Goal: Task Accomplishment & Management: Manage account settings

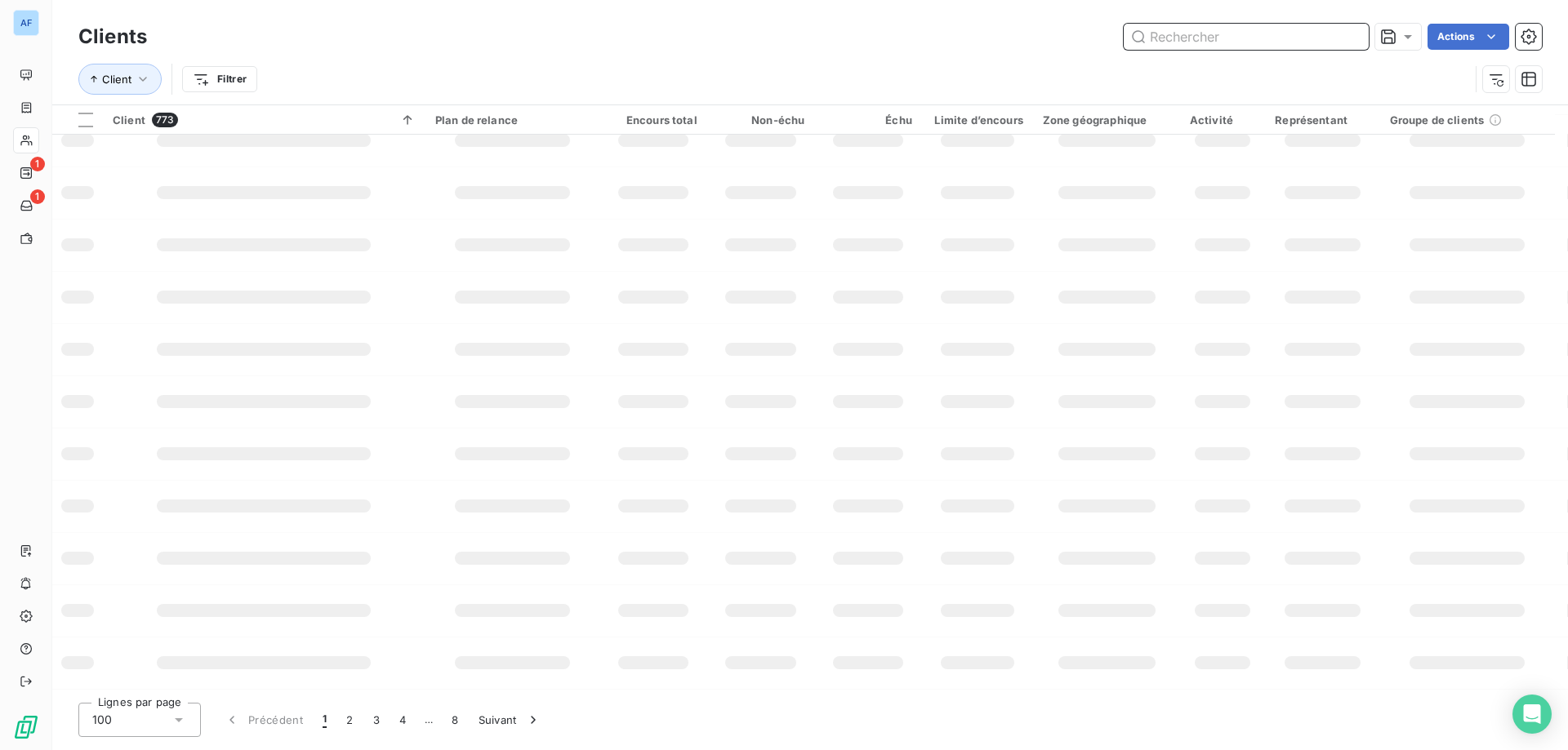
scroll to position [229, 0]
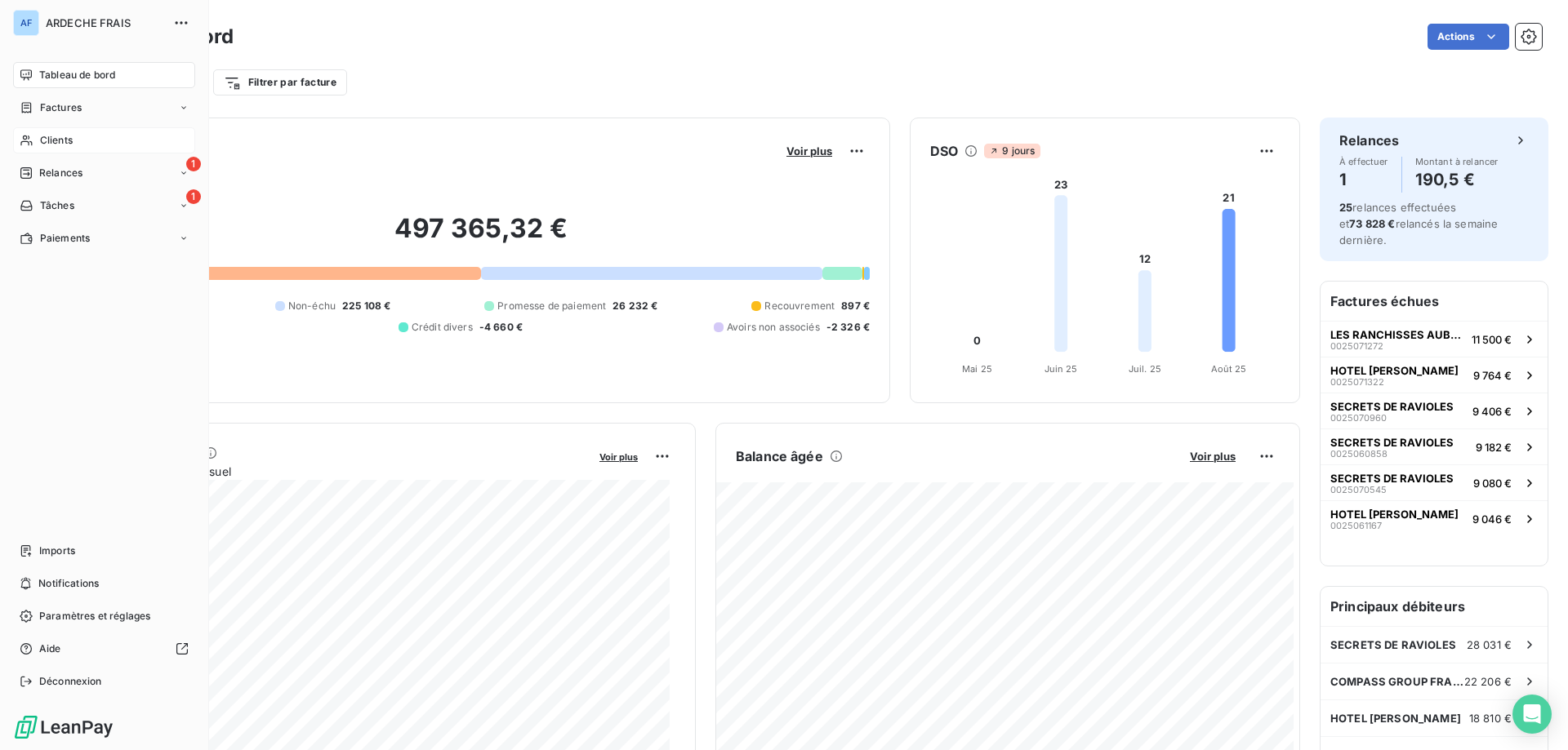
click at [40, 139] on span "Clients" at bounding box center [56, 140] width 33 height 15
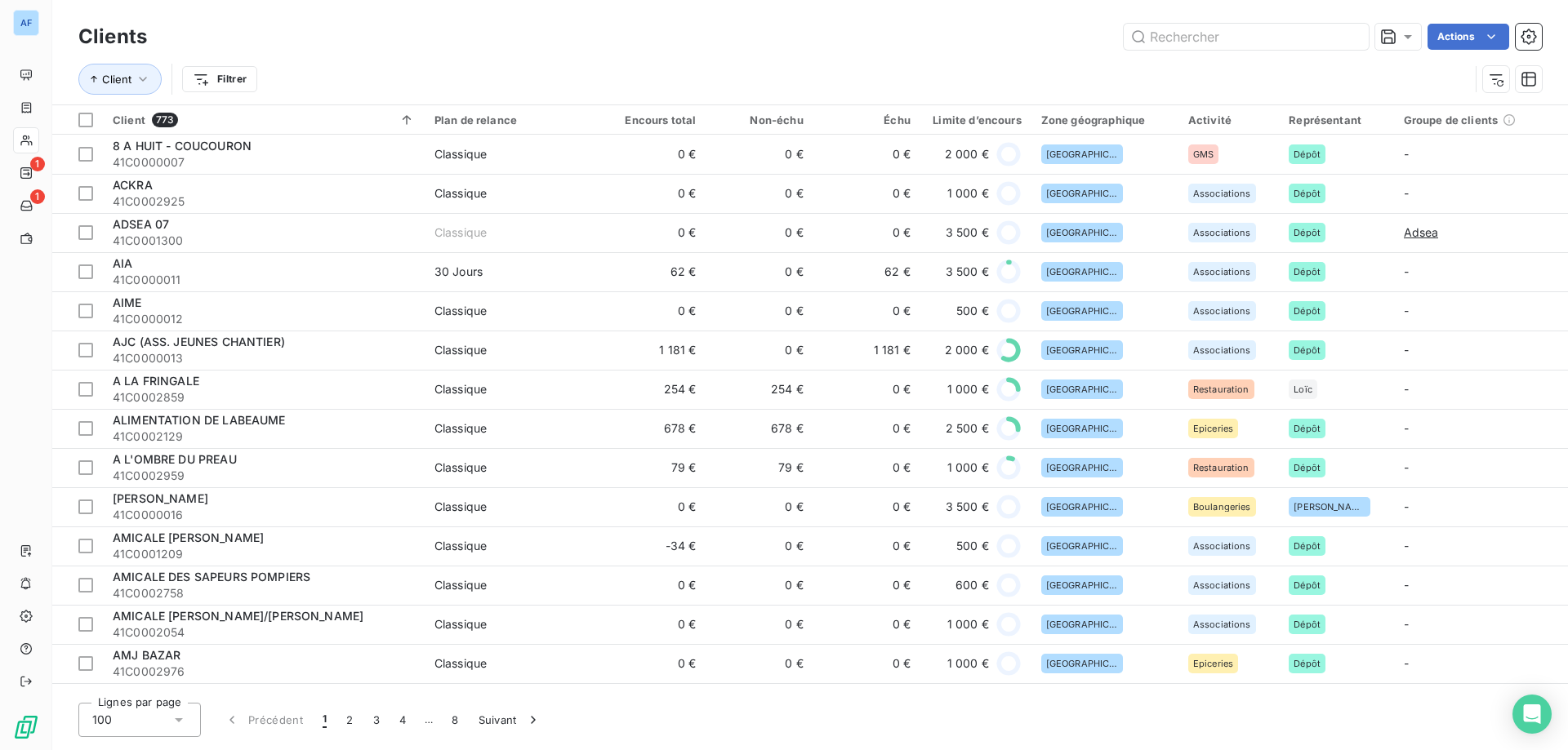
drag, startPoint x: 116, startPoint y: 724, endPoint x: 203, endPoint y: 744, distance: 89.3
click at [116, 724] on div "100" at bounding box center [139, 720] width 123 height 34
click at [120, 715] on div "100" at bounding box center [139, 720] width 123 height 34
click at [123, 718] on div "100" at bounding box center [139, 720] width 123 height 34
click at [130, 645] on li "50" at bounding box center [139, 655] width 123 height 29
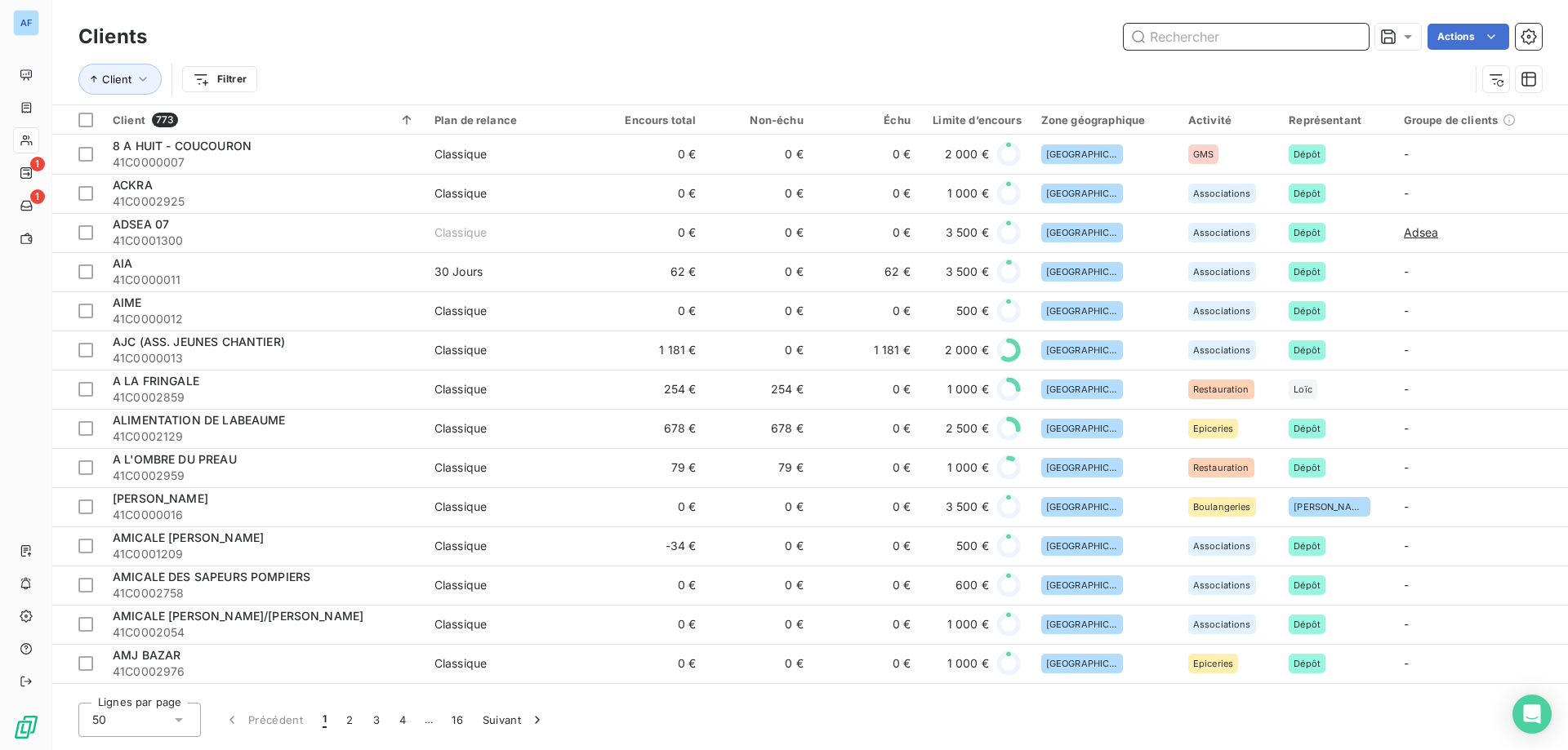
click at [1304, 34] on input "text" at bounding box center [1246, 37] width 245 height 26
paste input "C0000162"
type input "C0000162"
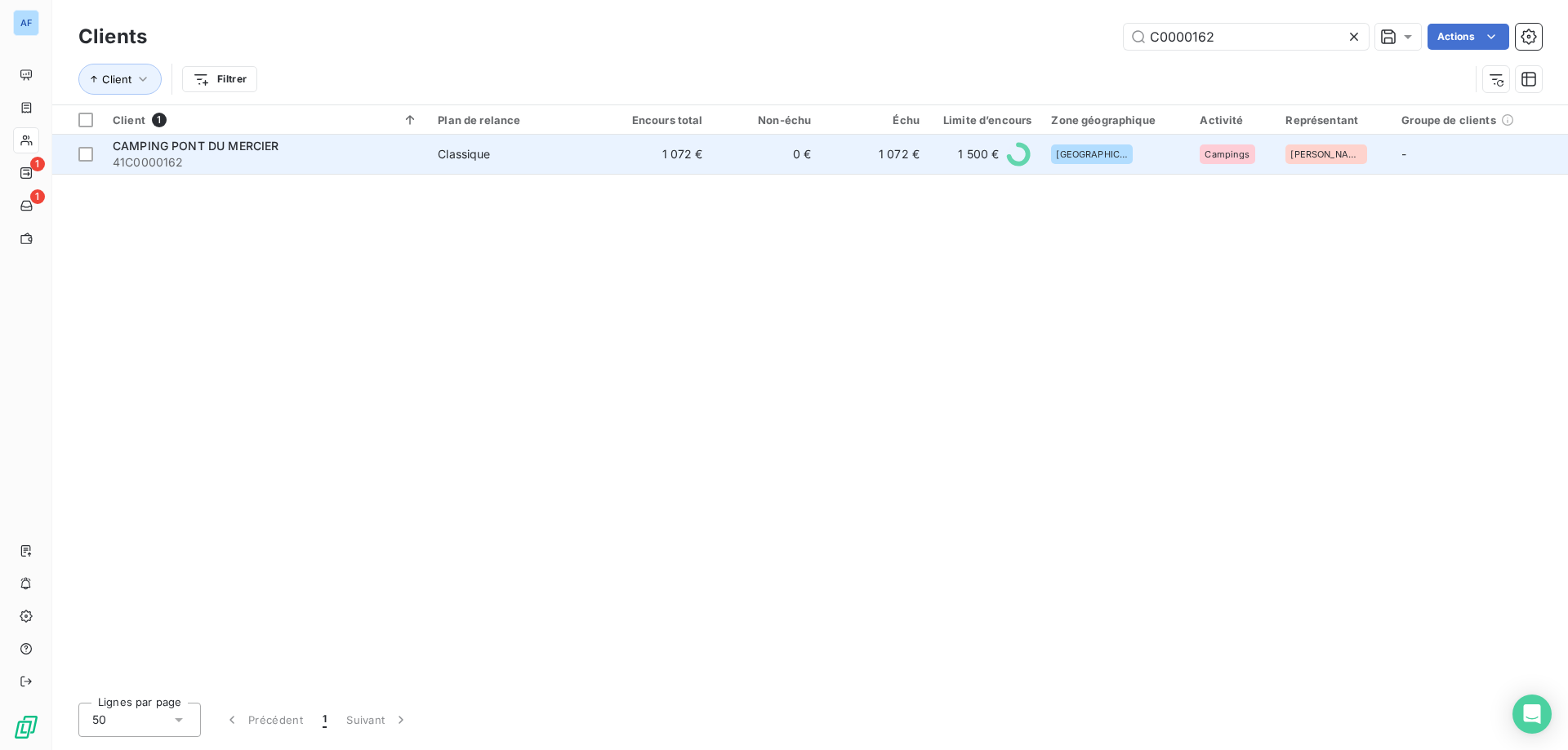
click at [638, 150] on td "1 072 €" at bounding box center [658, 154] width 108 height 39
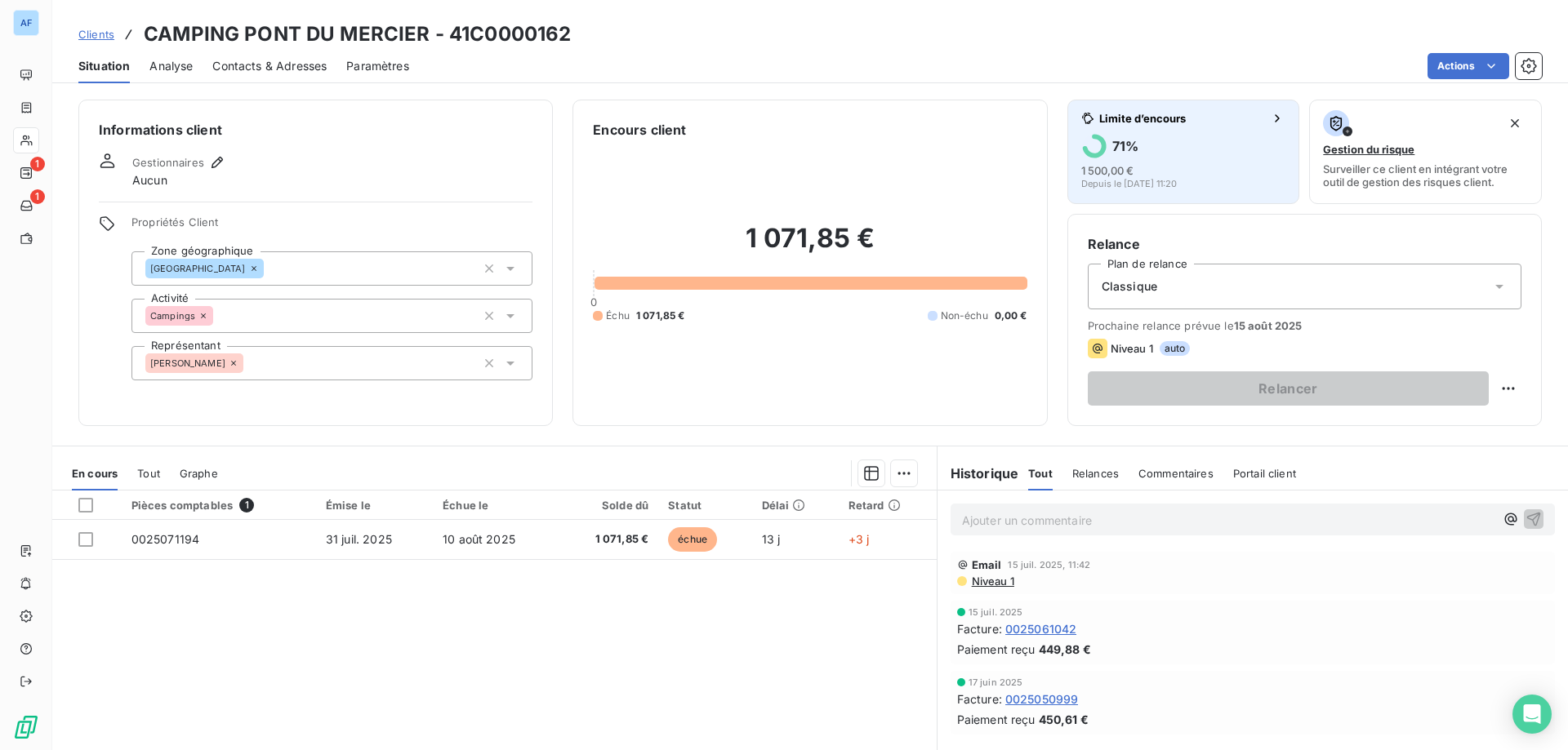
click at [1117, 156] on div "71 %" at bounding box center [1184, 146] width 205 height 26
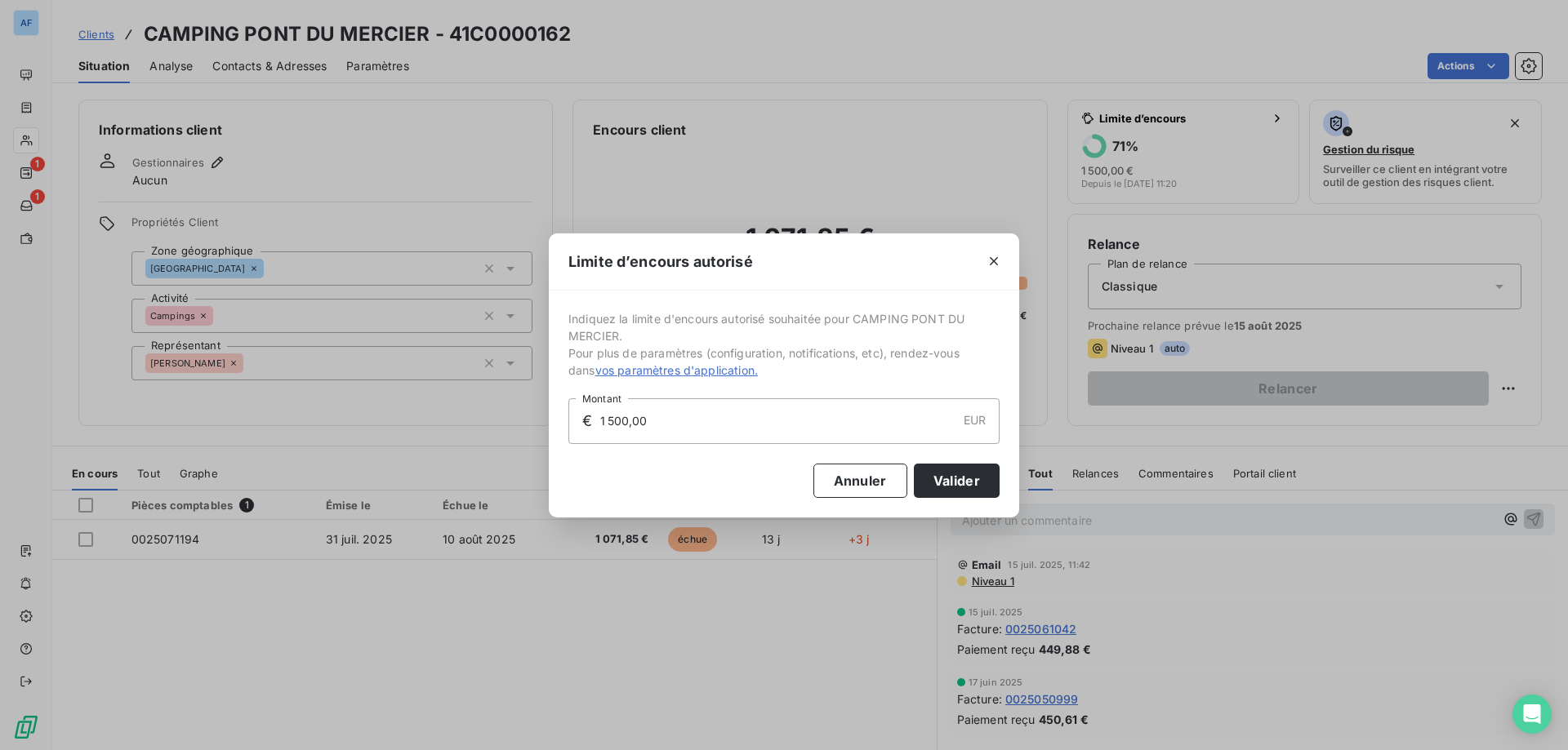
drag, startPoint x: 667, startPoint y: 422, endPoint x: 357, endPoint y: 408, distance: 310.3
click at [357, 408] on div "Limite d’encours autorisé Indiquez la limite d'encours autorisé souhaitée pour …" at bounding box center [784, 375] width 1568 height 750
type input "3 000,00"
click at [975, 479] on button "Valider" at bounding box center [956, 480] width 85 height 34
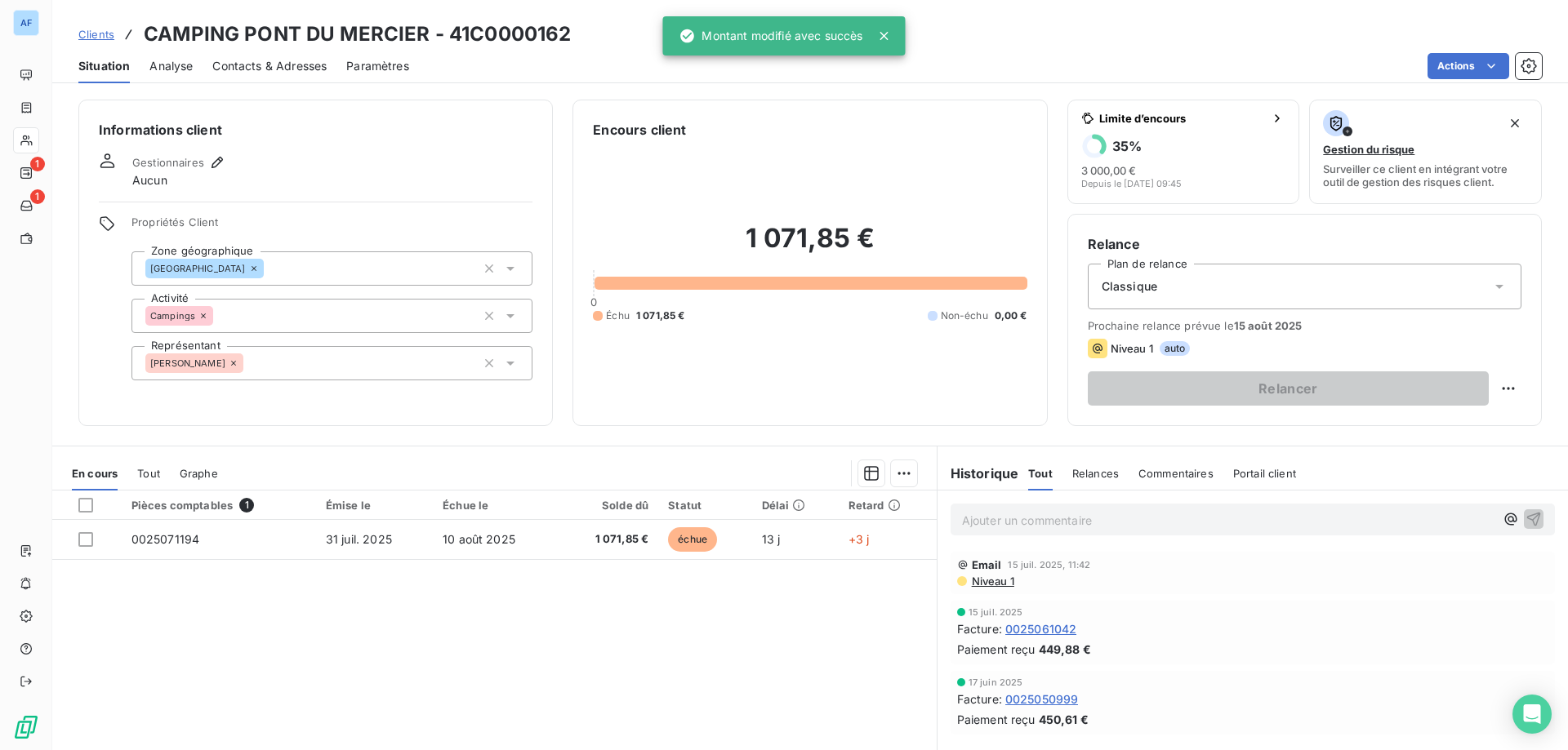
click at [104, 39] on span "Clients" at bounding box center [96, 34] width 36 height 13
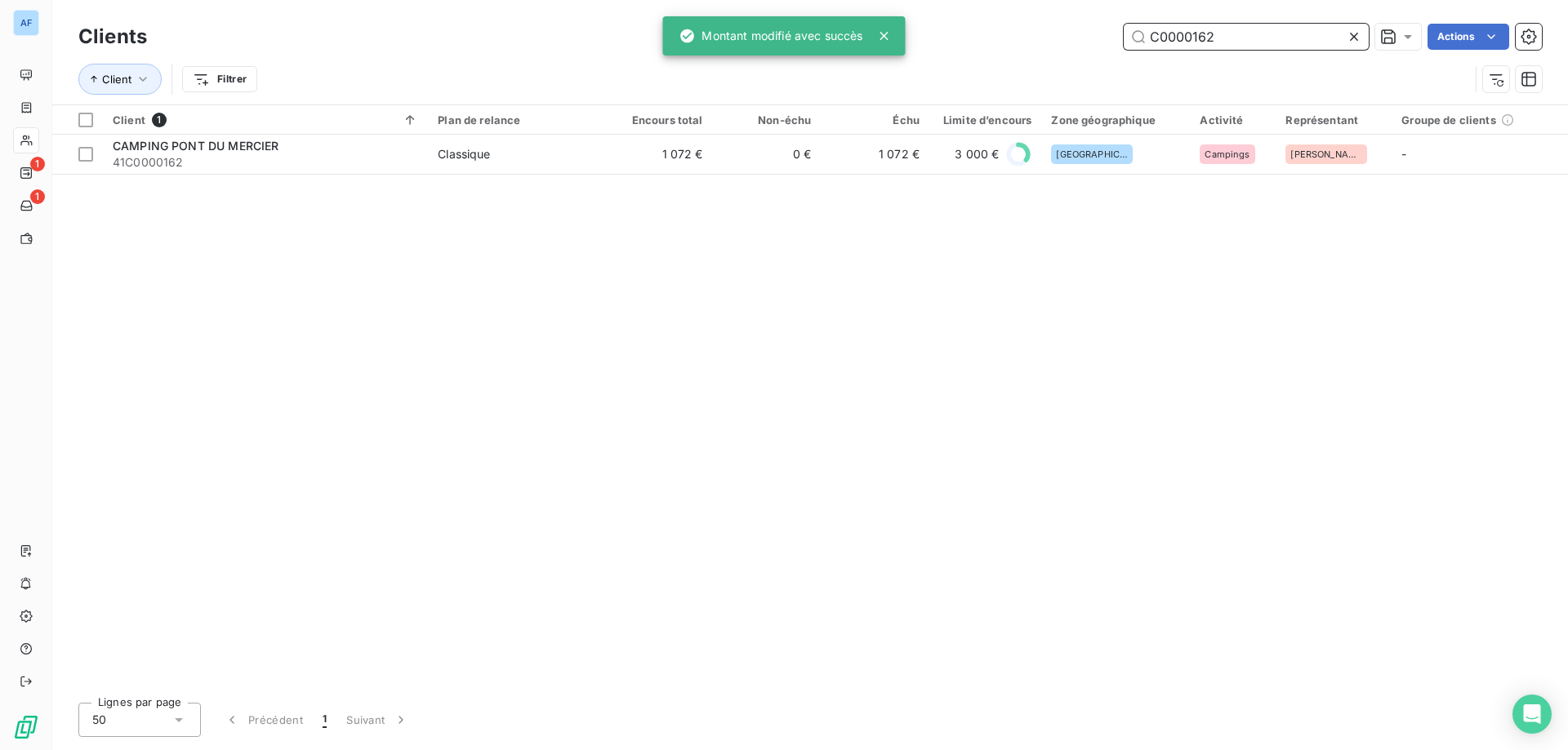
drag, startPoint x: 1246, startPoint y: 40, endPoint x: 988, endPoint y: 10, distance: 259.7
click at [991, 10] on div "Clients C0000162 Actions Client Filtrer" at bounding box center [810, 52] width 1516 height 105
paste input "71"
type input "C0000171"
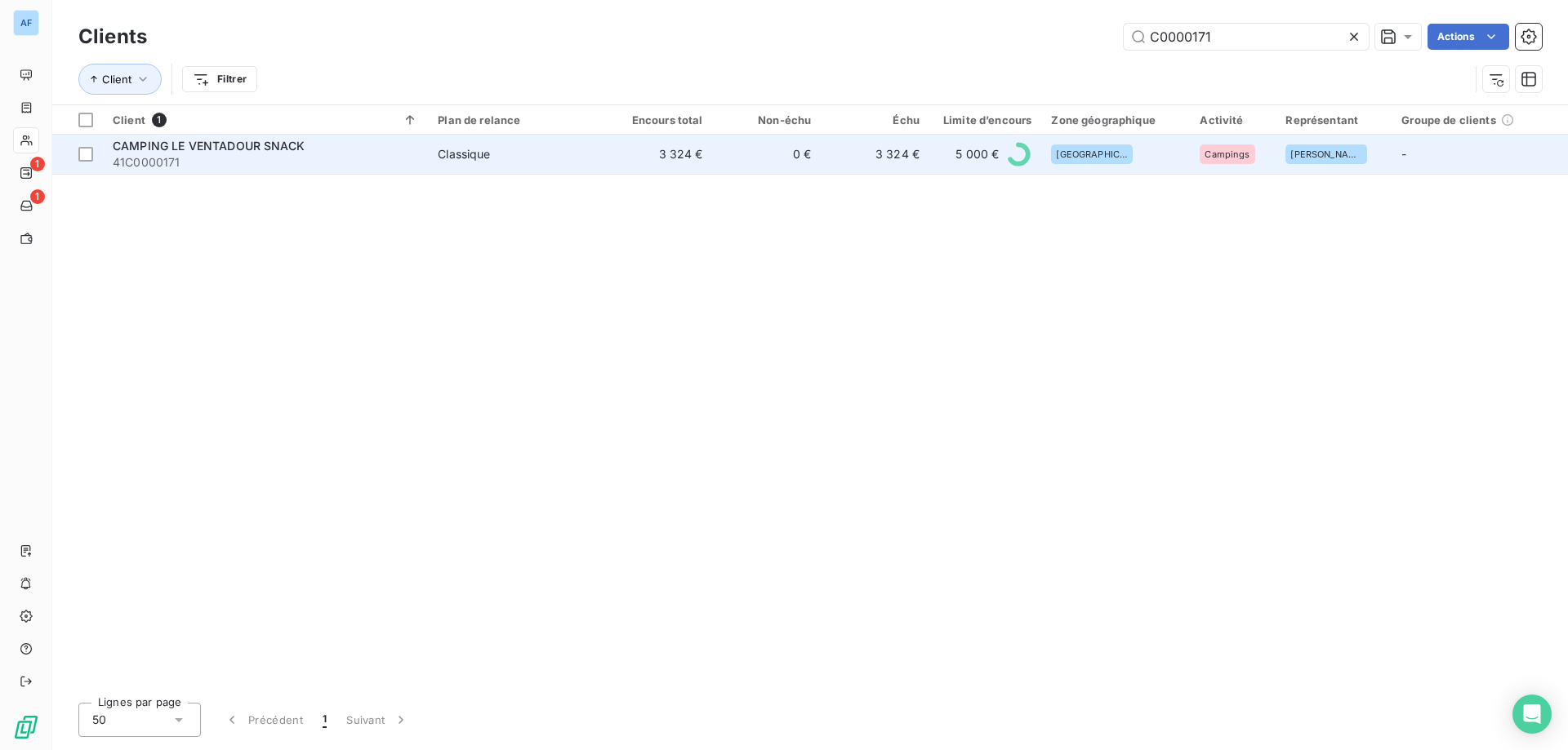
click at [823, 172] on td "3 324 €" at bounding box center [874, 154] width 108 height 39
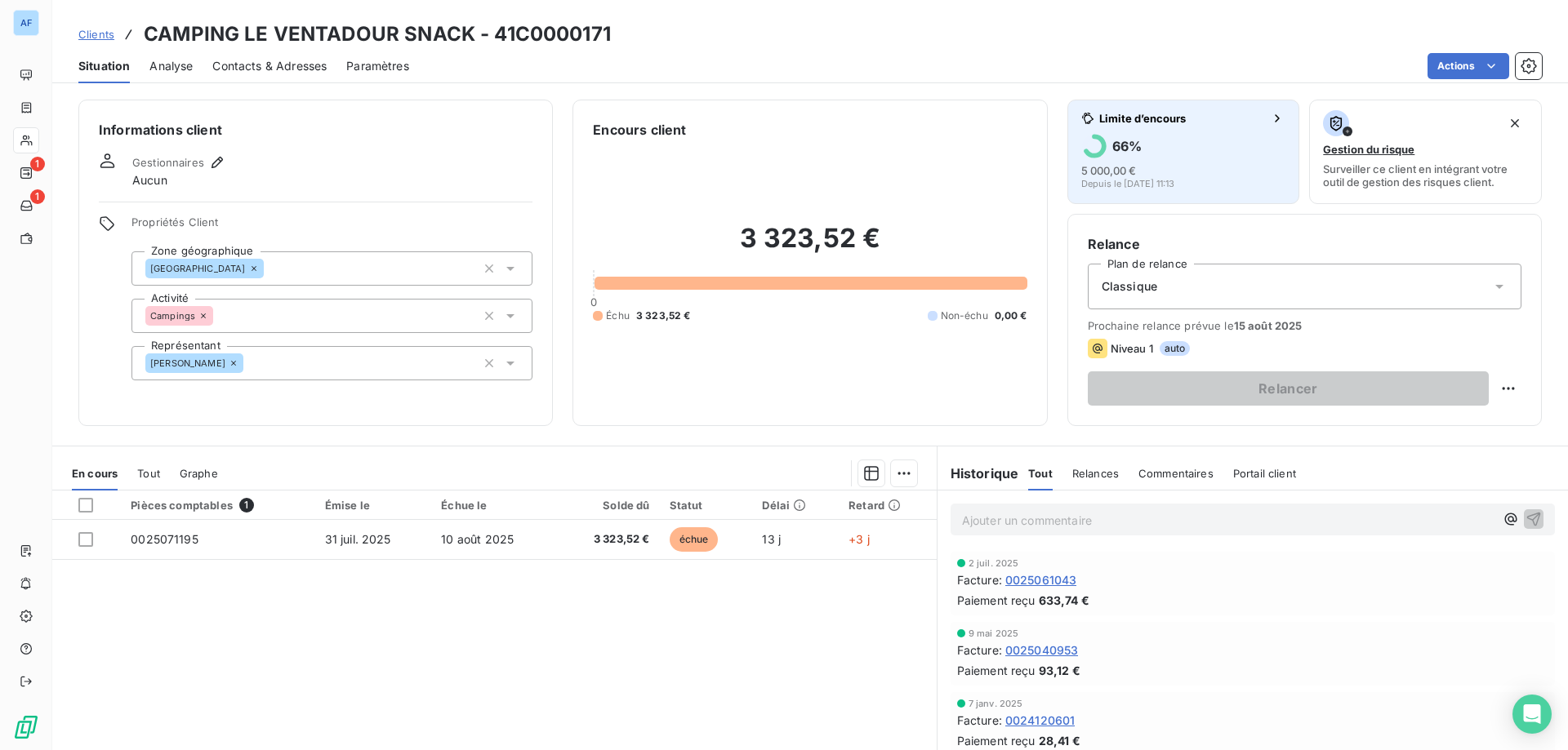
click at [1131, 171] on div "5 000,00 € Depuis le 6 août 2025, 11:13" at bounding box center [1184, 175] width 205 height 26
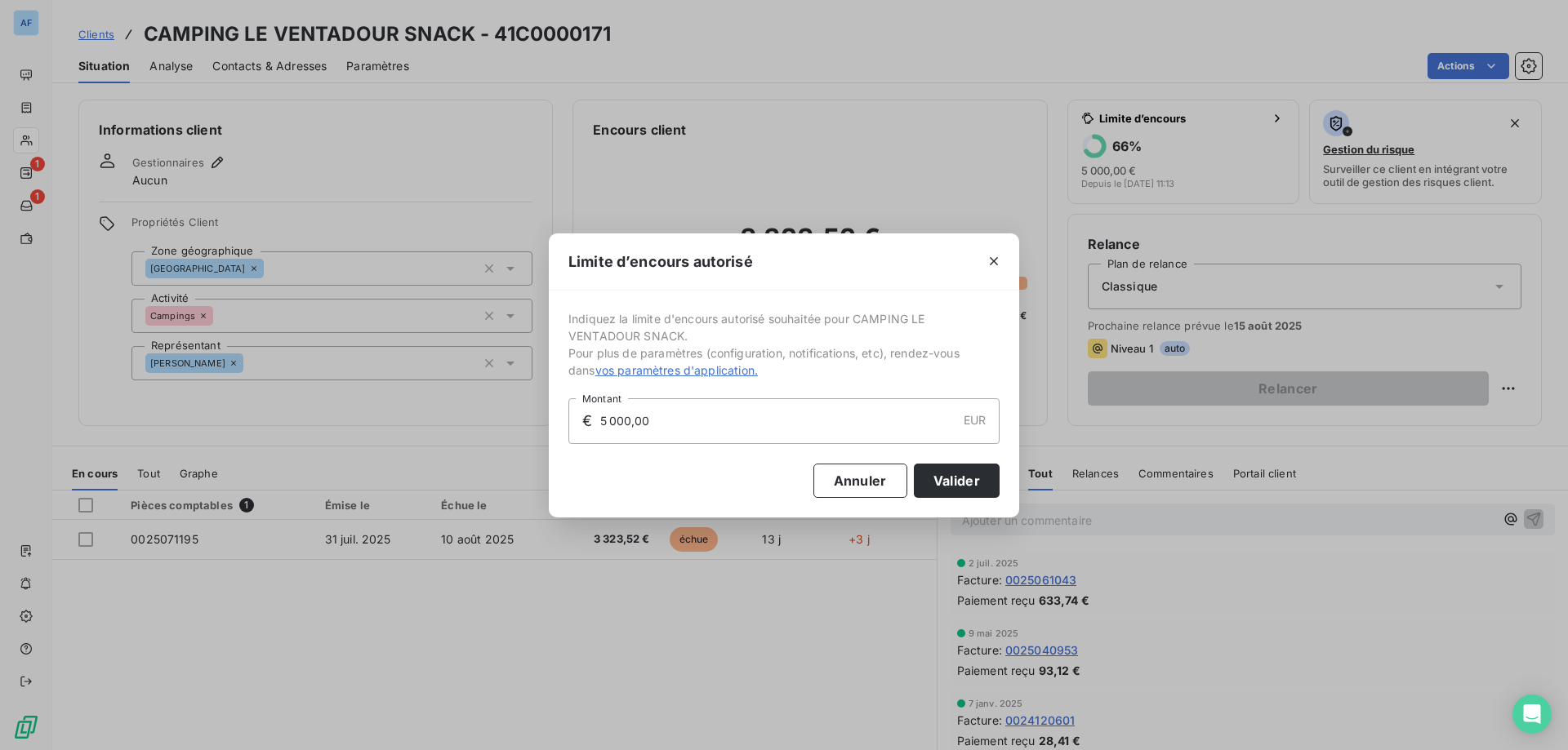
drag, startPoint x: 752, startPoint y: 423, endPoint x: 316, endPoint y: 398, distance: 436.7
click at [316, 398] on div "Limite d’encours autorisé Indiquez la limite d'encours autorisé souhaitée pour …" at bounding box center [784, 375] width 1568 height 750
type input "6 000,00"
click at [938, 479] on button "Valider" at bounding box center [956, 480] width 85 height 34
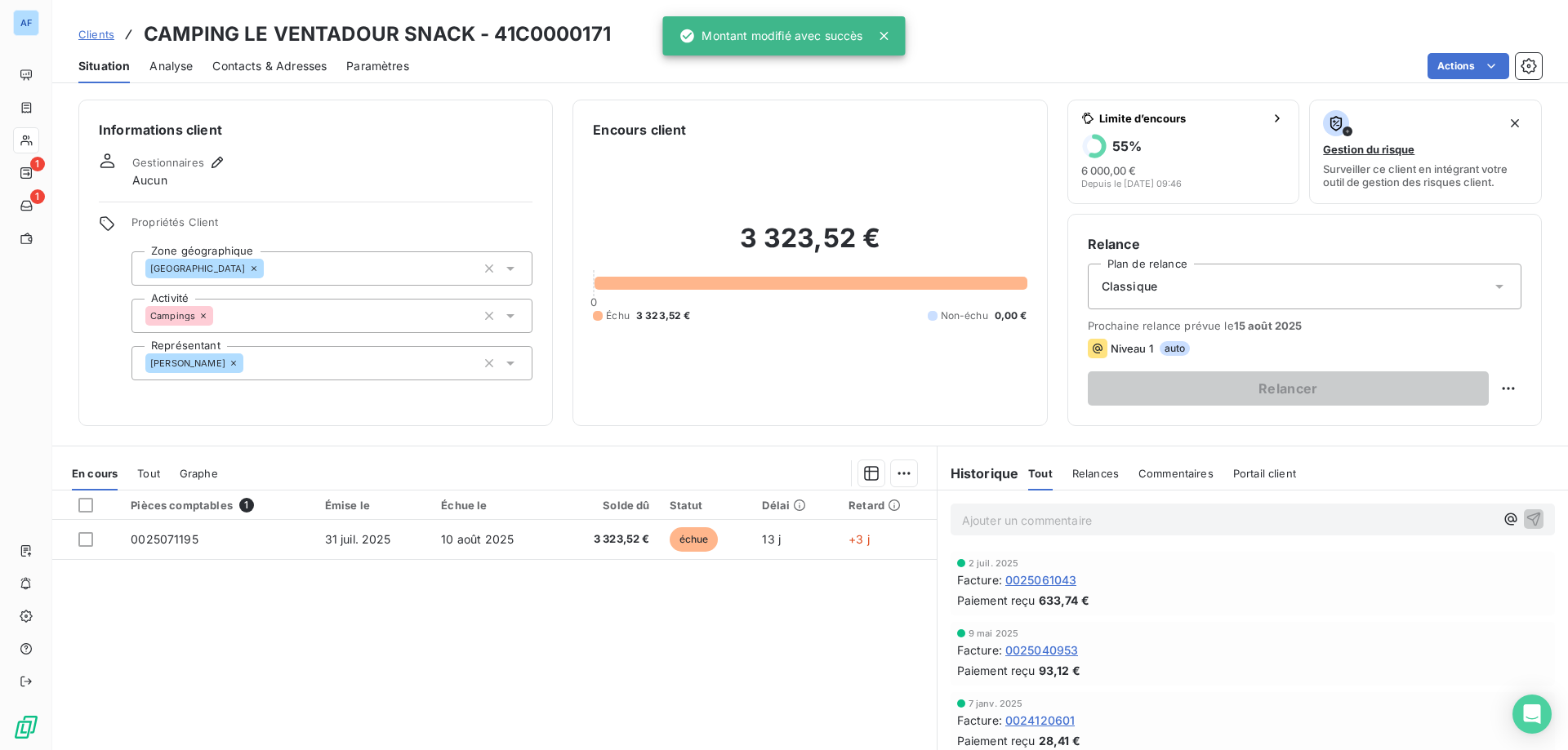
click at [97, 29] on span "Clients" at bounding box center [96, 34] width 36 height 13
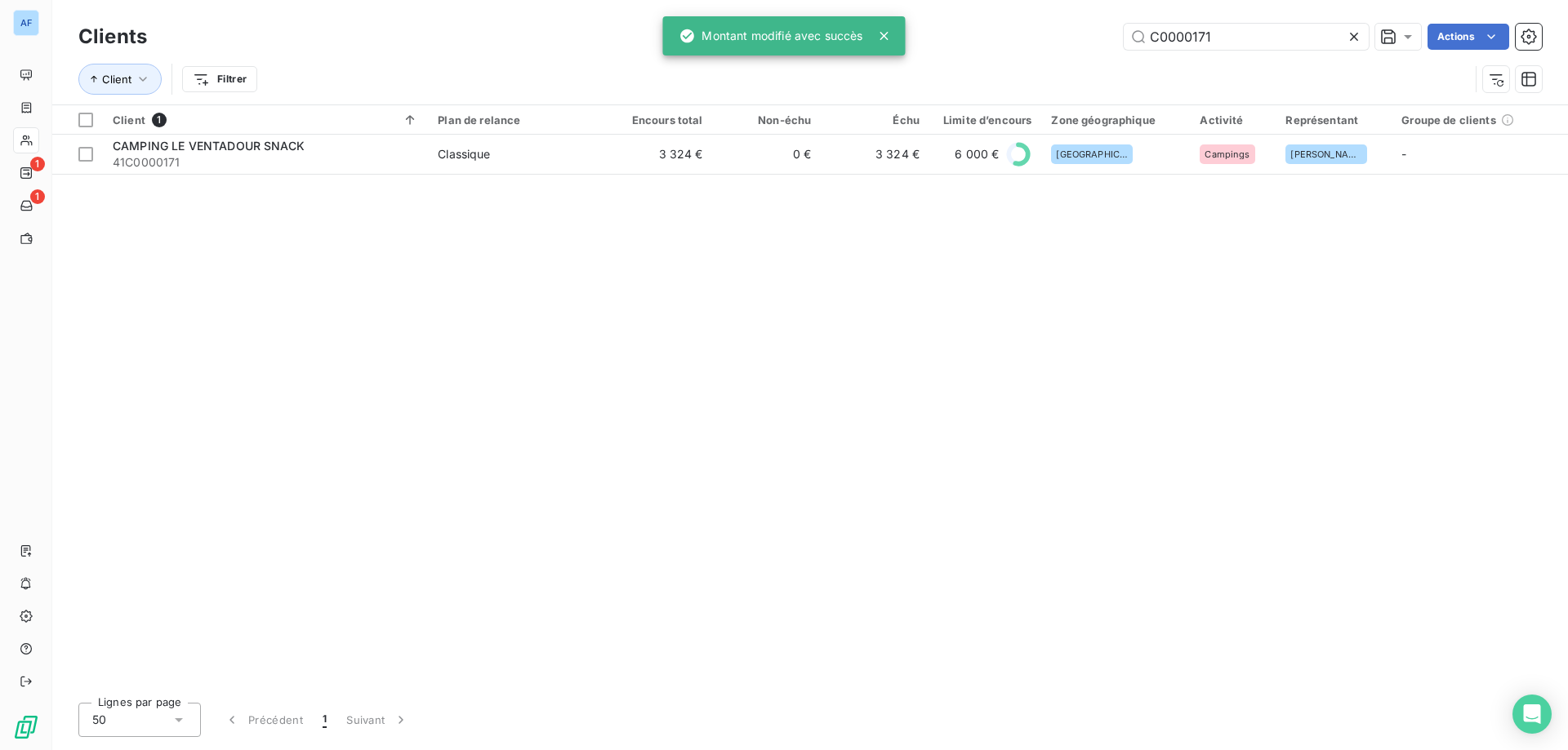
drag, startPoint x: 1237, startPoint y: 44, endPoint x: 784, endPoint y: 29, distance: 453.2
click at [830, 29] on div "AF 1 1 Clients C0000171 Actions Client Filtrer Client 1 Plan de relance Encours…" at bounding box center [784, 375] width 1568 height 750
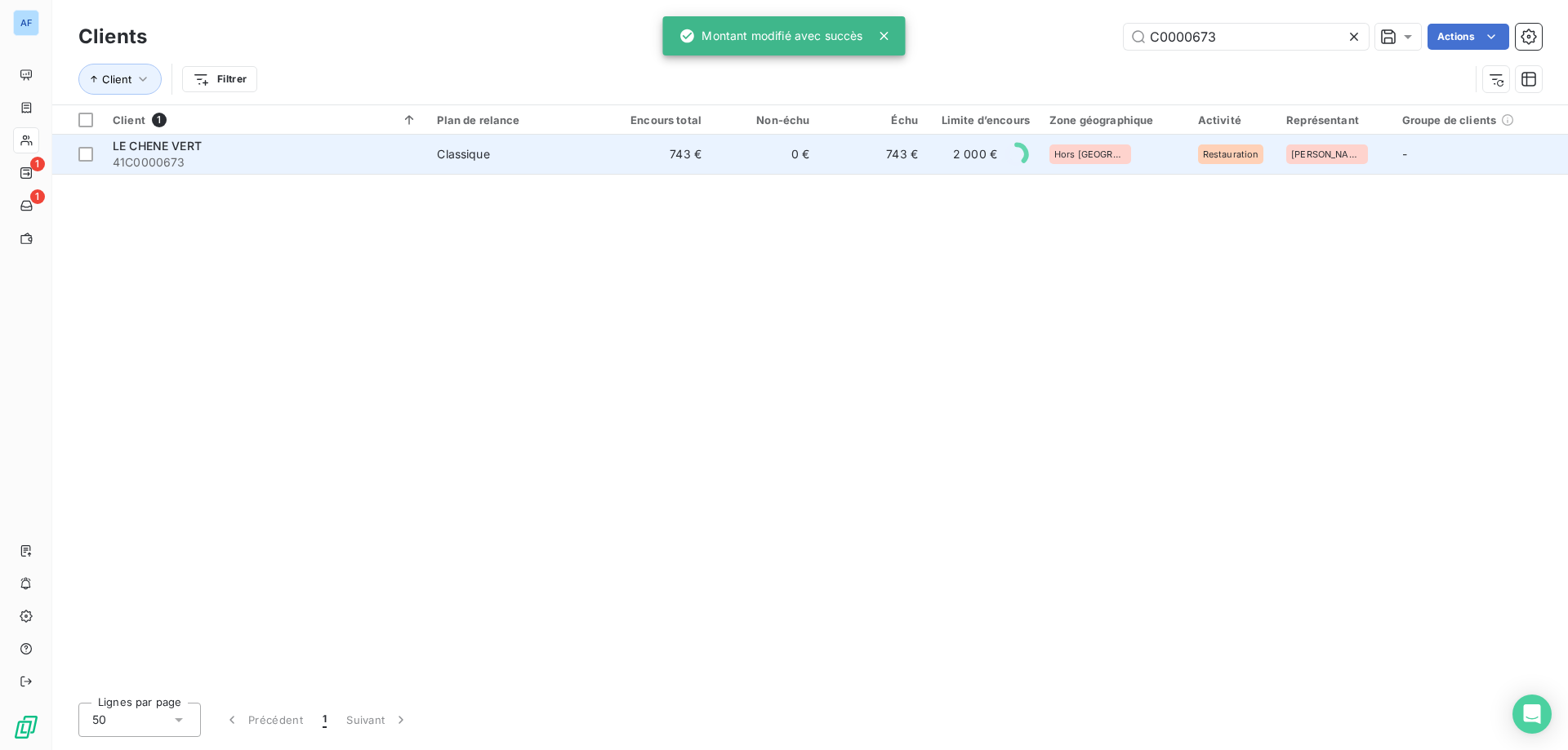
type input "C0000673"
click at [821, 149] on td "743 €" at bounding box center [873, 154] width 108 height 39
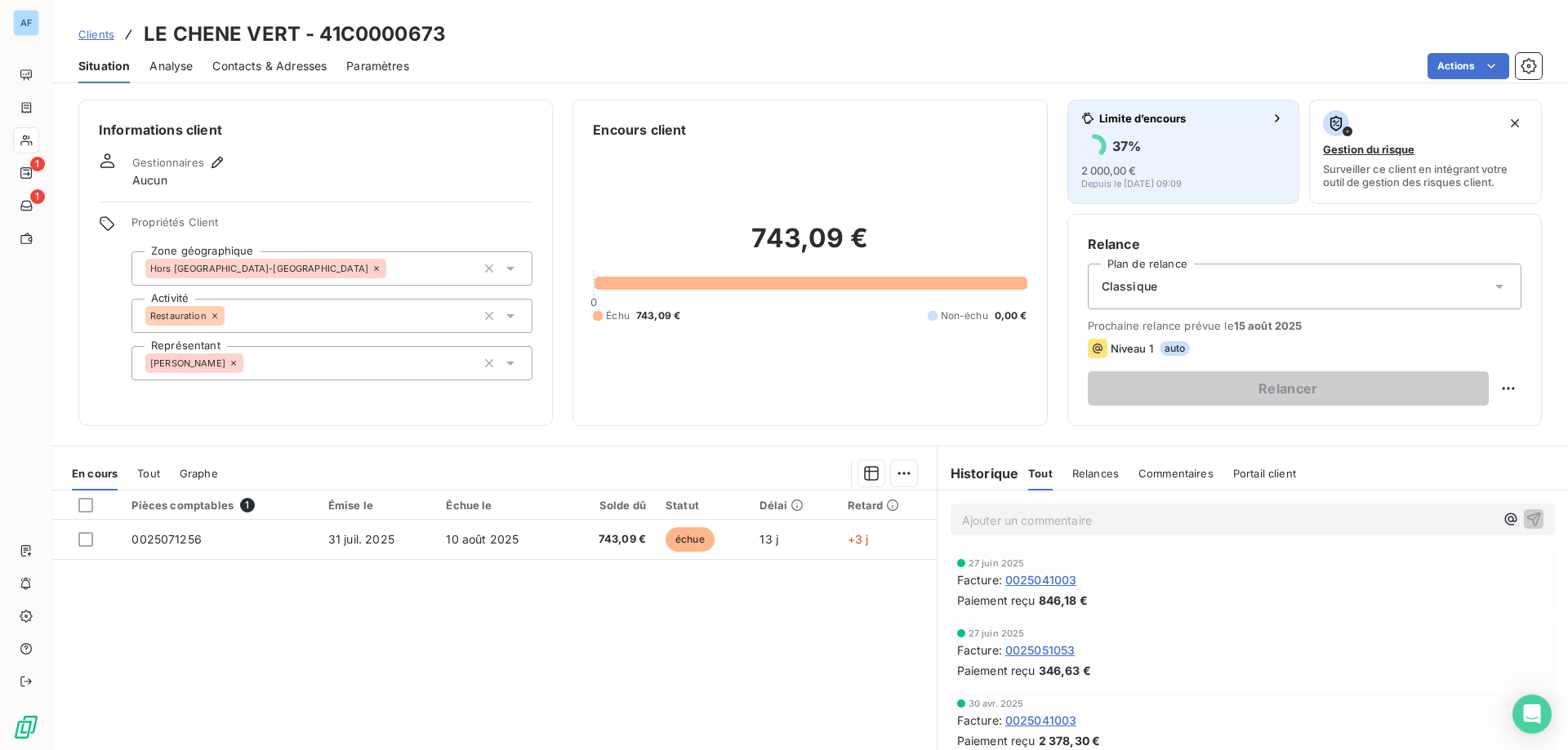
click at [1168, 151] on div "37 %" at bounding box center [1184, 146] width 205 height 26
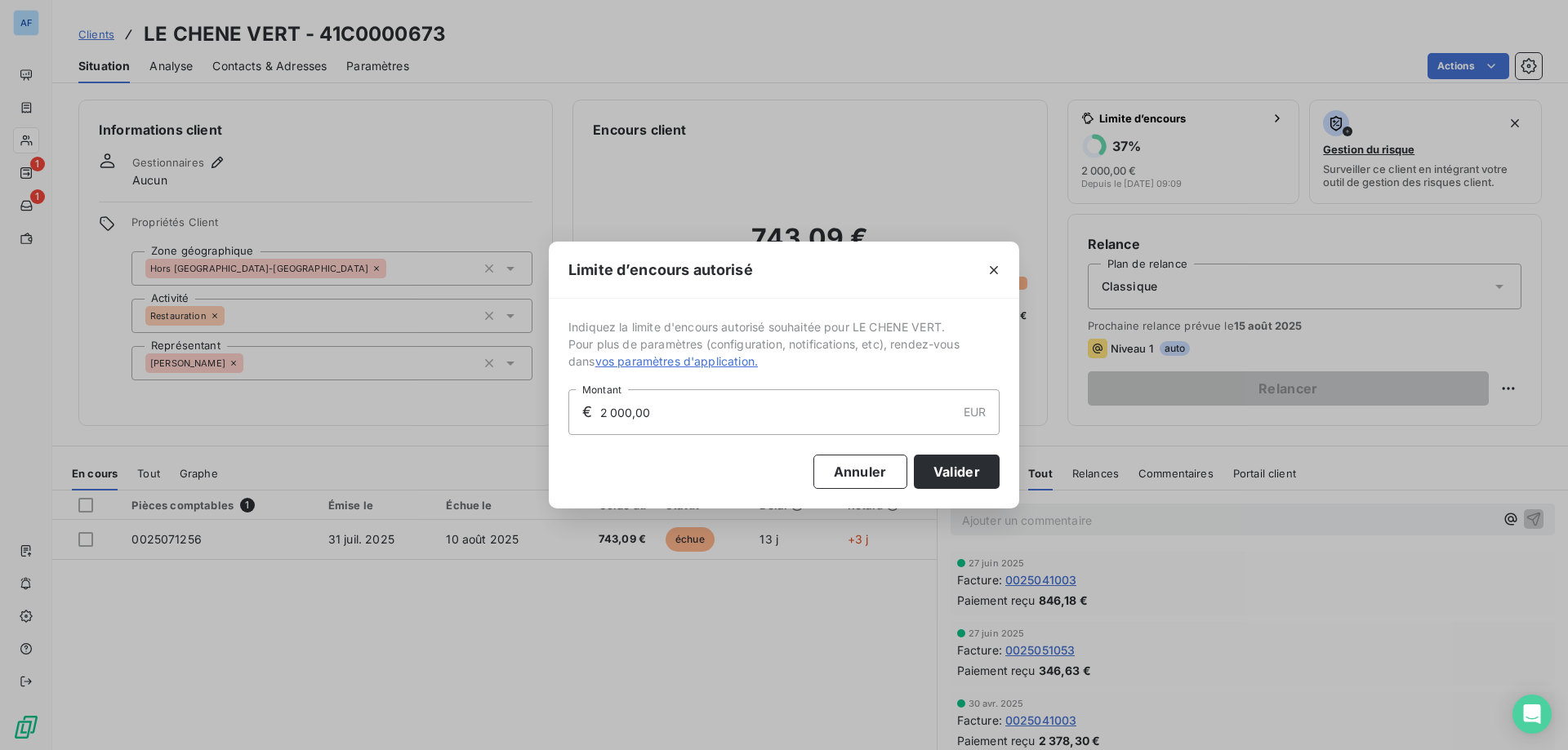
drag, startPoint x: 806, startPoint y: 396, endPoint x: 92, endPoint y: 316, distance: 718.5
click at [102, 316] on div "Limite d’encours autorisé Indiquez la limite d'encours autorisé souhaitée pour …" at bounding box center [784, 375] width 1568 height 750
type input "3 000,00"
click at [952, 479] on button "Valider" at bounding box center [956, 472] width 85 height 34
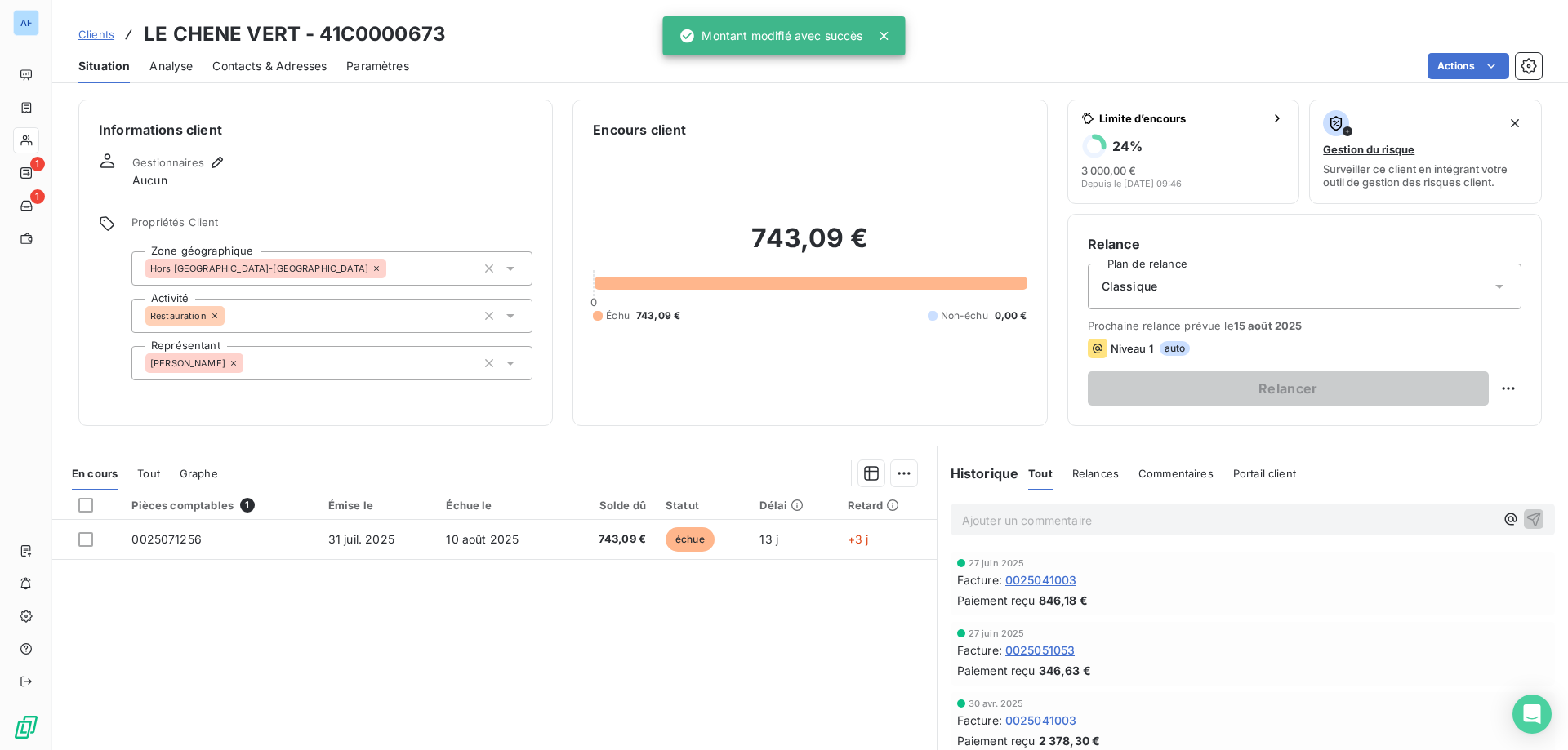
click at [94, 33] on span "Clients" at bounding box center [96, 34] width 36 height 13
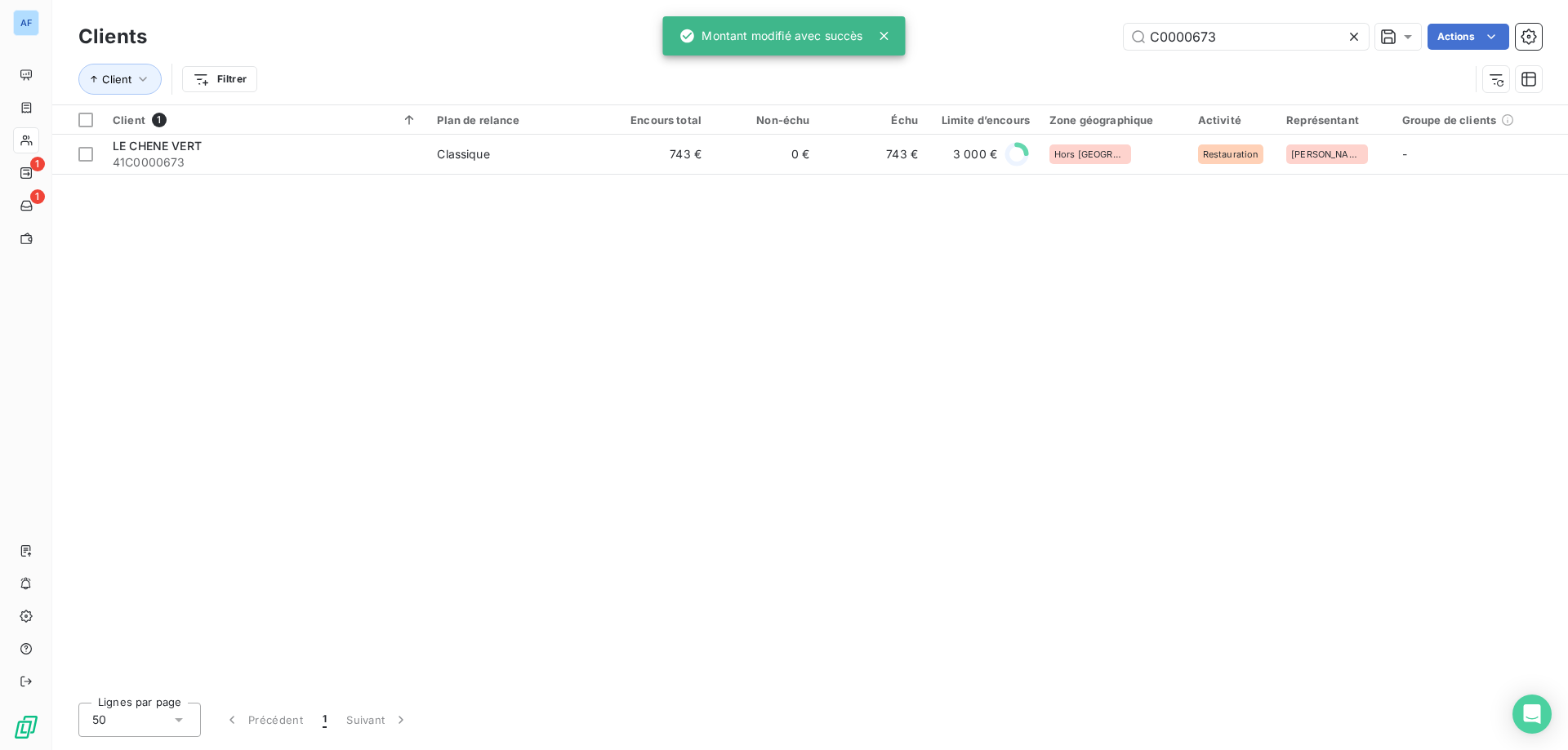
drag, startPoint x: 1243, startPoint y: 50, endPoint x: 1042, endPoint y: 23, distance: 202.8
click at [1043, 23] on div "Clients C0000673 Actions" at bounding box center [810, 36] width 1463 height 34
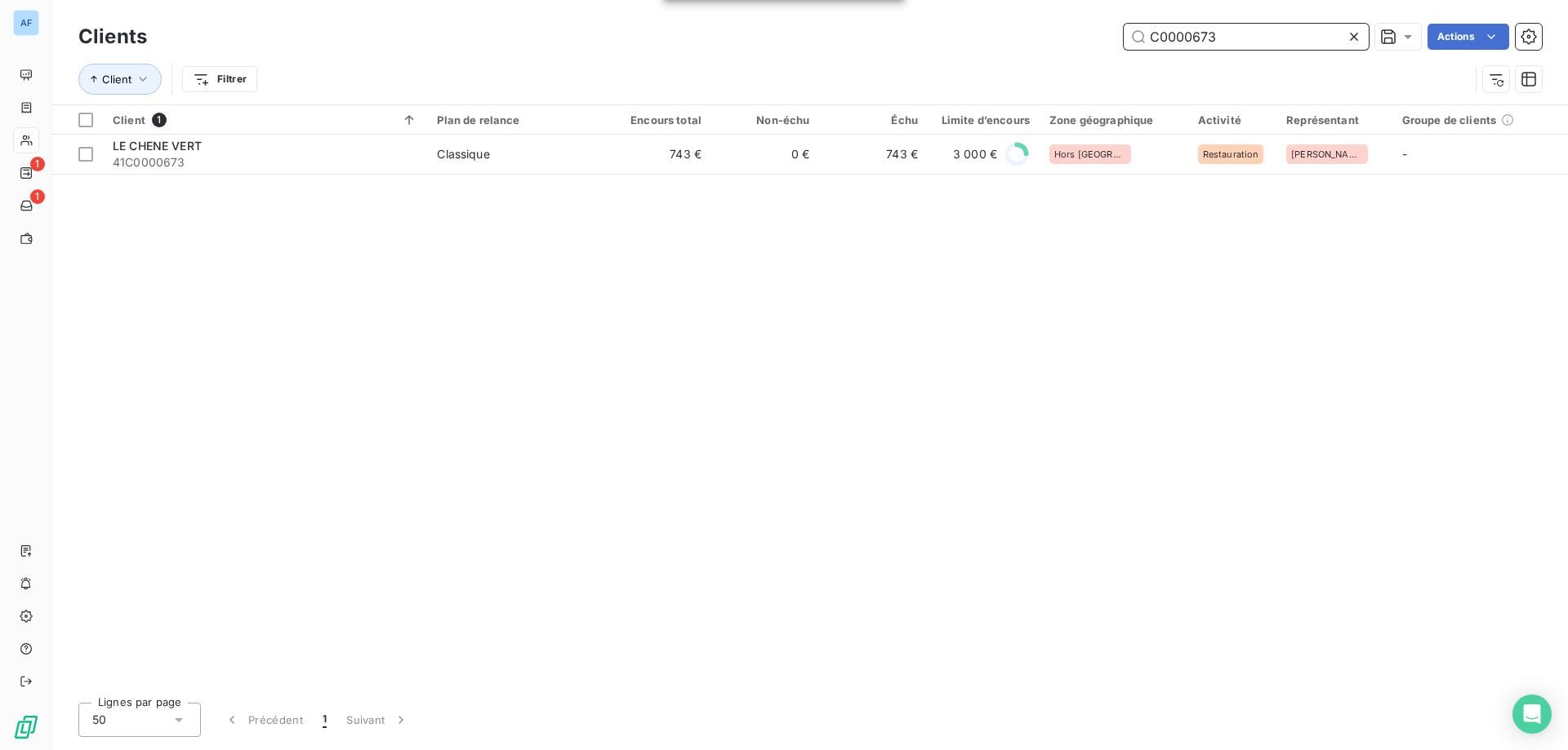
drag, startPoint x: 1250, startPoint y: 31, endPoint x: 750, endPoint y: 33, distance: 500.0
click at [752, 34] on div "AF 1 1 Clients C0000673 Actions Client Filtrer Client 1 Plan de relance Encours…" at bounding box center [784, 375] width 1568 height 750
paste input "775"
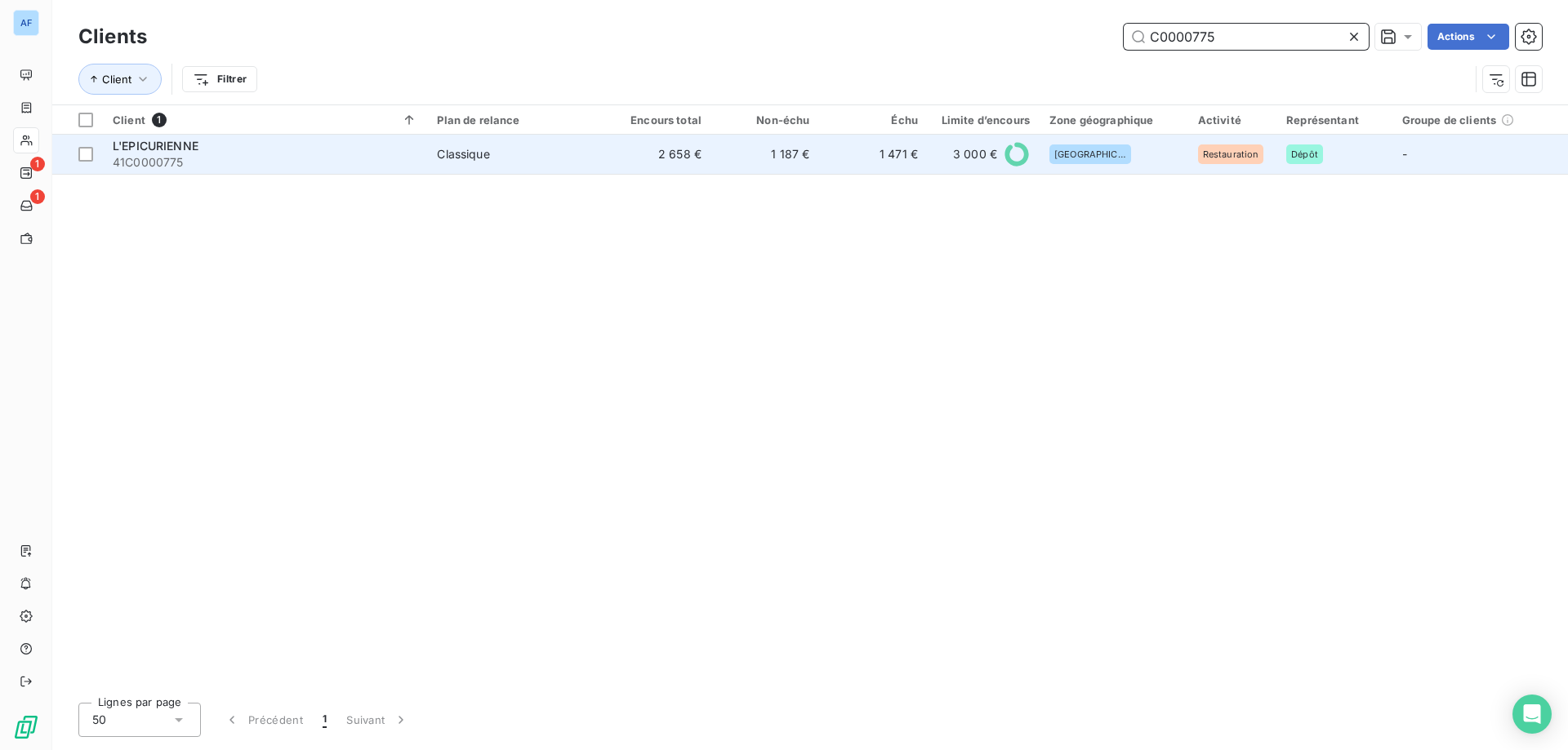
type input "C0000775"
click at [977, 154] on span "3 000 €" at bounding box center [975, 154] width 44 height 17
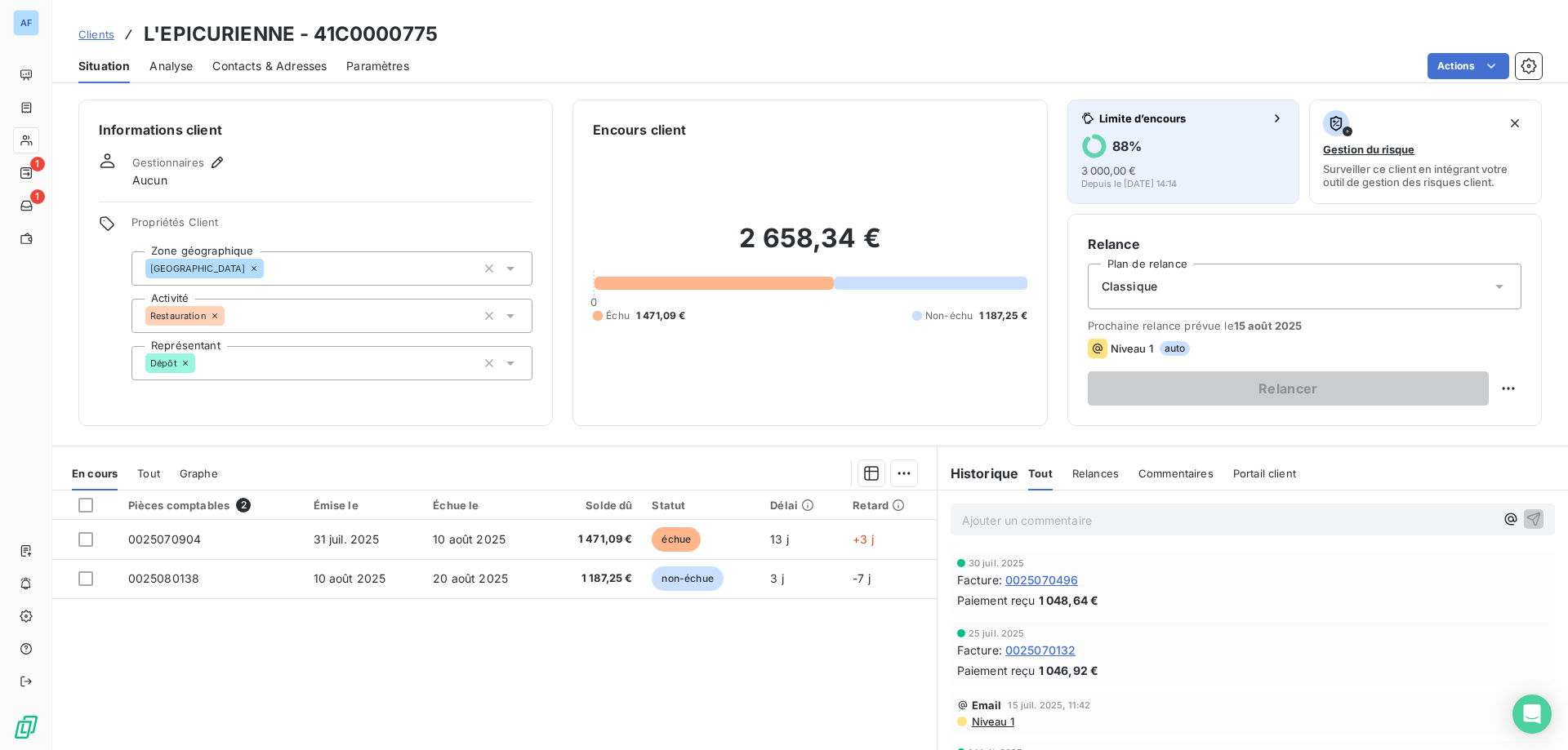
click at [1171, 170] on div "3 000,00 € Depuis le 7 juil. 2025, 14:14" at bounding box center [1184, 175] width 205 height 26
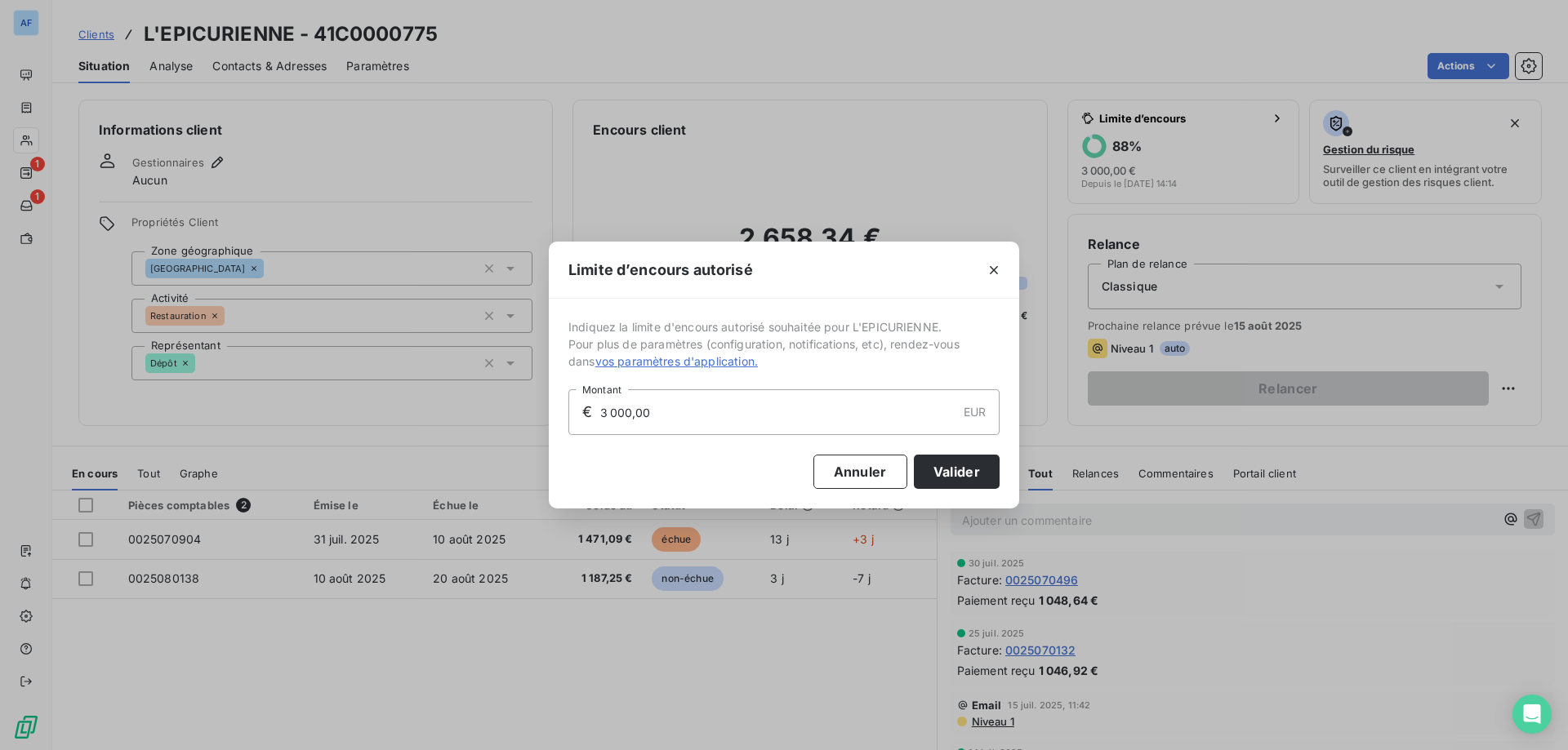
drag, startPoint x: 681, startPoint y: 416, endPoint x: 344, endPoint y: 384, distance: 338.5
click at [352, 386] on div "Limite d’encours autorisé Indiquez la limite d'encours autorisé souhaitée pour …" at bounding box center [784, 375] width 1568 height 750
type input "4 000,00"
drag, startPoint x: 929, startPoint y: 470, endPoint x: 392, endPoint y: 183, distance: 608.9
click at [930, 470] on button "Valider" at bounding box center [956, 472] width 85 height 34
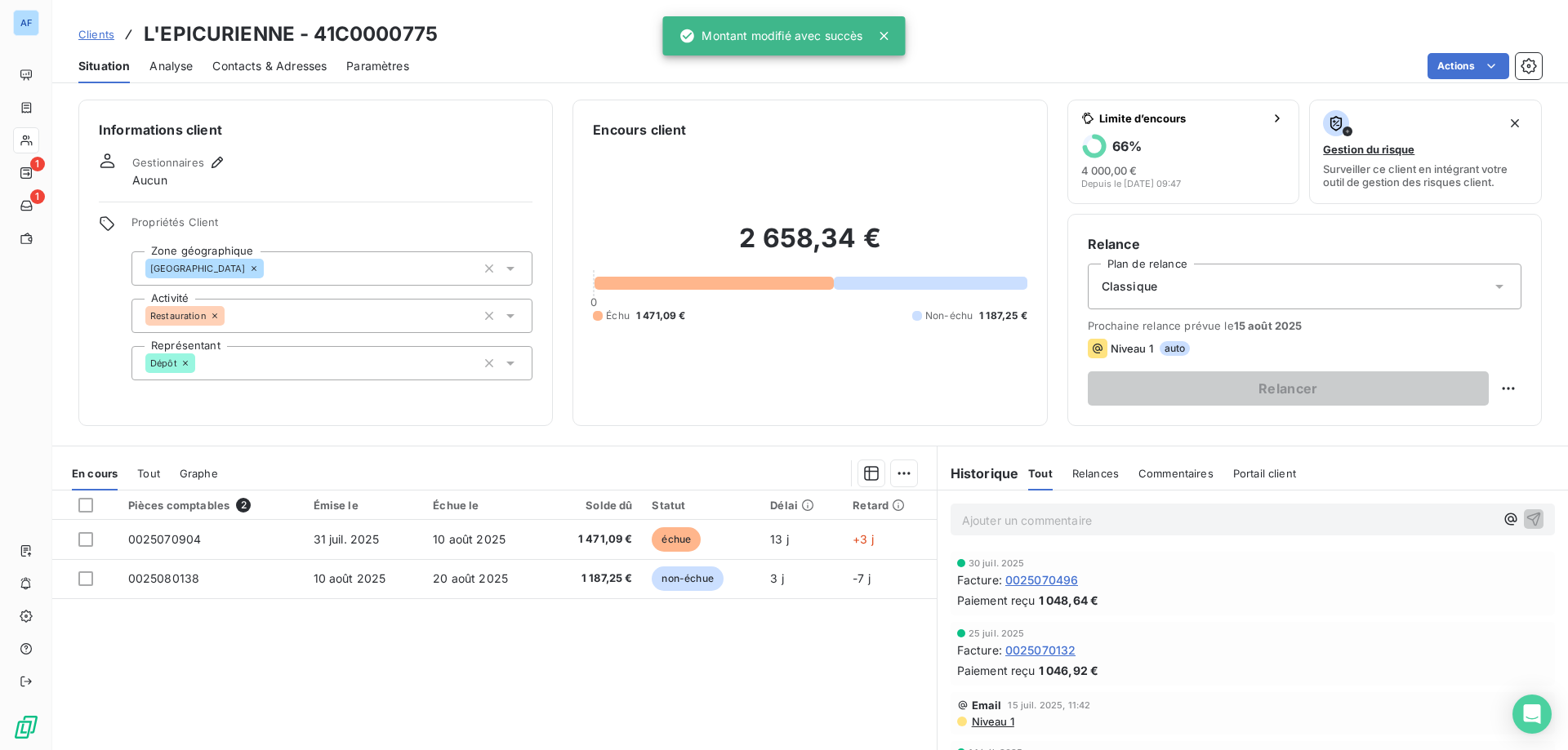
click at [109, 28] on span "Clients" at bounding box center [96, 34] width 36 height 13
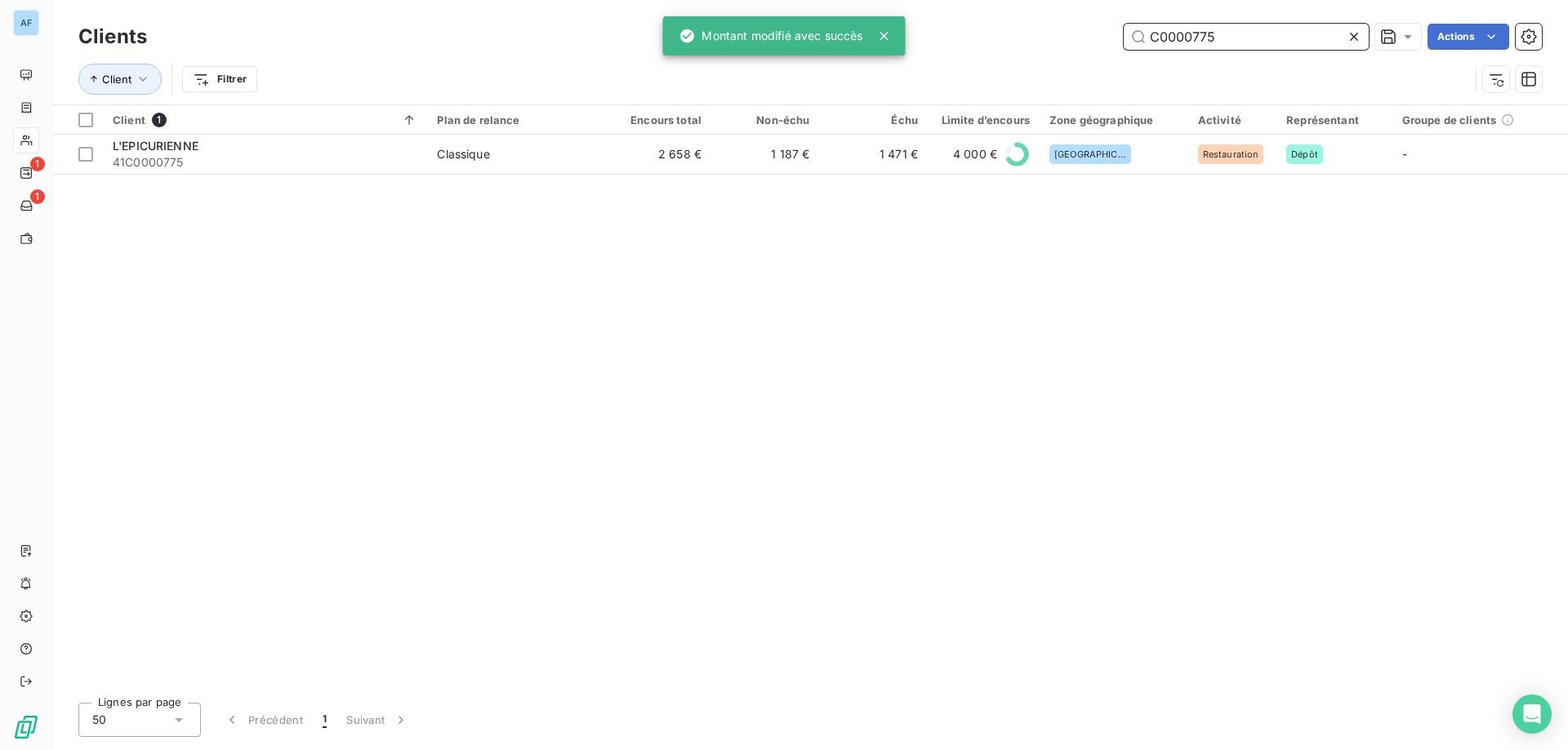
drag, startPoint x: 1233, startPoint y: 34, endPoint x: 839, endPoint y: 26, distance: 394.1
click at [887, 26] on div "AF 1 1 Clients C0000775 Actions Client Filtrer Client 1 Plan de relance Encours…" at bounding box center [784, 375] width 1568 height 750
paste input "2879"
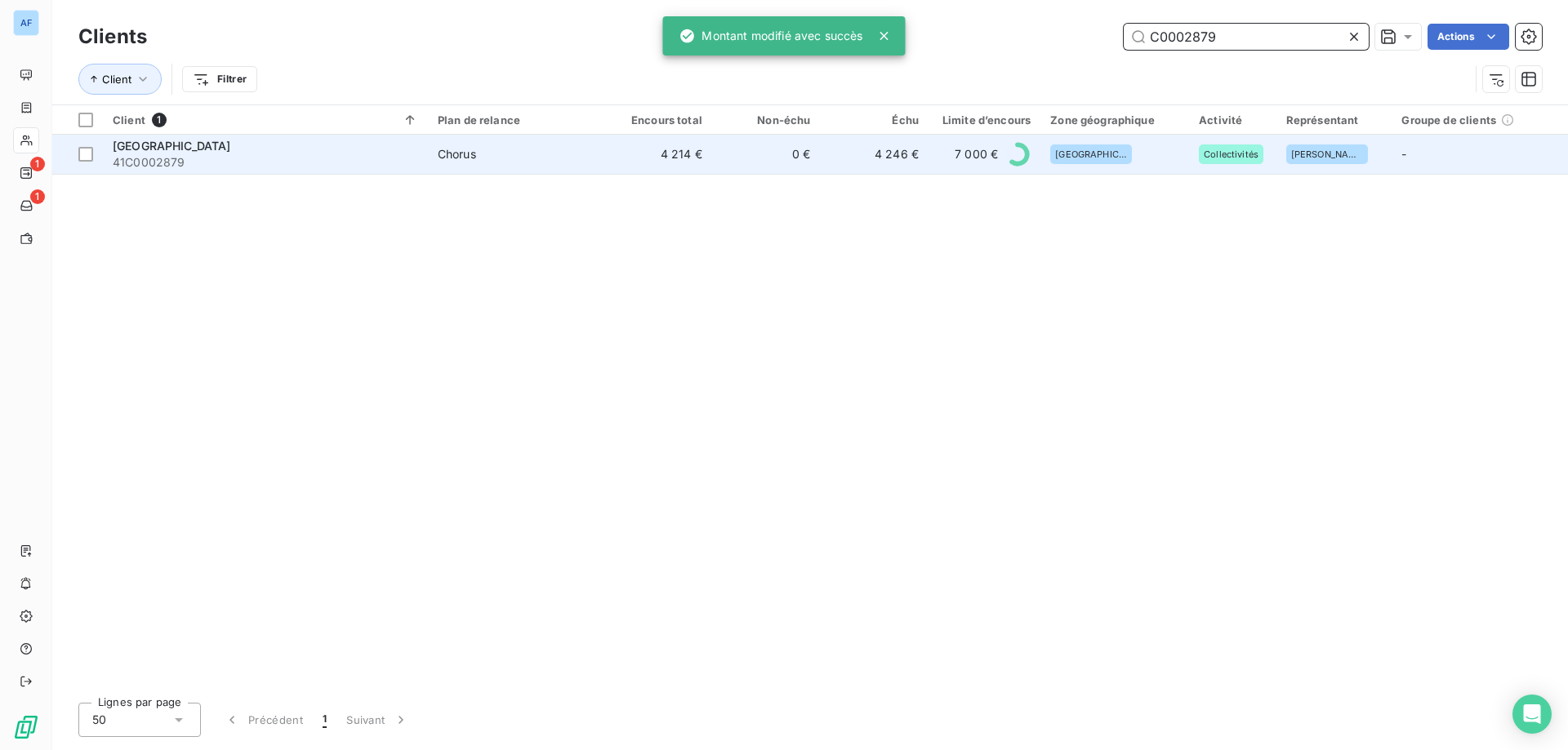
type input "C0002879"
click at [681, 158] on td "4 214 €" at bounding box center [658, 154] width 108 height 39
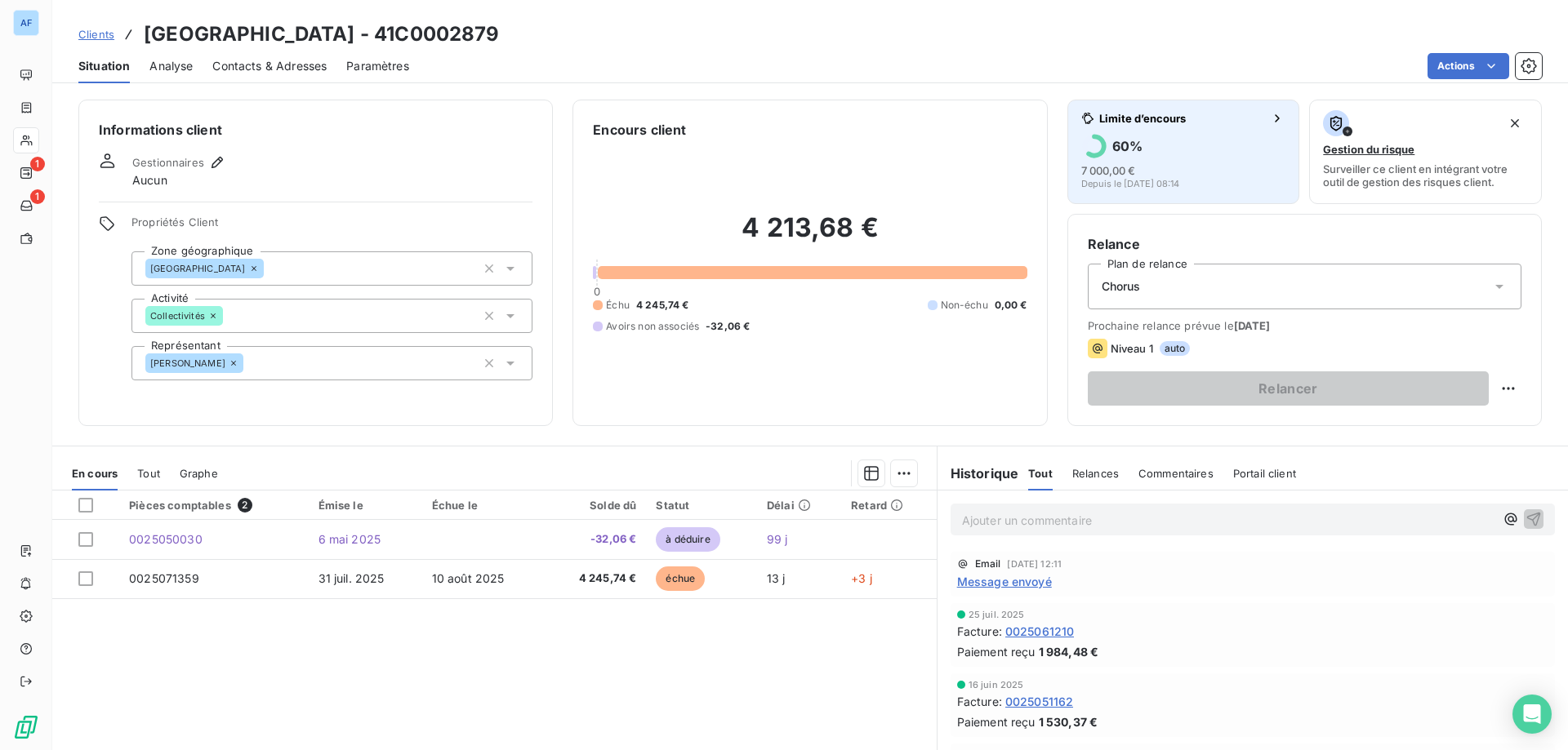
click at [1086, 177] on div "7 000,00 €" at bounding box center [1108, 170] width 54 height 17
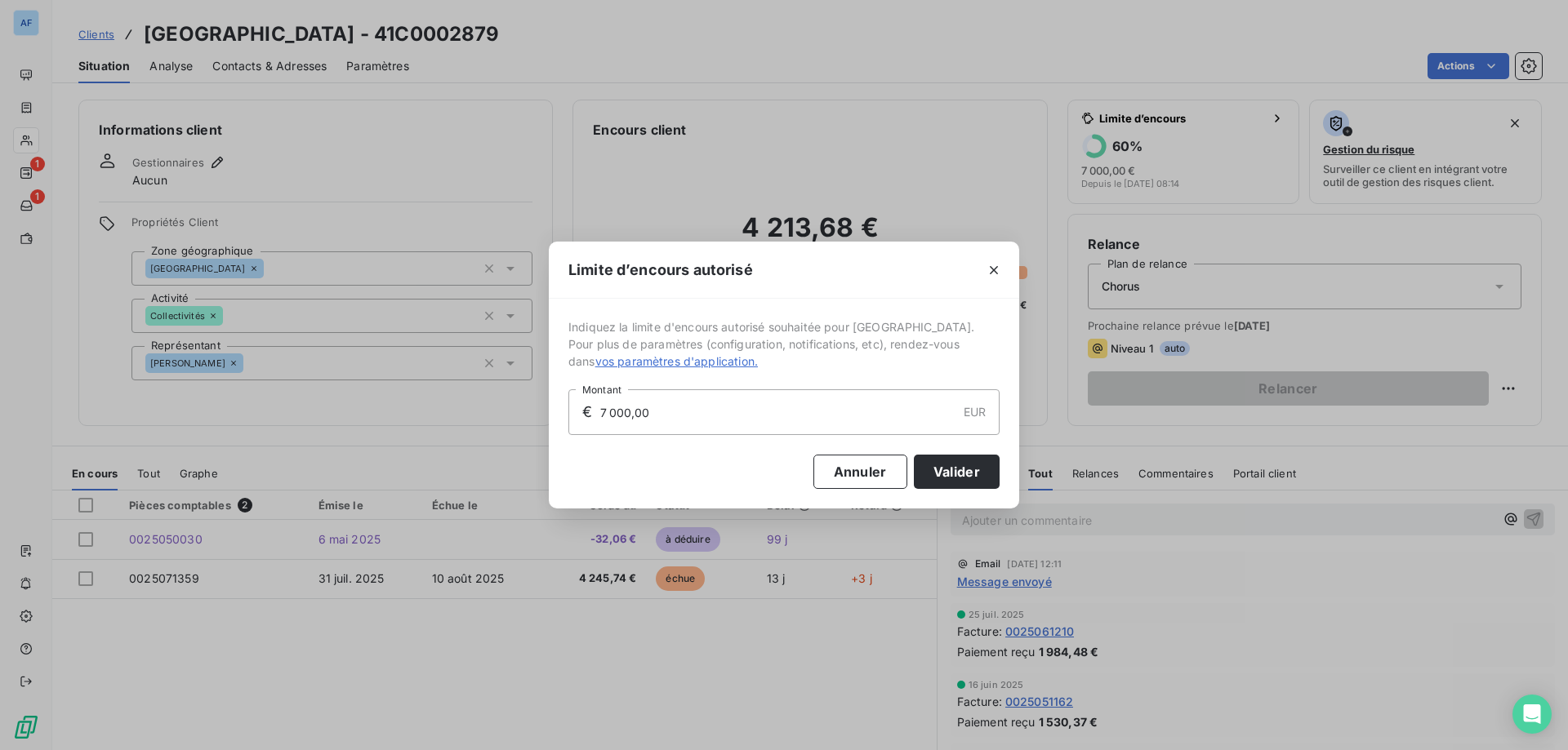
drag, startPoint x: 702, startPoint y: 422, endPoint x: 338, endPoint y: 384, distance: 366.0
click at [361, 386] on div "Limite d’encours autorisé Indiquez la limite d'encours autorisé souhaitée pour …" at bounding box center [784, 375] width 1568 height 750
type input "10 000,00"
click at [955, 479] on button "Valider" at bounding box center [956, 472] width 85 height 34
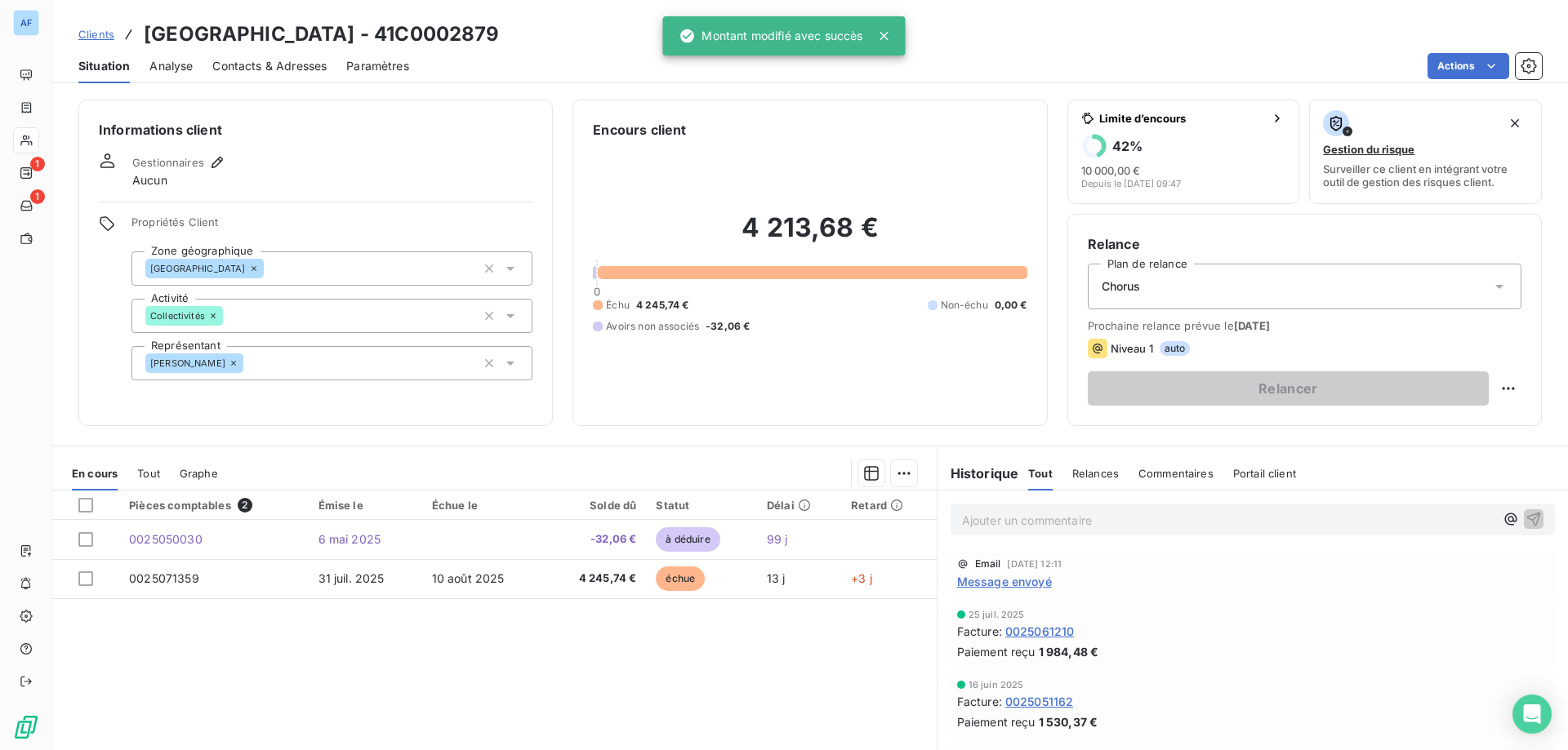
click at [99, 36] on span "Clients" at bounding box center [96, 34] width 36 height 13
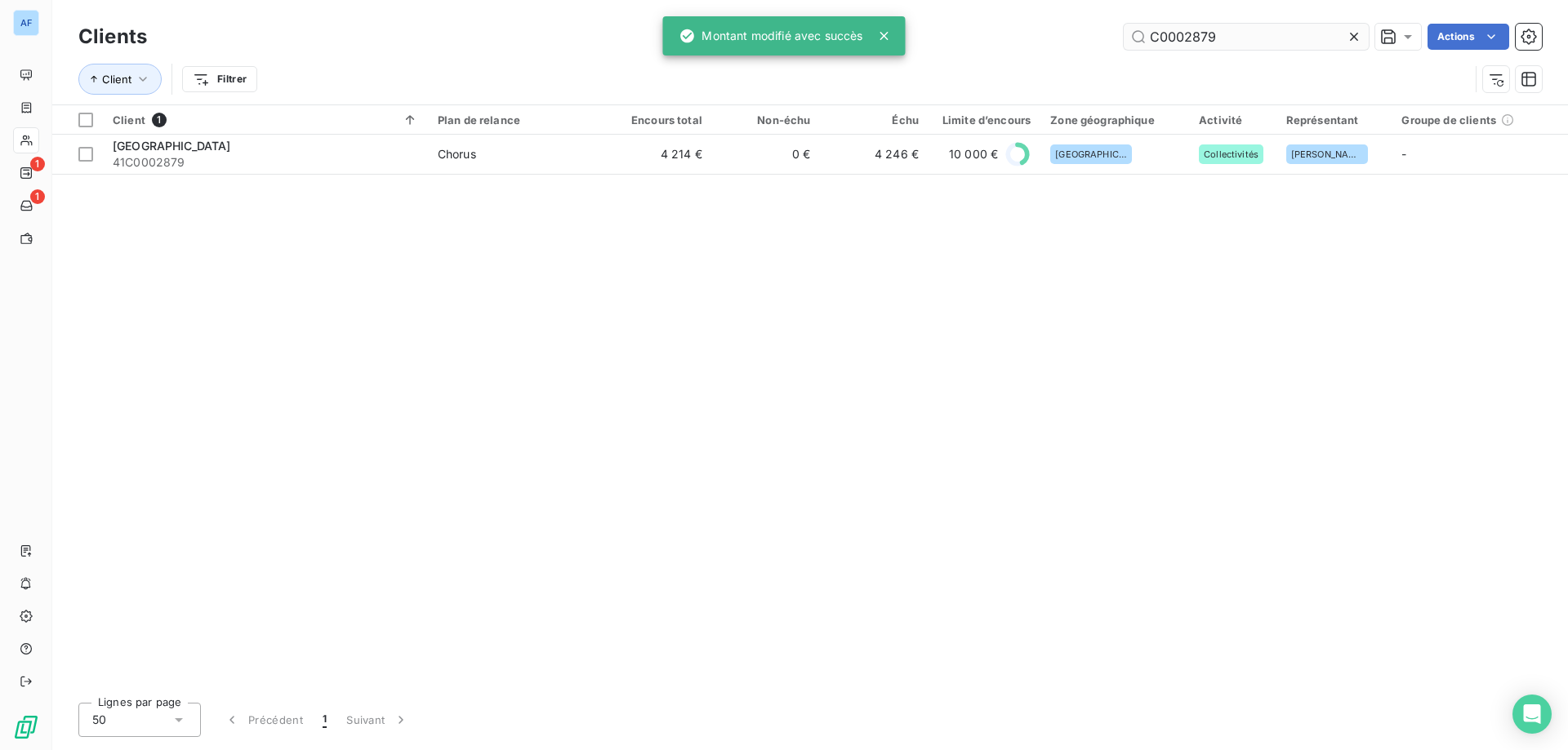
click at [1344, 41] on input "C0002879" at bounding box center [1246, 37] width 245 height 26
click at [1353, 39] on icon at bounding box center [1353, 36] width 8 height 8
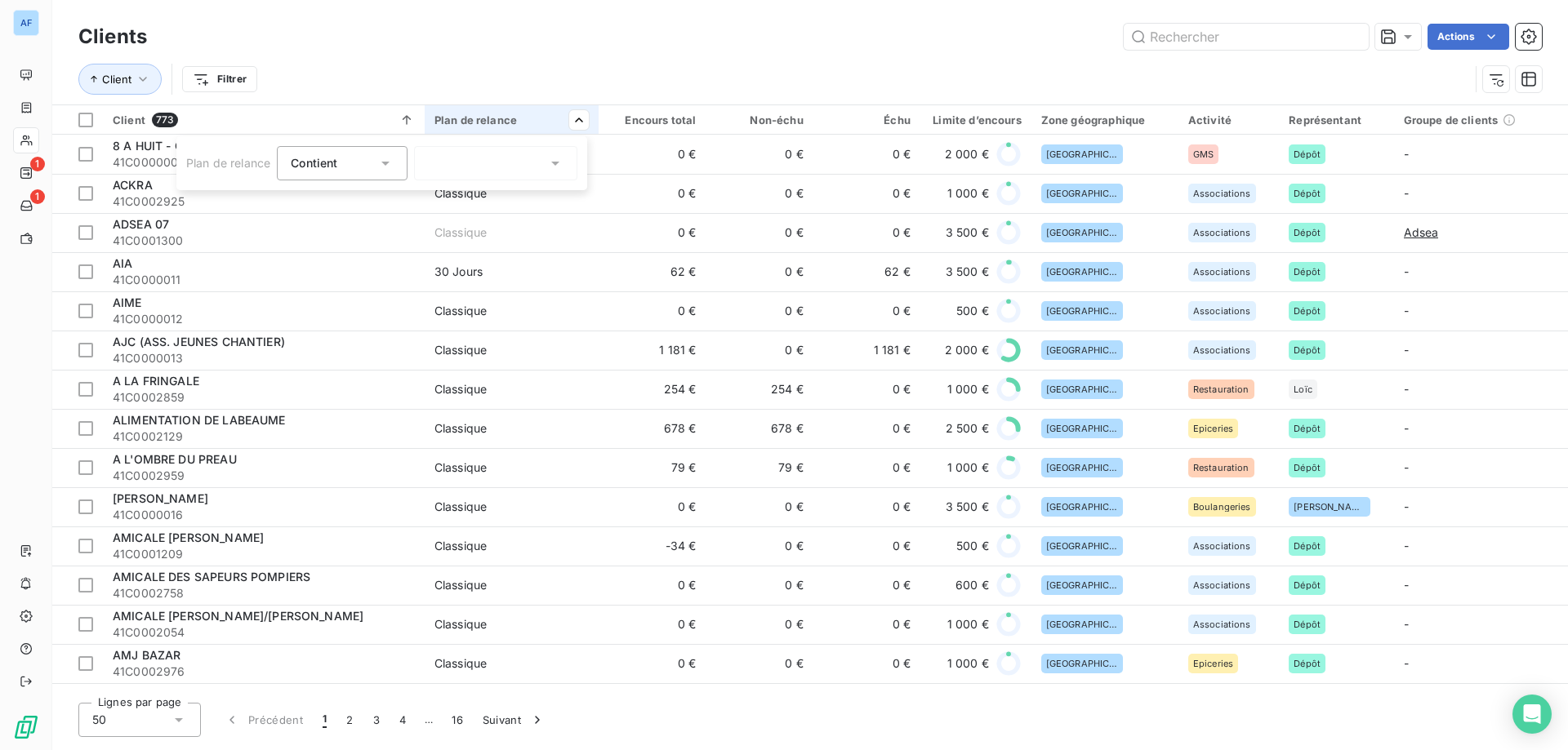
click at [524, 164] on div at bounding box center [495, 163] width 163 height 34
click at [501, 191] on li "A définir" at bounding box center [495, 197] width 163 height 29
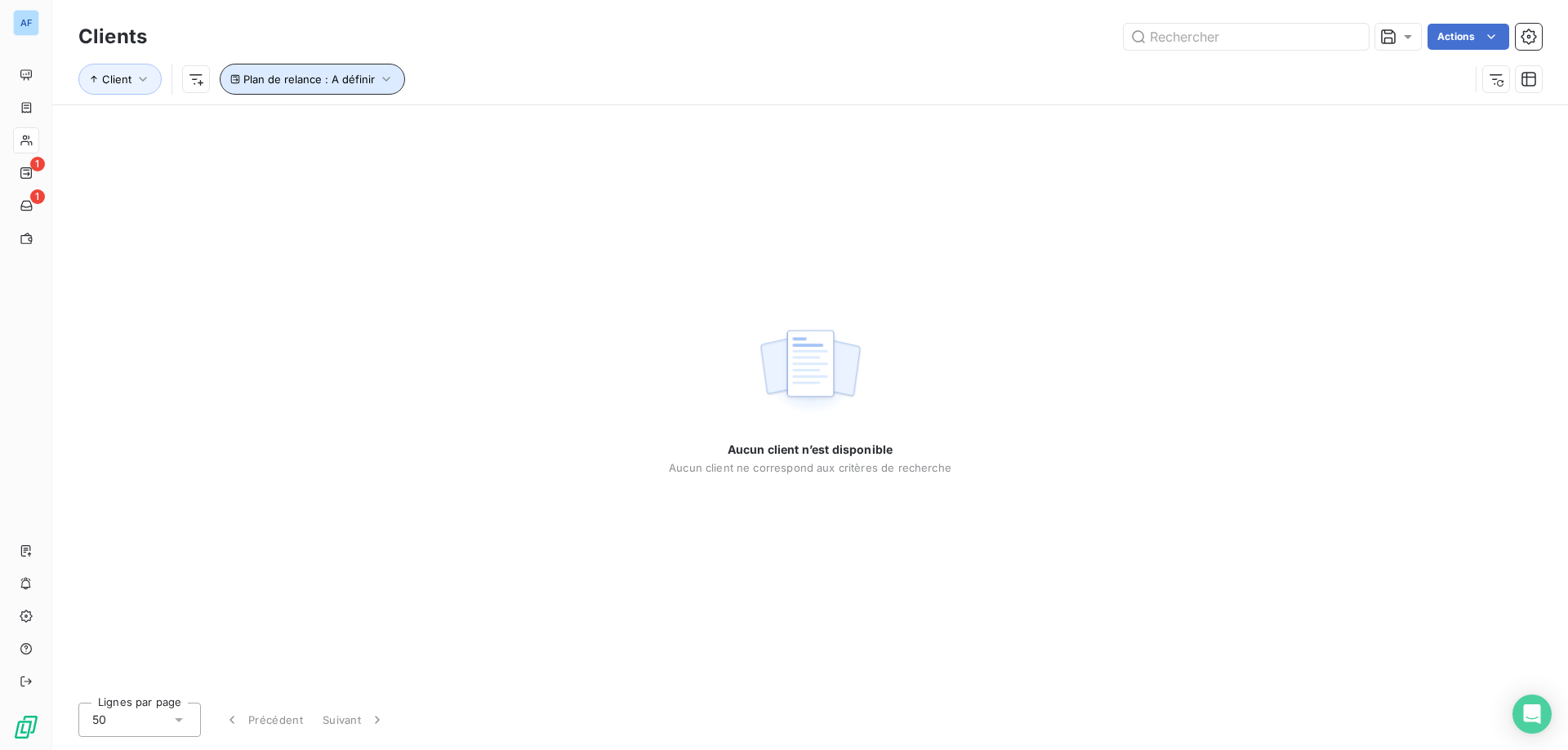
click at [349, 65] on button "Plan de relance : A définir" at bounding box center [312, 78] width 185 height 31
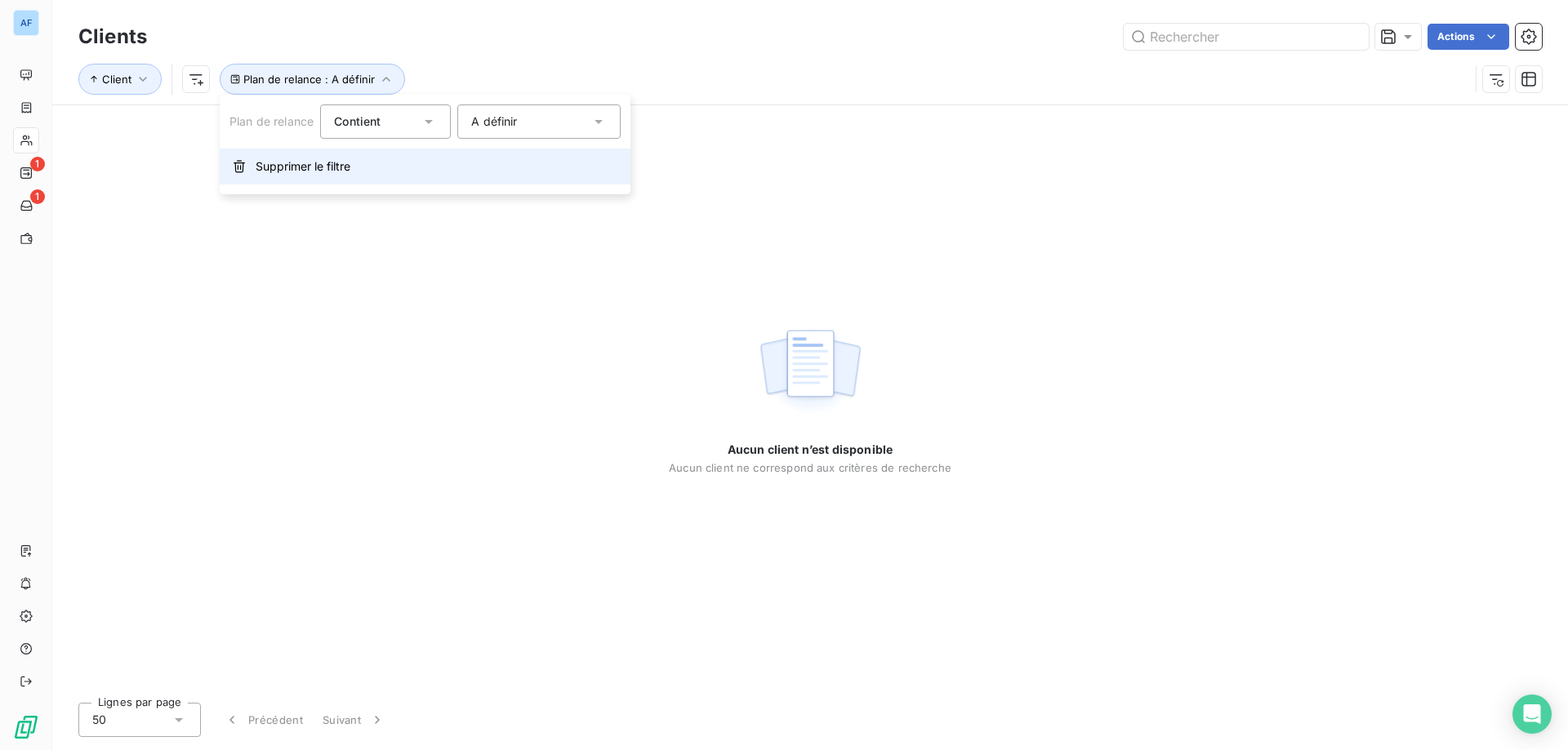
click at [306, 166] on span "Supprimer le filtre" at bounding box center [302, 167] width 94 height 17
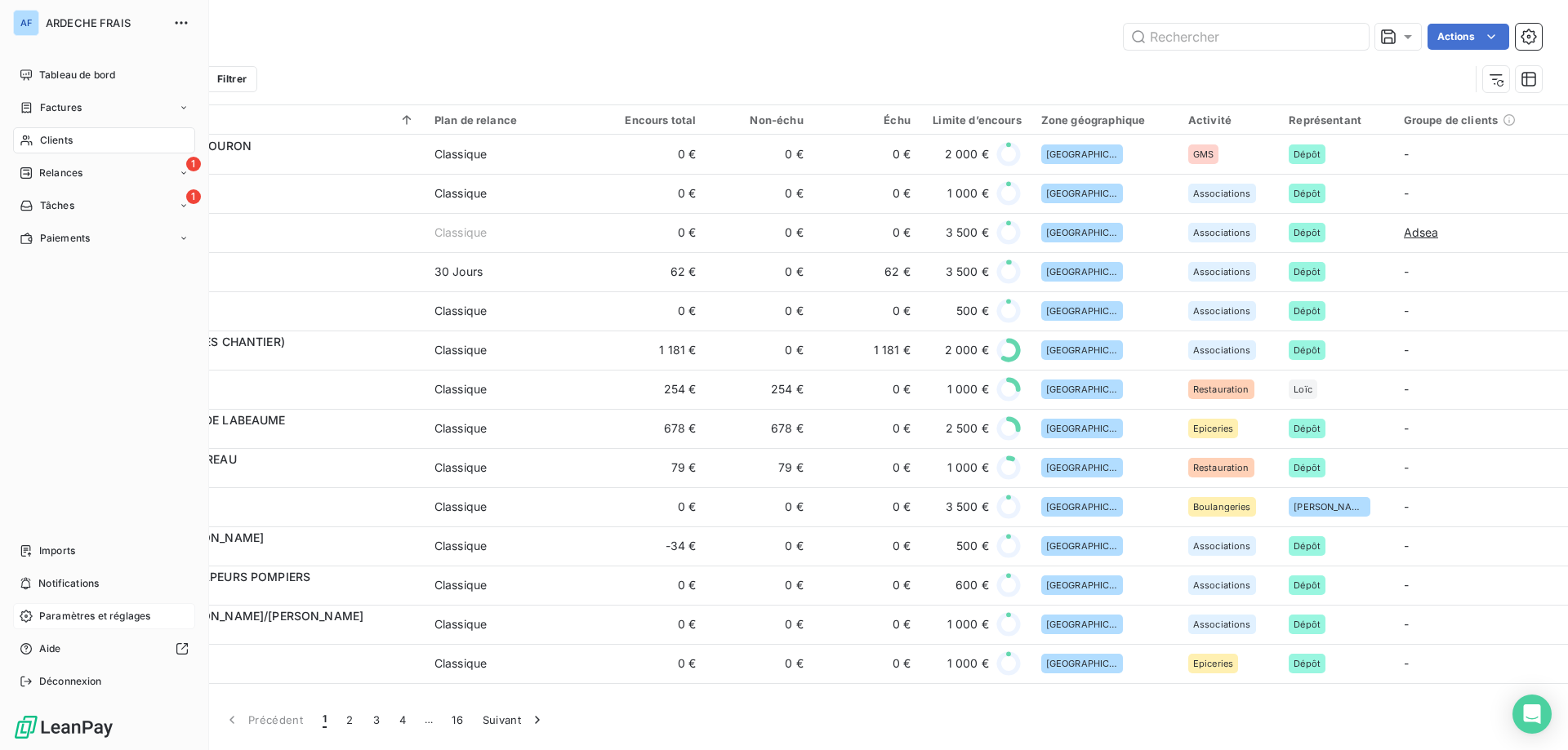
click at [60, 608] on div "Paramètres et réglages" at bounding box center [104, 617] width 182 height 26
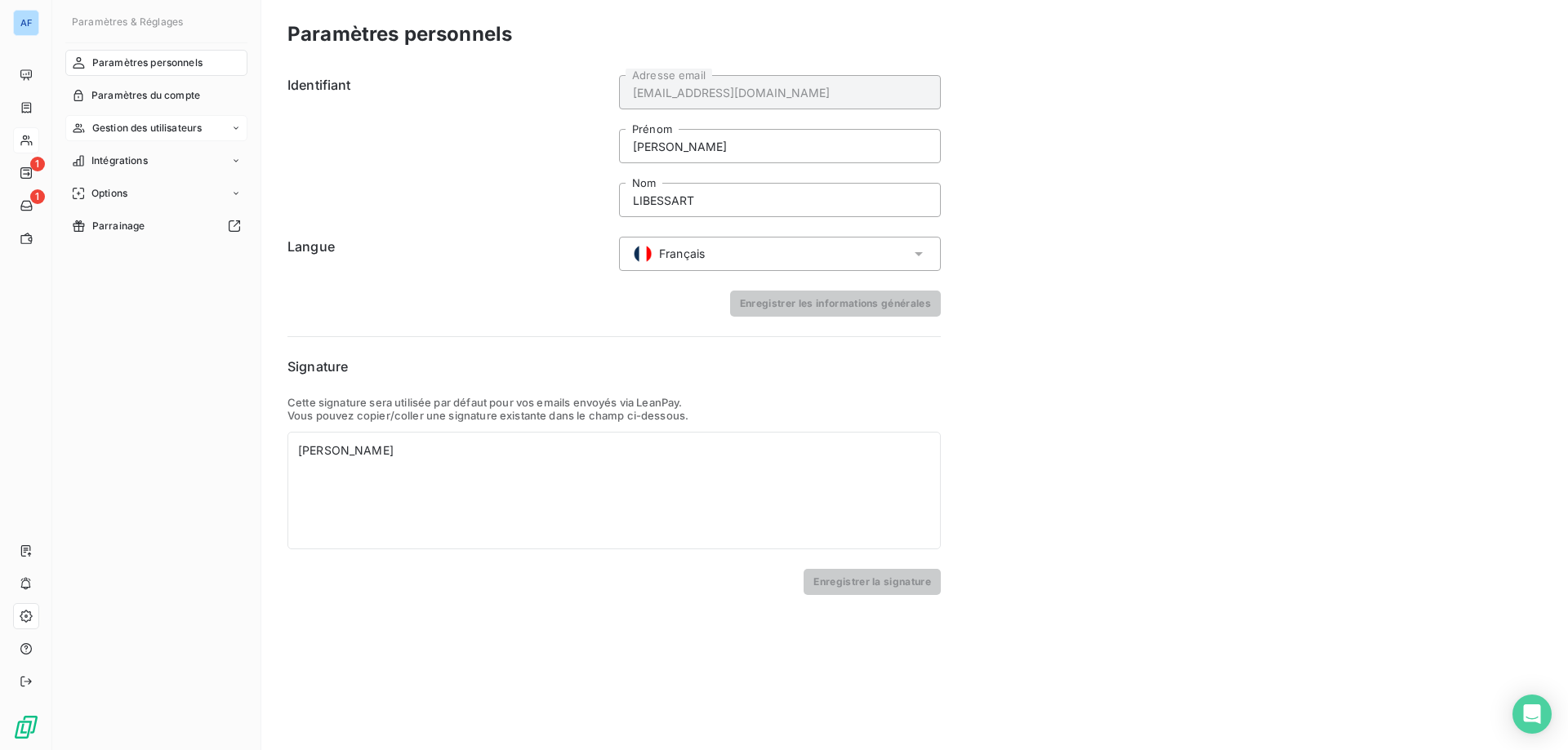
click at [189, 137] on div "Gestion des utilisateurs" at bounding box center [156, 129] width 182 height 26
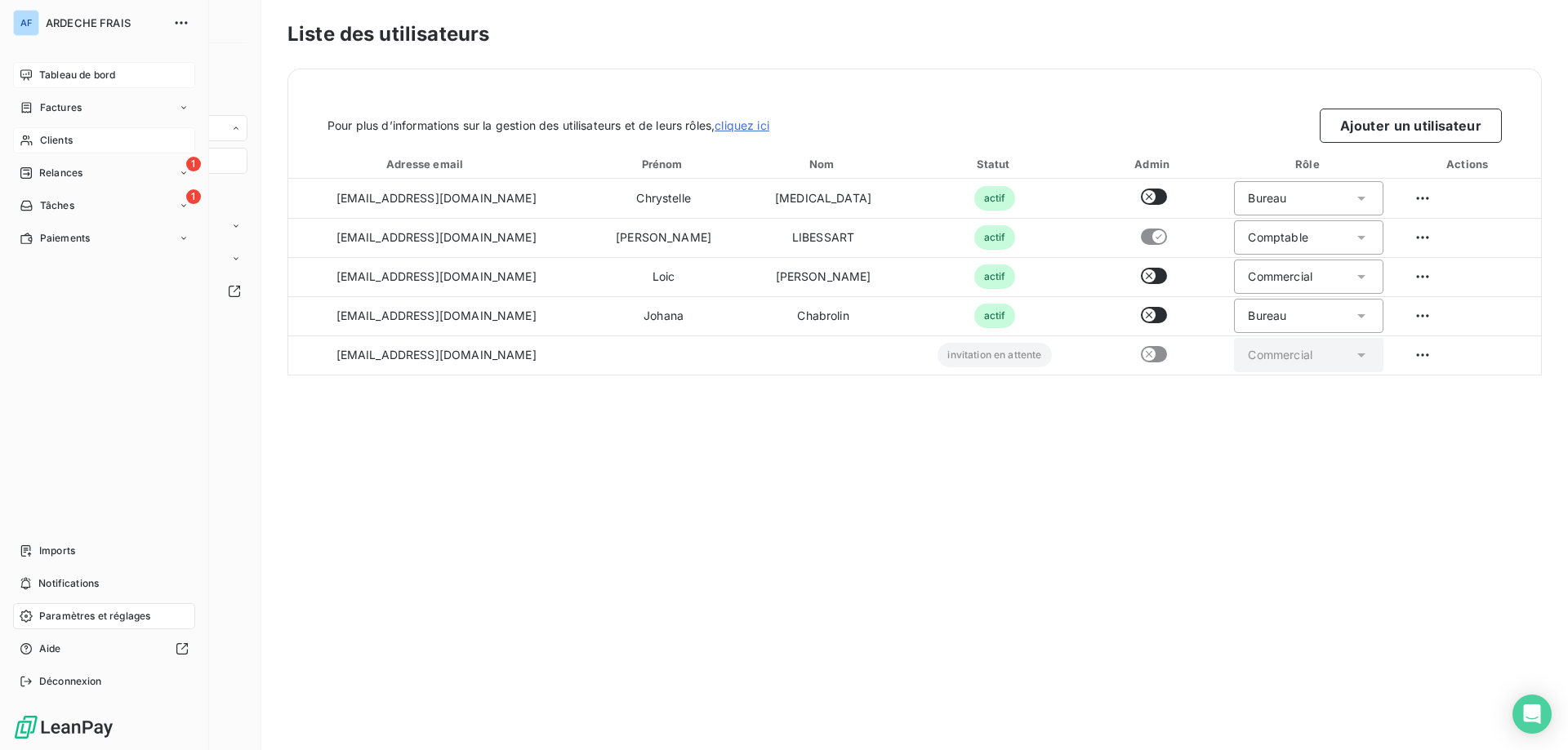
click at [39, 73] on div "Tableau de bord" at bounding box center [104, 75] width 182 height 26
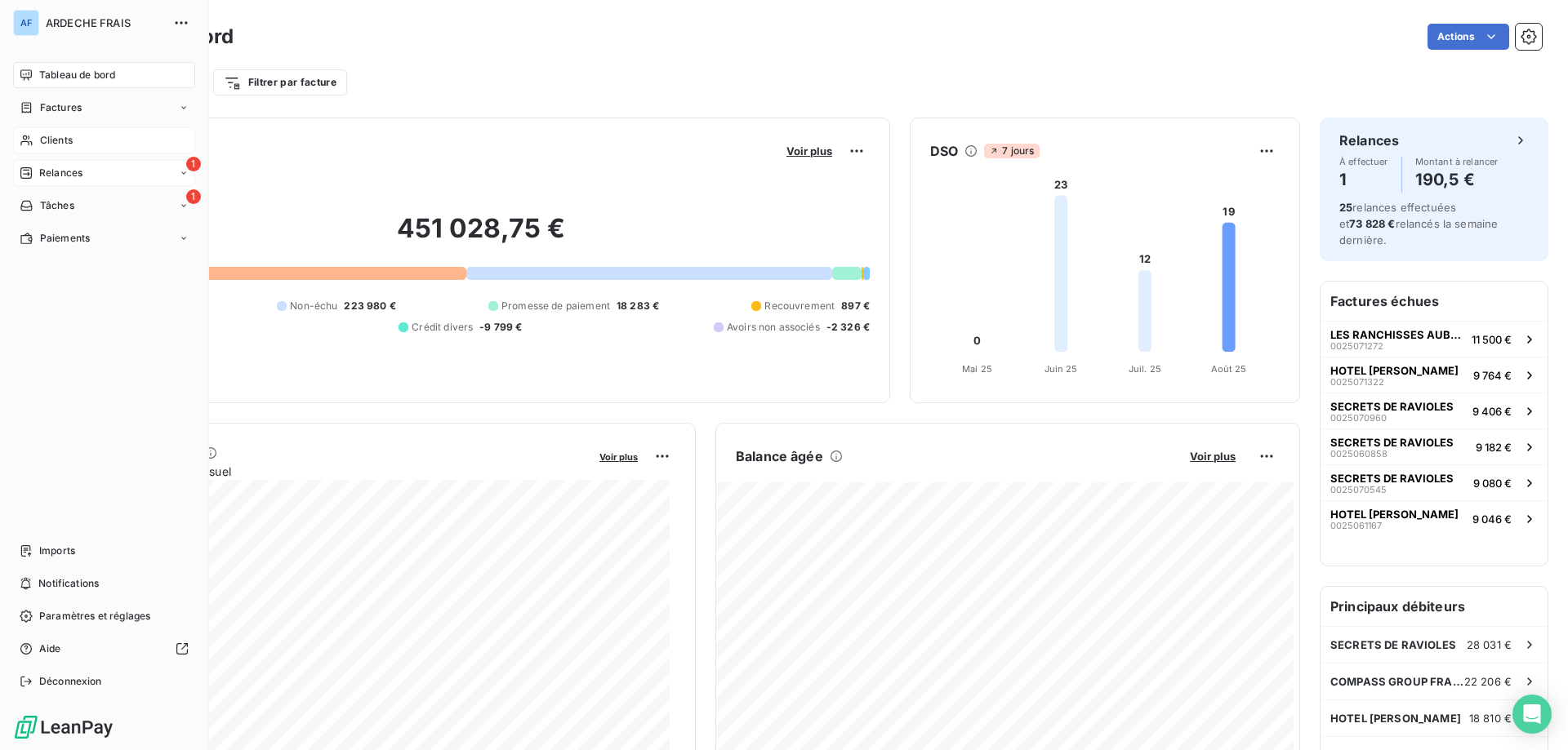
click at [52, 175] on span "Relances" at bounding box center [60, 173] width 43 height 15
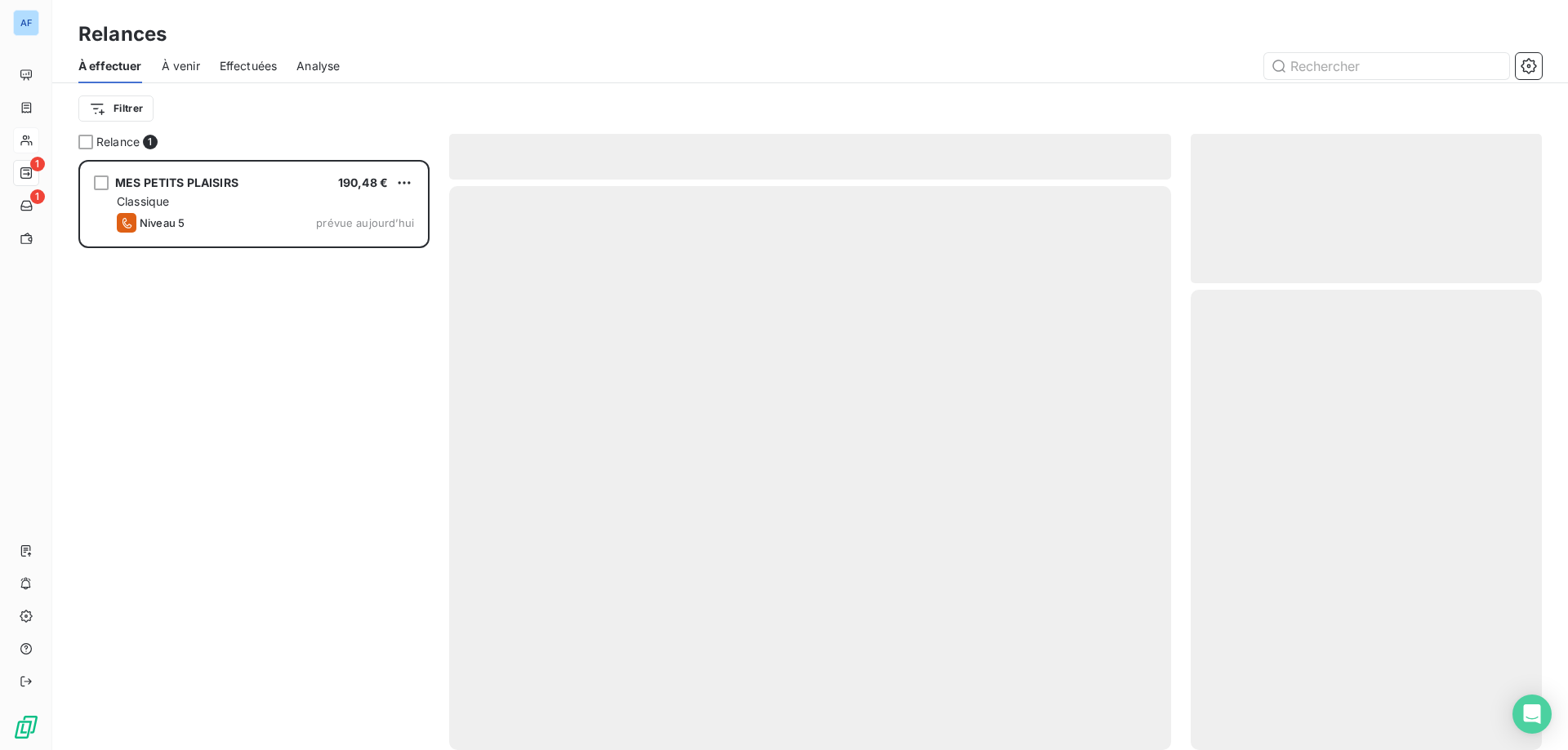
scroll to position [578, 338]
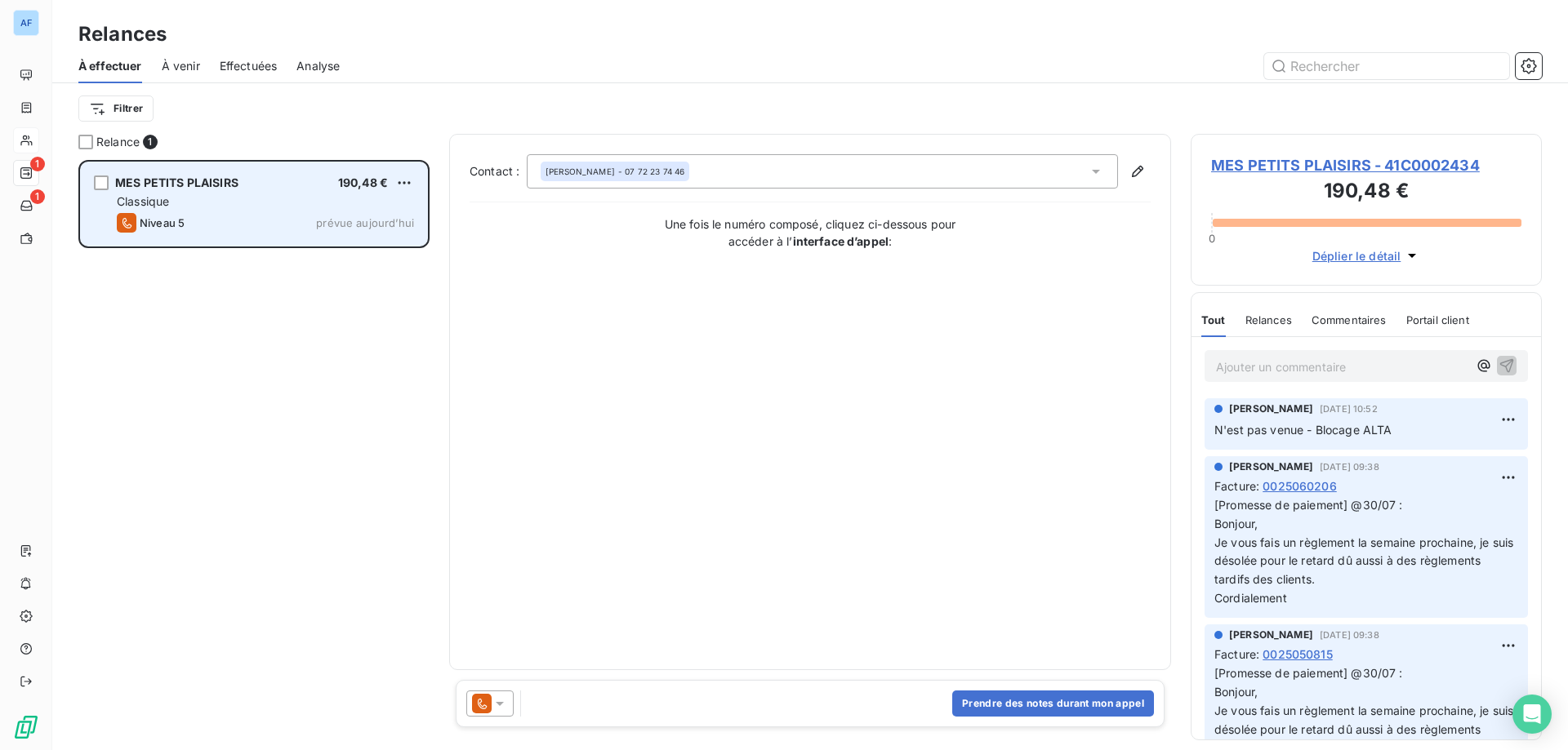
click at [241, 227] on div "Niveau 5 prévue aujourd’hui" at bounding box center [264, 223] width 297 height 19
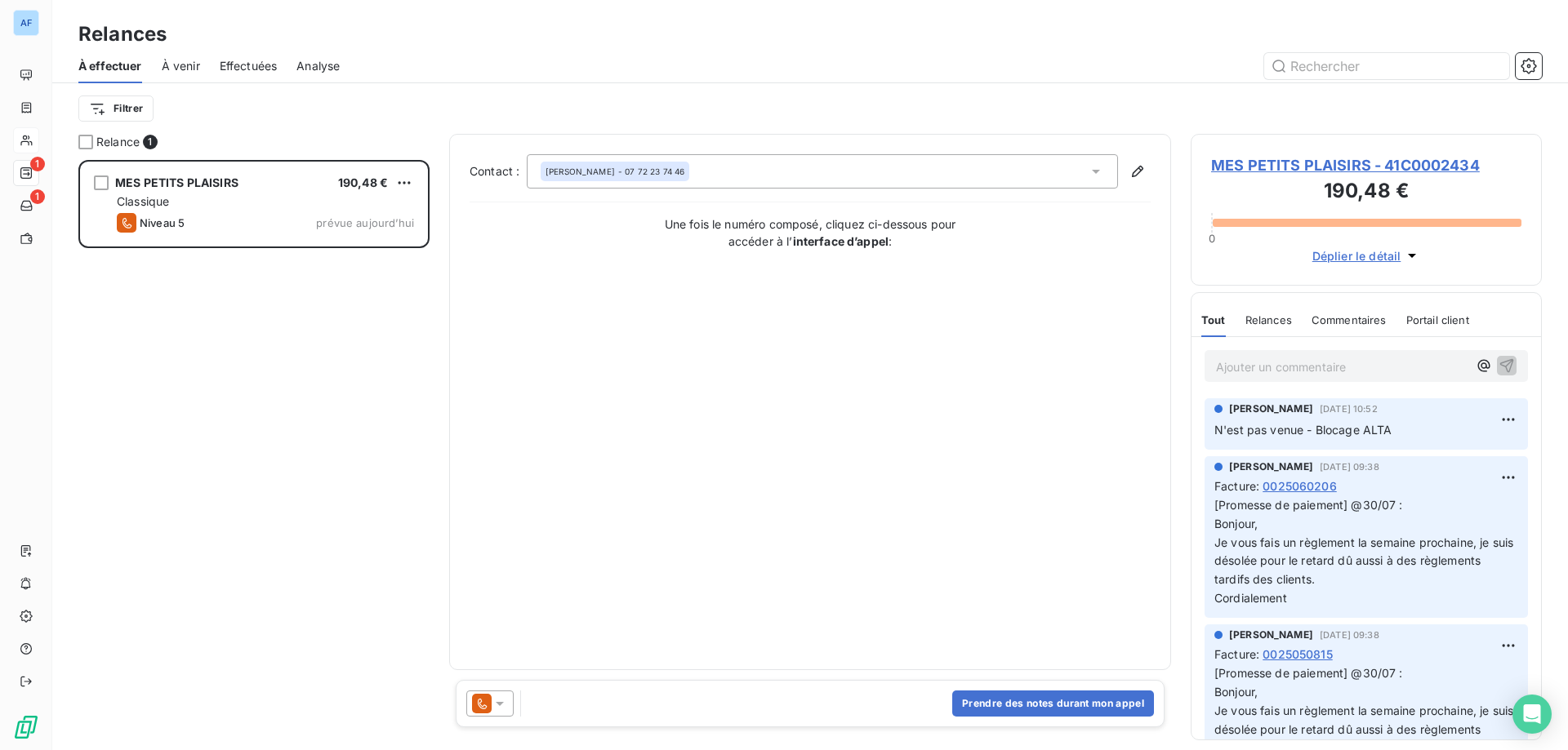
click at [1030, 717] on div "Prendre des notes durant mon appel" at bounding box center [810, 704] width 709 height 48
click at [1028, 700] on button "Prendre des notes durant mon appel" at bounding box center [1052, 704] width 202 height 26
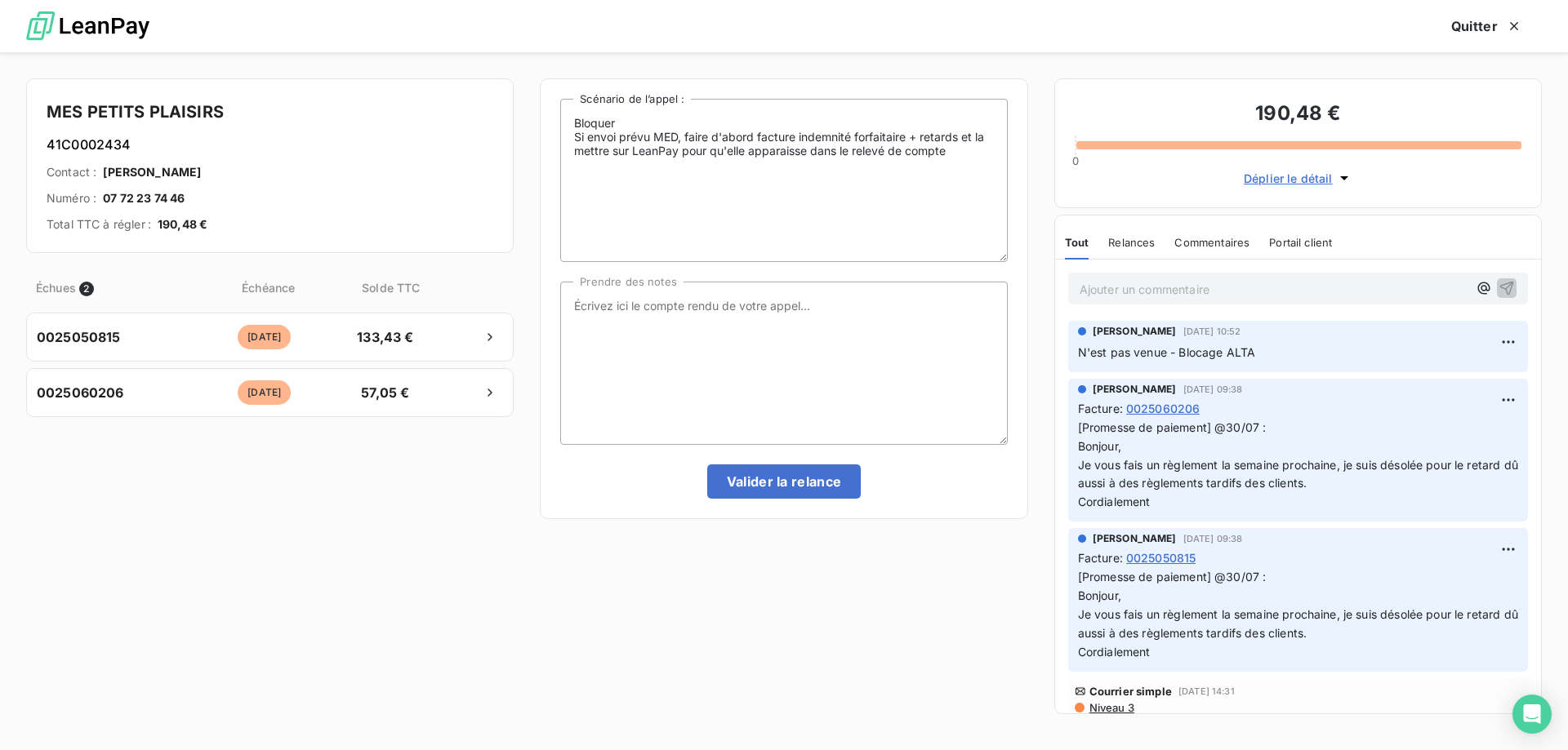
click at [86, 28] on img at bounding box center [88, 26] width 123 height 45
click at [1510, 25] on icon "button" at bounding box center [1513, 26] width 17 height 17
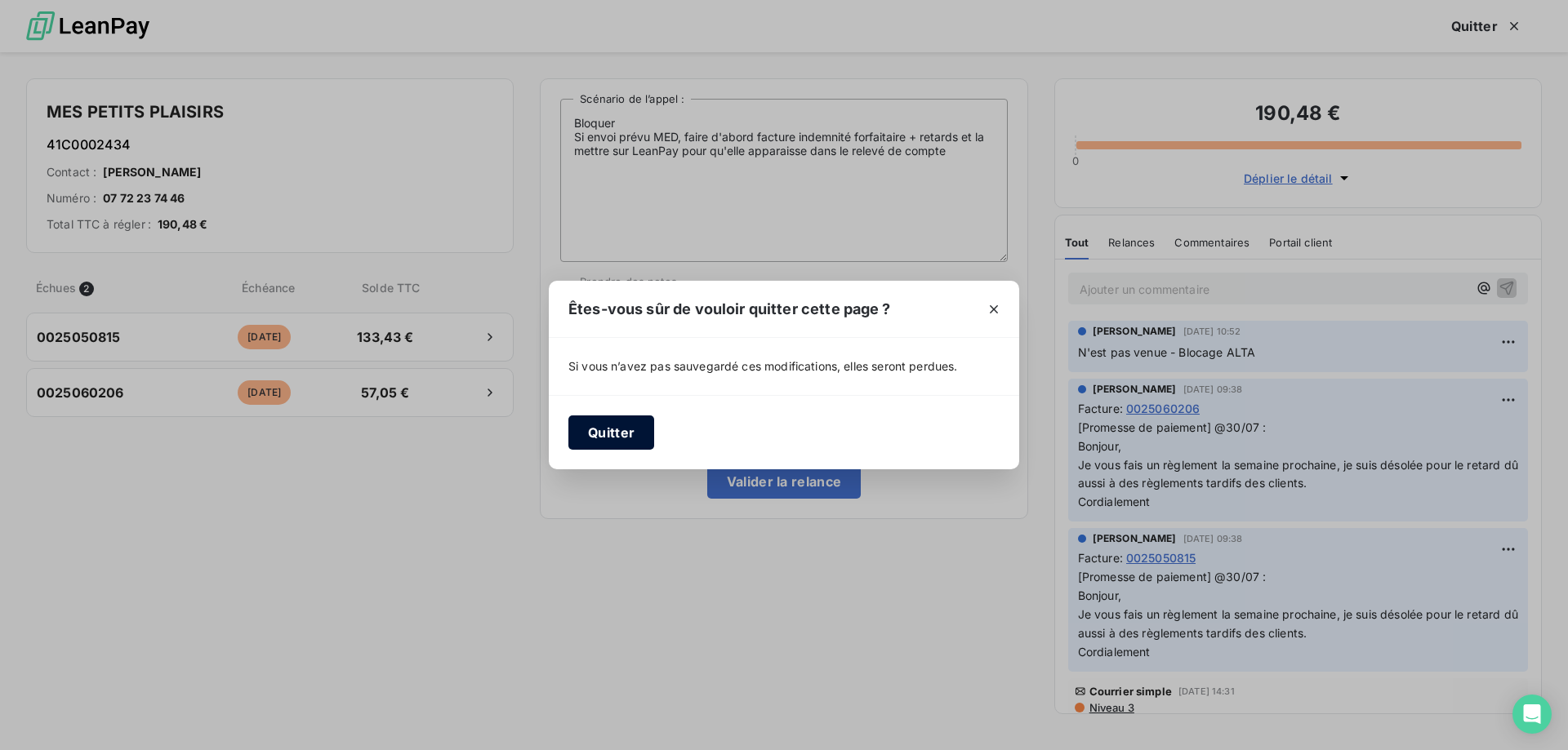
click at [608, 434] on button "Quitter" at bounding box center [611, 433] width 85 height 34
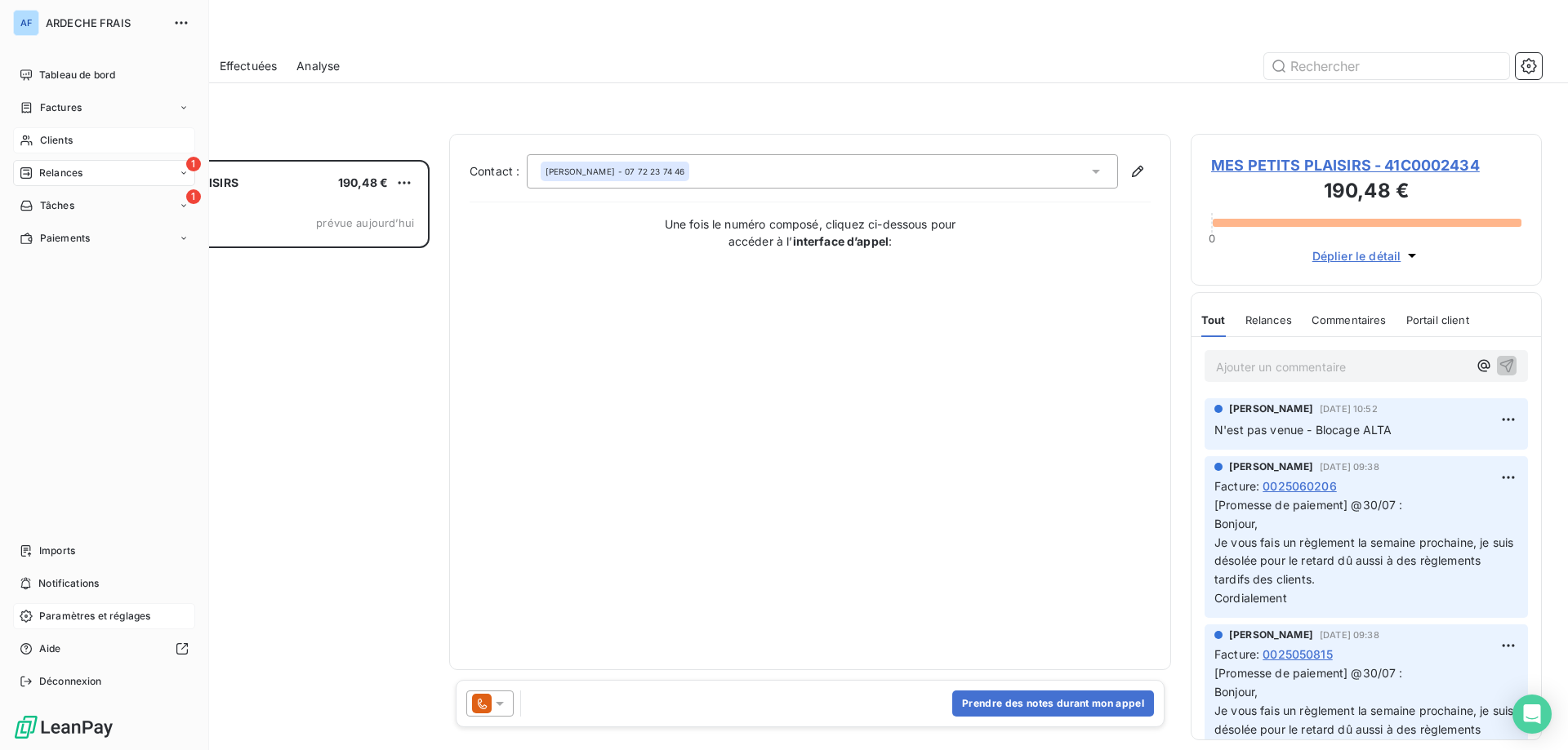
click at [73, 623] on span "Paramètres et réglages" at bounding box center [94, 616] width 111 height 15
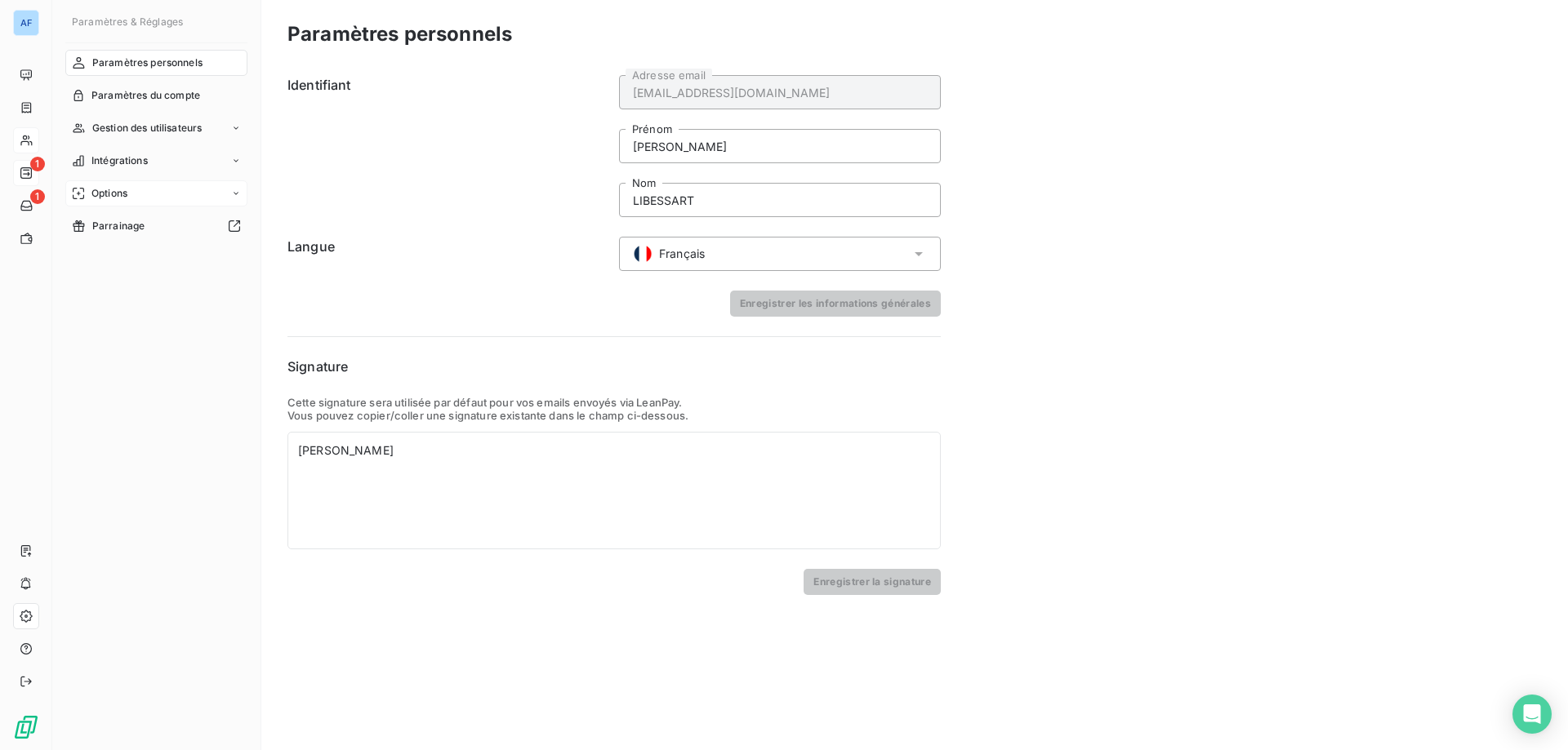
click at [234, 198] on icon at bounding box center [235, 193] width 10 height 10
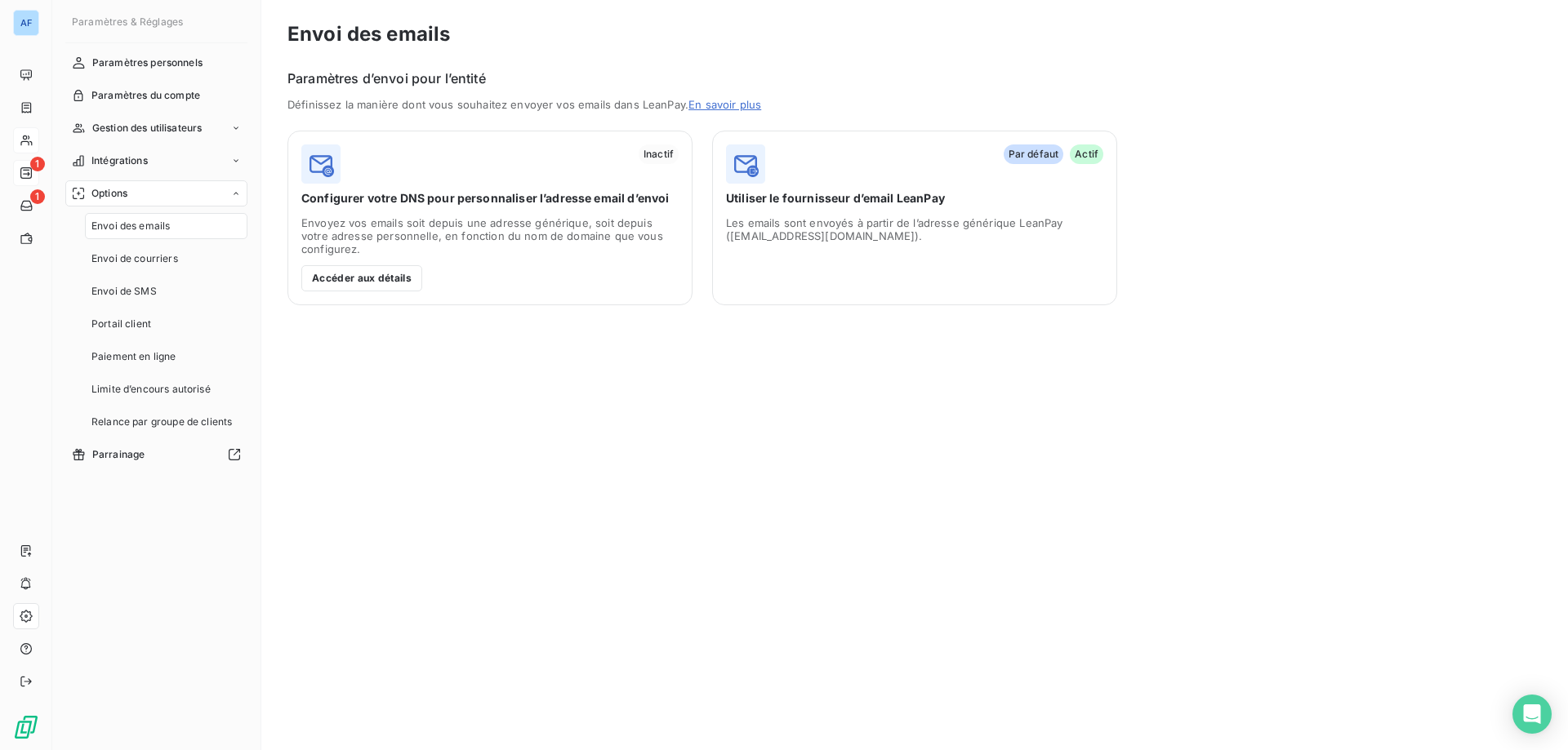
click at [234, 198] on div at bounding box center [235, 193] width 10 height 10
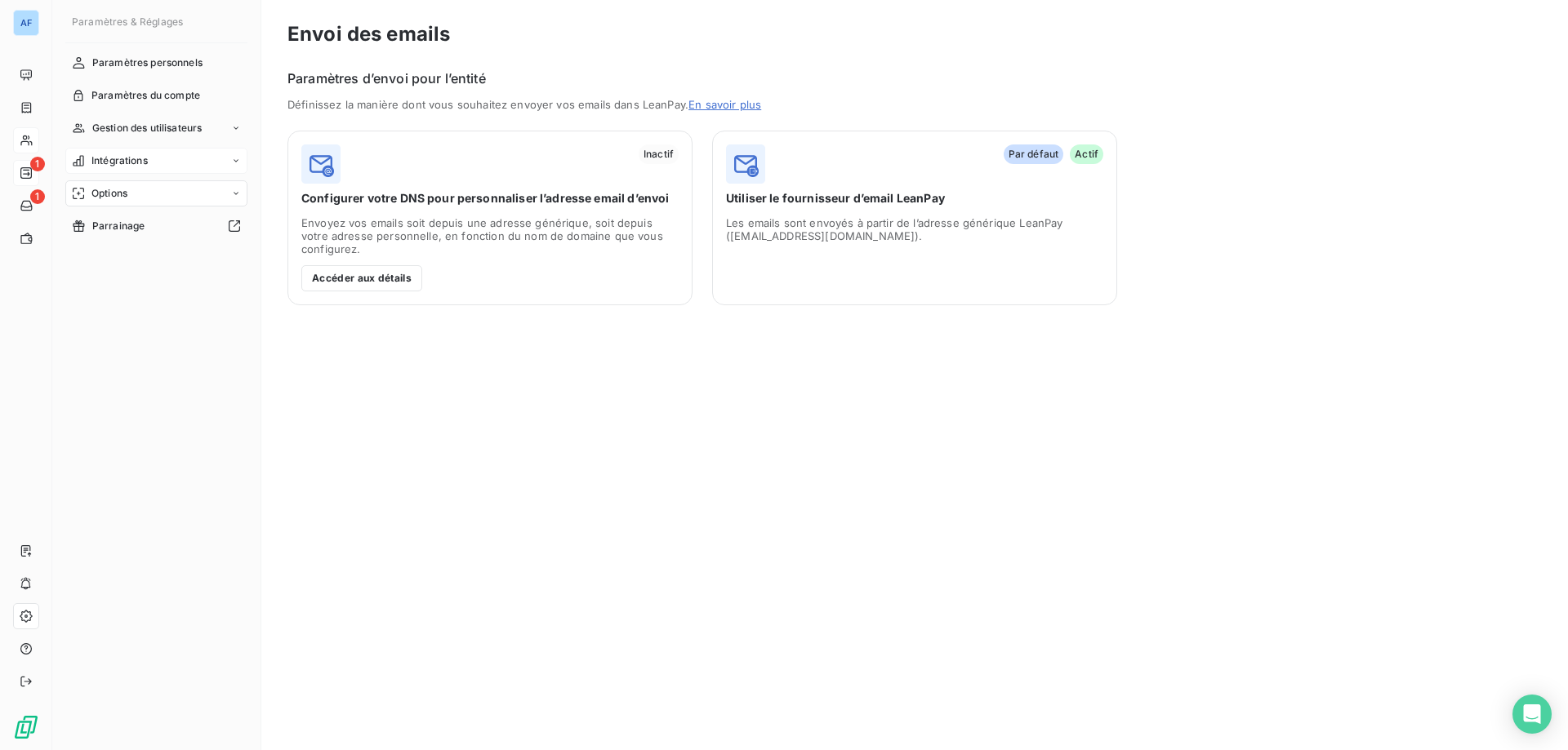
click at [230, 160] on div "Intégrations" at bounding box center [156, 161] width 182 height 26
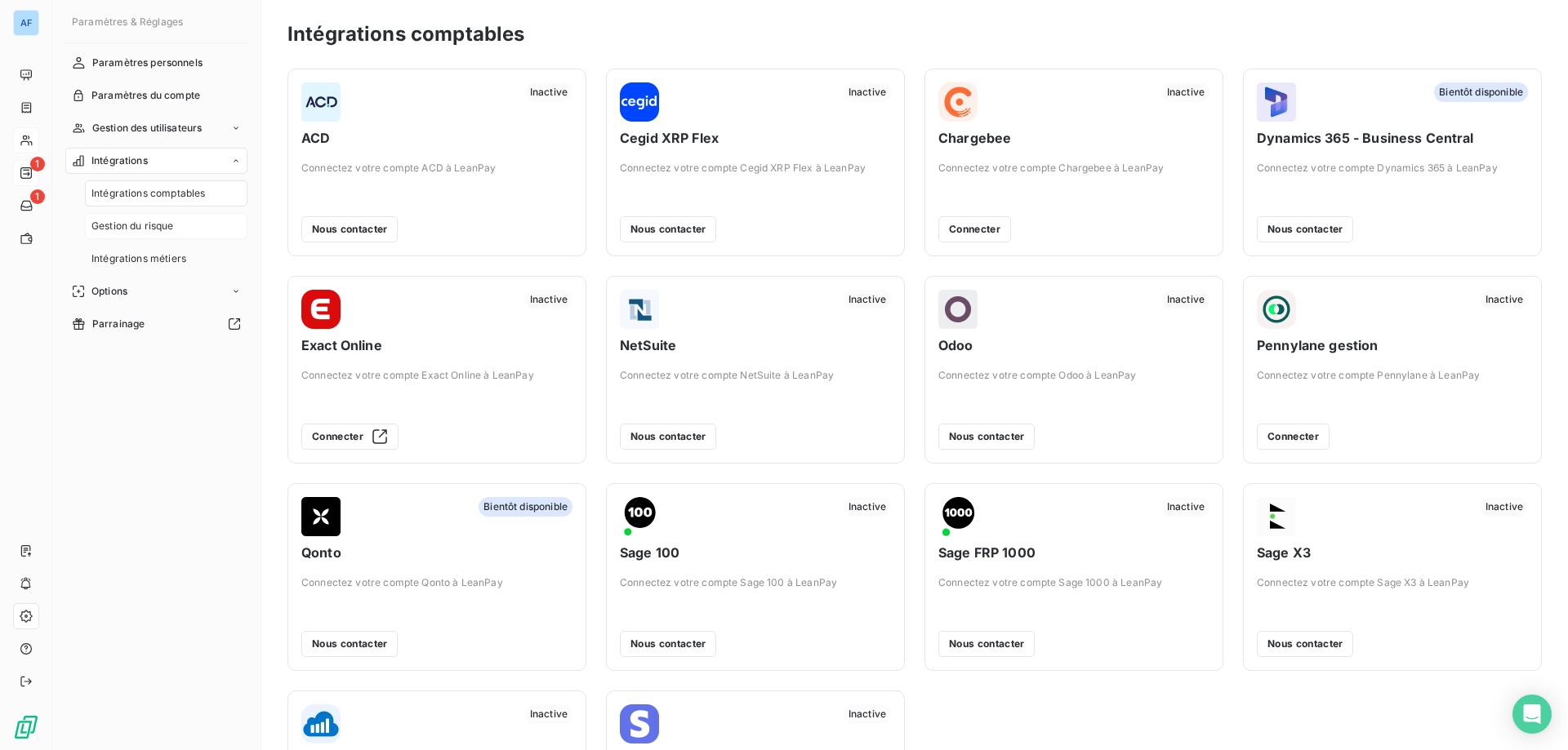
click at [209, 231] on div "Gestion du risque" at bounding box center [166, 226] width 162 height 26
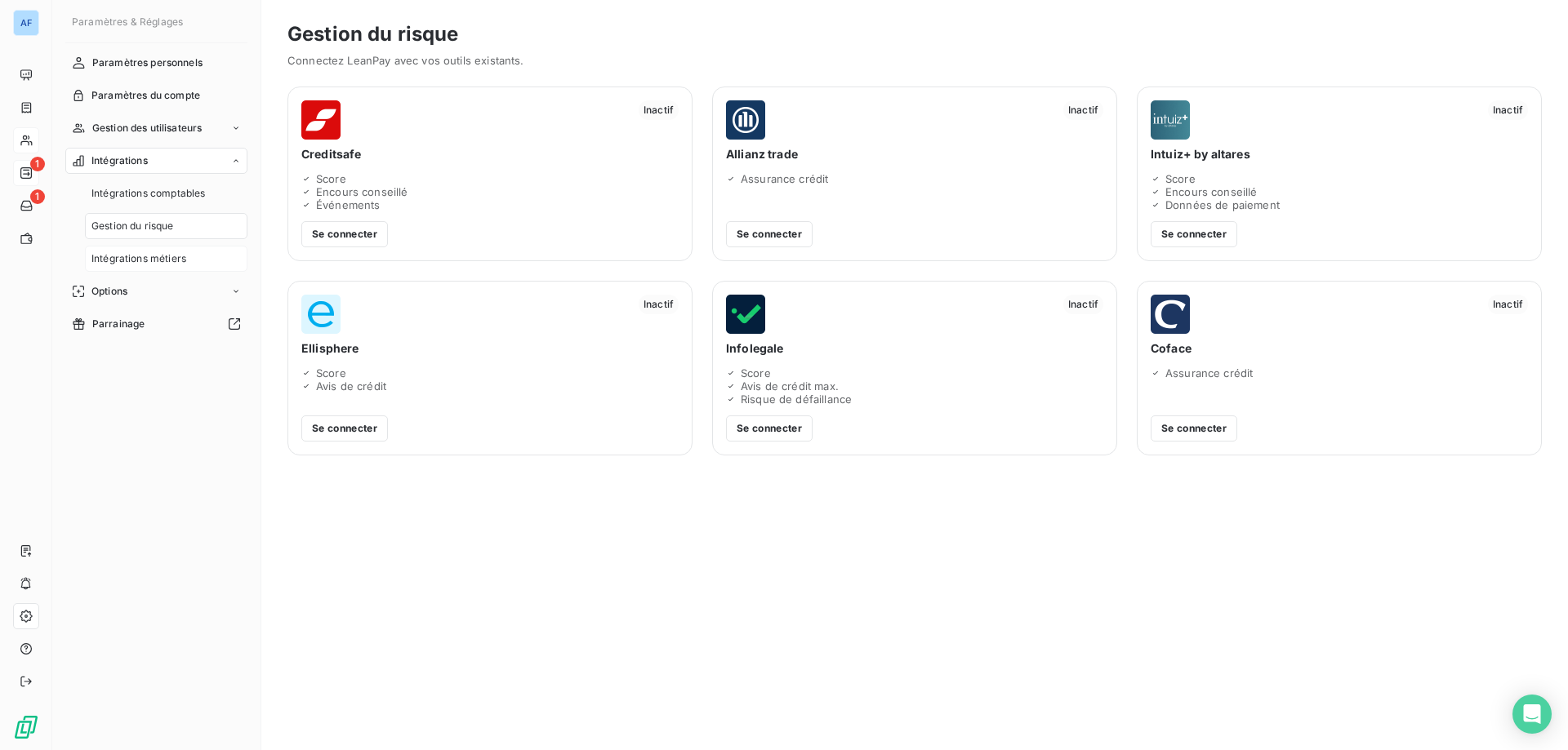
click at [201, 255] on div "Intégrations métiers" at bounding box center [166, 259] width 162 height 26
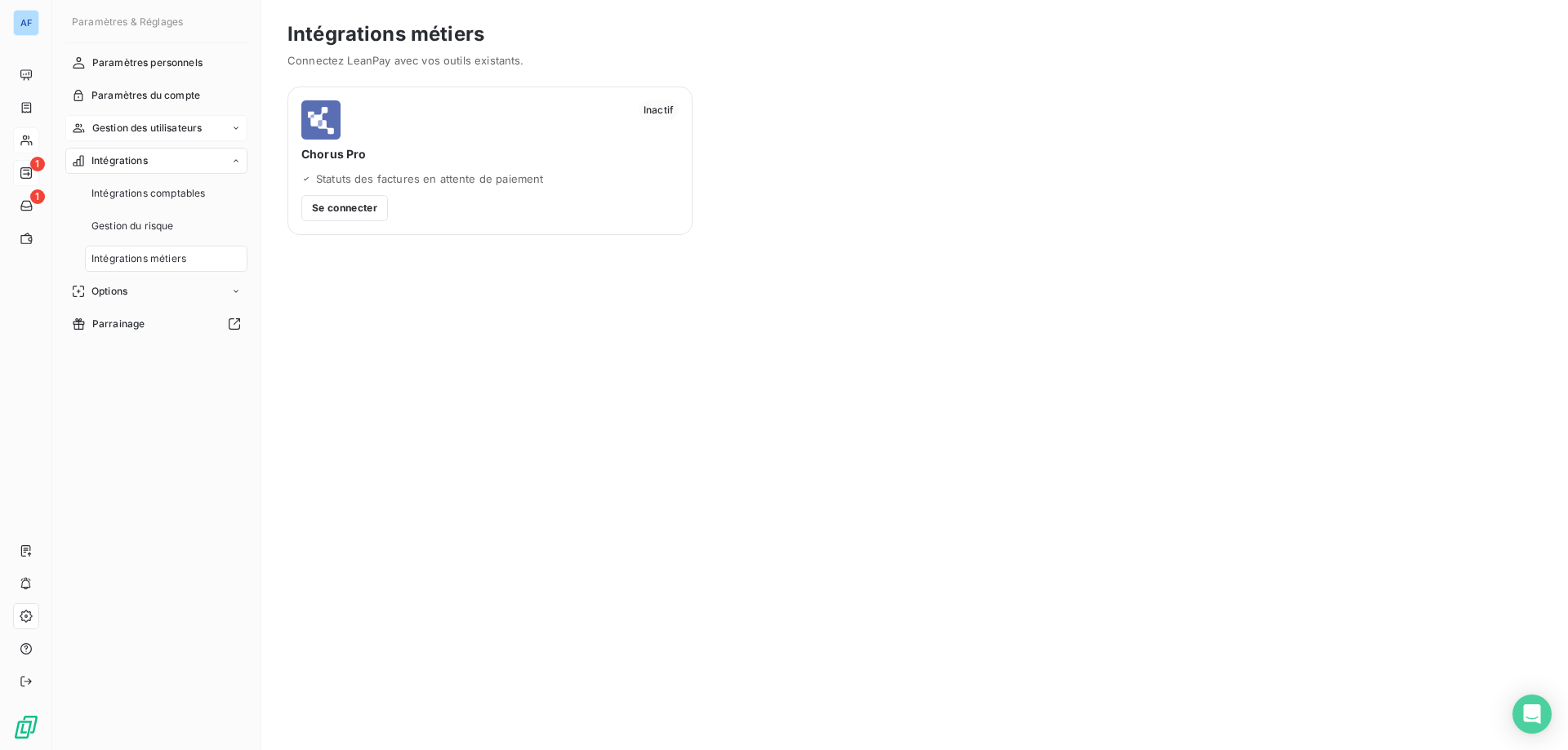
click at [212, 131] on div "Gestion des utilisateurs" at bounding box center [156, 129] width 182 height 26
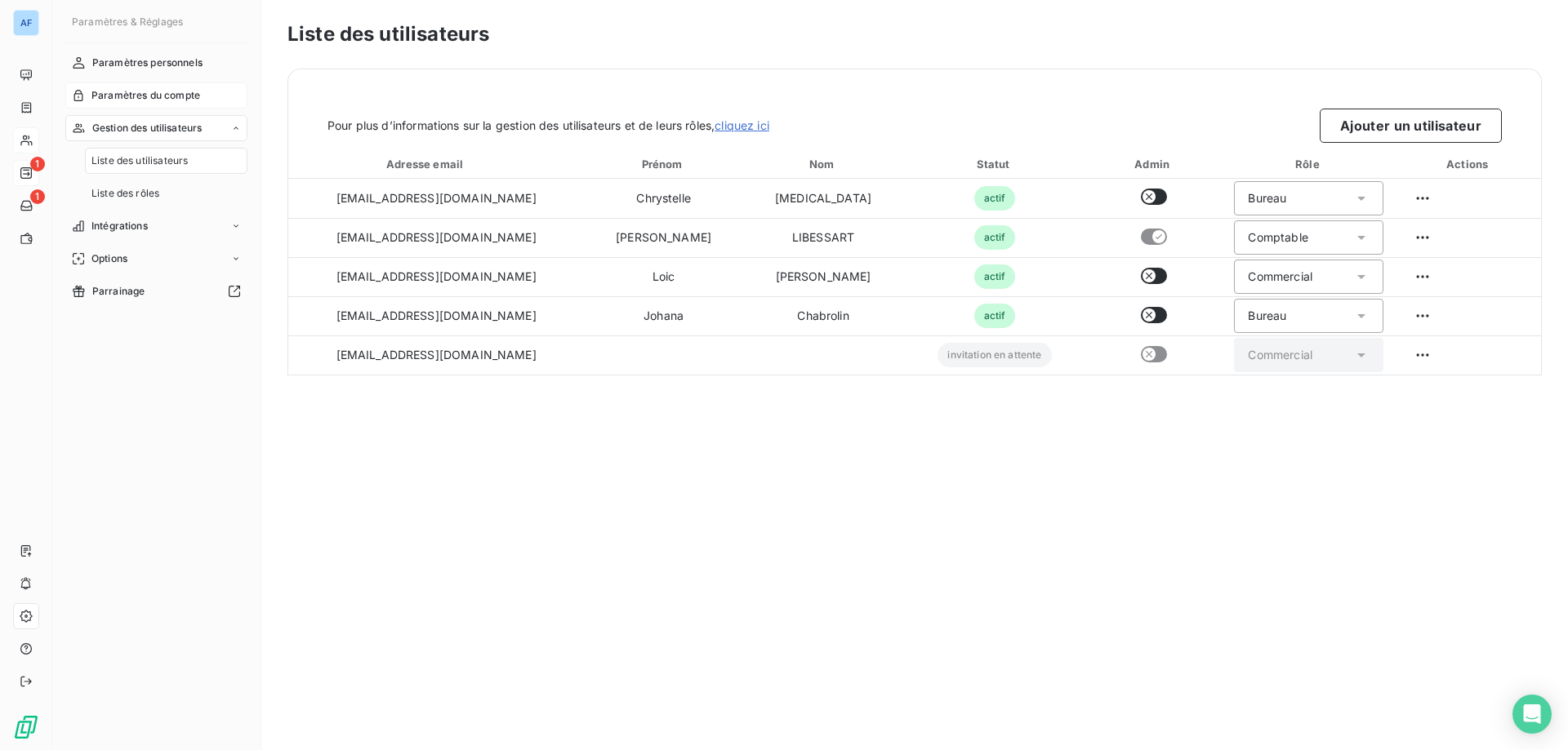
click at [212, 98] on div "Paramètres du compte" at bounding box center [156, 96] width 182 height 26
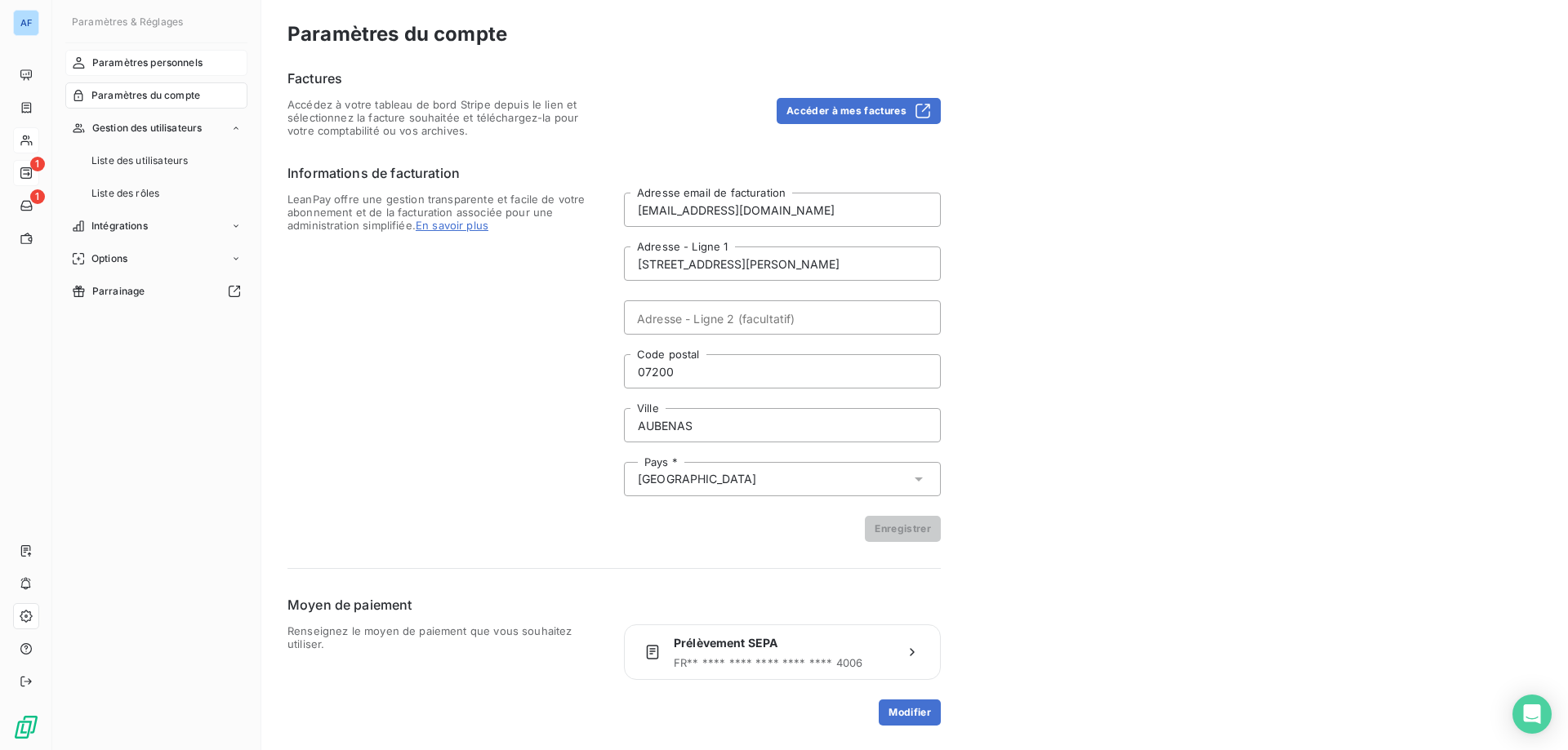
click at [207, 55] on div "Paramètres personnels" at bounding box center [156, 63] width 182 height 26
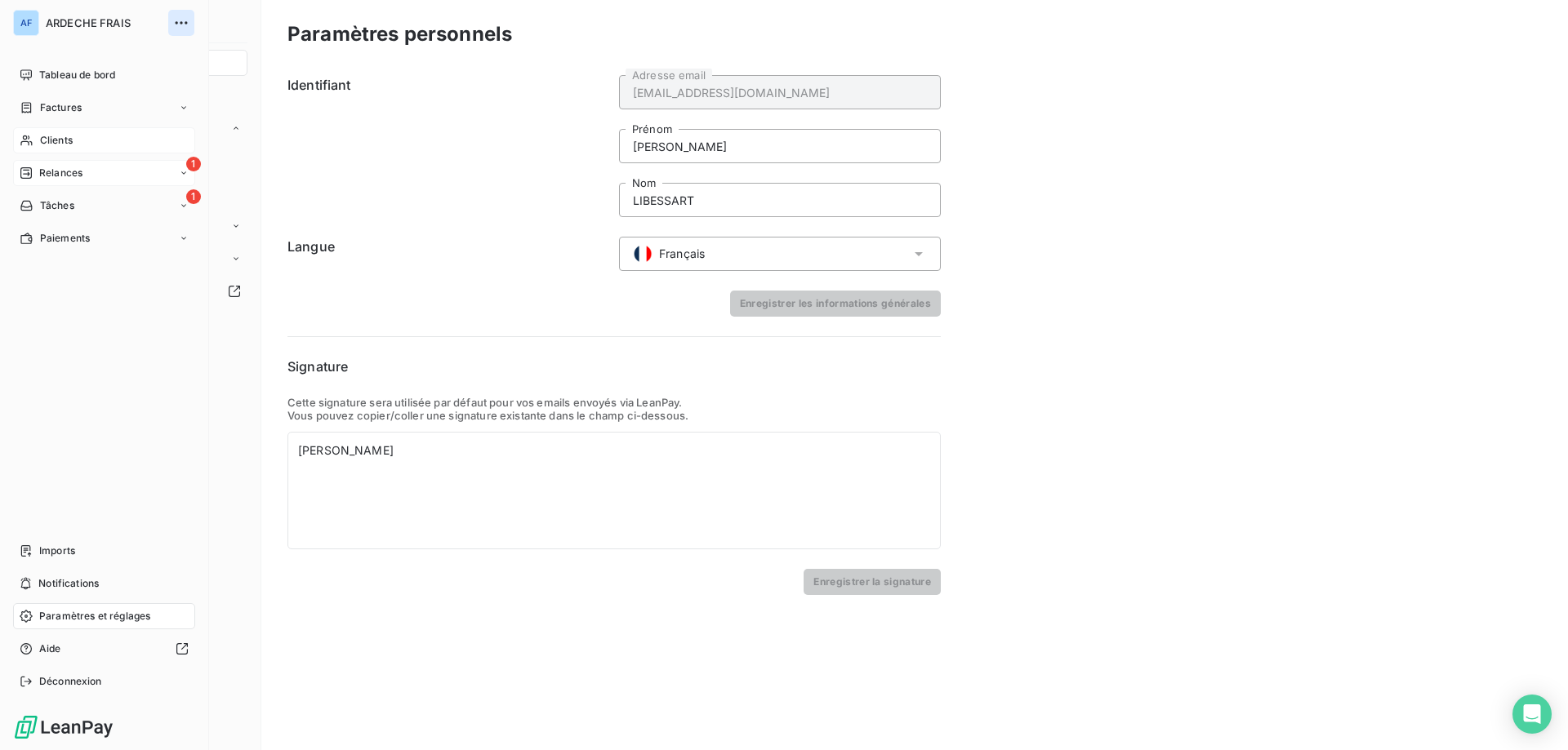
click at [185, 23] on icon "button" at bounding box center [181, 22] width 12 height 3
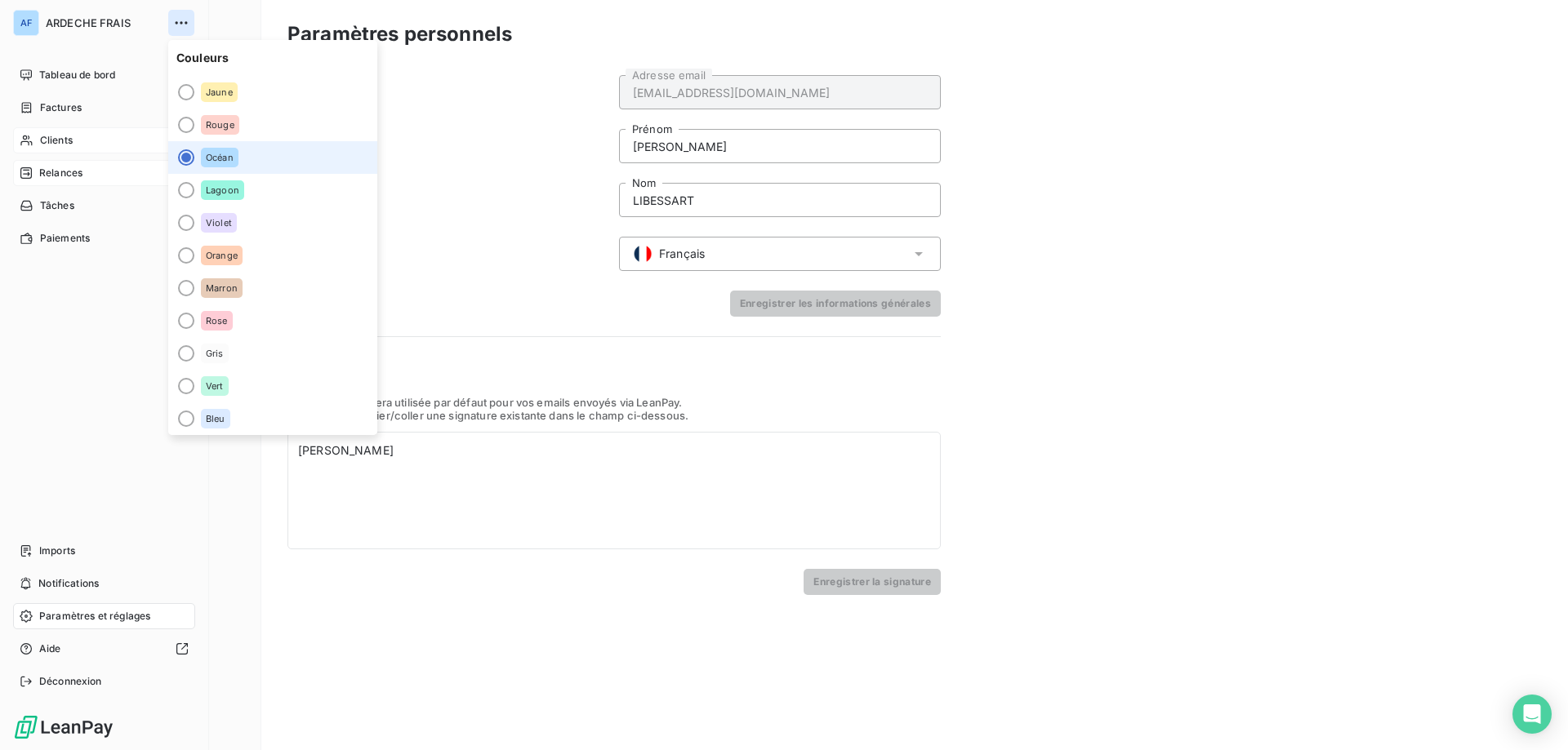
click at [185, 23] on icon "button" at bounding box center [181, 22] width 12 height 3
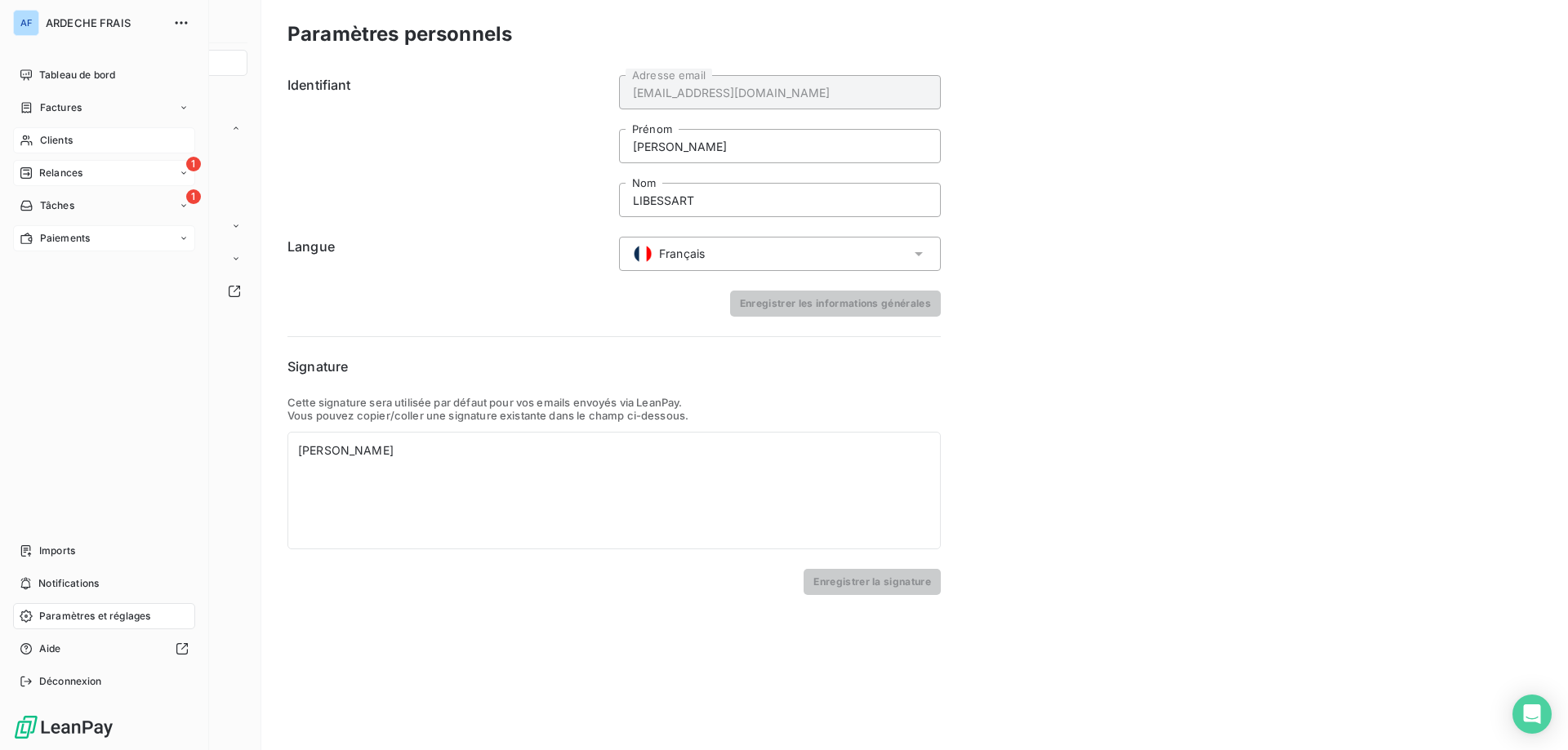
click at [72, 241] on span "Paiements" at bounding box center [64, 238] width 50 height 15
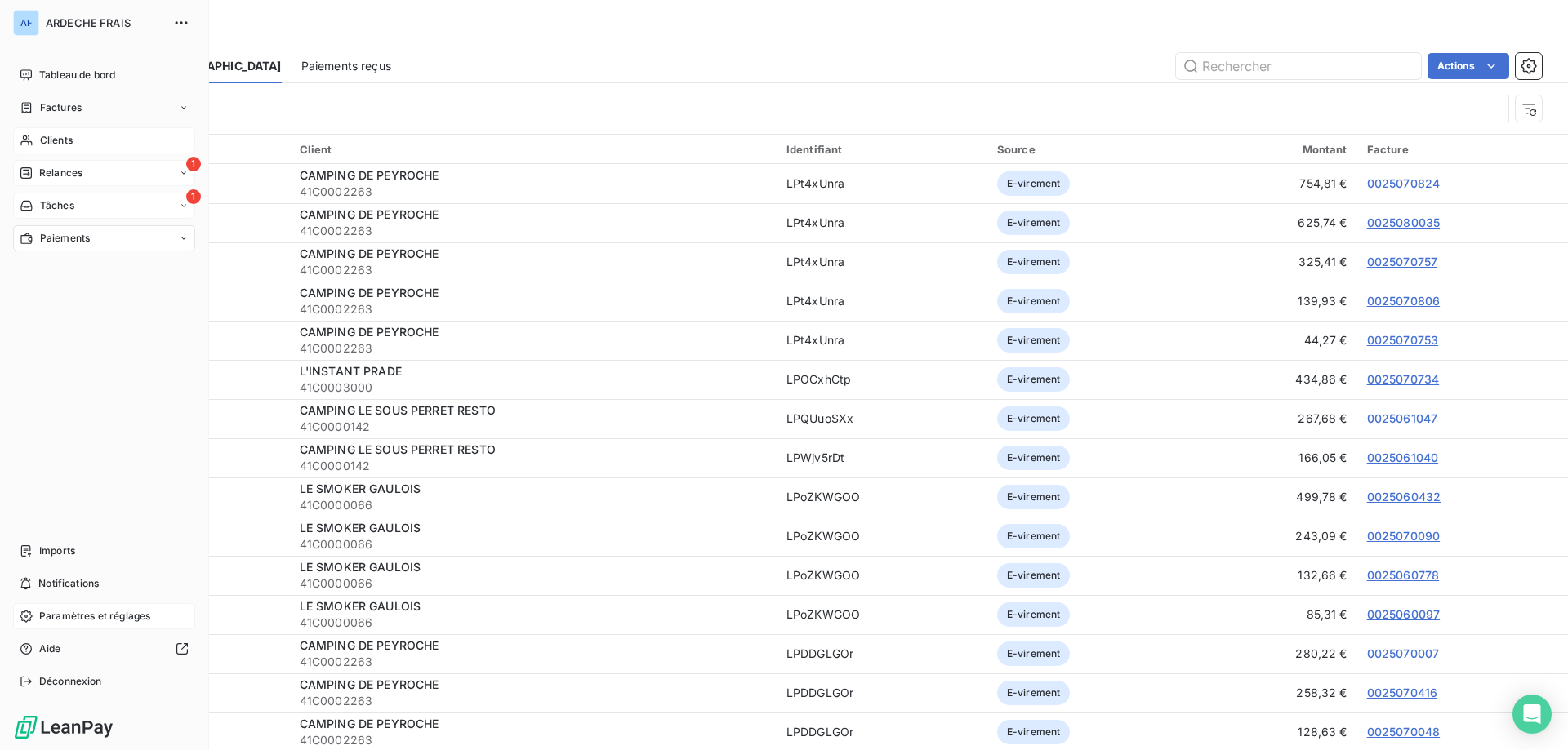
click at [46, 204] on span "Tâches" at bounding box center [56, 205] width 34 height 15
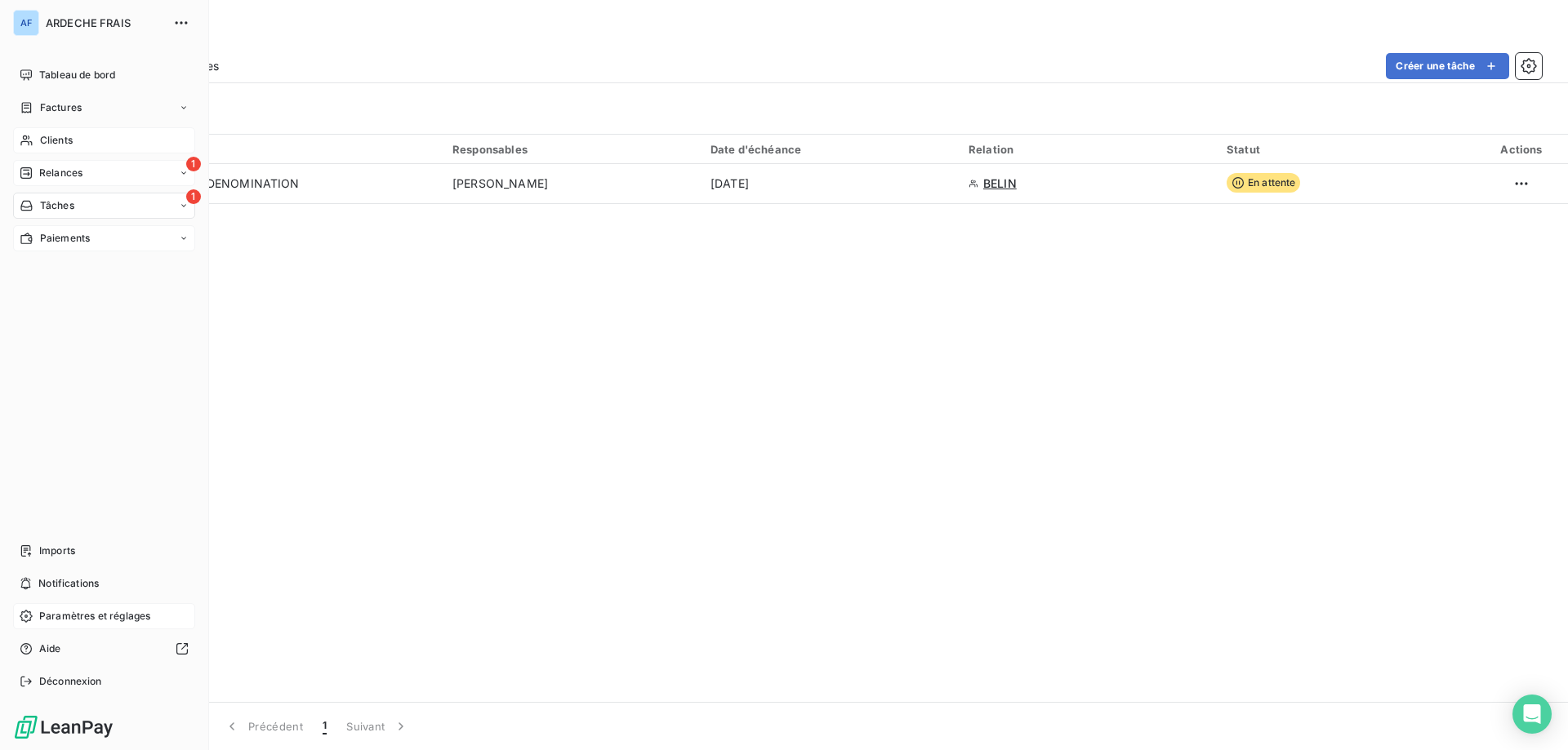
click at [44, 172] on span "Relances" at bounding box center [60, 173] width 43 height 15
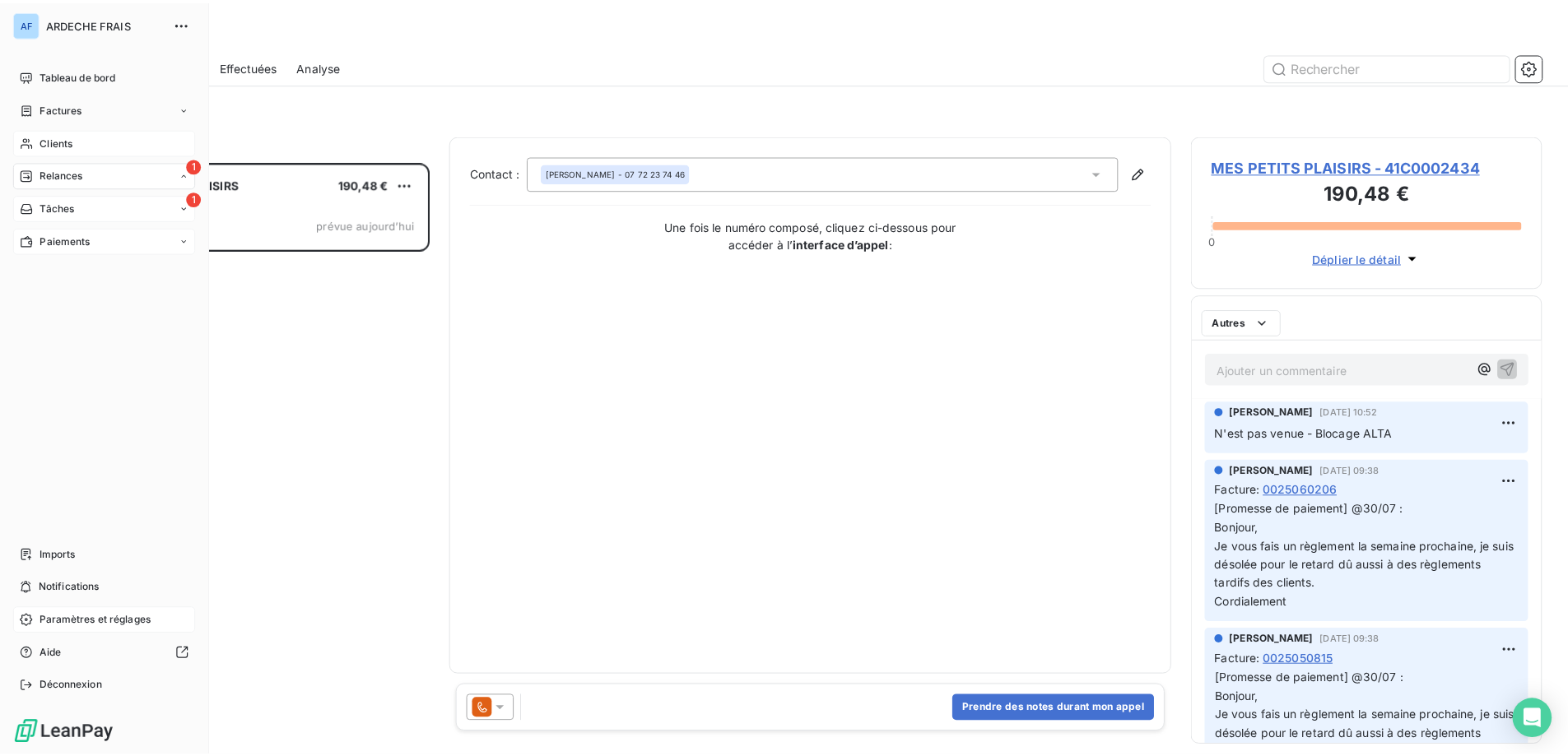
scroll to position [583, 341]
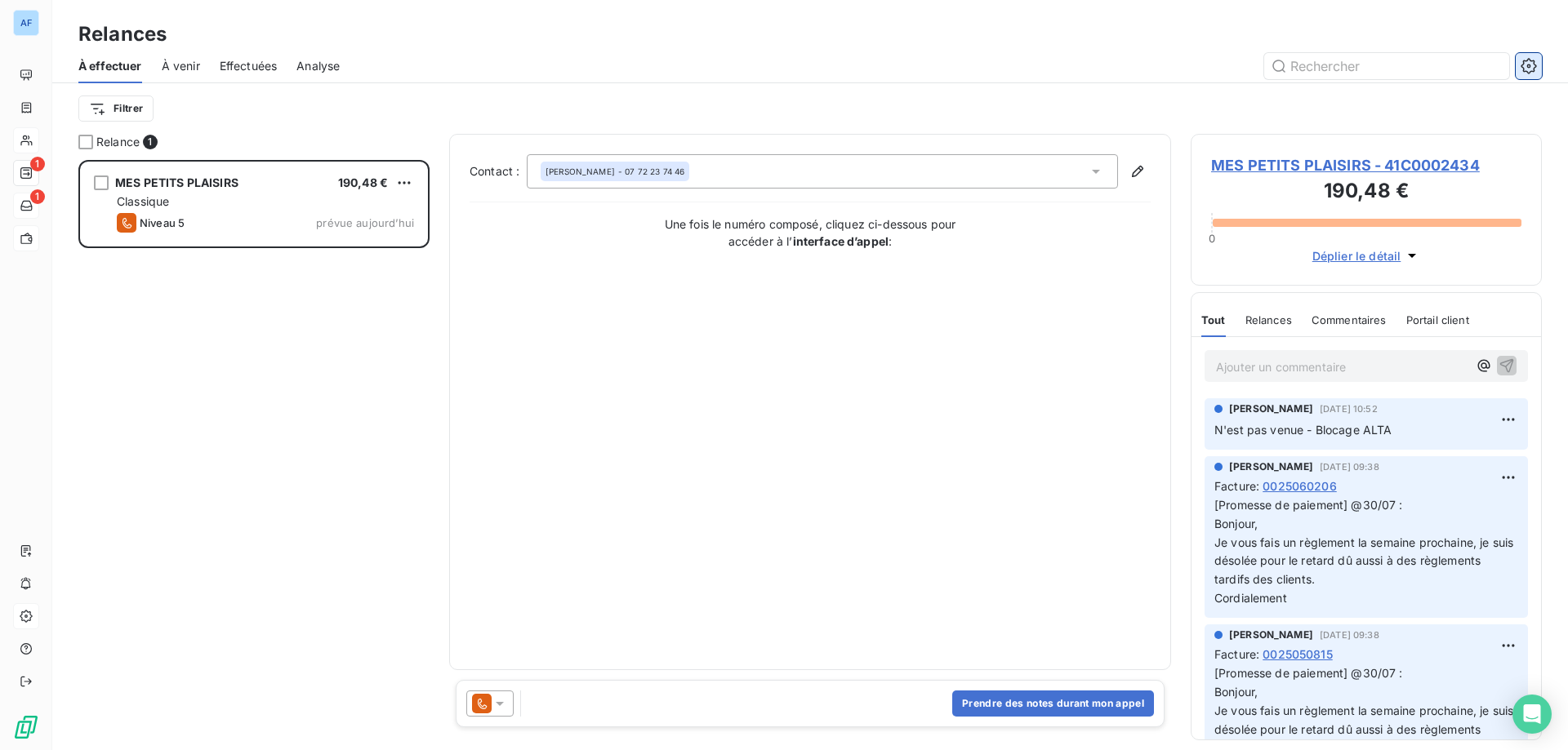
click at [1528, 72] on icon "button" at bounding box center [1528, 66] width 17 height 17
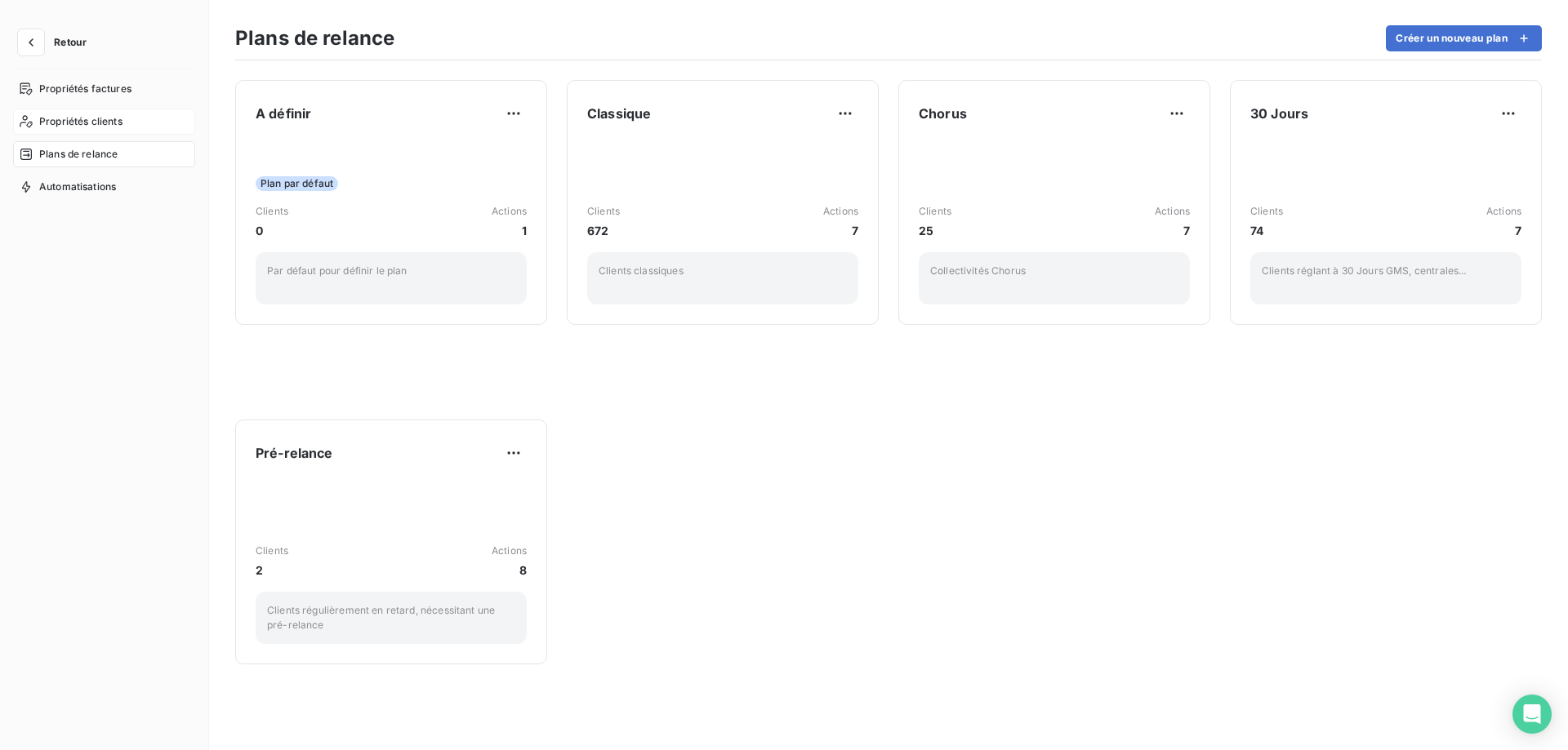
click at [117, 116] on span "Propriétés clients" at bounding box center [80, 122] width 84 height 15
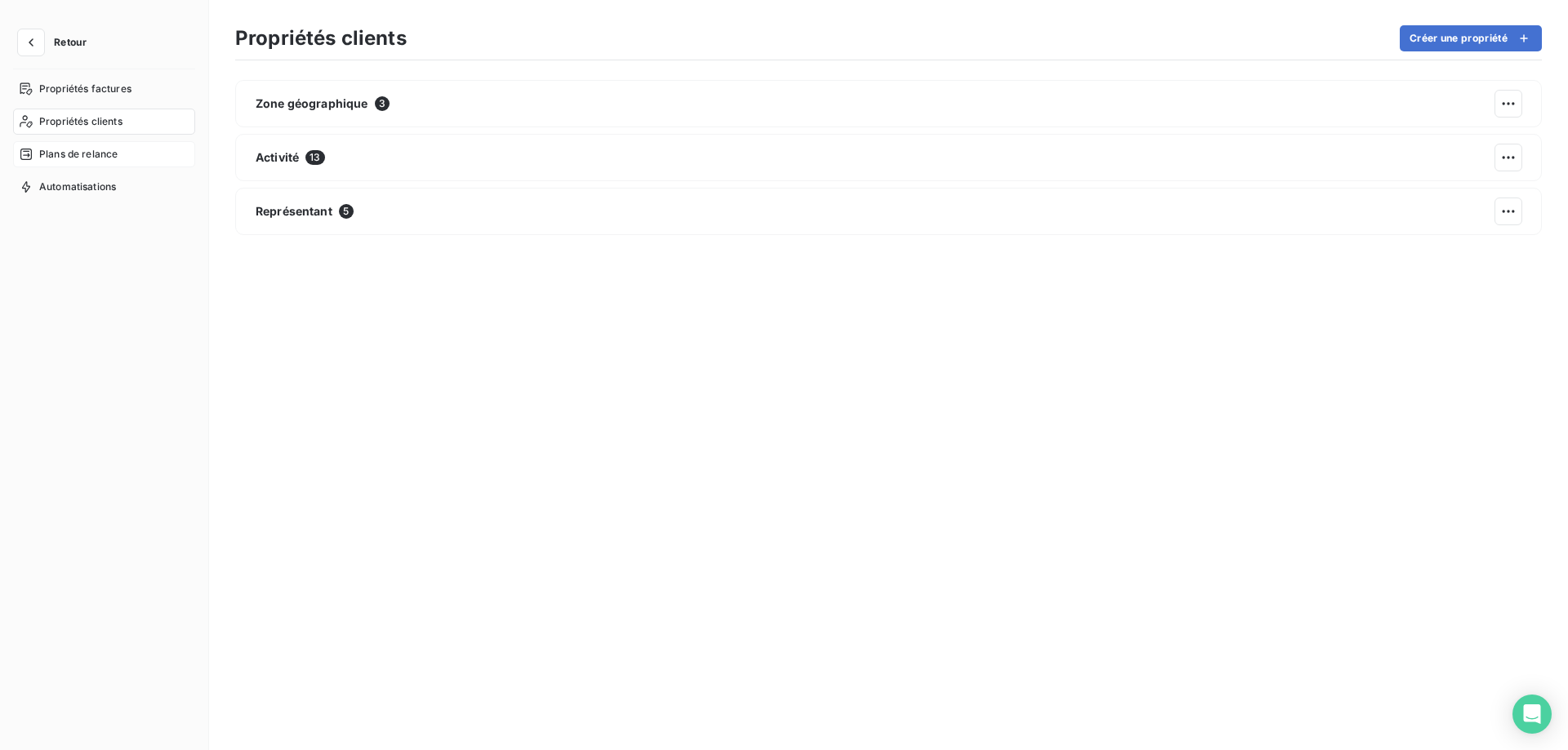
click at [116, 144] on div "Plans de relance" at bounding box center [104, 154] width 182 height 26
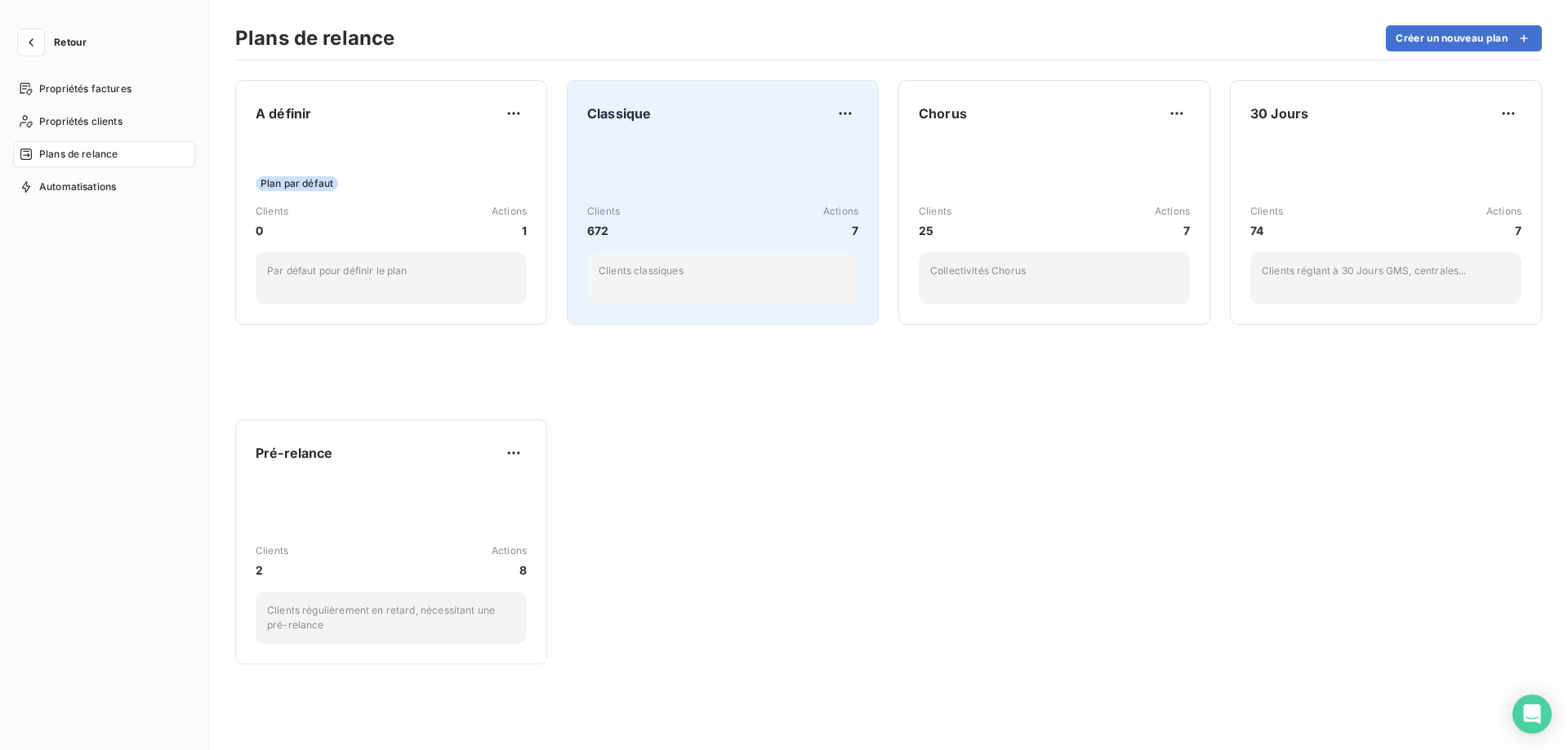
click at [696, 169] on div "Clients 672 Actions 7 Clients classiques" at bounding box center [723, 221] width 271 height 165
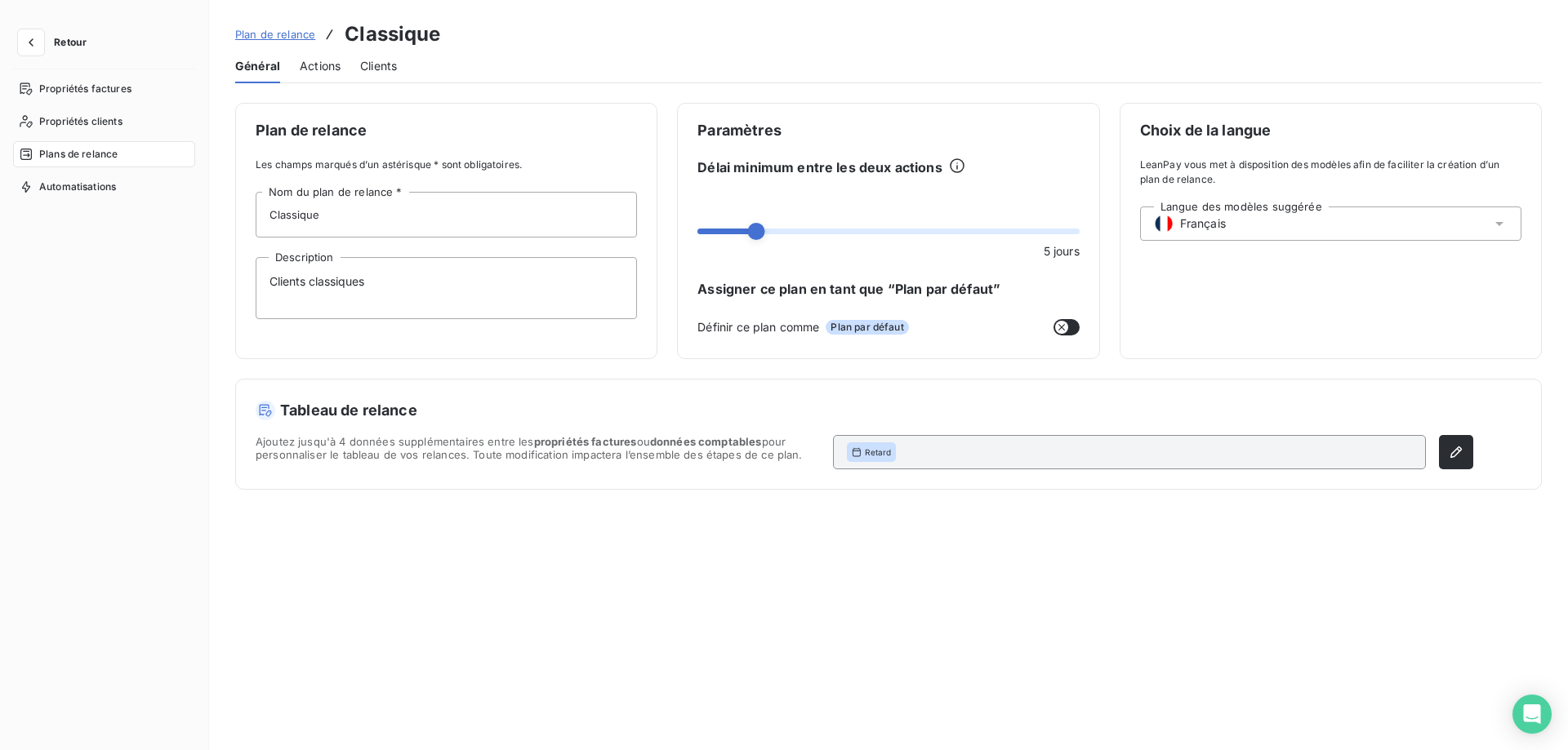
click at [310, 72] on span "Actions" at bounding box center [320, 66] width 41 height 17
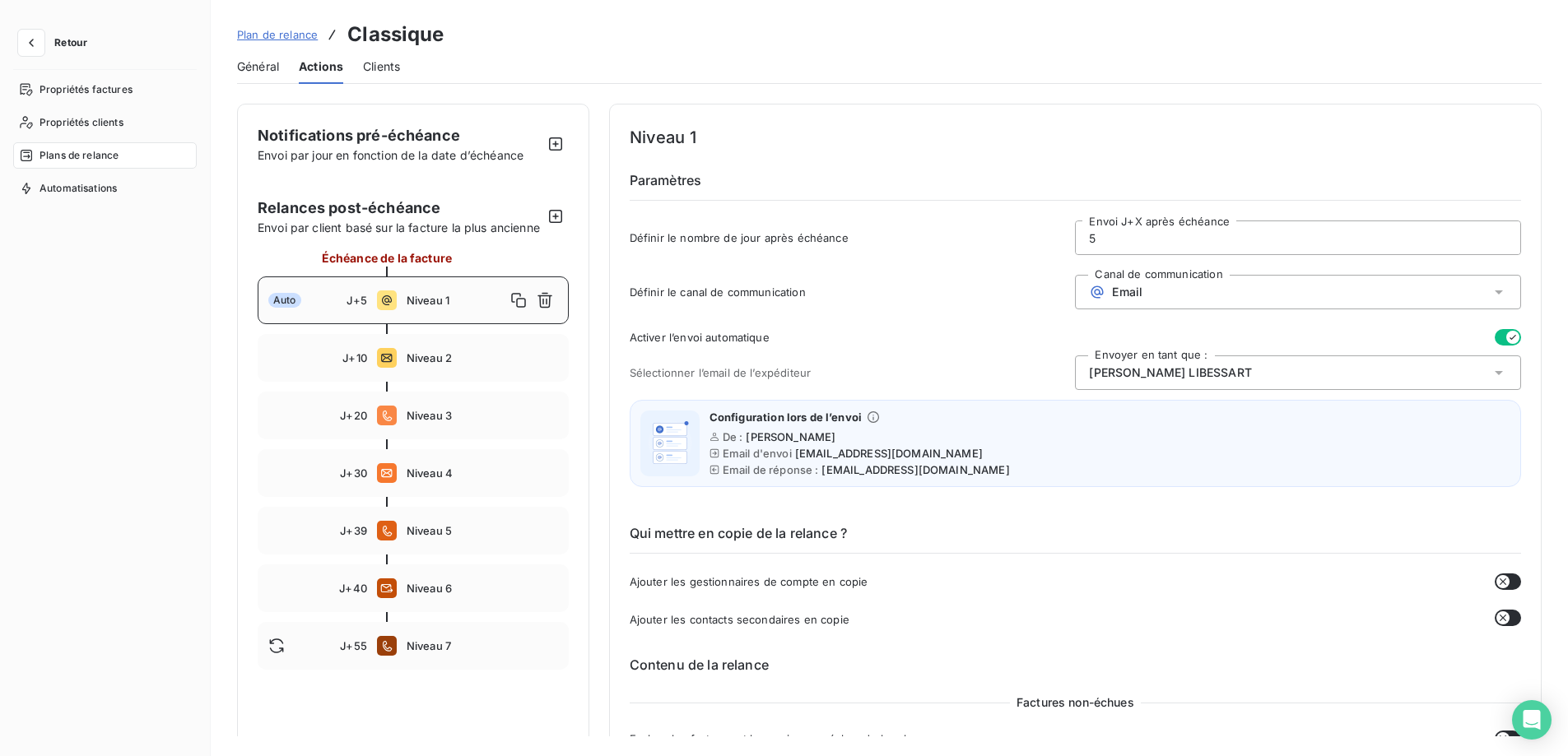
click at [258, 68] on span "Général" at bounding box center [258, 67] width 42 height 17
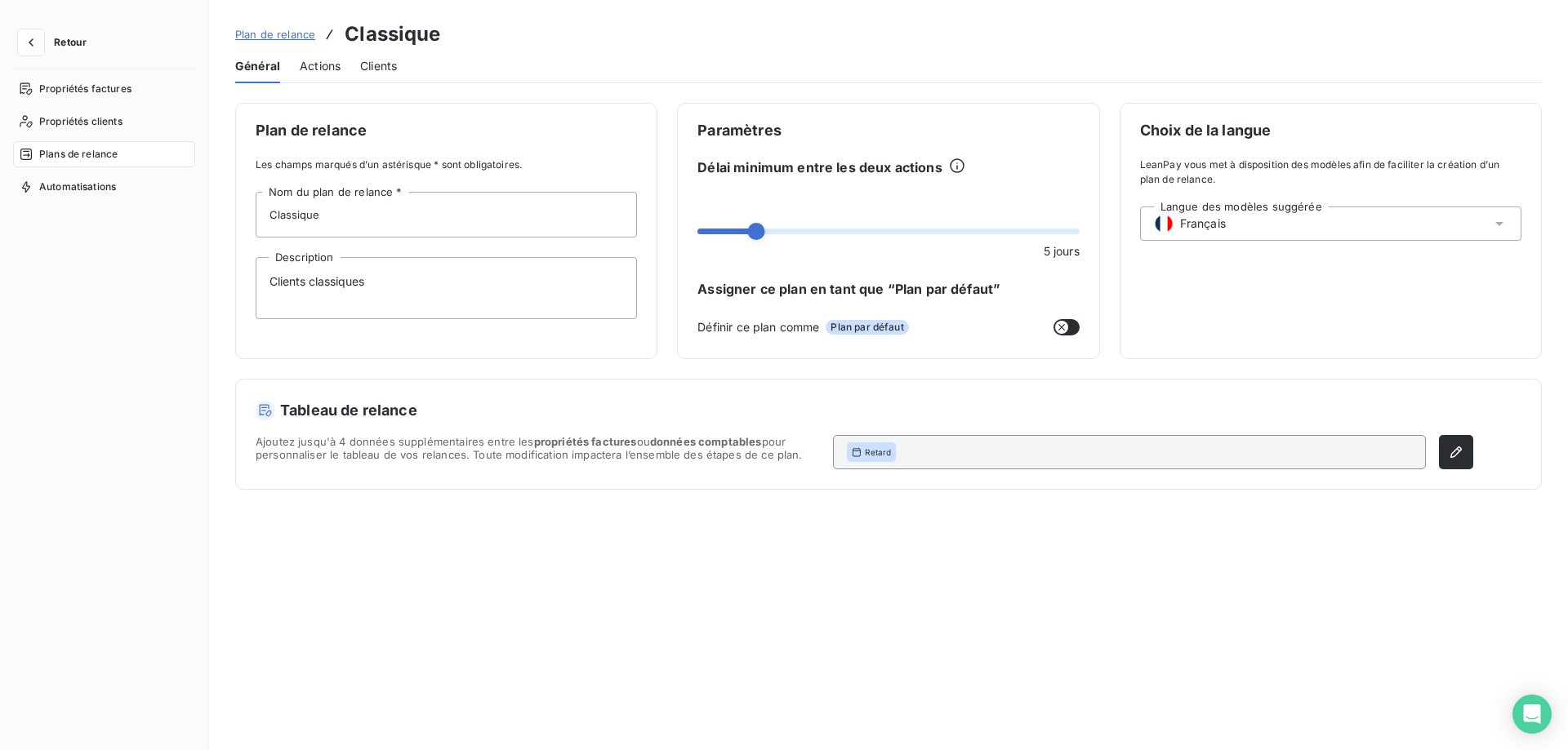
click at [312, 69] on span "Actions" at bounding box center [320, 66] width 41 height 17
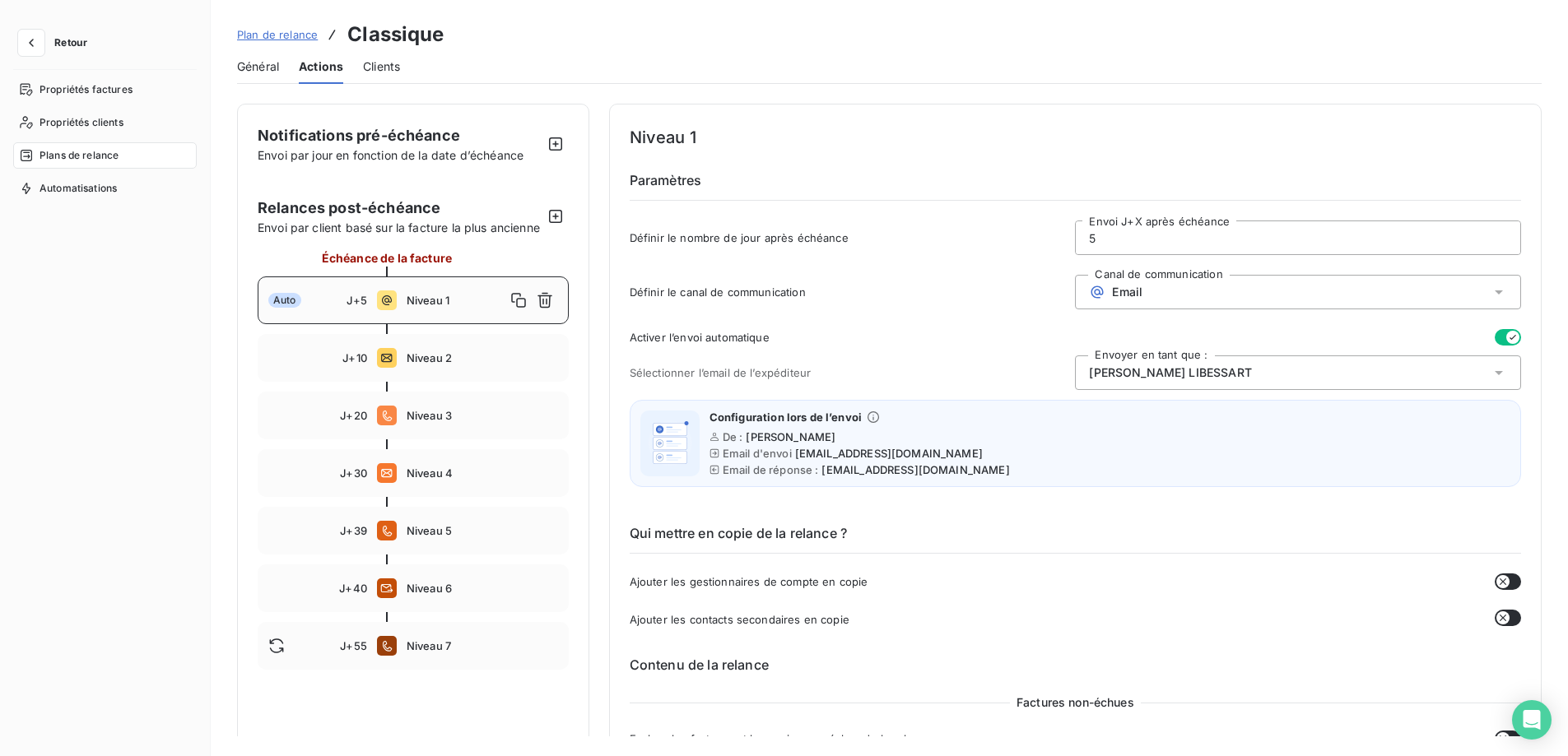
click at [249, 66] on span "Général" at bounding box center [258, 67] width 42 height 17
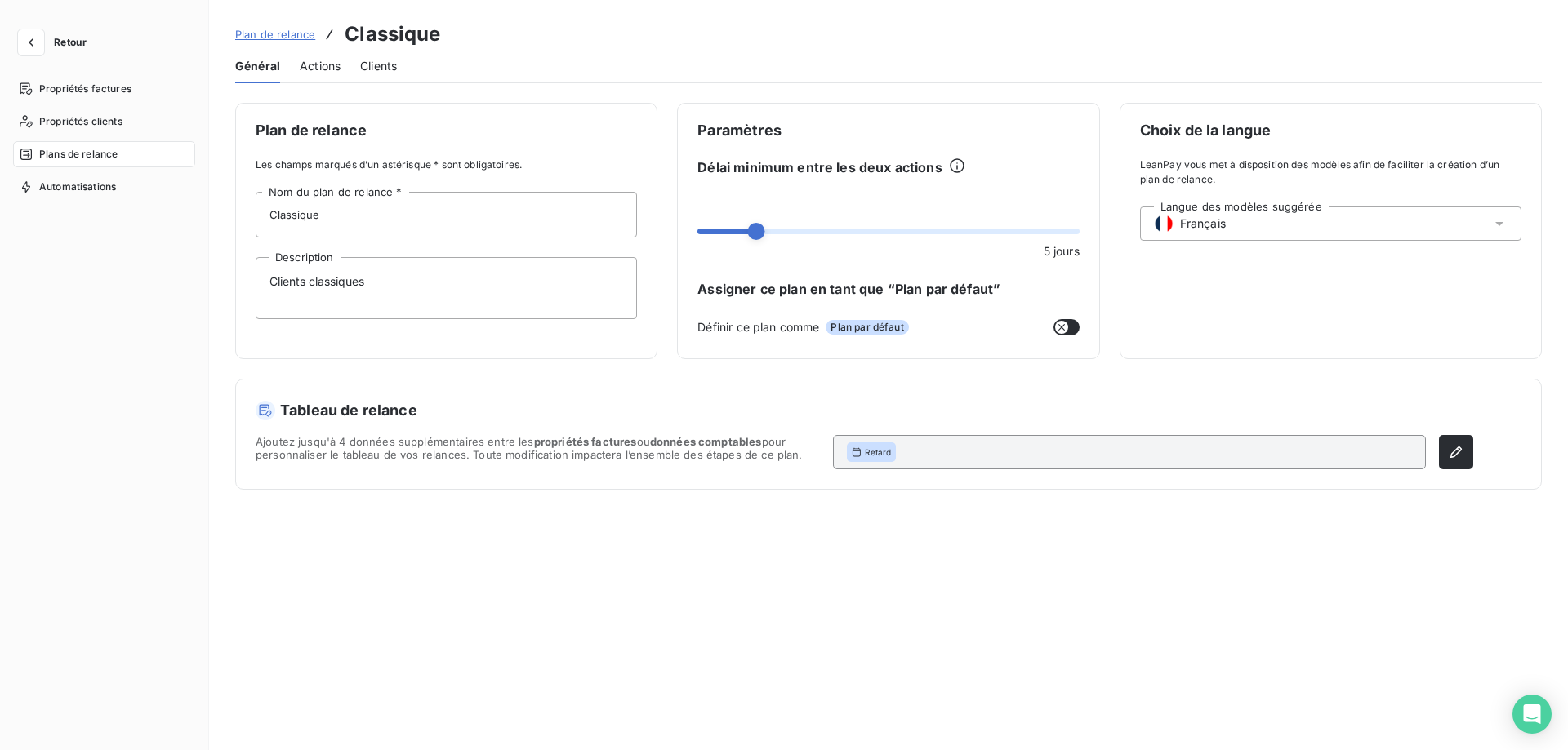
click at [1044, 442] on div "Retard" at bounding box center [1129, 452] width 592 height 34
click at [1464, 458] on icon "button" at bounding box center [1456, 452] width 17 height 17
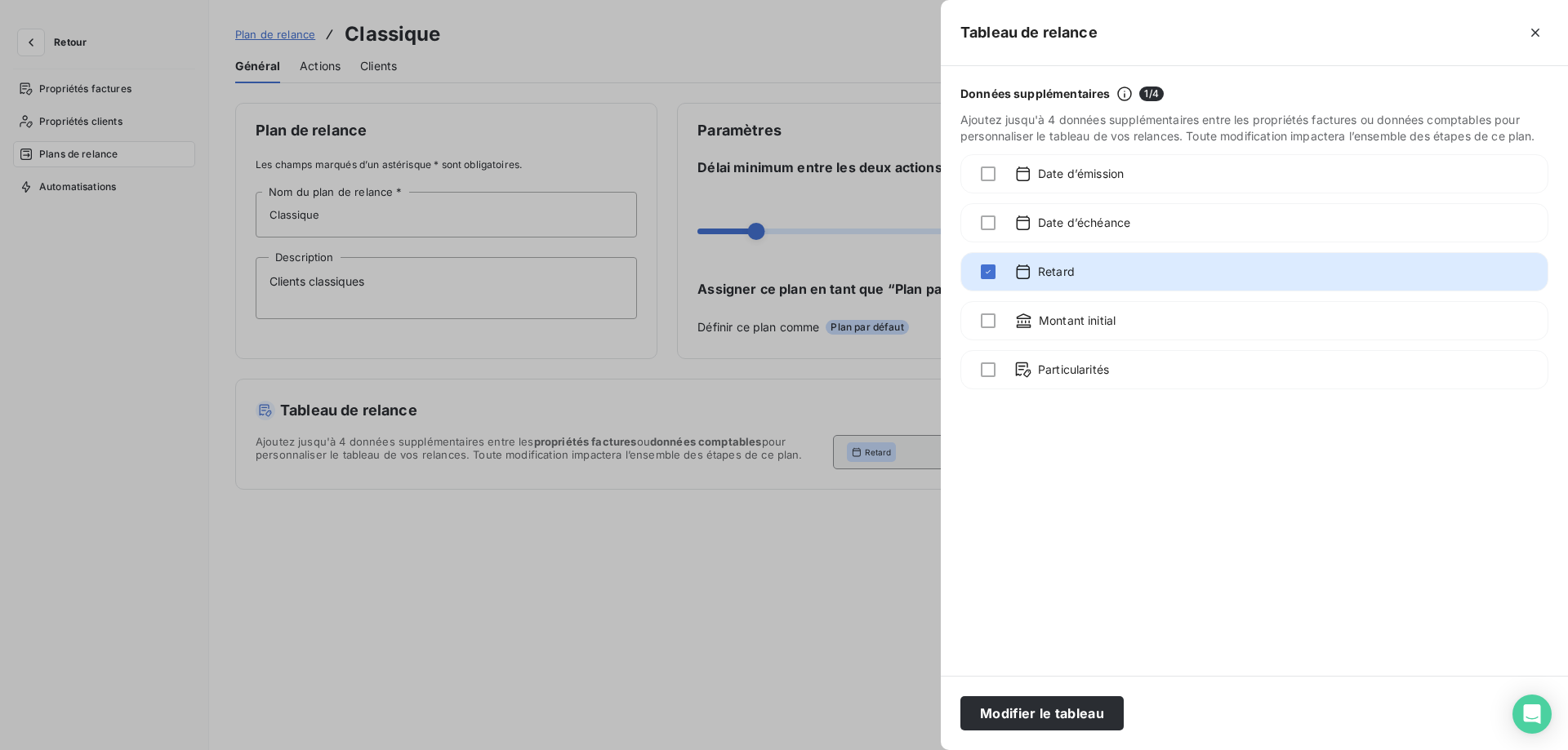
click at [825, 520] on div at bounding box center [784, 375] width 1568 height 750
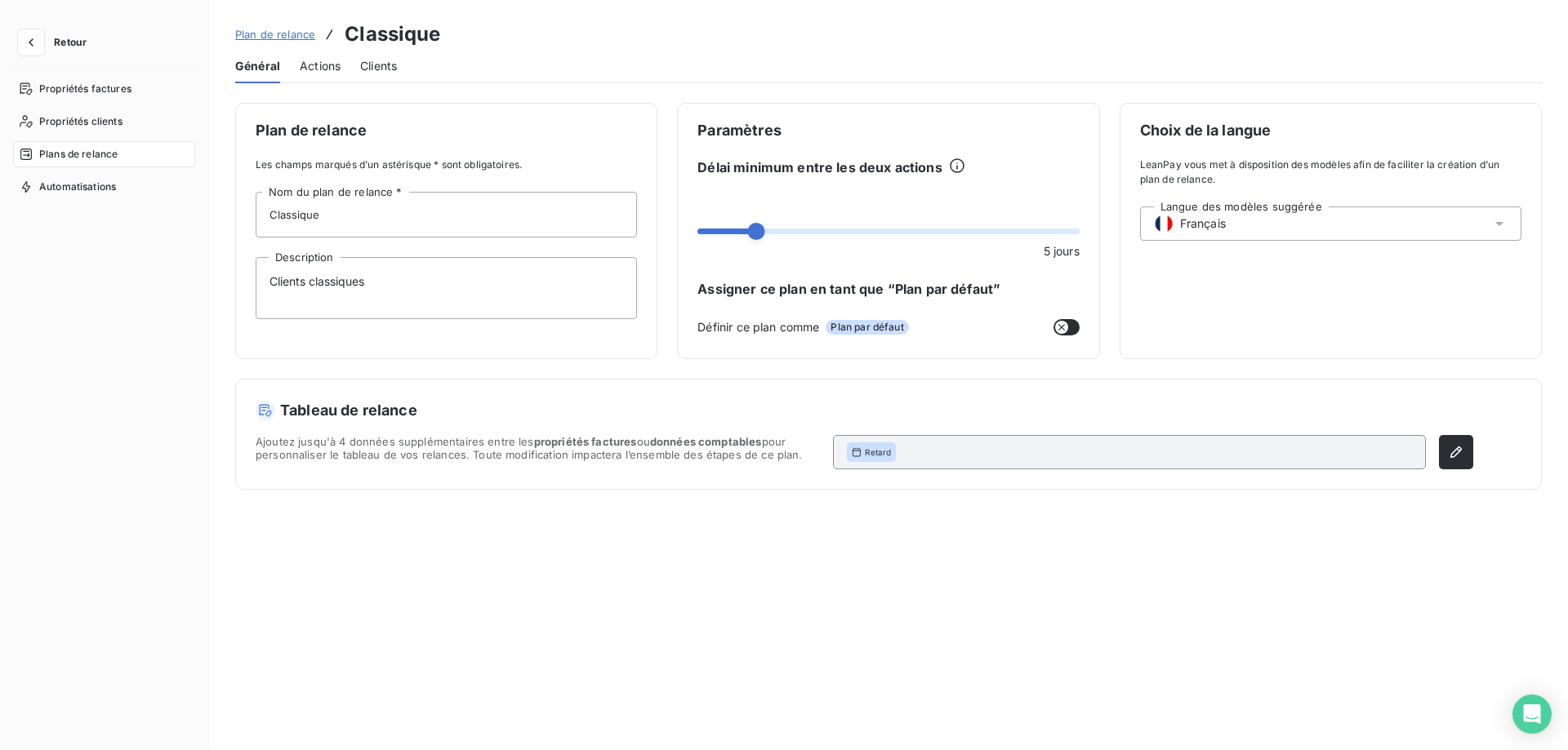
click at [328, 66] on span "Actions" at bounding box center [320, 66] width 41 height 17
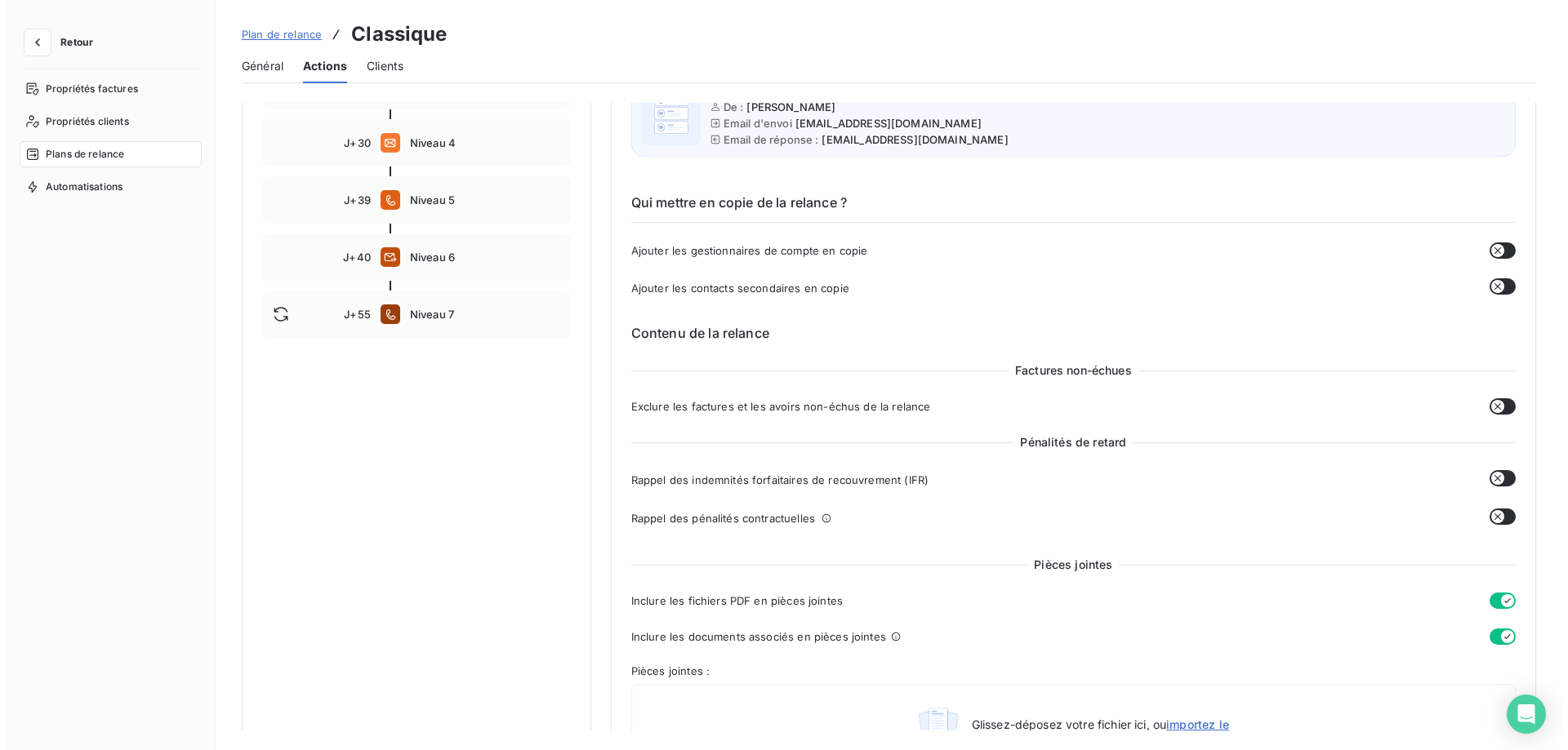
scroll to position [245, 0]
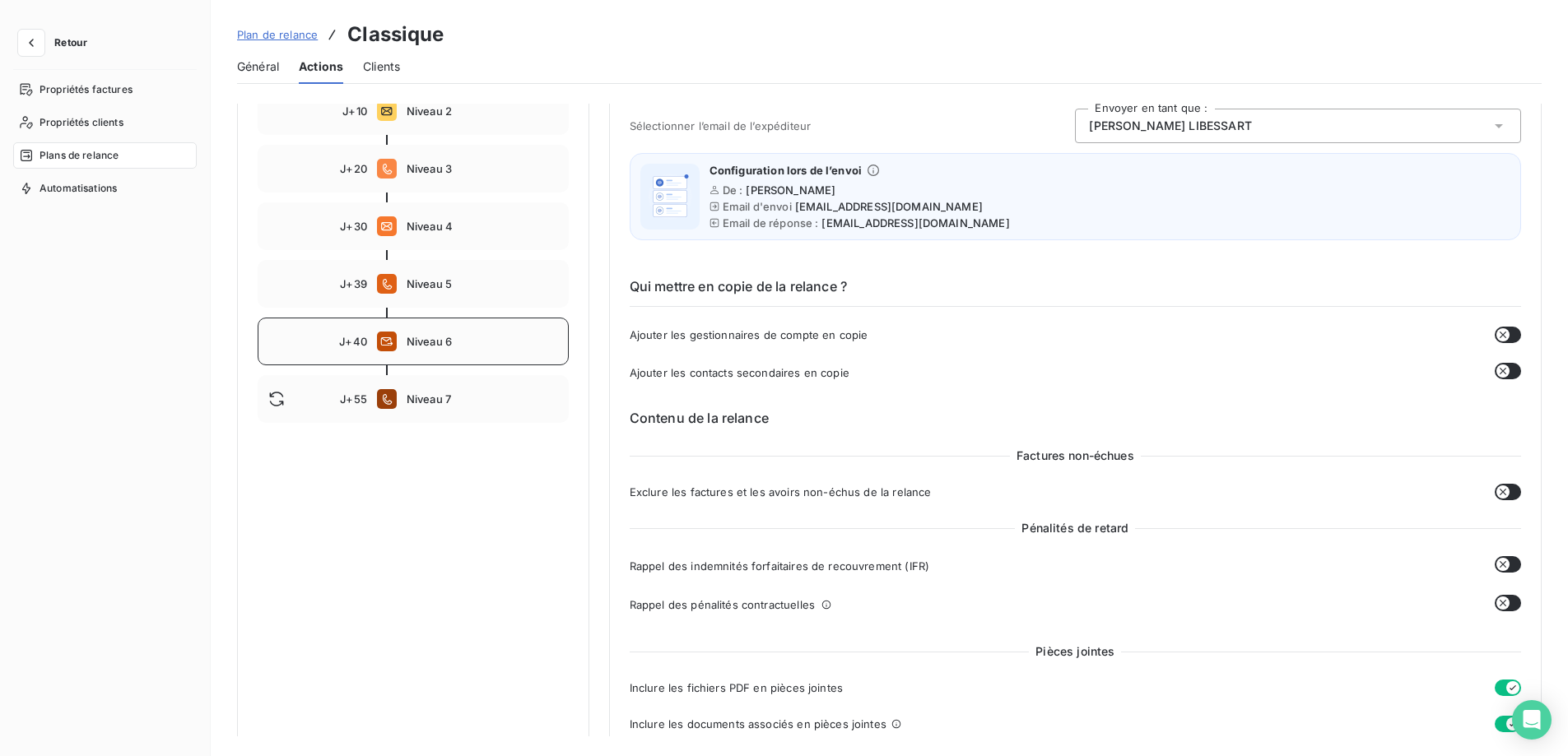
click at [440, 353] on div "J+40 Niveau 6" at bounding box center [413, 342] width 311 height 48
type input "40"
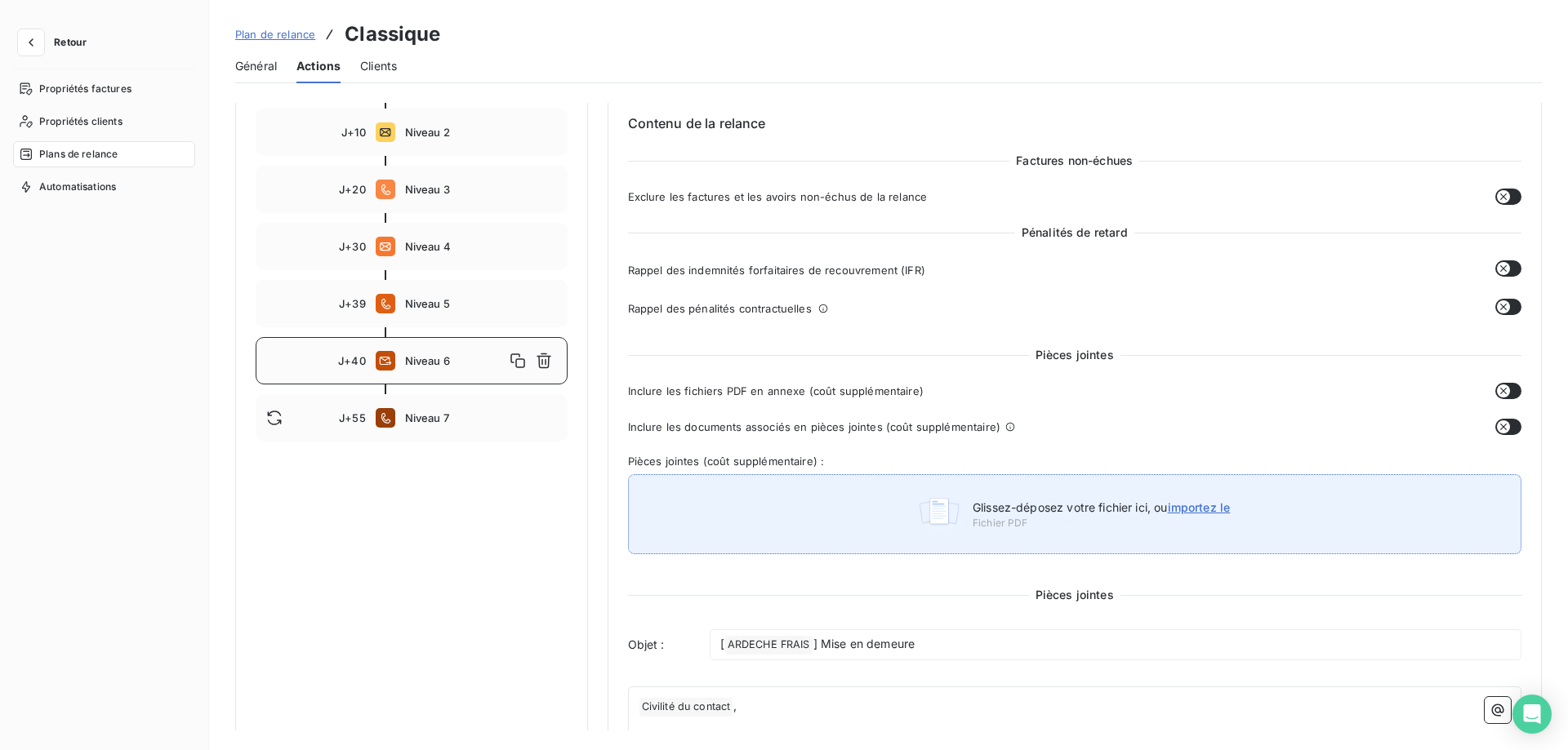
scroll to position [0, 0]
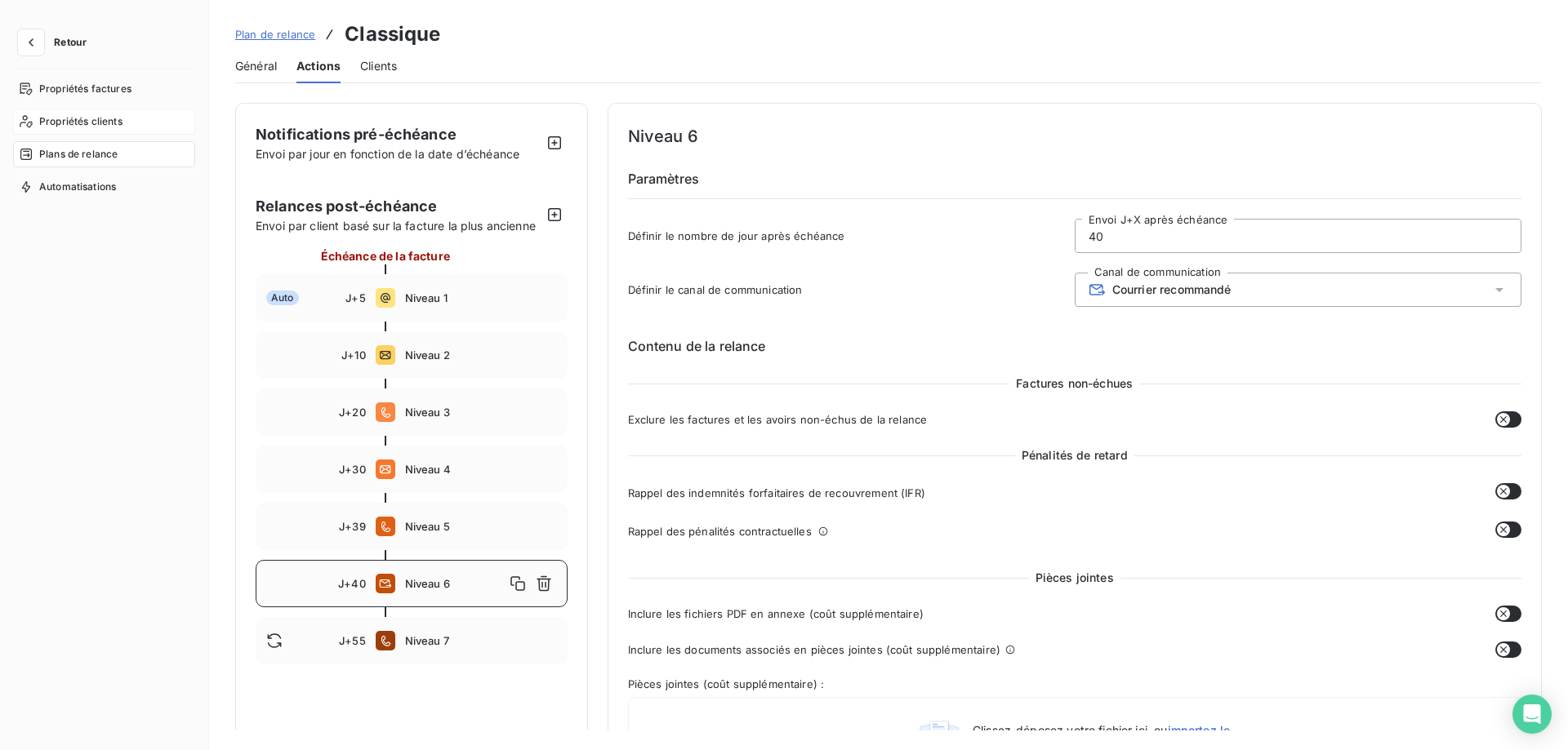
click at [129, 115] on div "Propriétés clients" at bounding box center [104, 122] width 182 height 26
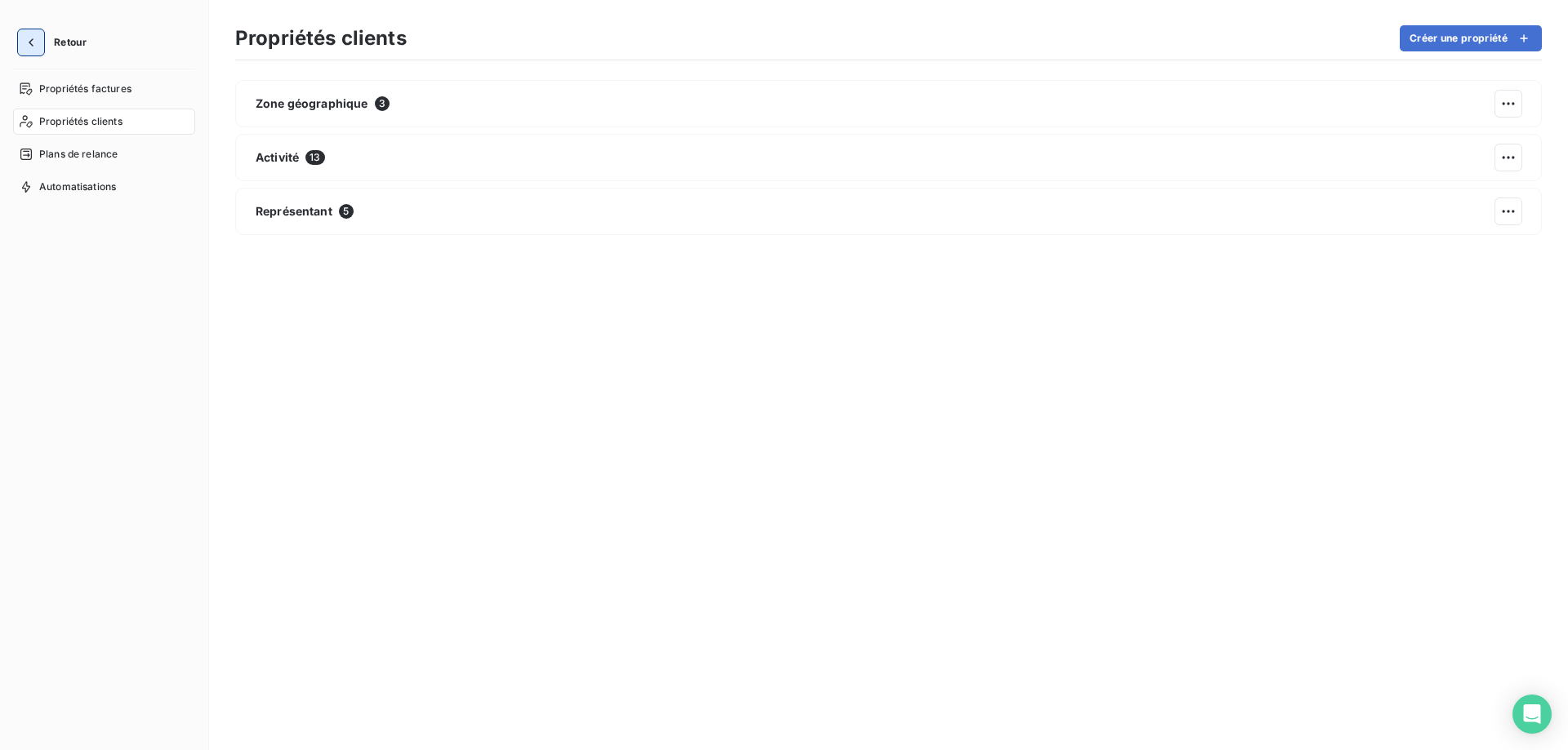
click at [32, 40] on icon "button" at bounding box center [31, 42] width 5 height 8
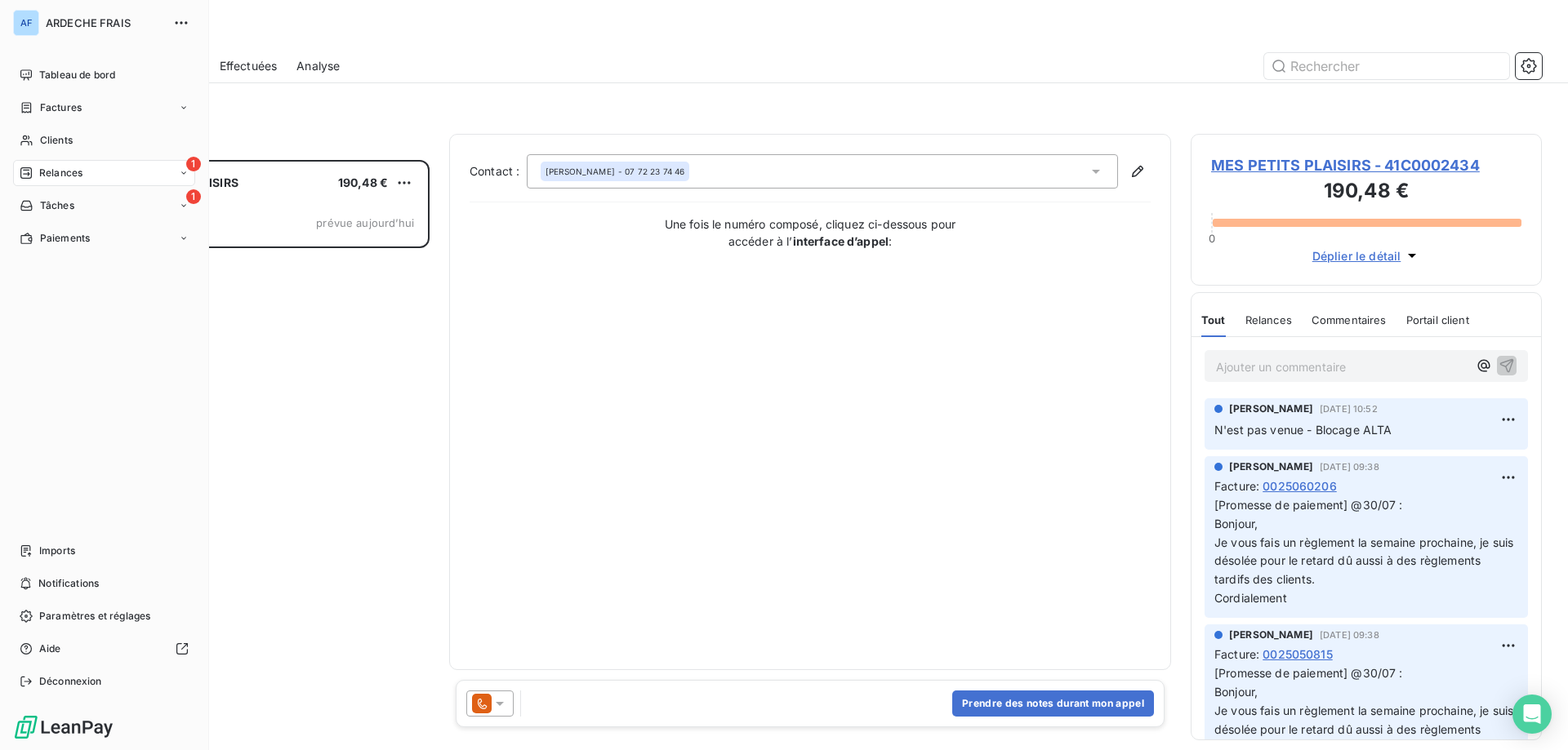
scroll to position [578, 338]
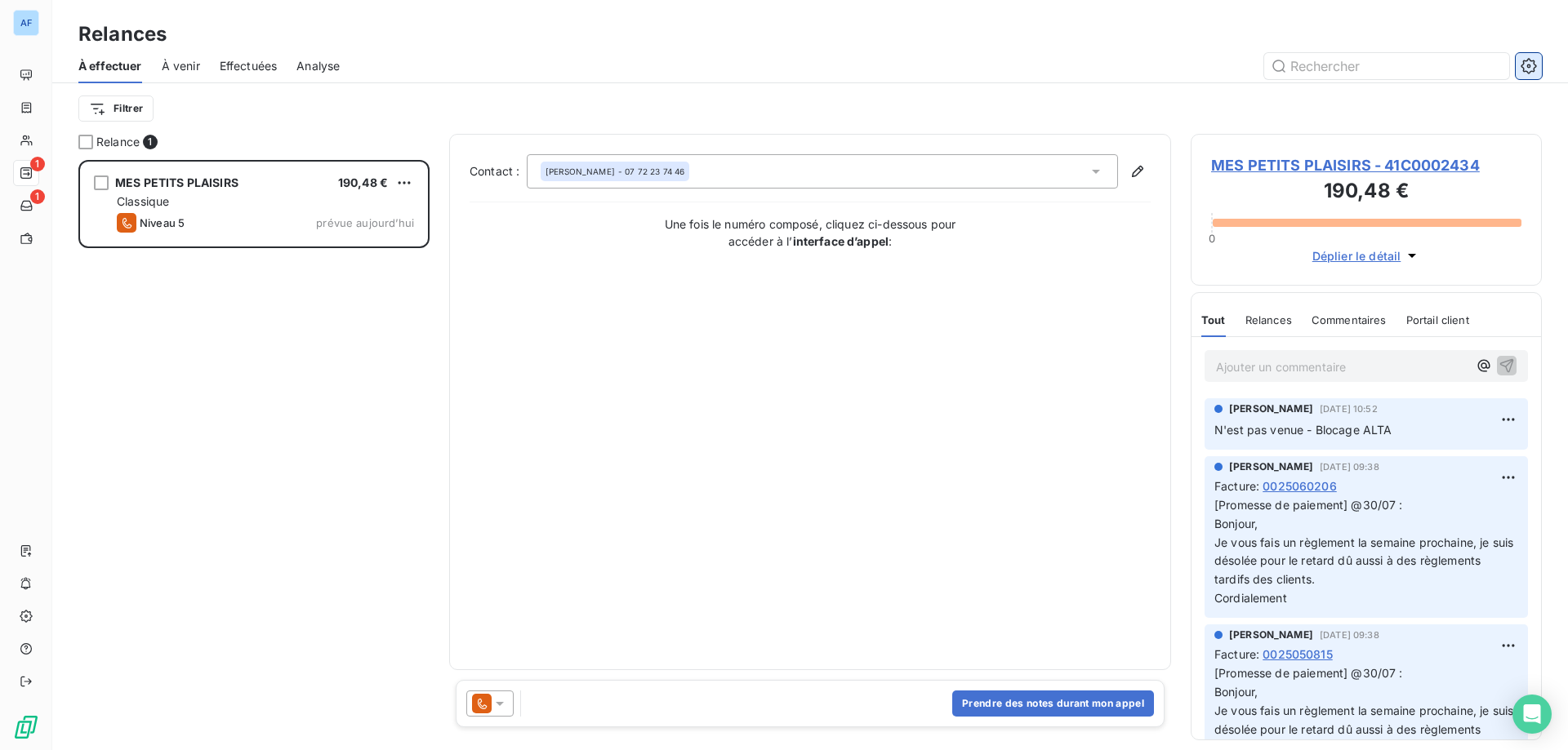
click at [1534, 68] on icon "button" at bounding box center [1528, 66] width 16 height 16
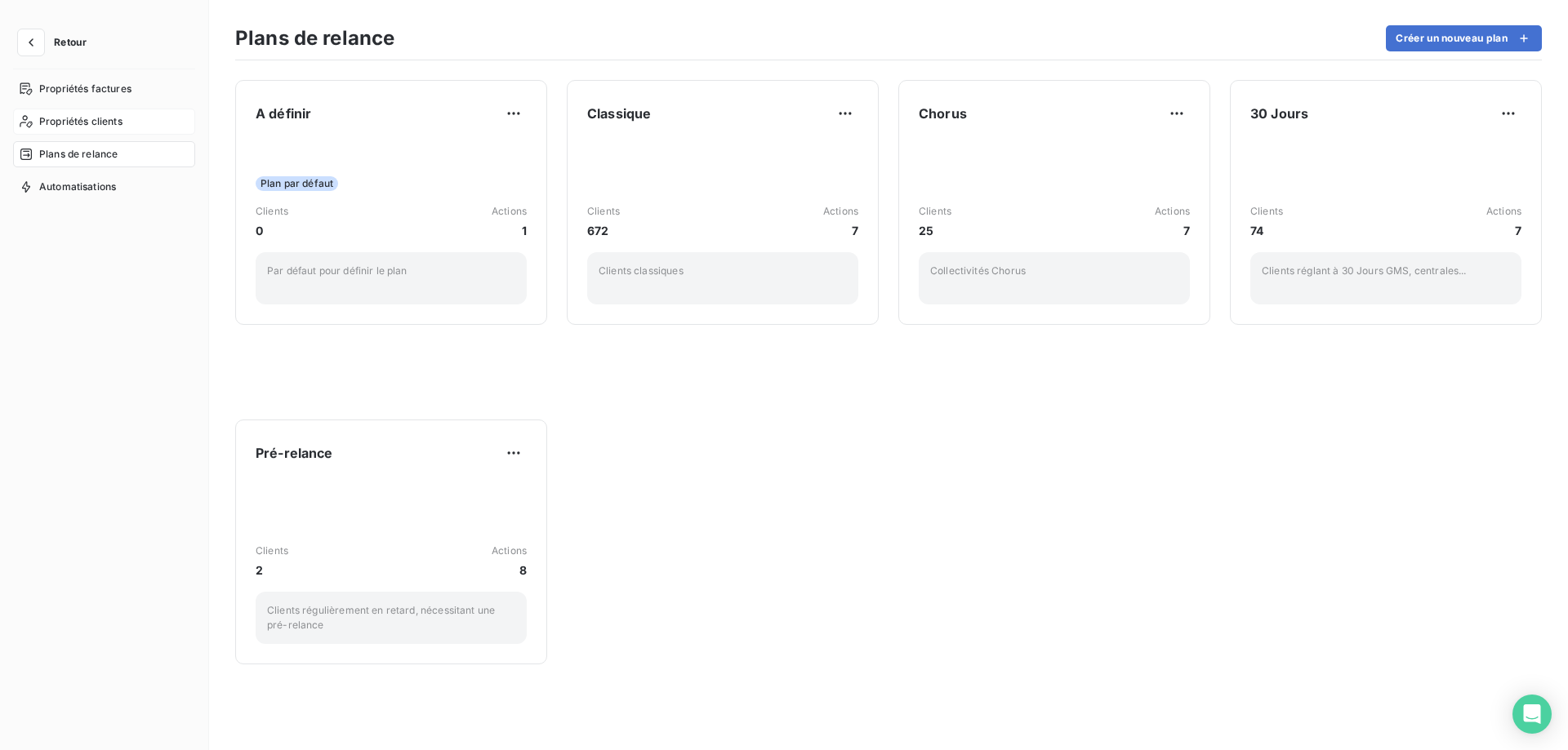
click at [90, 123] on span "Propriétés clients" at bounding box center [80, 122] width 84 height 15
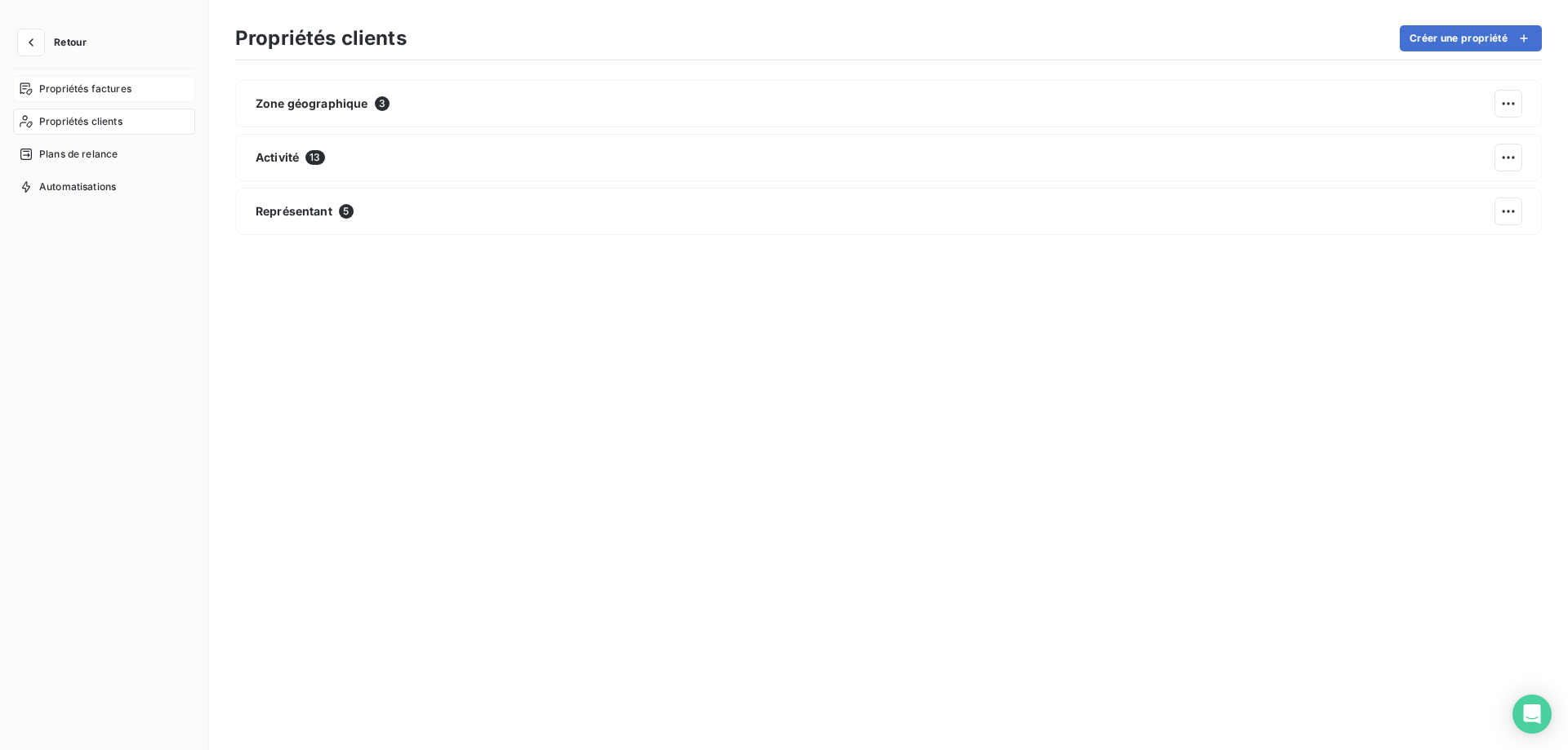
click at [98, 90] on span "Propriétés factures" at bounding box center [85, 89] width 93 height 15
click at [28, 44] on icon "button" at bounding box center [31, 42] width 17 height 17
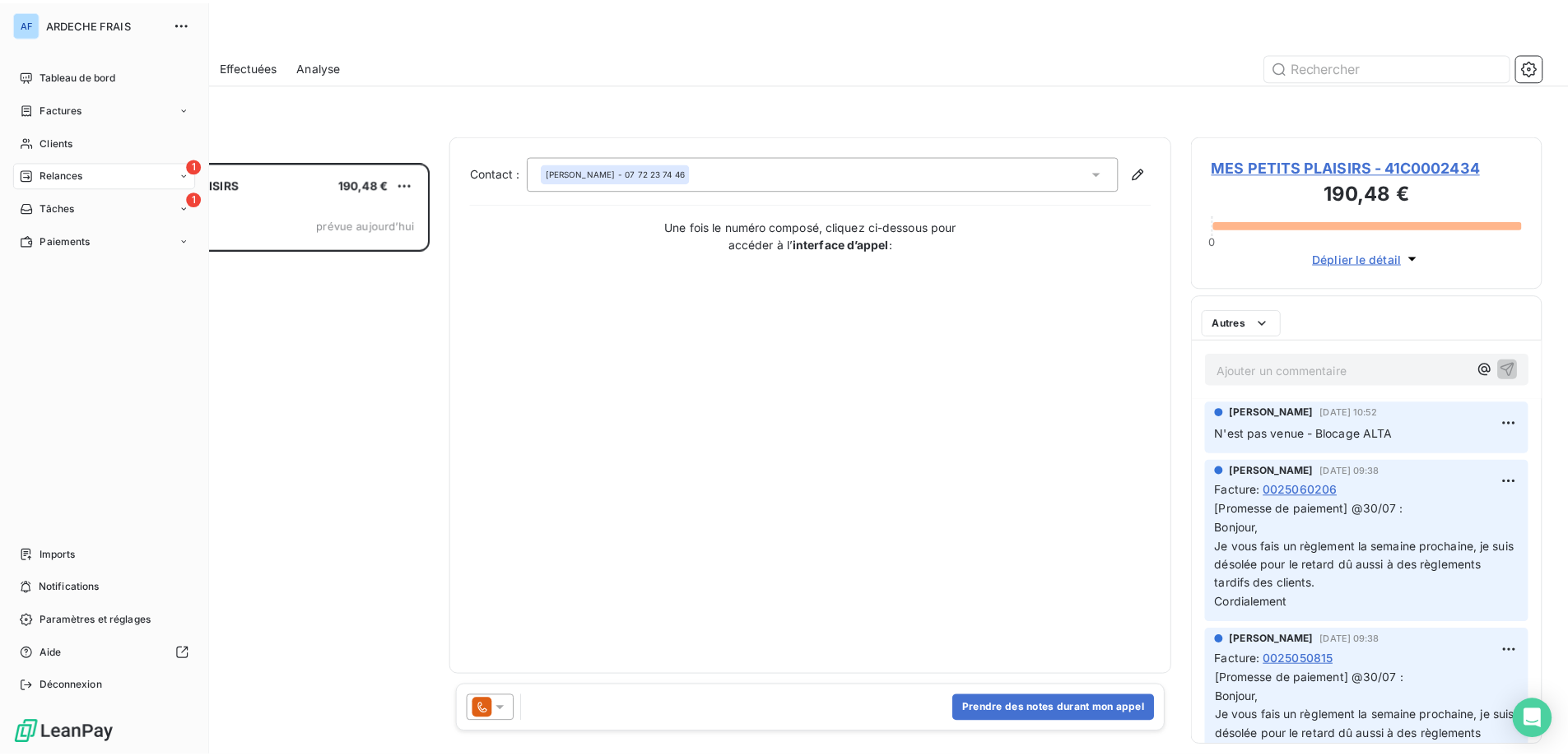
scroll to position [583, 341]
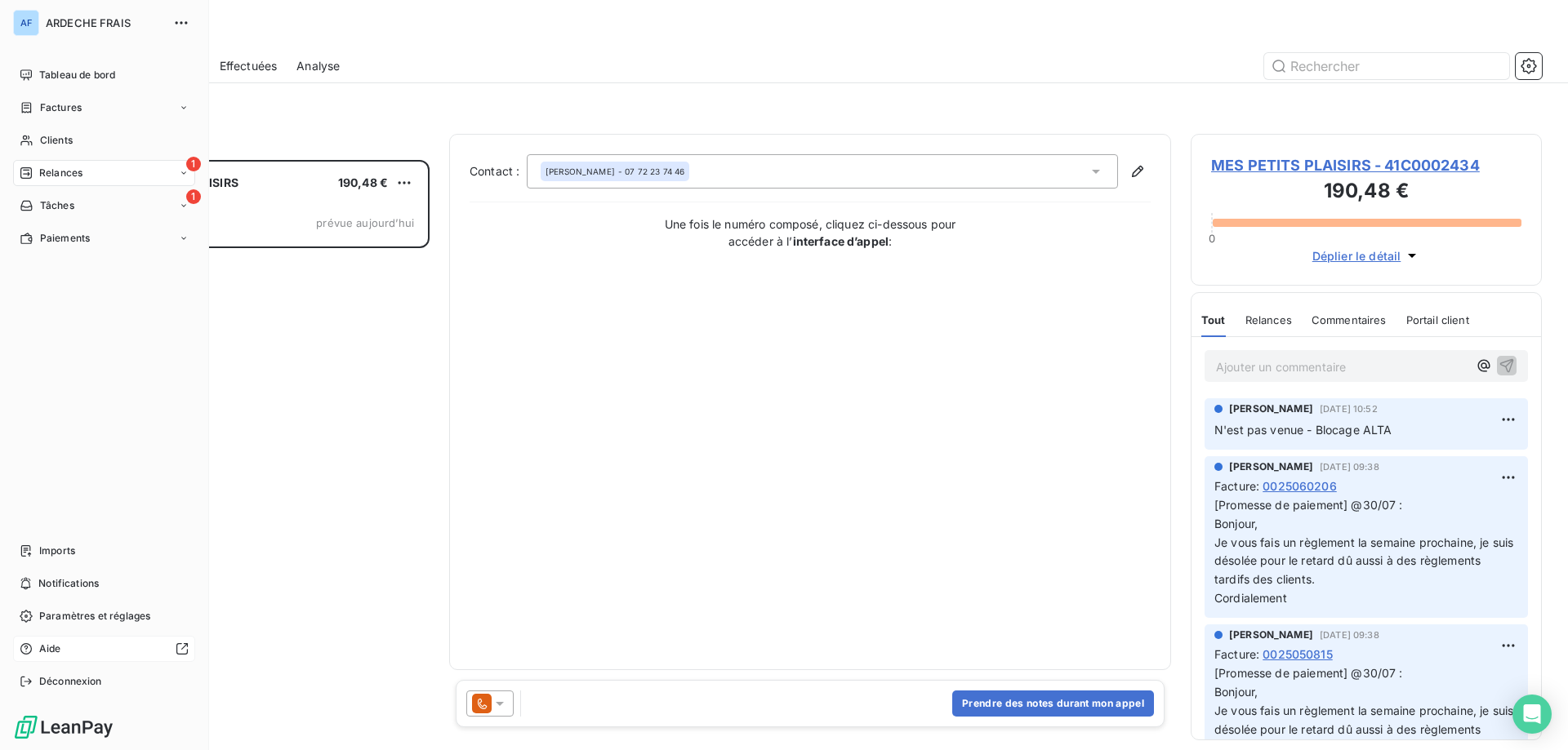
click at [76, 644] on div at bounding box center [128, 649] width 121 height 13
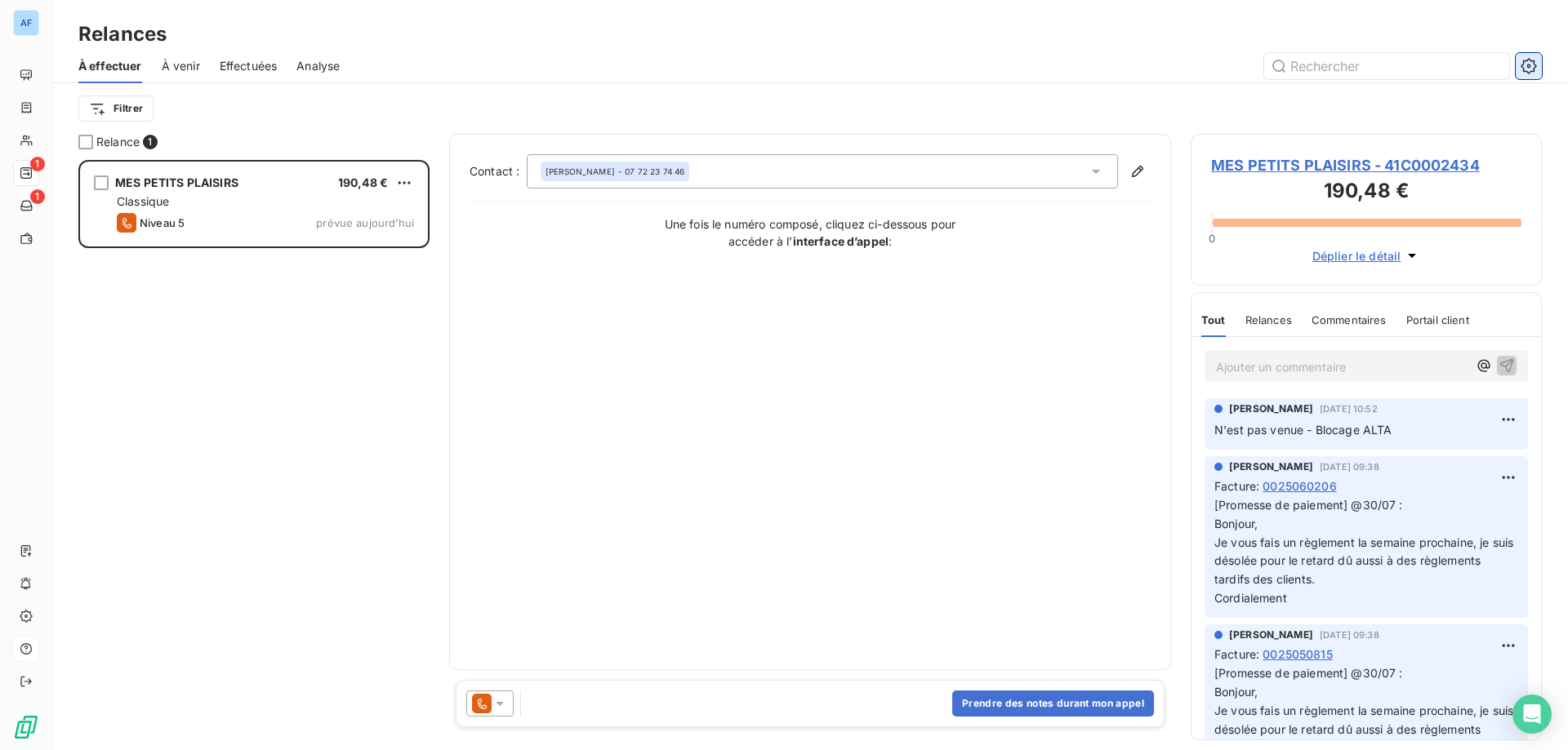
click at [1527, 77] on button "button" at bounding box center [1529, 66] width 26 height 26
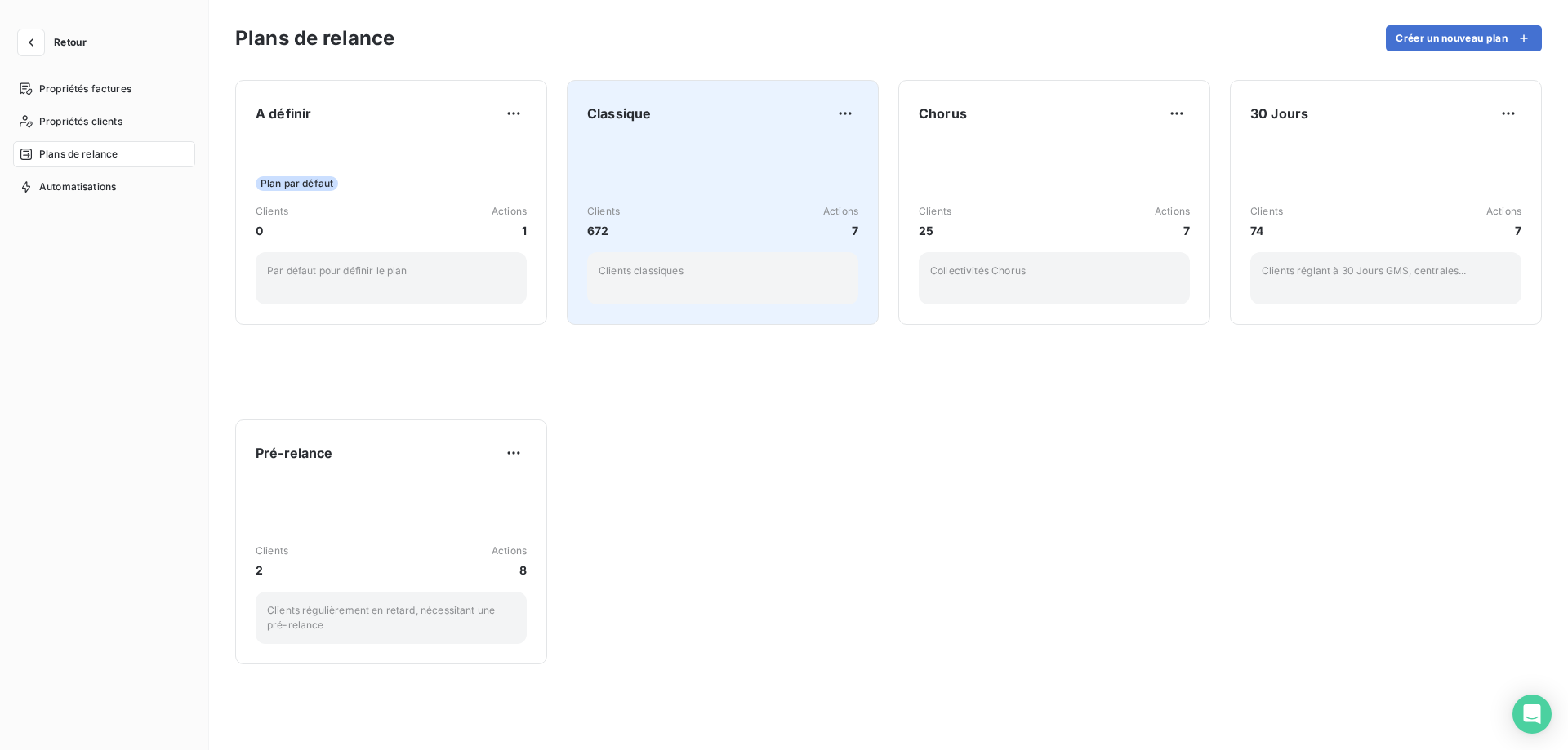
click at [747, 129] on div "Classique Clients 672 Actions 7 Clients classiques" at bounding box center [723, 203] width 271 height 204
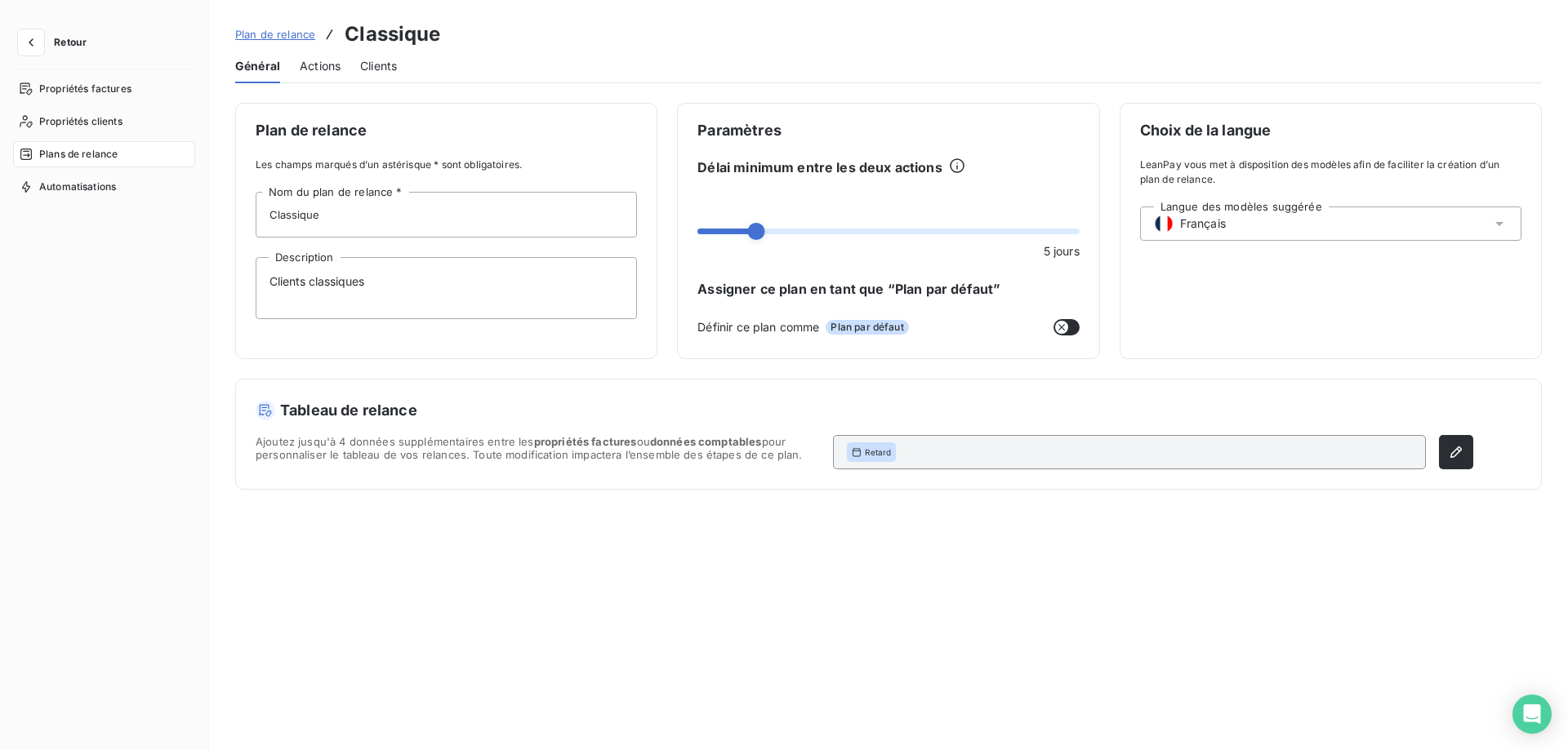
click at [312, 71] on span "Actions" at bounding box center [320, 66] width 41 height 17
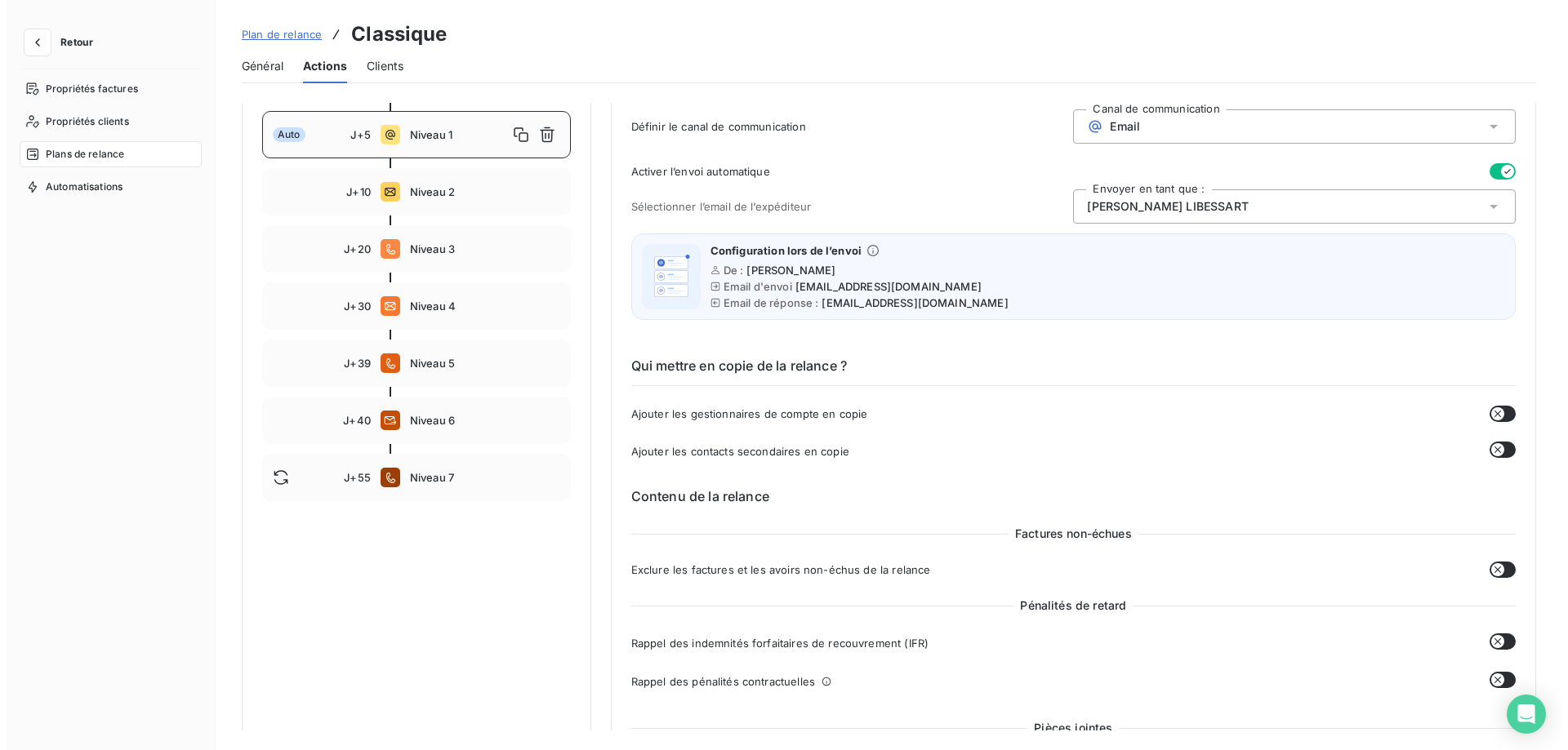
scroll to position [245, 0]
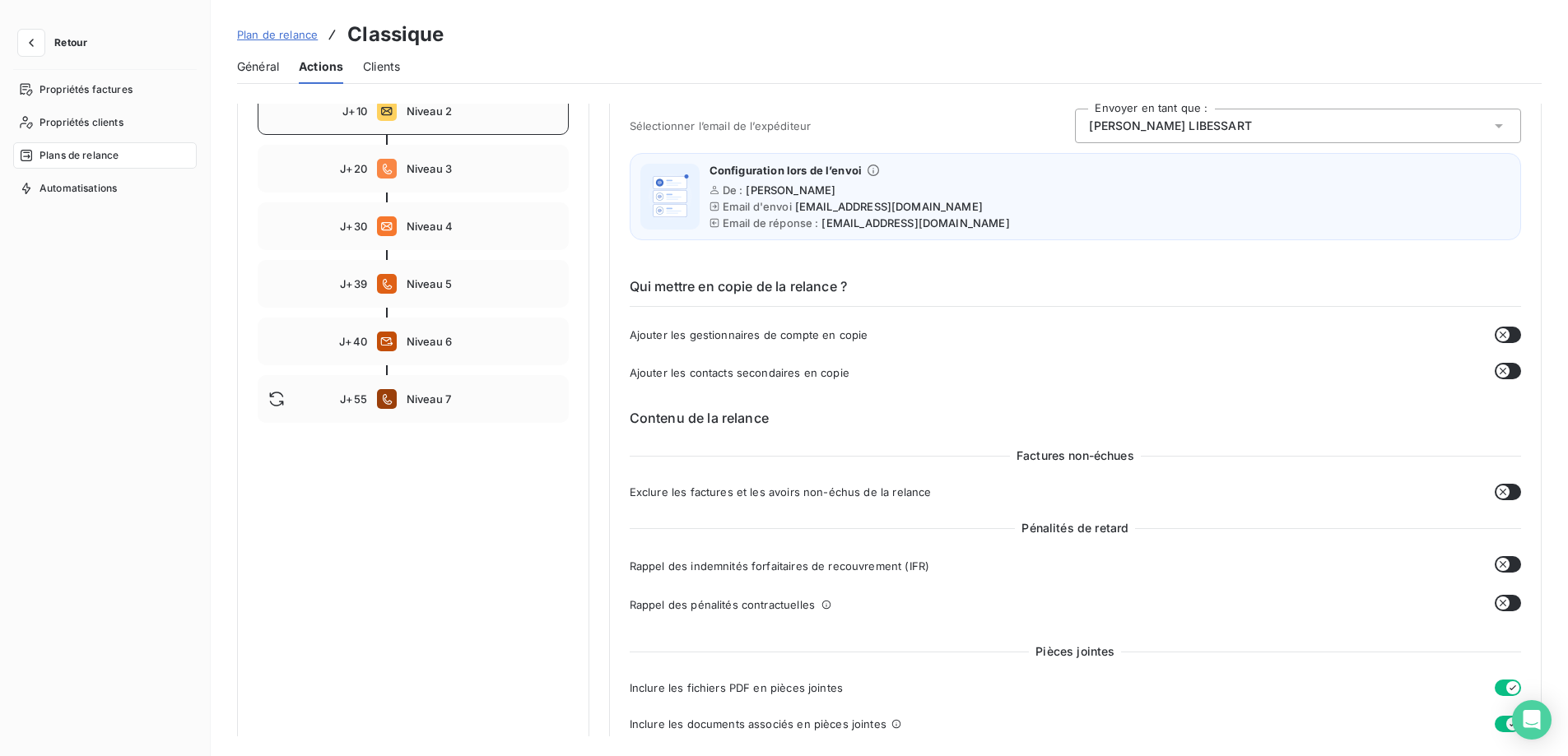
click at [431, 115] on span "Niveau 2" at bounding box center [482, 111] width 151 height 13
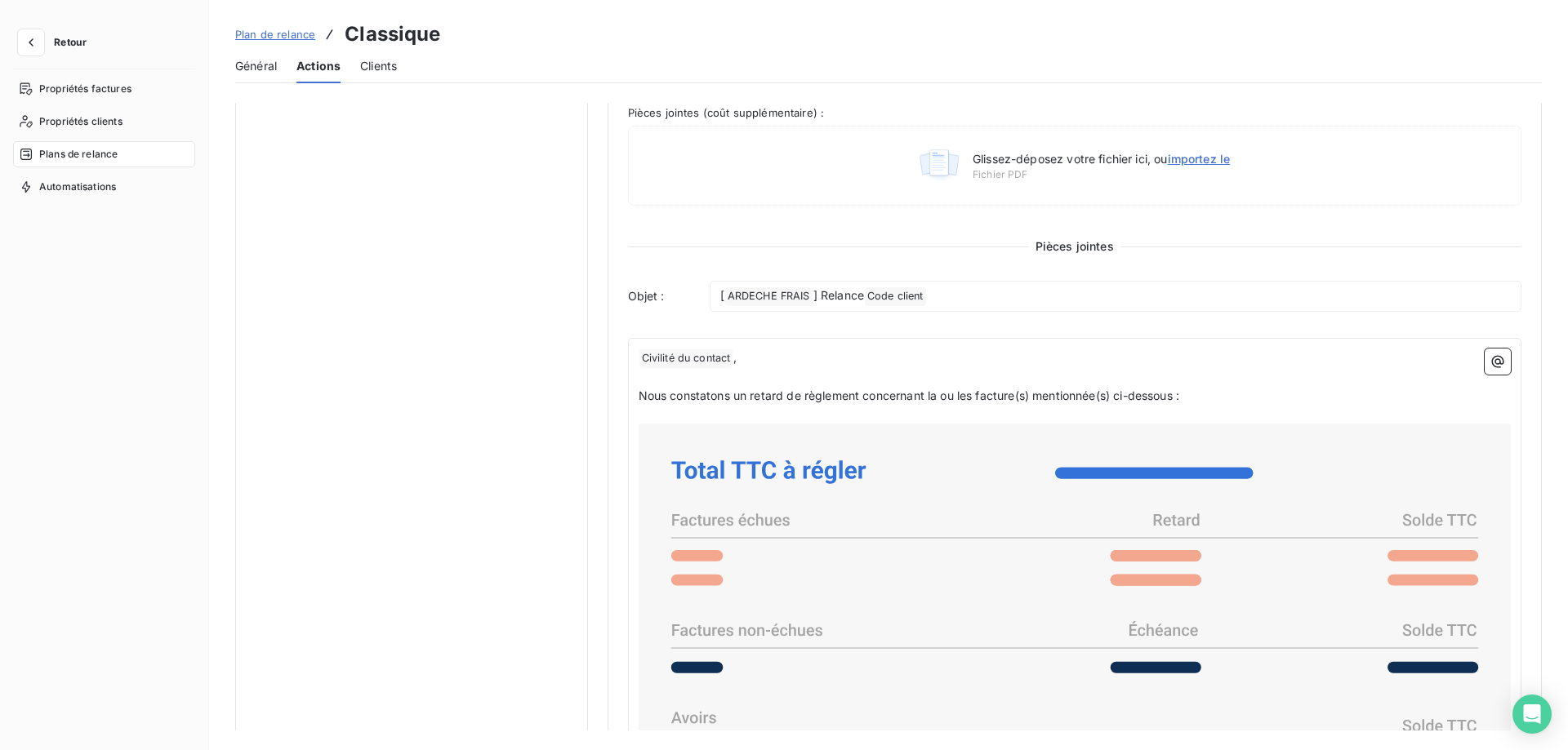
scroll to position [327, 0]
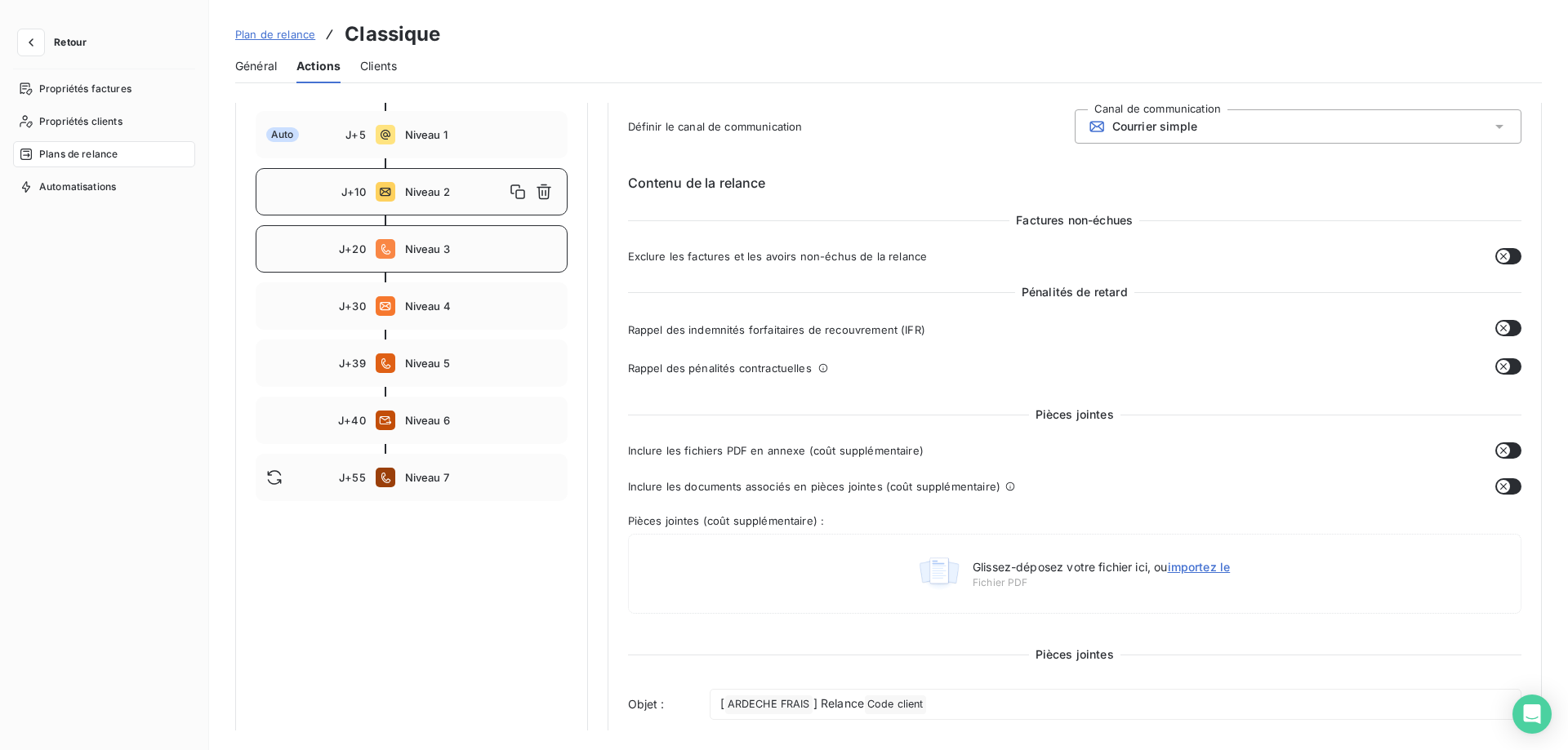
click at [446, 243] on span "Niveau 3" at bounding box center [481, 249] width 152 height 13
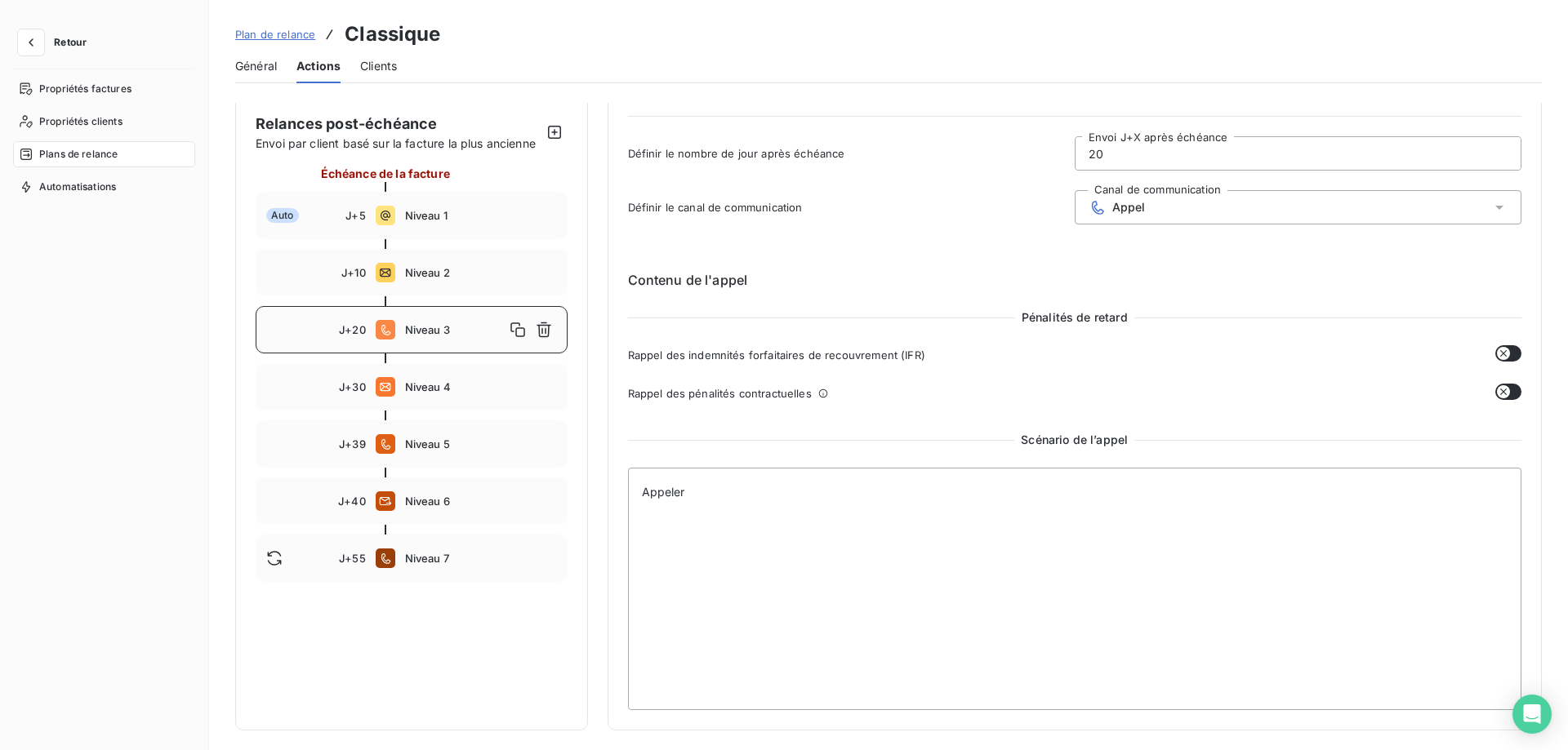
scroll to position [83, 0]
click at [442, 380] on div "J+30 Niveau 4" at bounding box center [412, 387] width 312 height 48
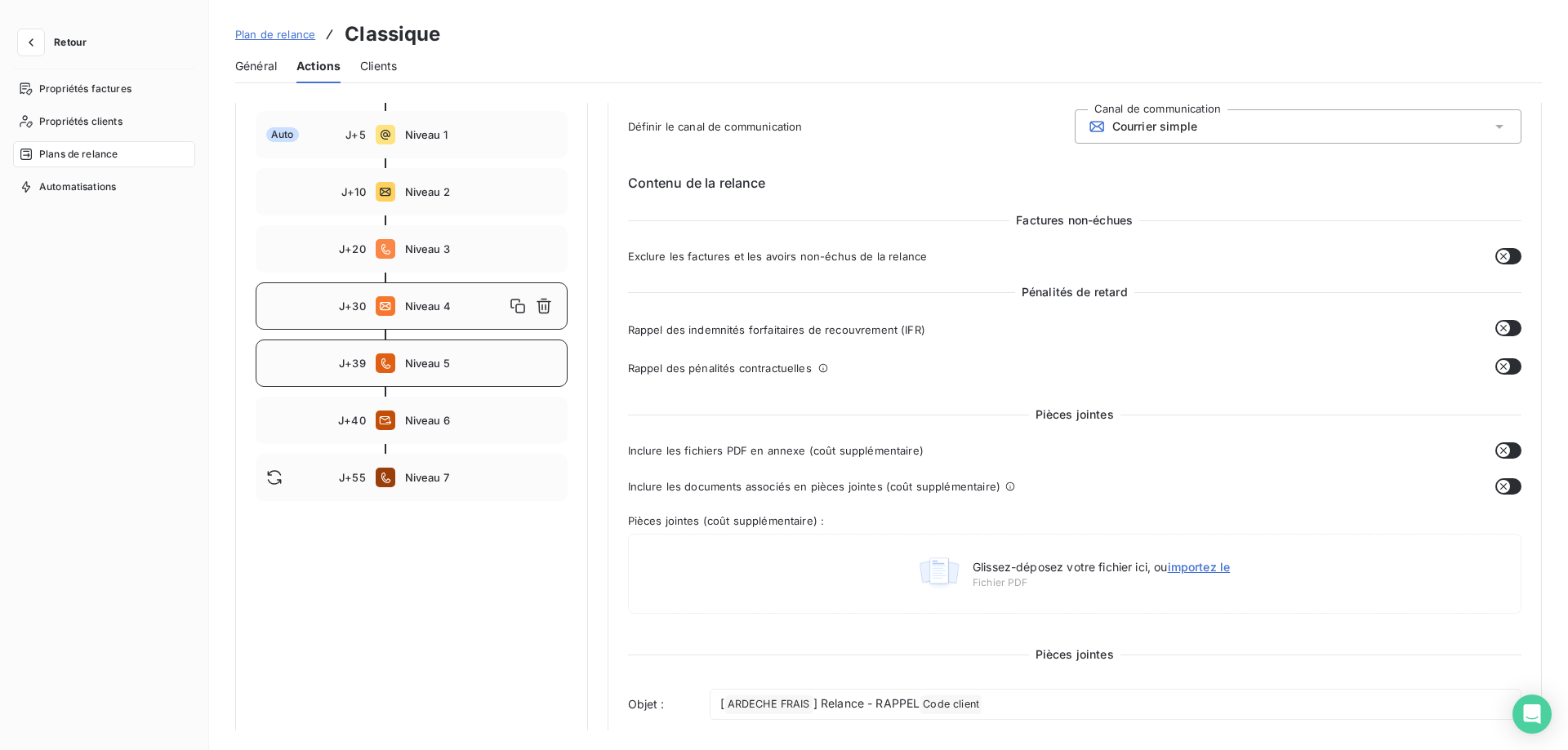
click at [420, 353] on div "J+39 Niveau 5" at bounding box center [412, 363] width 312 height 48
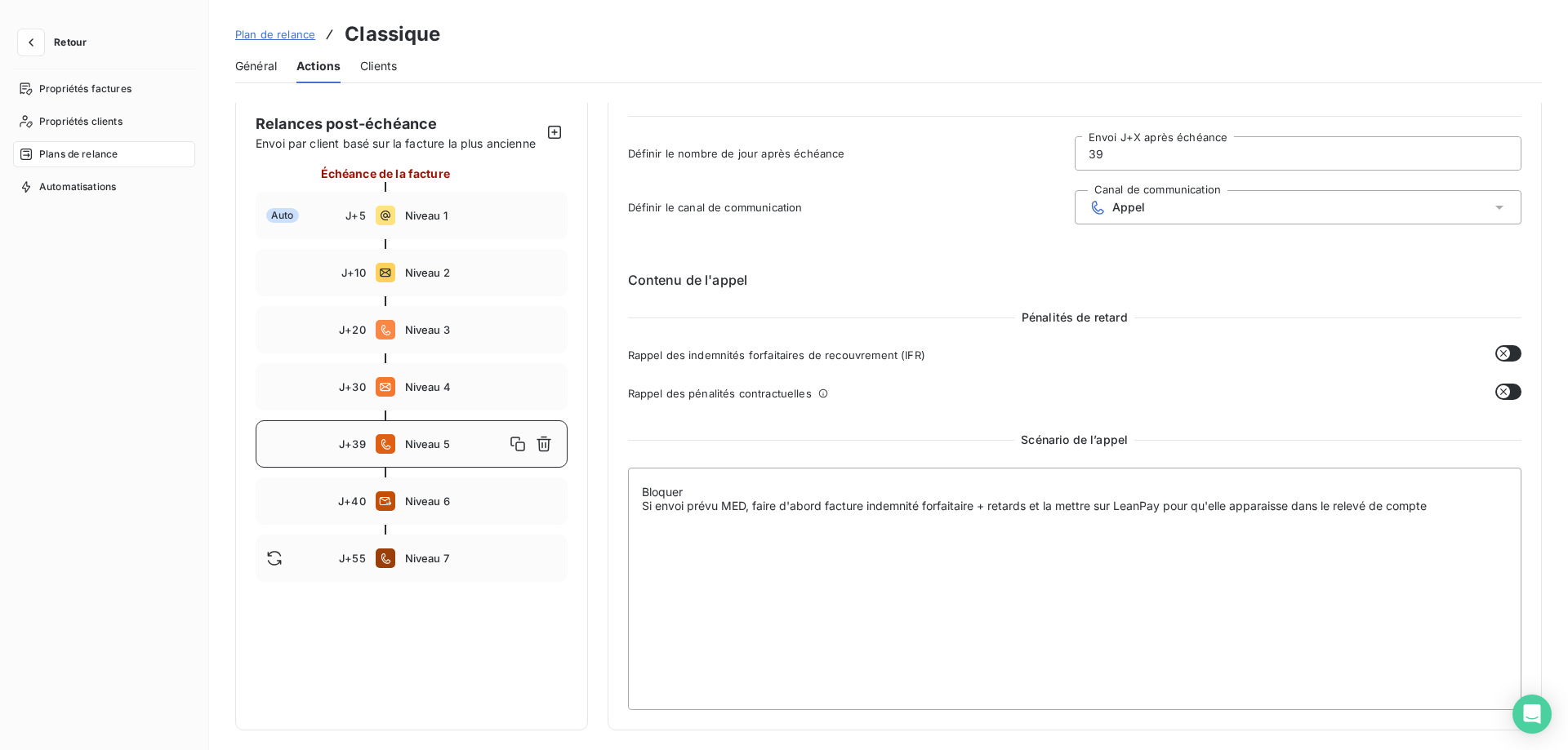
scroll to position [83, 0]
click at [427, 497] on span "Niveau 6" at bounding box center [481, 501] width 152 height 13
type input "40"
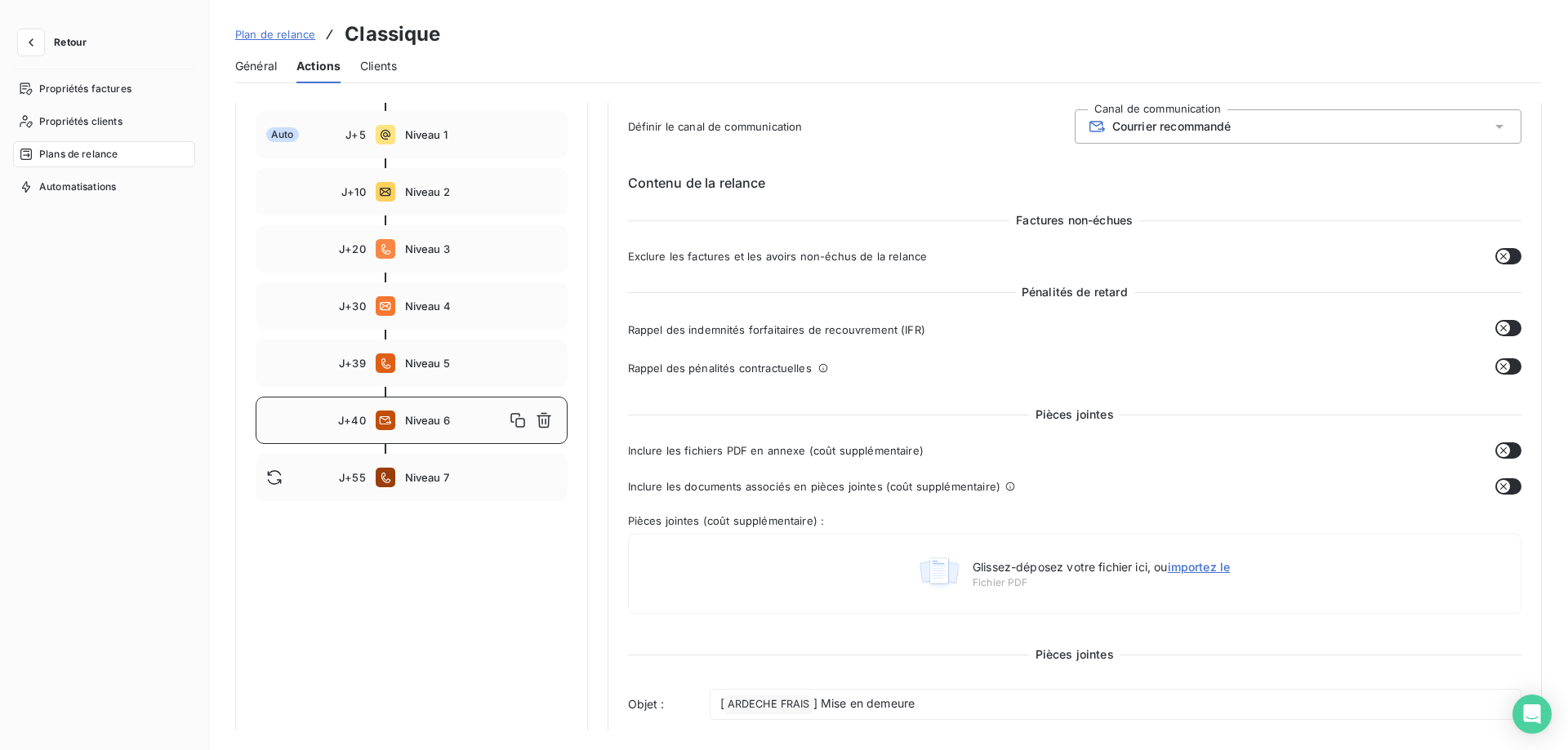
click at [1498, 328] on icon "button" at bounding box center [1503, 328] width 13 height 13
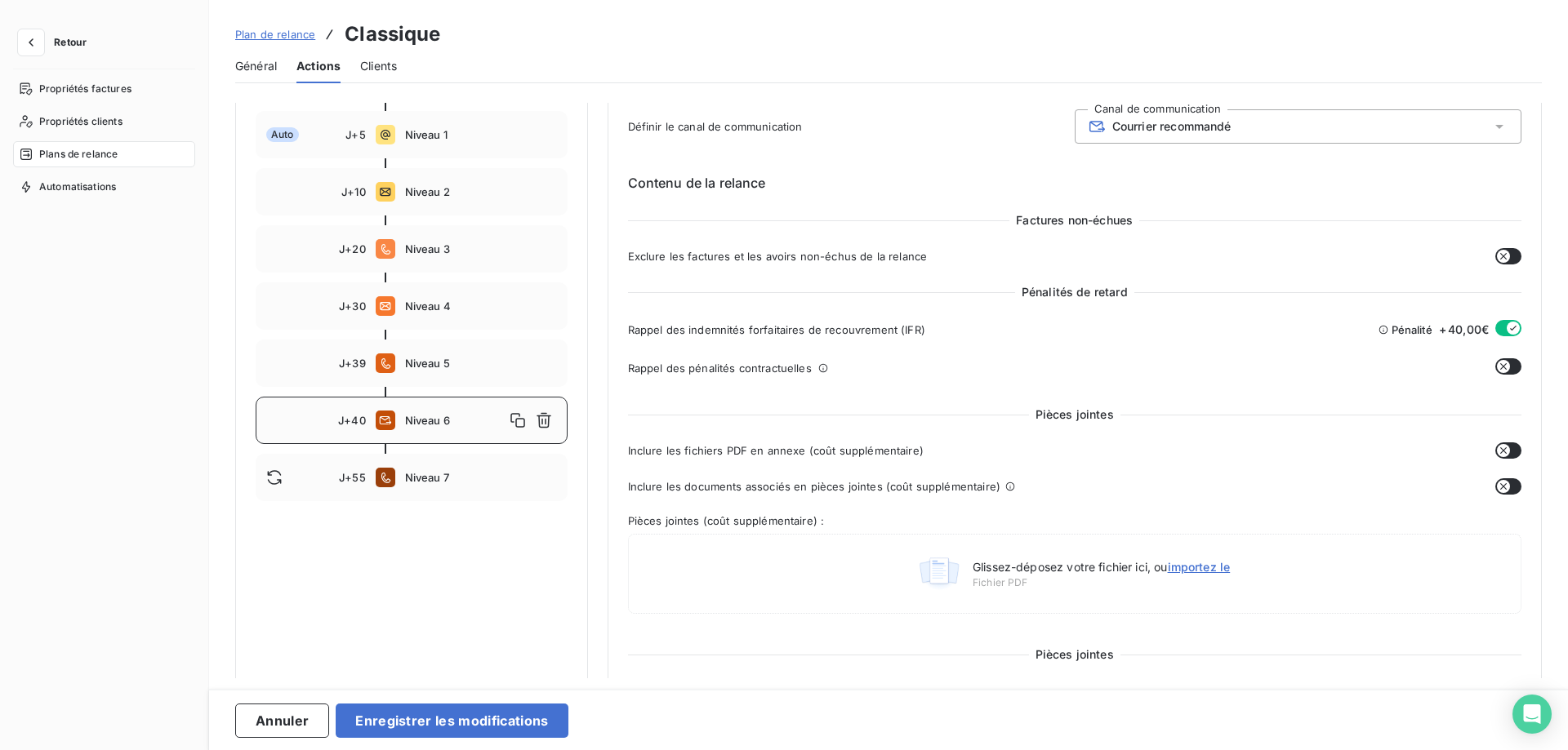
click at [1497, 369] on icon "button" at bounding box center [1503, 367] width 13 height 13
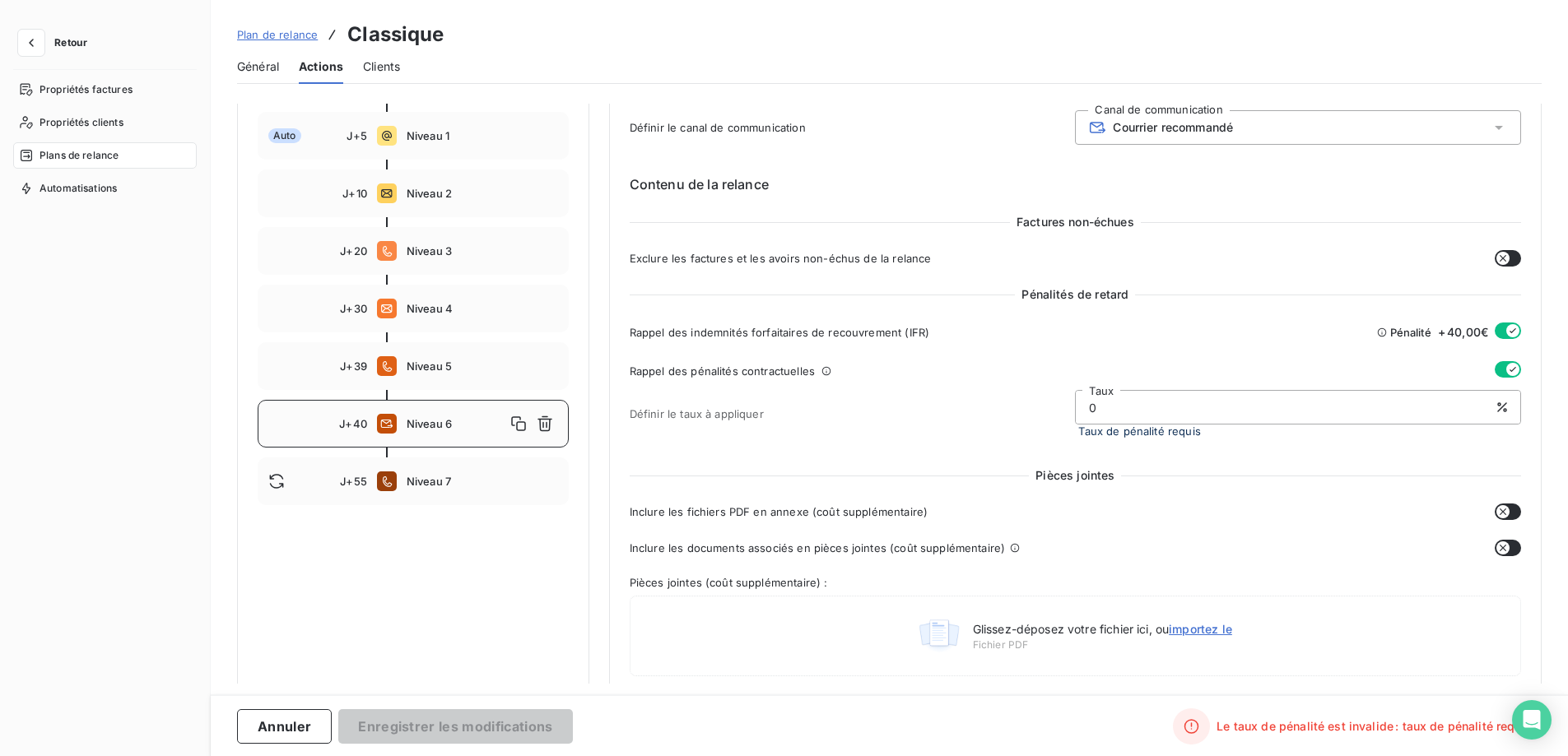
drag, startPoint x: 1124, startPoint y: 398, endPoint x: 698, endPoint y: 370, distance: 426.9
click at [774, 372] on div "Rappel des pénalités contractuelles Définir le taux à appliquer 0 Taux Taux de …" at bounding box center [1075, 404] width 891 height 86
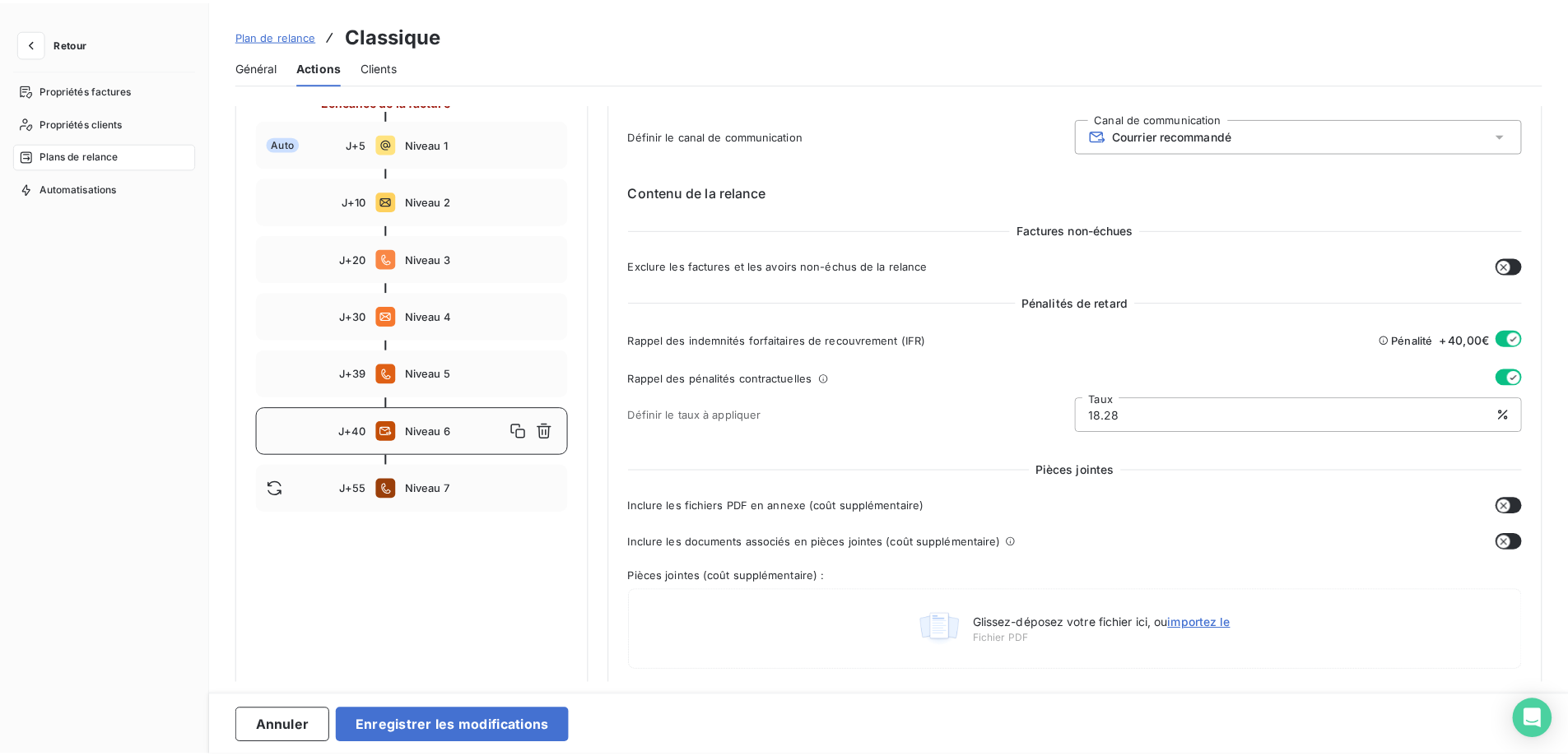
scroll to position [75, 0]
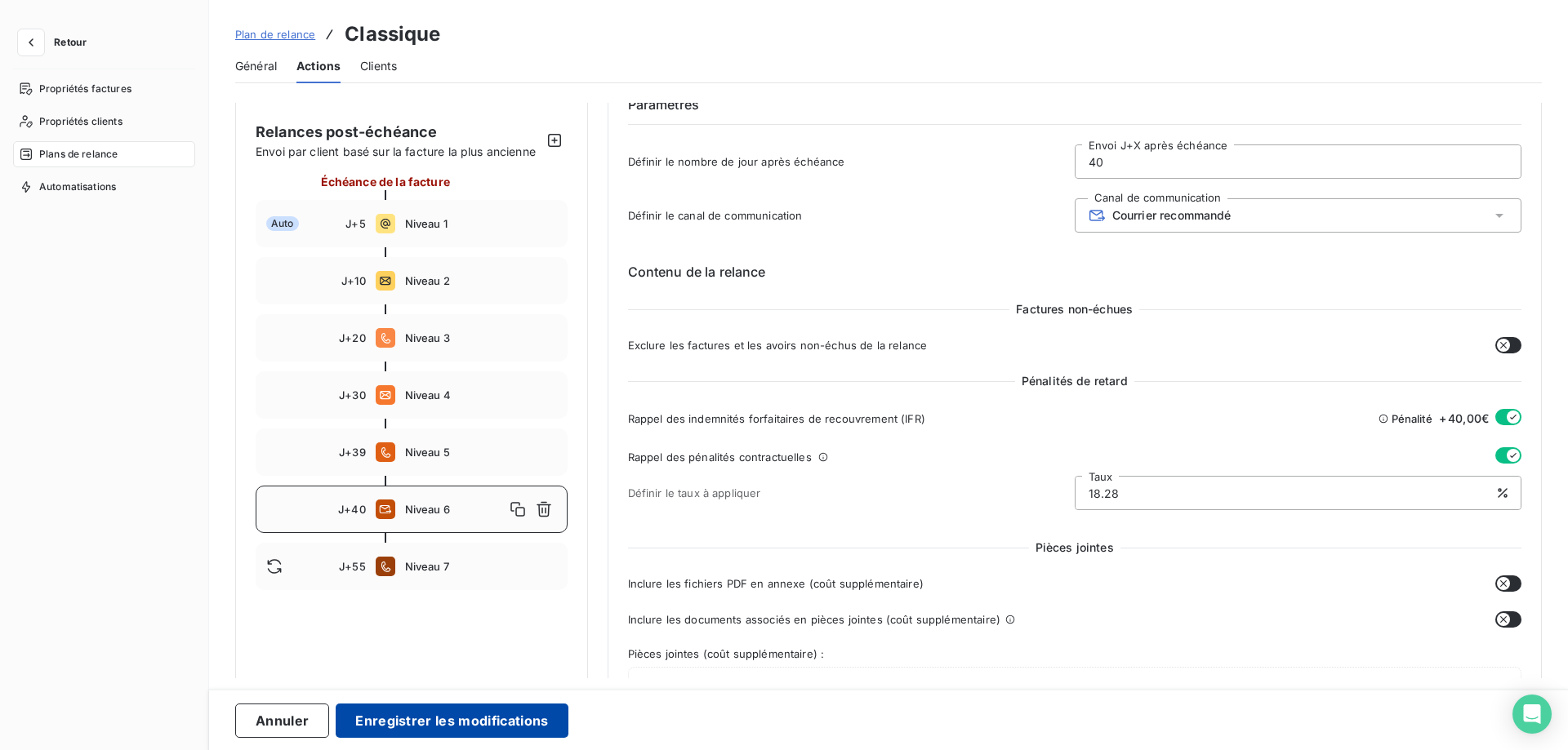
type input "18.28"
click at [496, 712] on button "Enregistrer les modifications" at bounding box center [451, 721] width 232 height 34
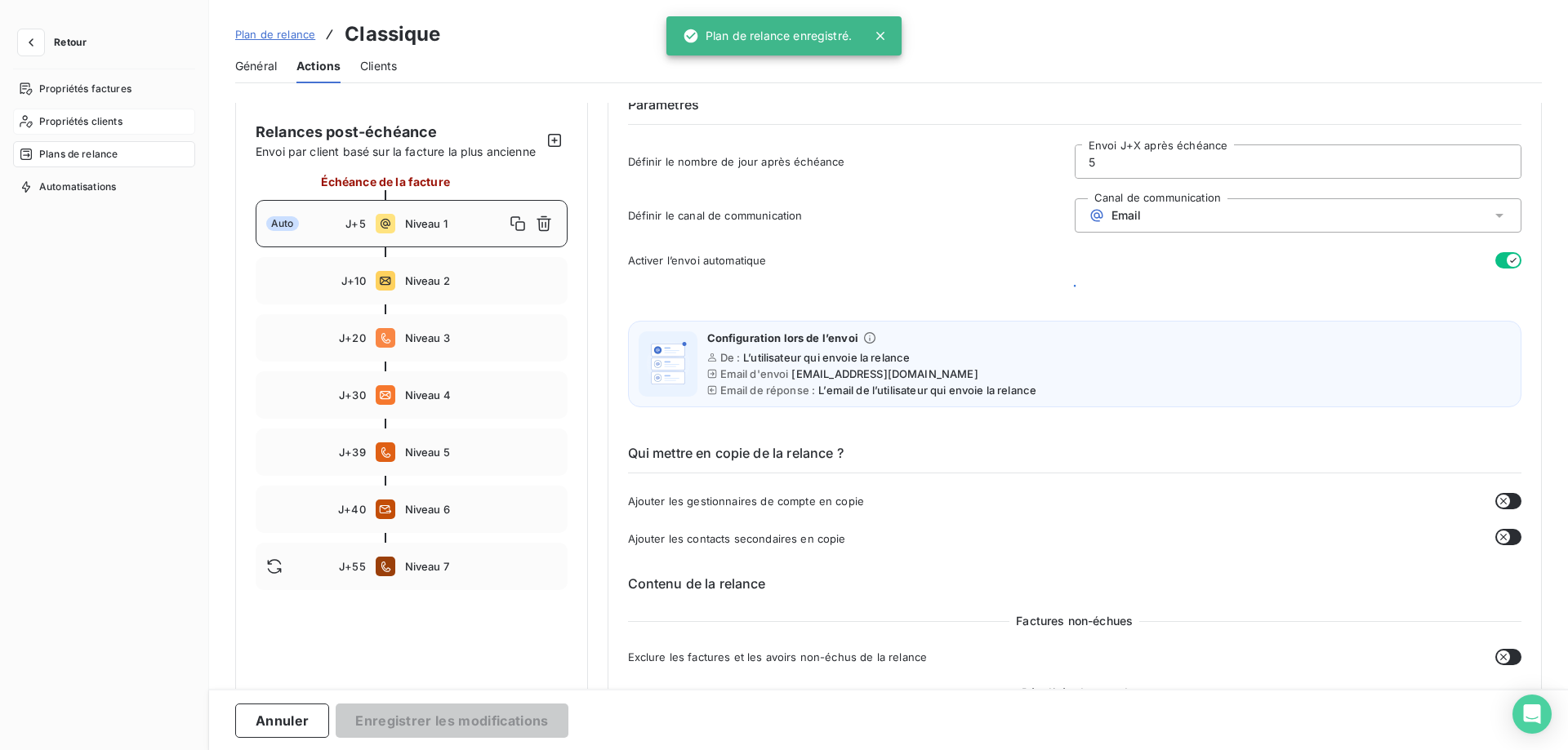
scroll to position [6, 0]
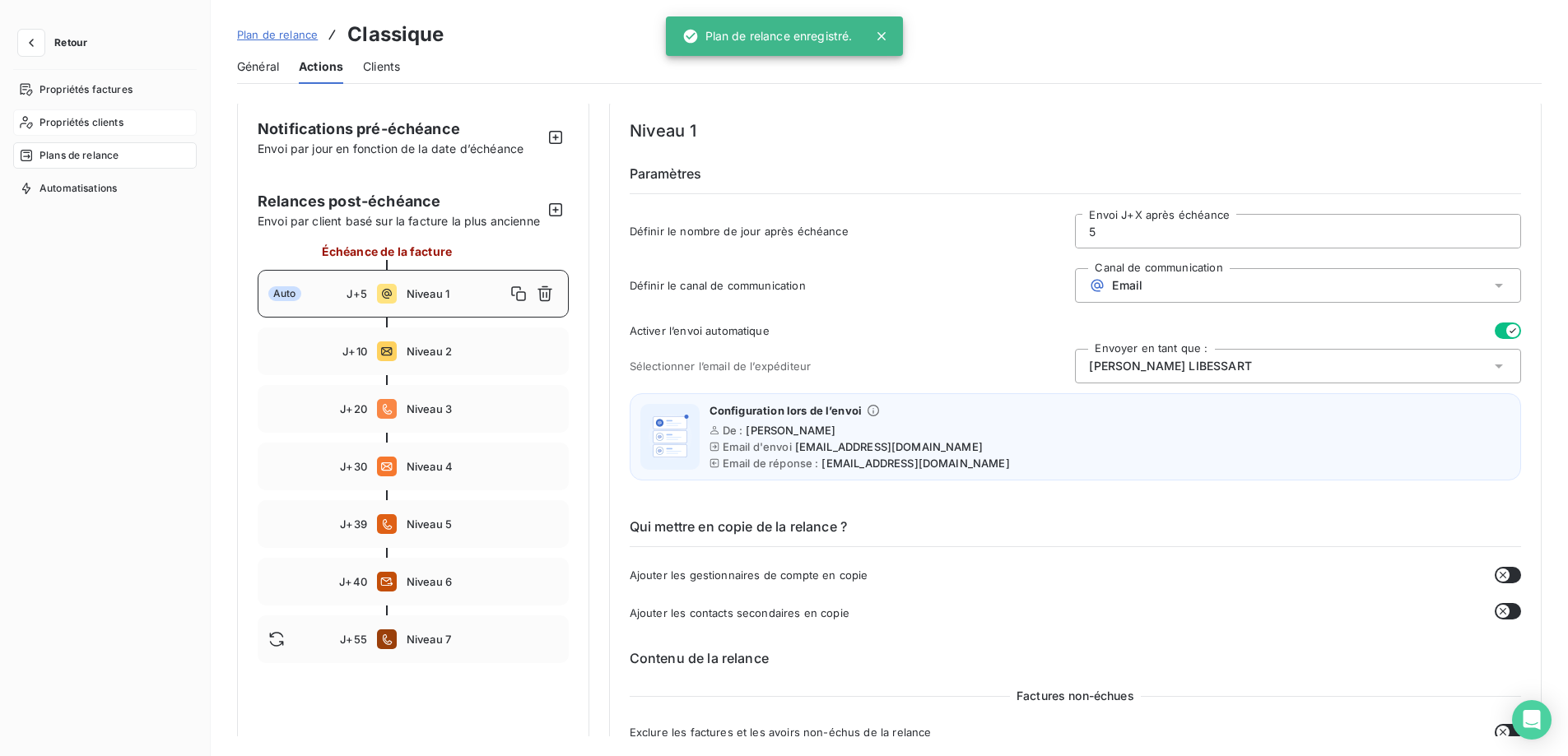
click at [109, 123] on span "Propriétés clients" at bounding box center [81, 123] width 84 height 15
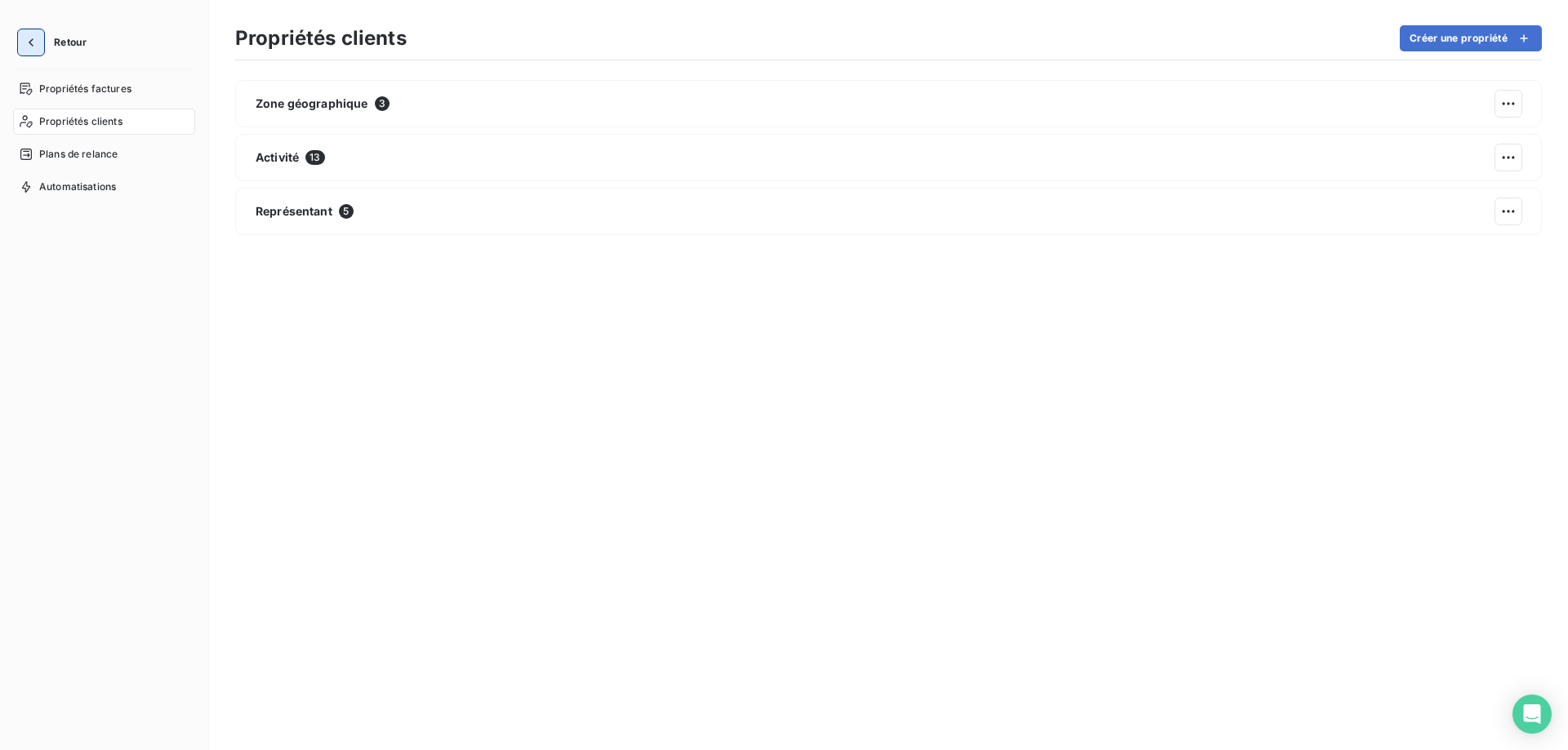
click at [34, 43] on icon "button" at bounding box center [31, 42] width 17 height 17
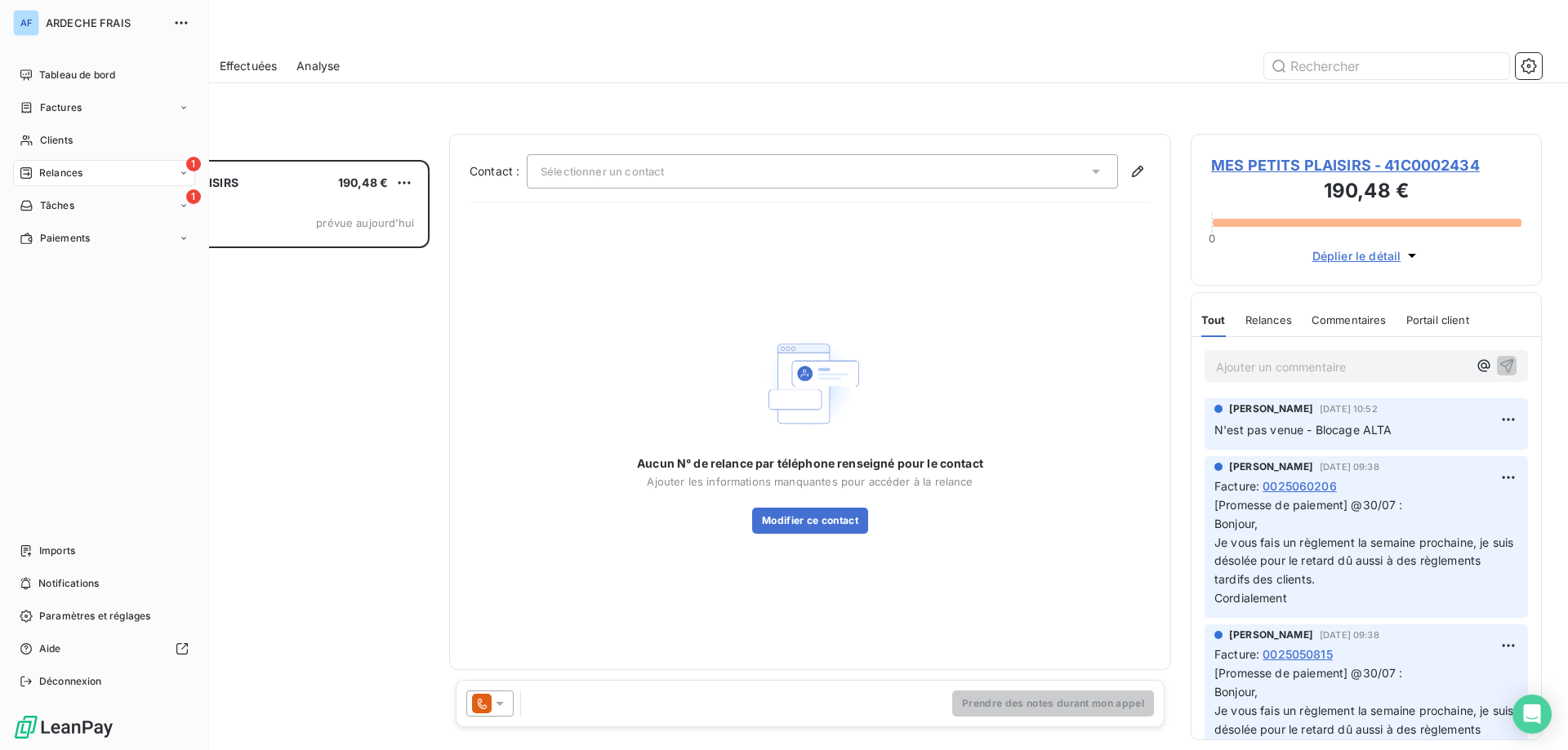
scroll to position [578, 338]
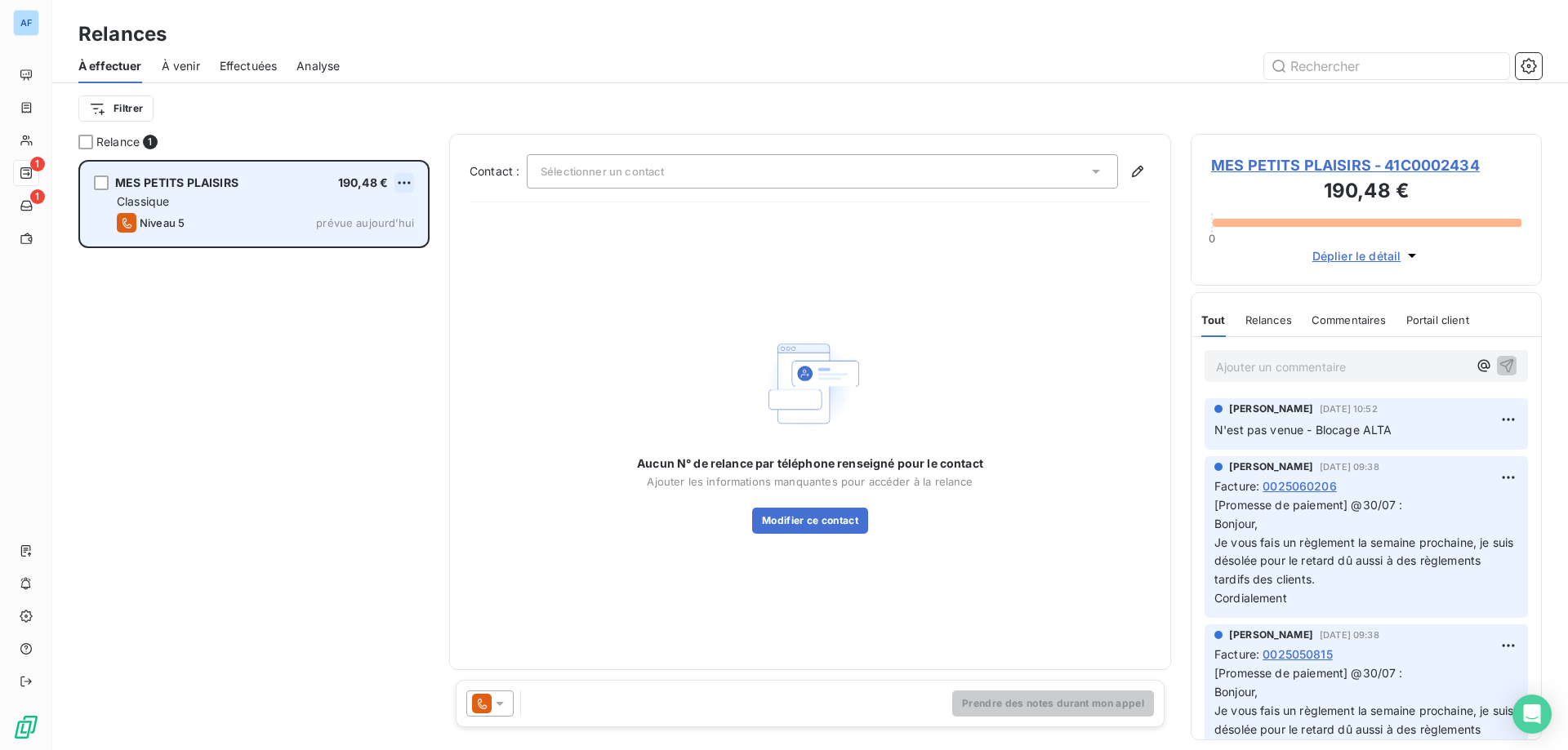
click at [405, 183] on html "AF 1 1 Relances À effectuer À venir Effectuées Analyse Filtrer Relance 1 MES PE…" at bounding box center [784, 375] width 1568 height 750
click at [369, 251] on div "Passer cette action" at bounding box center [335, 245] width 146 height 26
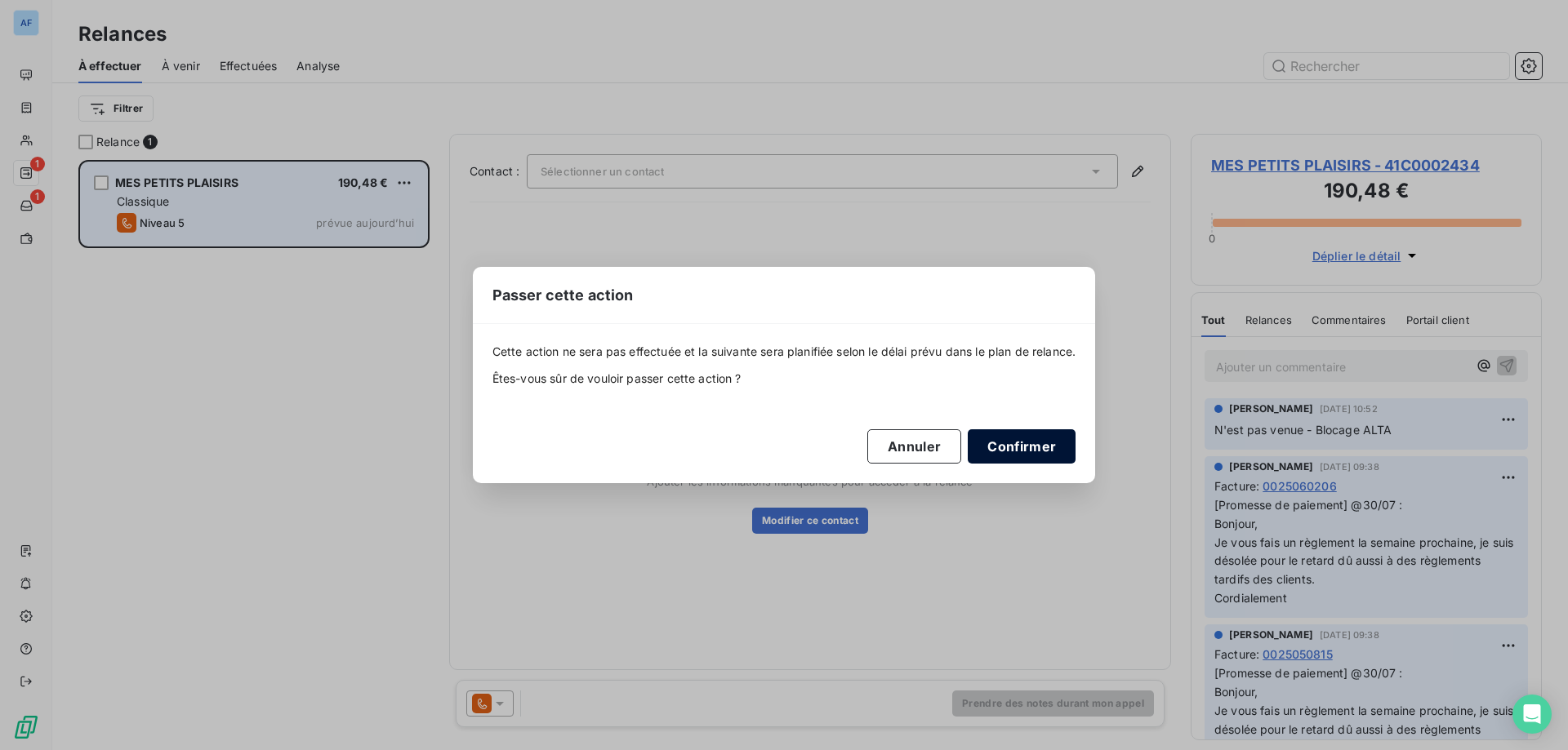
click at [1000, 444] on button "Confirmer" at bounding box center [1022, 446] width 108 height 34
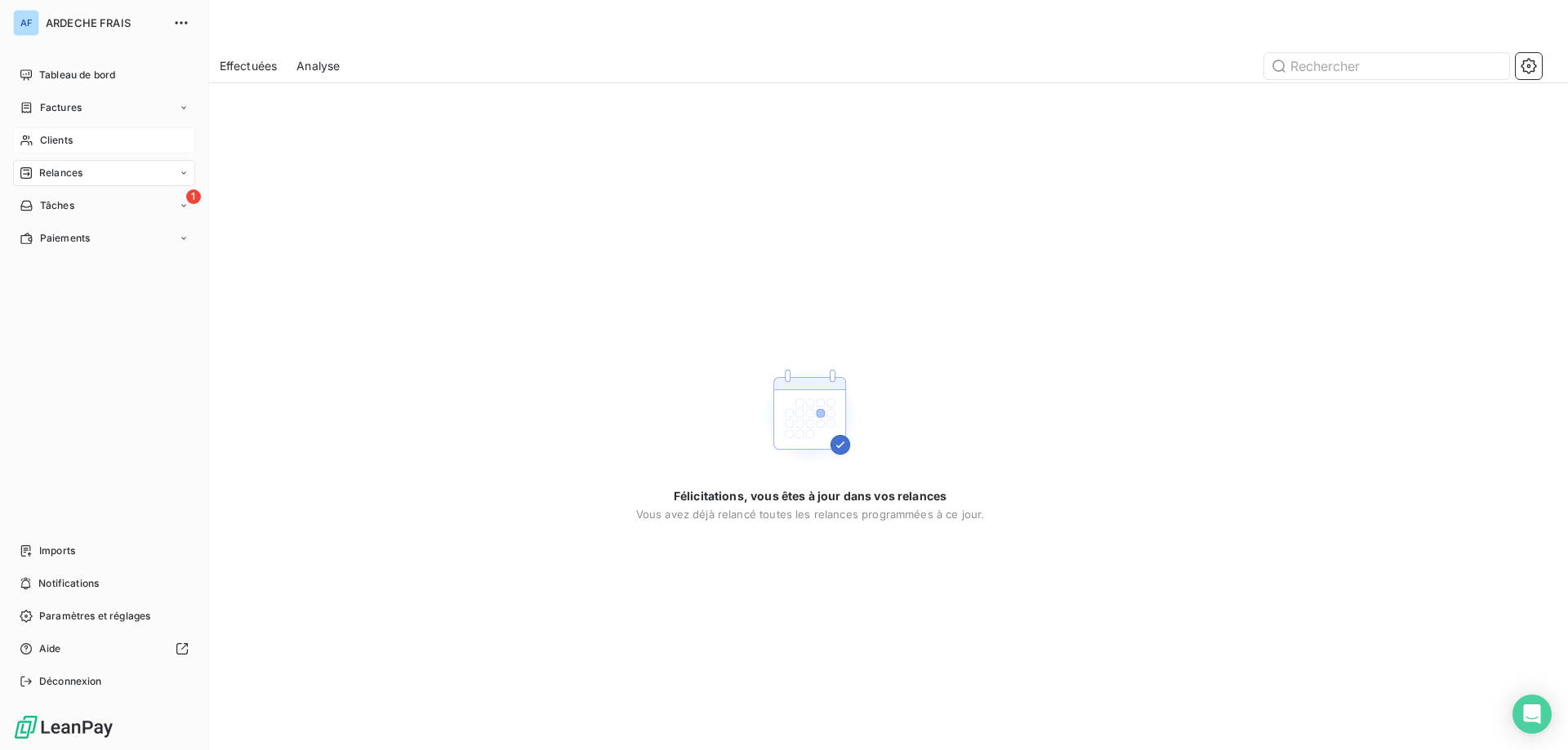
click at [32, 146] on icon at bounding box center [26, 140] width 14 height 13
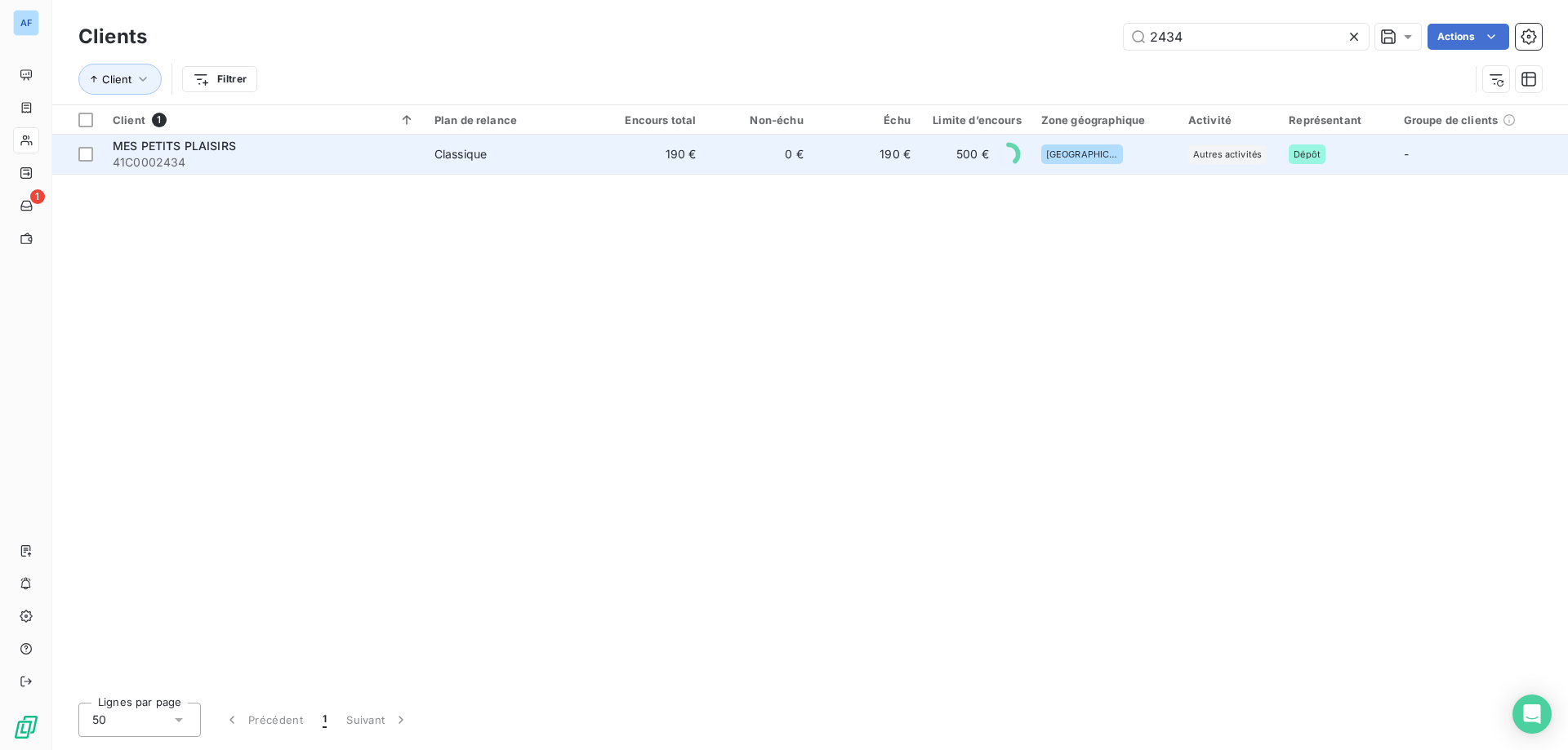
type input "2434"
click at [717, 165] on td "0 €" at bounding box center [758, 154] width 107 height 39
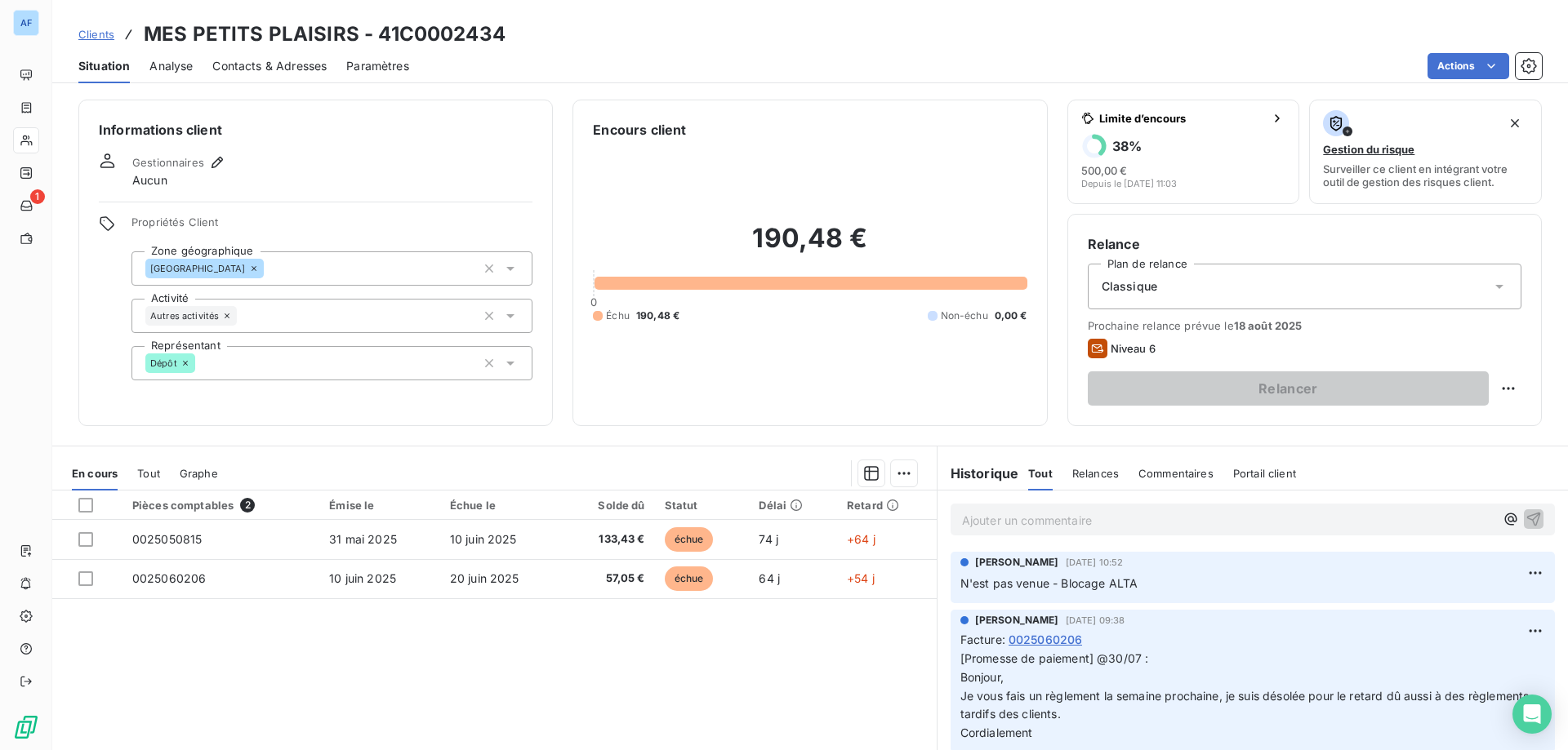
click at [1513, 385] on div "Relance Plan de relance Classique Prochaine relance prévue le 18 août 2025 Nive…" at bounding box center [1304, 320] width 474 height 212
click at [1499, 390] on html "AF 1 Clients MES PETITS PLAISIRS - 41C0002434 Situation Analyse Contacts & Adre…" at bounding box center [784, 375] width 1568 height 750
click at [1393, 431] on div "Replanifier cette action" at bounding box center [1431, 425] width 146 height 26
select select "7"
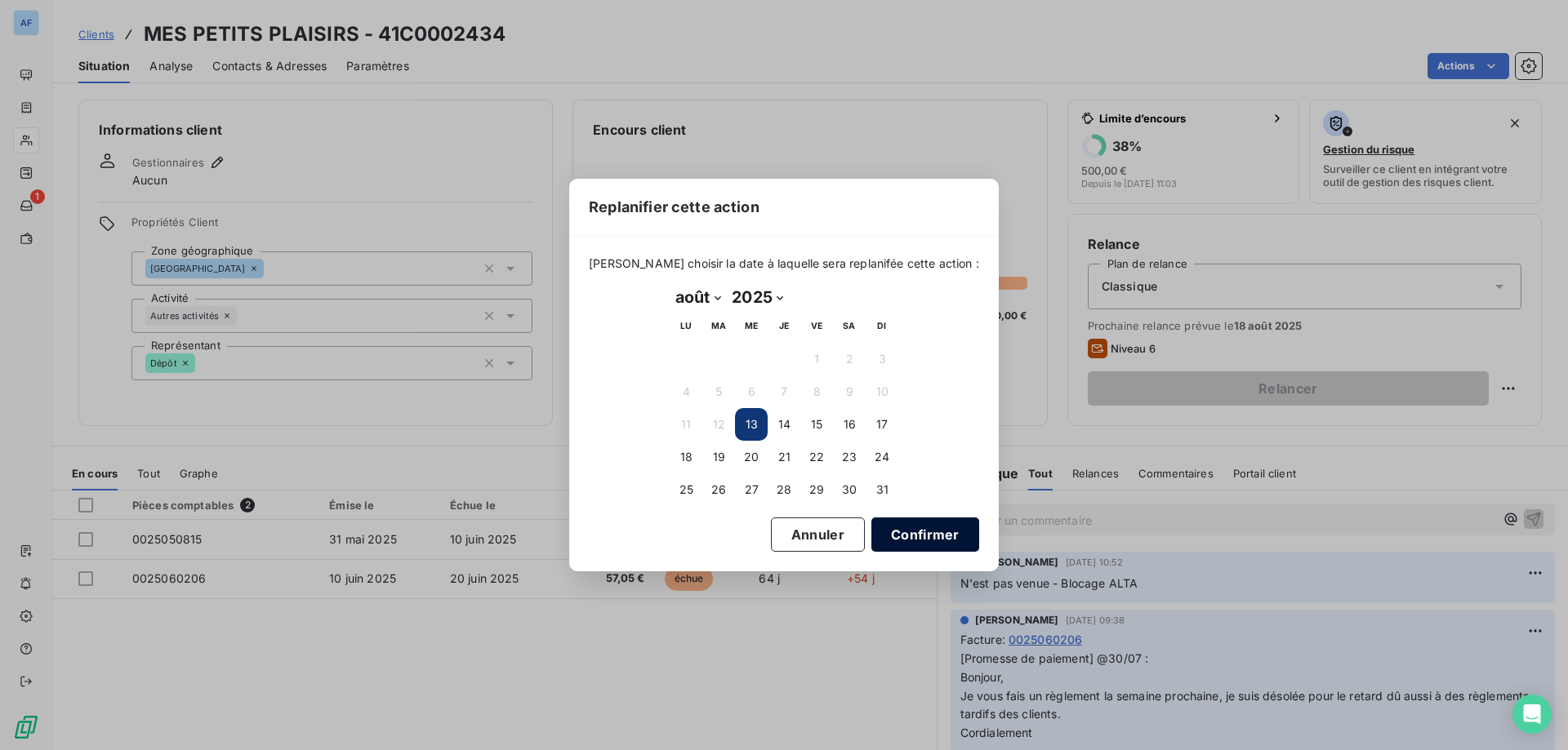
click at [888, 533] on button "Confirmer" at bounding box center [925, 534] width 108 height 34
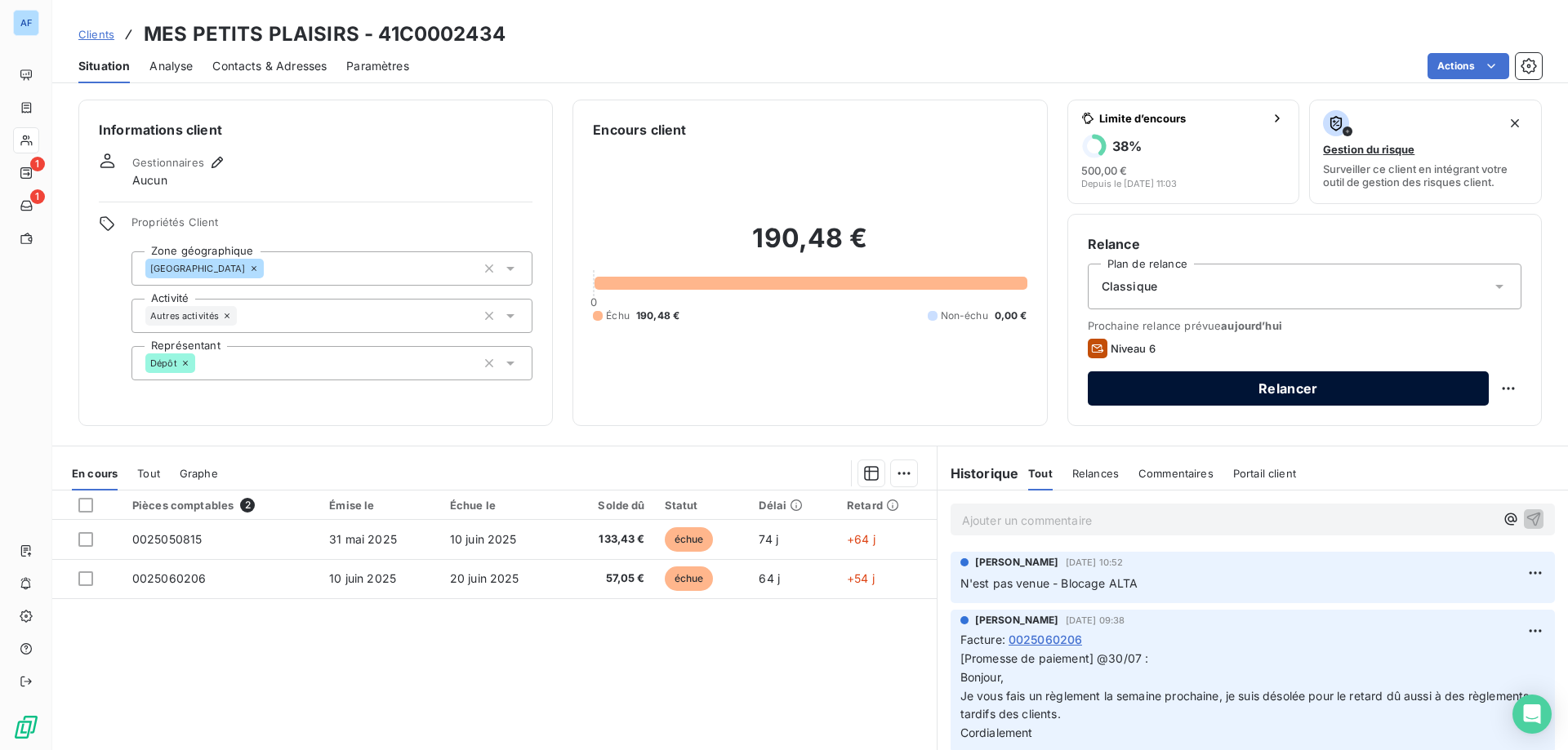
click at [1216, 394] on button "Relancer" at bounding box center [1288, 389] width 401 height 34
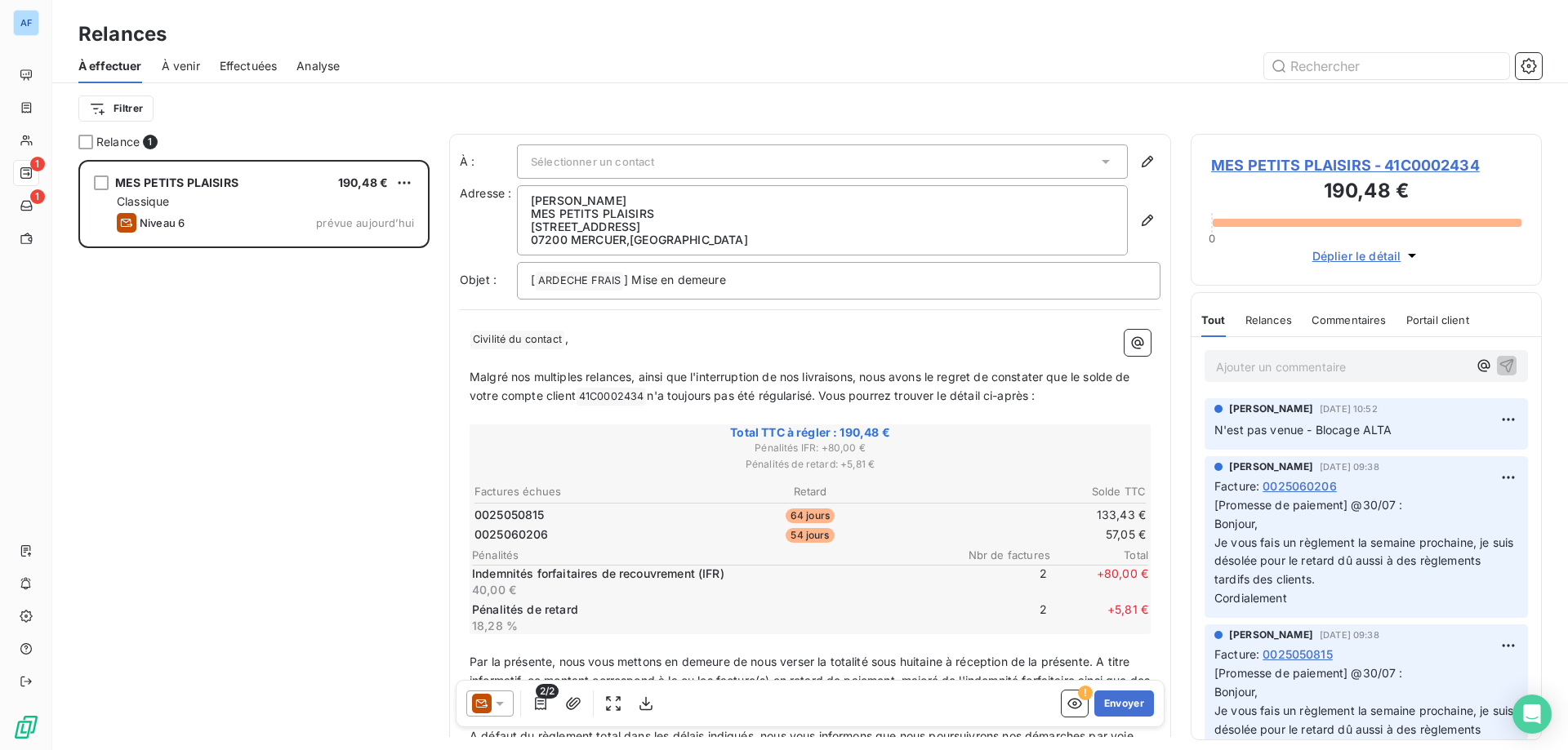
click at [533, 336] on span "Civilité du contact ﻿" at bounding box center [517, 339] width 94 height 19
click at [576, 344] on p "﻿ Civilité du contact ﻿ ," at bounding box center [810, 339] width 681 height 19
click at [540, 341] on span "Civilité du contact ﻿" at bounding box center [517, 339] width 94 height 19
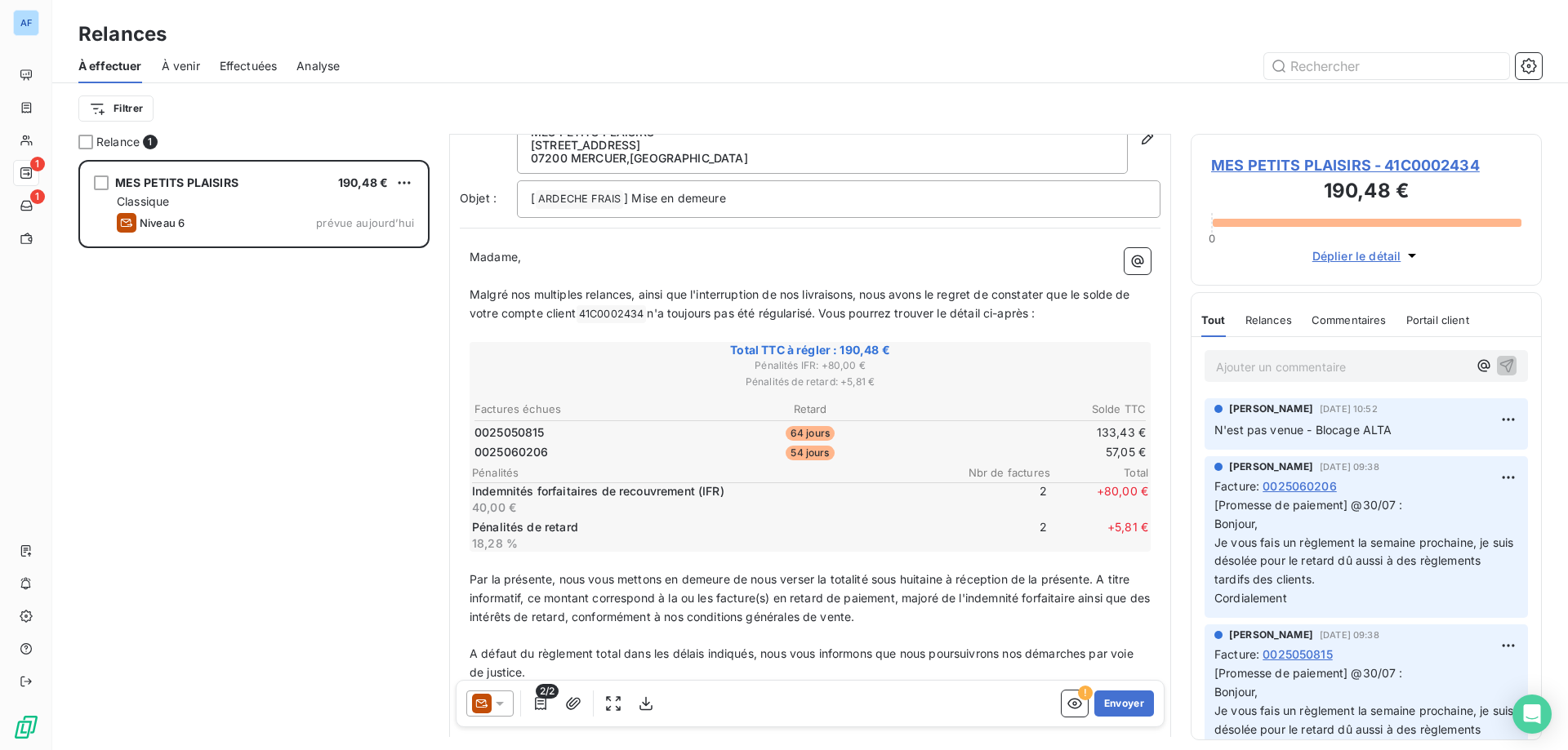
scroll to position [164, 0]
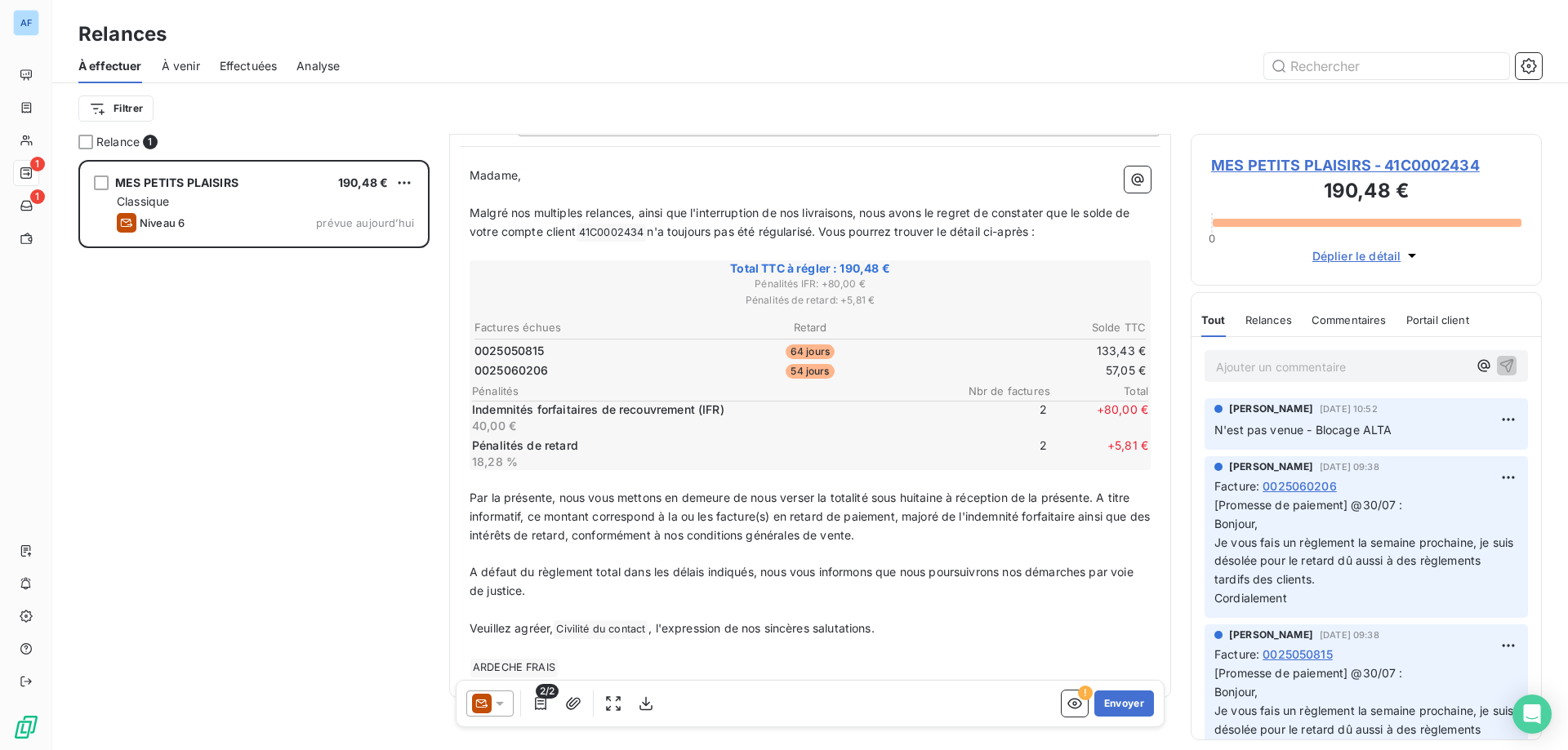
click at [1087, 413] on span "+ 80,00 €" at bounding box center [1098, 418] width 98 height 33
click at [971, 526] on p "Par la présente, nous vous mettons en demeure de nous verser la totalité sous h…" at bounding box center [810, 517] width 681 height 56
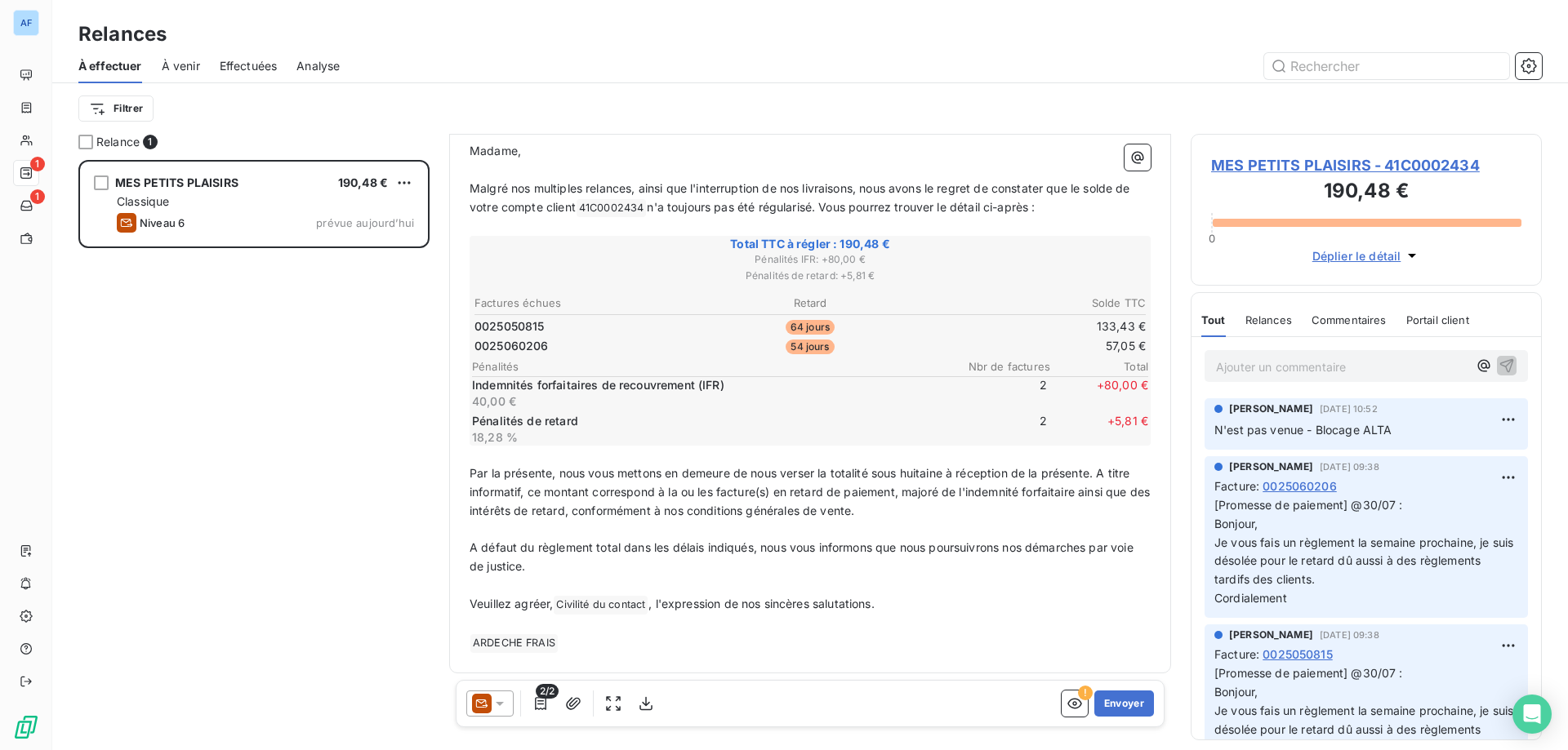
click at [616, 607] on span "Civilité du contact ﻿" at bounding box center [600, 605] width 94 height 19
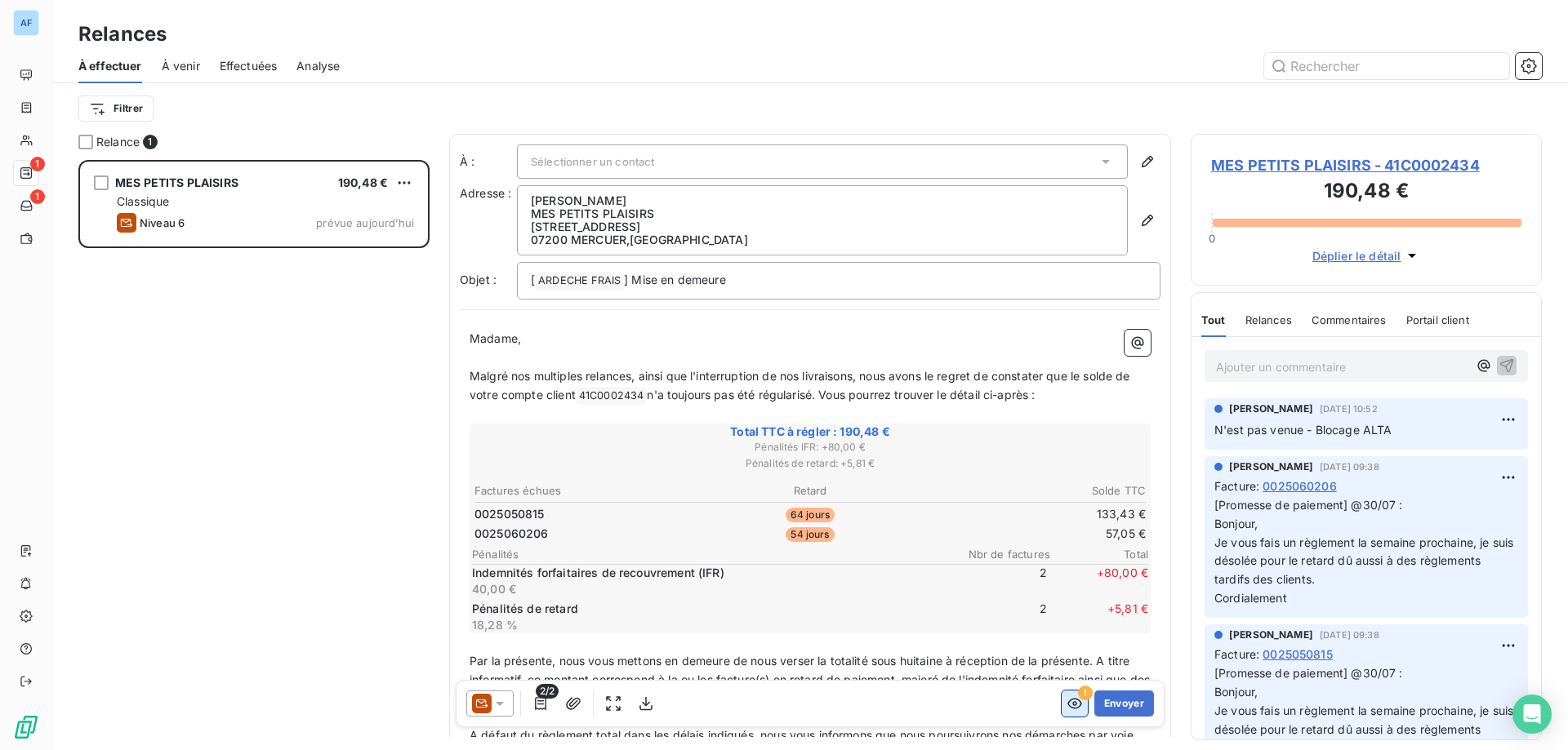
click at [1068, 697] on icon "button" at bounding box center [1074, 703] width 17 height 17
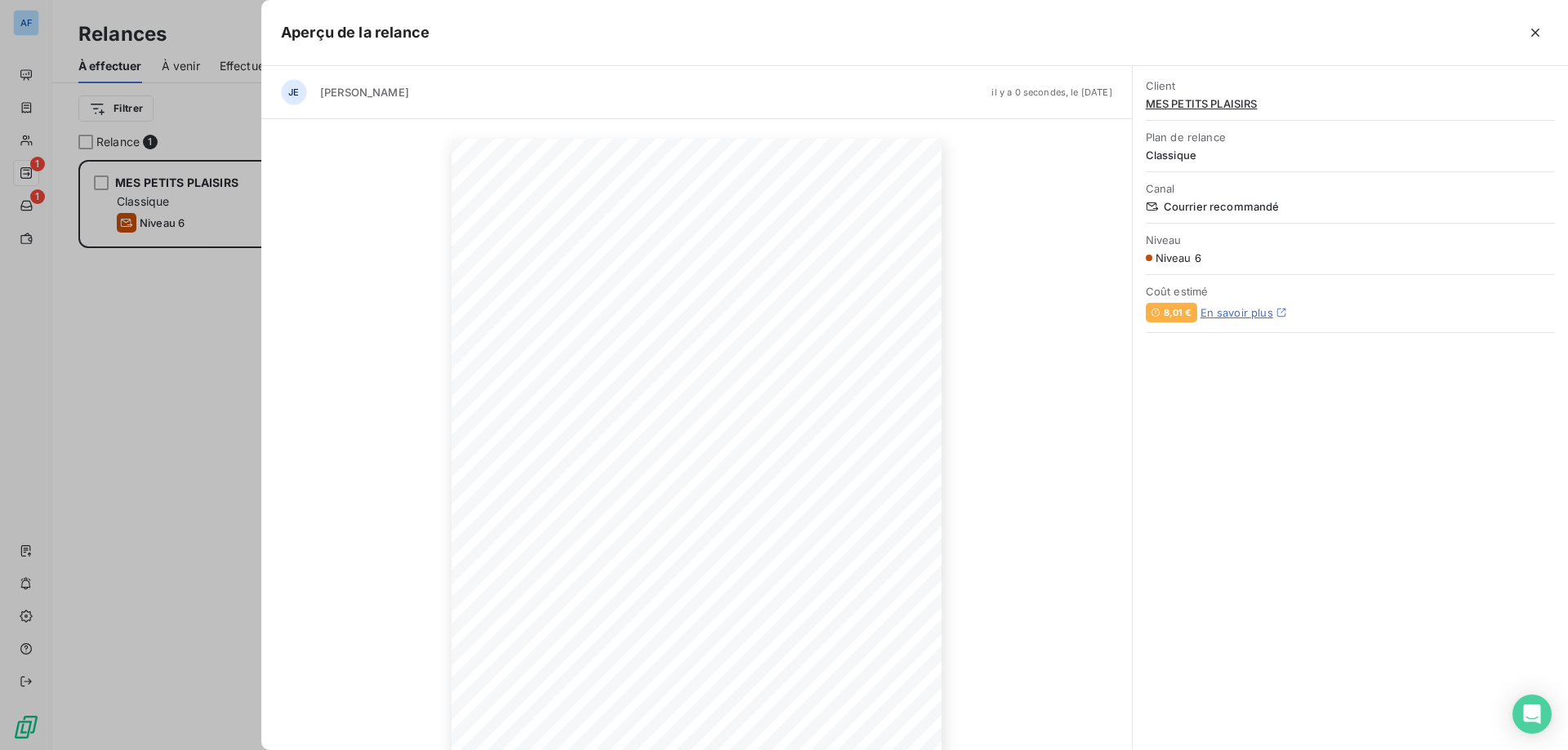
scroll to position [101, 0]
click at [1540, 30] on icon "button" at bounding box center [1535, 33] width 17 height 17
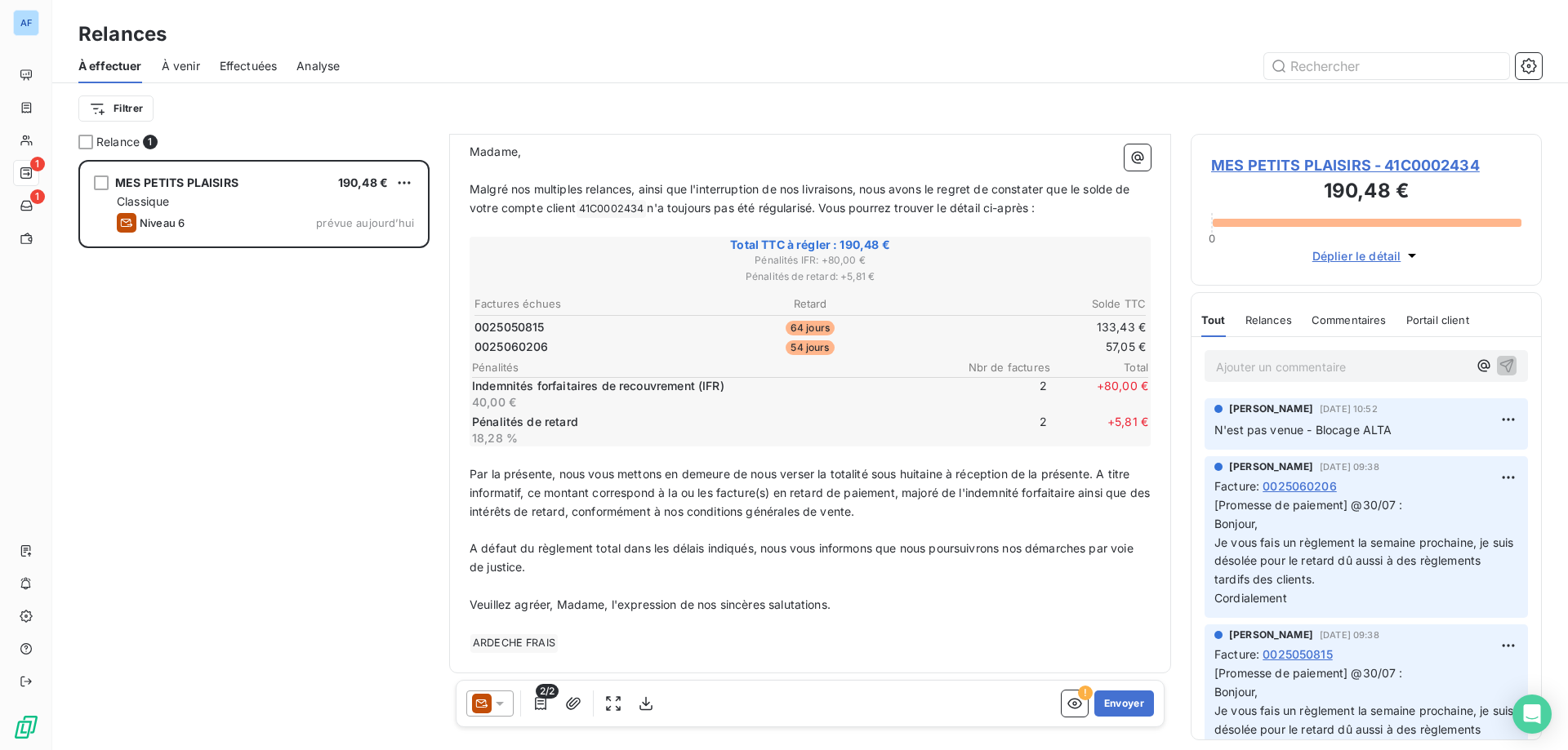
scroll to position [0, 0]
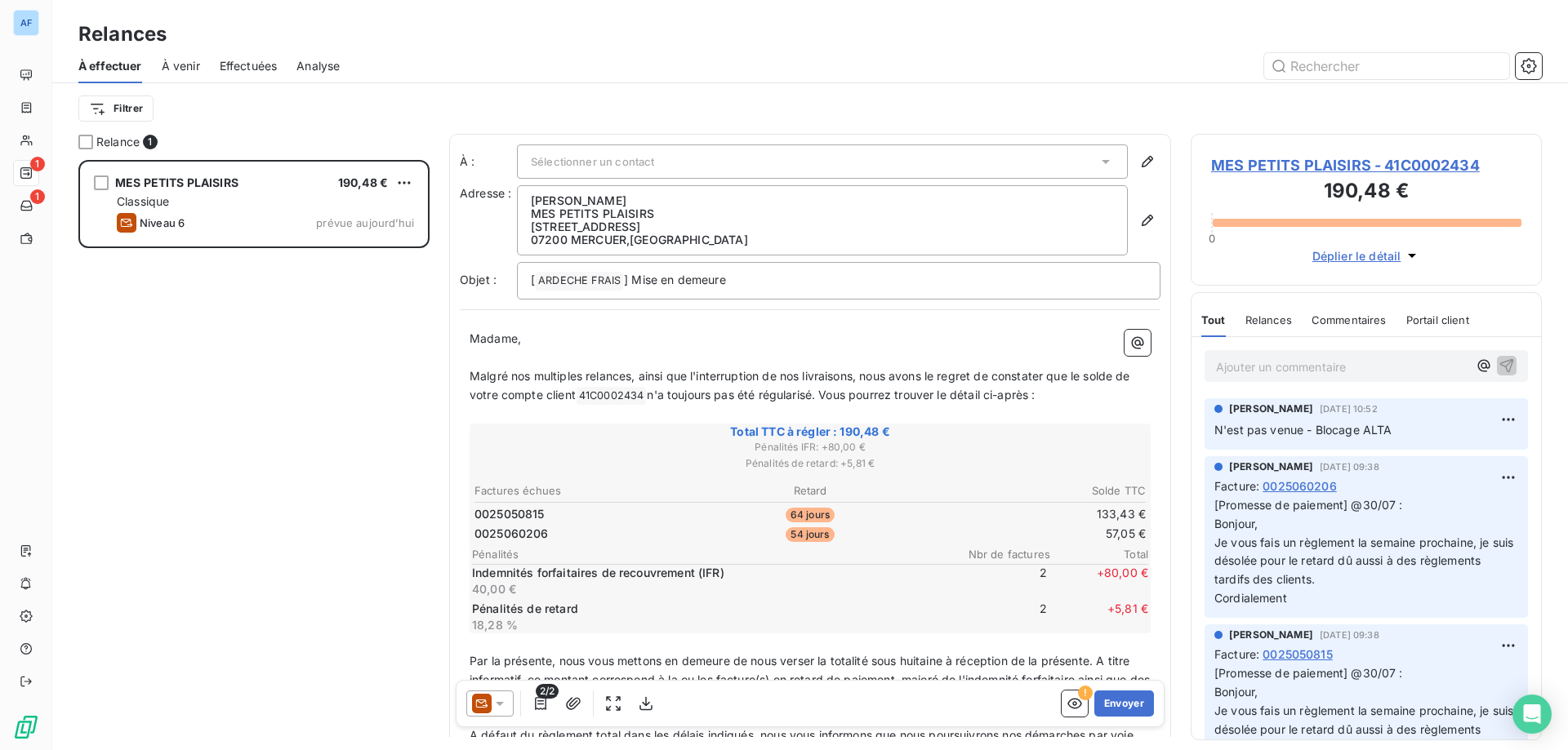
click at [555, 351] on p "﻿" at bounding box center [810, 358] width 681 height 19
click at [740, 356] on p "﻿" at bounding box center [810, 358] width 681 height 19
click at [778, 395] on span "n'a toujours pas été régularisé. Vous pourrez trouver le détail ci-après :" at bounding box center [841, 395] width 388 height 14
click at [847, 384] on p "Malgré nos multiples relances, ainsi que l'interruption de nos livraisons, nous…" at bounding box center [810, 387] width 681 height 39
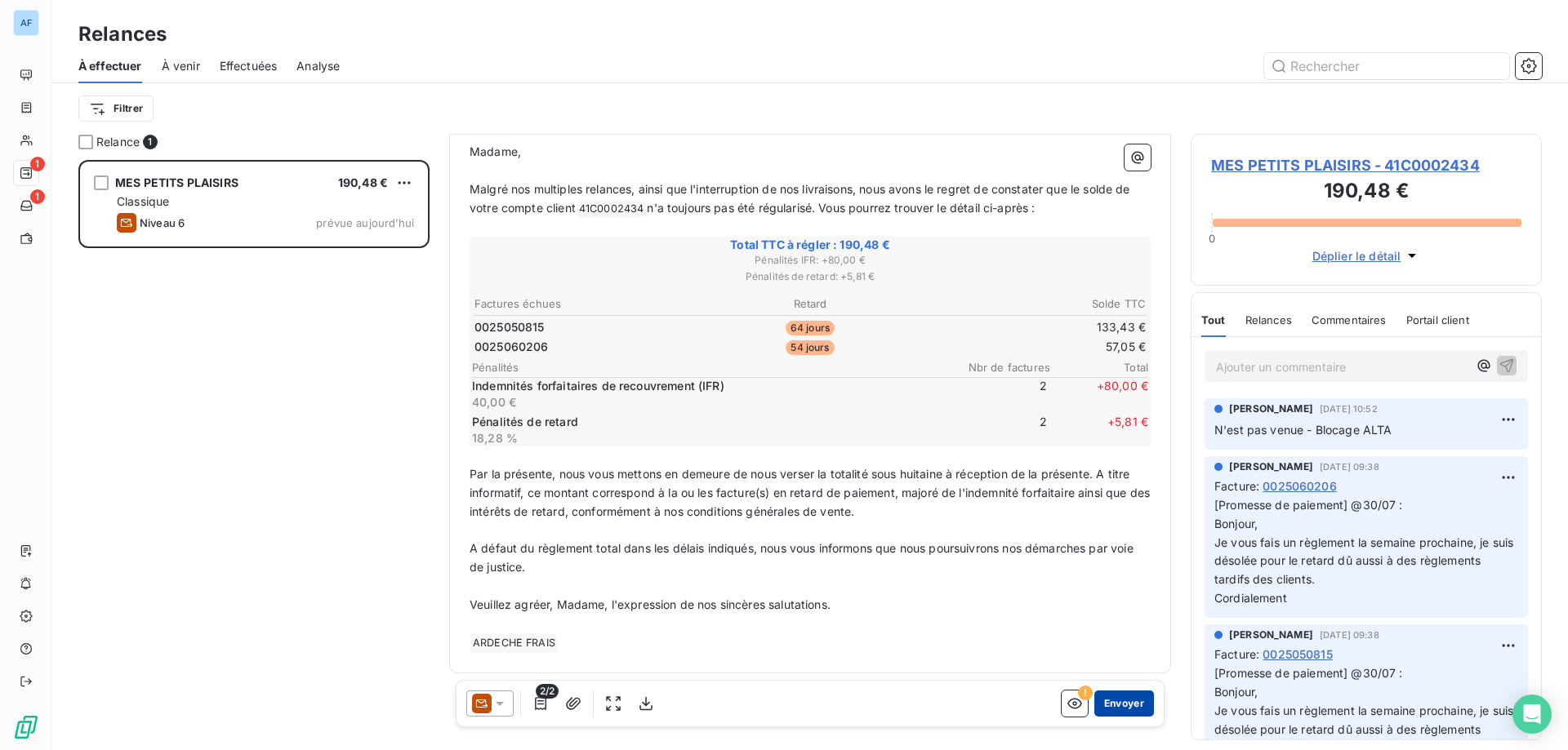
click at [1095, 709] on button "Envoyer" at bounding box center [1125, 704] width 60 height 26
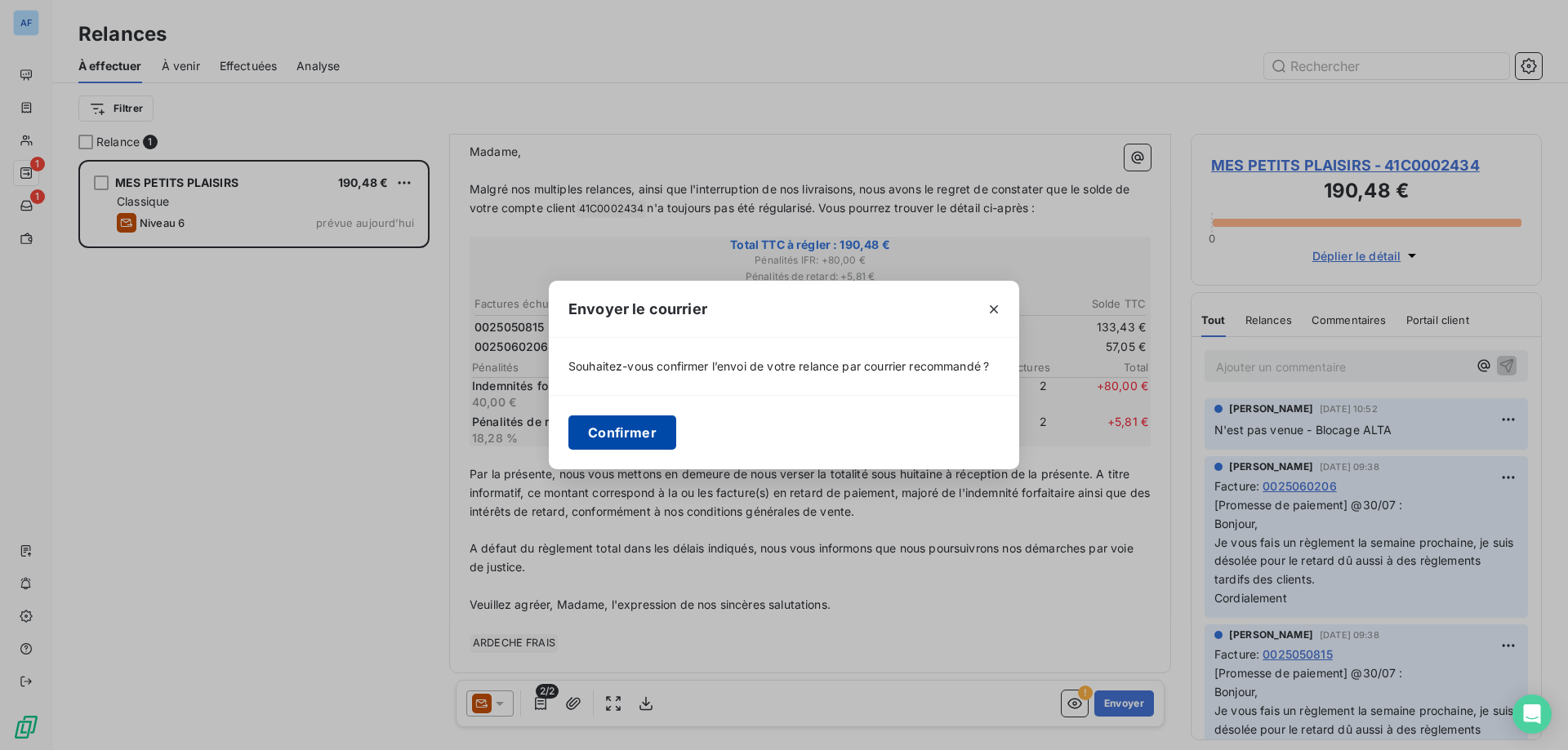
click at [649, 429] on button "Confirmer" at bounding box center [622, 433] width 108 height 34
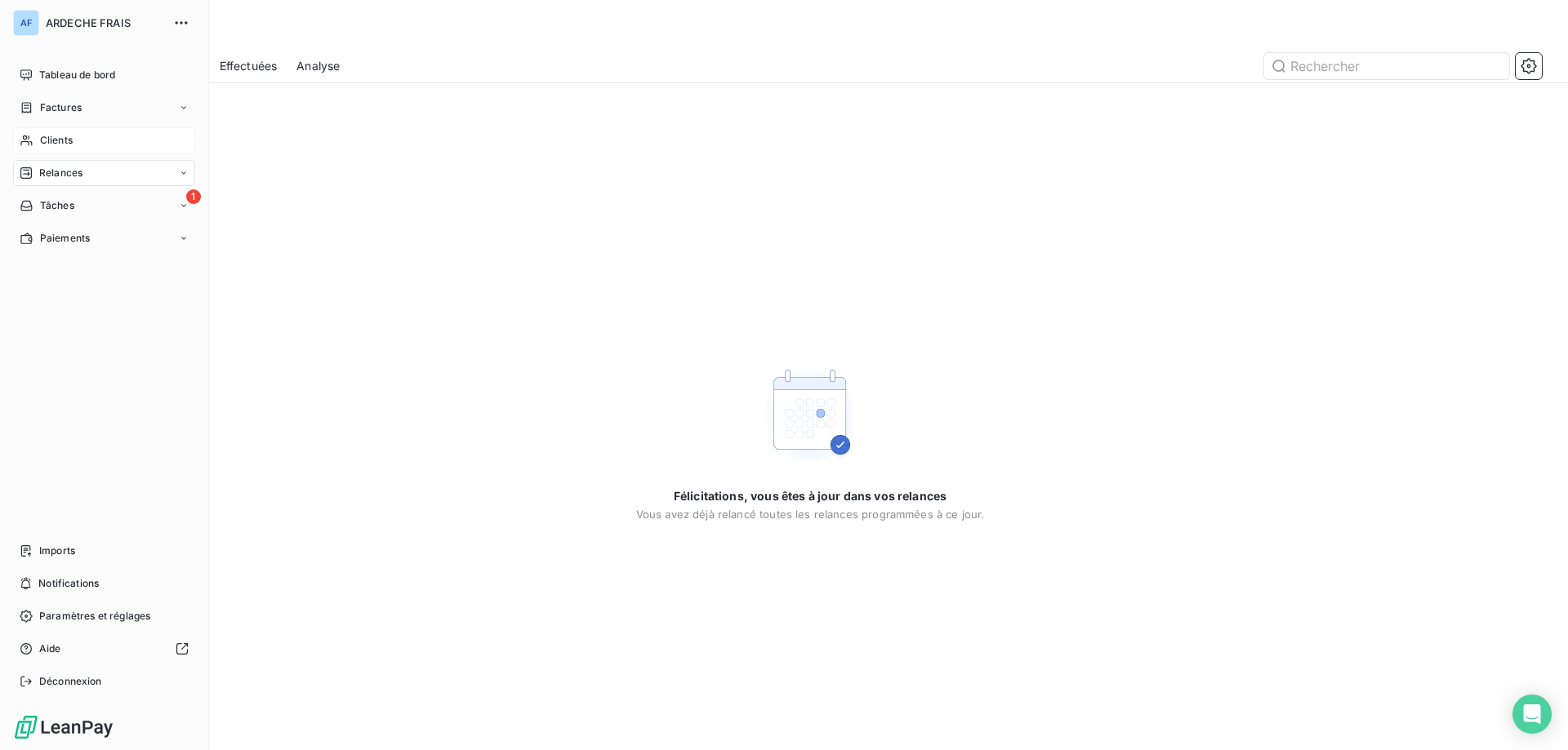
click at [79, 135] on div "Clients" at bounding box center [104, 141] width 182 height 26
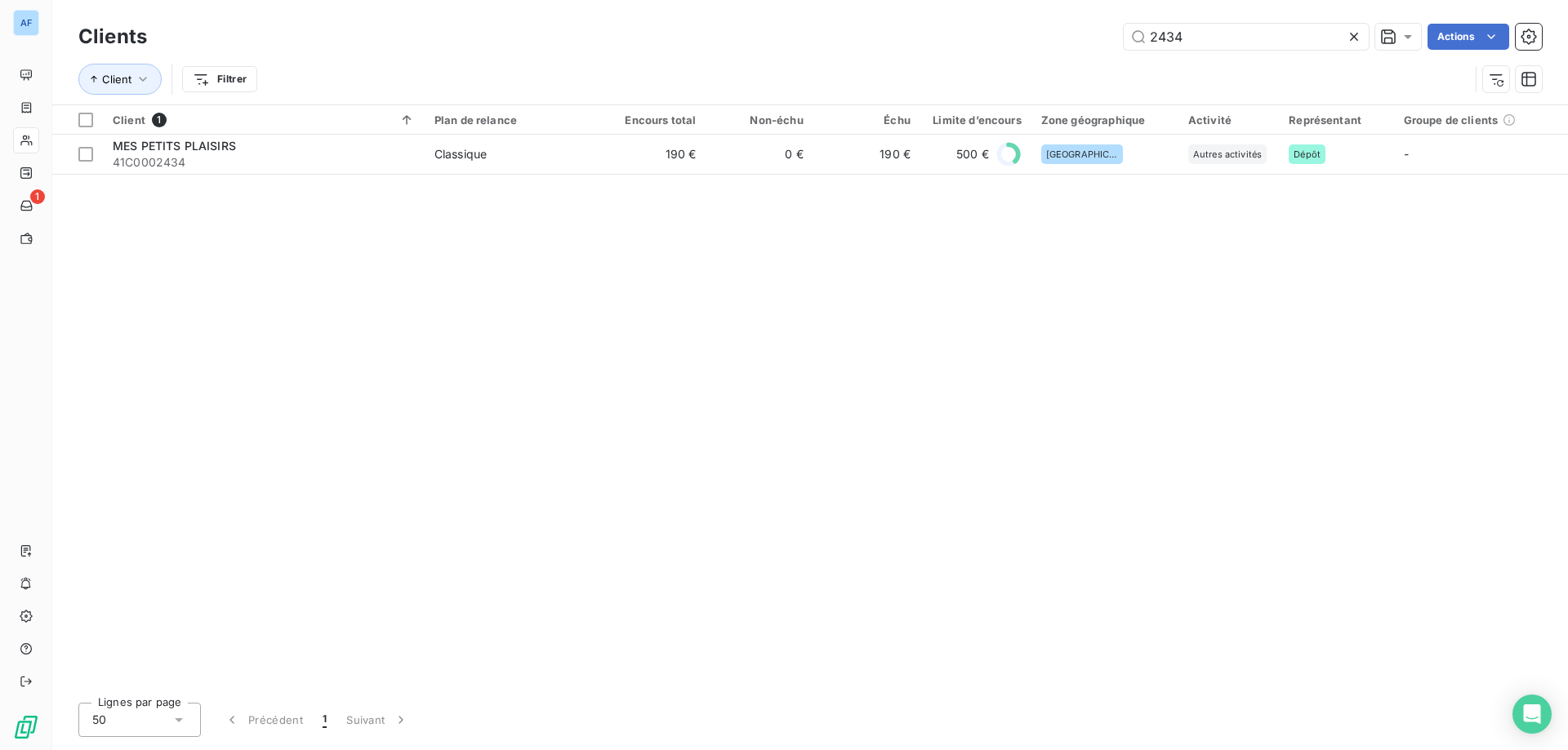
click at [1358, 39] on icon at bounding box center [1354, 36] width 17 height 17
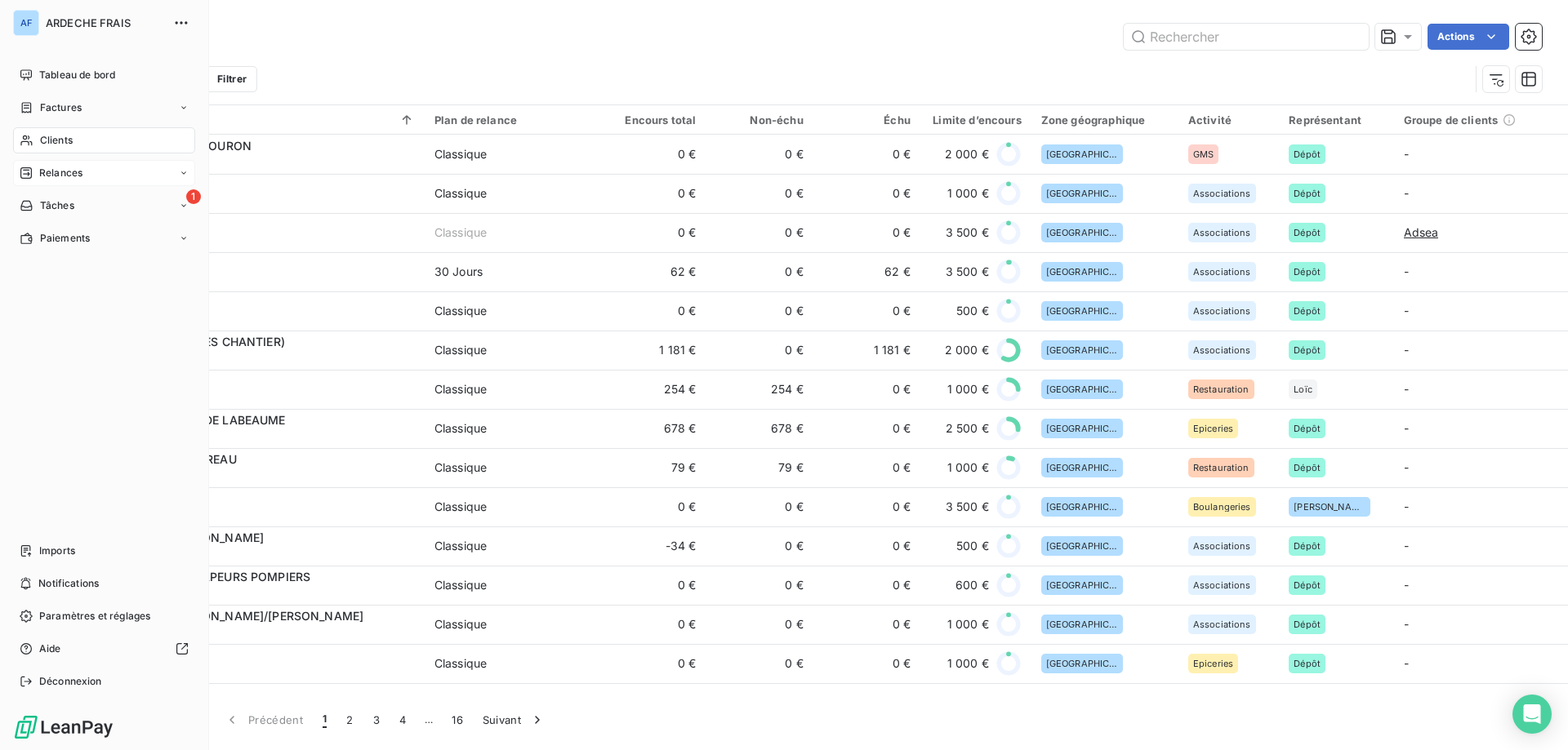
click at [31, 174] on icon at bounding box center [26, 173] width 11 height 11
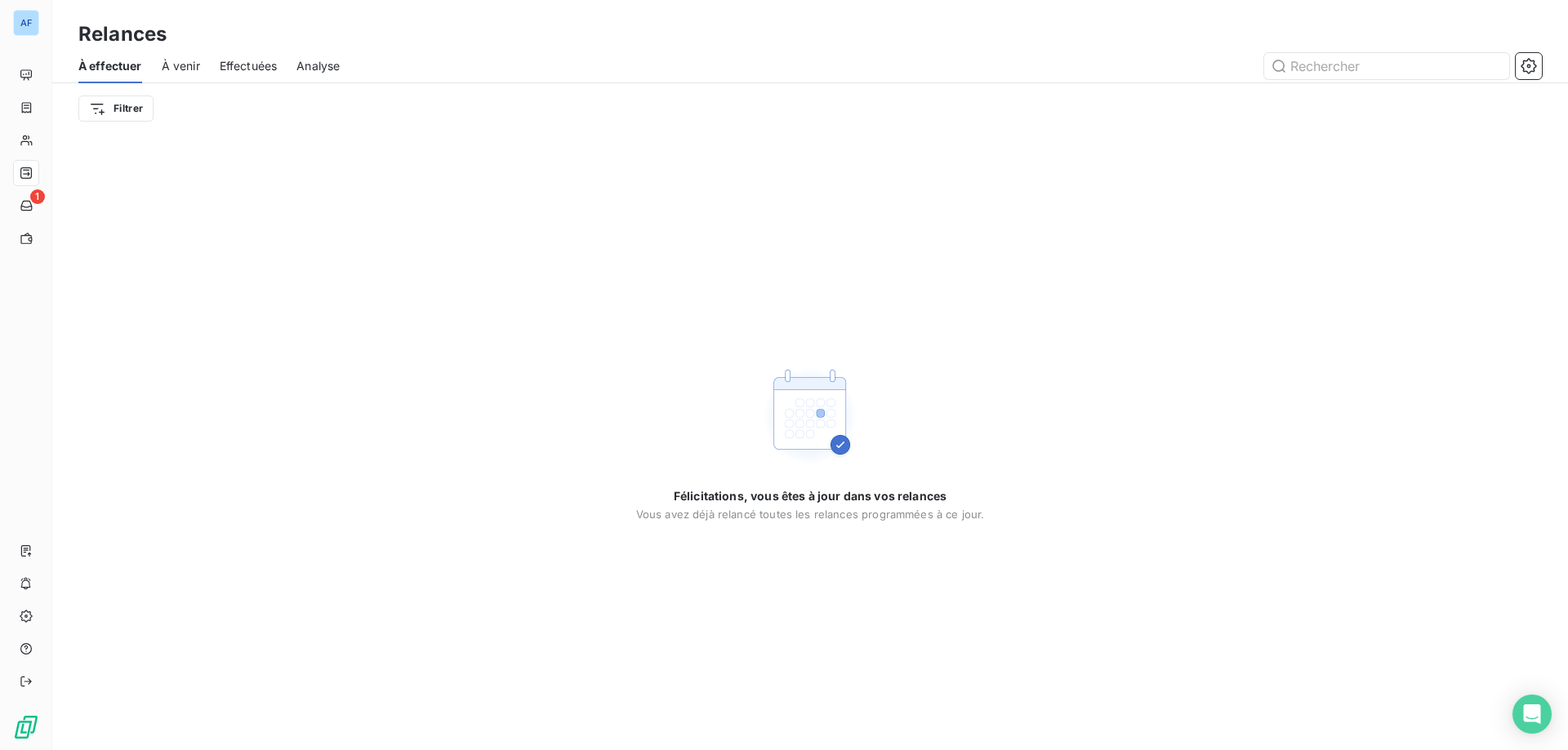
click at [180, 76] on div "À venir" at bounding box center [181, 66] width 39 height 34
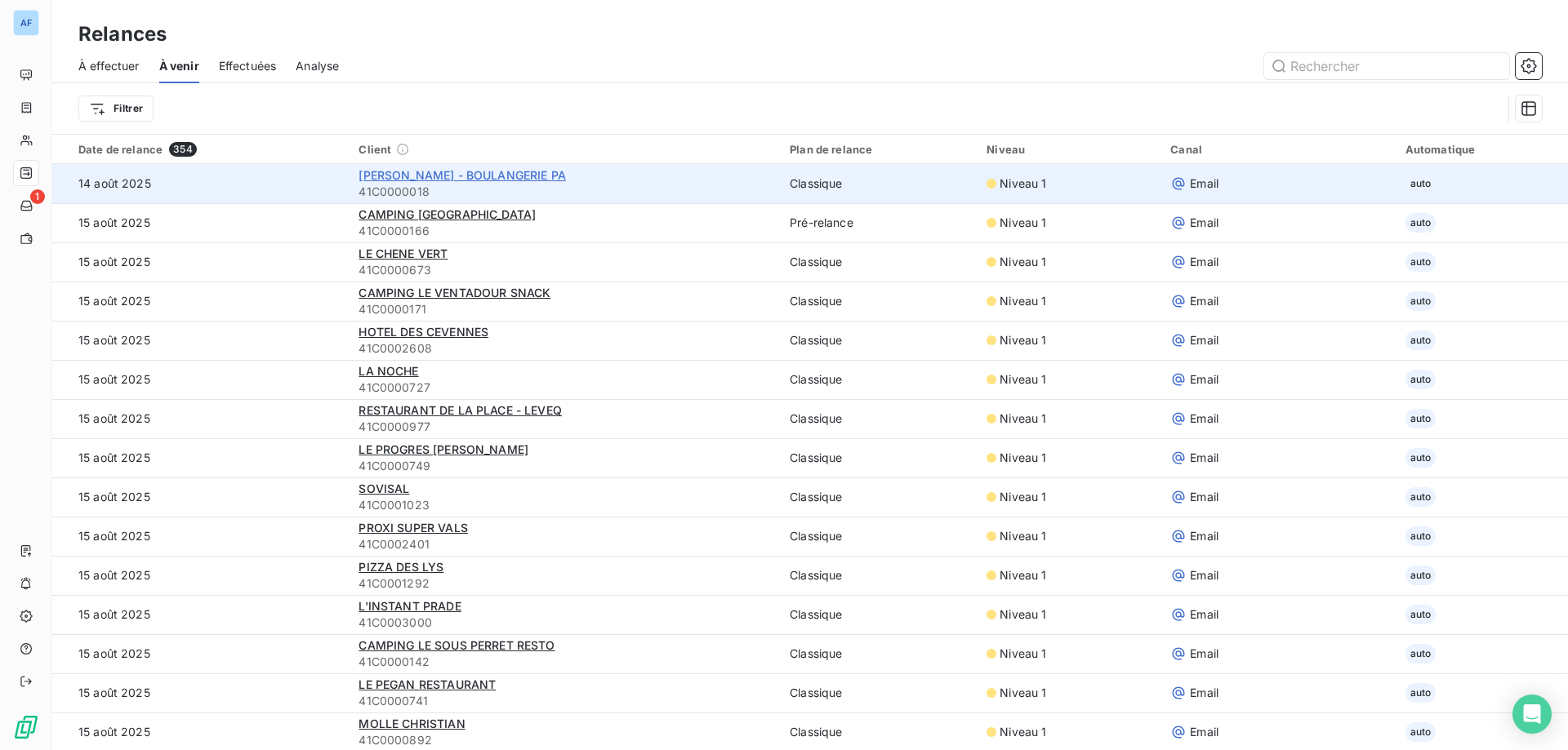
click at [477, 182] on span "[PERSON_NAME] - BOULANGERIE PA" at bounding box center [462, 175] width 207 height 14
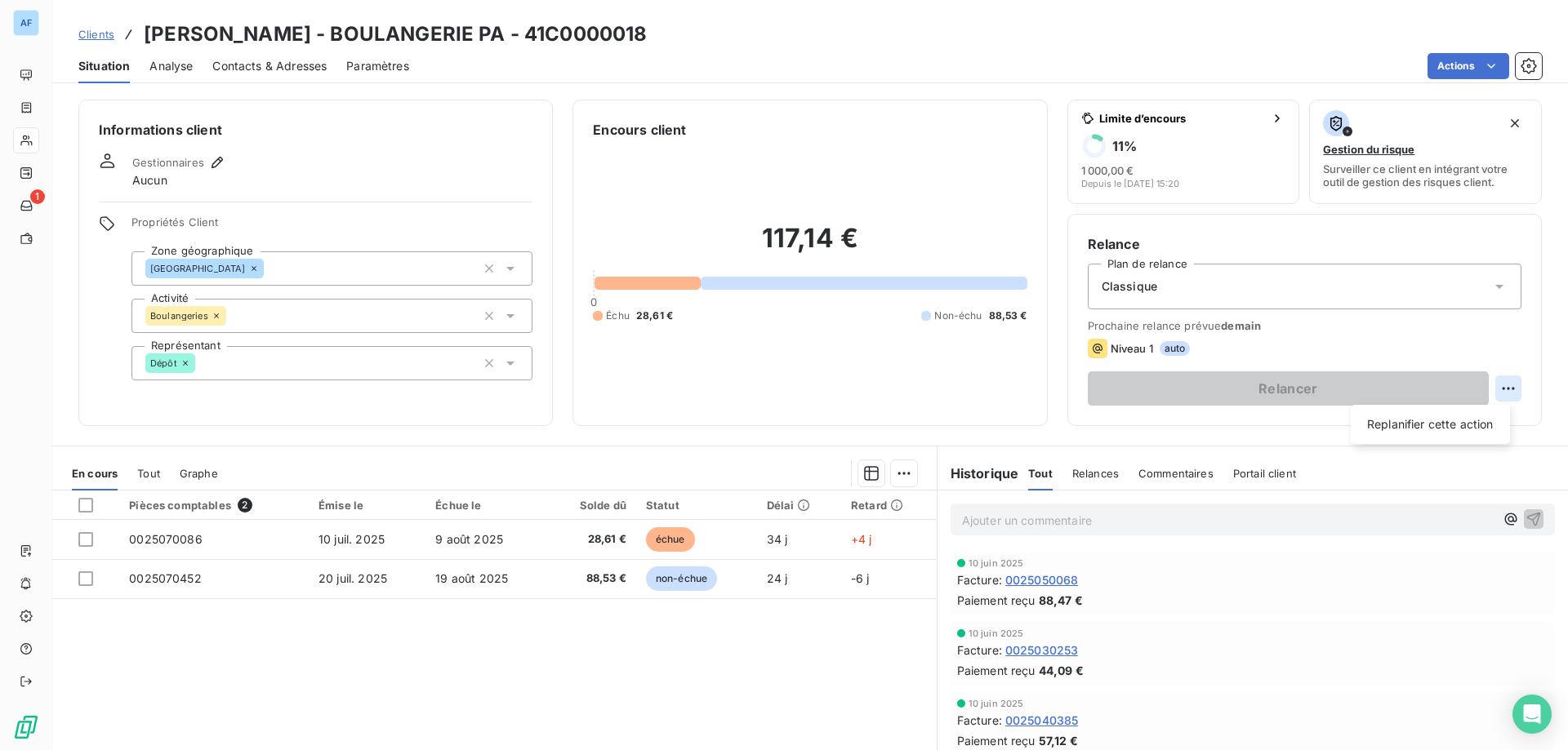
click at [1500, 388] on html "AF 1 Clients AMORUSO HERVE - BOULANGERIE PA - 41C0000018 Situation Analyse Cont…" at bounding box center [784, 375] width 1568 height 750
click at [1459, 424] on div "Replanifier cette action" at bounding box center [1431, 425] width 146 height 26
select select "7"
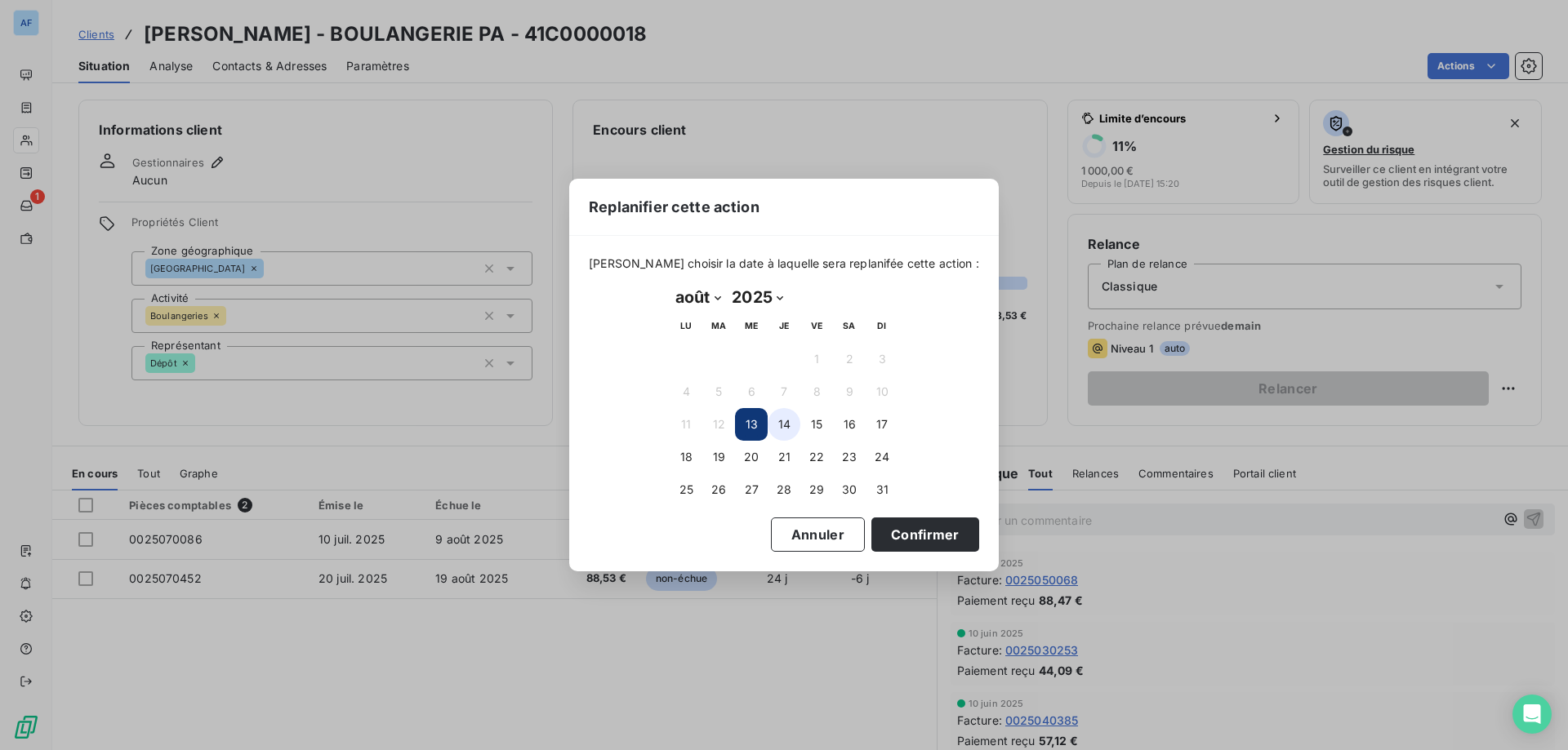
click at [787, 423] on button "14" at bounding box center [784, 424] width 33 height 33
click at [807, 417] on button "15" at bounding box center [816, 424] width 33 height 33
click at [910, 546] on button "Confirmer" at bounding box center [925, 534] width 108 height 34
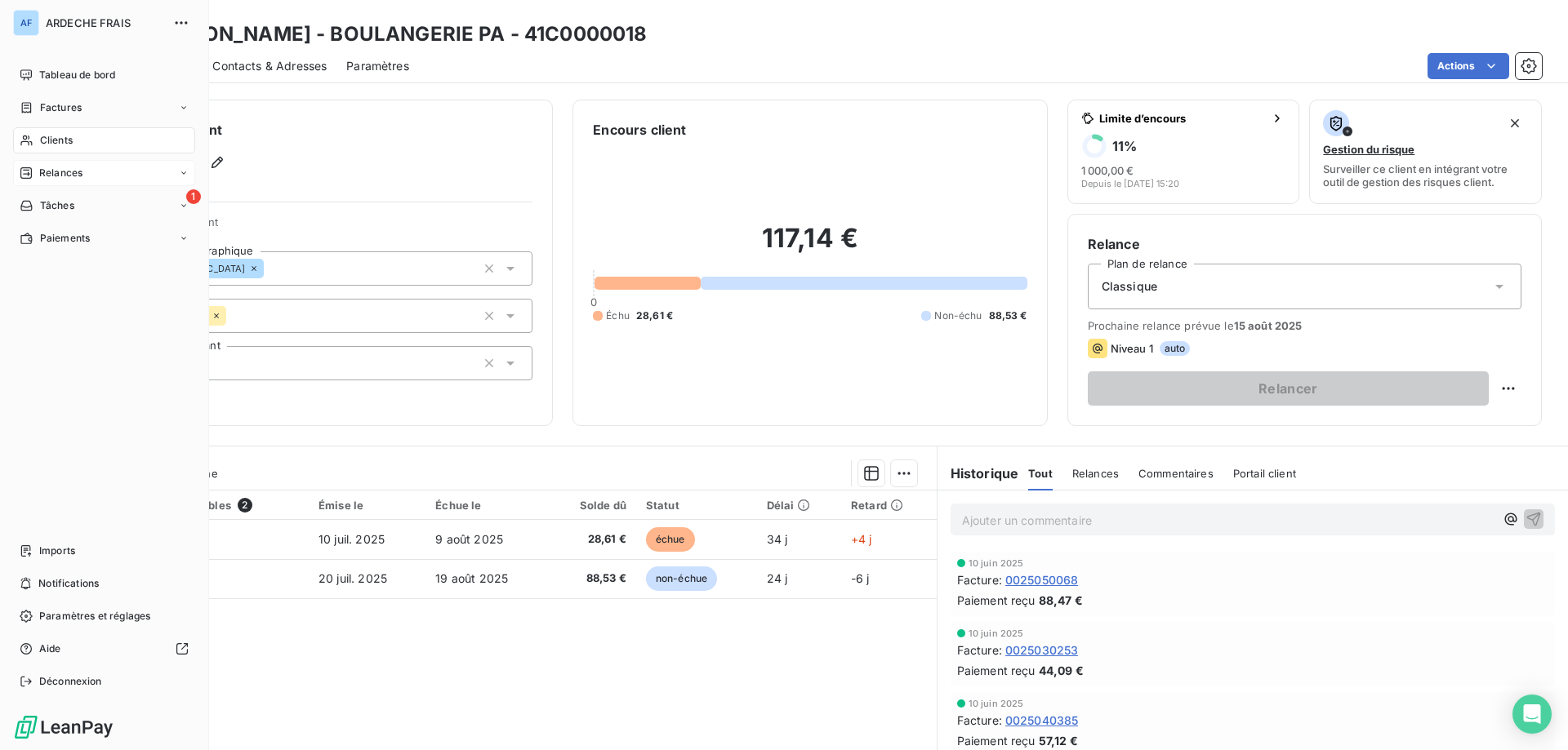
click at [41, 175] on span "Relances" at bounding box center [60, 173] width 43 height 15
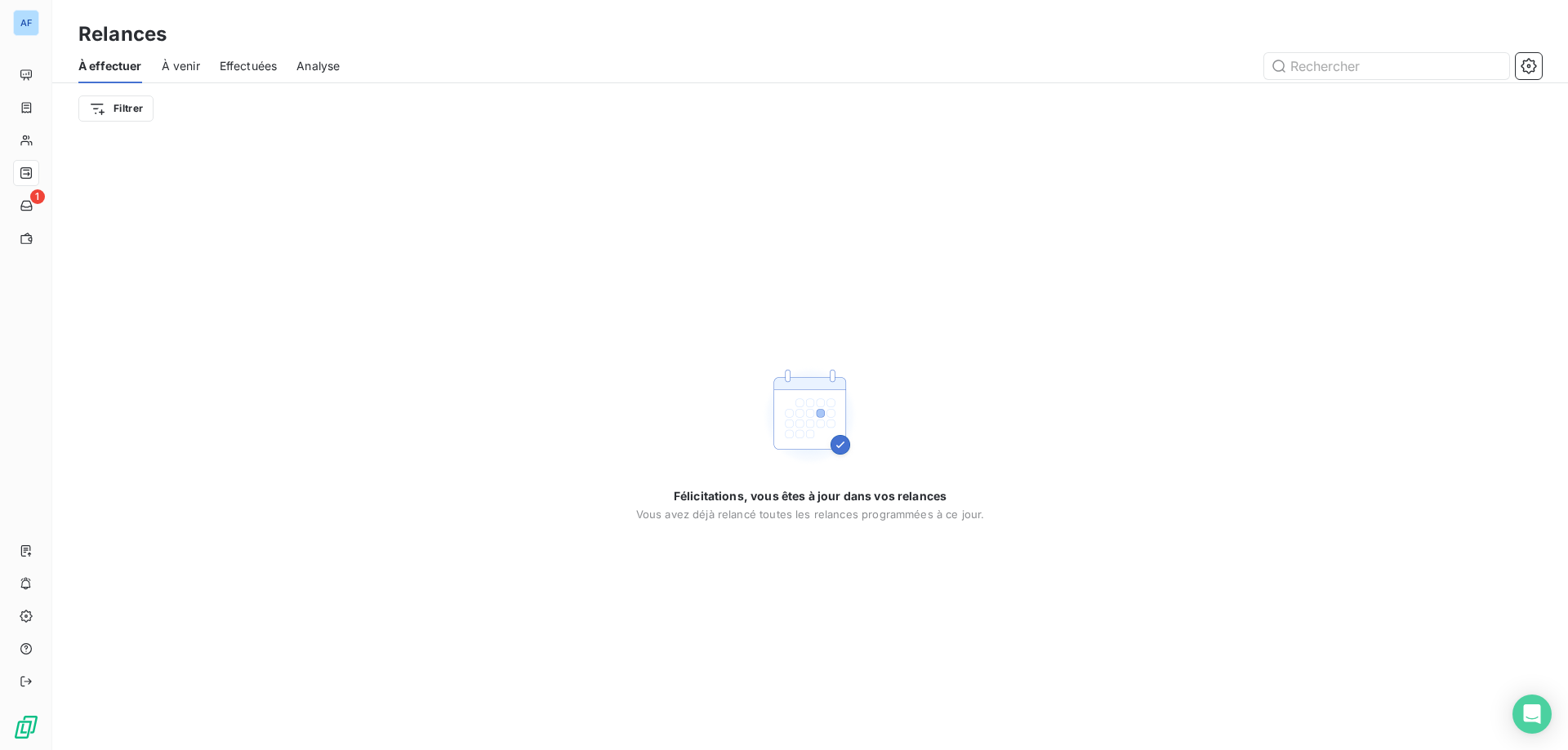
click at [200, 74] on div "À effectuer À venir Effectuées Analyse" at bounding box center [810, 66] width 1516 height 34
click at [189, 63] on span "À venir" at bounding box center [181, 66] width 39 height 17
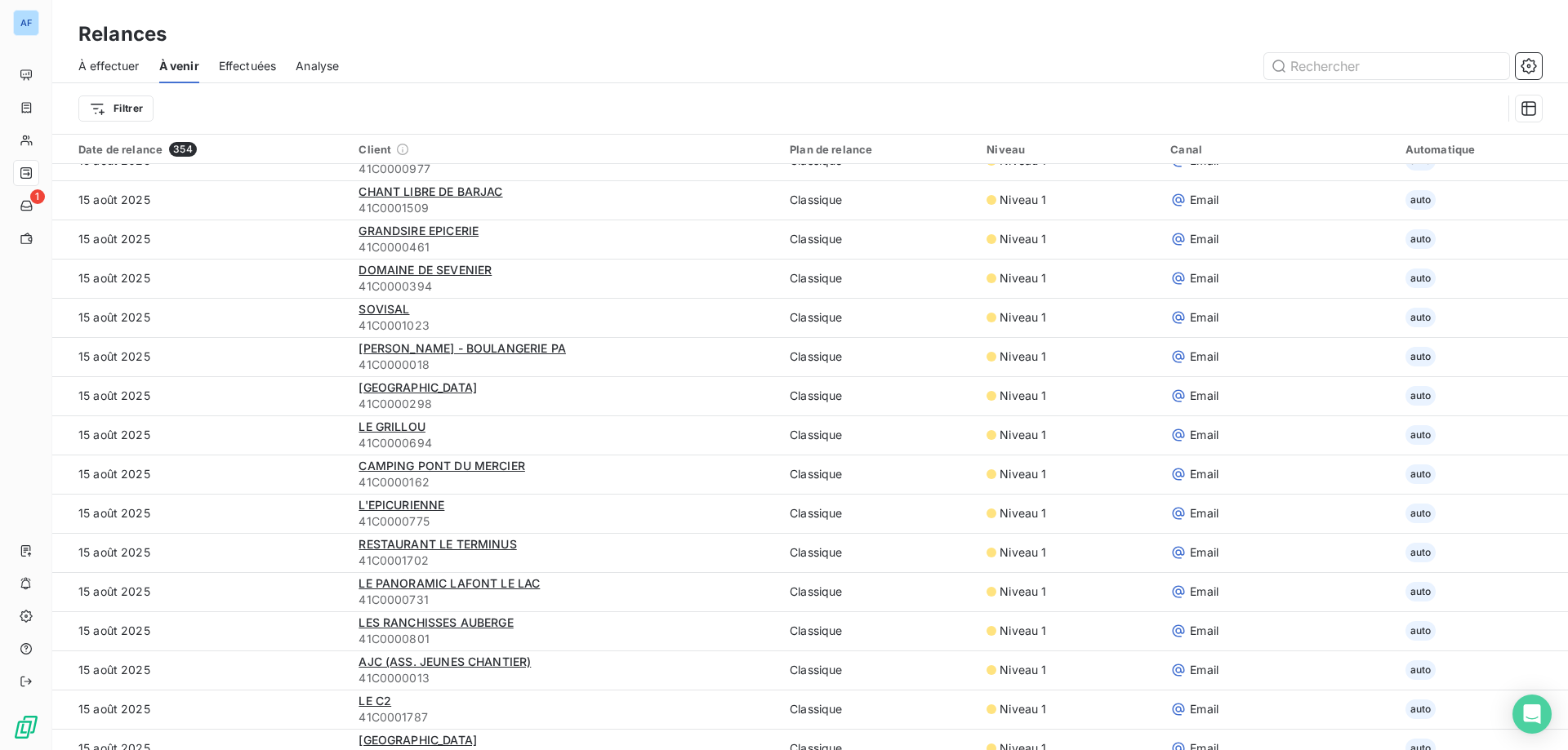
scroll to position [1225, 0]
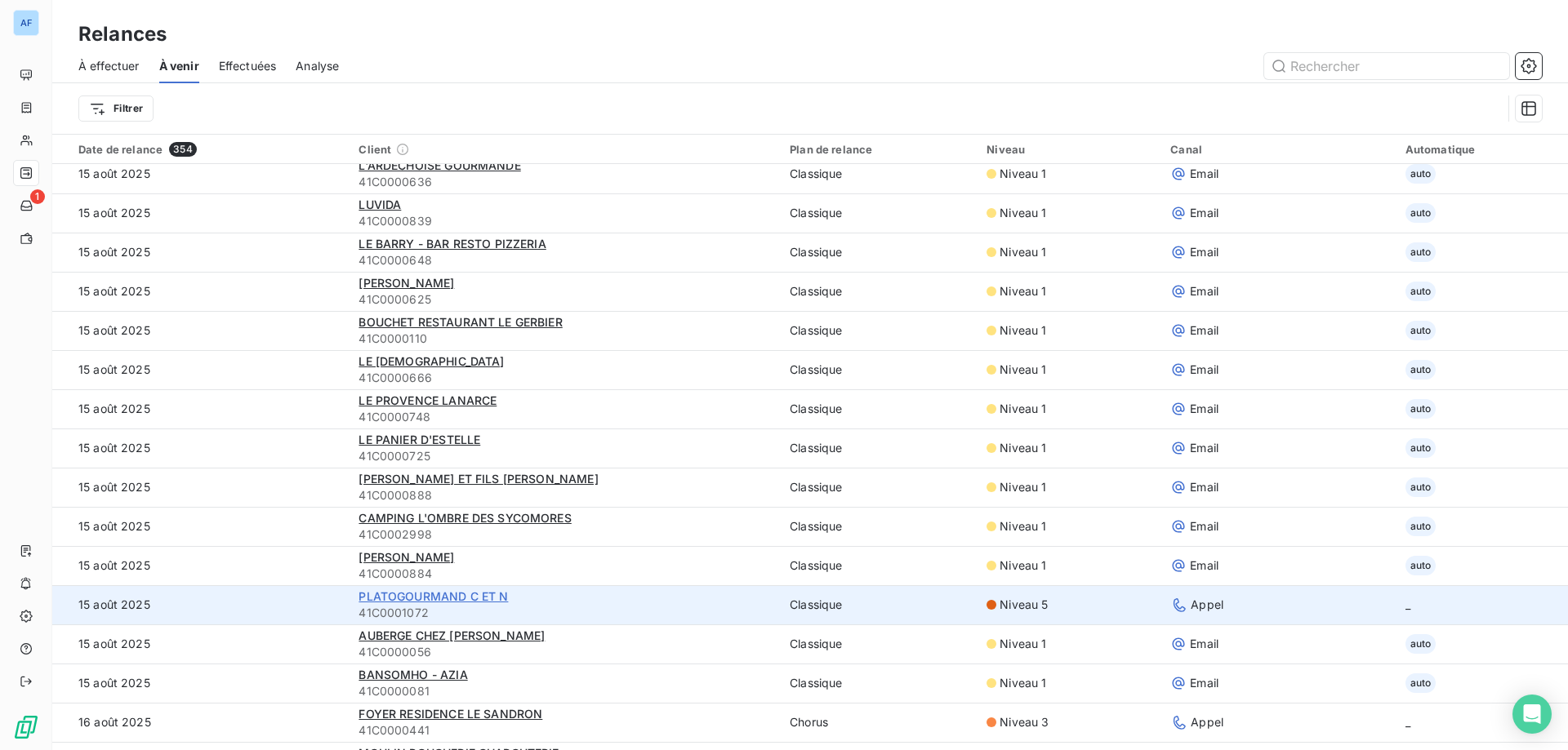
click at [435, 598] on span "PLATOGOURMAND C ET N" at bounding box center [434, 597] width 150 height 14
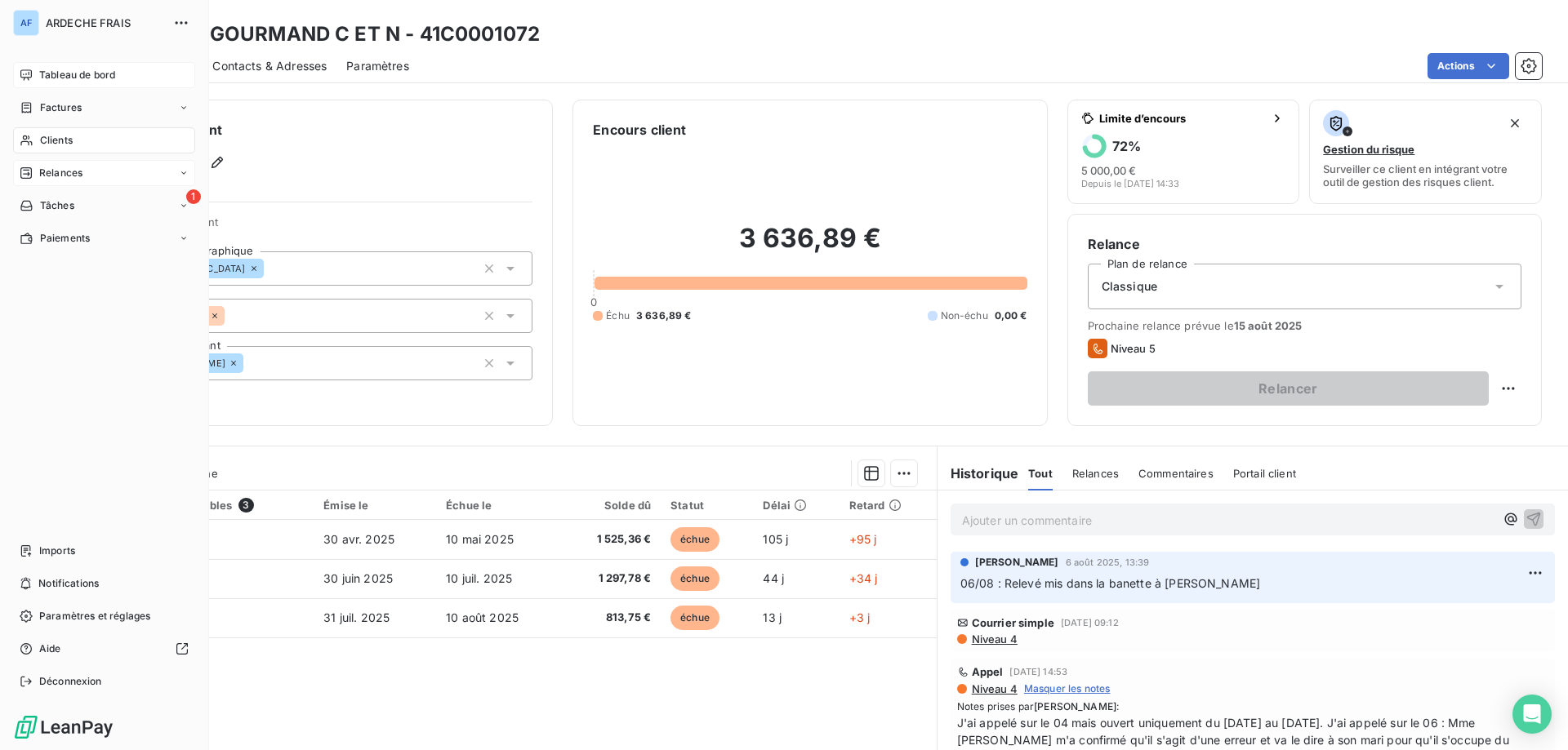
click at [66, 68] on span "Tableau de bord" at bounding box center [77, 75] width 76 height 15
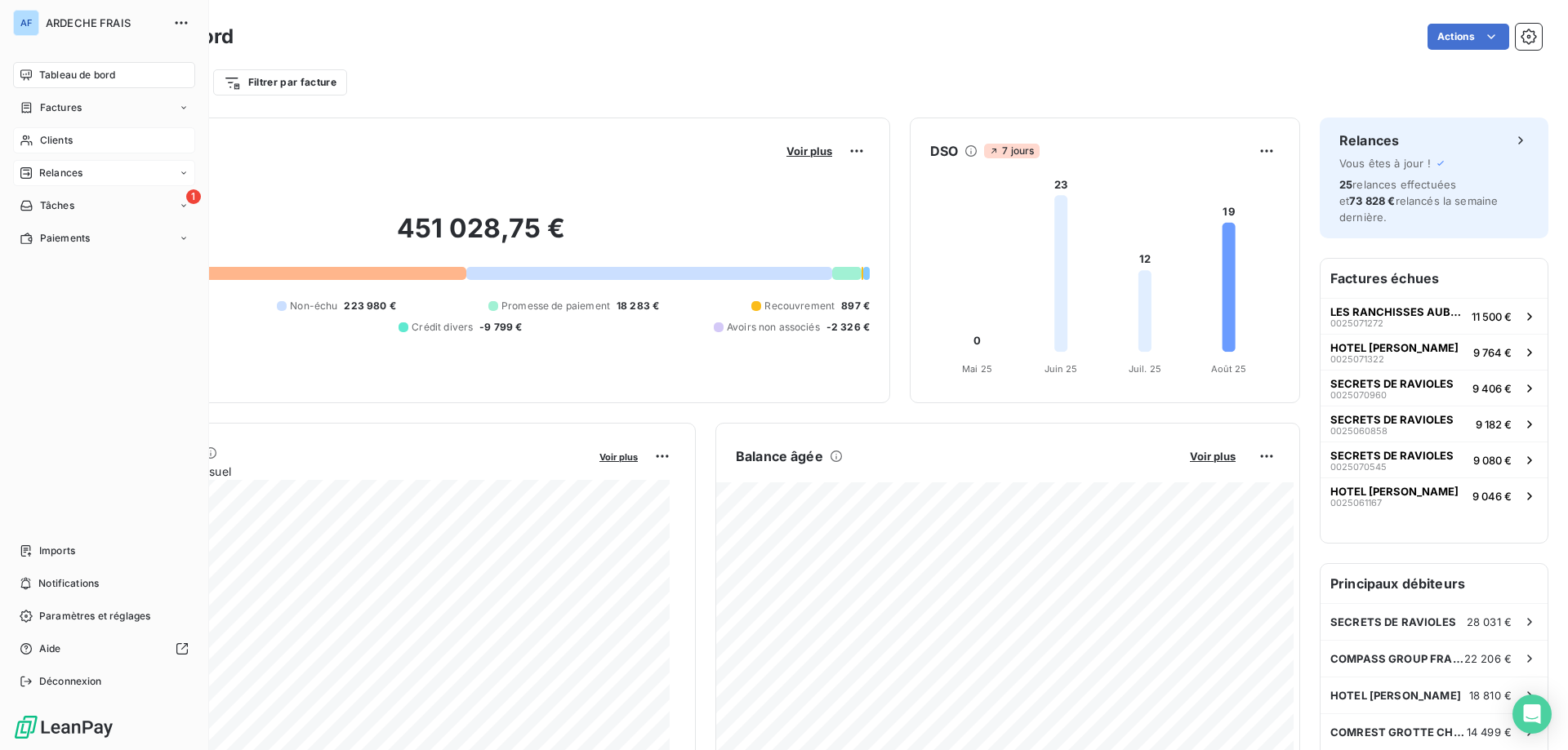
click at [56, 142] on span "Clients" at bounding box center [56, 140] width 33 height 15
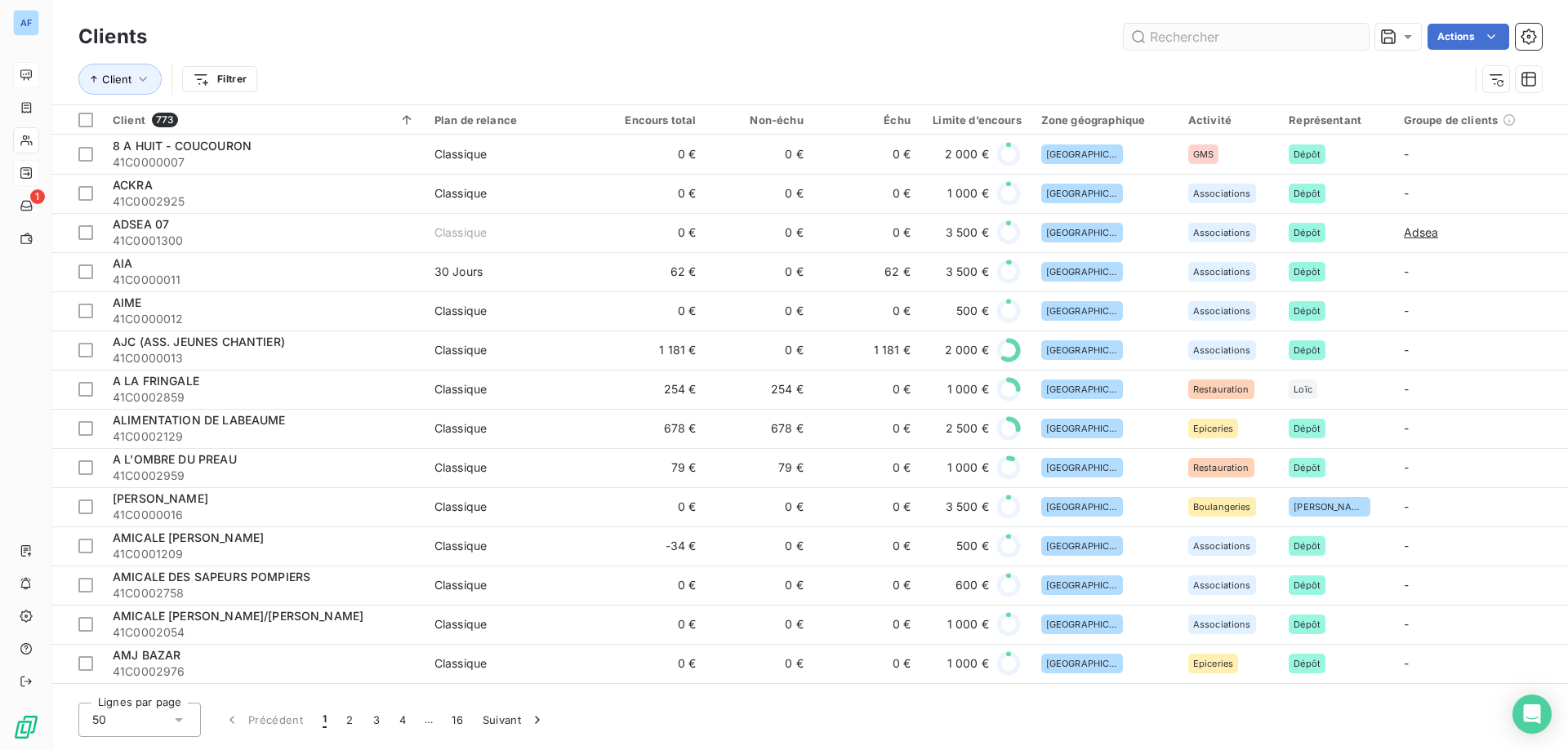
click at [1250, 38] on input "text" at bounding box center [1246, 37] width 245 height 26
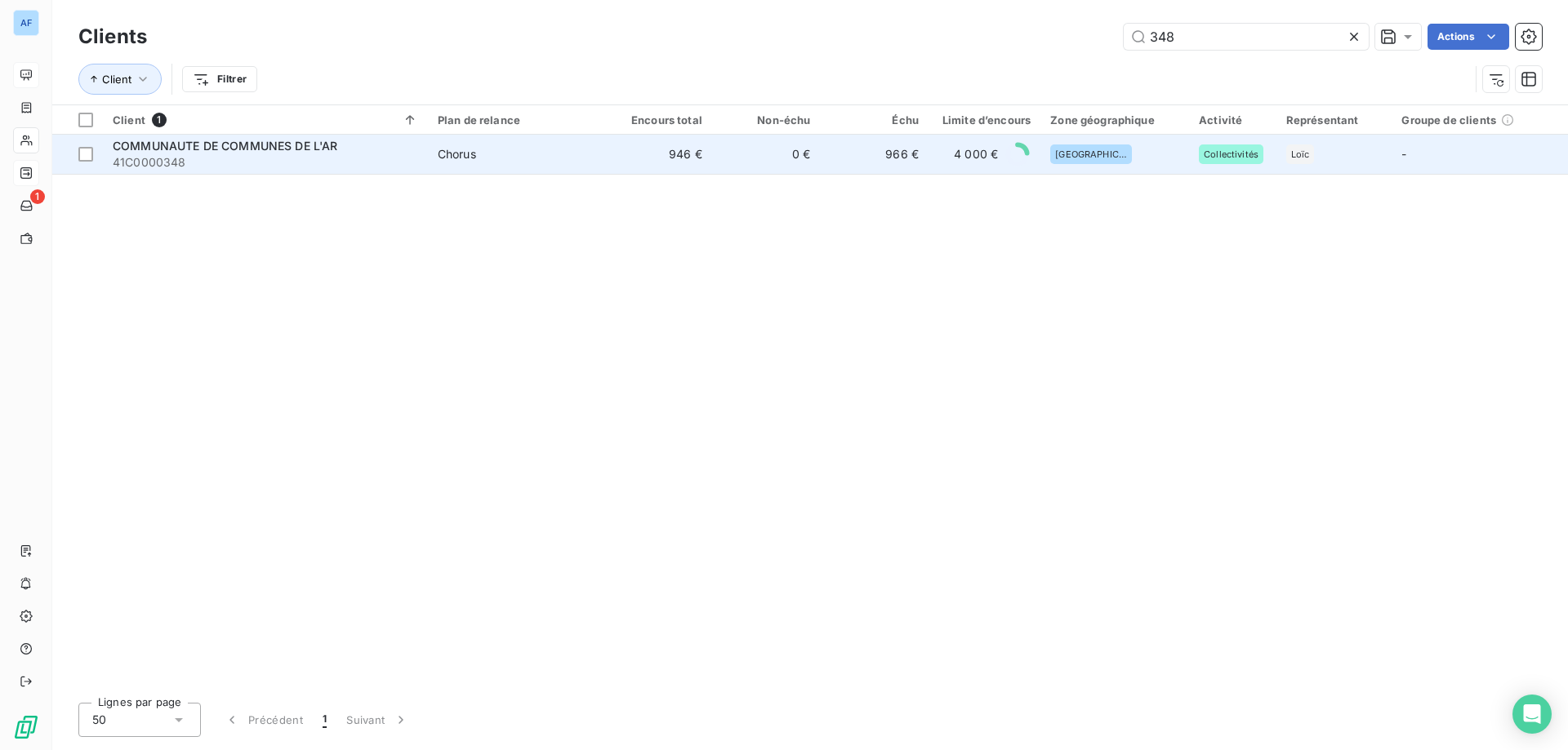
type input "348"
click at [741, 165] on td "0 €" at bounding box center [766, 154] width 108 height 39
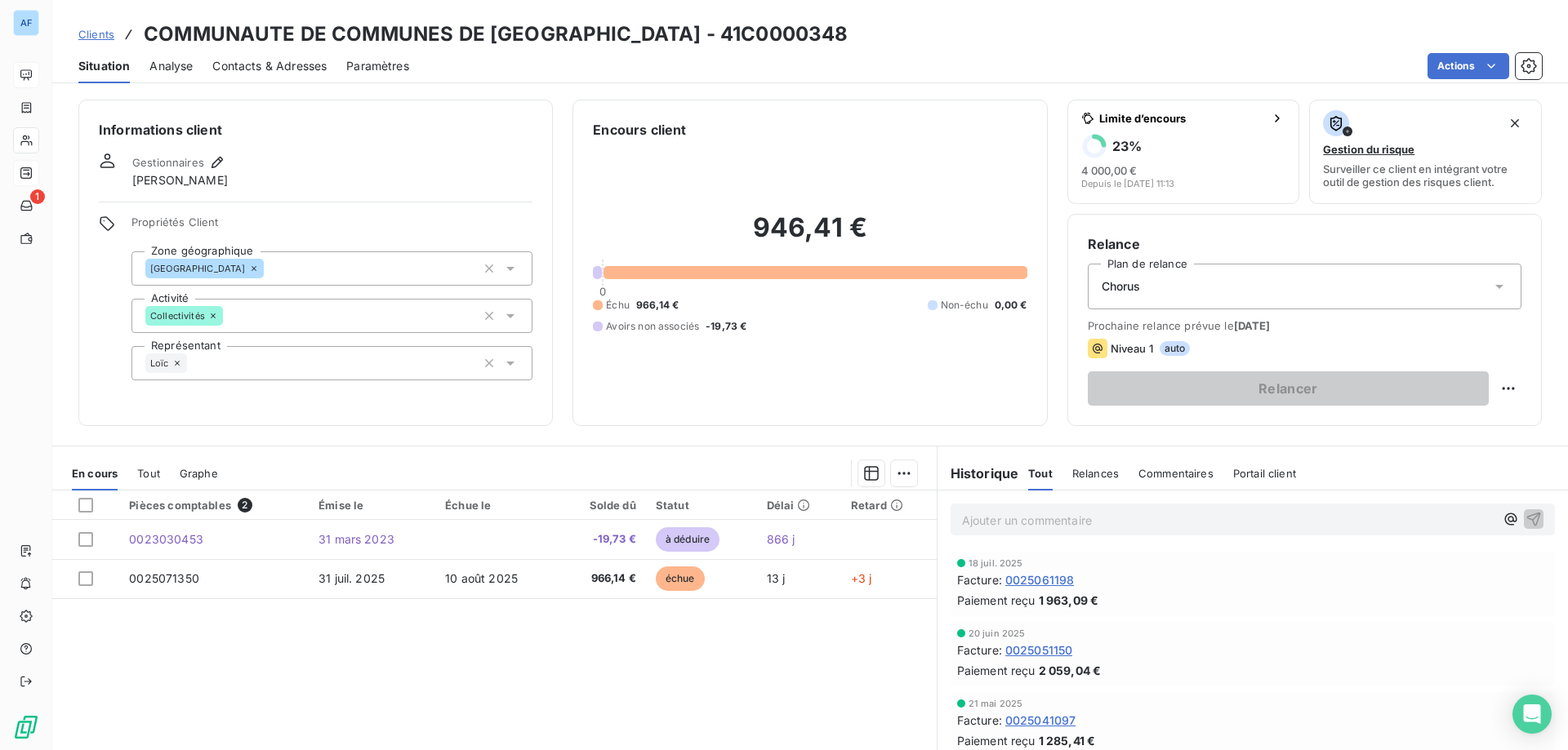
click at [546, 35] on h3 "COMMUNAUTE DE COMMUNES DE L'AR - 41C0000348" at bounding box center [495, 33] width 704 height 29
drag, startPoint x: 554, startPoint y: 34, endPoint x: 675, endPoint y: 43, distance: 121.3
click at [674, 41] on h3 "COMMUNAUTE DE COMMUNES DE L'AR - 41C0000348" at bounding box center [495, 33] width 704 height 29
copy h3 "41C0000348"
click at [97, 35] on span "Clients" at bounding box center [96, 34] width 36 height 13
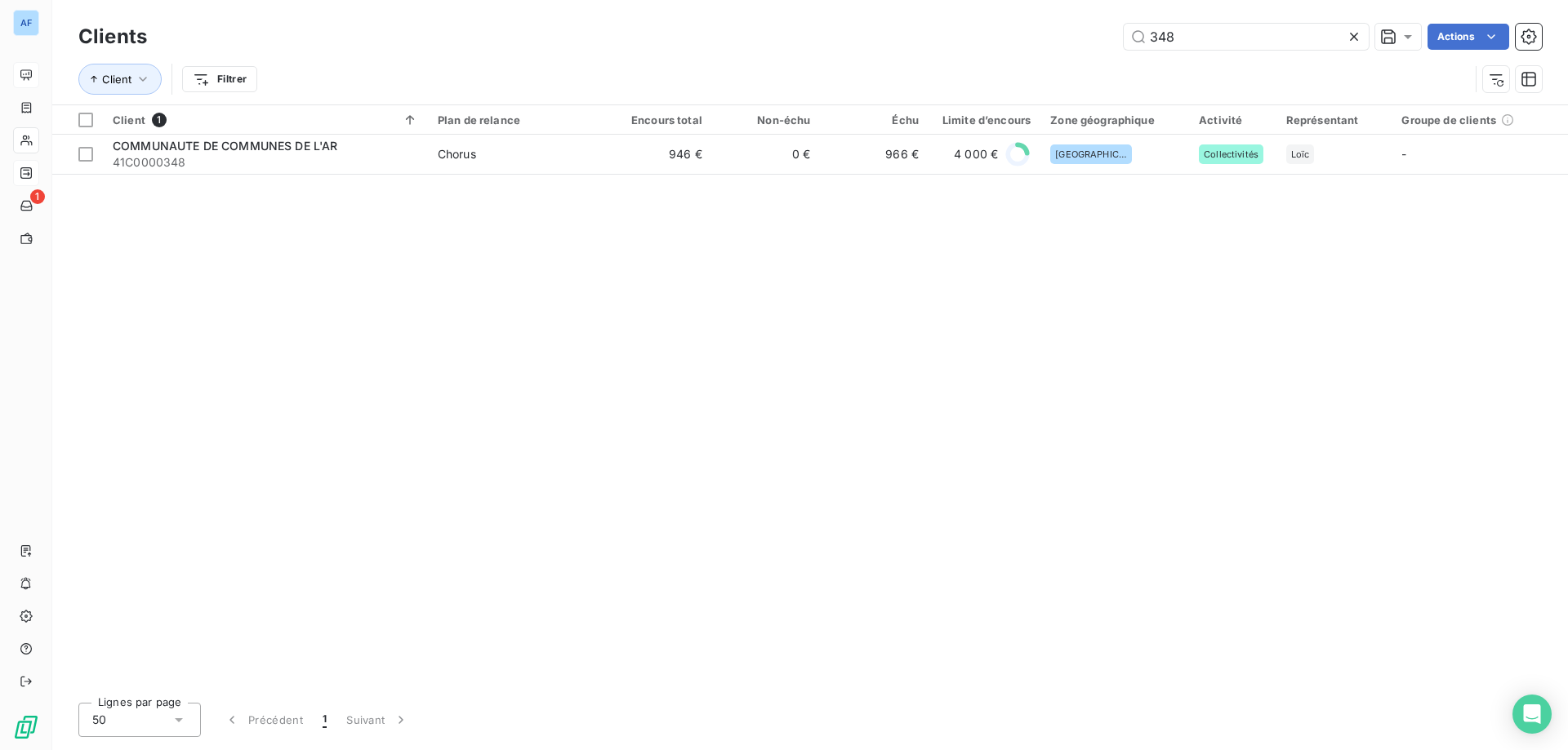
drag, startPoint x: 1163, startPoint y: 40, endPoint x: 777, endPoint y: -15, distance: 389.9
click at [777, 0] on html "AF 1 Clients 348 Actions Client Filtrer Client 1 Plan de relance Encours total …" at bounding box center [784, 375] width 1568 height 750
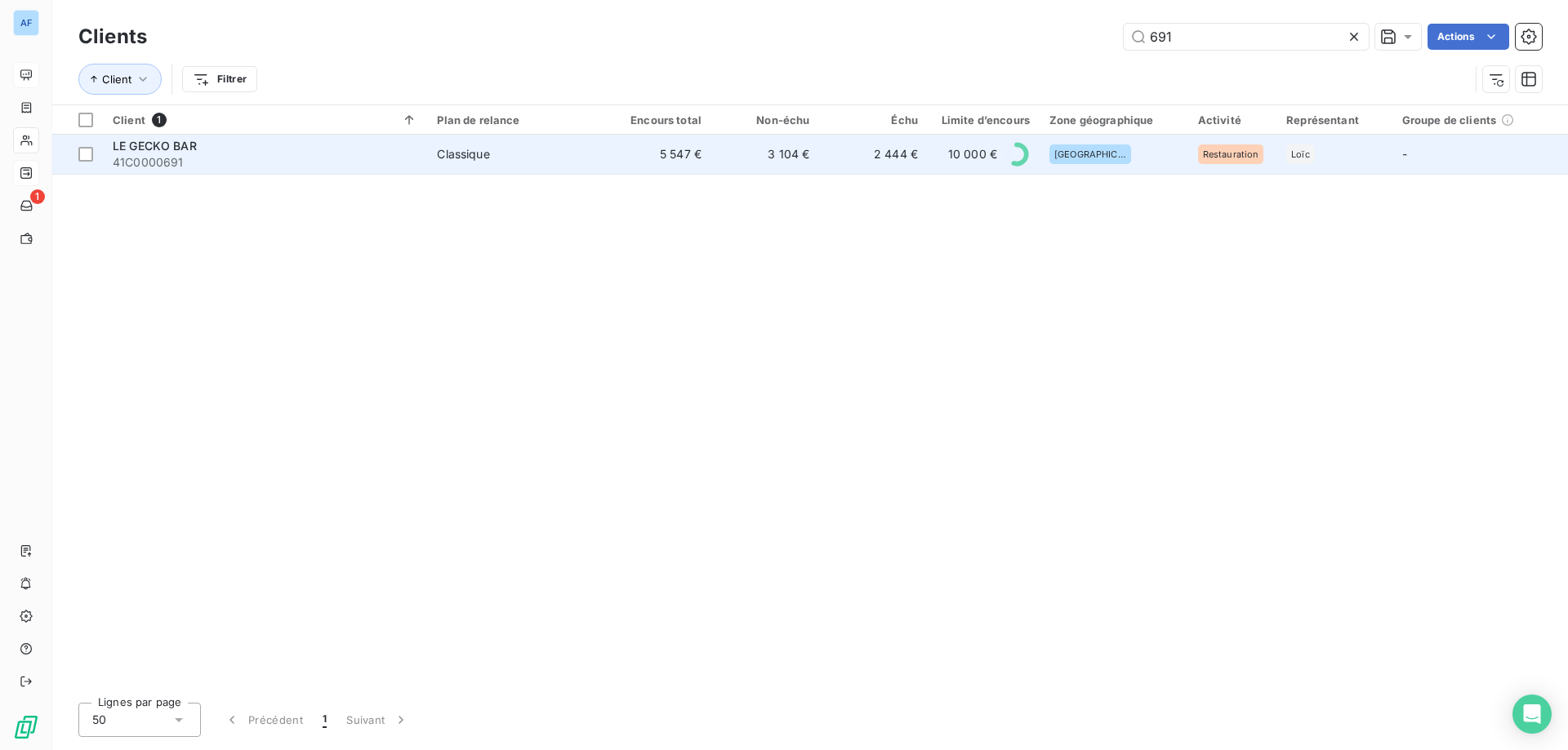
type input "691"
click at [799, 173] on td "3 104 €" at bounding box center [765, 154] width 108 height 39
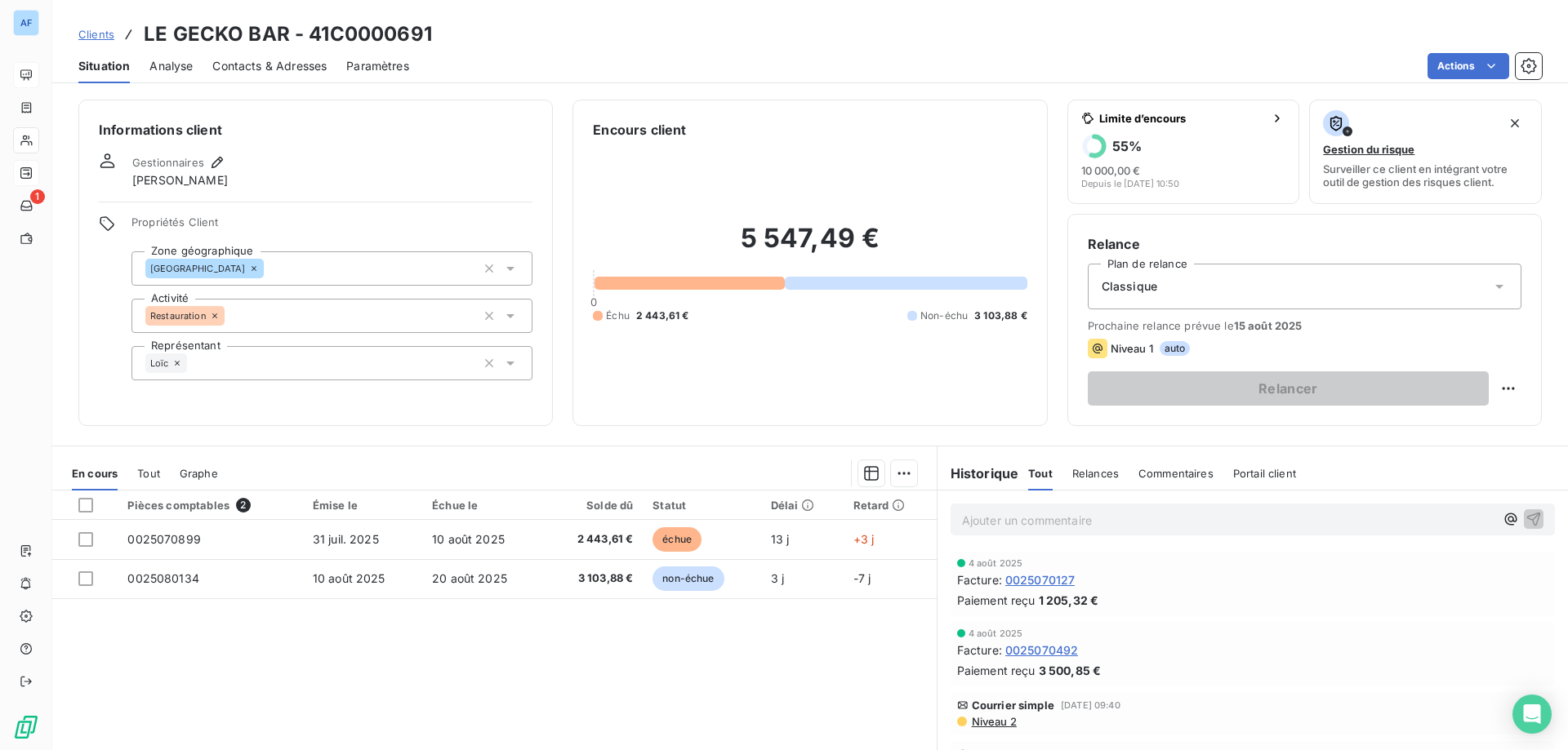
click at [108, 39] on span "Clients" at bounding box center [96, 34] width 36 height 13
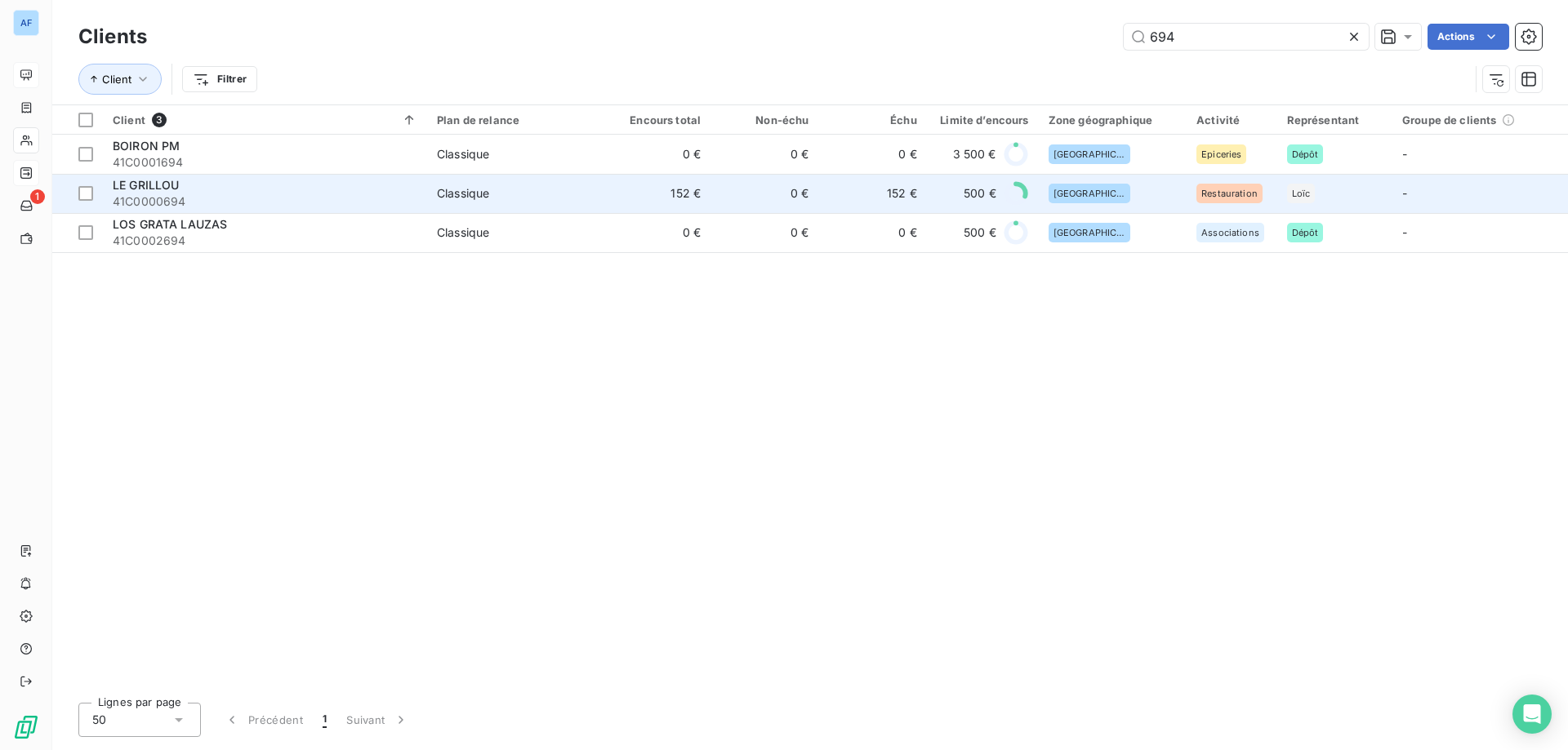
type input "694"
click at [492, 188] on span "Classique" at bounding box center [515, 193] width 156 height 17
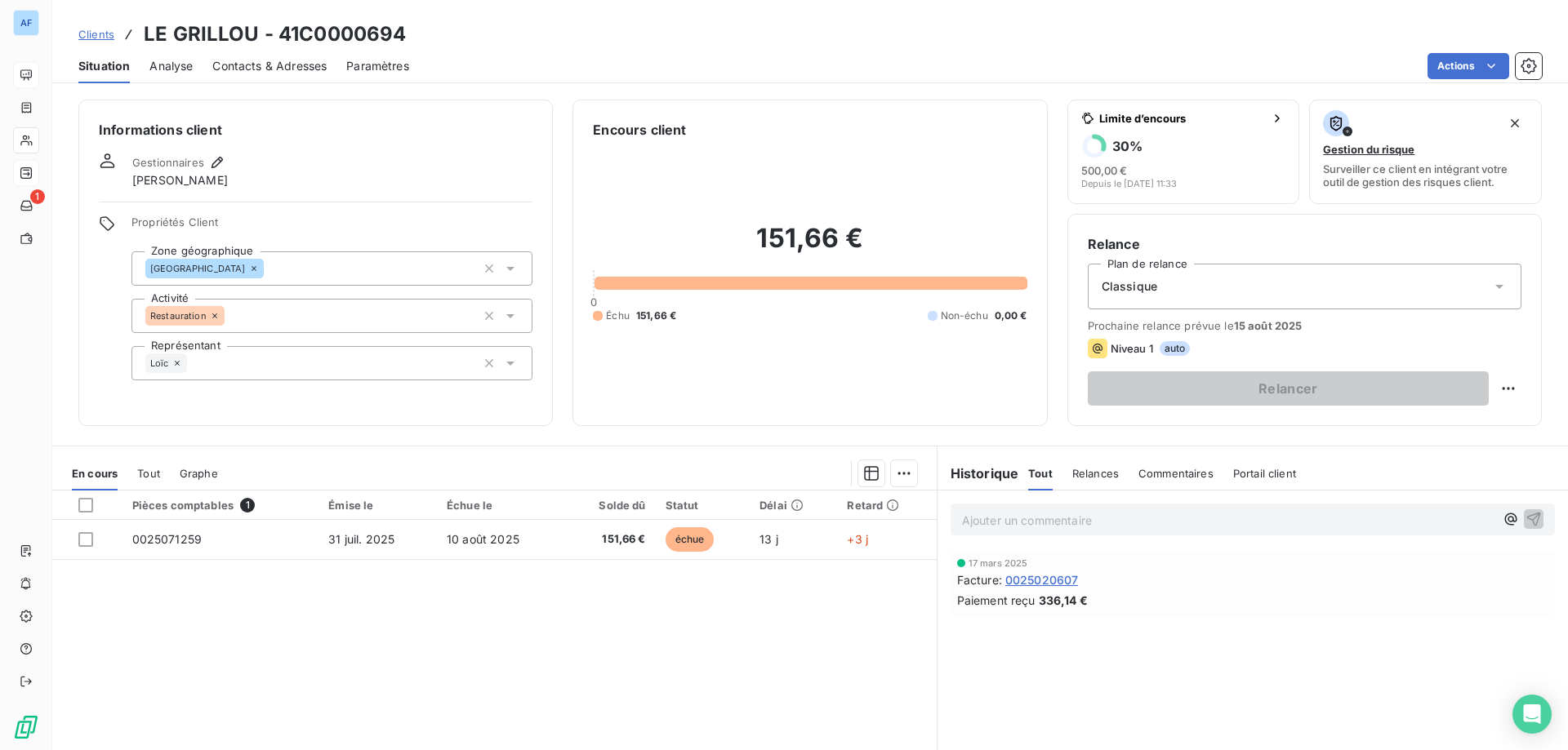
click at [99, 39] on span "Clients" at bounding box center [96, 34] width 36 height 13
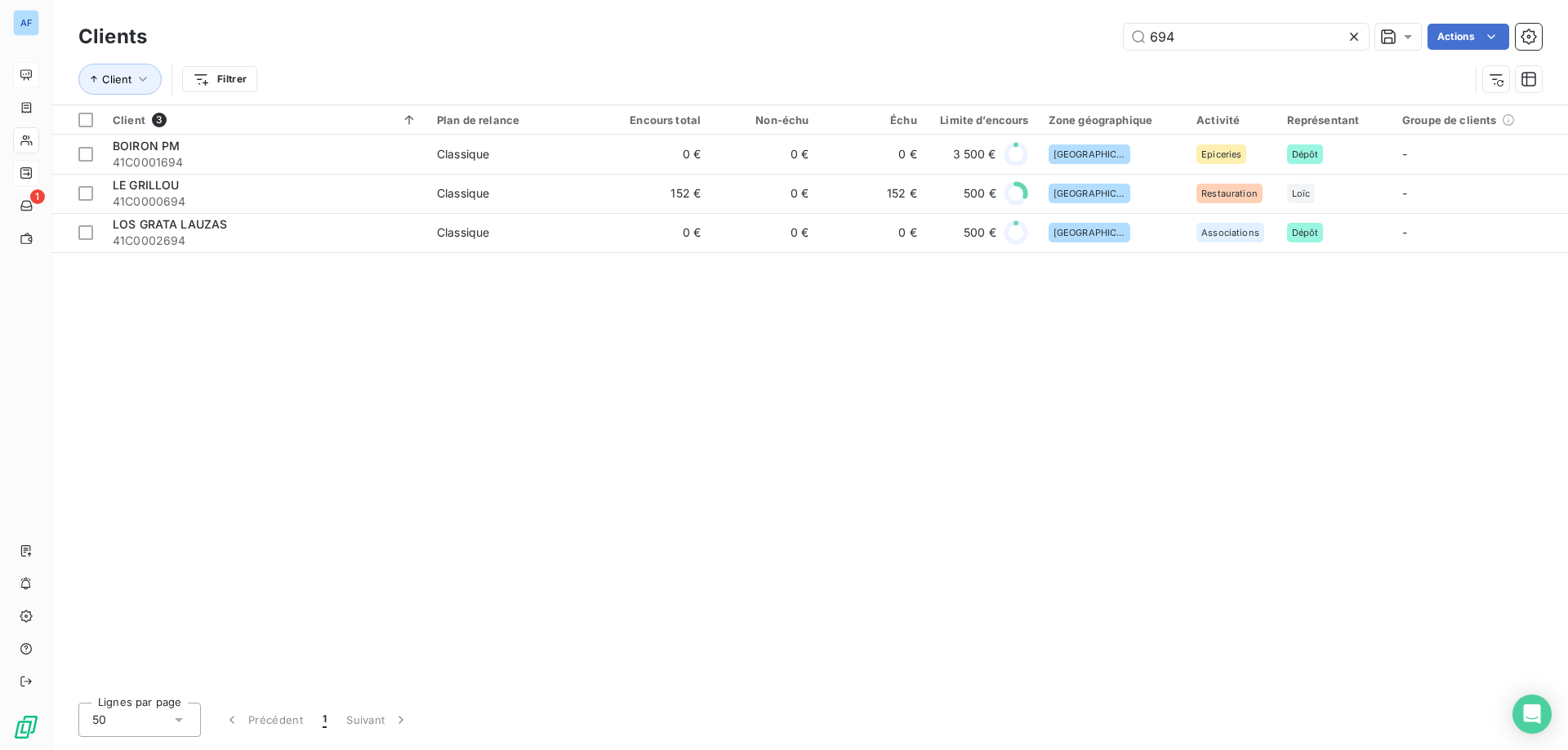
drag, startPoint x: 1189, startPoint y: 36, endPoint x: 913, endPoint y: 33, distance: 276.0
click at [913, 33] on div "694 Actions" at bounding box center [854, 37] width 1375 height 26
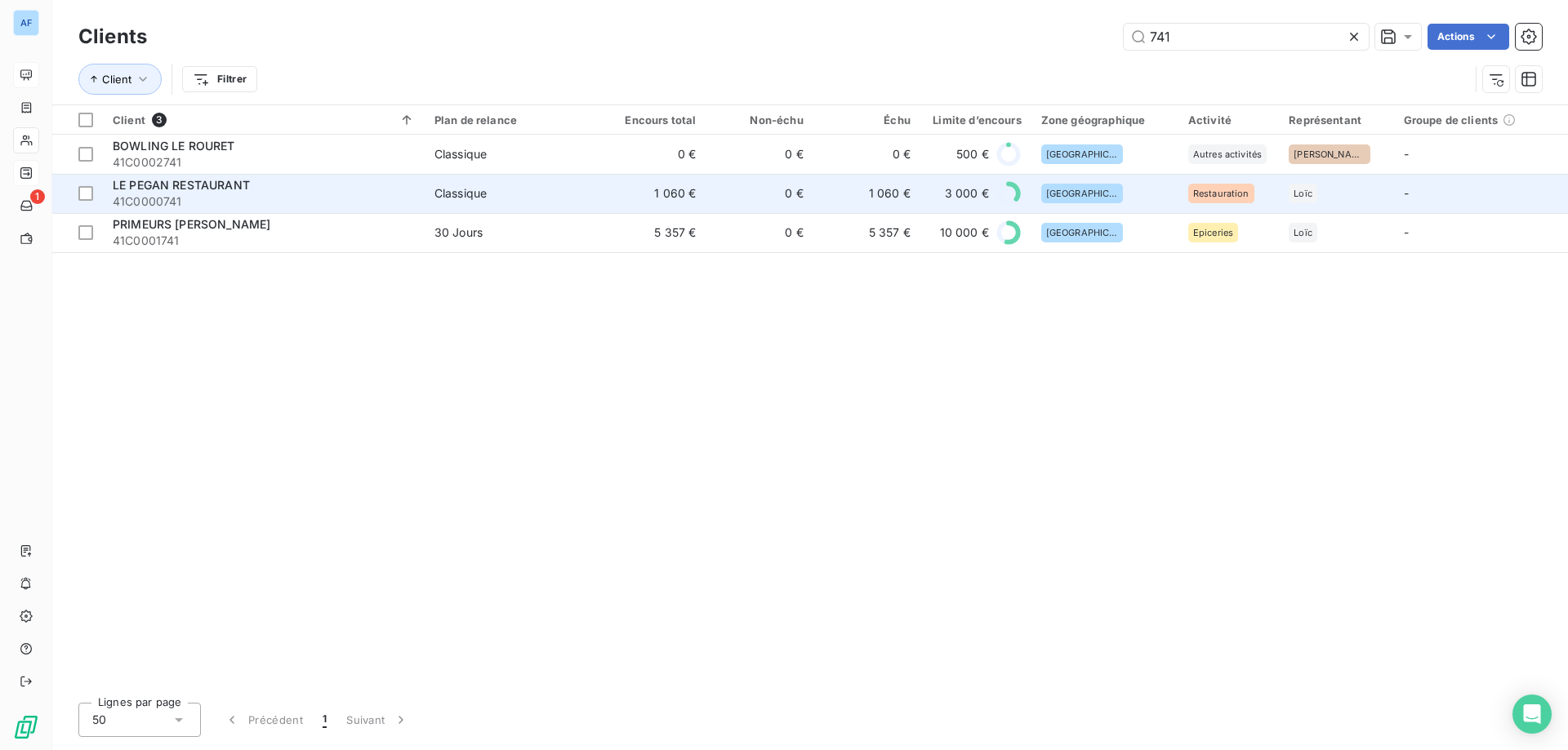
type input "741"
click at [692, 208] on td "1 060 €" at bounding box center [651, 193] width 107 height 39
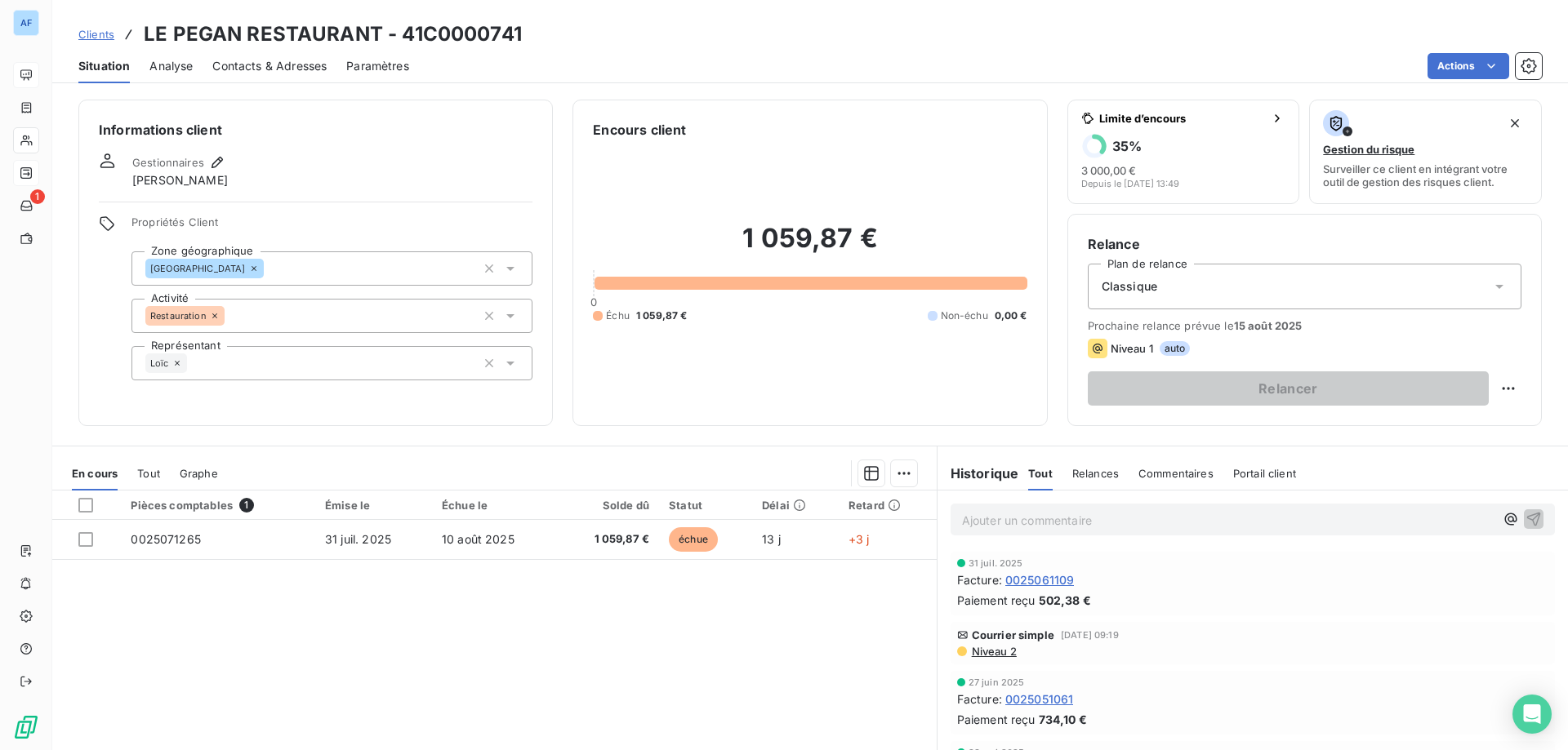
click at [110, 32] on span "Clients" at bounding box center [96, 34] width 36 height 13
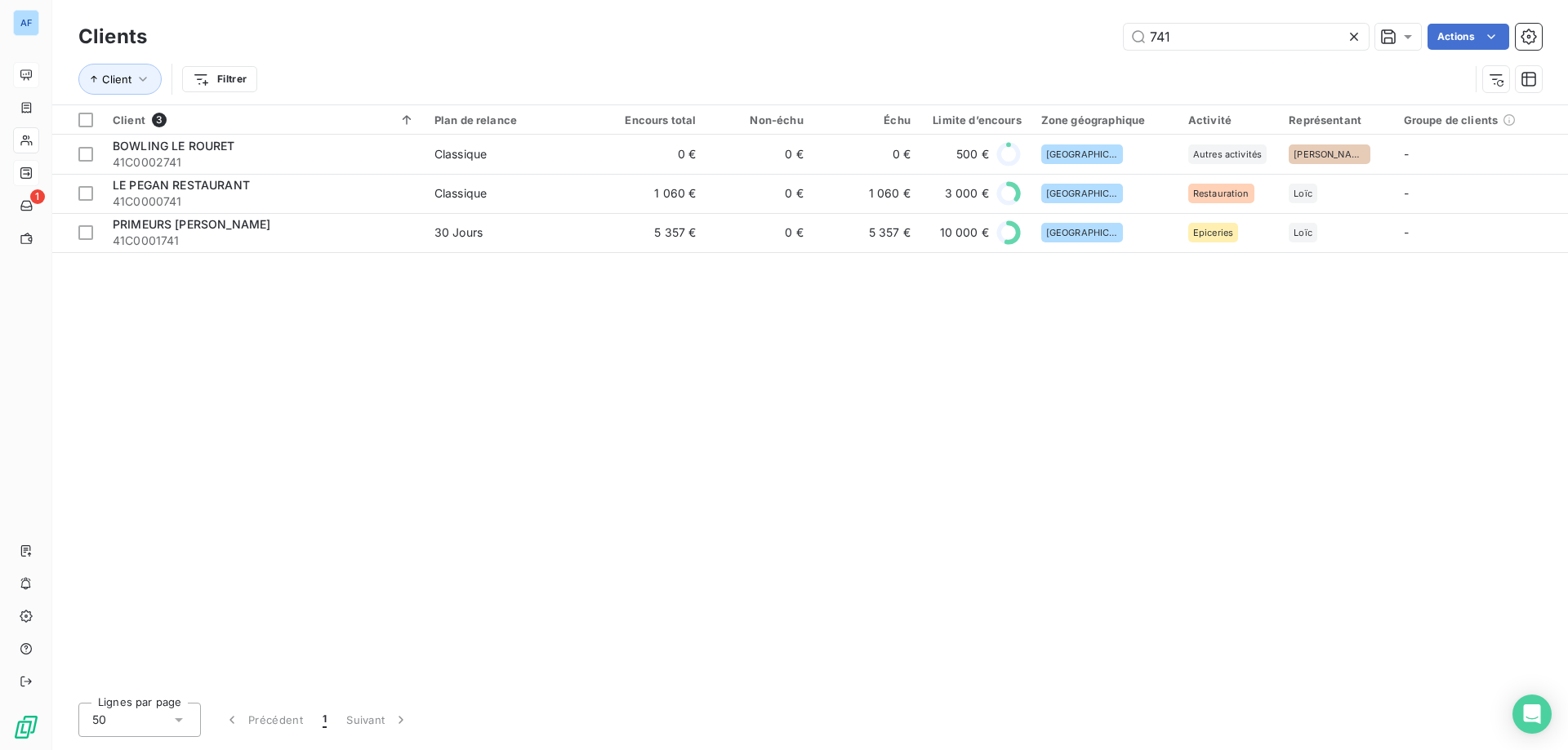
drag, startPoint x: 1202, startPoint y: 35, endPoint x: 1043, endPoint y: 19, distance: 159.8
click at [1043, 19] on div "Clients 741 Actions Client Filtrer" at bounding box center [810, 52] width 1516 height 105
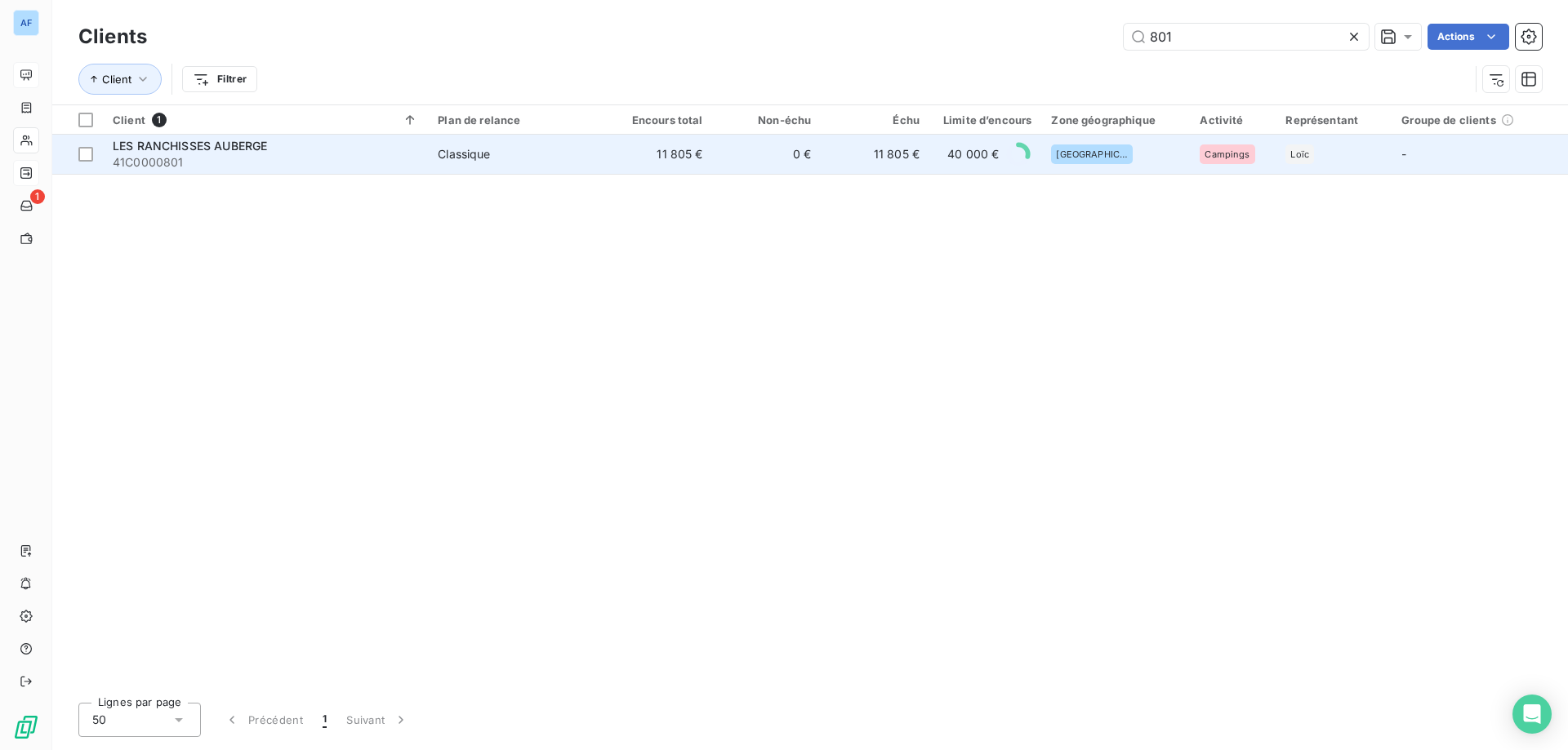
type input "801"
click at [934, 151] on td "40 000 €" at bounding box center [985, 154] width 112 height 39
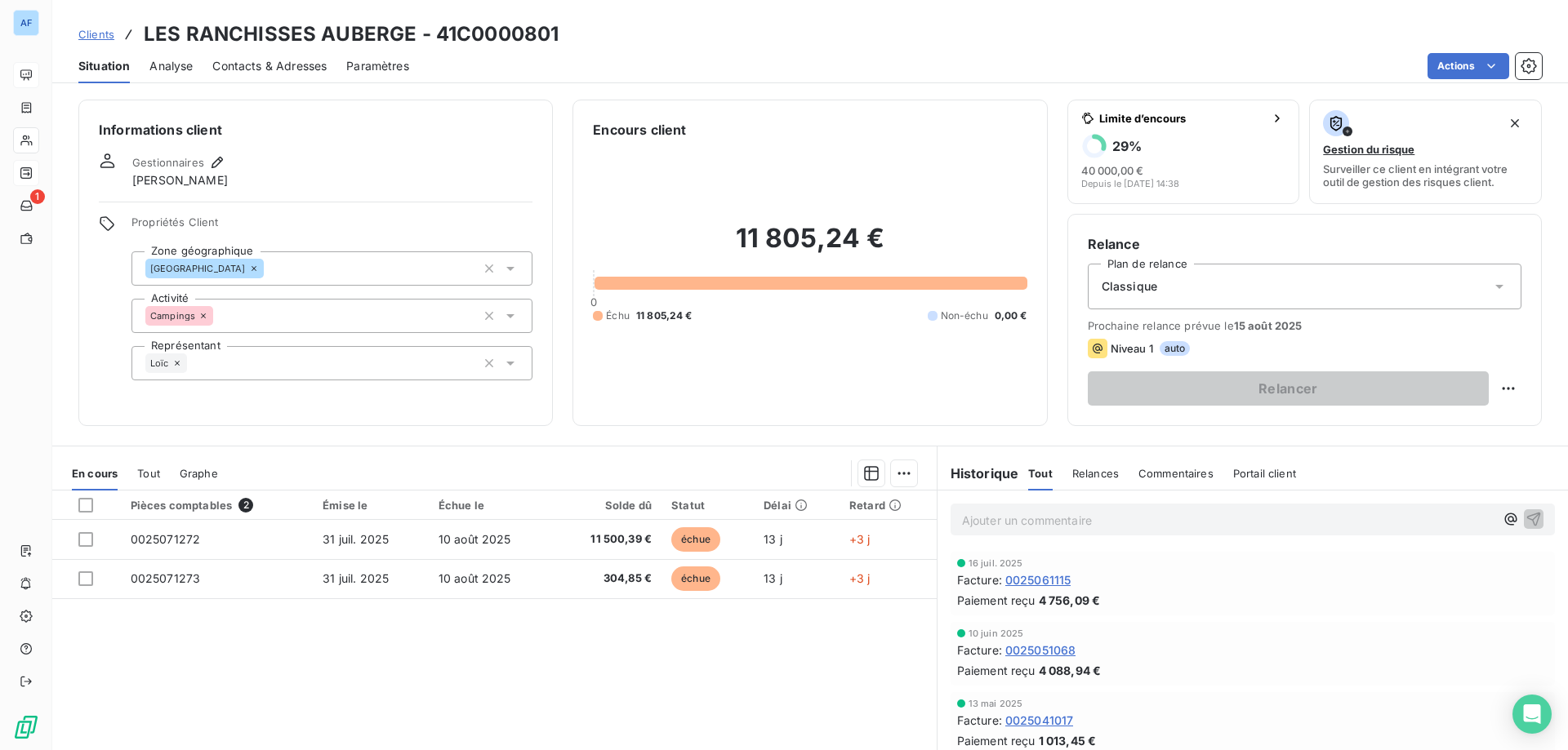
click at [99, 33] on span "Clients" at bounding box center [96, 34] width 36 height 13
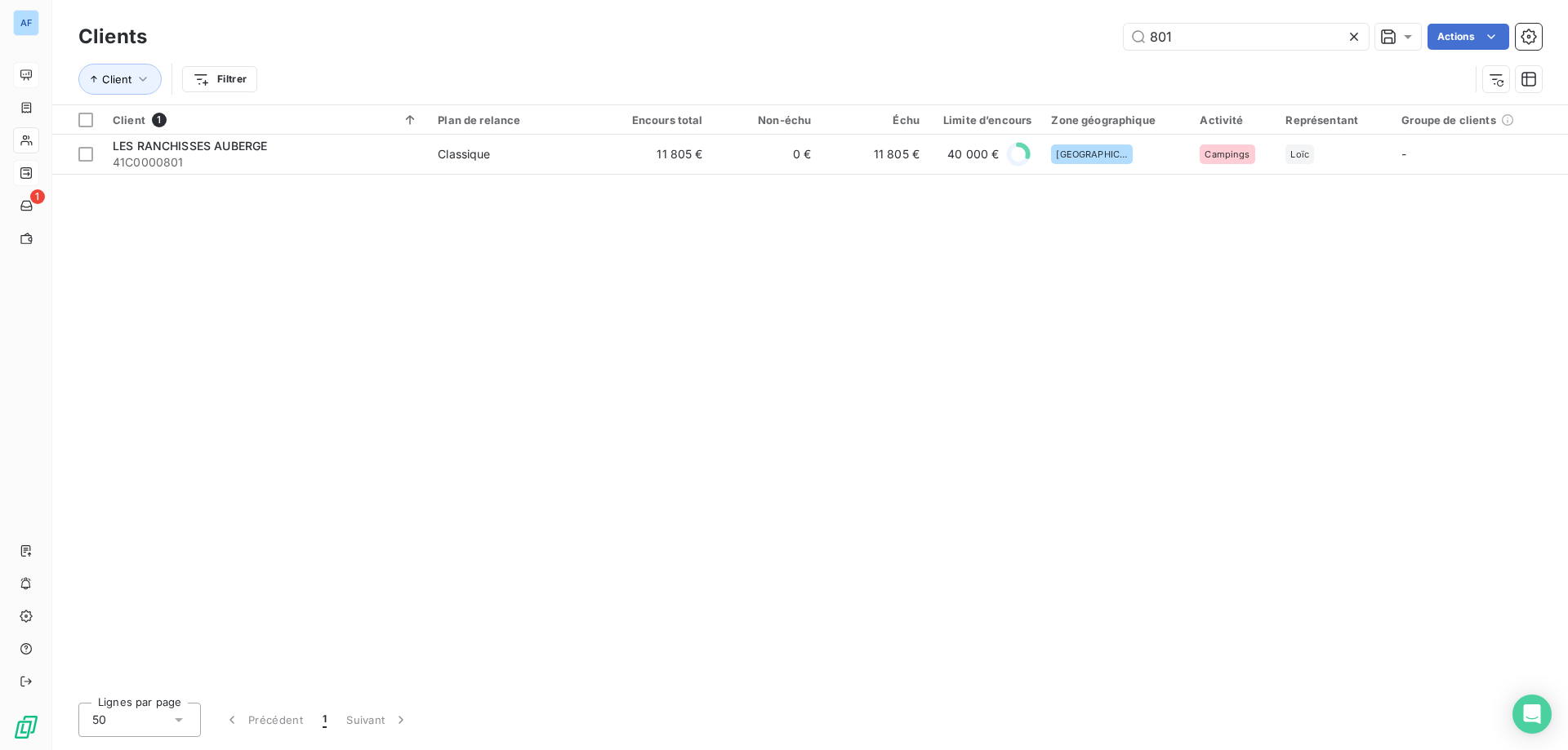
drag, startPoint x: 1186, startPoint y: 40, endPoint x: 806, endPoint y: 28, distance: 380.2
click at [806, 28] on div "801 Actions" at bounding box center [854, 37] width 1375 height 26
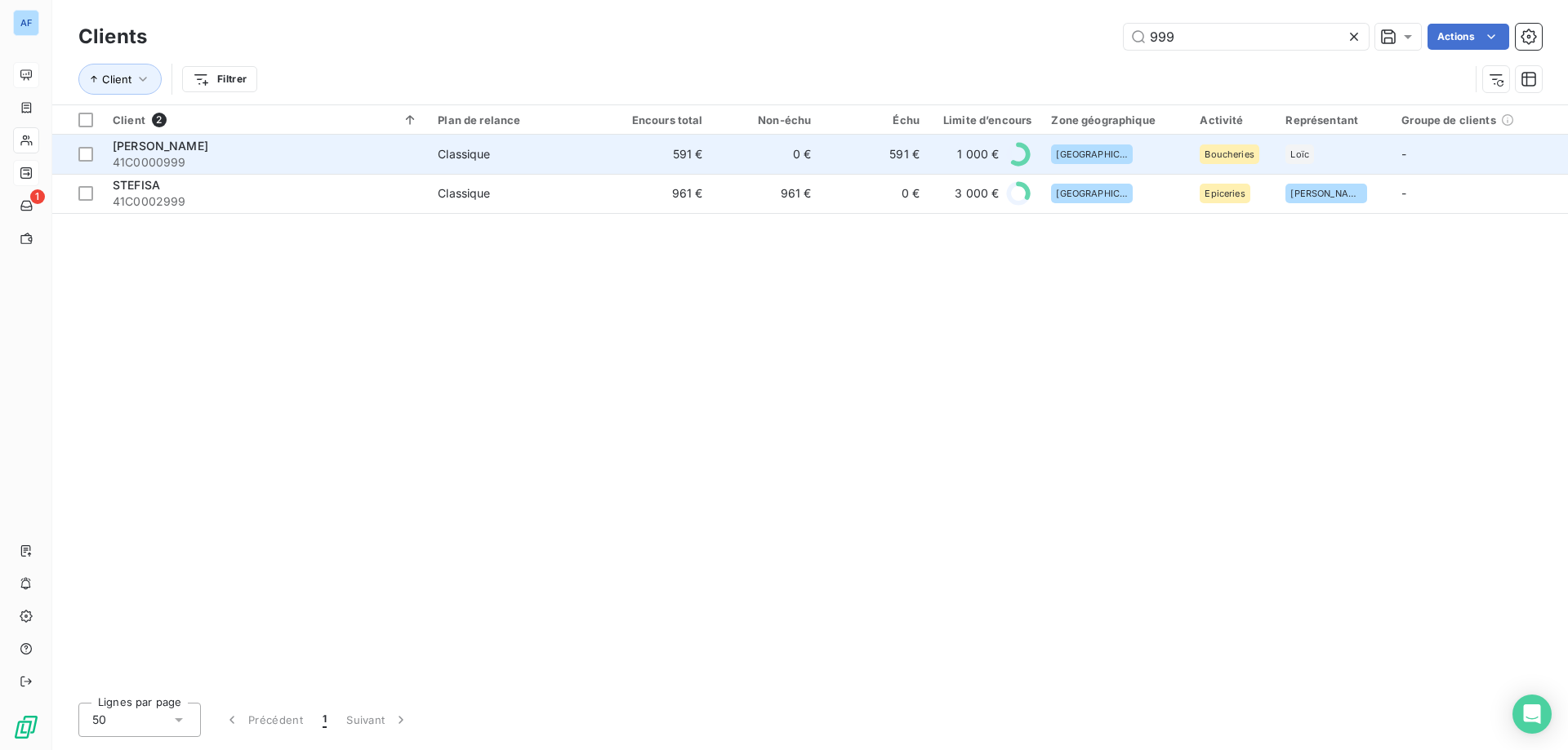
type input "999"
click at [864, 158] on td "591 €" at bounding box center [874, 154] width 108 height 39
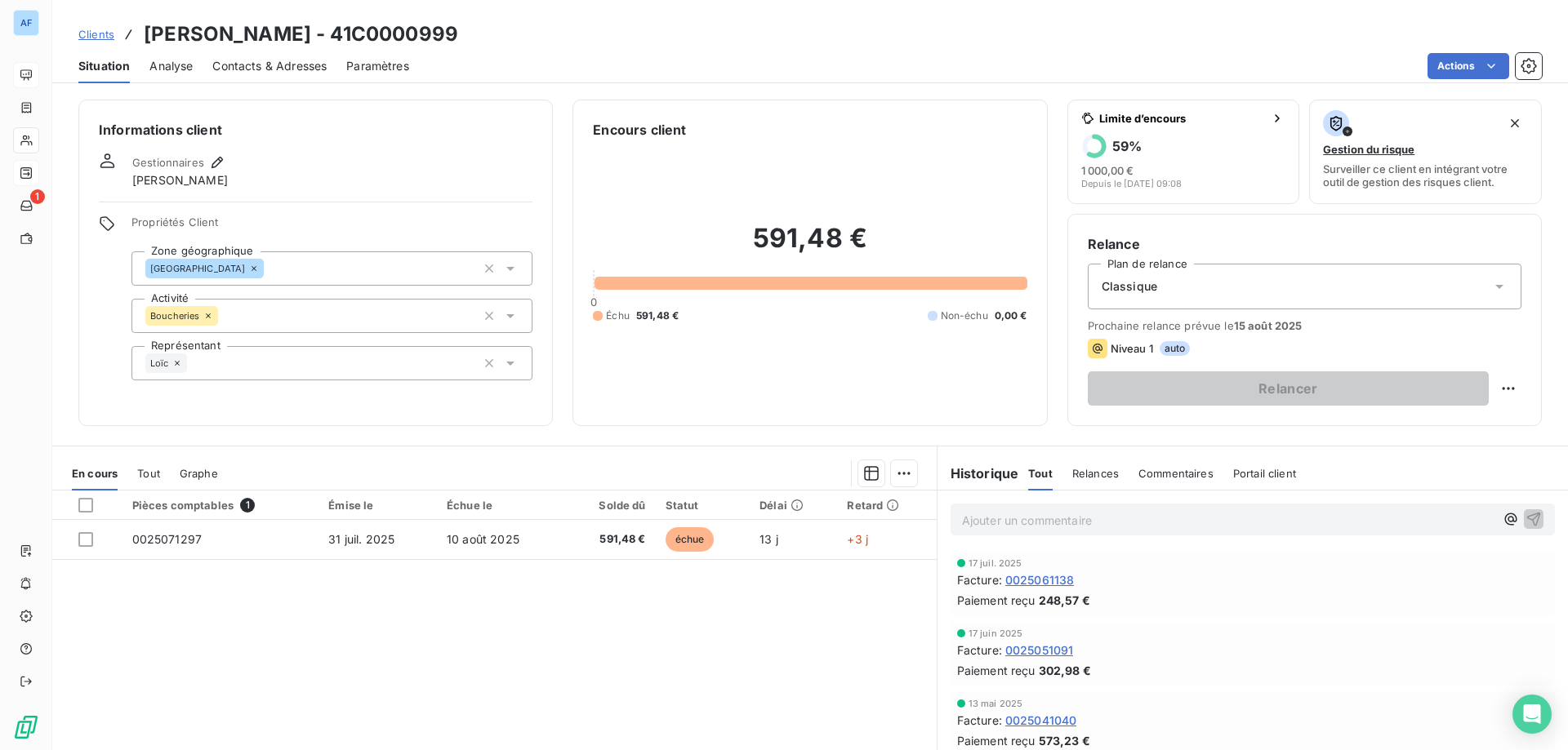
click at [104, 38] on span "Clients" at bounding box center [96, 34] width 36 height 13
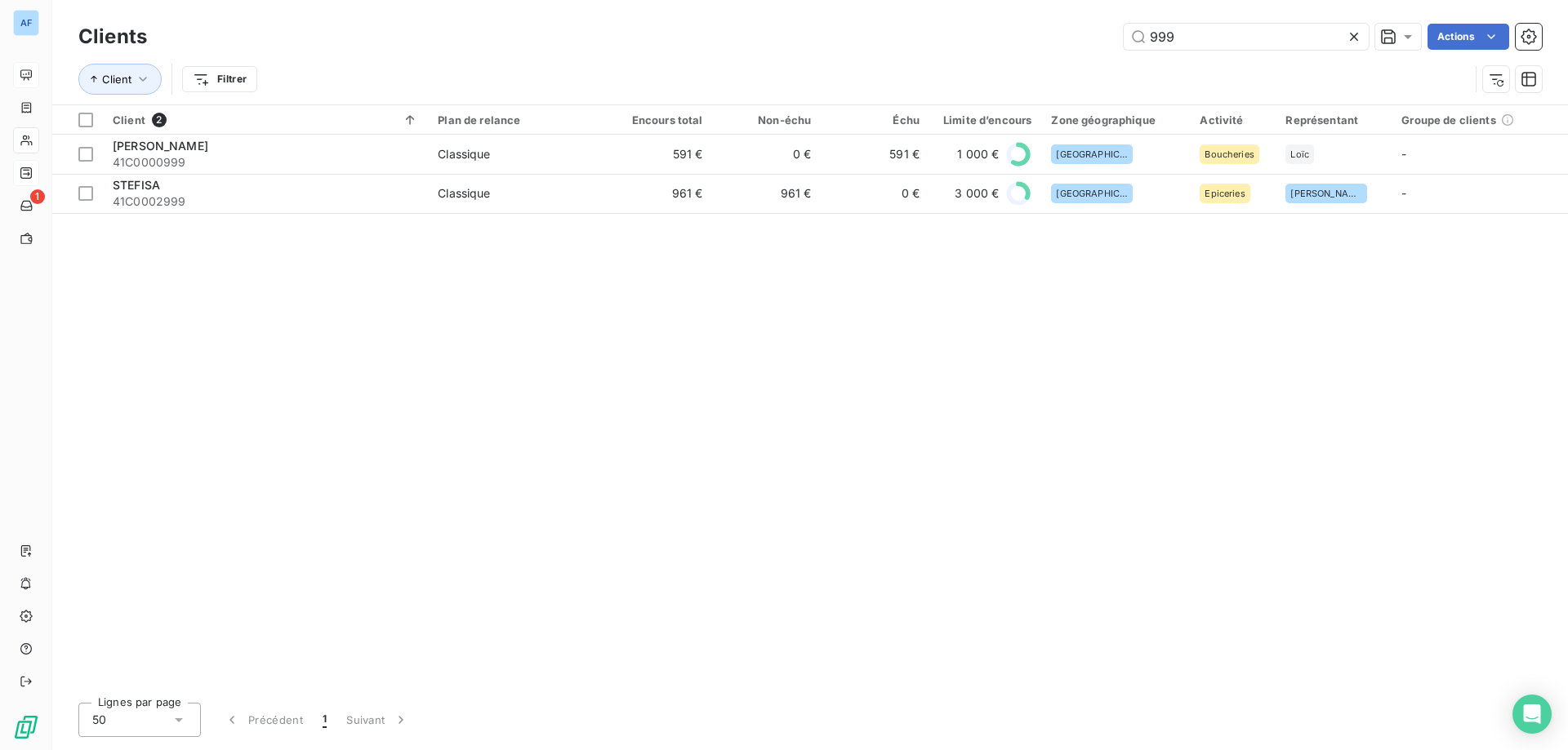
drag, startPoint x: 1200, startPoint y: 41, endPoint x: 634, endPoint y: 41, distance: 566.0
click at [655, 41] on div "999 Actions" at bounding box center [854, 37] width 1375 height 26
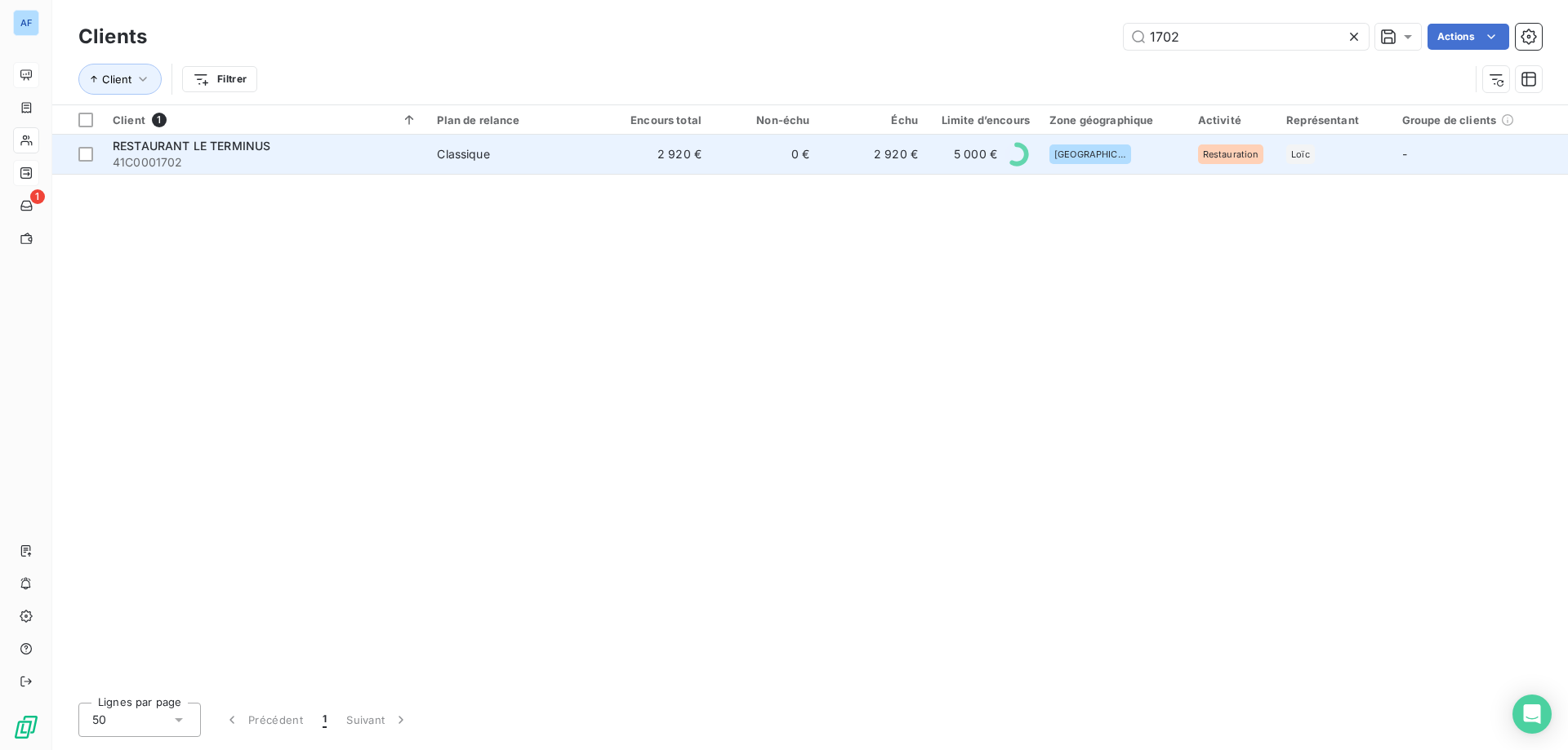
type input "1702"
click at [653, 152] on td "2 920 €" at bounding box center [658, 154] width 108 height 39
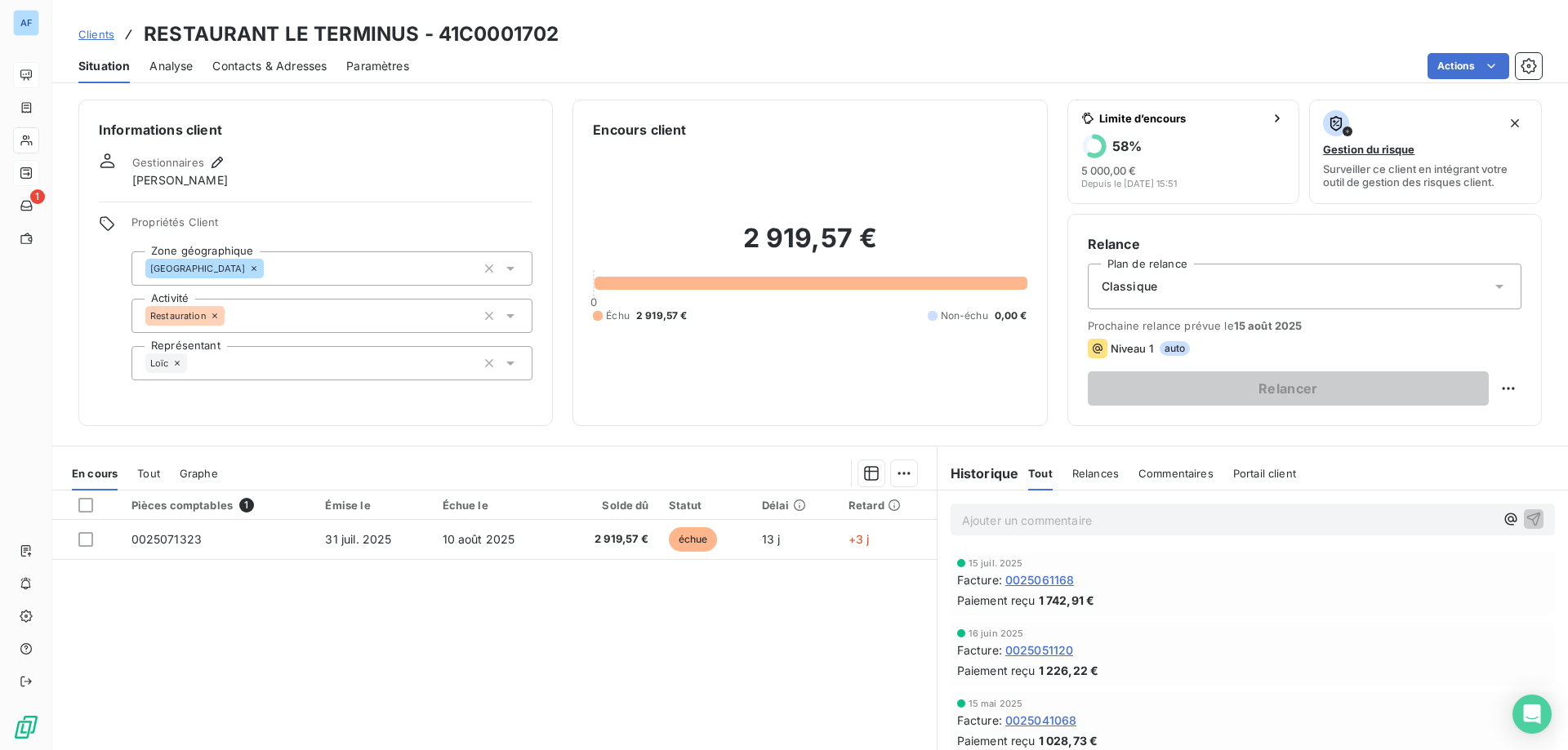
click at [106, 36] on span "Clients" at bounding box center [96, 34] width 36 height 13
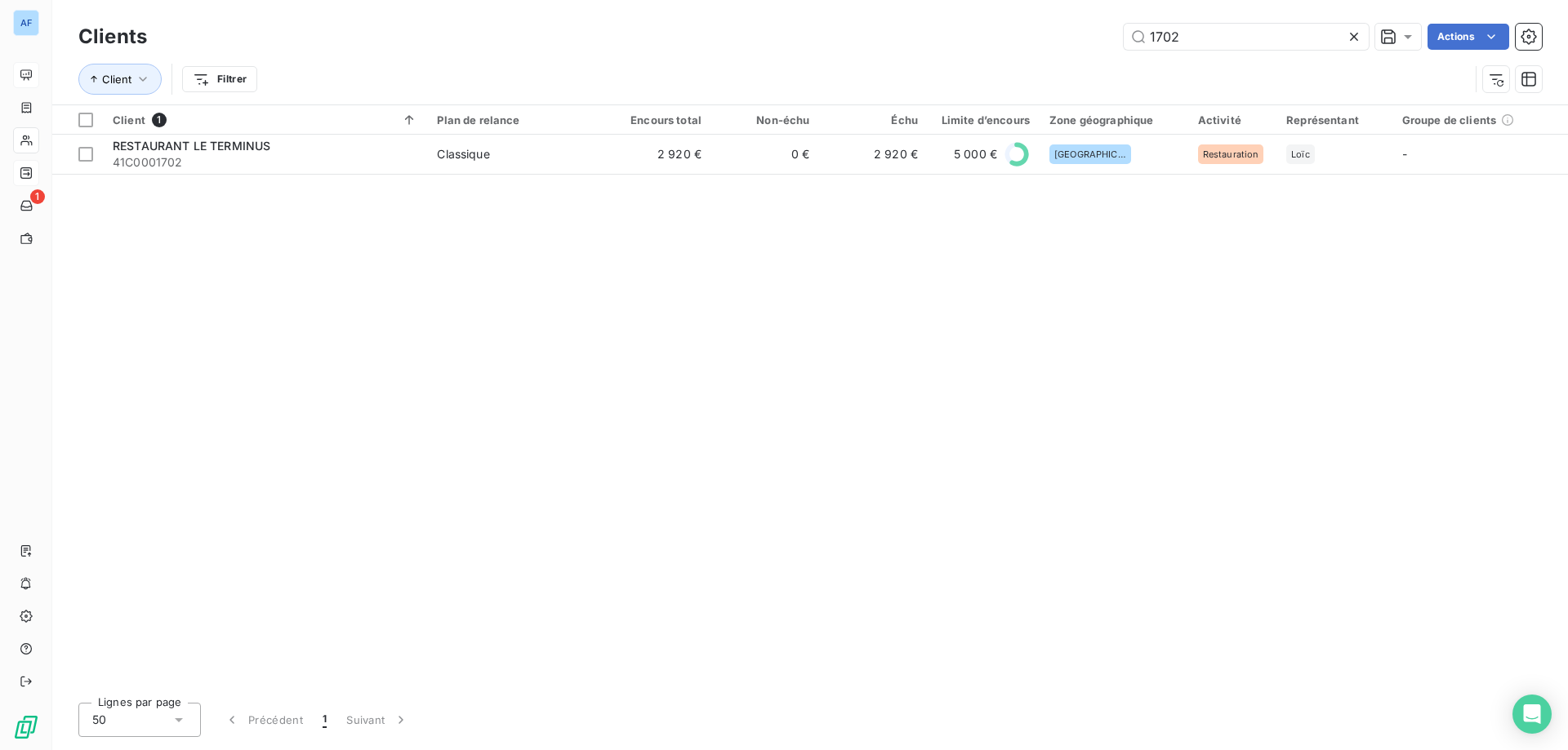
drag, startPoint x: 1170, startPoint y: 38, endPoint x: 726, endPoint y: 40, distance: 444.0
click at [740, 40] on div "1702 Actions" at bounding box center [854, 37] width 1375 height 26
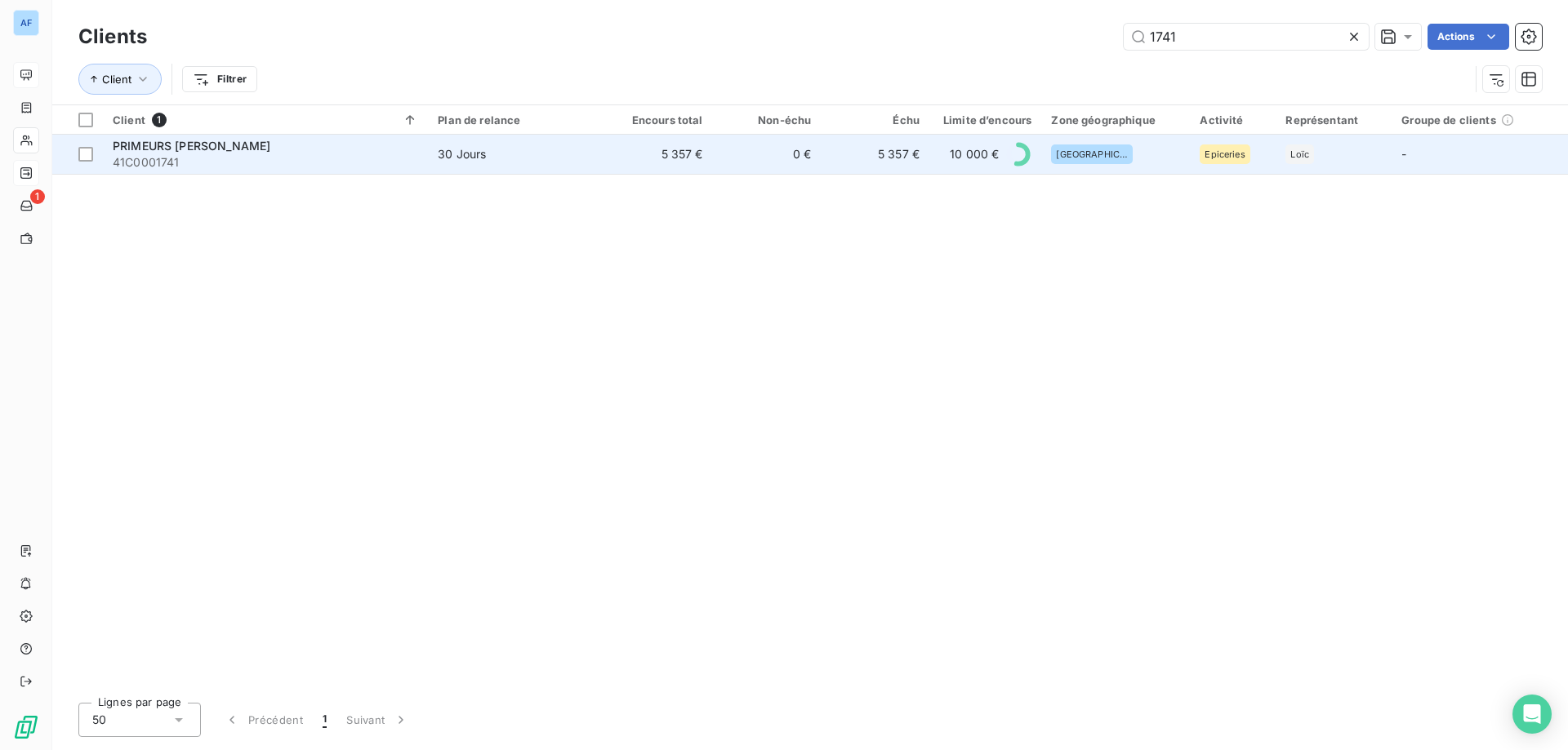
type input "1741"
click at [751, 167] on td "0 €" at bounding box center [767, 154] width 108 height 39
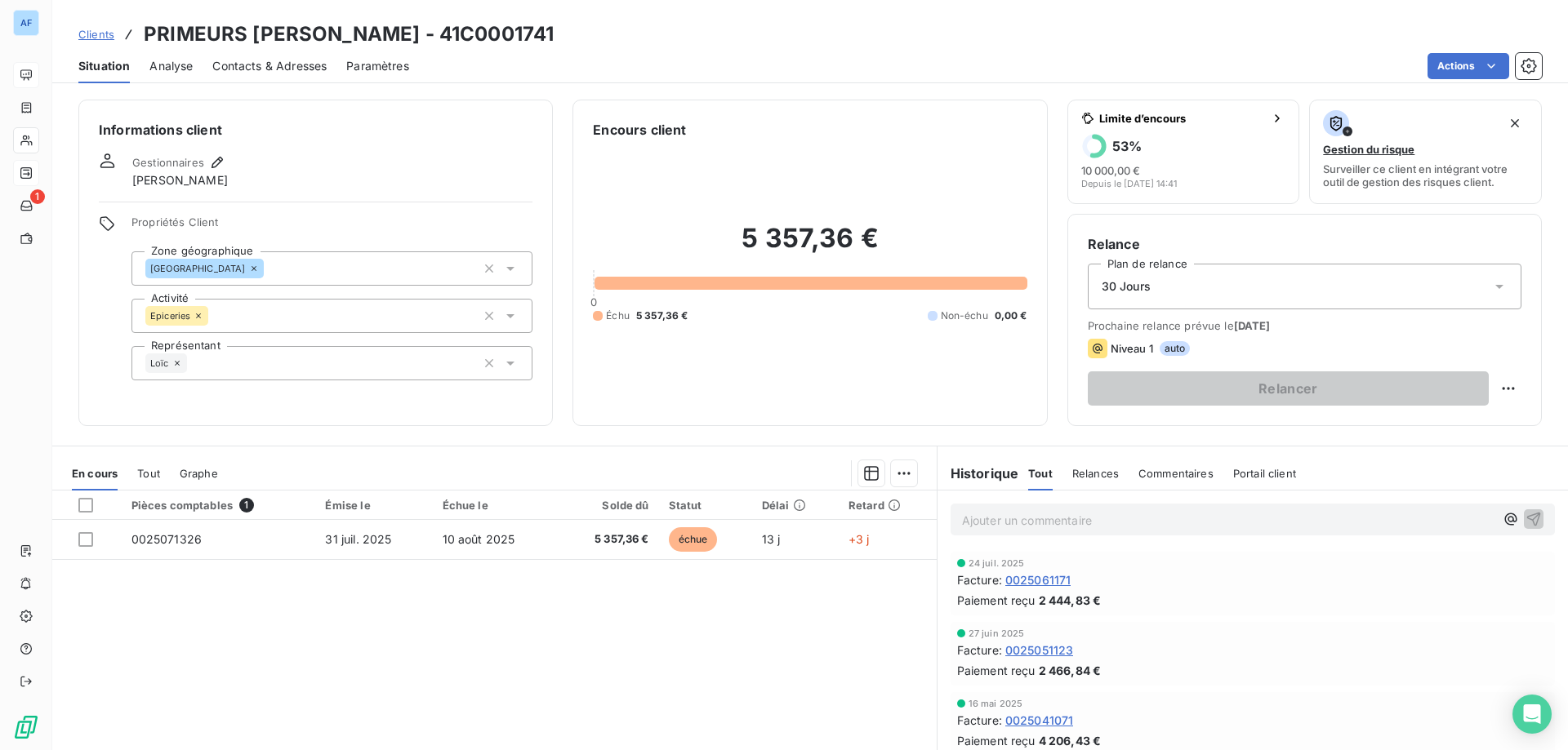
click at [105, 34] on span "Clients" at bounding box center [96, 34] width 36 height 13
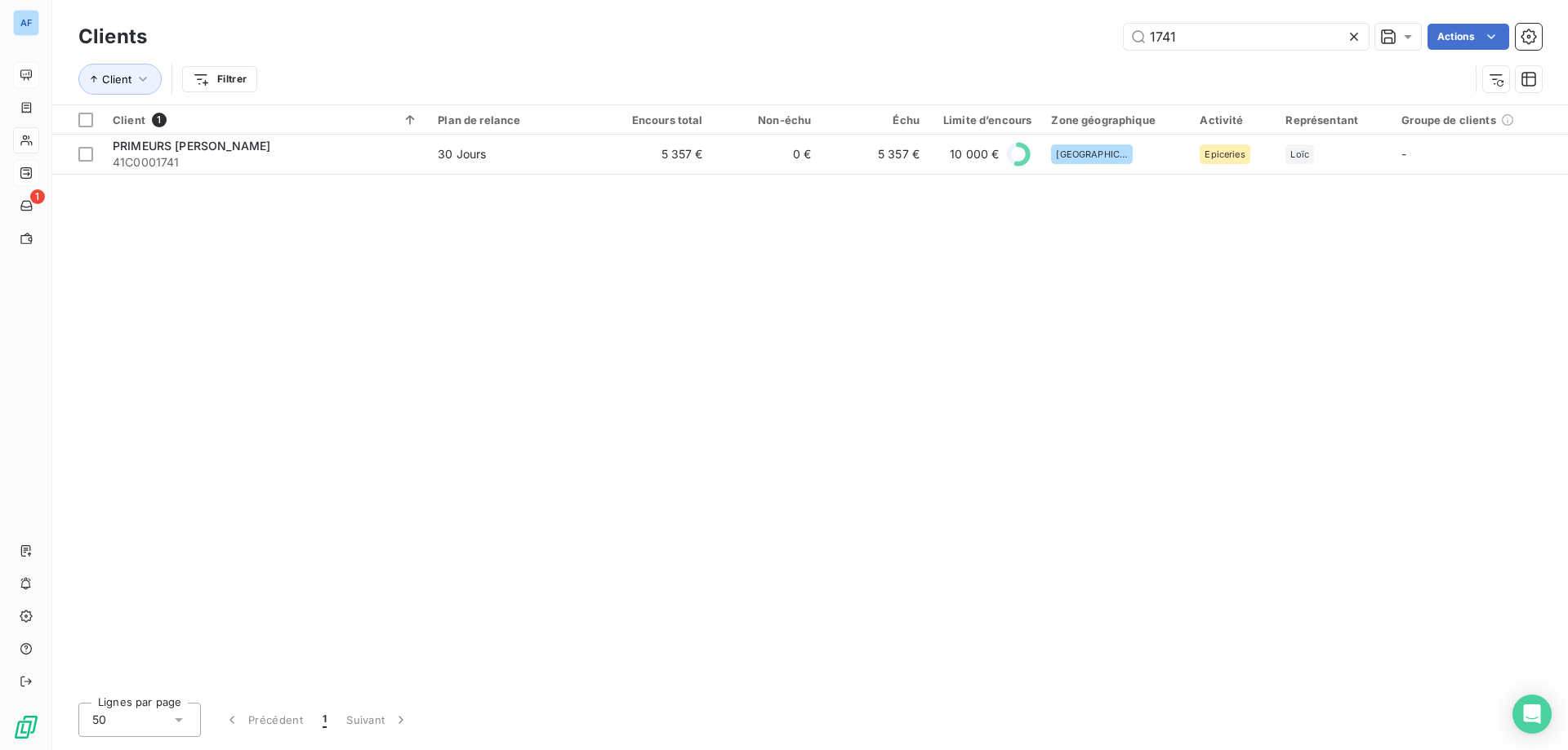
drag, startPoint x: 1082, startPoint y: 33, endPoint x: 949, endPoint y: 28, distance: 133.1
click at [995, 28] on div "1741 Actions" at bounding box center [854, 37] width 1375 height 26
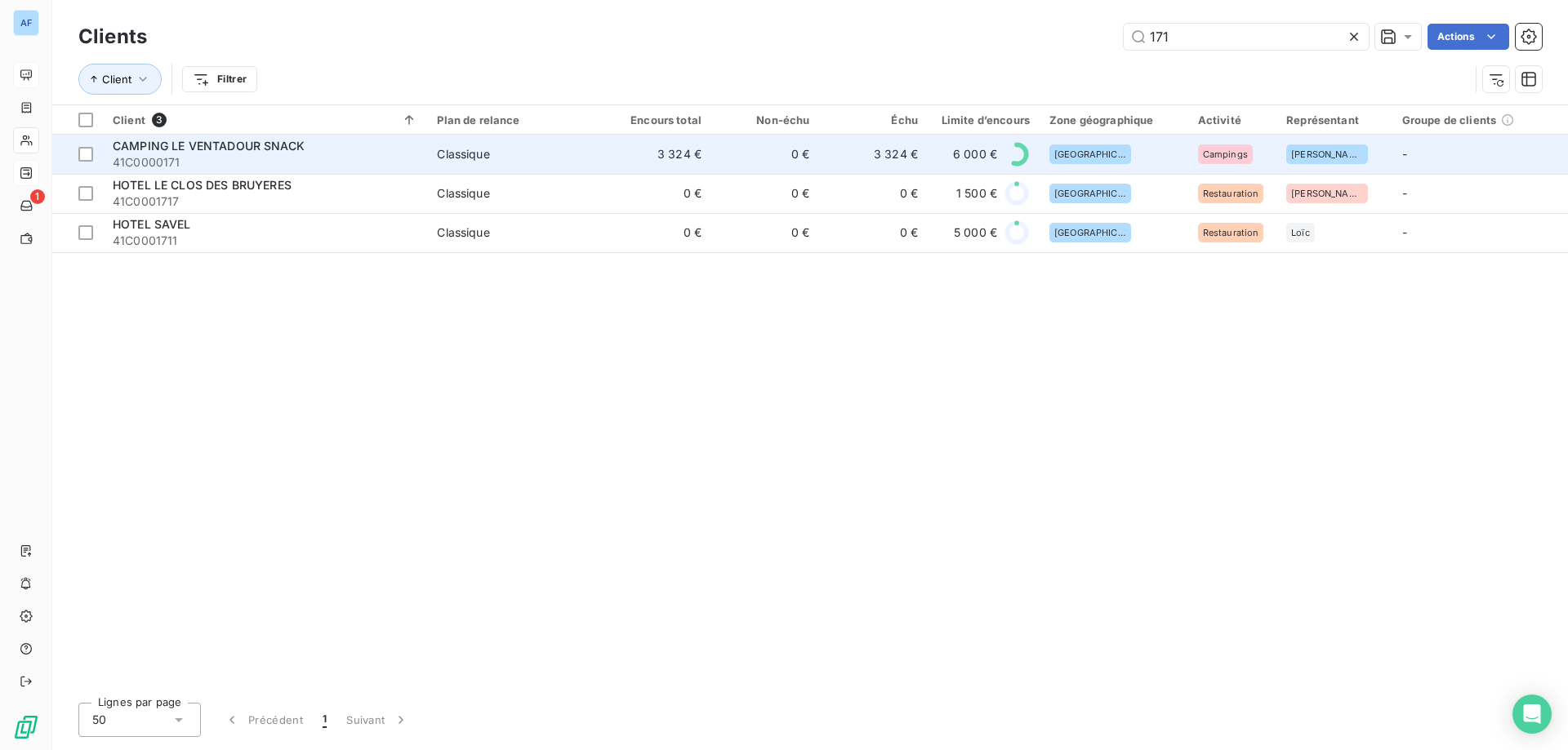
type input "171"
click at [728, 167] on td "0 €" at bounding box center [765, 154] width 108 height 39
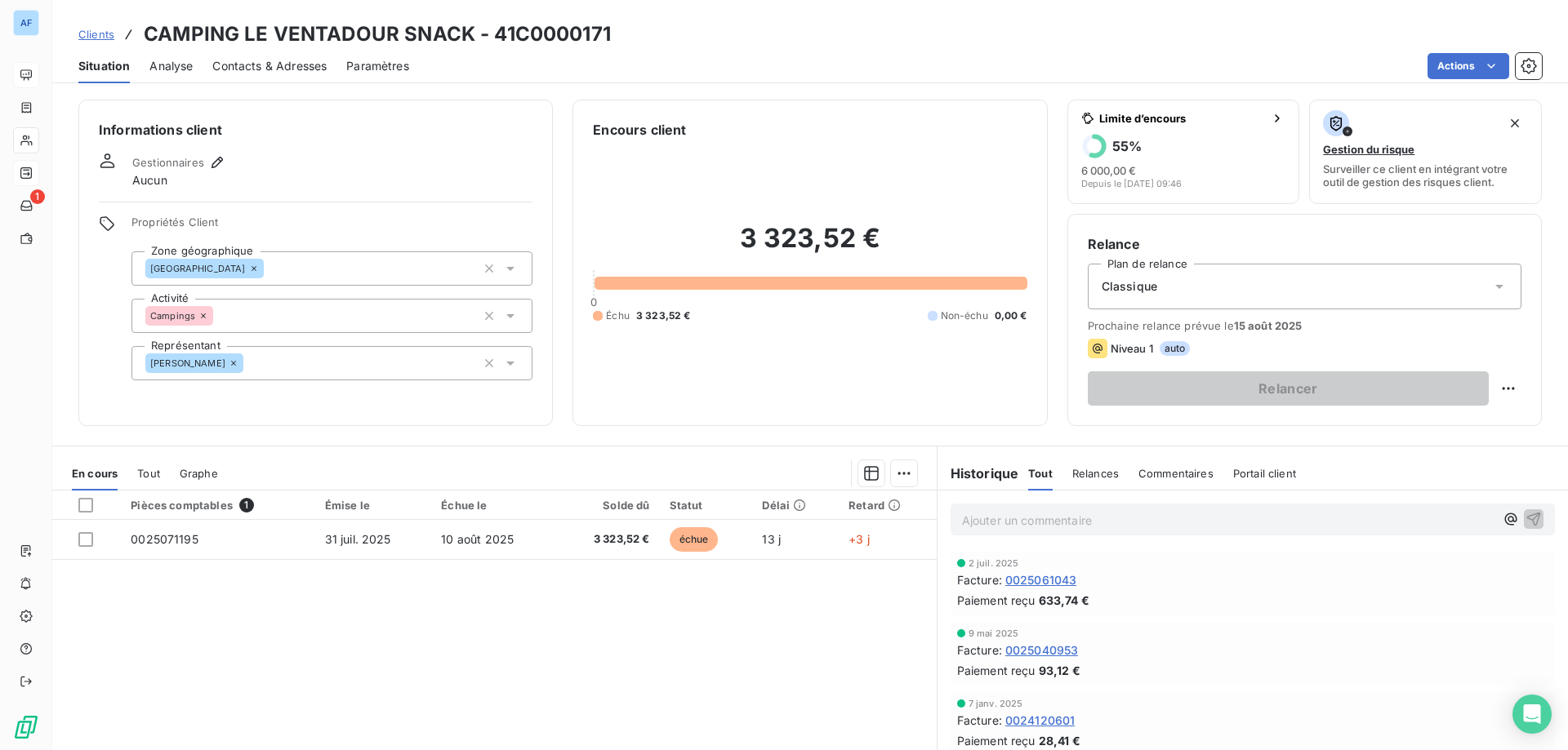
click at [94, 35] on span "Clients" at bounding box center [96, 34] width 36 height 13
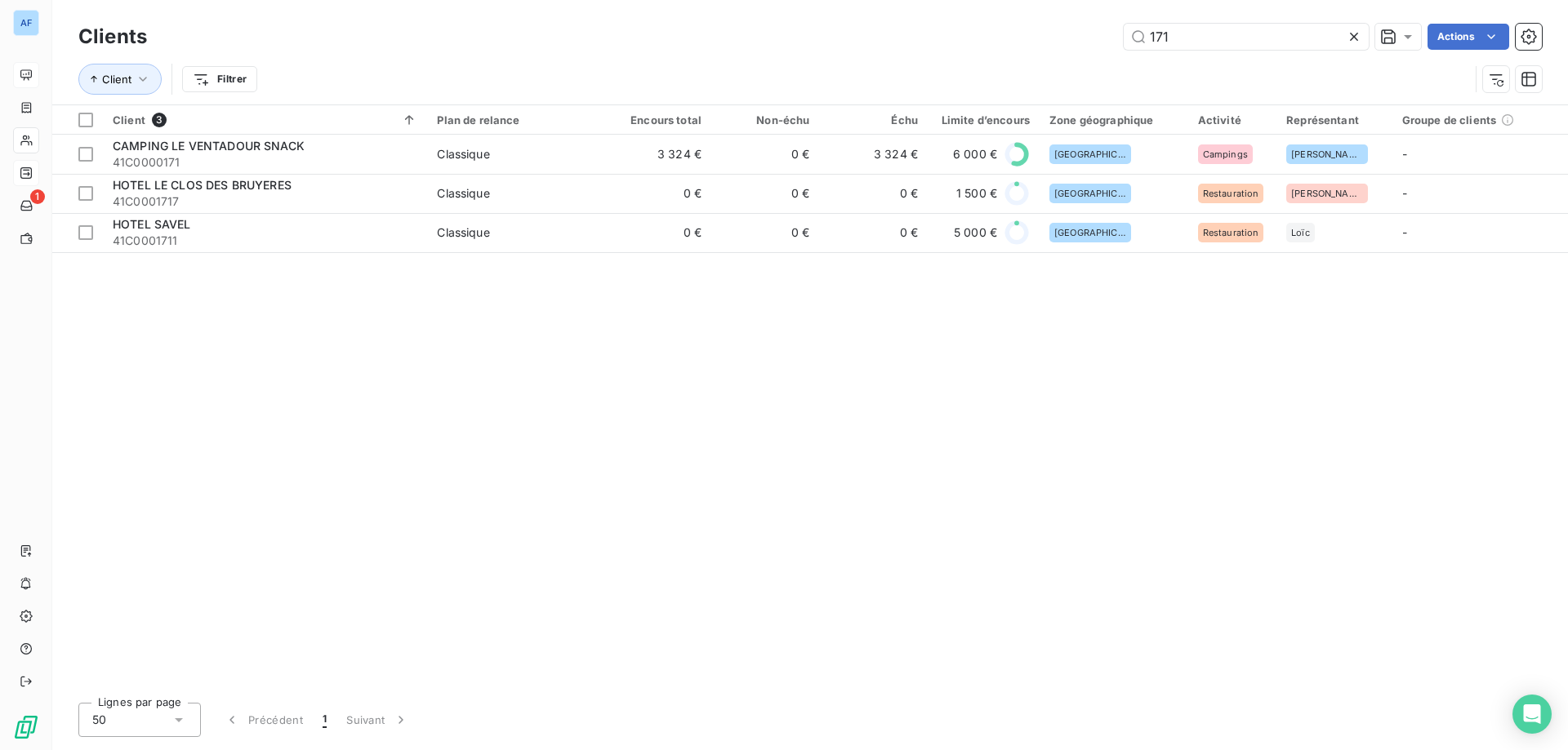
drag, startPoint x: 1206, startPoint y: 35, endPoint x: 658, endPoint y: 20, distance: 548.2
click at [683, 20] on div "Clients 171 Actions" at bounding box center [810, 36] width 1463 height 34
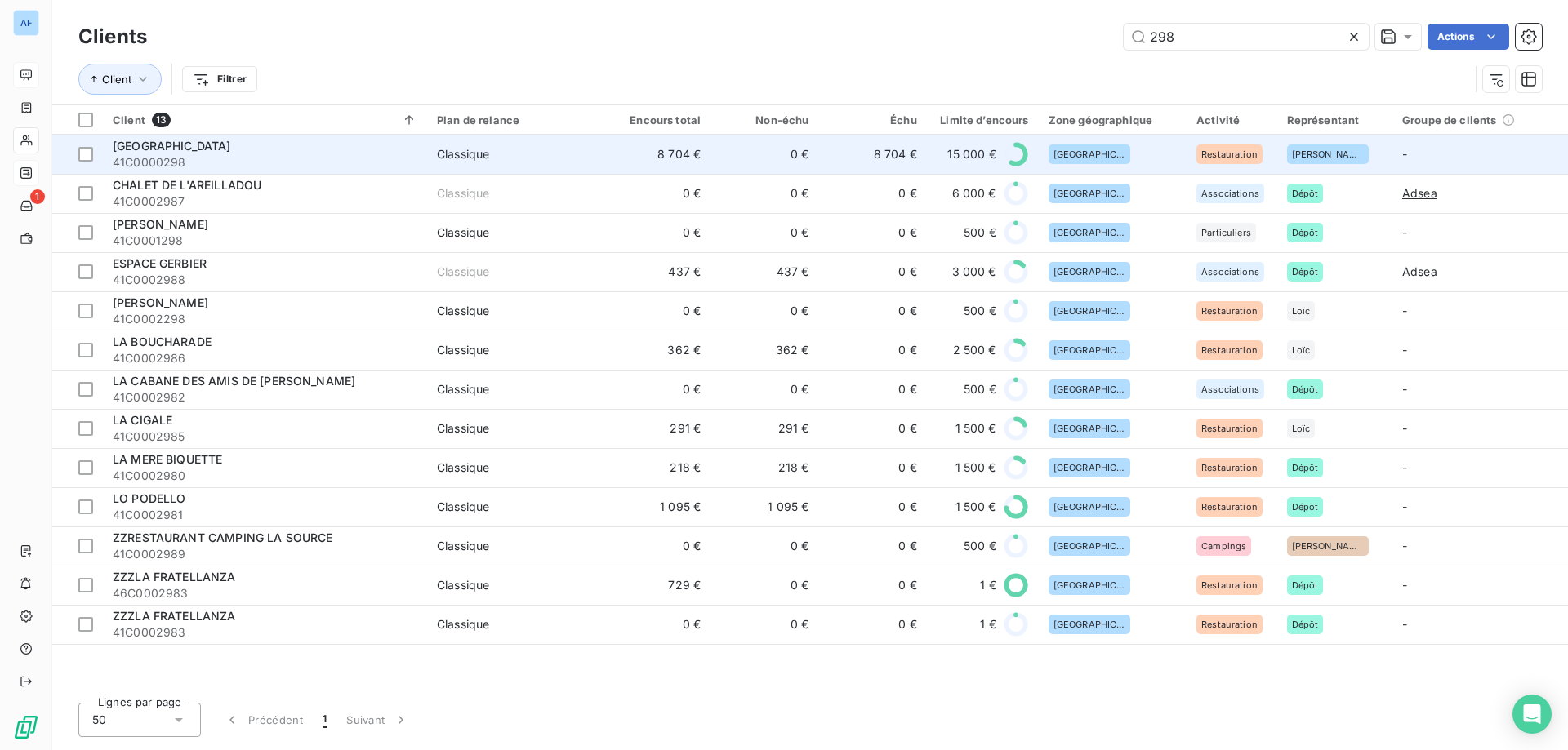
type input "298"
click at [591, 150] on span "Classique" at bounding box center [515, 154] width 156 height 17
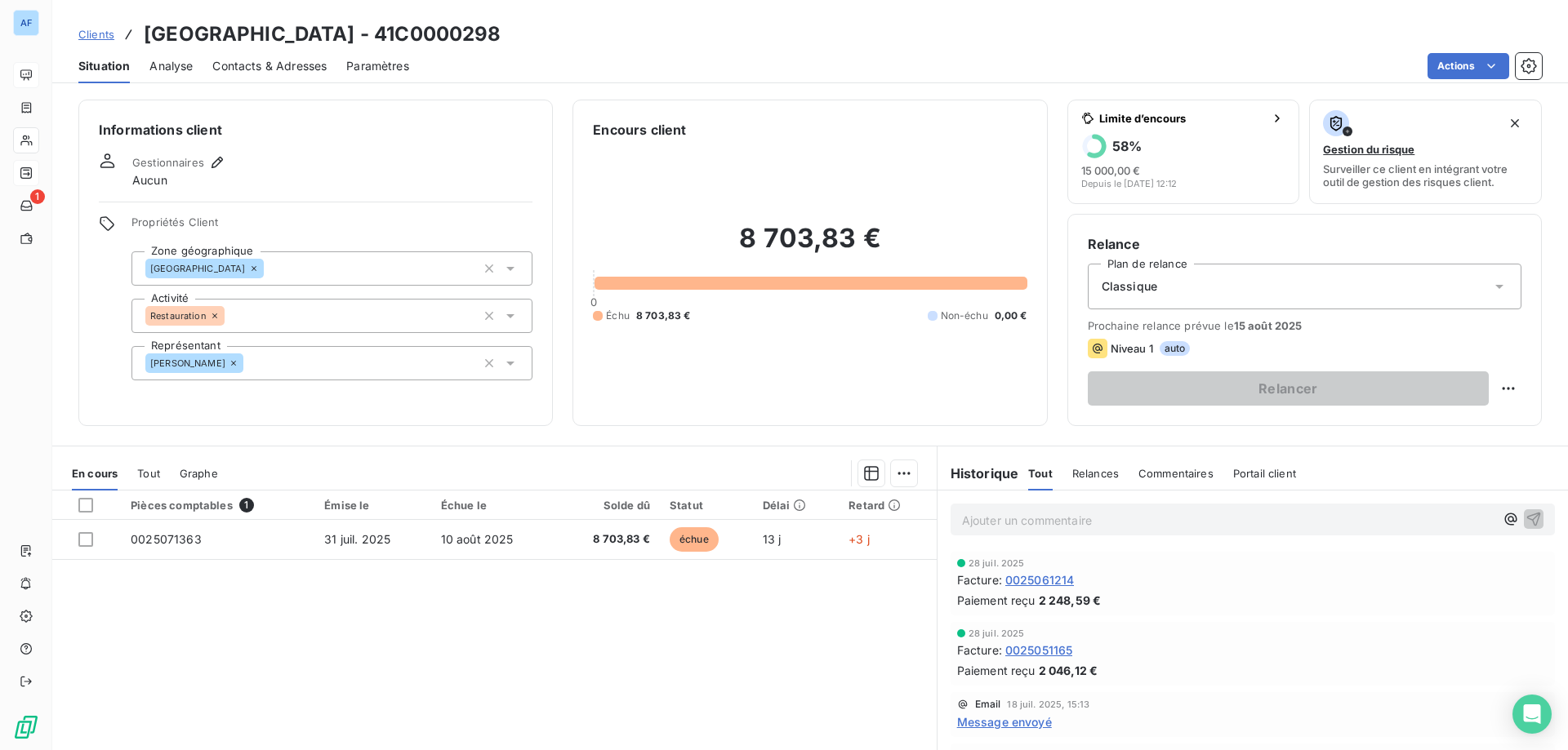
click at [105, 26] on link "Clients" at bounding box center [96, 34] width 36 height 17
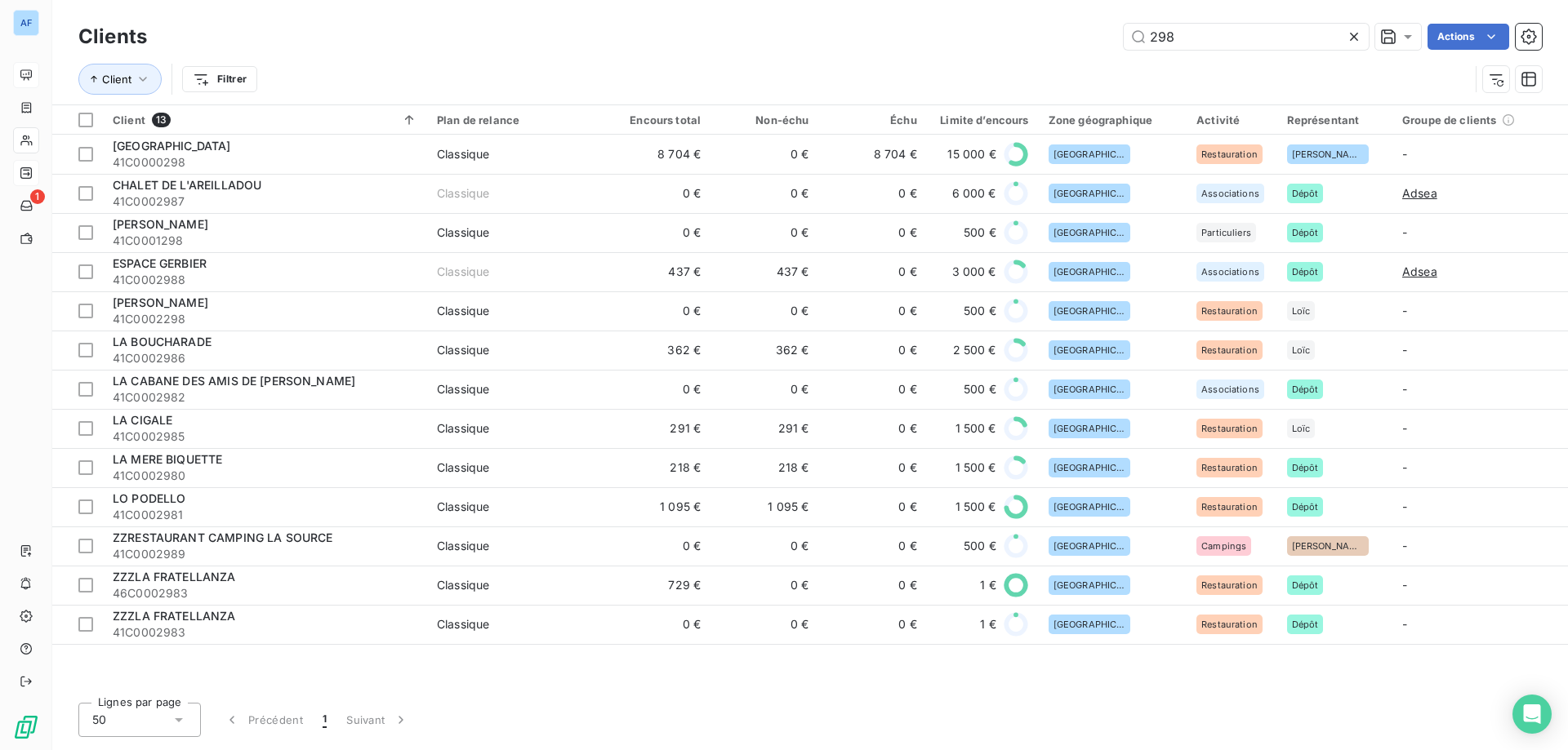
drag, startPoint x: 1213, startPoint y: 41, endPoint x: 772, endPoint y: 33, distance: 441.1
click at [800, 33] on div "298 Actions" at bounding box center [854, 37] width 1375 height 26
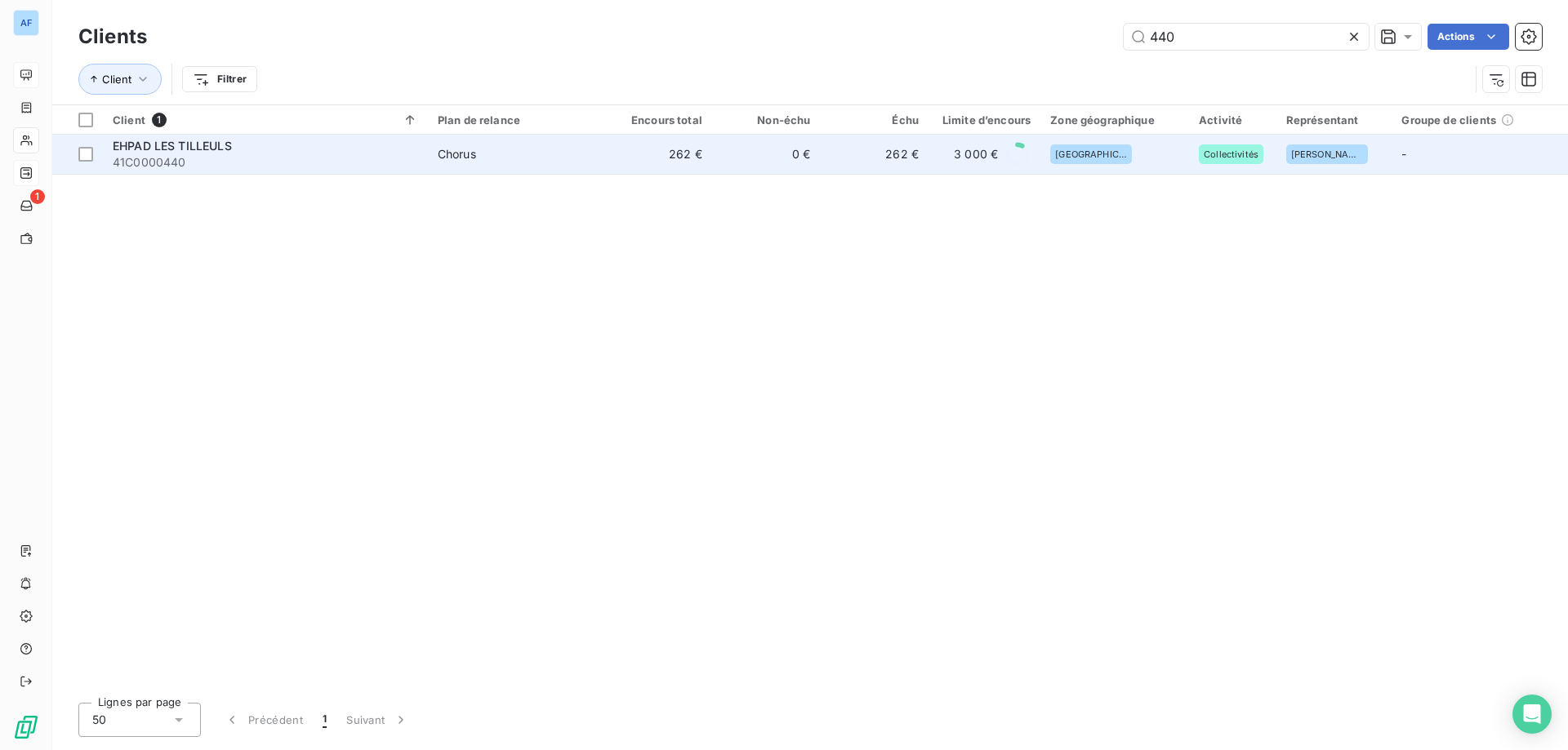
type input "440"
click at [760, 150] on td "0 €" at bounding box center [766, 154] width 108 height 39
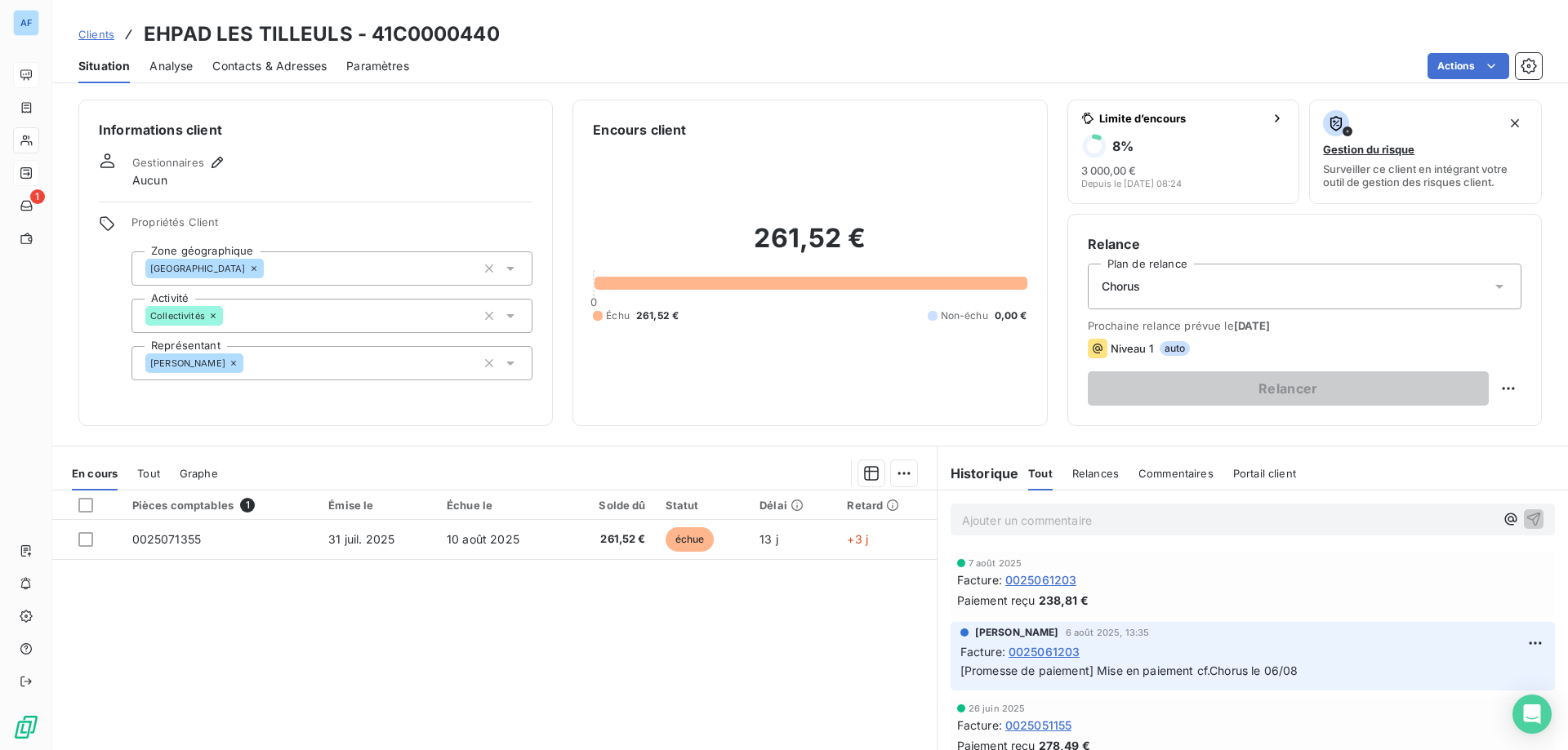
click at [107, 42] on div "Clients EHPAD LES TILLEULS - 41C0000440" at bounding box center [289, 33] width 421 height 29
click at [107, 39] on span "Clients" at bounding box center [96, 34] width 36 height 13
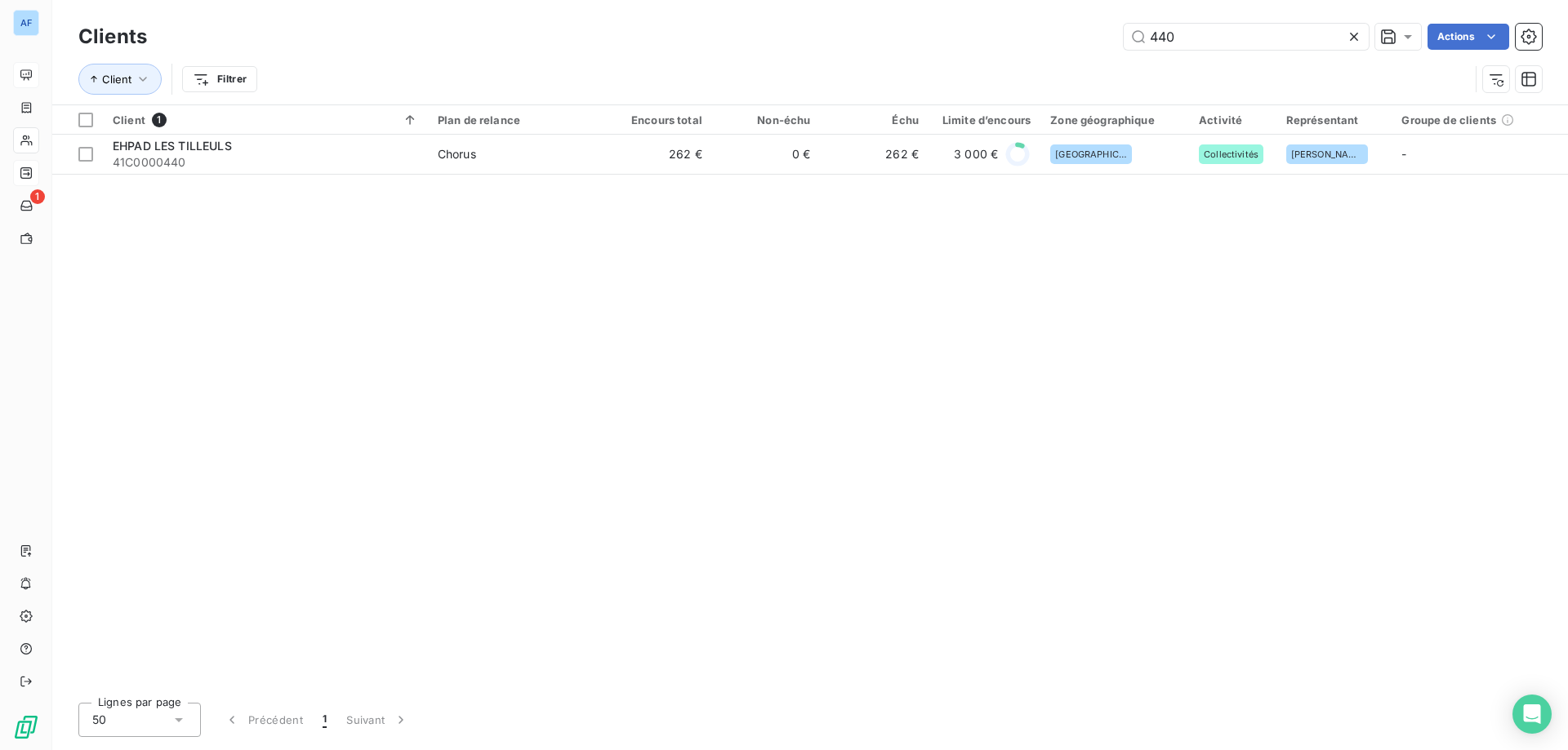
drag, startPoint x: 1149, startPoint y: 39, endPoint x: 797, endPoint y: 19, distance: 352.6
click at [806, 19] on div "Clients 440 Actions Client Filtrer" at bounding box center [810, 52] width 1516 height 105
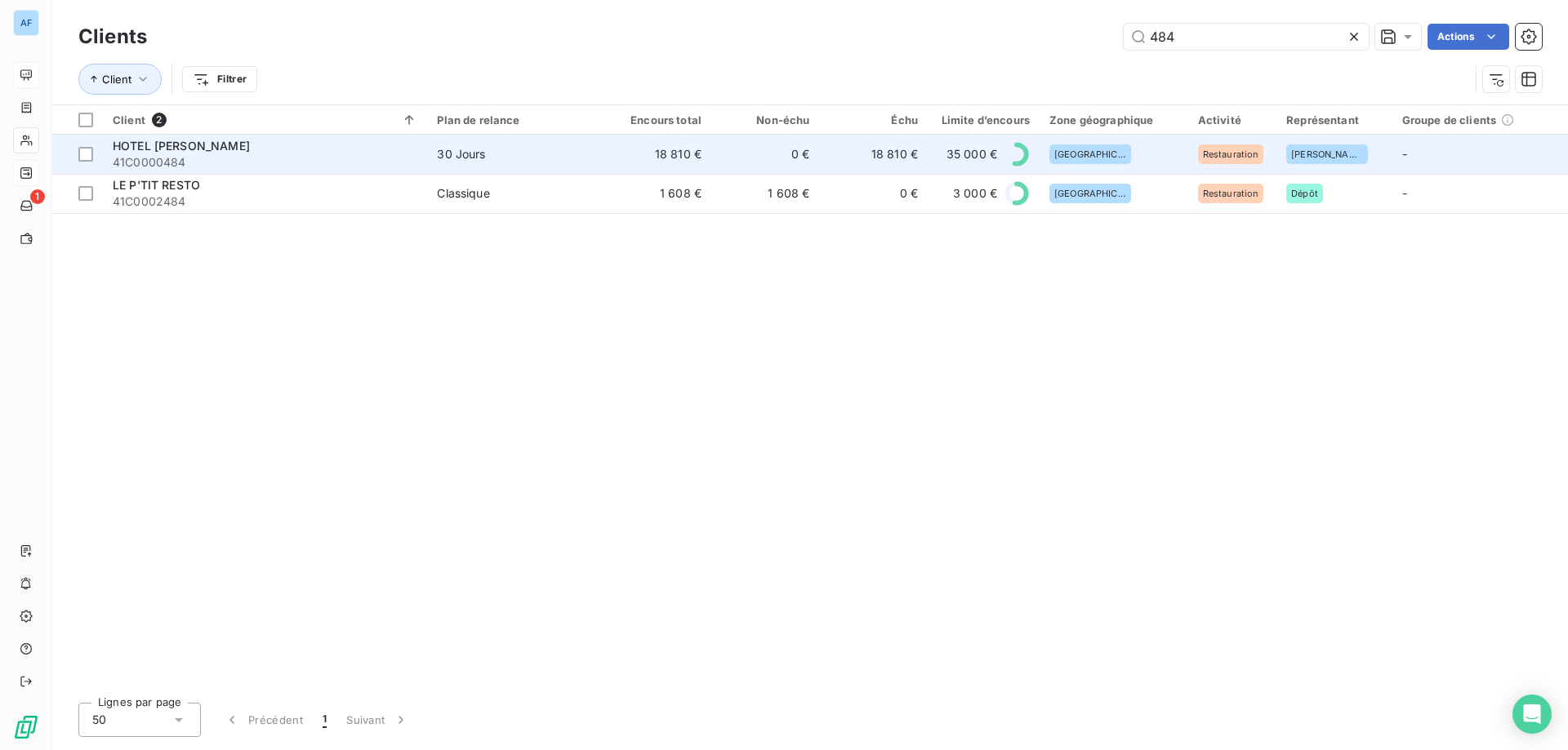
type input "484"
click at [798, 148] on td "0 €" at bounding box center [765, 154] width 108 height 39
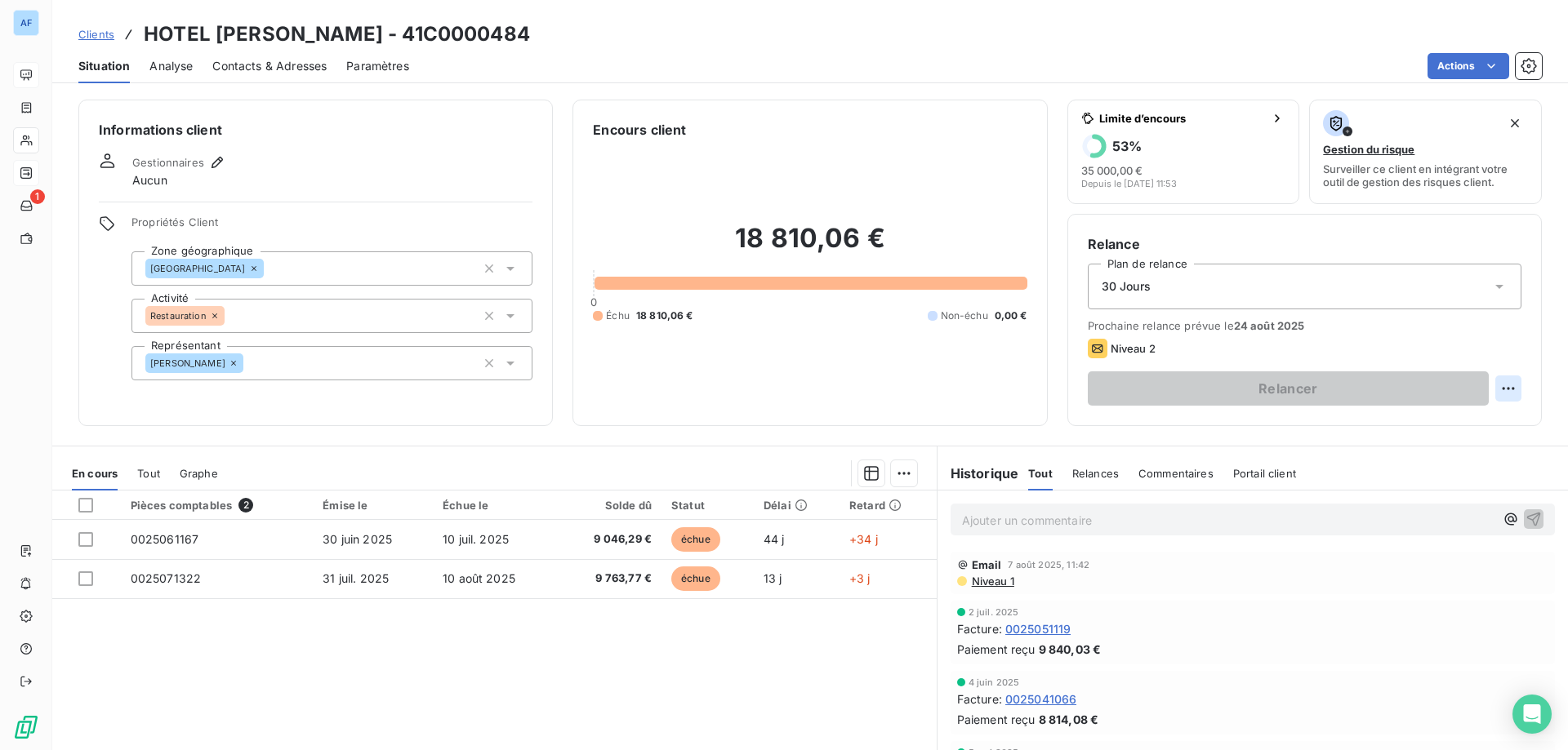
click at [1487, 389] on html "AF 1 Clients HOTEL HELVIE - 41C0000484 Situation Analyse Contacts & Adresses Pa…" at bounding box center [784, 375] width 1568 height 750
click at [1460, 422] on div "Replanifier cette action" at bounding box center [1431, 425] width 146 height 26
select select "7"
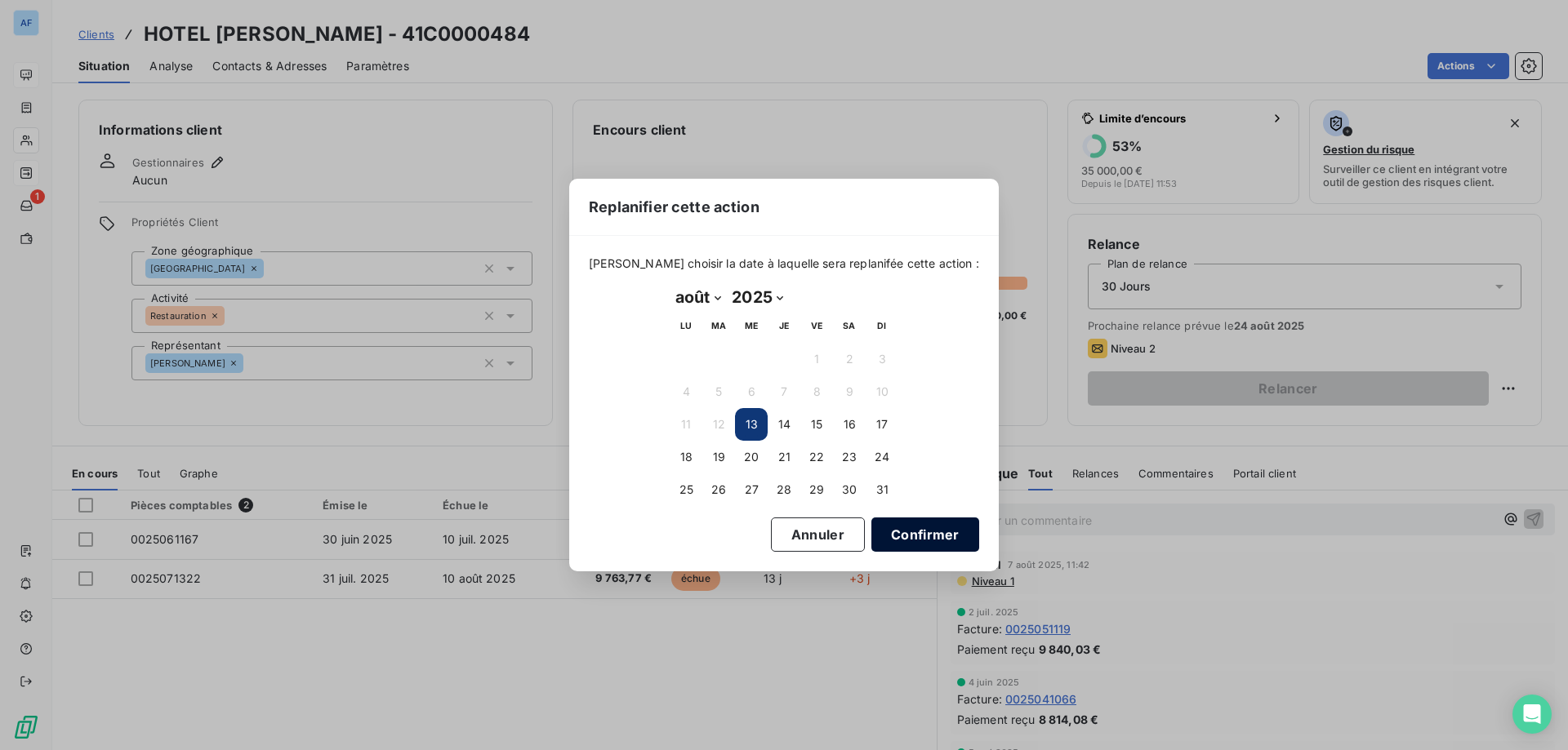
click at [895, 531] on button "Confirmer" at bounding box center [925, 534] width 108 height 34
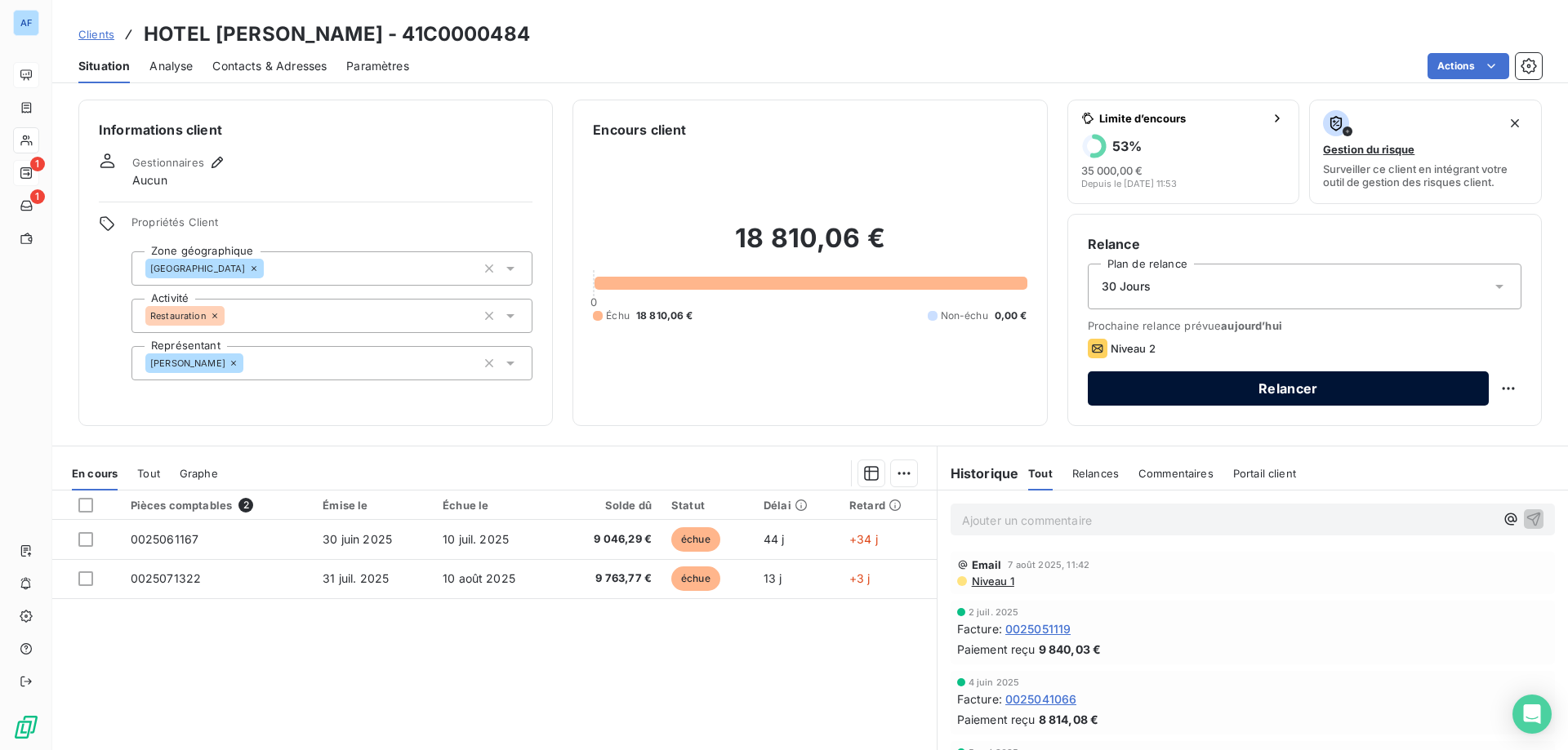
click at [1266, 383] on button "Relancer" at bounding box center [1288, 389] width 401 height 34
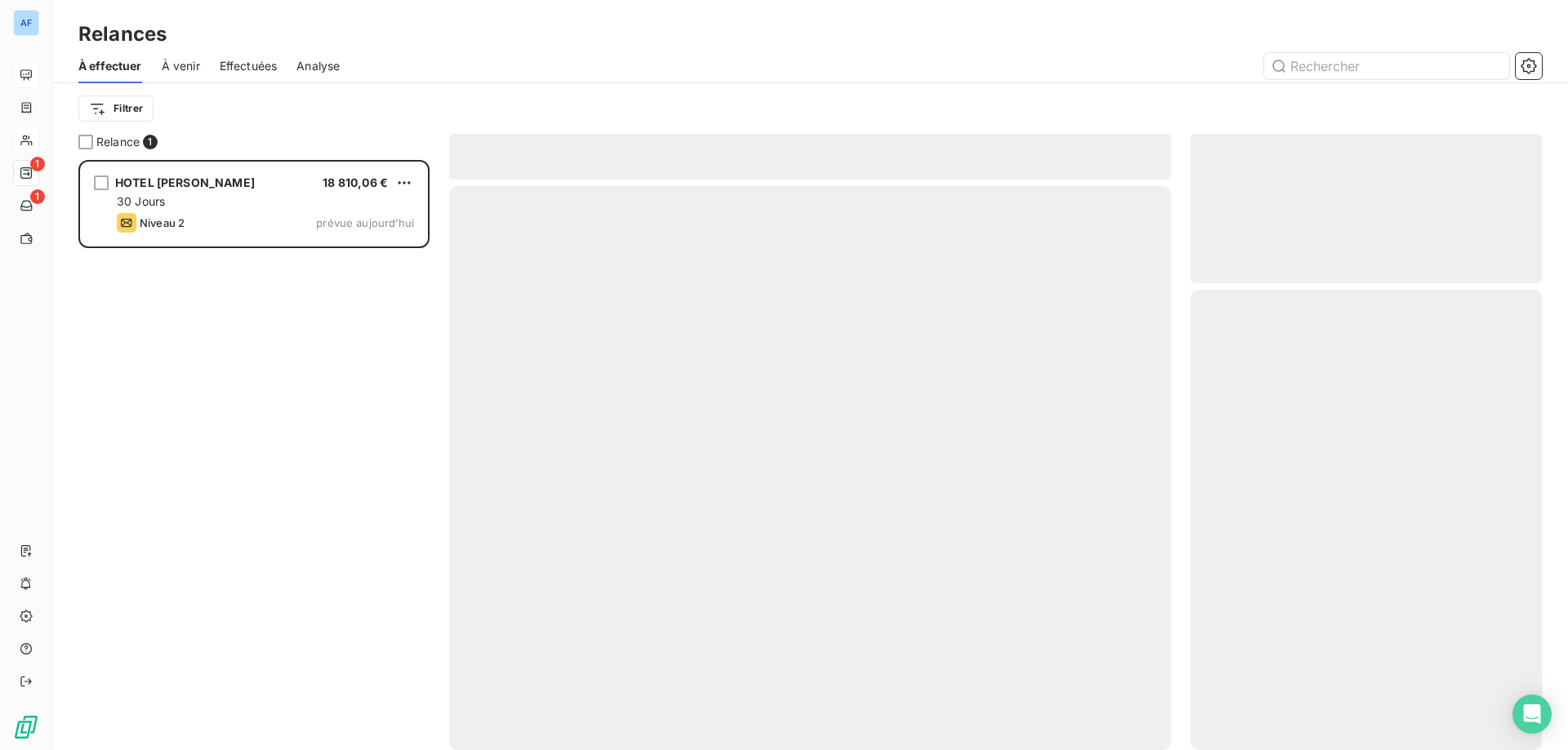
scroll to position [578, 338]
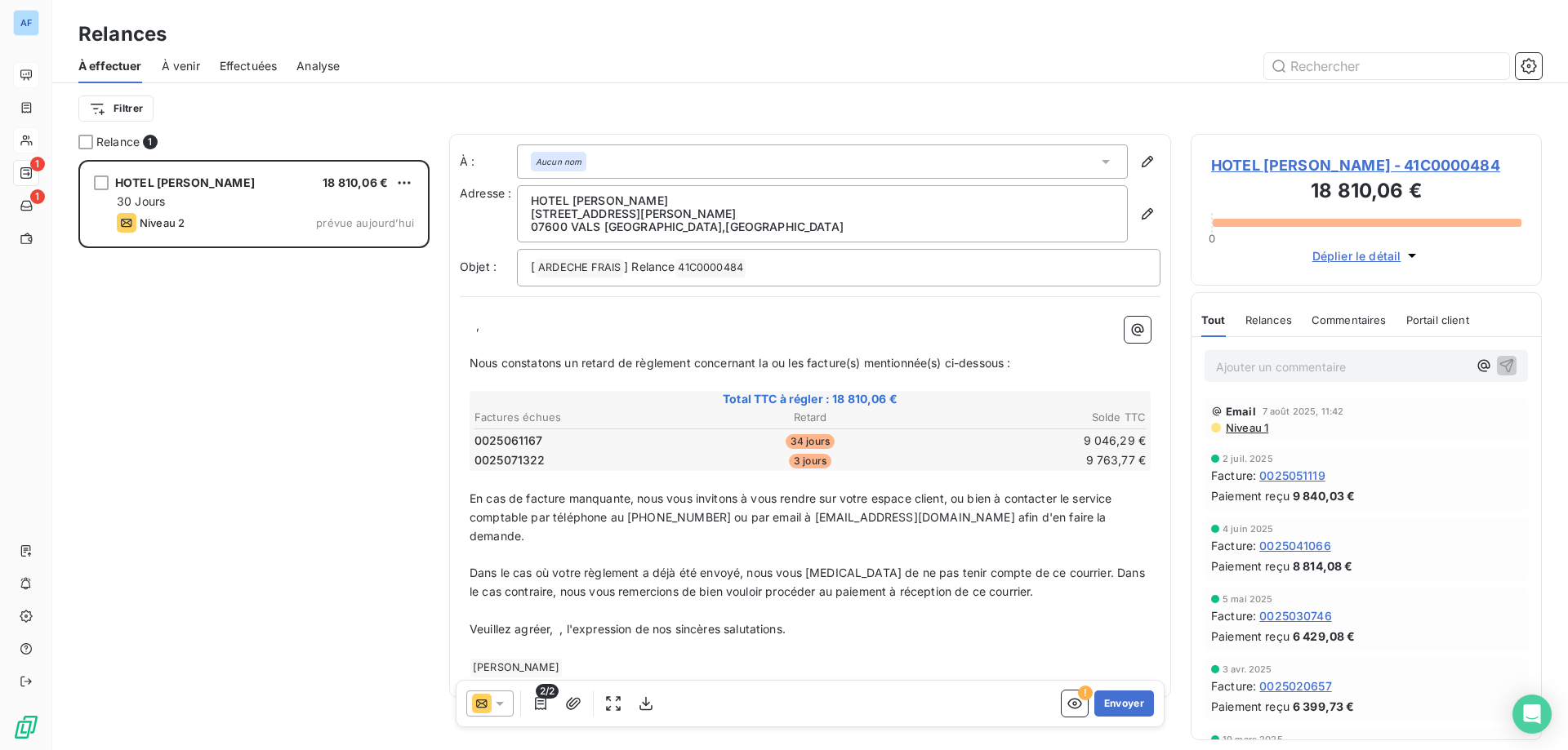
click at [465, 326] on div "﻿ ﻿ , ﻿ Nous constatons un retard de règlement concernant la ou les facture(s) …" at bounding box center [810, 497] width 701 height 381
click at [472, 328] on p "﻿ ﻿ ," at bounding box center [810, 325] width 681 height 19
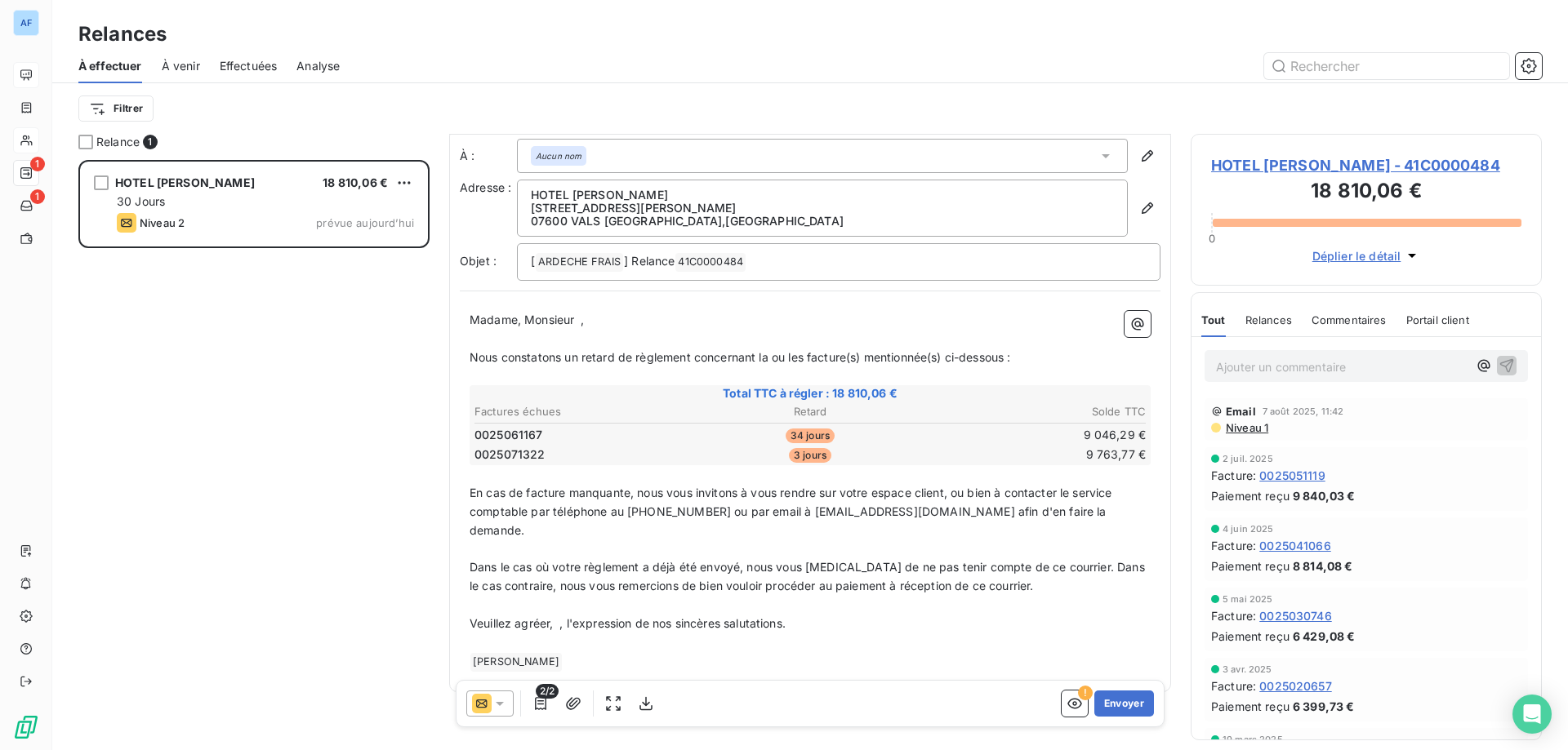
click at [561, 615] on p "Veuillez agréer, ﻿ , l'expression de nos sincères salutations." at bounding box center [810, 624] width 681 height 19
click at [537, 704] on icon "button" at bounding box center [540, 703] width 17 height 17
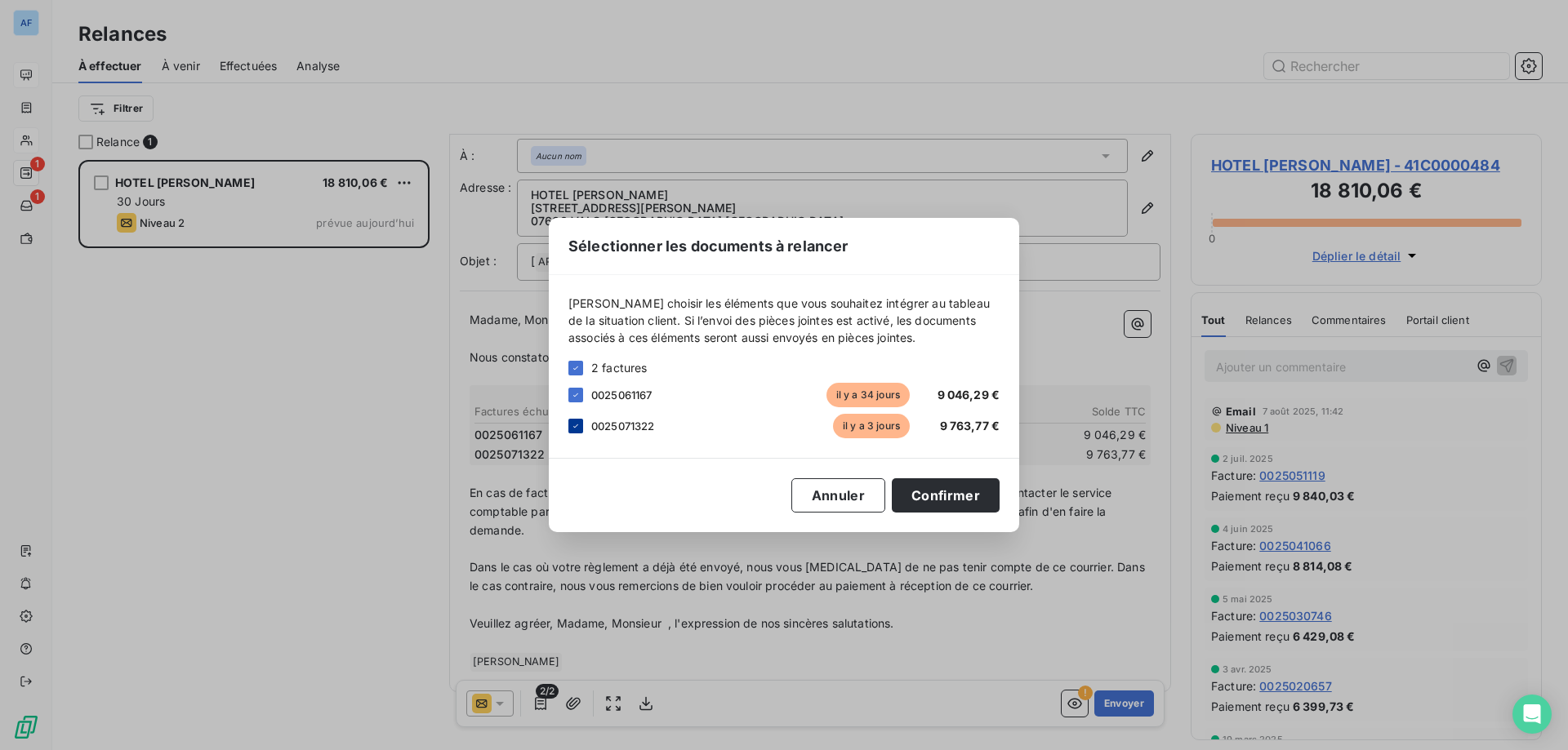
click at [569, 424] on div at bounding box center [576, 426] width 15 height 15
click at [940, 501] on button "Confirmer" at bounding box center [946, 495] width 108 height 34
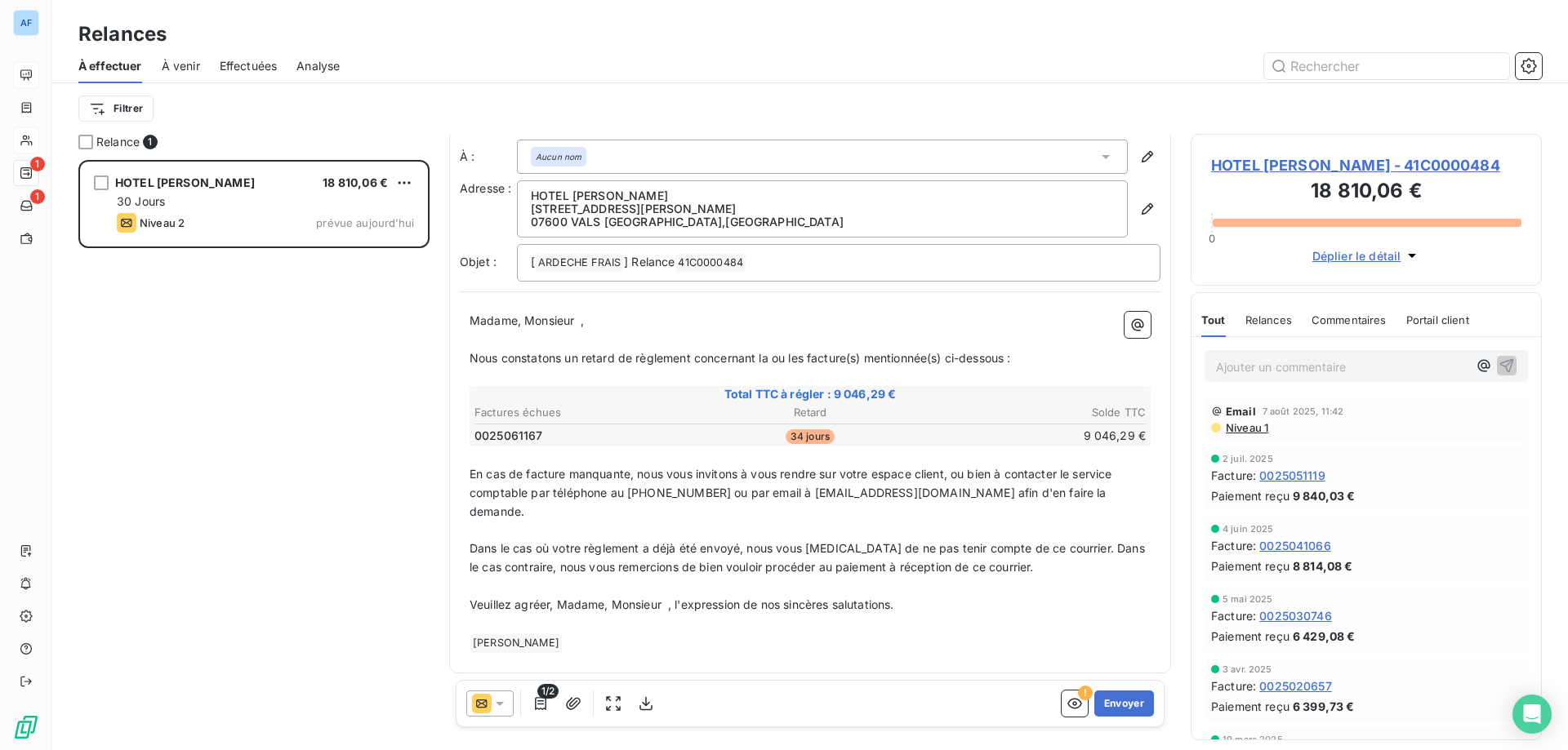
scroll to position [0, 0]
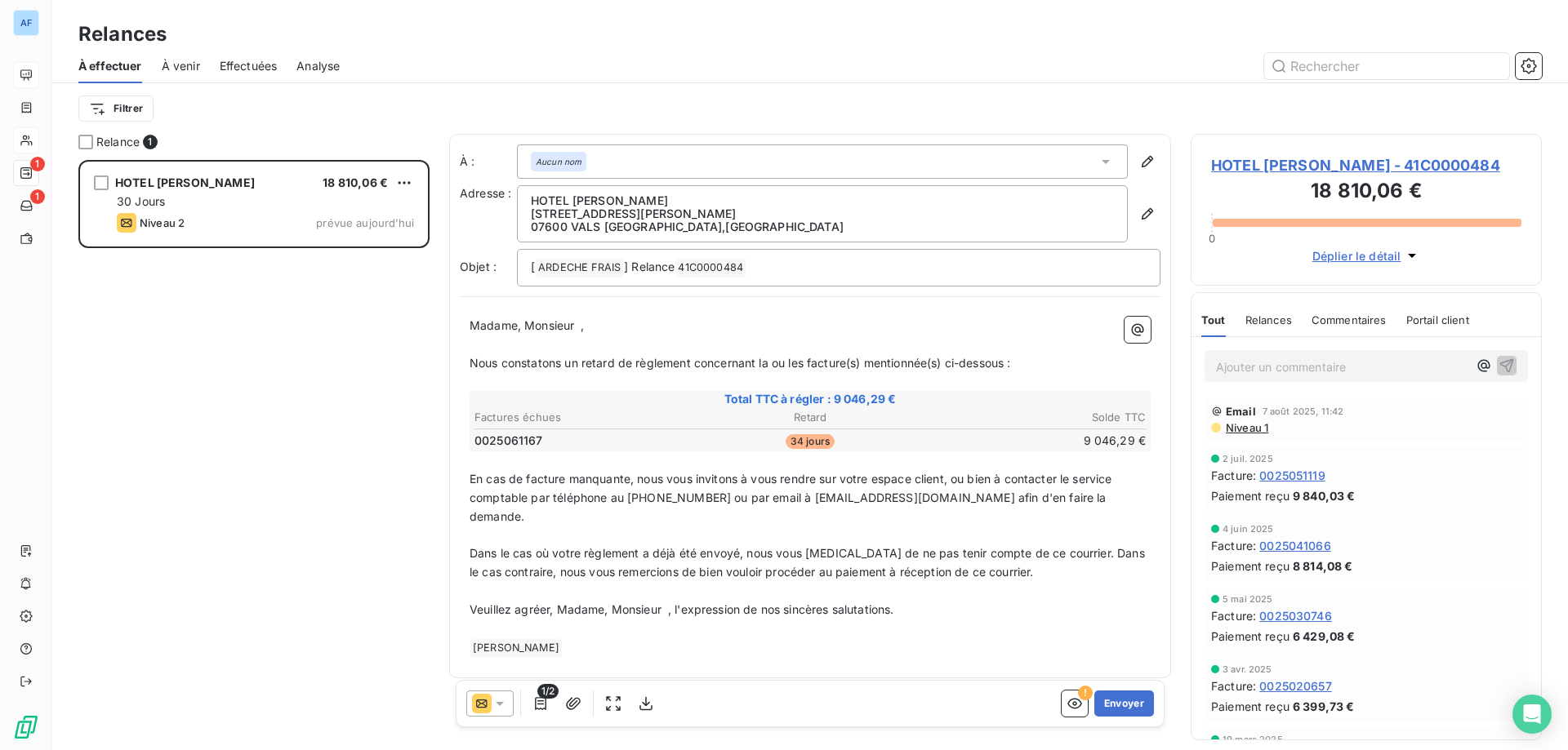
click at [1099, 165] on icon at bounding box center [1105, 161] width 17 height 17
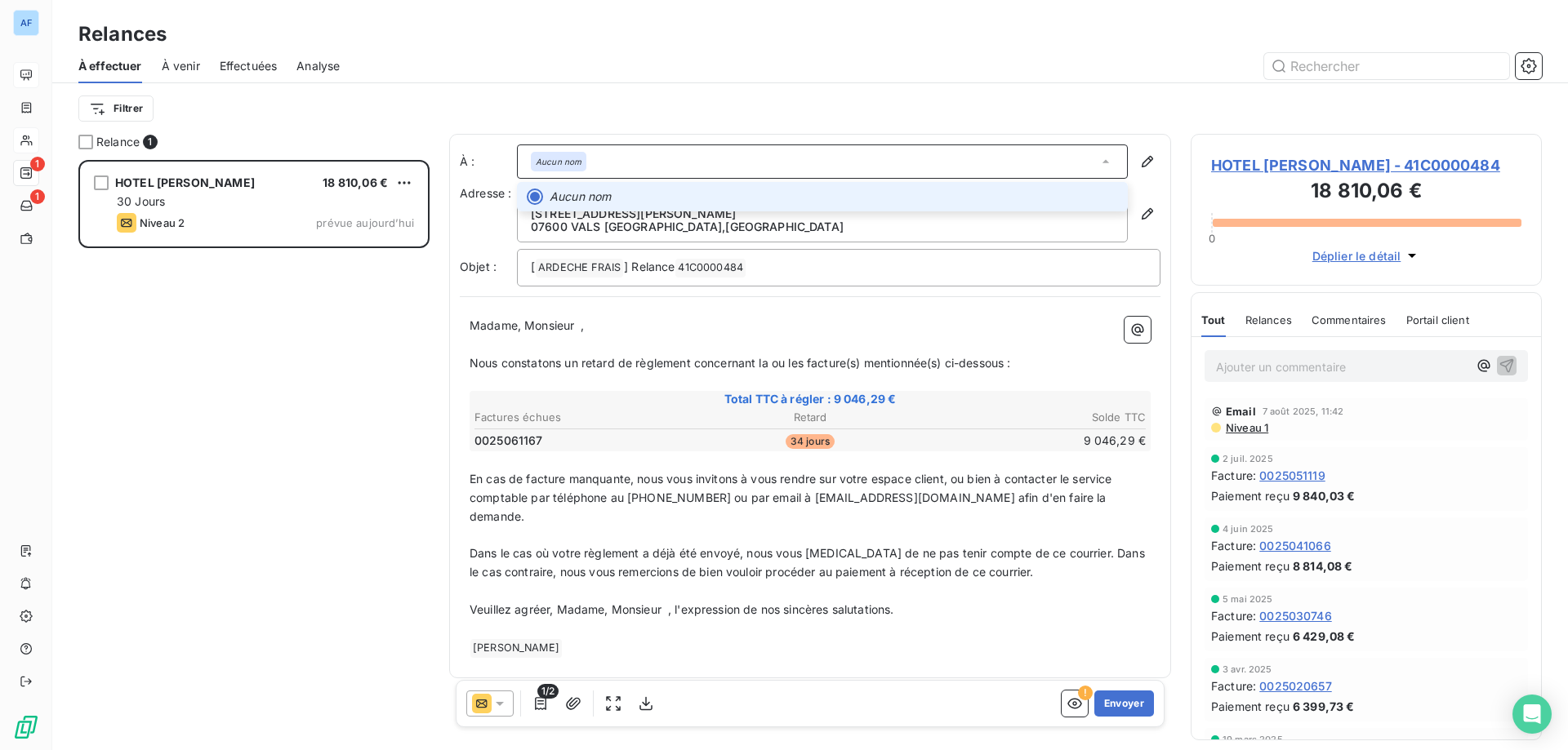
click at [1099, 165] on icon at bounding box center [1105, 161] width 17 height 17
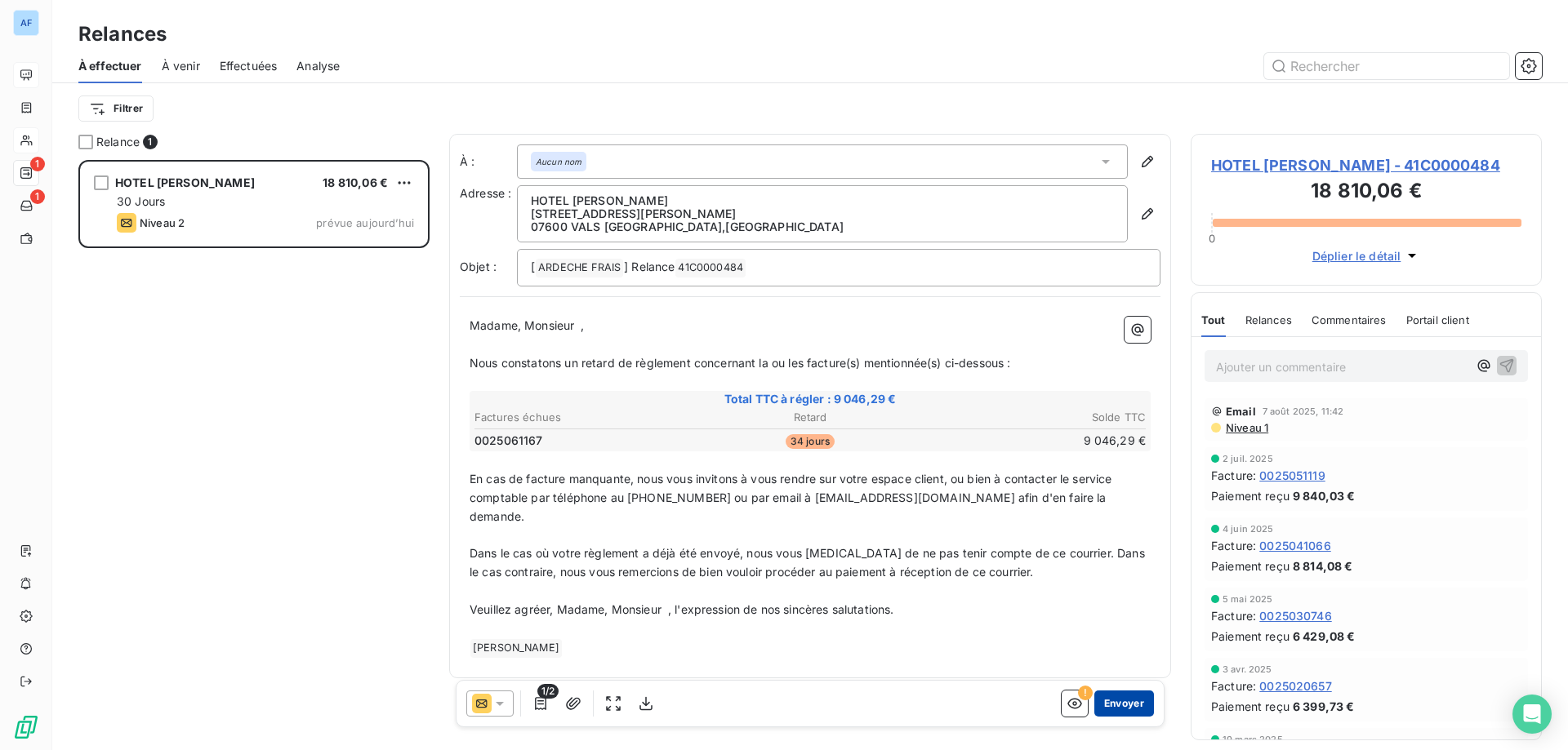
click at [1108, 707] on button "Envoyer" at bounding box center [1125, 704] width 60 height 26
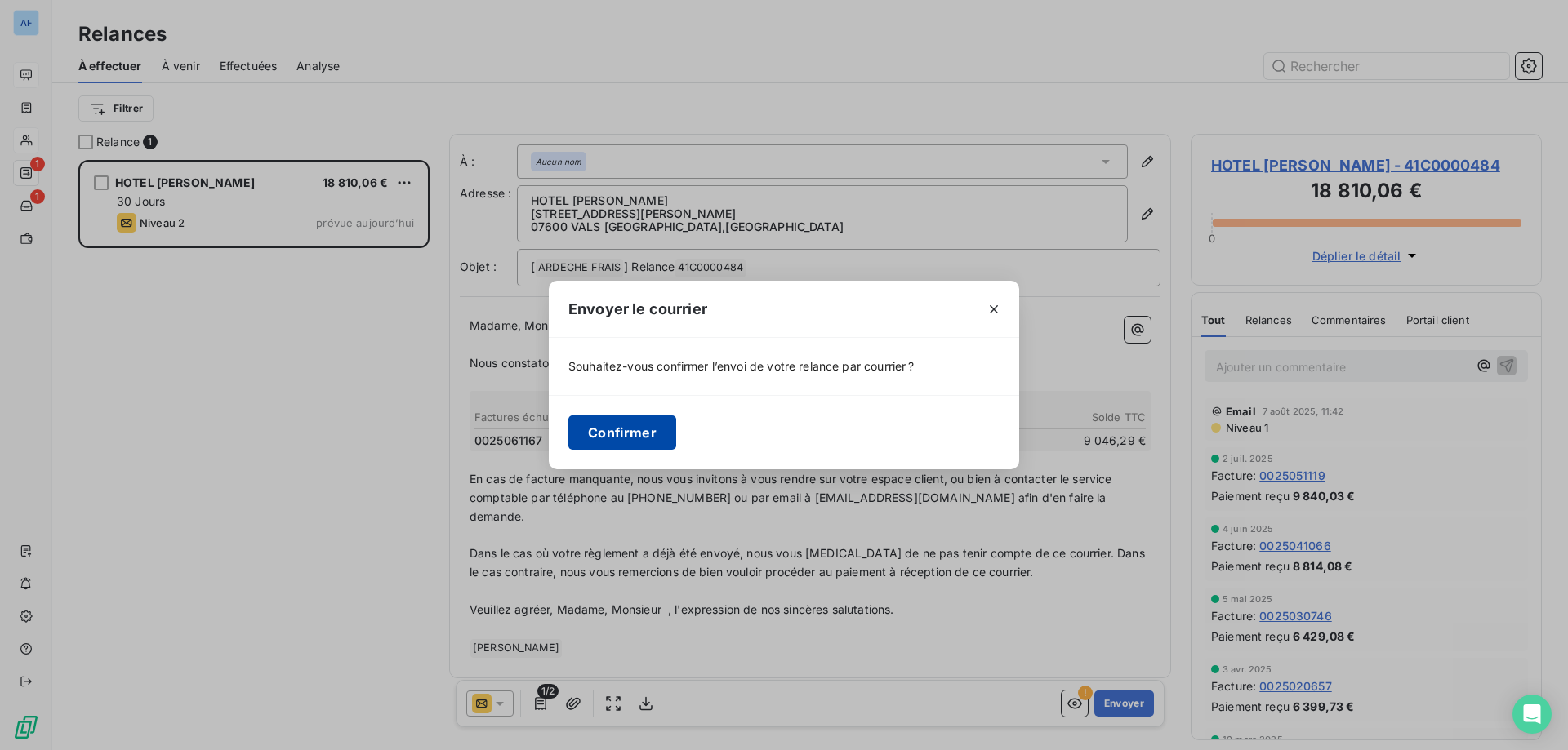
click at [659, 420] on button "Confirmer" at bounding box center [622, 433] width 108 height 34
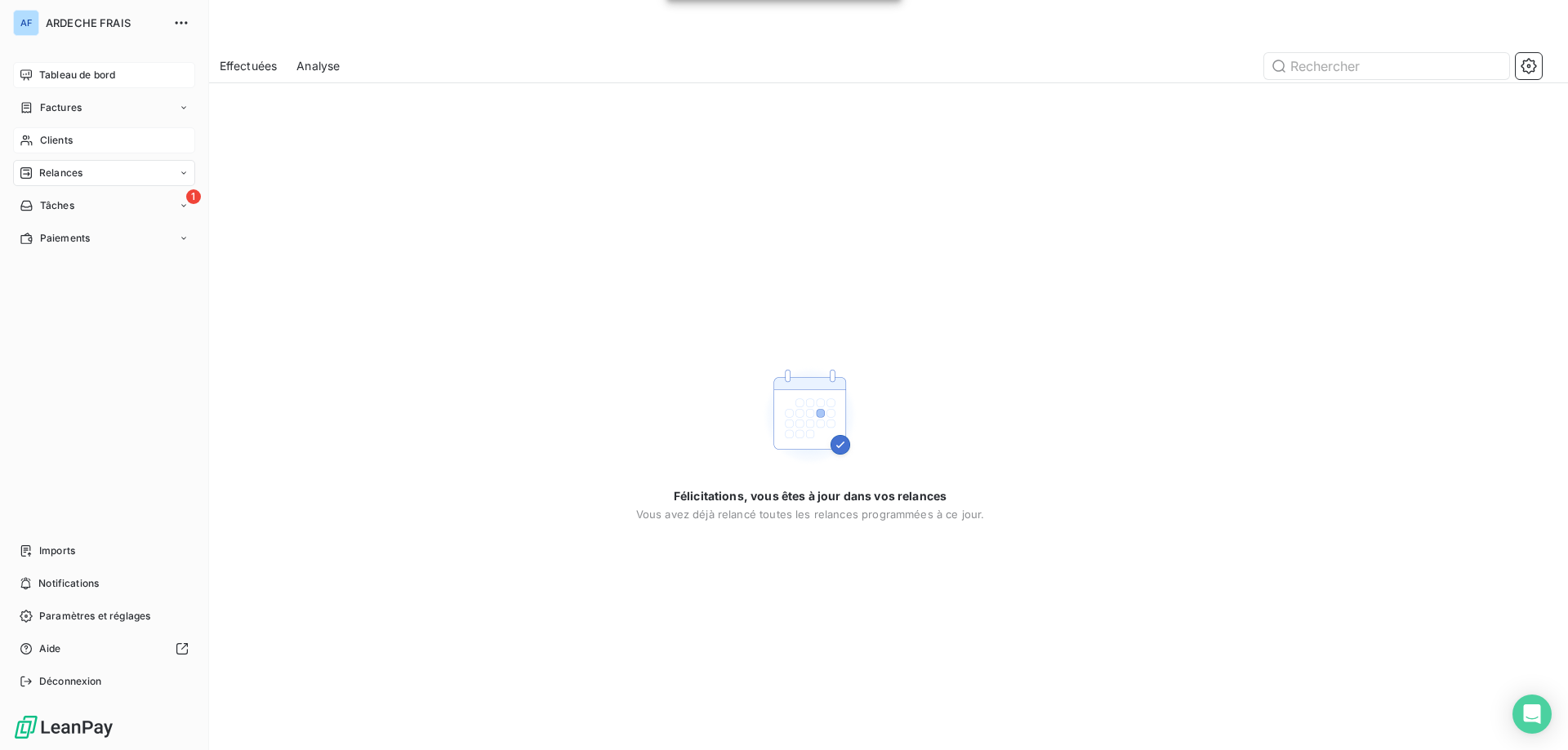
click at [29, 139] on icon at bounding box center [26, 140] width 14 height 13
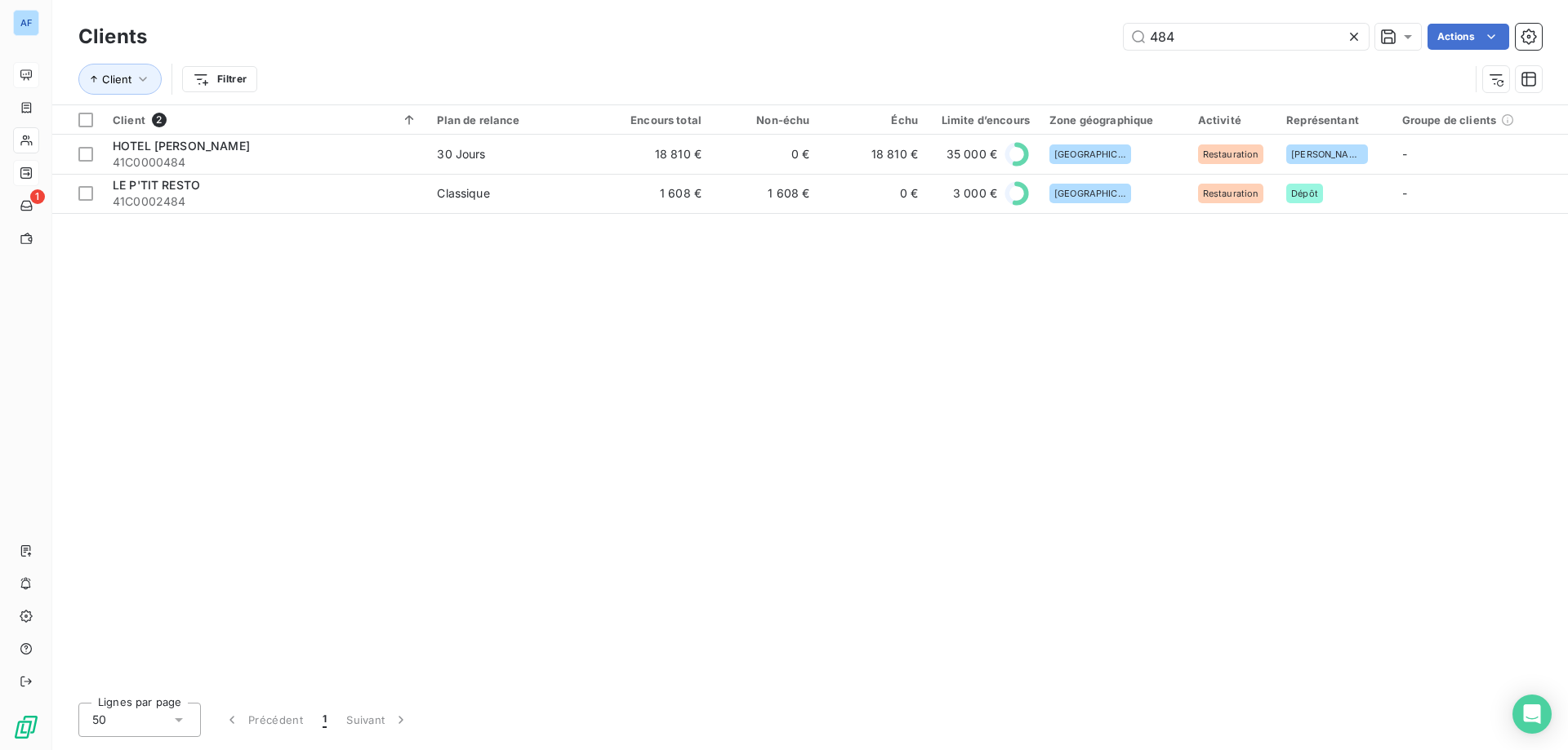
drag, startPoint x: 1197, startPoint y: 42, endPoint x: 751, endPoint y: 44, distance: 446.0
click at [753, 43] on div "484 Actions" at bounding box center [854, 37] width 1375 height 26
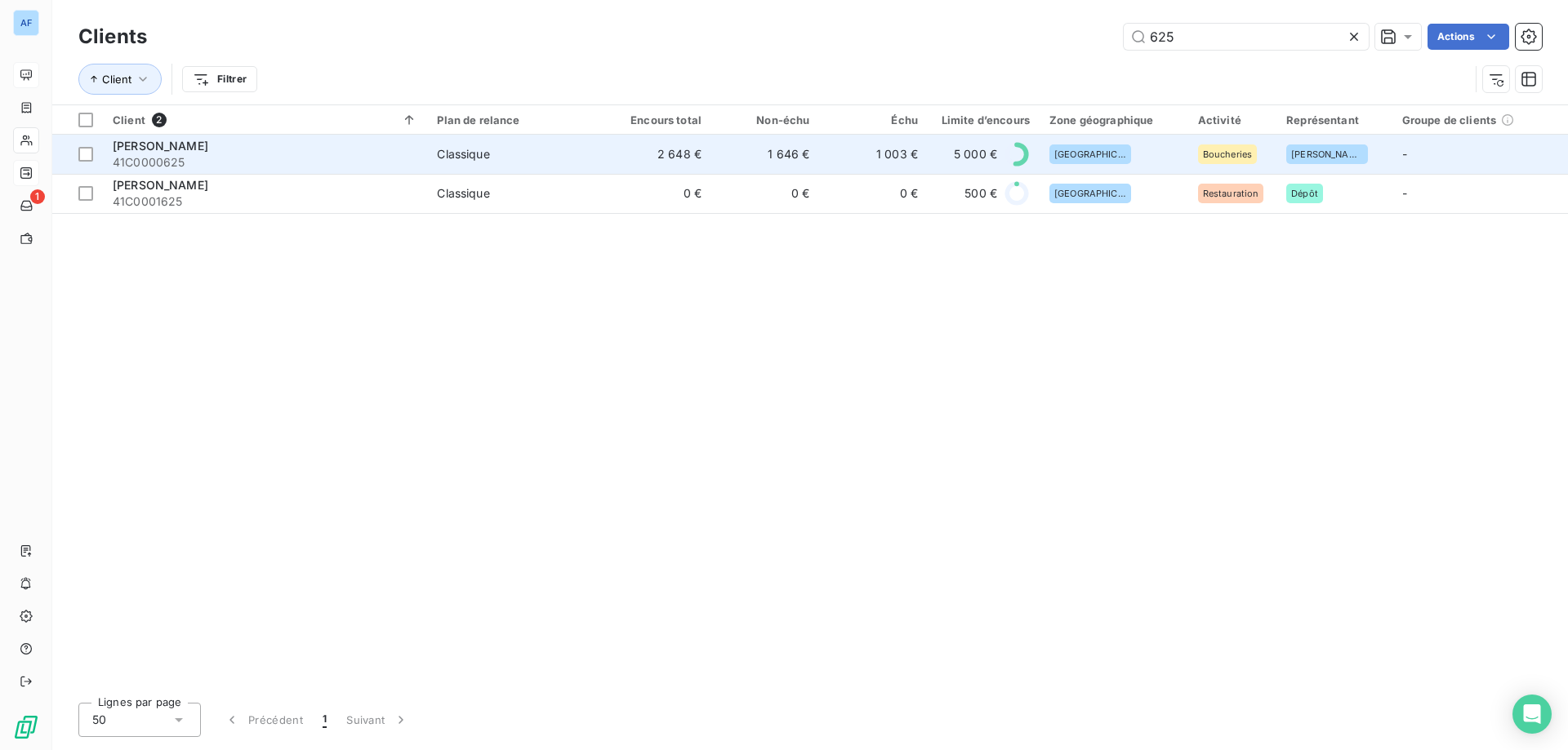
type input "625"
click at [738, 153] on td "1 646 €" at bounding box center [765, 154] width 108 height 39
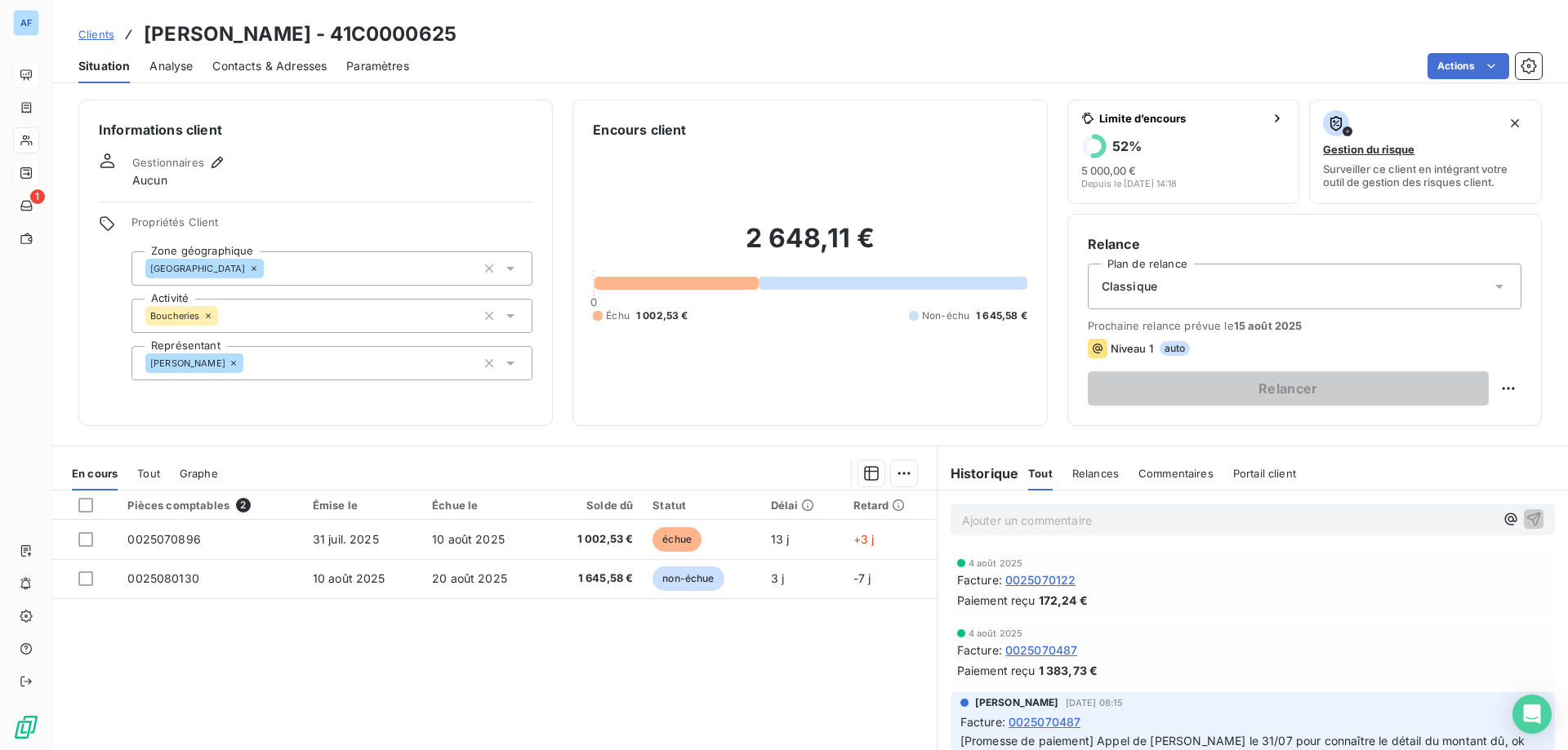
click at [103, 40] on span "Clients" at bounding box center [96, 34] width 36 height 13
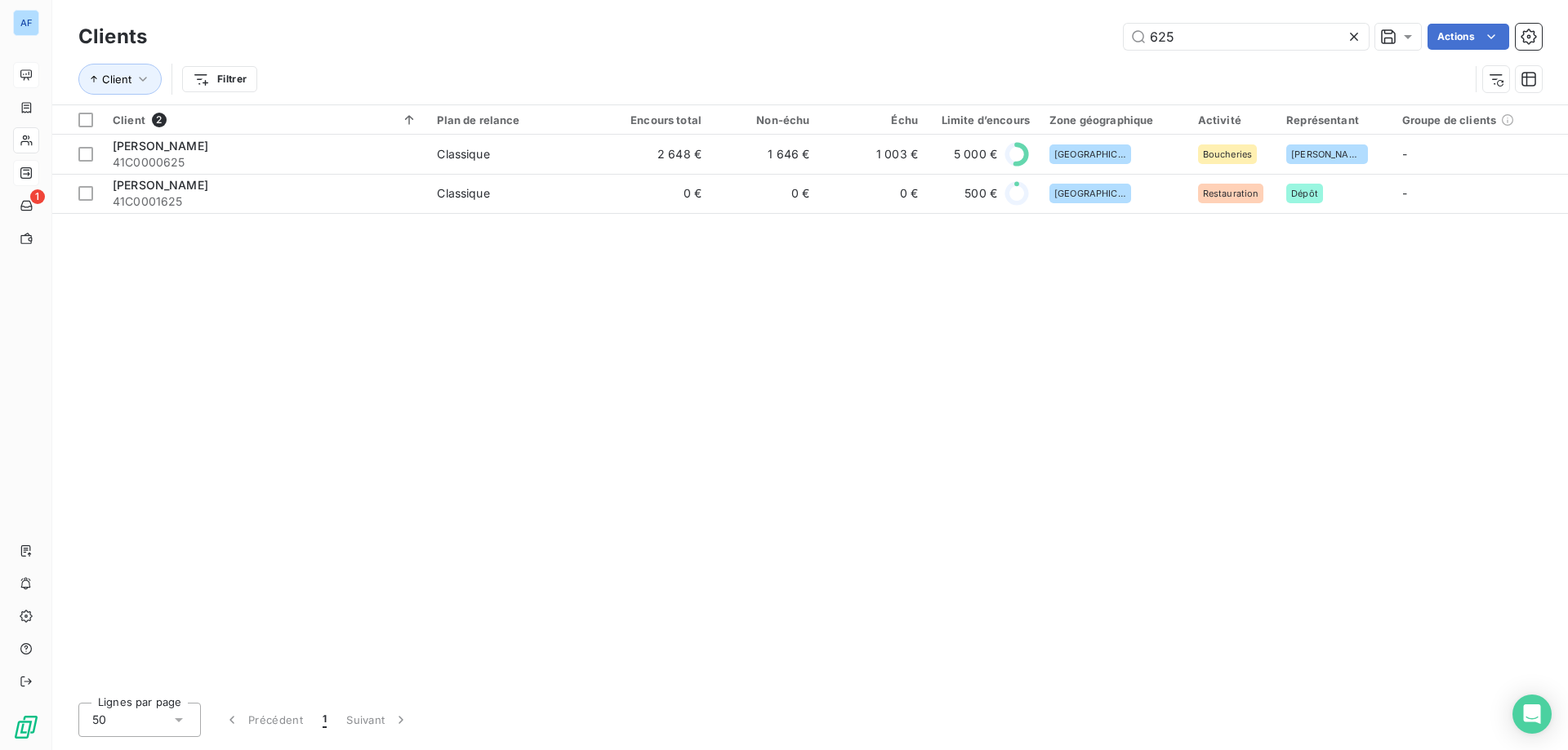
drag, startPoint x: 1194, startPoint y: 39, endPoint x: 784, endPoint y: 11, distance: 411.0
click at [1043, 28] on div "625 Actions" at bounding box center [854, 37] width 1375 height 26
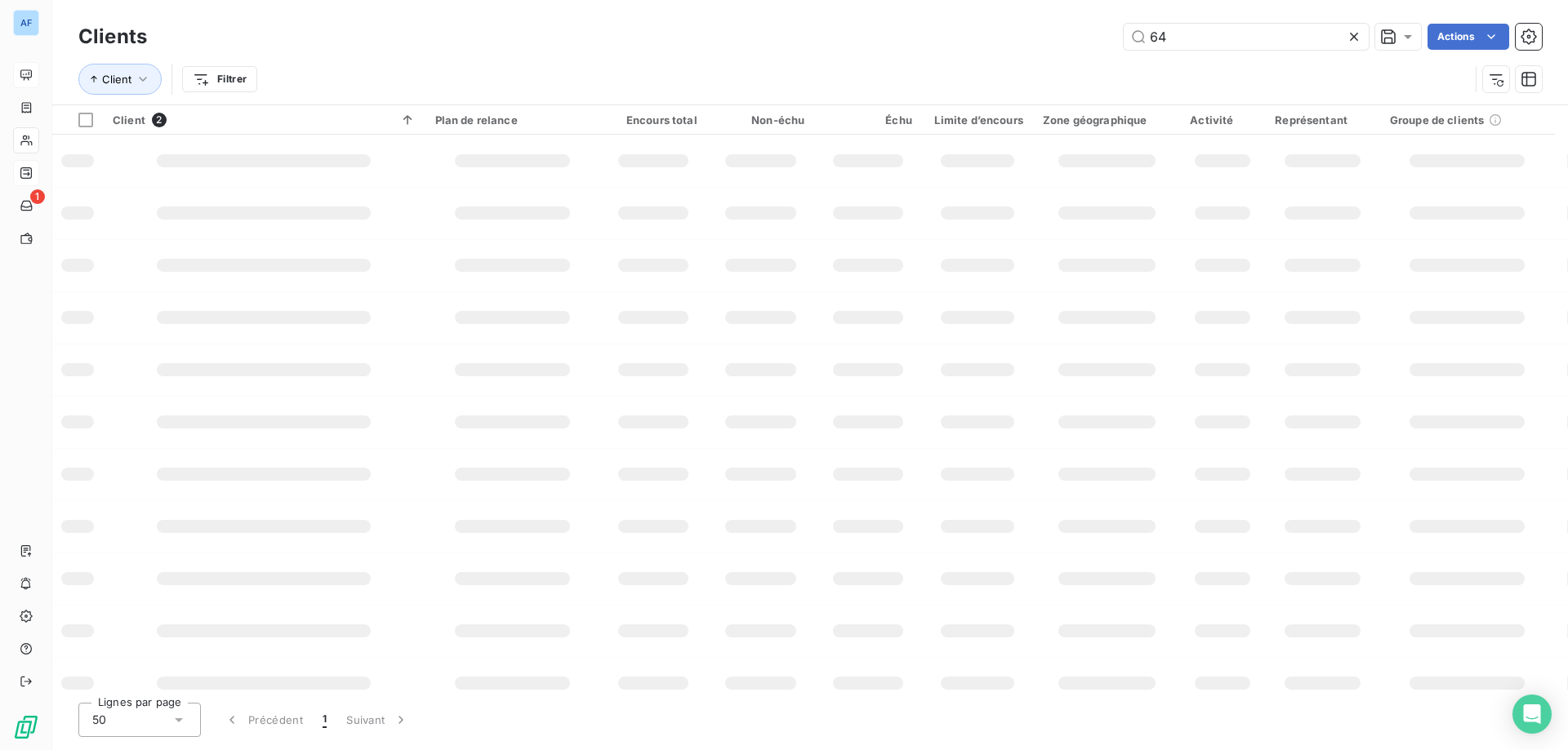
type input "648"
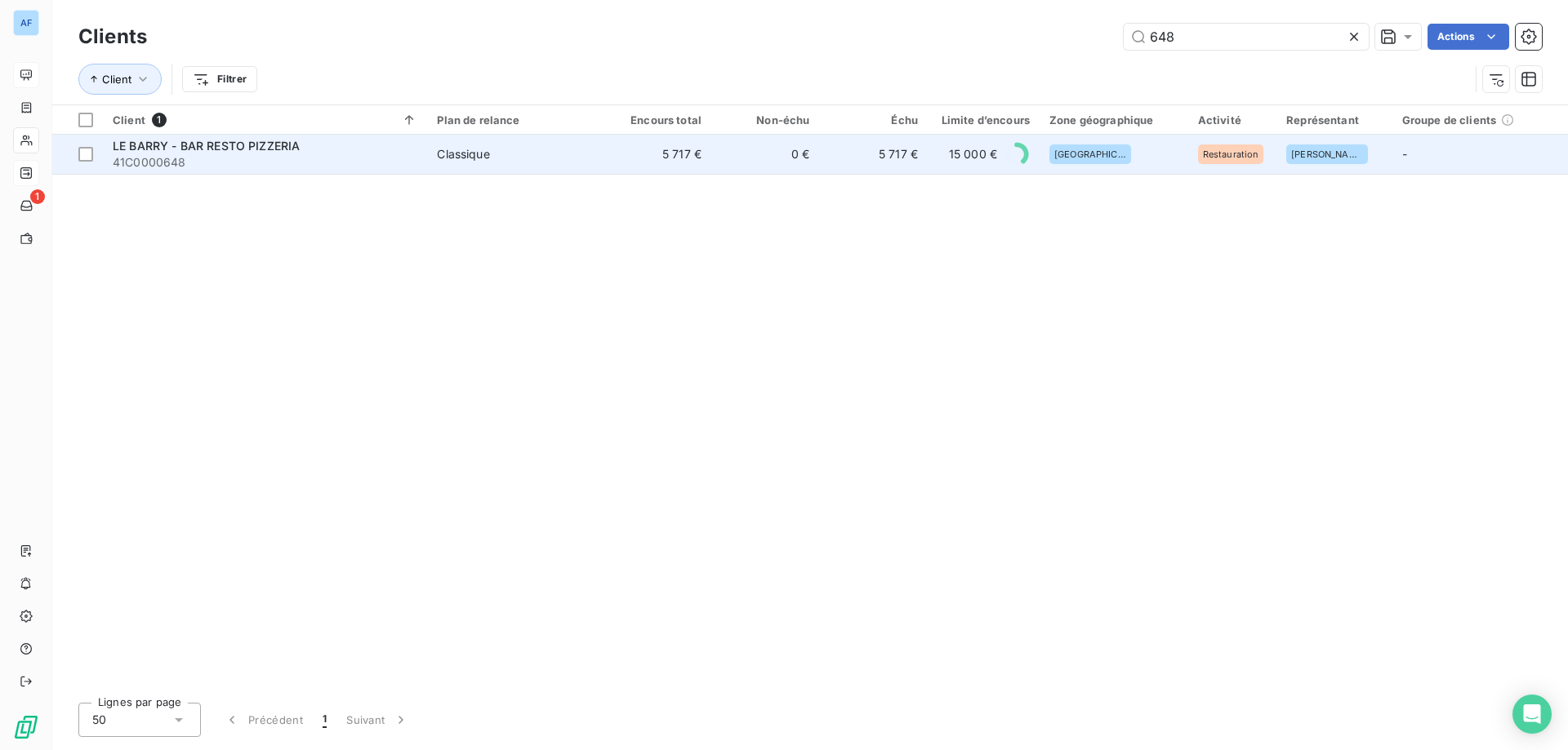
click at [683, 172] on td "5 717 €" at bounding box center [658, 154] width 108 height 39
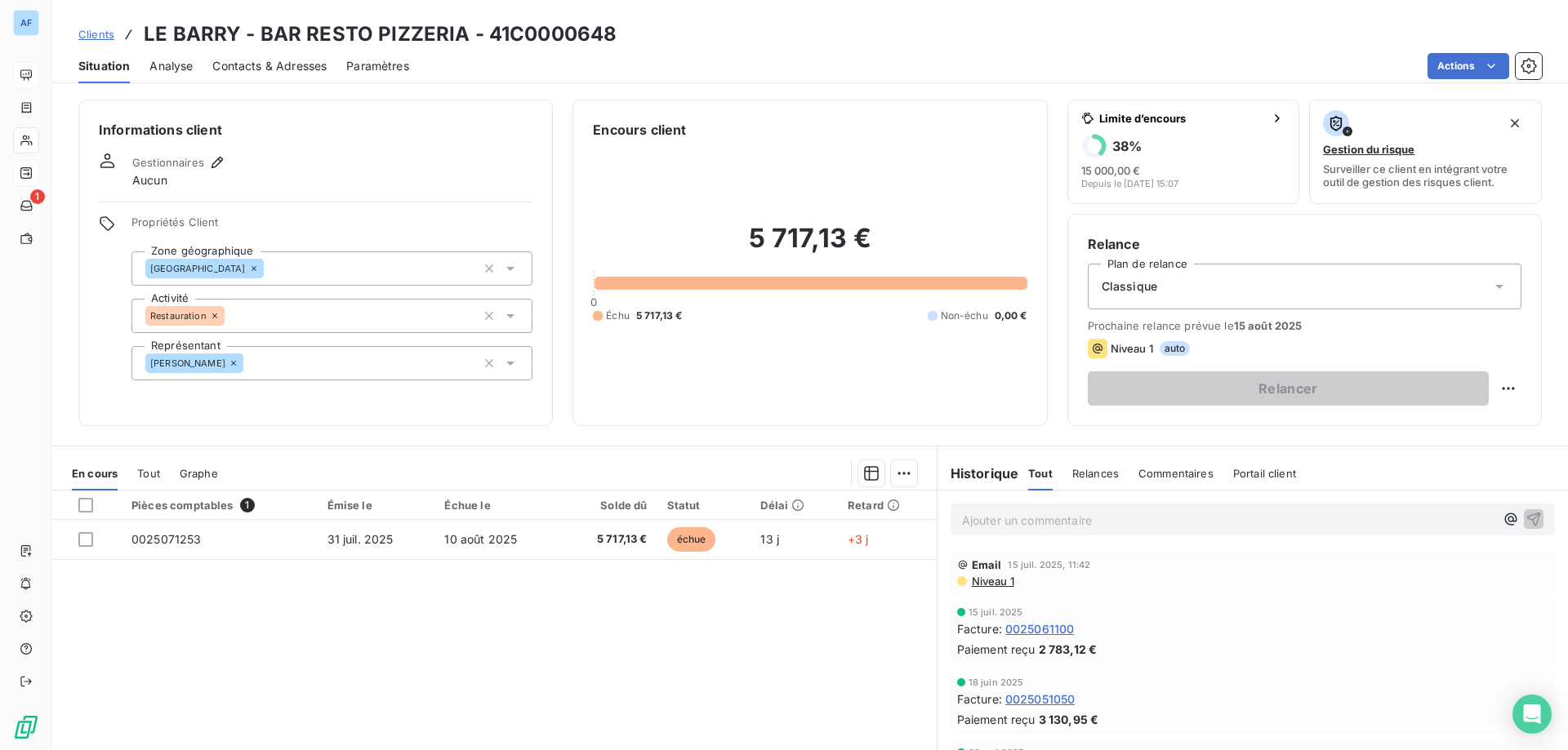
click at [101, 22] on div "Clients LE BARRY - BAR RESTO PIZZERIA - 41C0000648" at bounding box center [347, 33] width 539 height 29
click at [109, 33] on span "Clients" at bounding box center [96, 34] width 36 height 13
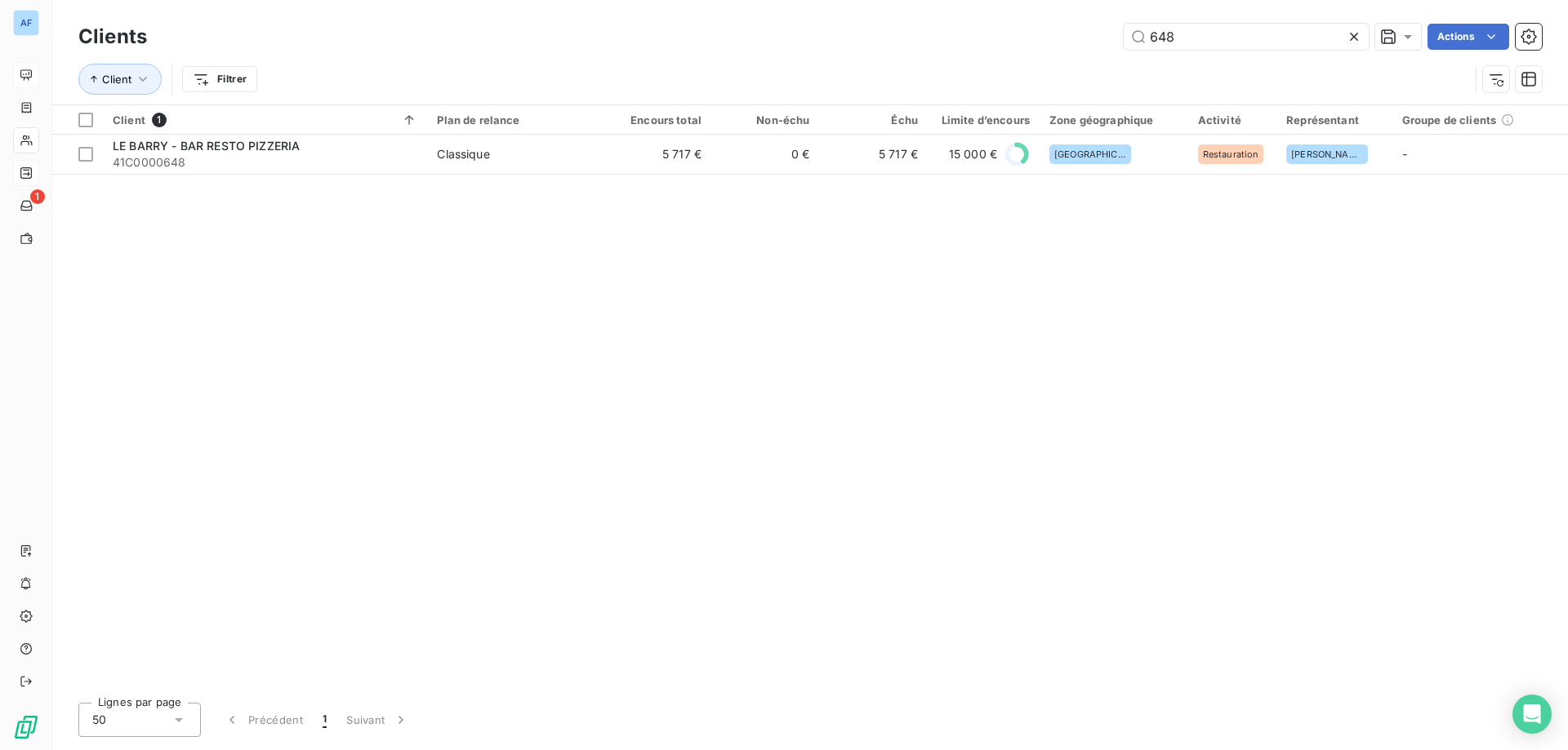
drag, startPoint x: 1212, startPoint y: 38, endPoint x: 500, endPoint y: 105, distance: 715.1
click at [500, 105] on div "Clients 648 Actions Client Filtrer Client 1 Plan de relance Encours total Non-é…" at bounding box center [810, 375] width 1516 height 750
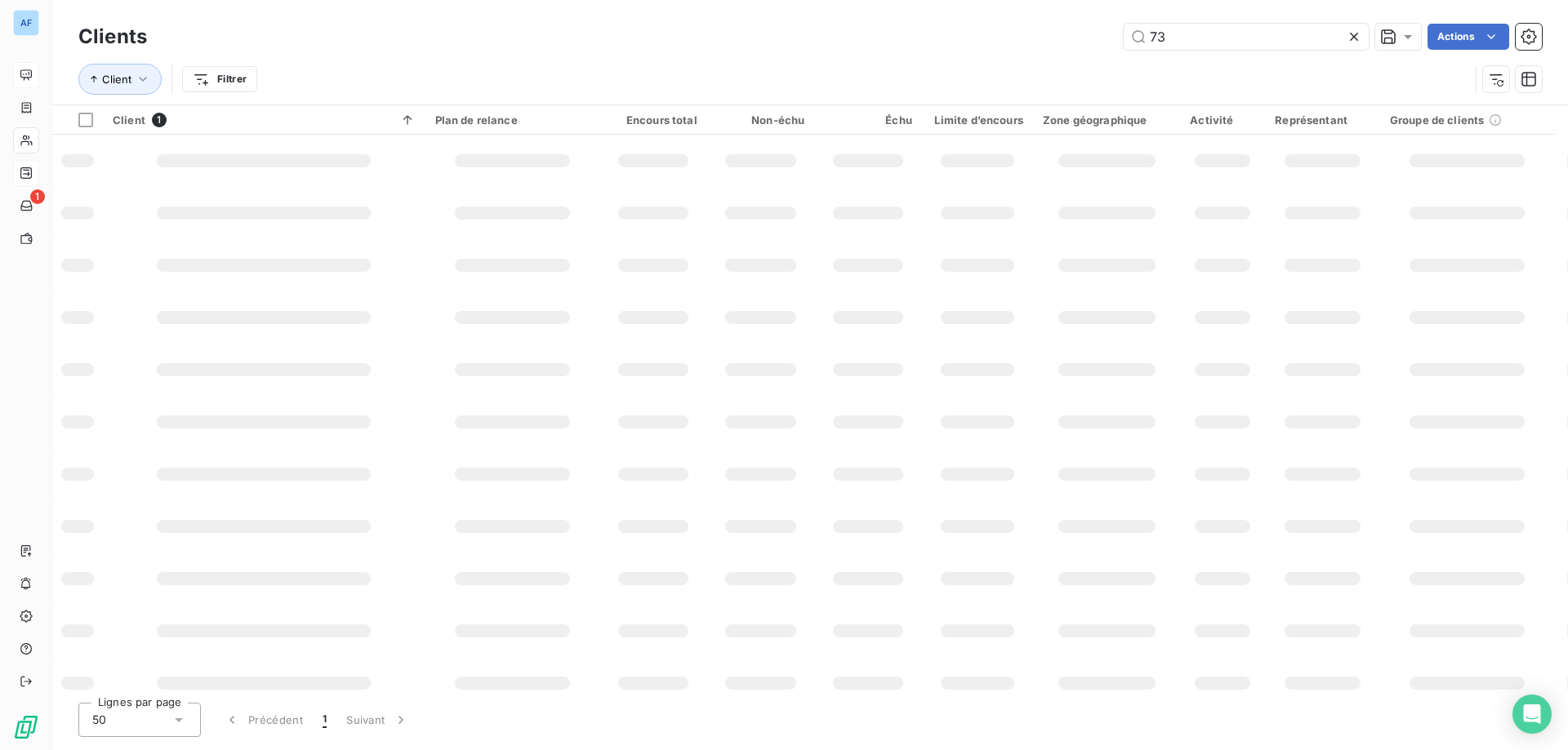
type input "731"
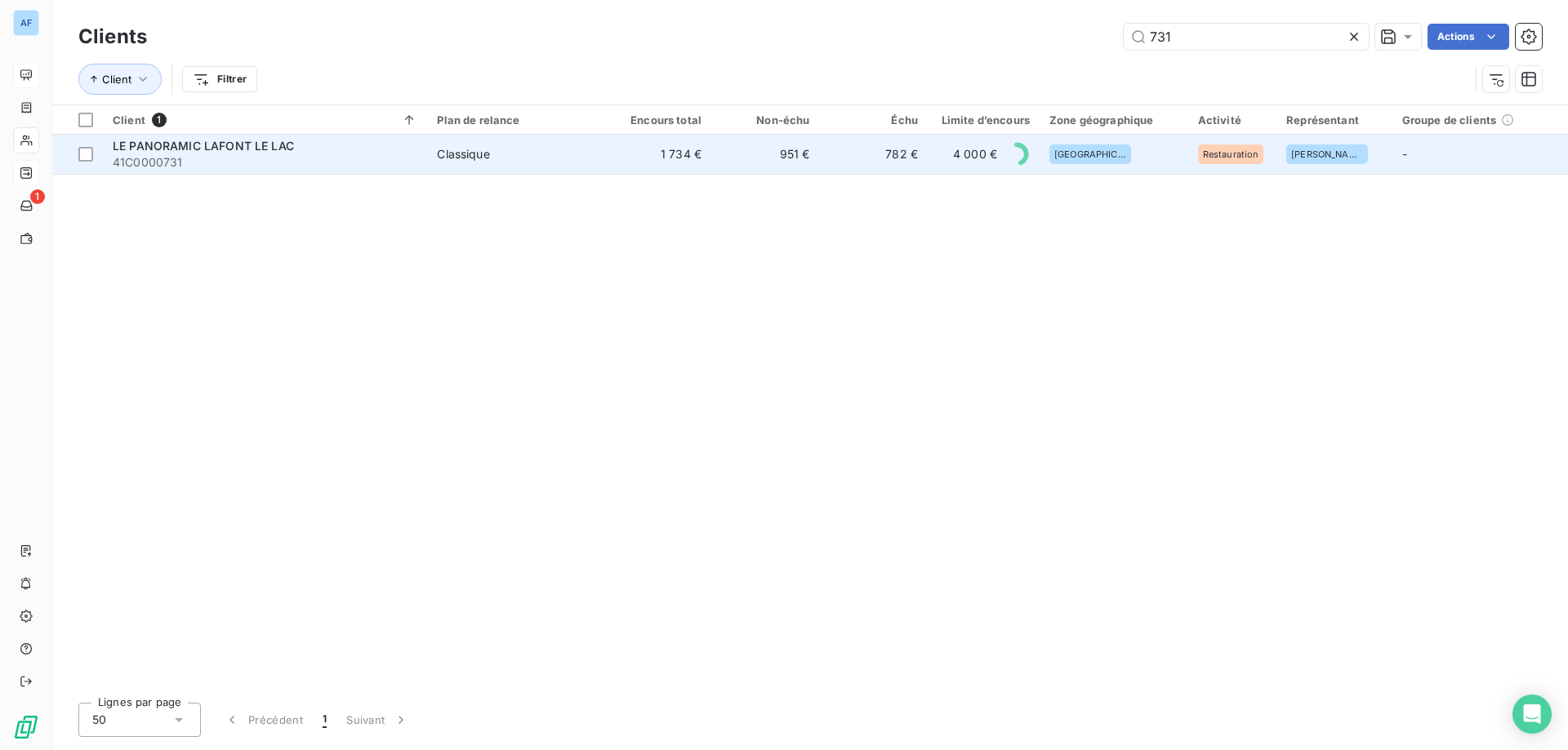
click at [487, 155] on div "Classique" at bounding box center [463, 154] width 52 height 17
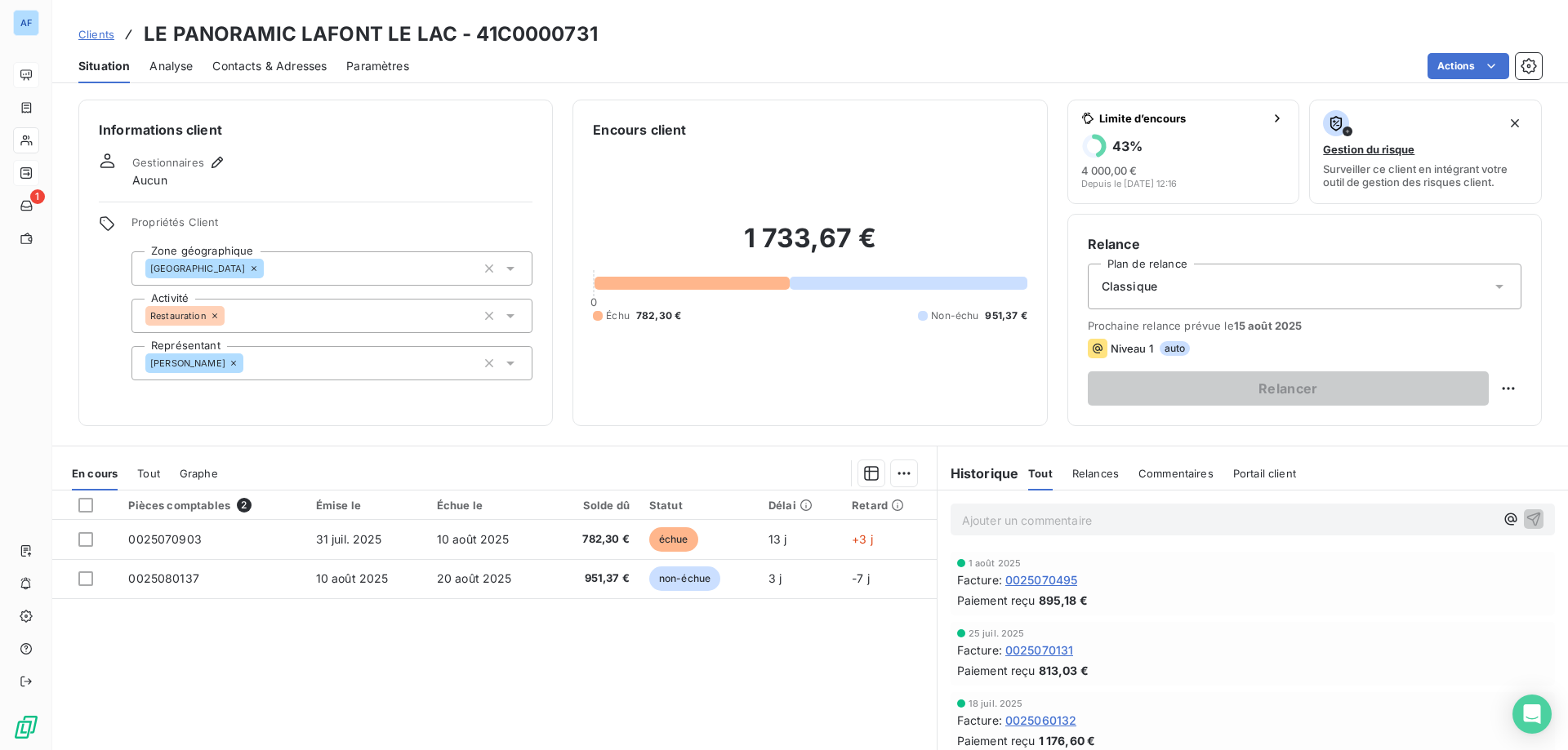
click at [106, 36] on span "Clients" at bounding box center [96, 34] width 36 height 13
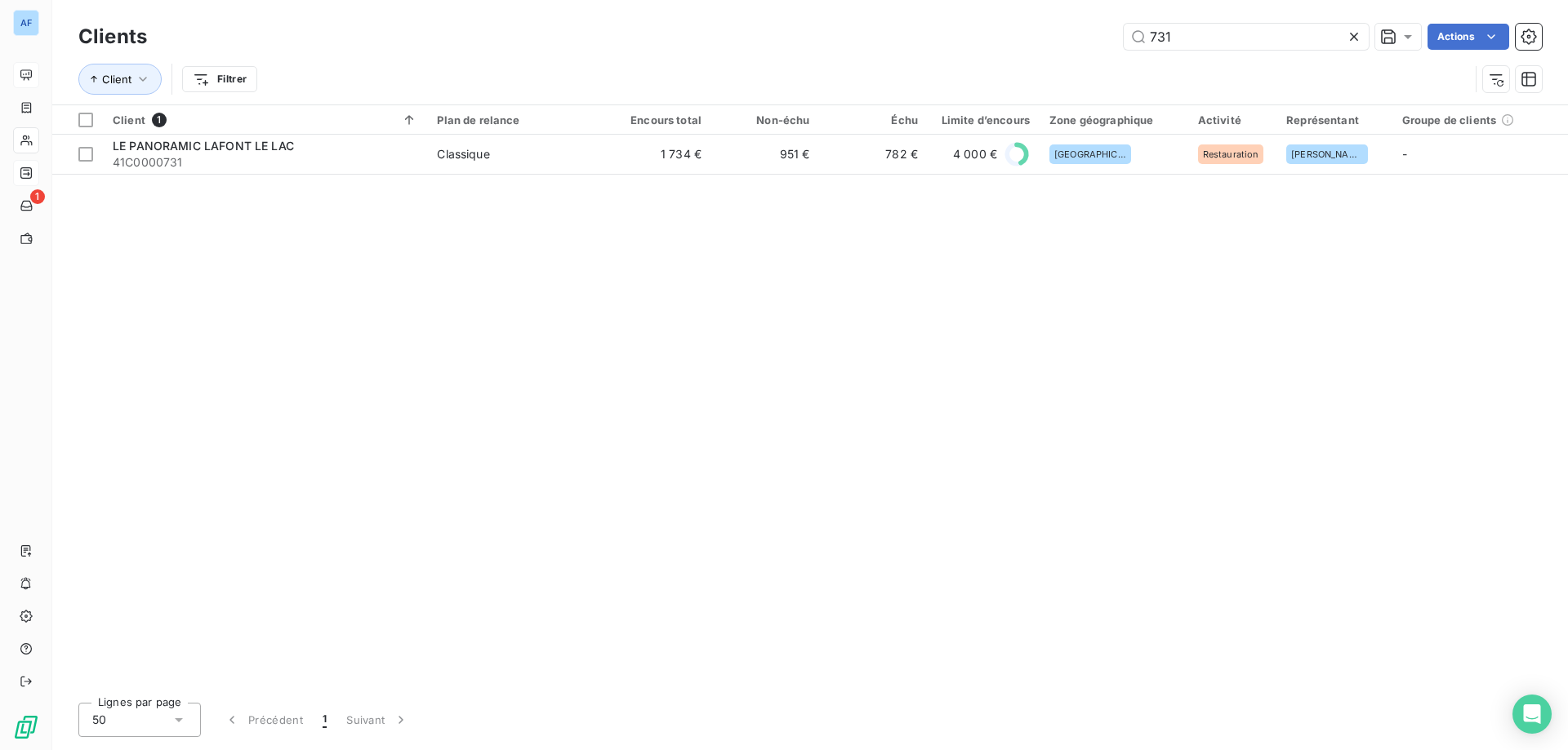
drag, startPoint x: 1139, startPoint y: 33, endPoint x: 761, endPoint y: 32, distance: 378.0
click at [817, 46] on div "731 Actions" at bounding box center [854, 37] width 1375 height 26
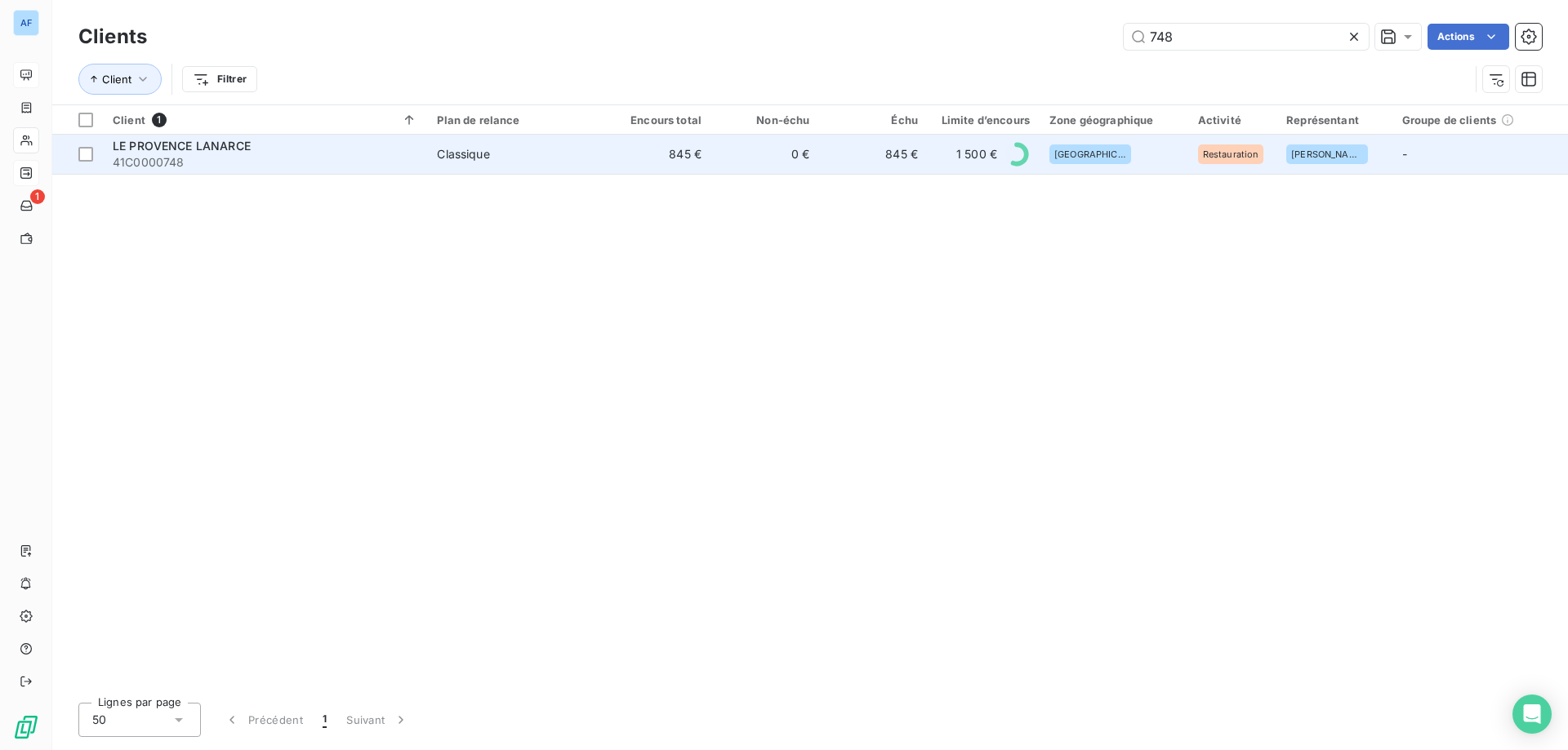
type input "748"
click at [780, 170] on td "0 €" at bounding box center [765, 154] width 108 height 39
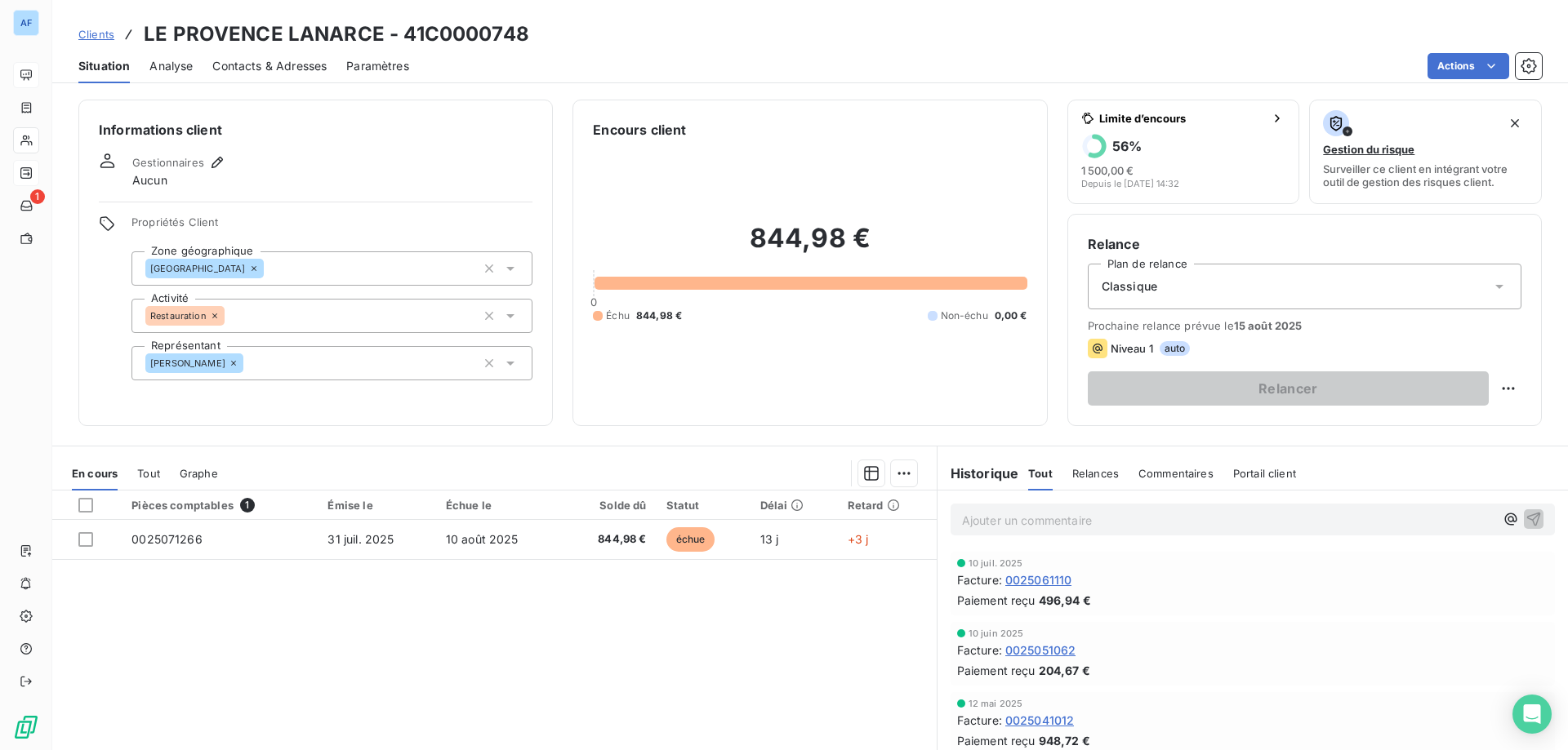
click at [107, 26] on link "Clients" at bounding box center [96, 34] width 36 height 17
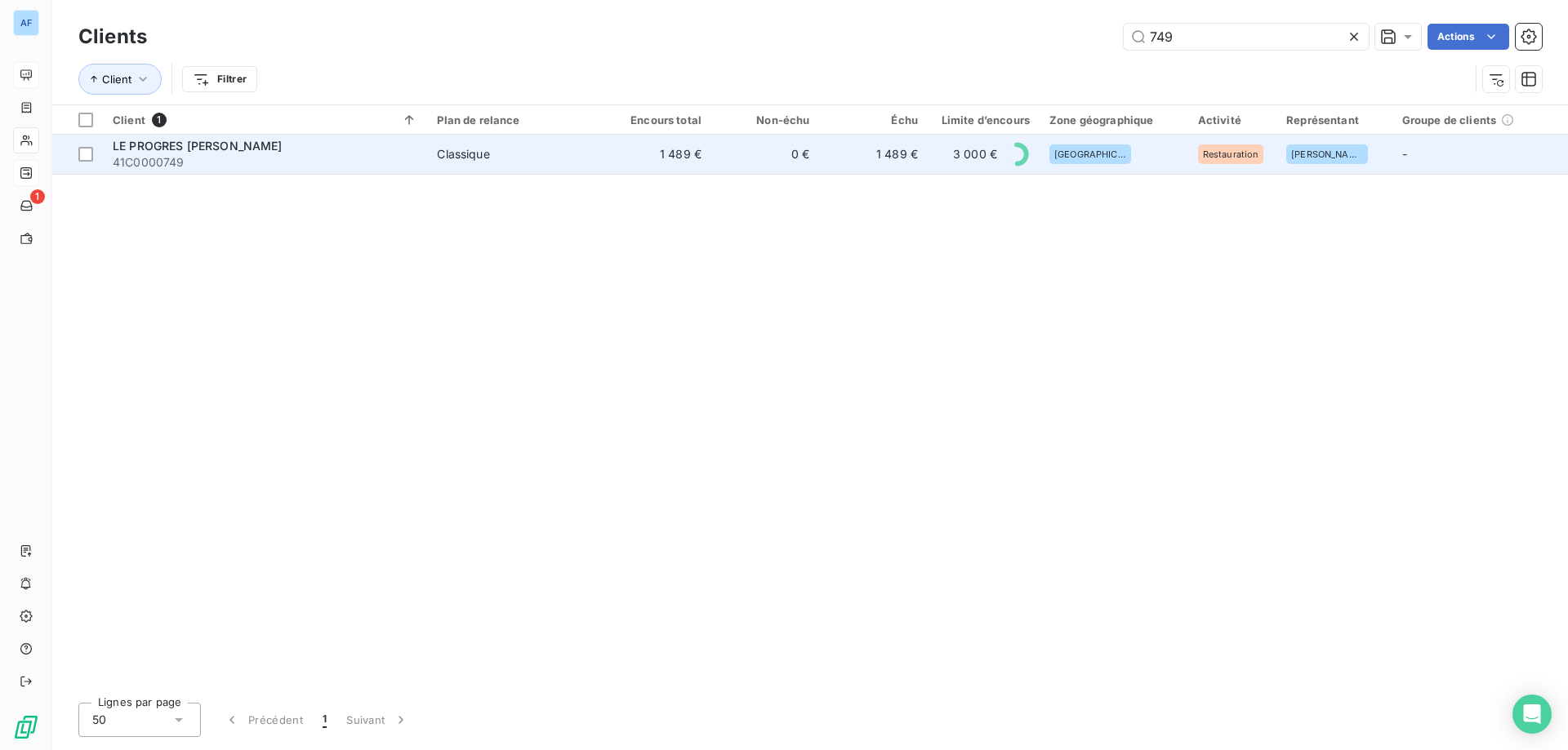
type input "749"
click at [1065, 154] on span "[GEOGRAPHIC_DATA]" at bounding box center [1090, 154] width 72 height 10
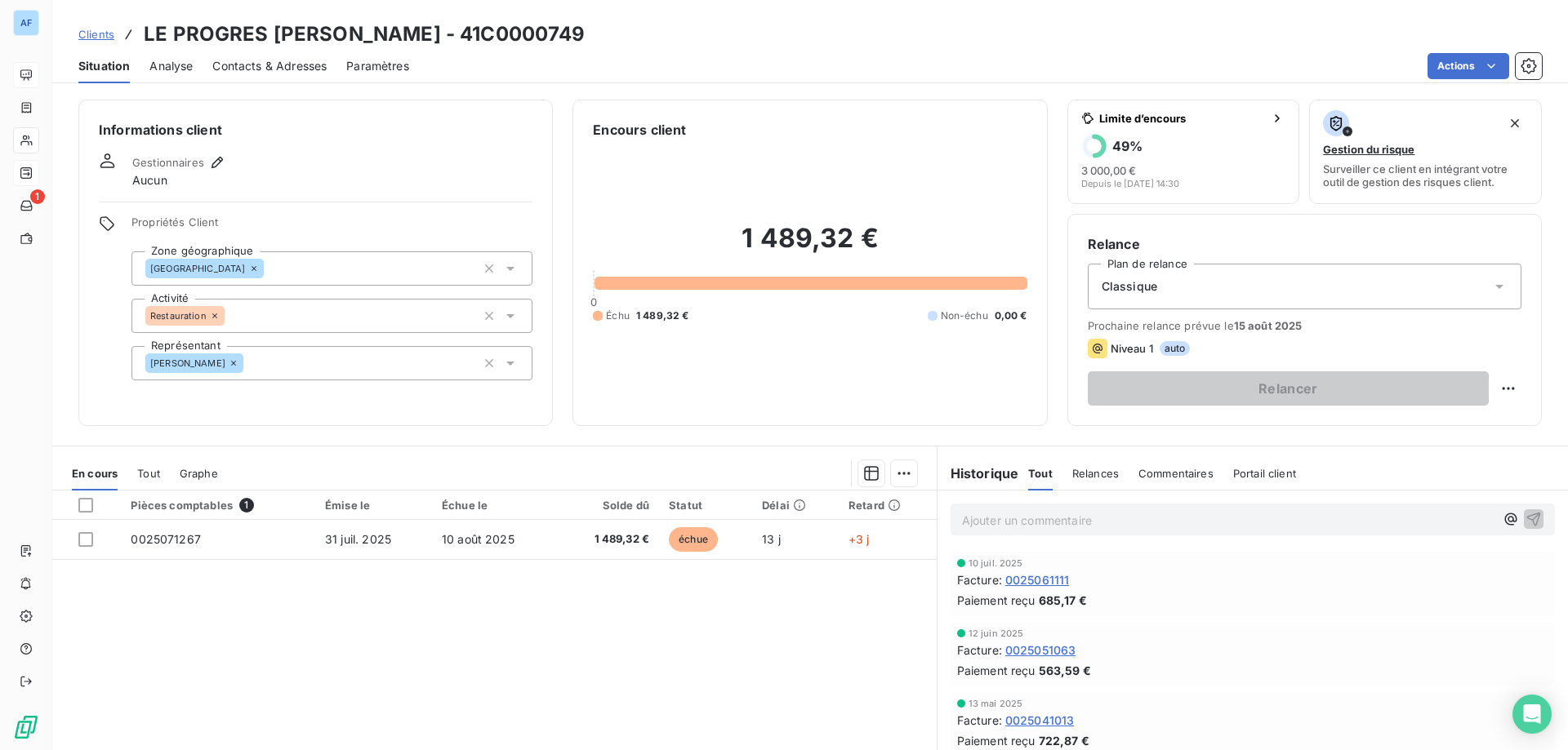
click at [108, 35] on span "Clients" at bounding box center [96, 34] width 36 height 13
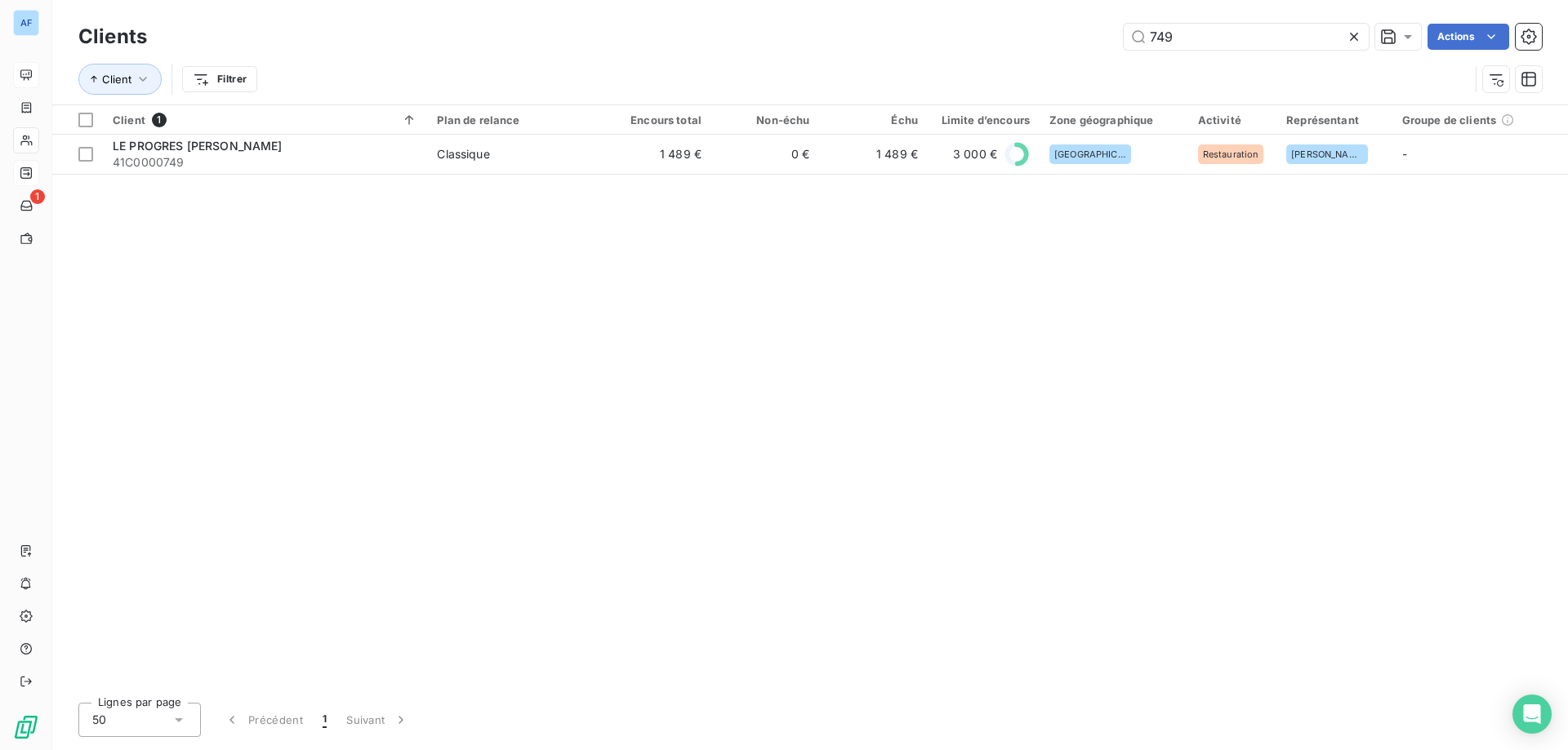
drag, startPoint x: 1212, startPoint y: 37, endPoint x: 811, endPoint y: 41, distance: 401.0
click at [822, 41] on div "749 Actions" at bounding box center [854, 37] width 1375 height 26
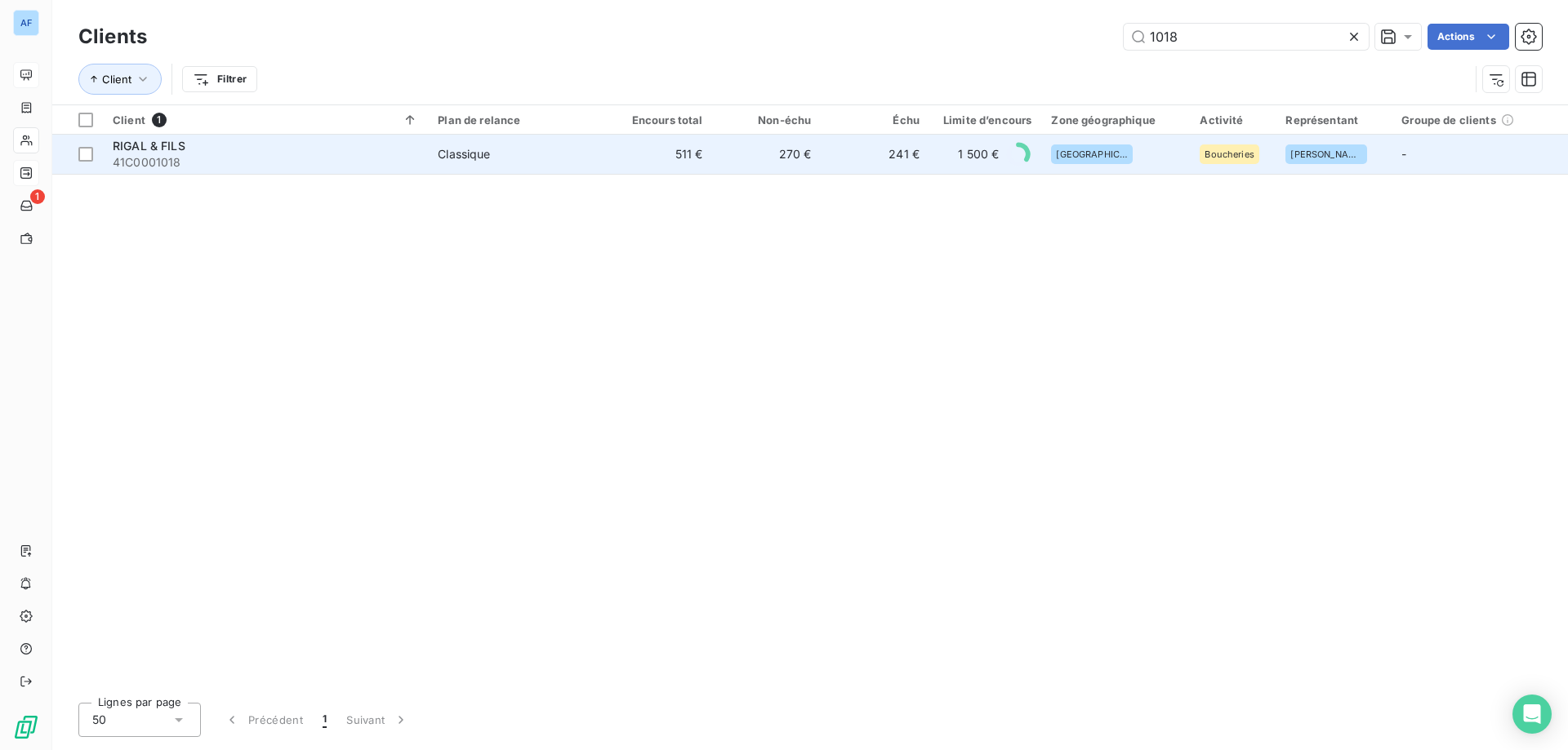
type input "1018"
click at [795, 157] on td "270 €" at bounding box center [767, 154] width 108 height 39
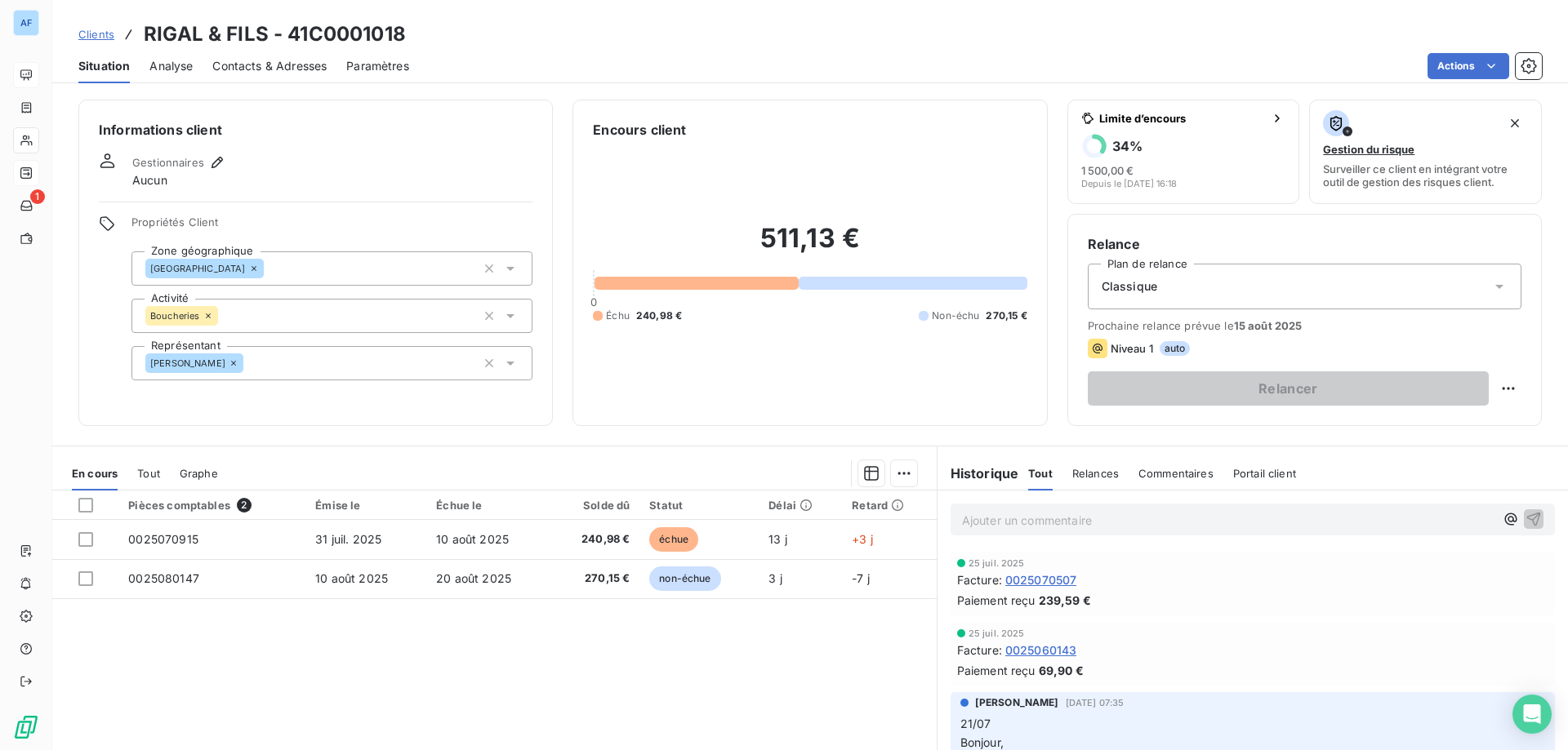
click at [88, 33] on span "Clients" at bounding box center [96, 34] width 36 height 13
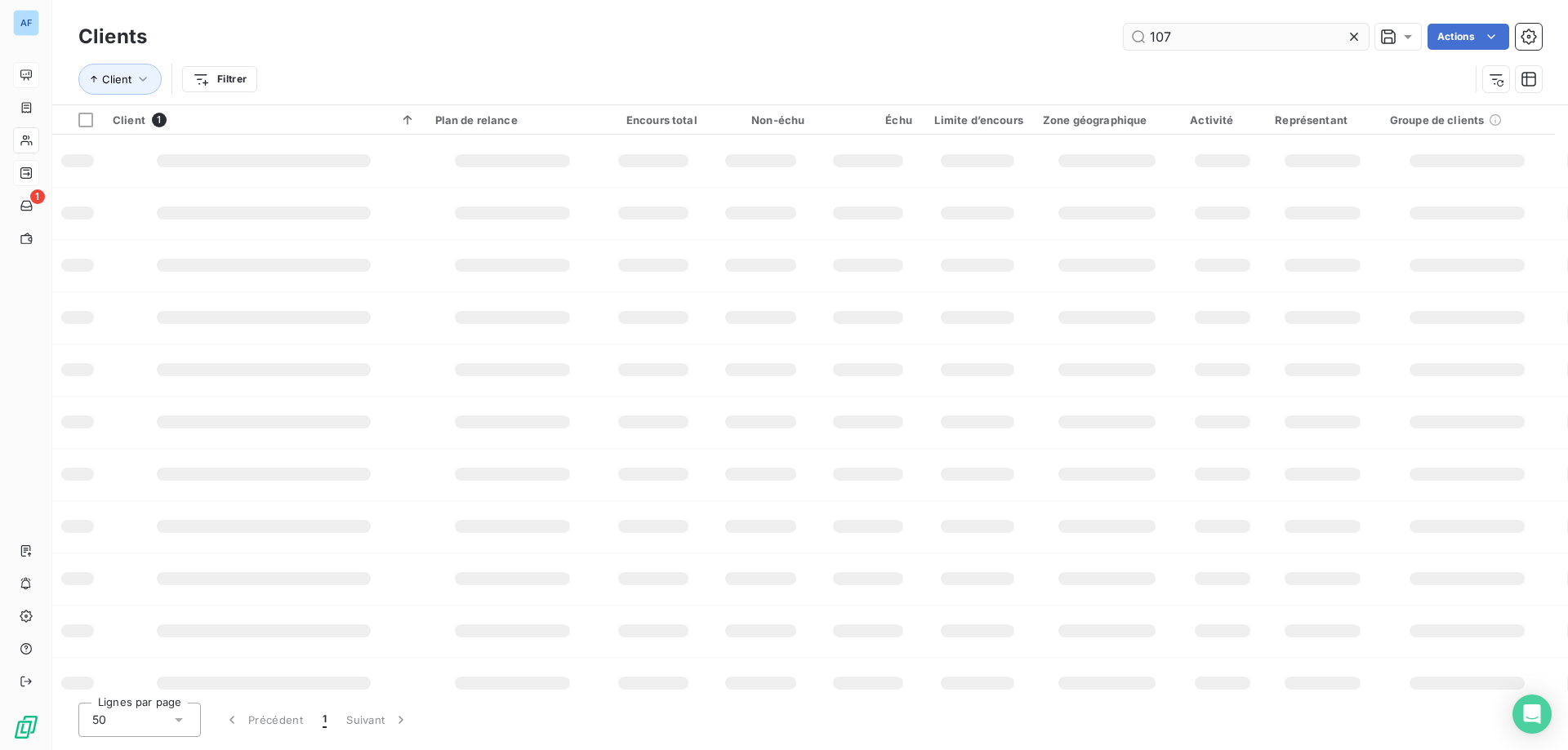
type input "1072"
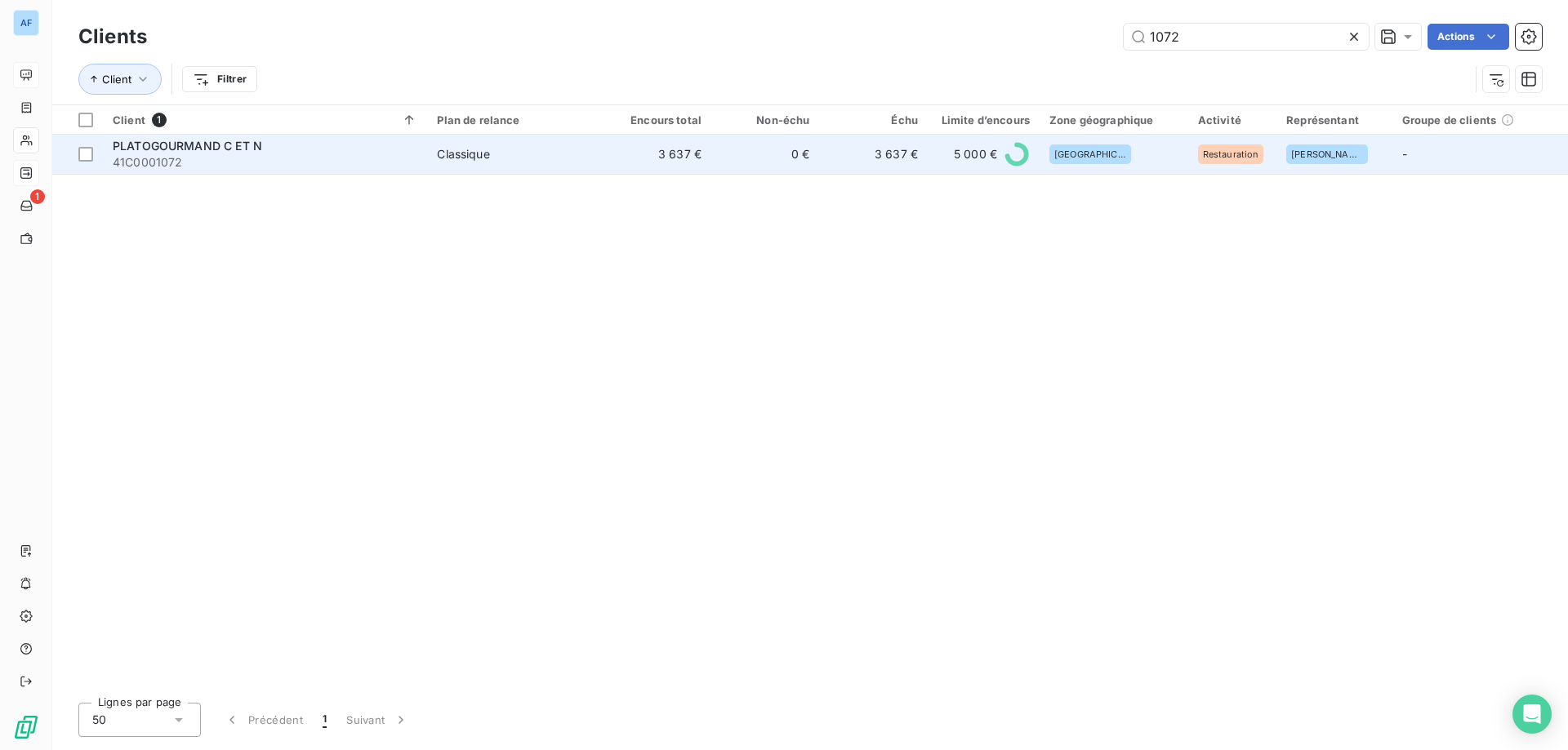
click at [680, 169] on td "3 637 €" at bounding box center [658, 154] width 108 height 39
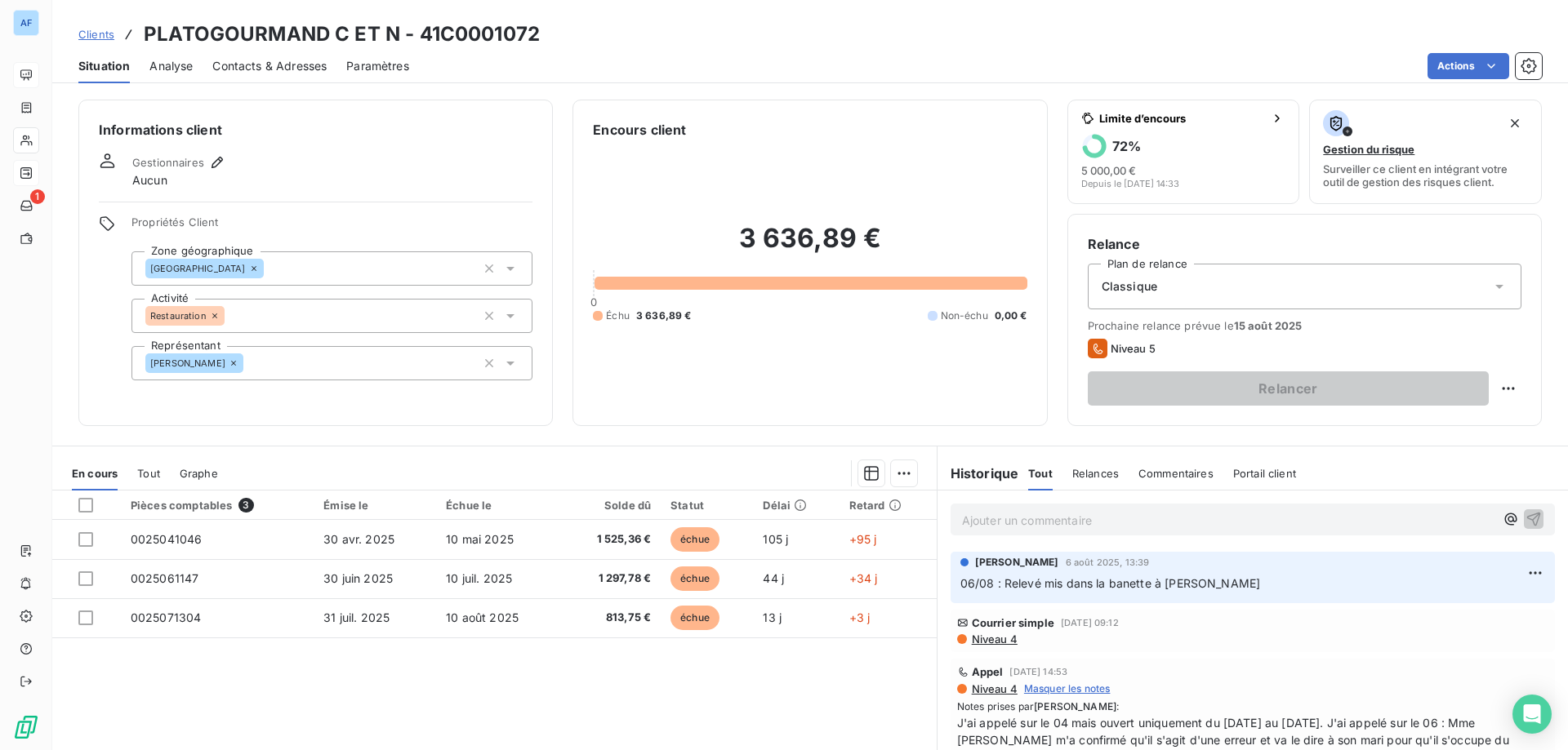
click at [988, 639] on span "Niveau 4" at bounding box center [994, 639] width 48 height 13
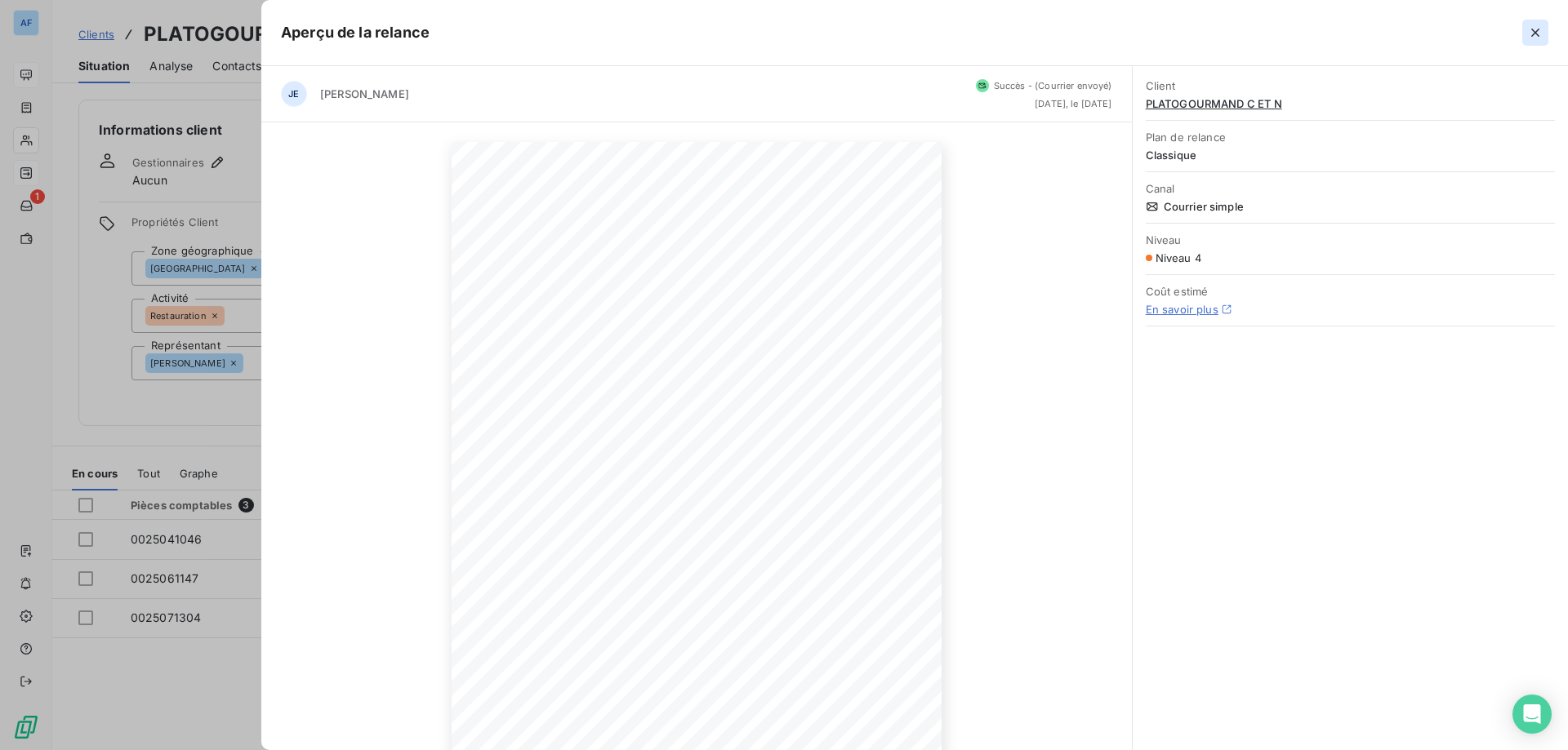
click at [1525, 35] on button "button" at bounding box center [1535, 33] width 26 height 26
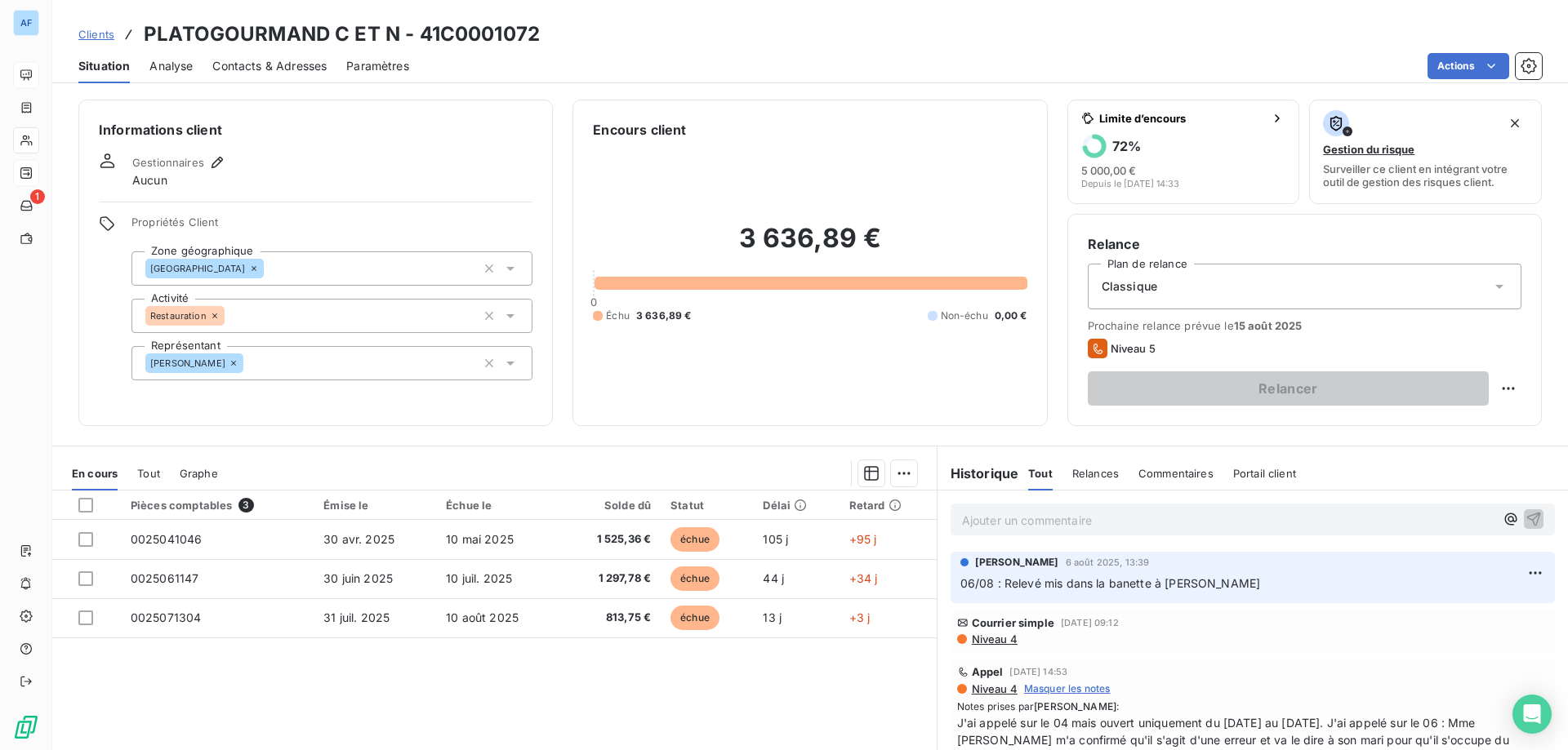
click at [775, 719] on div "Pièces comptables 3 Émise le Échue le Solde dû Statut Délai Retard 0025041046 3…" at bounding box center [494, 648] width 884 height 315
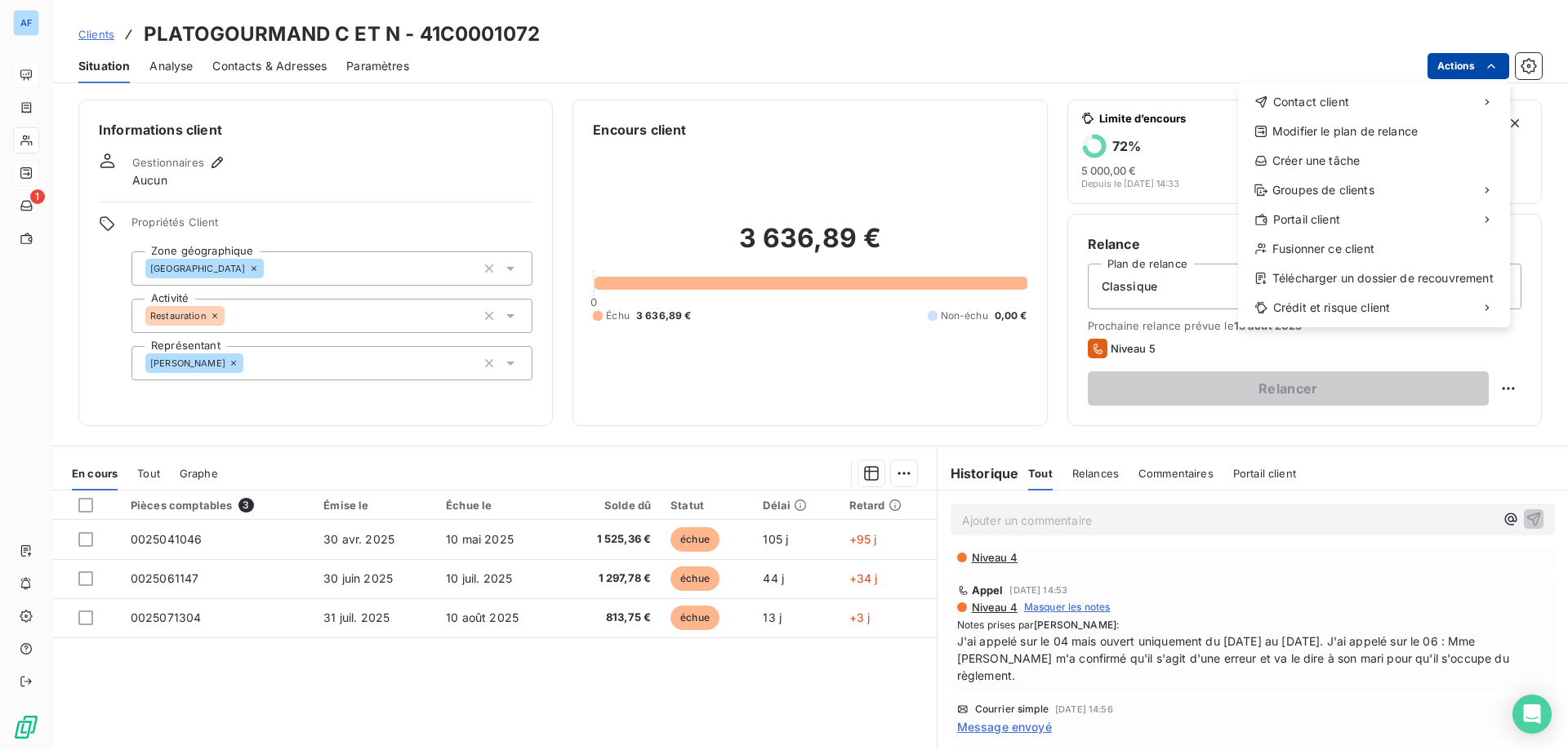
click at [1477, 58] on html "AF 1 Clients PLATOGOURMAND C ET N - 41C0001072 Situation Analyse Contacts & Adr…" at bounding box center [784, 375] width 1568 height 750
click at [1337, 159] on div "Créer une tâche" at bounding box center [1374, 161] width 259 height 26
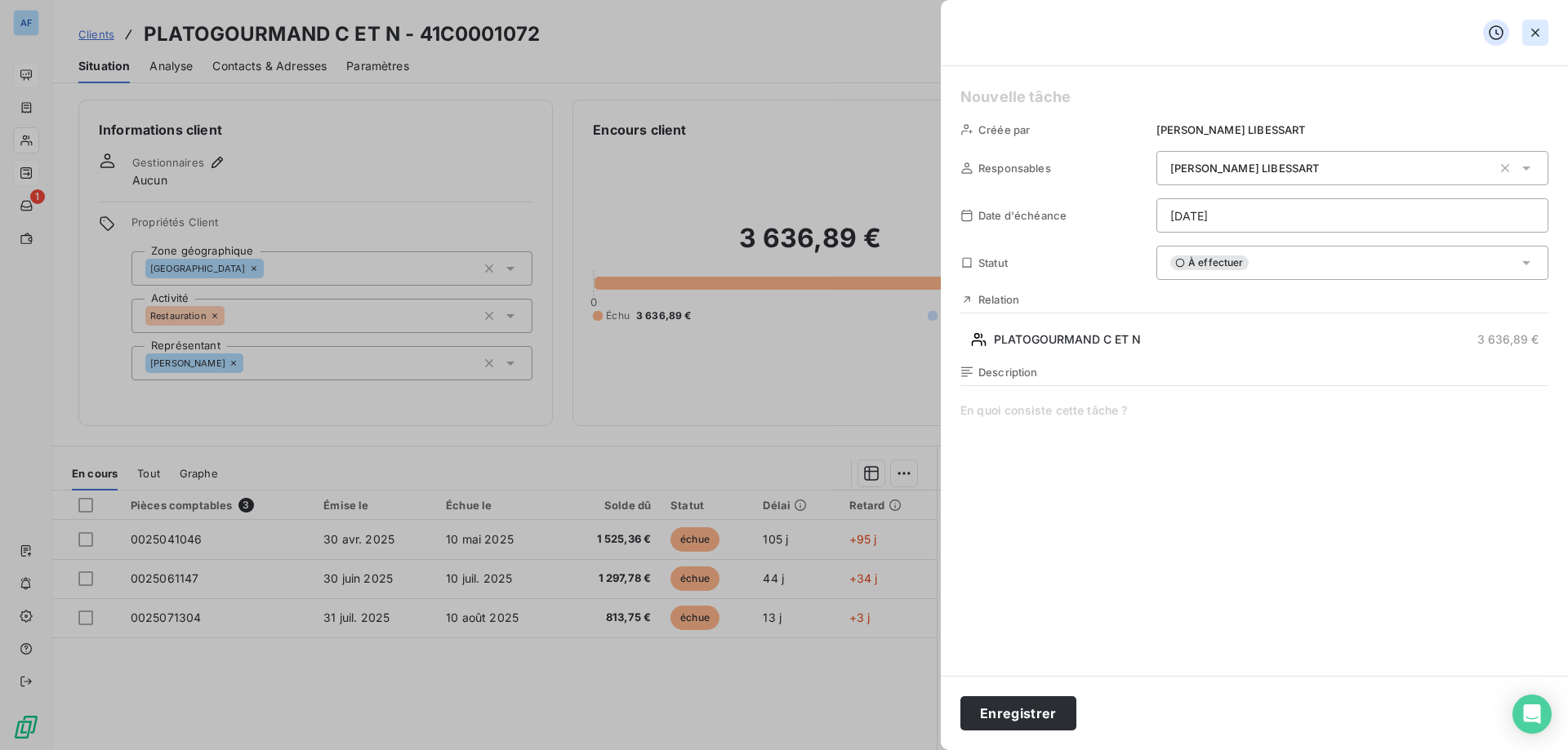
click at [1533, 31] on icon "button" at bounding box center [1535, 32] width 8 height 8
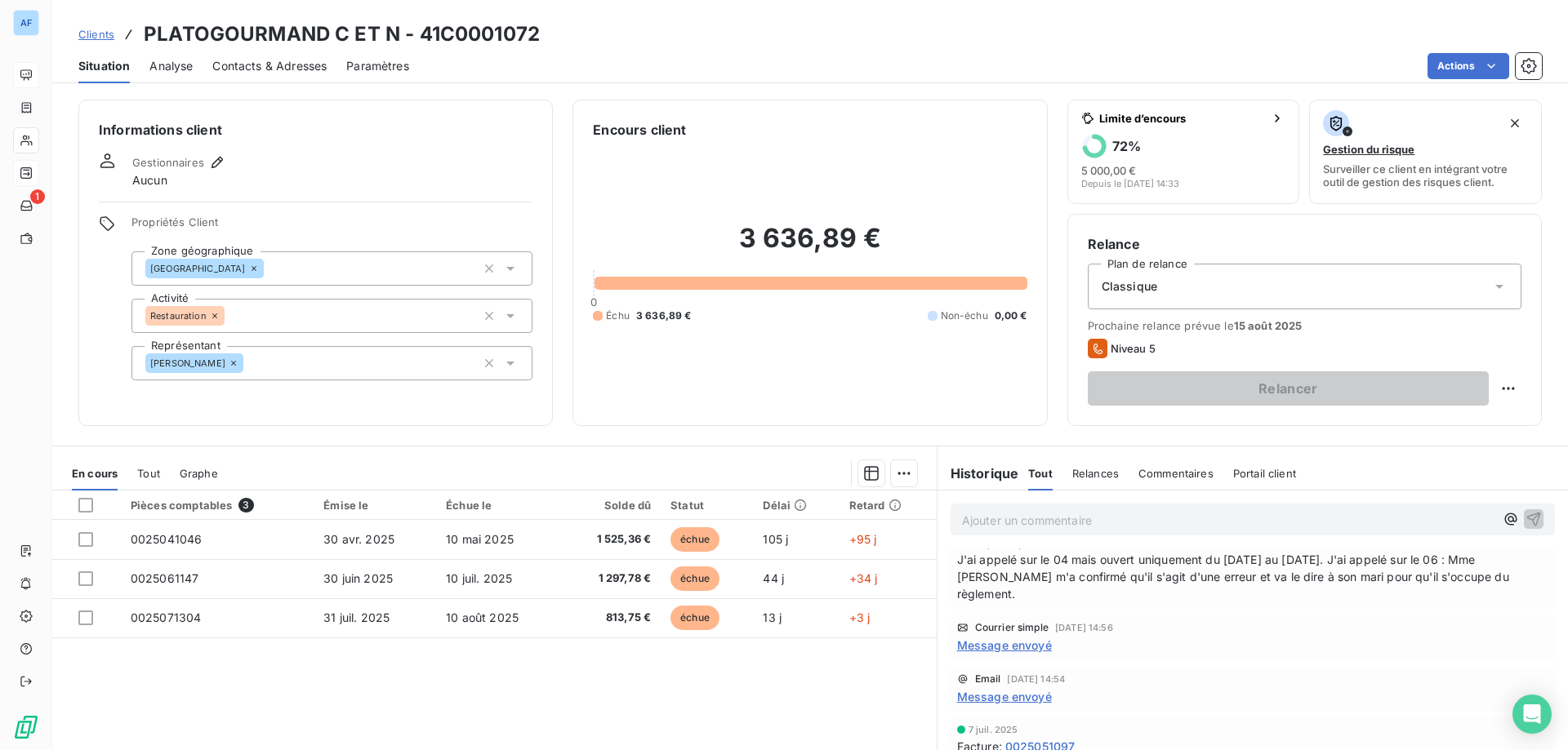
scroll to position [0, 0]
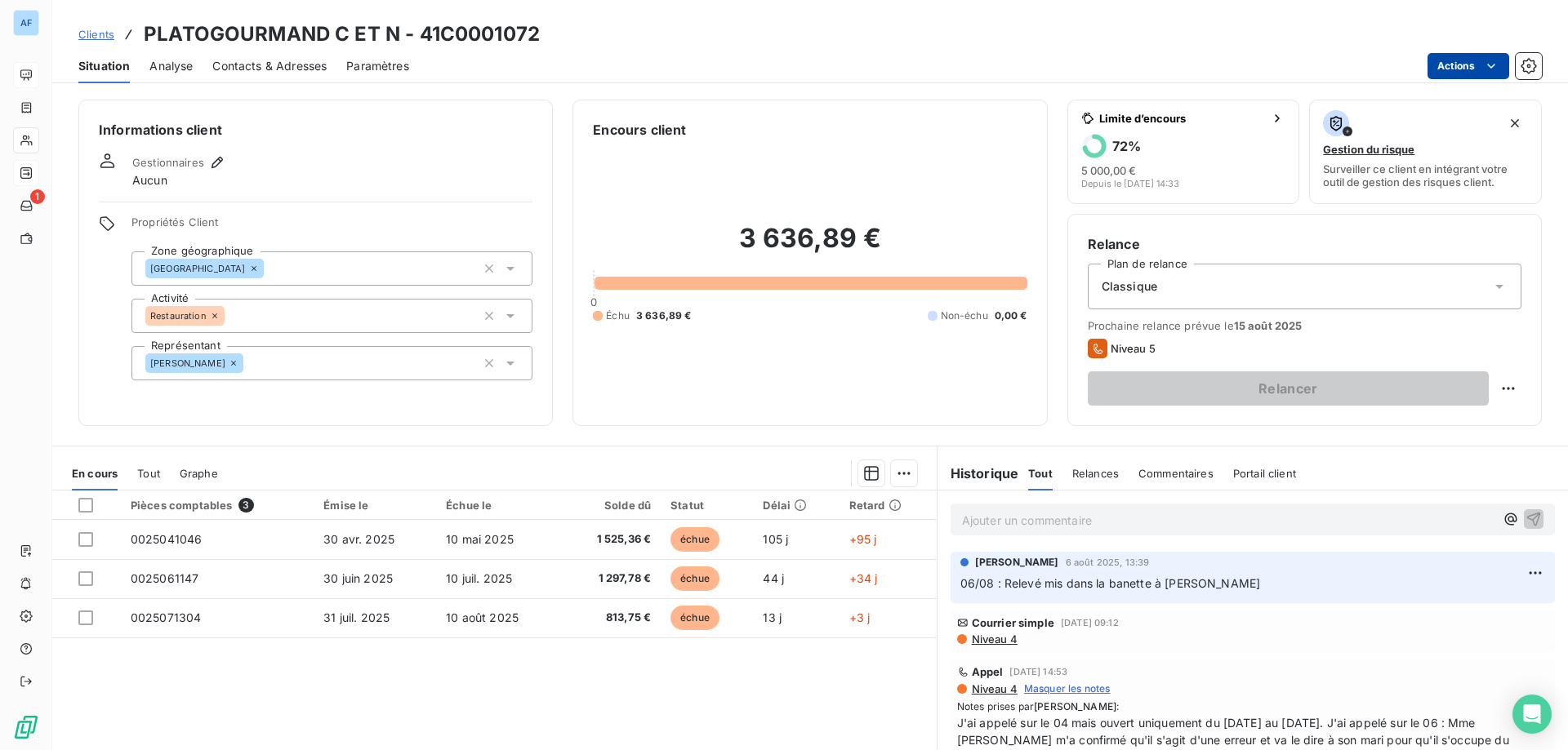
click at [1449, 72] on html "AF 1 Clients PLATOGOURMAND C ET N - 41C0001072 Situation Analyse Contacts & Adr…" at bounding box center [784, 375] width 1568 height 750
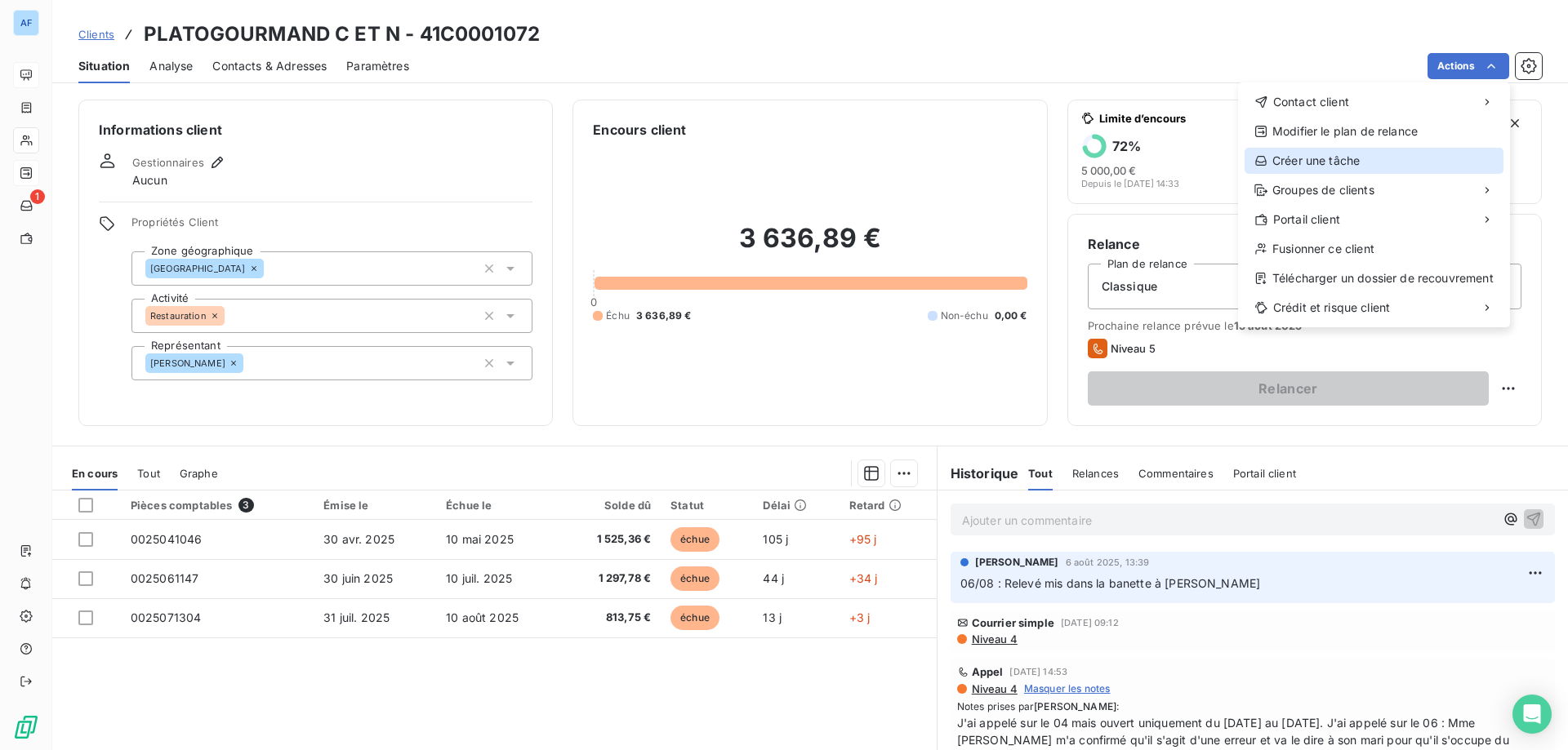
click at [1294, 164] on div "Créer une tâche" at bounding box center [1374, 161] width 259 height 26
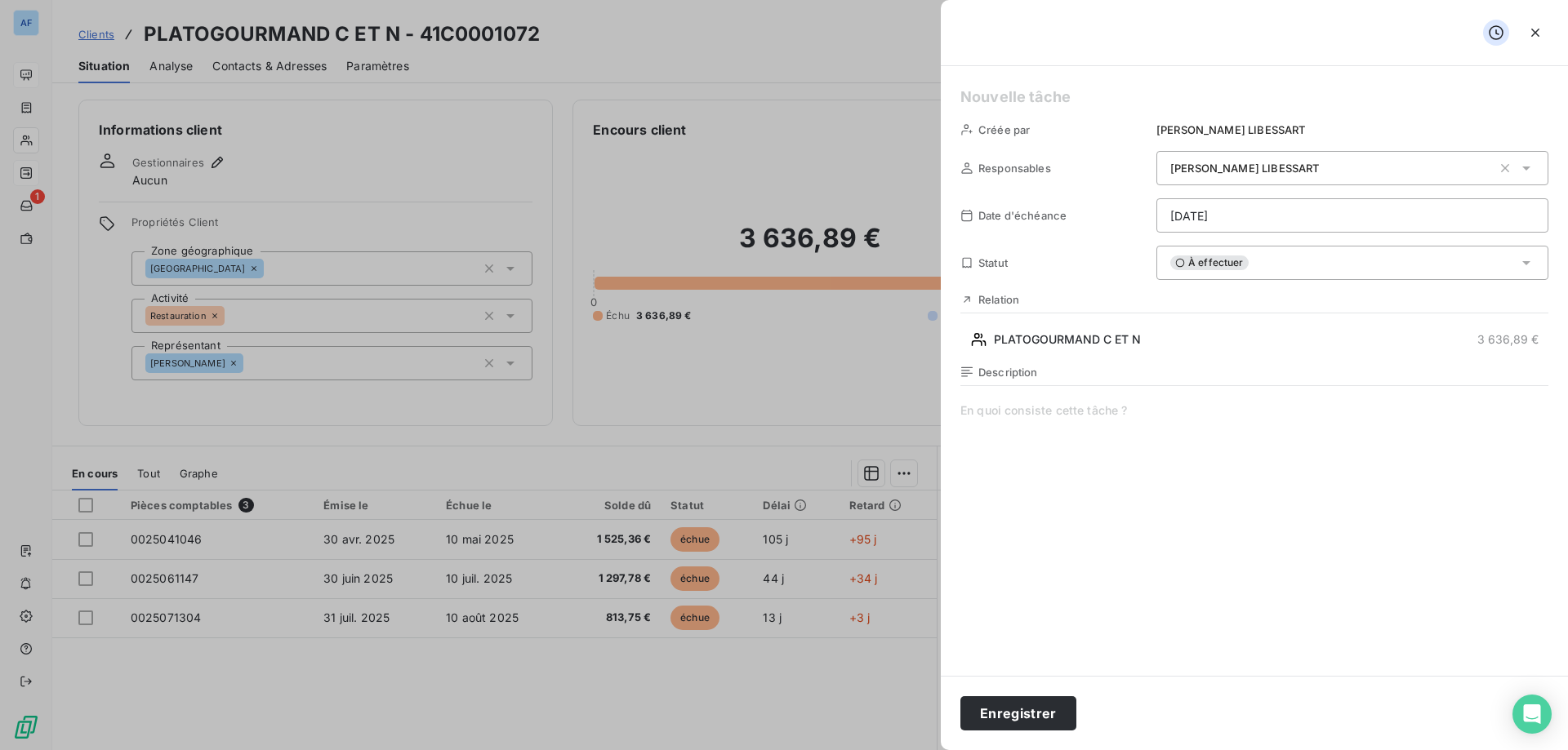
click at [1201, 224] on html "AF 1 Clients PLATOGOURMAND C ET N - 41C0001072 Situation Analyse Contacts & Adr…" at bounding box center [784, 375] width 1568 height 750
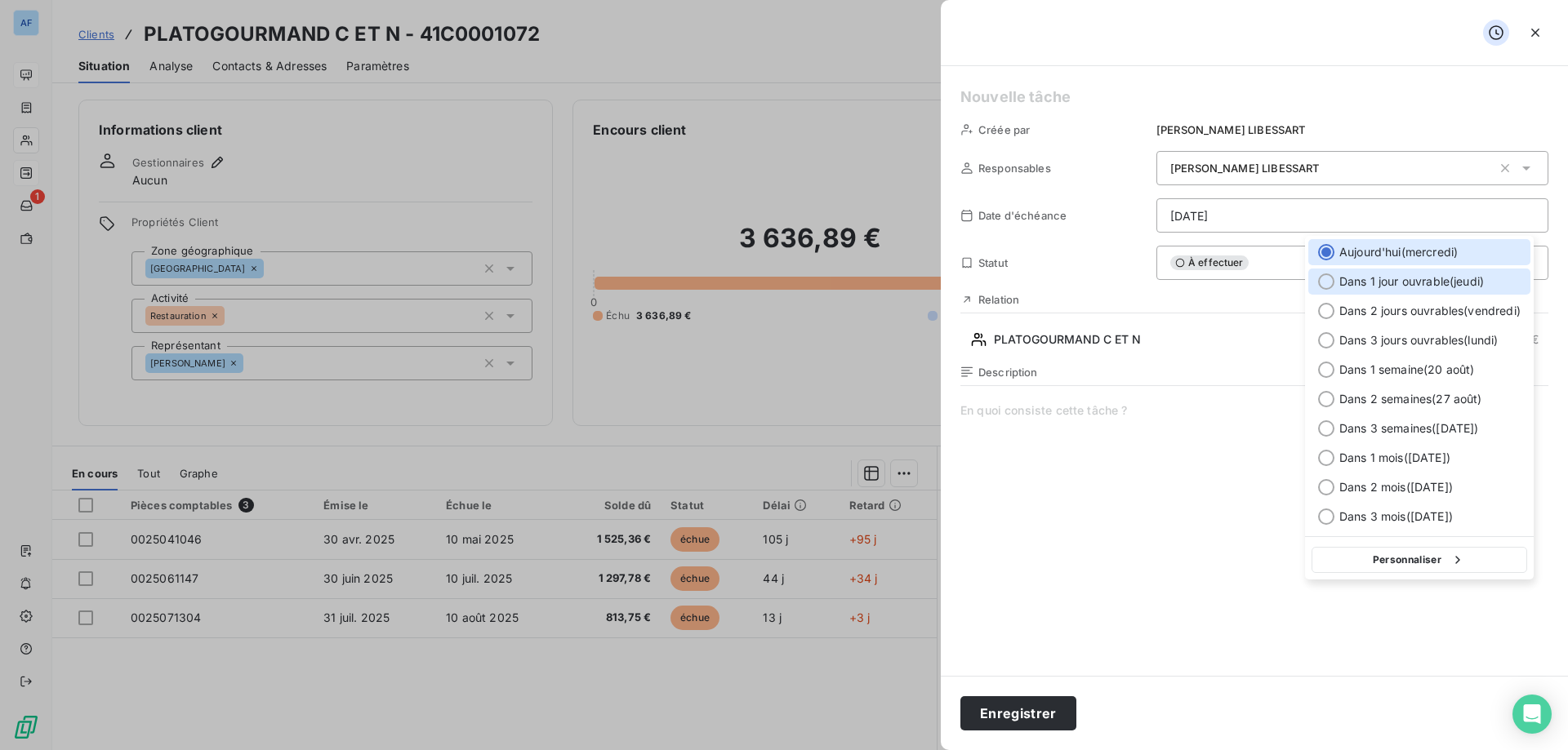
click at [1377, 283] on span "Dans 1 jour ouvrable ( jeudi )" at bounding box center [1411, 281] width 145 height 17
type input "14/08/2025"
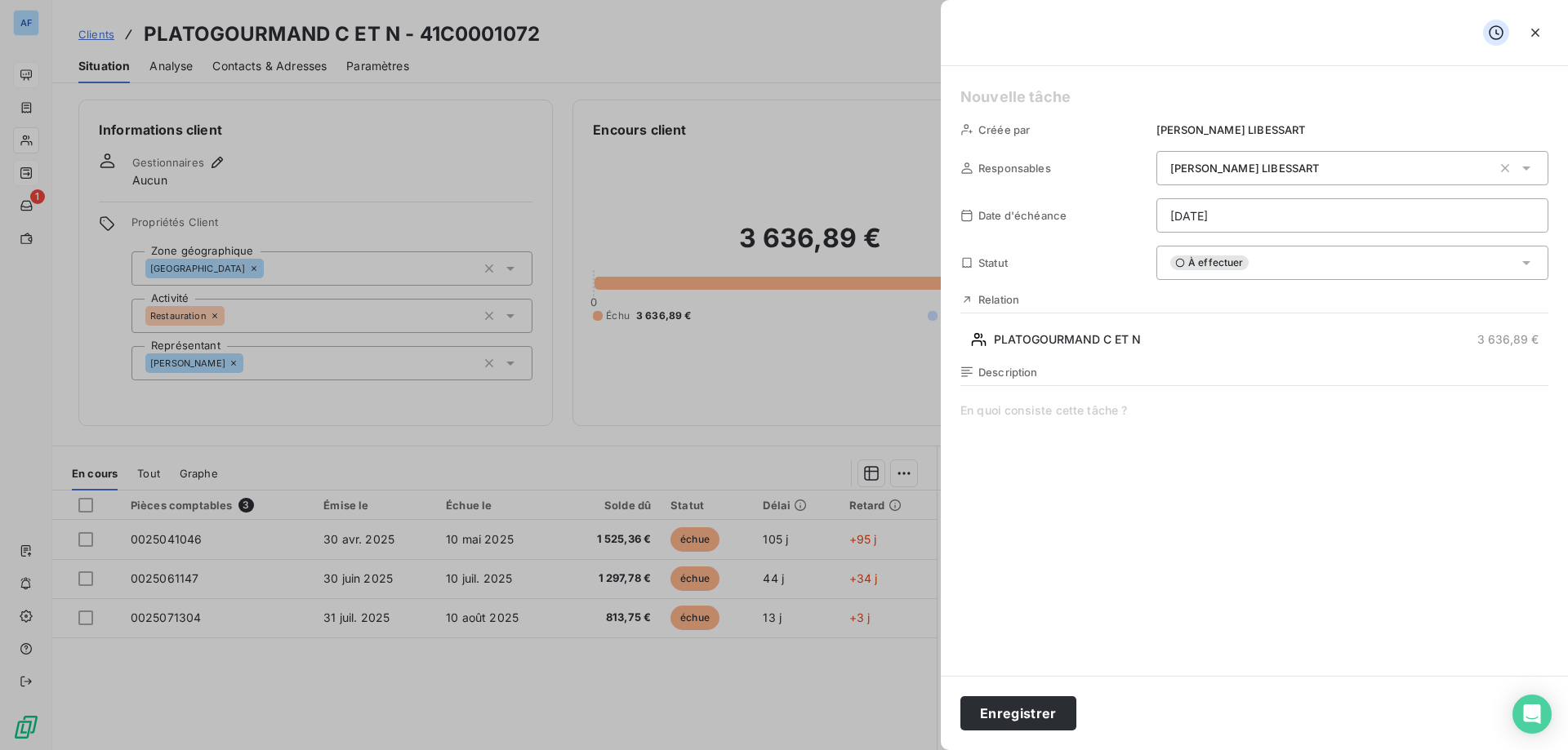
click at [1307, 271] on div "À effectuer" at bounding box center [1352, 263] width 392 height 34
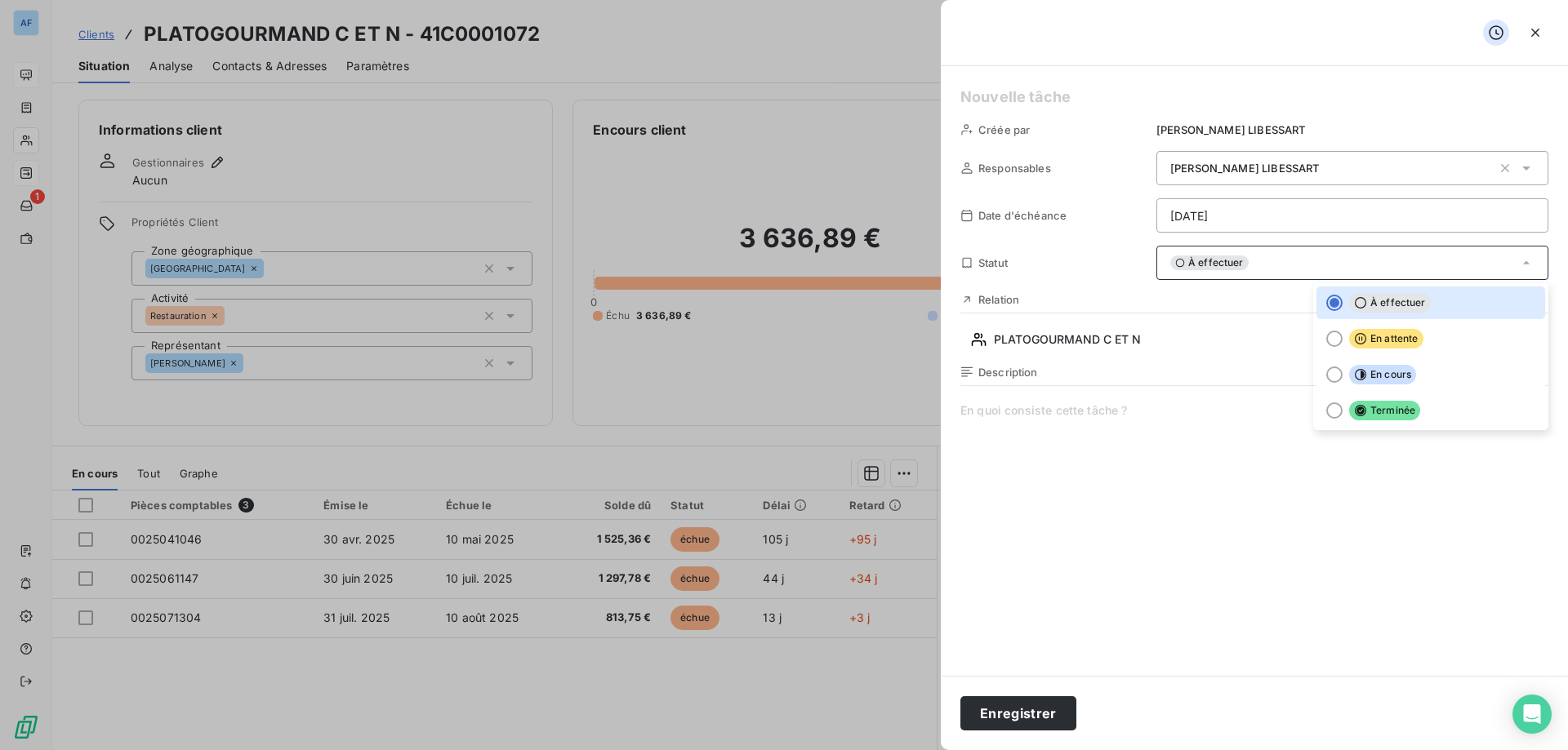
click at [1099, 467] on span at bounding box center [1254, 560] width 588 height 314
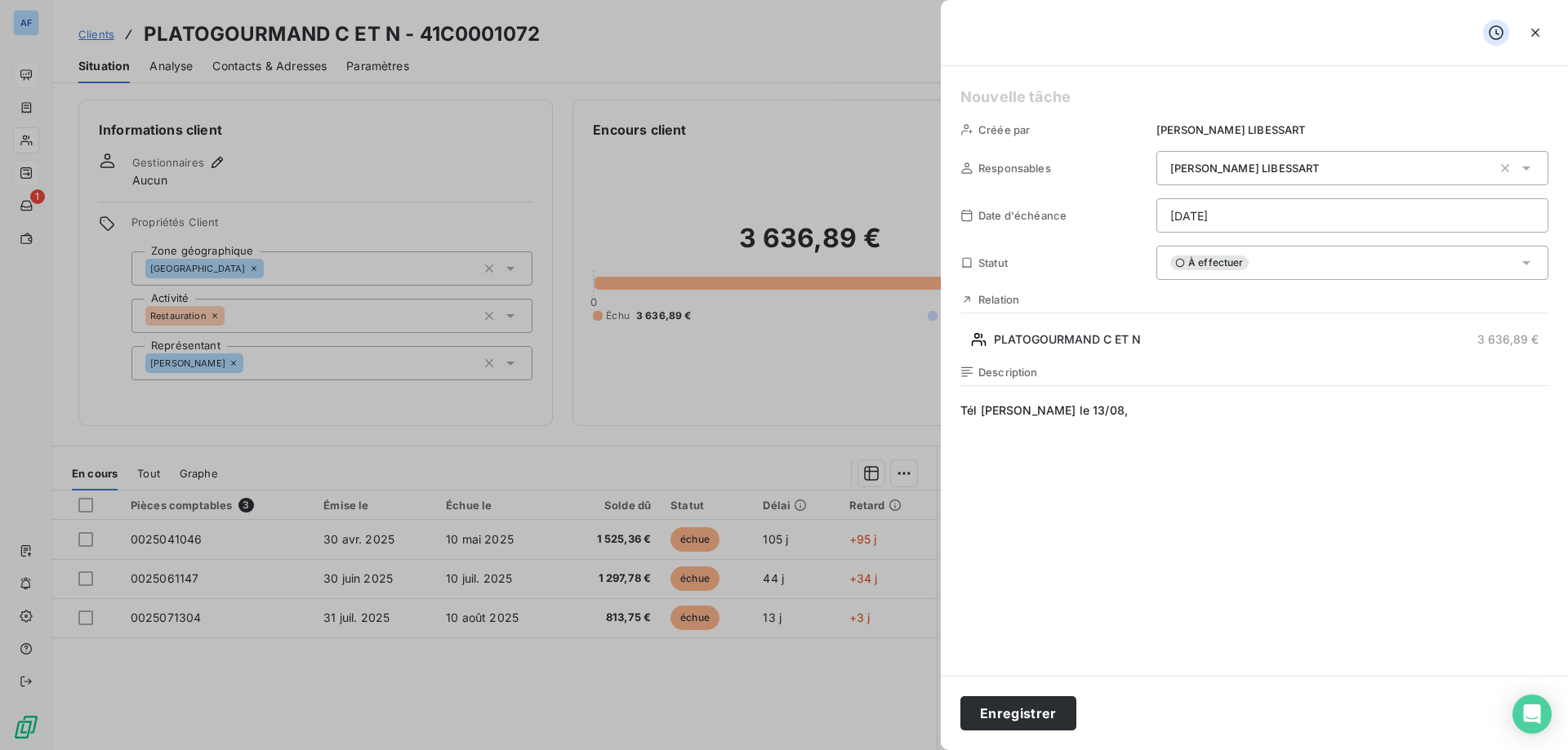
click at [1101, 429] on span "Tél Didier le 13/08," at bounding box center [1254, 560] width 588 height 314
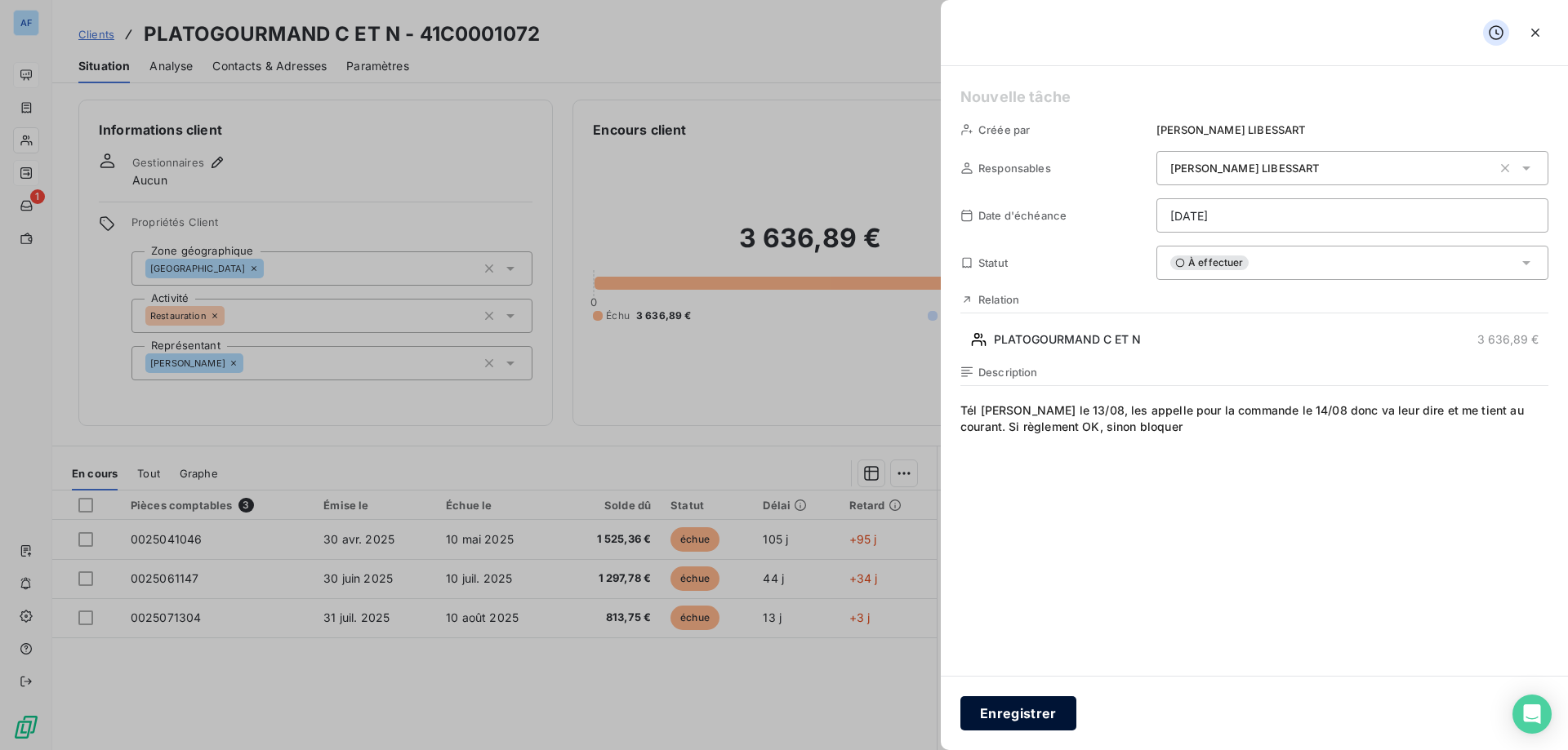
click at [1026, 721] on button "Enregistrer" at bounding box center [1019, 713] width 116 height 34
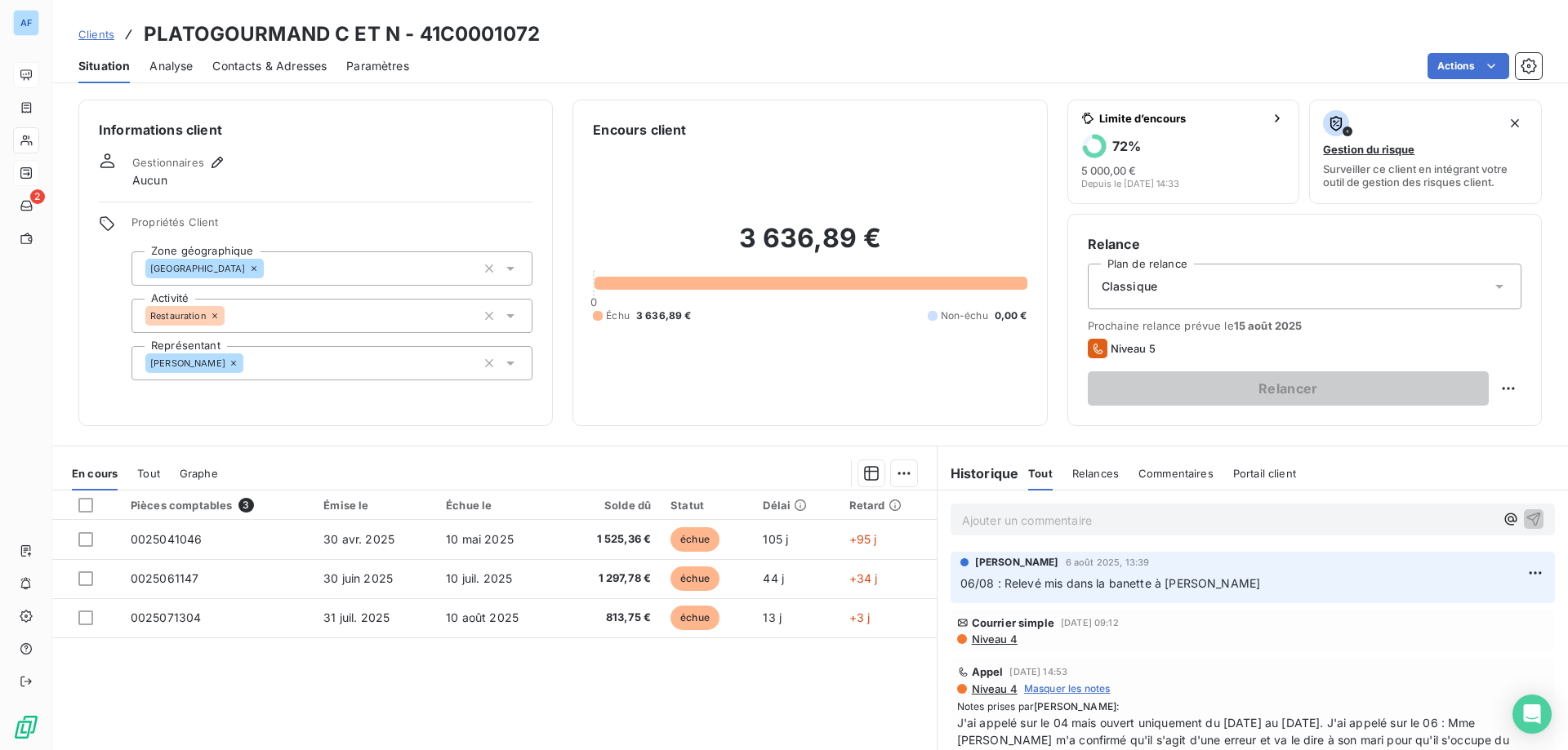
click at [1247, 515] on p "Ajouter un commentaire ﻿" at bounding box center [1228, 520] width 532 height 20
click at [1526, 516] on icon "button" at bounding box center [1534, 518] width 17 height 17
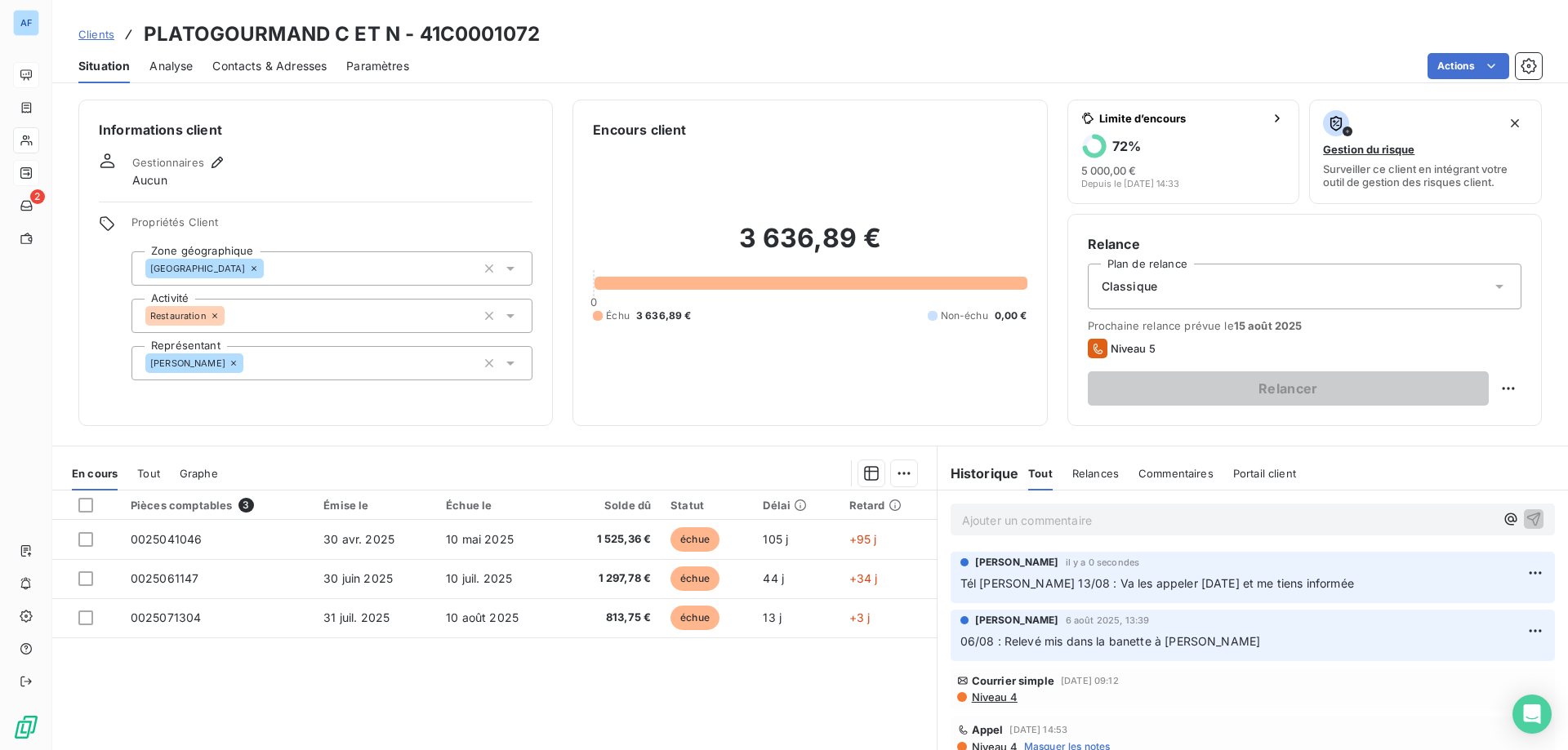
click at [104, 39] on span "Clients" at bounding box center [96, 34] width 36 height 13
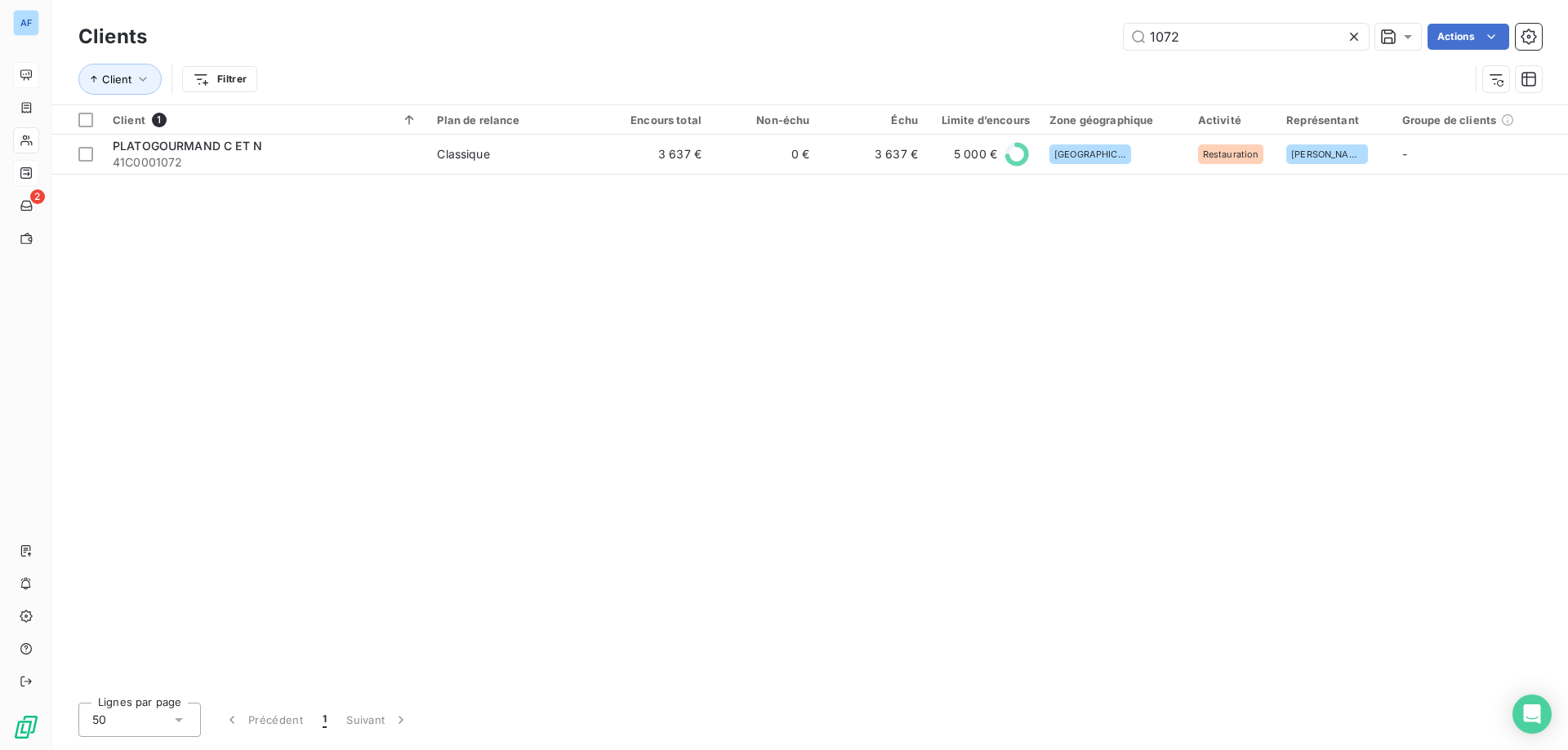
drag, startPoint x: 1175, startPoint y: 39, endPoint x: 871, endPoint y: 11, distance: 305.3
click at [871, 10] on div "Clients 1072 Actions Client Filtrer" at bounding box center [810, 52] width 1516 height 105
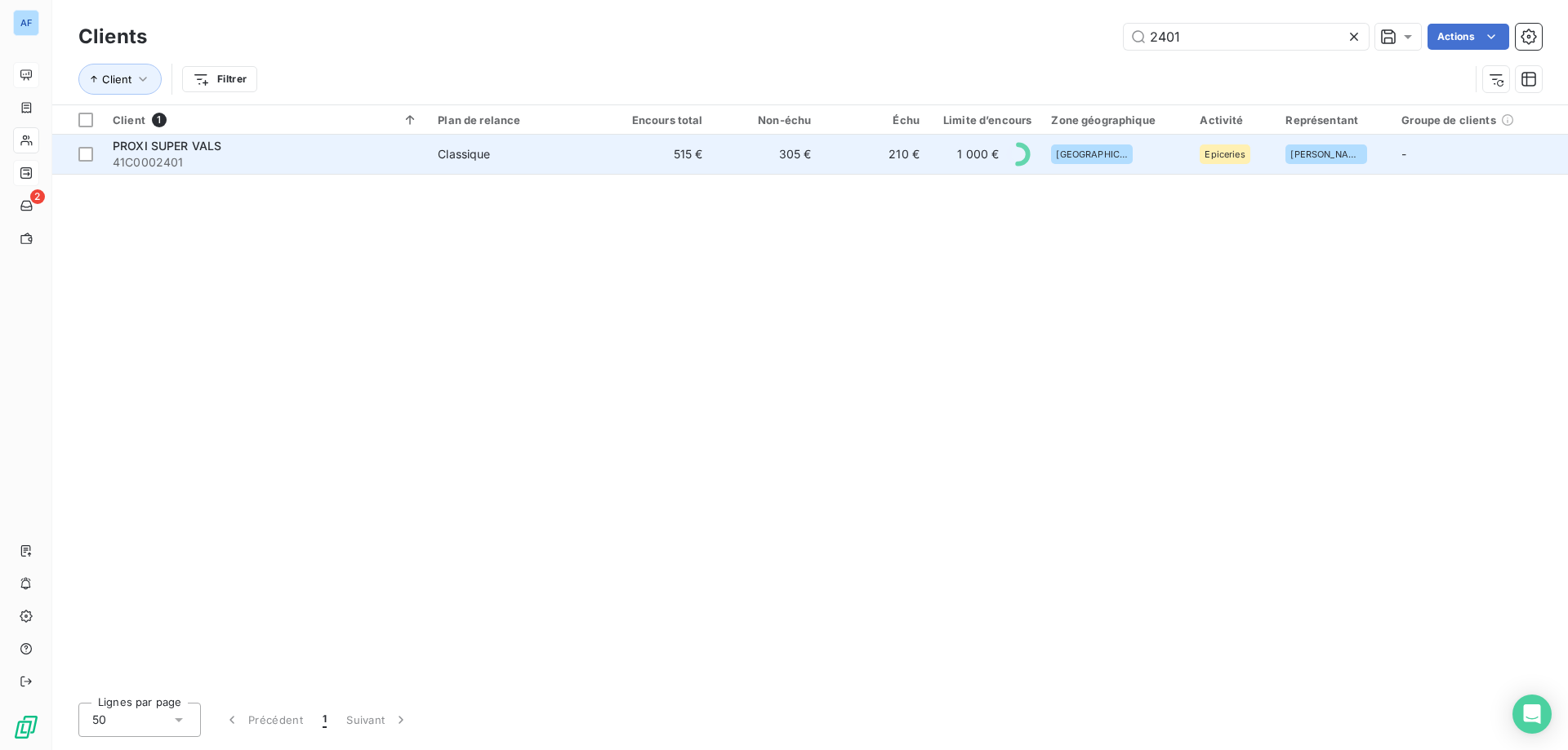
type input "2401"
click at [859, 160] on td "210 €" at bounding box center [874, 154] width 108 height 39
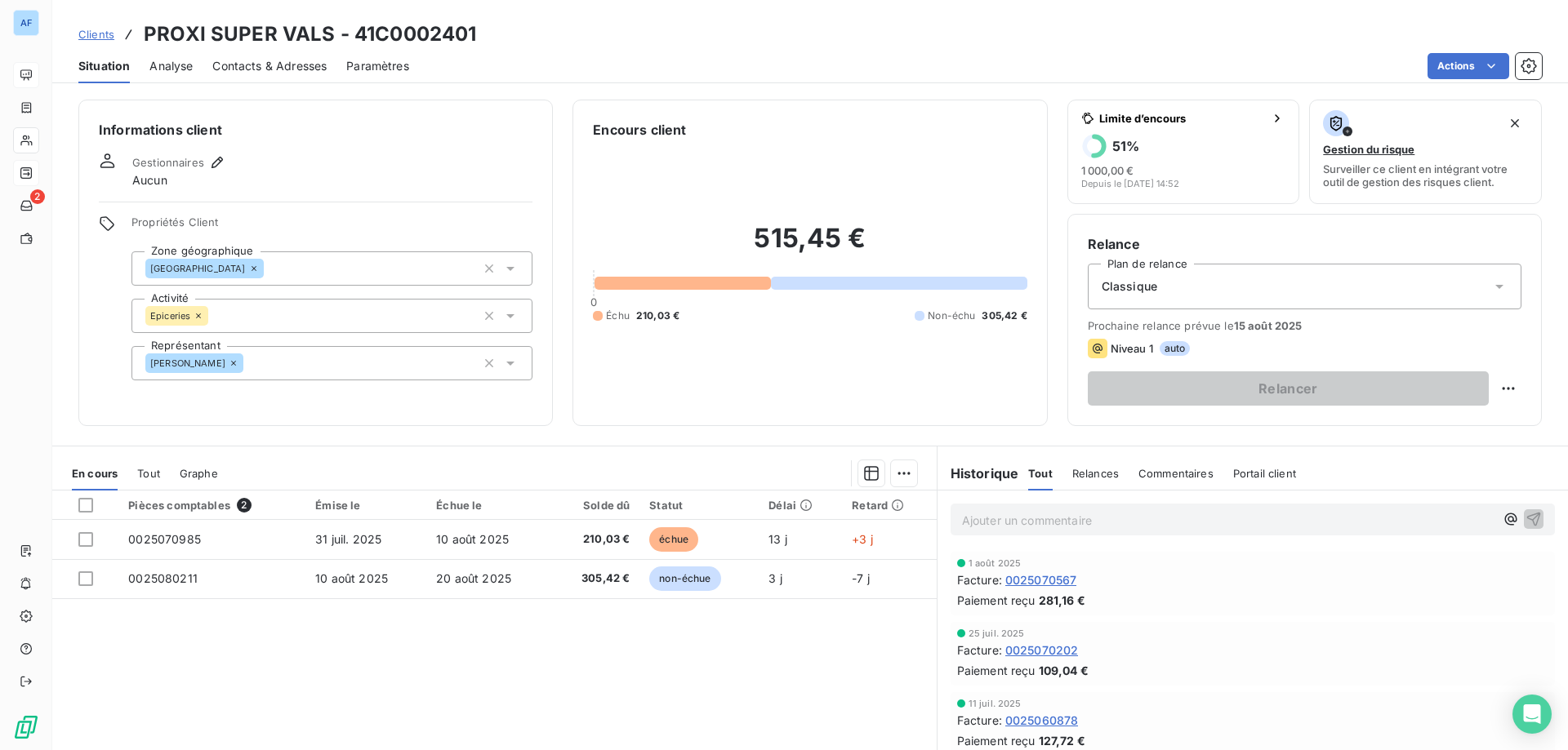
click at [108, 32] on span "Clients" at bounding box center [96, 34] width 36 height 13
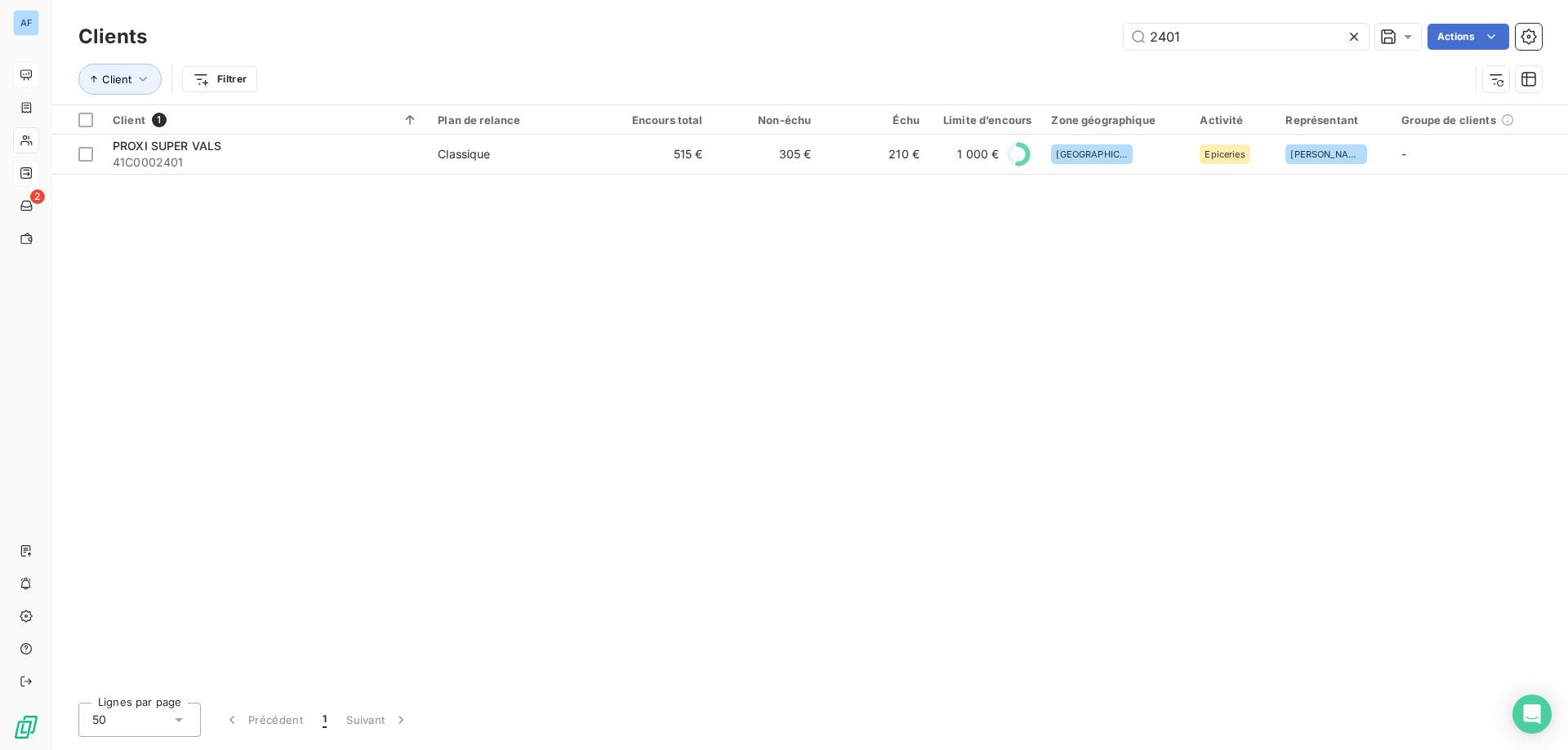
drag, startPoint x: 1188, startPoint y: 34, endPoint x: 962, endPoint y: 20, distance: 226.4
click at [985, 21] on div "Clients 2401 Actions" at bounding box center [810, 36] width 1463 height 34
type input "2879"
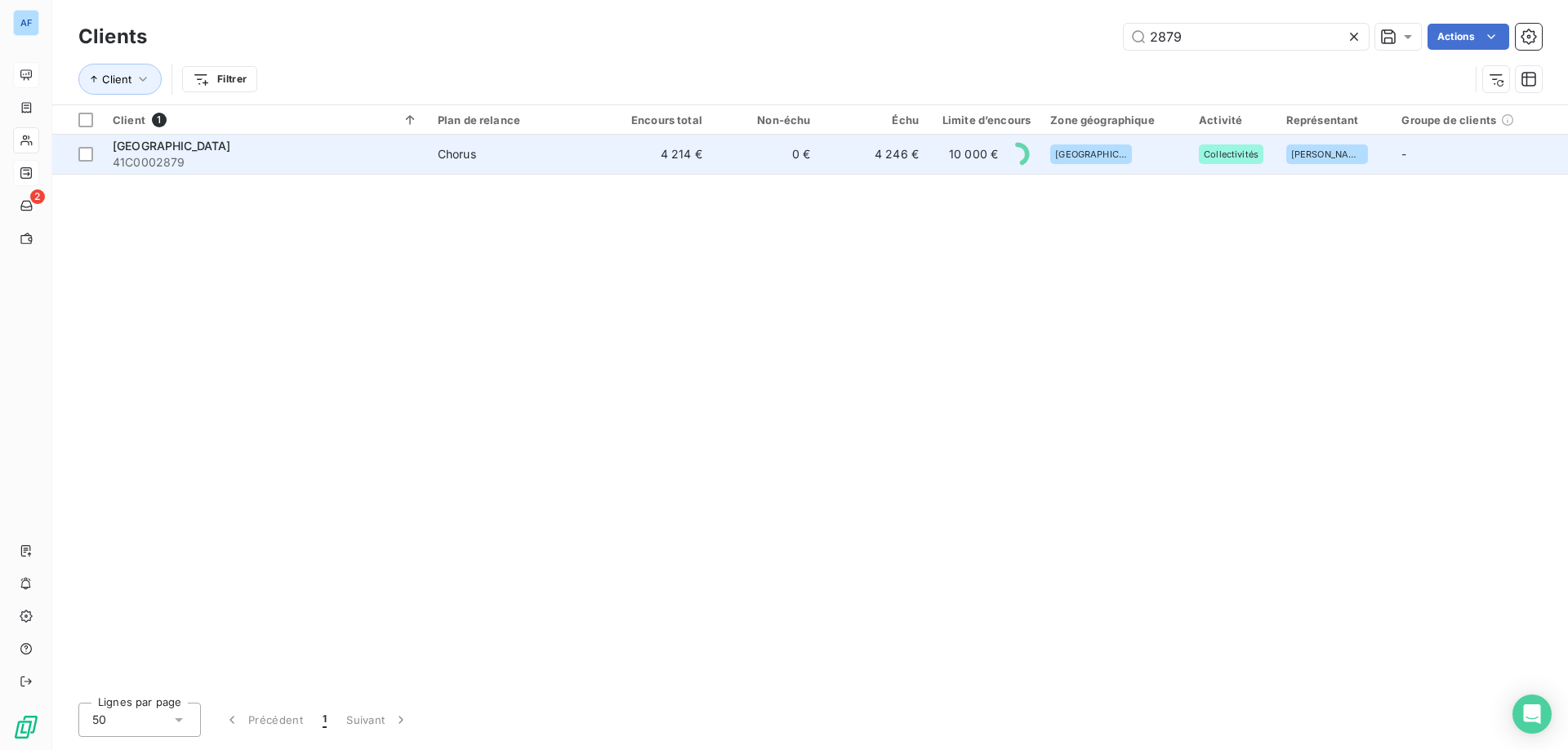
click at [841, 155] on td "4 246 €" at bounding box center [873, 154] width 108 height 39
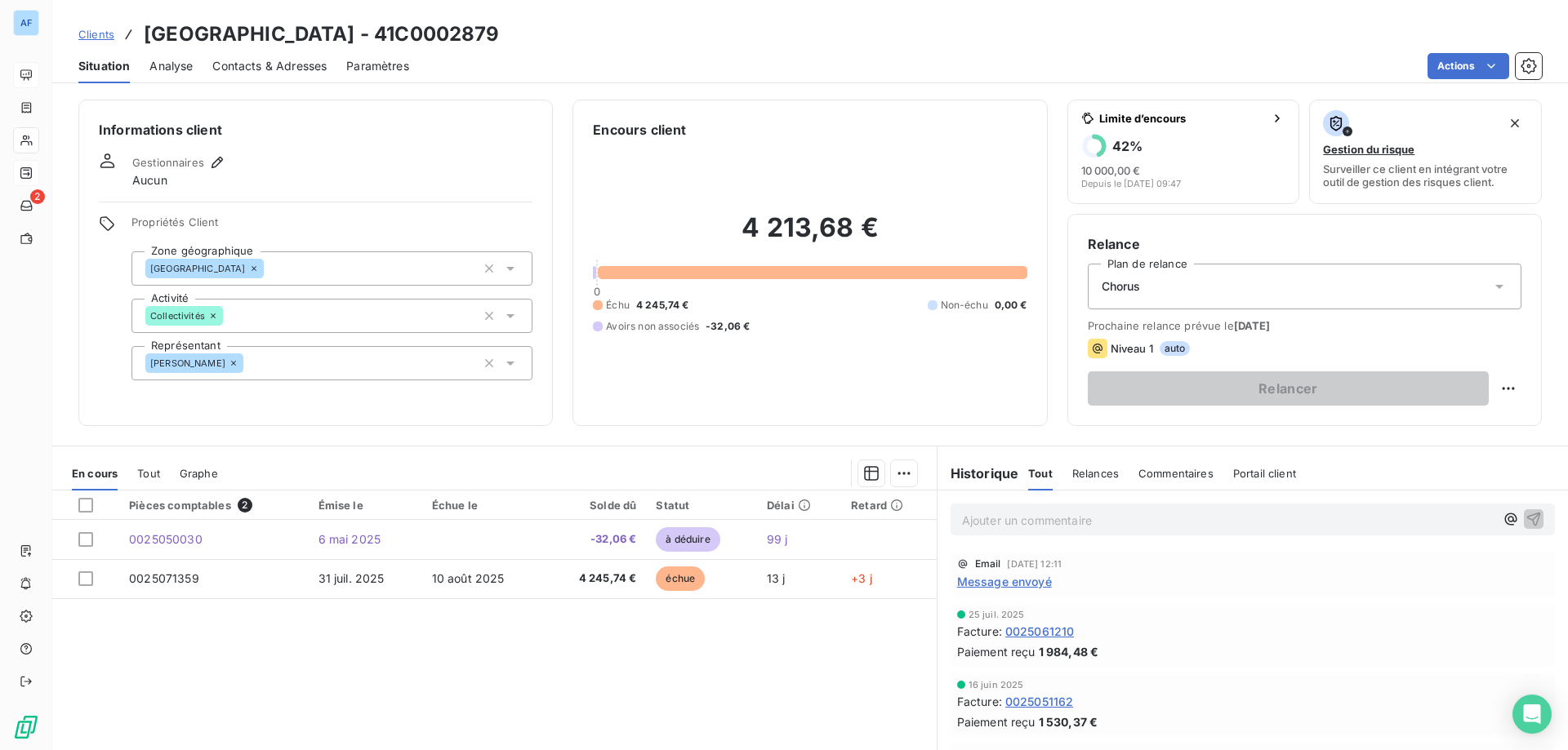
click at [94, 32] on span "Clients" at bounding box center [96, 34] width 36 height 13
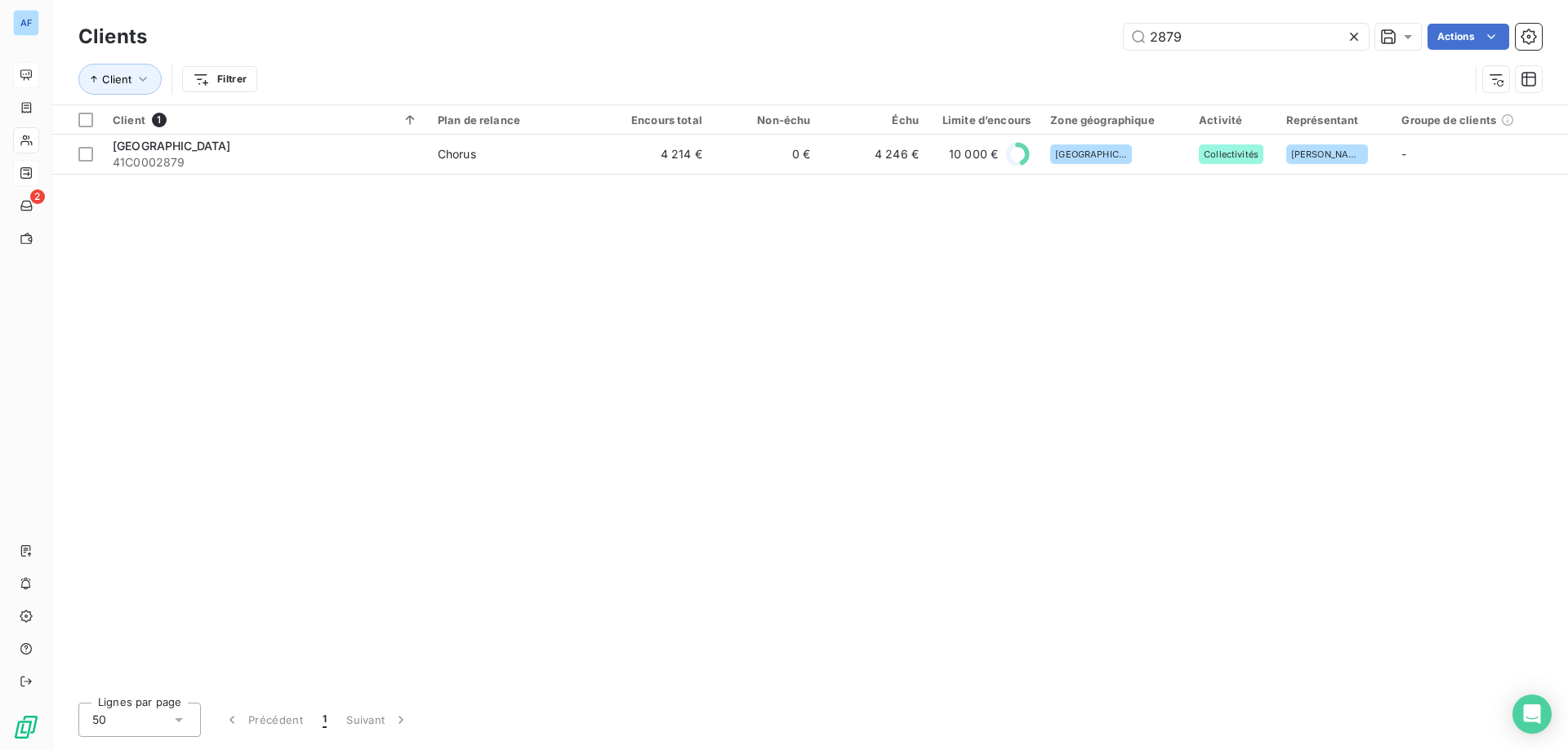
drag, startPoint x: 1197, startPoint y: 39, endPoint x: 832, endPoint y: 28, distance: 365.2
click at [836, 28] on div "2879 Actions" at bounding box center [854, 37] width 1375 height 26
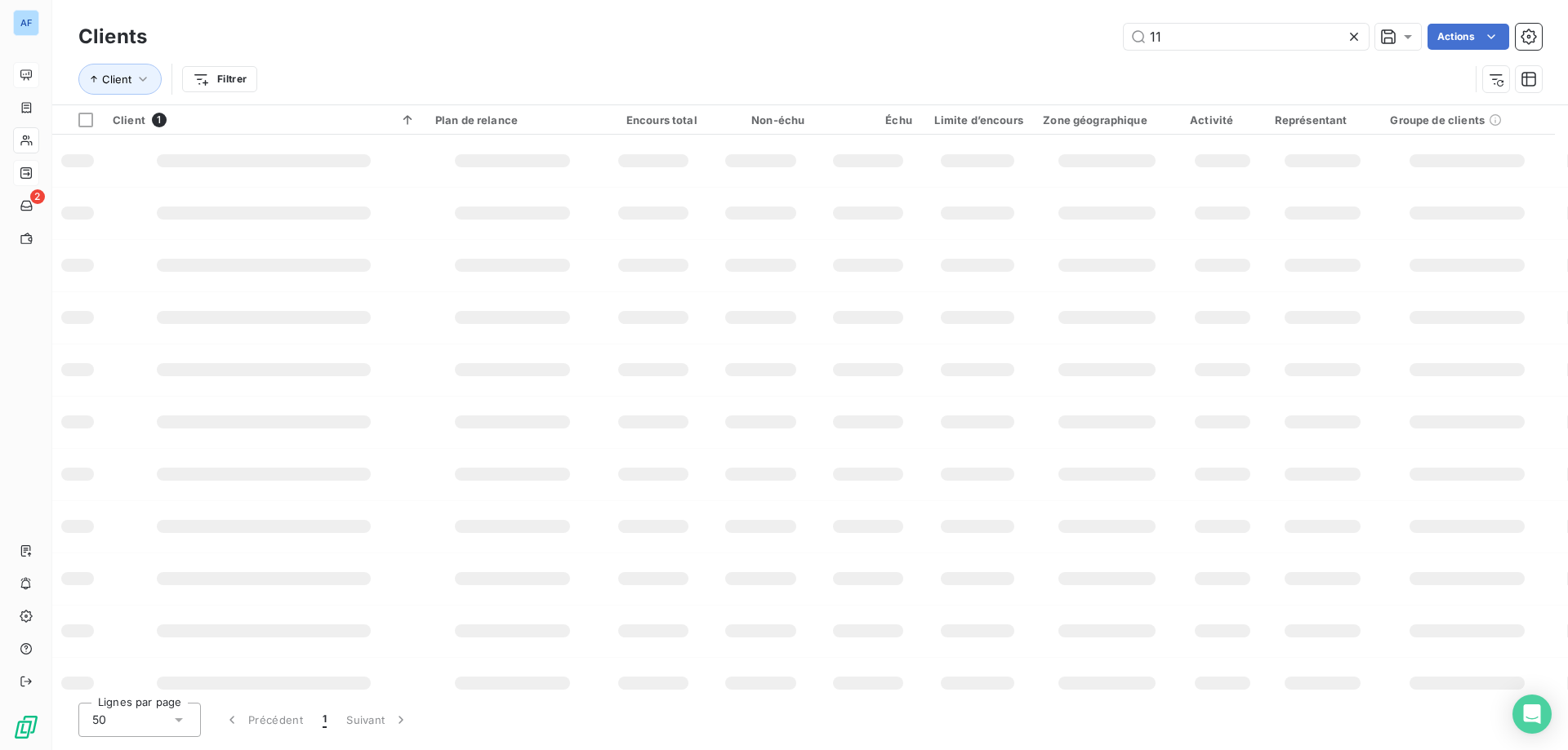
type input "110"
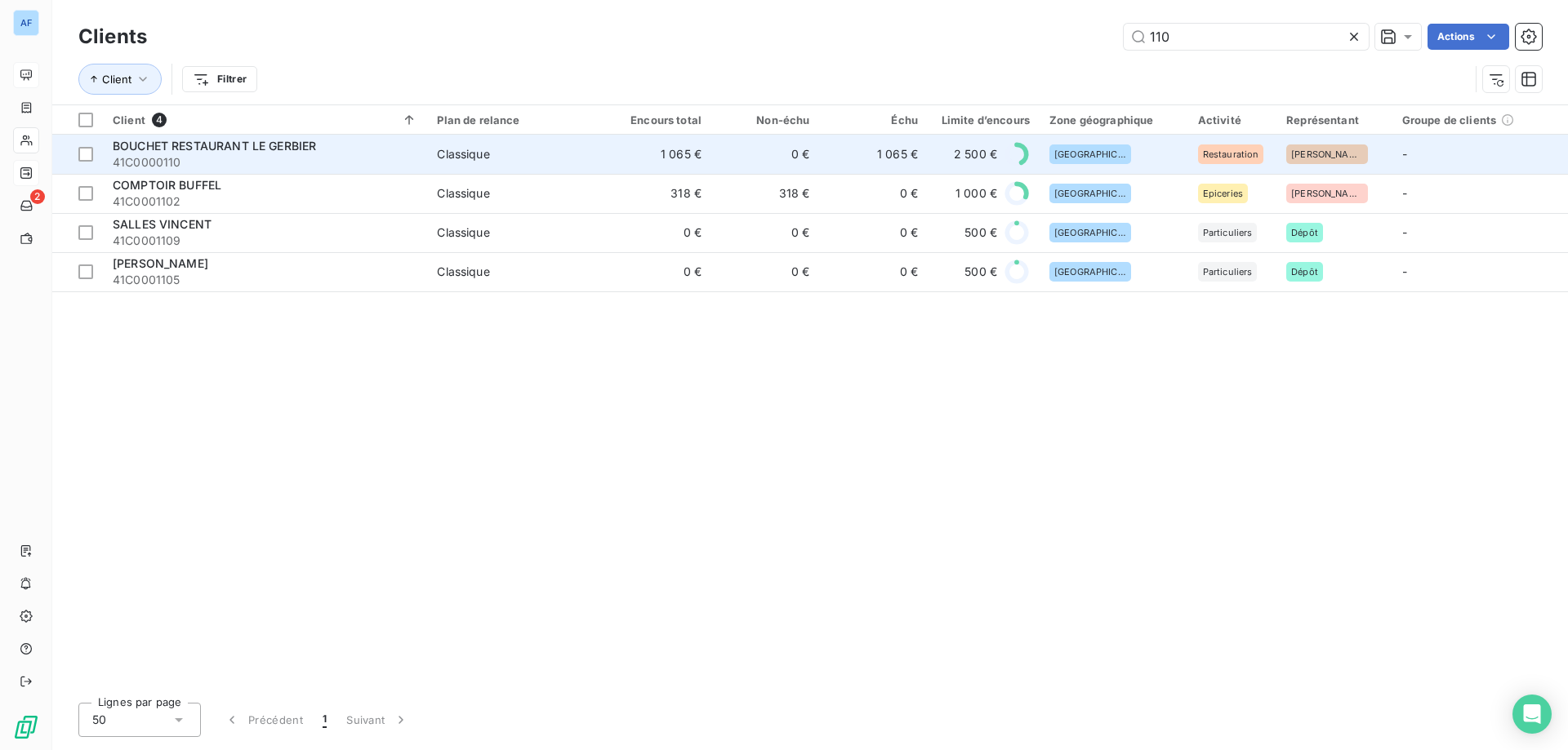
click at [275, 170] on span "41C0000110" at bounding box center [265, 162] width 305 height 17
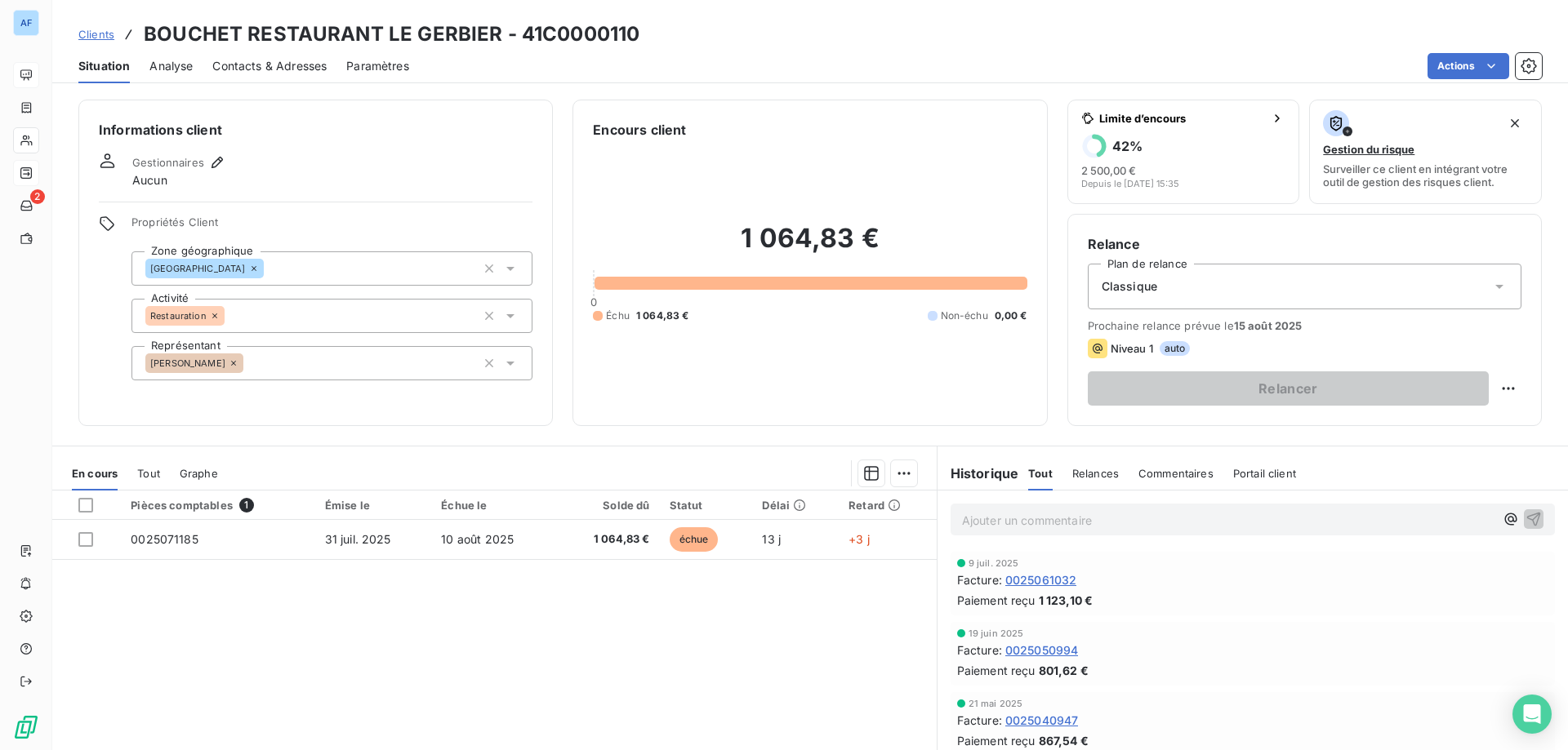
click at [107, 31] on span "Clients" at bounding box center [96, 34] width 36 height 13
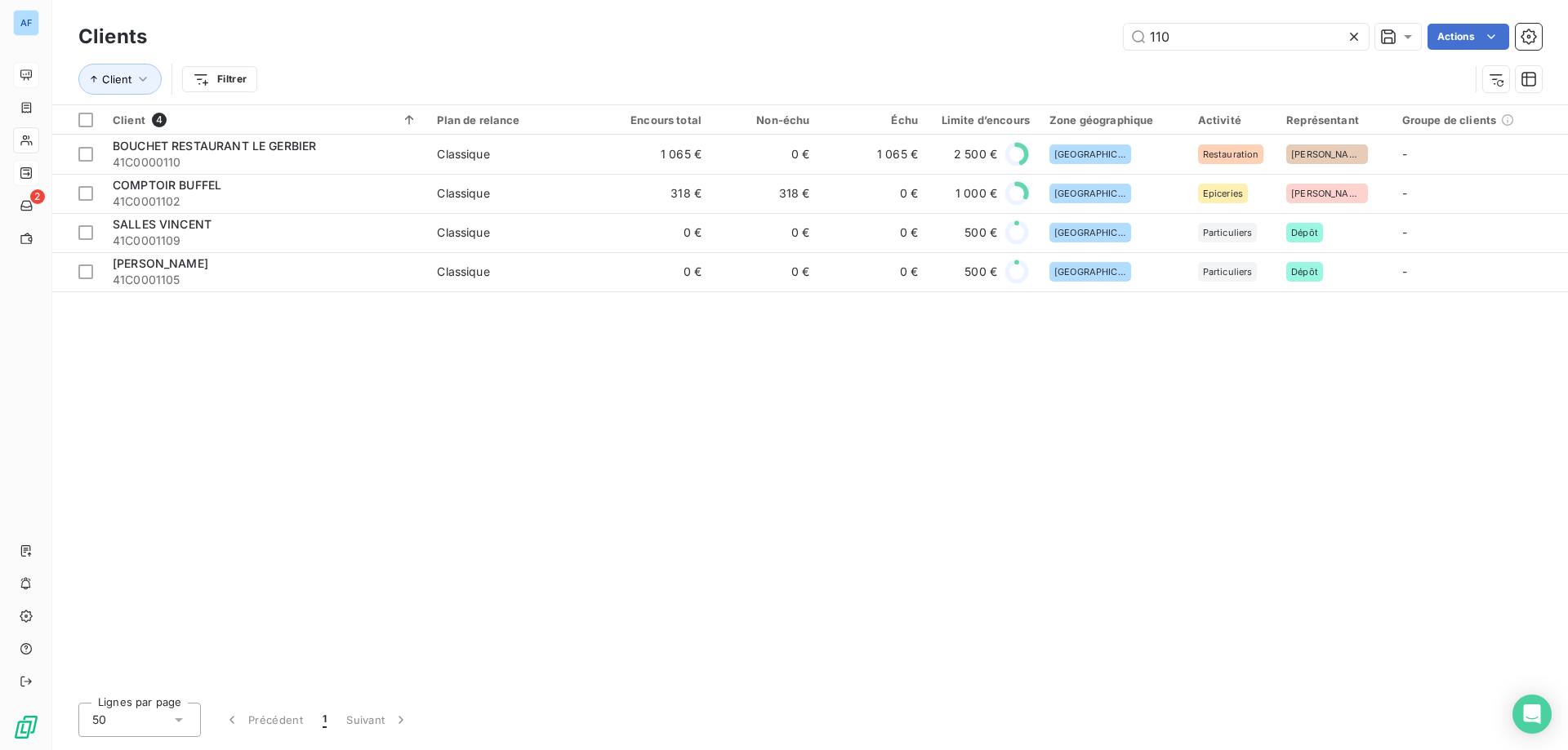
drag, startPoint x: 1237, startPoint y: 46, endPoint x: 873, endPoint y: 33, distance: 364.2
click at [878, 33] on div "110 Actions" at bounding box center [854, 37] width 1375 height 26
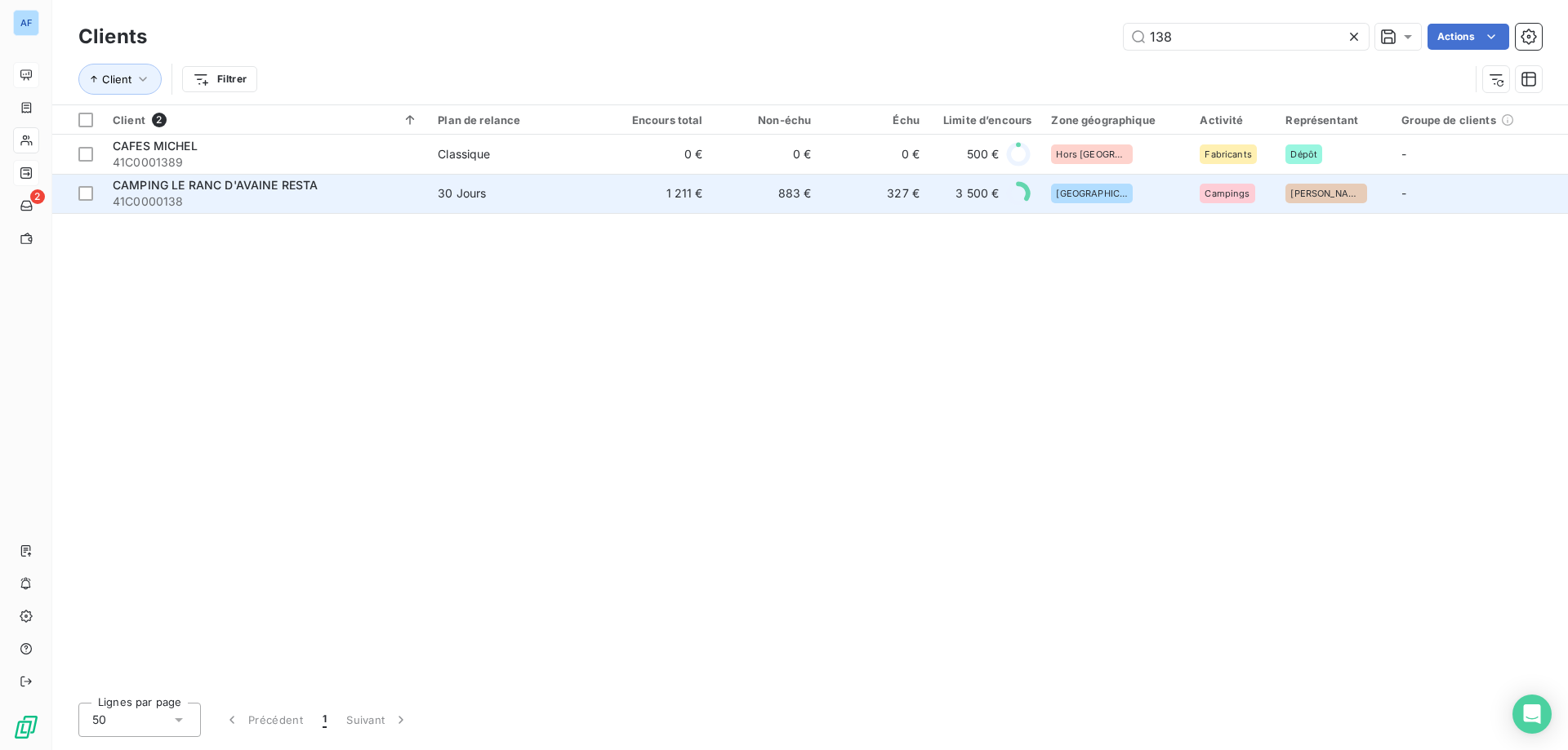
type input "138"
click at [629, 196] on td "1 211 €" at bounding box center [658, 193] width 108 height 39
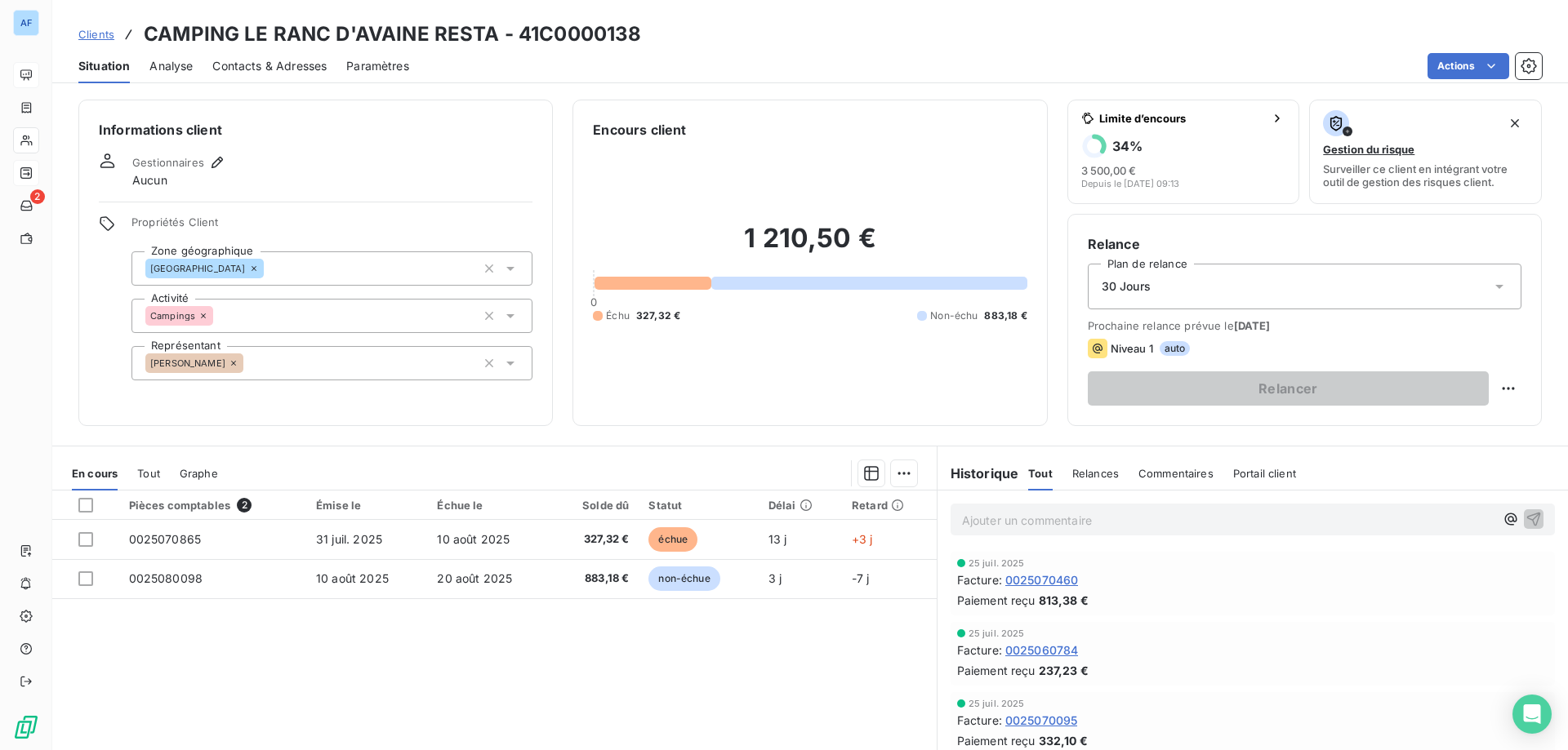
click at [98, 30] on span "Clients" at bounding box center [96, 34] width 36 height 13
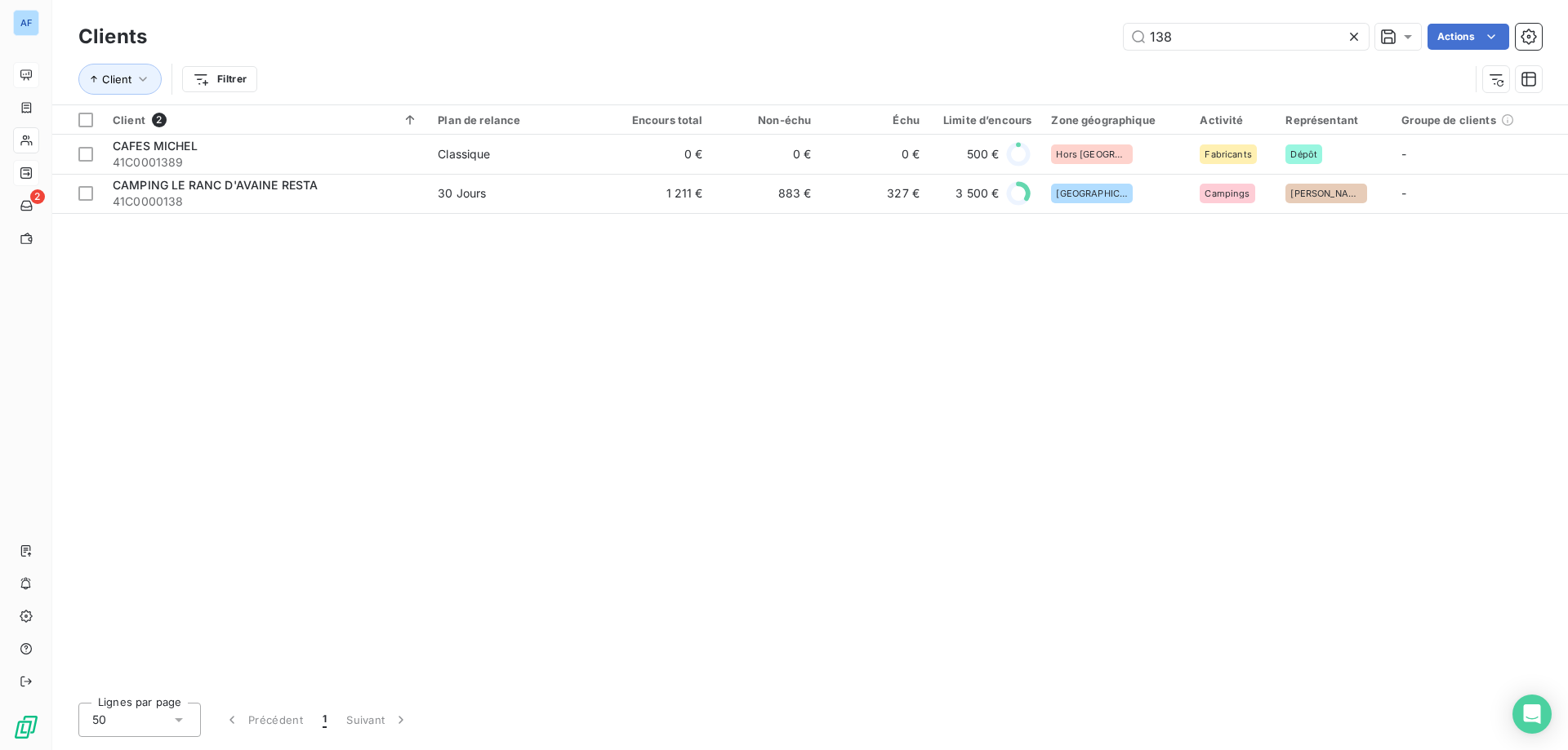
drag, startPoint x: 1198, startPoint y: 41, endPoint x: 734, endPoint y: 66, distance: 464.7
click at [750, 63] on div "Clients 138 Actions Client Filtrer" at bounding box center [810, 62] width 1463 height 85
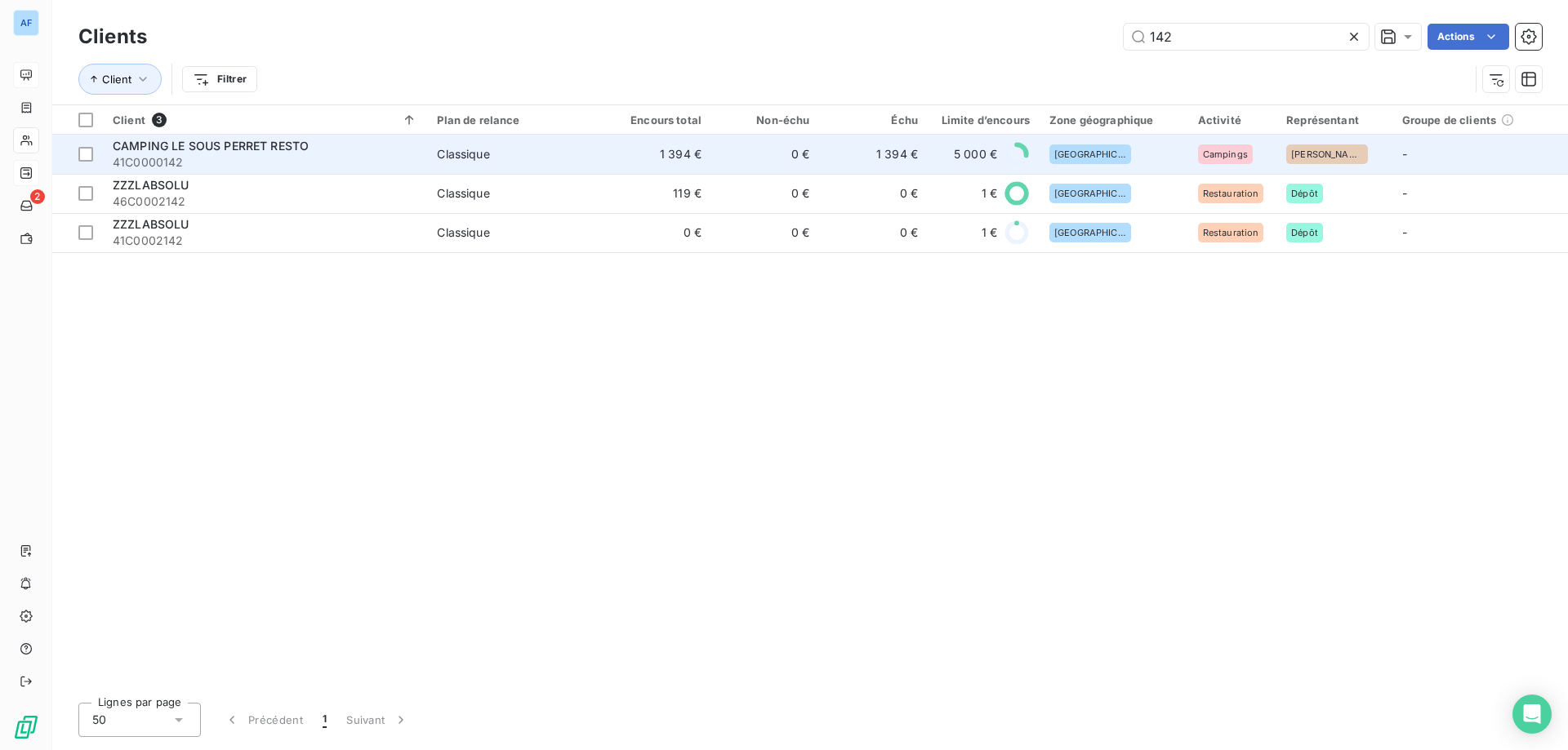
type input "142"
click at [699, 157] on td "1 394 €" at bounding box center [658, 154] width 108 height 39
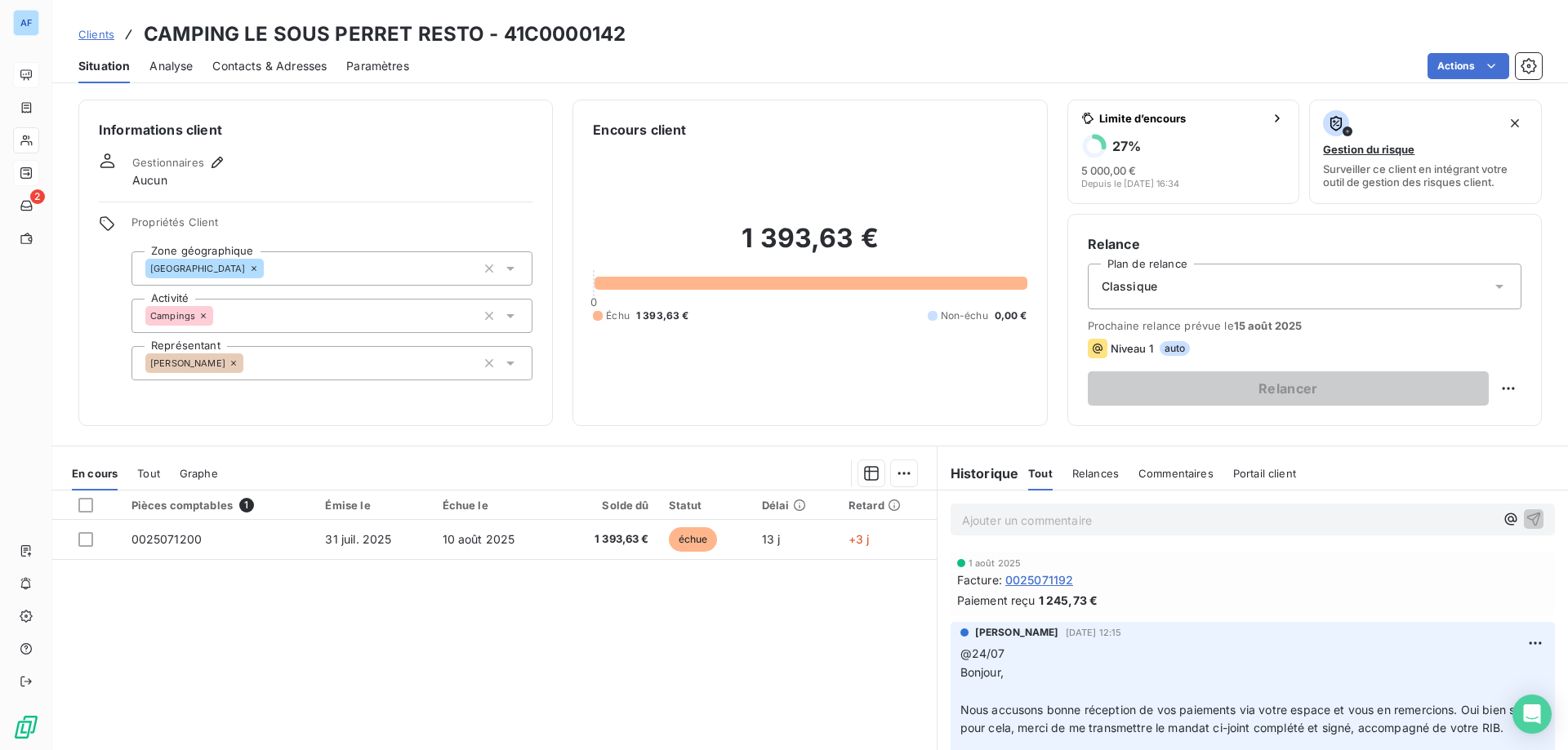
click at [82, 38] on span "Clients" at bounding box center [96, 34] width 36 height 13
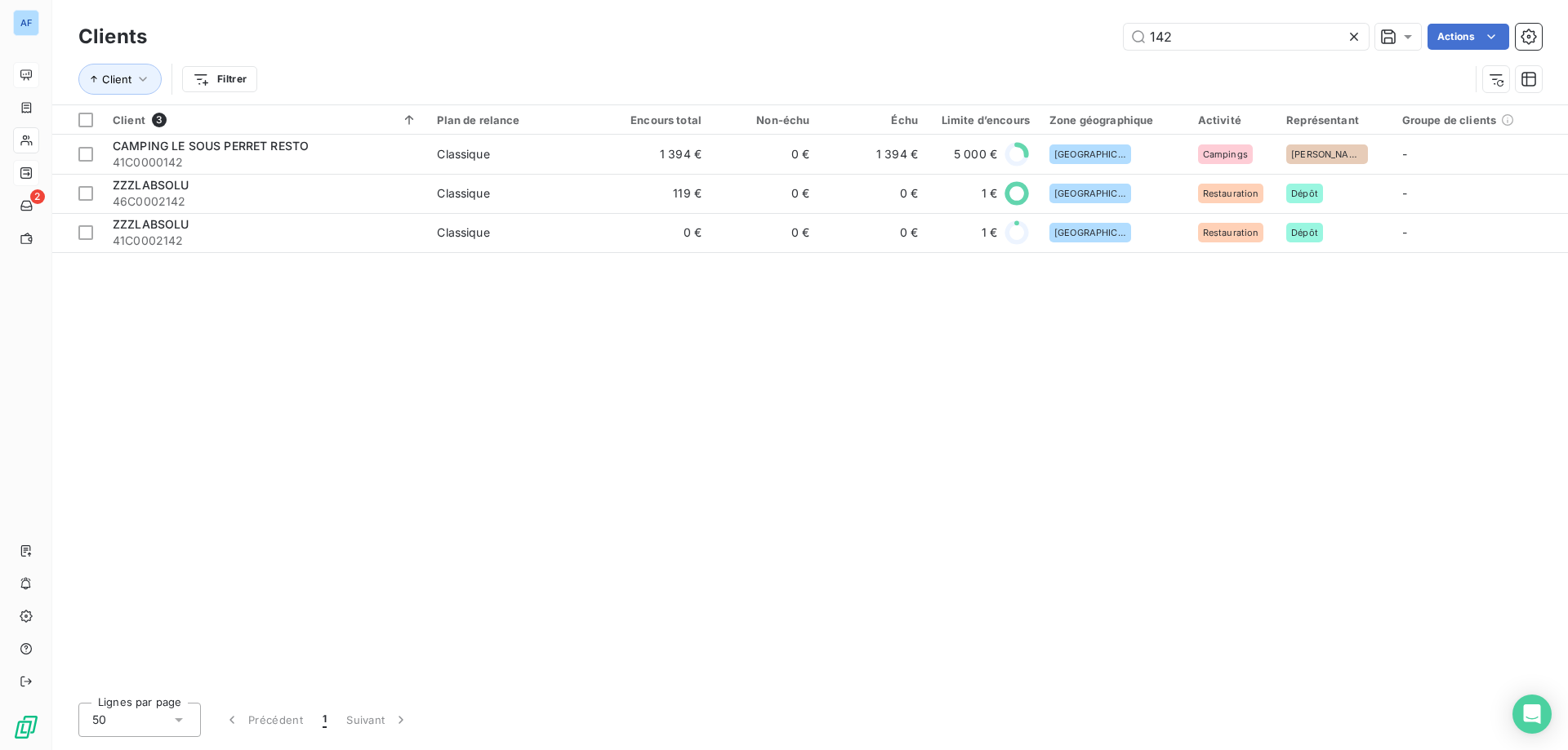
drag, startPoint x: 1228, startPoint y: 26, endPoint x: 806, endPoint y: -35, distance: 426.4
click at [806, 0] on html "AF 2 Clients 142 Actions Client Filtrer Client 3 Plan de relance Encours total …" at bounding box center [784, 375] width 1568 height 750
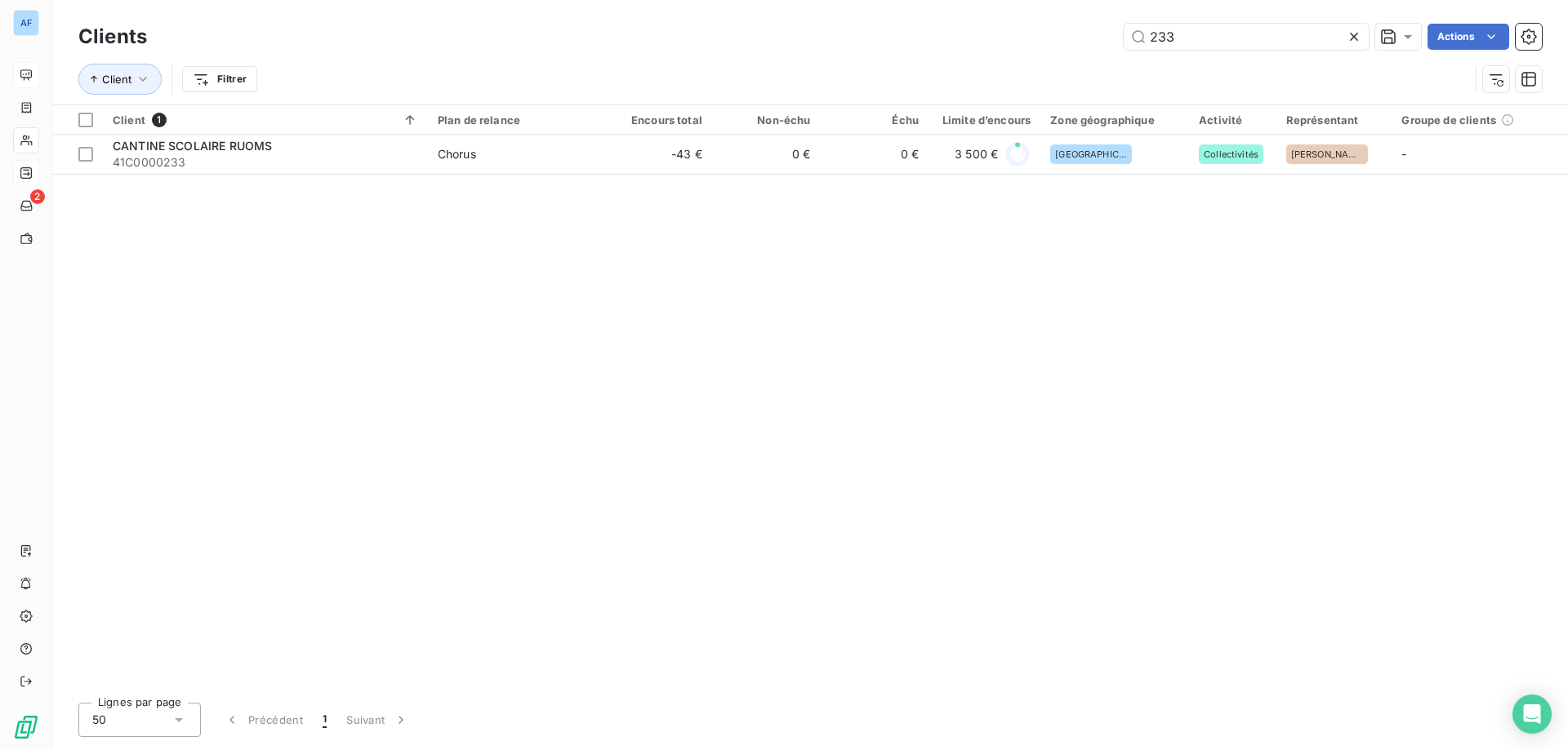
type input "233"
click at [908, 180] on div "Client 1 Plan de relance Encours total Non-échu Échu Limite d’encours Zone géog…" at bounding box center [810, 397] width 1516 height 584
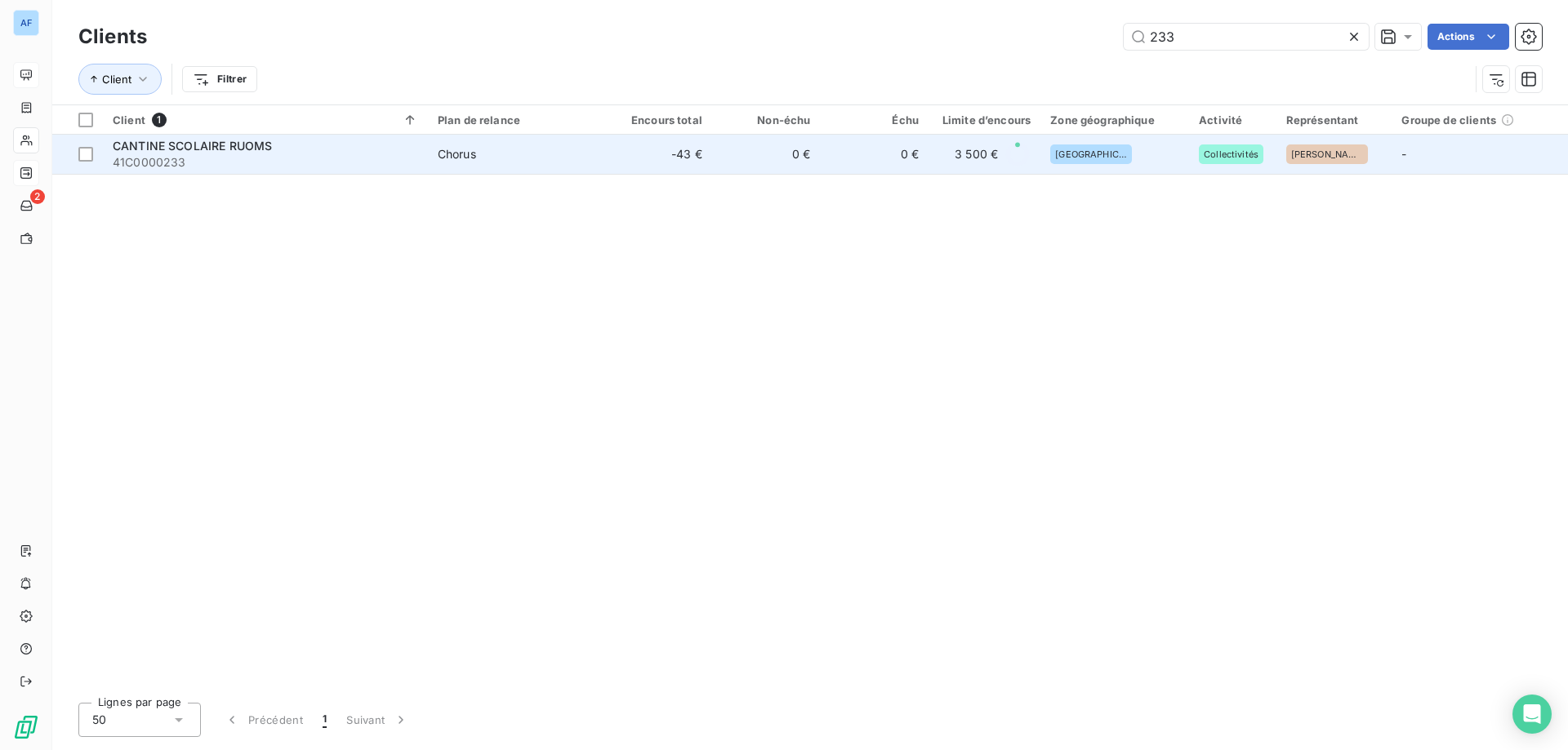
click at [904, 172] on td "0 €" at bounding box center [873, 154] width 108 height 39
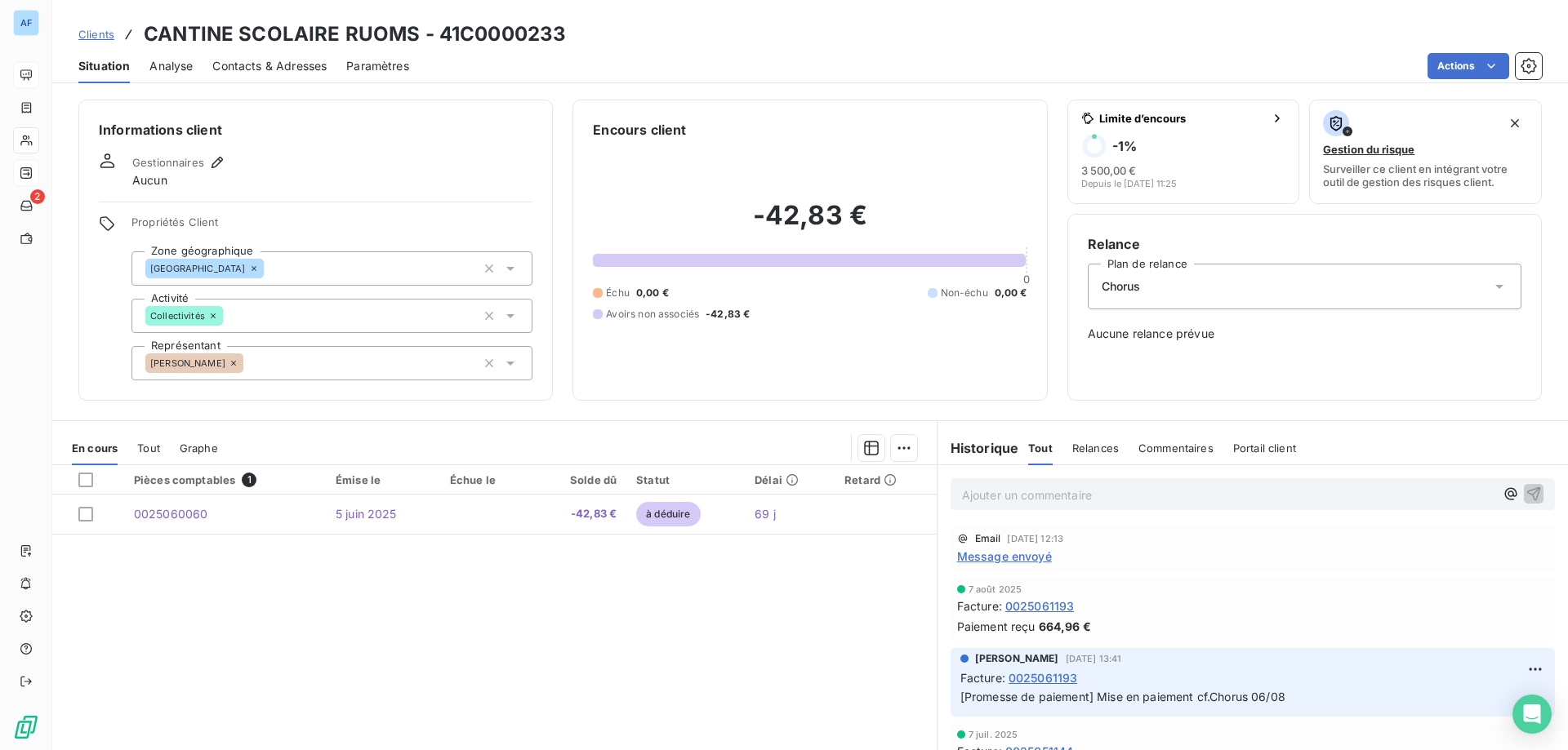
click at [93, 35] on span "Clients" at bounding box center [96, 34] width 36 height 13
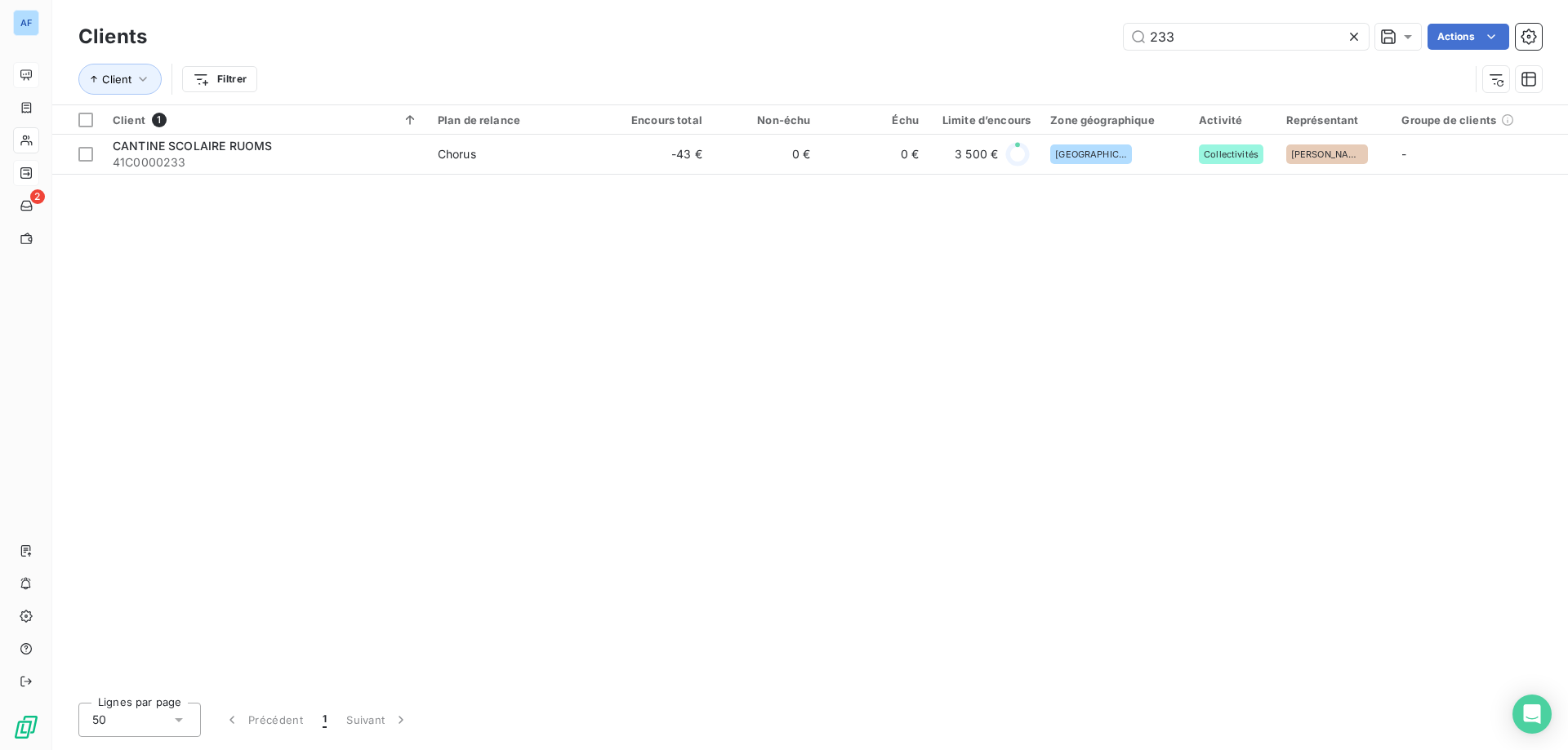
drag, startPoint x: 1115, startPoint y: 17, endPoint x: 747, endPoint y: -19, distance: 369.8
click at [747, 0] on html "AF 2 Clients 233 Actions Client Filtrer Client 1 Plan de relance Encours total …" at bounding box center [784, 375] width 1568 height 750
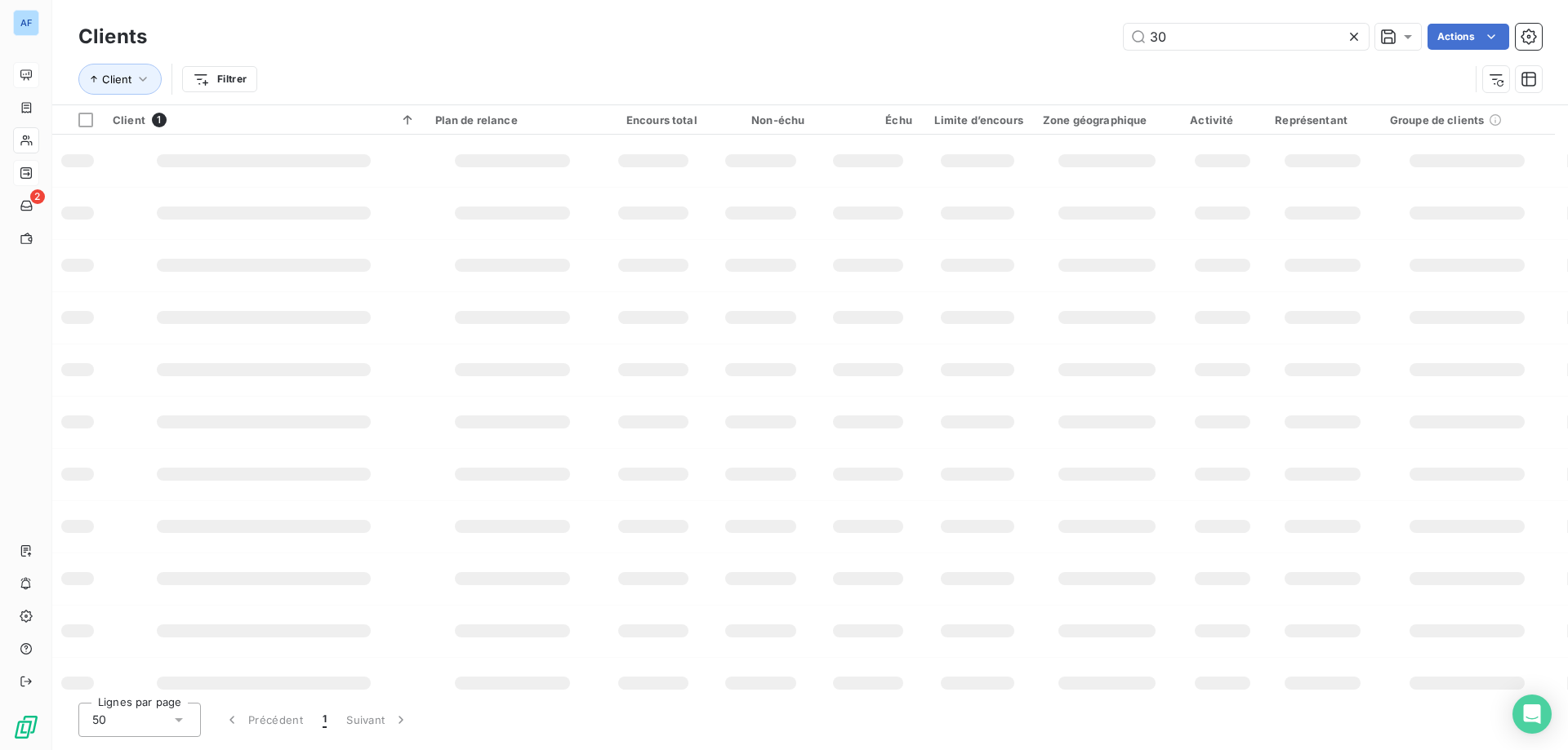
type input "309"
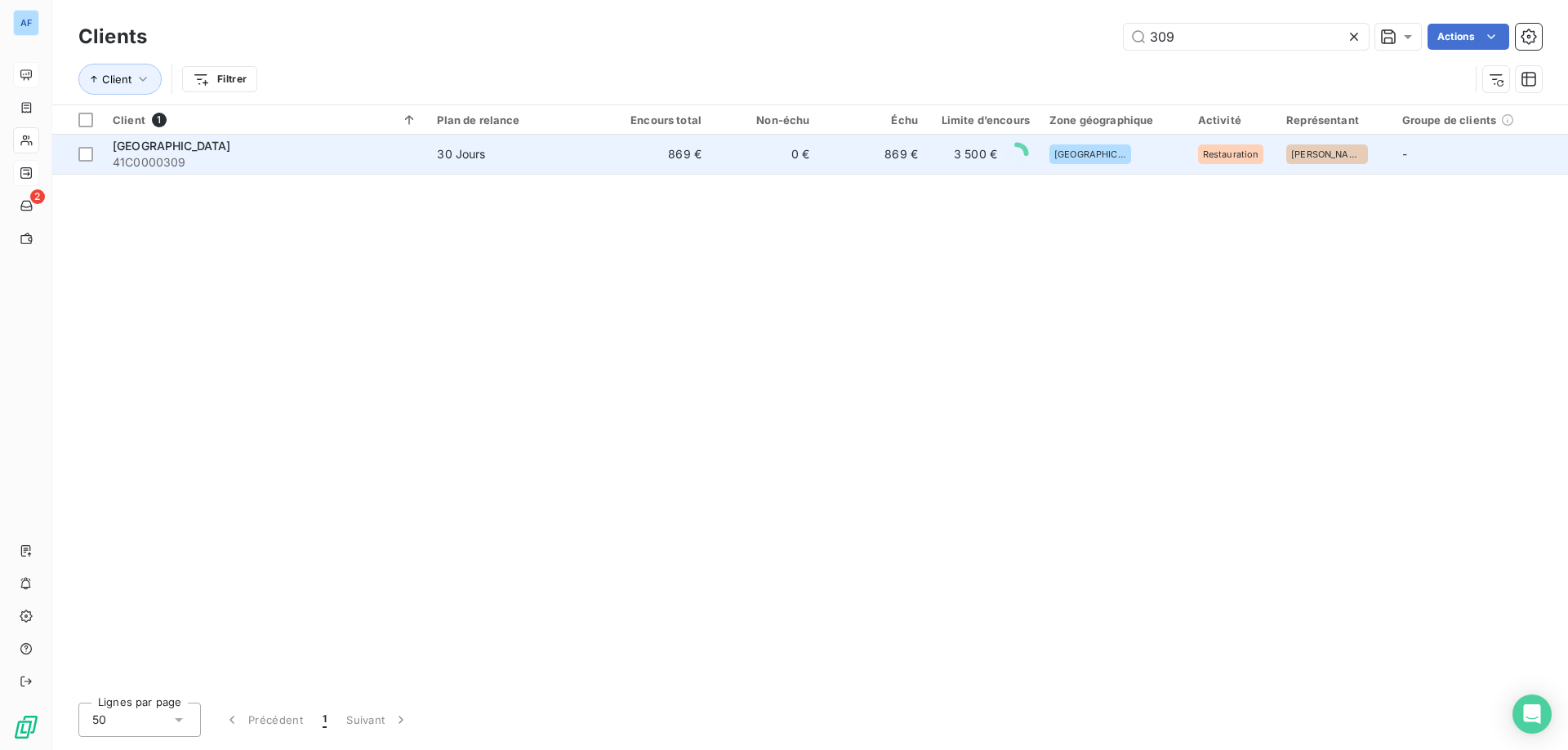
click at [606, 153] on td "869 €" at bounding box center [658, 154] width 108 height 39
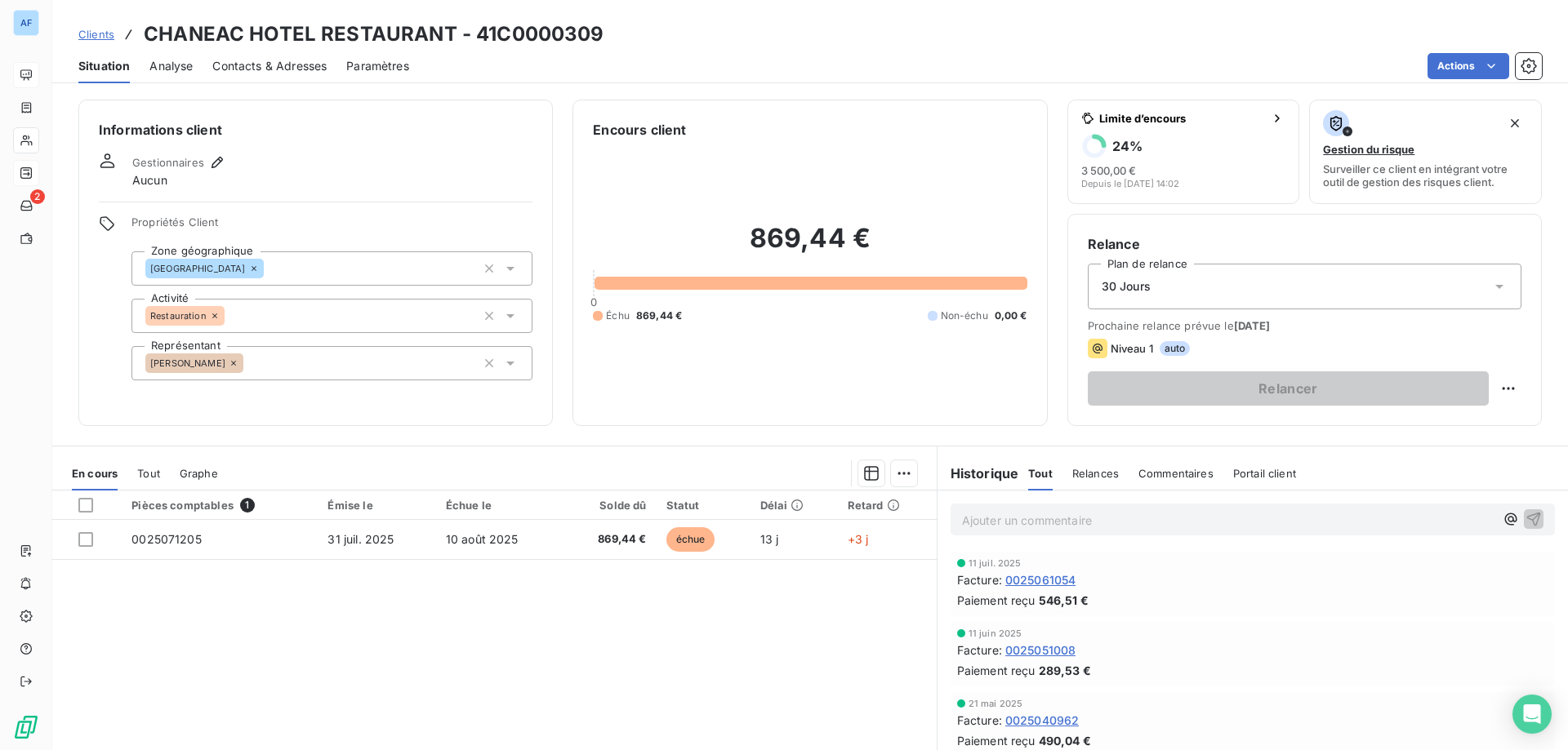
click at [109, 31] on span "Clients" at bounding box center [96, 34] width 36 height 13
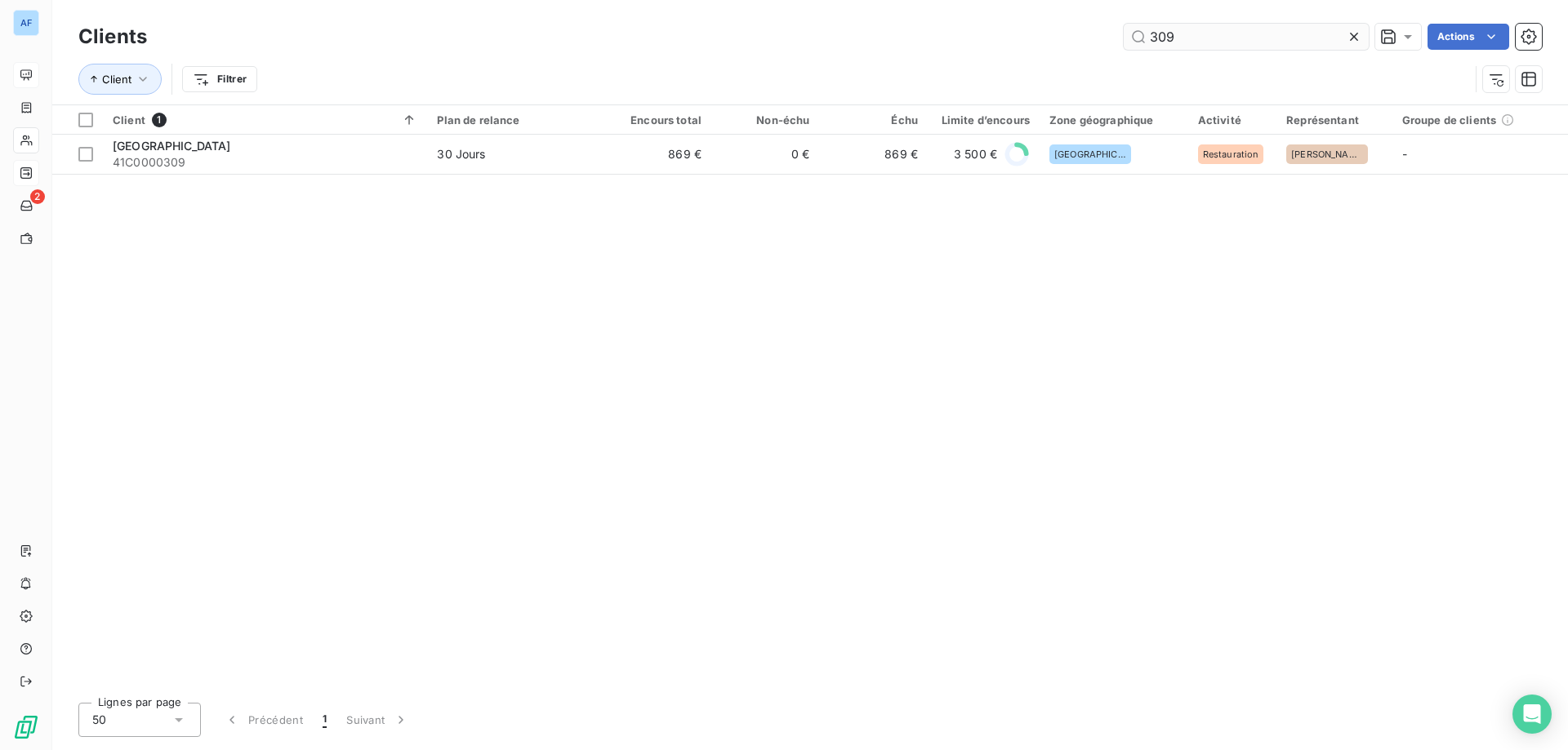
click at [1201, 44] on input "309" at bounding box center [1246, 37] width 245 height 26
drag, startPoint x: 1198, startPoint y: 41, endPoint x: 1184, endPoint y: 38, distance: 14.3
click at [1185, 38] on input "309" at bounding box center [1246, 37] width 245 height 26
drag, startPoint x: 1194, startPoint y: 37, endPoint x: 780, endPoint y: 51, distance: 414.2
click at [780, 51] on div "Clients 309 Actions" at bounding box center [810, 36] width 1463 height 34
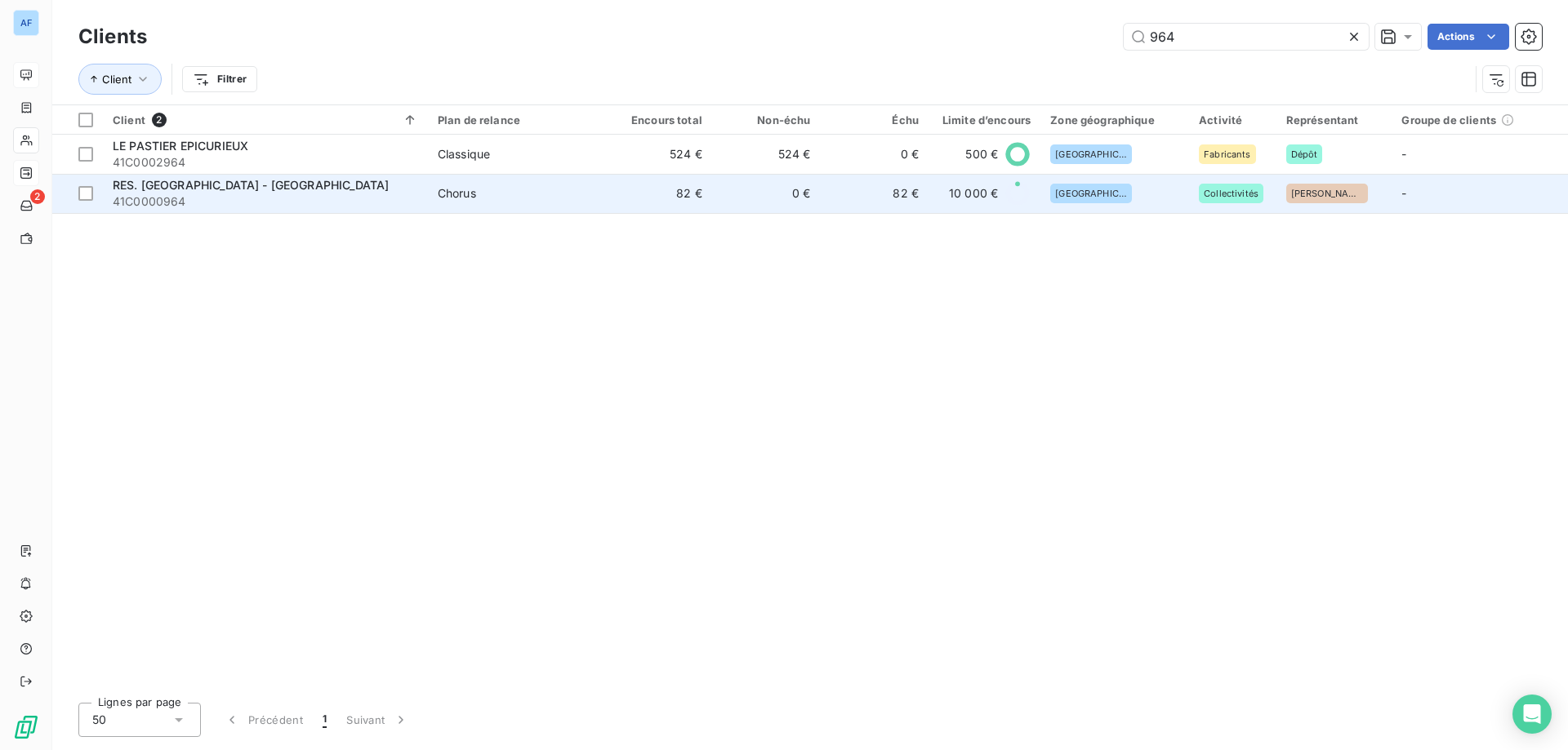
type input "964"
click at [680, 197] on td "82 €" at bounding box center [658, 193] width 108 height 39
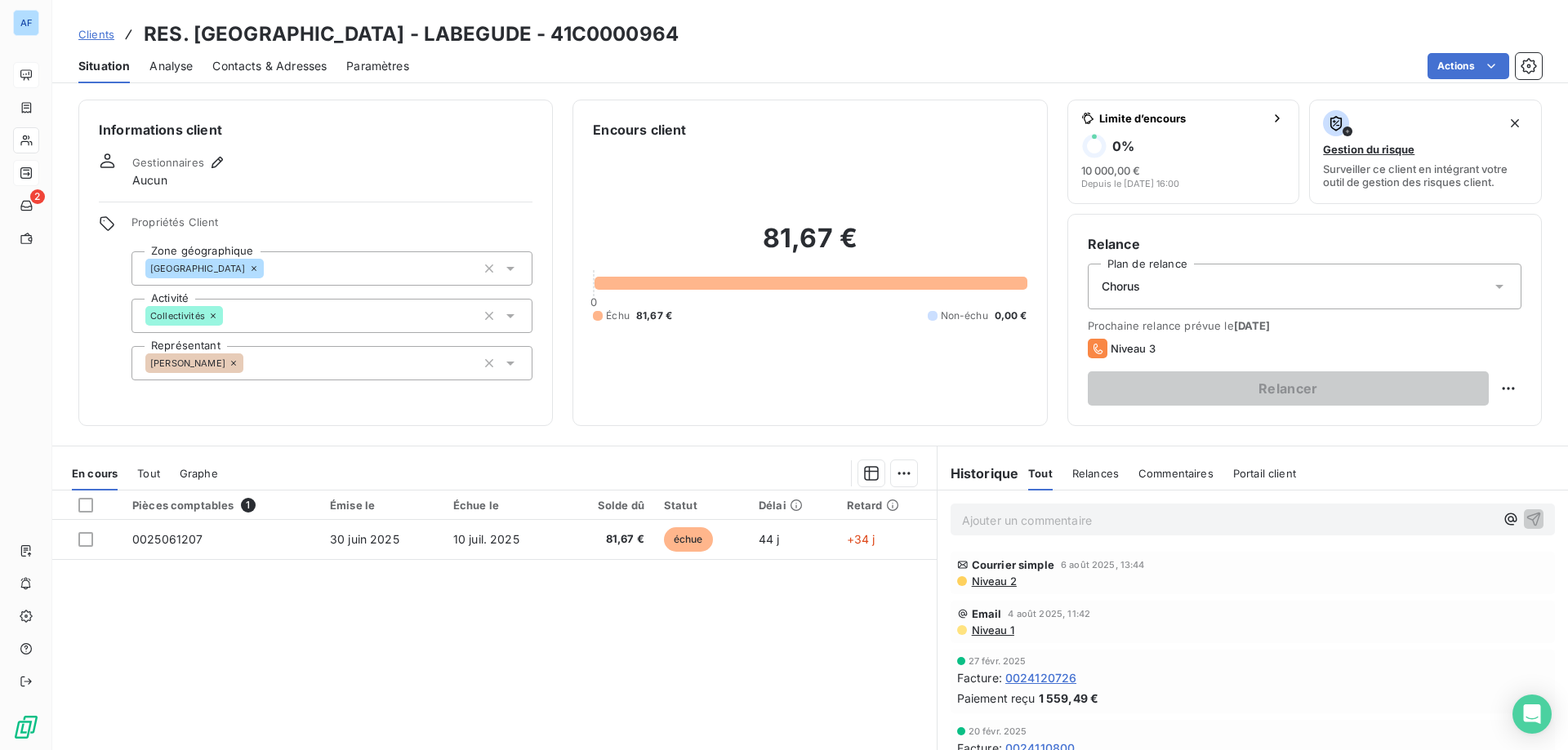
click at [102, 33] on span "Clients" at bounding box center [96, 34] width 36 height 13
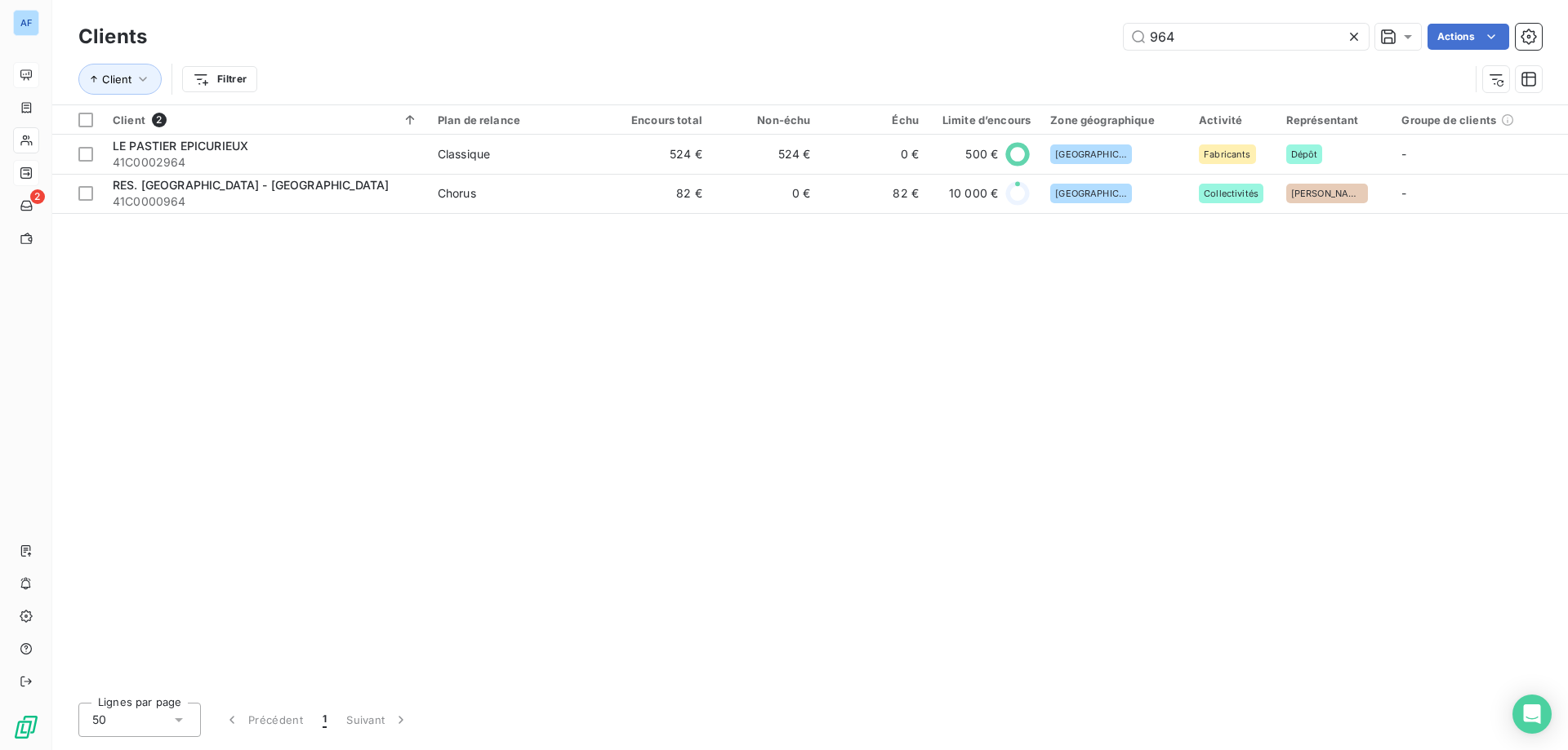
drag, startPoint x: 1205, startPoint y: 32, endPoint x: 695, endPoint y: -21, distance: 512.7
click at [695, 0] on html "AF 2 Clients 964 Actions Client Filtrer Client 2 Plan de relance Encours total …" at bounding box center [784, 375] width 1568 height 750
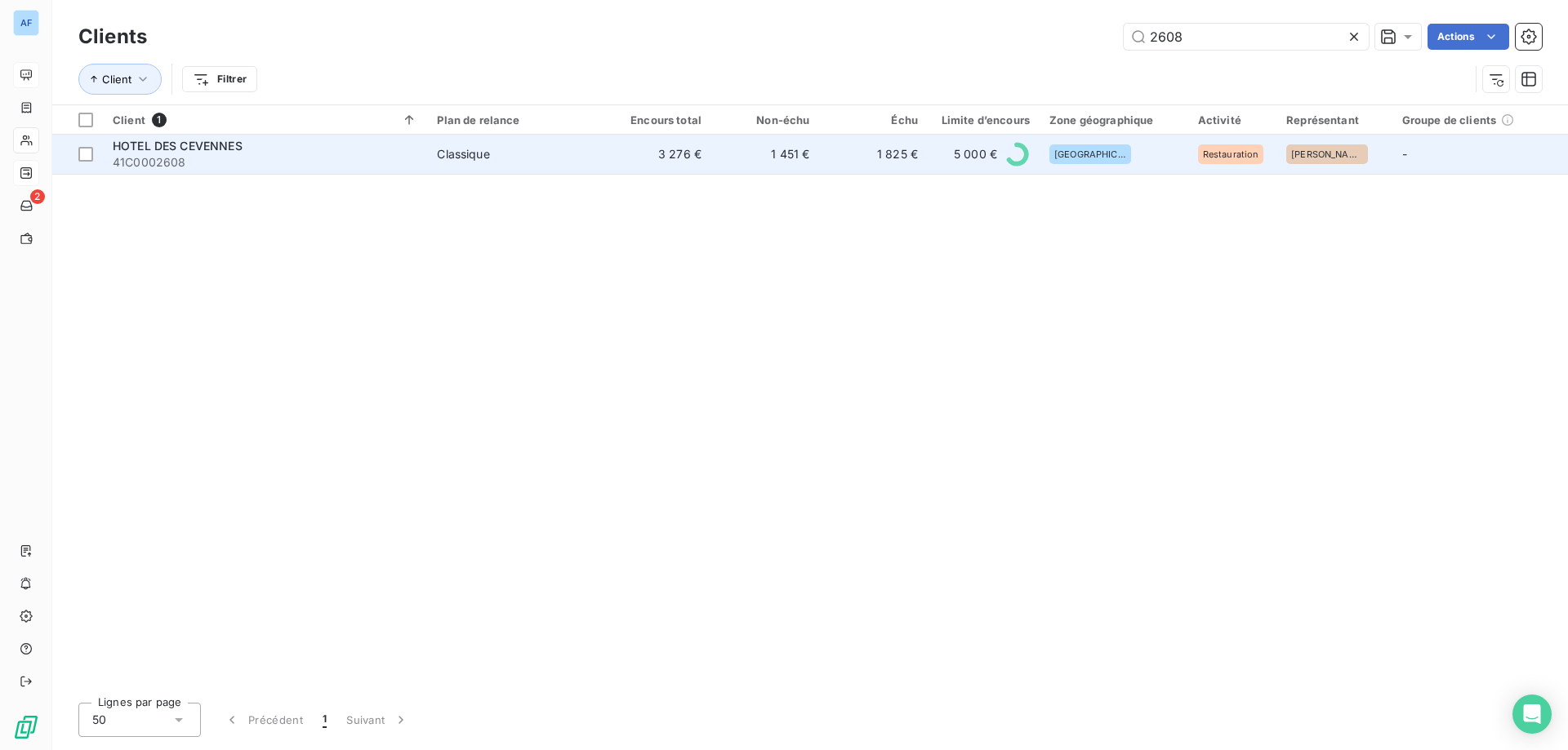
type input "2608"
click at [719, 160] on td "1 451 €" at bounding box center [765, 154] width 108 height 39
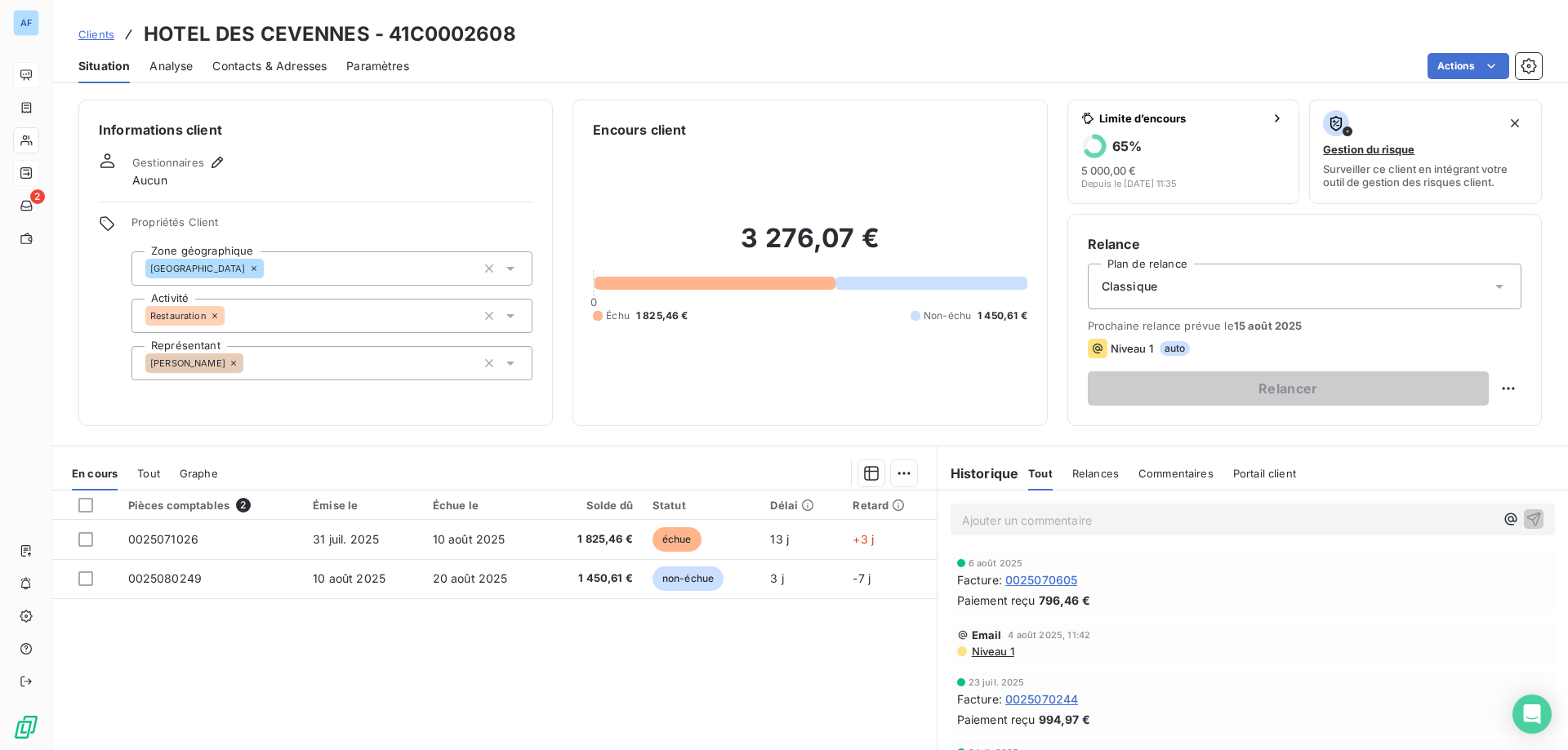
click at [104, 35] on span "Clients" at bounding box center [96, 34] width 36 height 13
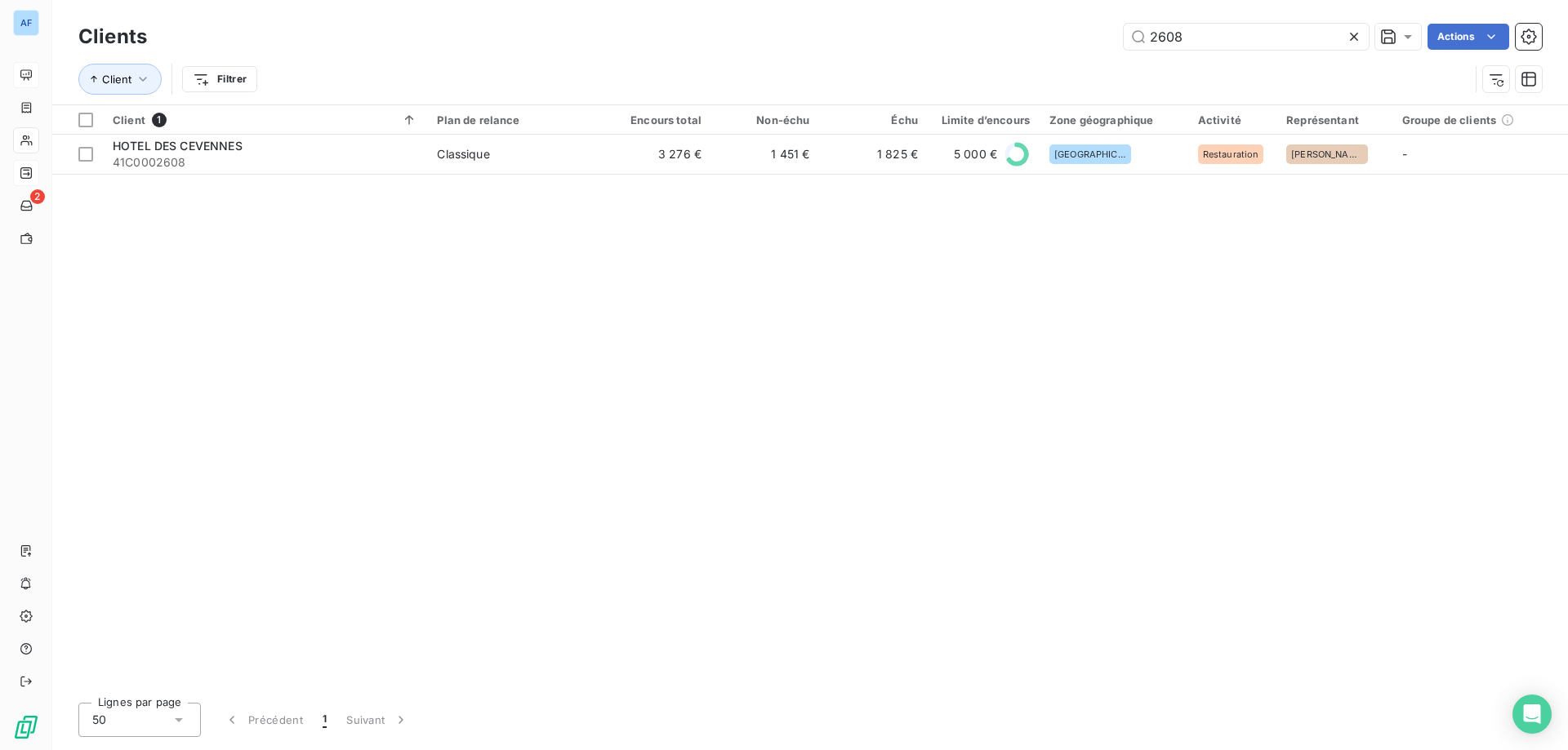
drag, startPoint x: 891, startPoint y: 32, endPoint x: 809, endPoint y: 28, distance: 82.1
click at [809, 28] on div "2608 Actions" at bounding box center [854, 37] width 1375 height 26
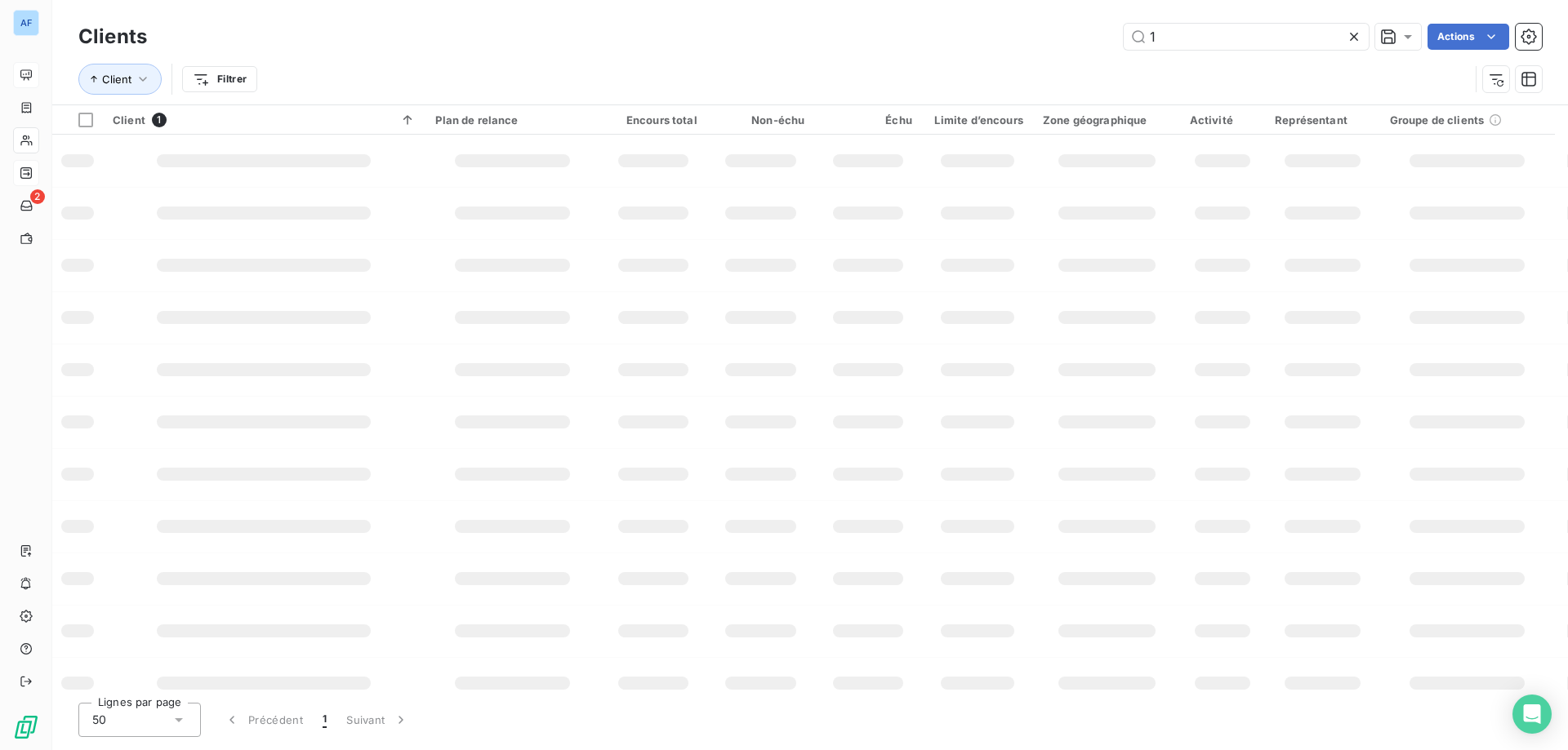
type input "11"
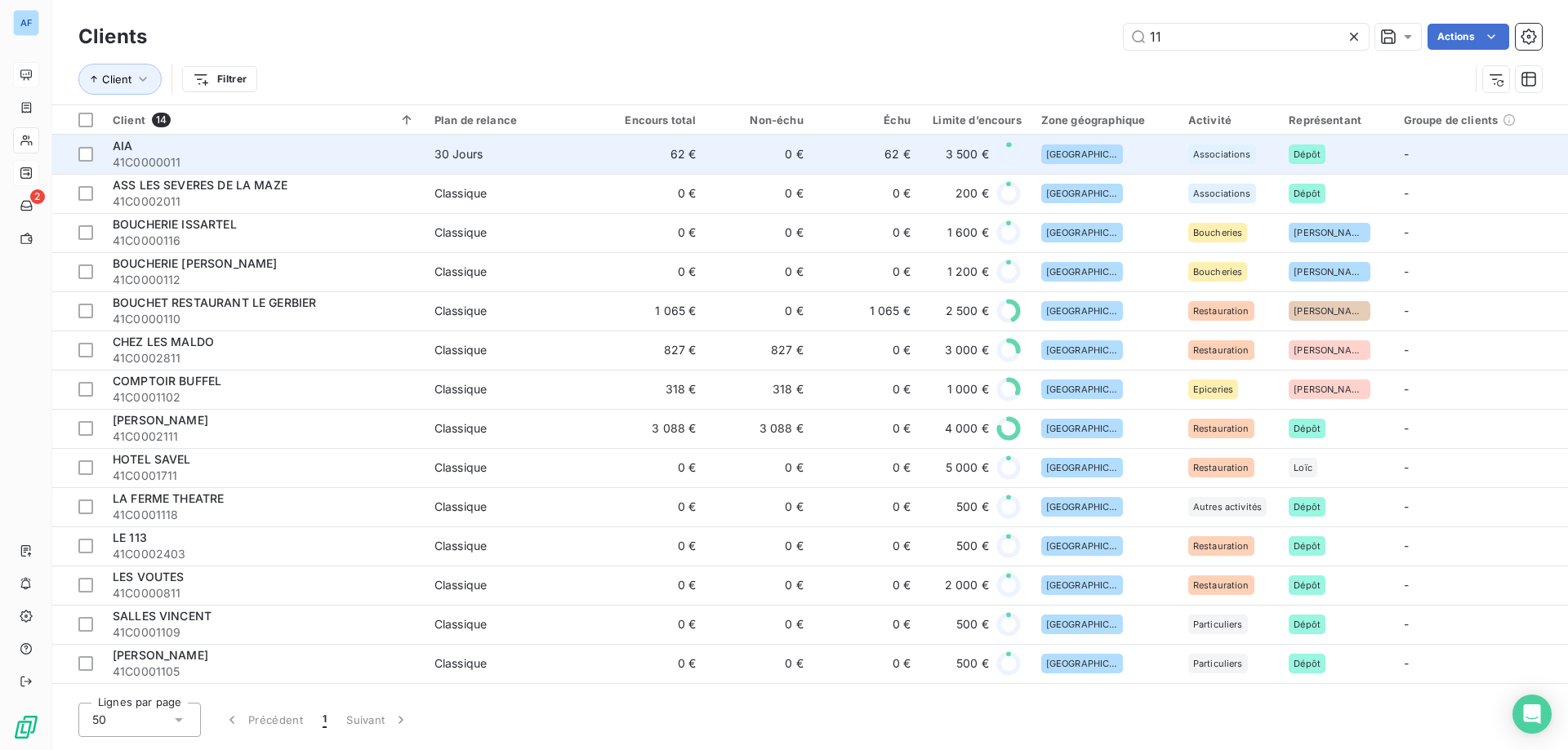
click at [442, 171] on td "30 Jours" at bounding box center [511, 154] width 174 height 39
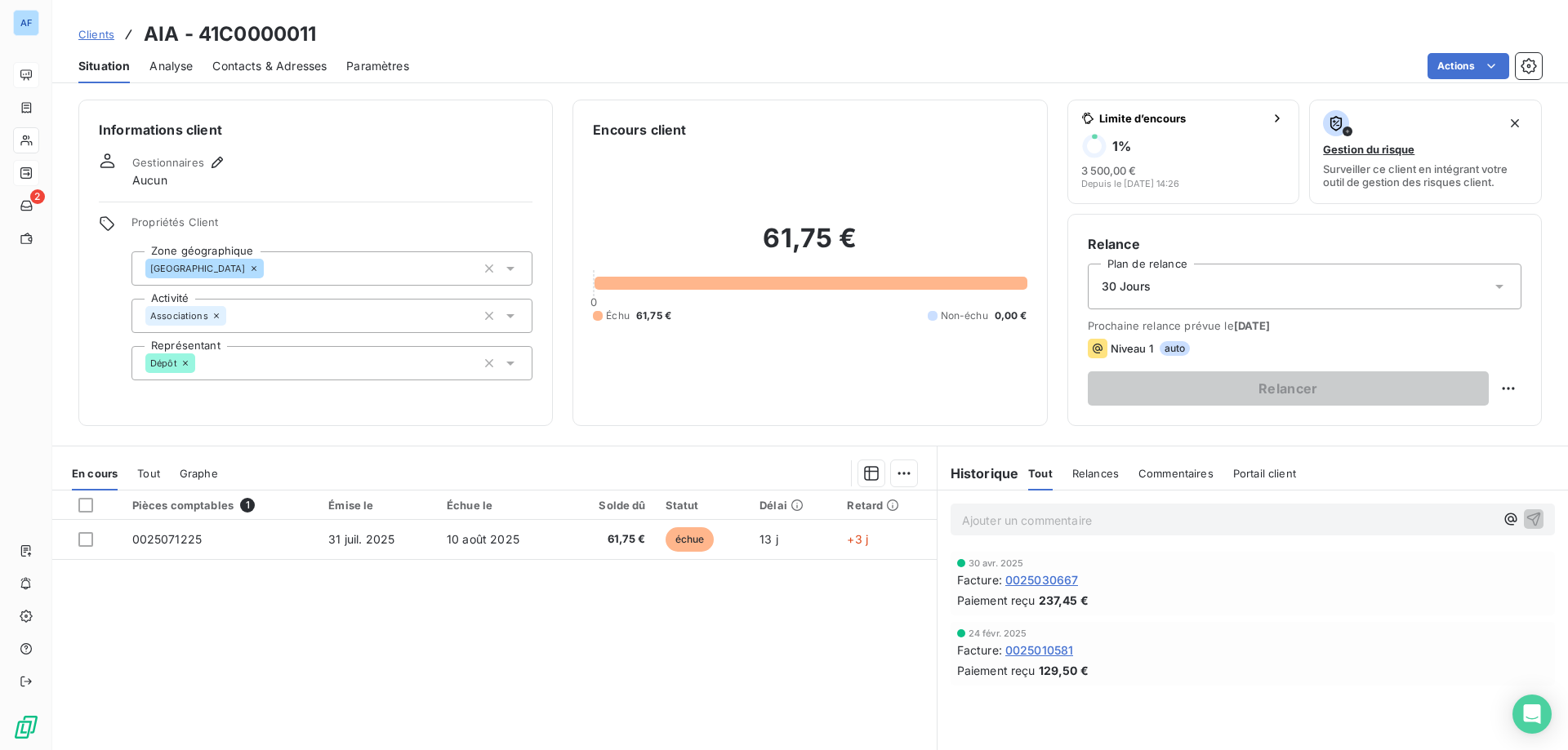
click at [109, 37] on span "Clients" at bounding box center [96, 34] width 36 height 13
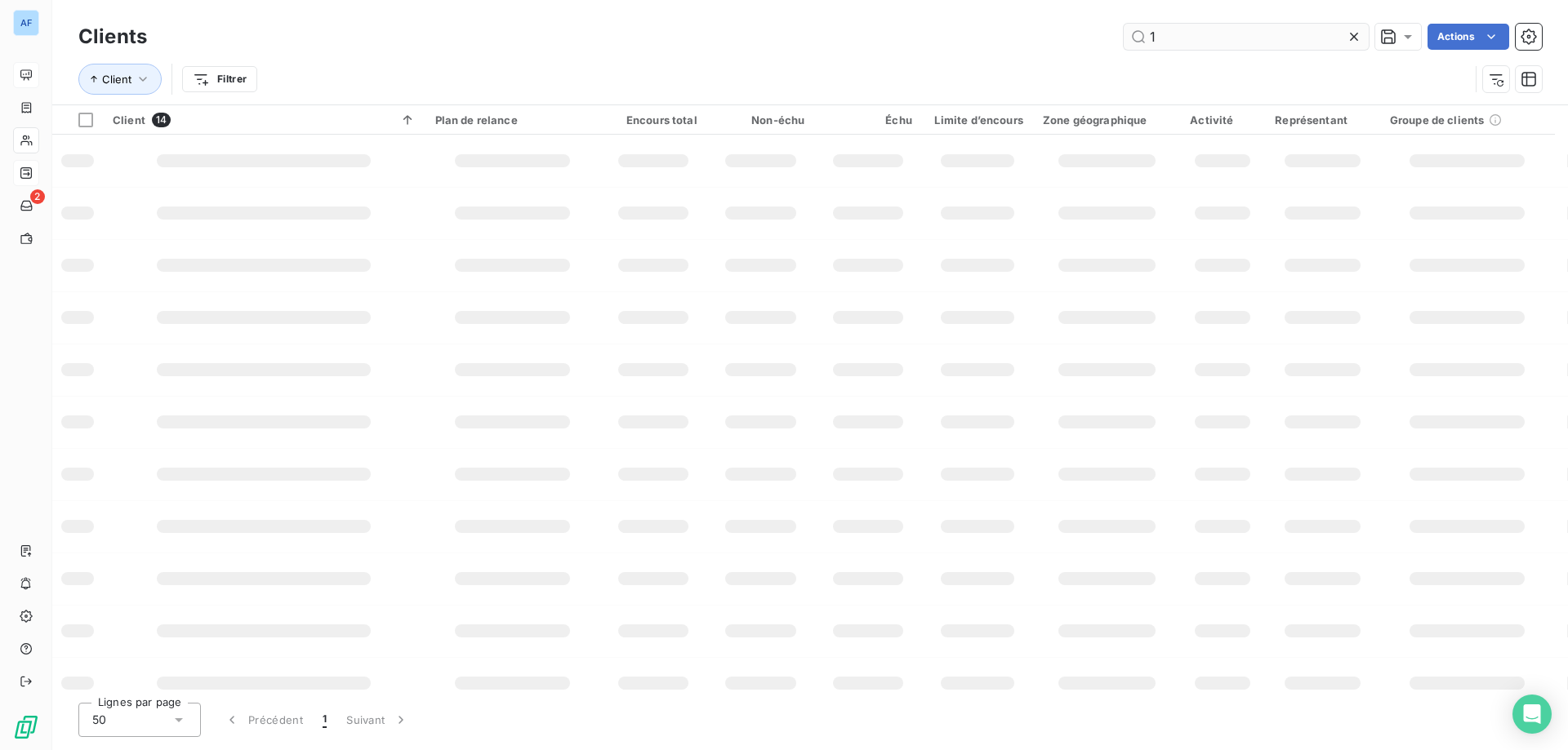
type input "13"
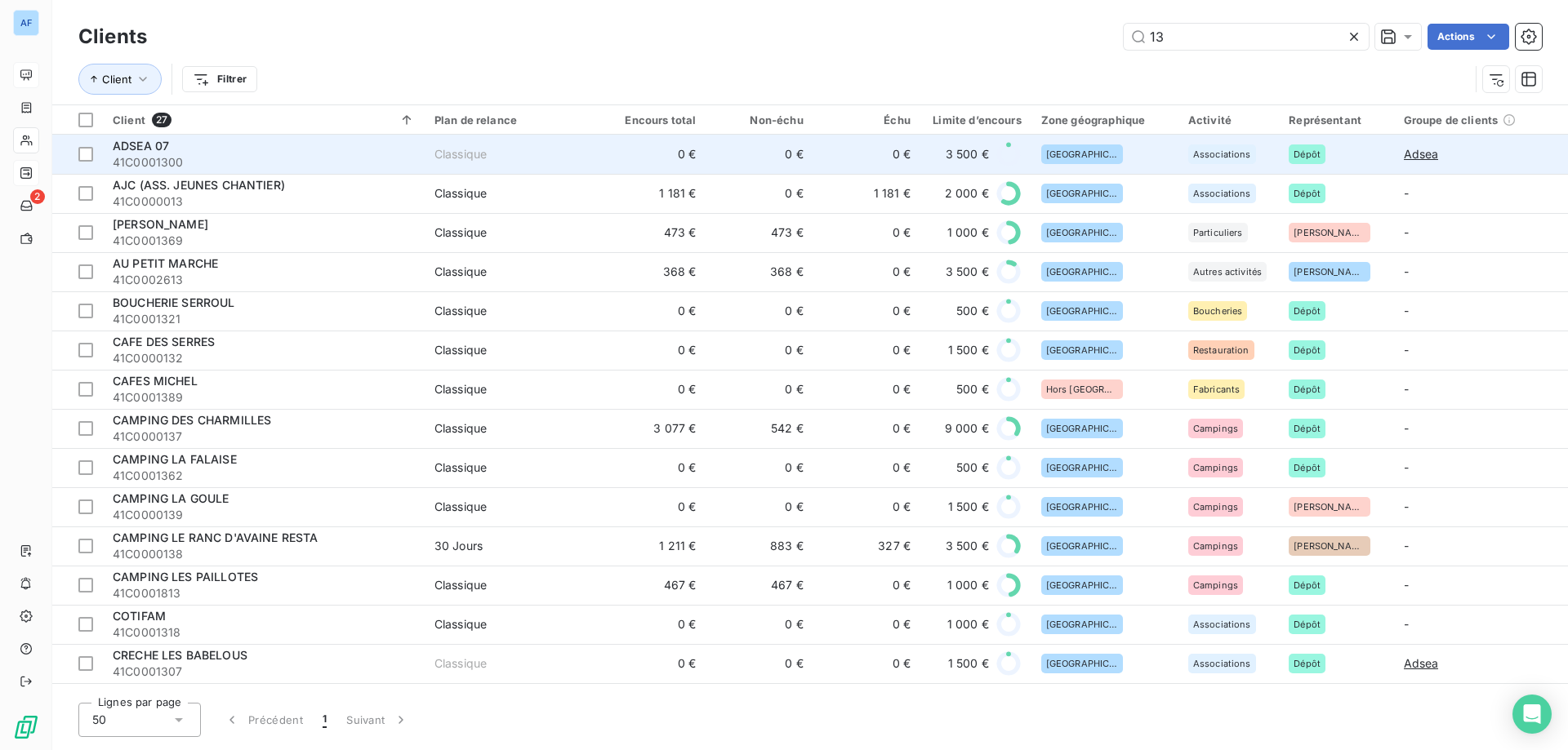
click at [199, 163] on span "41C0001300" at bounding box center [264, 162] width 302 height 17
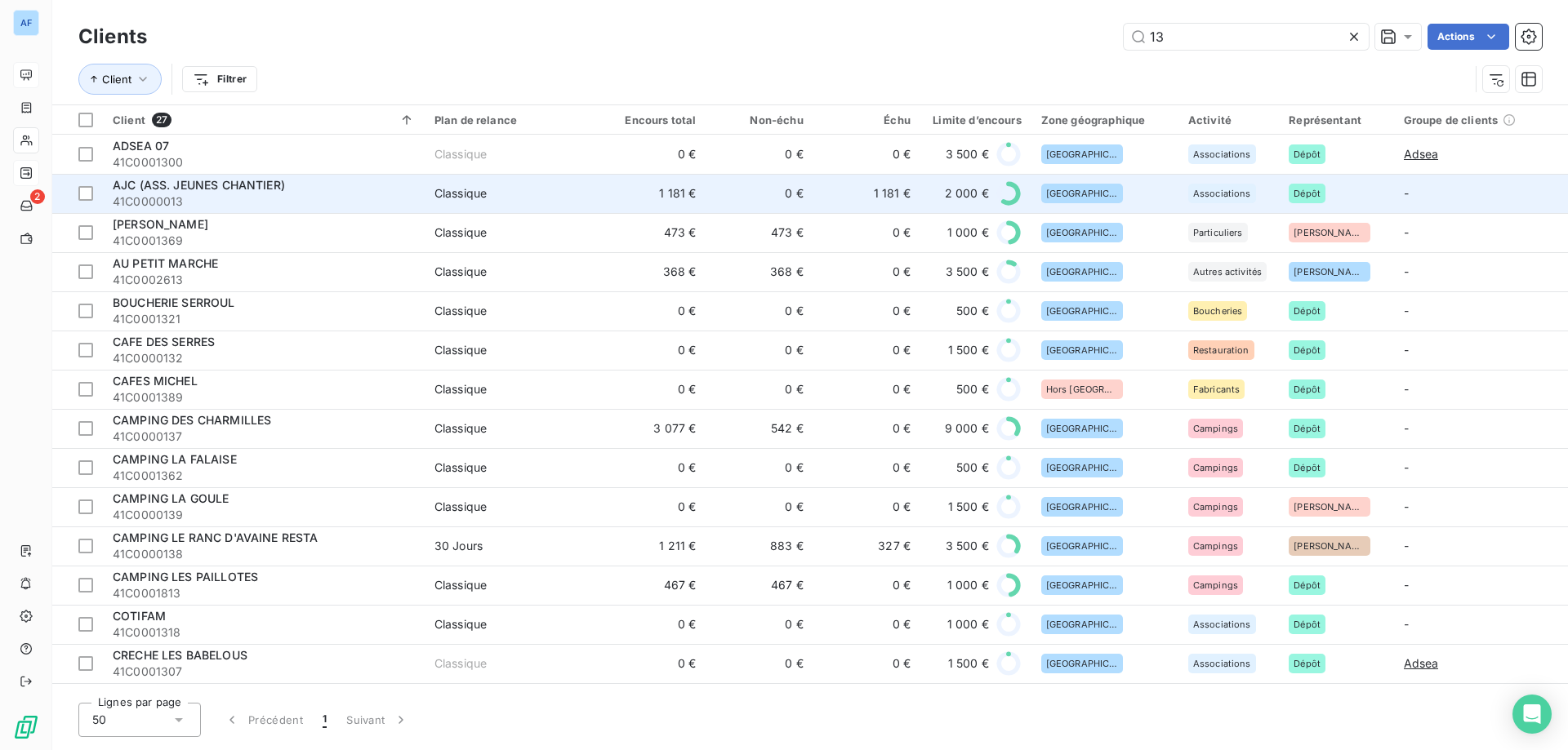
click at [406, 189] on div "AJC (ASS. JEUNES CHANTIER)" at bounding box center [264, 185] width 302 height 17
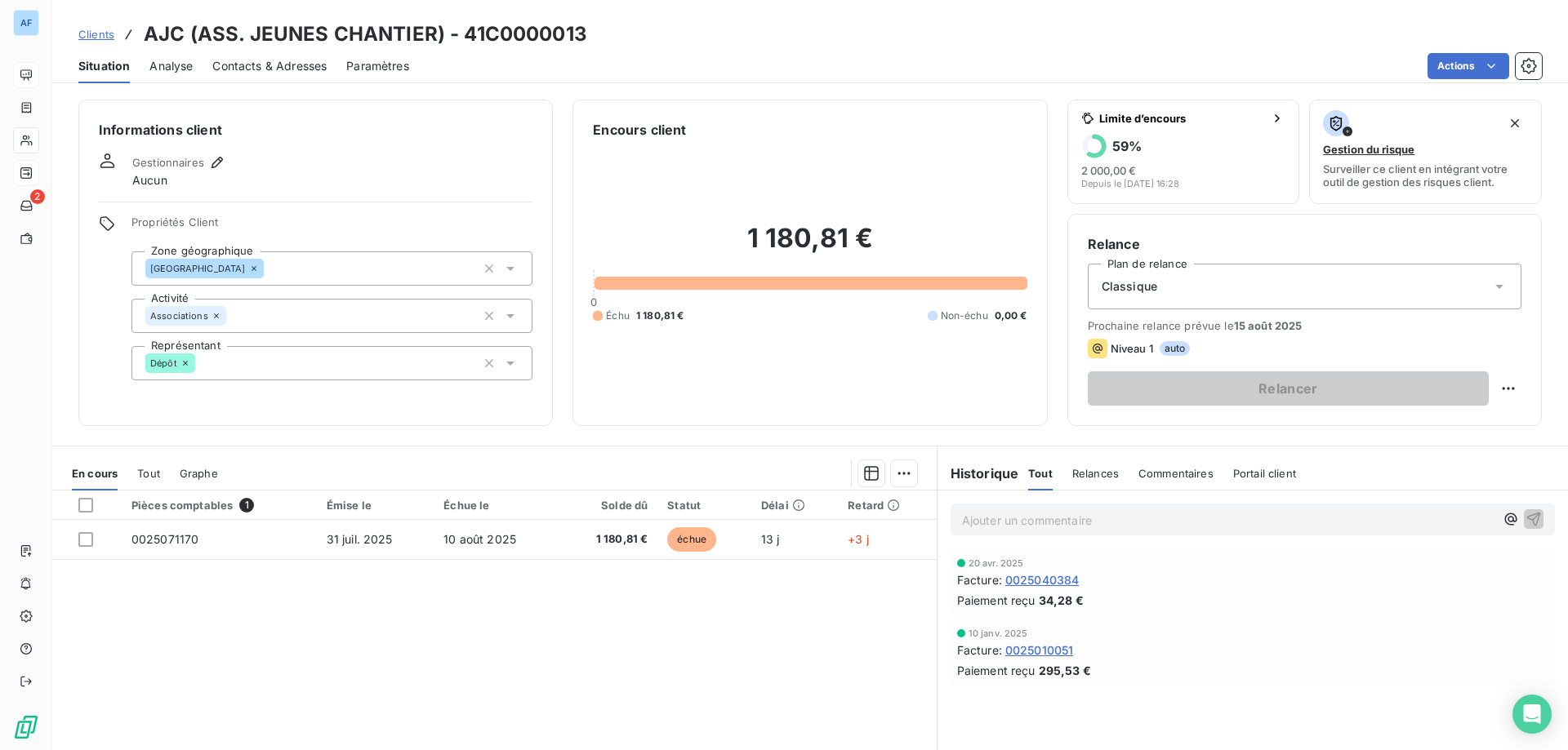
click at [101, 34] on span "Clients" at bounding box center [96, 34] width 36 height 13
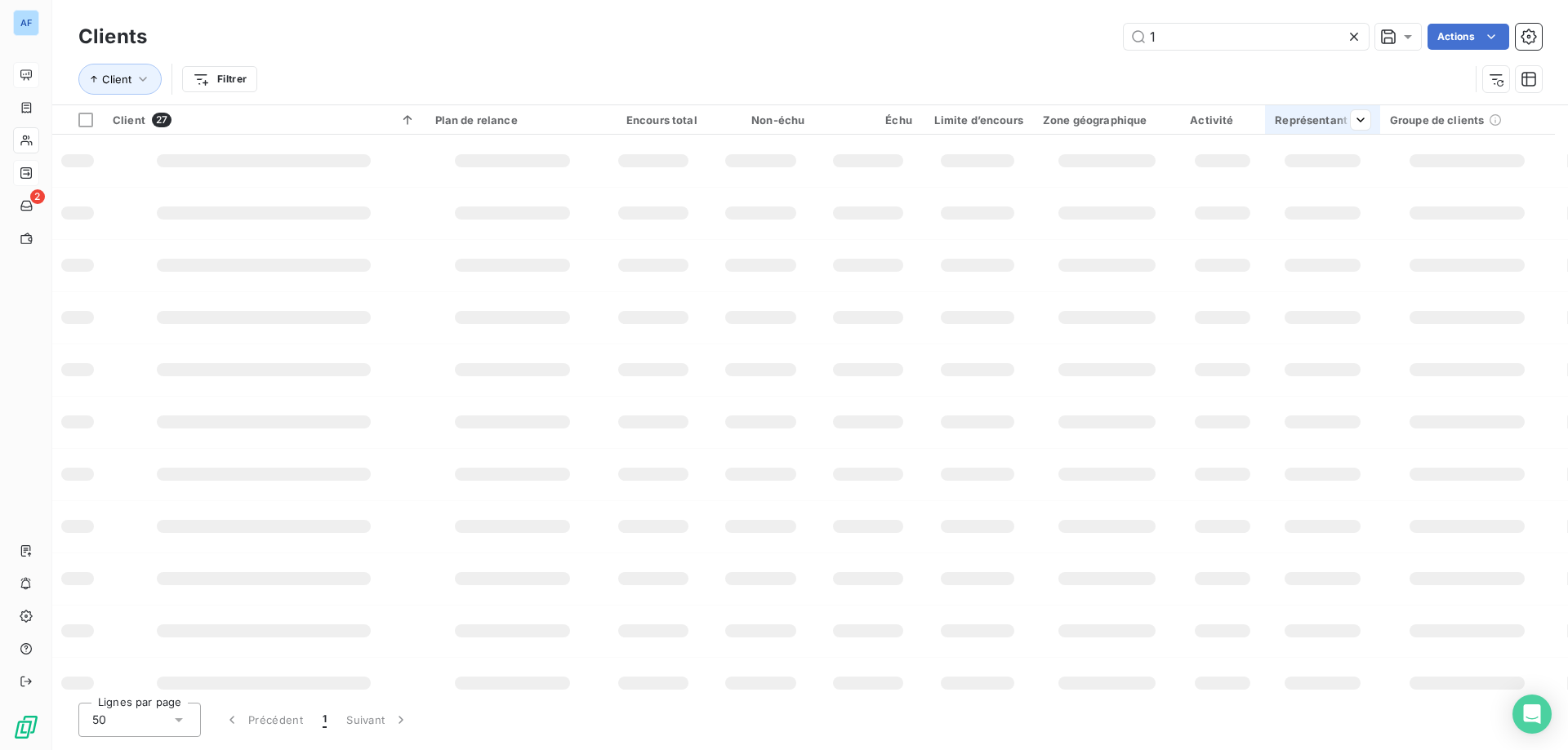
type input "18"
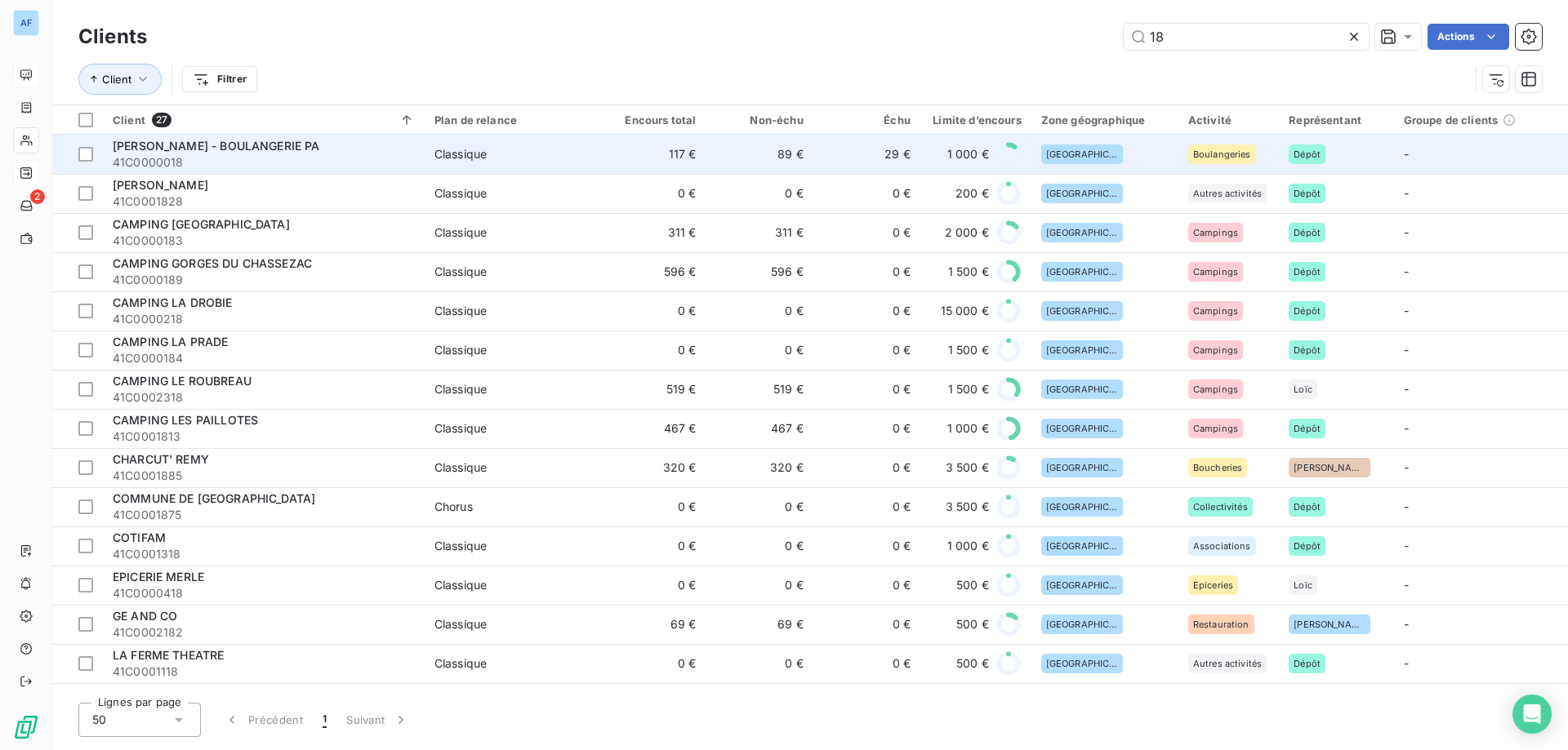
click at [461, 161] on div "Classique" at bounding box center [460, 154] width 52 height 17
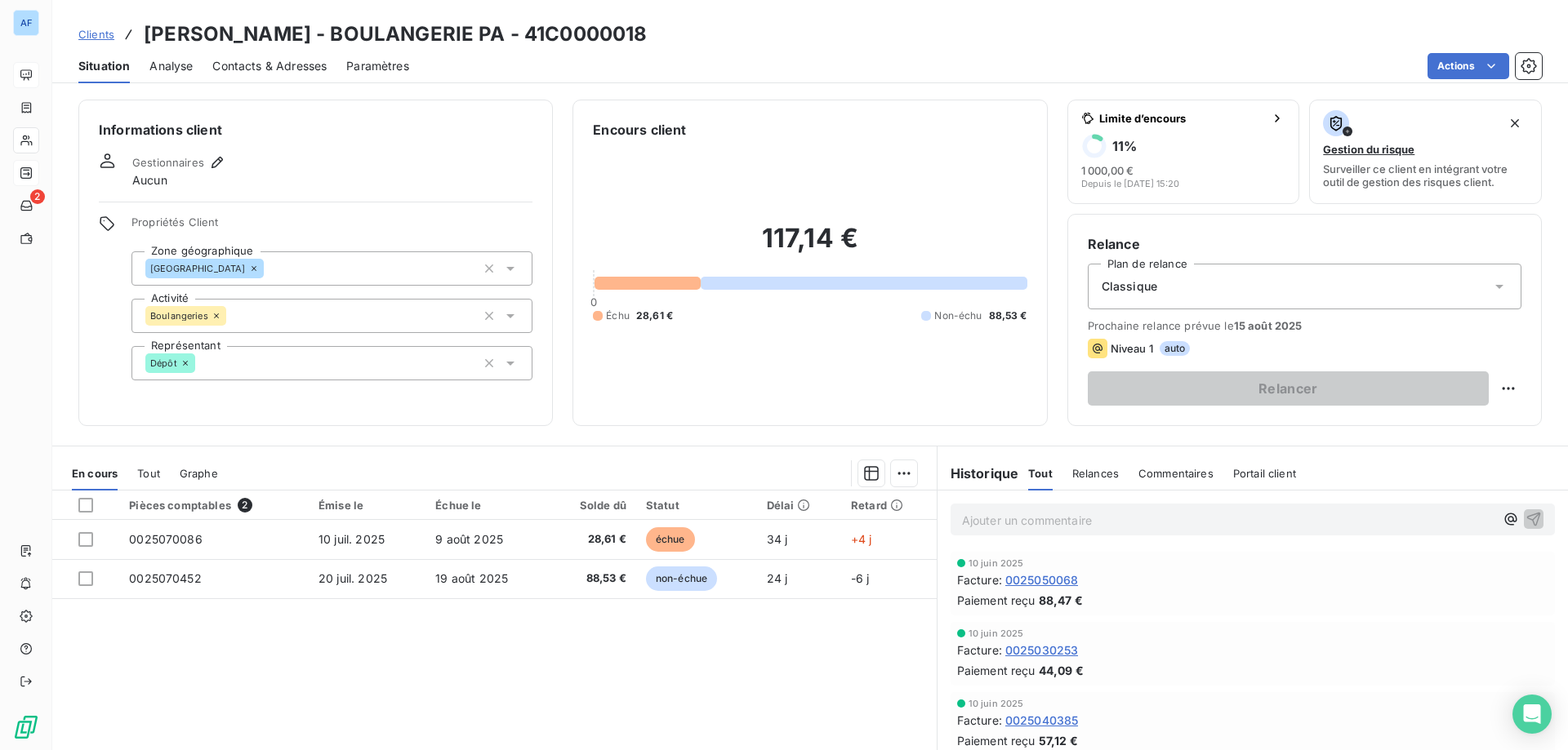
click at [89, 40] on span "Clients" at bounding box center [96, 34] width 36 height 13
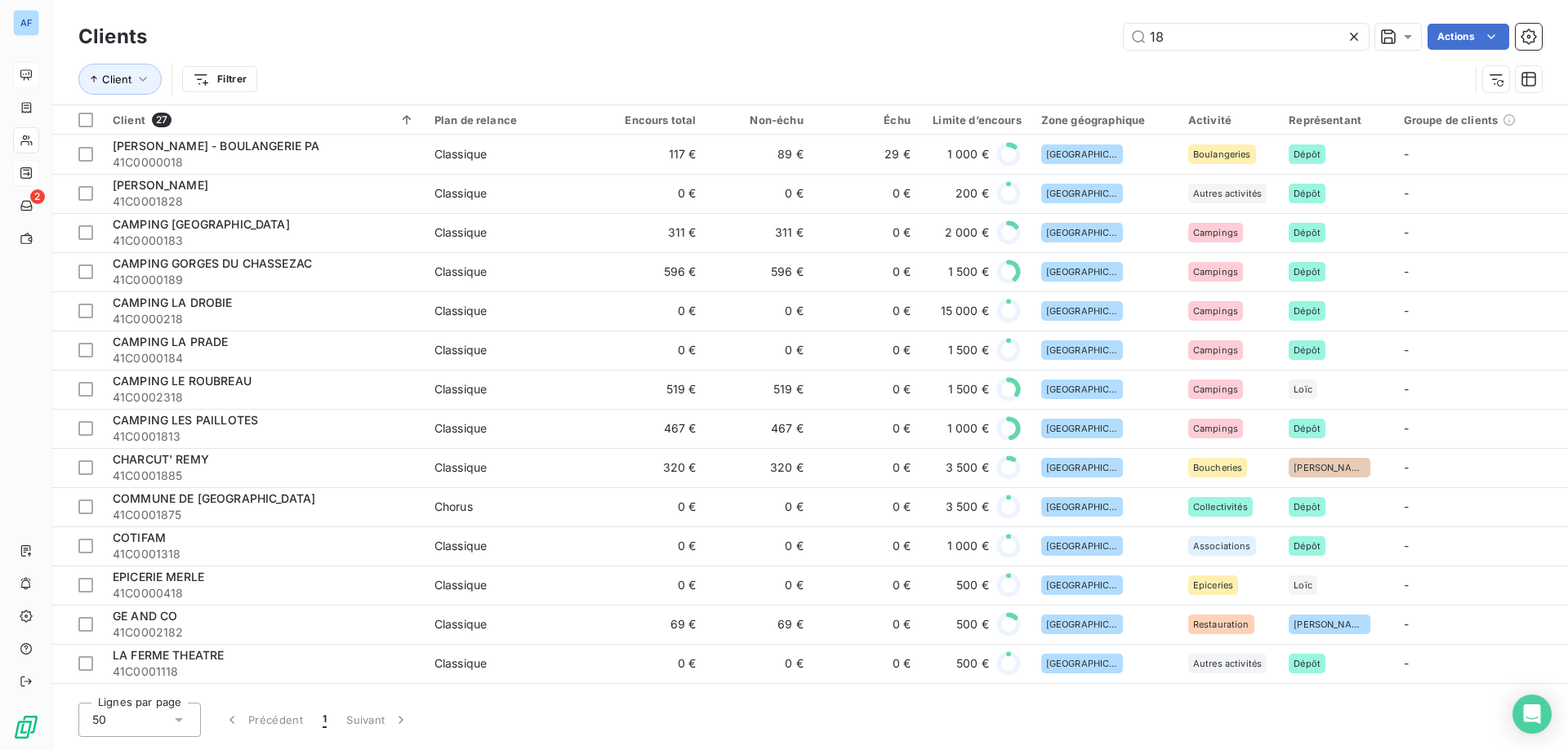
drag, startPoint x: 1178, startPoint y: 42, endPoint x: 1080, endPoint y: 19, distance: 100.7
click at [1080, 19] on div "Clients 18 Actions" at bounding box center [810, 36] width 1463 height 34
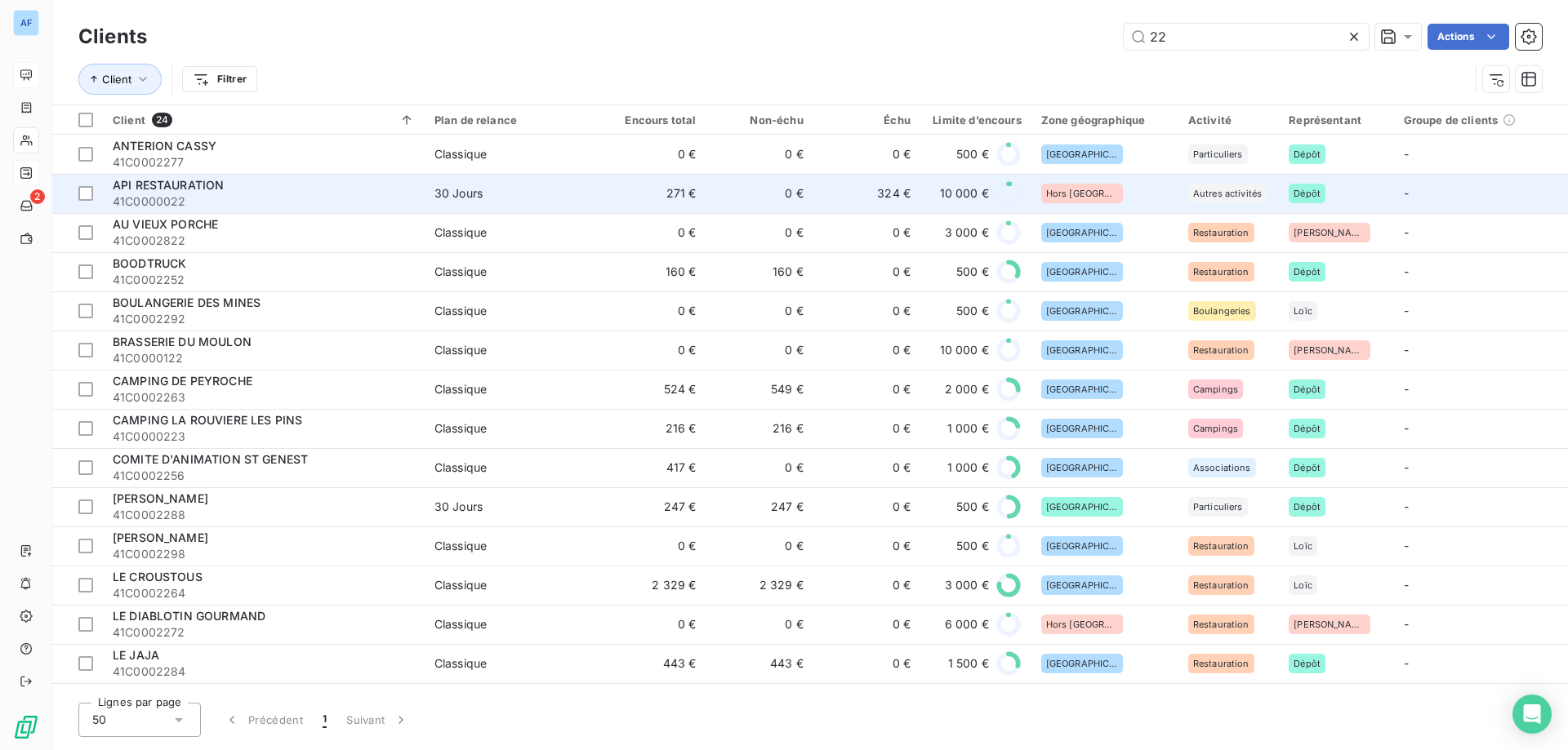
type input "22"
click at [189, 185] on span "API RESTAURATION" at bounding box center [168, 185] width 111 height 14
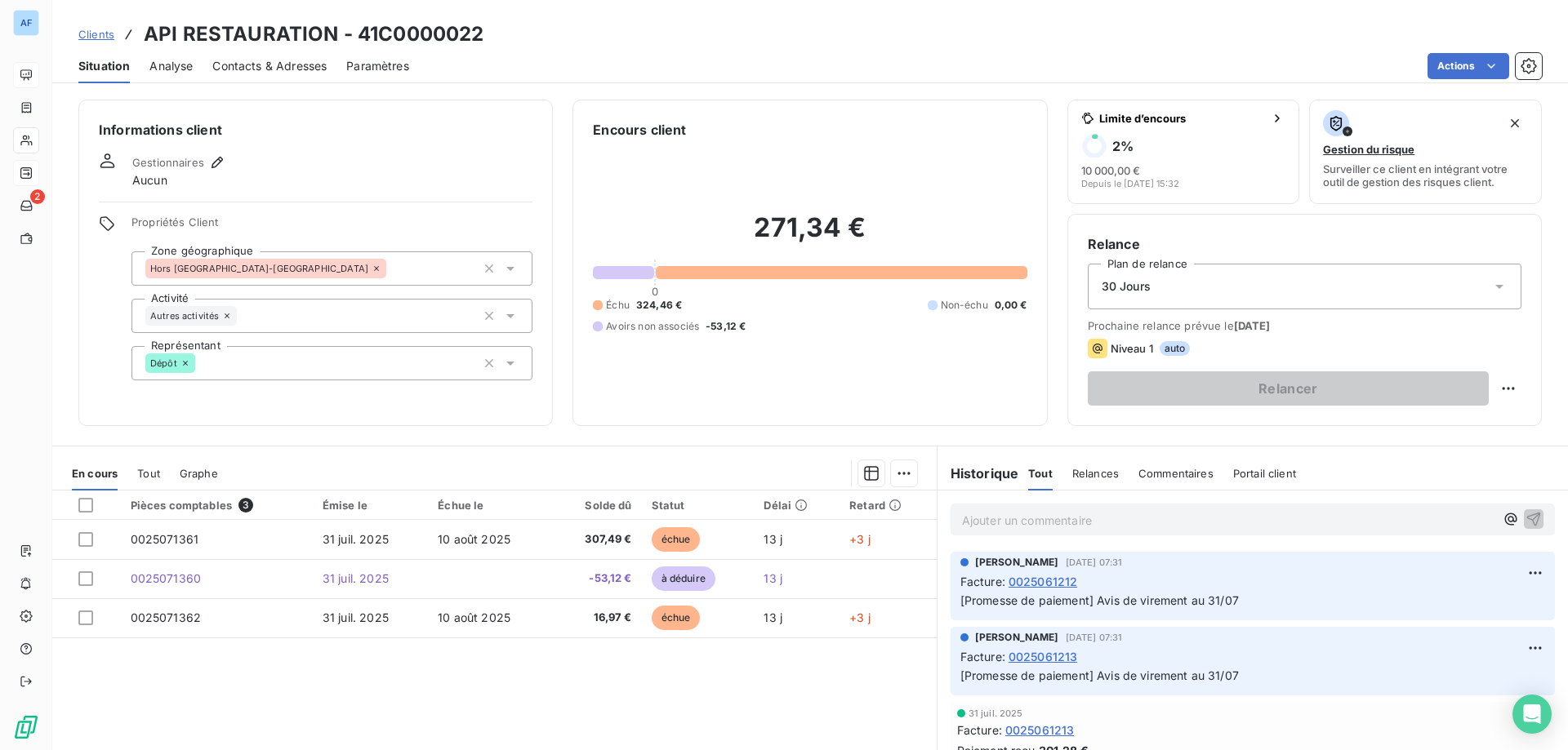
click at [108, 37] on span "Clients" at bounding box center [96, 34] width 36 height 13
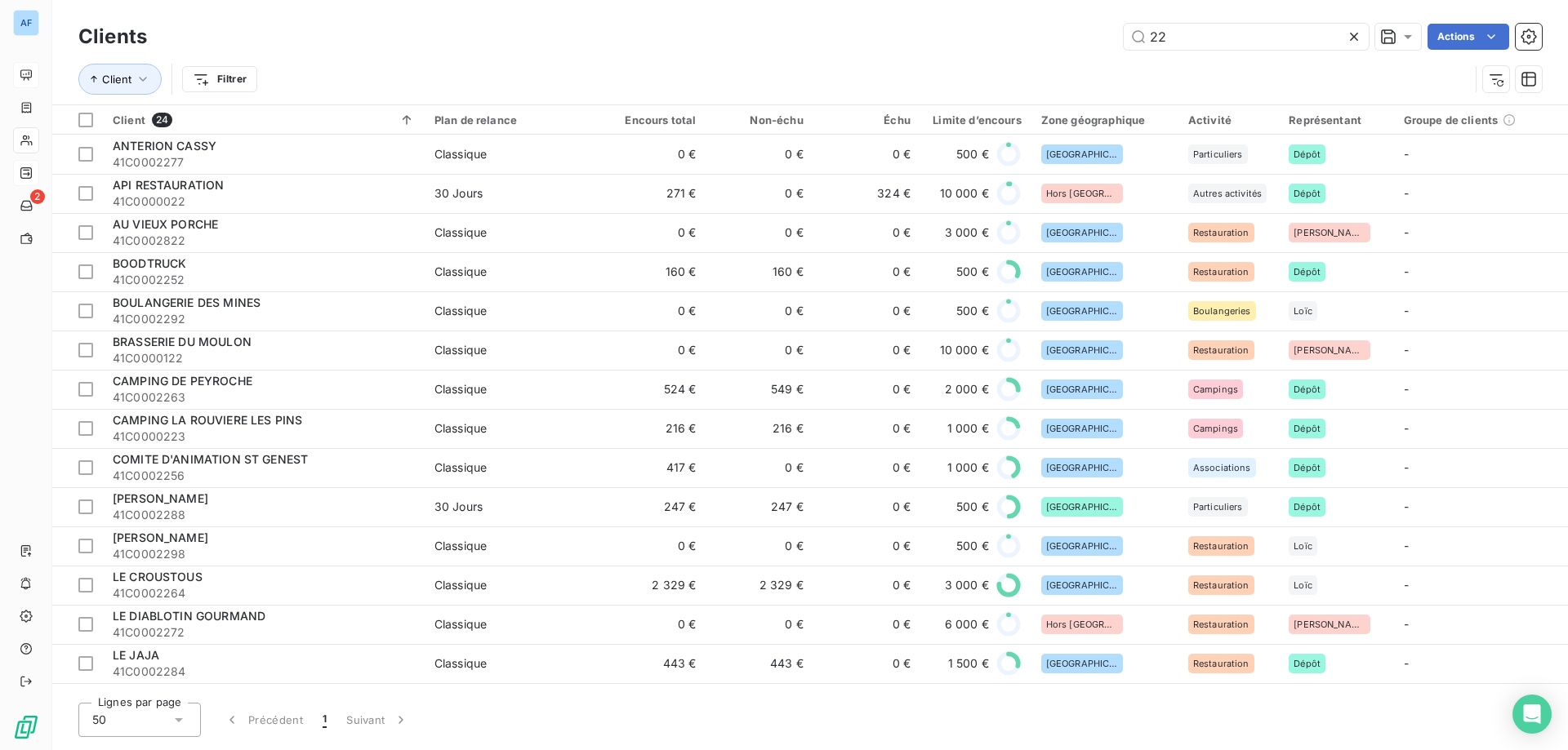
drag, startPoint x: 1184, startPoint y: 39, endPoint x: 883, endPoint y: 33, distance: 301.1
click at [889, 34] on div "22 Actions" at bounding box center [854, 37] width 1375 height 26
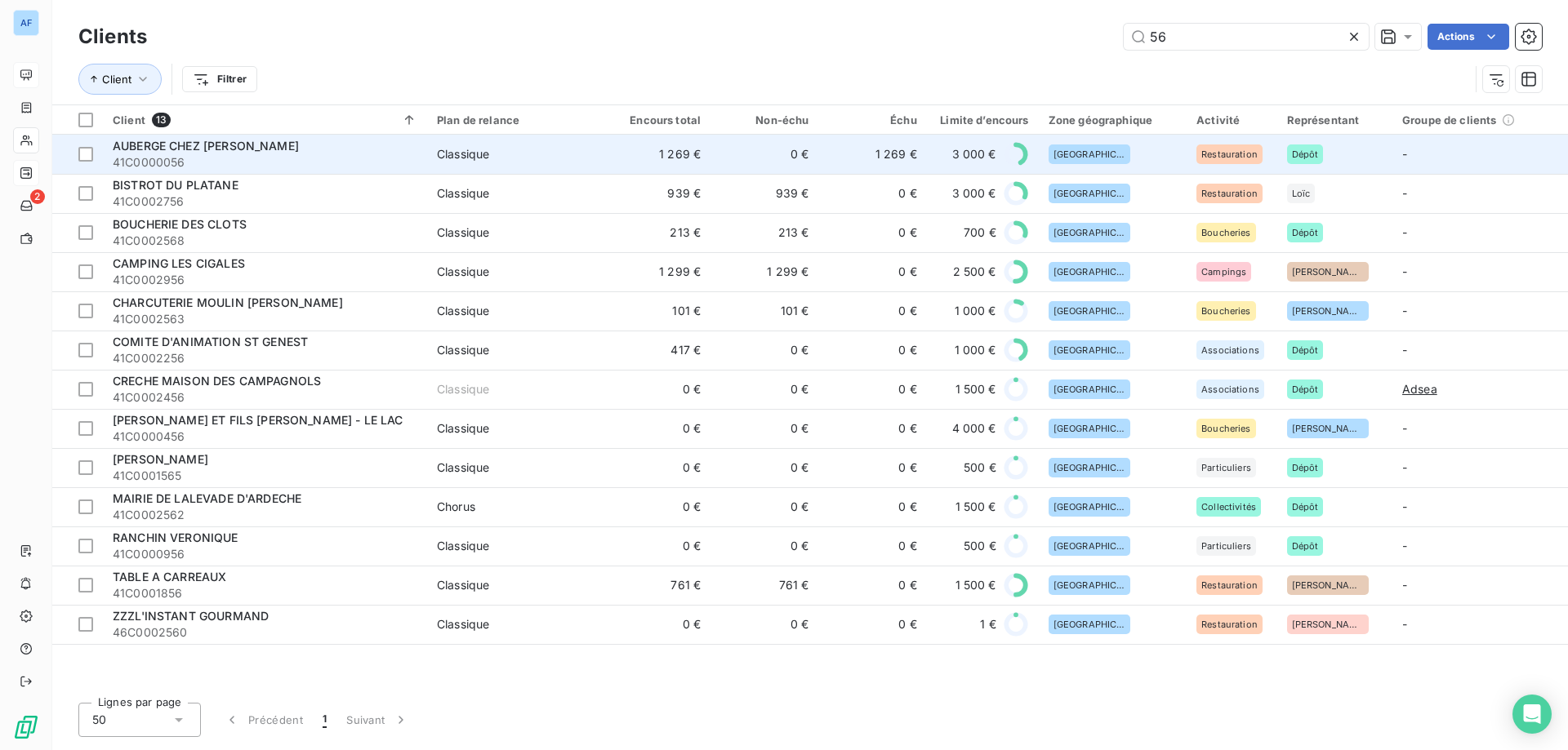
type input "56"
click at [350, 161] on span "41C0000056" at bounding box center [265, 162] width 305 height 17
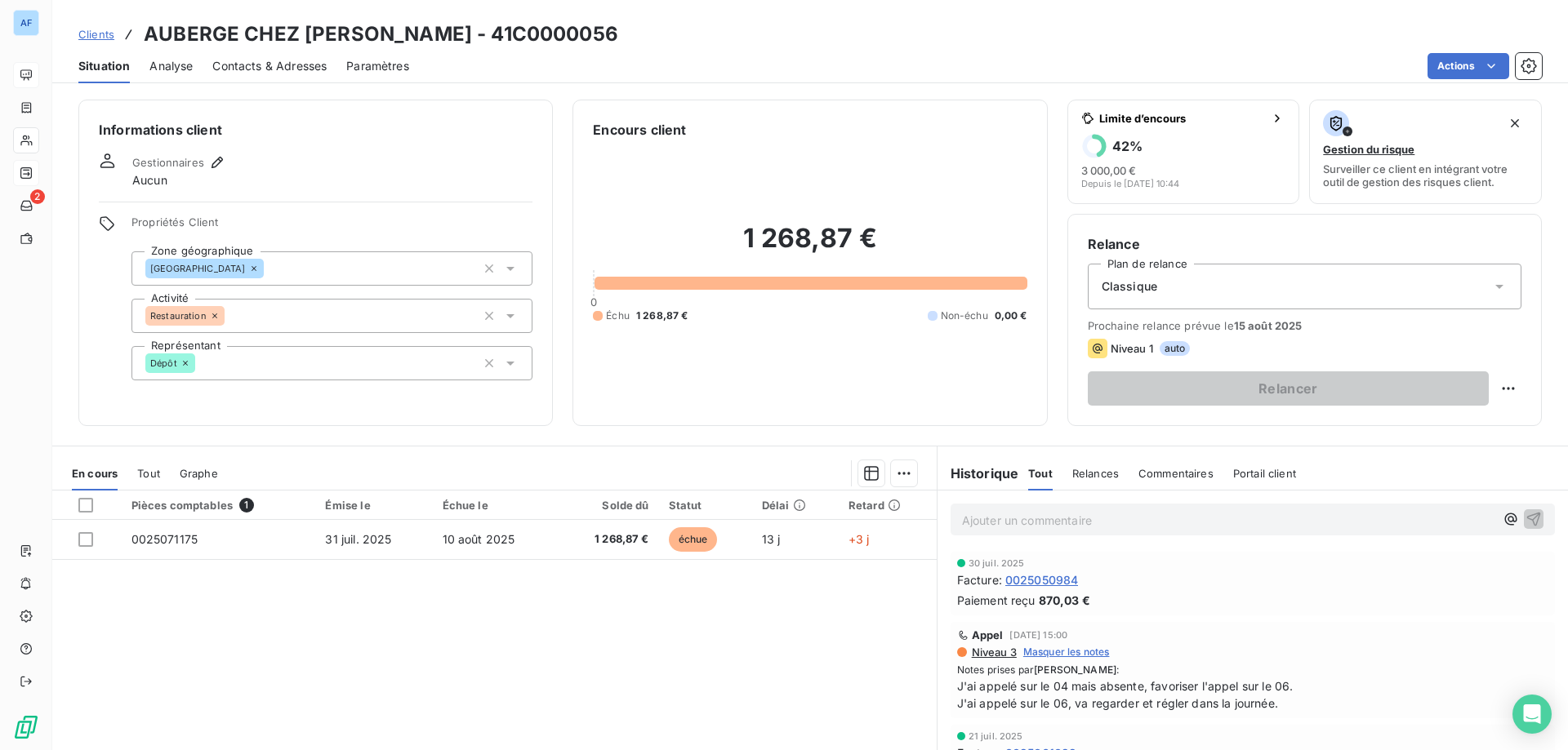
click at [95, 36] on span "Clients" at bounding box center [96, 34] width 36 height 13
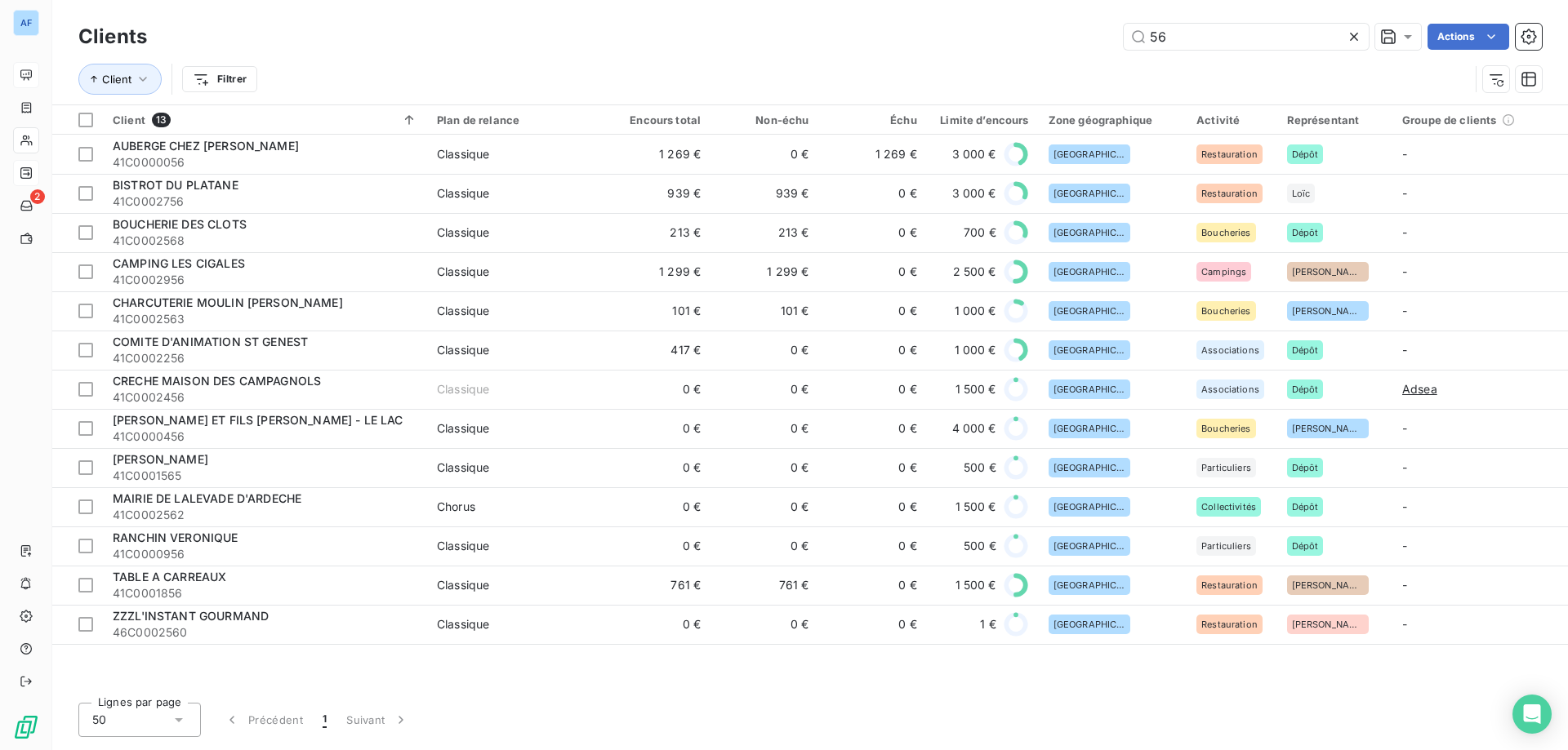
drag, startPoint x: 1100, startPoint y: 16, endPoint x: 880, endPoint y: -28, distance: 224.4
click at [880, 0] on html "AF 2 Clients 56 Actions Client Filtrer Client 13 Plan de relance Encours total …" at bounding box center [784, 375] width 1568 height 750
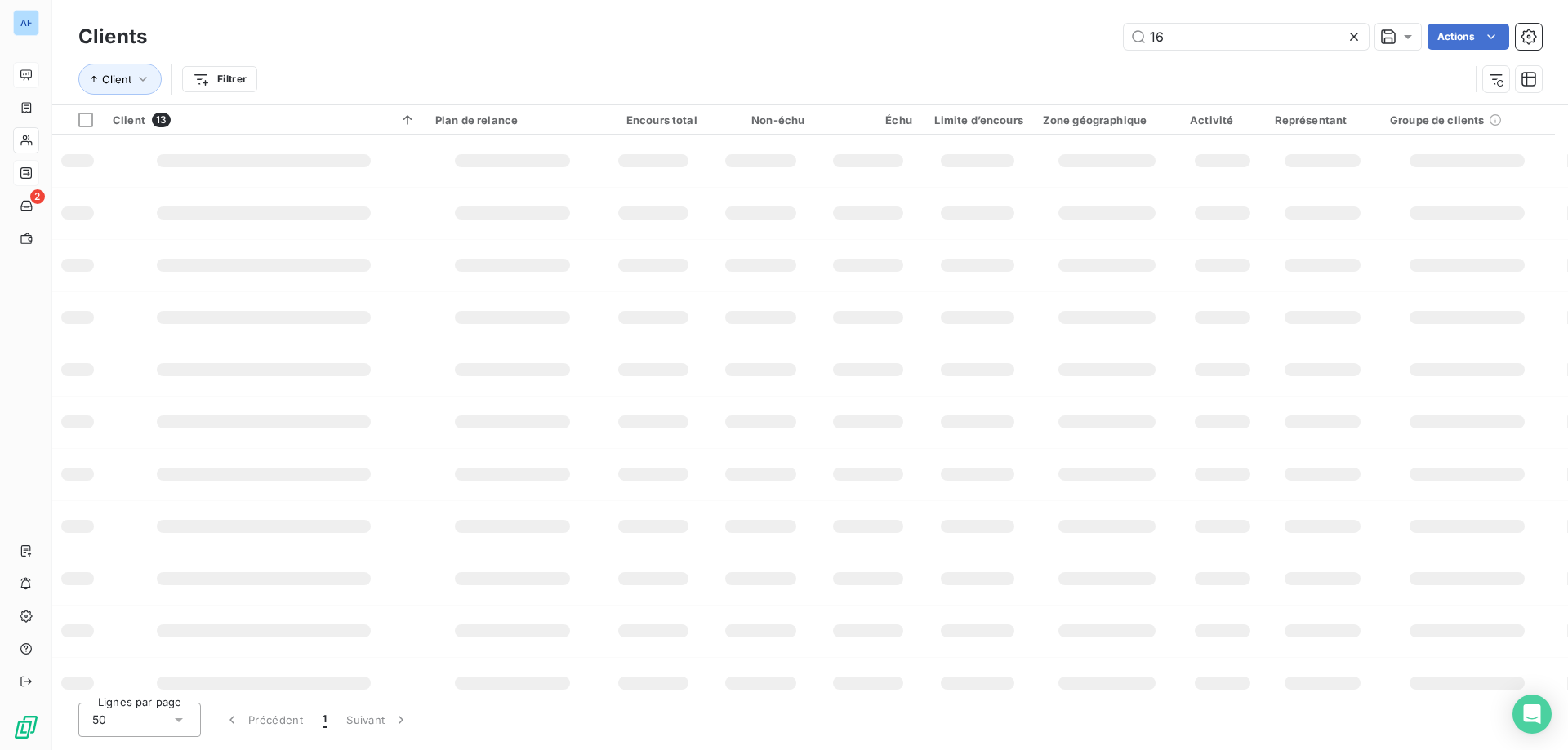
type input "166"
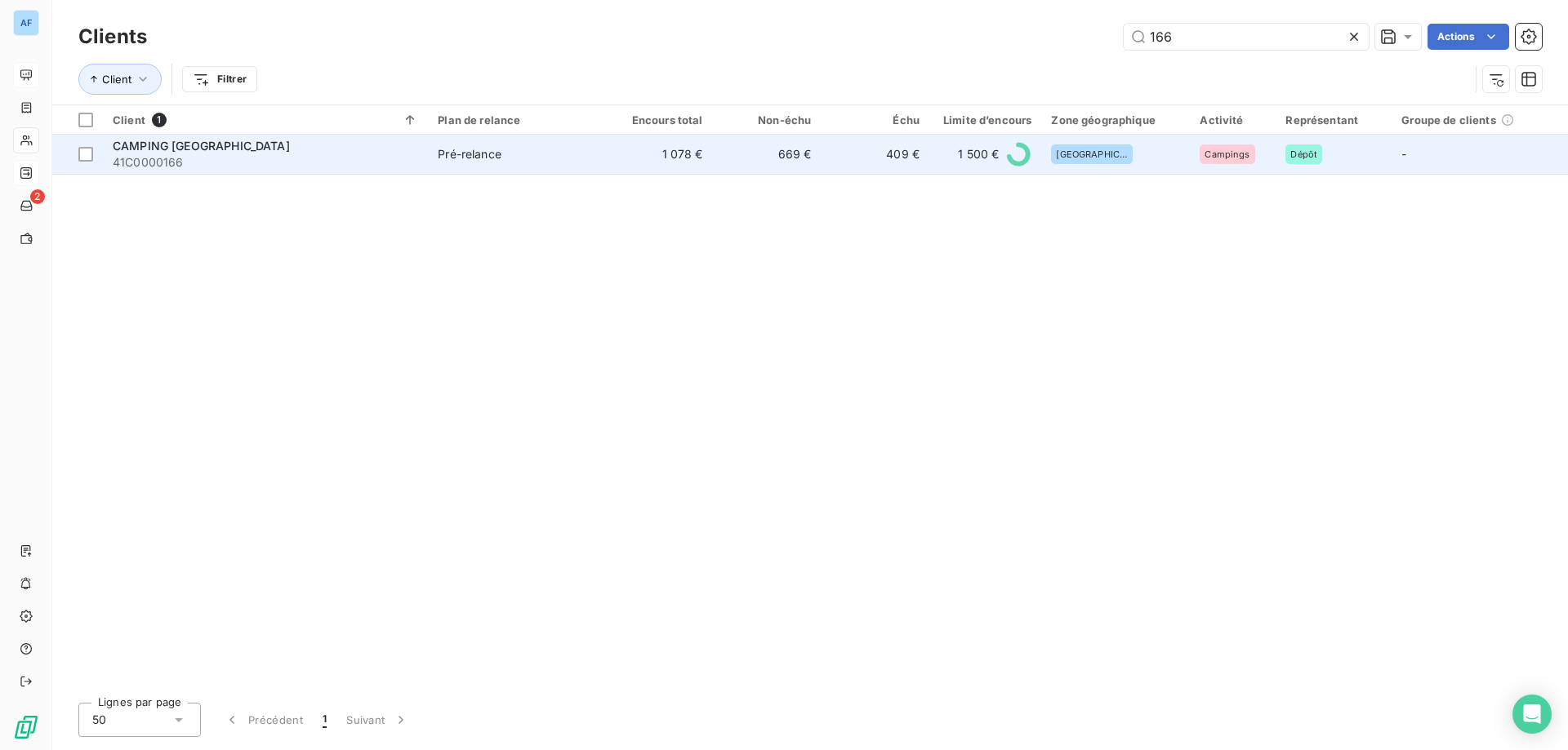
click at [798, 165] on td "669 €" at bounding box center [767, 154] width 108 height 39
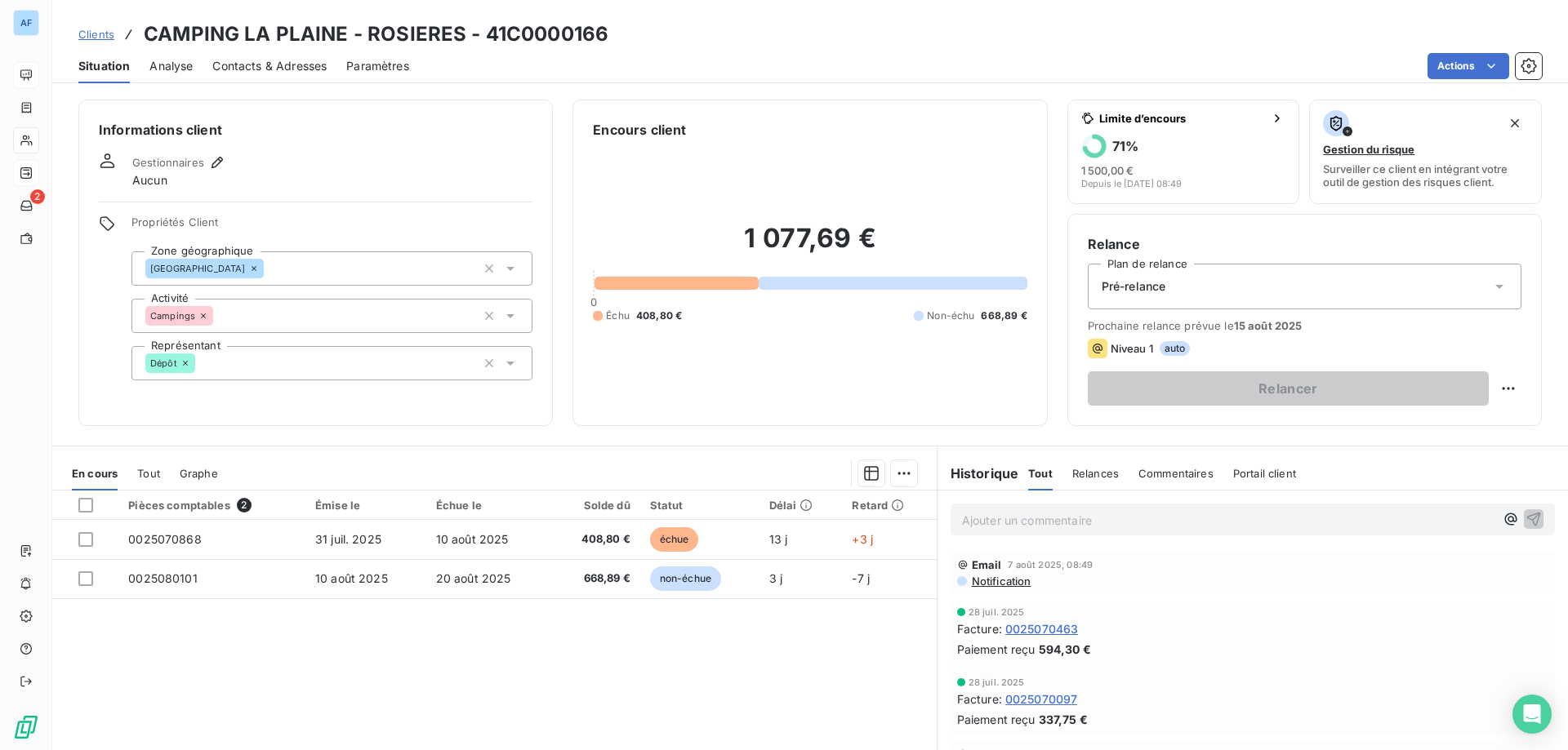
click at [94, 36] on span "Clients" at bounding box center [96, 34] width 36 height 13
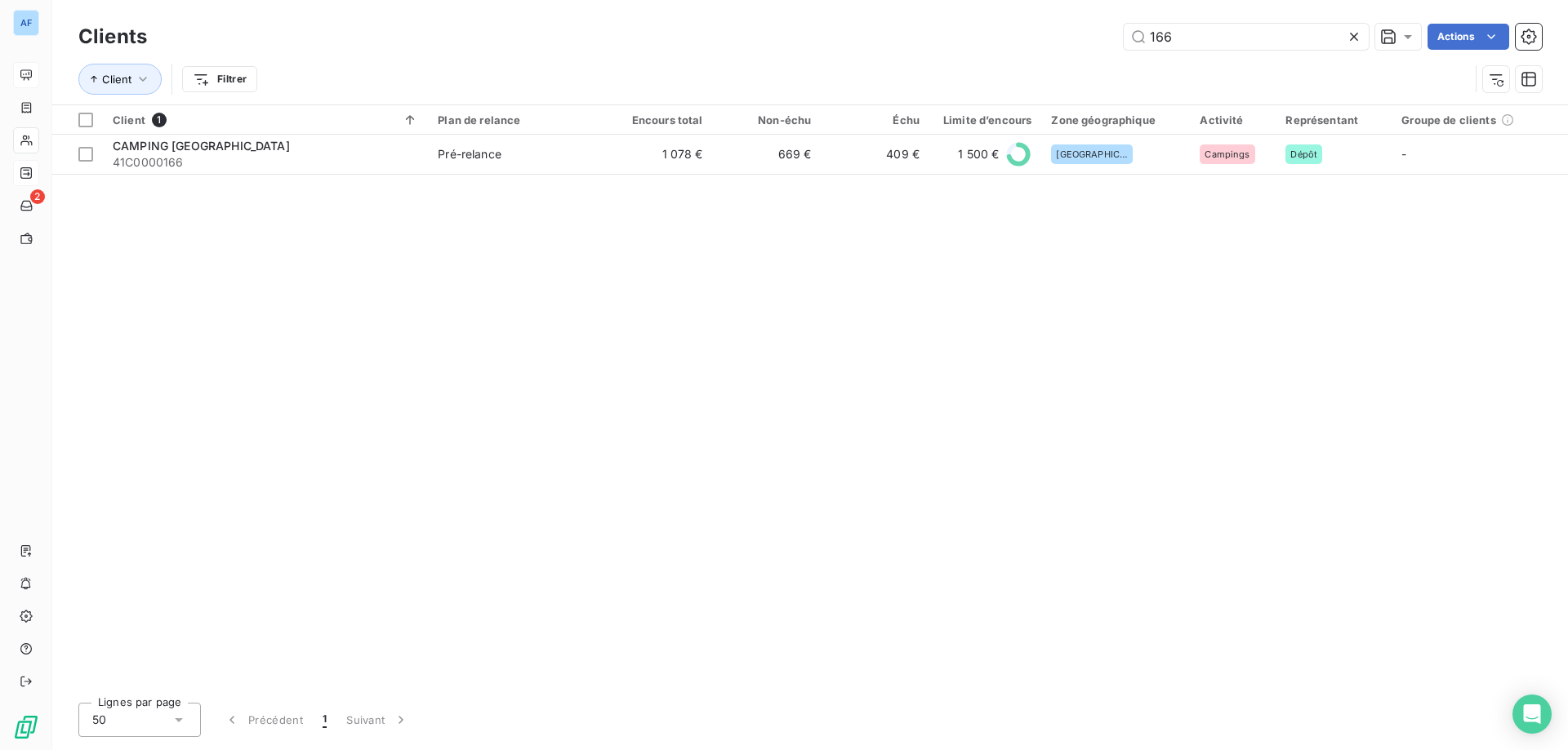
drag, startPoint x: 1179, startPoint y: 38, endPoint x: 1001, endPoint y: 1, distance: 181.8
click at [1041, 15] on div "Clients 166 Actions Client Filtrer" at bounding box center [810, 52] width 1516 height 105
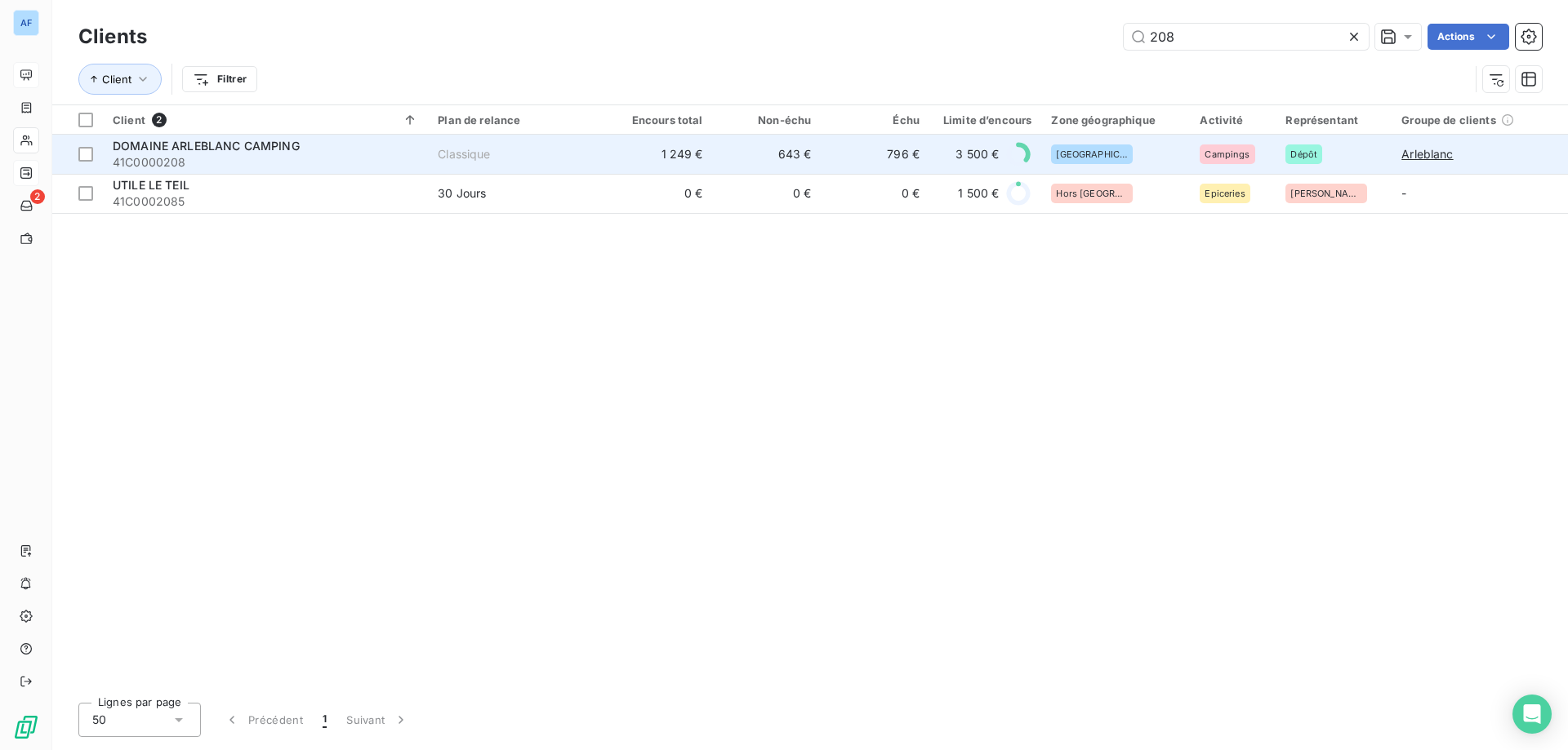
type input "208"
click at [769, 160] on td "643 €" at bounding box center [767, 154] width 108 height 39
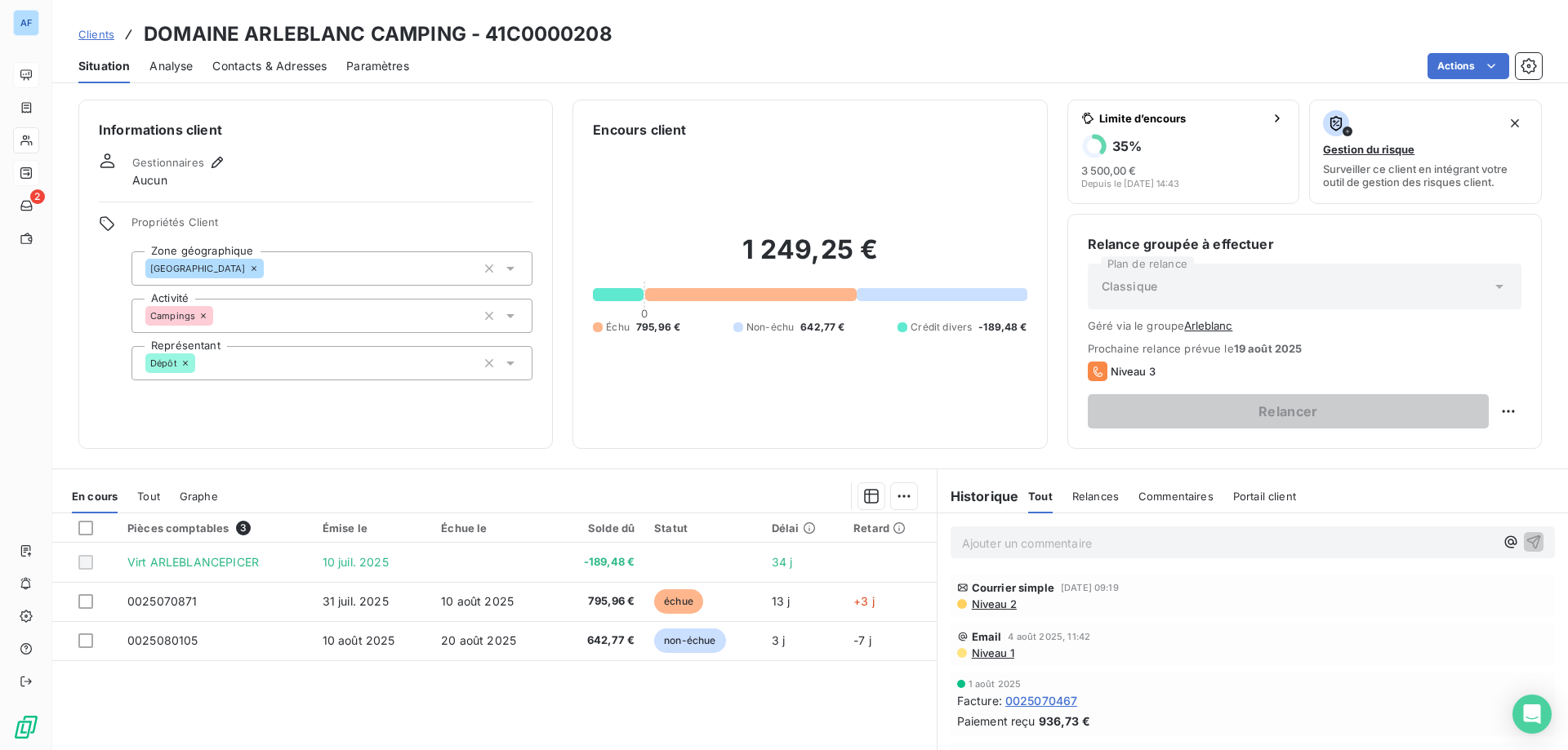
click at [95, 39] on span "Clients" at bounding box center [96, 34] width 36 height 13
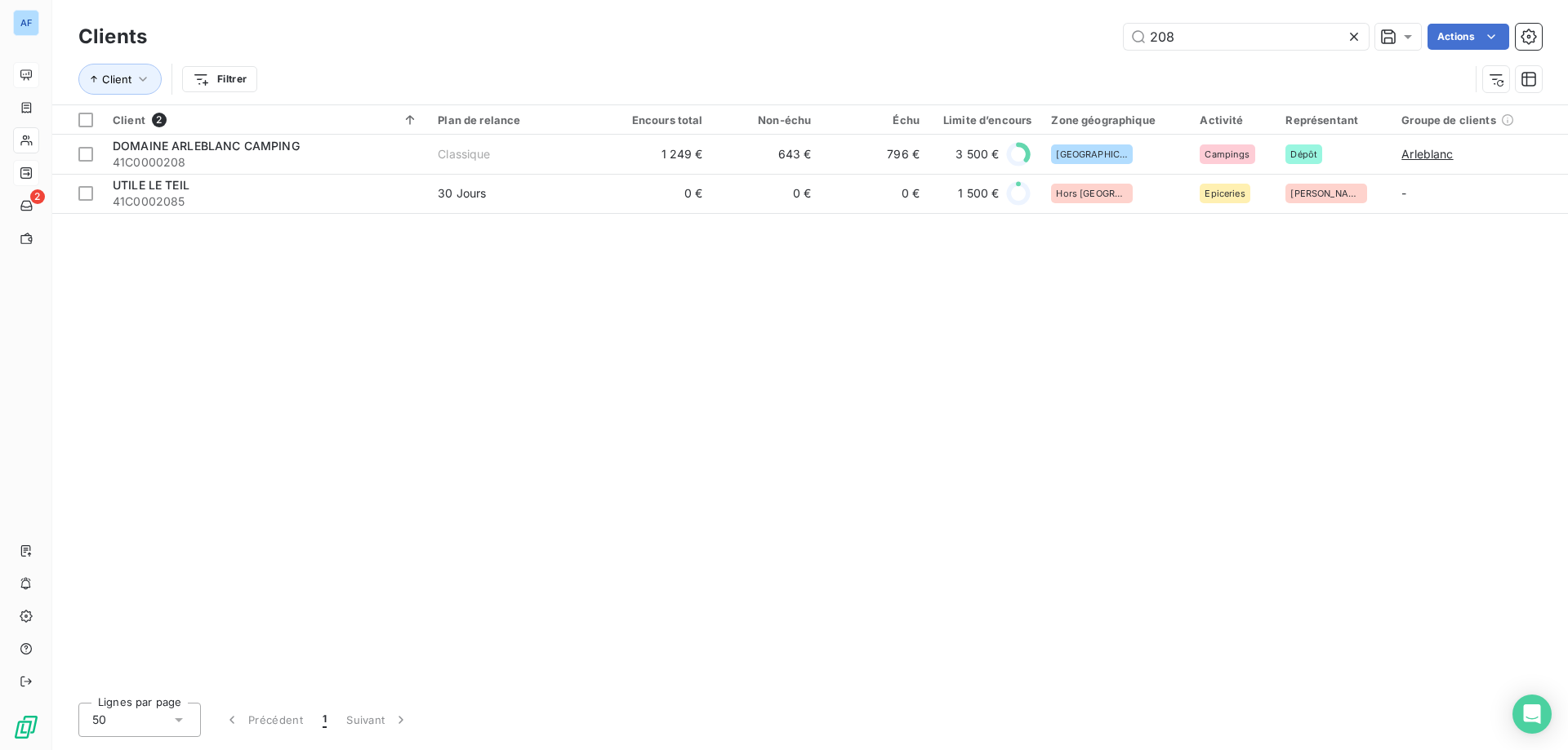
click at [972, 26] on div "208 Actions" at bounding box center [854, 37] width 1375 height 26
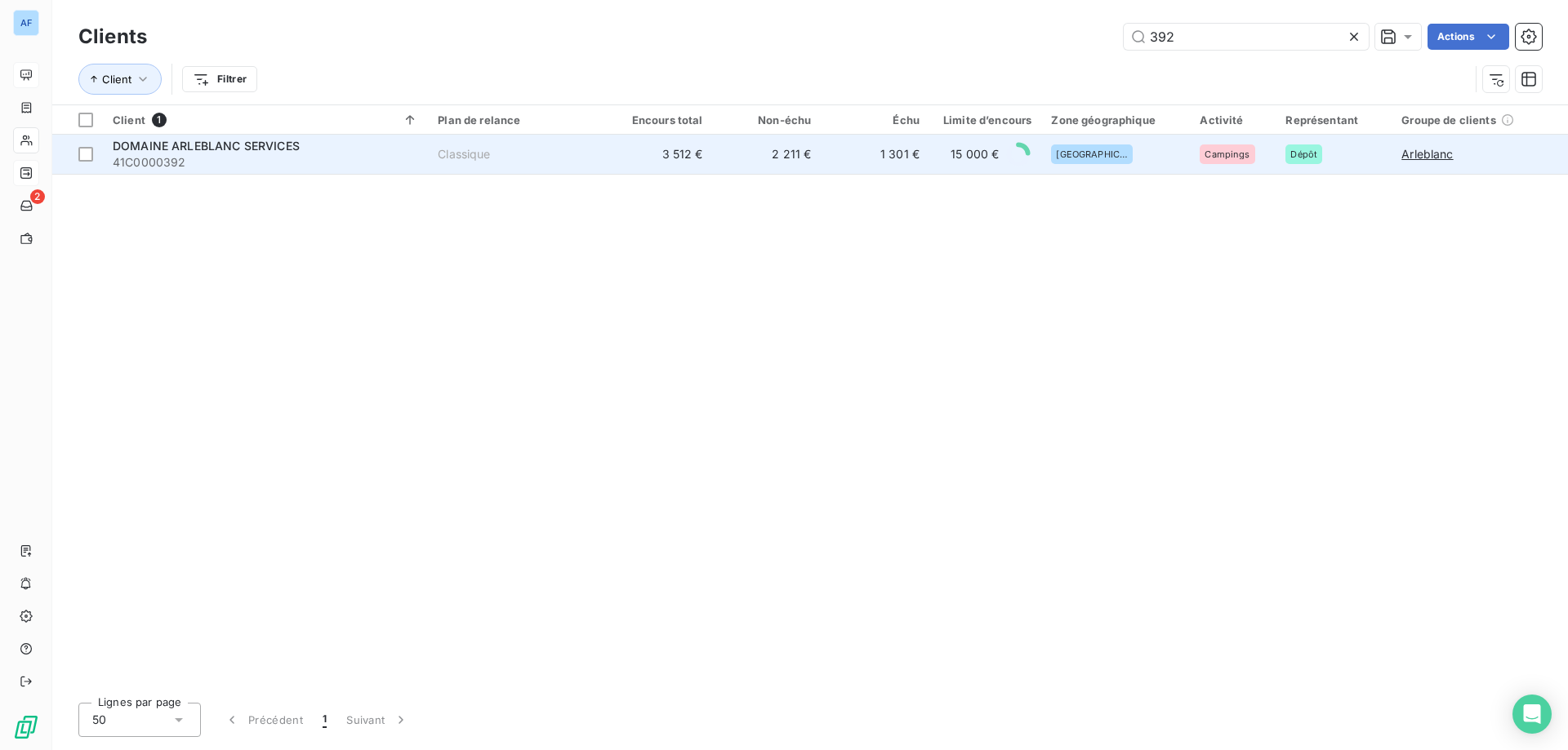
type input "392"
click at [756, 152] on td "2 211 €" at bounding box center [767, 154] width 108 height 39
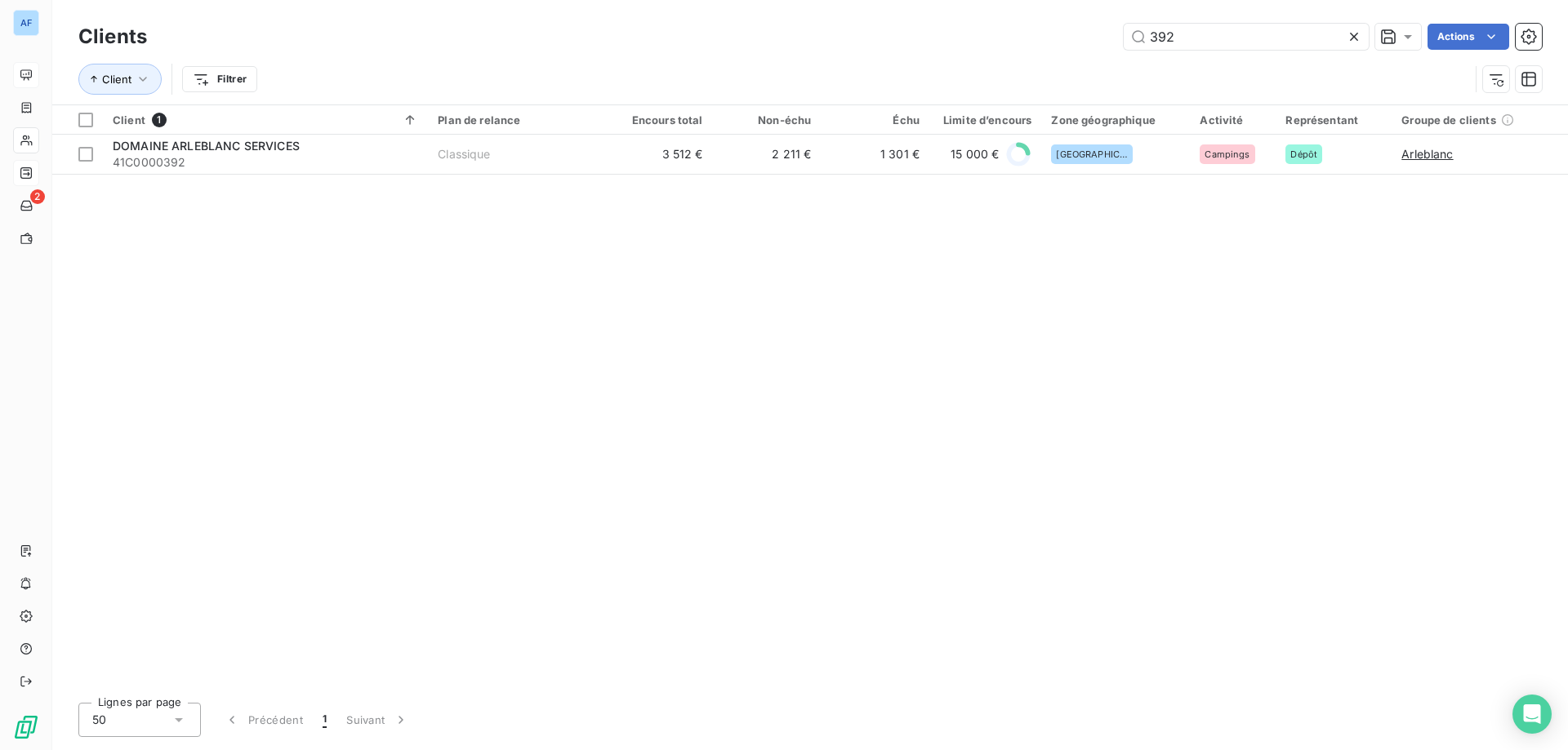
drag, startPoint x: 1210, startPoint y: 35, endPoint x: 691, endPoint y: 29, distance: 519.0
click at [715, 33] on div "392 Actions" at bounding box center [854, 37] width 1375 height 26
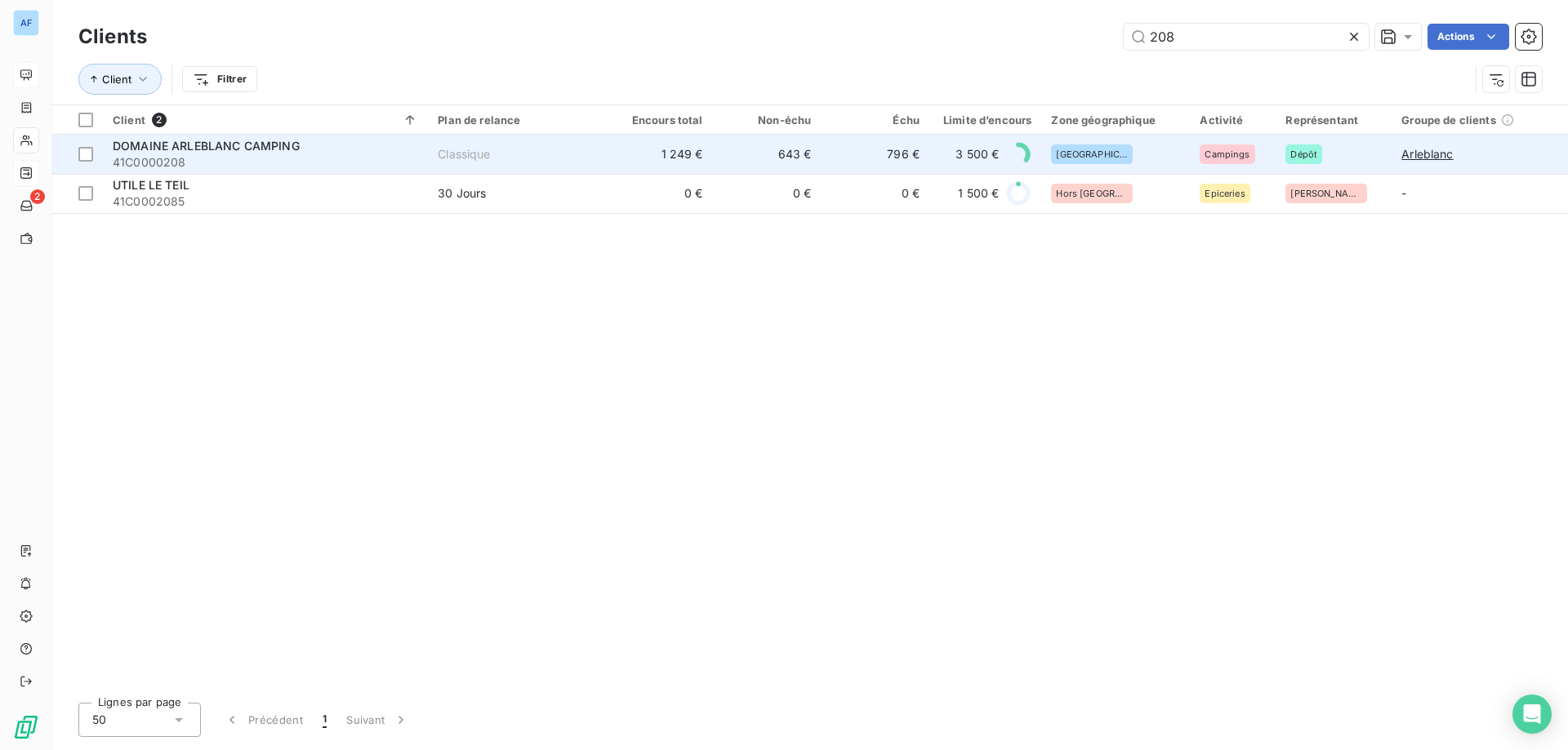
type input "208"
click at [716, 153] on td "643 €" at bounding box center [767, 154] width 108 height 39
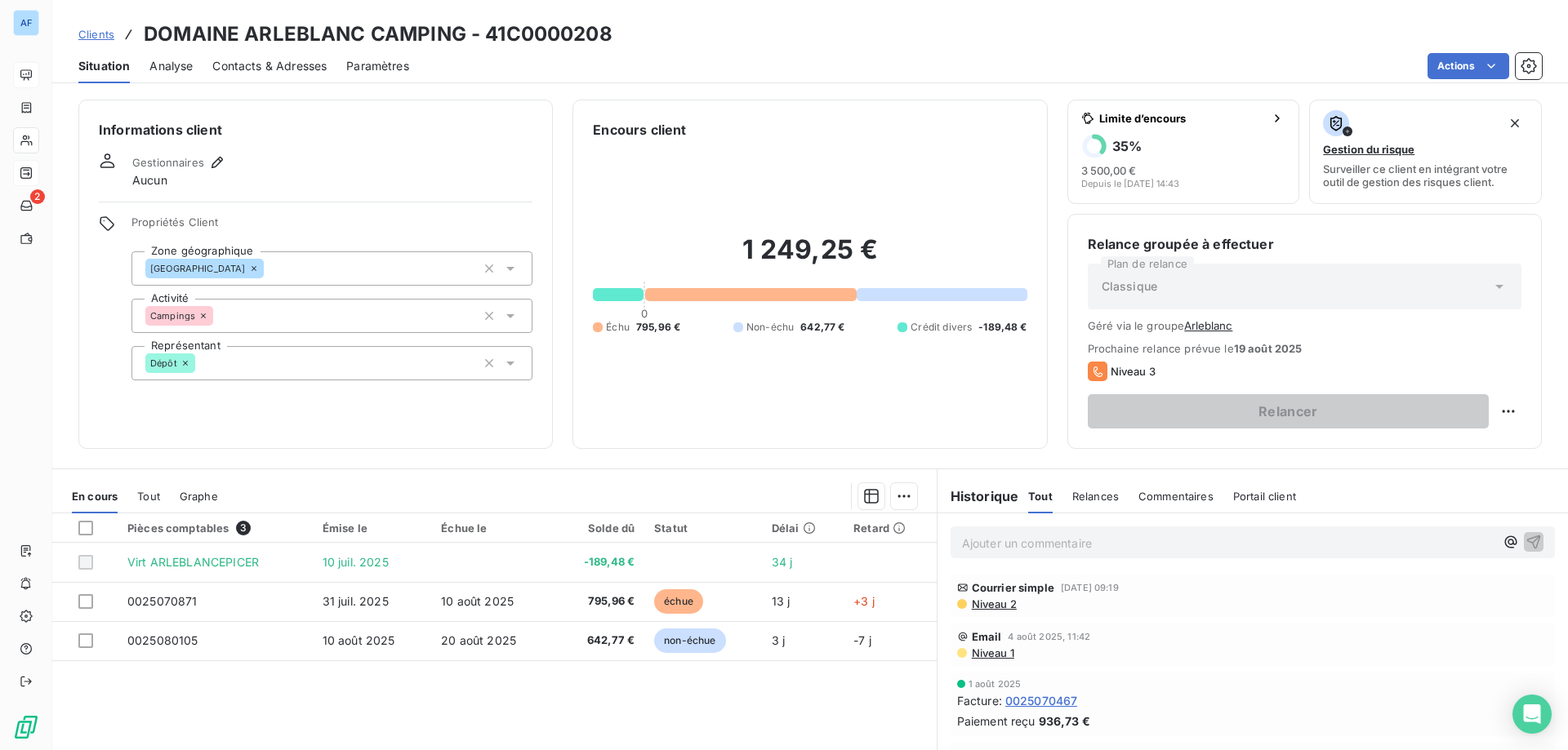
click at [94, 41] on link "Clients" at bounding box center [96, 34] width 36 height 17
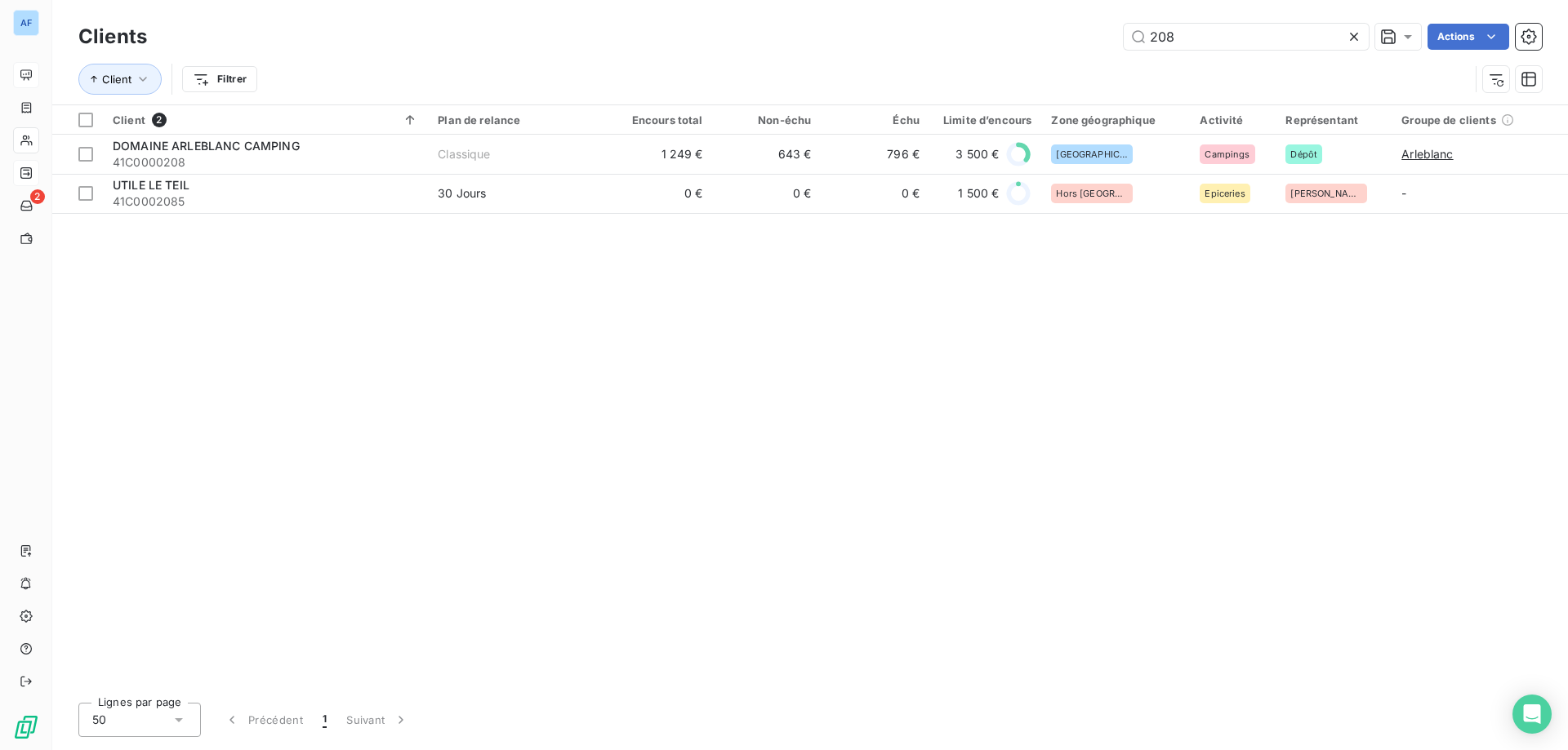
drag, startPoint x: 1231, startPoint y: 37, endPoint x: 779, endPoint y: 31, distance: 452.0
click at [790, 30] on div "208 Actions" at bounding box center [854, 37] width 1375 height 26
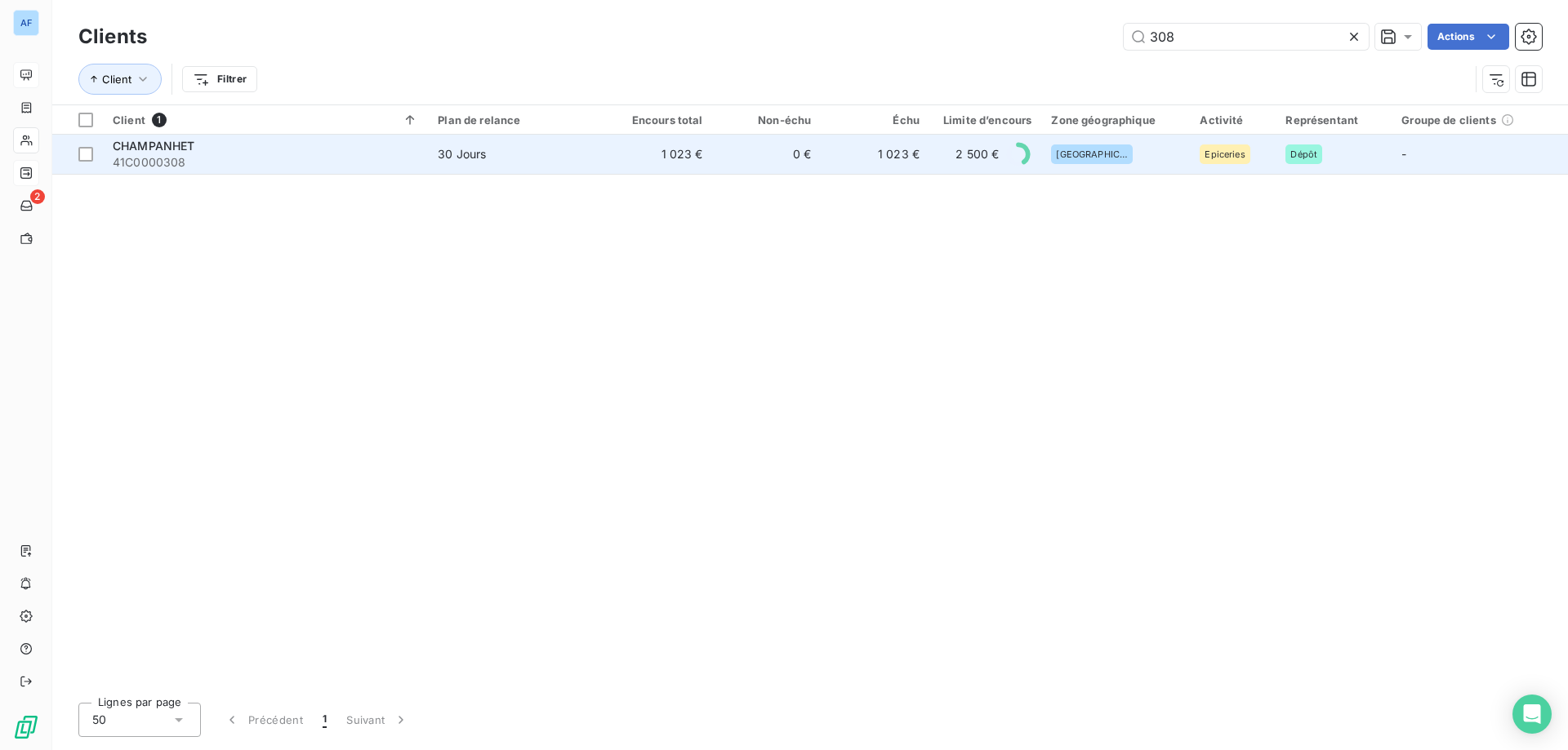
type input "308"
click at [770, 166] on td "0 €" at bounding box center [767, 154] width 108 height 39
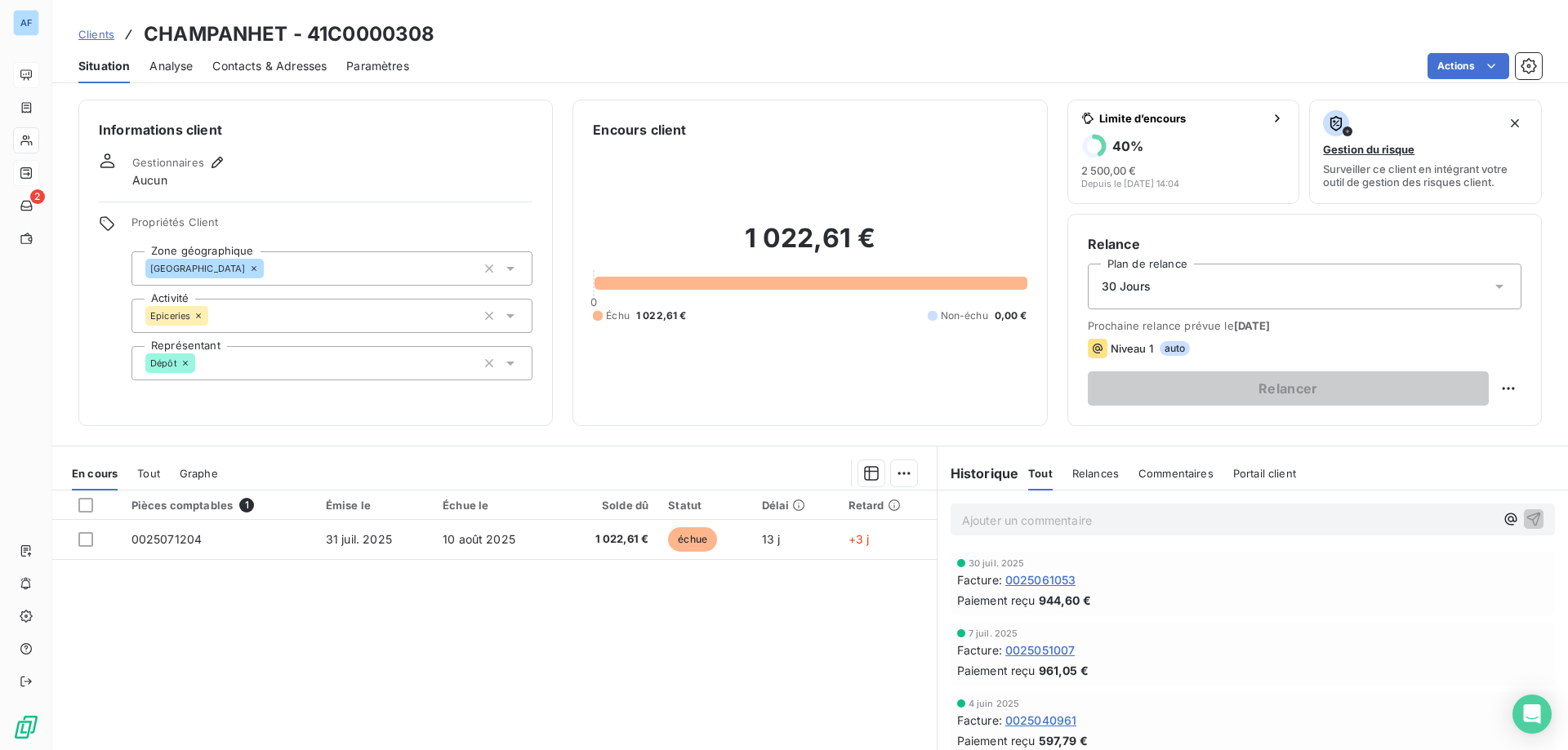
click at [104, 34] on span "Clients" at bounding box center [96, 34] width 36 height 13
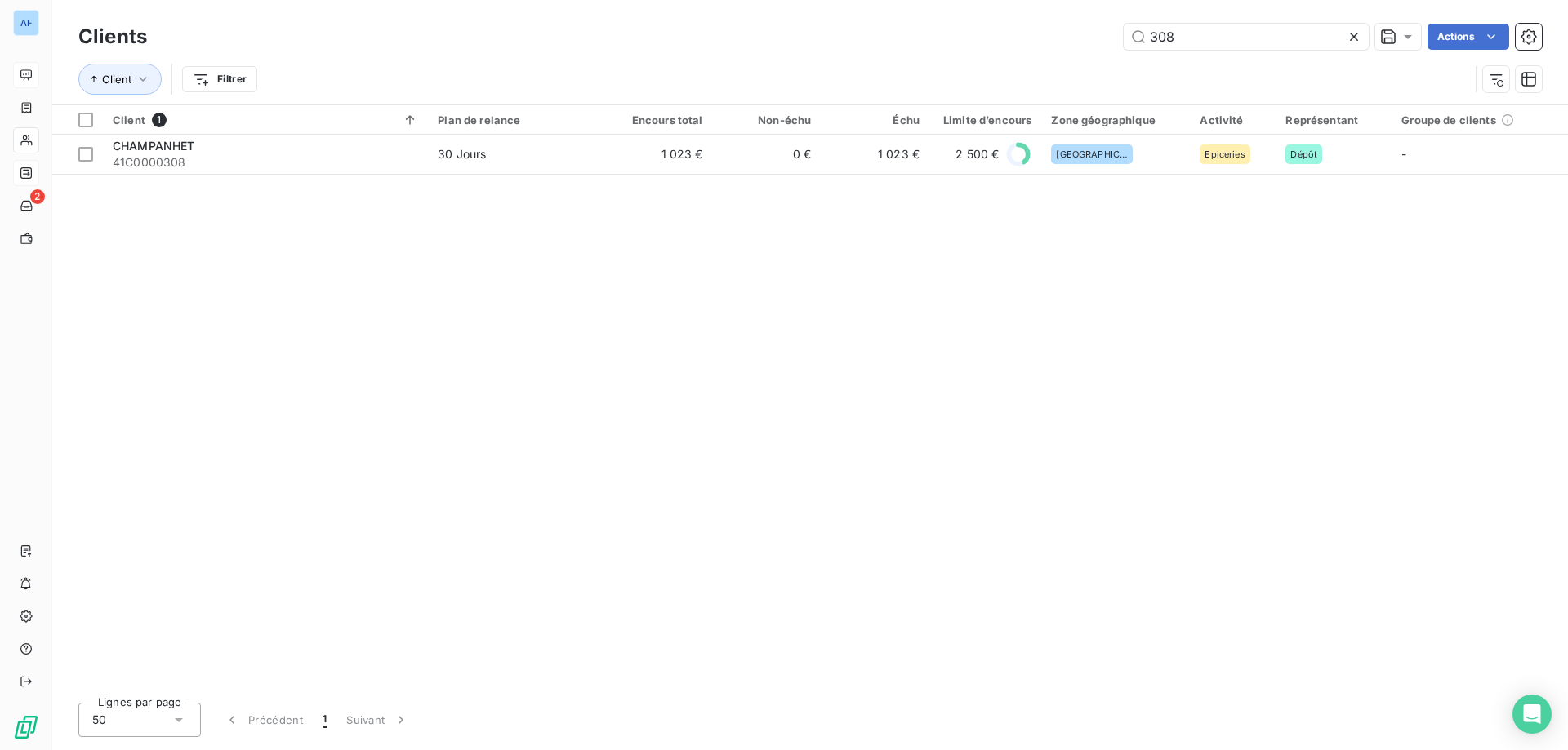
drag, startPoint x: 1197, startPoint y: 37, endPoint x: 739, endPoint y: 43, distance: 458.0
click at [750, 59] on div "Clients 308 Actions Client Filtrer" at bounding box center [810, 62] width 1463 height 85
type input "331"
click at [659, 176] on div "Client 1 Plan de relance Encours total Non-échu Échu Limite d’encours Zone géog…" at bounding box center [810, 397] width 1516 height 584
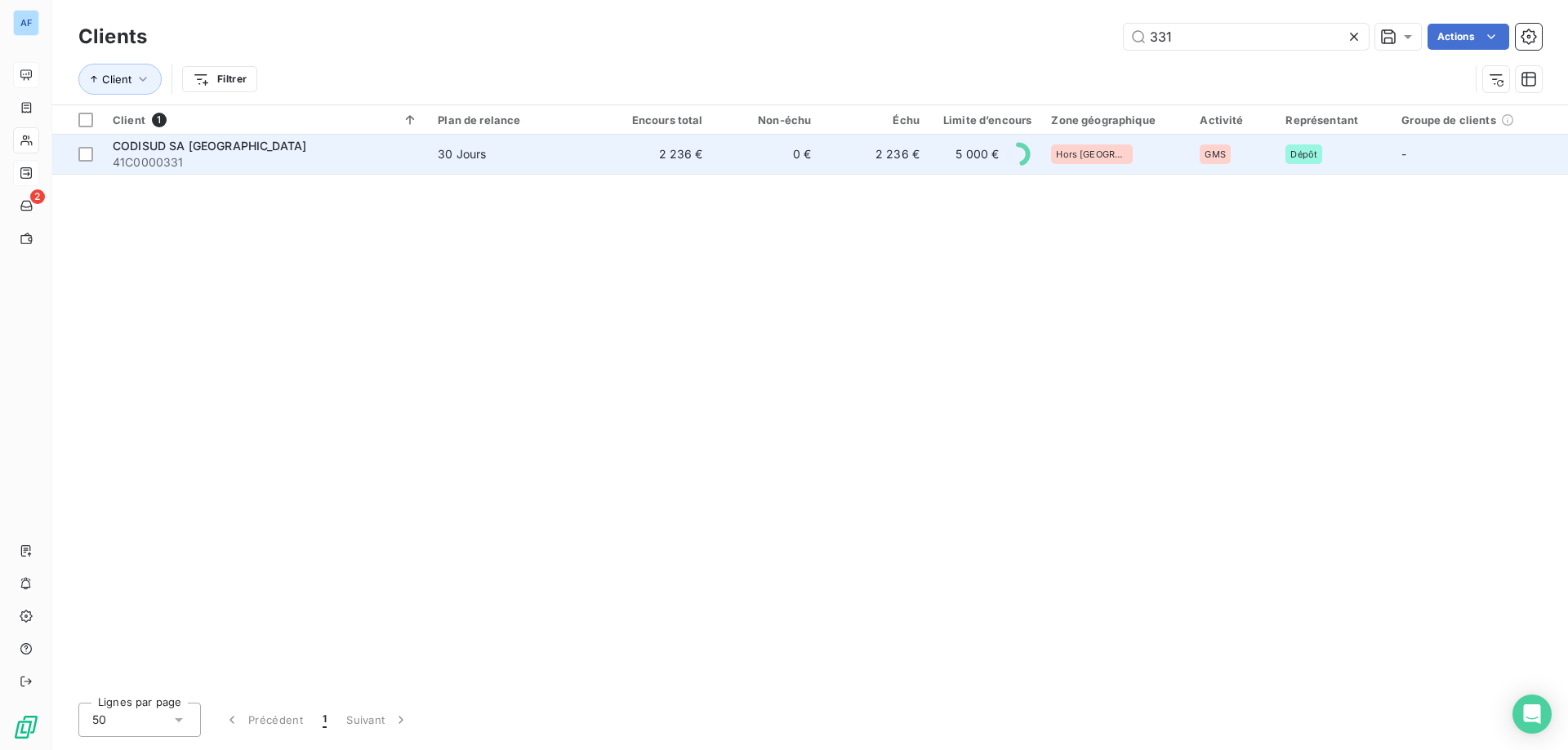
click at [658, 163] on td "2 236 €" at bounding box center [658, 154] width 108 height 39
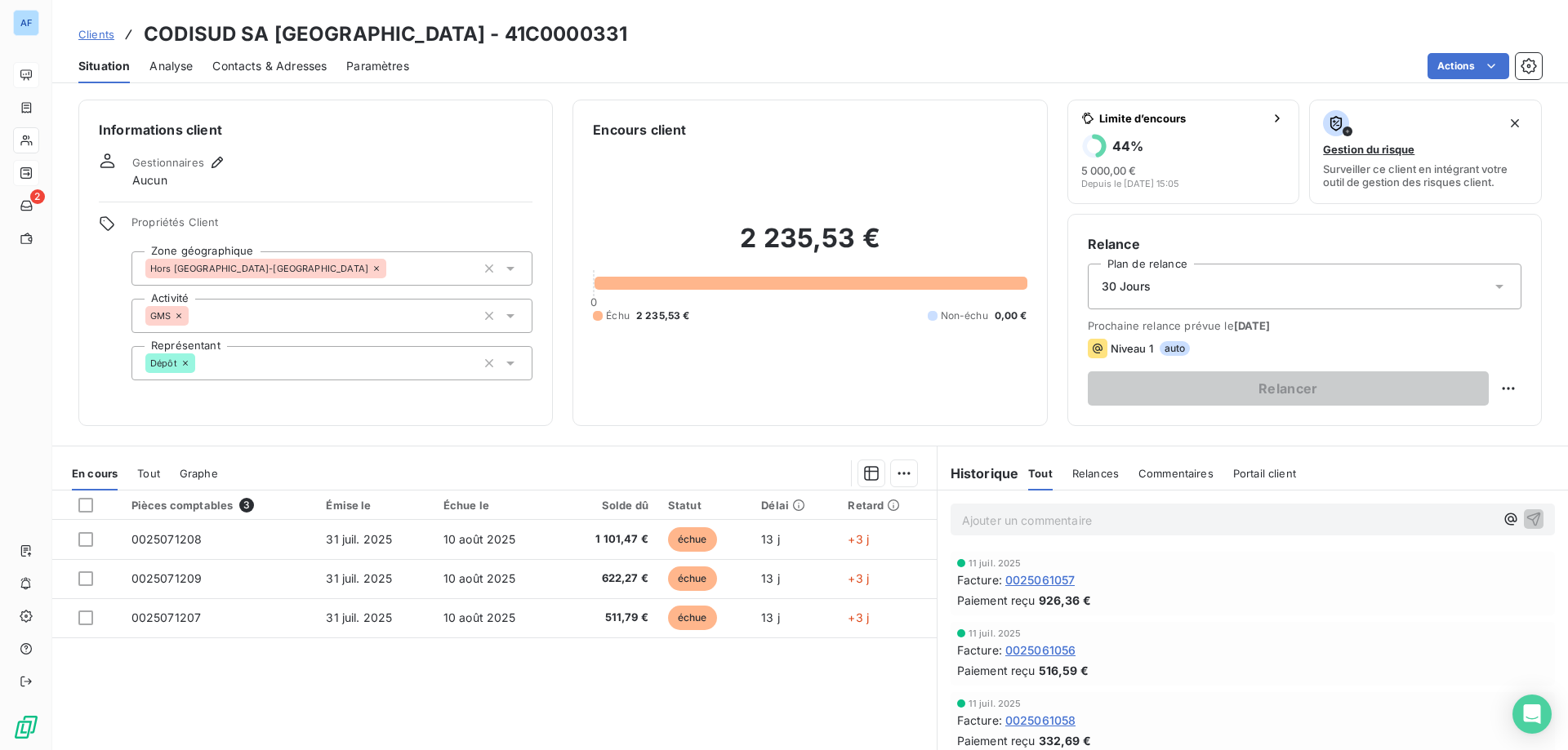
click at [101, 39] on span "Clients" at bounding box center [96, 34] width 36 height 13
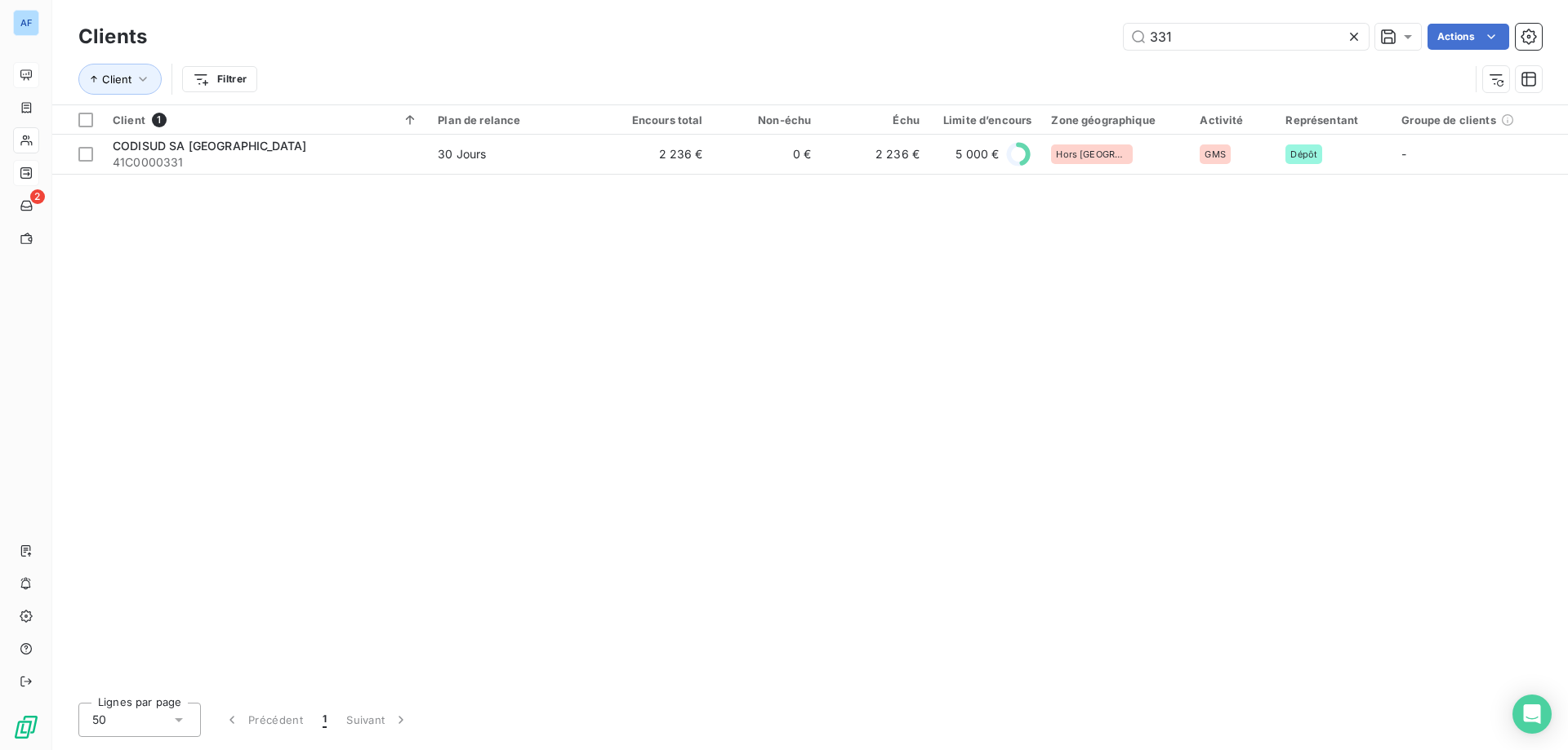
drag, startPoint x: 1180, startPoint y: 38, endPoint x: 747, endPoint y: 33, distance: 433.0
click at [760, 33] on div "331 Actions" at bounding box center [854, 37] width 1375 height 26
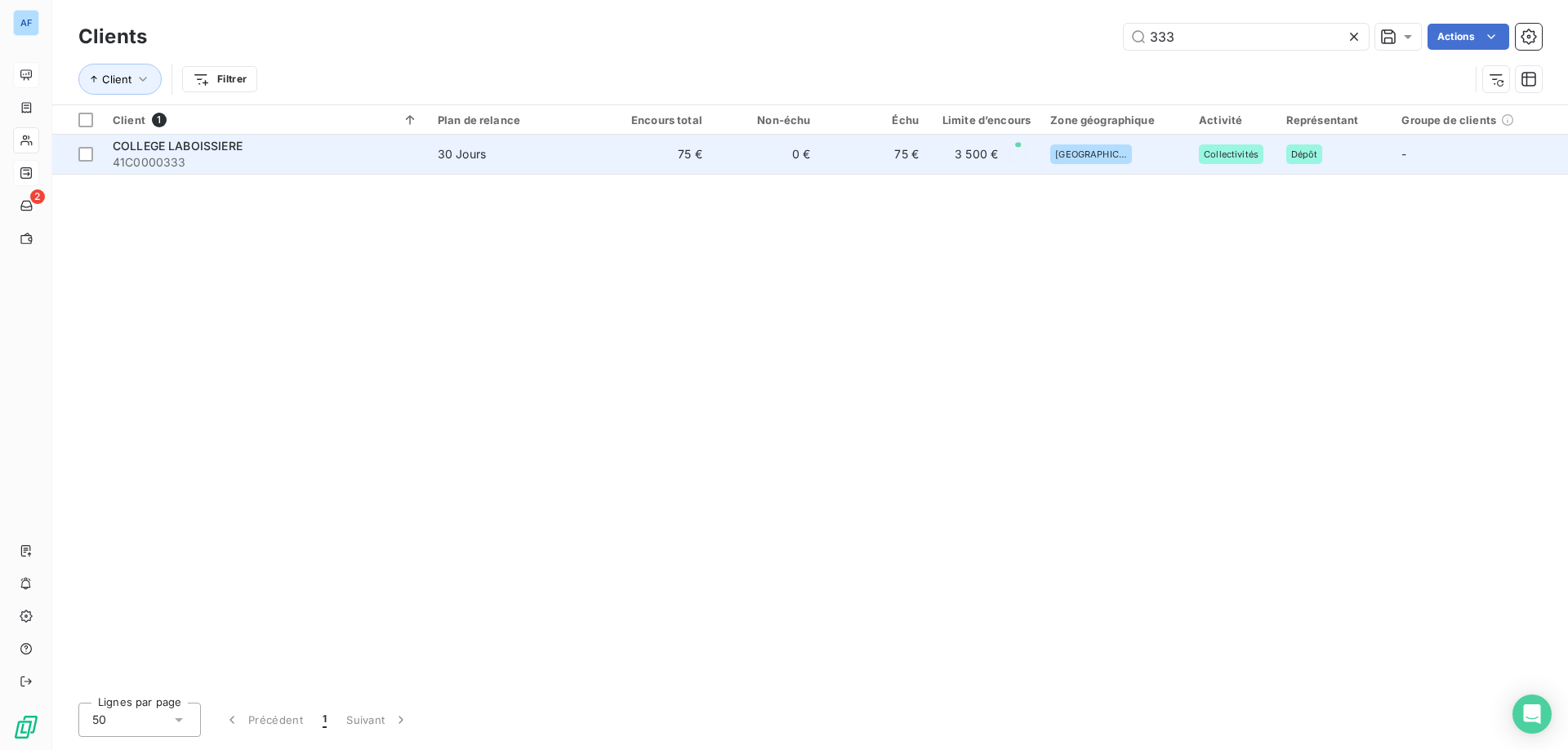
type input "333"
click at [694, 160] on td "75 €" at bounding box center [658, 154] width 108 height 39
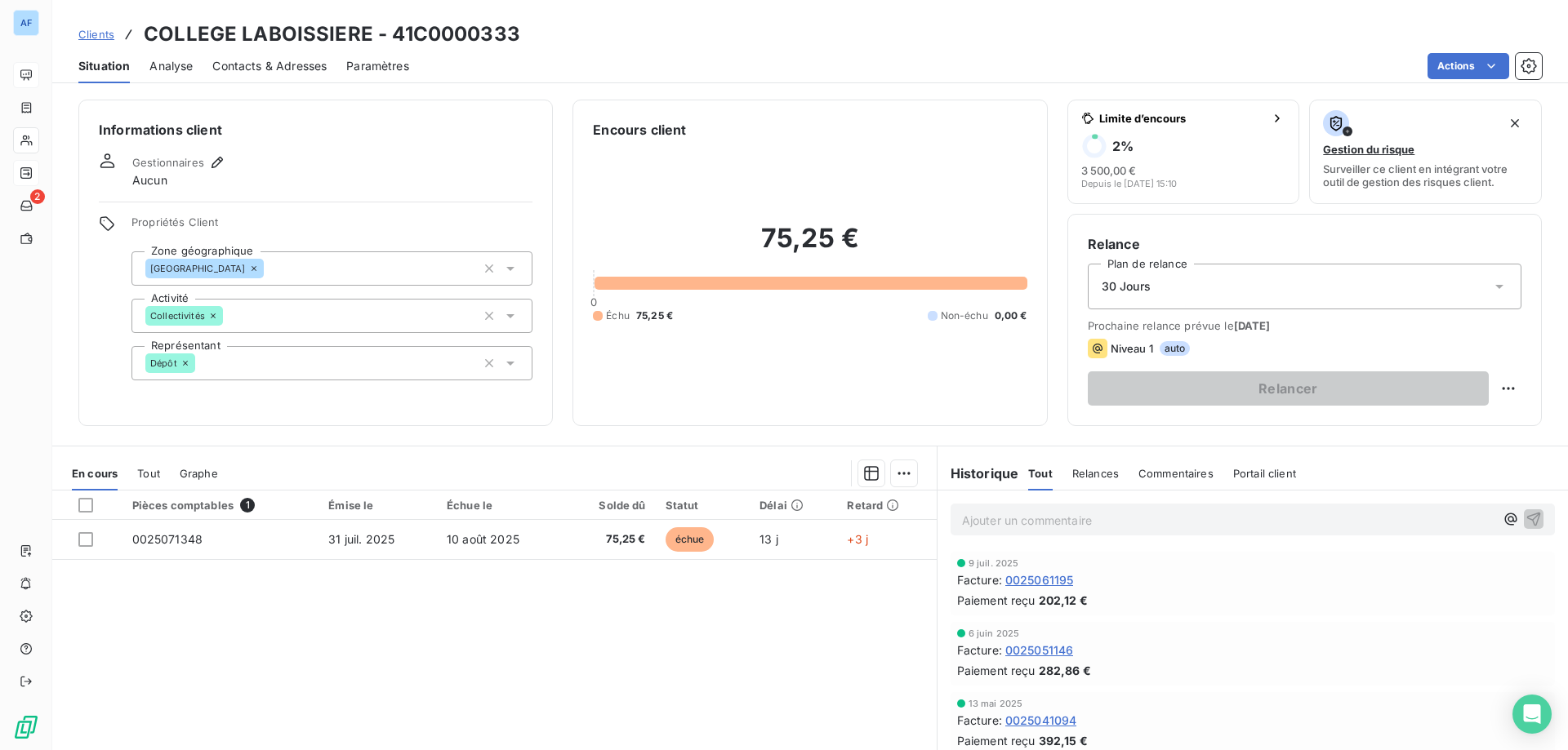
click at [104, 35] on span "Clients" at bounding box center [96, 34] width 36 height 13
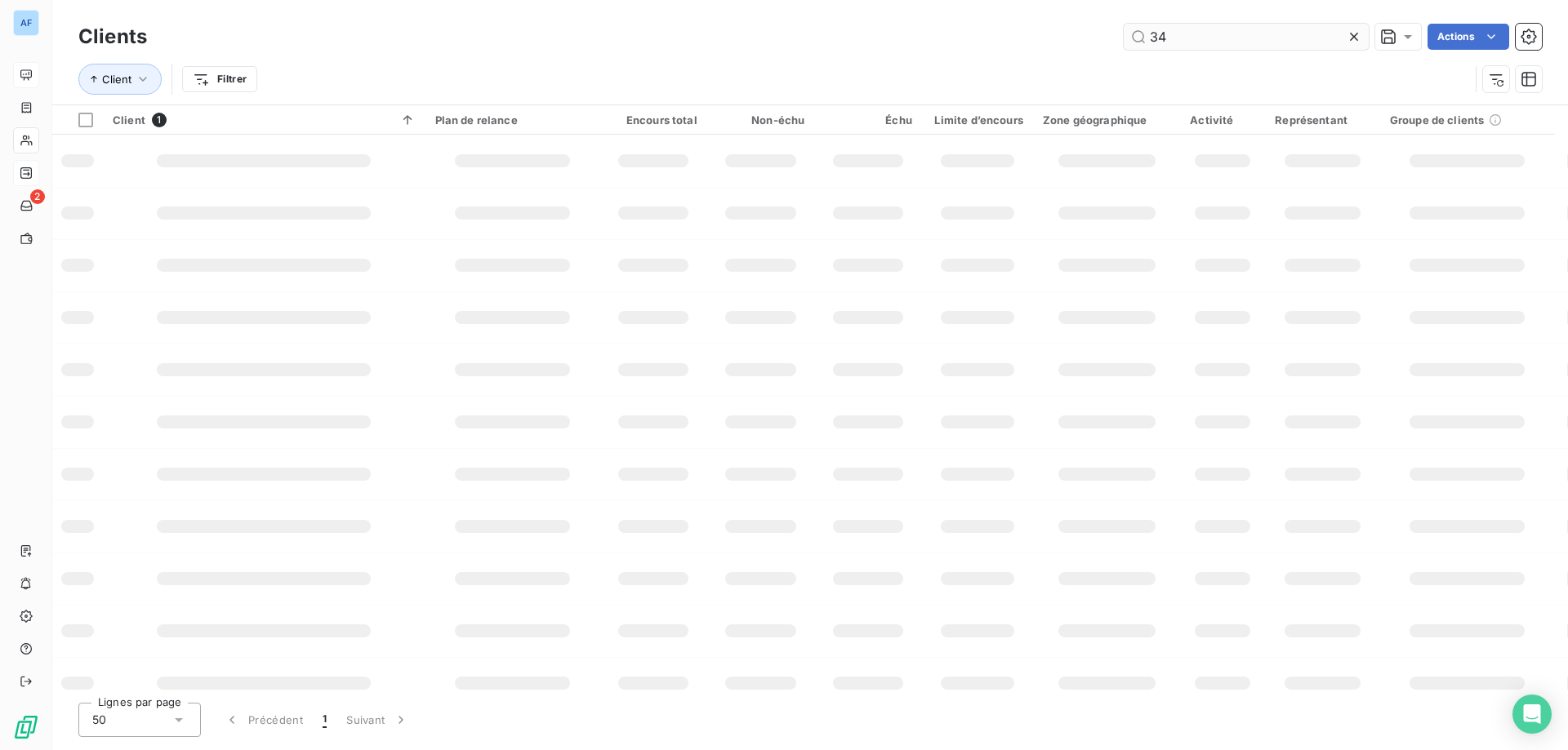
type input "345"
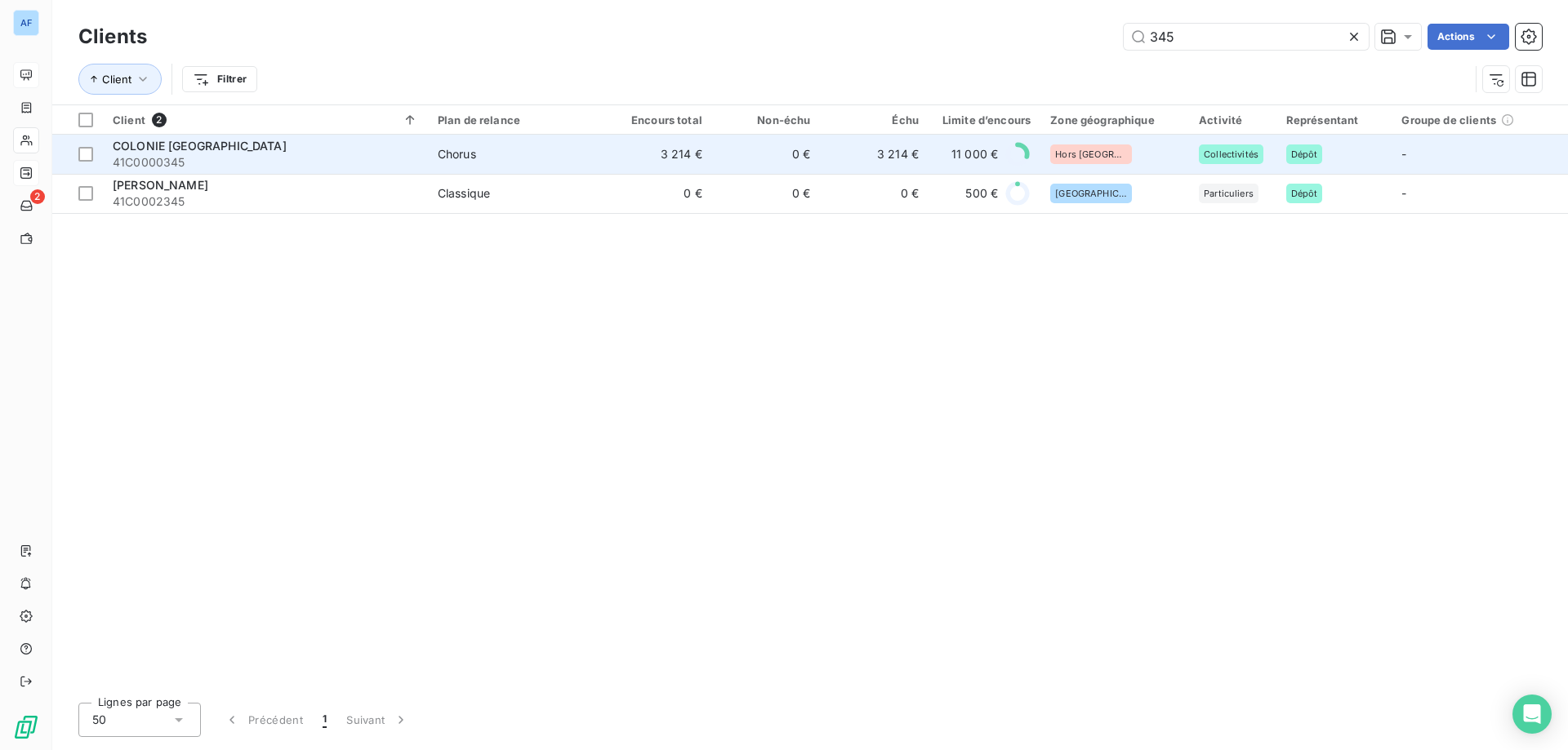
click at [481, 162] on td "Chorus" at bounding box center [515, 154] width 175 height 39
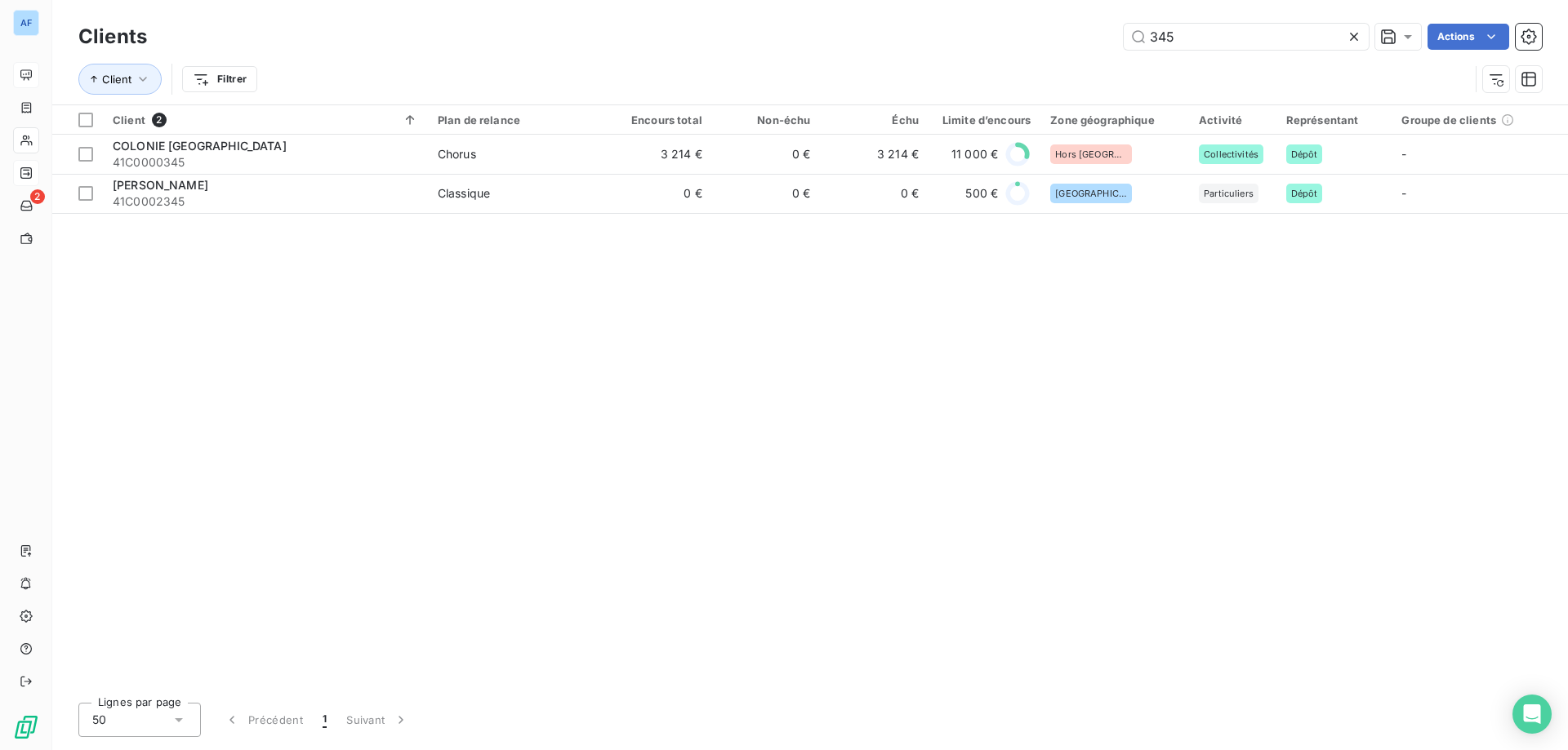
drag, startPoint x: 1200, startPoint y: 40, endPoint x: 684, endPoint y: 83, distance: 517.8
click at [738, 78] on div "Clients 345 Actions Client Filtrer" at bounding box center [810, 62] width 1463 height 85
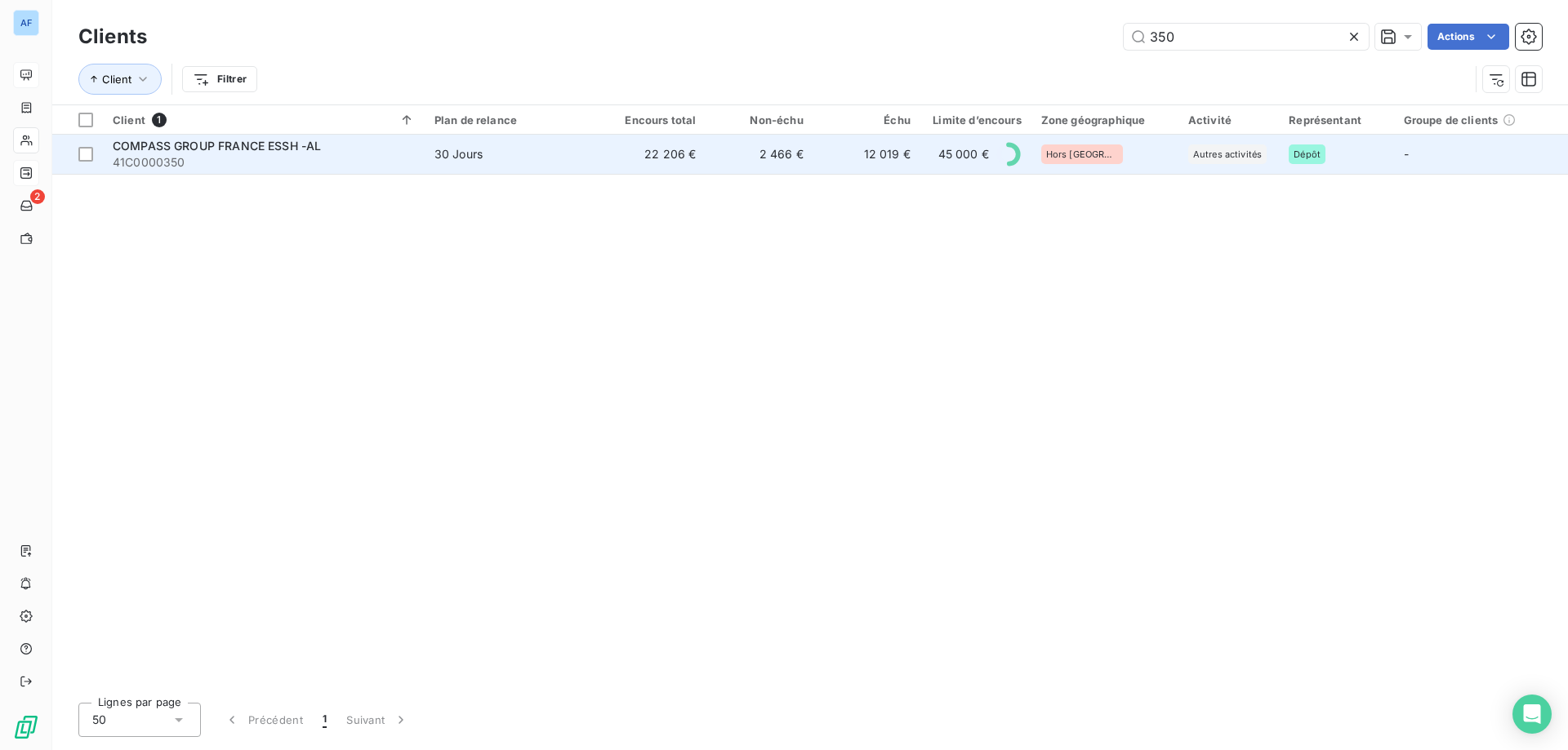
type input "350"
click at [552, 167] on td "30 Jours" at bounding box center [511, 154] width 174 height 39
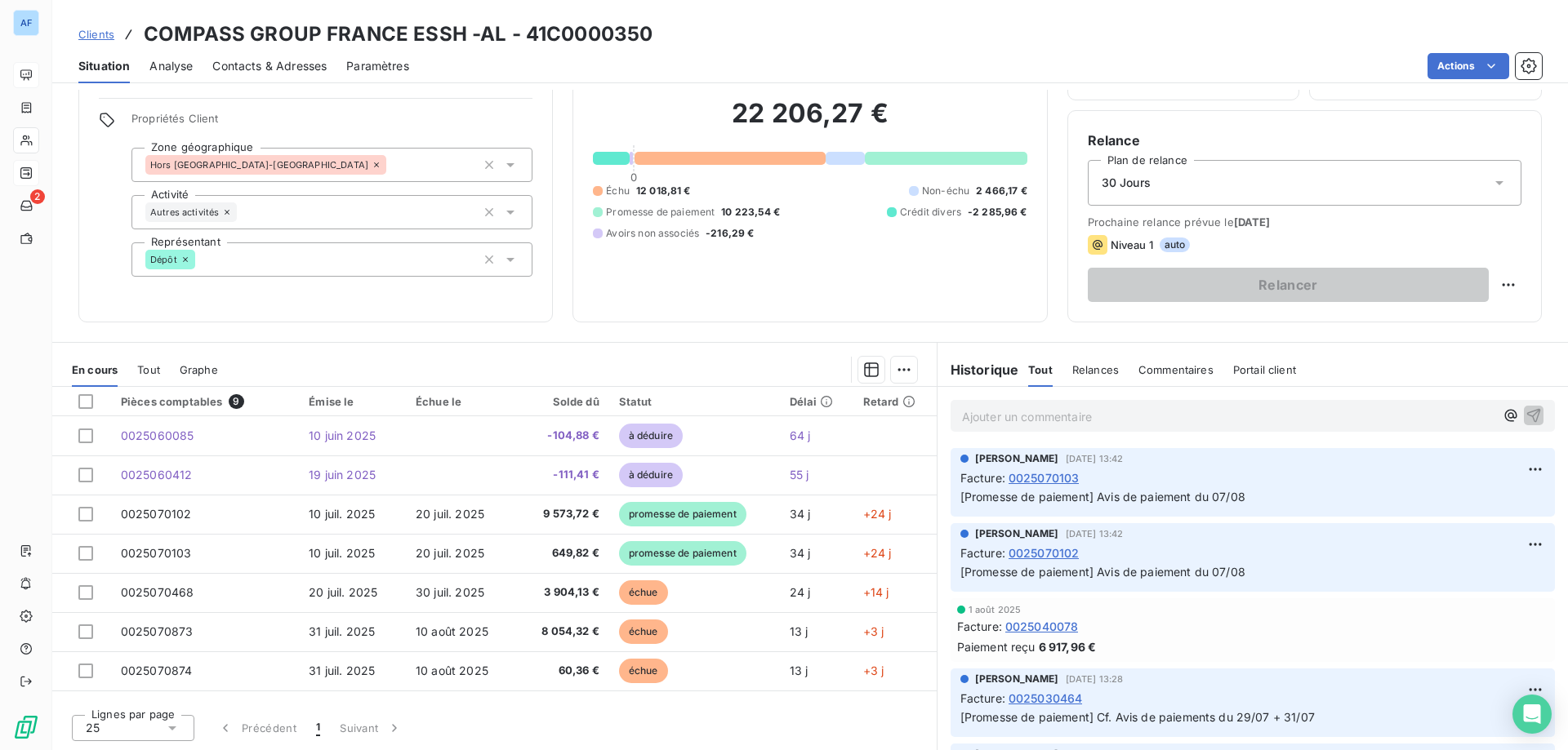
scroll to position [22, 0]
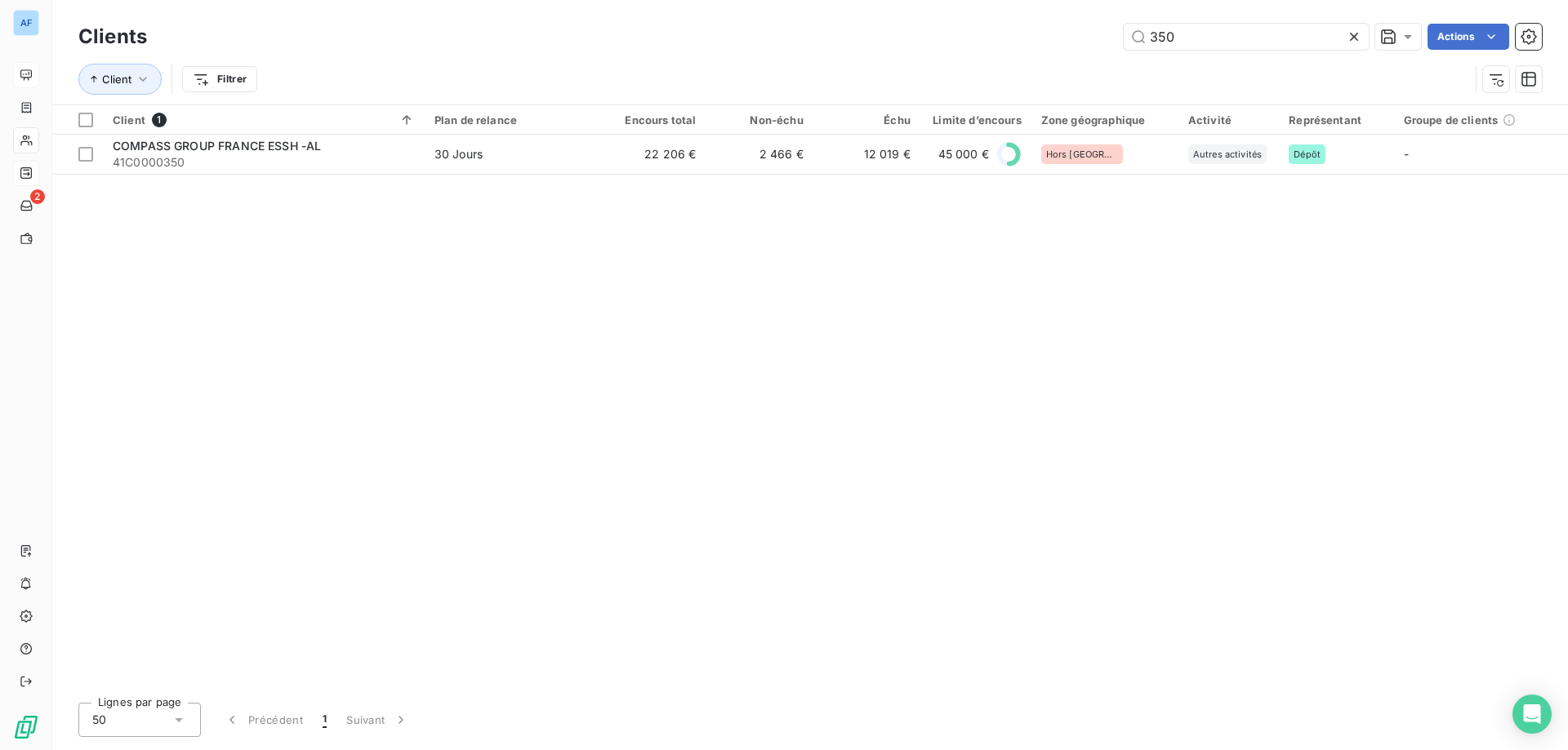
drag, startPoint x: 1189, startPoint y: 43, endPoint x: 896, endPoint y: 13, distance: 294.5
click at [987, 43] on div "350 Actions" at bounding box center [854, 37] width 1375 height 26
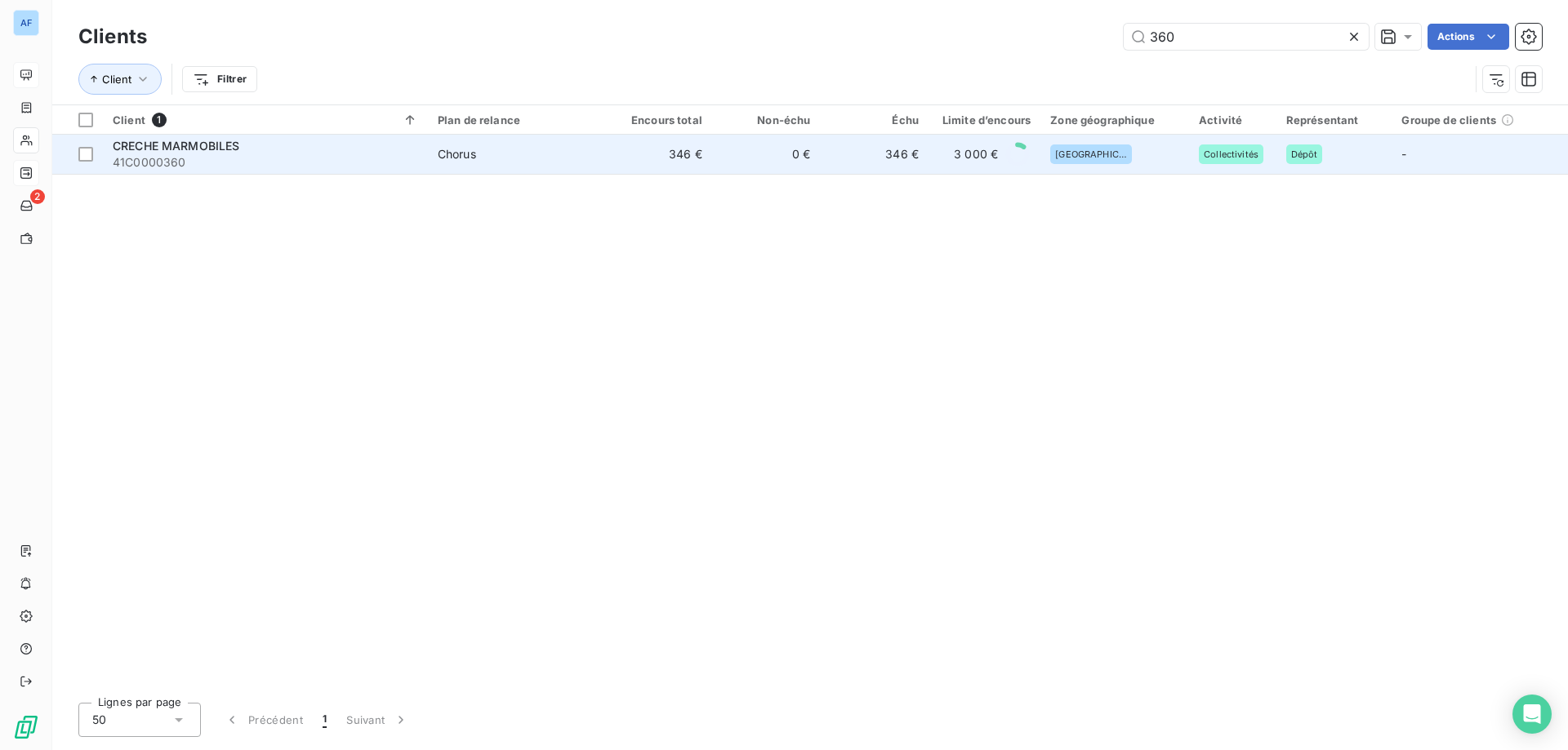
type input "360"
click at [450, 167] on td "Chorus" at bounding box center [515, 154] width 175 height 39
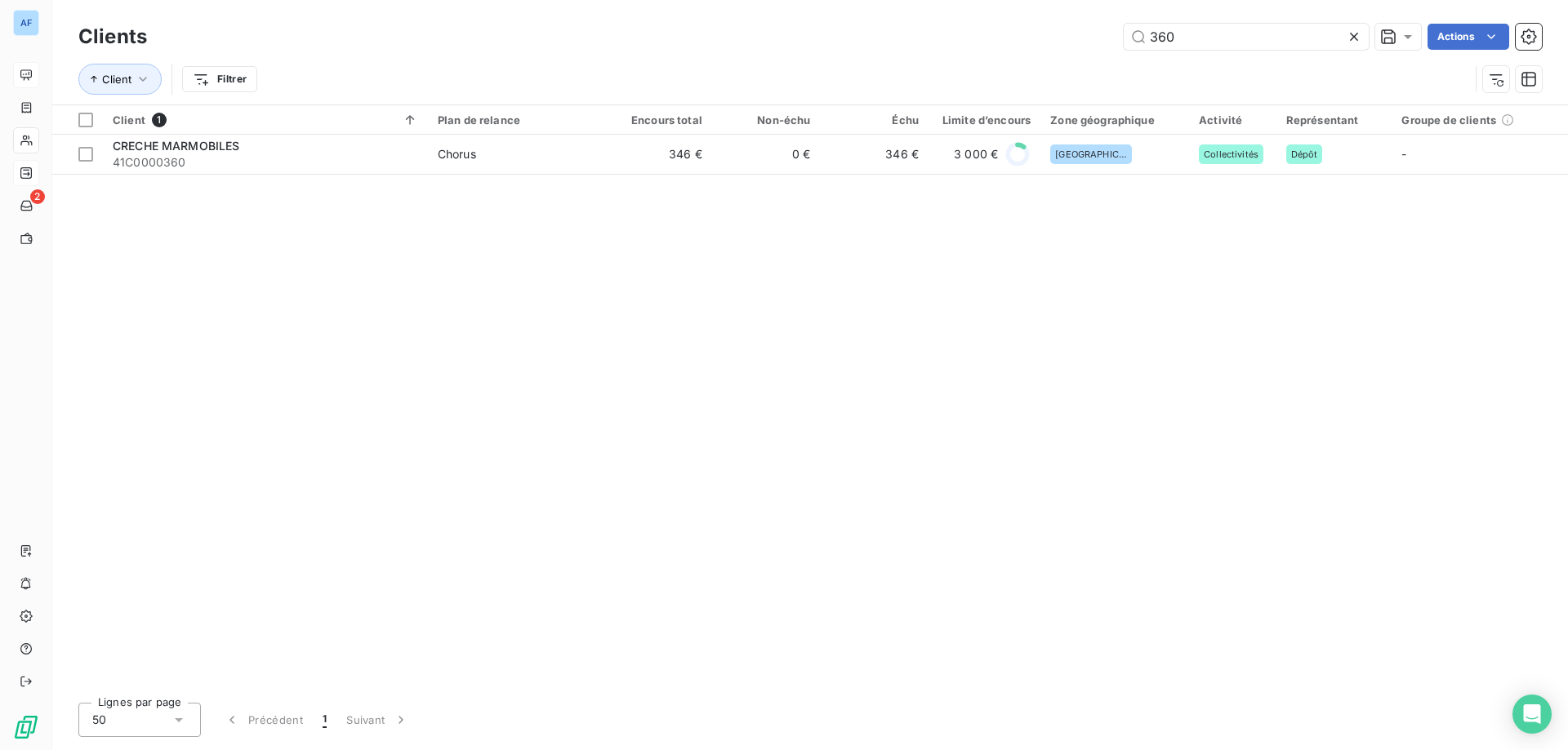
drag, startPoint x: 1231, startPoint y: 34, endPoint x: 423, endPoint y: 63, distance: 808.5
click at [423, 64] on div "Clients 360 Actions Client Filtrer" at bounding box center [810, 62] width 1463 height 85
type input "365"
click at [427, 175] on div "Client 1 Plan de relance Encours total Non-échu Échu Limite d’encours Zone géog…" at bounding box center [810, 397] width 1516 height 584
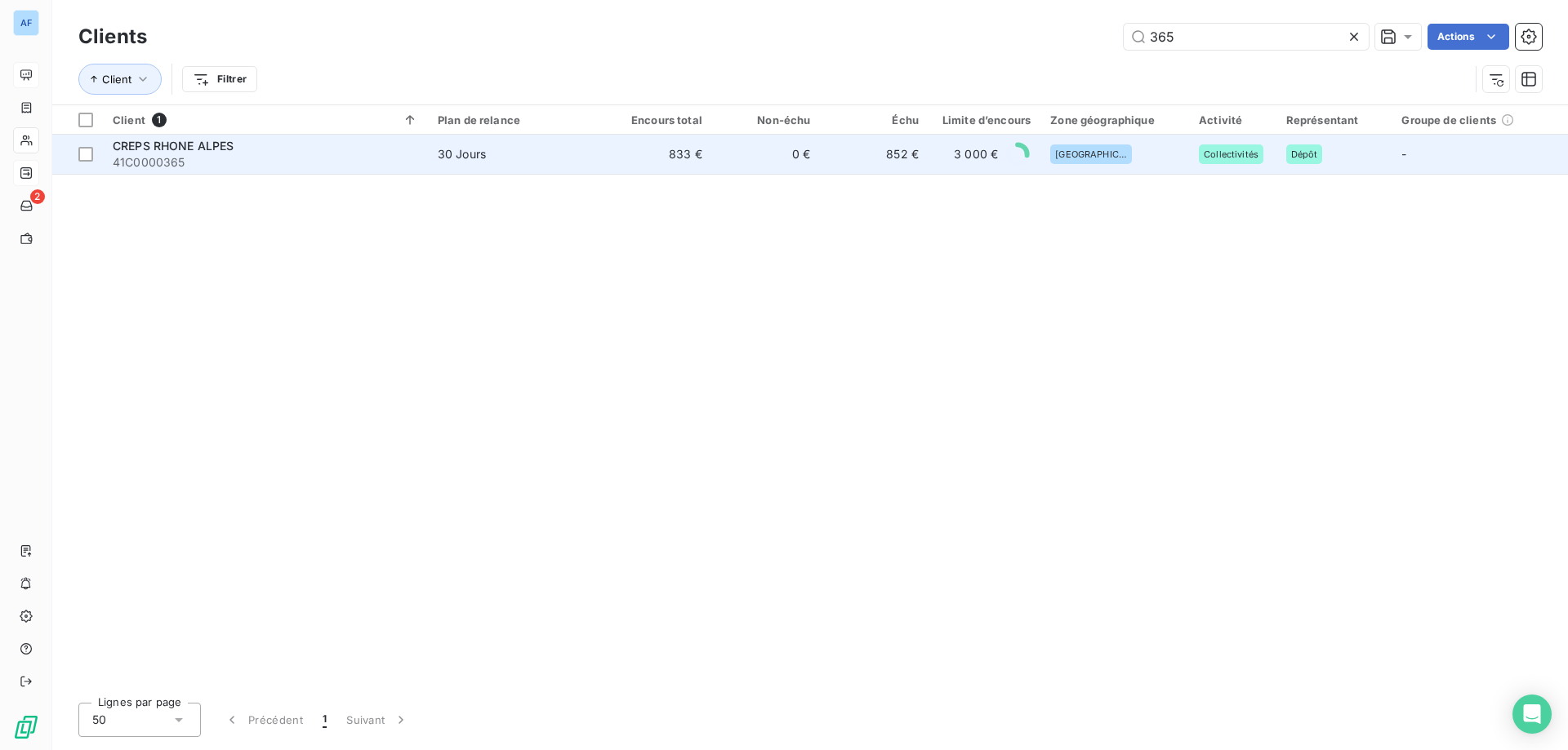
click at [423, 164] on td "CREPS RHONE ALPES 41C0000365" at bounding box center [265, 154] width 325 height 39
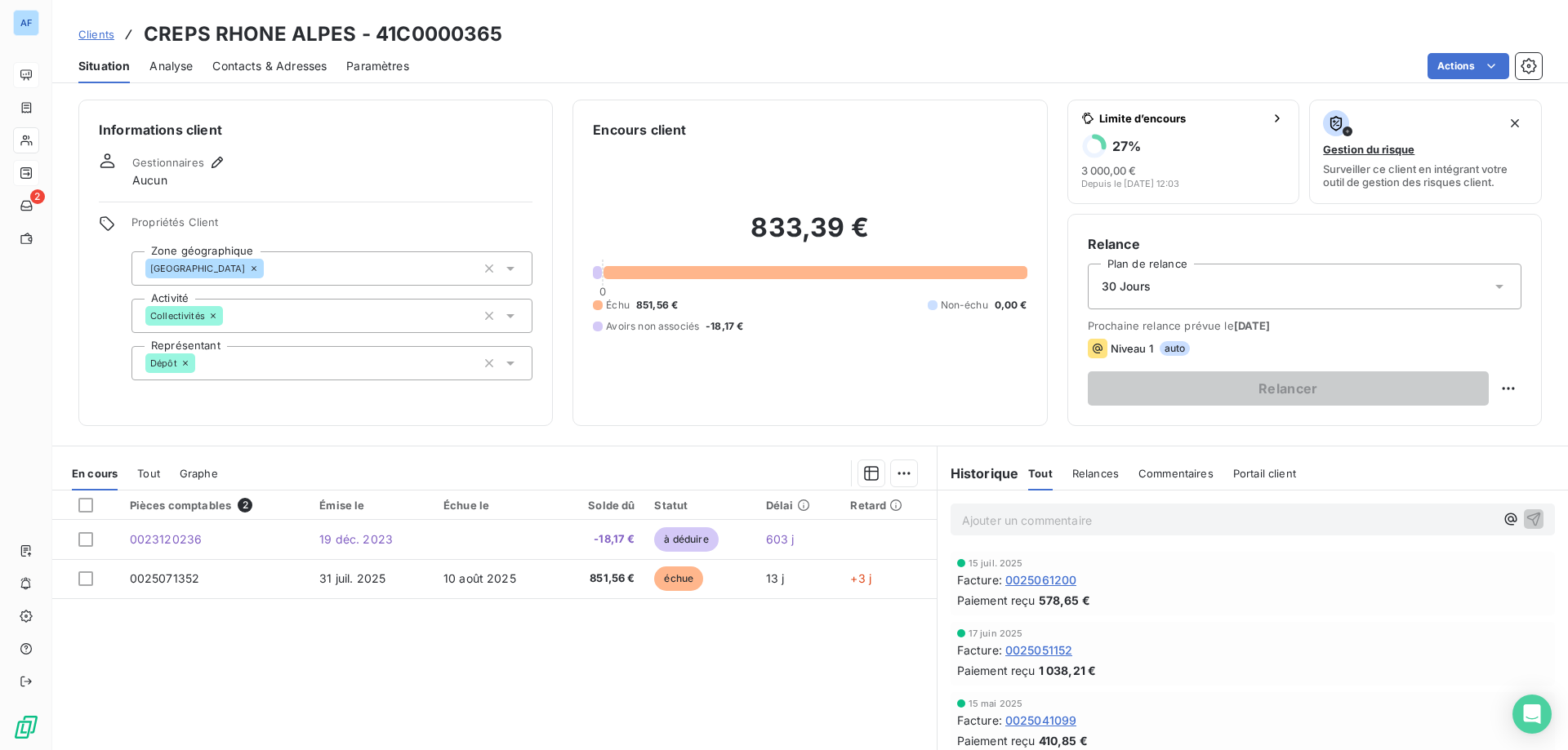
click at [116, 31] on div "Clients CREPS RHONE ALPES - 41C0000365" at bounding box center [291, 33] width 425 height 29
click at [110, 33] on span "Clients" at bounding box center [96, 34] width 36 height 13
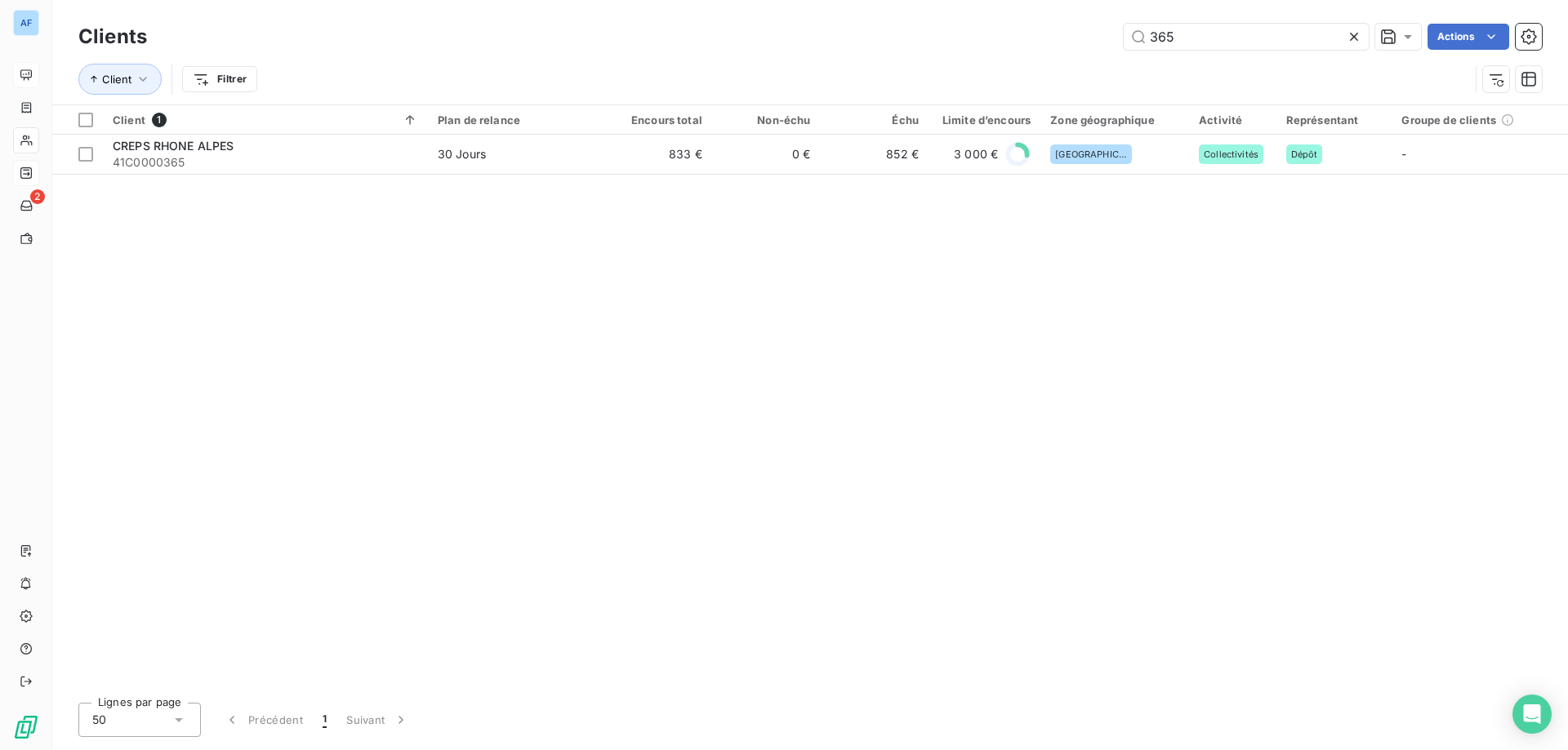
drag, startPoint x: 1221, startPoint y: 37, endPoint x: 577, endPoint y: -29, distance: 647.4
click at [577, 0] on html "AF 2 Clients 365 Actions Client Filtrer Client 1 Plan de relance Encours total …" at bounding box center [784, 375] width 1568 height 750
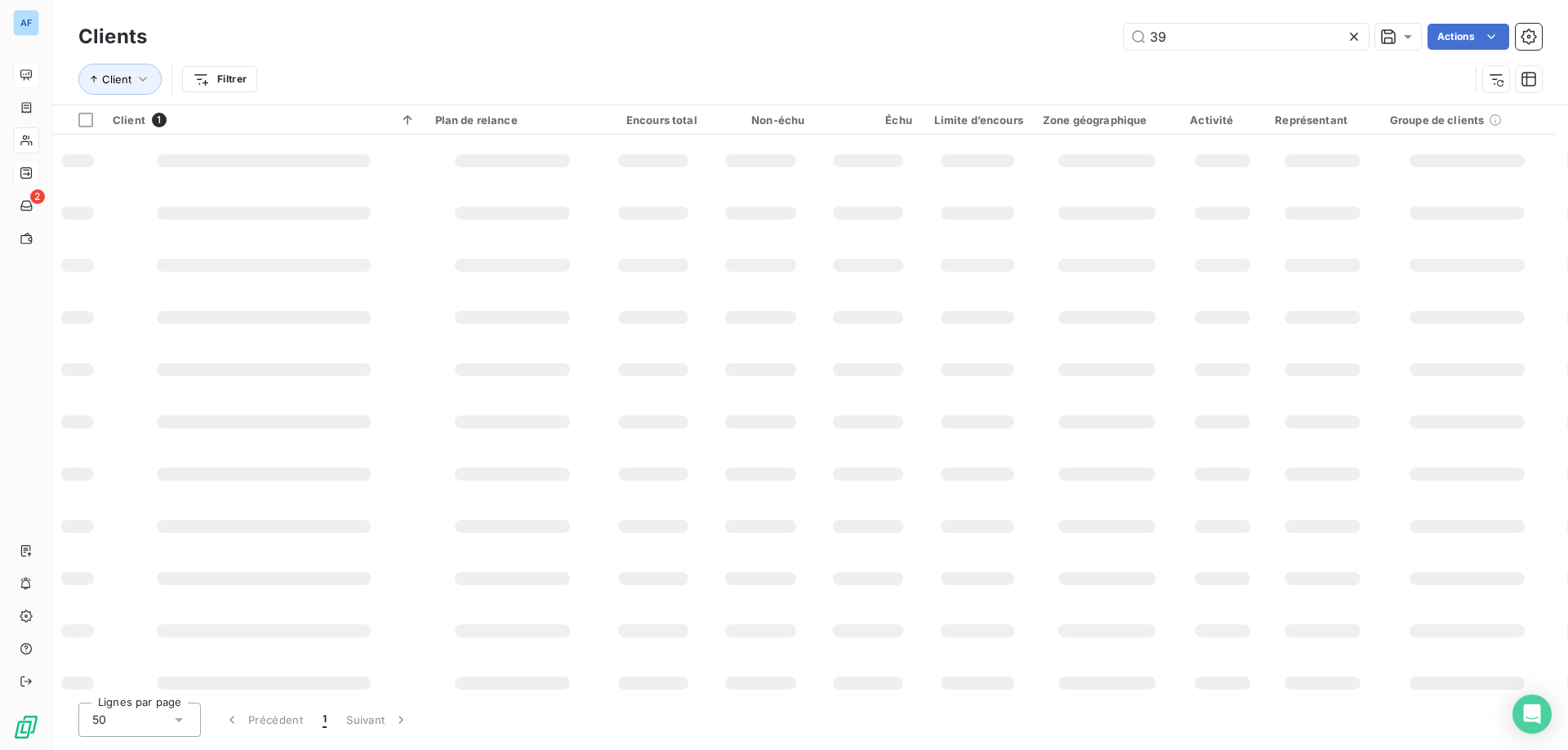
type input "394"
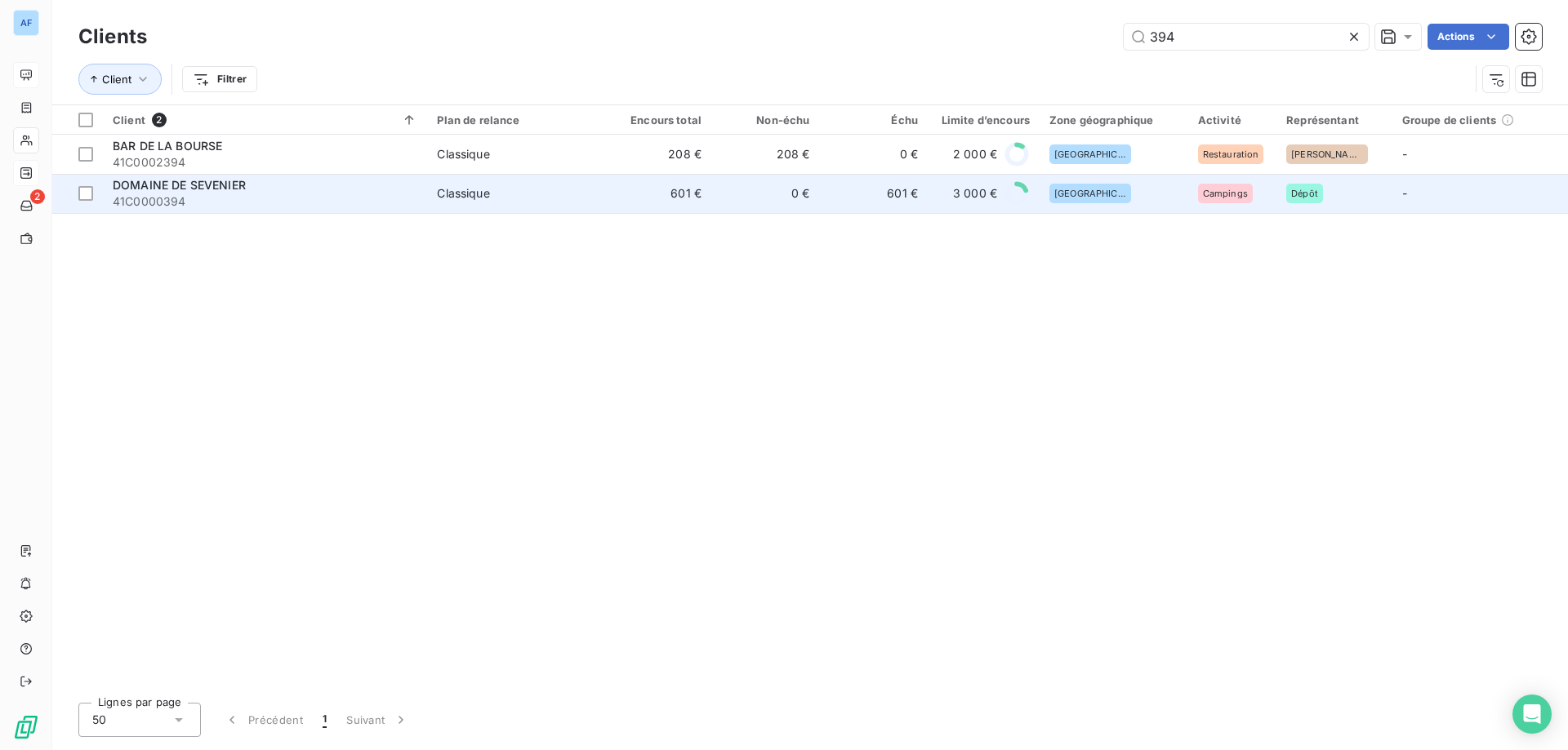
click at [444, 205] on td "Classique" at bounding box center [515, 193] width 175 height 39
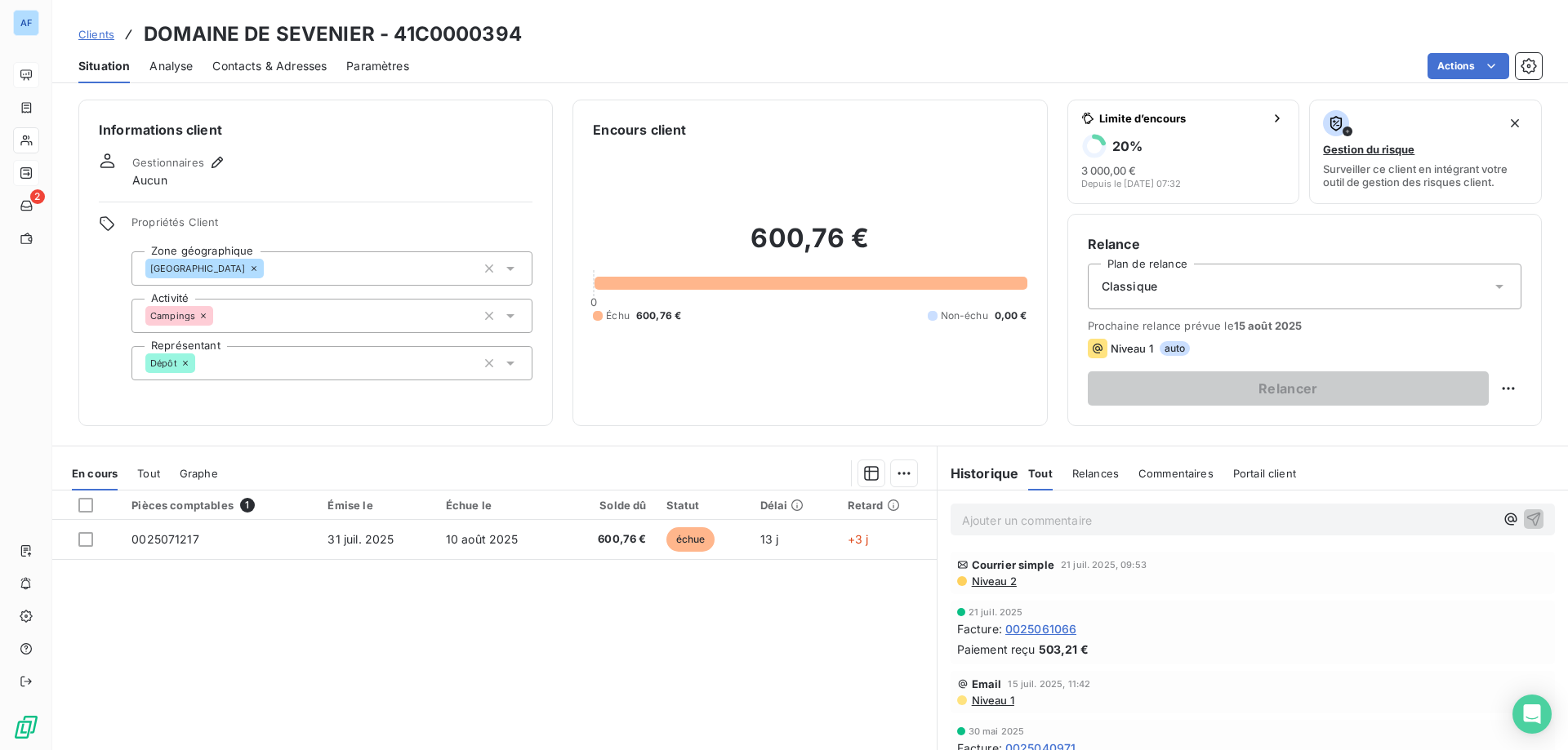
click at [100, 41] on div "Clients DOMAINE DE SEVENIER - 41C0000394" at bounding box center [300, 33] width 443 height 29
click at [98, 40] on span "Clients" at bounding box center [96, 34] width 36 height 13
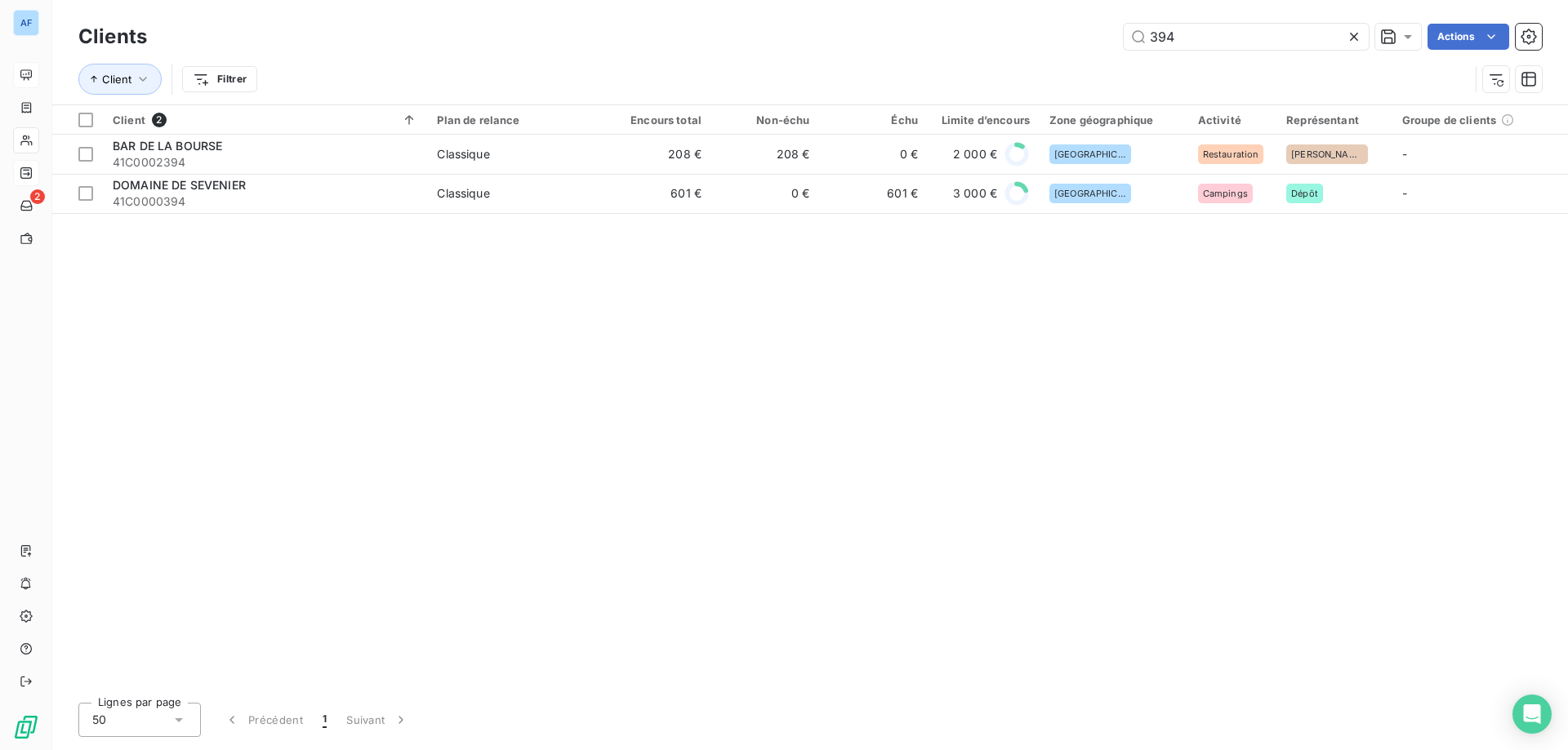
drag, startPoint x: 1182, startPoint y: 36, endPoint x: 848, endPoint y: 28, distance: 334.1
click at [848, 28] on div "394 Actions" at bounding box center [854, 37] width 1375 height 26
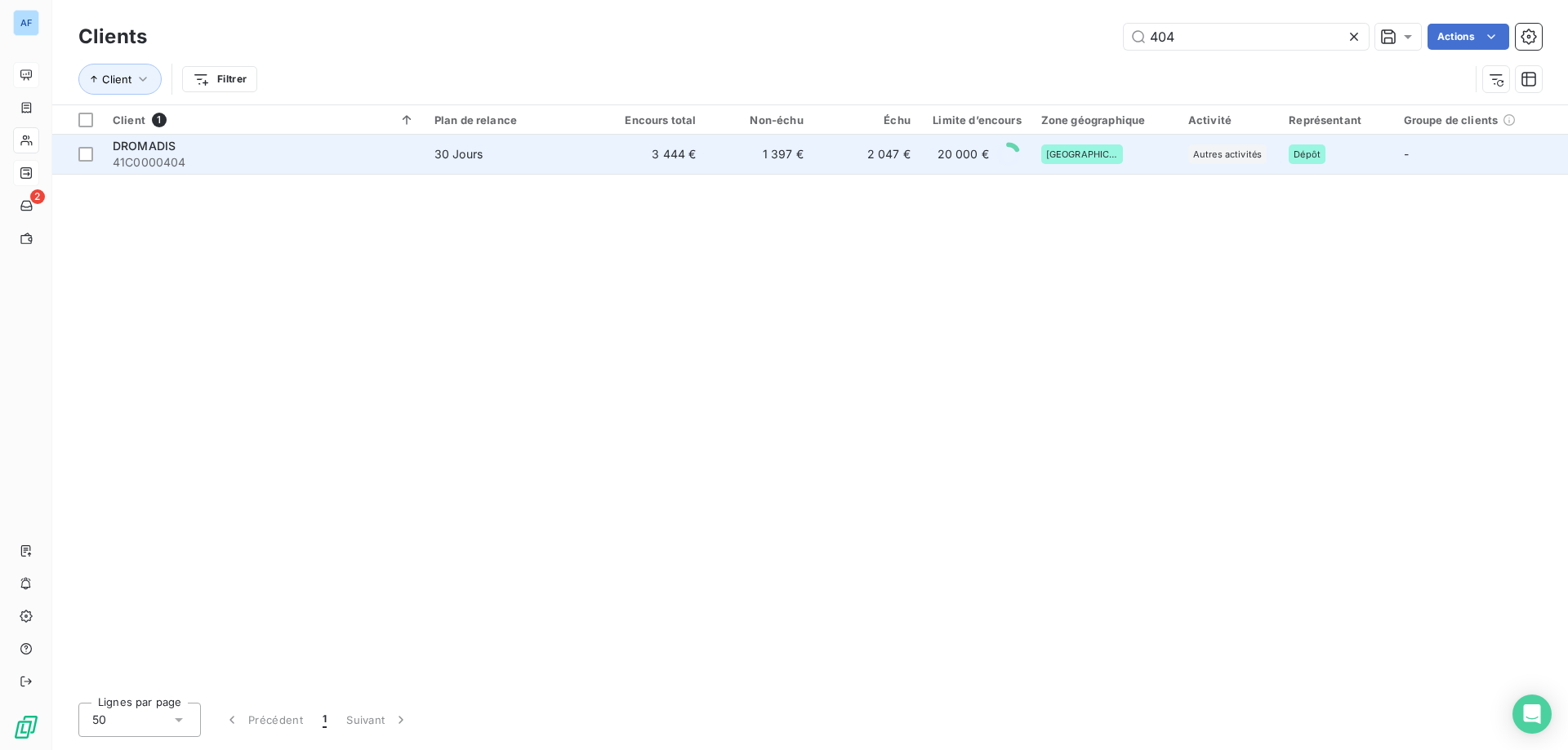
type input "404"
click at [861, 156] on td "2 047 €" at bounding box center [866, 154] width 107 height 39
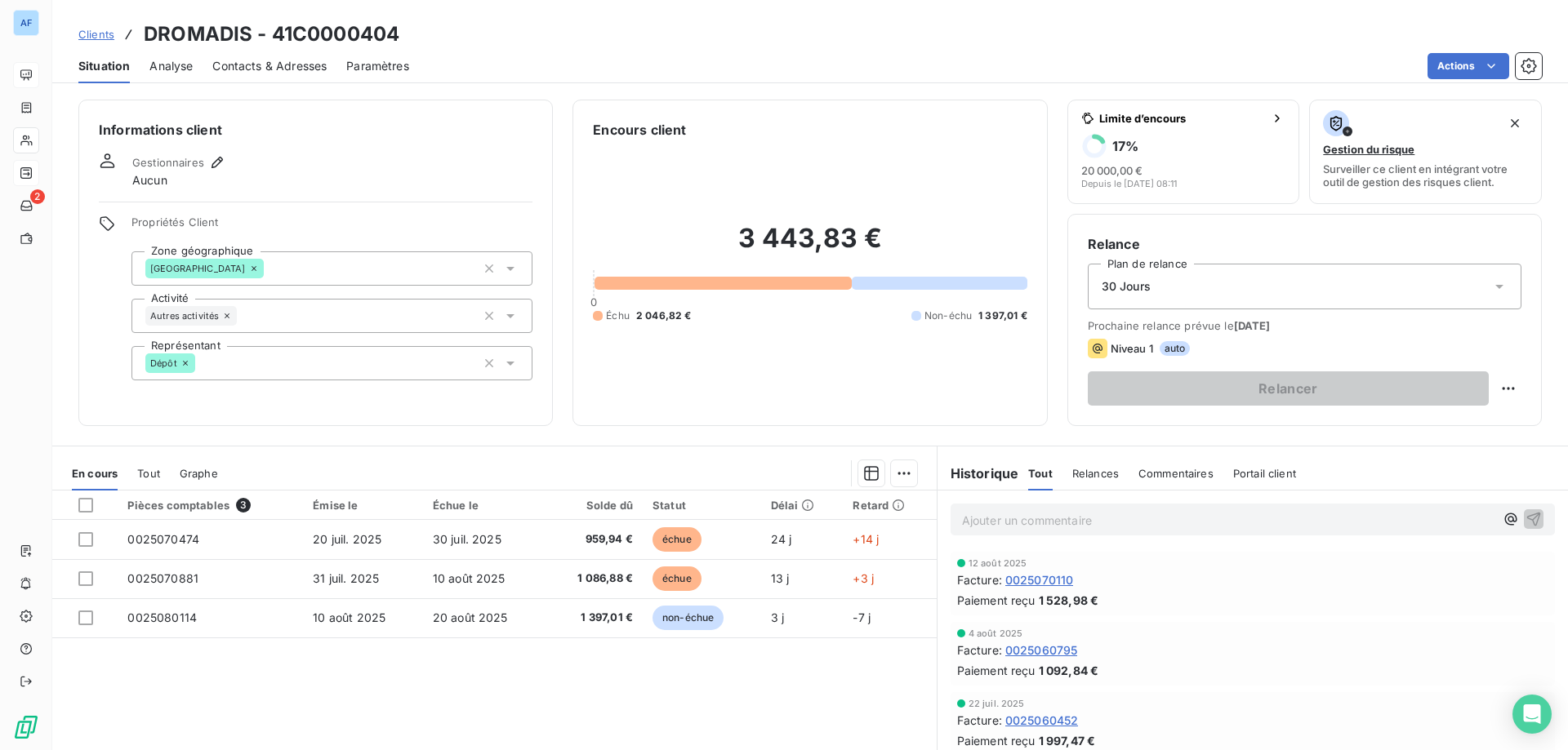
click at [93, 37] on span "Clients" at bounding box center [96, 34] width 36 height 13
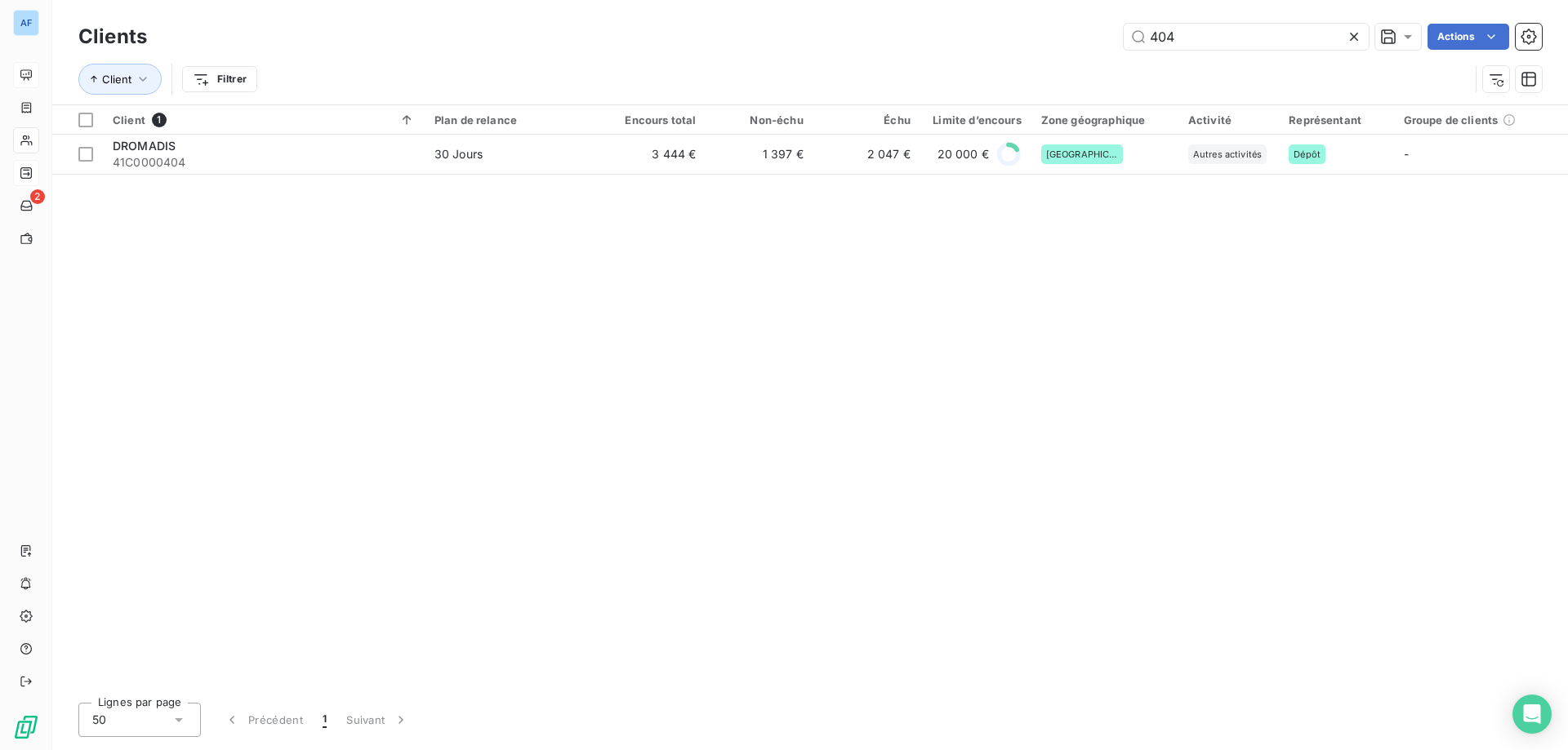
drag, startPoint x: 1175, startPoint y: 36, endPoint x: 605, endPoint y: 72, distance: 571.1
click at [623, 71] on div "Clients 404 Actions Client Filtrer" at bounding box center [810, 62] width 1463 height 85
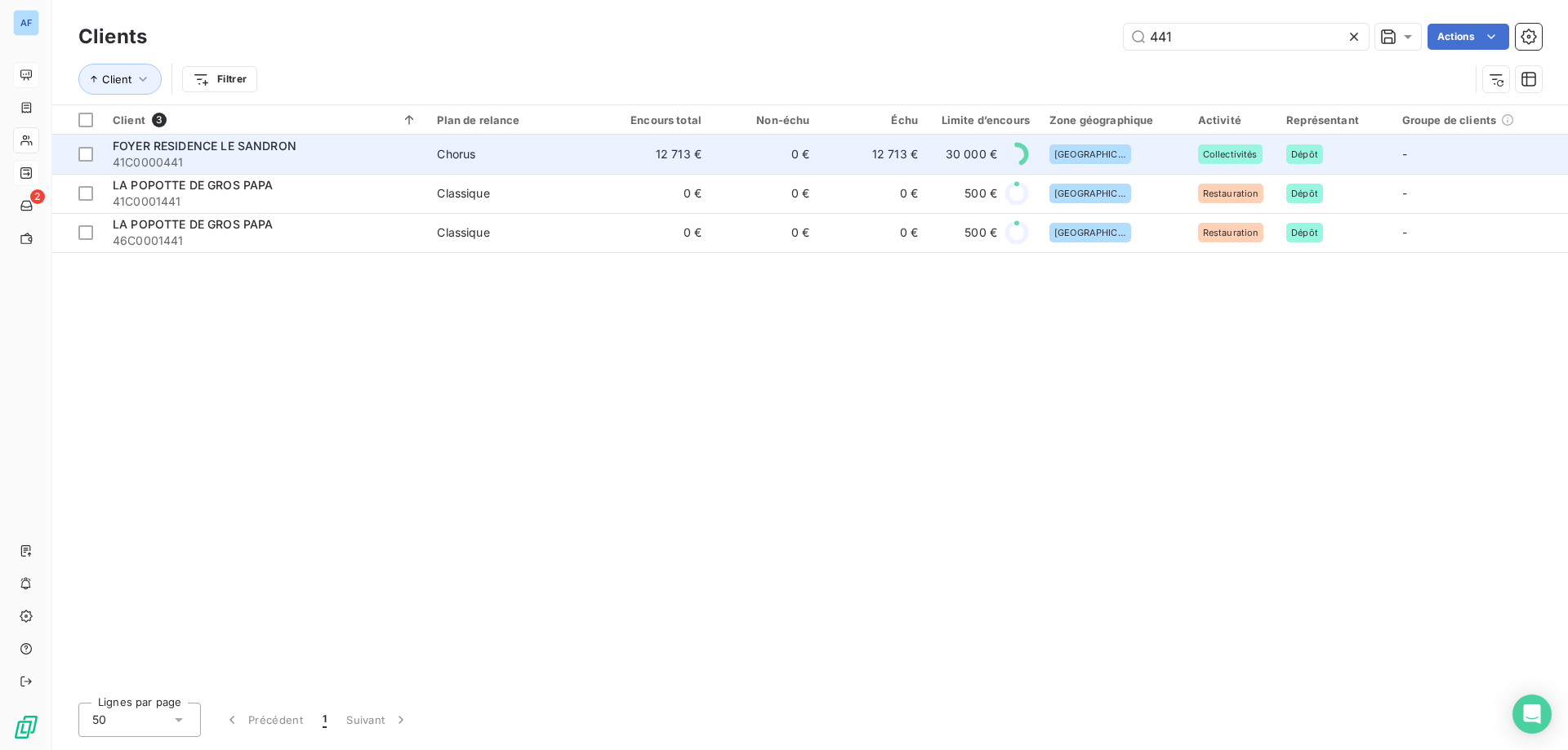
type input "441"
click at [576, 160] on span "Chorus" at bounding box center [515, 154] width 156 height 17
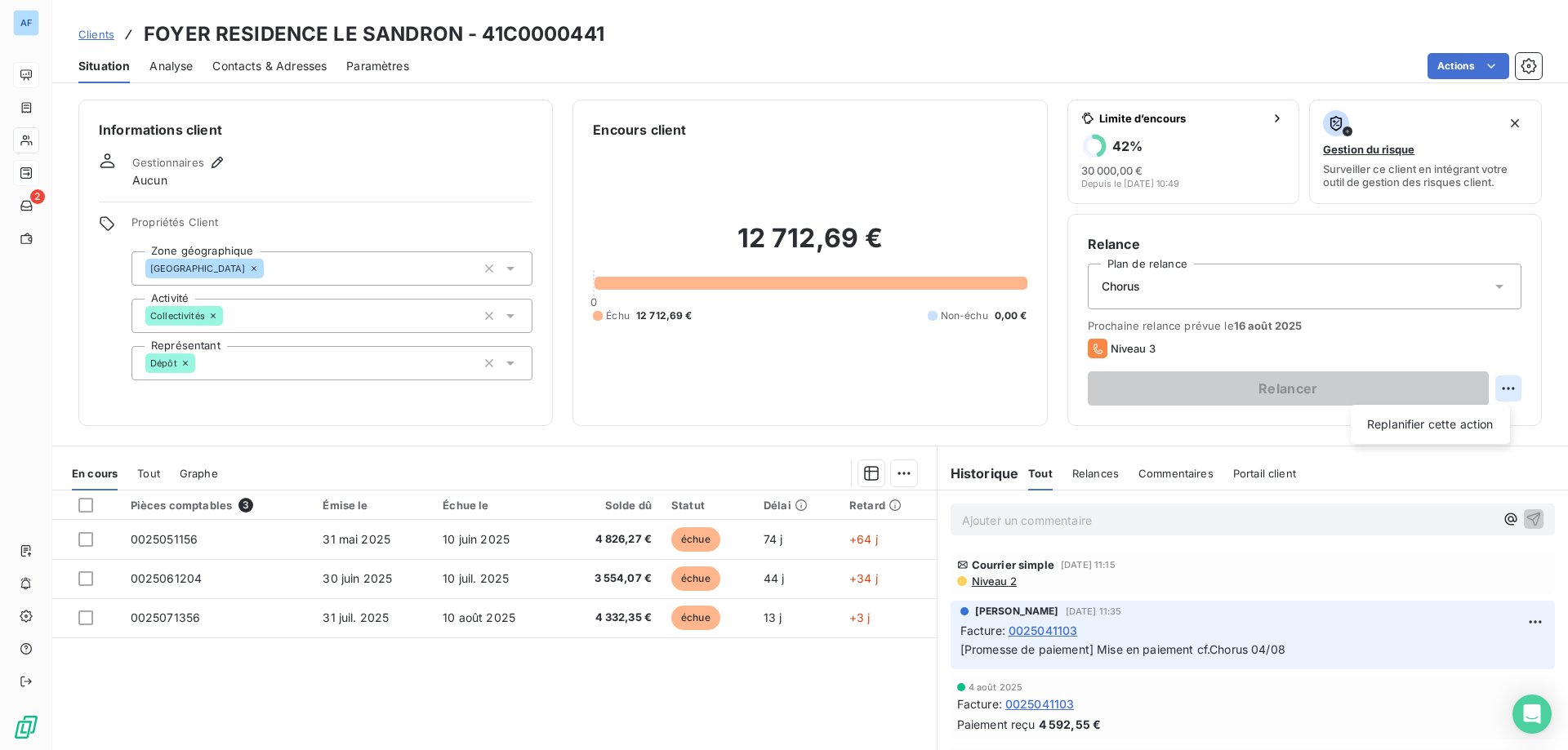
click at [1497, 384] on html "AF 2 Clients FOYER RESIDENCE LE SANDRON - 41C0000441 Situation Analyse Contacts…" at bounding box center [784, 375] width 1568 height 750
click at [1460, 421] on div "Replanifier cette action" at bounding box center [1431, 425] width 146 height 26
select select "7"
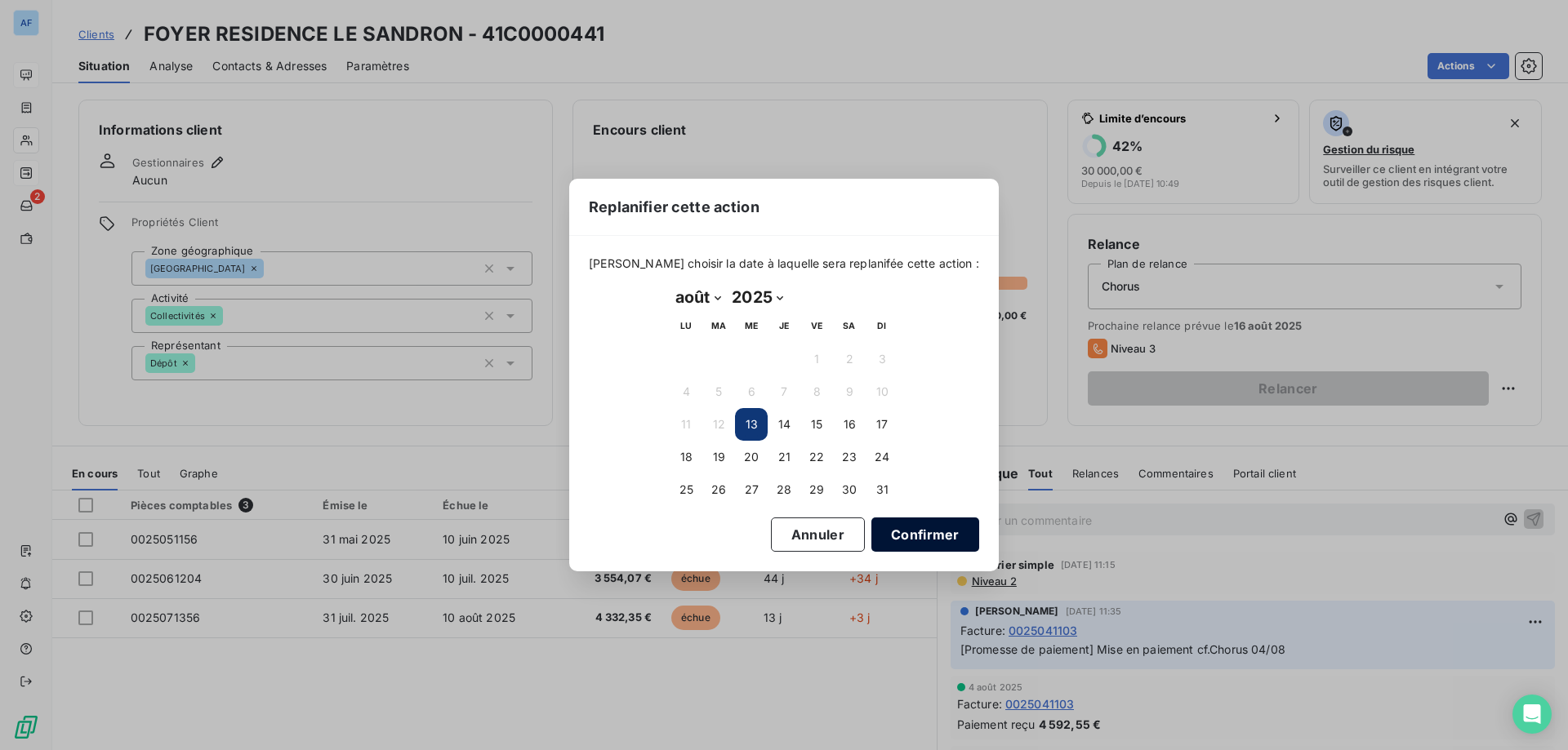
click at [872, 534] on button "Confirmer" at bounding box center [925, 534] width 108 height 34
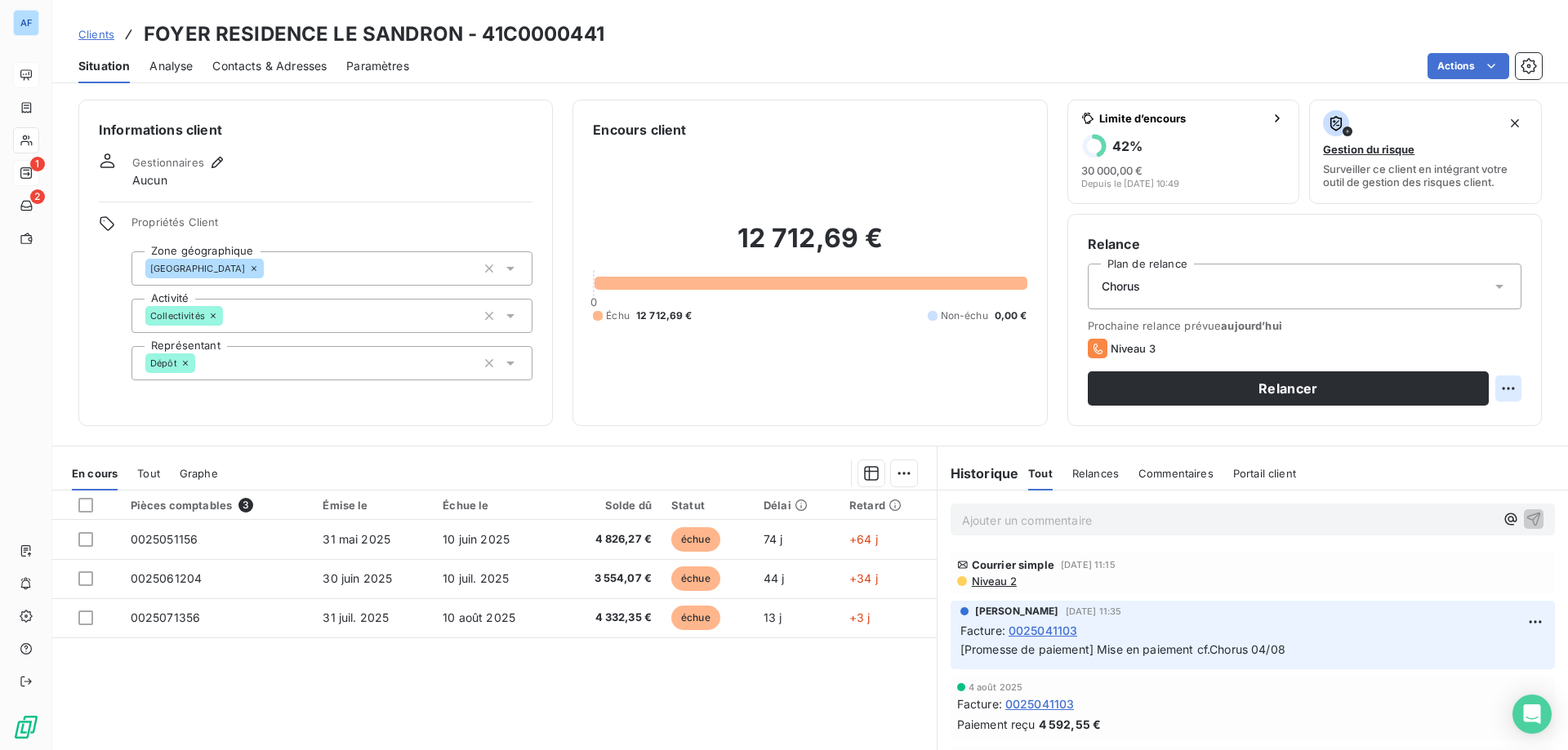
click at [1494, 388] on html "AF 1 2 Clients FOYER RESIDENCE LE SANDRON - 41C0000441 Situation Analyse Contac…" at bounding box center [784, 375] width 1568 height 750
click at [1460, 388] on html "AF 1 2 Clients FOYER RESIDENCE LE SANDRON - 41C0000441 Situation Analyse Contac…" at bounding box center [784, 375] width 1568 height 750
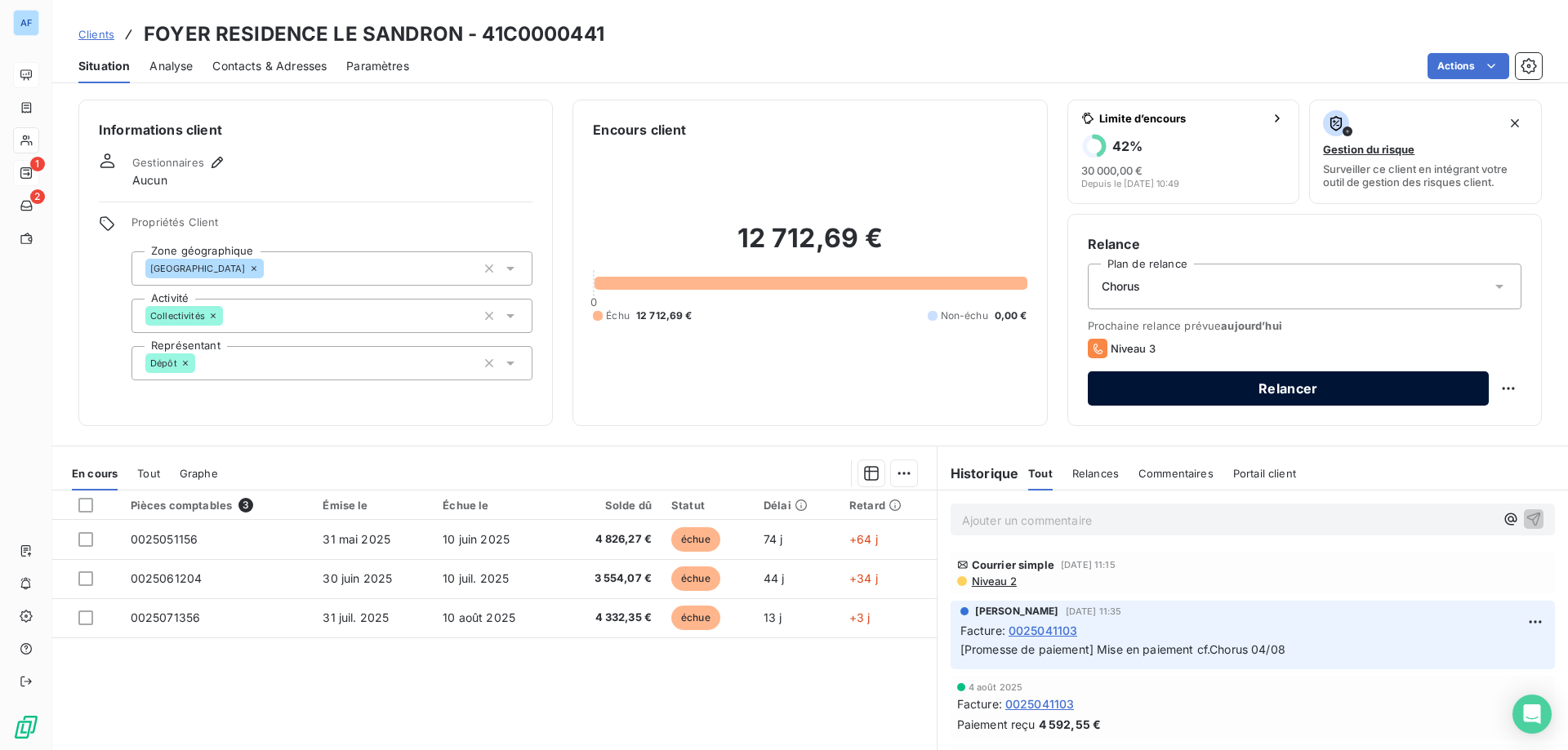
click at [1444, 388] on button "Relancer" at bounding box center [1288, 389] width 401 height 34
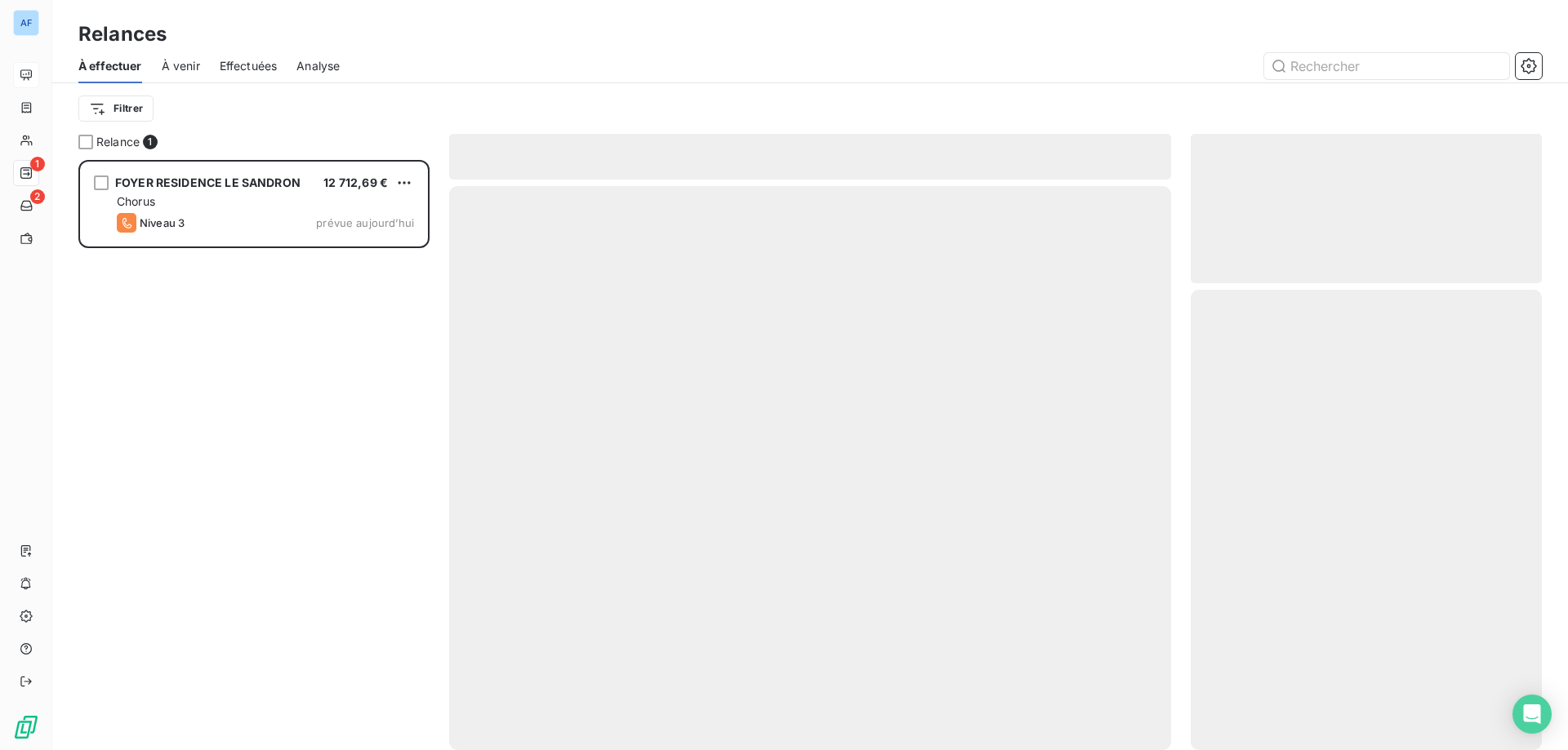
scroll to position [578, 338]
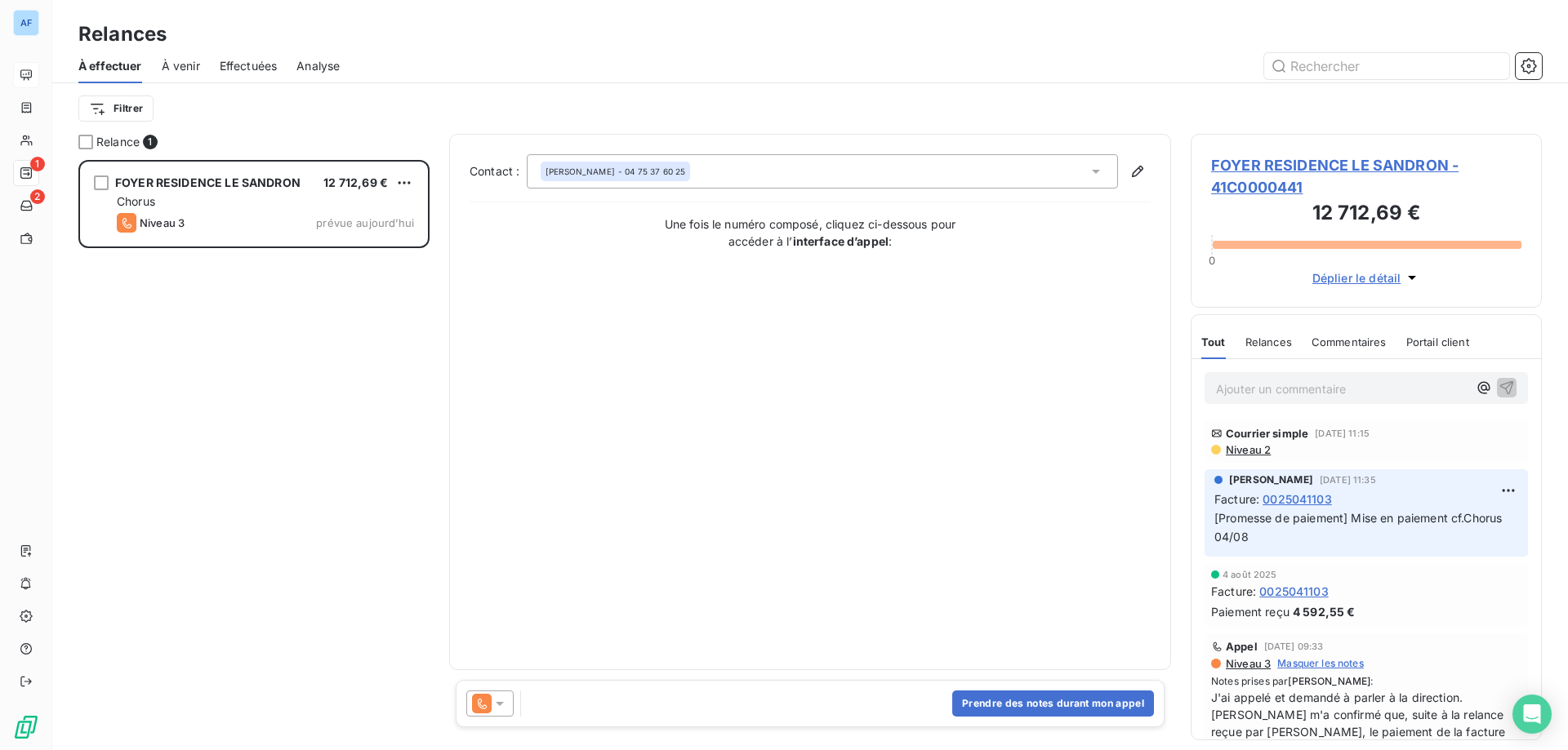
click at [505, 698] on icon at bounding box center [500, 703] width 17 height 17
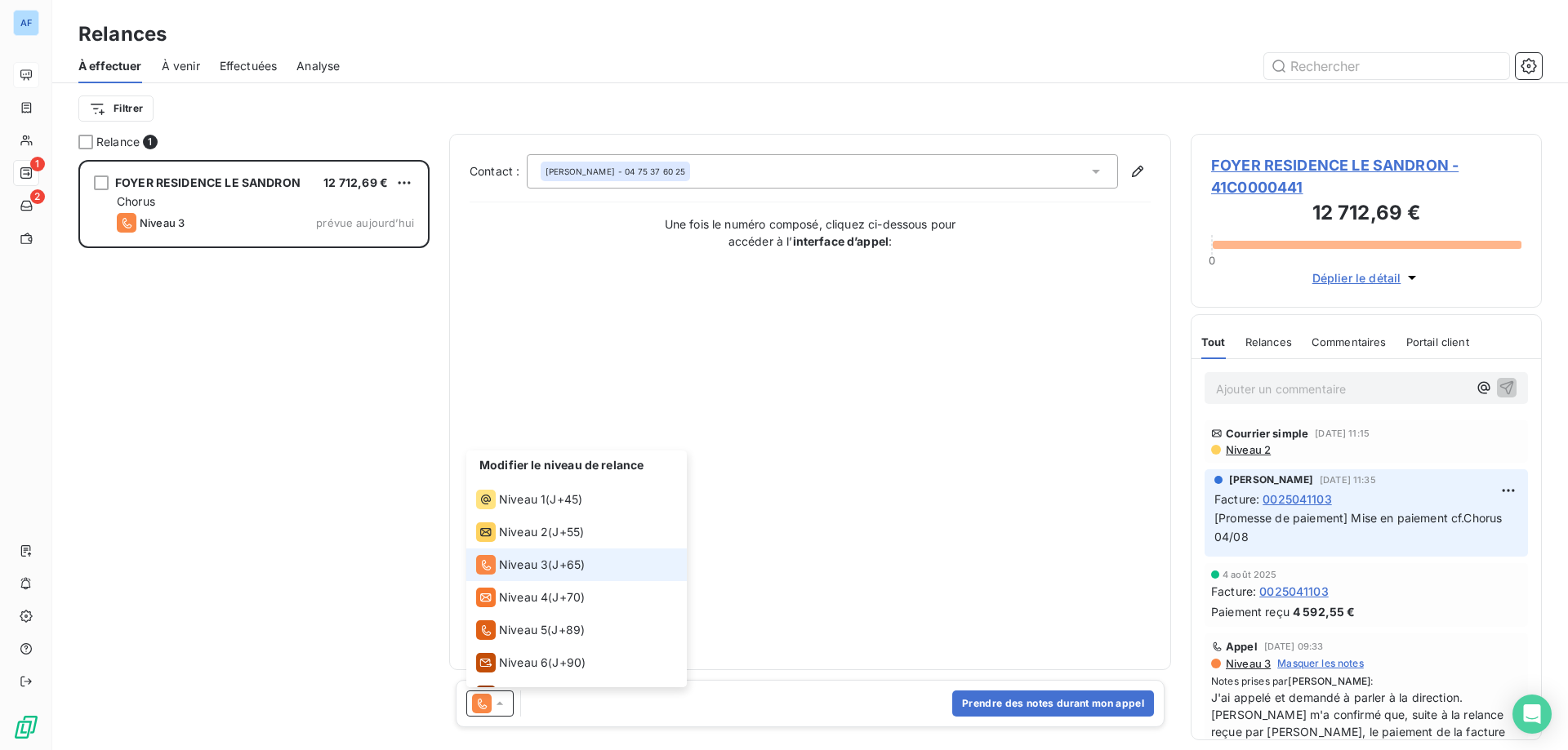
click at [504, 698] on icon at bounding box center [500, 703] width 17 height 17
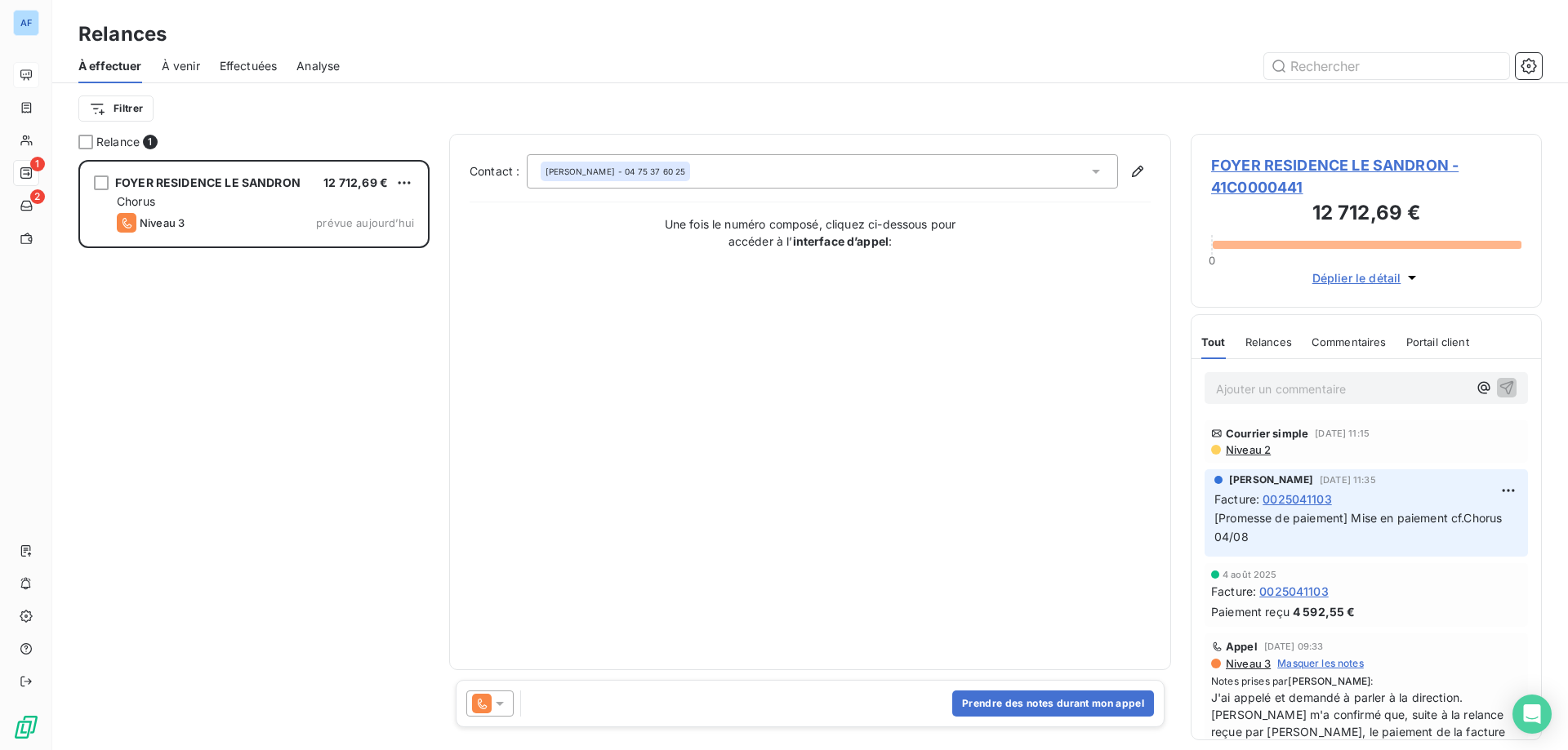
click at [479, 696] on icon at bounding box center [482, 704] width 19 height 19
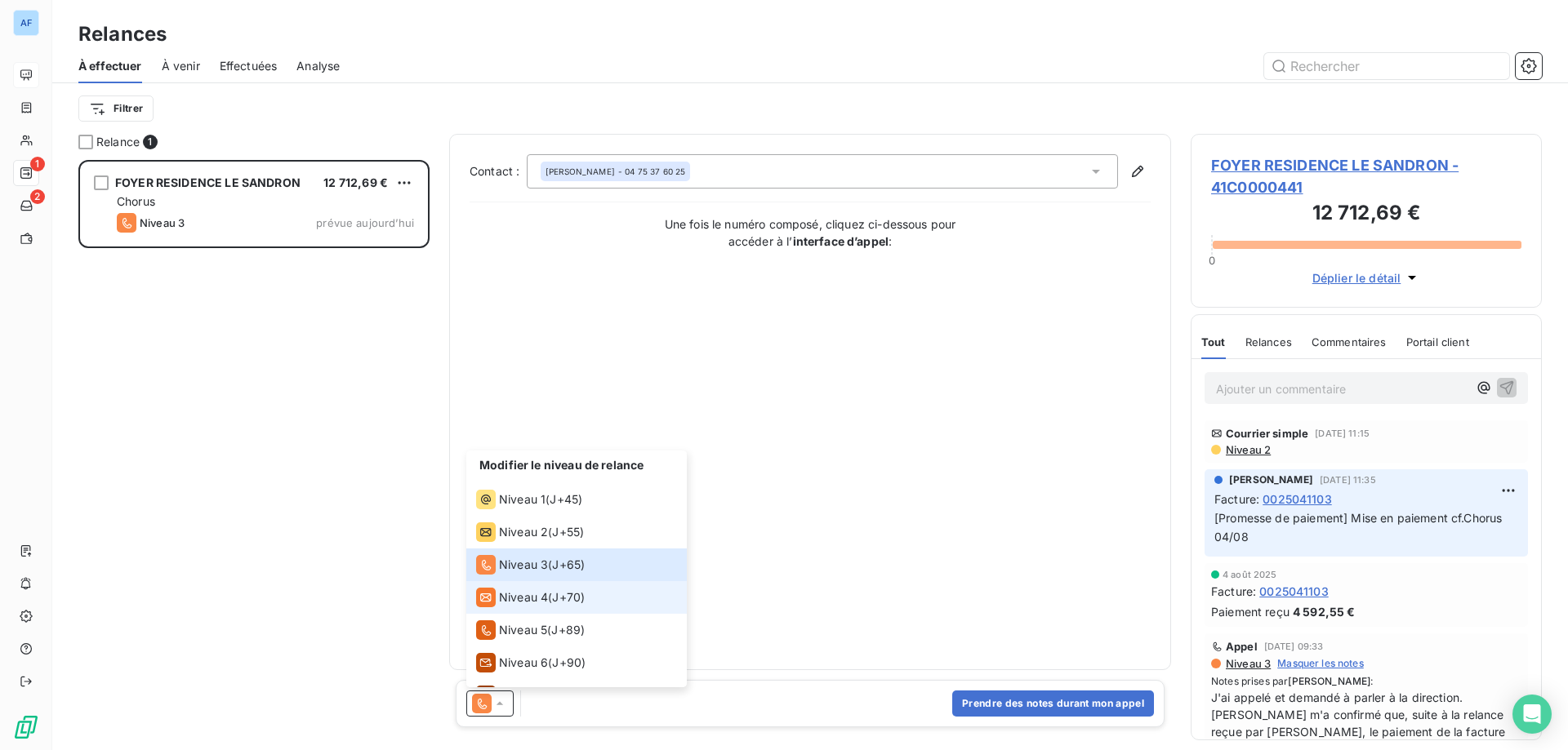
click at [543, 598] on span "Niveau 4" at bounding box center [524, 598] width 49 height 17
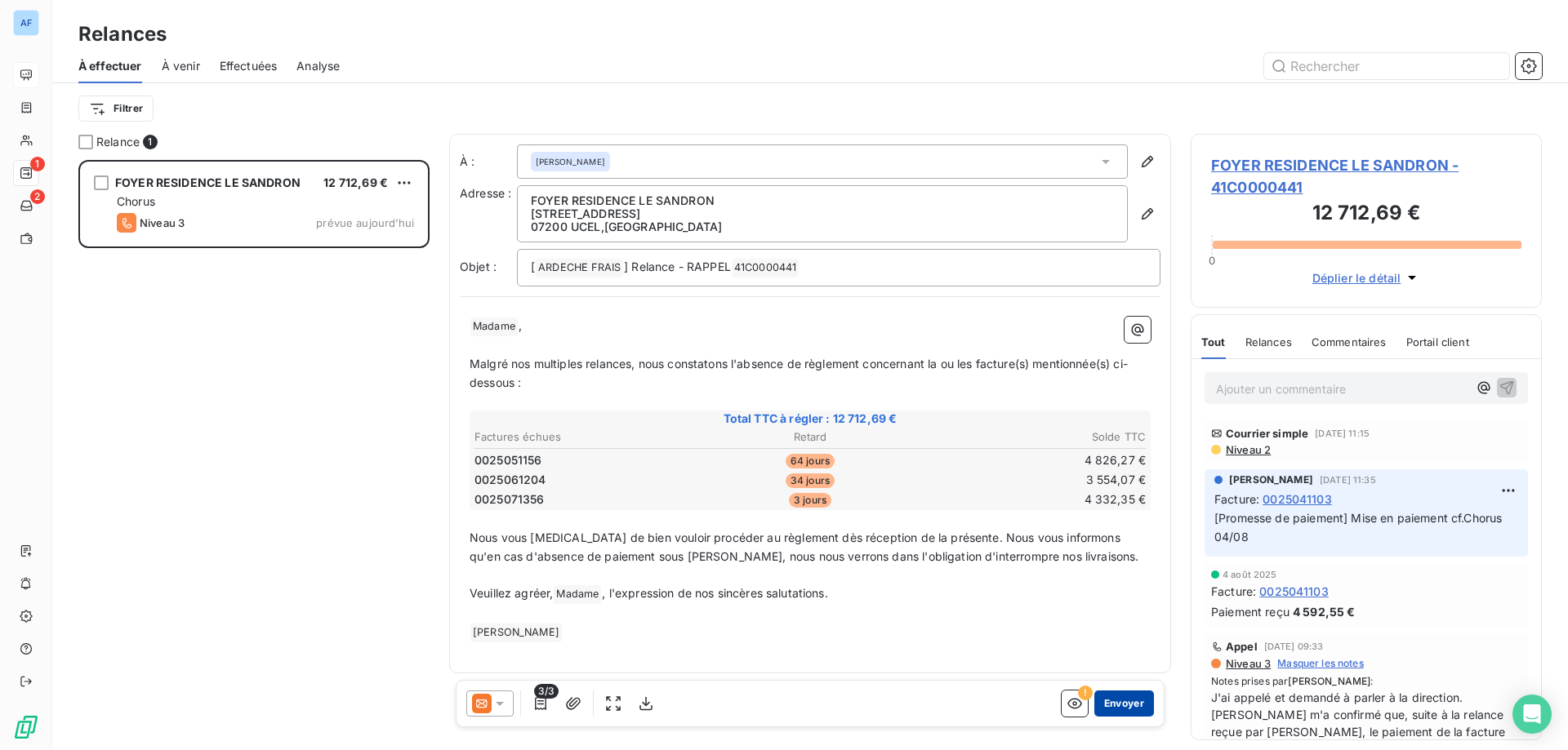
click at [1130, 706] on button "Envoyer" at bounding box center [1125, 704] width 60 height 26
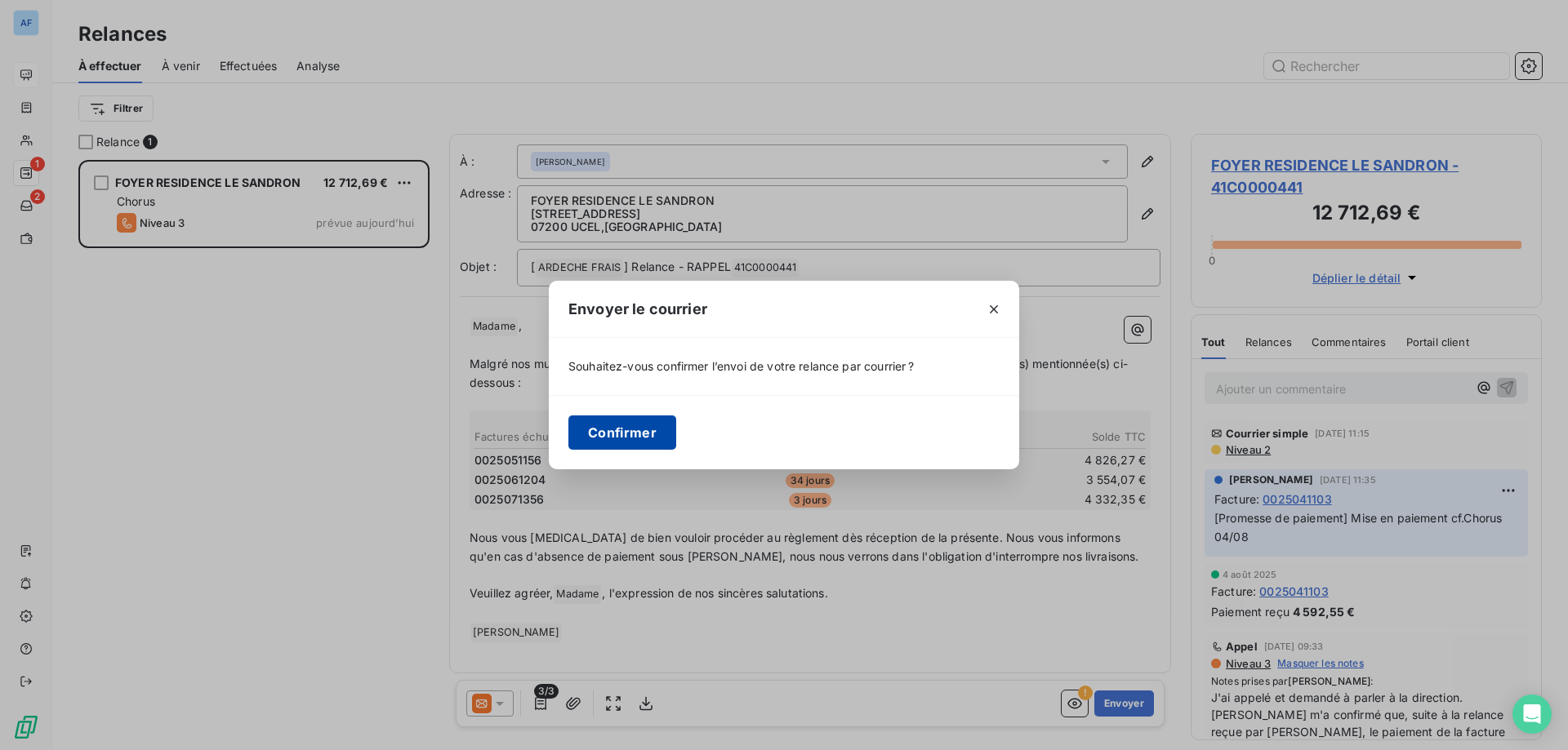
click at [629, 443] on button "Confirmer" at bounding box center [622, 433] width 108 height 34
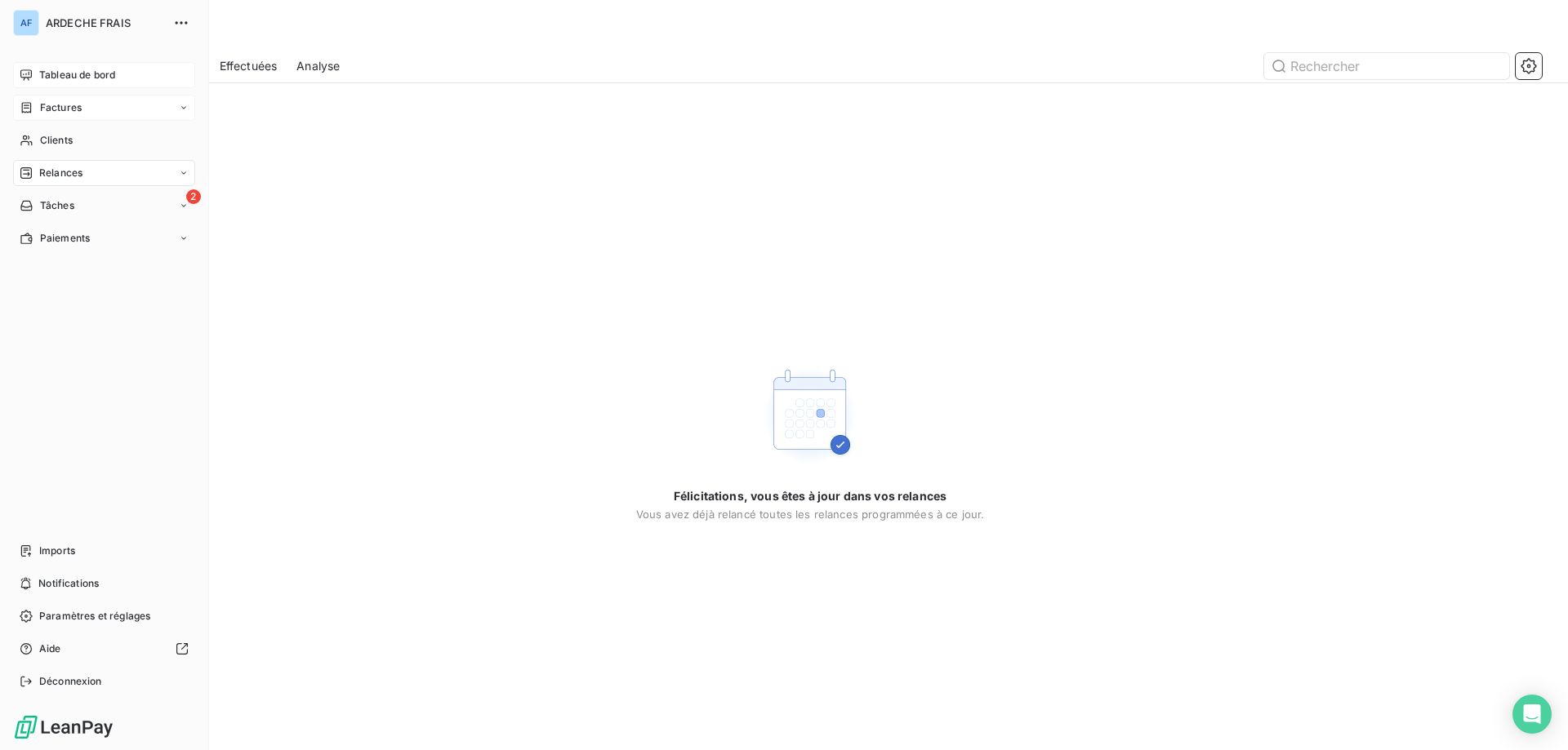
click at [33, 109] on icon at bounding box center [26, 108] width 14 height 13
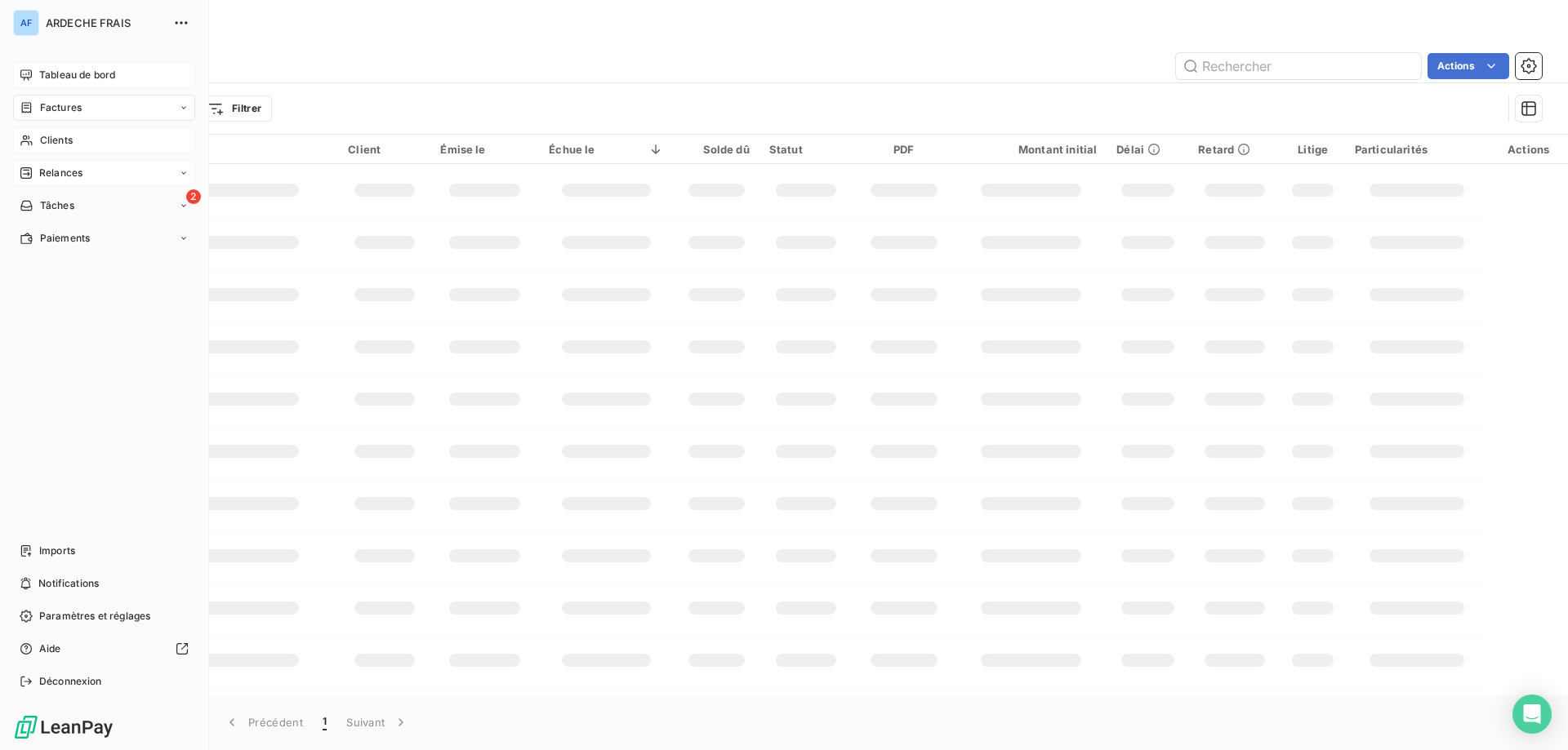
click at [31, 145] on icon at bounding box center [26, 140] width 14 height 13
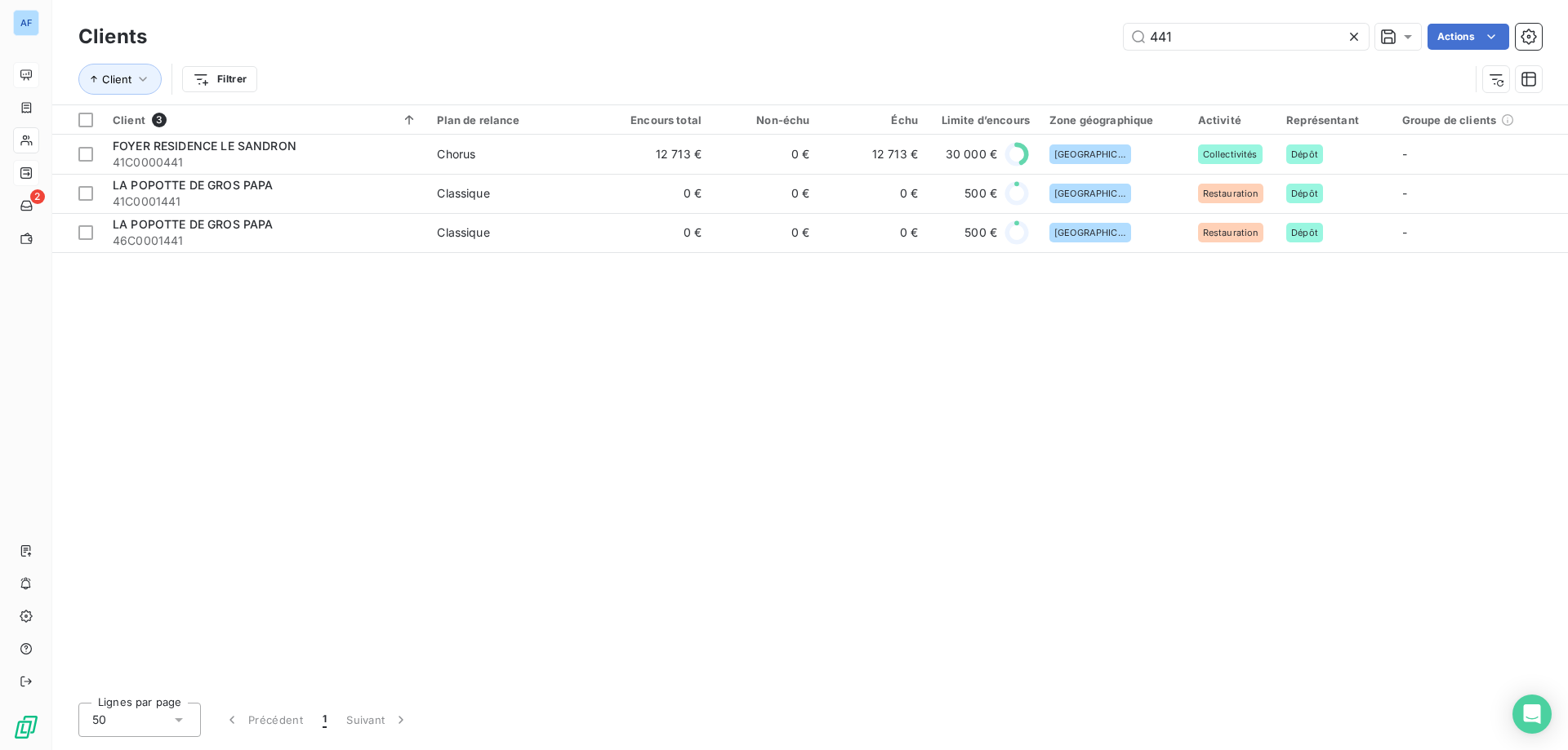
drag, startPoint x: 1180, startPoint y: 40, endPoint x: 861, endPoint y: 31, distance: 319.1
click at [861, 31] on div "441 Actions" at bounding box center [854, 37] width 1375 height 26
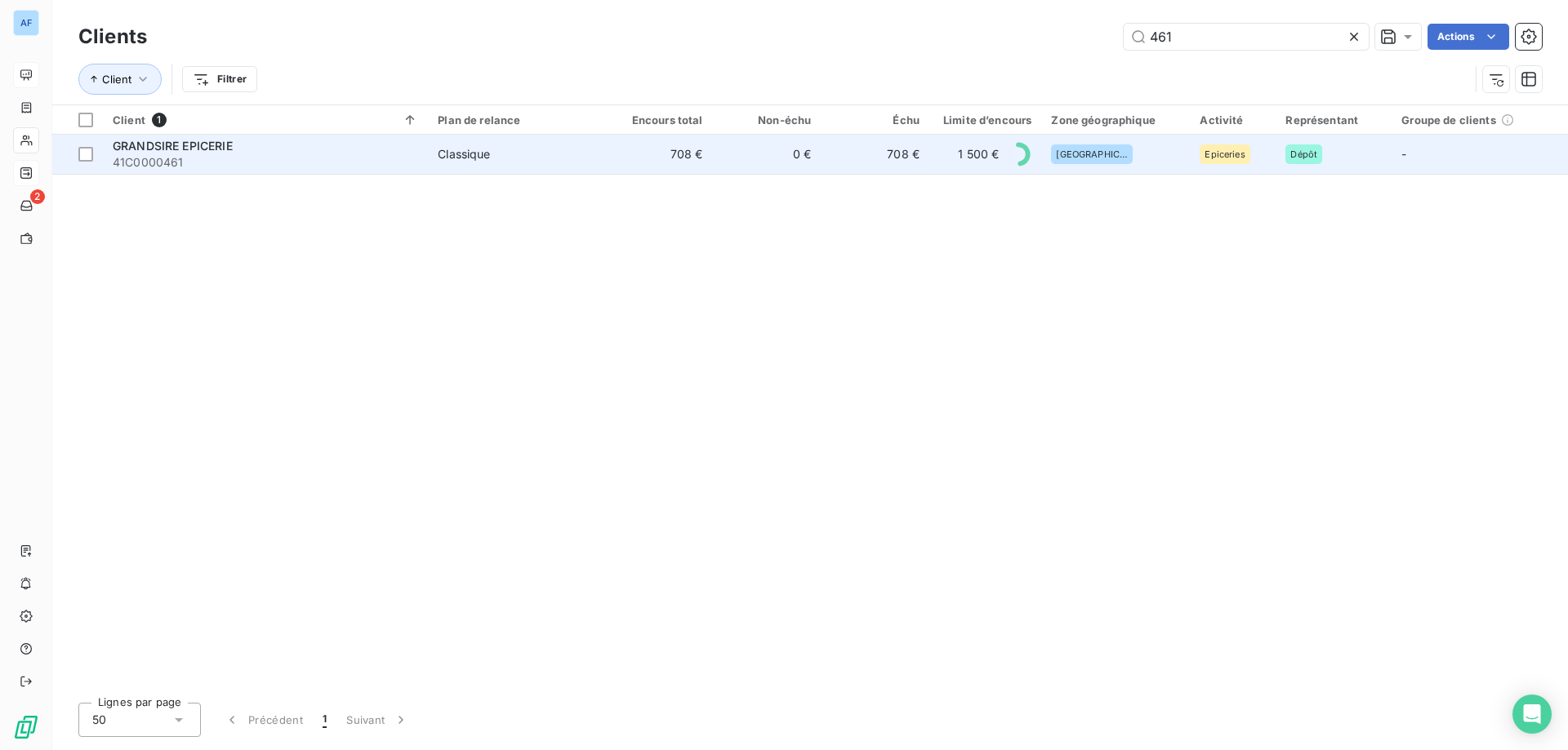
type input "461"
click at [737, 160] on td "0 €" at bounding box center [767, 154] width 108 height 39
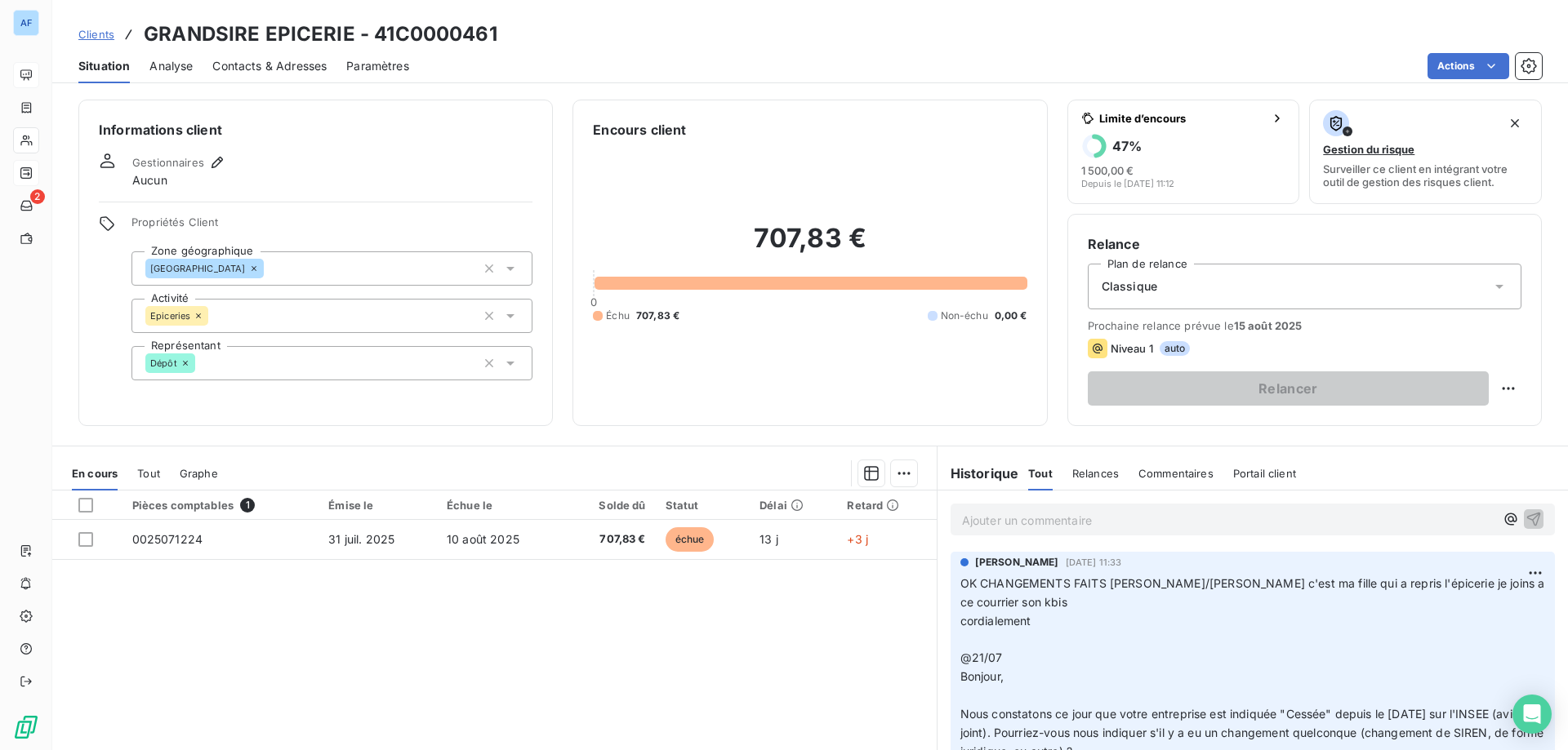
click at [100, 33] on span "Clients" at bounding box center [96, 34] width 36 height 13
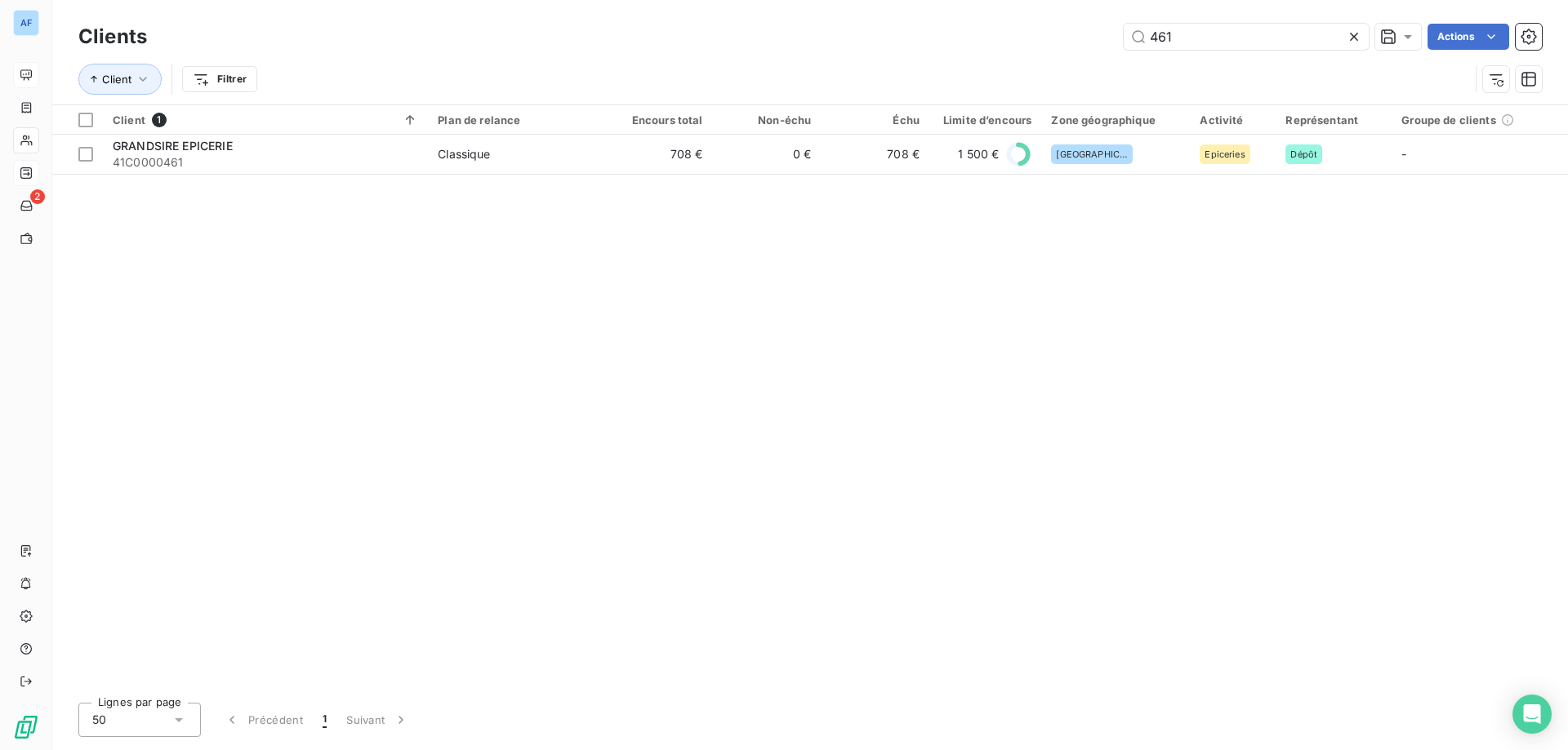
drag, startPoint x: 1060, startPoint y: 38, endPoint x: 584, endPoint y: 65, distance: 476.8
click at [633, 64] on div "Clients 461 Actions Client Filtrer" at bounding box center [810, 62] width 1463 height 85
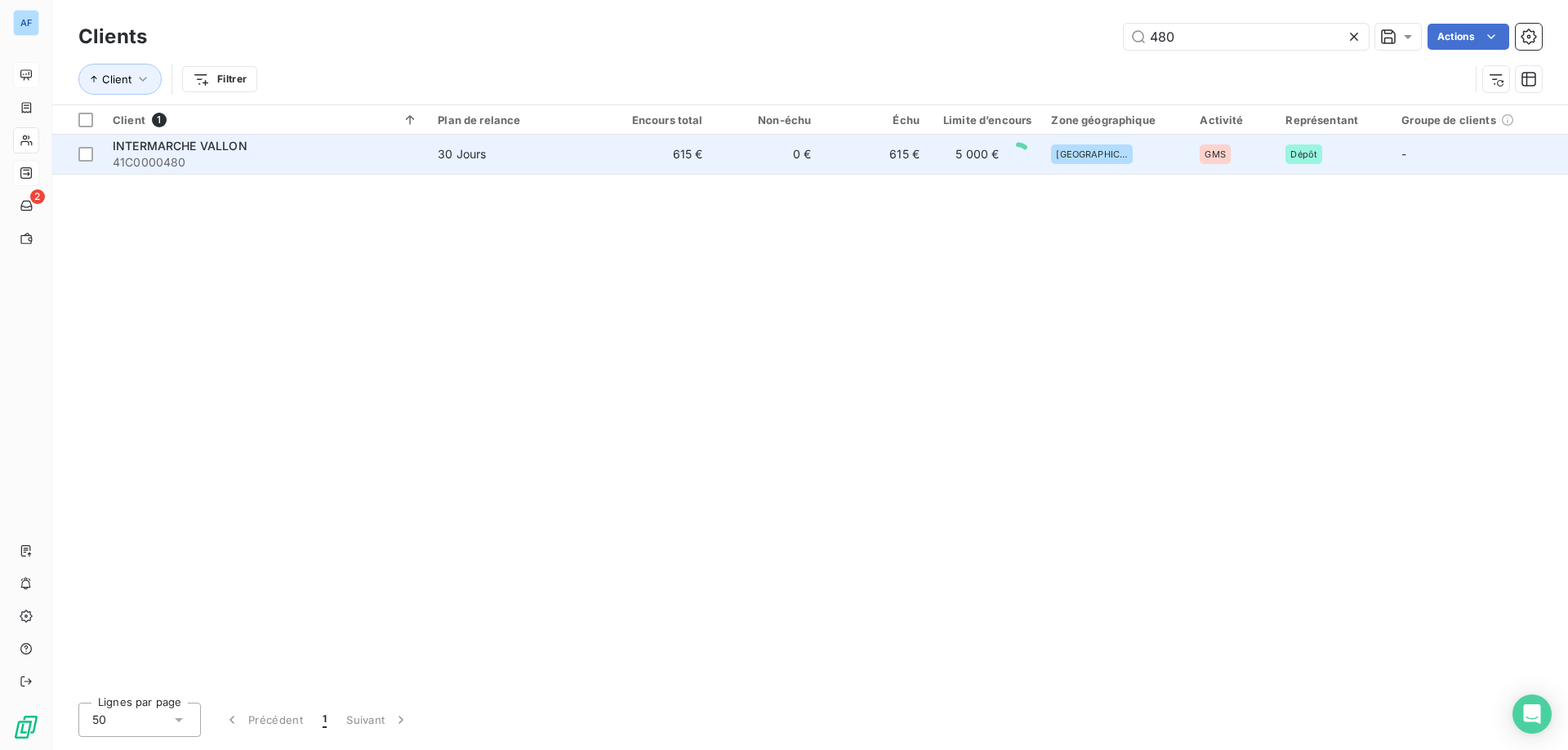
type input "480"
click at [543, 147] on span "30 Jours" at bounding box center [516, 154] width 157 height 17
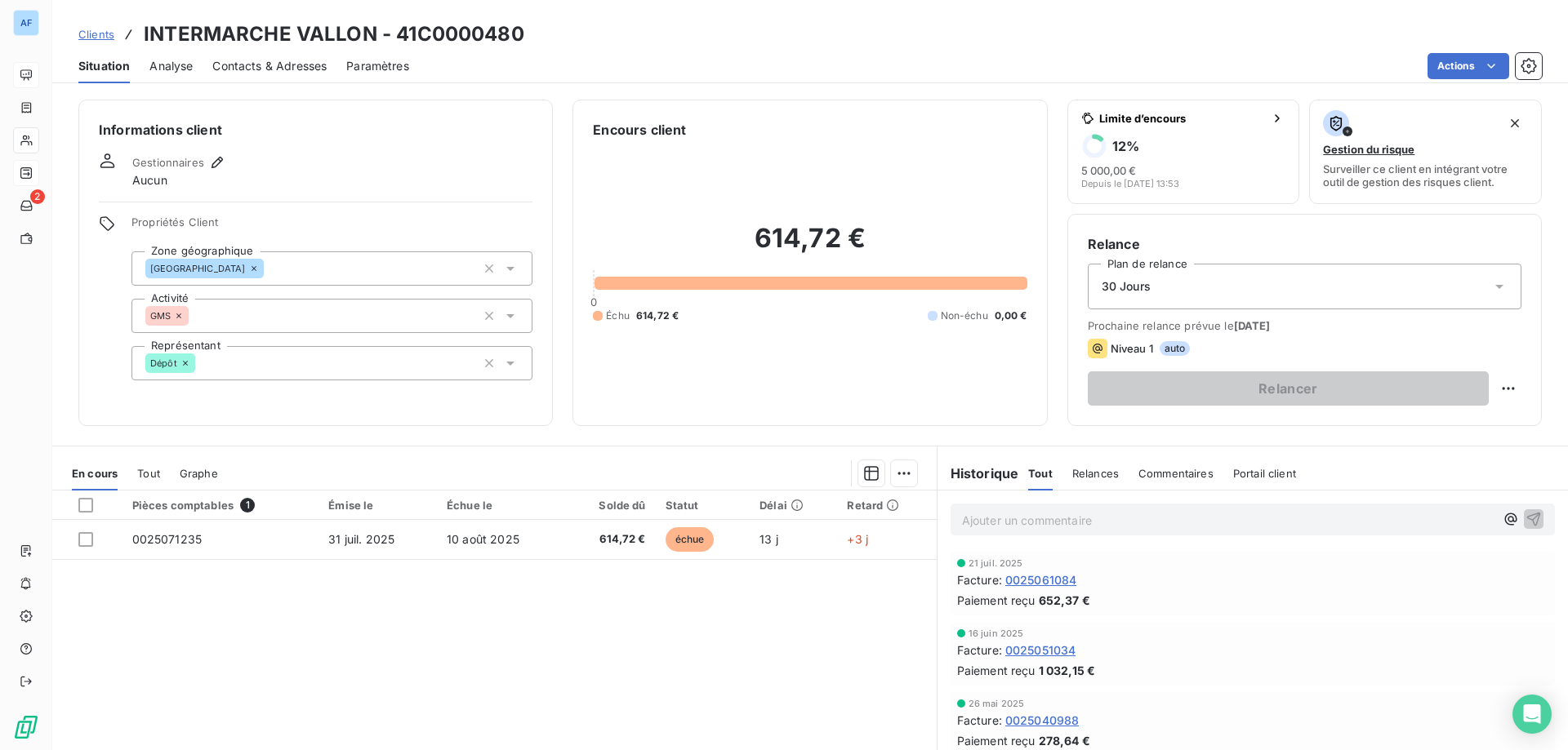
click at [104, 33] on span "Clients" at bounding box center [96, 34] width 36 height 13
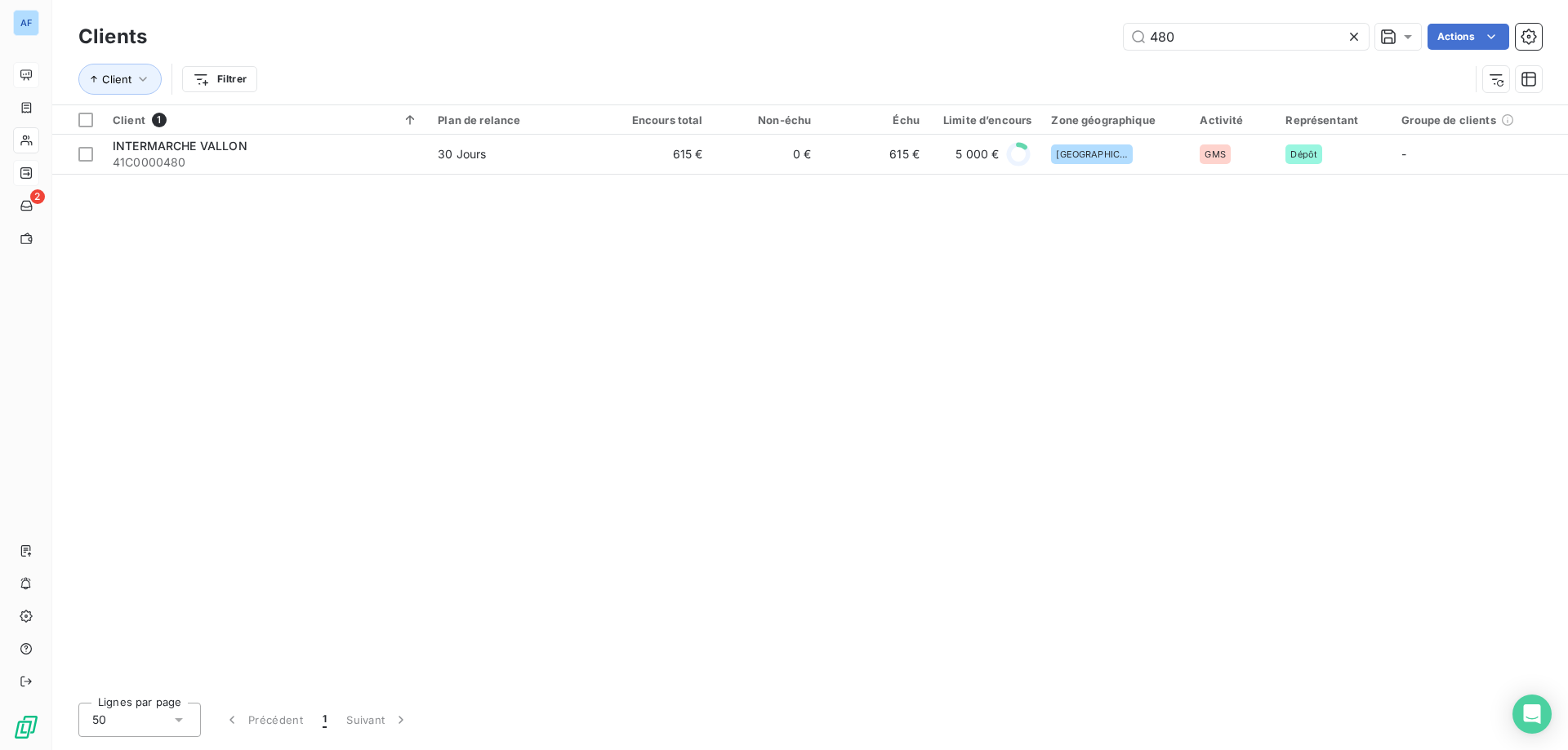
drag, startPoint x: 1189, startPoint y: 46, endPoint x: 807, endPoint y: 34, distance: 382.2
click at [807, 34] on div "480 Actions" at bounding box center [854, 37] width 1375 height 26
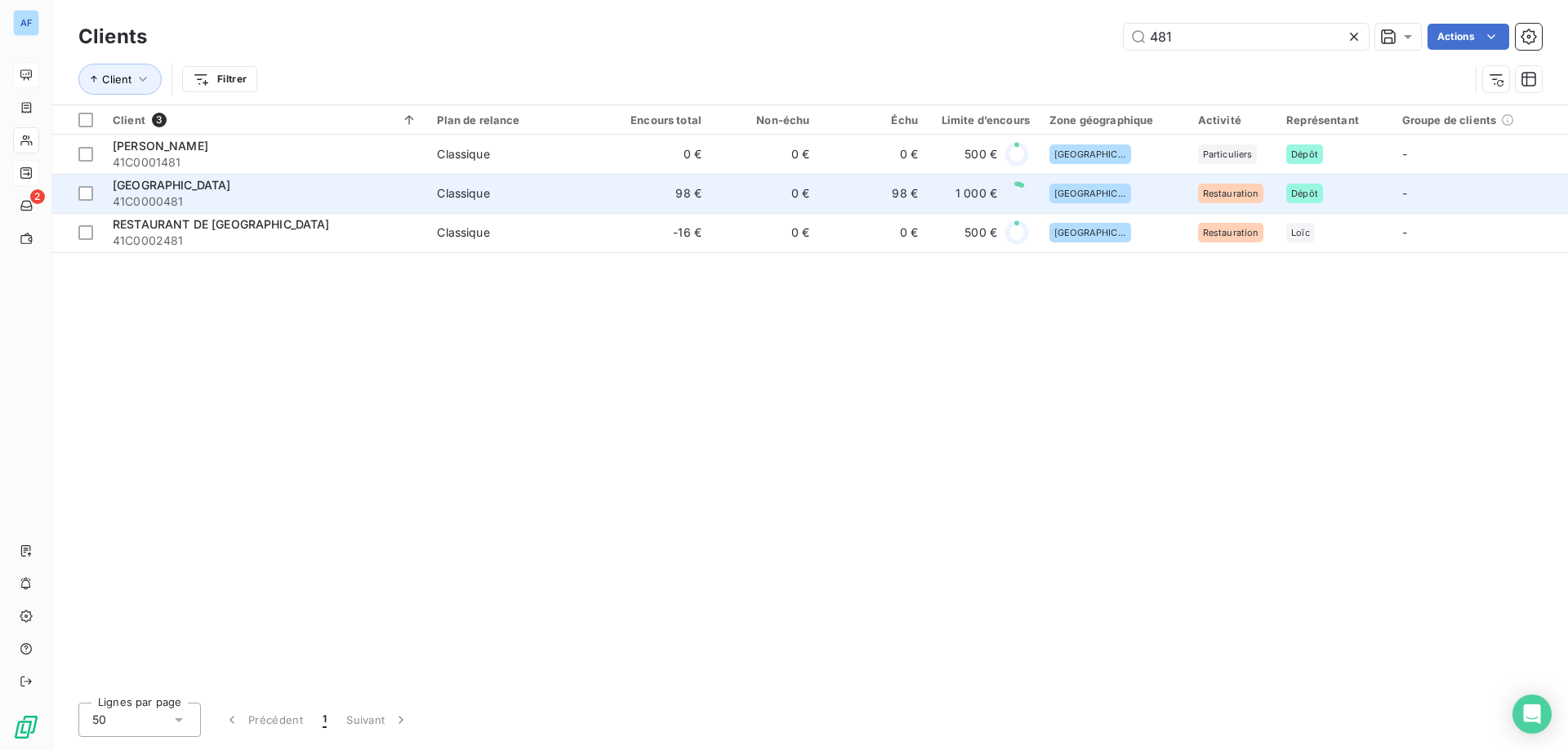
type input "481"
click at [256, 186] on div "HOTEL SAINT JACQUES" at bounding box center [265, 185] width 305 height 17
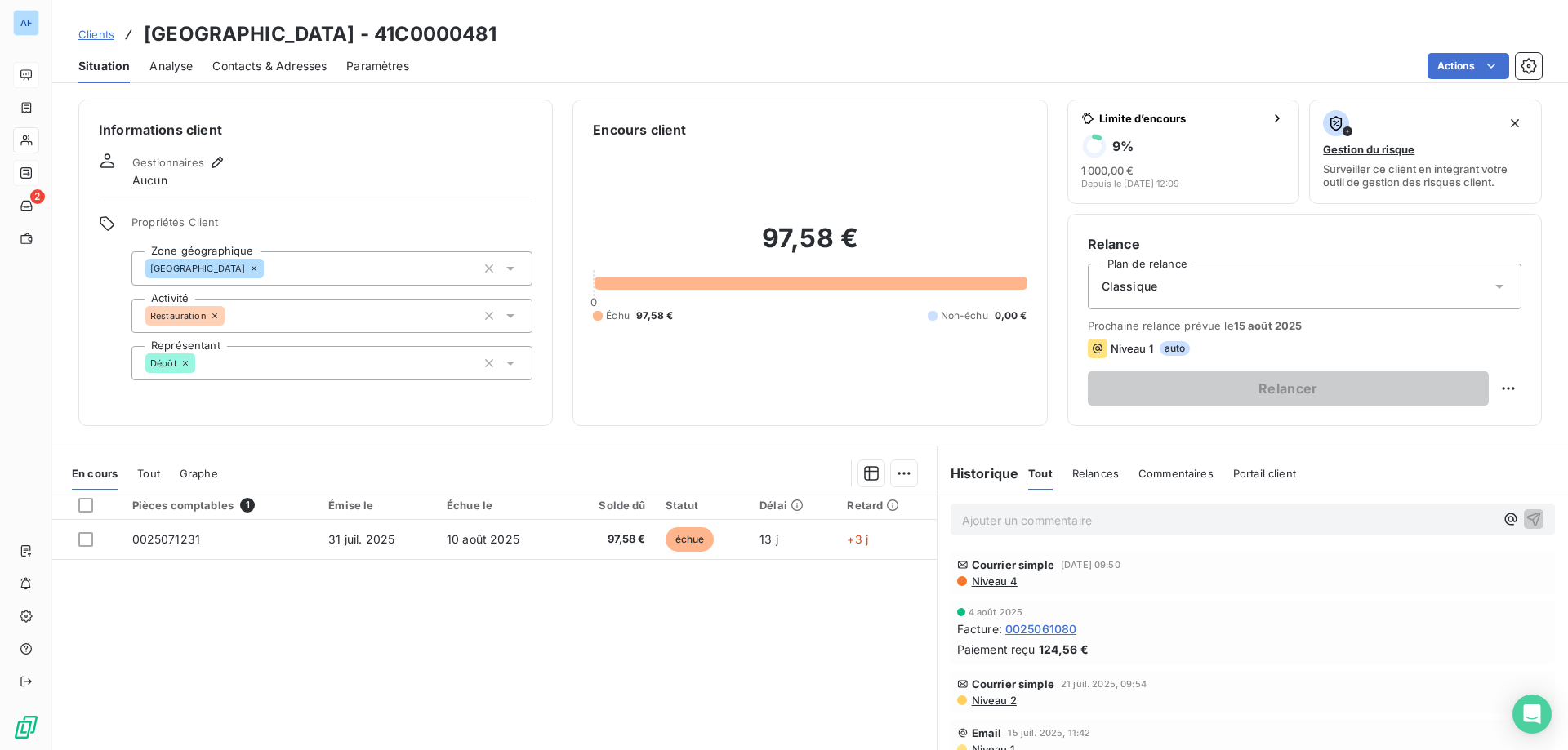
click at [998, 584] on span "Niveau 4" at bounding box center [994, 581] width 48 height 13
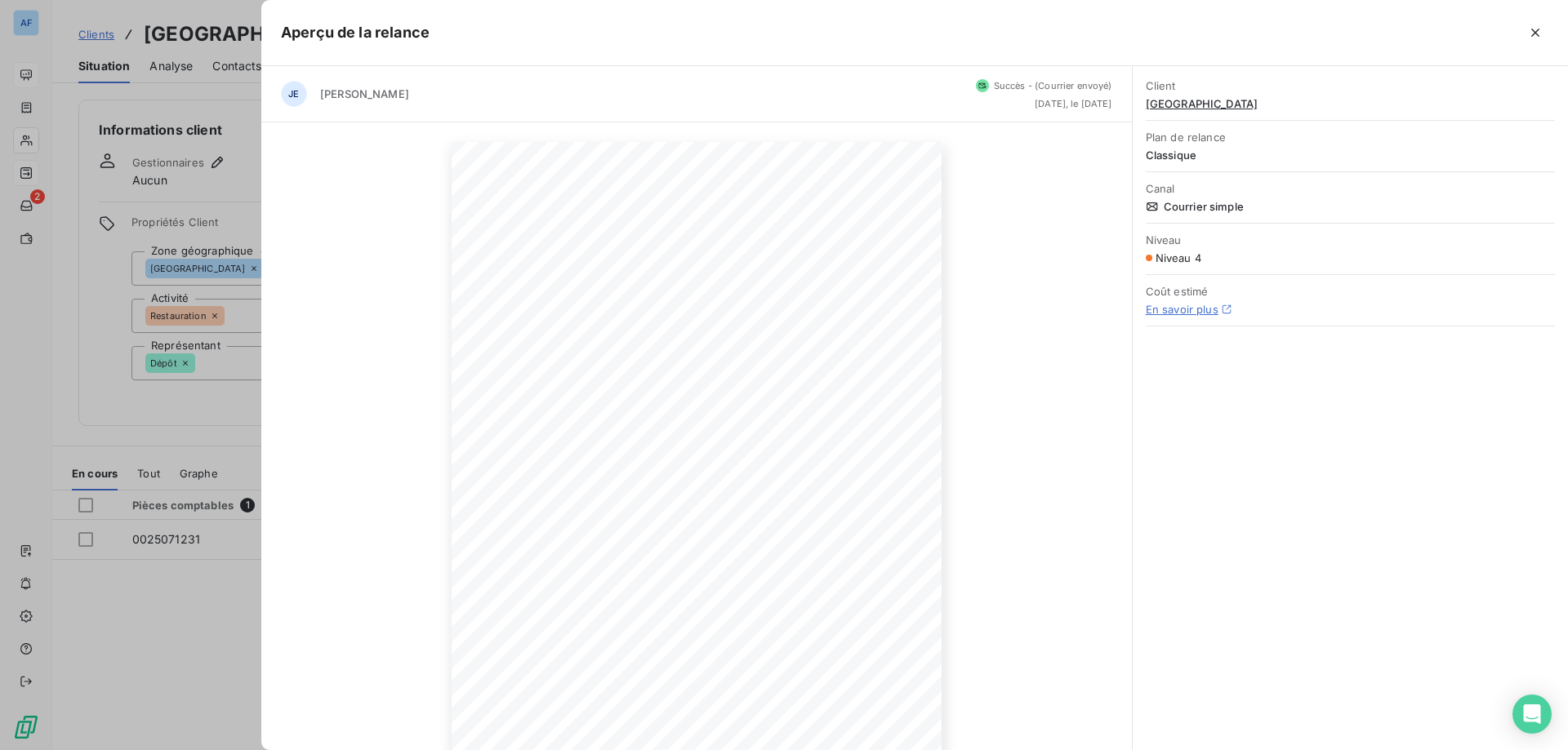
scroll to position [105, 0]
click at [1536, 26] on icon "button" at bounding box center [1535, 33] width 17 height 17
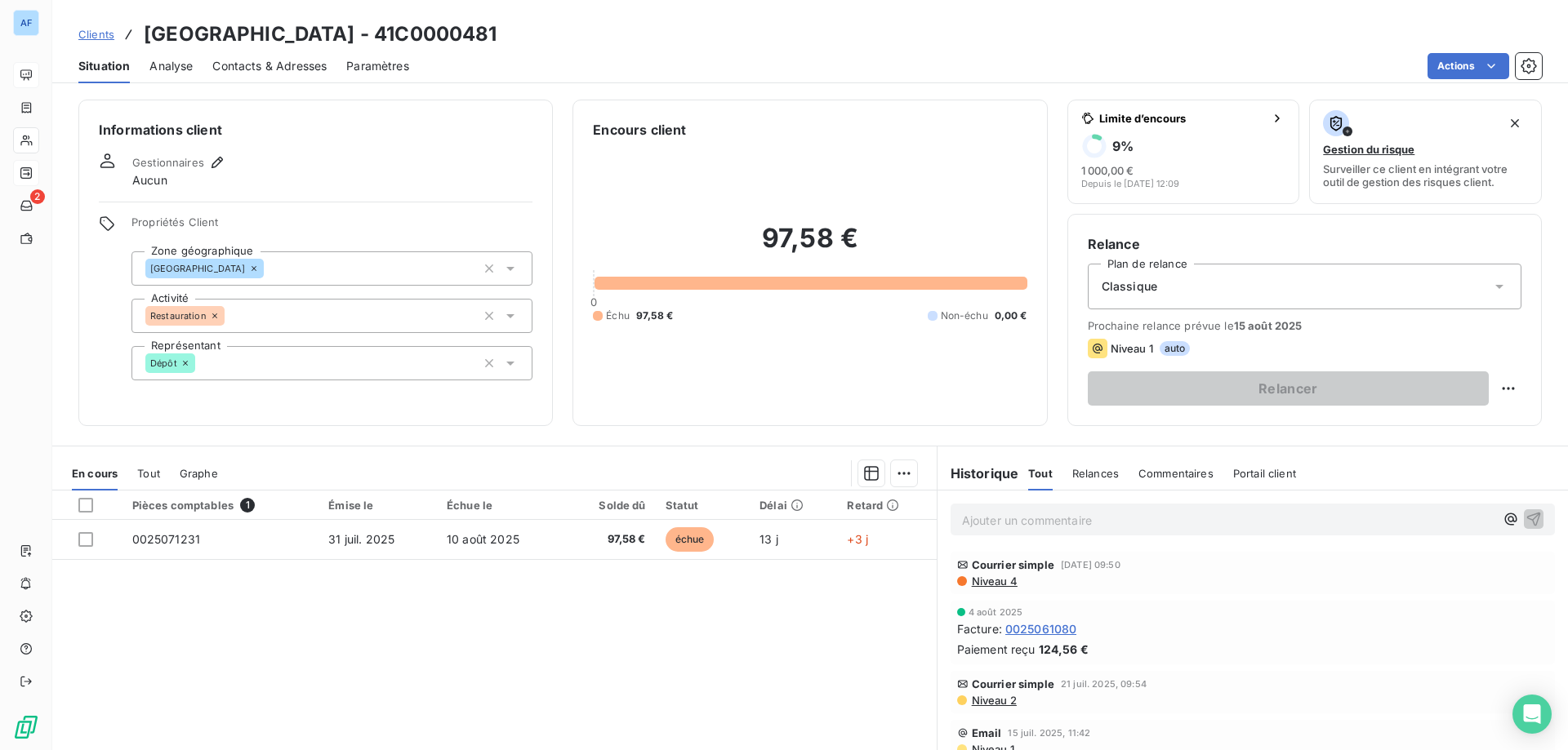
click at [106, 33] on span "Clients" at bounding box center [96, 34] width 36 height 13
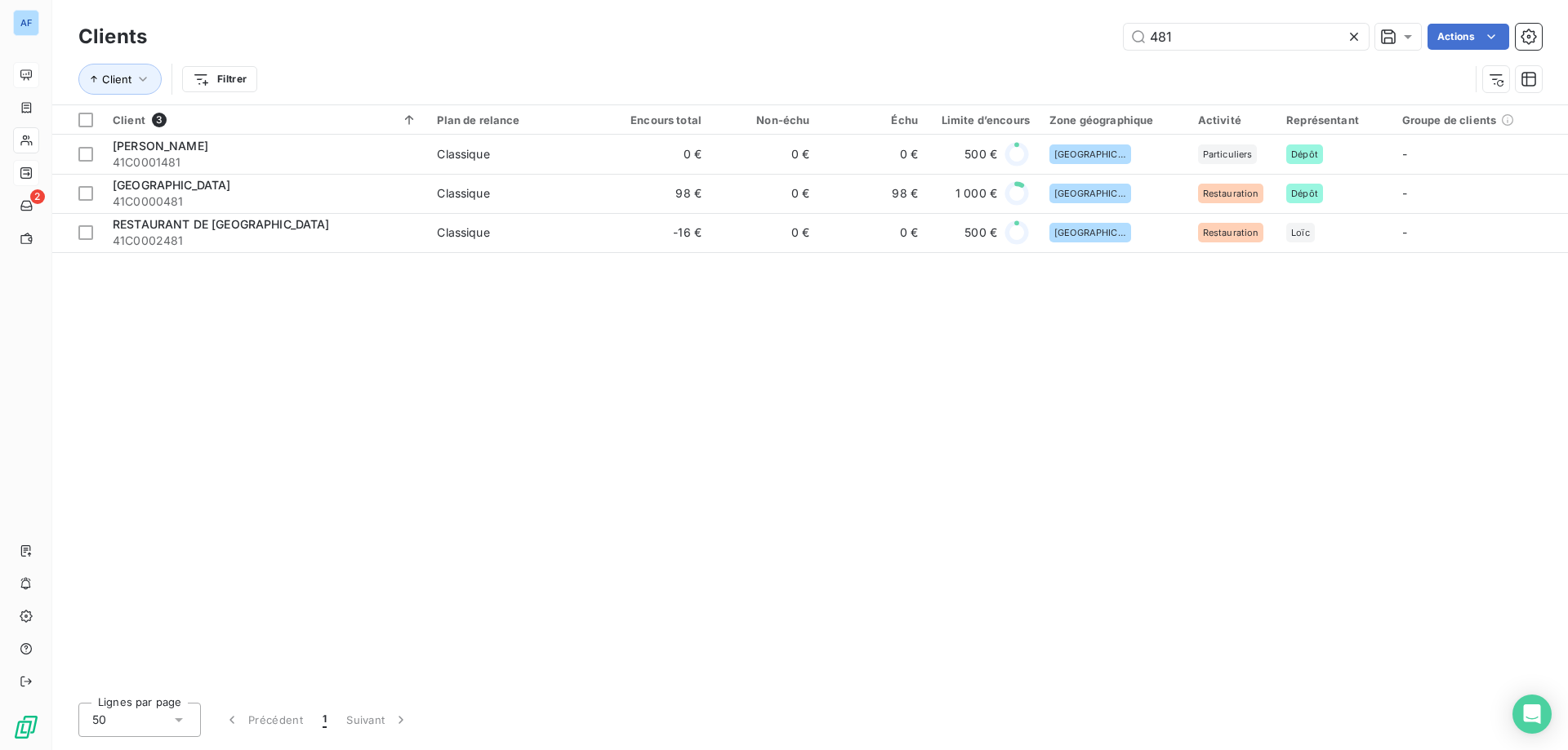
drag, startPoint x: 1180, startPoint y: 39, endPoint x: 791, endPoint y: 36, distance: 389.0
click at [791, 36] on div "481 Actions" at bounding box center [854, 37] width 1375 height 26
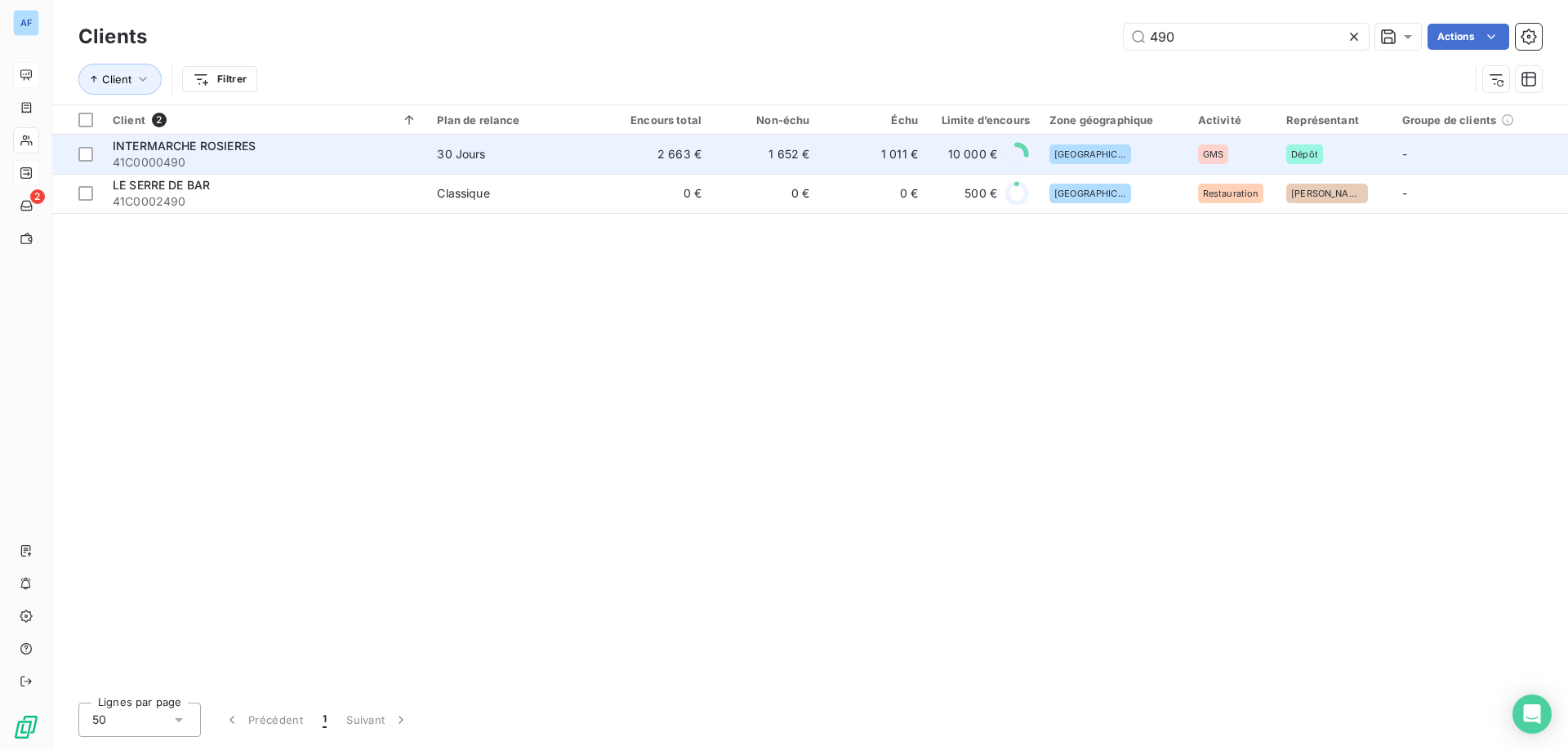
type input "490"
click at [730, 157] on td "1 652 €" at bounding box center [765, 154] width 108 height 39
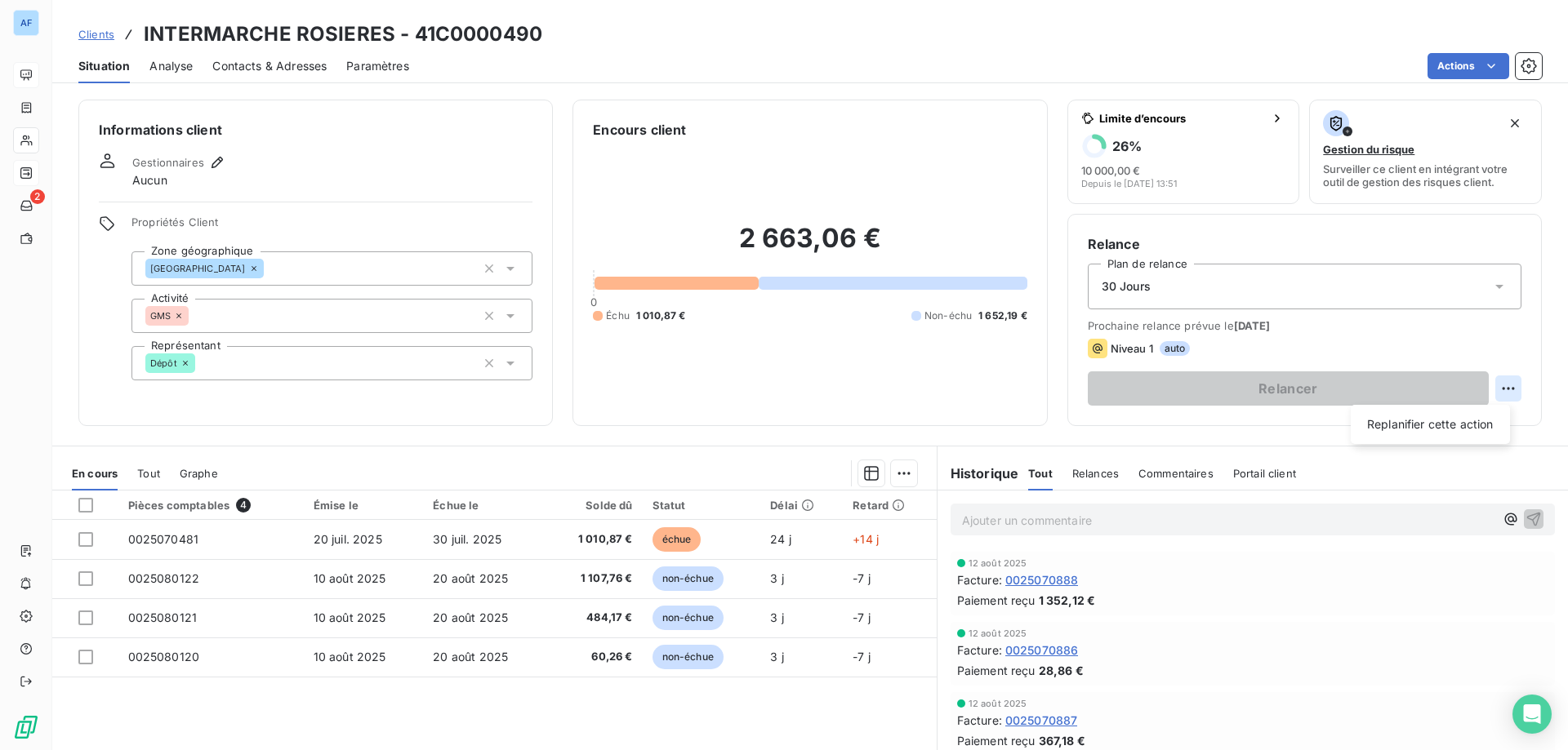
click at [1502, 388] on html "AF 2 Clients INTERMARCHE ROSIERES - 41C0000490 Situation Analyse Contacts & Adr…" at bounding box center [784, 375] width 1568 height 750
click at [1431, 422] on div "Replanifier cette action" at bounding box center [1431, 425] width 146 height 26
select select "7"
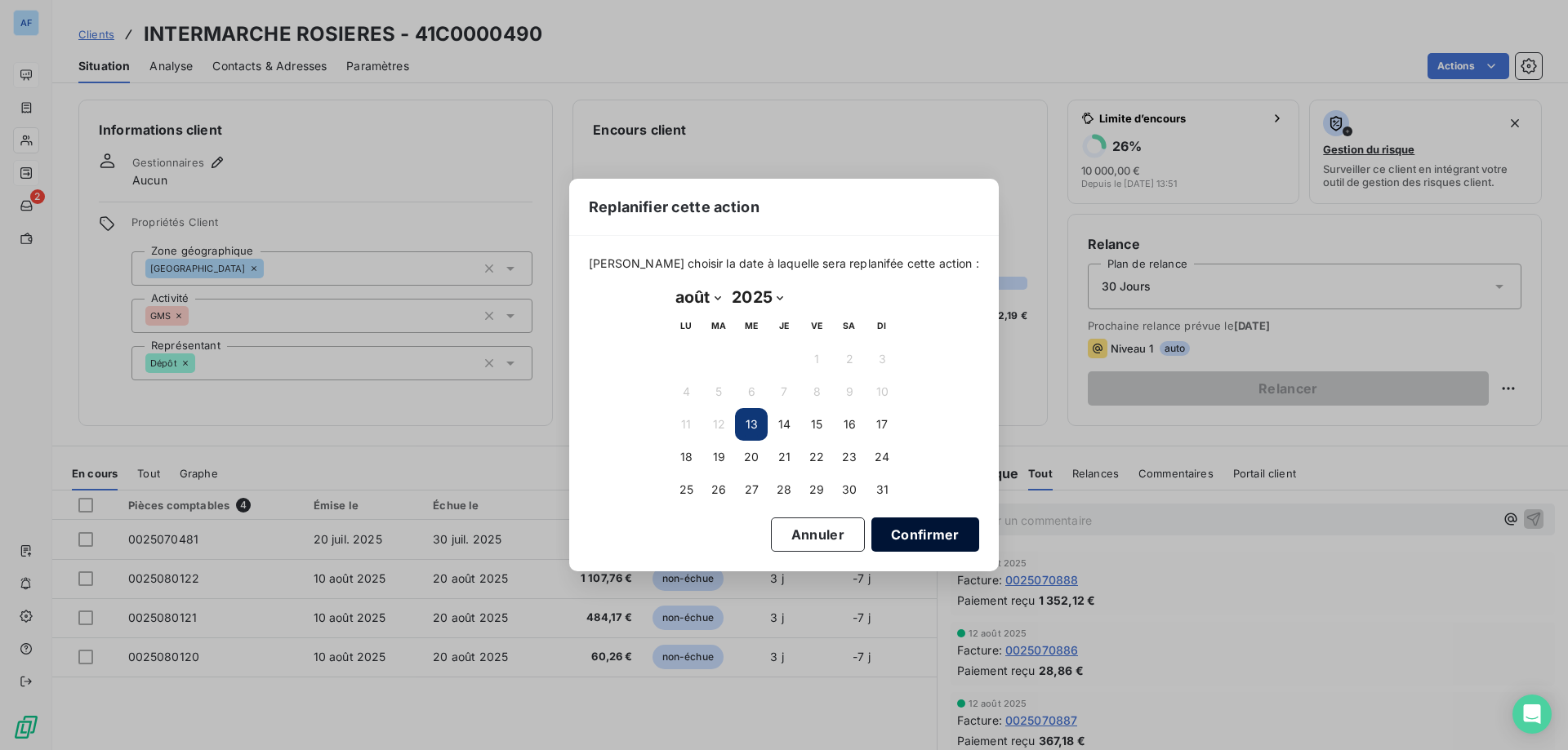
click at [896, 540] on button "Confirmer" at bounding box center [925, 534] width 108 height 34
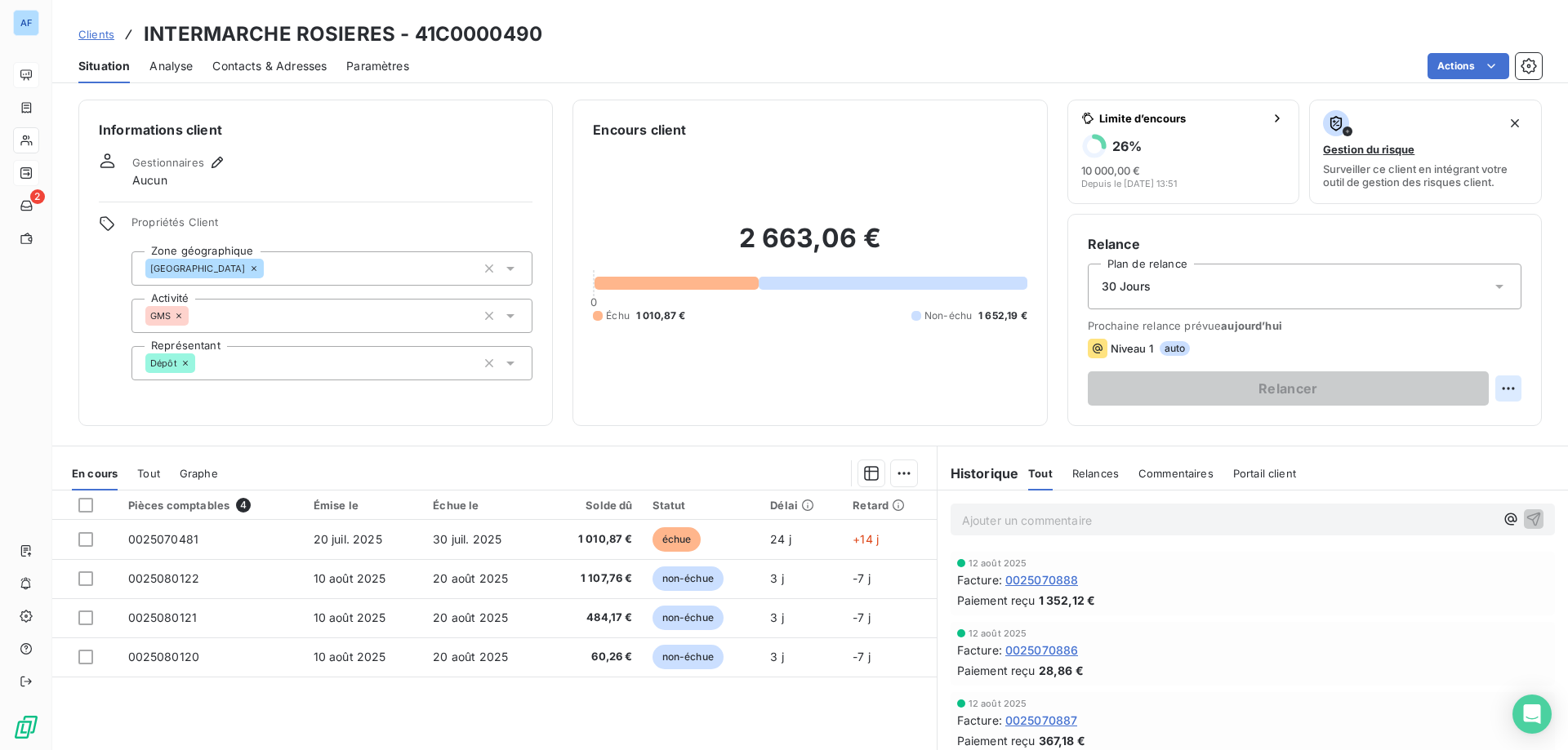
click at [1495, 387] on html "AF 2 Clients INTERMARCHE ROSIERES - 41C0000490 Situation Analyse Contacts & Adr…" at bounding box center [784, 375] width 1568 height 750
click at [1456, 420] on div "Replanifier cette action" at bounding box center [1431, 425] width 146 height 26
select select "7"
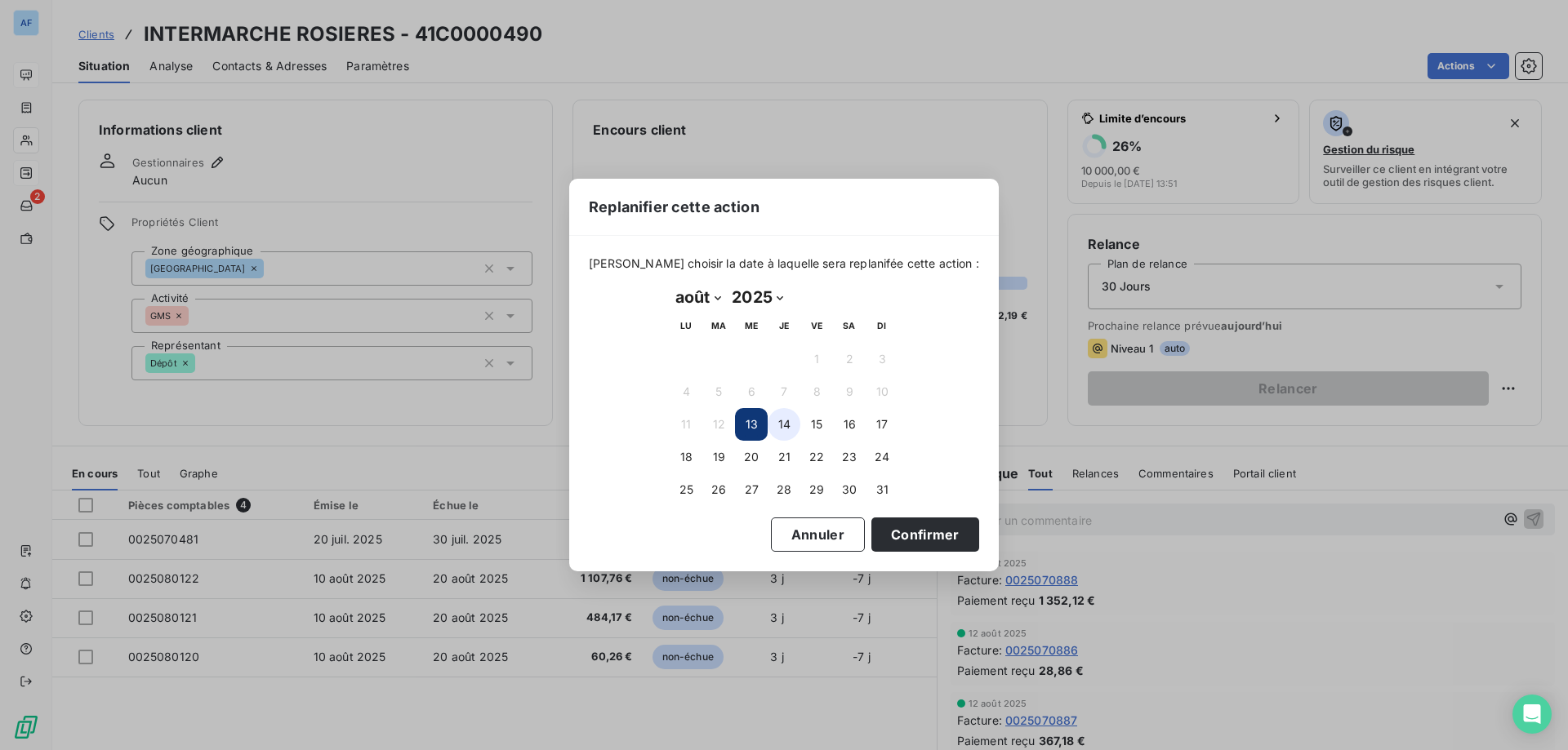
click at [790, 426] on button "14" at bounding box center [784, 424] width 33 height 33
click at [753, 425] on button "13" at bounding box center [751, 424] width 33 height 33
click at [1300, 449] on div "Replanifier cette action Veuillez choisir la date à laquelle sera replanifée ce…" at bounding box center [784, 375] width 1568 height 750
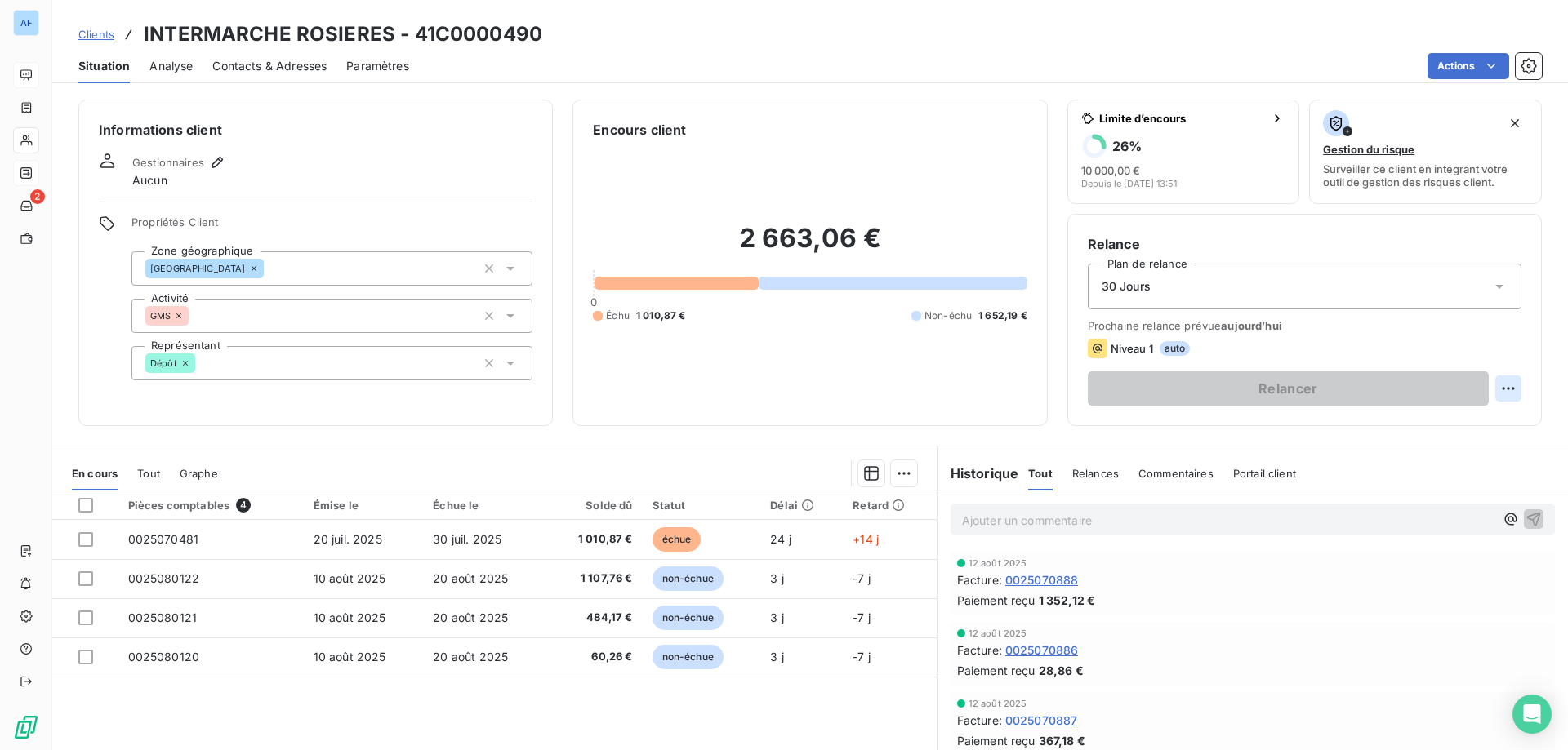
click at [1486, 383] on html "AF 2 Clients INTERMARCHE ROSIERES - 41C0000490 Situation Analyse Contacts & Adr…" at bounding box center [784, 375] width 1568 height 750
click at [1424, 427] on div "Replanifier cette action" at bounding box center [1431, 425] width 146 height 26
select select "7"
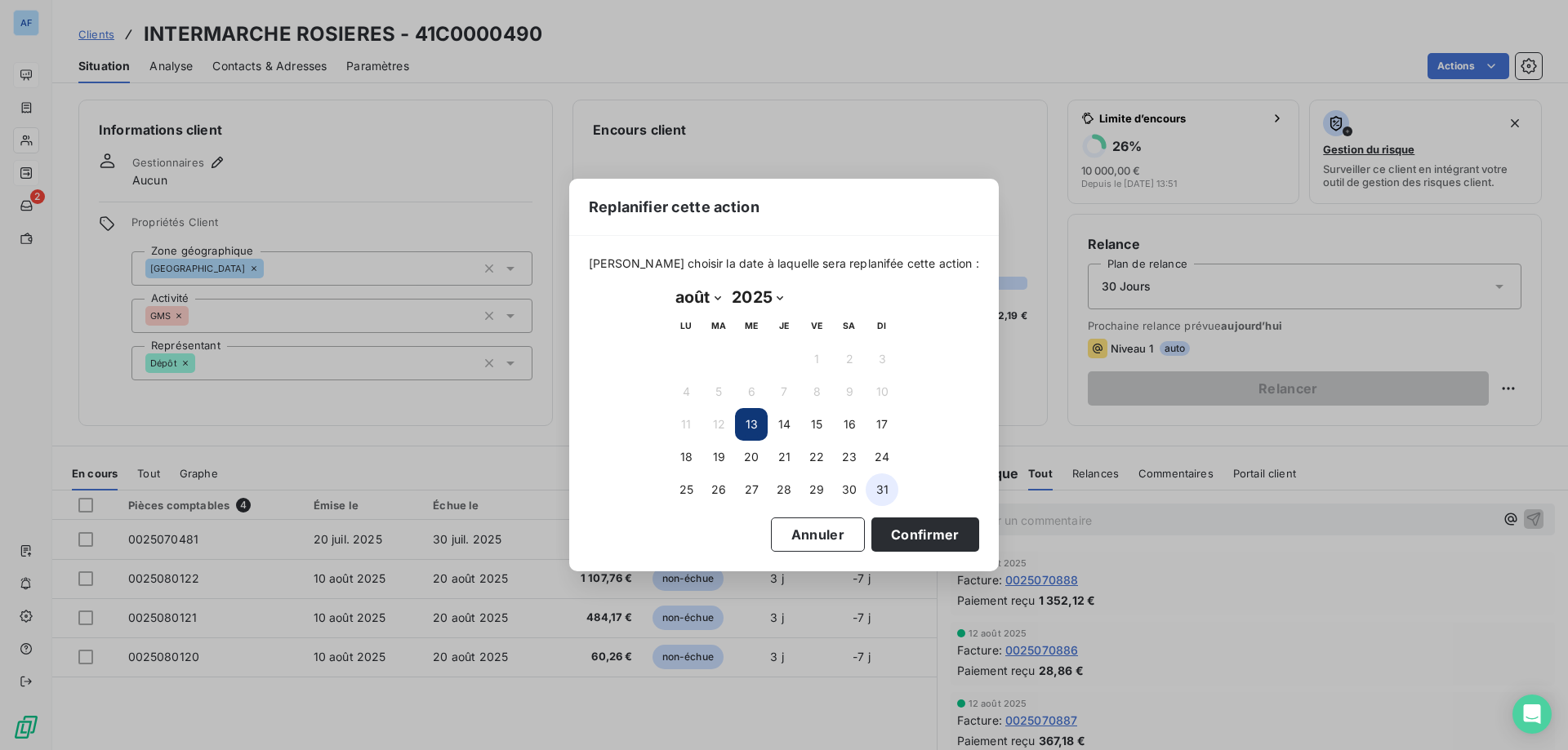
click at [883, 485] on button "31" at bounding box center [881, 489] width 33 height 33
click at [907, 531] on button "Confirmer" at bounding box center [925, 534] width 108 height 34
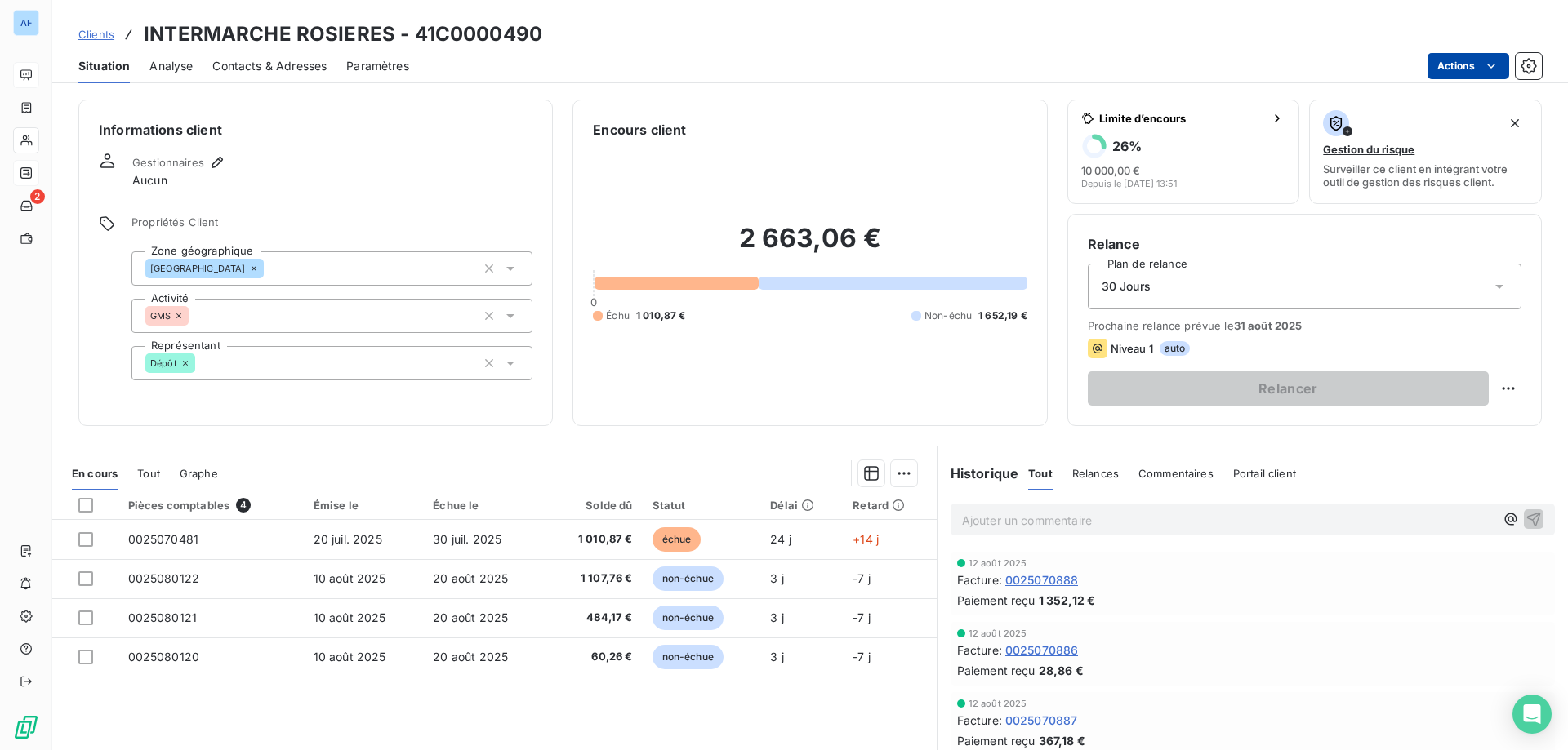
click at [1470, 71] on html "AF 2 Clients INTERMARCHE ROSIERES - 41C0000490 Situation Analyse Contacts & Adr…" at bounding box center [784, 375] width 1568 height 750
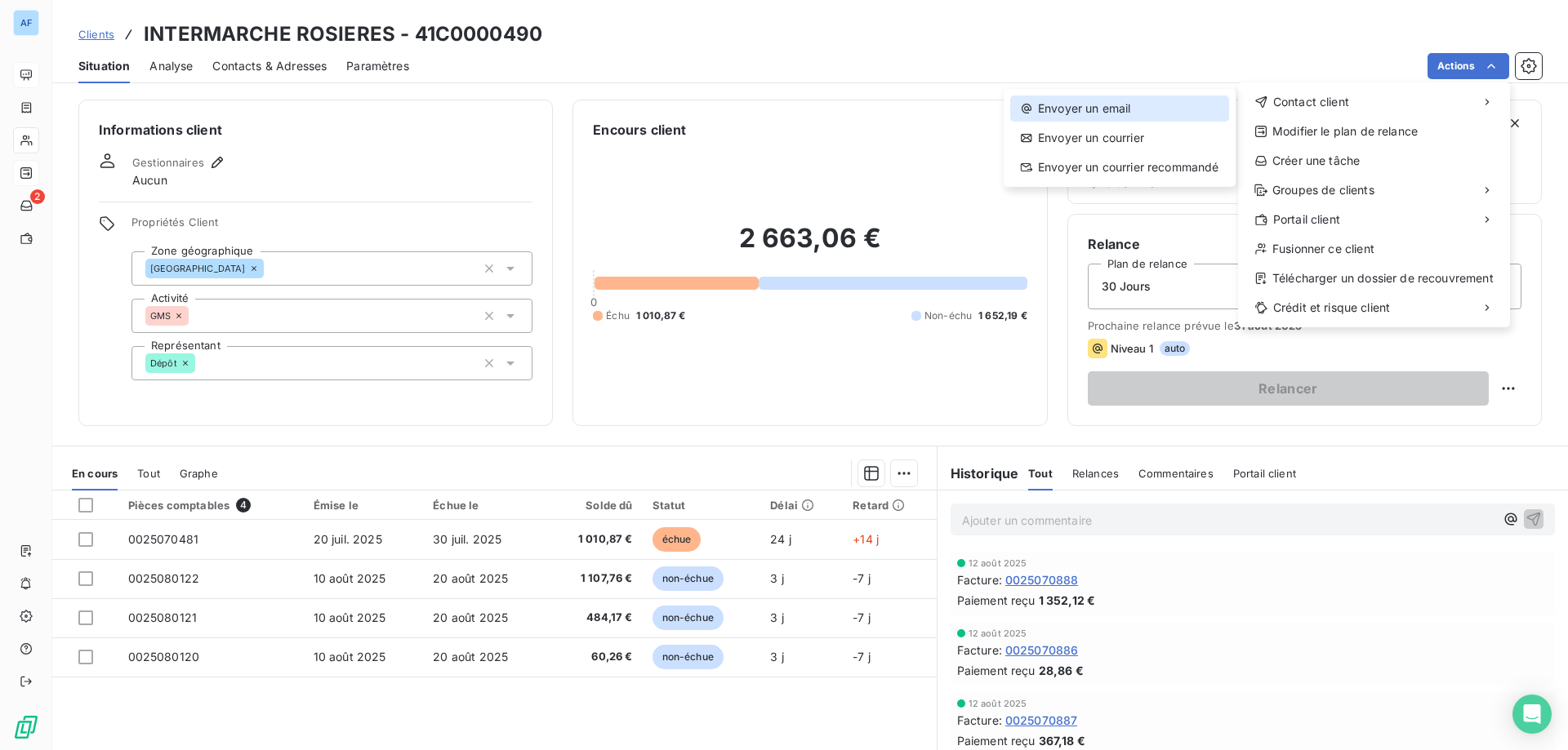
click at [1113, 111] on div "Envoyer un email" at bounding box center [1119, 108] width 219 height 26
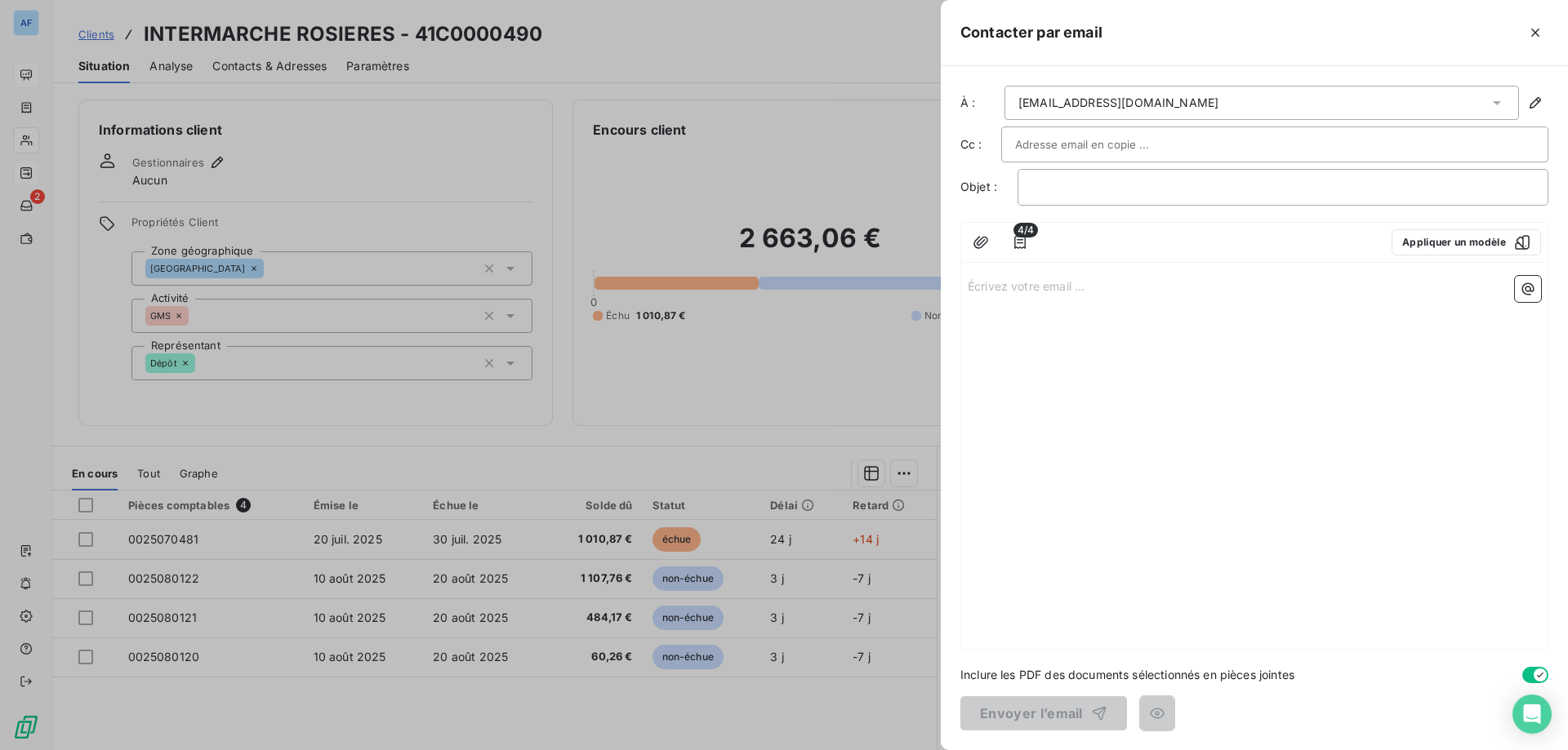
click at [1097, 200] on div "﻿" at bounding box center [1282, 188] width 531 height 37
click at [1102, 192] on p "﻿" at bounding box center [1282, 187] width 503 height 19
click at [1027, 239] on icon "button" at bounding box center [1020, 242] width 17 height 17
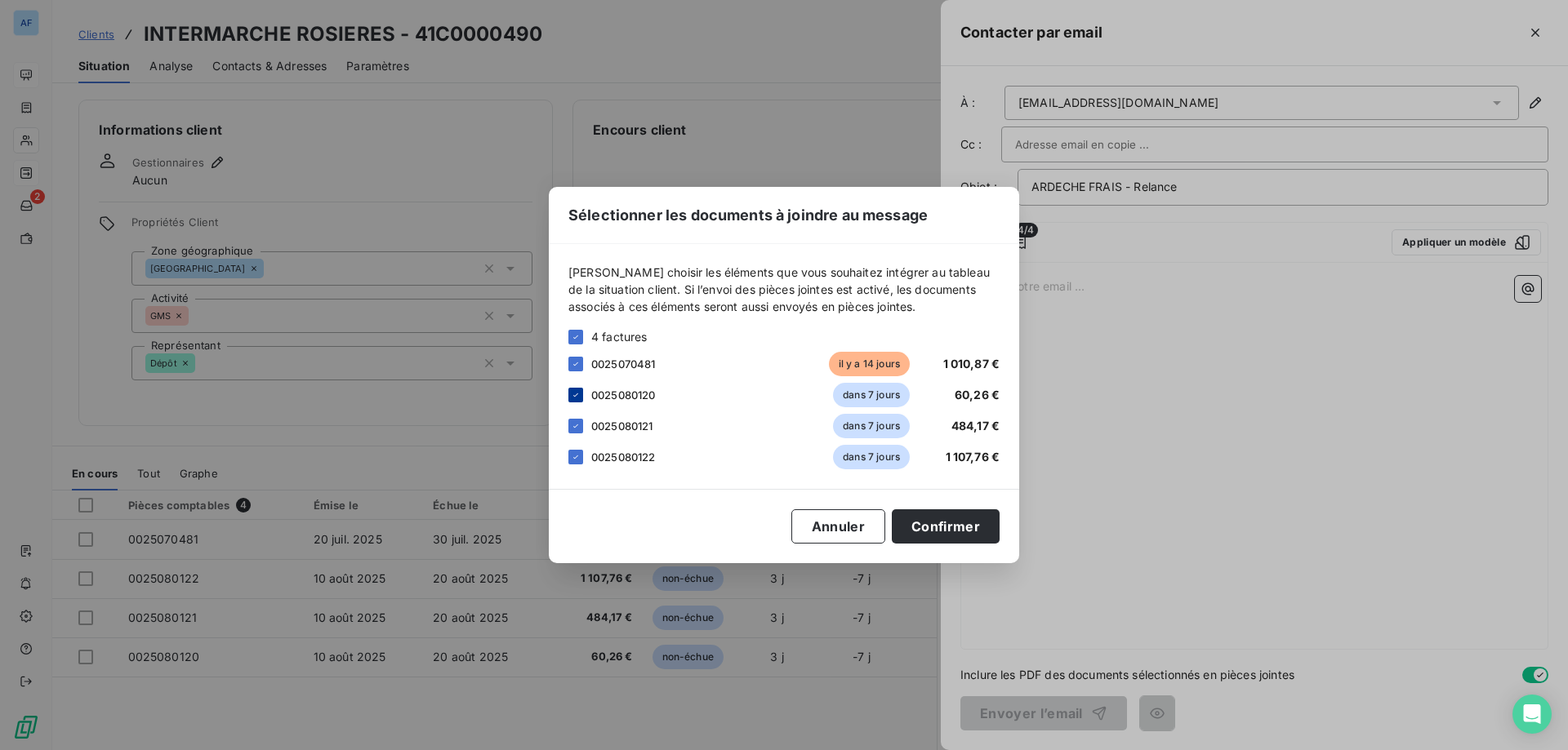
click at [572, 397] on icon at bounding box center [576, 395] width 10 height 10
click at [579, 424] on icon at bounding box center [576, 426] width 10 height 10
click at [576, 450] on div at bounding box center [576, 457] width 15 height 15
click at [970, 530] on button "Confirmer" at bounding box center [946, 526] width 108 height 34
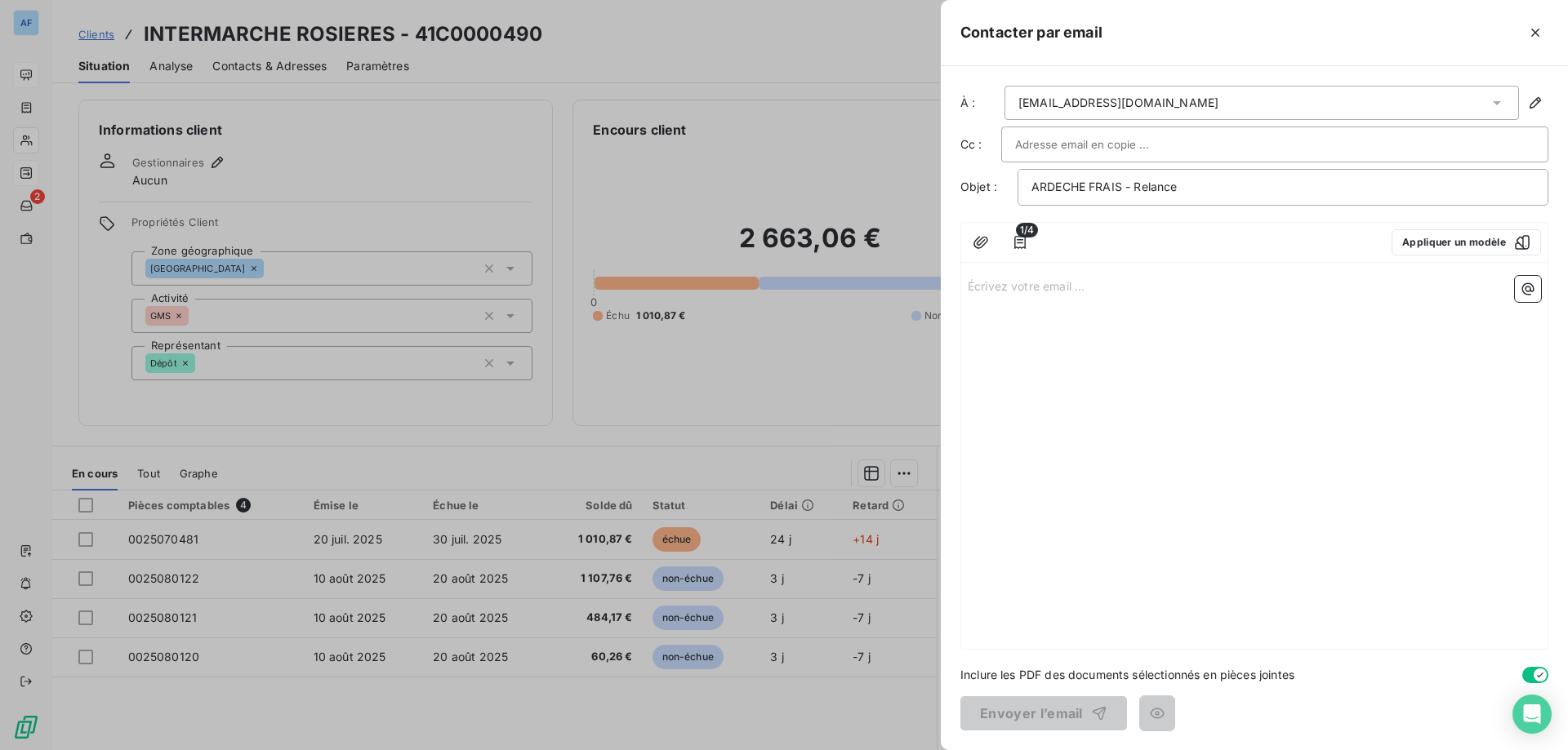
click at [1160, 338] on div "Écrivez votre email ... ﻿" at bounding box center [1253, 459] width 586 height 380
click at [1062, 284] on p "Écrivez votre email ... ﻿" at bounding box center [1254, 285] width 573 height 19
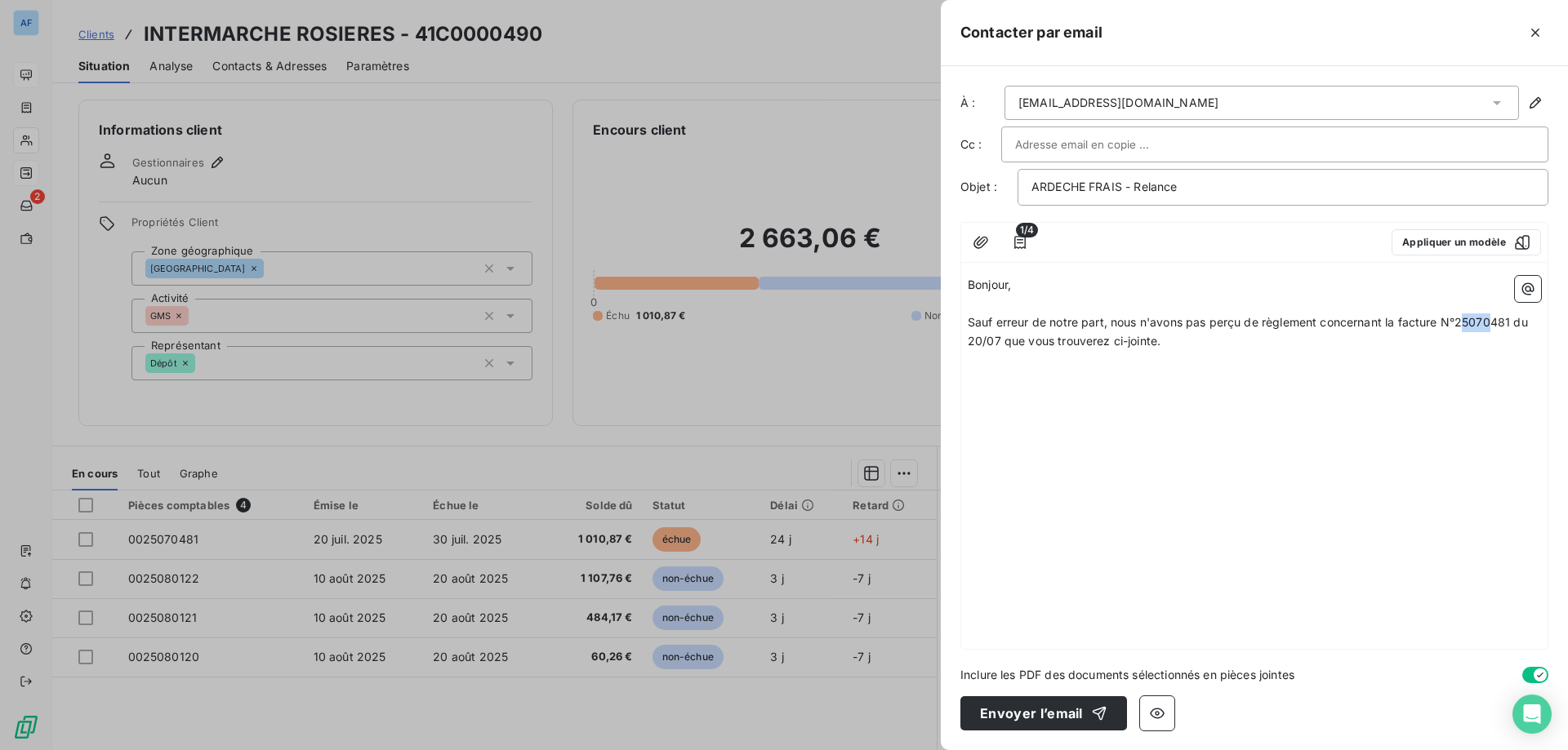
drag, startPoint x: 1458, startPoint y: 326, endPoint x: 1485, endPoint y: 328, distance: 27.1
click at [1485, 328] on span "Sauf erreur de notre part, nous n'avons pas perçu de règlement concernant la fa…" at bounding box center [1249, 331] width 563 height 33
drag, startPoint x: 1454, startPoint y: 321, endPoint x: 1508, endPoint y: 322, distance: 54.0
click at [1508, 322] on span "Sauf erreur de notre part, nous n'avons pas perçu de règlement concernant la fa…" at bounding box center [1249, 331] width 563 height 33
copy span "25070481"
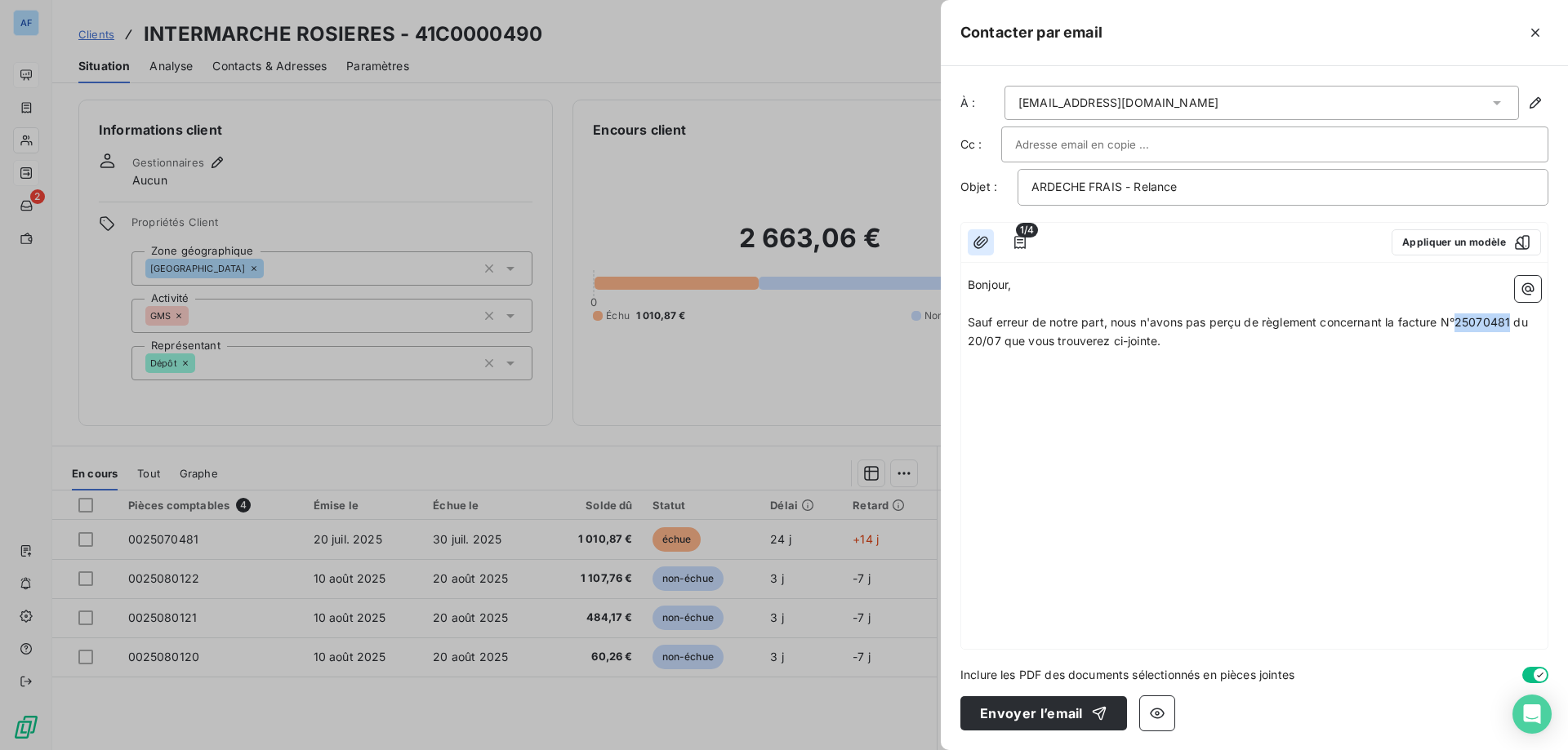
click at [982, 253] on button "button" at bounding box center [981, 242] width 26 height 26
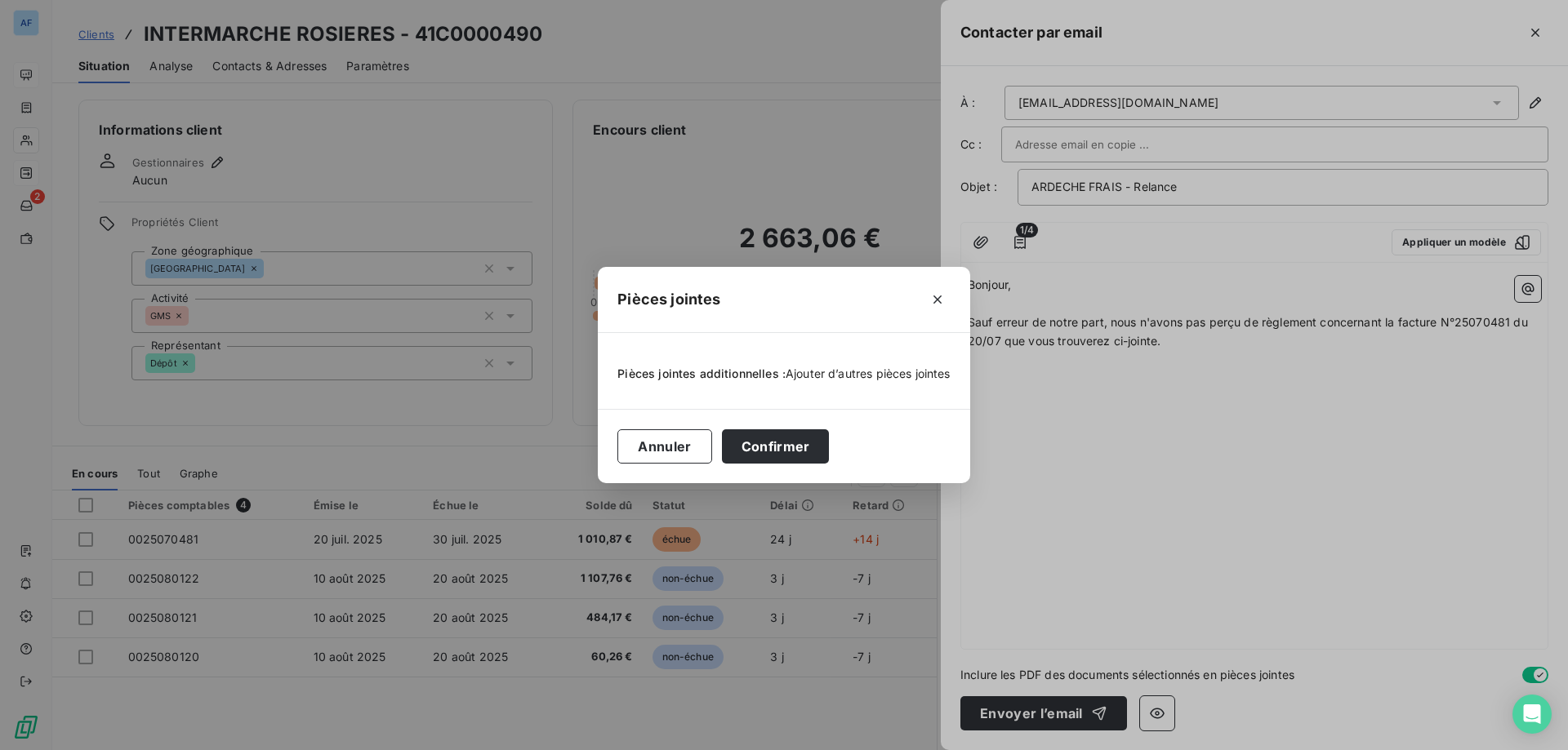
click at [821, 372] on span "Ajouter d’autres pièces jointes" at bounding box center [867, 374] width 165 height 14
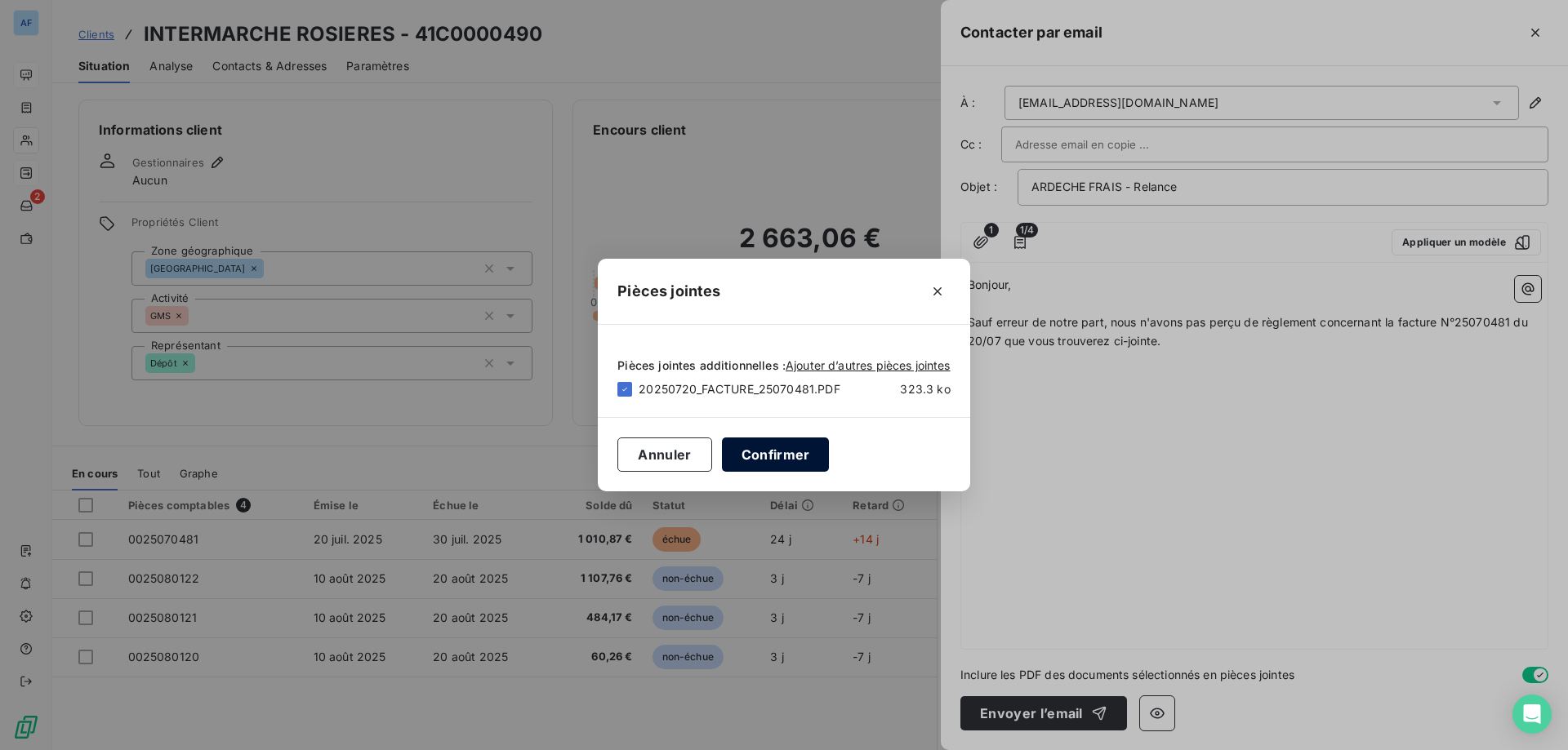
click at [762, 459] on button "Confirmer" at bounding box center [776, 455] width 108 height 34
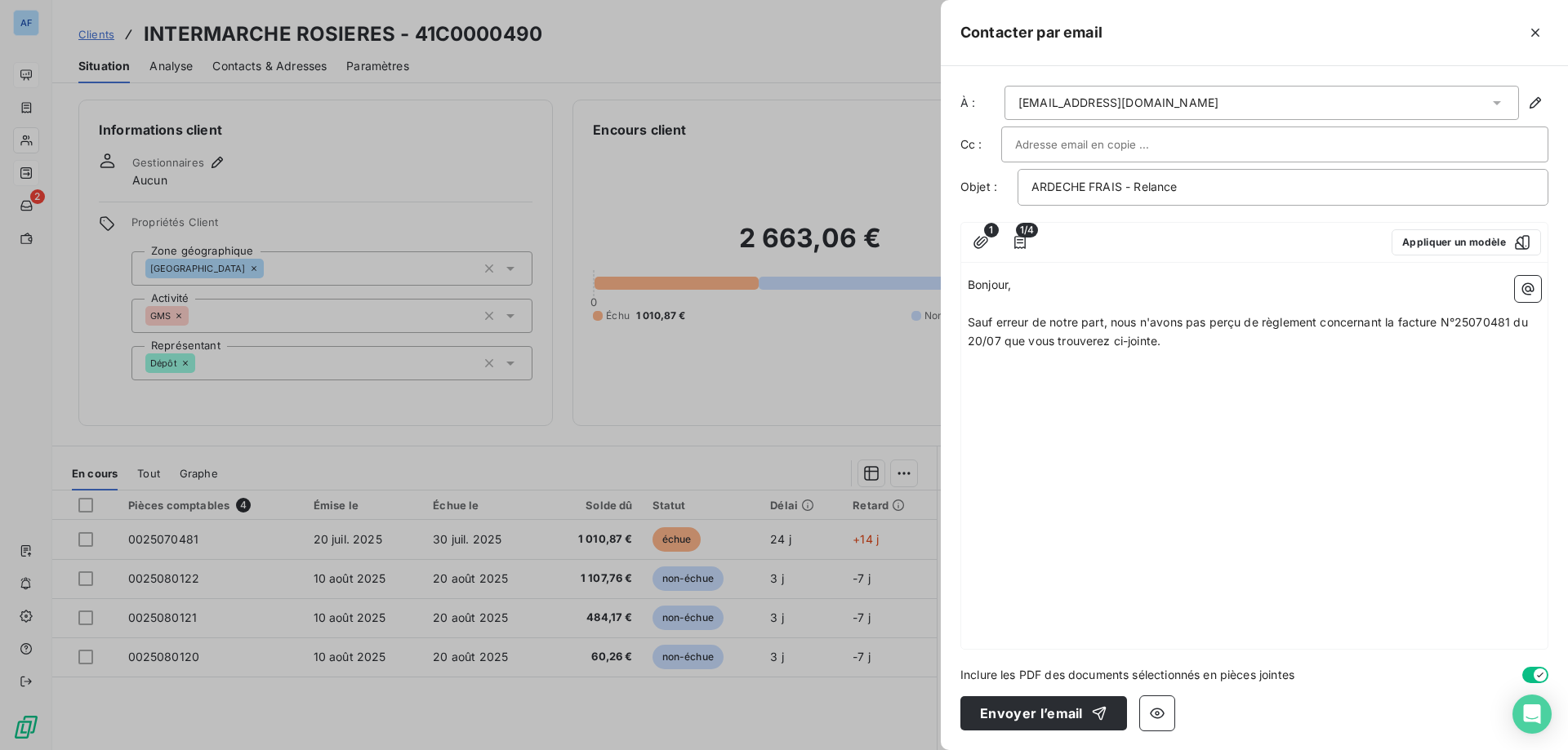
click at [1190, 349] on p "Sauf erreur de notre part, nous n'avons pas perçu de règlement concernant la fa…" at bounding box center [1254, 332] width 573 height 38
click at [1528, 292] on icon "button" at bounding box center [1528, 289] width 12 height 12
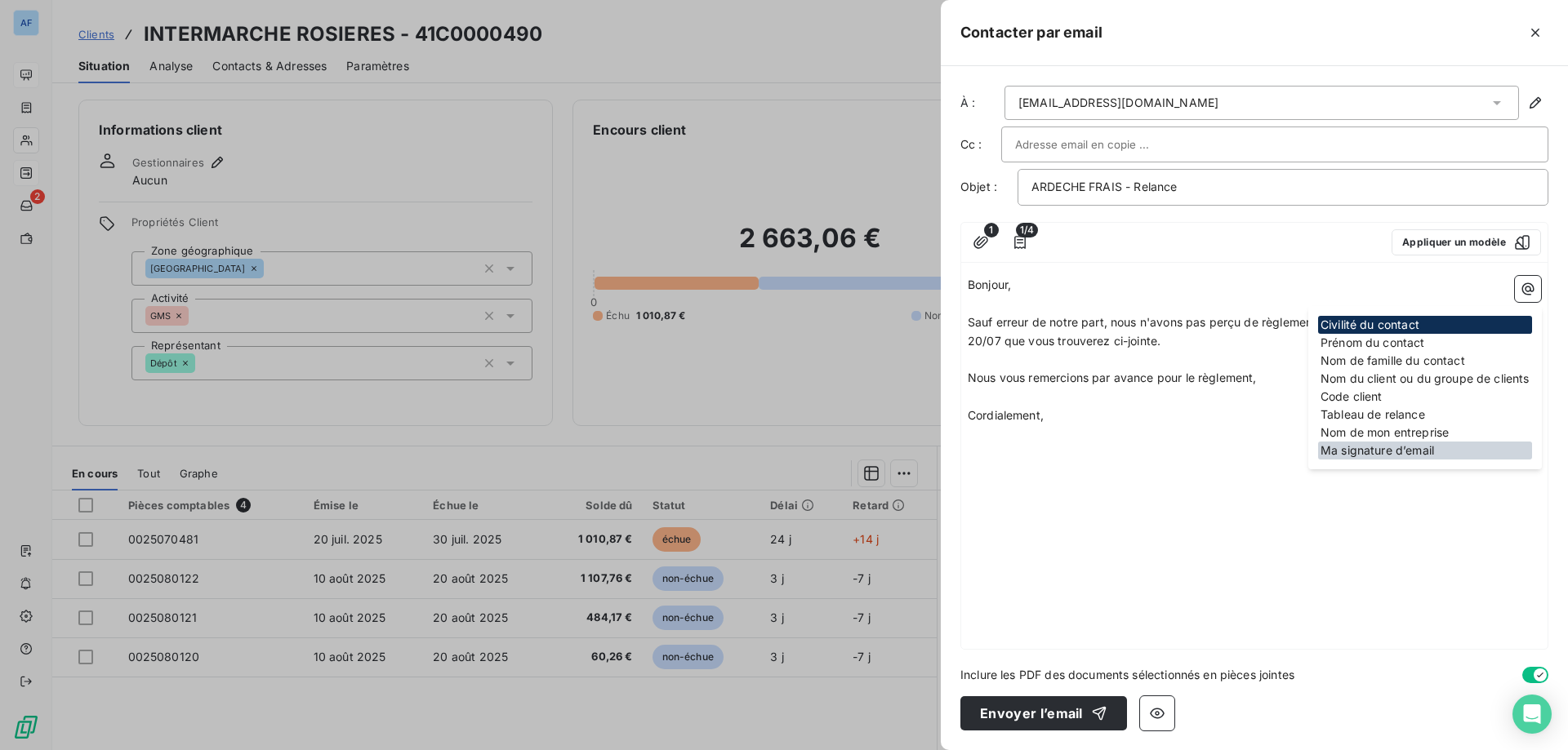
click at [1386, 454] on div "Ma signature d’email" at bounding box center [1424, 450] width 214 height 18
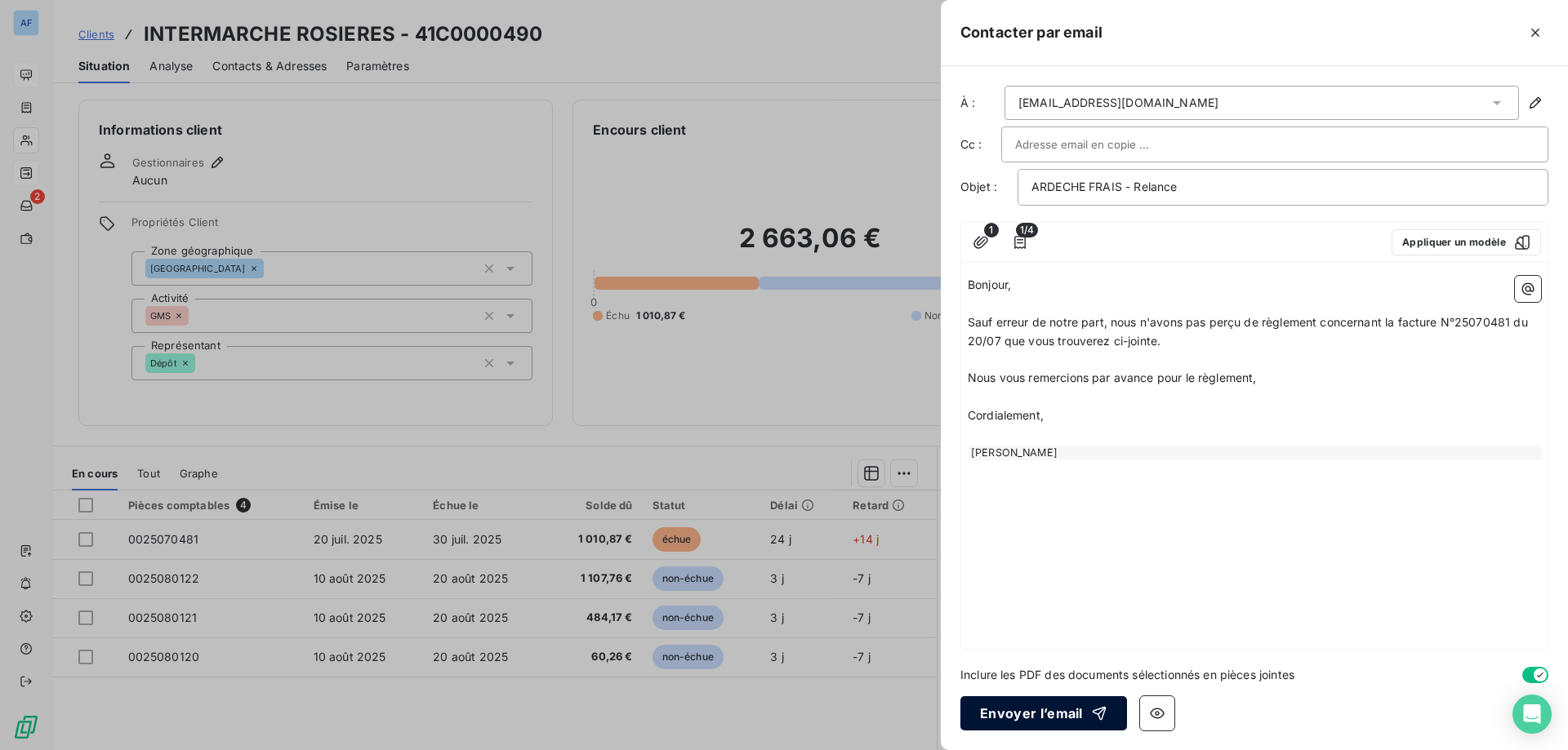
click at [1045, 717] on button "Envoyer l’email" at bounding box center [1044, 713] width 167 height 34
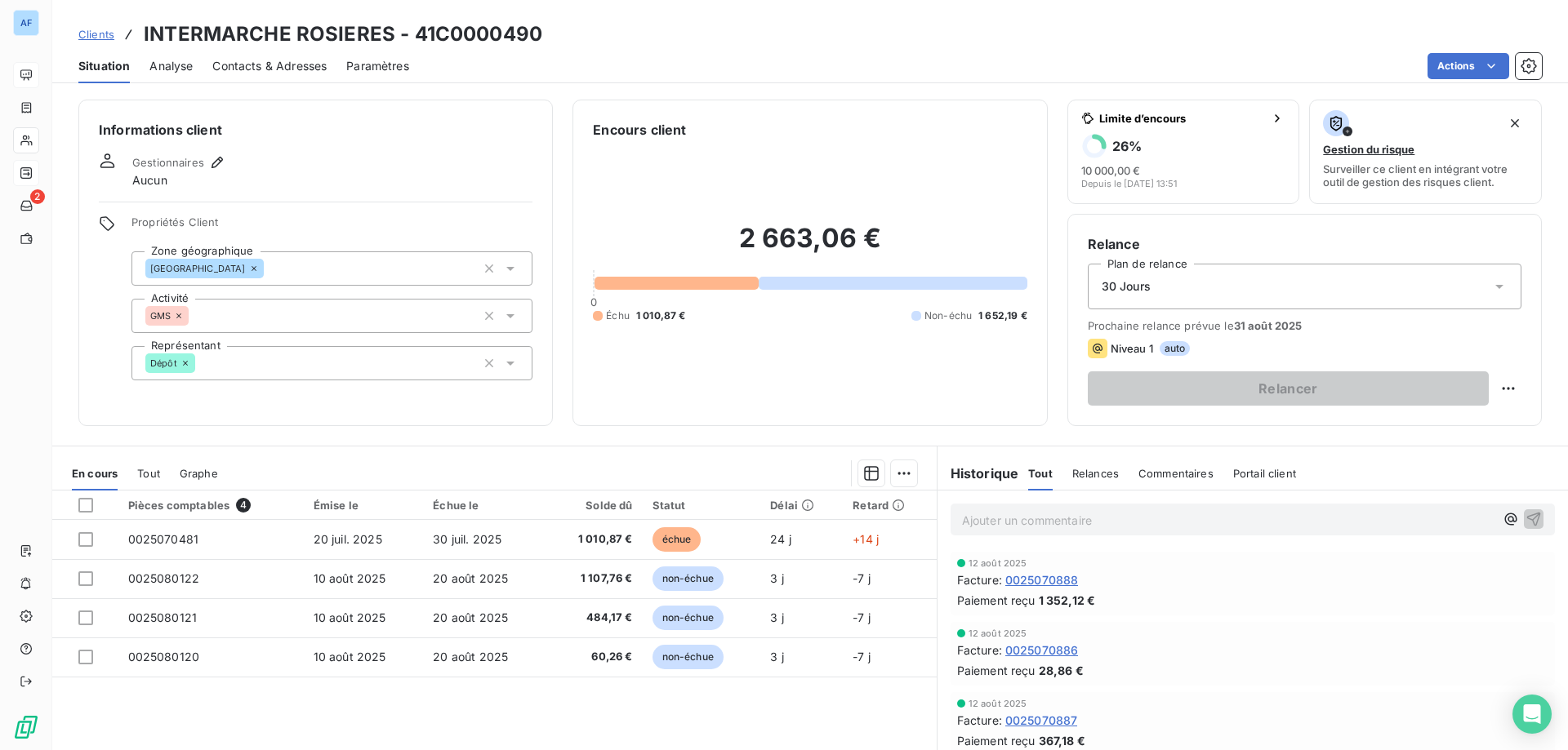
click at [94, 35] on span "Clients" at bounding box center [96, 34] width 36 height 13
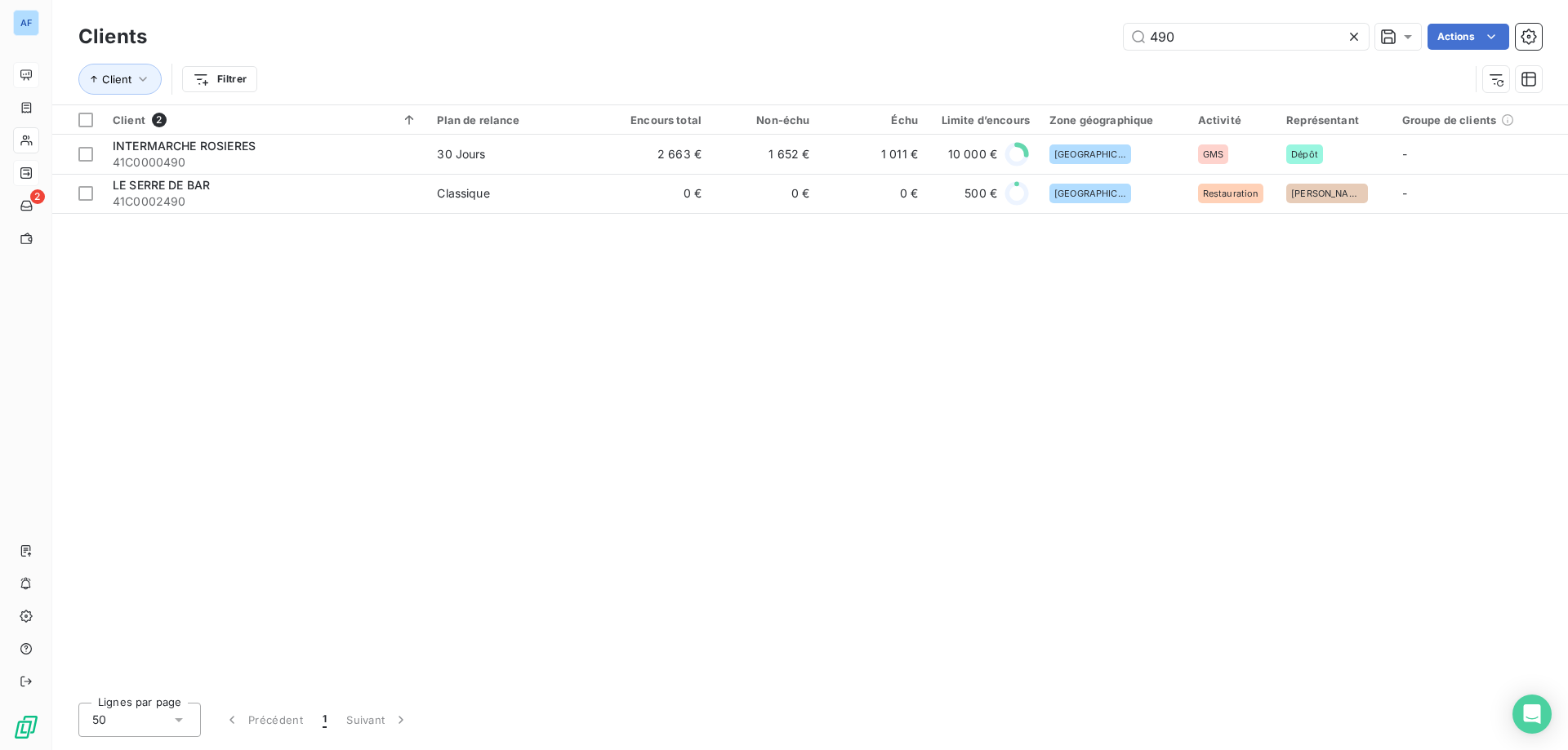
drag, startPoint x: 1230, startPoint y: 33, endPoint x: 608, endPoint y: 59, distance: 622.5
click at [648, 20] on div "Clients 490 Actions" at bounding box center [810, 36] width 1463 height 34
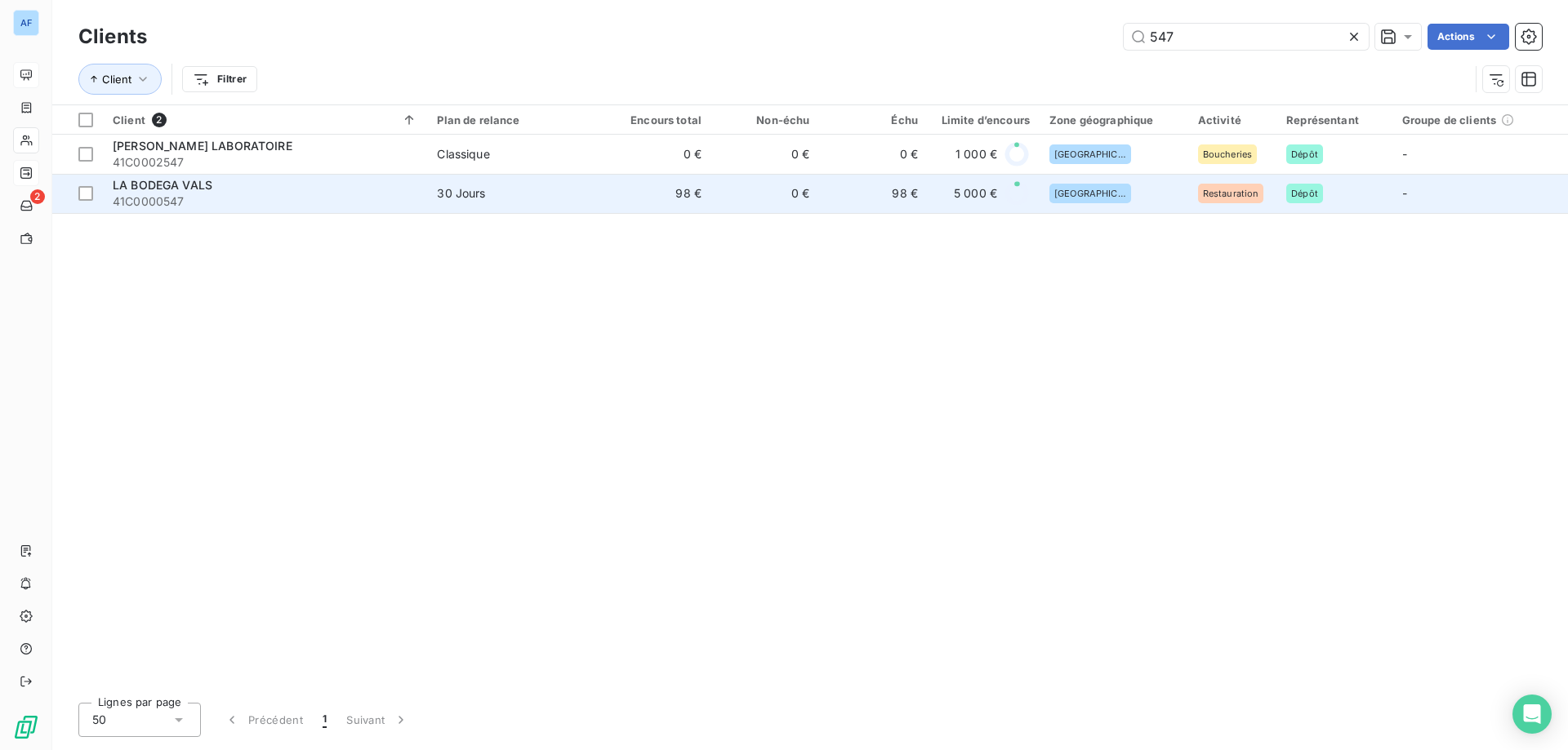
type input "547"
click at [559, 203] on td "30 Jours" at bounding box center [515, 193] width 175 height 39
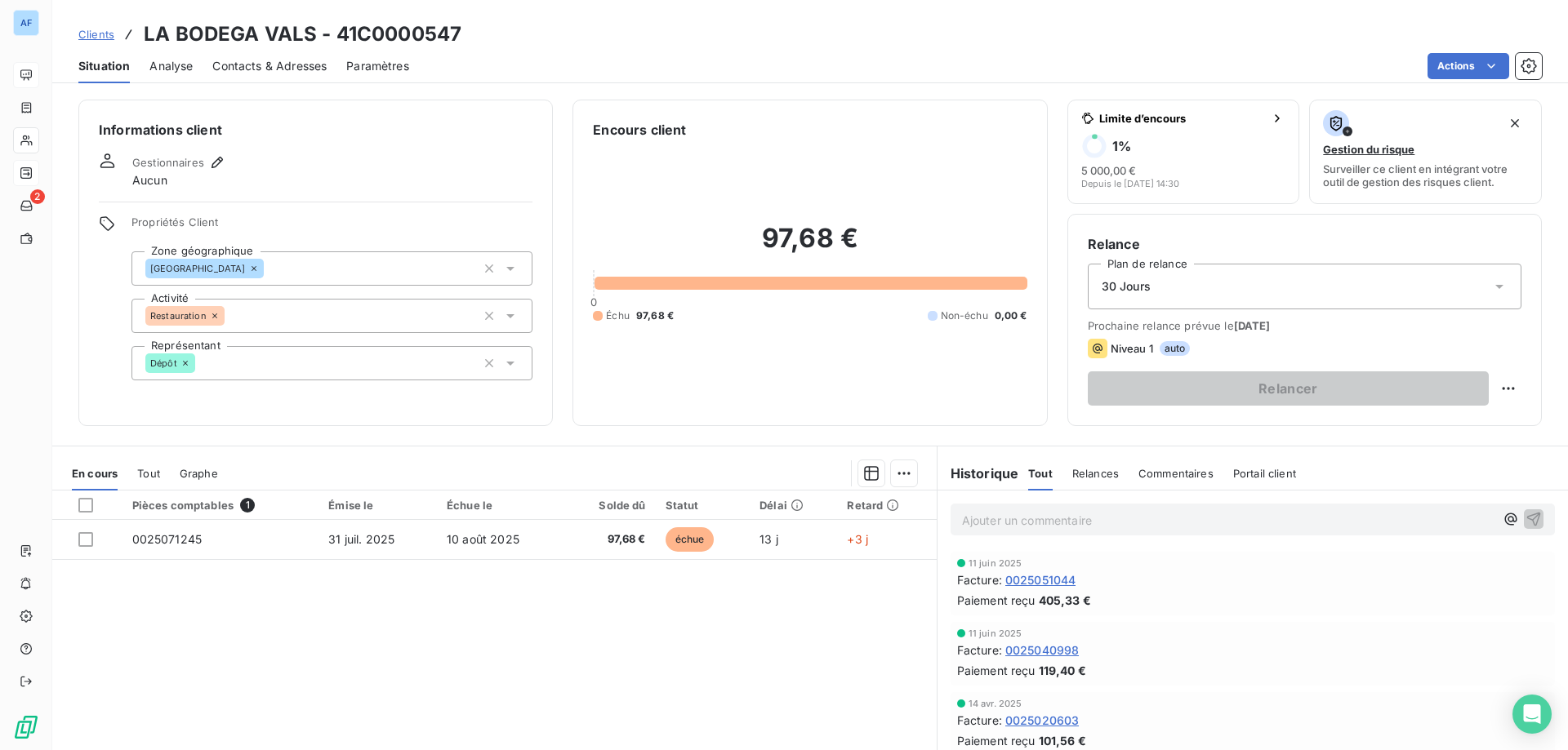
click at [101, 39] on span "Clients" at bounding box center [96, 34] width 36 height 13
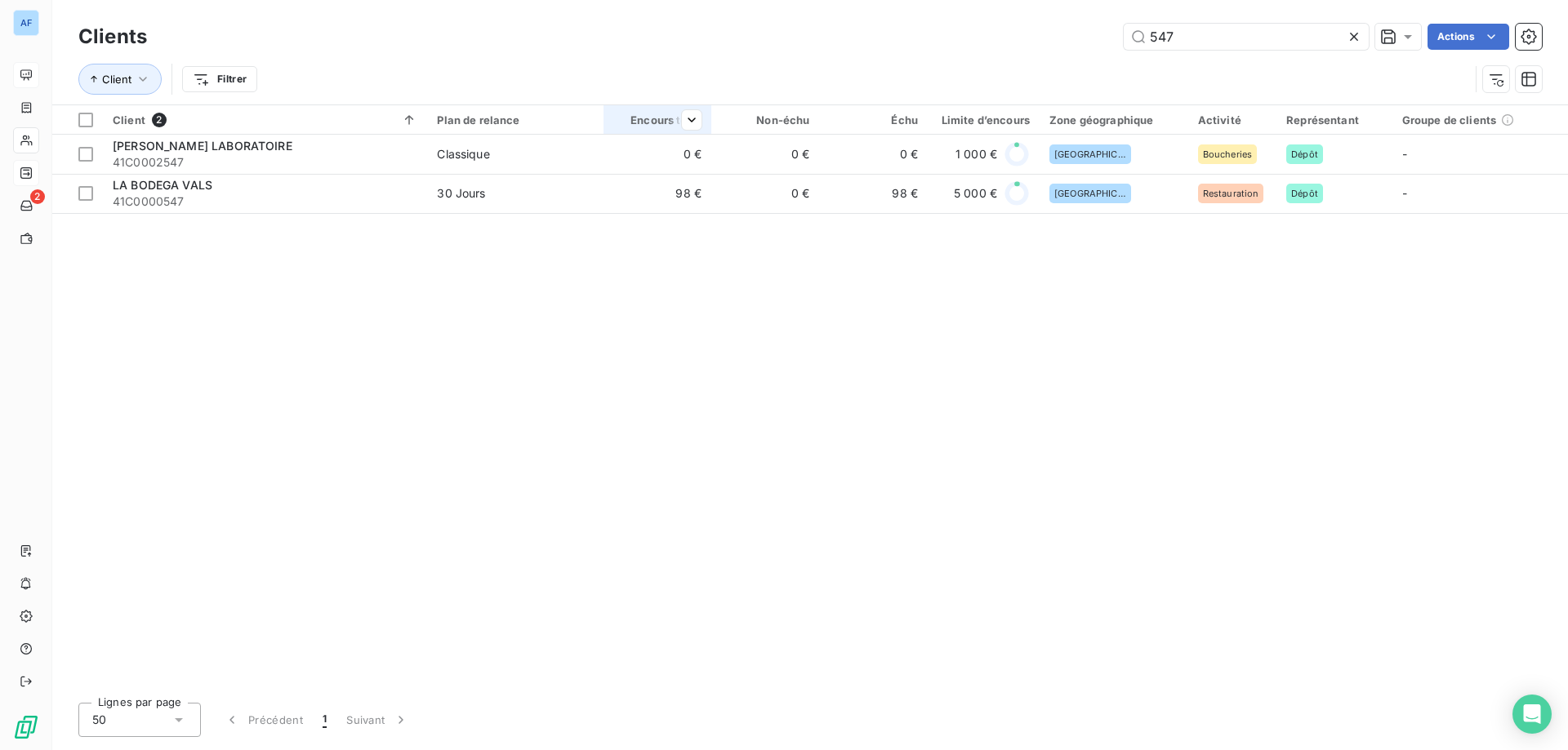
drag, startPoint x: 1193, startPoint y: 38, endPoint x: 628, endPoint y: 106, distance: 569.1
click at [652, 103] on div "Clients 547 Actions Client Filtrer" at bounding box center [810, 62] width 1463 height 85
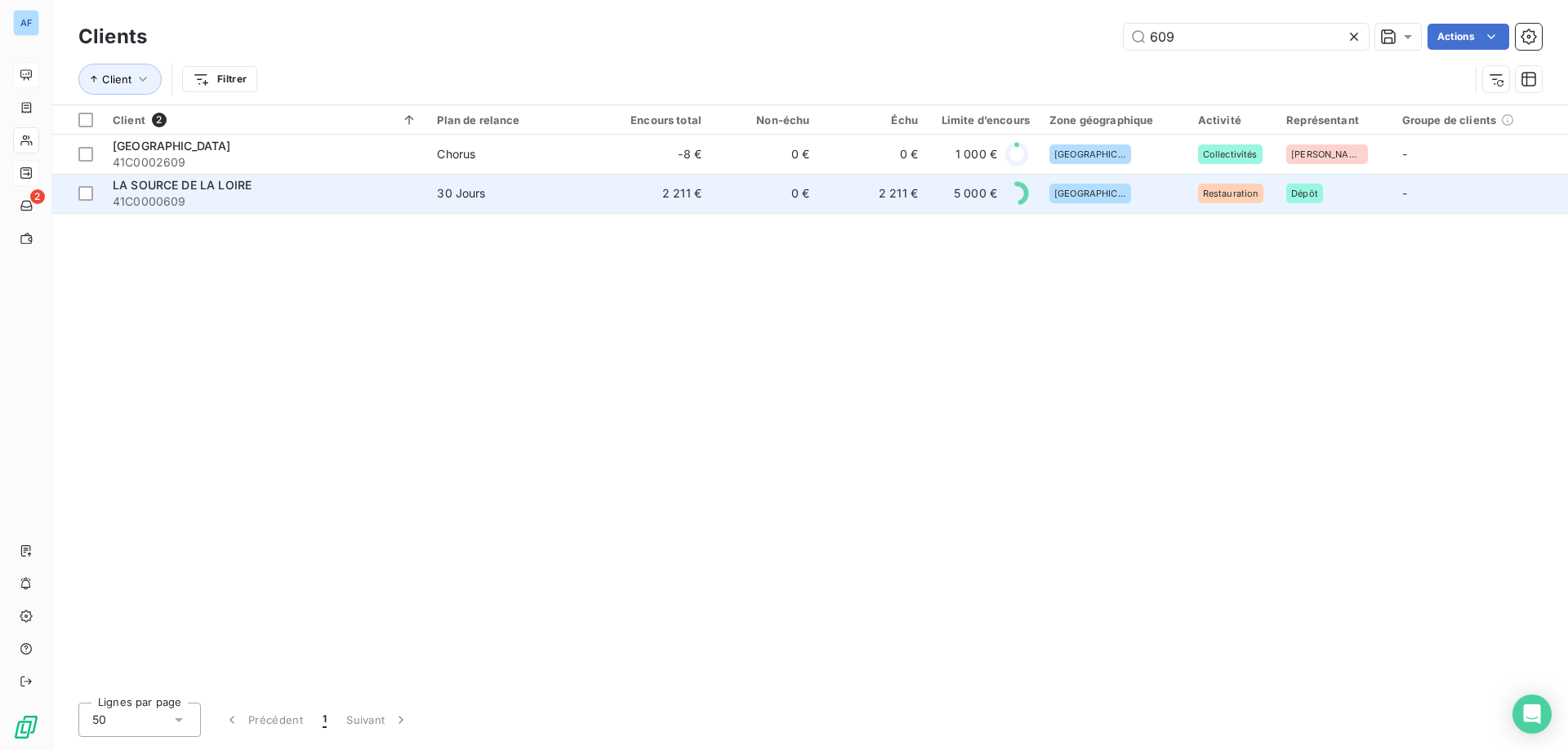
type input "609"
click at [554, 192] on span "30 Jours" at bounding box center [515, 193] width 156 height 17
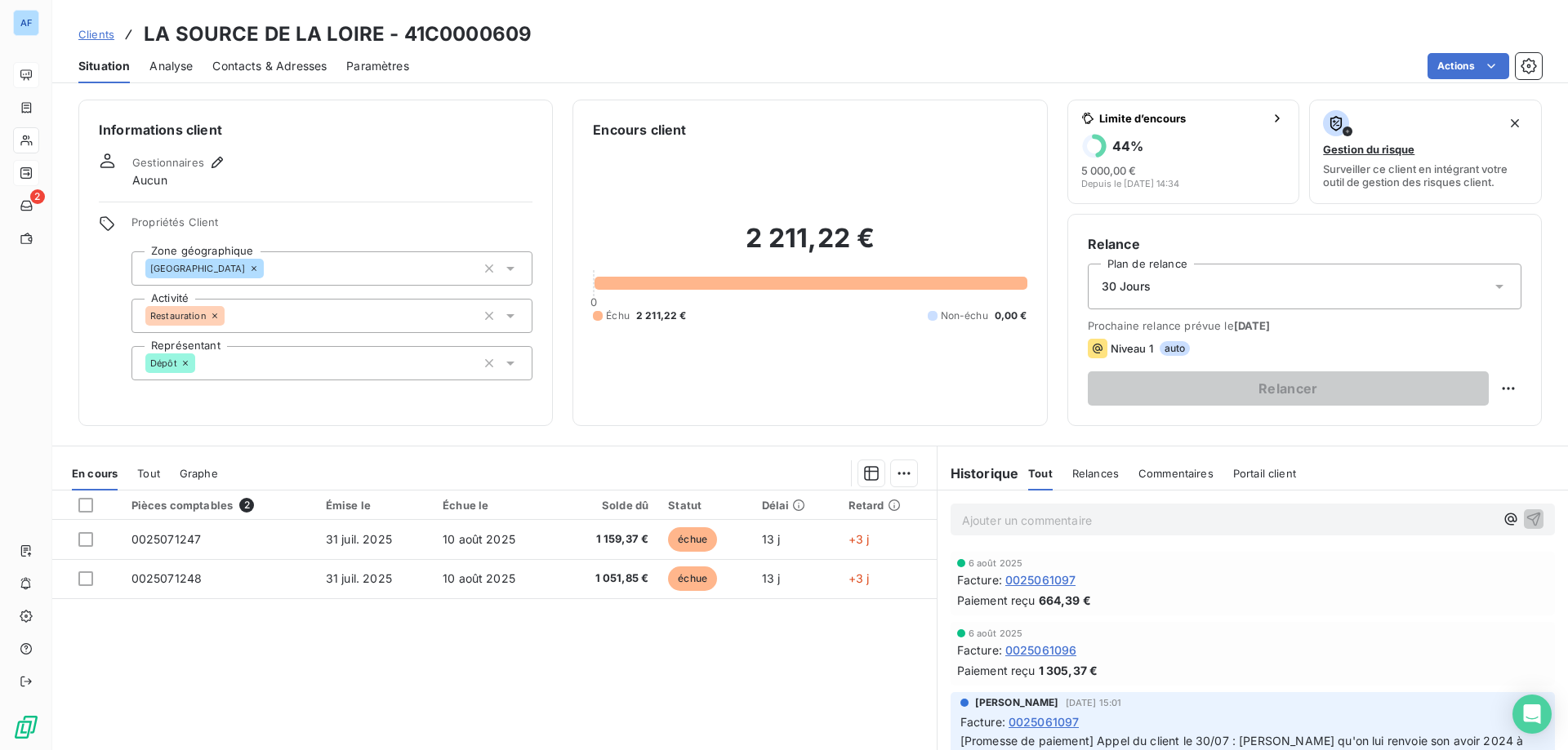
click at [100, 36] on span "Clients" at bounding box center [96, 34] width 36 height 13
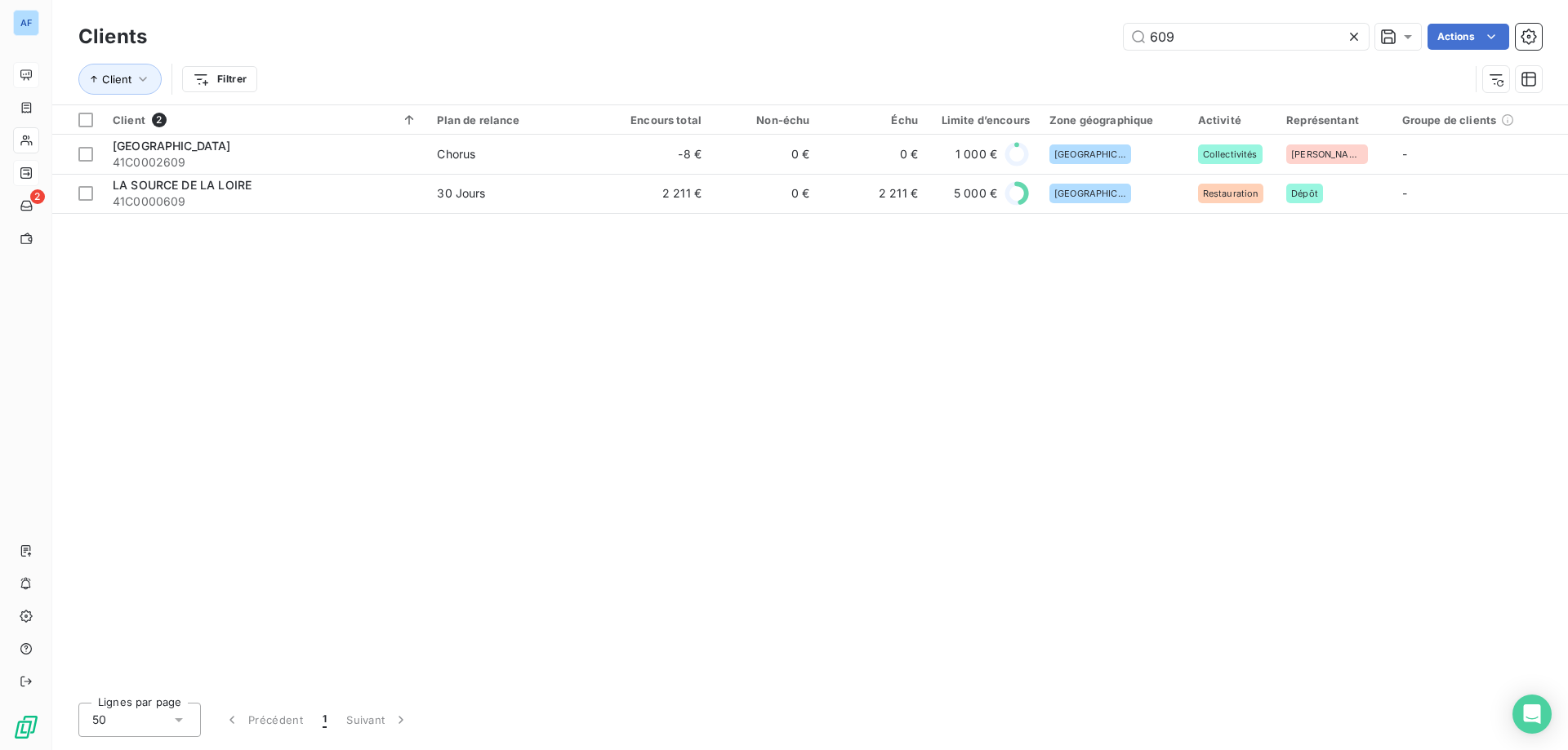
drag, startPoint x: 1194, startPoint y: 41, endPoint x: 830, endPoint y: 48, distance: 364.1
click at [875, 43] on div "609 Actions" at bounding box center [854, 37] width 1375 height 26
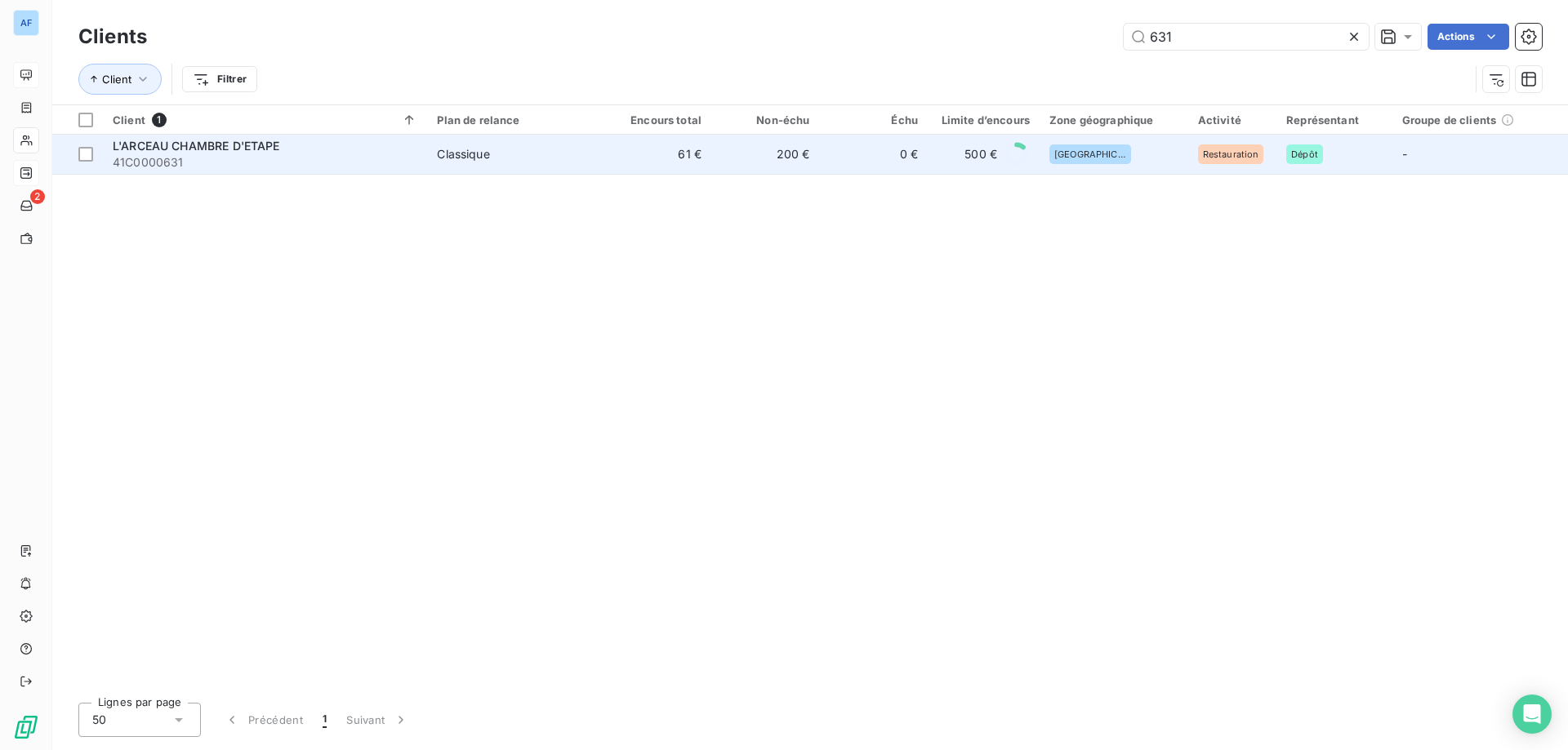
type input "631"
click at [828, 167] on td "0 €" at bounding box center [873, 154] width 108 height 39
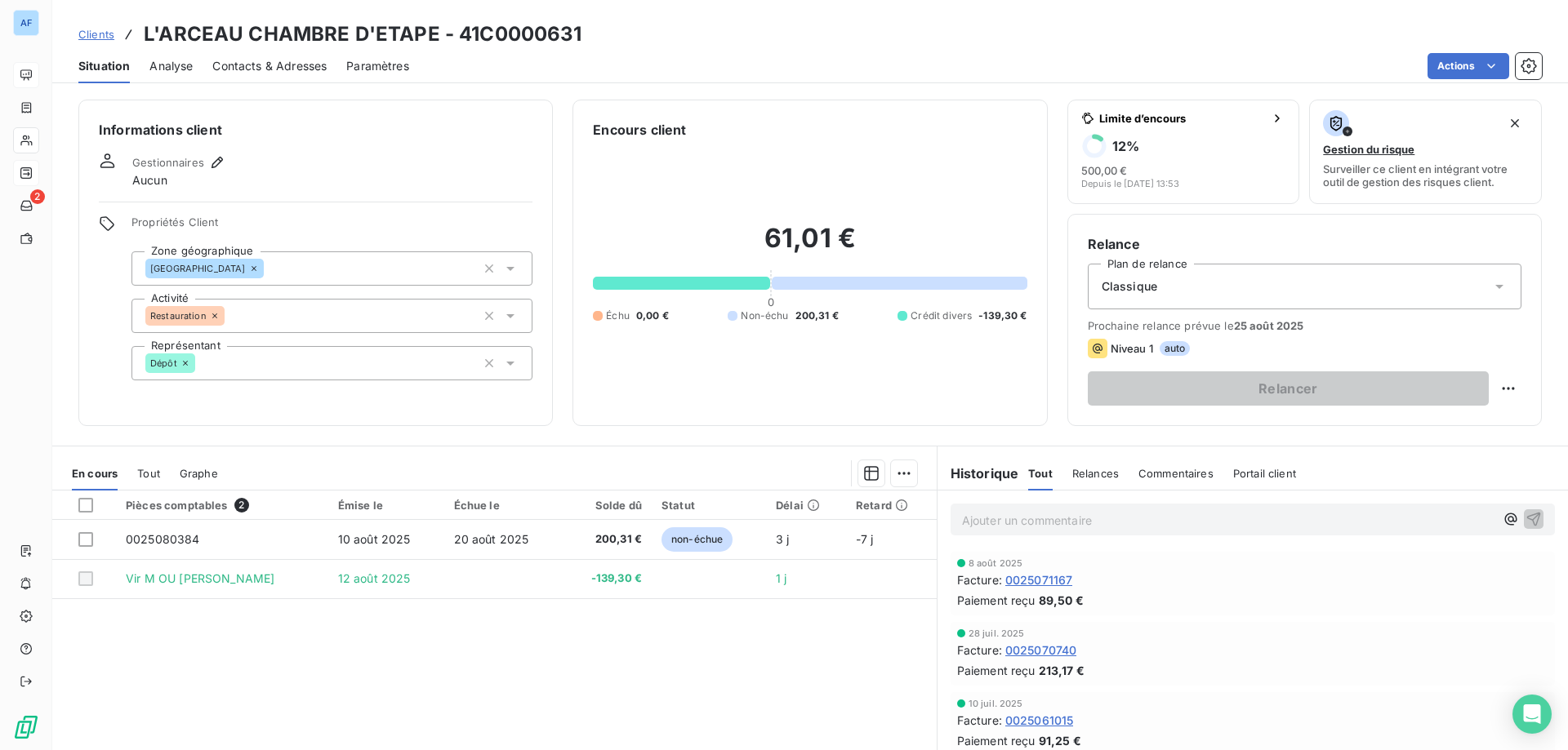
click at [104, 33] on span "Clients" at bounding box center [96, 34] width 36 height 13
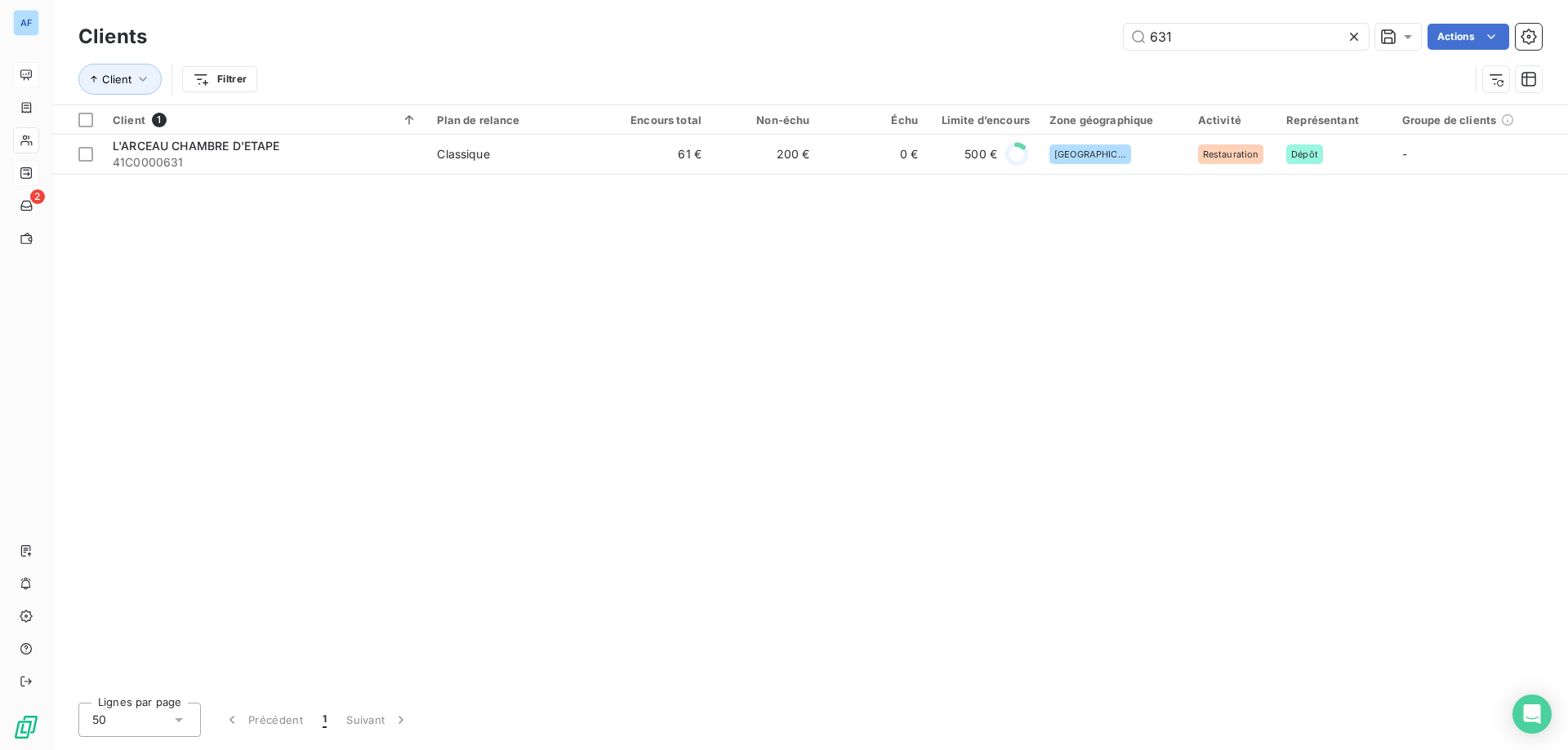
drag, startPoint x: 1210, startPoint y: 41, endPoint x: 588, endPoint y: 63, distance: 622.4
click at [616, 56] on div "Clients 631 Actions Client Filtrer" at bounding box center [810, 62] width 1463 height 85
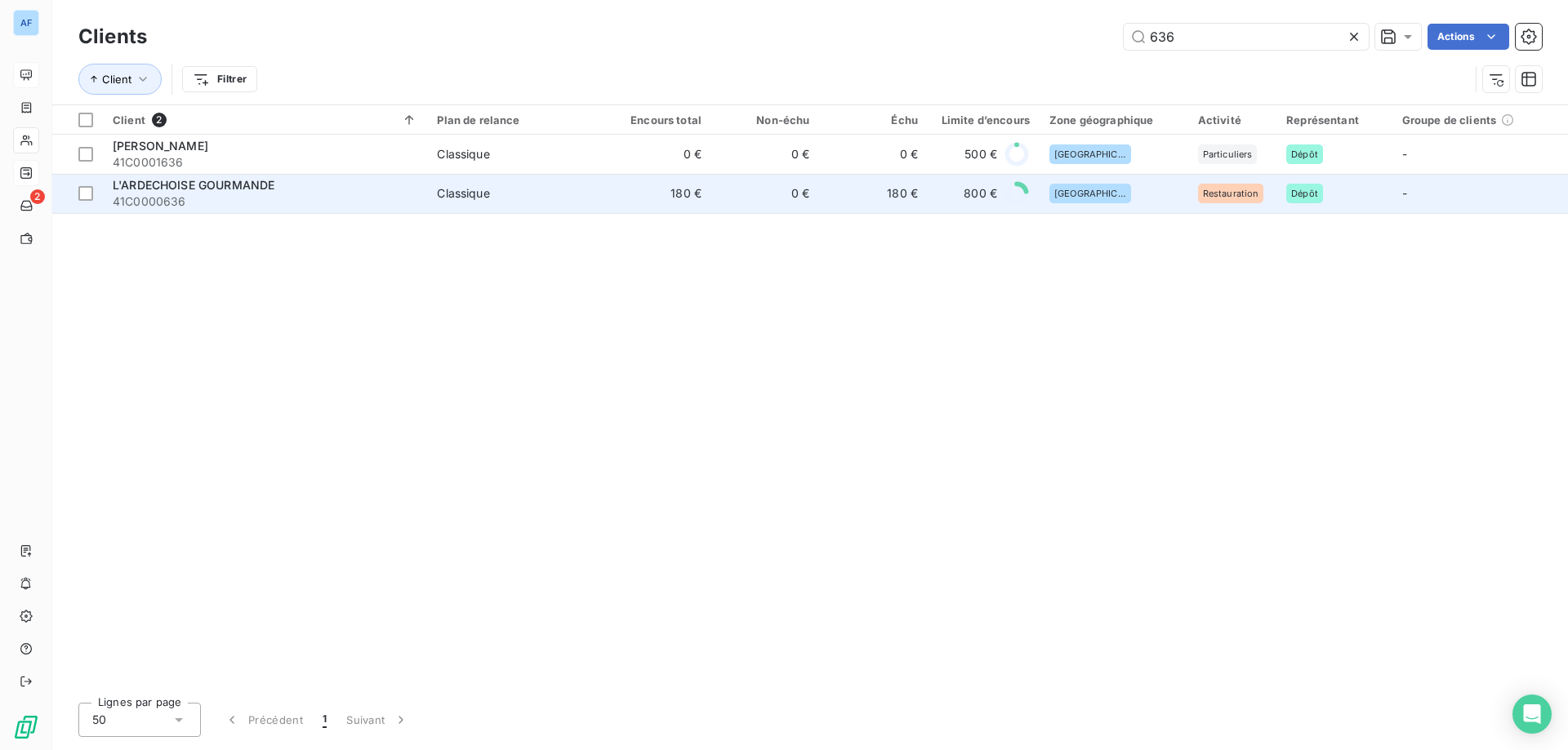
type input "636"
click at [558, 205] on td "Classique" at bounding box center [515, 193] width 175 height 39
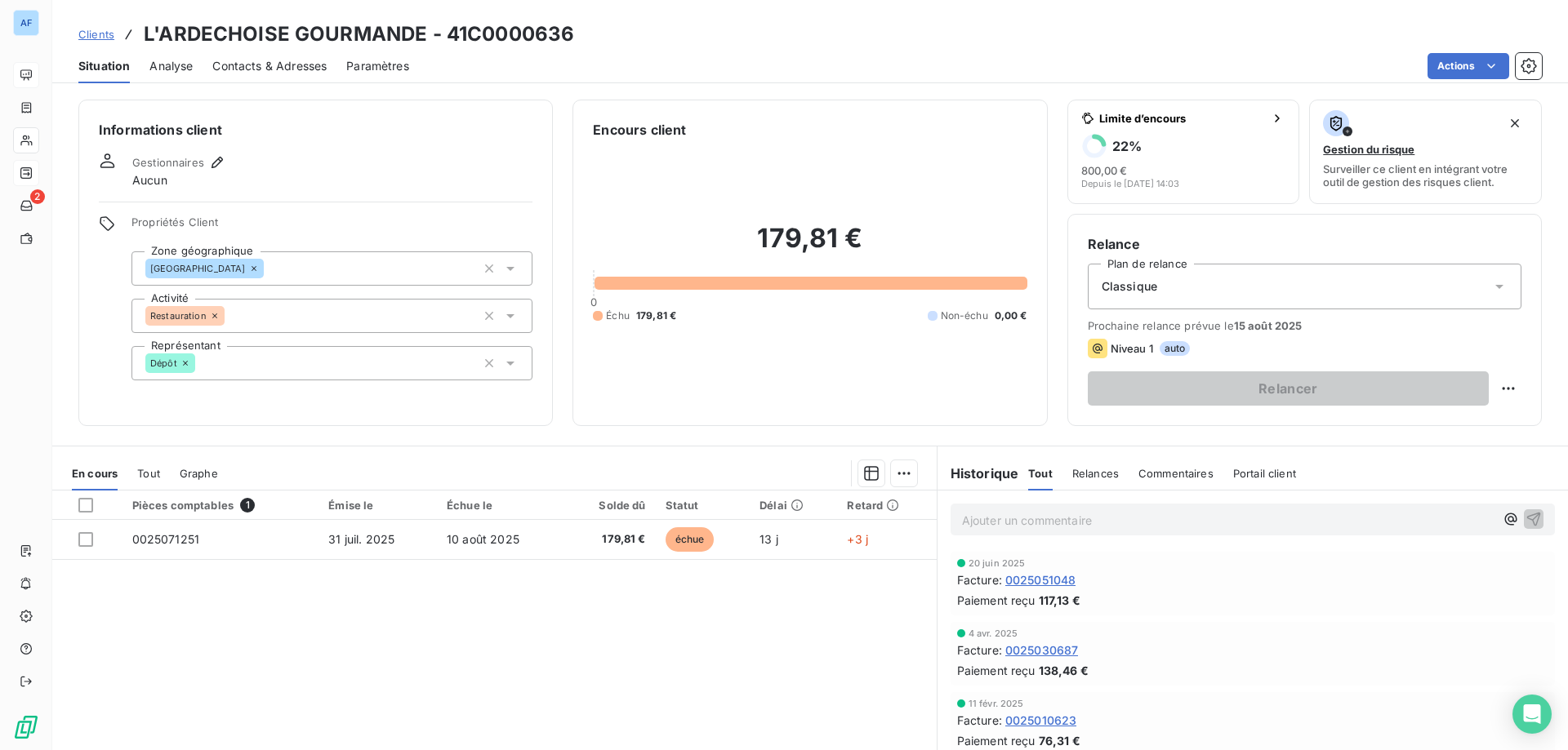
click at [100, 31] on span "Clients" at bounding box center [96, 34] width 36 height 13
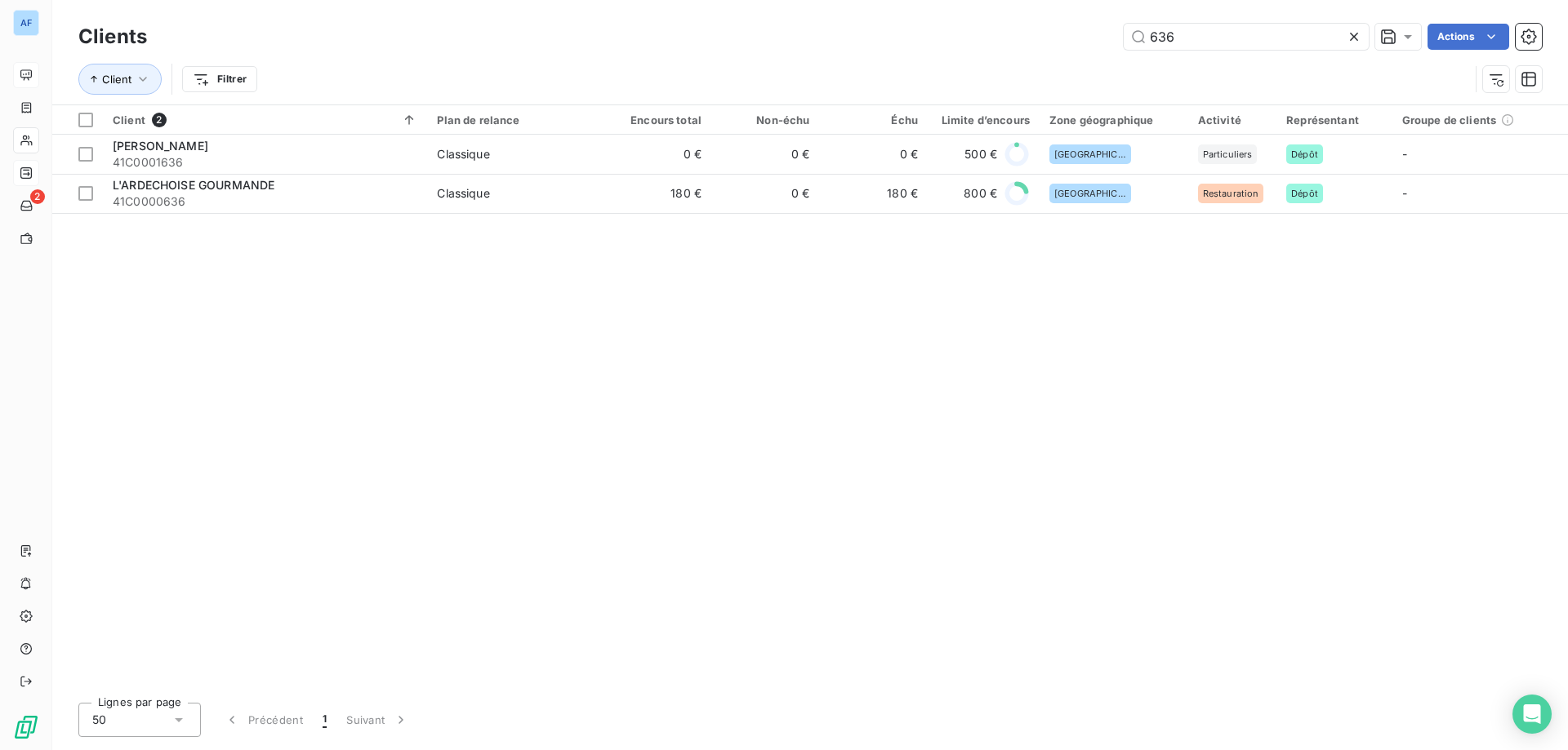
drag, startPoint x: 1267, startPoint y: 43, endPoint x: 539, endPoint y: 72, distance: 728.6
click at [537, 72] on div "Clients 636 Actions Client Filtrer" at bounding box center [810, 62] width 1463 height 85
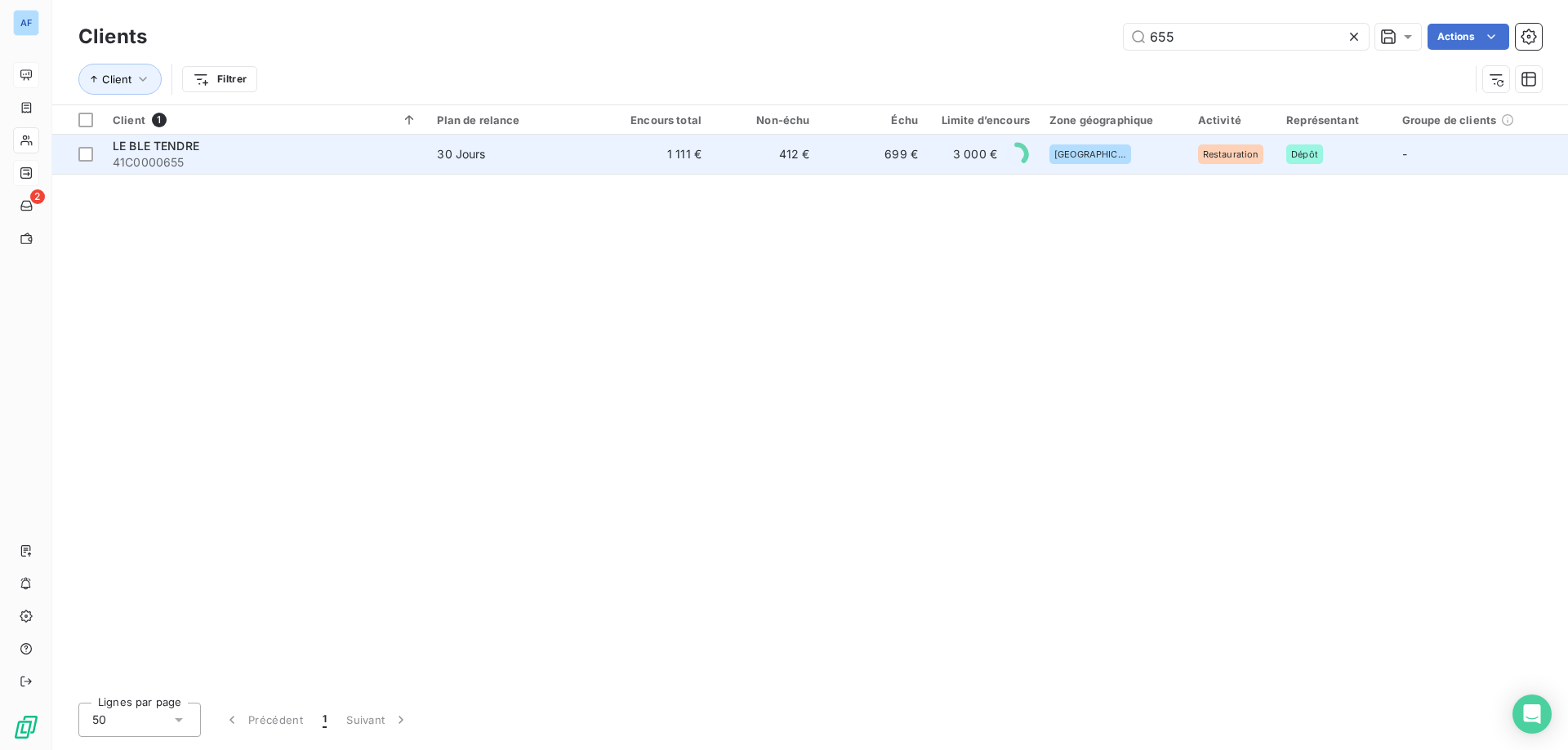
type input "655"
click at [590, 161] on span "30 Jours" at bounding box center [515, 154] width 156 height 17
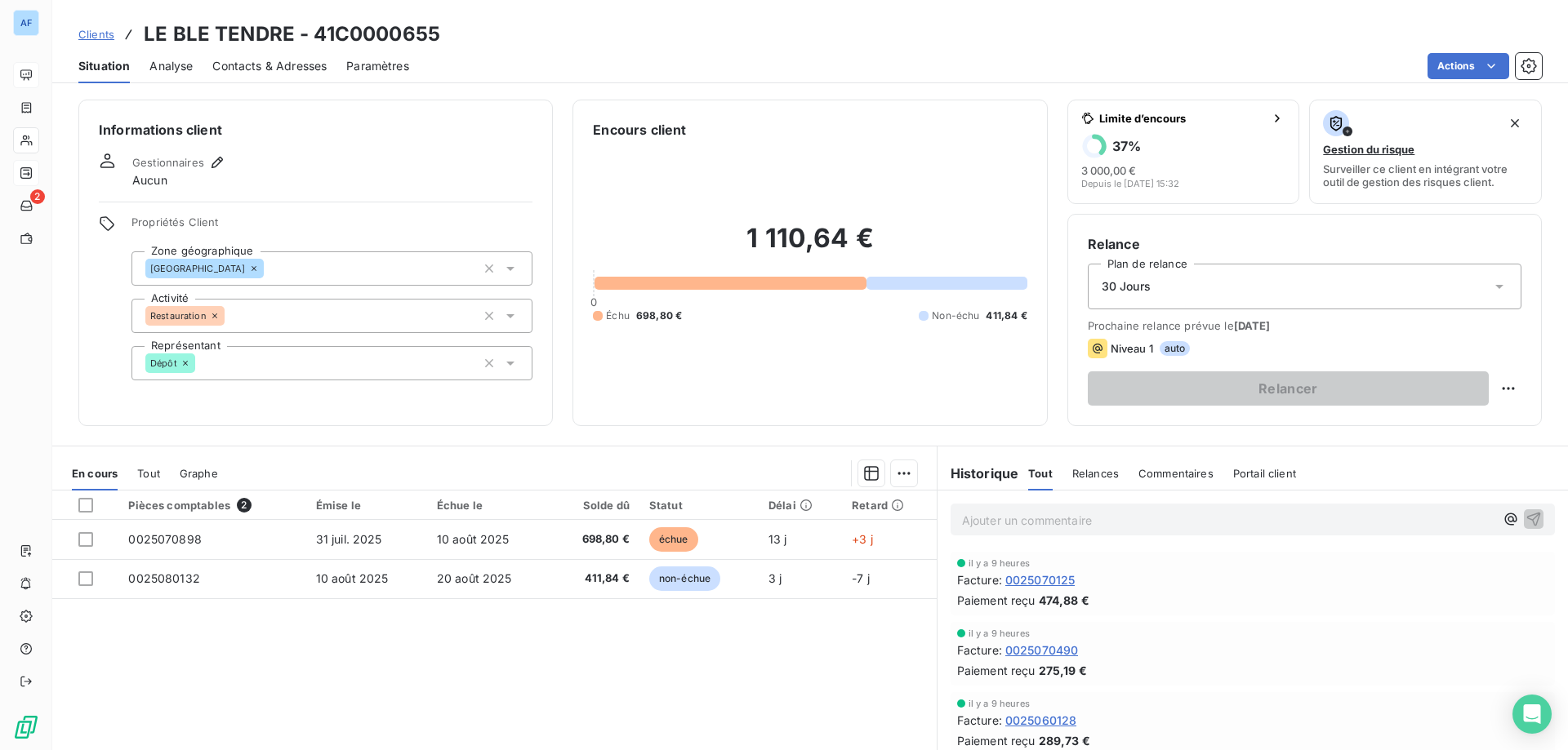
click at [108, 33] on span "Clients" at bounding box center [96, 34] width 36 height 13
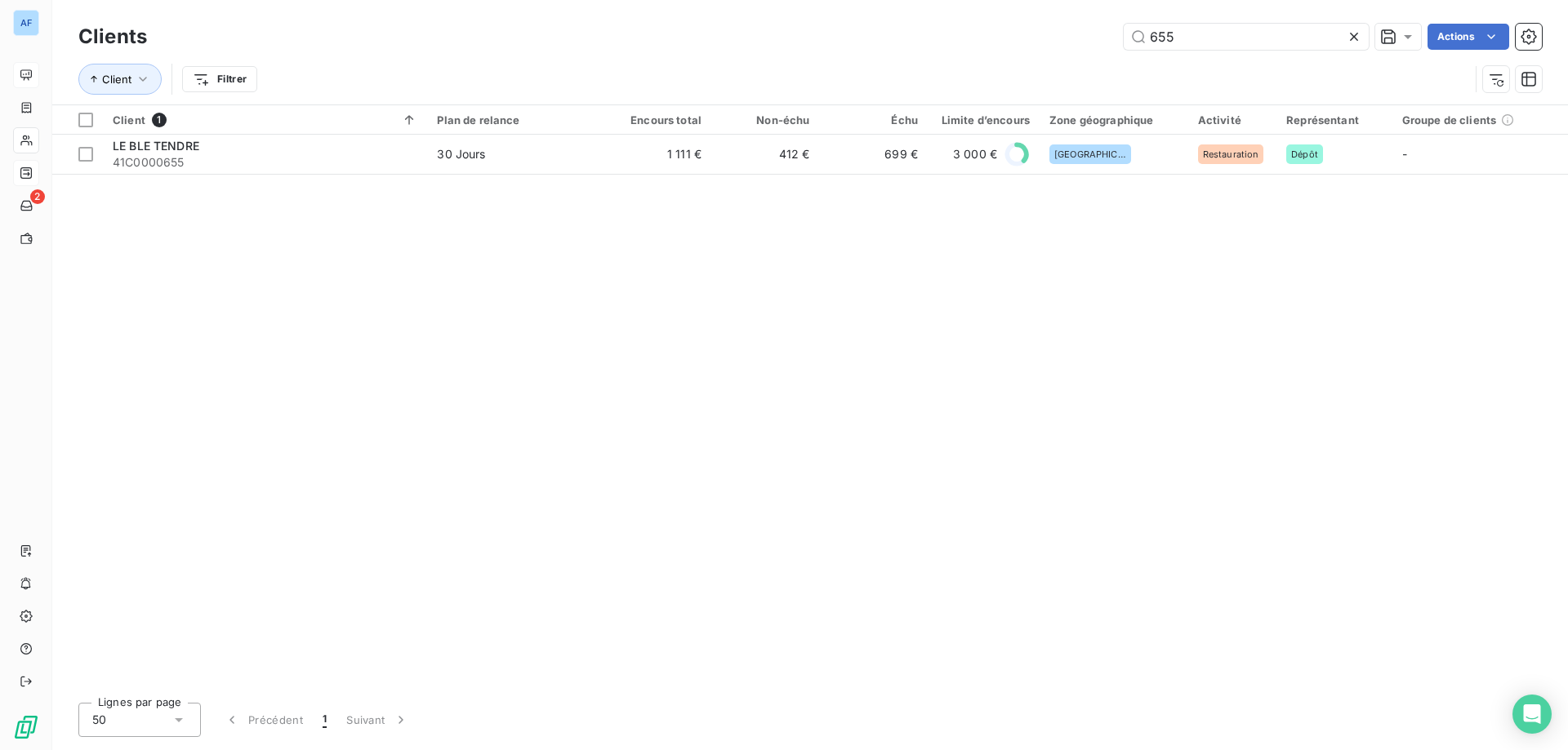
drag, startPoint x: 1126, startPoint y: 28, endPoint x: 762, endPoint y: 87, distance: 368.8
click at [877, 34] on div "655 Actions" at bounding box center [854, 37] width 1375 height 26
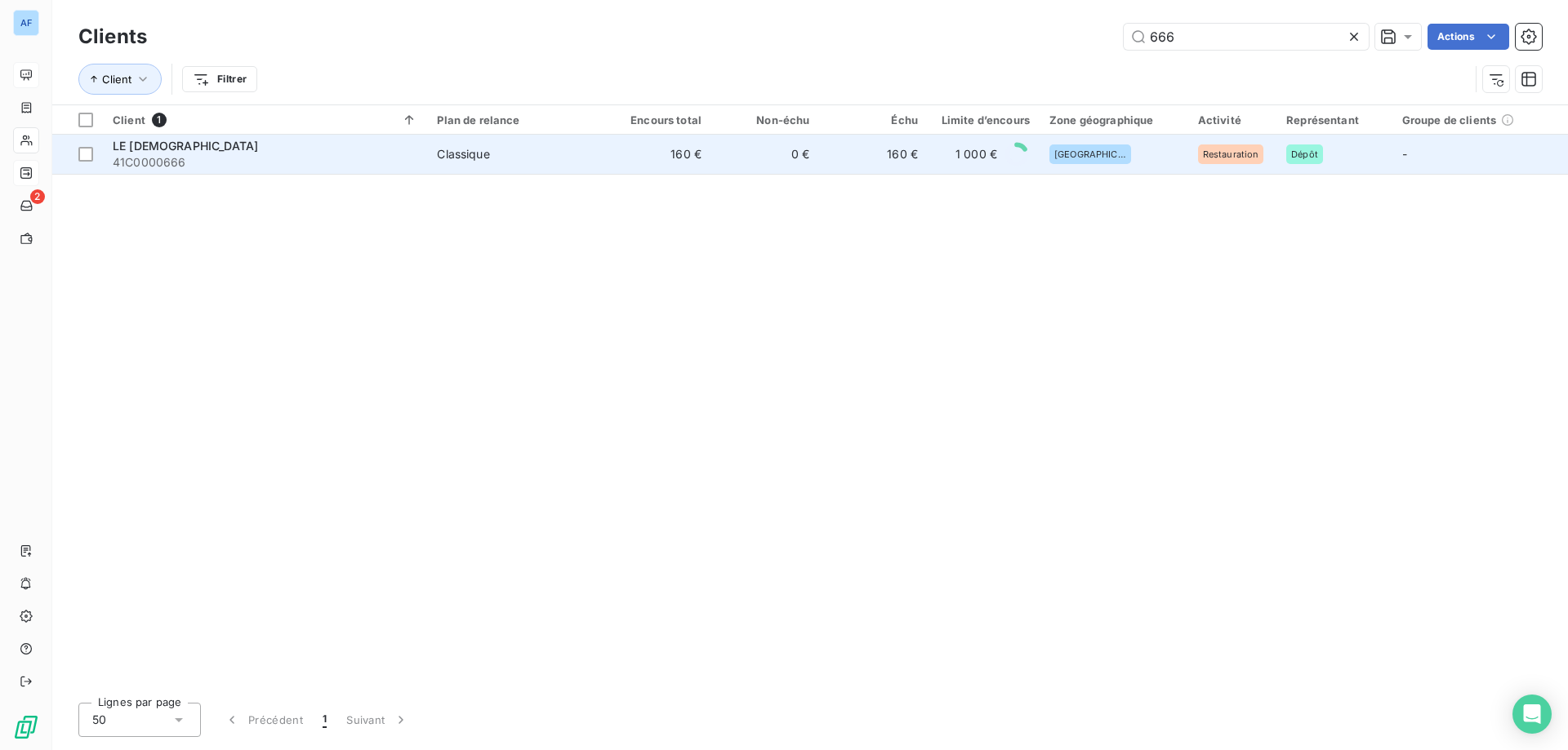
type input "666"
click at [756, 170] on td "0 €" at bounding box center [765, 154] width 108 height 39
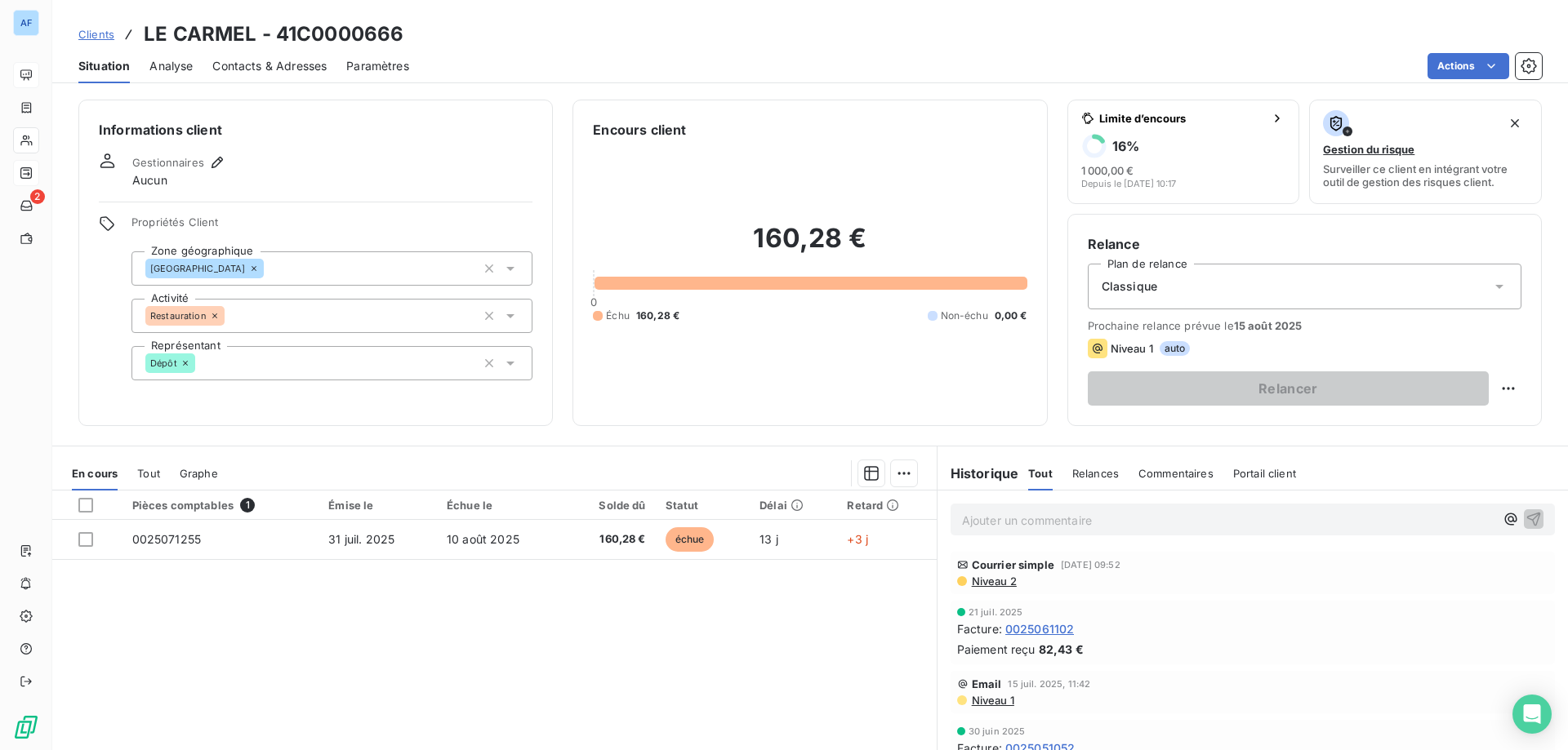
click at [93, 39] on span "Clients" at bounding box center [96, 34] width 36 height 13
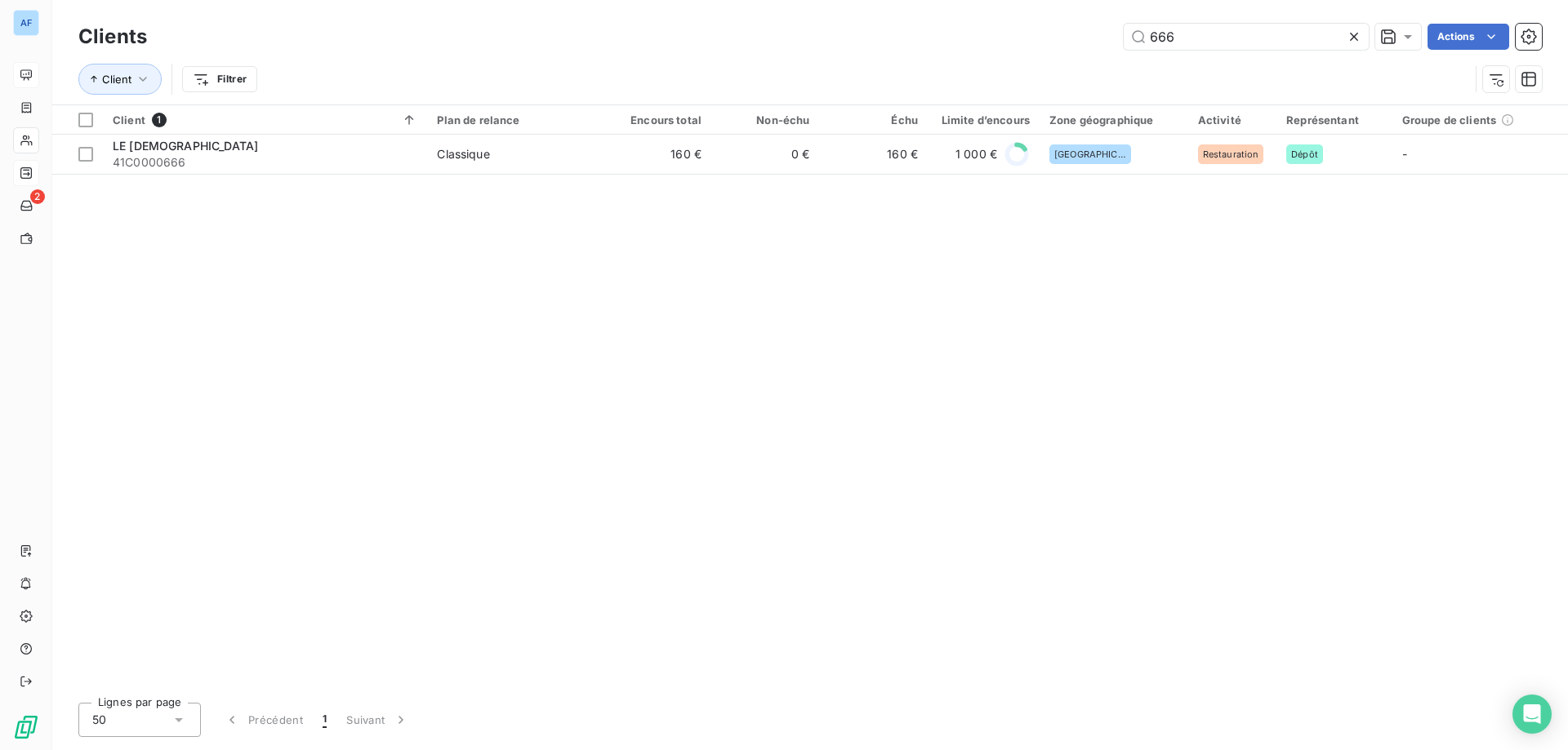
drag, startPoint x: 1200, startPoint y: 33, endPoint x: 515, endPoint y: 31, distance: 685.0
click at [524, 28] on div "666 Actions" at bounding box center [854, 37] width 1375 height 26
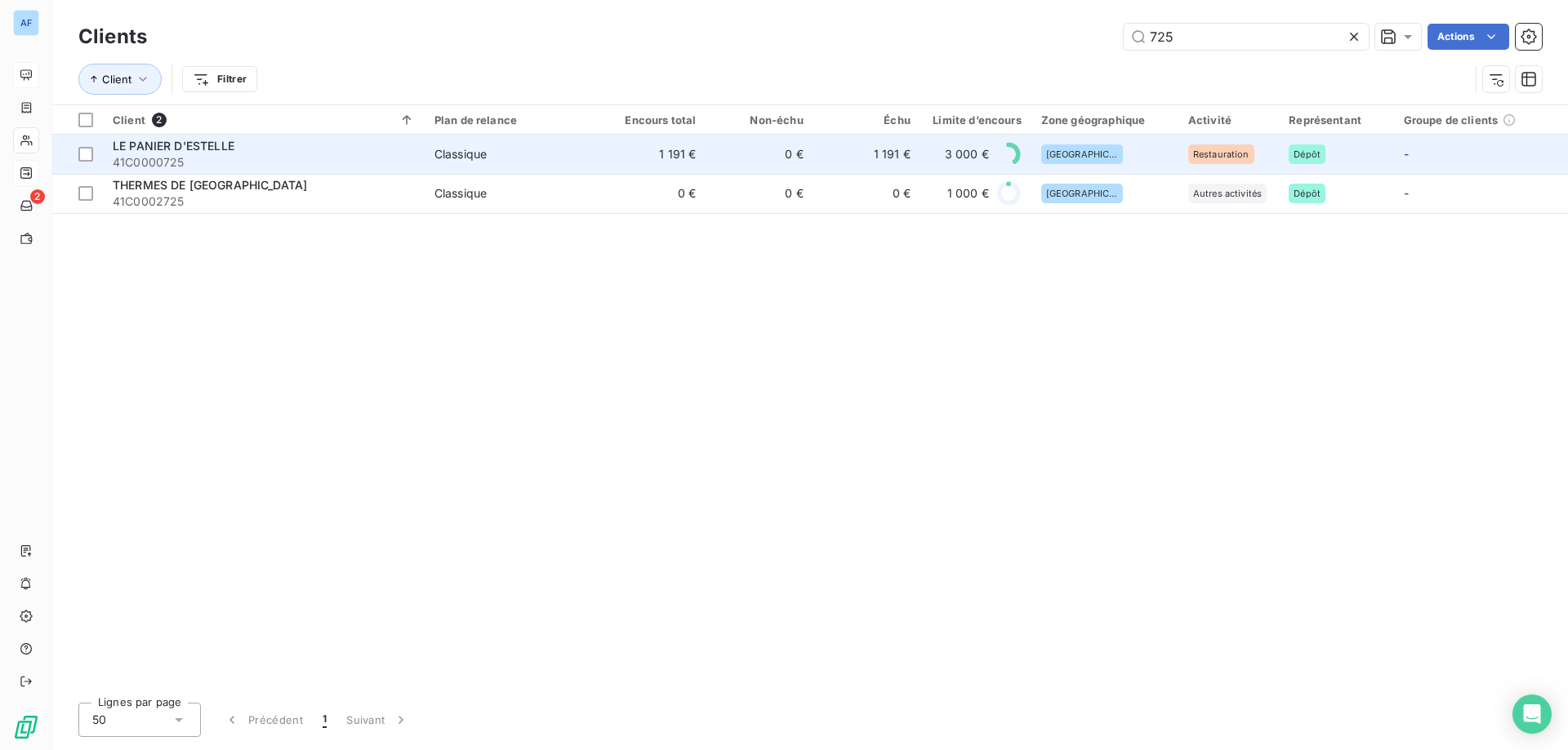
type input "725"
click at [504, 147] on span "Classique" at bounding box center [511, 154] width 154 height 17
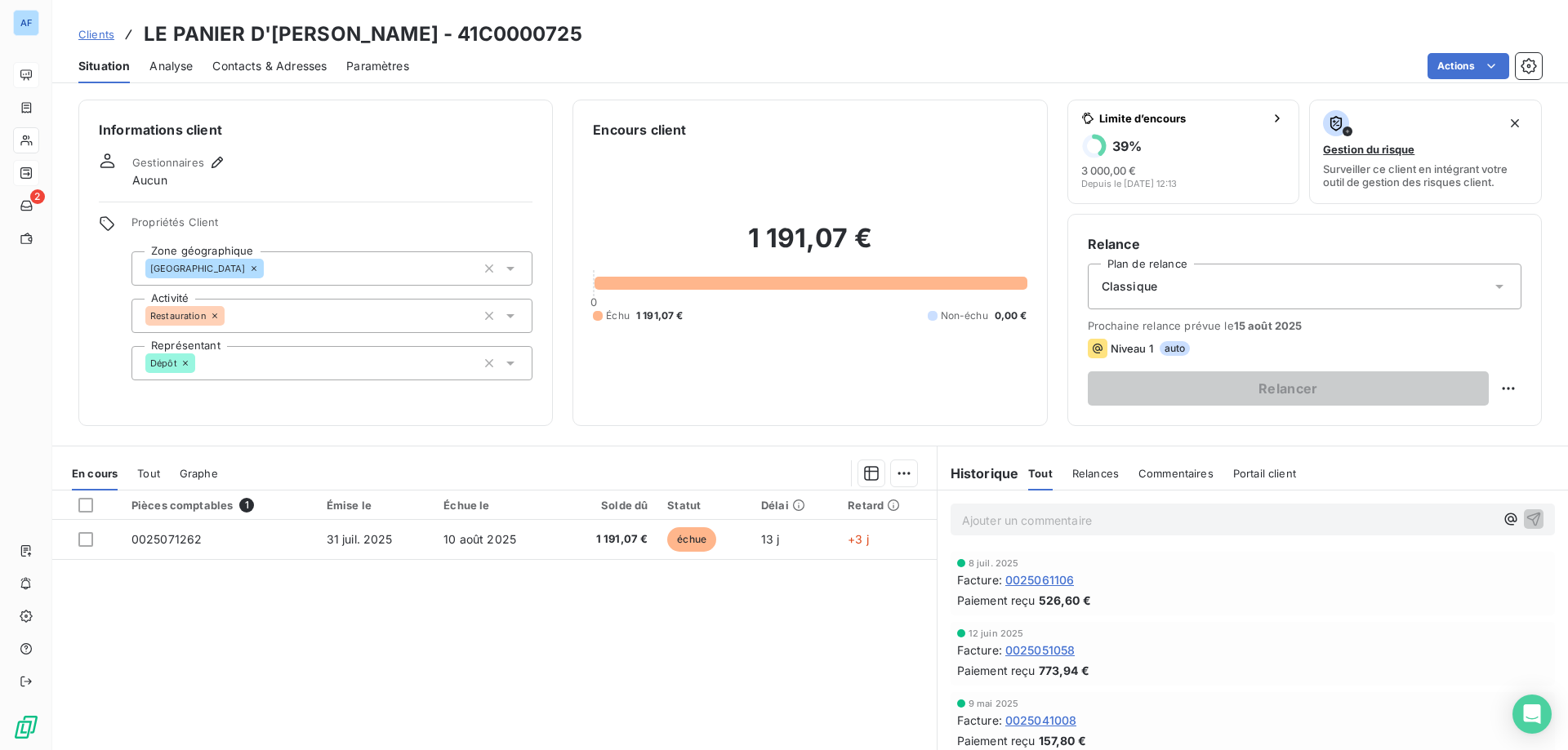
click at [101, 35] on span "Clients" at bounding box center [96, 34] width 36 height 13
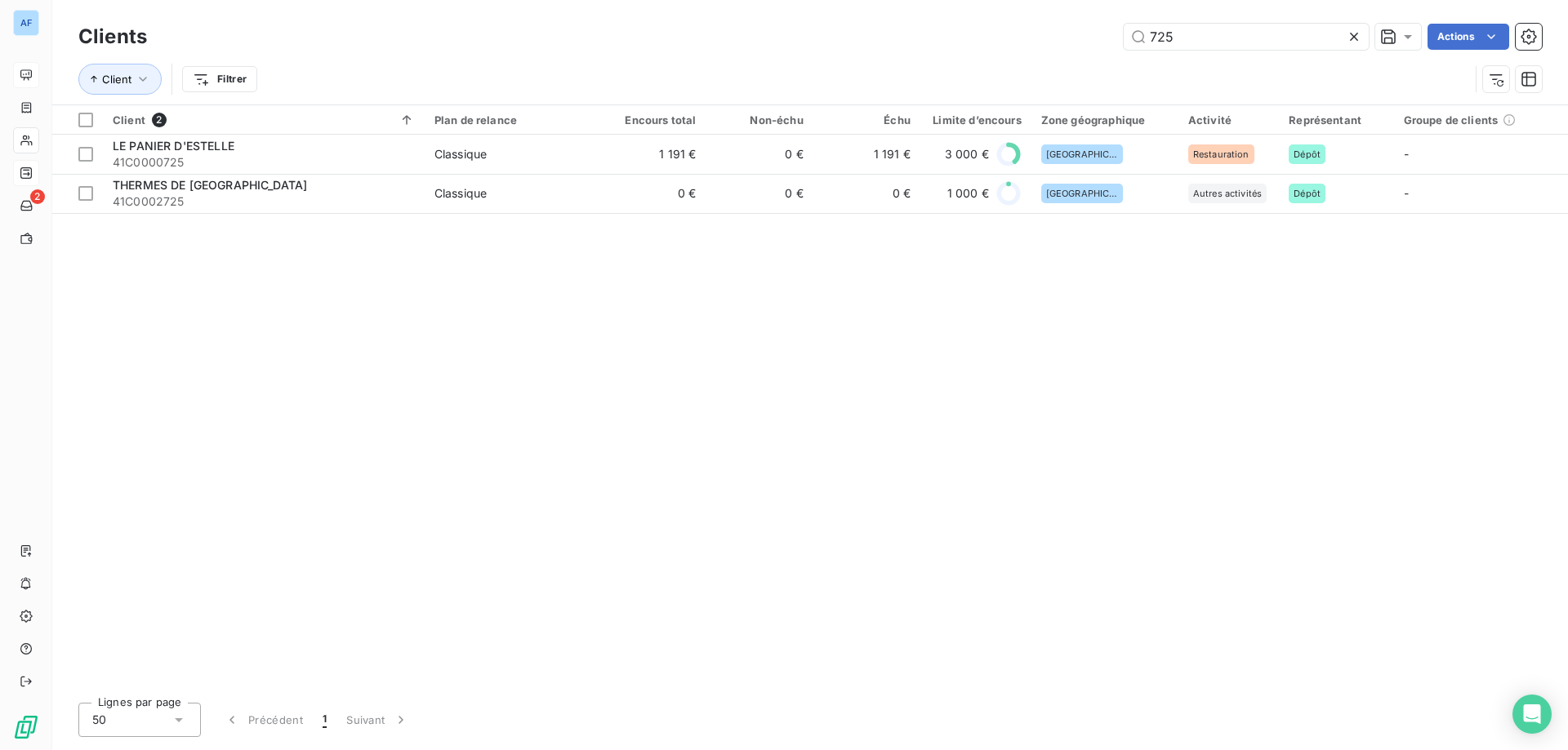
drag, startPoint x: 1178, startPoint y: 40, endPoint x: 796, endPoint y: 19, distance: 382.6
click at [816, 19] on div "Clients 725 Actions" at bounding box center [810, 36] width 1463 height 34
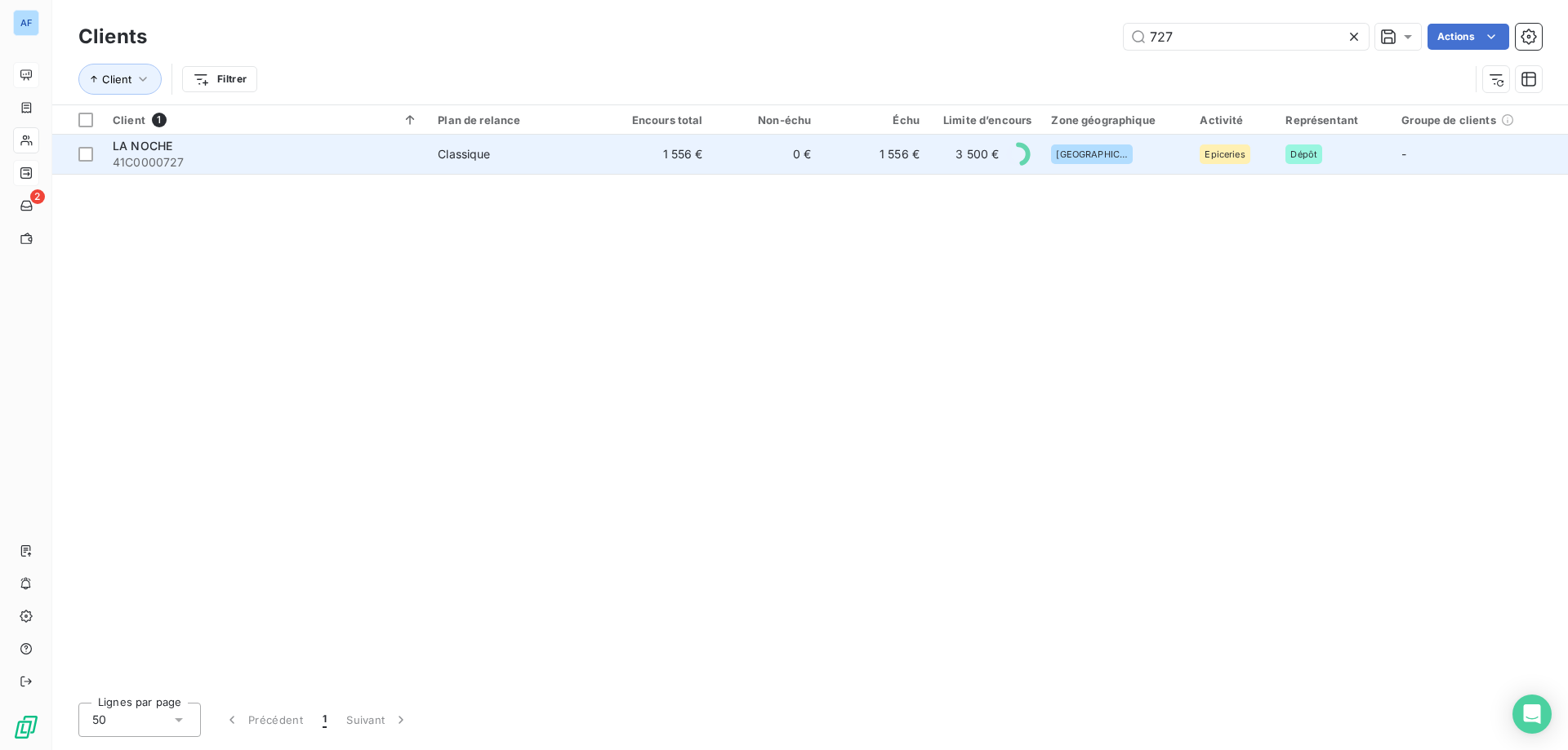
type input "727"
click at [817, 154] on td "0 €" at bounding box center [767, 154] width 108 height 39
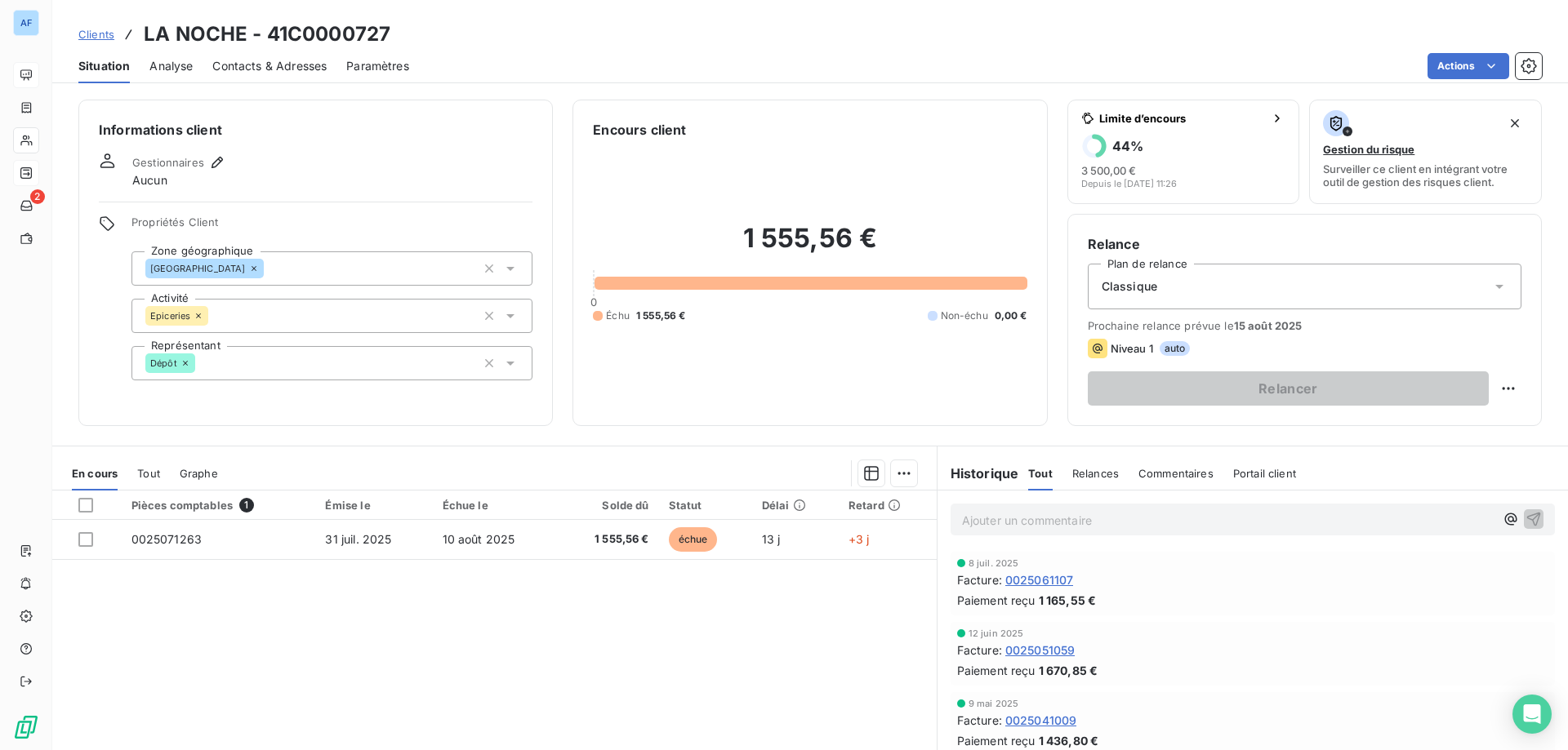
click at [101, 30] on span "Clients" at bounding box center [96, 34] width 36 height 13
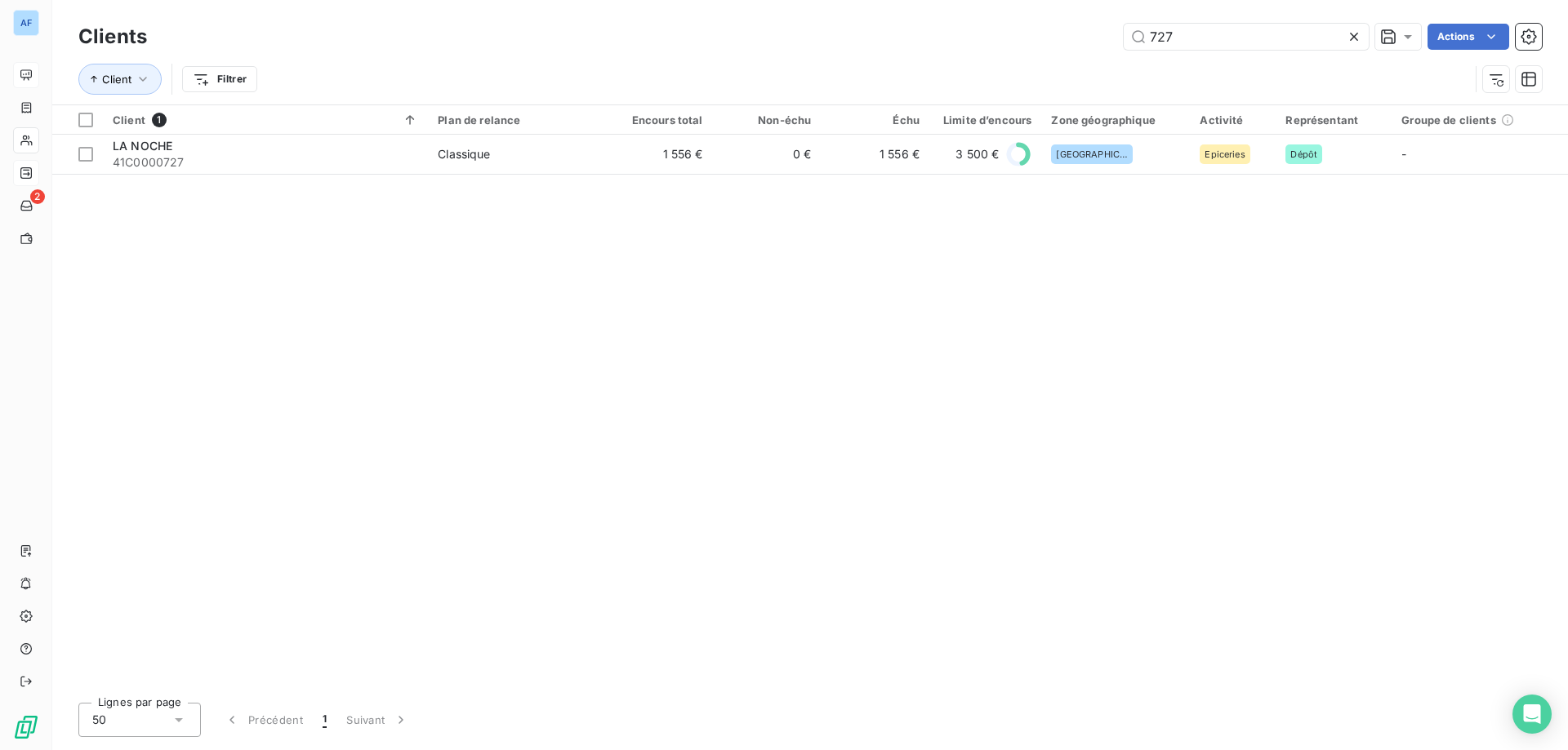
drag, startPoint x: 1252, startPoint y: 35, endPoint x: 690, endPoint y: 30, distance: 562.0
click at [691, 29] on div "727 Actions" at bounding box center [854, 37] width 1375 height 26
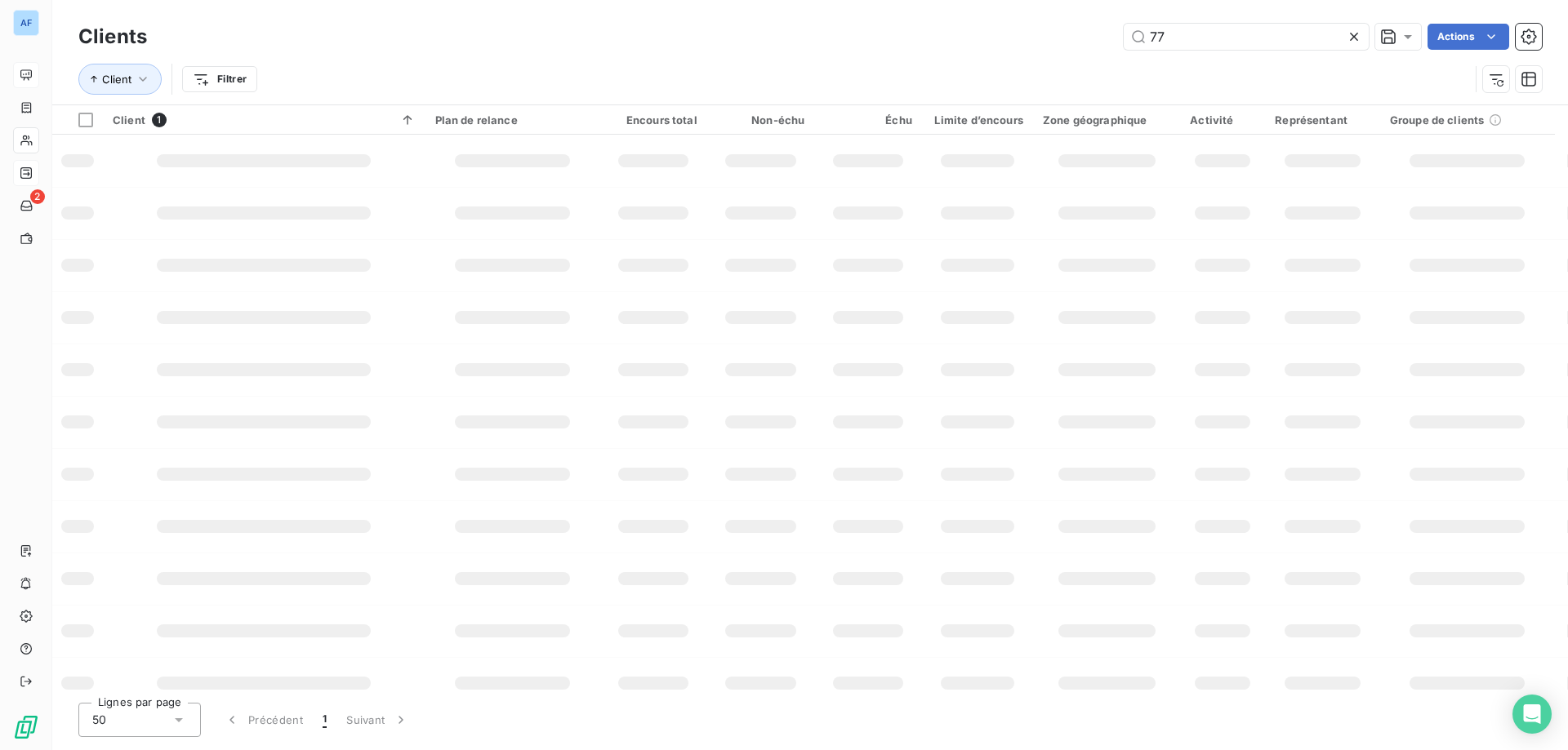
type input "775"
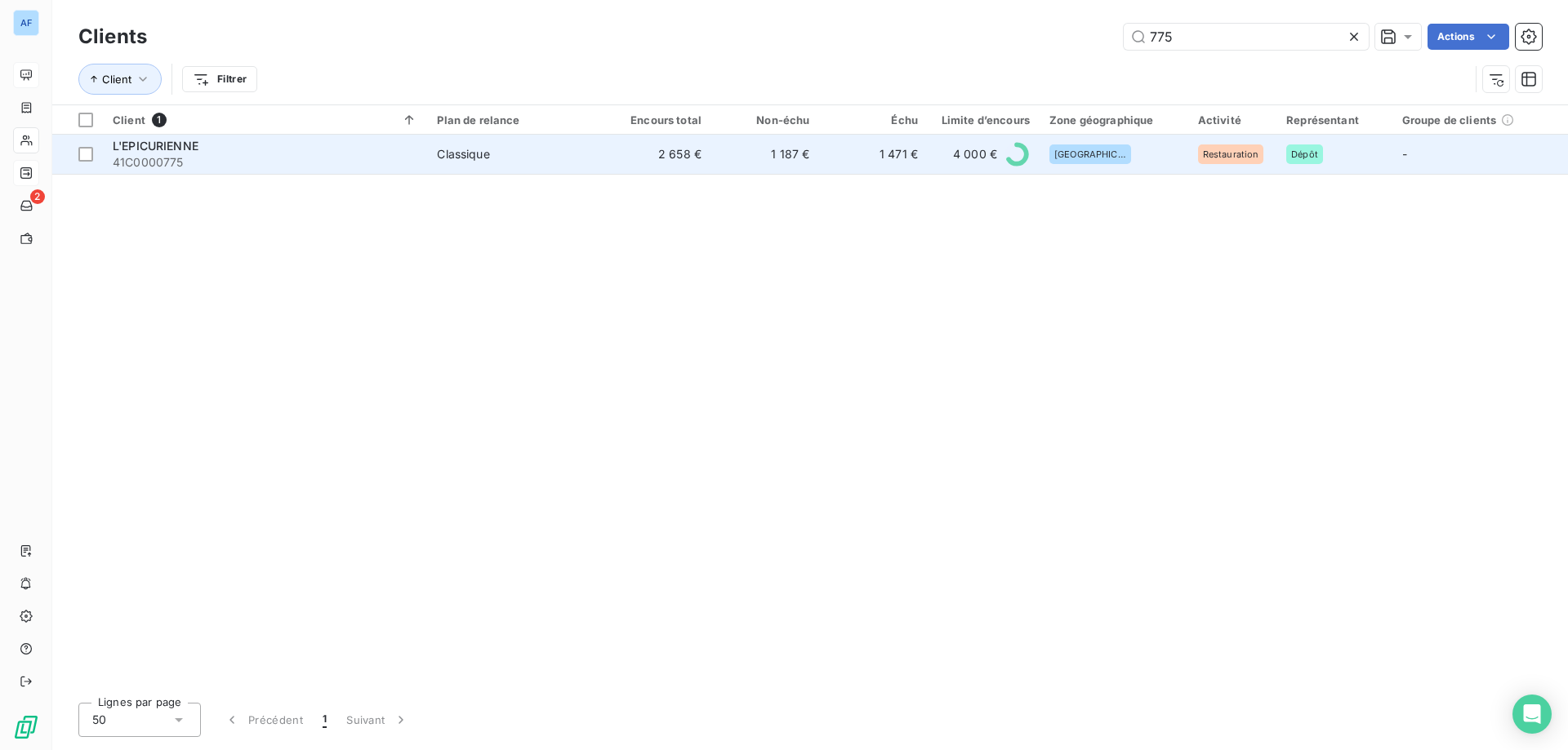
click at [694, 161] on td "2 658 €" at bounding box center [658, 154] width 108 height 39
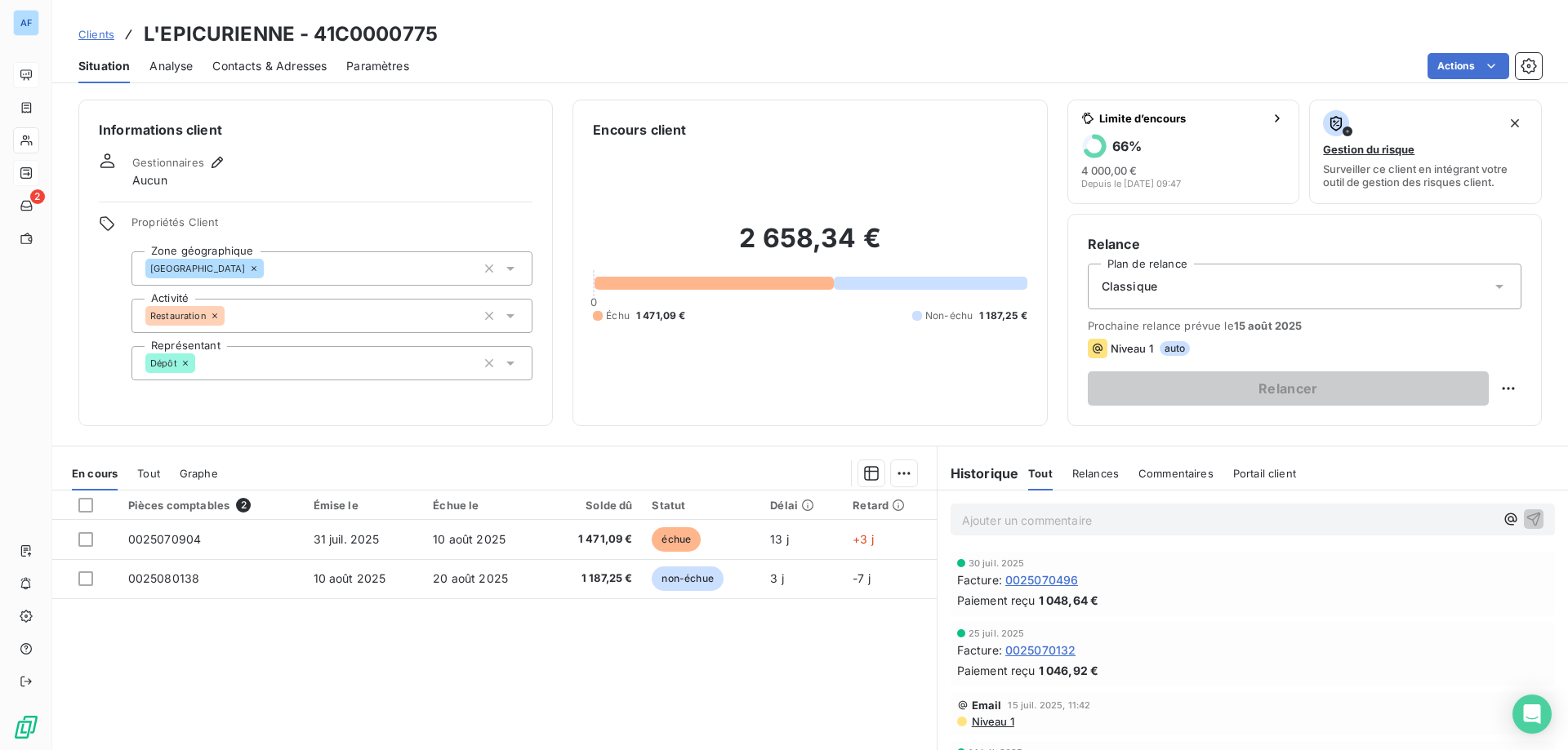
click at [109, 34] on span "Clients" at bounding box center [96, 34] width 36 height 13
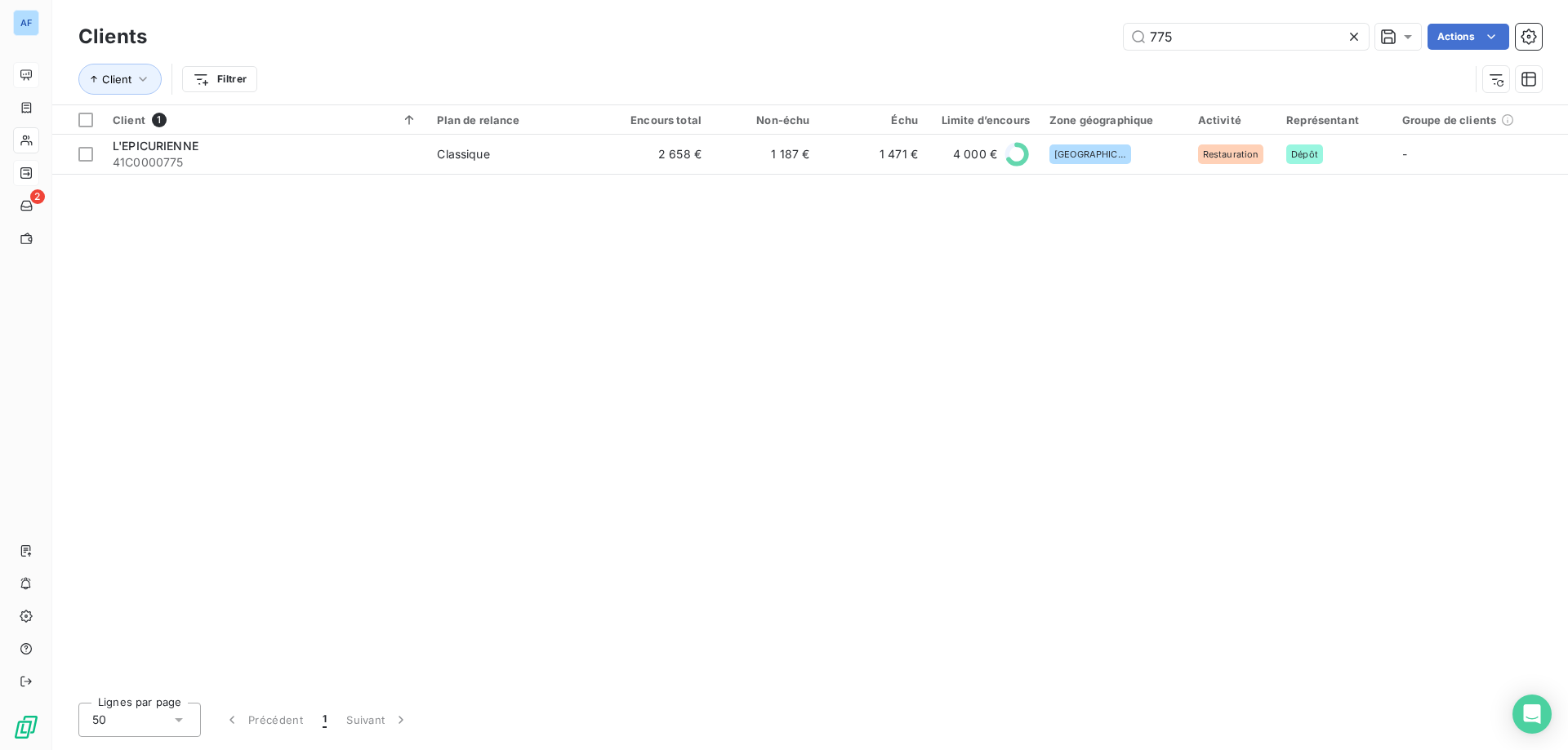
drag, startPoint x: 1203, startPoint y: 31, endPoint x: 806, endPoint y: 11, distance: 397.5
click at [807, 11] on div "Clients 775 Actions Client Filtrer" at bounding box center [810, 52] width 1516 height 105
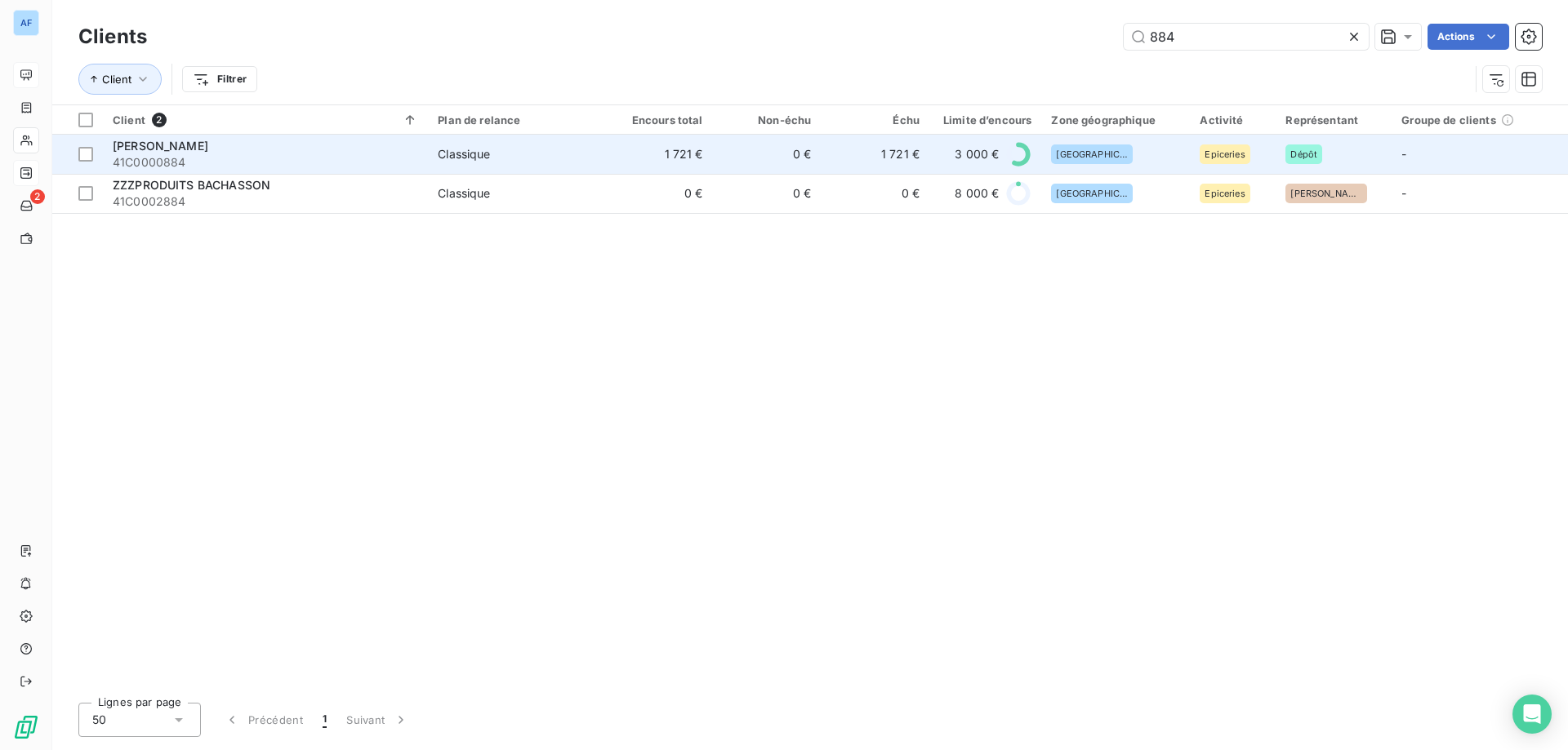
type input "884"
click at [796, 165] on td "0 €" at bounding box center [767, 154] width 108 height 39
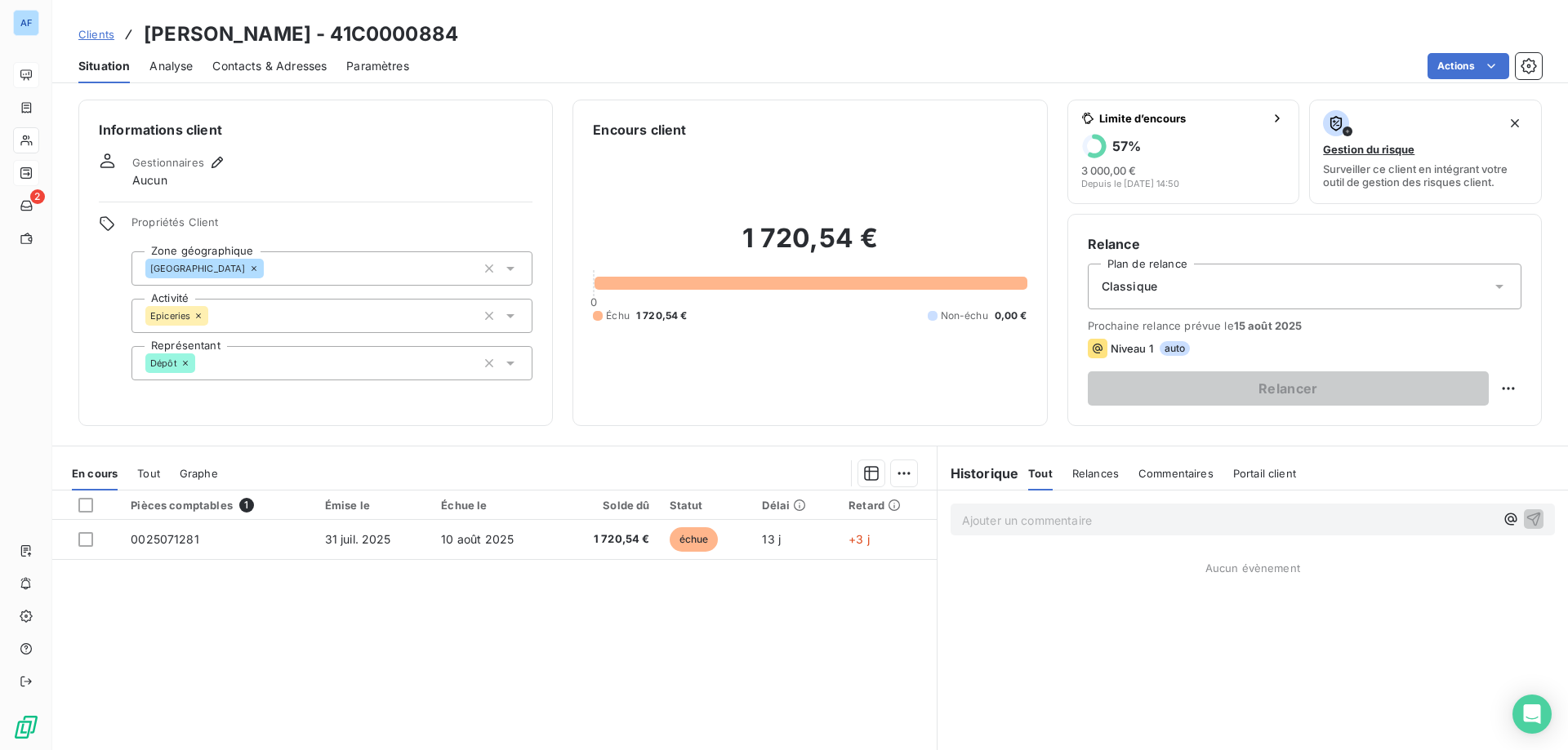
click at [93, 34] on span "Clients" at bounding box center [96, 34] width 36 height 13
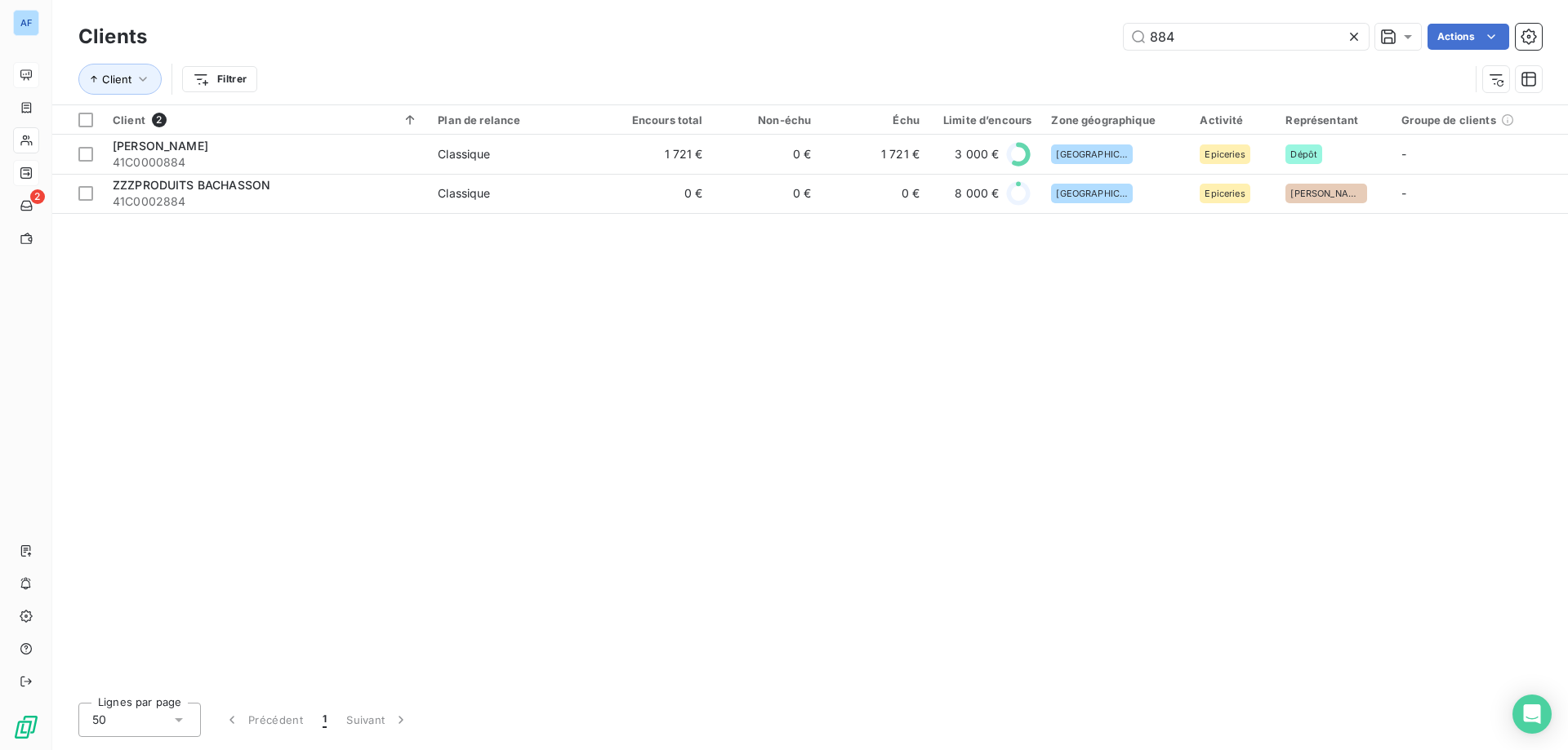
drag, startPoint x: 1157, startPoint y: 38, endPoint x: 767, endPoint y: 50, distance: 390.2
click at [778, 48] on div "884 Actions" at bounding box center [854, 37] width 1375 height 26
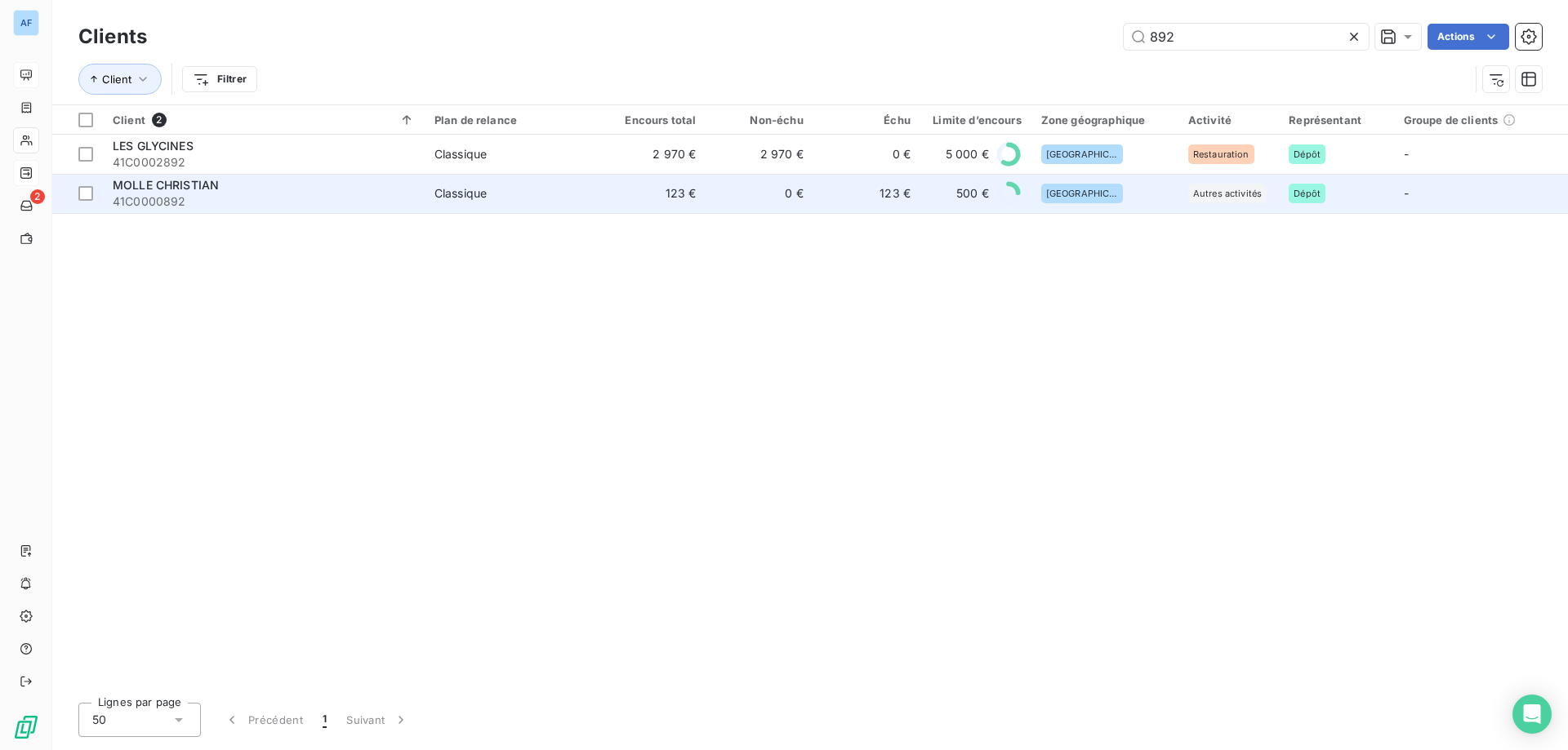
type input "892"
click at [750, 212] on td "0 €" at bounding box center [758, 193] width 107 height 39
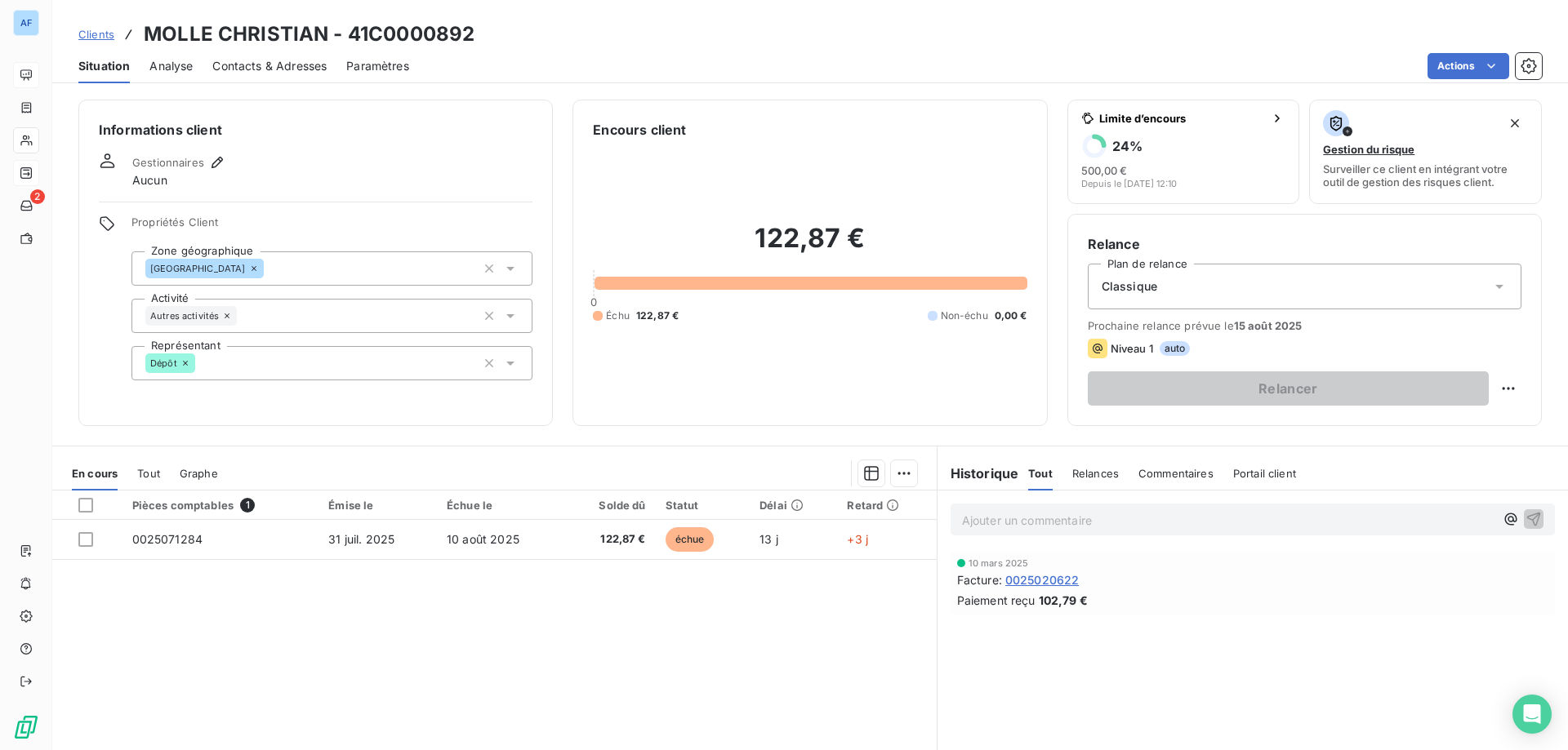
click at [103, 33] on span "Clients" at bounding box center [96, 34] width 36 height 13
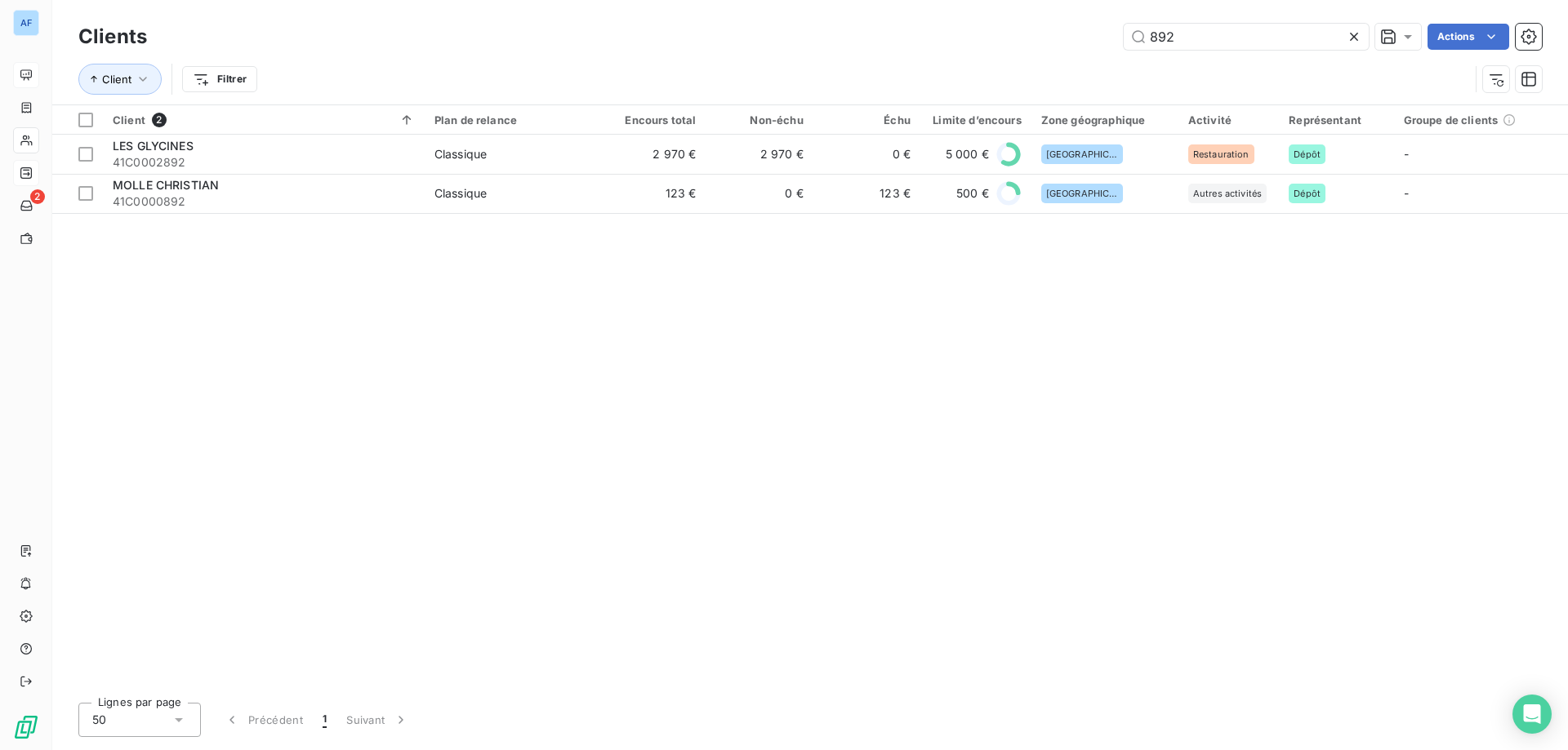
drag, startPoint x: 1214, startPoint y: 42, endPoint x: 630, endPoint y: 41, distance: 584.0
click at [631, 41] on div "892 Actions" at bounding box center [854, 37] width 1375 height 26
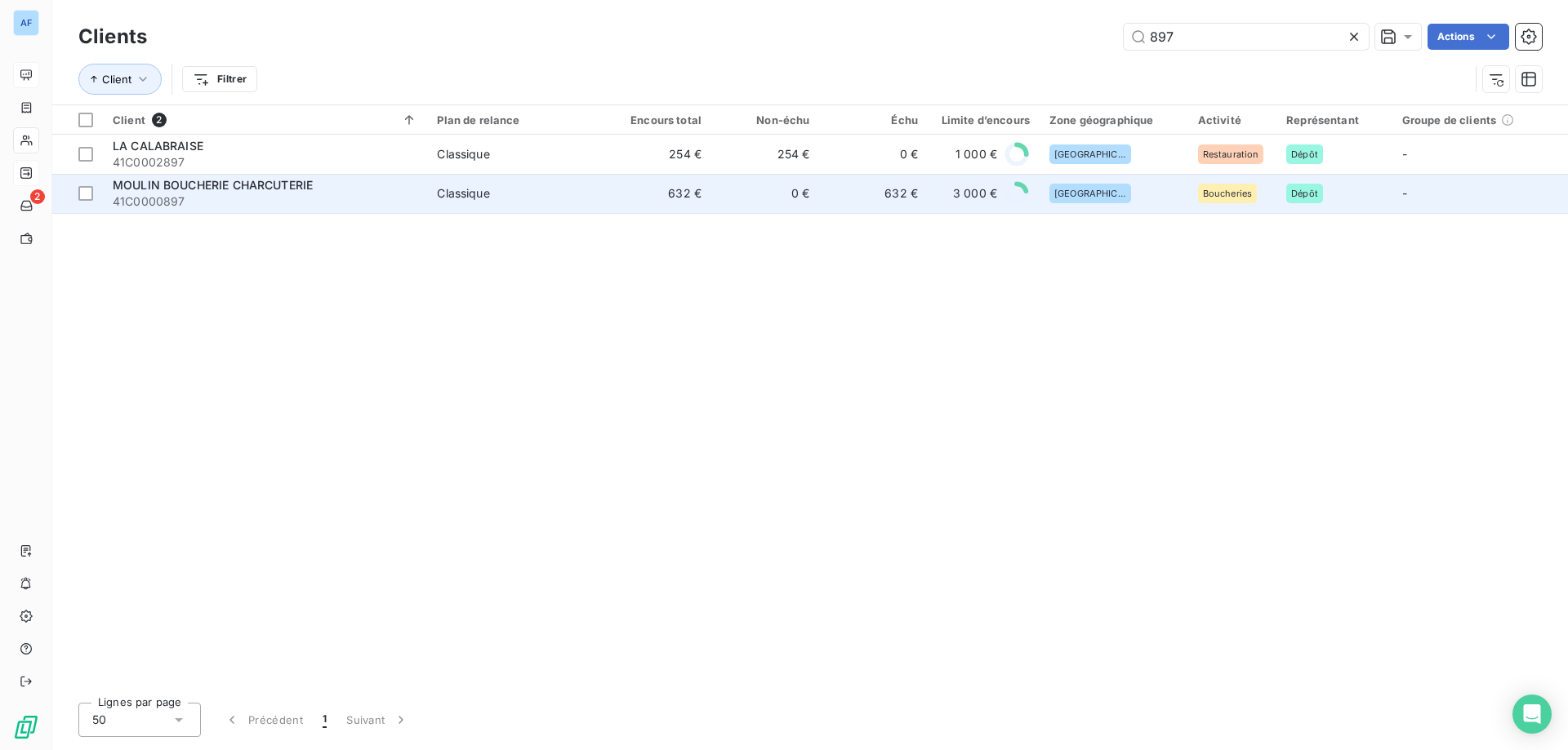
type input "897"
click at [309, 192] on div "MOULIN BOUCHERIE CHARCUTERIE" at bounding box center [265, 185] width 305 height 17
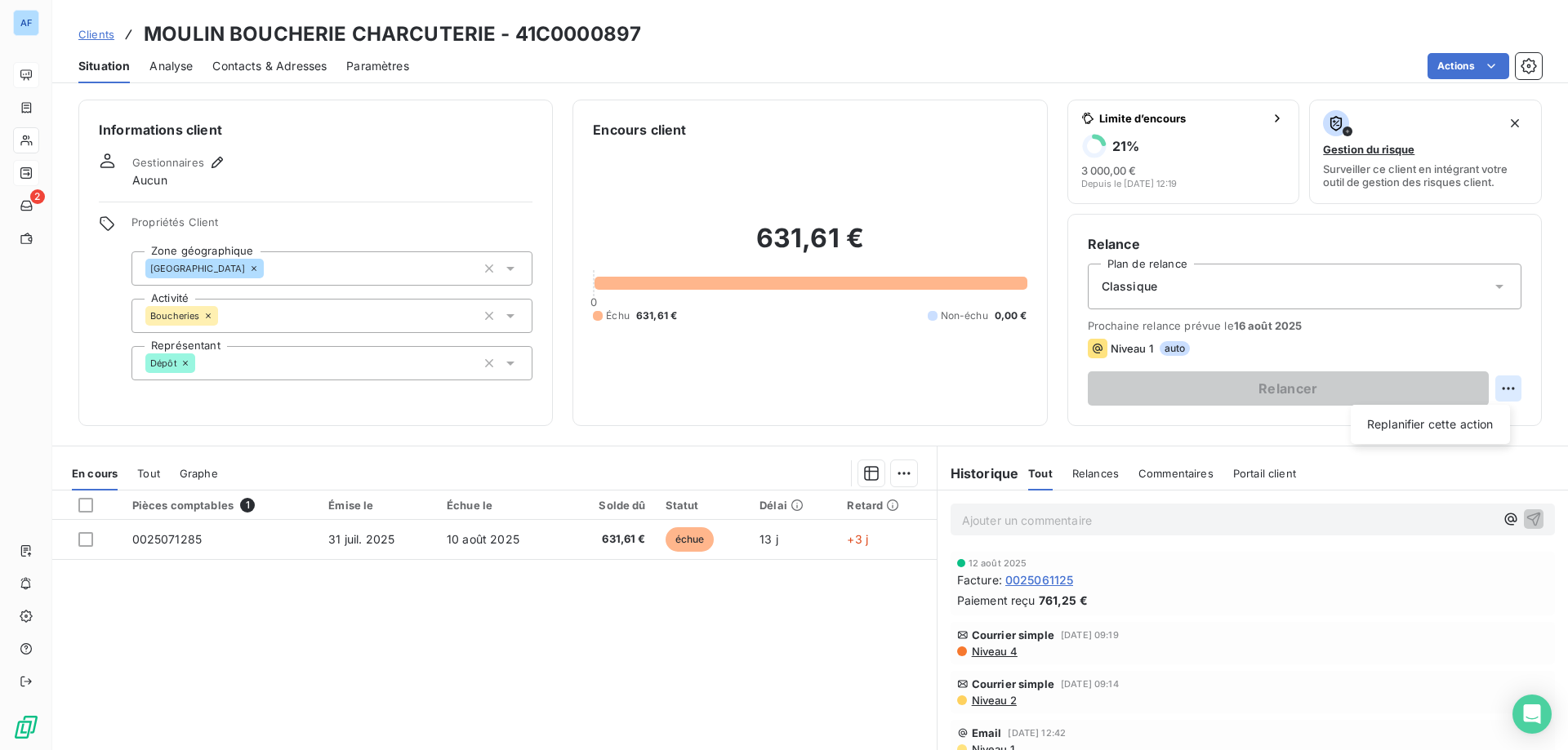
click at [1490, 384] on html "AF 2 Clients MOULIN BOUCHERIE CHARCUTERIE - 41C0000897 Situation Analyse Contac…" at bounding box center [784, 375] width 1568 height 750
click at [1396, 427] on div "Replanifier cette action" at bounding box center [1431, 425] width 146 height 26
select select "7"
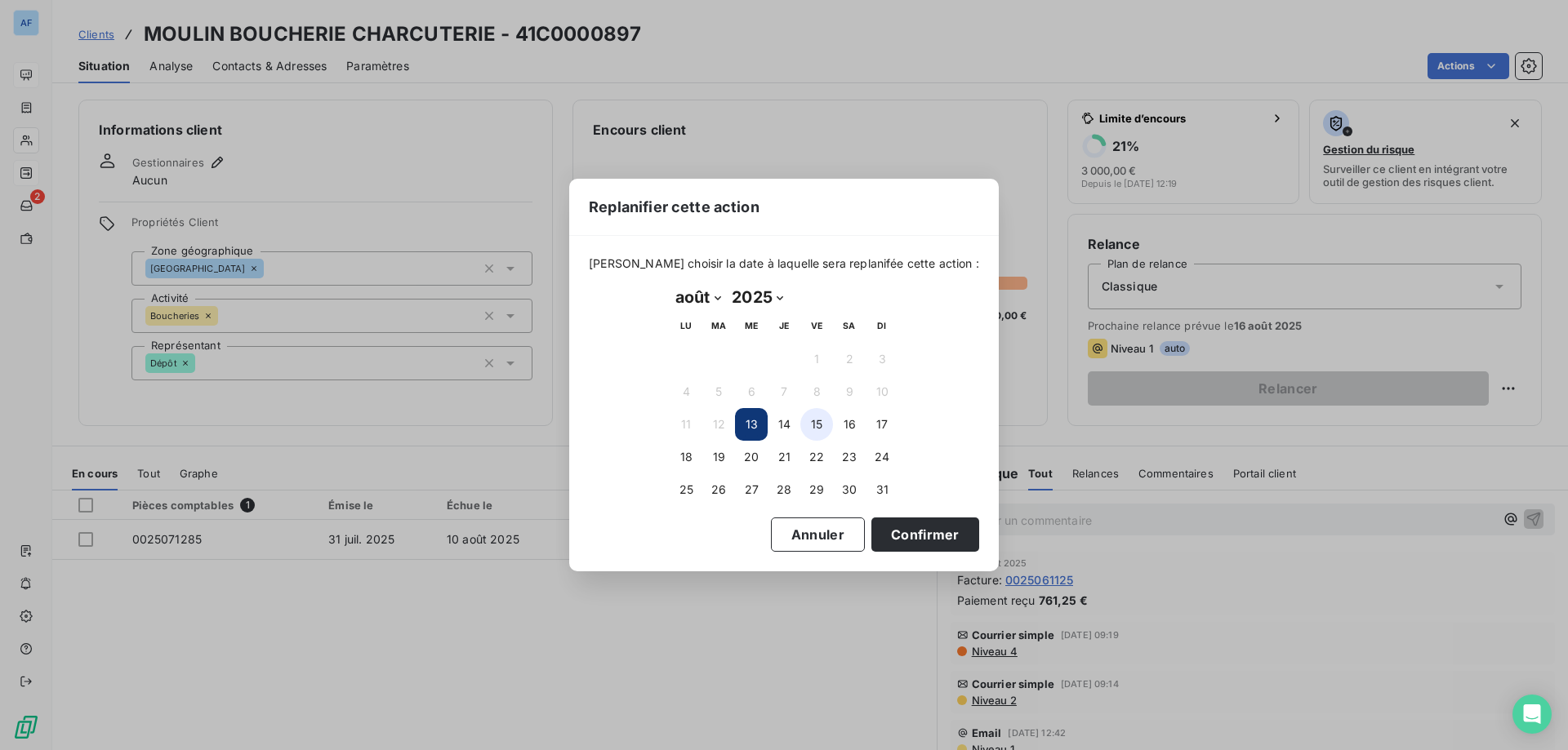
click at [814, 426] on button "15" at bounding box center [816, 424] width 33 height 33
click at [900, 536] on button "Confirmer" at bounding box center [925, 534] width 108 height 34
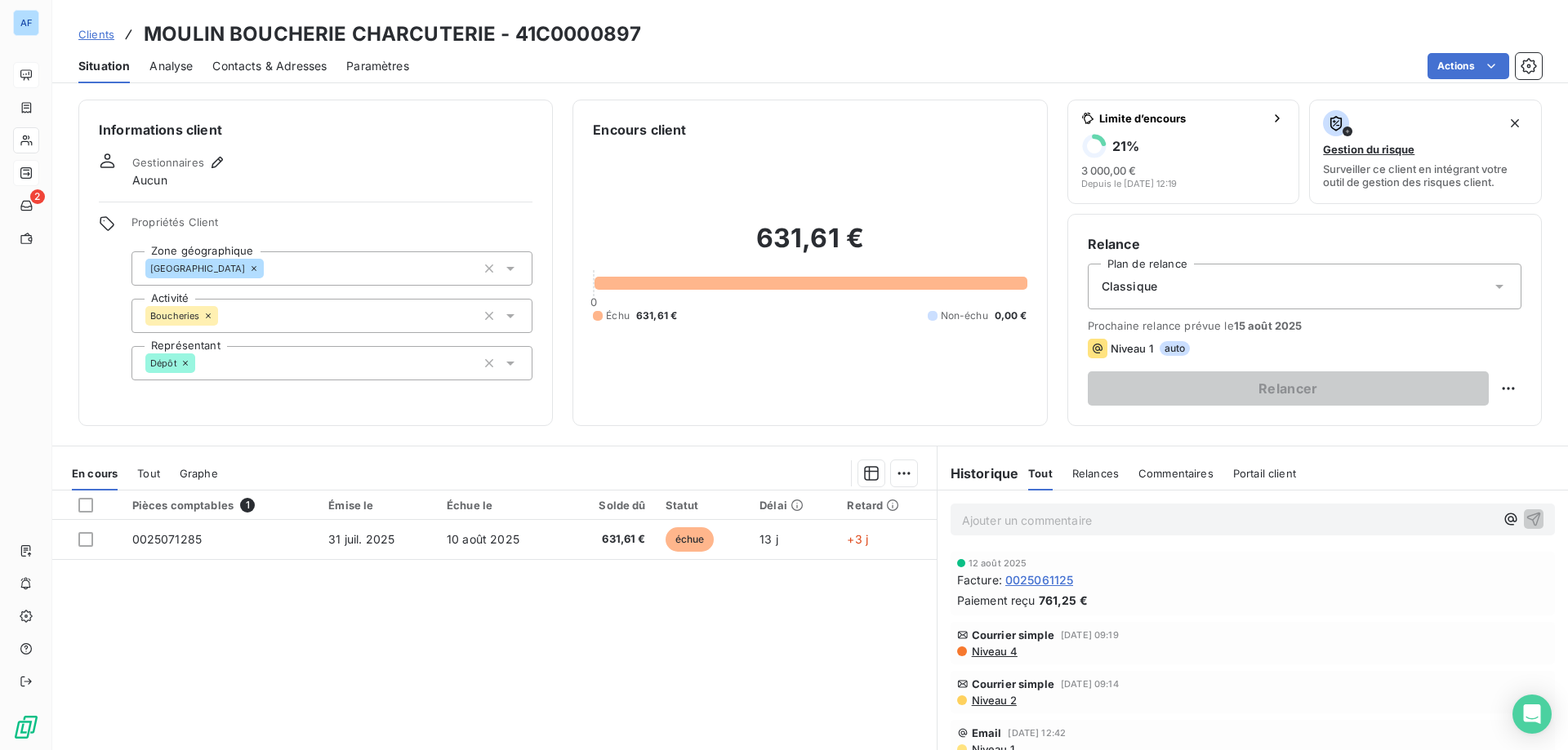
click at [93, 17] on div "Clients MOULIN BOUCHERIE CHARCUTERIE - 41C0000897 Situation Analyse Contacts & …" at bounding box center [810, 41] width 1516 height 84
click at [94, 32] on span "Clients" at bounding box center [96, 34] width 36 height 13
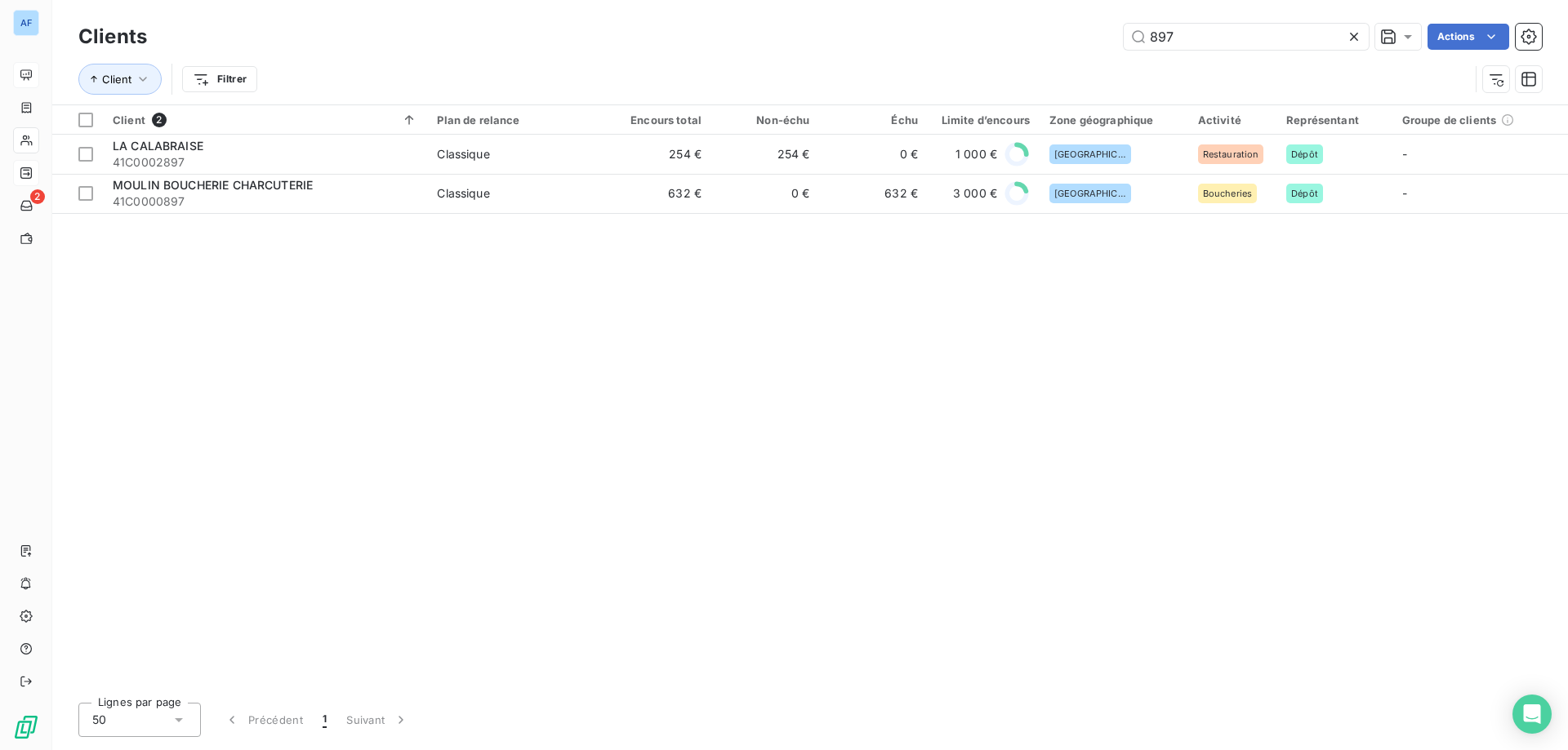
drag, startPoint x: 1245, startPoint y: 41, endPoint x: 625, endPoint y: 48, distance: 620.0
click at [628, 48] on div "897 Actions" at bounding box center [854, 37] width 1375 height 26
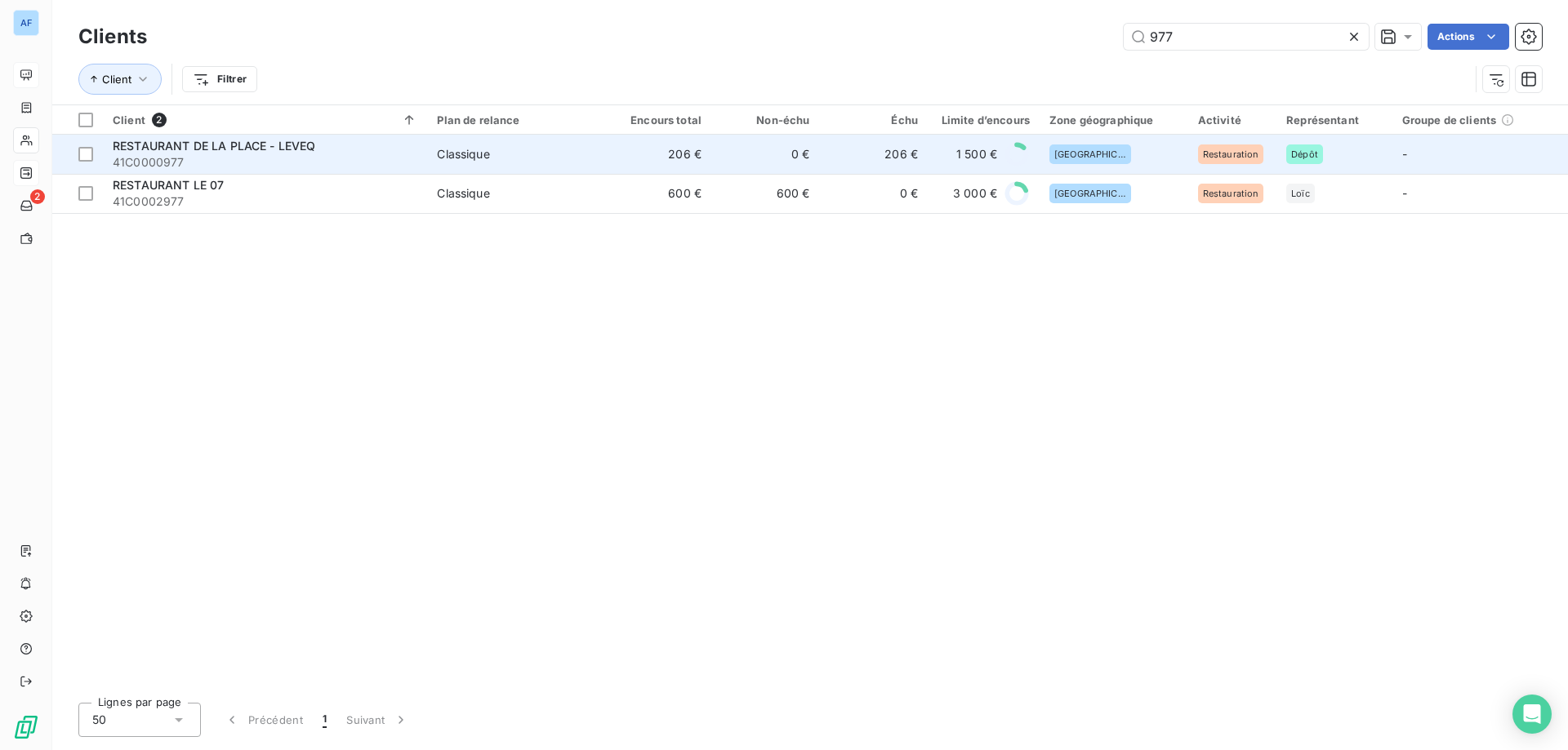
type input "977"
click at [449, 157] on div "Classique" at bounding box center [463, 154] width 52 height 17
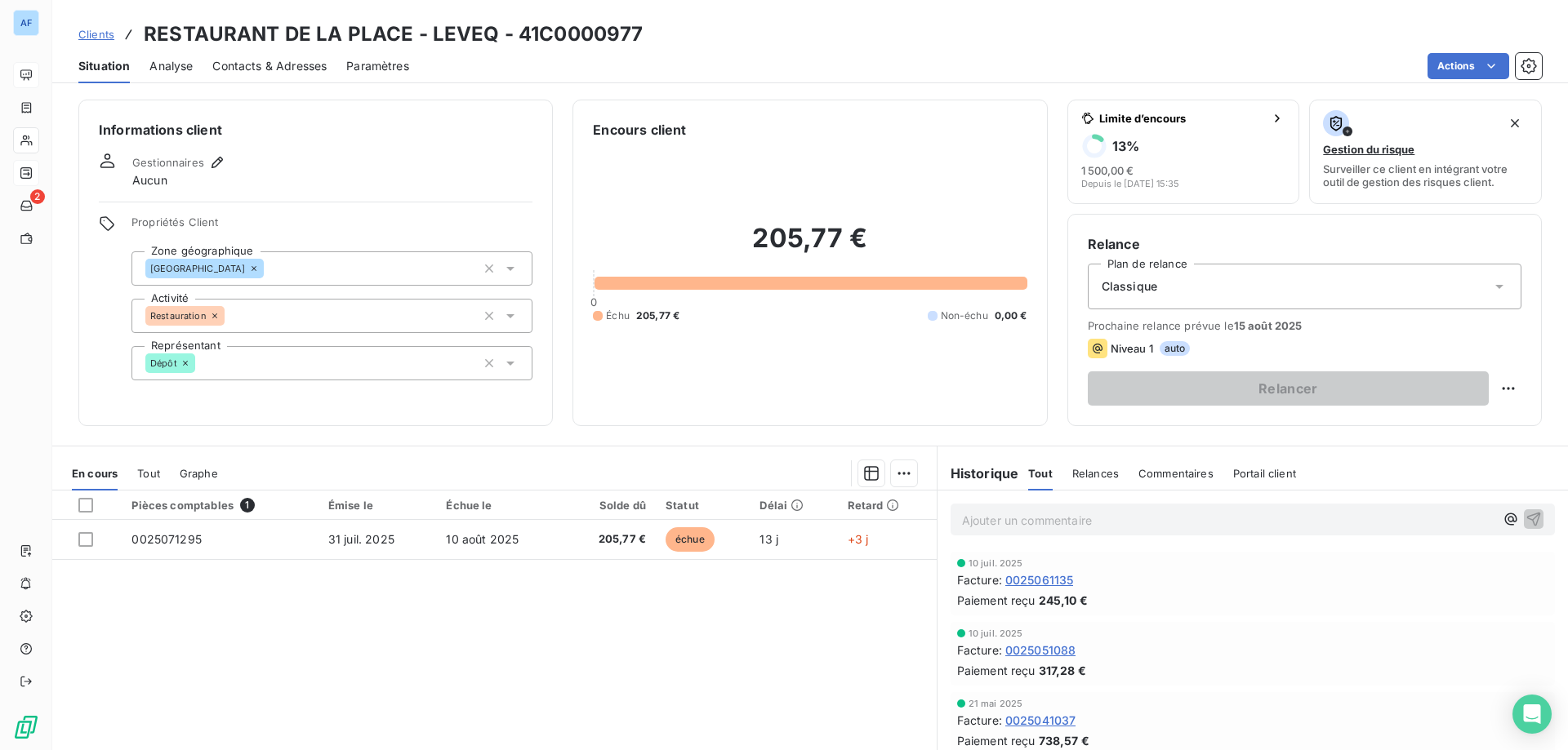
click at [108, 37] on span "Clients" at bounding box center [96, 34] width 36 height 13
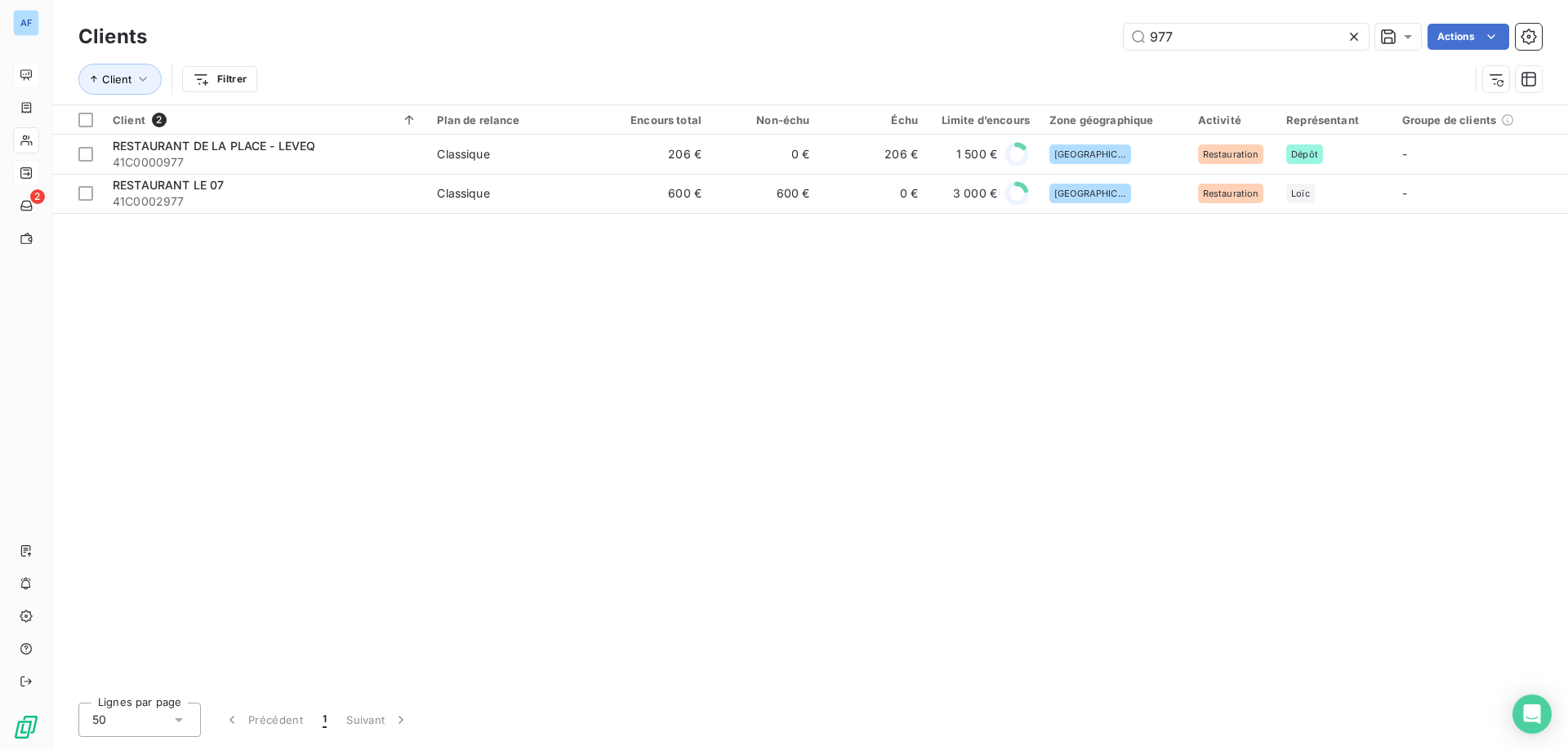
drag, startPoint x: 1194, startPoint y: 42, endPoint x: 720, endPoint y: 26, distance: 474.3
click at [720, 26] on div "977 Actions" at bounding box center [854, 37] width 1375 height 26
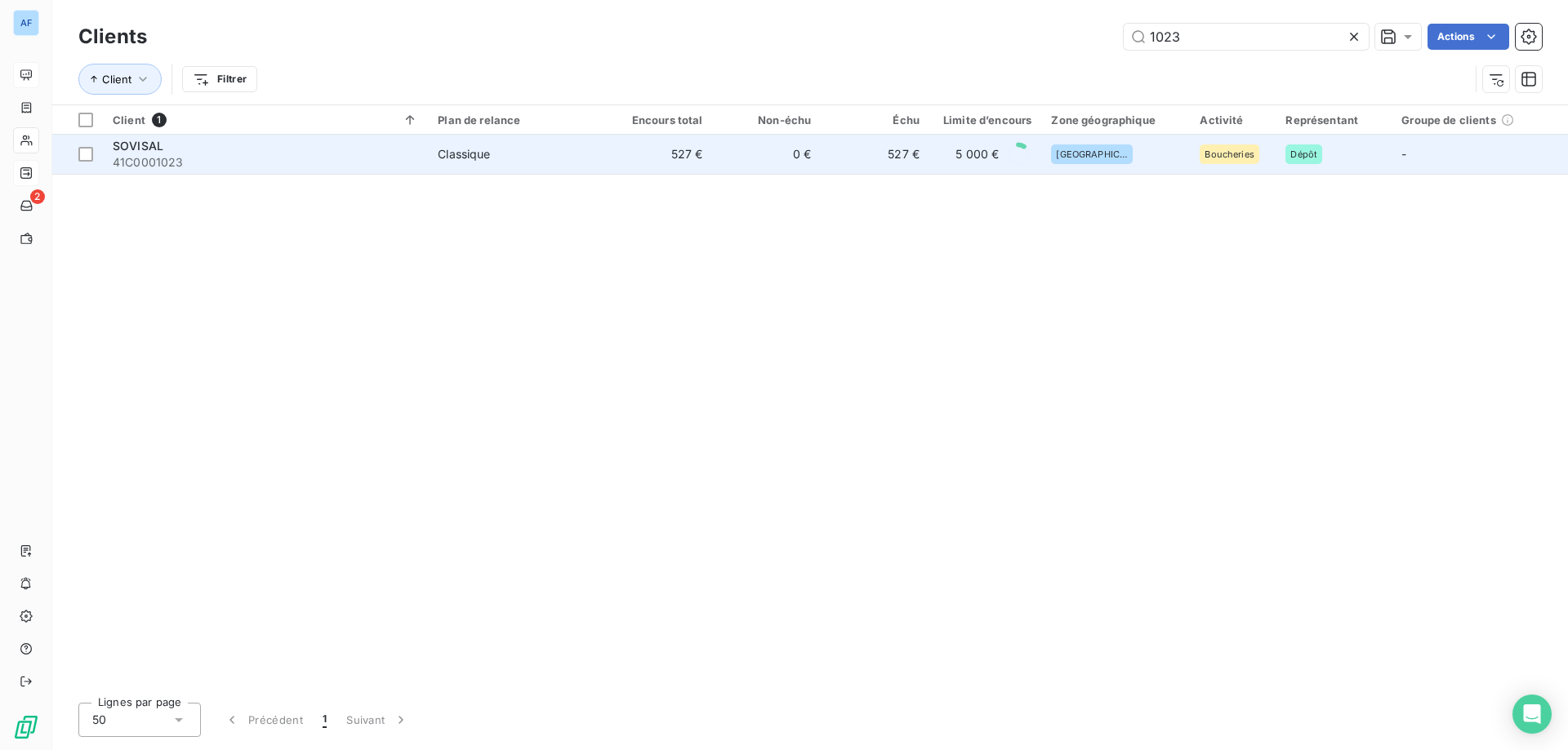
type input "1023"
click at [622, 153] on td "527 €" at bounding box center [658, 154] width 108 height 39
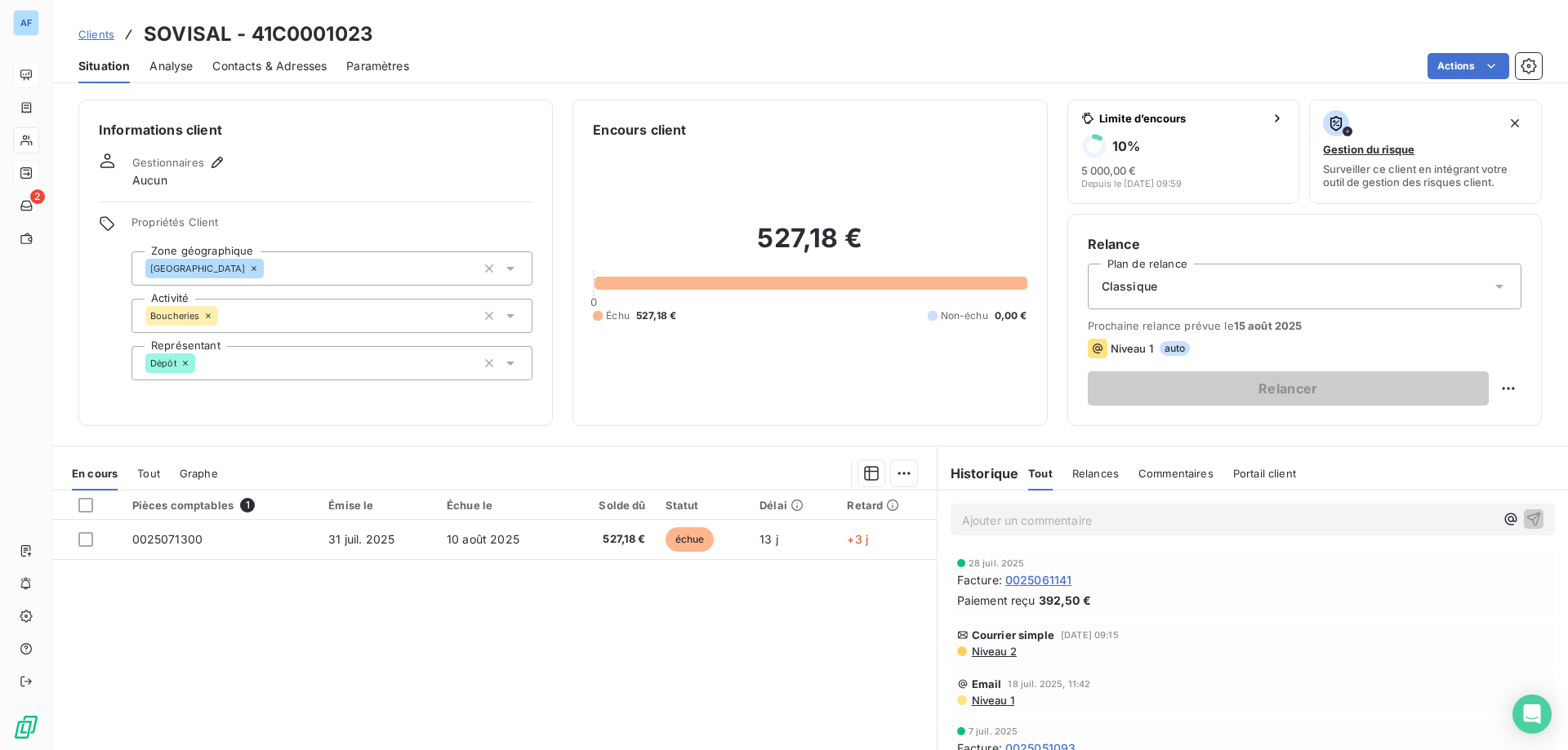
click at [102, 37] on span "Clients" at bounding box center [96, 34] width 36 height 13
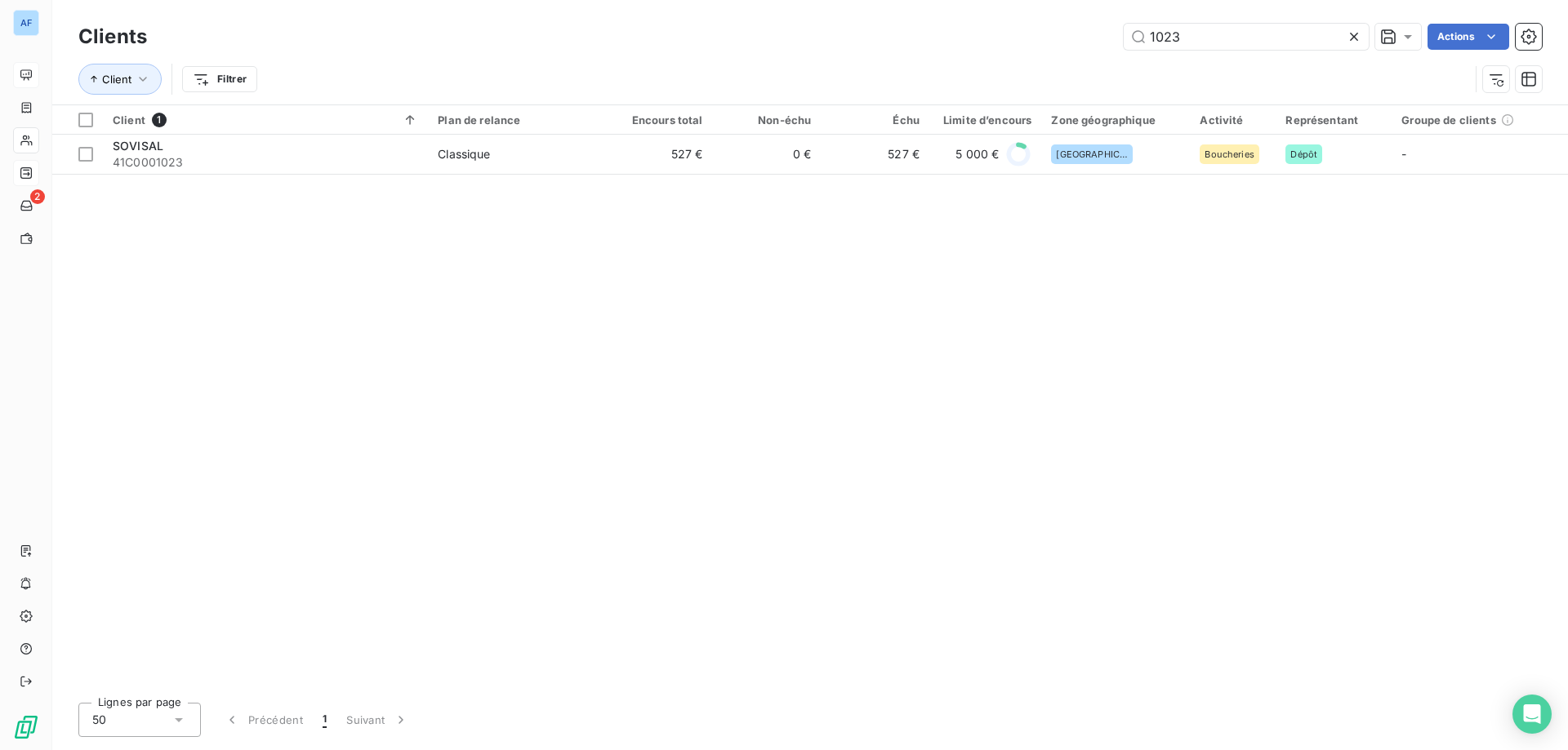
drag, startPoint x: 1202, startPoint y: 42, endPoint x: 617, endPoint y: 48, distance: 585.0
click at [627, 48] on div "1023 Actions" at bounding box center [854, 37] width 1375 height 26
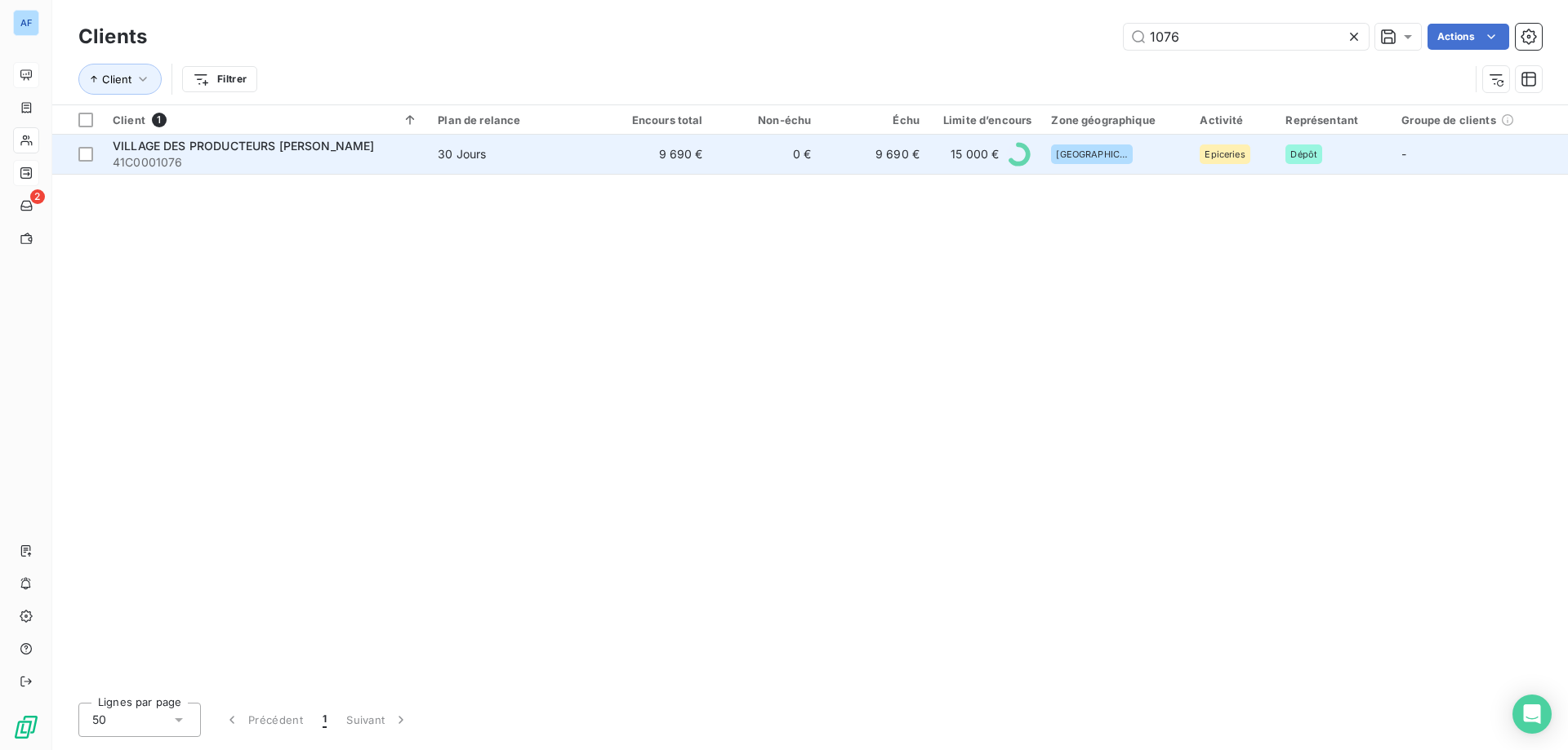
type input "1076"
click at [594, 158] on span "30 Jours" at bounding box center [516, 154] width 157 height 17
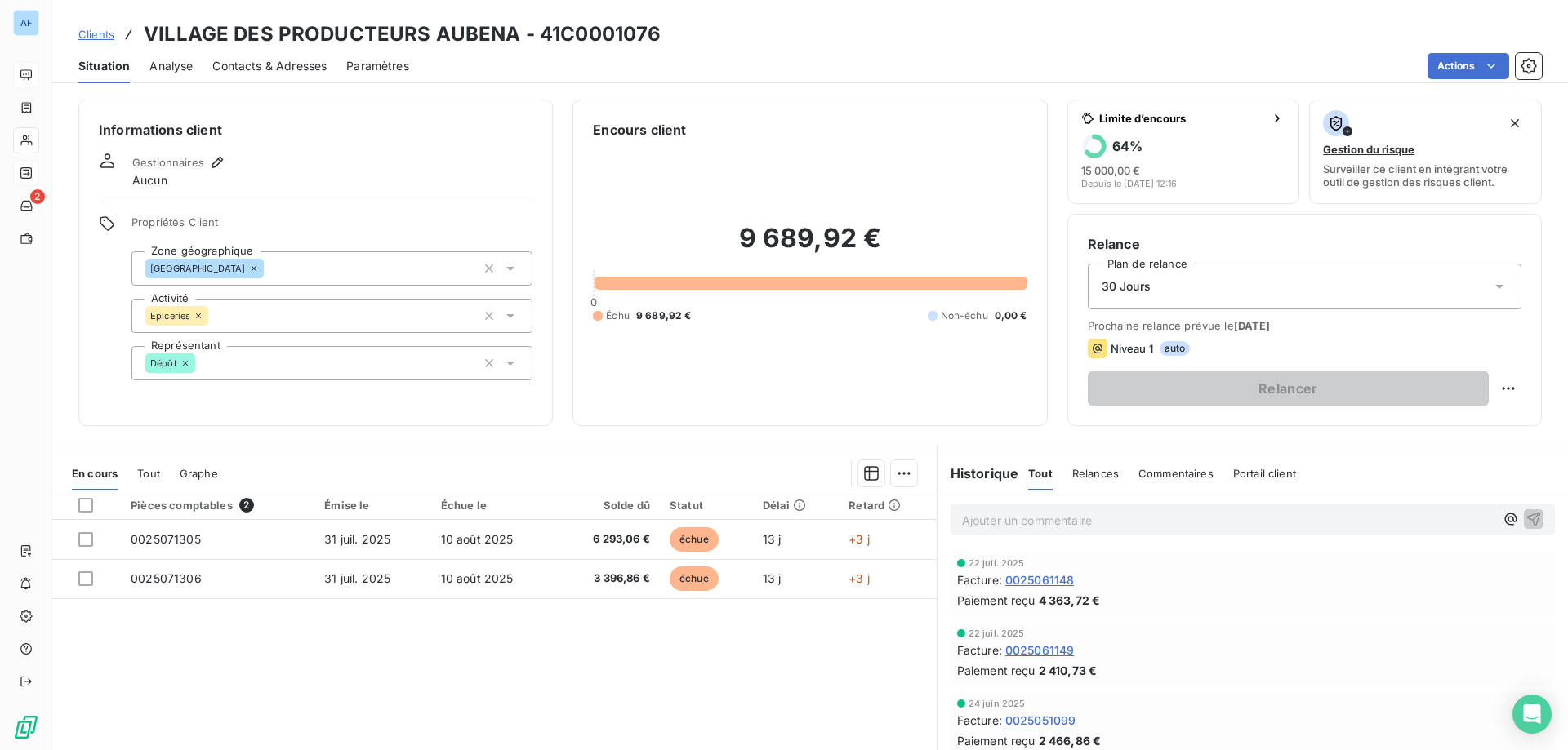
click at [93, 39] on span "Clients" at bounding box center [96, 34] width 36 height 13
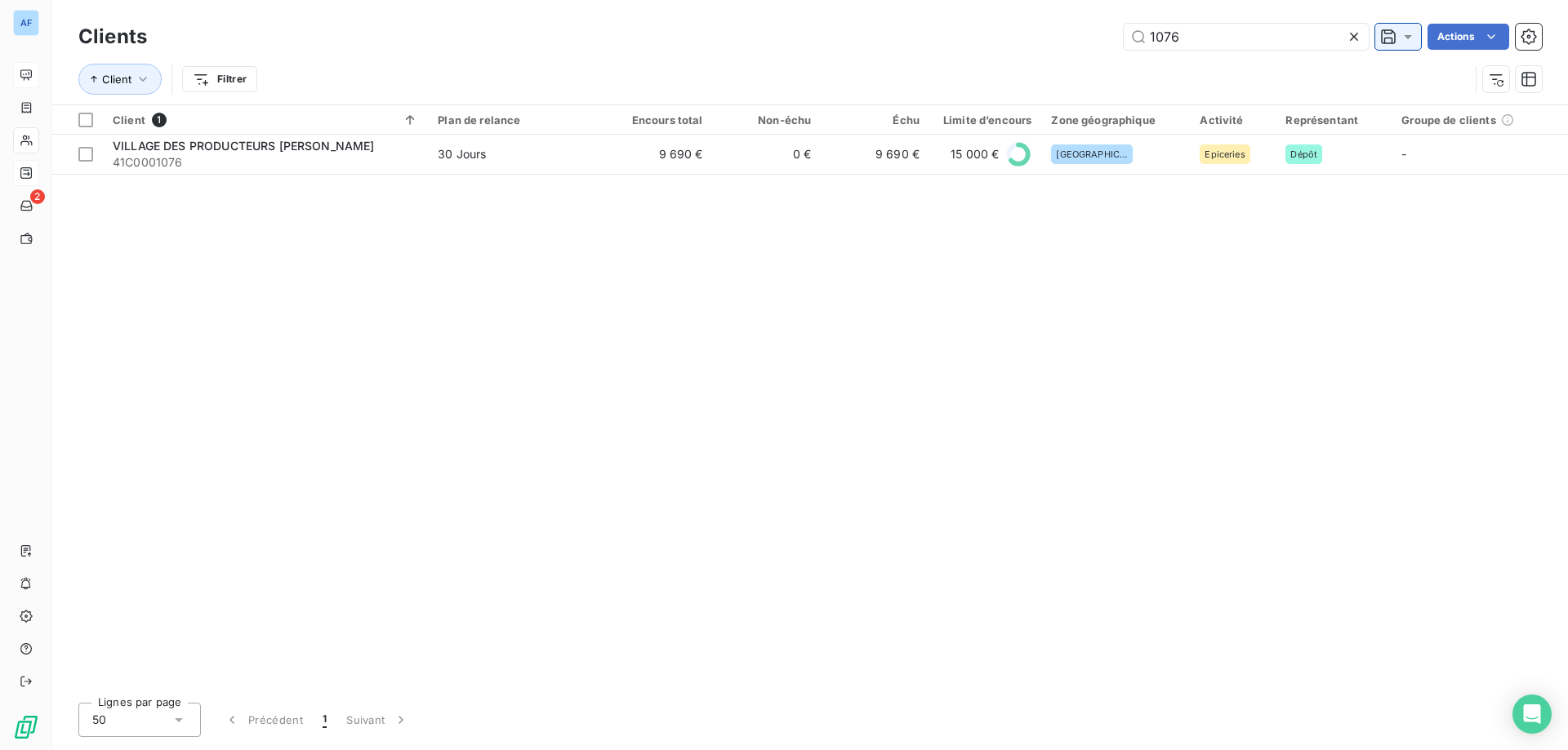
drag, startPoint x: 1166, startPoint y: 35, endPoint x: 1414, endPoint y: 41, distance: 248.1
click at [1388, 41] on div "1076 Actions" at bounding box center [854, 37] width 1375 height 26
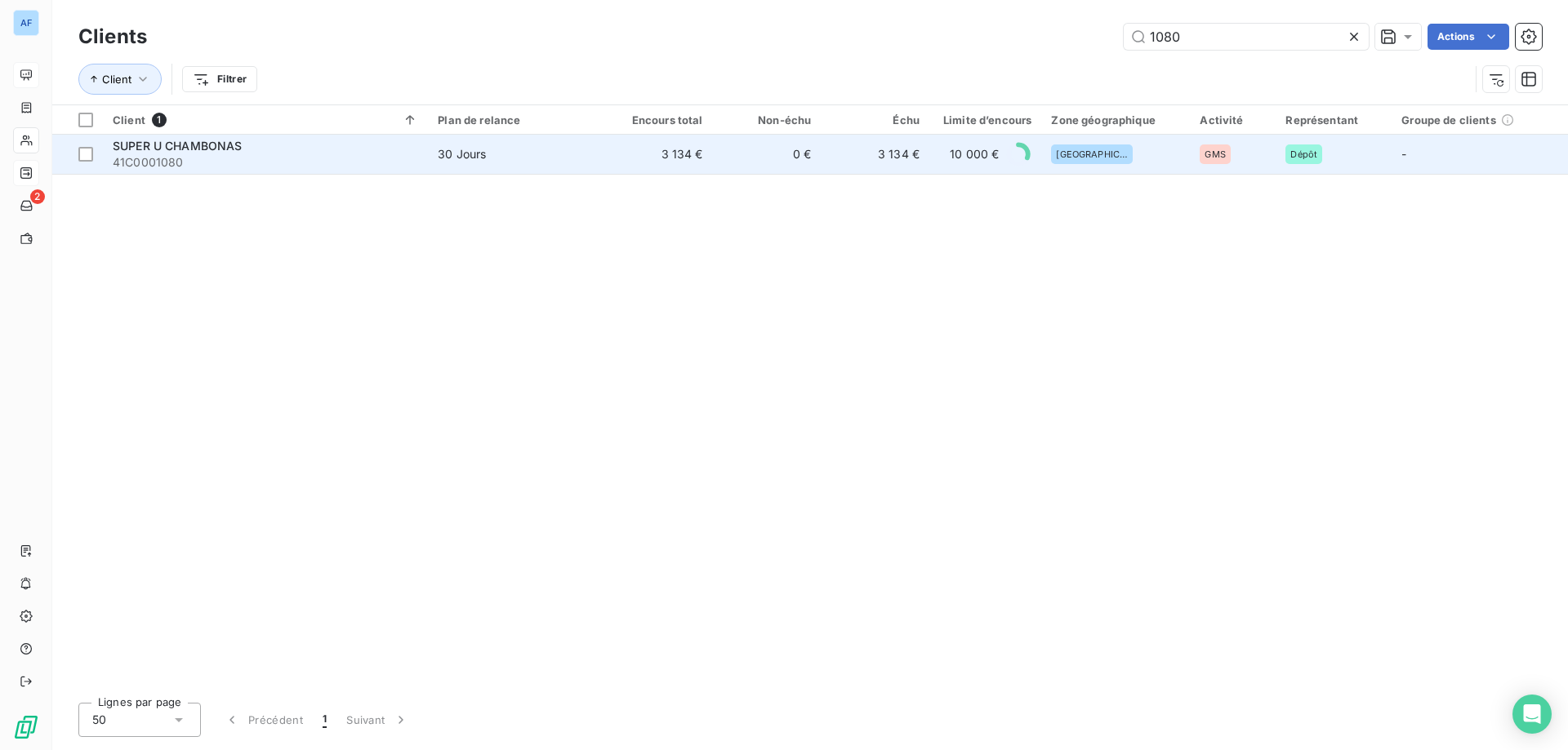
type input "1080"
click at [1031, 163] on foreignobject at bounding box center [1019, 154] width 26 height 27
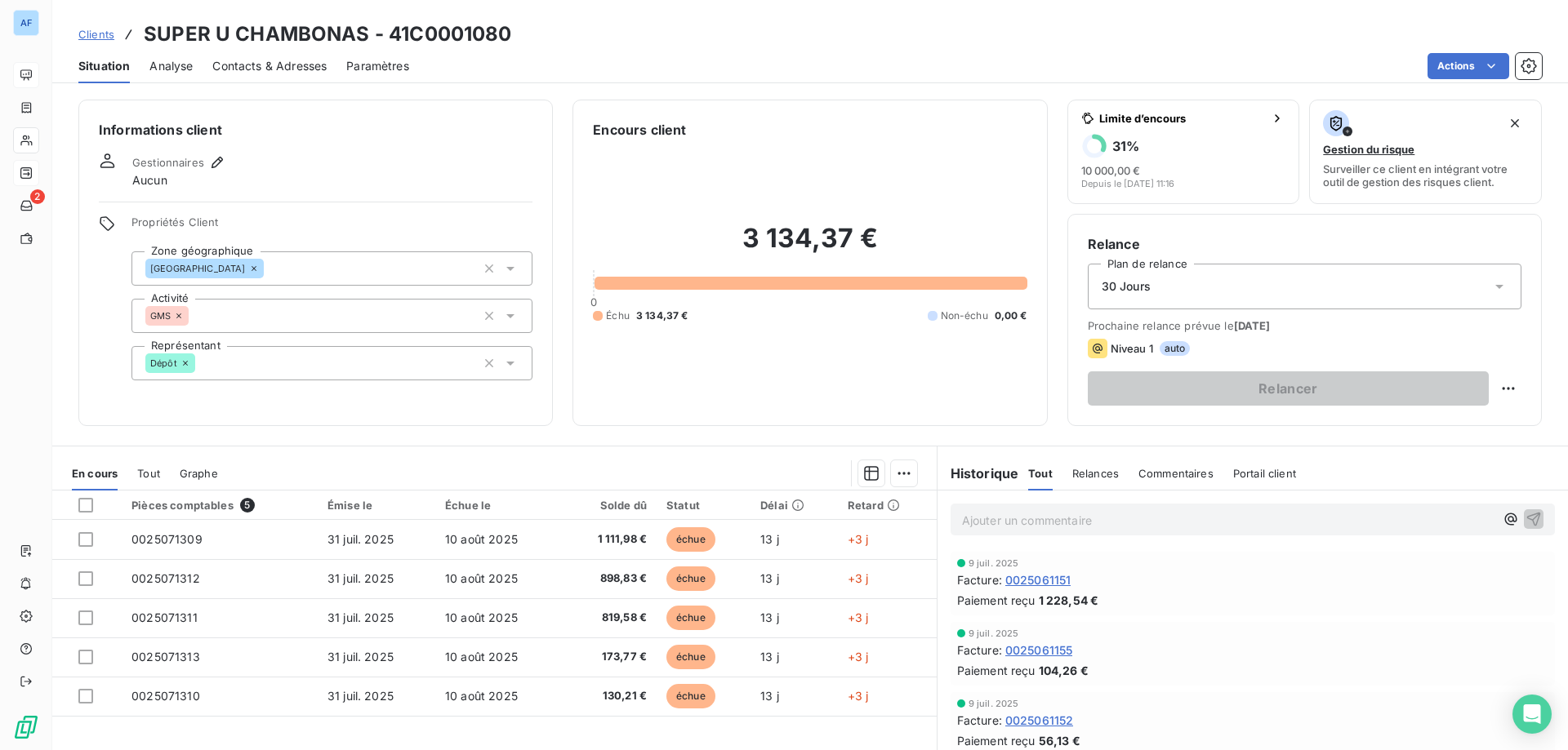
click at [91, 40] on span "Clients" at bounding box center [96, 34] width 36 height 13
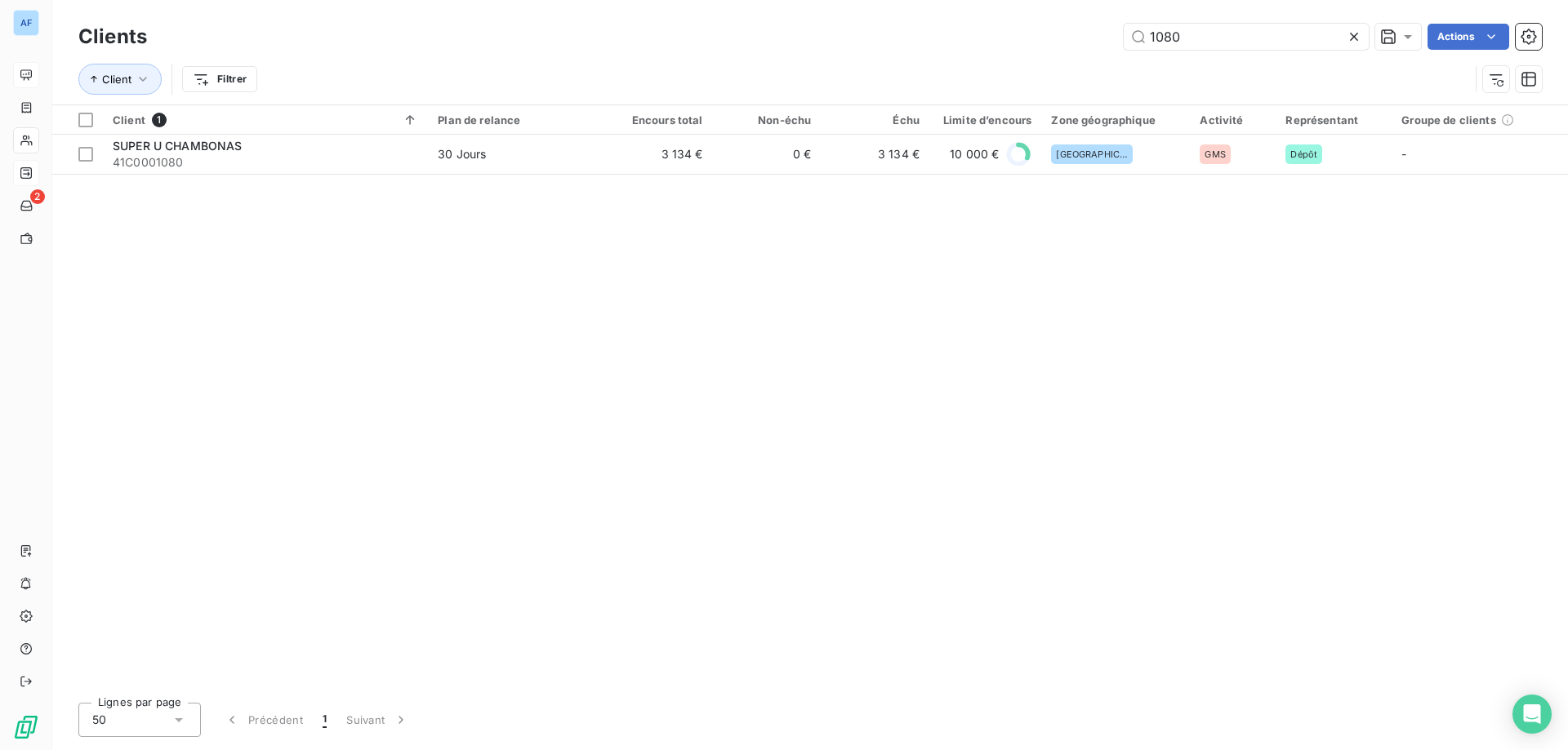
drag, startPoint x: 1126, startPoint y: 29, endPoint x: 850, endPoint y: 14, distance: 276.4
click at [850, 14] on div "Clients 1080 Actions Client Filtrer" at bounding box center [810, 52] width 1516 height 105
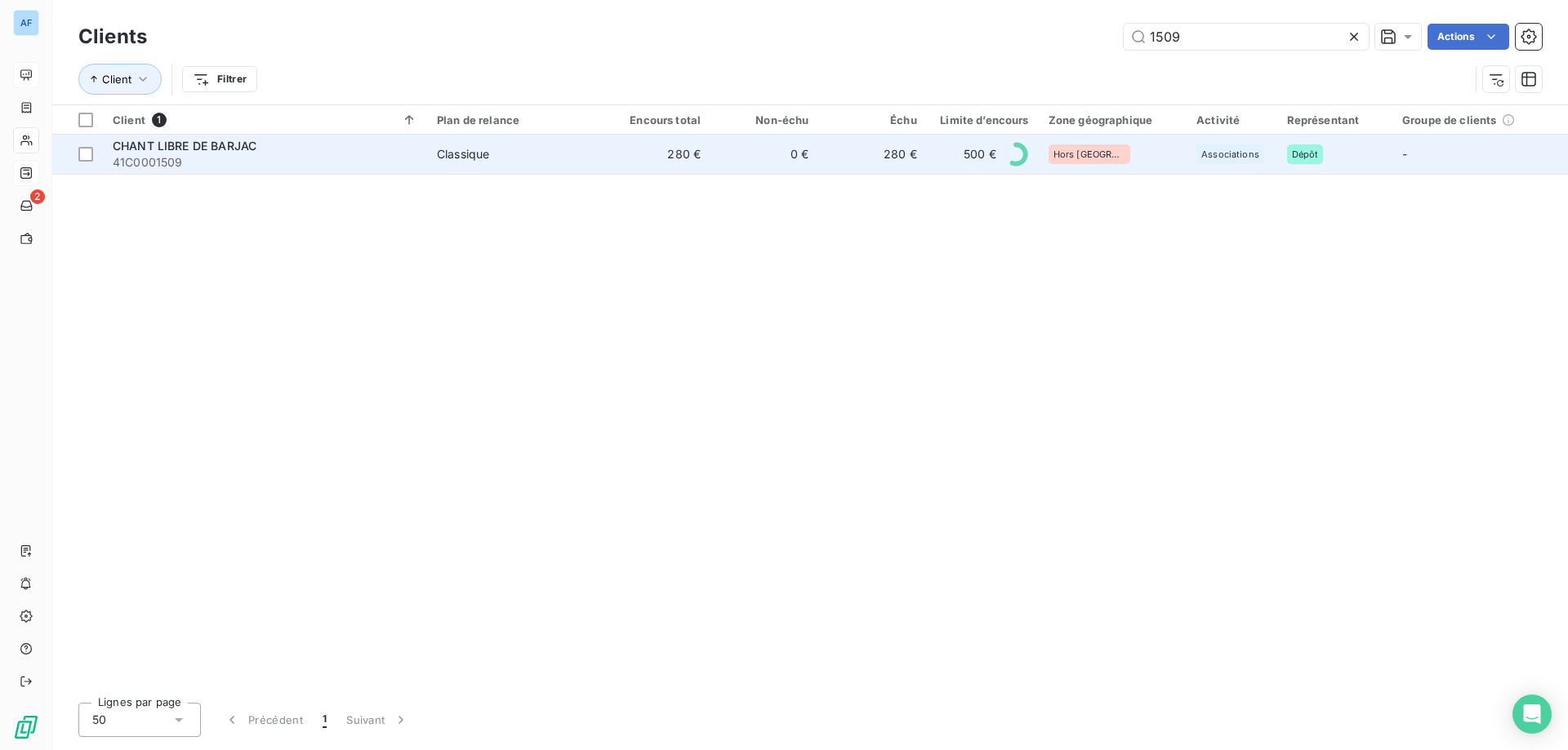
type input "1509"
click at [827, 145] on td "280 €" at bounding box center [873, 154] width 108 height 39
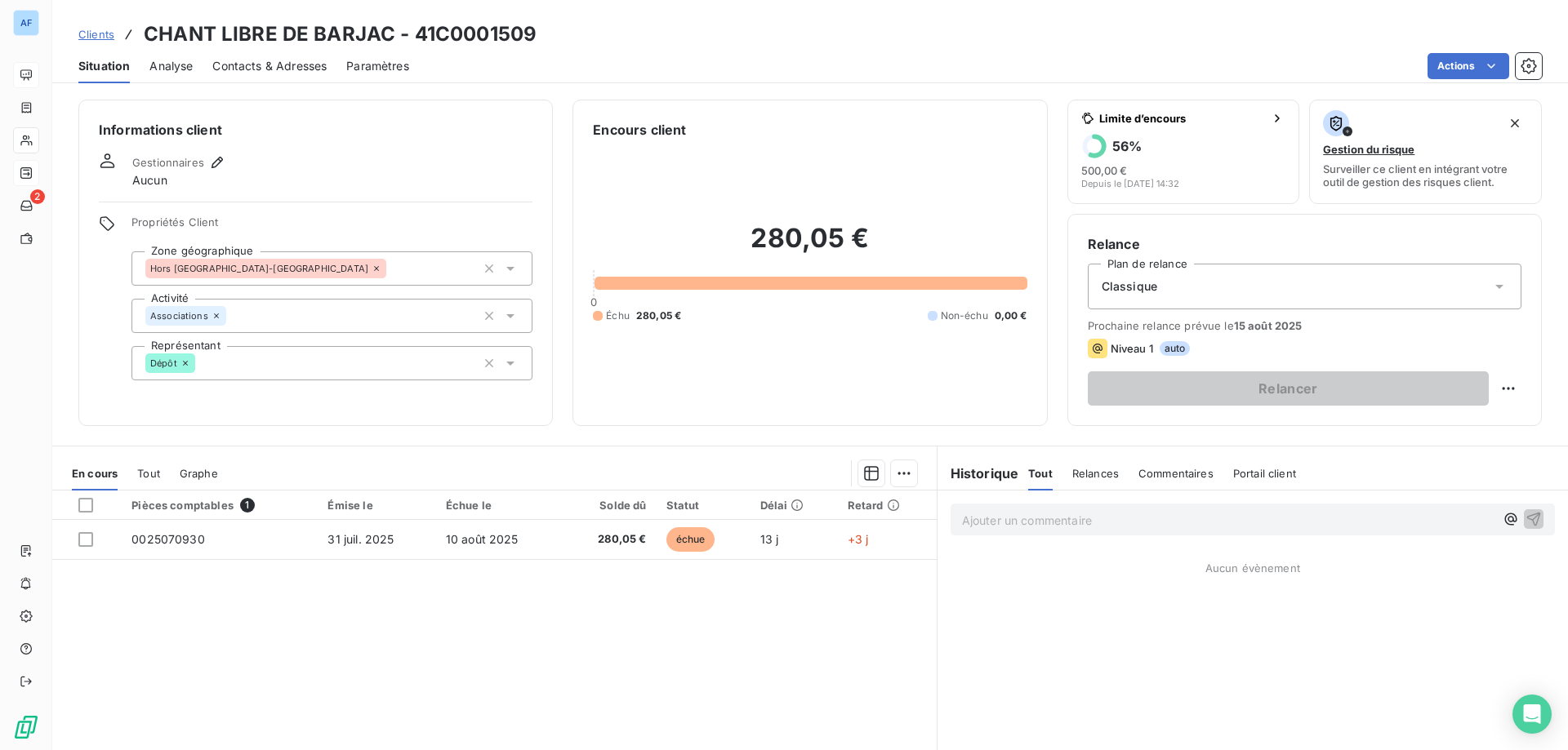
click at [95, 37] on span "Clients" at bounding box center [96, 34] width 36 height 13
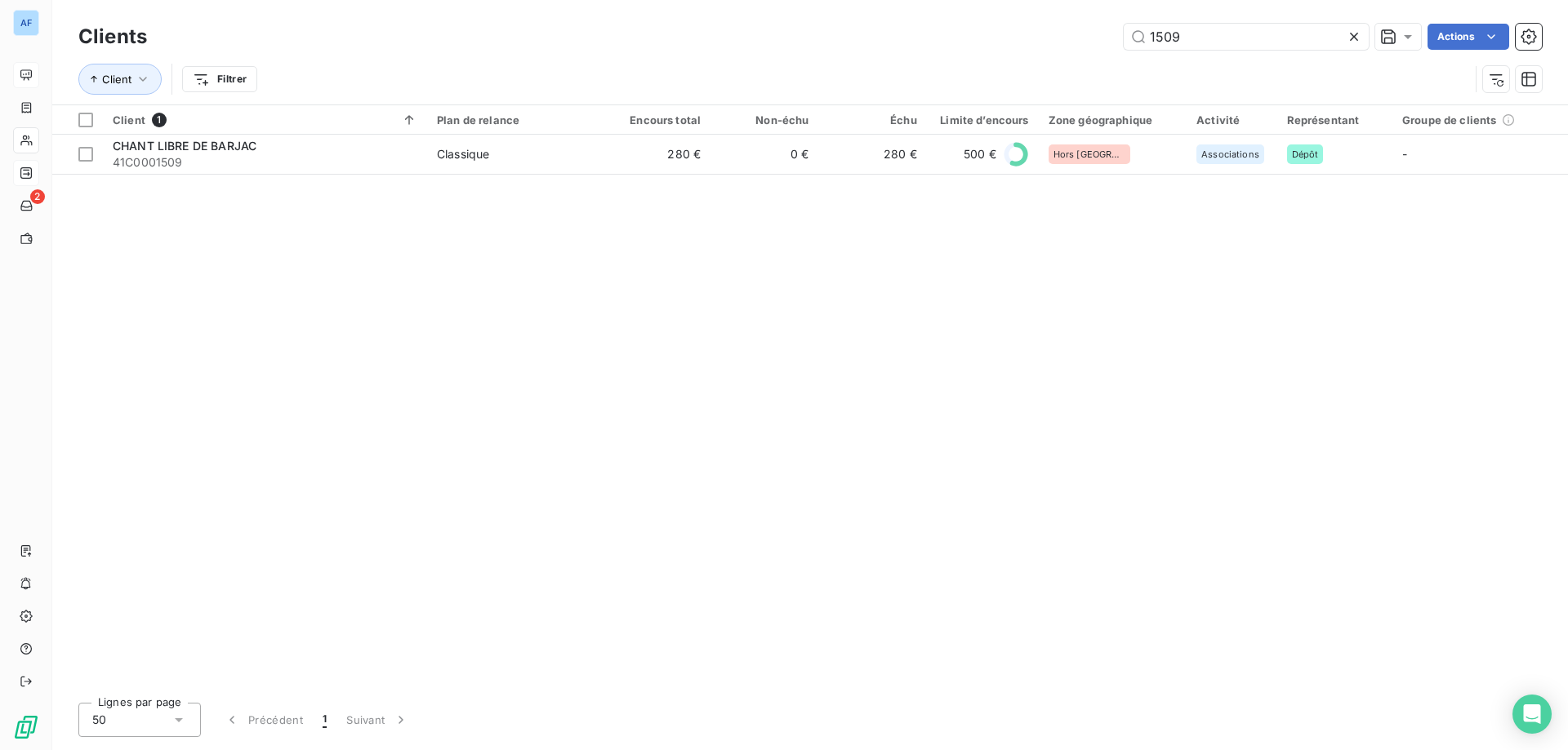
drag, startPoint x: 1188, startPoint y: 36, endPoint x: 590, endPoint y: 33, distance: 598.0
click at [590, 33] on div "1509 Actions" at bounding box center [854, 37] width 1375 height 26
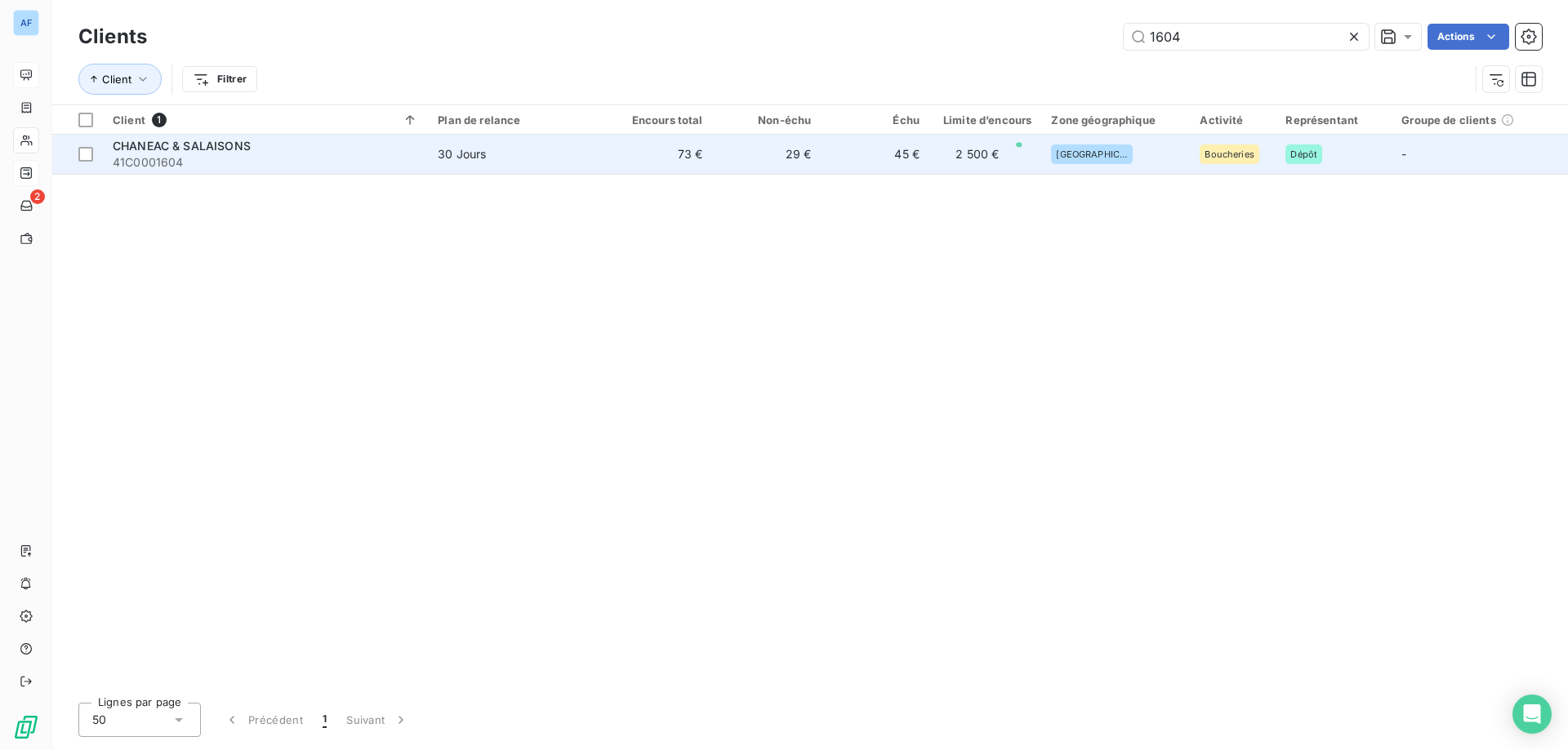
type input "1604"
click at [692, 163] on td "73 €" at bounding box center [658, 154] width 108 height 39
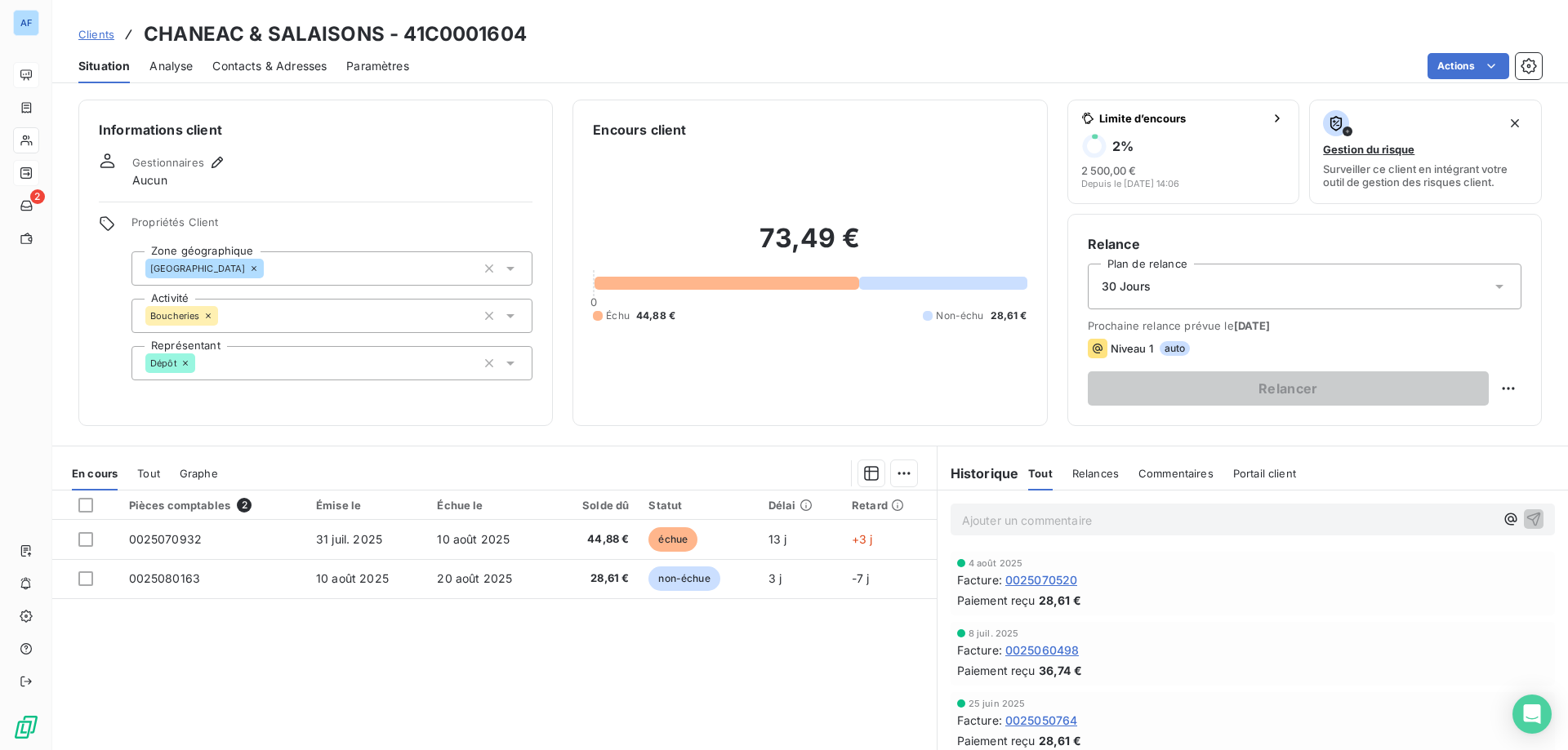
click at [84, 36] on span "Clients" at bounding box center [96, 34] width 36 height 13
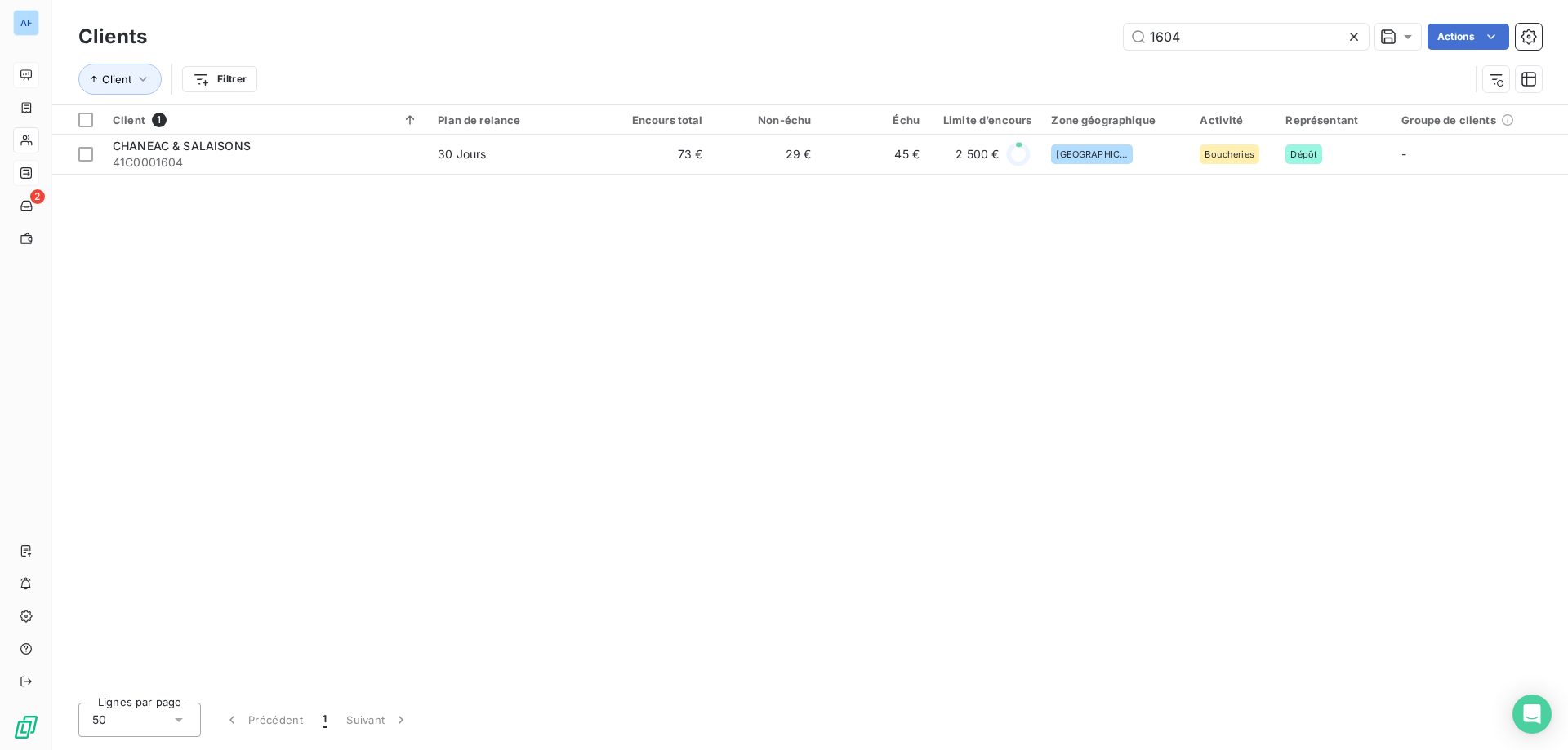
drag, startPoint x: 1213, startPoint y: 33, endPoint x: 585, endPoint y: 44, distance: 628.1
click at [585, 44] on div "1604 Actions" at bounding box center [854, 37] width 1375 height 26
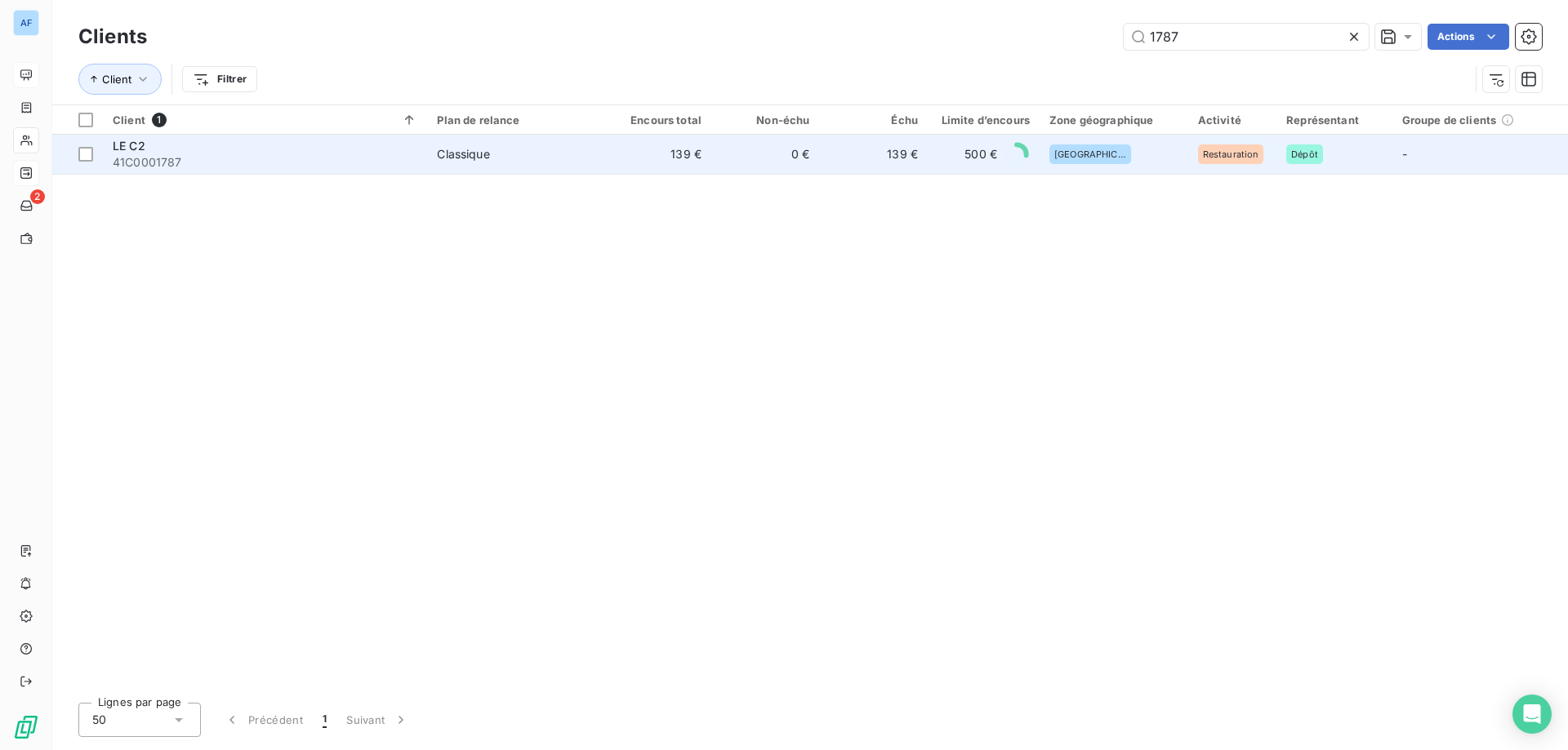
type input "1787"
click at [646, 153] on td "139 €" at bounding box center [658, 154] width 108 height 39
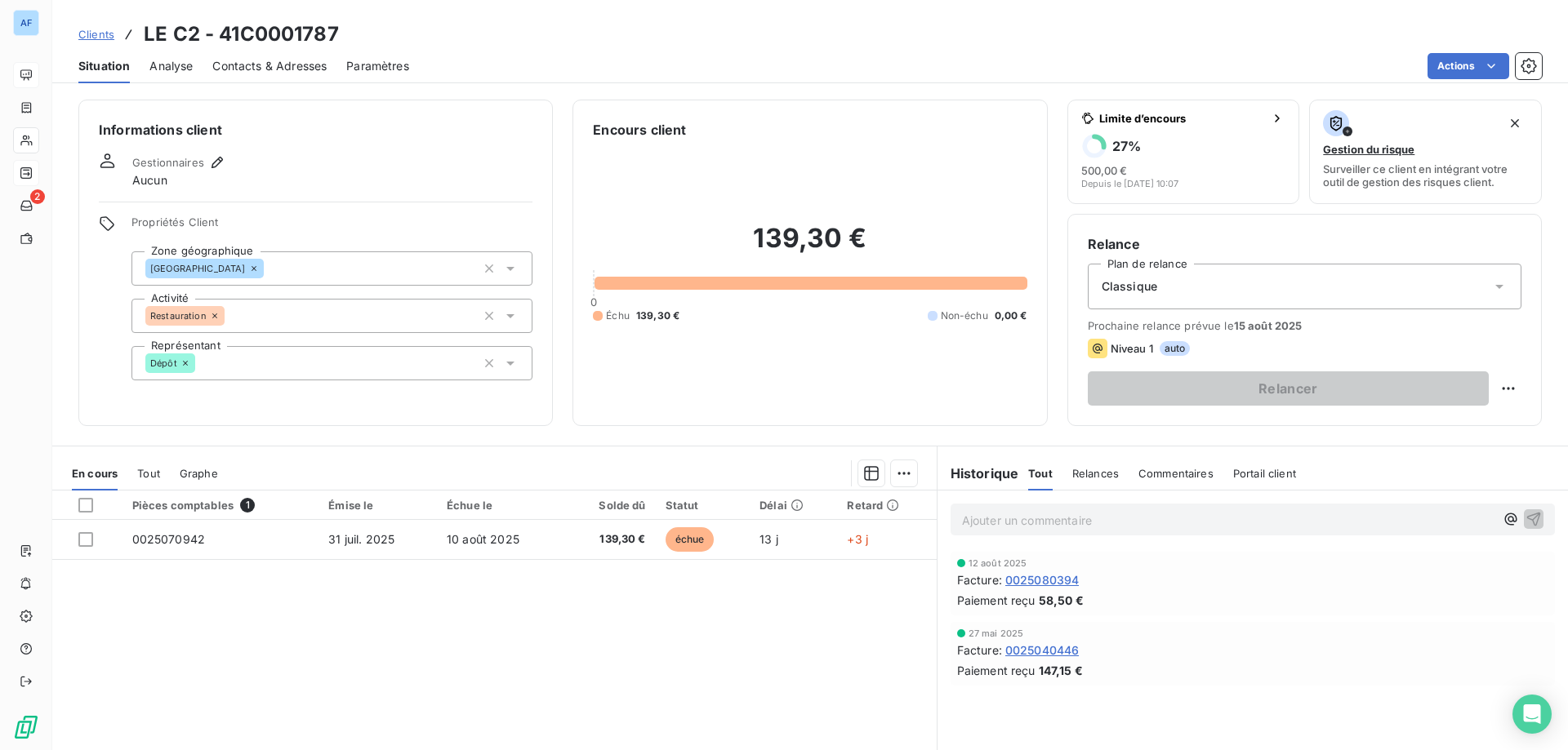
click at [98, 41] on link "Clients" at bounding box center [96, 34] width 36 height 17
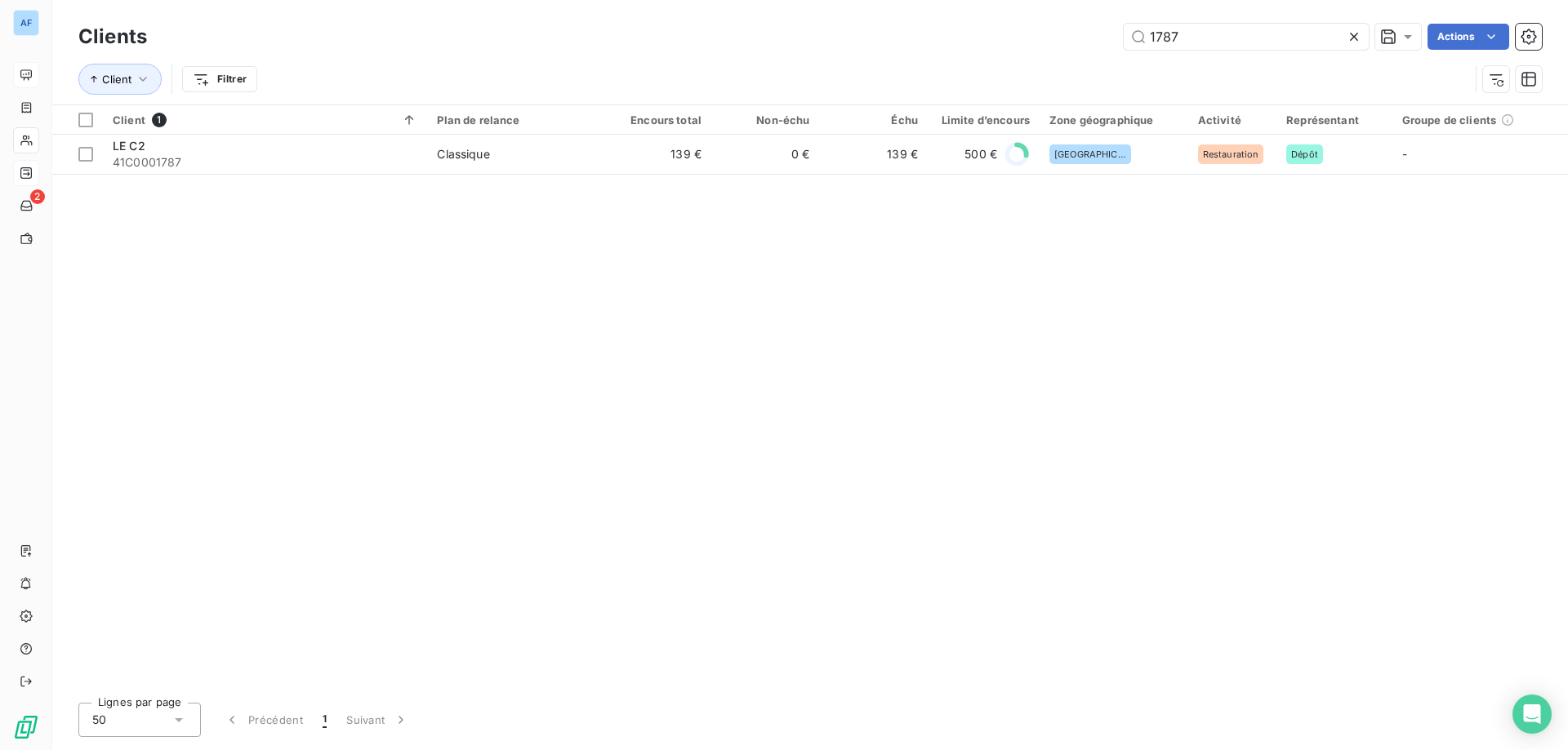
drag, startPoint x: 1180, startPoint y: 33, endPoint x: 737, endPoint y: 61, distance: 443.9
click at [737, 61] on div "Clients 1787 Actions Client Filtrer" at bounding box center [810, 62] width 1463 height 85
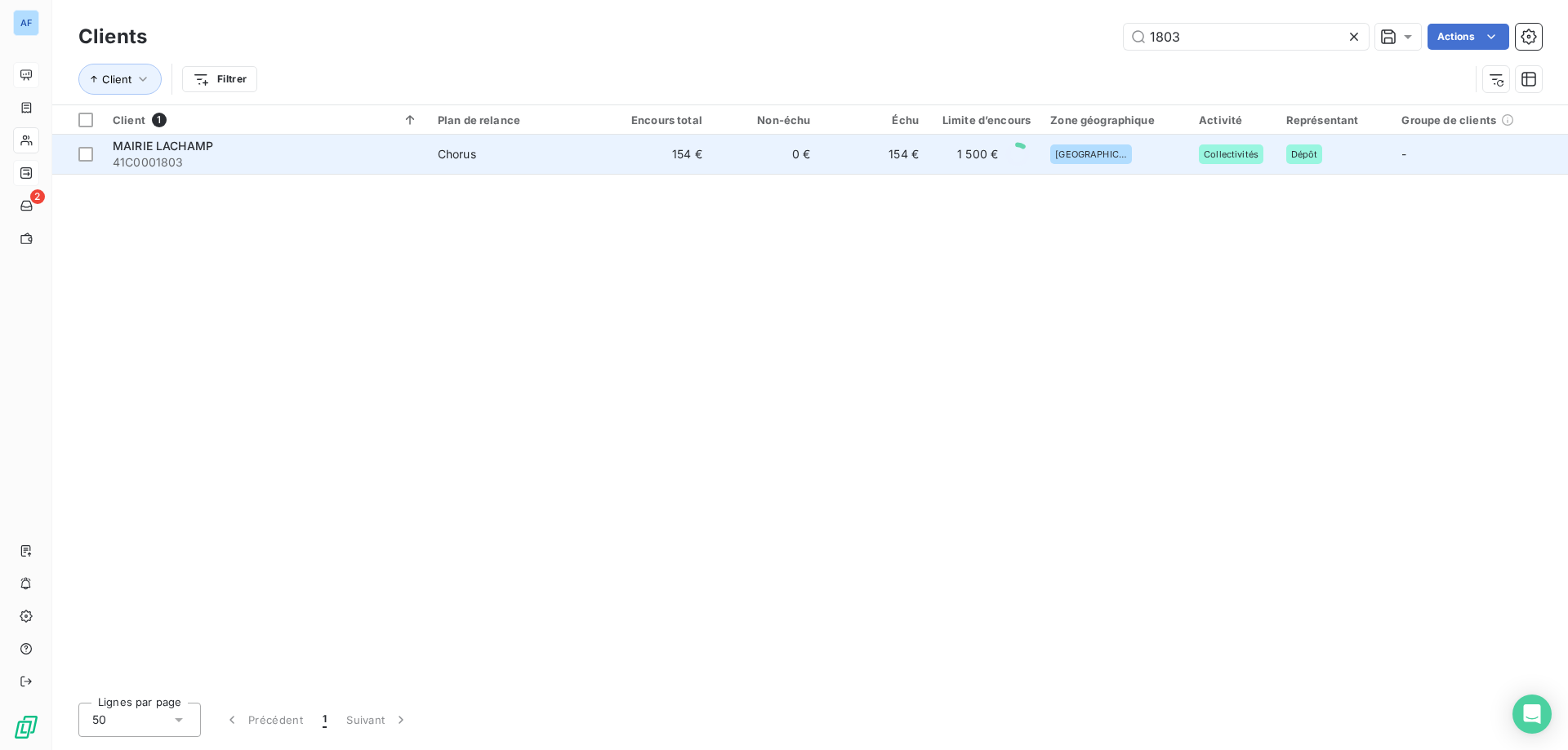
type input "1803"
click at [828, 165] on td "154 €" at bounding box center [873, 154] width 108 height 39
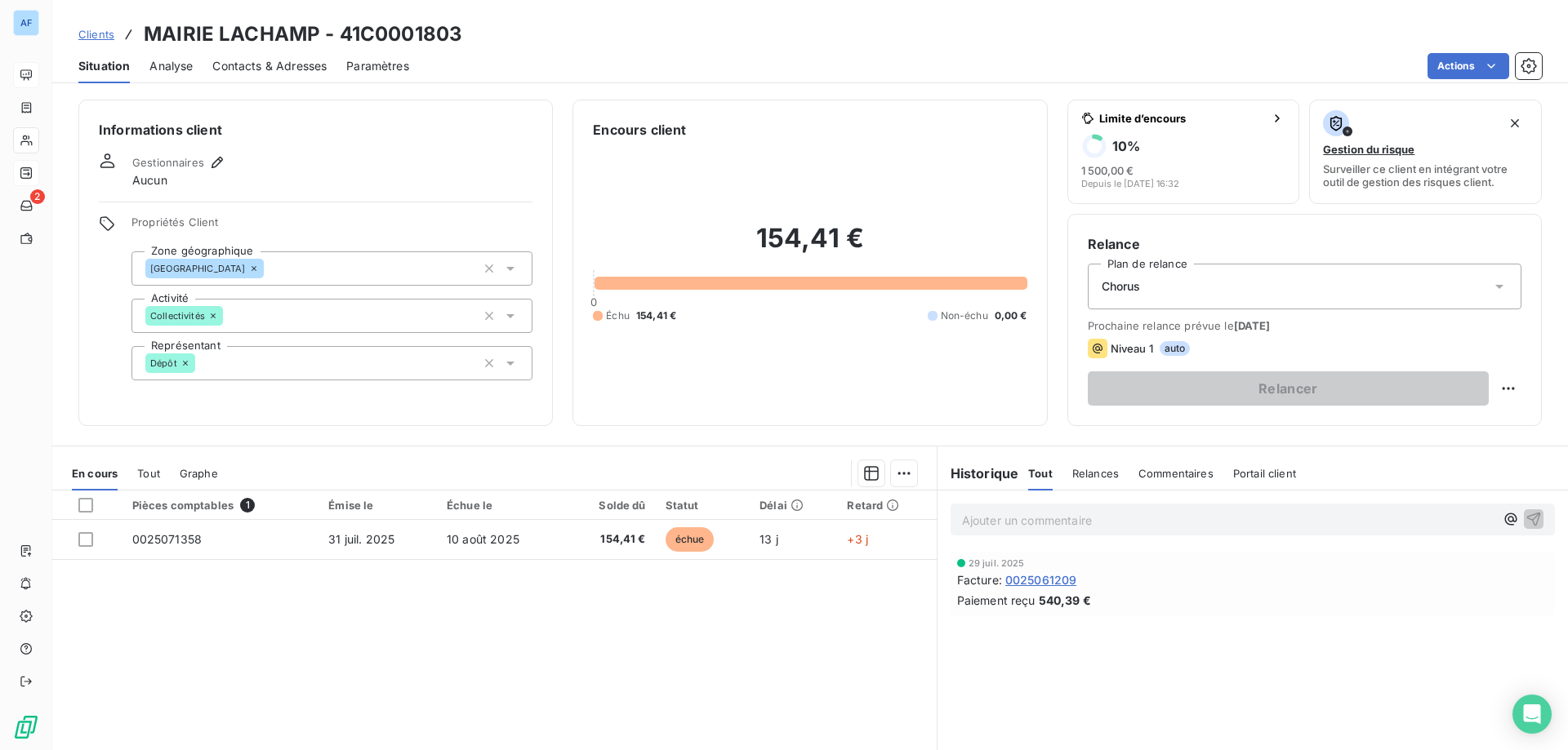
click at [104, 38] on span "Clients" at bounding box center [96, 34] width 36 height 13
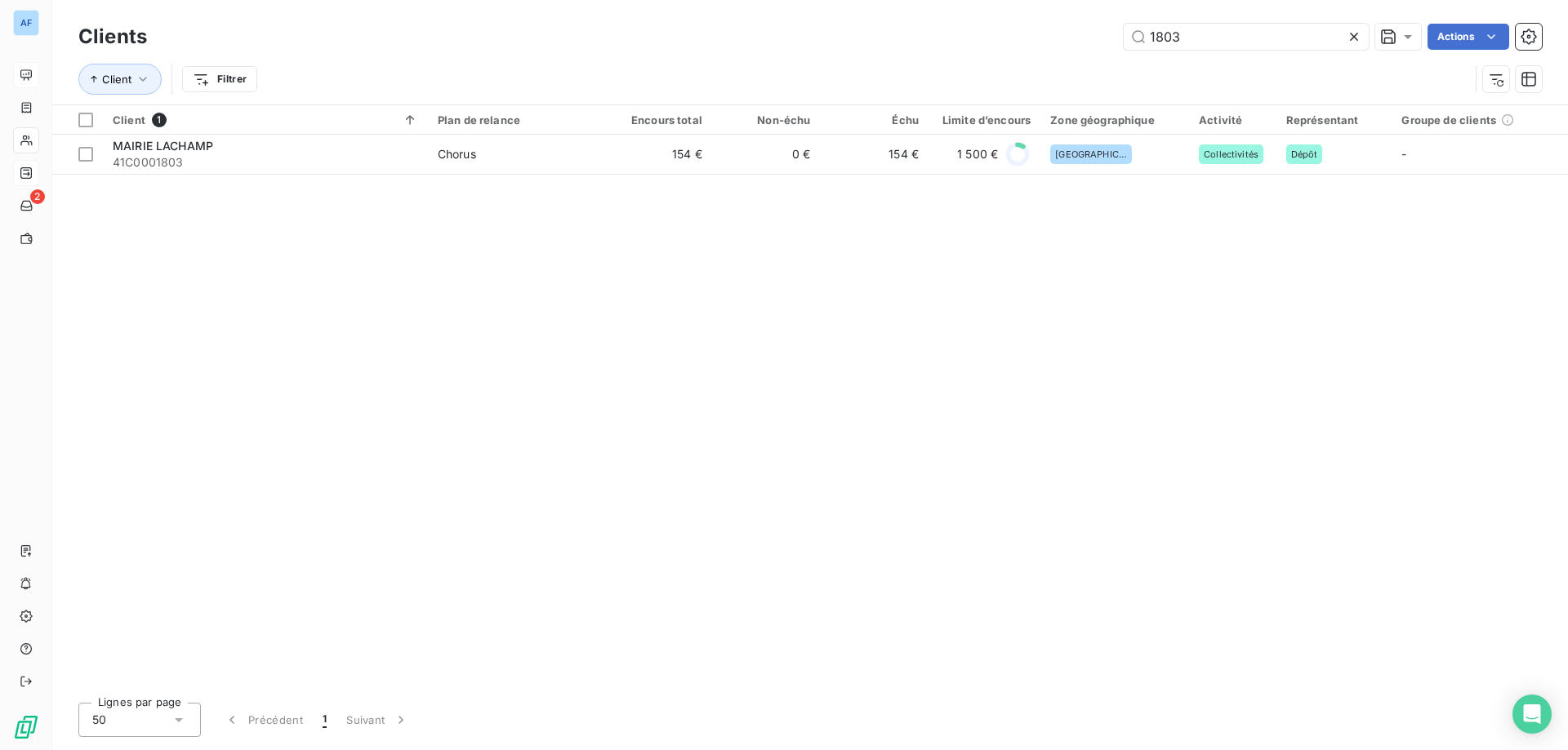
drag, startPoint x: 1261, startPoint y: 44, endPoint x: 516, endPoint y: 34, distance: 745.1
click at [582, 30] on div "1803 Actions" at bounding box center [854, 37] width 1375 height 26
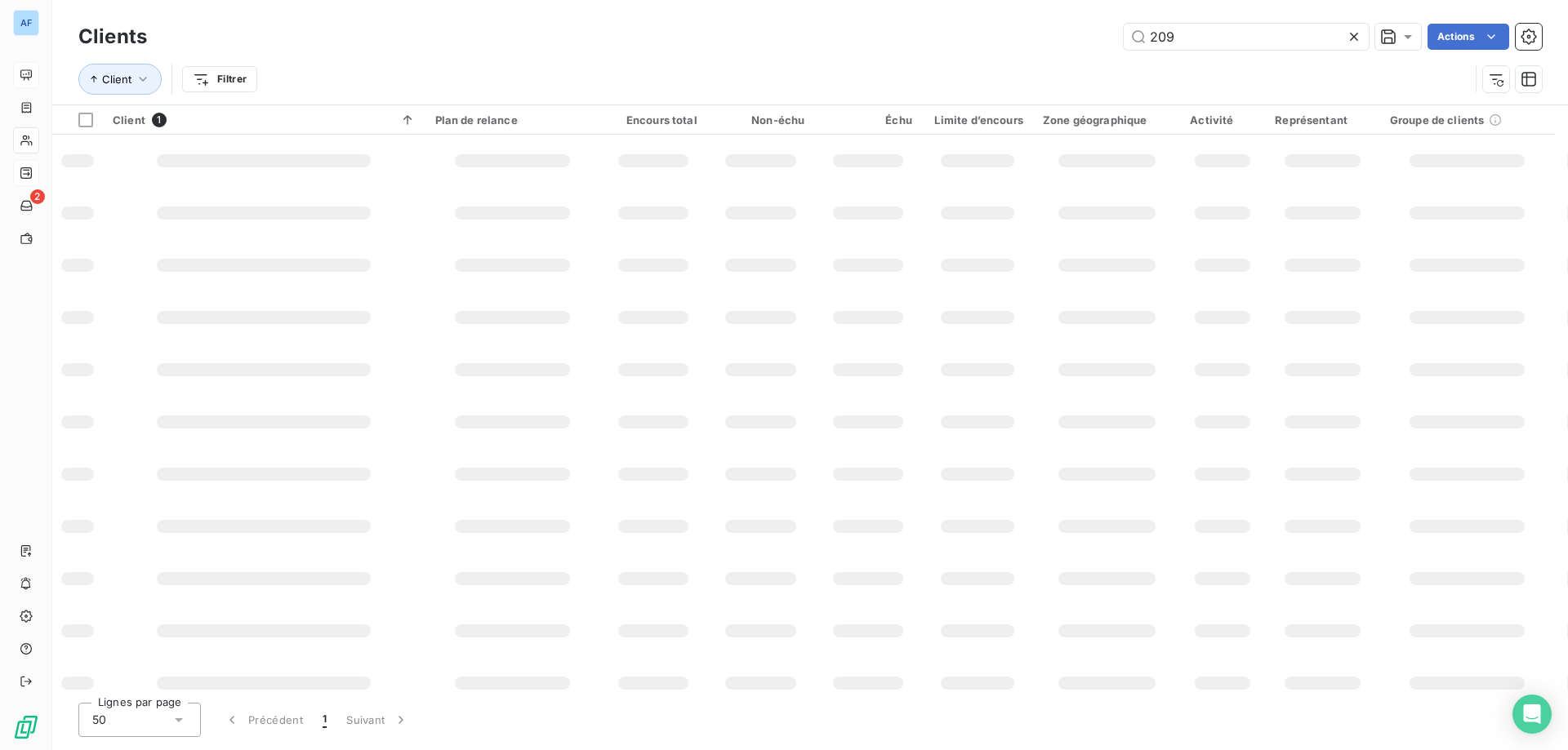
type input "2096"
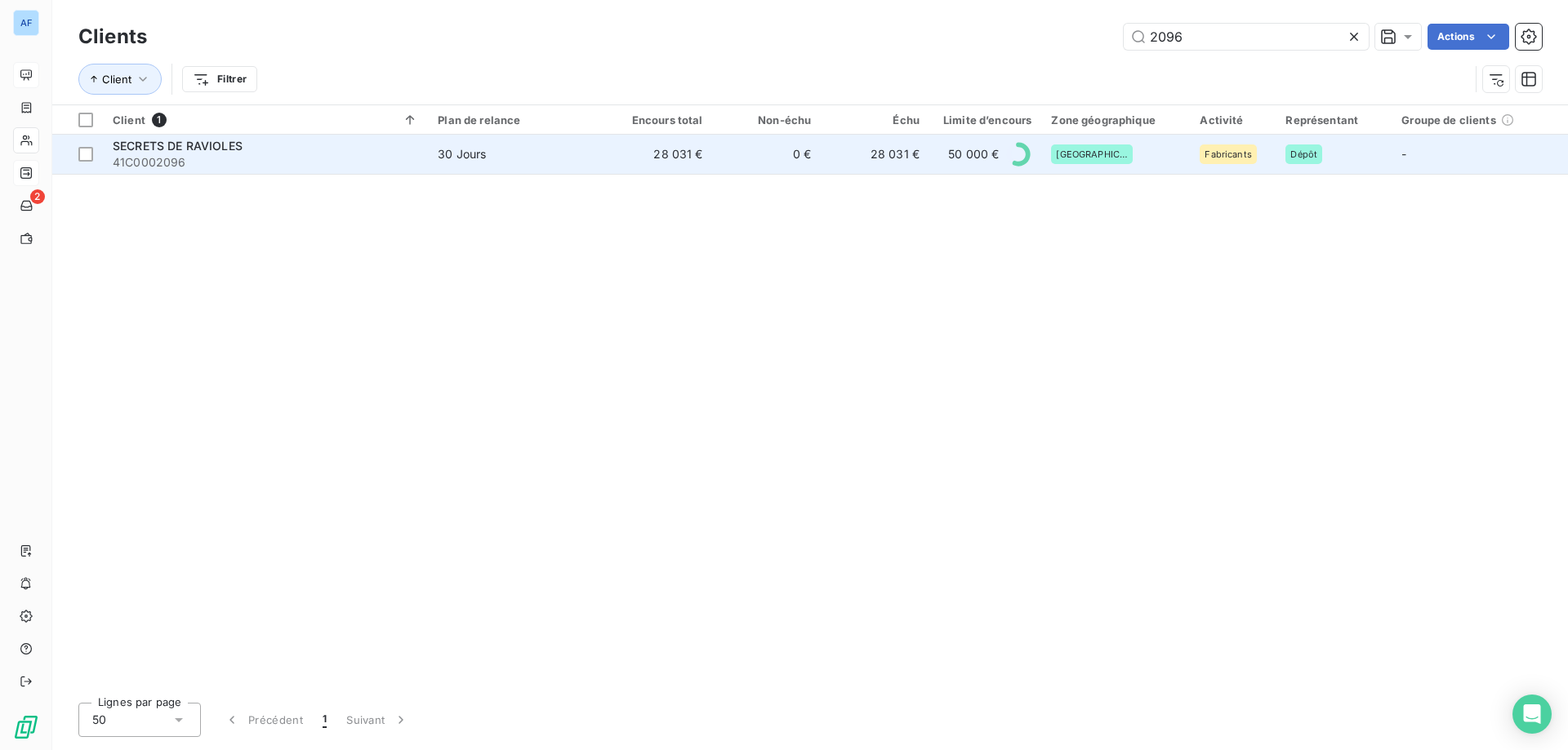
click at [540, 158] on span "30 Jours" at bounding box center [516, 154] width 157 height 17
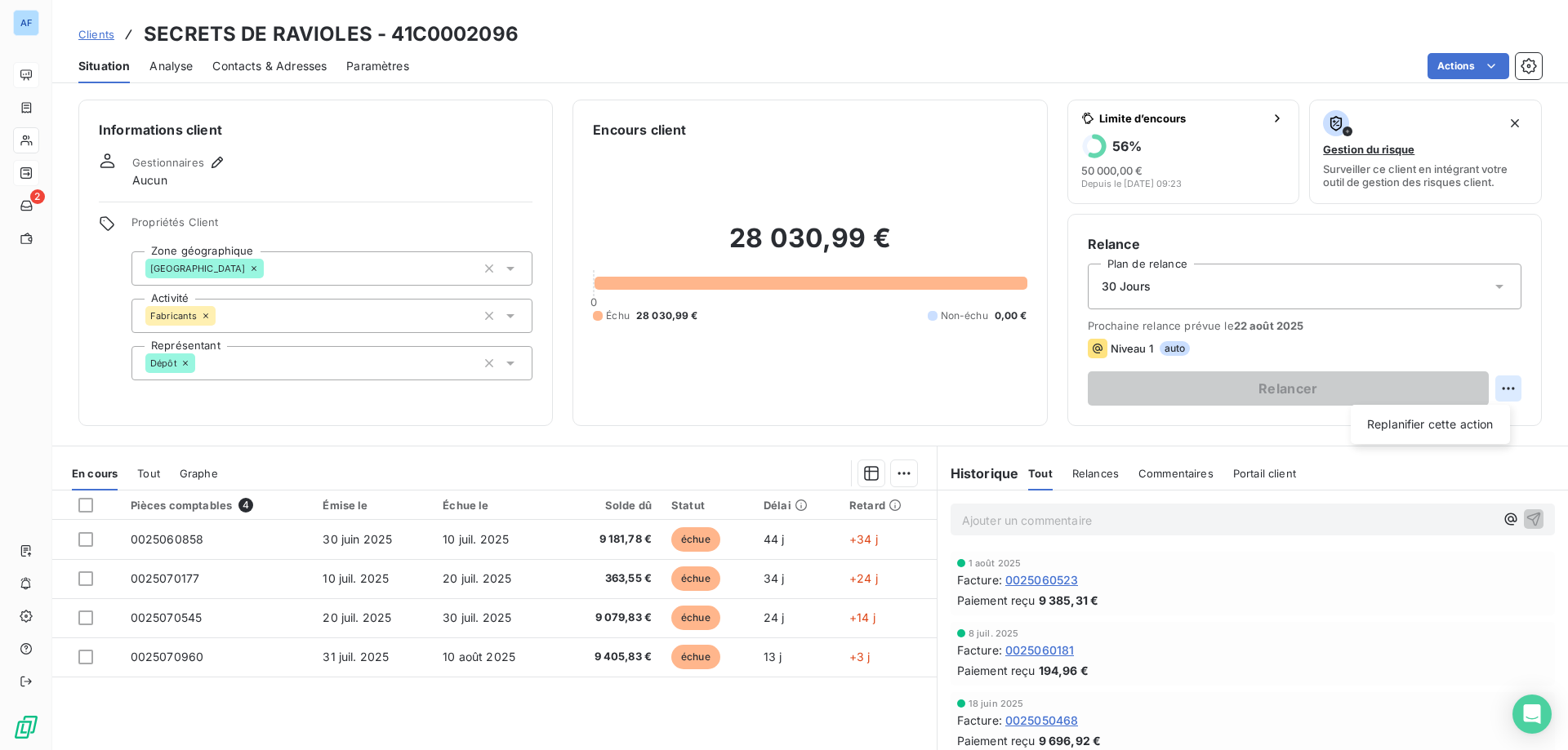
click at [1496, 393] on html "AF 2 Clients SECRETS DE RAVIOLES - 41C0002096 Situation Analyse Contacts & Adre…" at bounding box center [784, 375] width 1568 height 750
click at [1473, 433] on div "Replanifier cette action" at bounding box center [1431, 425] width 146 height 26
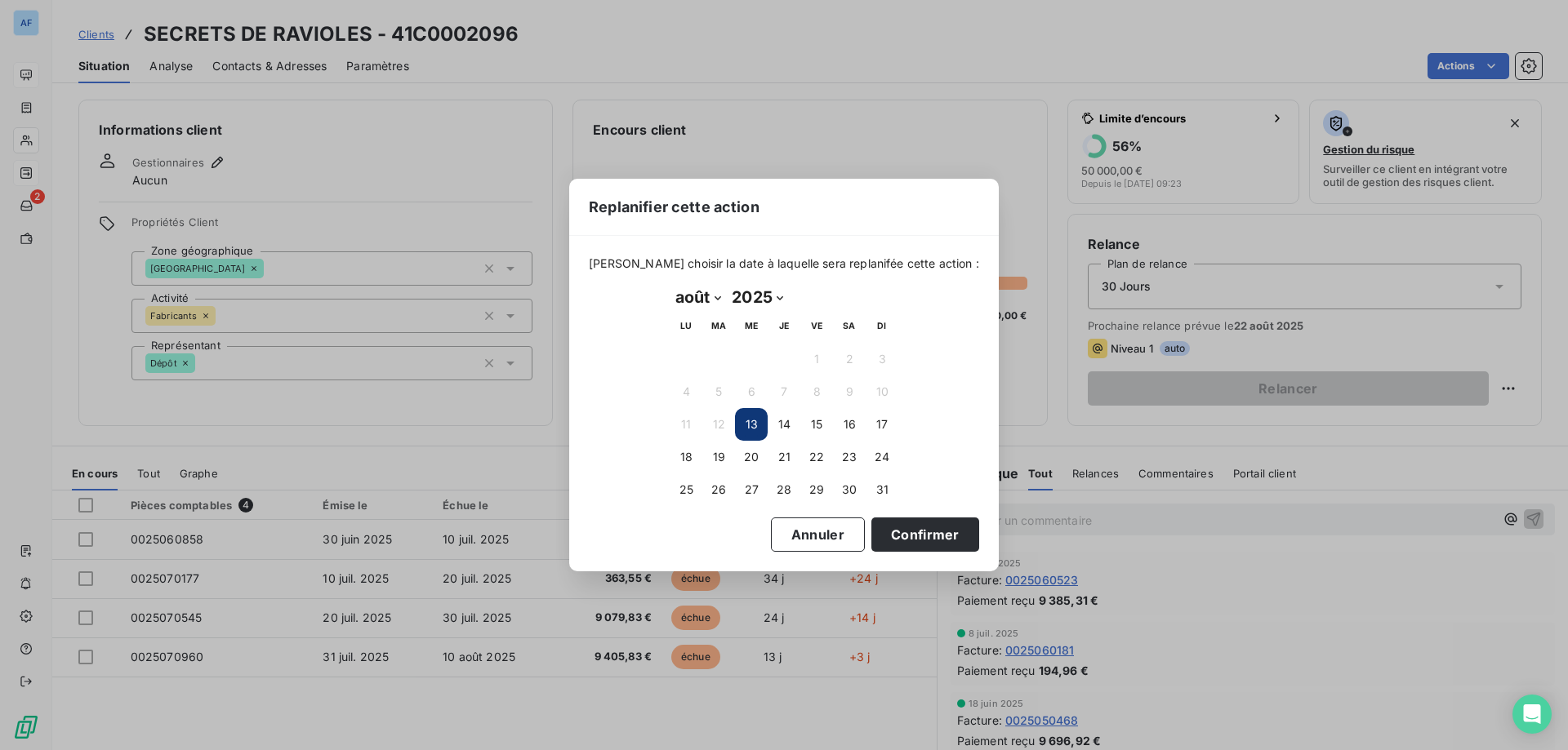
click at [680, 306] on select "janvier février mars avril mai juin juillet août septembre octobre novembre déc…" at bounding box center [698, 297] width 56 height 26
select select "8"
click at [670, 284] on select "janvier février mars avril mai juin juillet août septembre octobre novembre déc…" at bounding box center [698, 297] width 56 height 26
click at [718, 495] on button "30" at bounding box center [718, 489] width 33 height 33
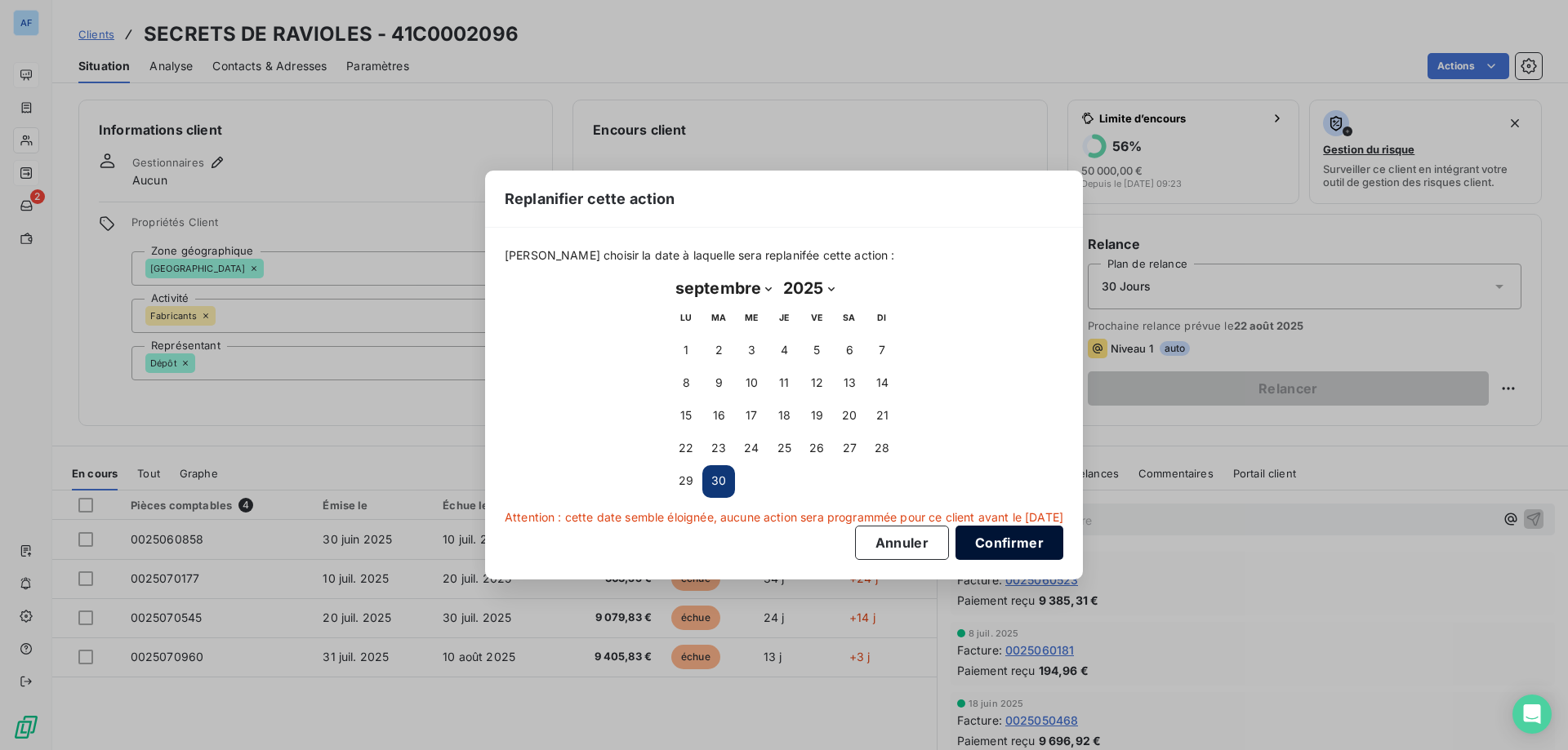
click at [1038, 543] on button "Confirmer" at bounding box center [1009, 543] width 108 height 34
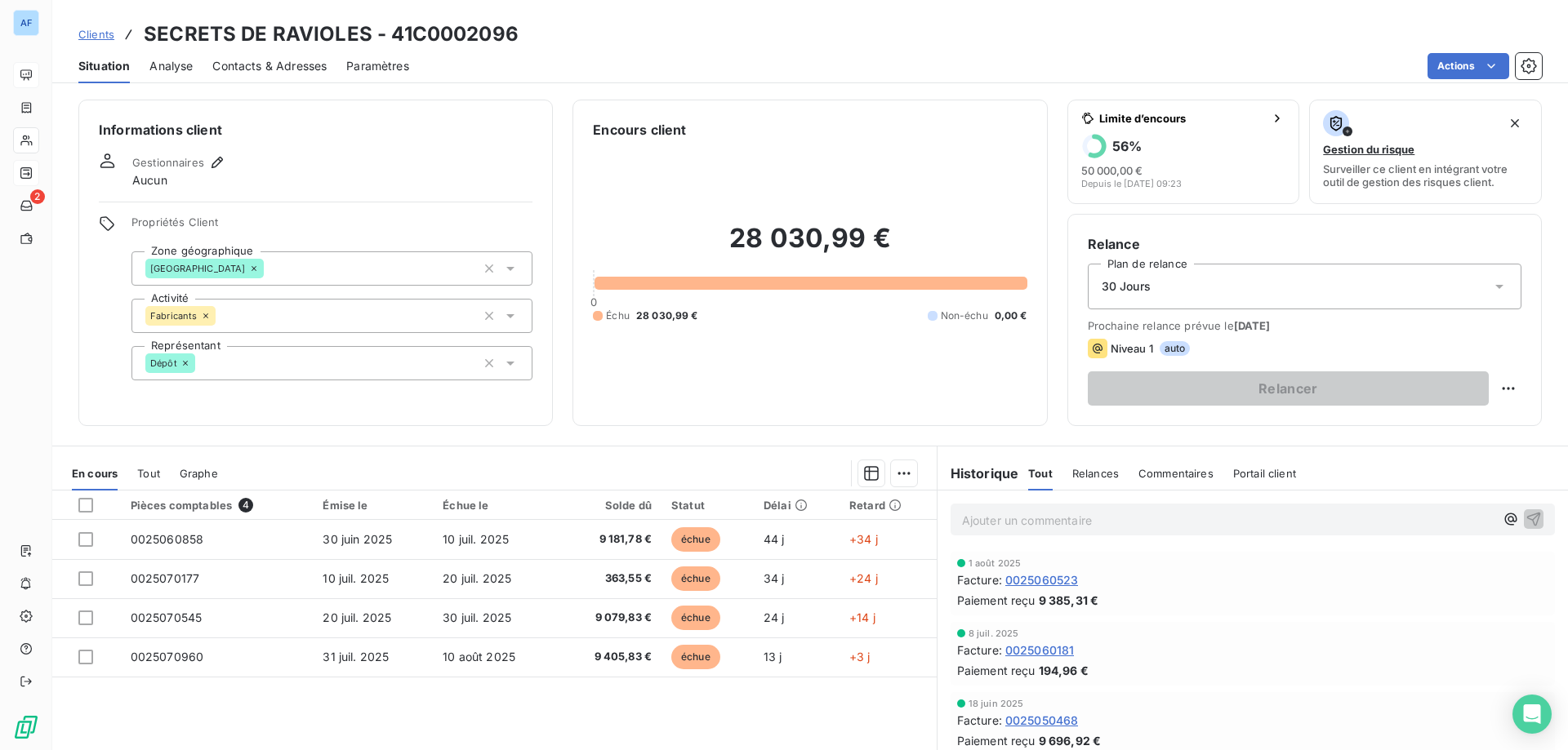
click at [108, 38] on span "Clients" at bounding box center [96, 34] width 36 height 13
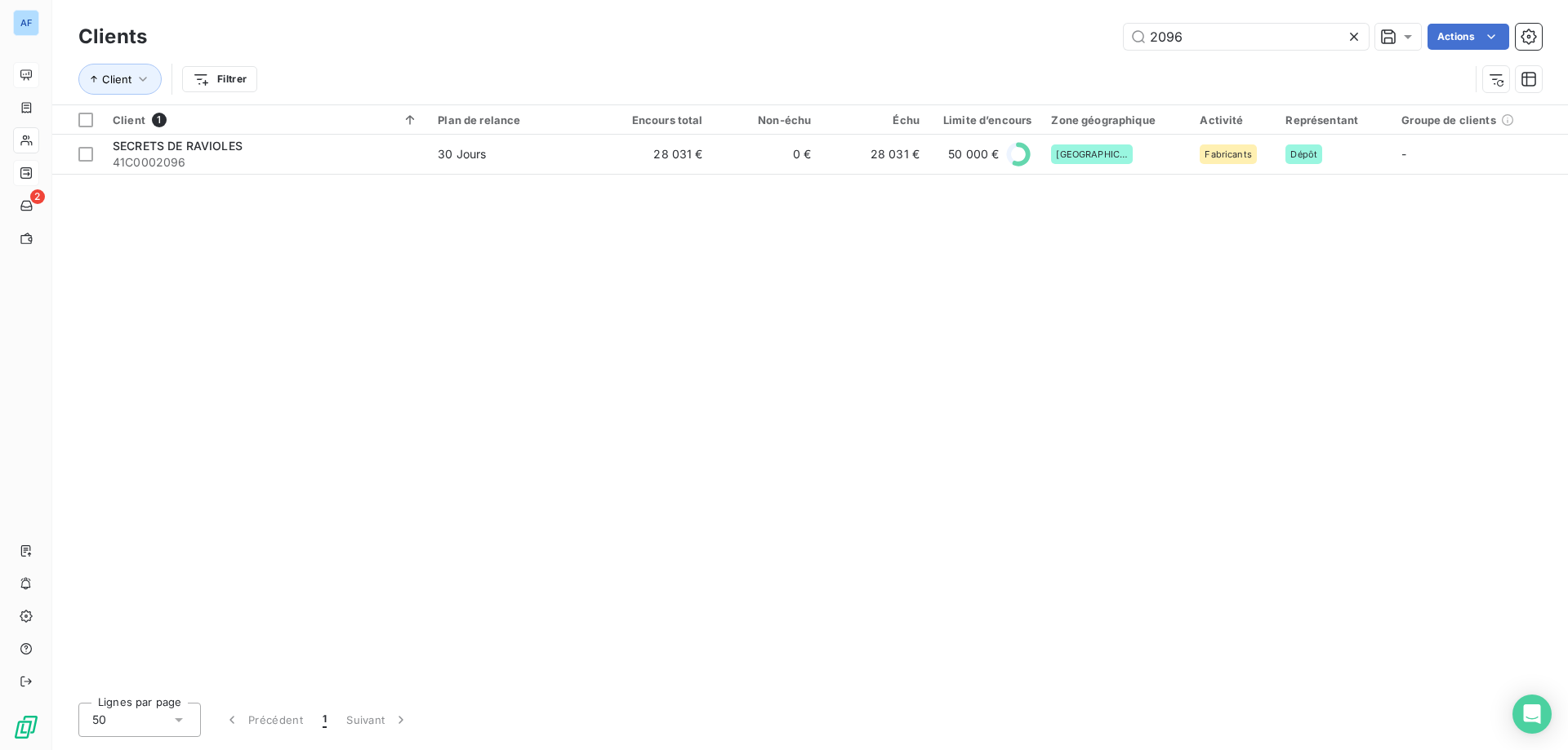
drag, startPoint x: 1229, startPoint y: 39, endPoint x: 514, endPoint y: 74, distance: 715.9
click at [525, 72] on div "Clients 2096 Actions Client Filtrer" at bounding box center [810, 62] width 1463 height 85
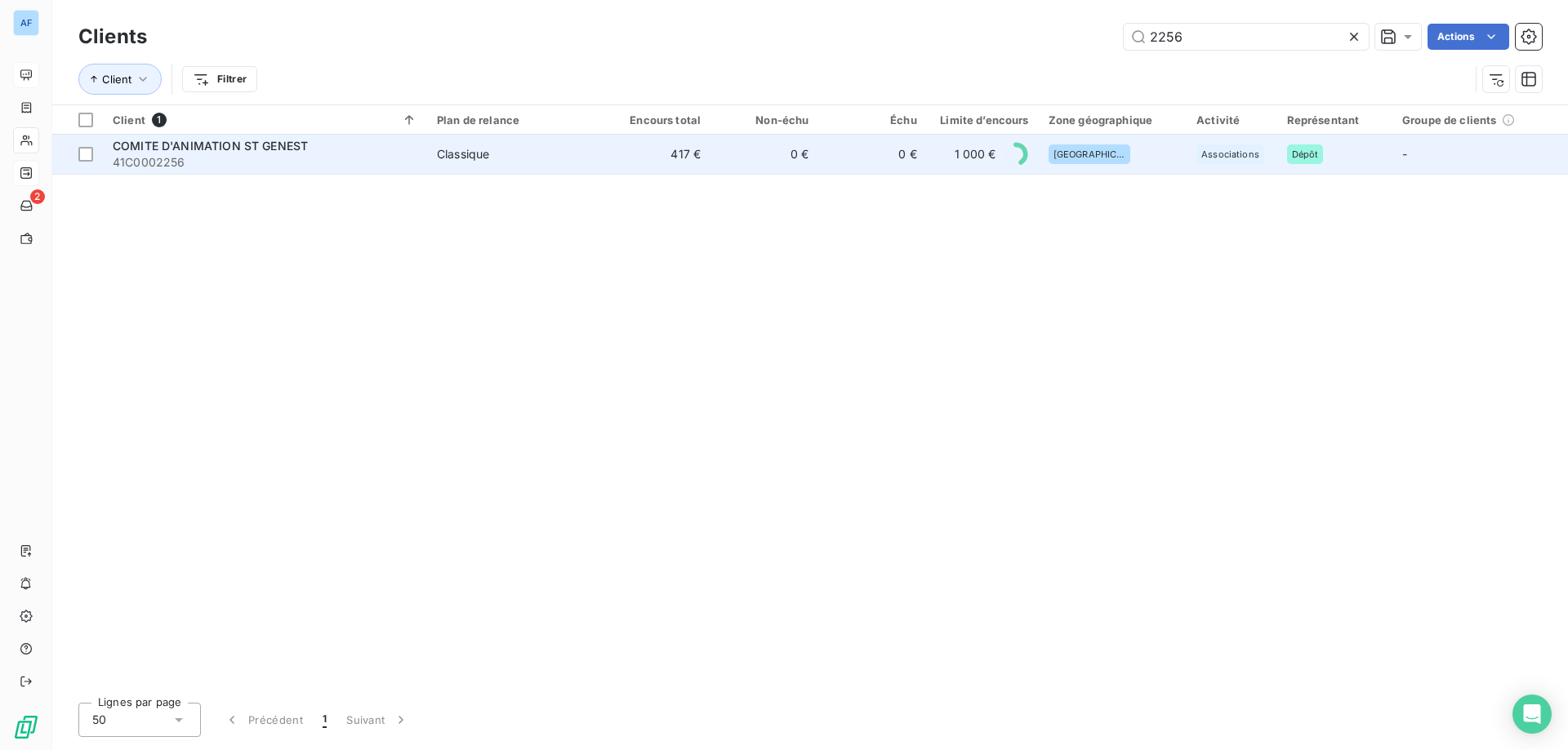
type input "2256"
click at [480, 162] on td "Classique" at bounding box center [515, 154] width 175 height 39
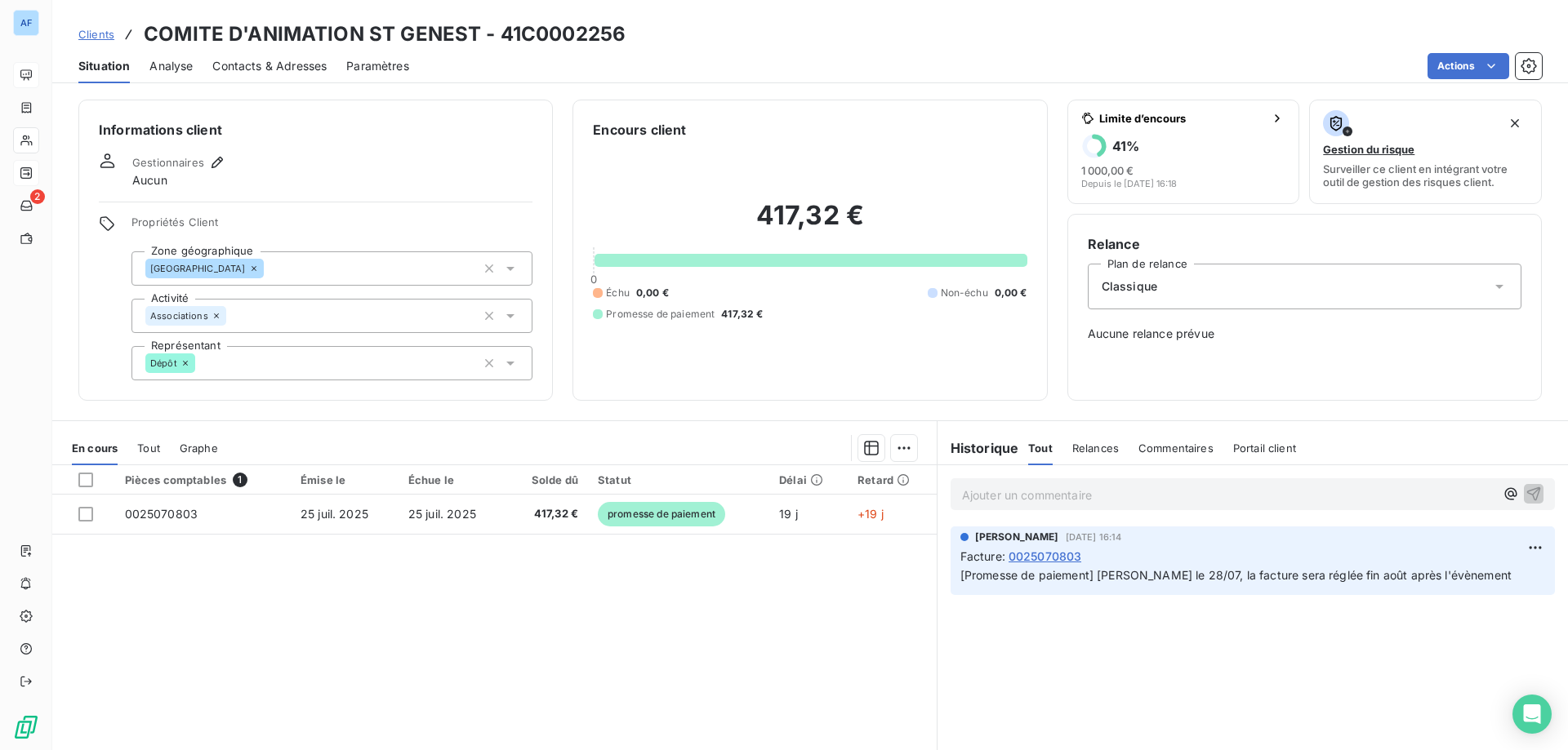
click at [100, 33] on span "Clients" at bounding box center [96, 34] width 36 height 13
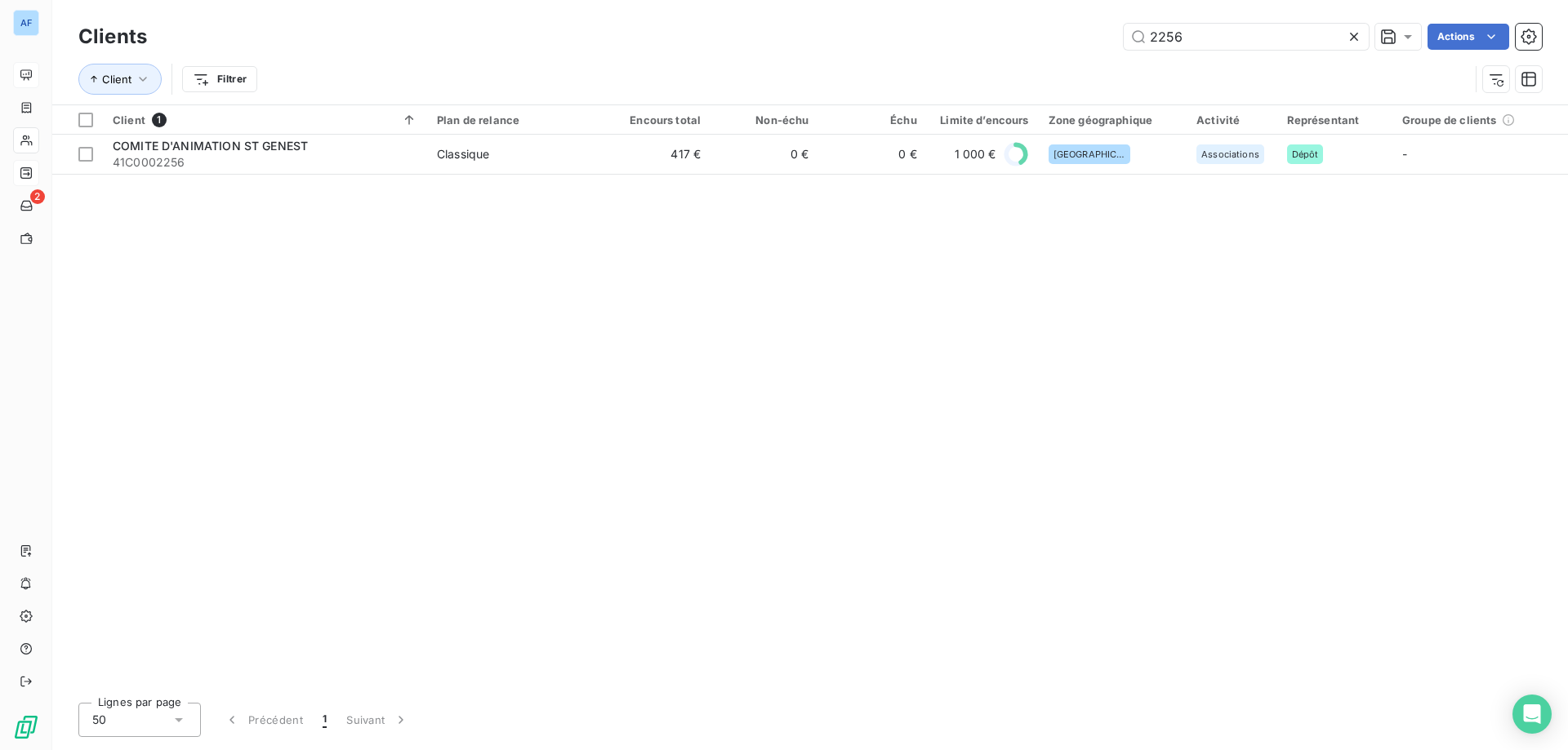
drag, startPoint x: 1224, startPoint y: 39, endPoint x: 627, endPoint y: 23, distance: 597.2
click at [627, 23] on div "Clients 2256 Actions" at bounding box center [810, 36] width 1463 height 34
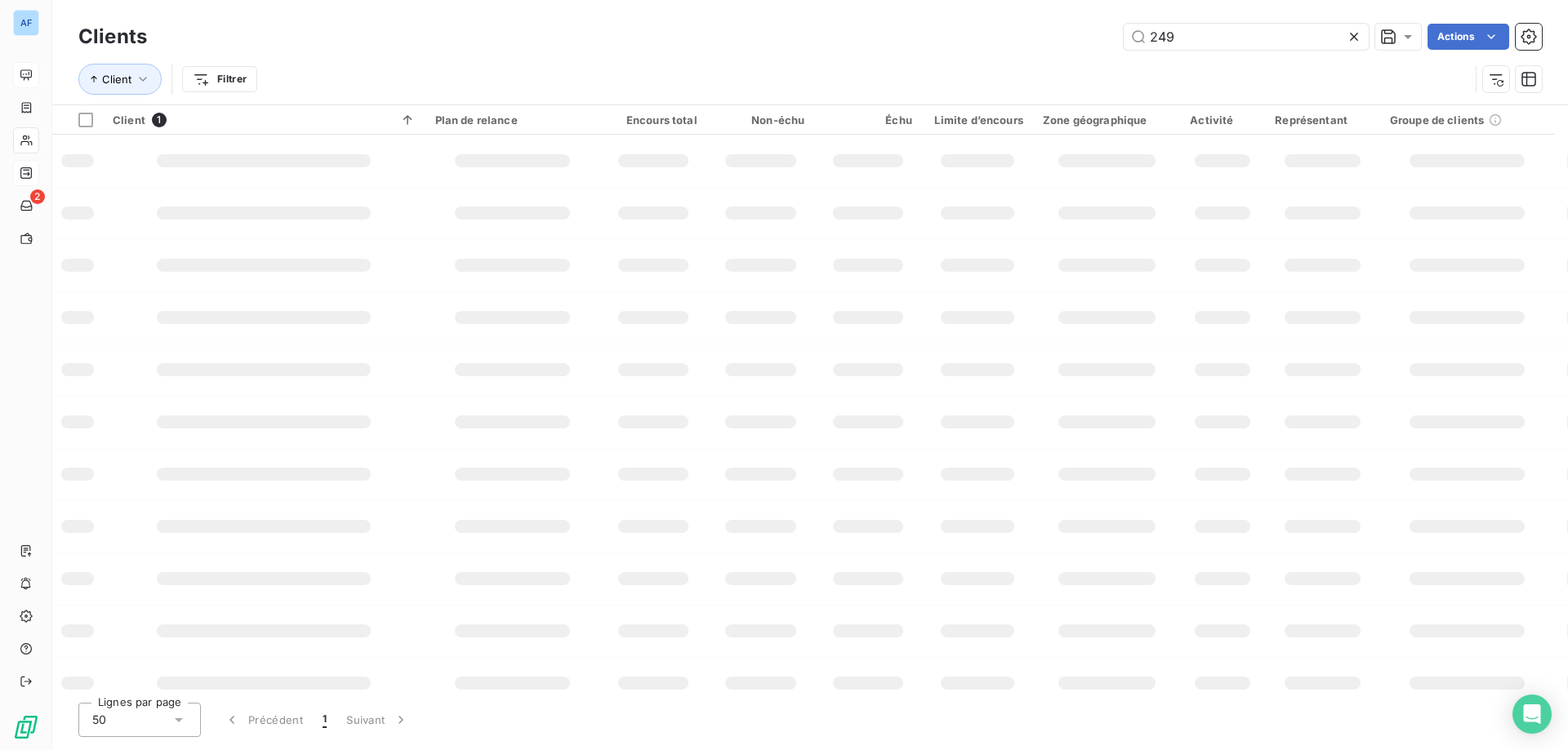
type input "2493"
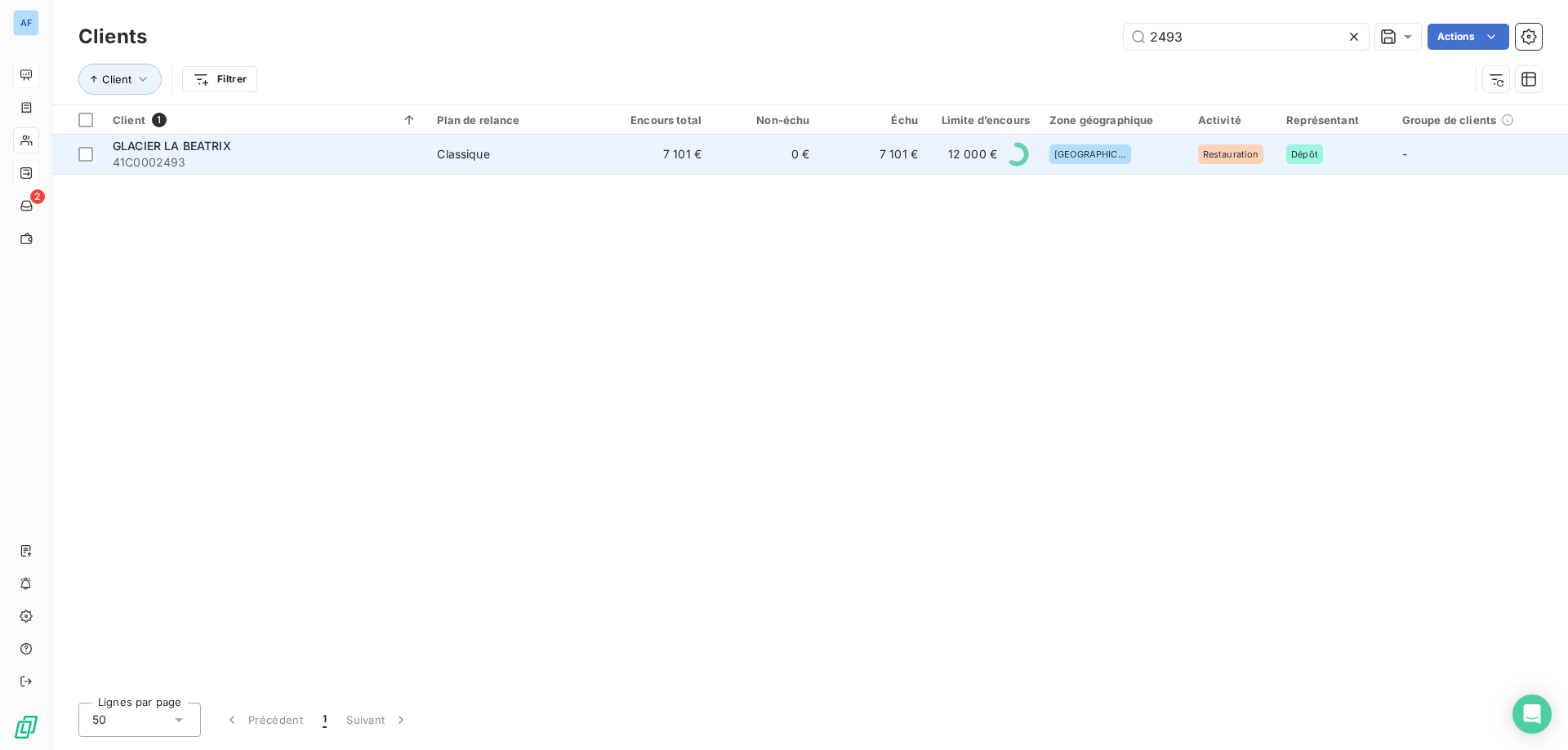
click at [588, 143] on td "Classique" at bounding box center [515, 154] width 175 height 39
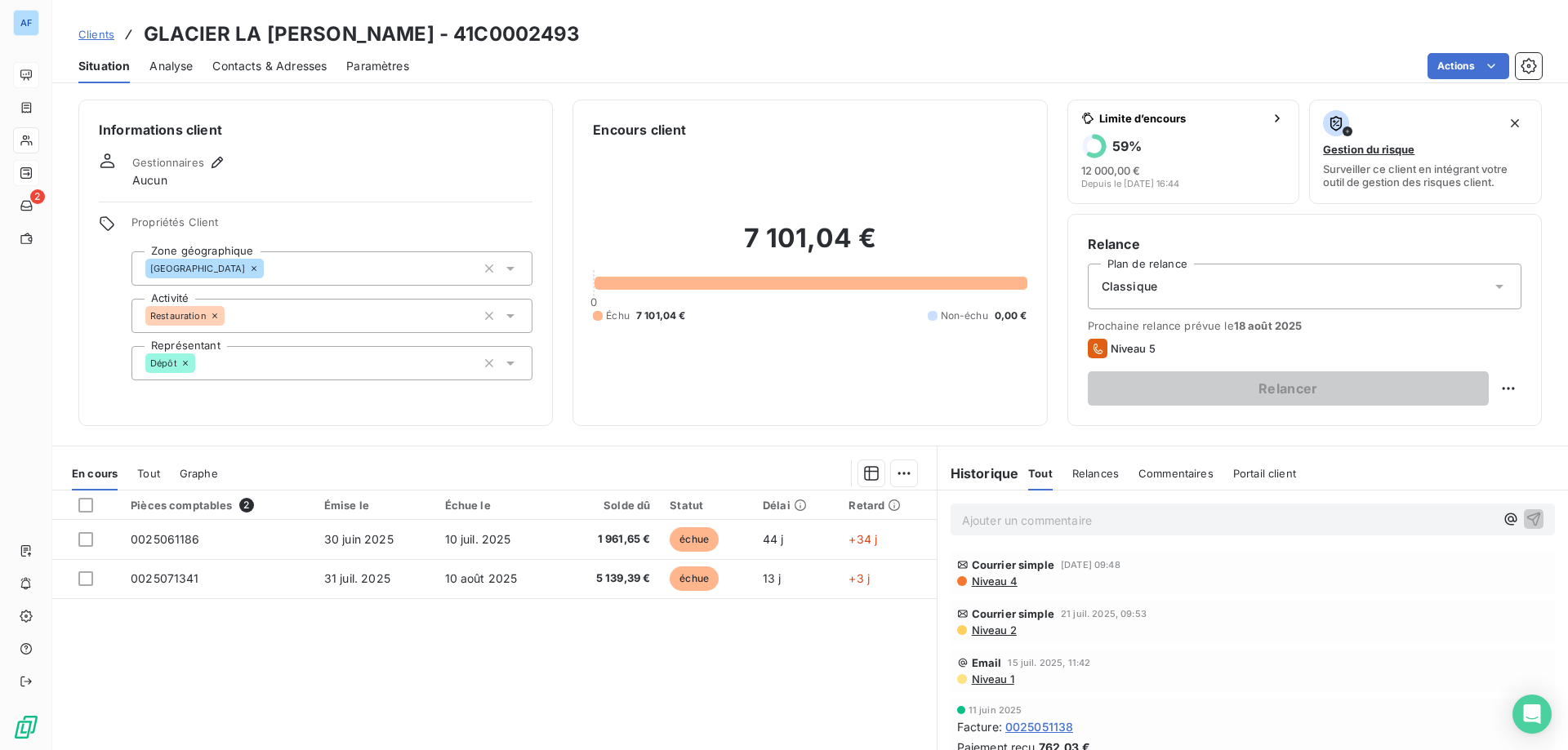
click at [992, 583] on span "Niveau 4" at bounding box center [994, 581] width 48 height 13
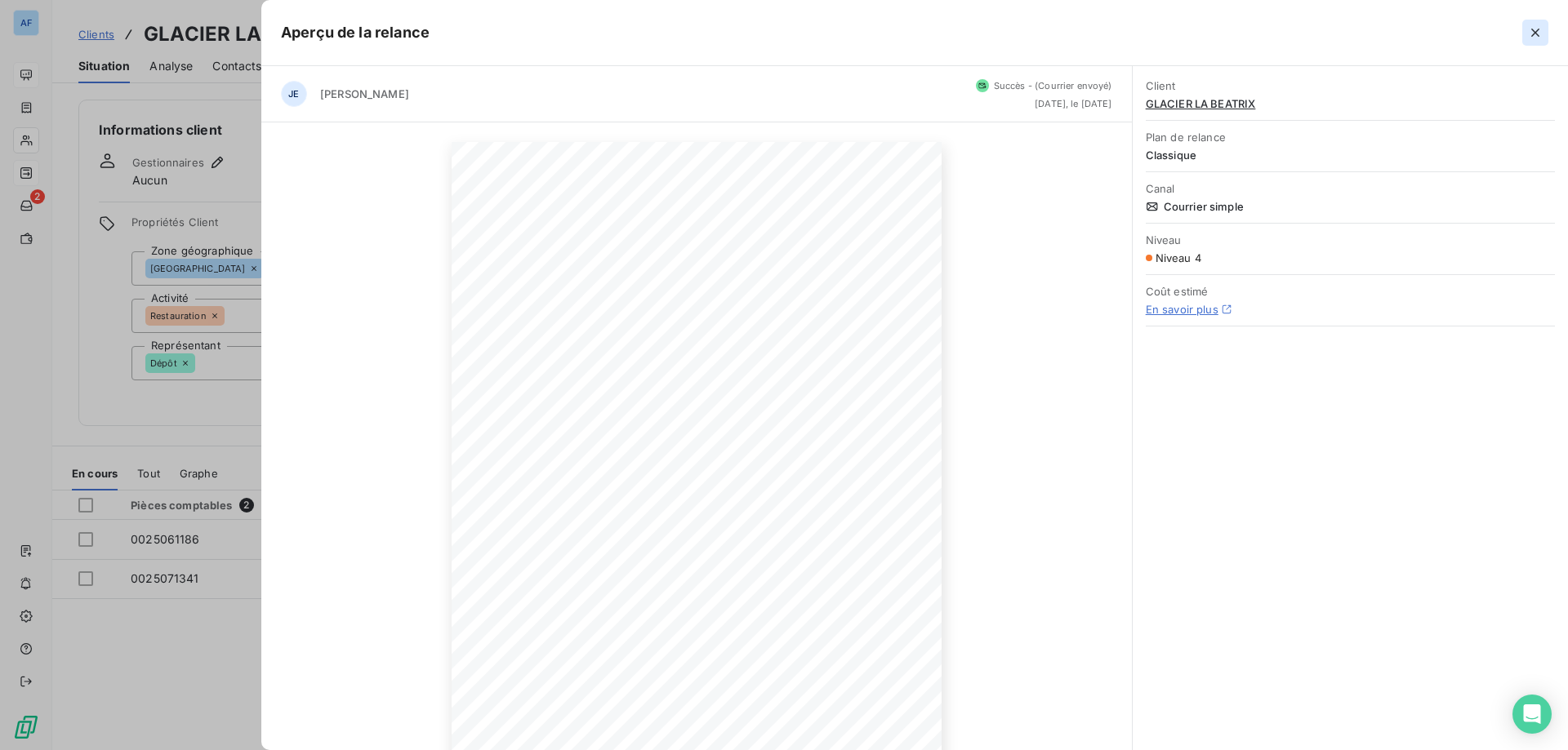
click at [1538, 36] on icon "button" at bounding box center [1535, 32] width 8 height 8
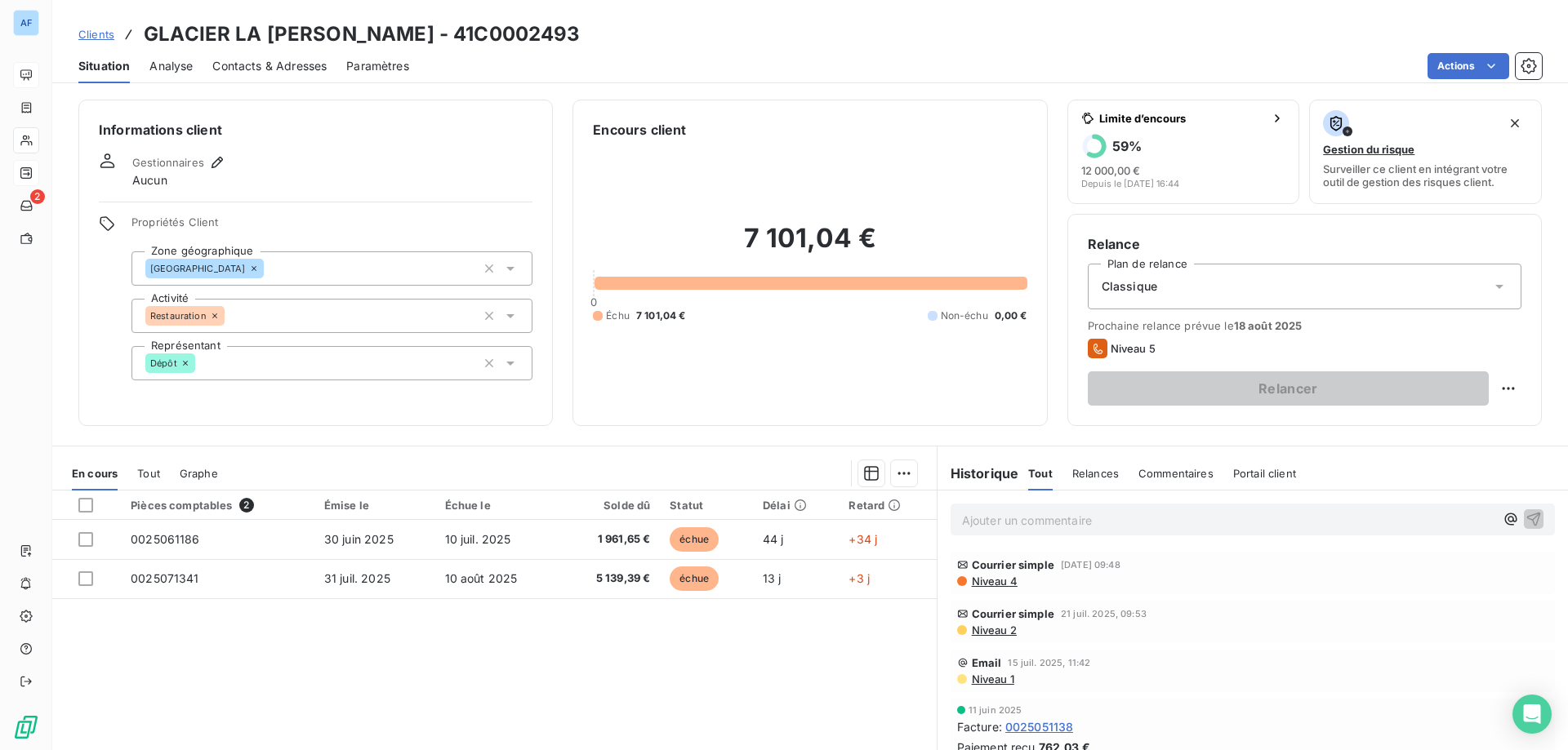
click at [103, 34] on span "Clients" at bounding box center [96, 34] width 36 height 13
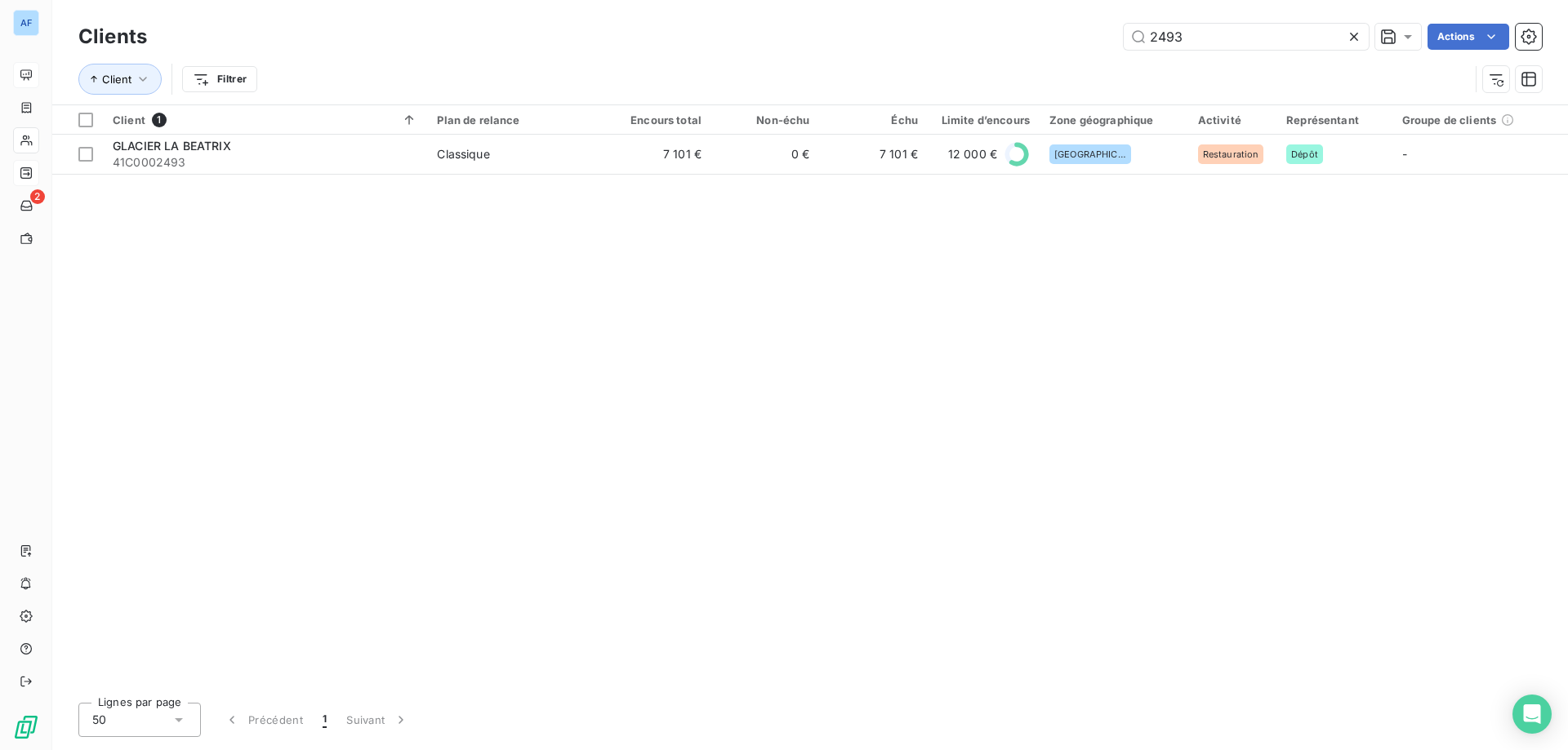
drag, startPoint x: 1196, startPoint y: 39, endPoint x: 766, endPoint y: 30, distance: 430.1
click at [795, 30] on div "2493 Actions" at bounding box center [854, 37] width 1375 height 26
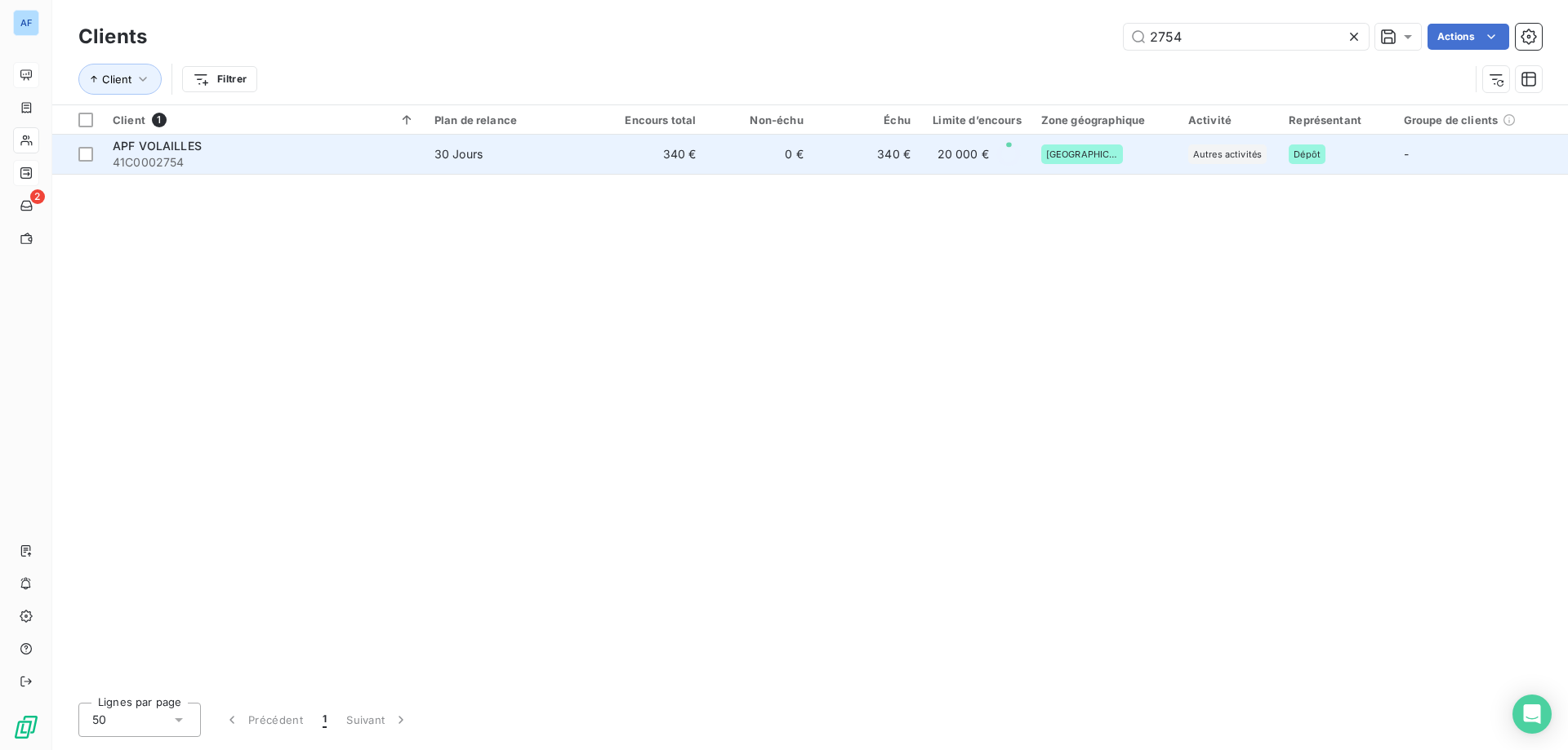
type input "2754"
click at [731, 167] on td "0 €" at bounding box center [758, 154] width 107 height 39
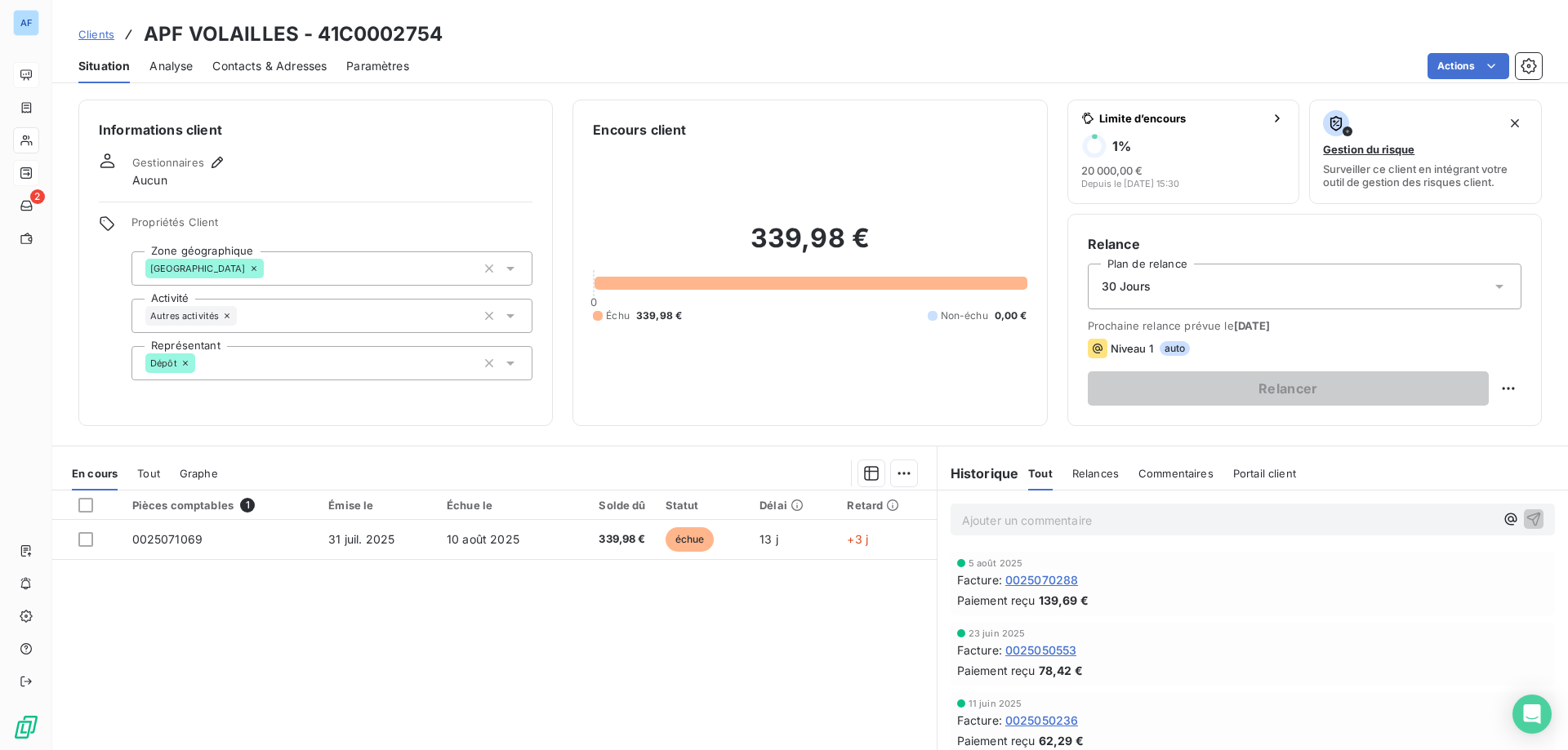
click at [93, 36] on span "Clients" at bounding box center [96, 34] width 36 height 13
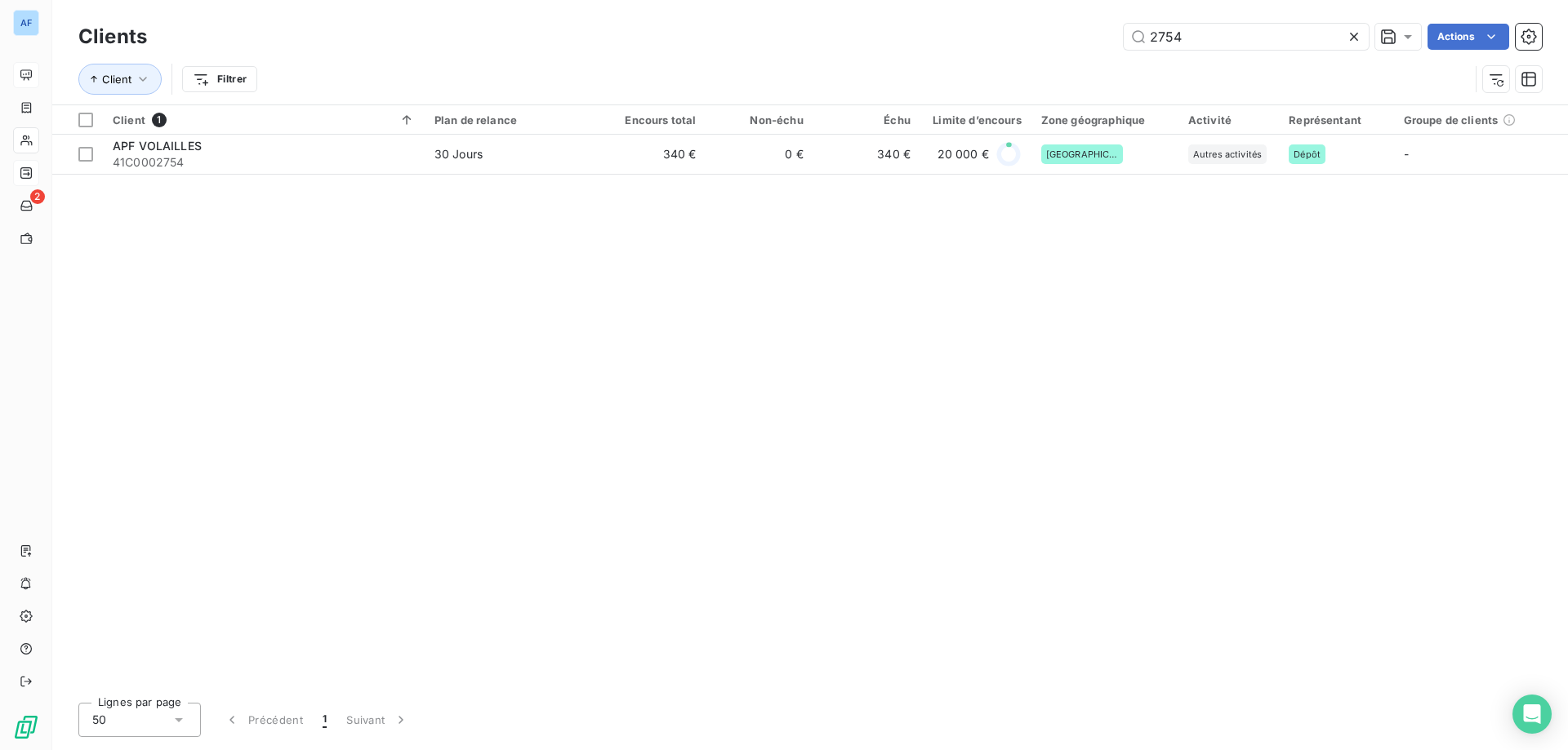
drag, startPoint x: 1197, startPoint y: 33, endPoint x: 695, endPoint y: 36, distance: 502.0
click at [697, 36] on div "2754 Actions" at bounding box center [854, 37] width 1375 height 26
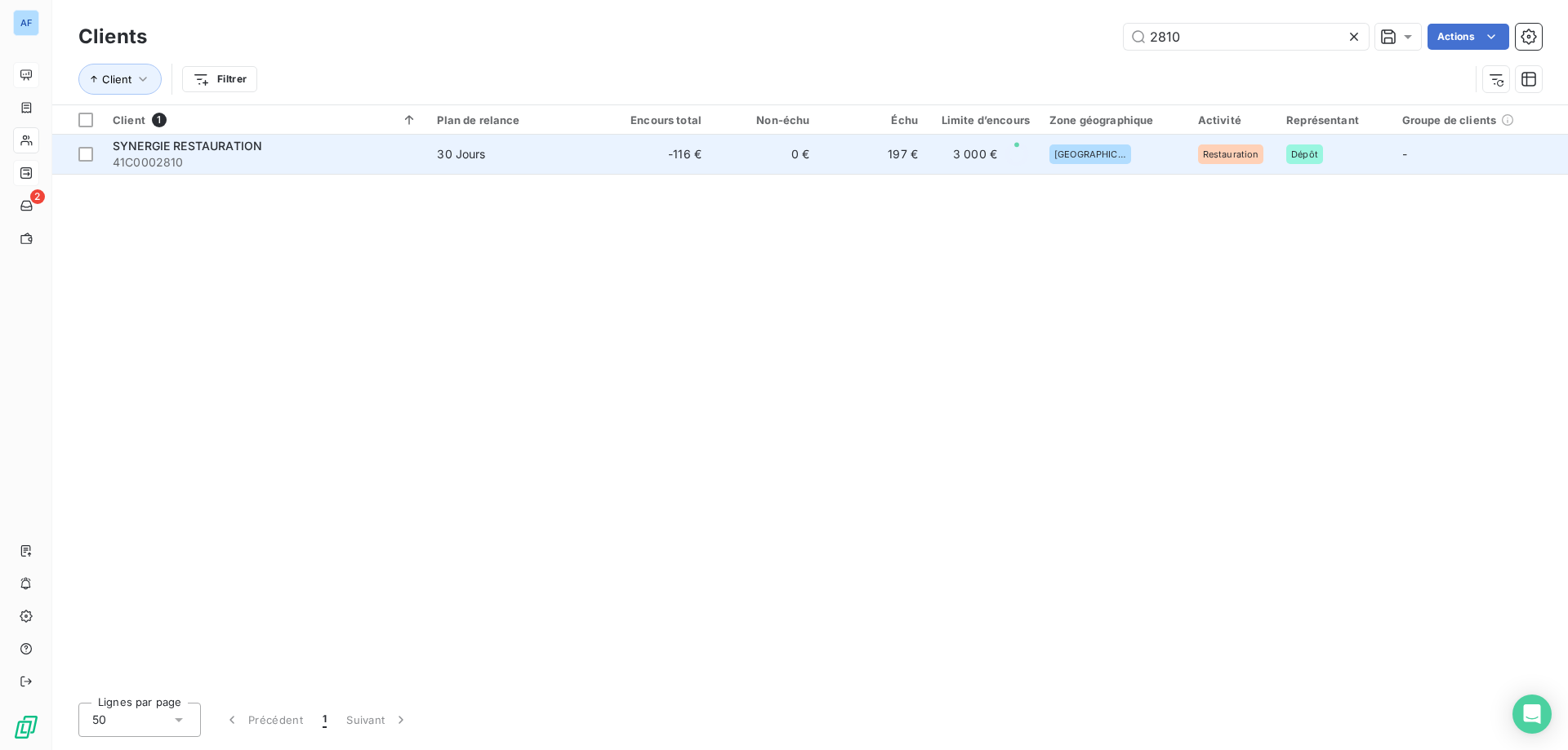
type input "2810"
click at [717, 150] on td "0 €" at bounding box center [765, 154] width 108 height 39
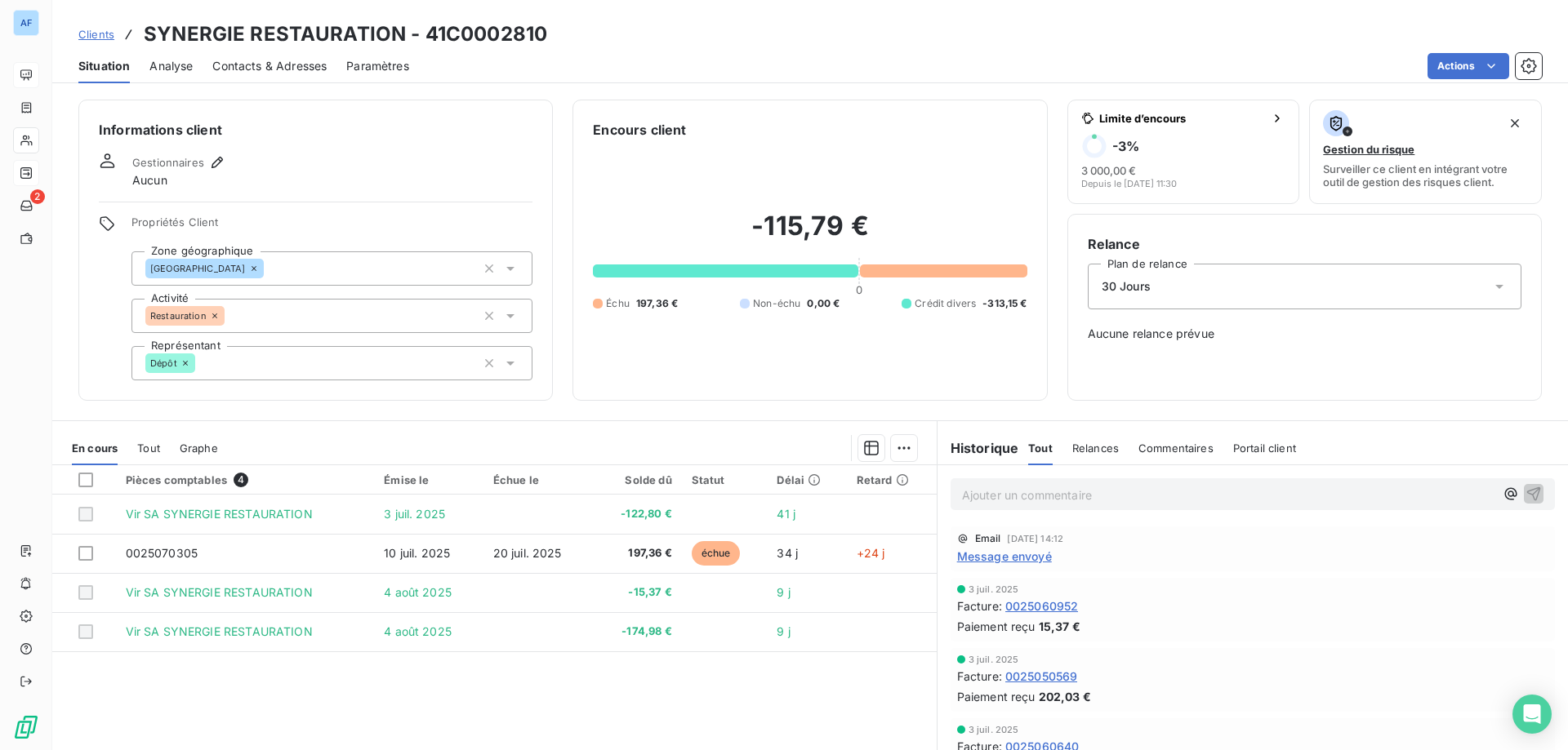
click at [1037, 549] on span "Message envoyé" at bounding box center [1004, 556] width 94 height 17
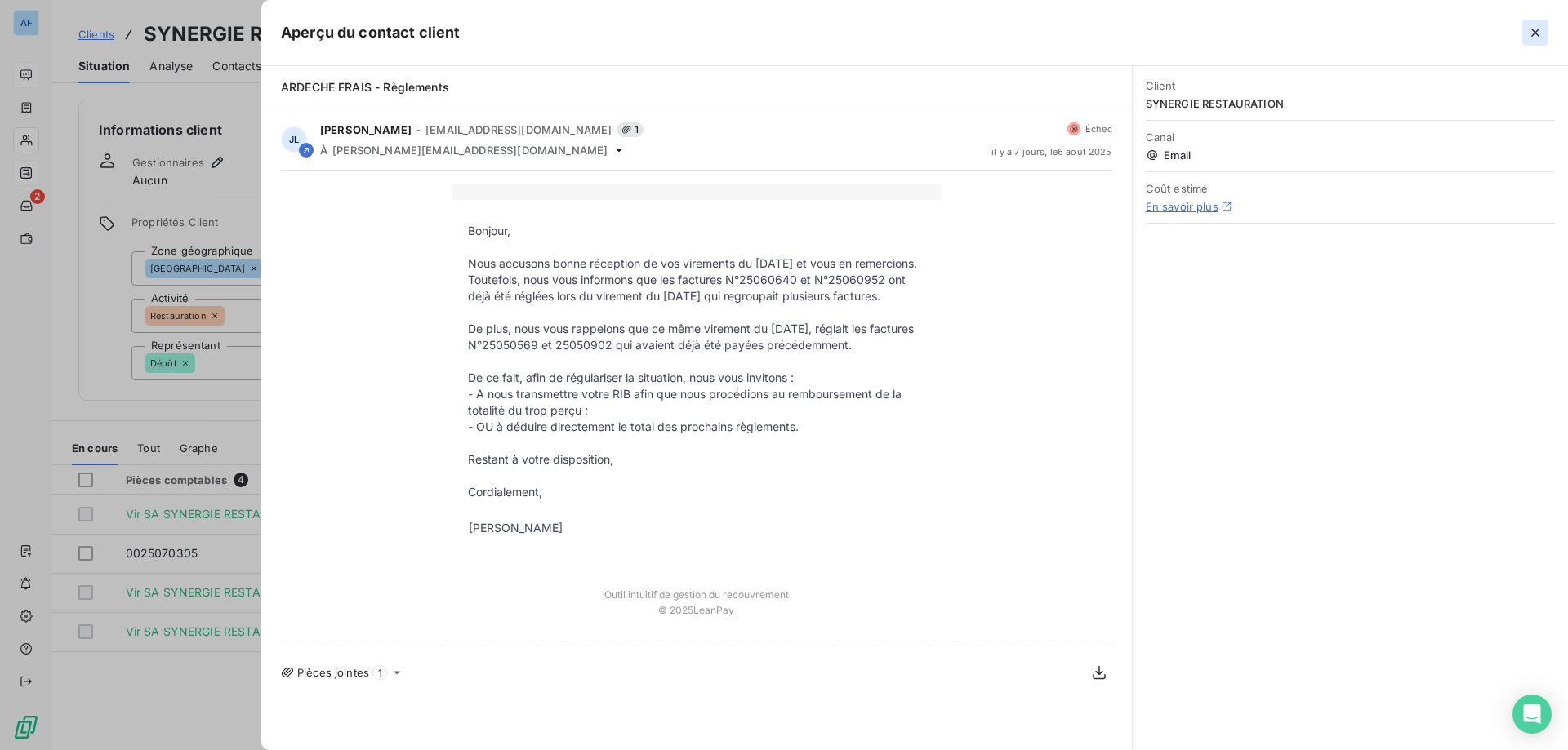
click at [1539, 34] on icon "button" at bounding box center [1535, 33] width 17 height 17
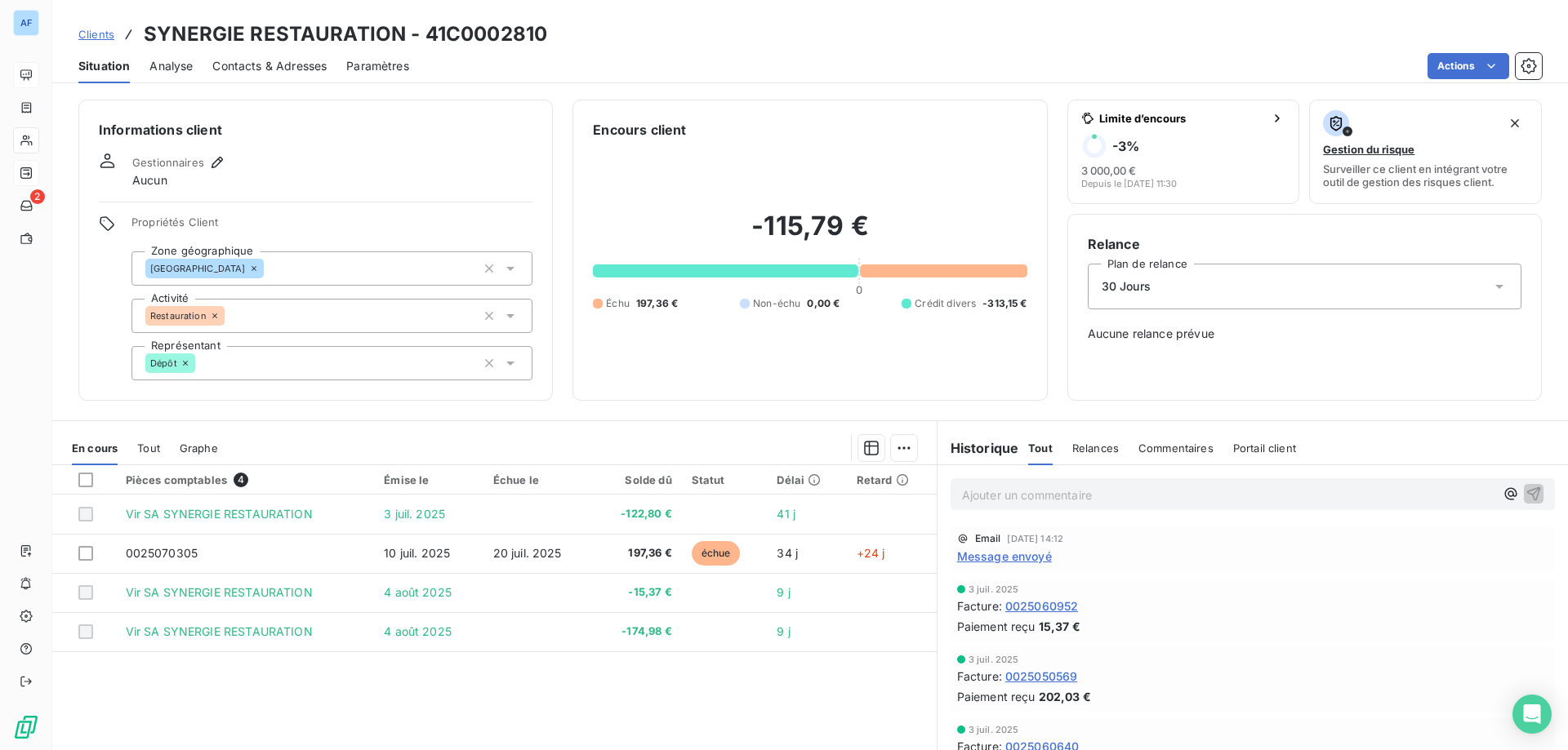
click at [107, 32] on span "Clients" at bounding box center [96, 34] width 36 height 13
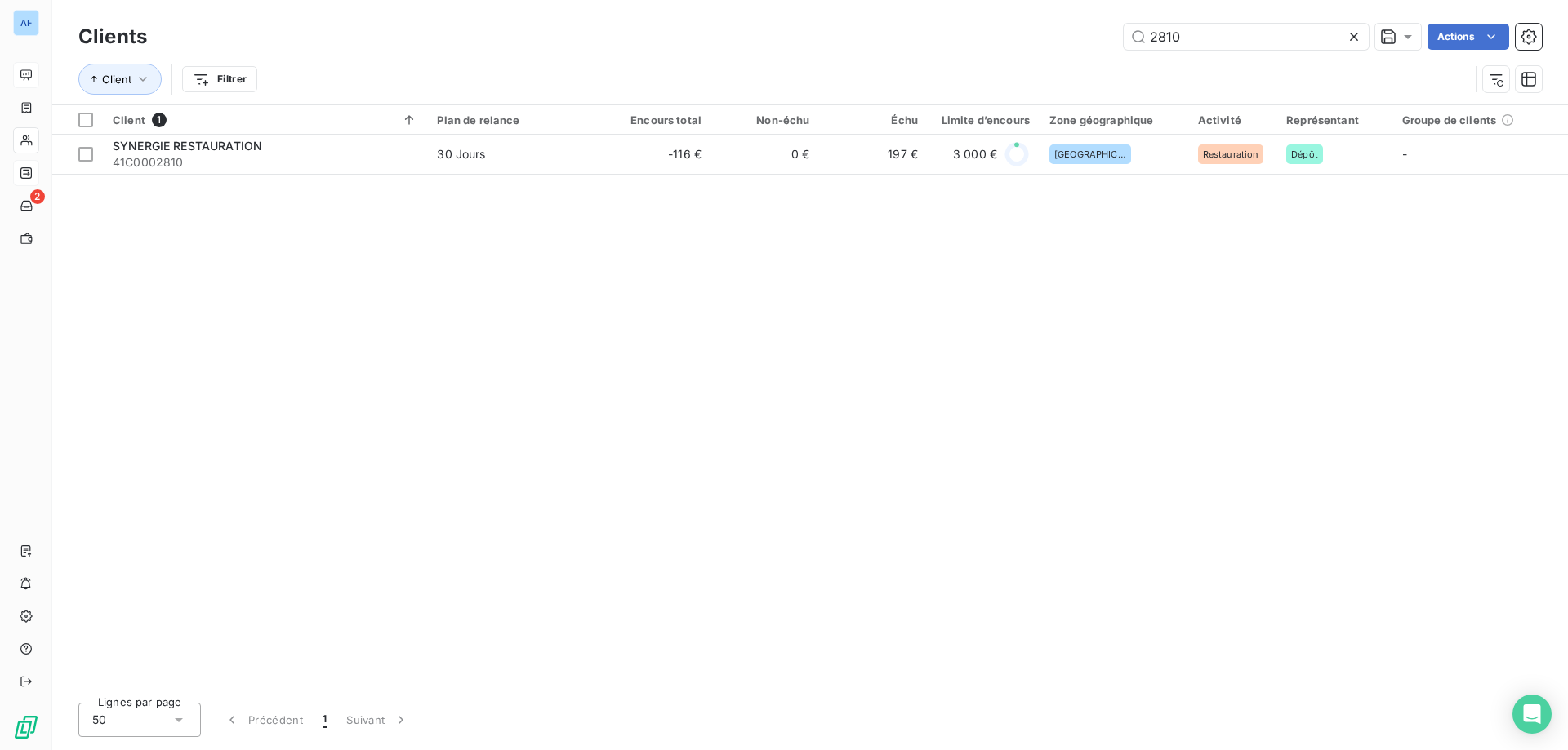
drag, startPoint x: 1200, startPoint y: 37, endPoint x: 786, endPoint y: 58, distance: 414.5
click at [786, 58] on div "Clients 2810 Actions Client Filtrer" at bounding box center [810, 62] width 1463 height 85
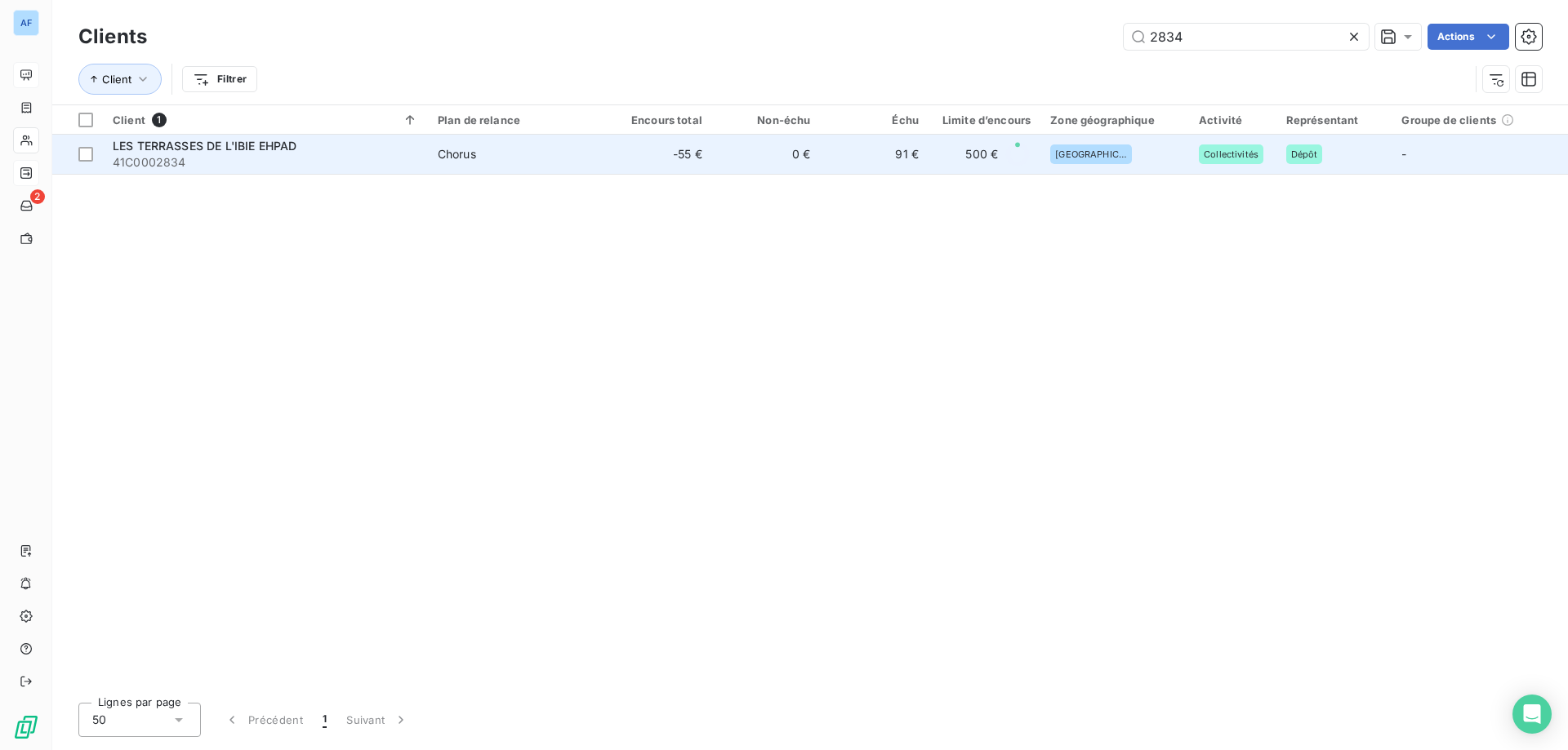
type input "2834"
click at [759, 157] on td "0 €" at bounding box center [766, 154] width 108 height 39
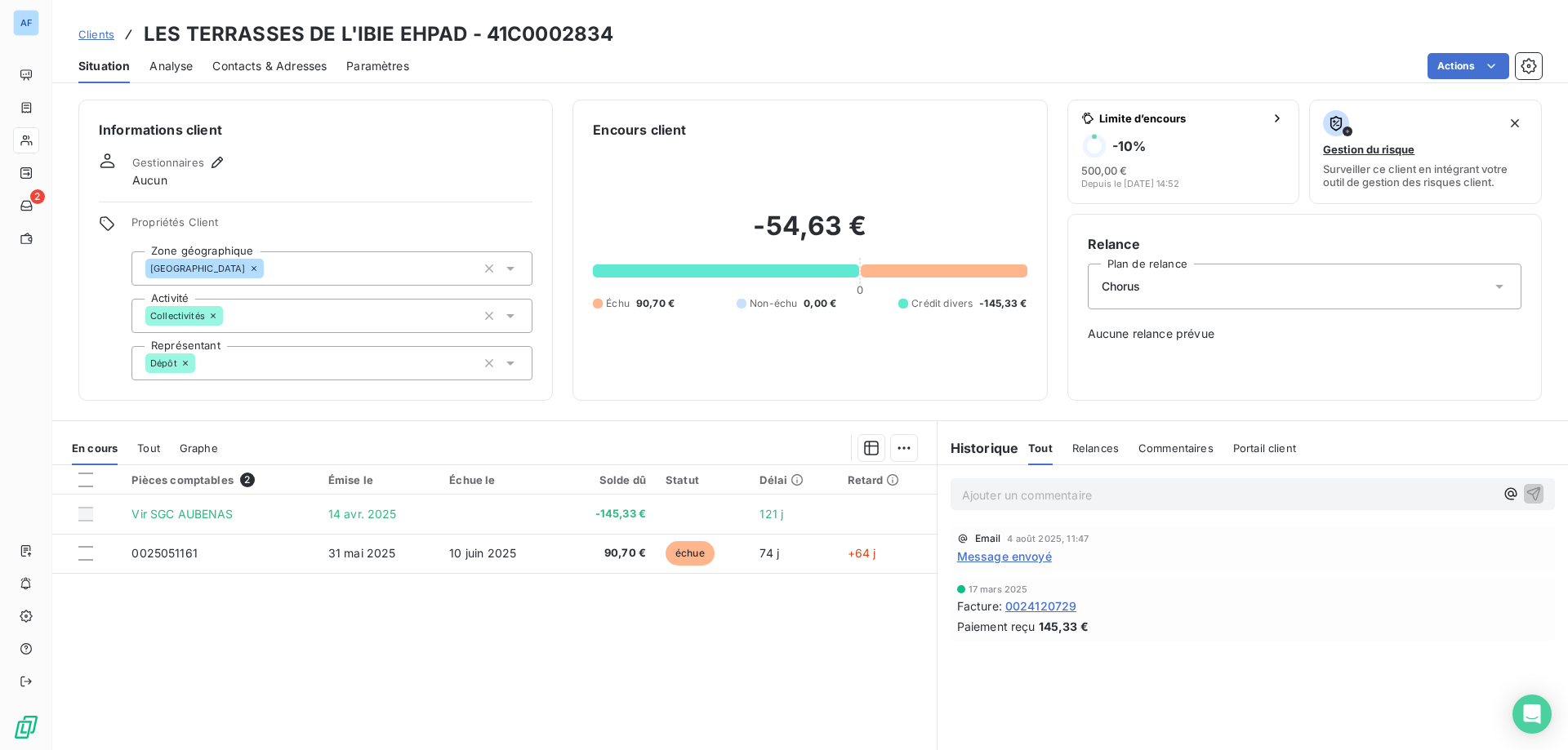
click at [993, 561] on span "Message envoyé" at bounding box center [1004, 556] width 94 height 17
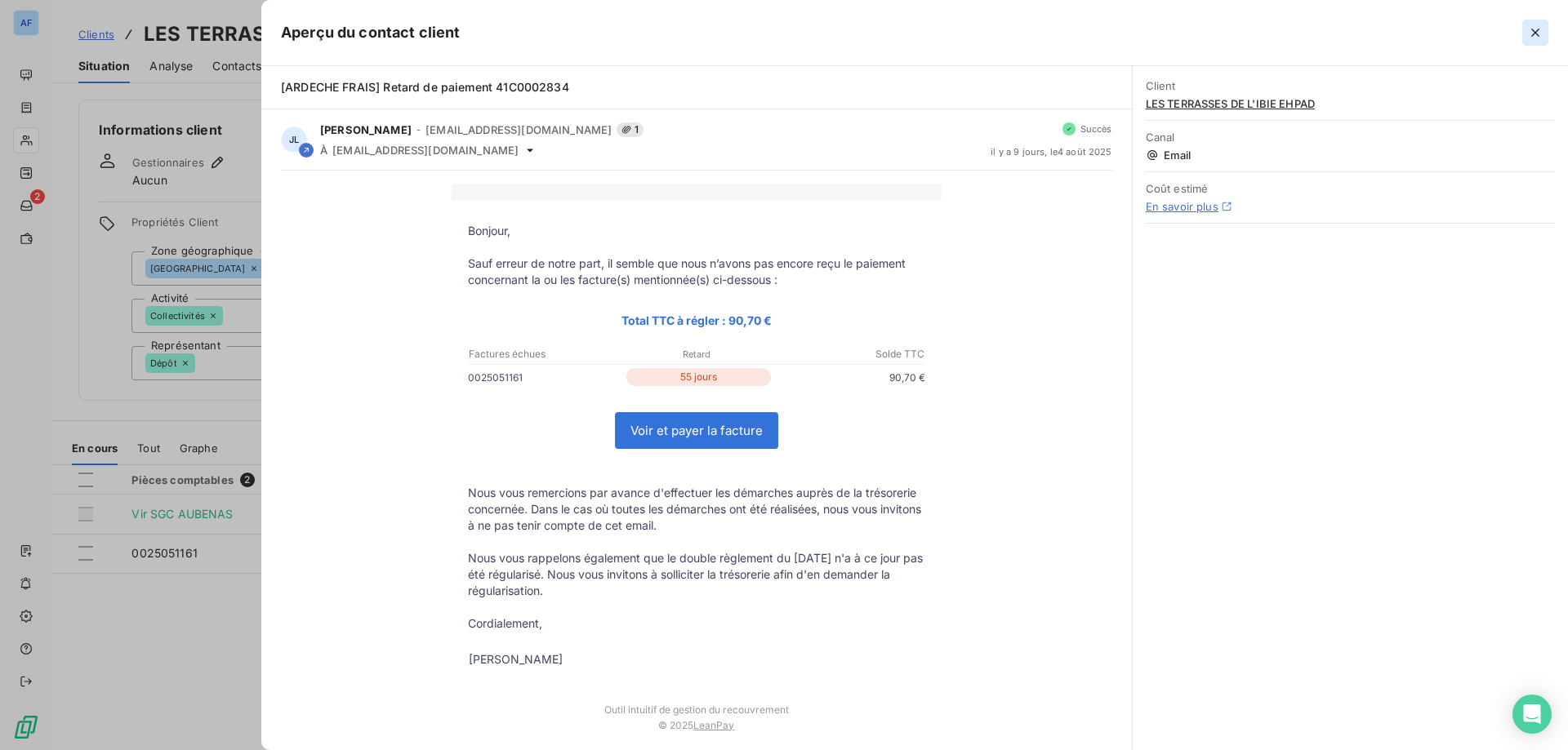
click at [1534, 34] on icon "button" at bounding box center [1535, 32] width 8 height 8
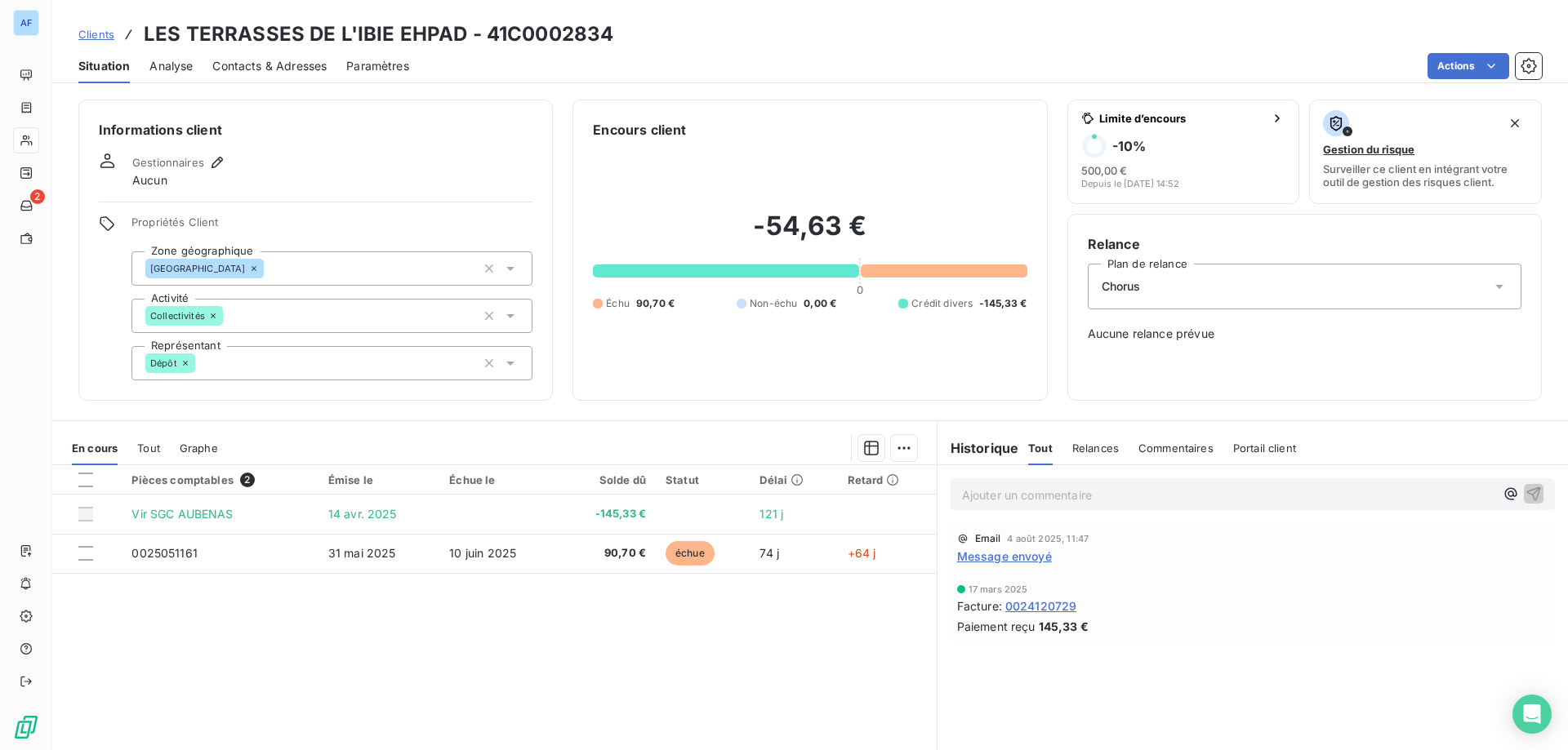
click at [92, 37] on span "Clients" at bounding box center [96, 34] width 36 height 13
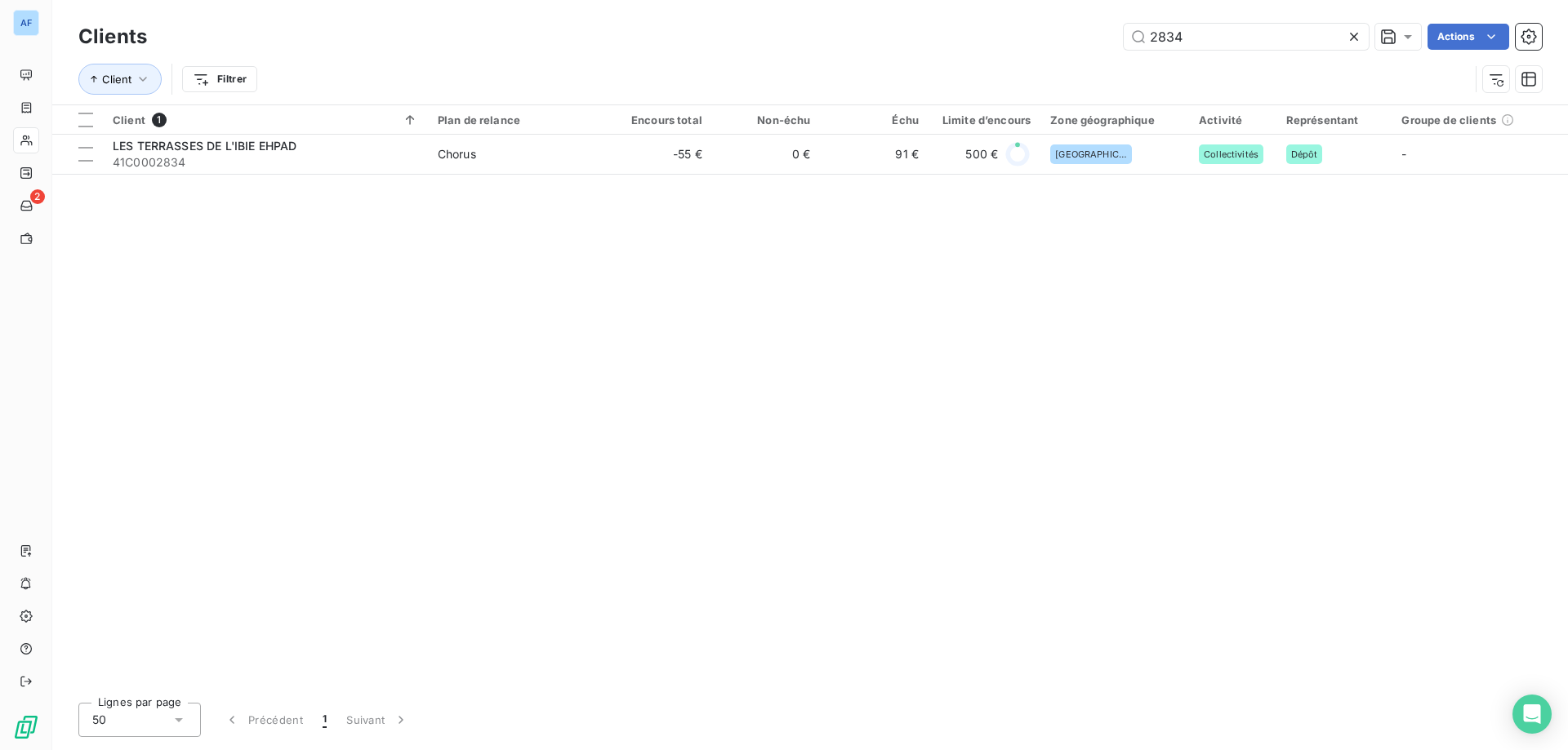
drag, startPoint x: 1198, startPoint y: 30, endPoint x: 905, endPoint y: 11, distance: 293.6
click at [906, 11] on div "Clients 2834 Actions Client Filtrer" at bounding box center [810, 52] width 1516 height 105
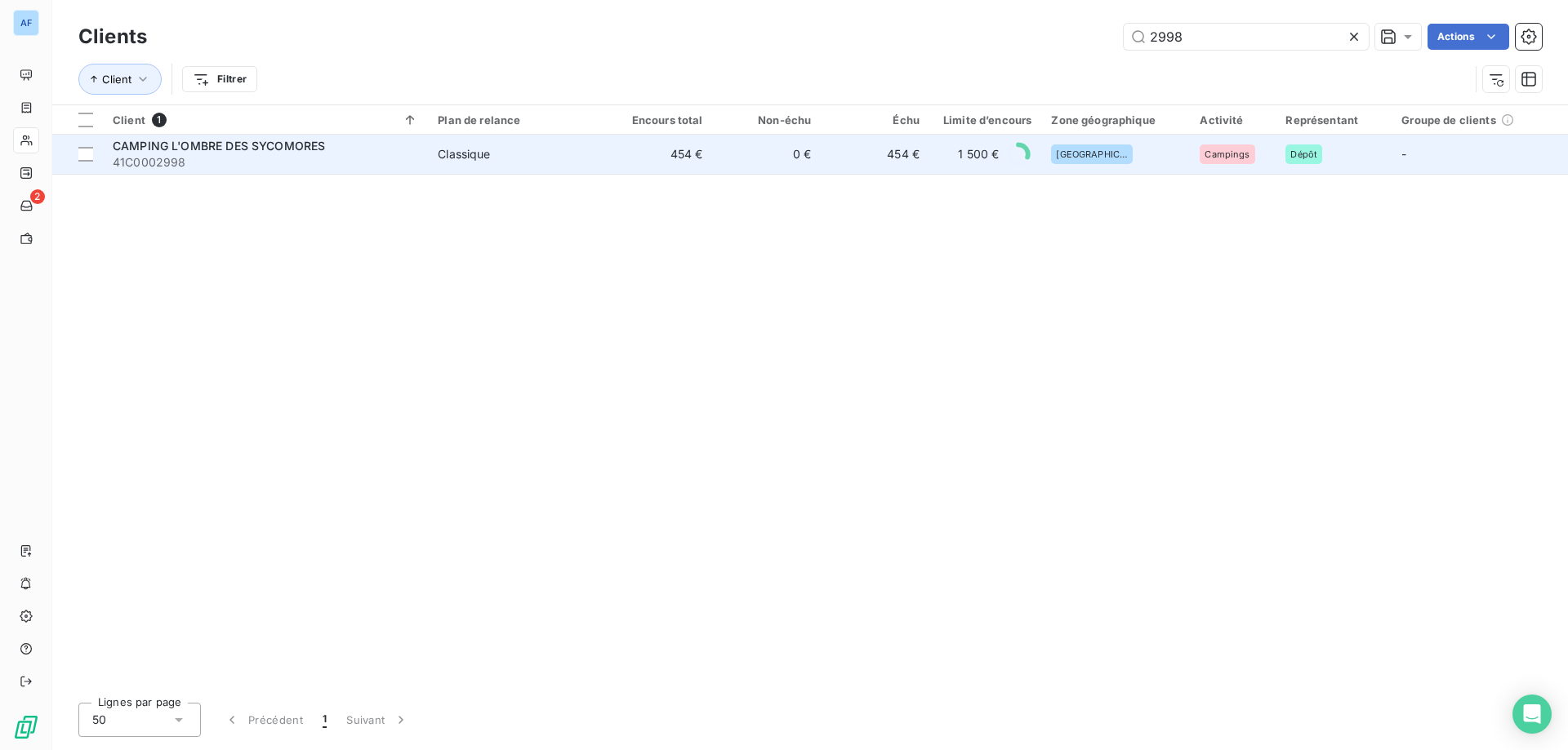
type input "2998"
click at [977, 153] on span "1 500 €" at bounding box center [978, 154] width 41 height 17
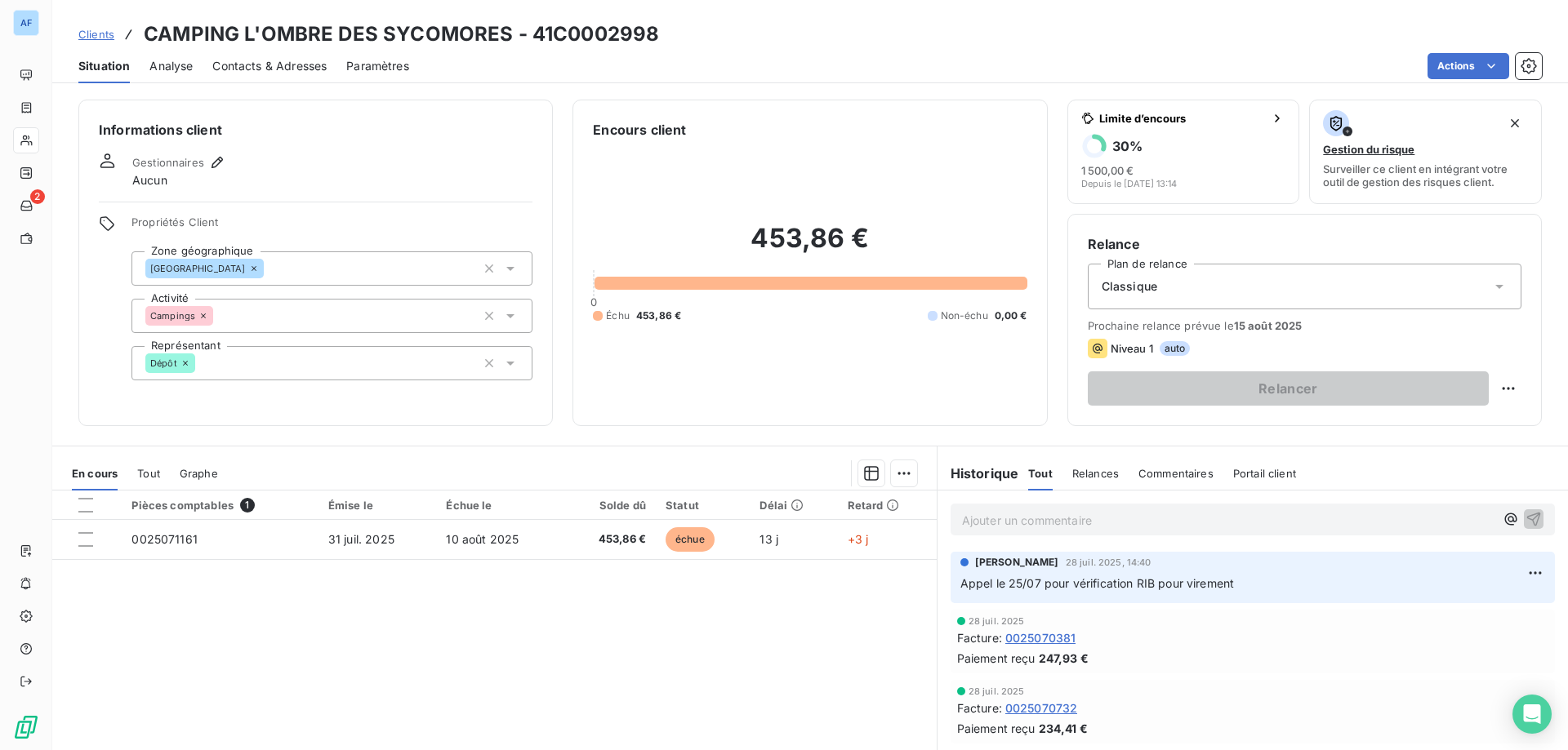
click at [103, 32] on span "Clients" at bounding box center [96, 34] width 36 height 13
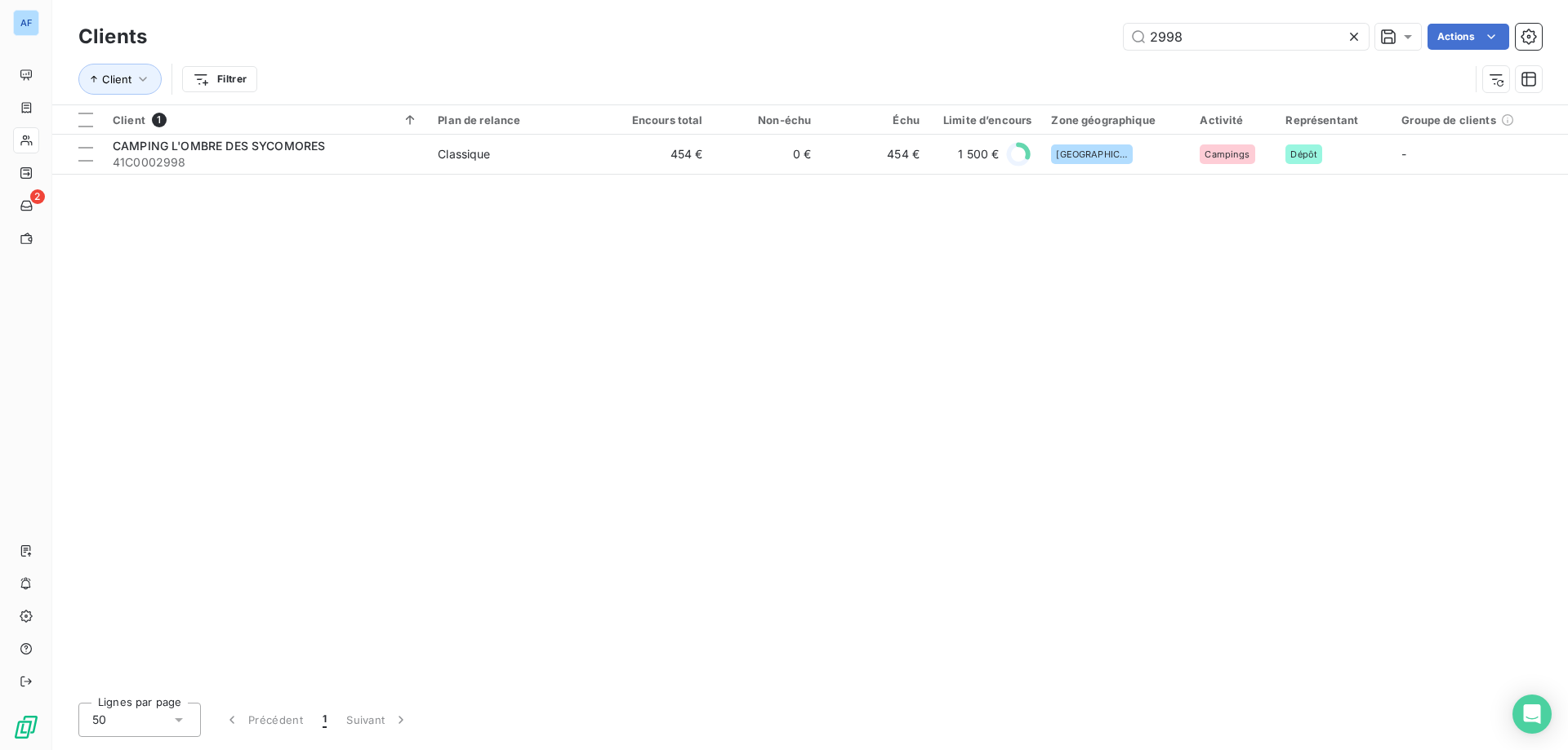
drag, startPoint x: 1222, startPoint y: 39, endPoint x: 679, endPoint y: 61, distance: 543.4
click at [679, 61] on div "Clients 2998 Actions Client Filtrer" at bounding box center [810, 62] width 1463 height 85
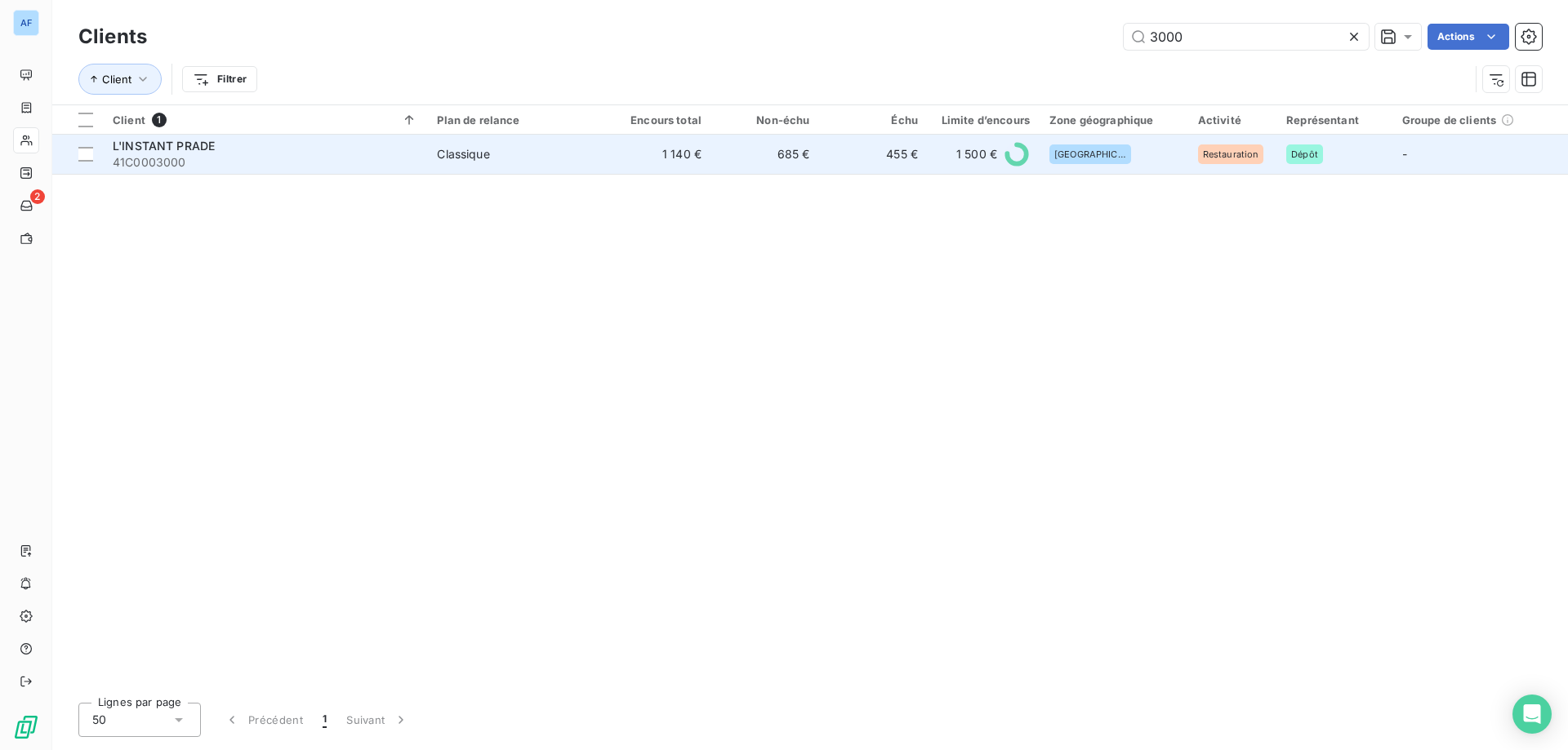
type input "3000"
click at [528, 168] on td "Classique" at bounding box center [515, 154] width 175 height 39
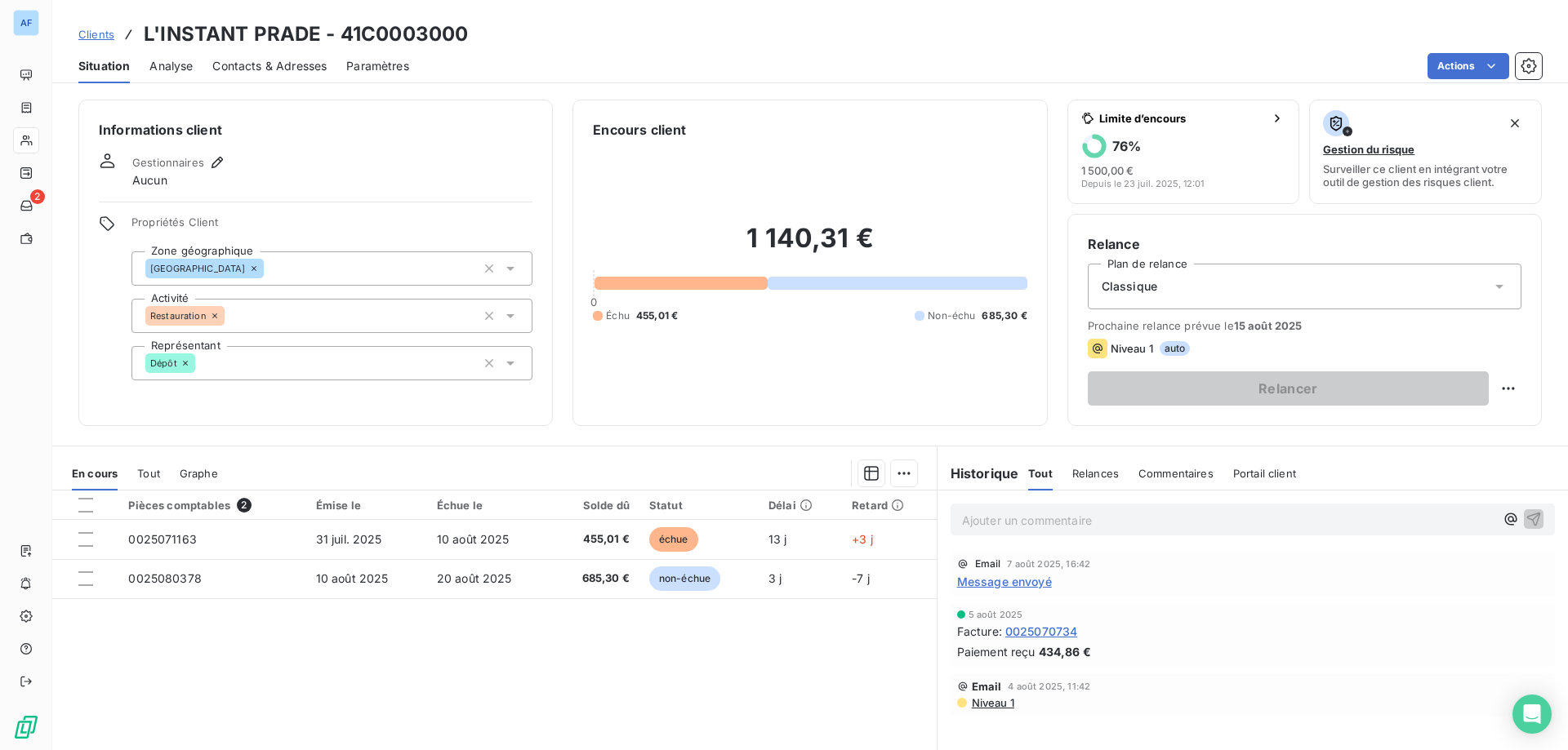
click at [1031, 581] on span "Message envoyé" at bounding box center [1004, 581] width 94 height 17
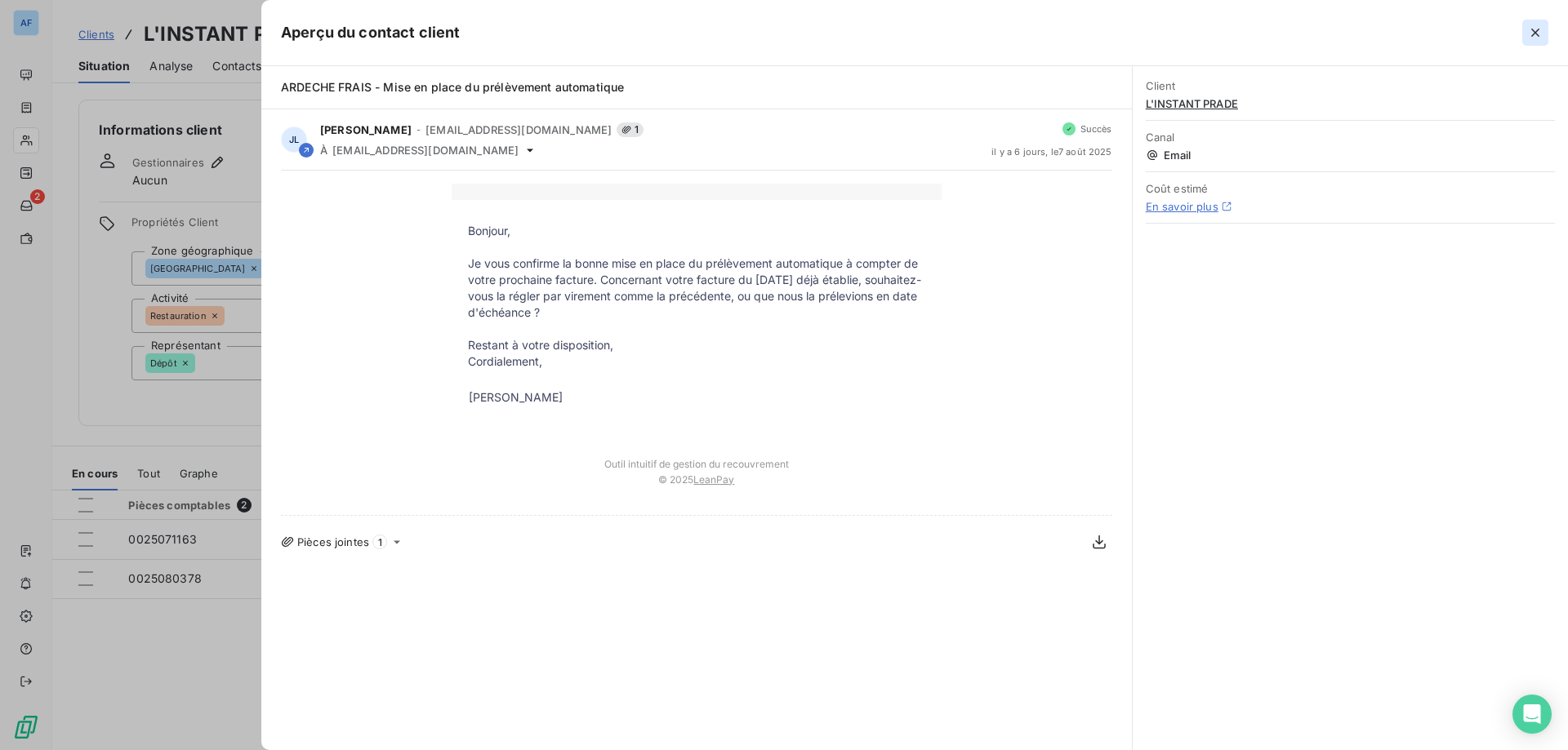
click at [1528, 31] on icon "button" at bounding box center [1535, 33] width 17 height 17
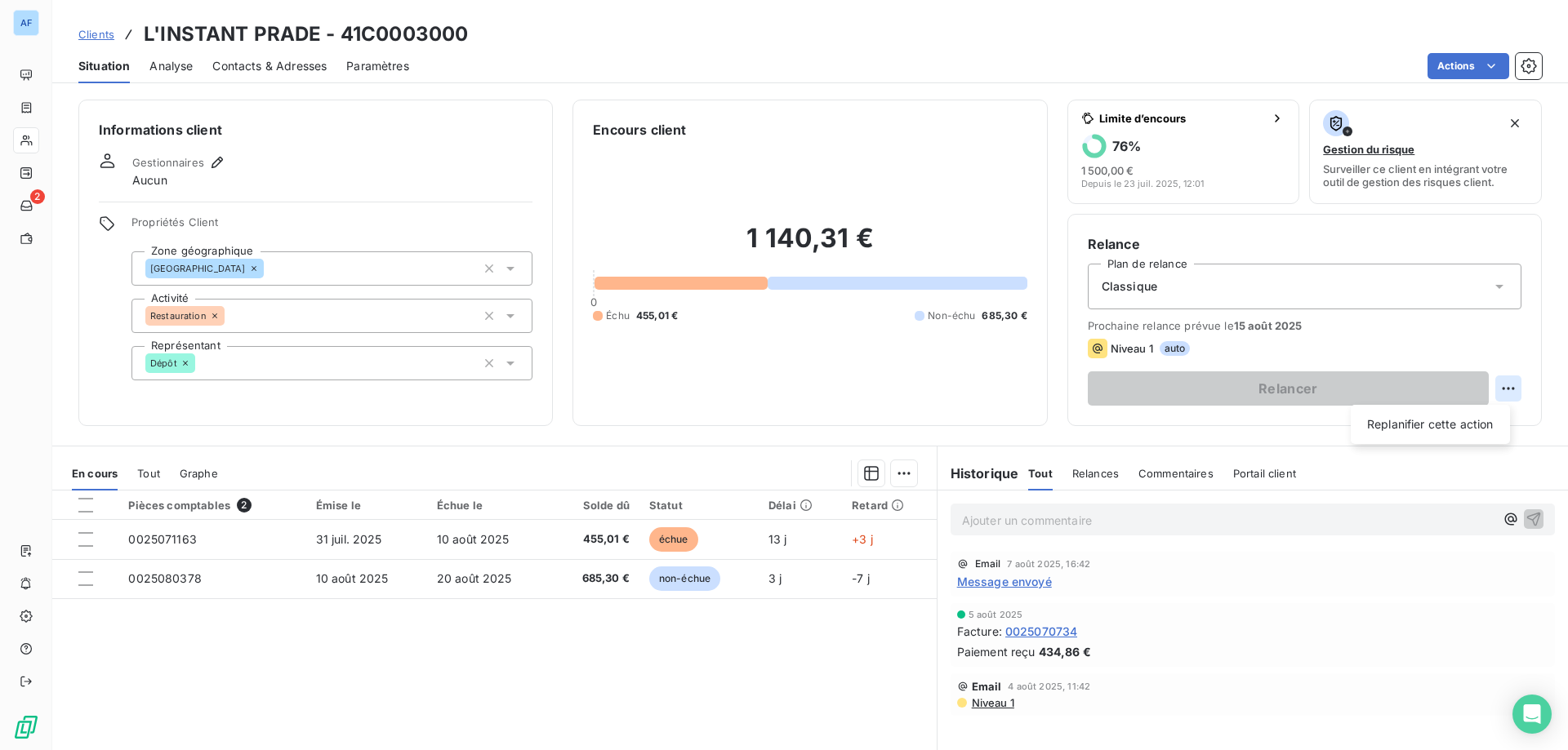
click at [1490, 383] on html "AF 2 Clients L'INSTANT PRADE - 41C0003000 Situation Analyse Contacts & Adresses…" at bounding box center [784, 375] width 1568 height 750
click at [1428, 427] on div "Replanifier cette action" at bounding box center [1431, 425] width 146 height 26
select select "7"
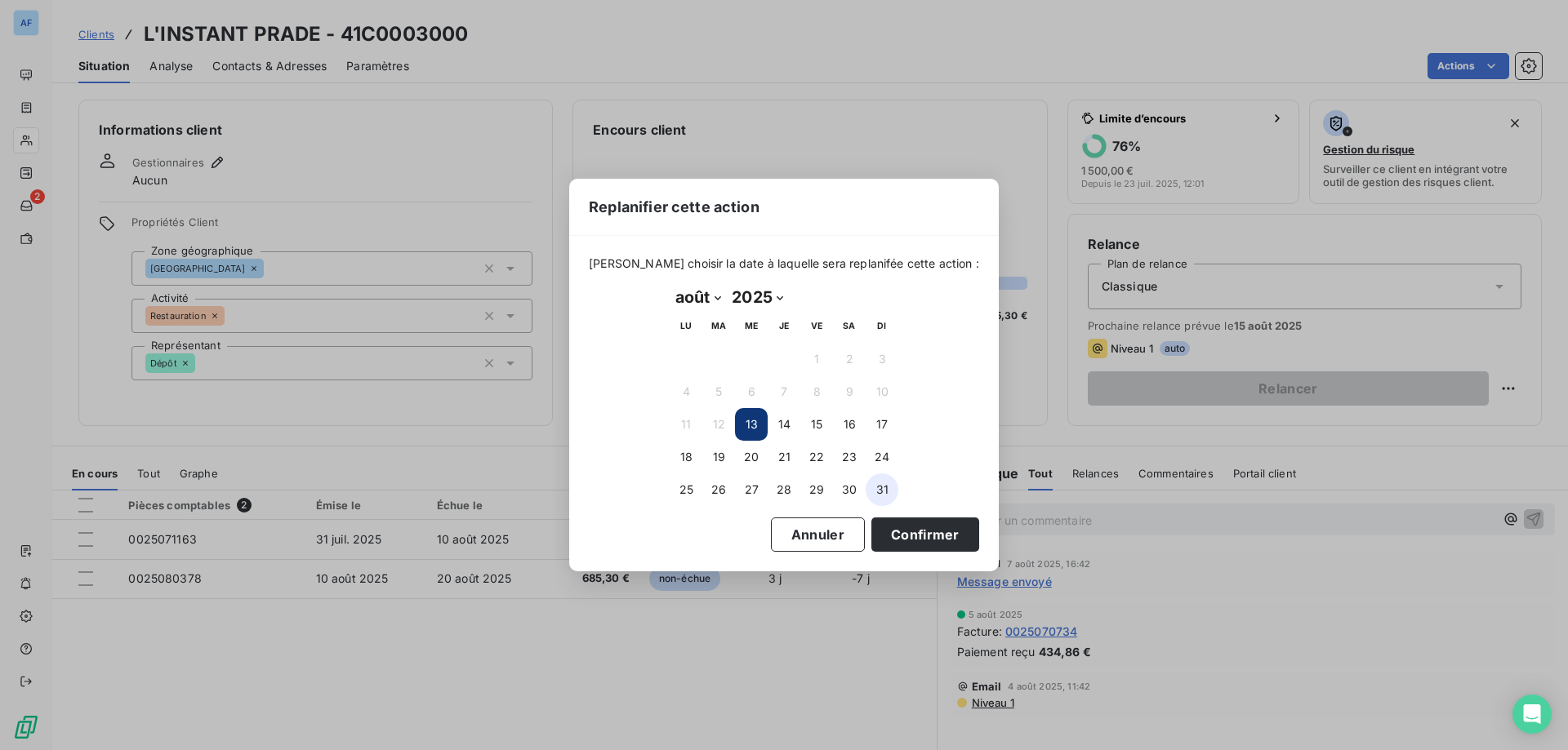
click at [881, 503] on button "31" at bounding box center [881, 489] width 33 height 33
click at [906, 538] on button "Confirmer" at bounding box center [925, 534] width 108 height 34
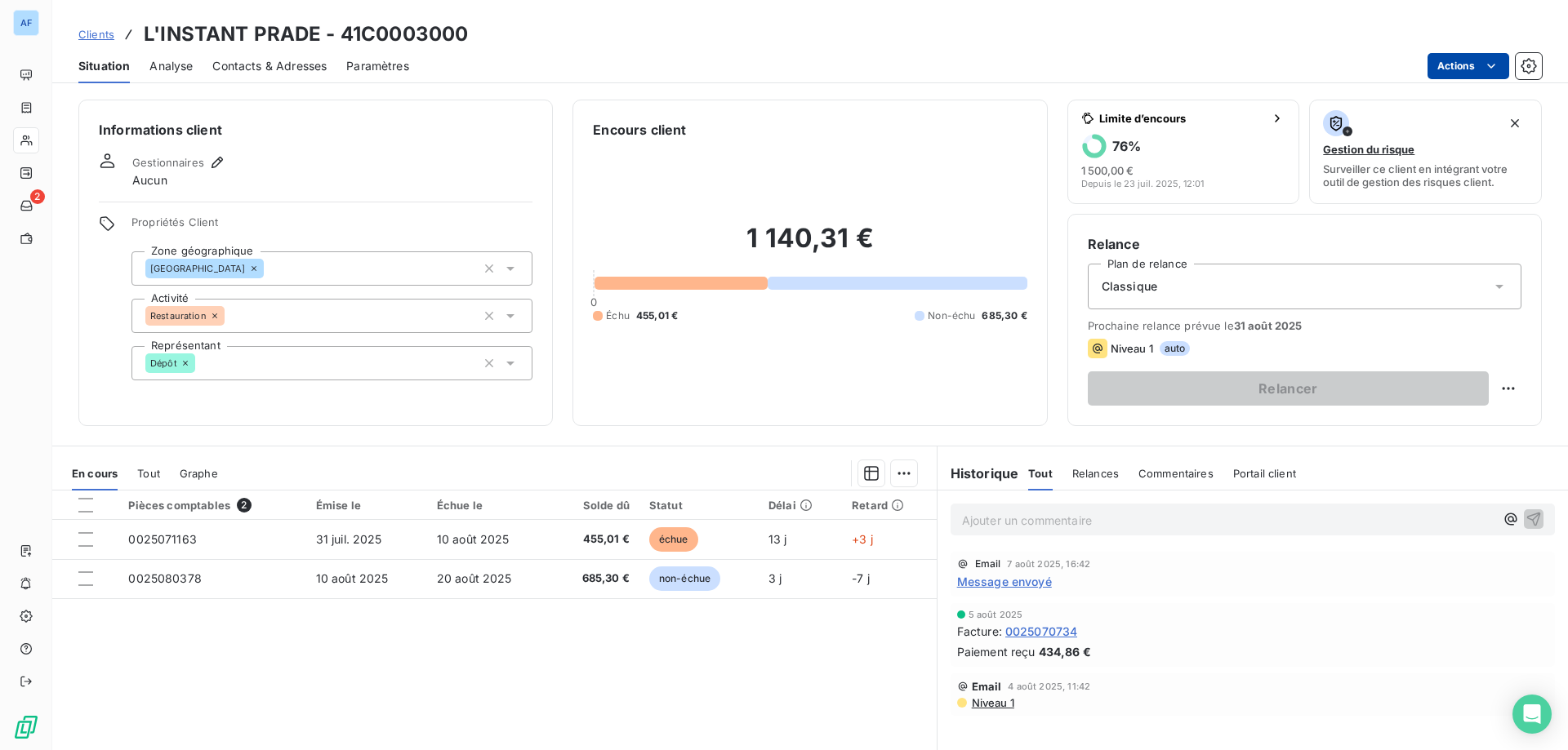
click at [1436, 70] on html "AF 2 Clients L'INSTANT PRADE - 41C0003000 Situation Analyse Contacts & Adresses…" at bounding box center [784, 375] width 1568 height 750
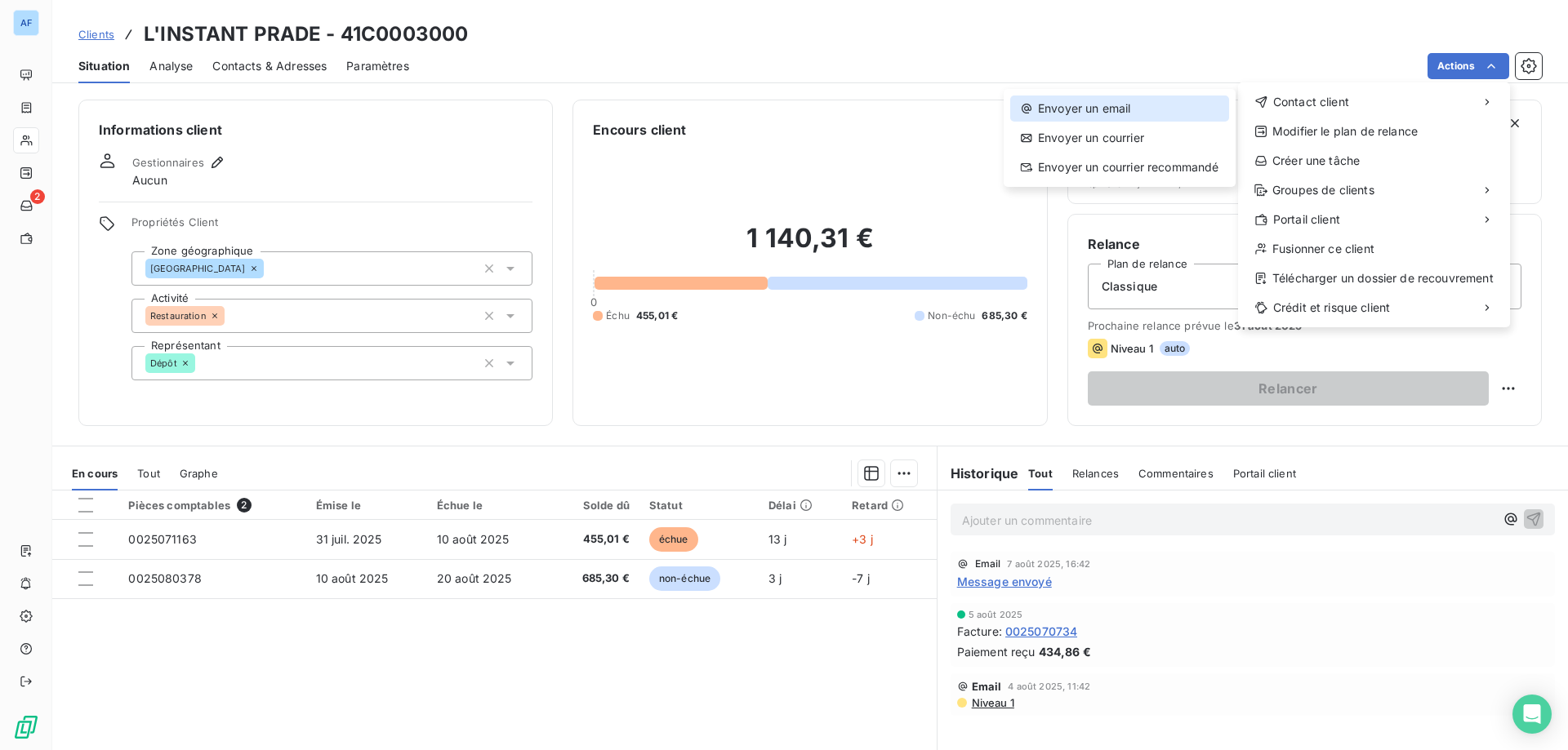
click at [1159, 115] on div "Envoyer un email" at bounding box center [1119, 108] width 219 height 26
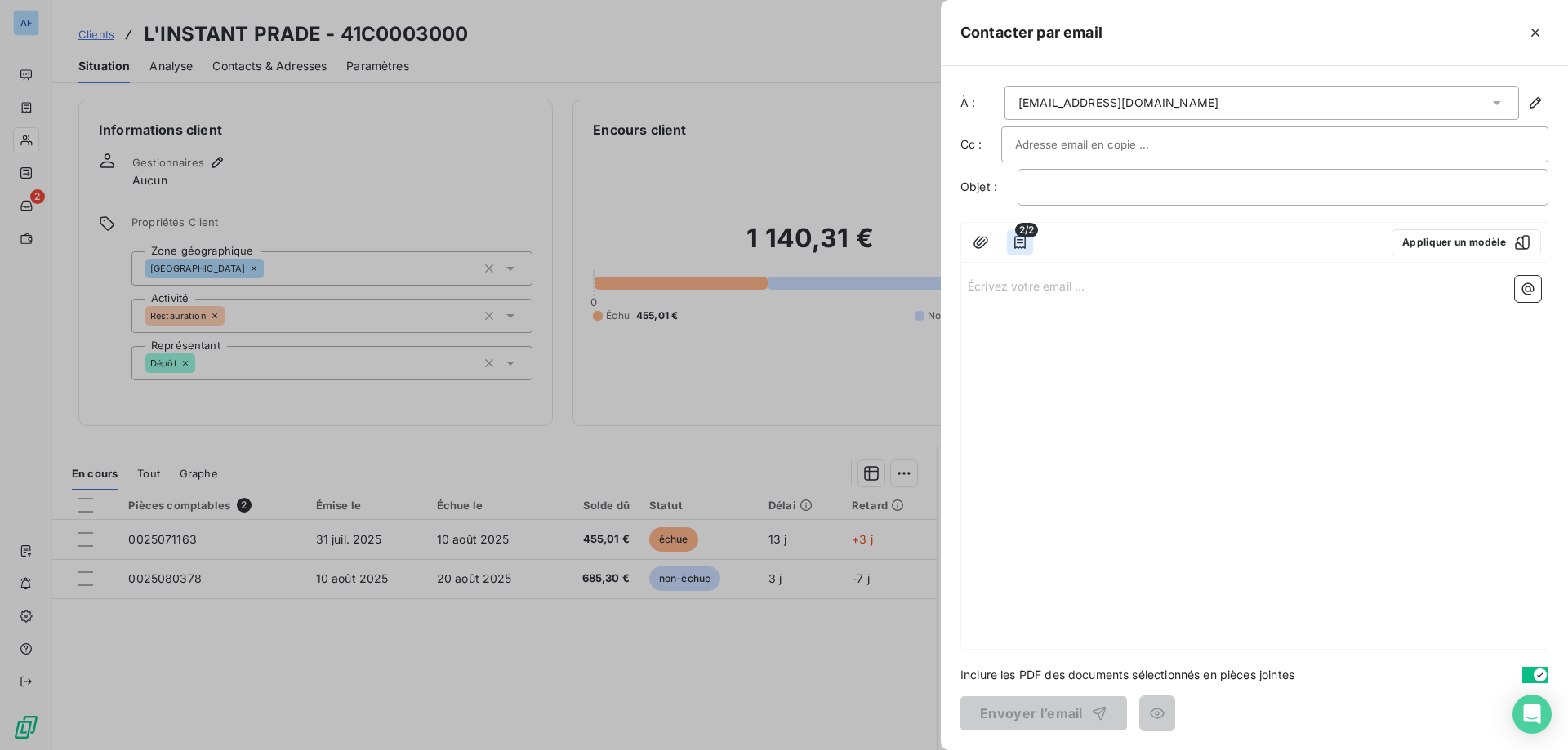
click at [1028, 243] on icon "button" at bounding box center [1020, 242] width 17 height 17
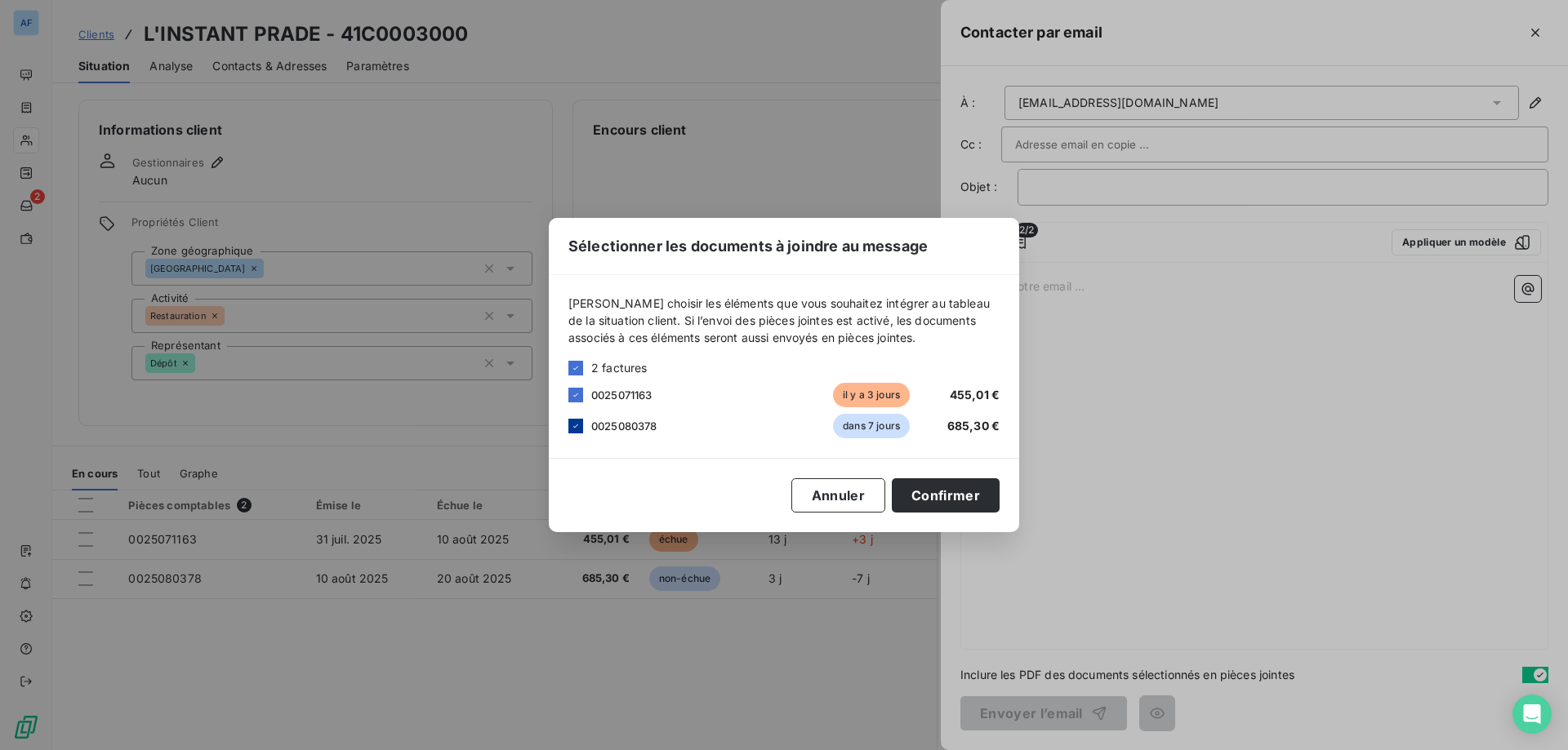
click at [571, 427] on icon at bounding box center [576, 426] width 10 height 10
click at [970, 488] on button "Confirmer" at bounding box center [946, 495] width 108 height 34
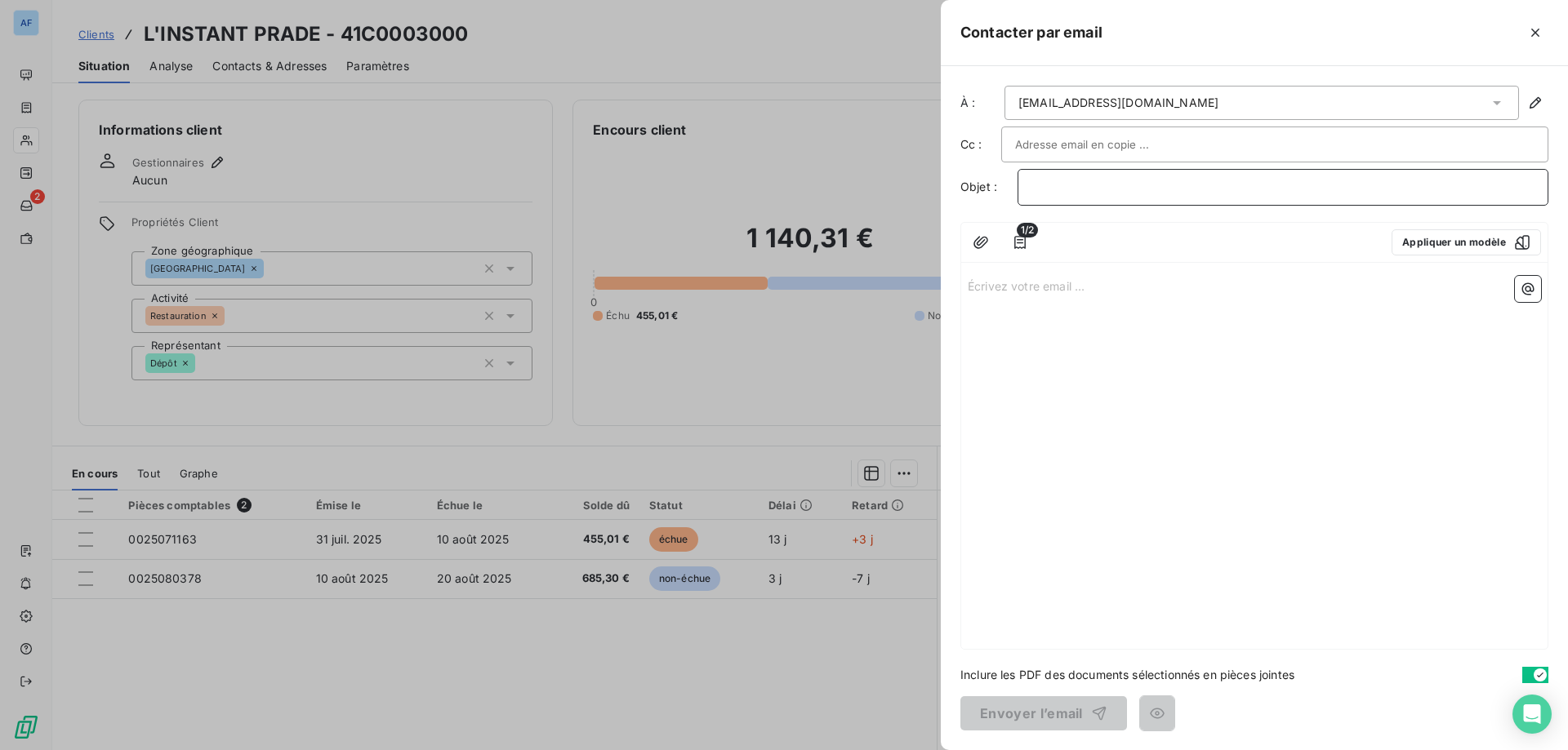
click at [1111, 194] on p "﻿" at bounding box center [1282, 187] width 503 height 19
drag, startPoint x: 1139, startPoint y: 184, endPoint x: 1432, endPoint y: 207, distance: 293.9
click at [1423, 204] on div "ARDECHE FRAIS - Votre facture" at bounding box center [1282, 188] width 531 height 37
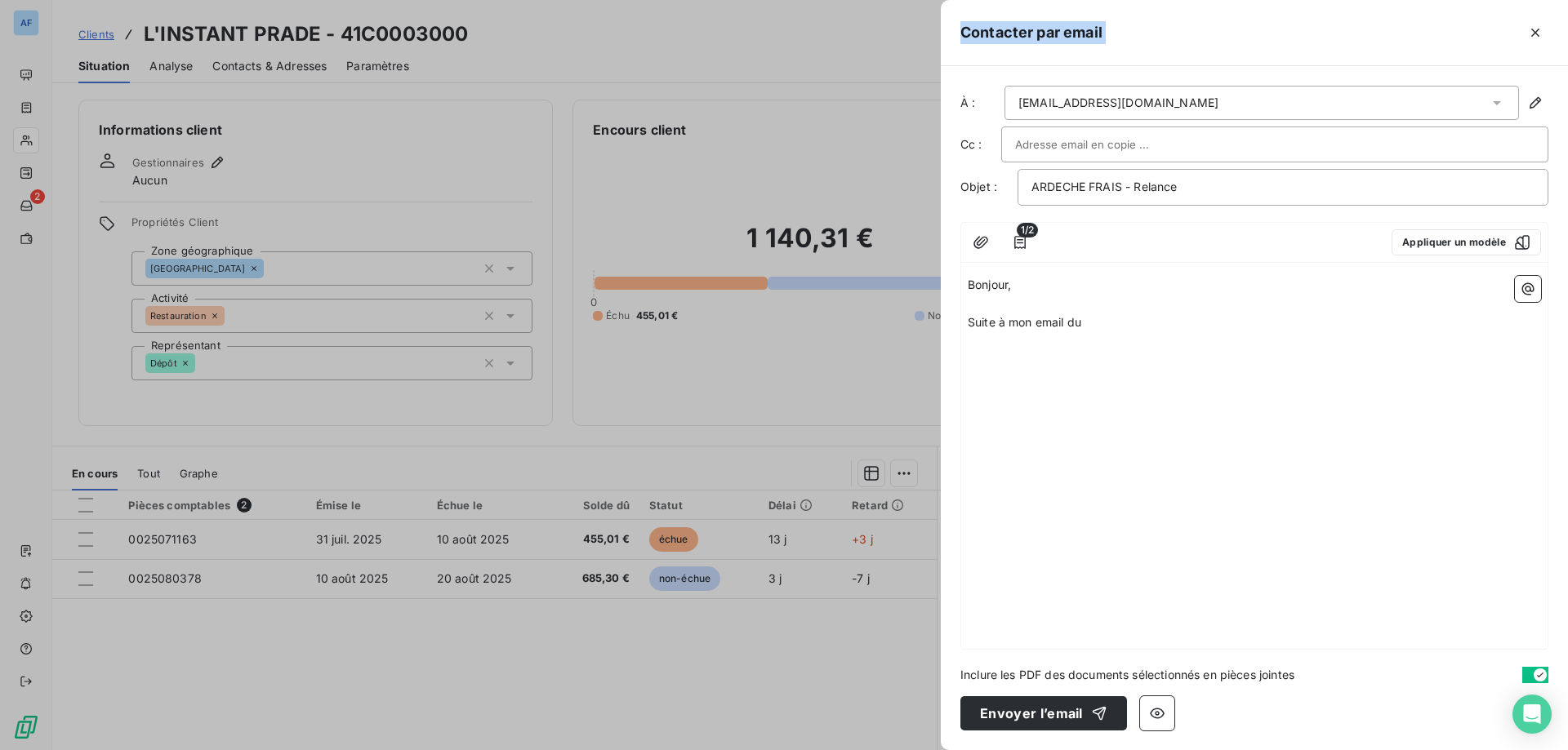
drag, startPoint x: 1132, startPoint y: 15, endPoint x: 937, endPoint y: 28, distance: 195.4
click at [937, 750] on div "Contacter par email À : arroyomailys@gmail.com Cc : Objet : ARDECHE FRAIS - Rel…" at bounding box center [784, 750] width 1568 height 0
click at [1108, 338] on div "Bonjour, ﻿ Suite à mon email du" at bounding box center [1253, 459] width 586 height 380
drag, startPoint x: 1067, startPoint y: 324, endPoint x: 1170, endPoint y: 325, distance: 103.0
click at [1162, 325] on p "Suite à mon email du" at bounding box center [1254, 323] width 573 height 19
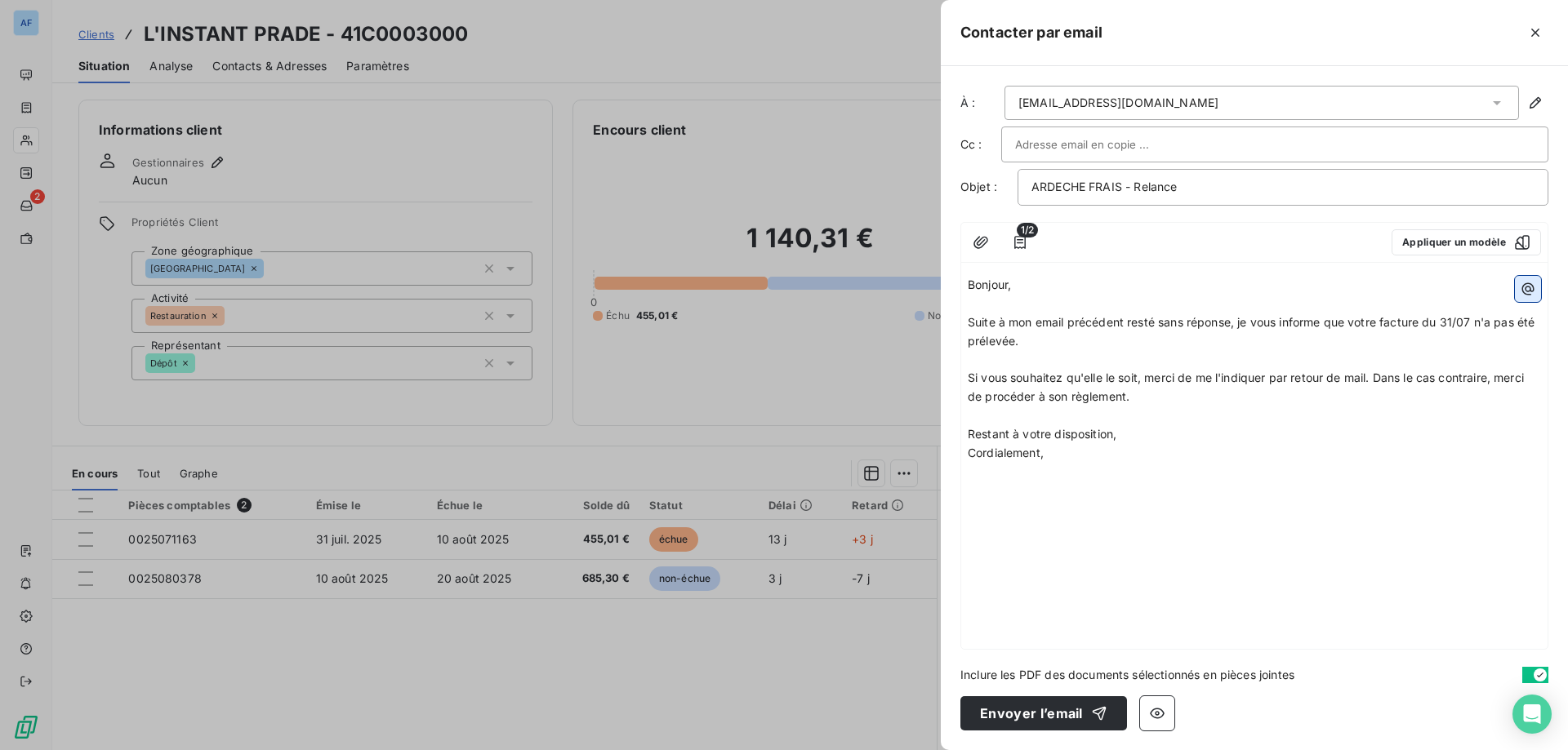
click at [1518, 293] on button "button" at bounding box center [1528, 289] width 26 height 26
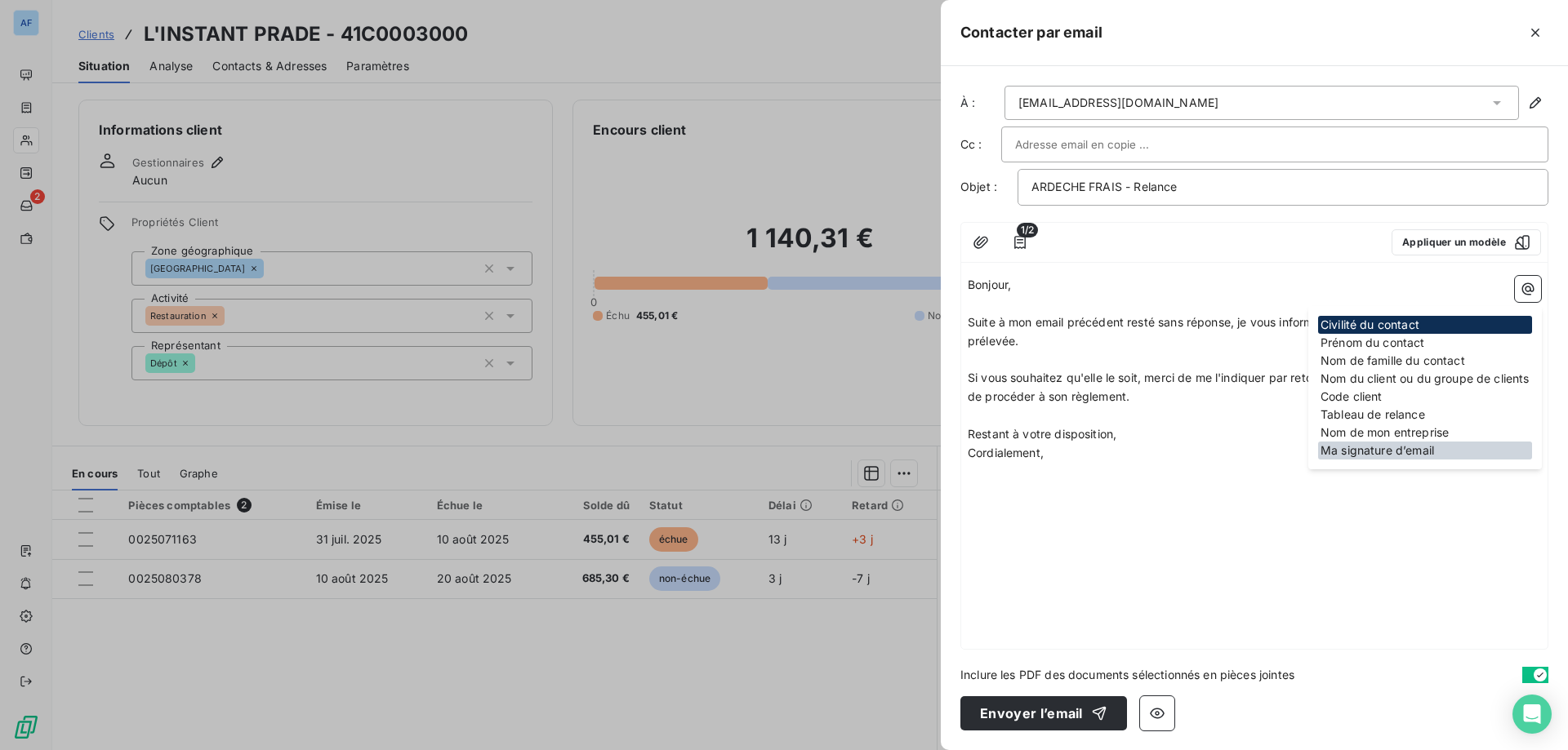
click at [1416, 452] on div "Ma signature d’email" at bounding box center [1424, 450] width 214 height 18
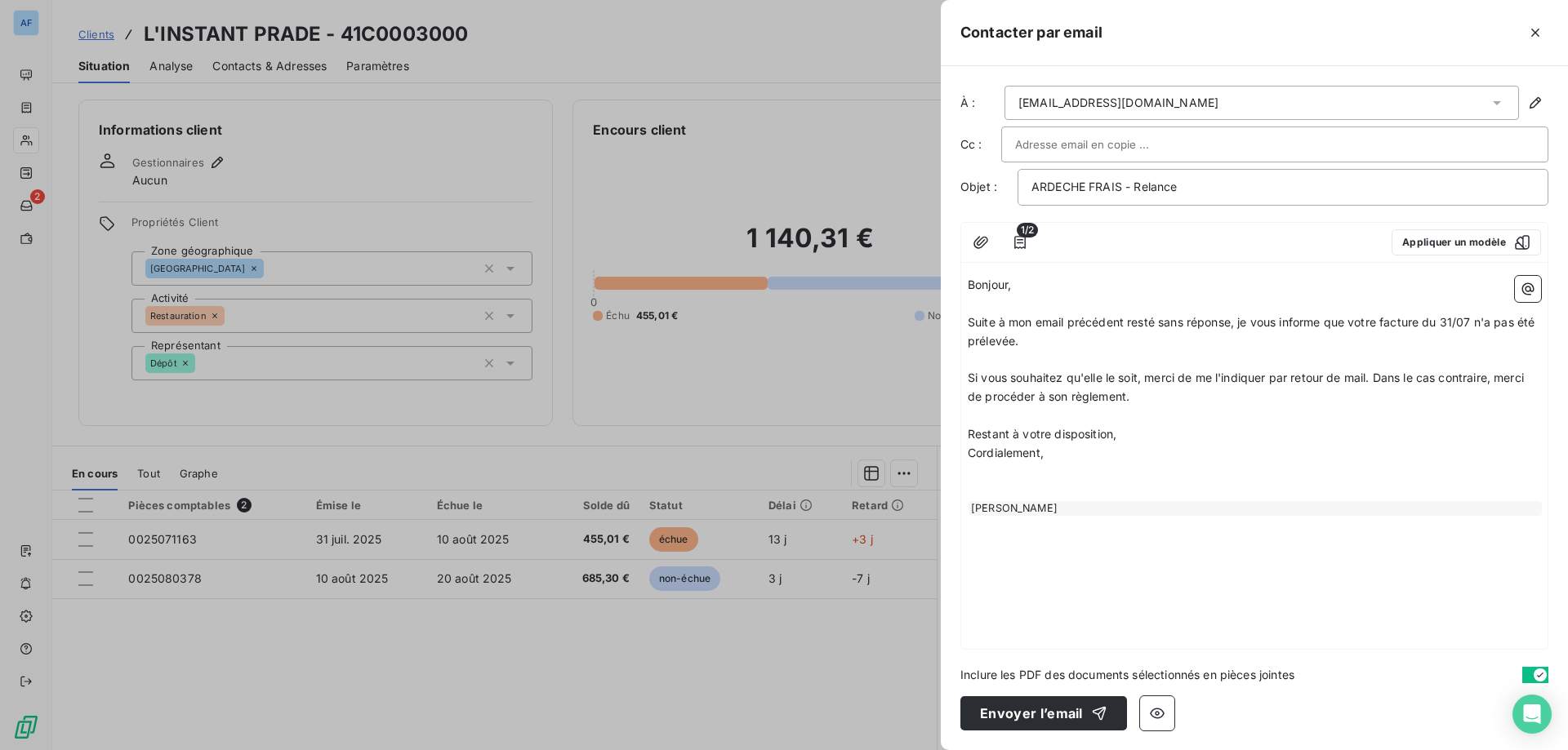
click at [1050, 486] on p "﻿" at bounding box center [1254, 491] width 573 height 19
click at [1020, 241] on icon "button" at bounding box center [1020, 242] width 17 height 17
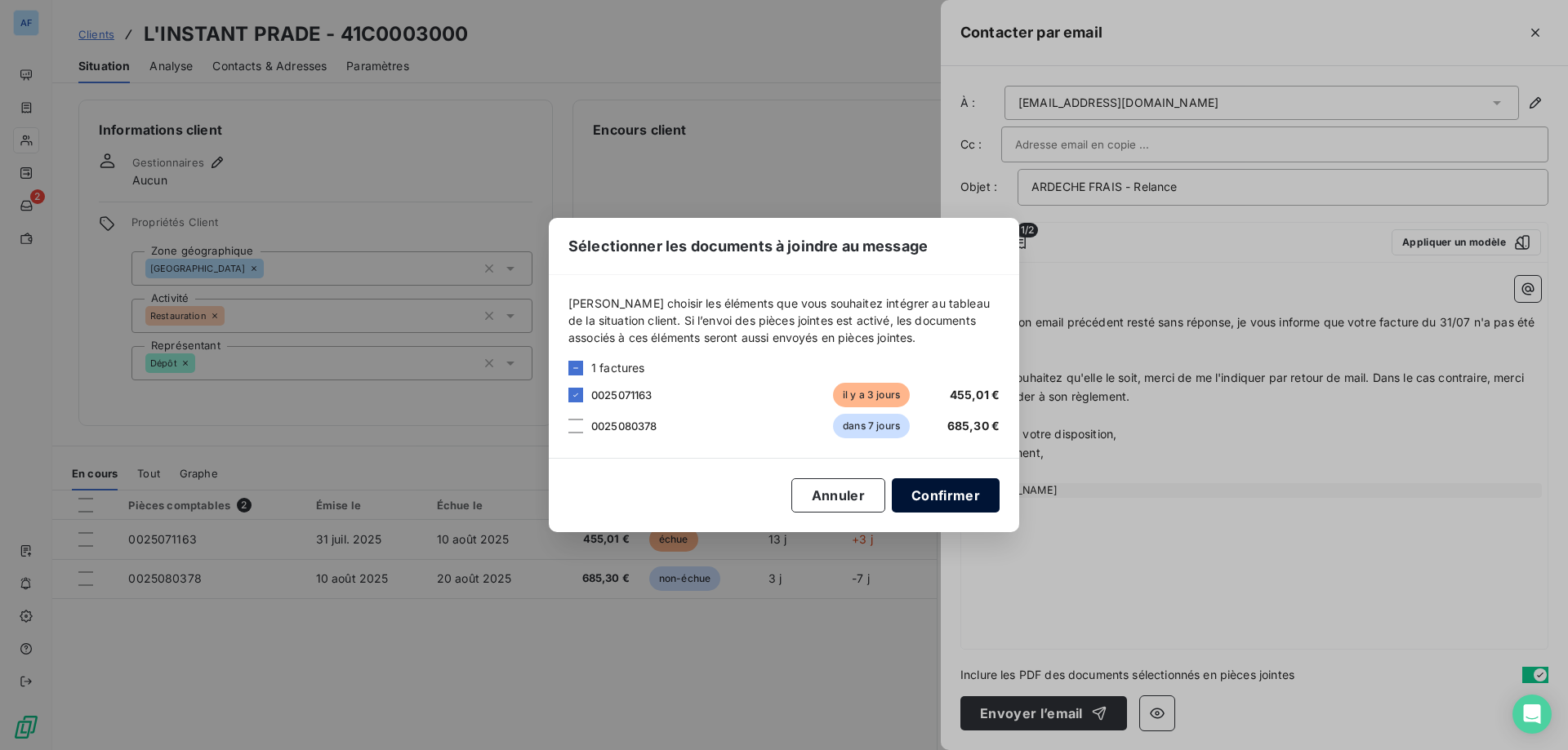
click at [974, 494] on button "Confirmer" at bounding box center [946, 495] width 108 height 34
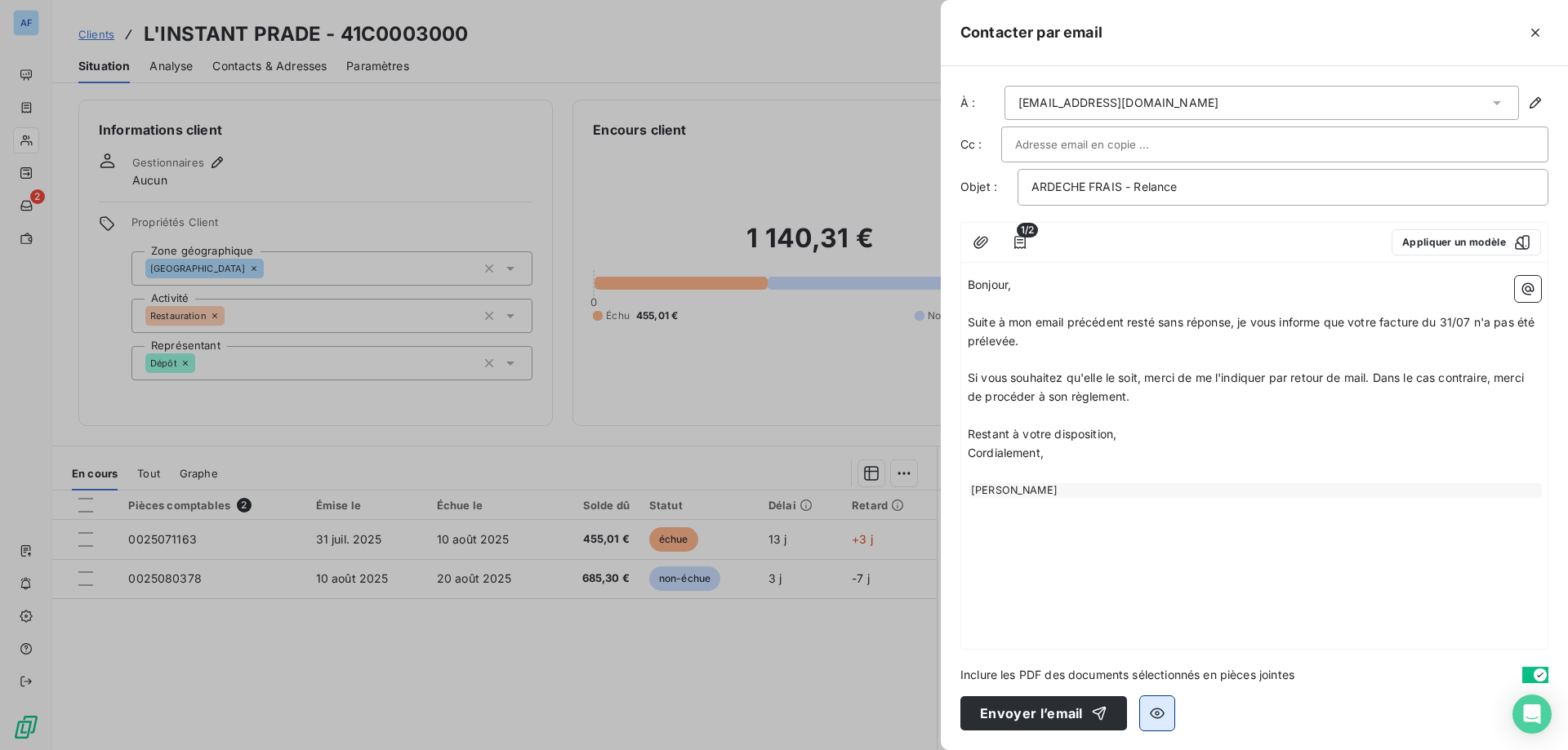
click at [1158, 728] on button "button" at bounding box center [1156, 713] width 34 height 34
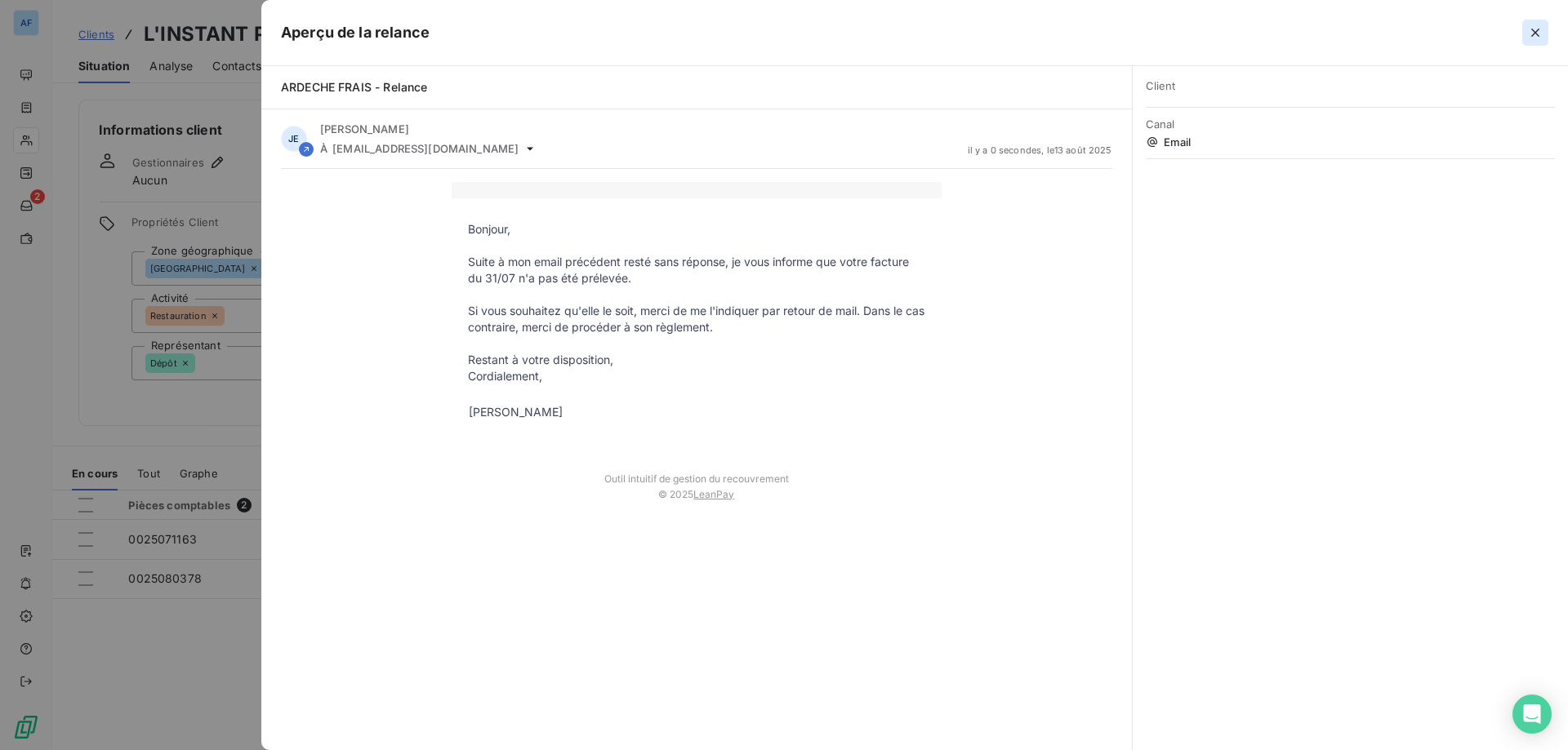
click at [1536, 33] on icon "button" at bounding box center [1535, 32] width 8 height 8
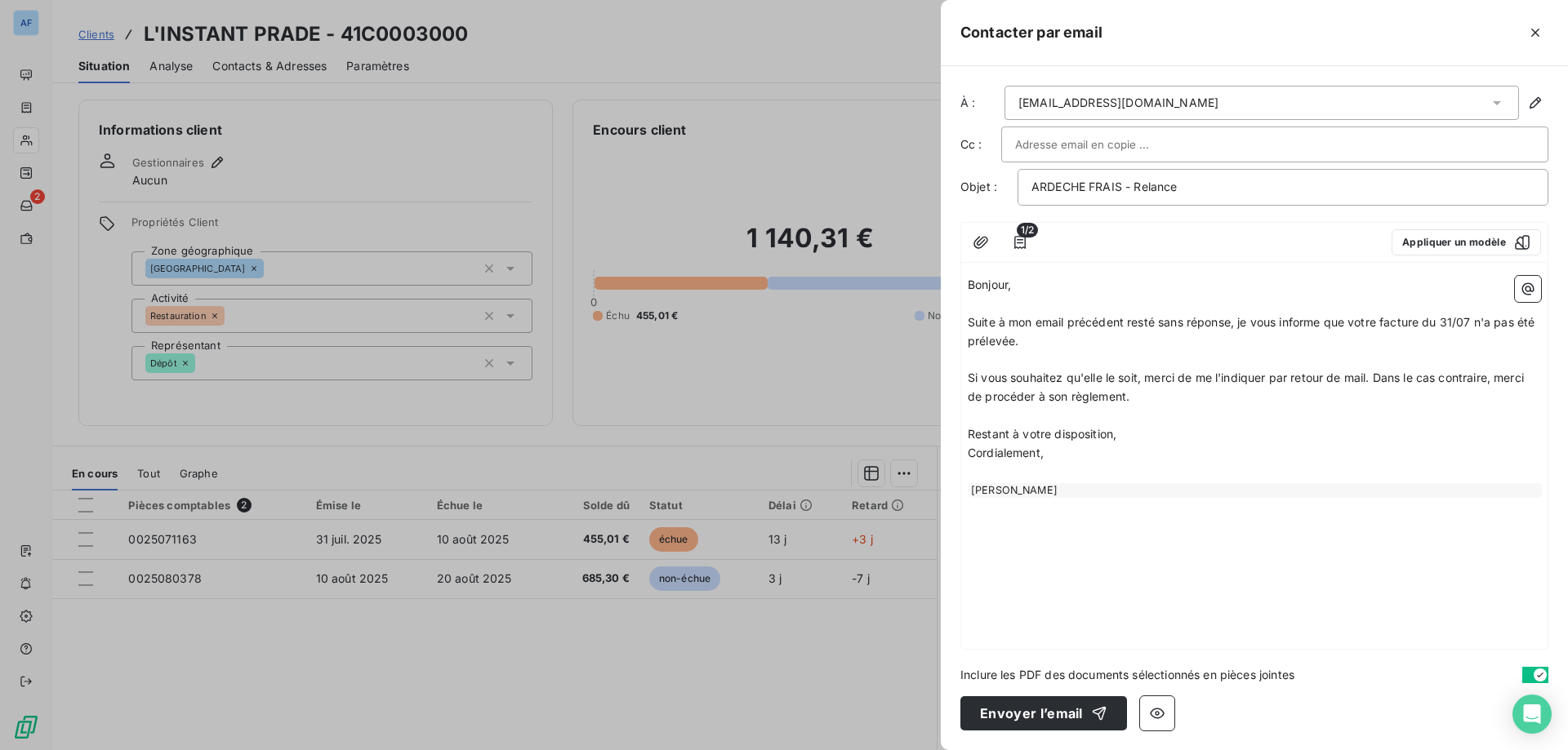
click at [1472, 326] on span "Suite à mon email précédent resté sans réponse, je vous informe que votre factu…" at bounding box center [1252, 331] width 570 height 33
click at [1279, 344] on p "Suite à mon email précédent resté sans réponse, je vous informe que votre factu…" at bounding box center [1254, 332] width 573 height 38
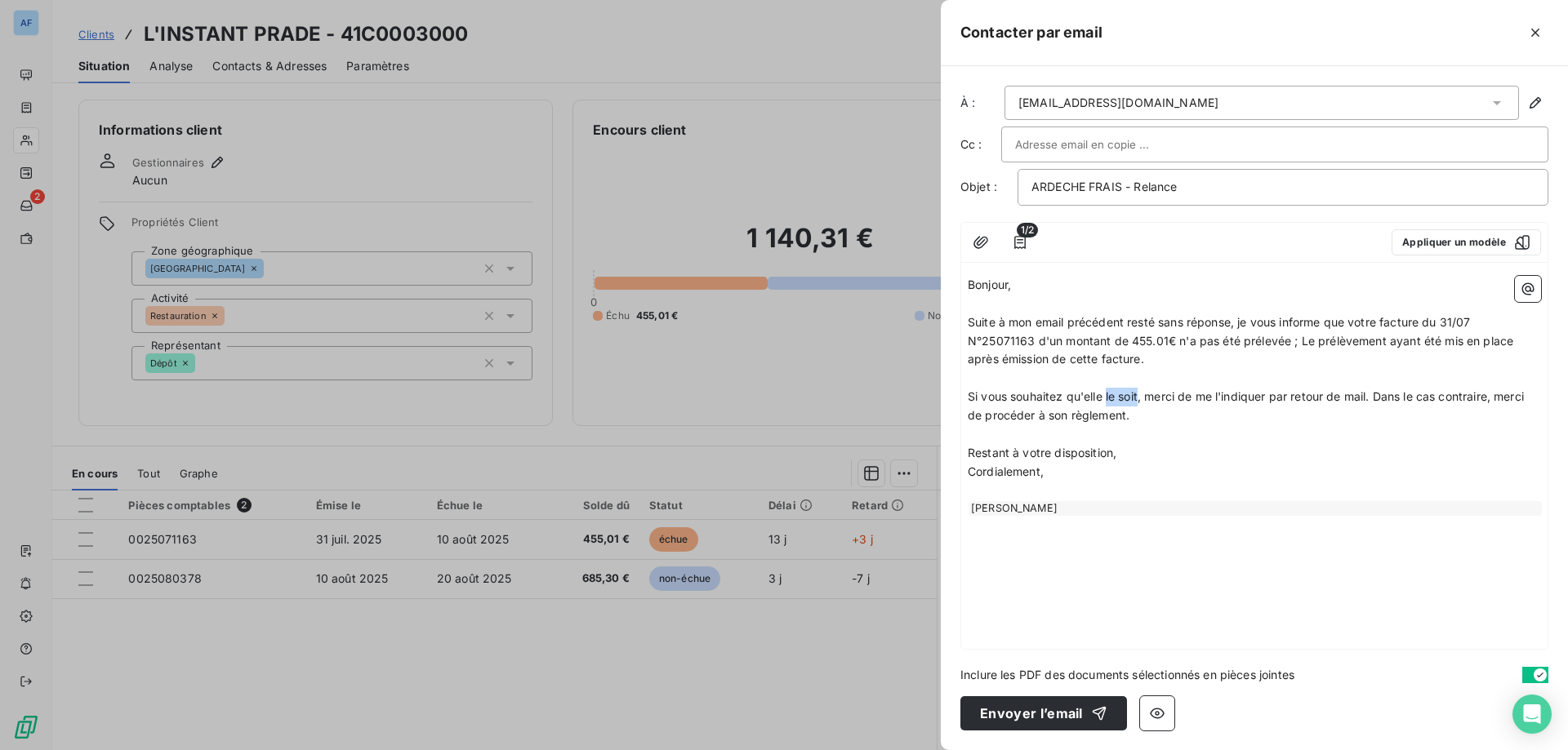
drag, startPoint x: 1137, startPoint y: 398, endPoint x: 1105, endPoint y: 396, distance: 32.1
click at [1105, 396] on span "Si vous souhaitez qu'elle le soit, merci de me l'indiquer par retour de mail. D…" at bounding box center [1247, 405] width 560 height 33
click at [1283, 423] on p "Si vous souhaitez qu'elle soit prélevée par nos services, merci de me l'indique…" at bounding box center [1254, 406] width 573 height 38
click at [1148, 480] on p "Restant à votre disposition," at bounding box center [1254, 472] width 573 height 19
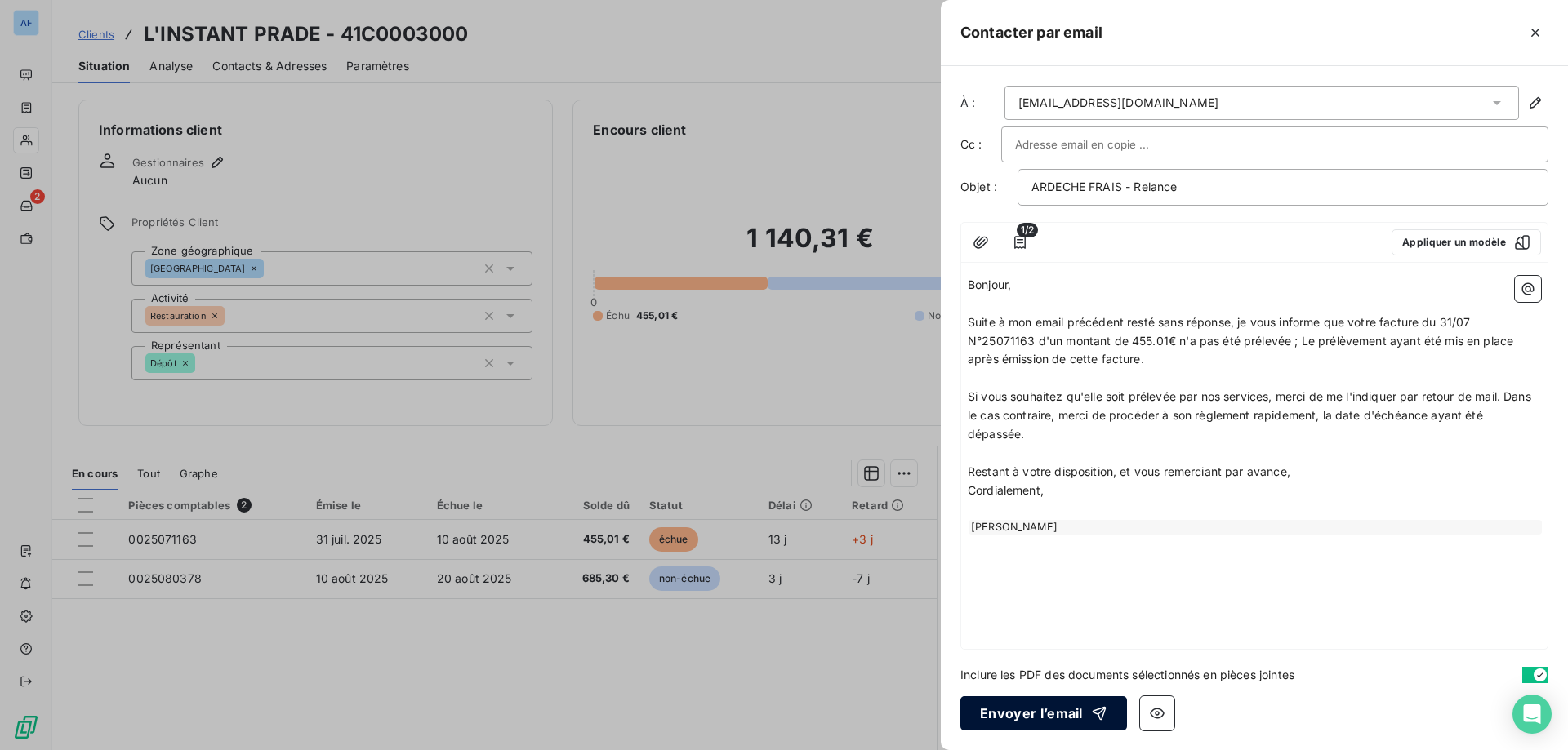
click at [1036, 707] on button "Envoyer l’email" at bounding box center [1044, 713] width 167 height 34
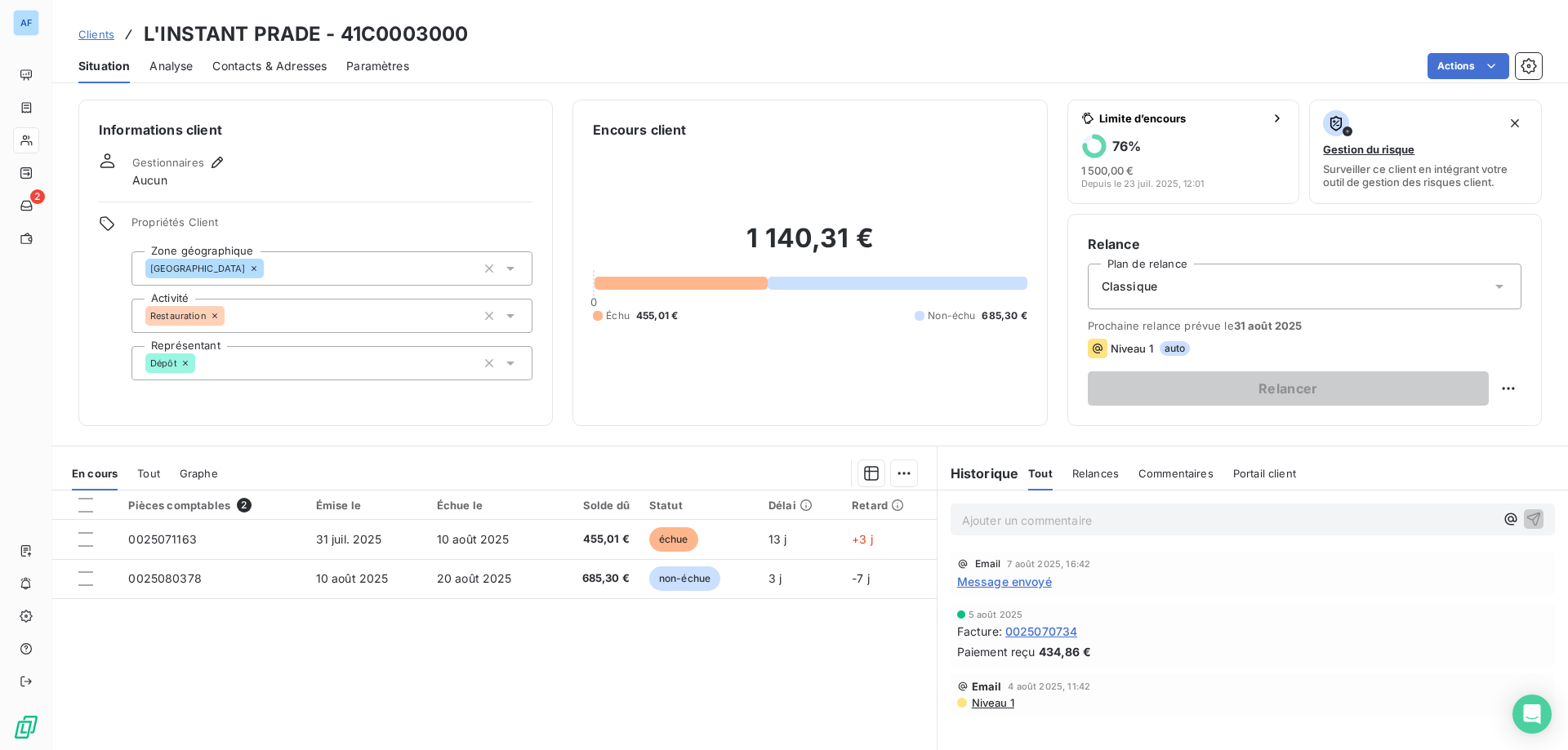
click at [101, 38] on span "Clients" at bounding box center [96, 34] width 36 height 13
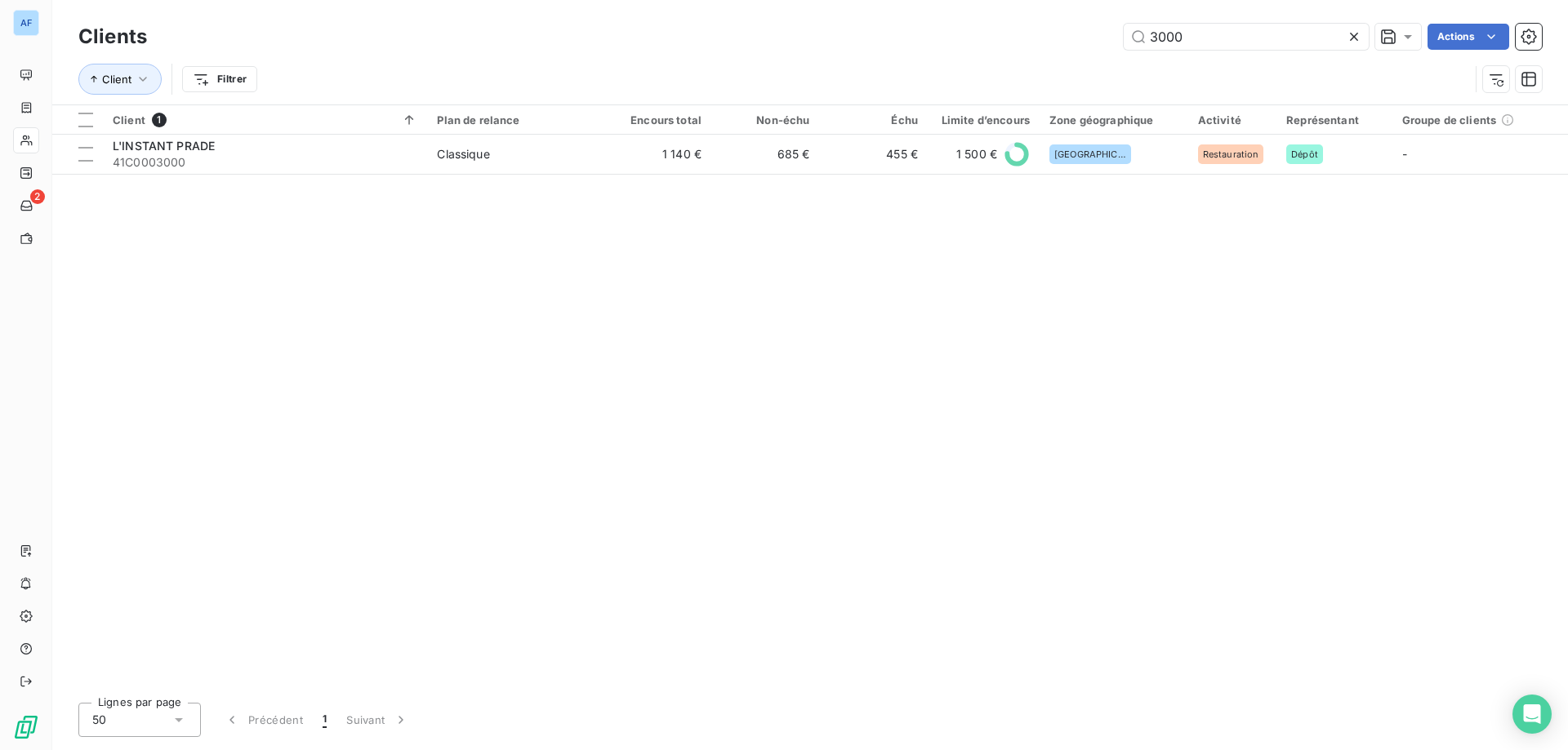
drag, startPoint x: 1194, startPoint y: 36, endPoint x: 793, endPoint y: 31, distance: 401.0
click at [793, 31] on div "3000 Actions" at bounding box center [854, 37] width 1375 height 26
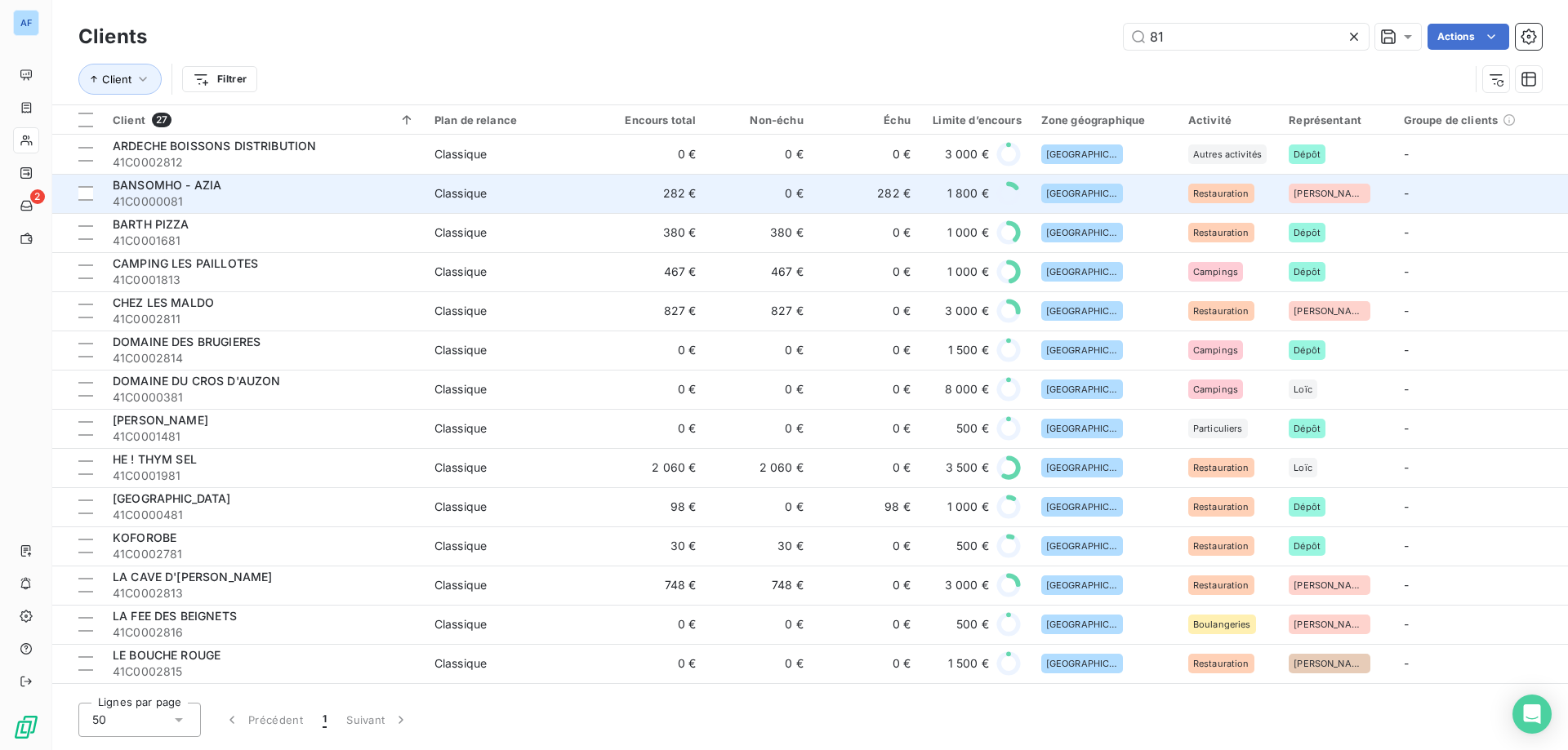
type input "81"
click at [223, 188] on div "BANSOMHO - AZIA" at bounding box center [264, 185] width 302 height 17
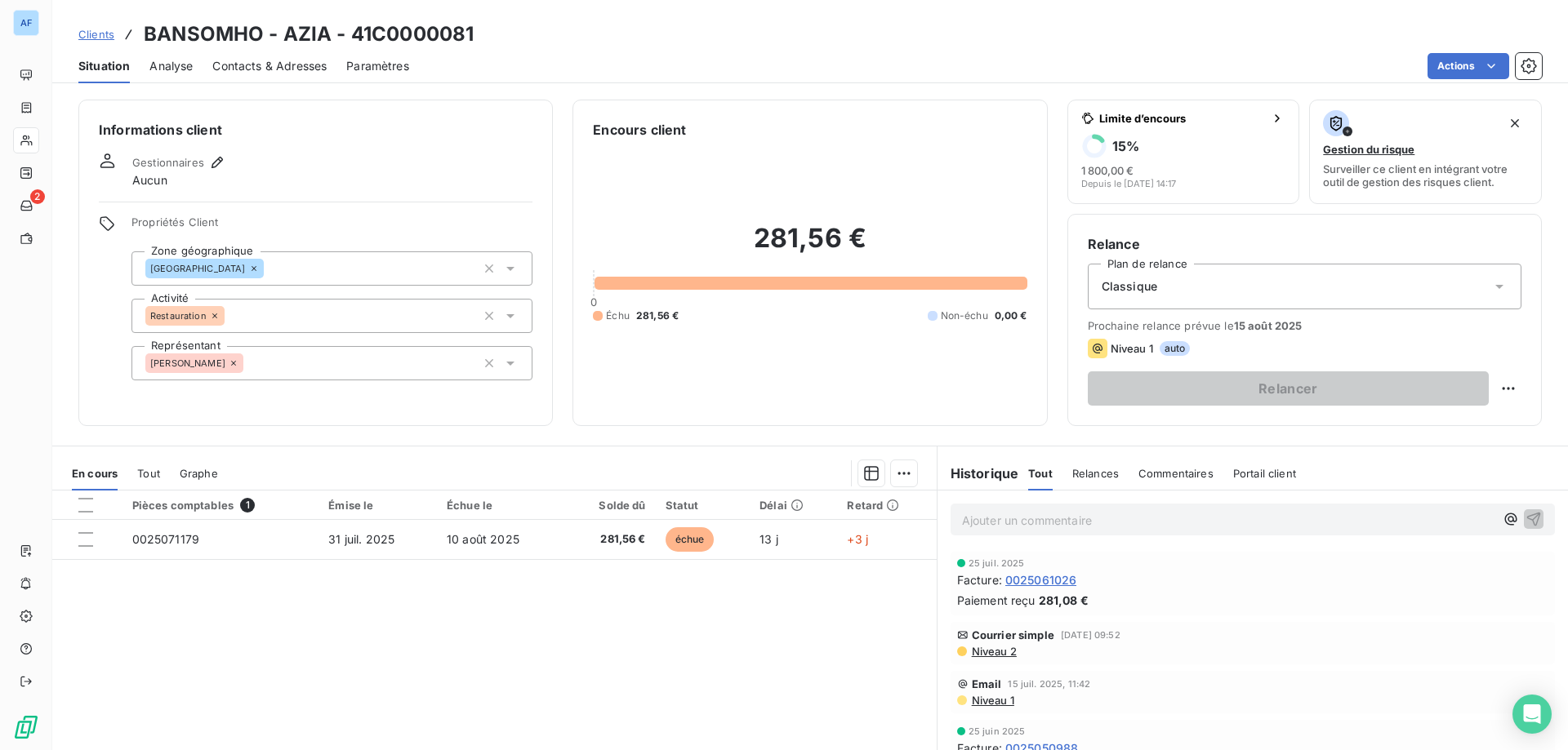
click at [100, 28] on span "Clients" at bounding box center [96, 34] width 36 height 13
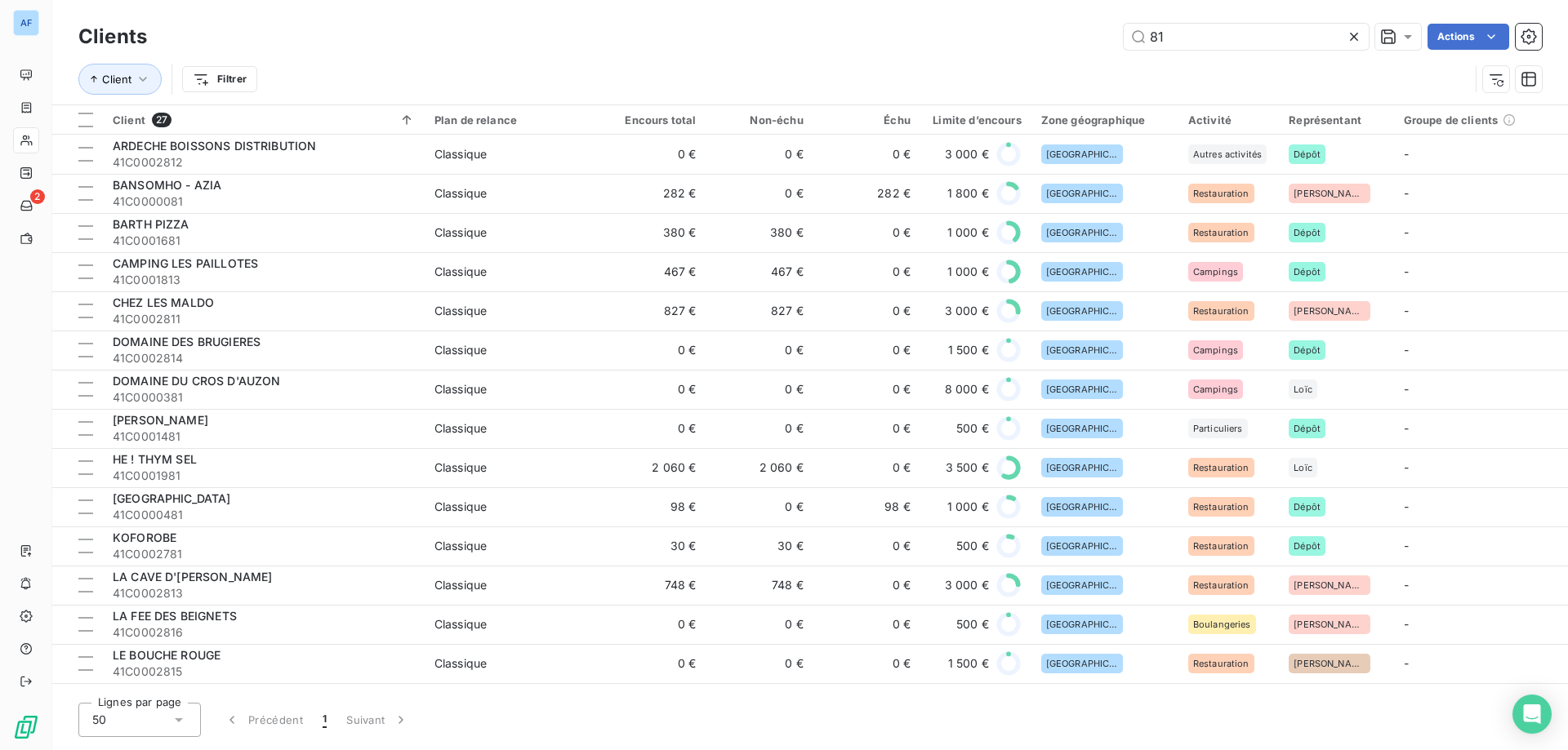
drag, startPoint x: 1178, startPoint y: 37, endPoint x: 1053, endPoint y: 23, distance: 125.8
click at [1053, 23] on div "Clients 81 Actions" at bounding box center [810, 36] width 1463 height 34
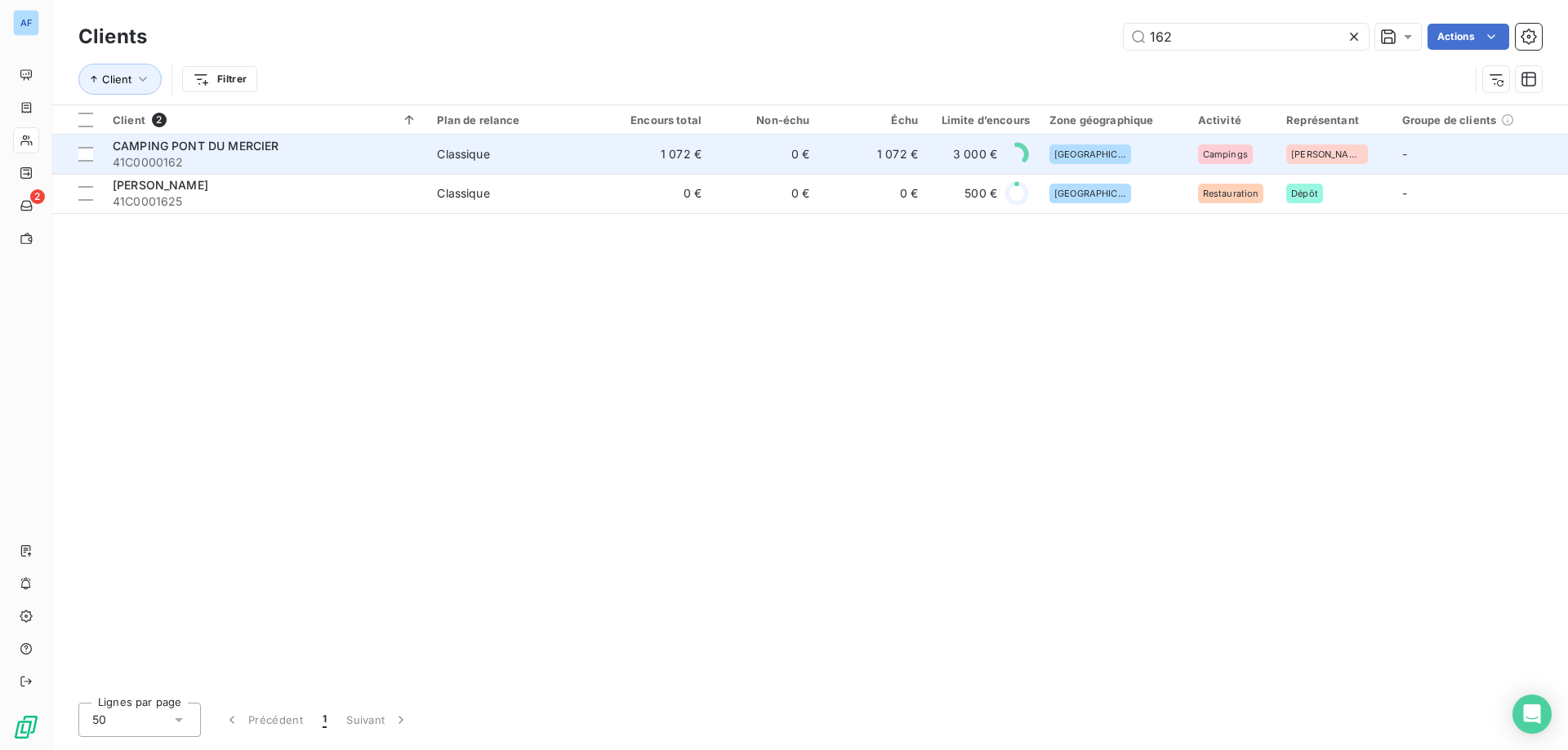
type input "162"
click at [709, 147] on td "1 072 €" at bounding box center [658, 154] width 108 height 39
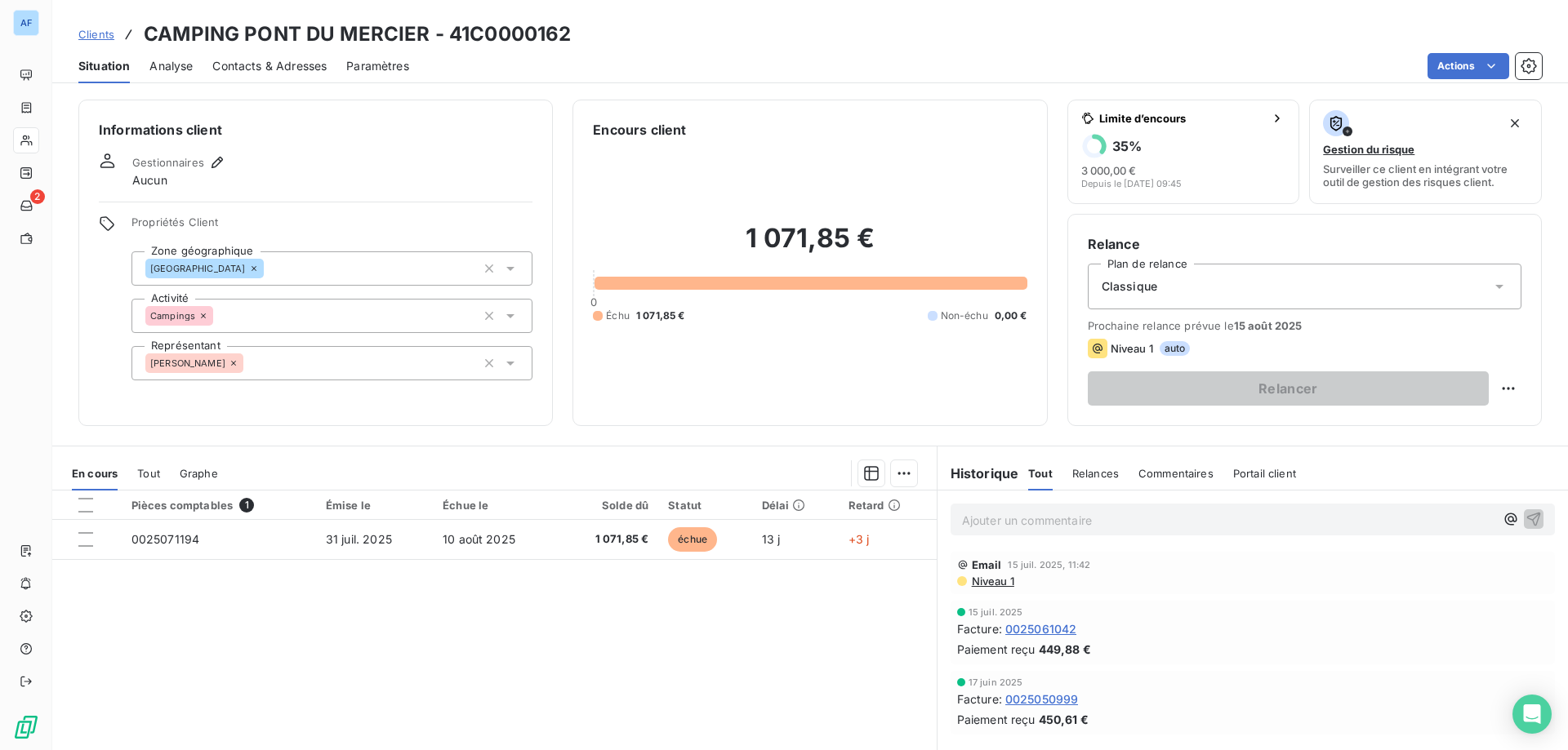
click at [98, 32] on span "Clients" at bounding box center [96, 34] width 36 height 13
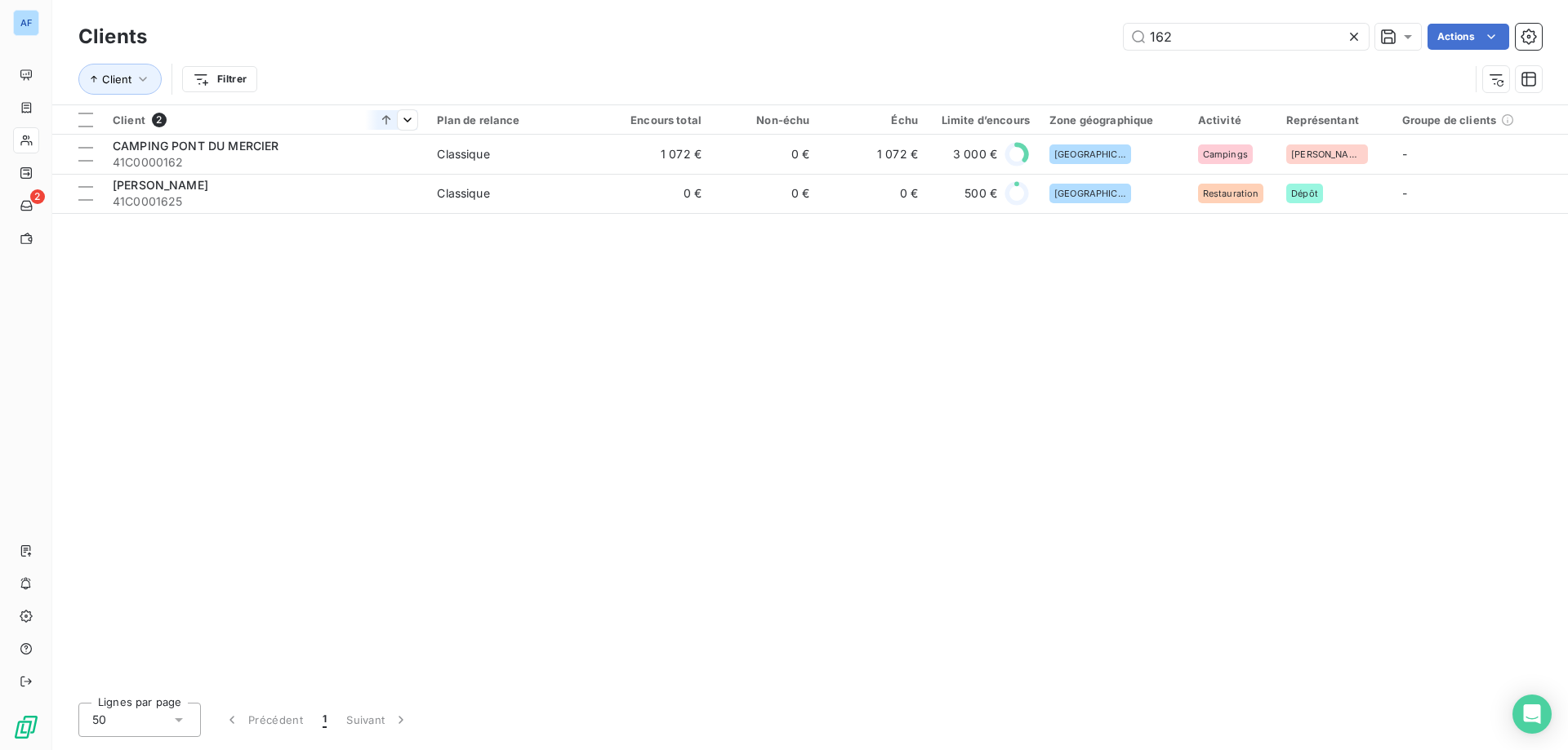
drag, startPoint x: 1267, startPoint y: 40, endPoint x: 346, endPoint y: 115, distance: 924.0
click at [372, 109] on div "Clients 162 Actions Client Filtrer Client 2 Plan de relance Encours total Non-é…" at bounding box center [810, 375] width 1516 height 750
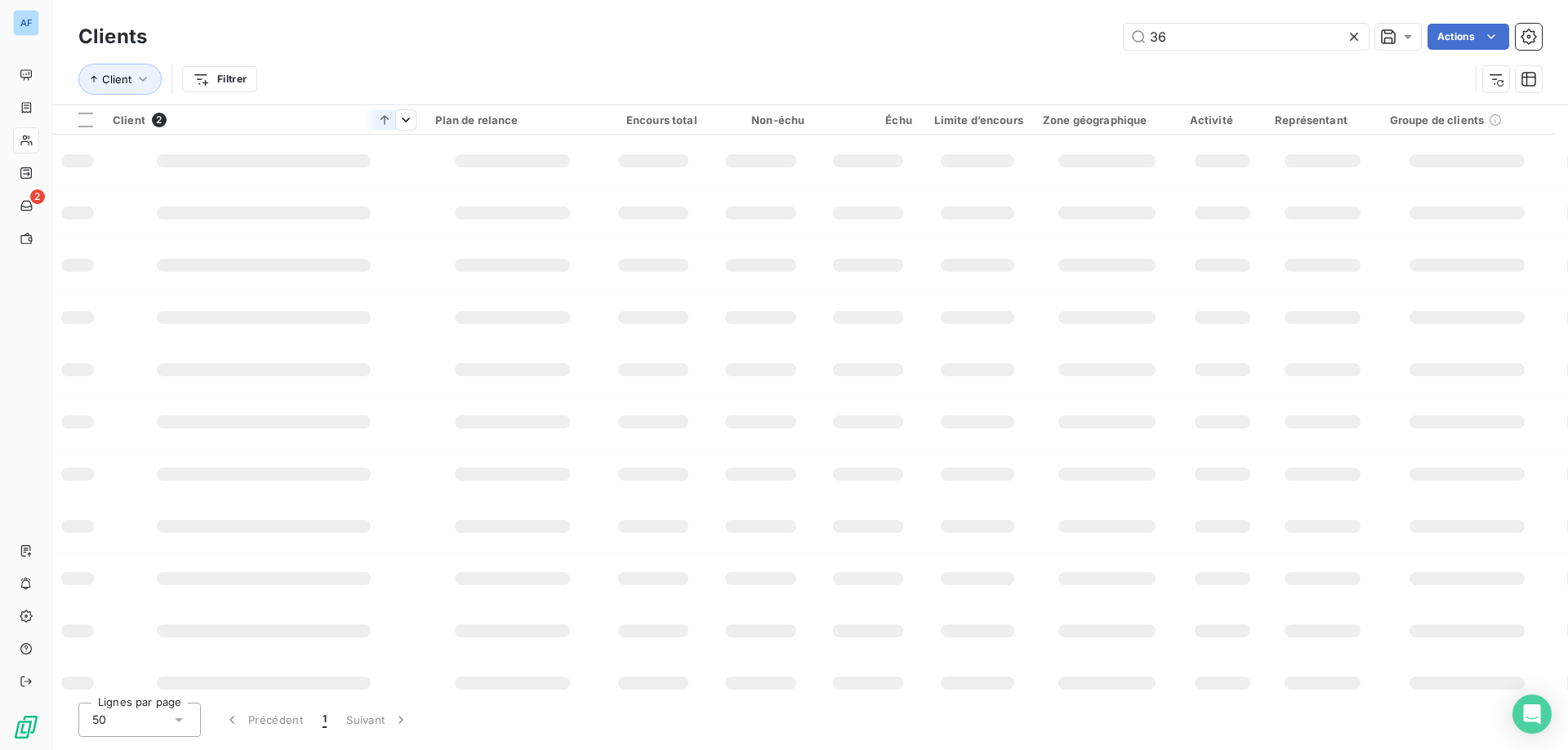
type input "367"
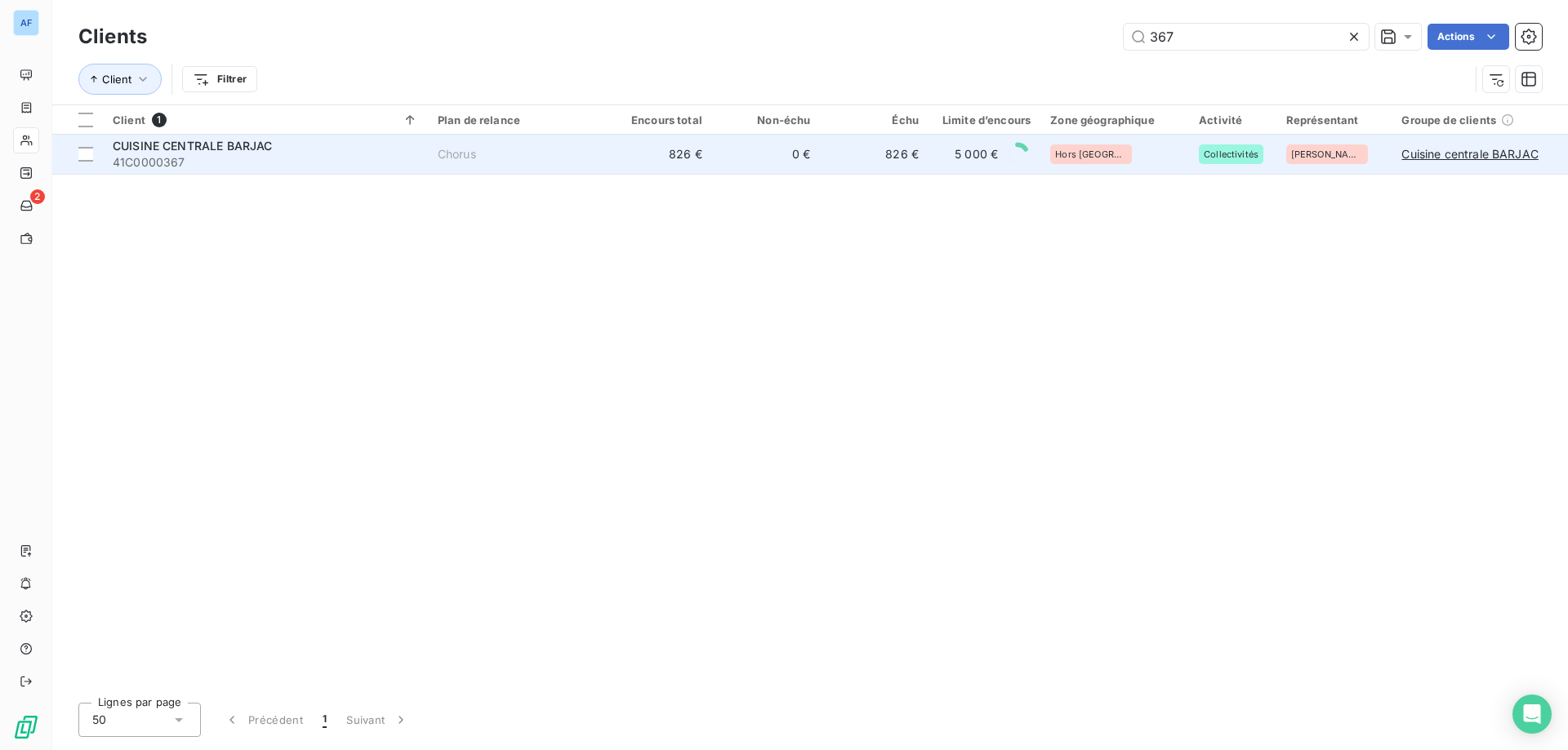
click at [349, 158] on span "41C0000367" at bounding box center [265, 162] width 306 height 17
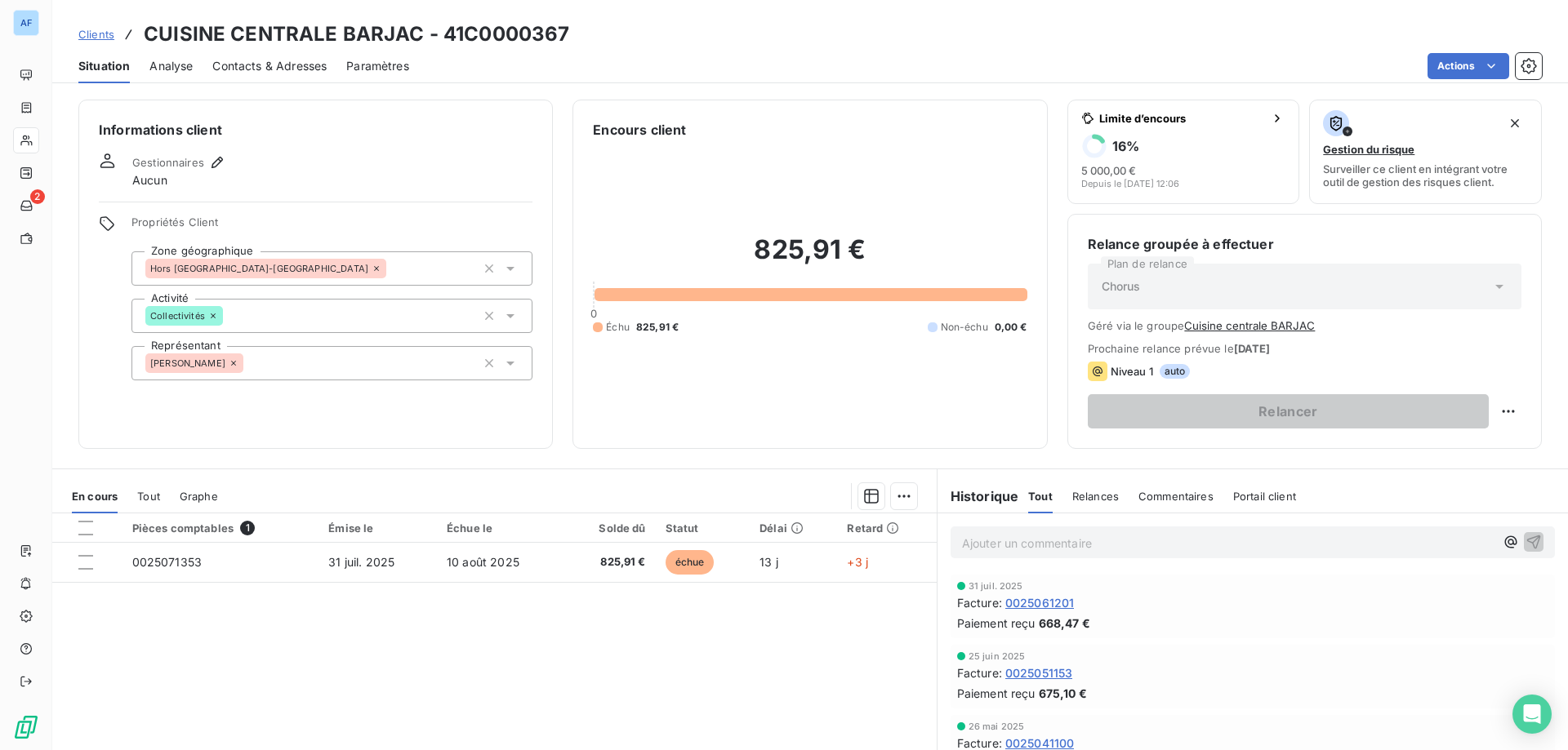
click at [94, 35] on span "Clients" at bounding box center [96, 34] width 36 height 13
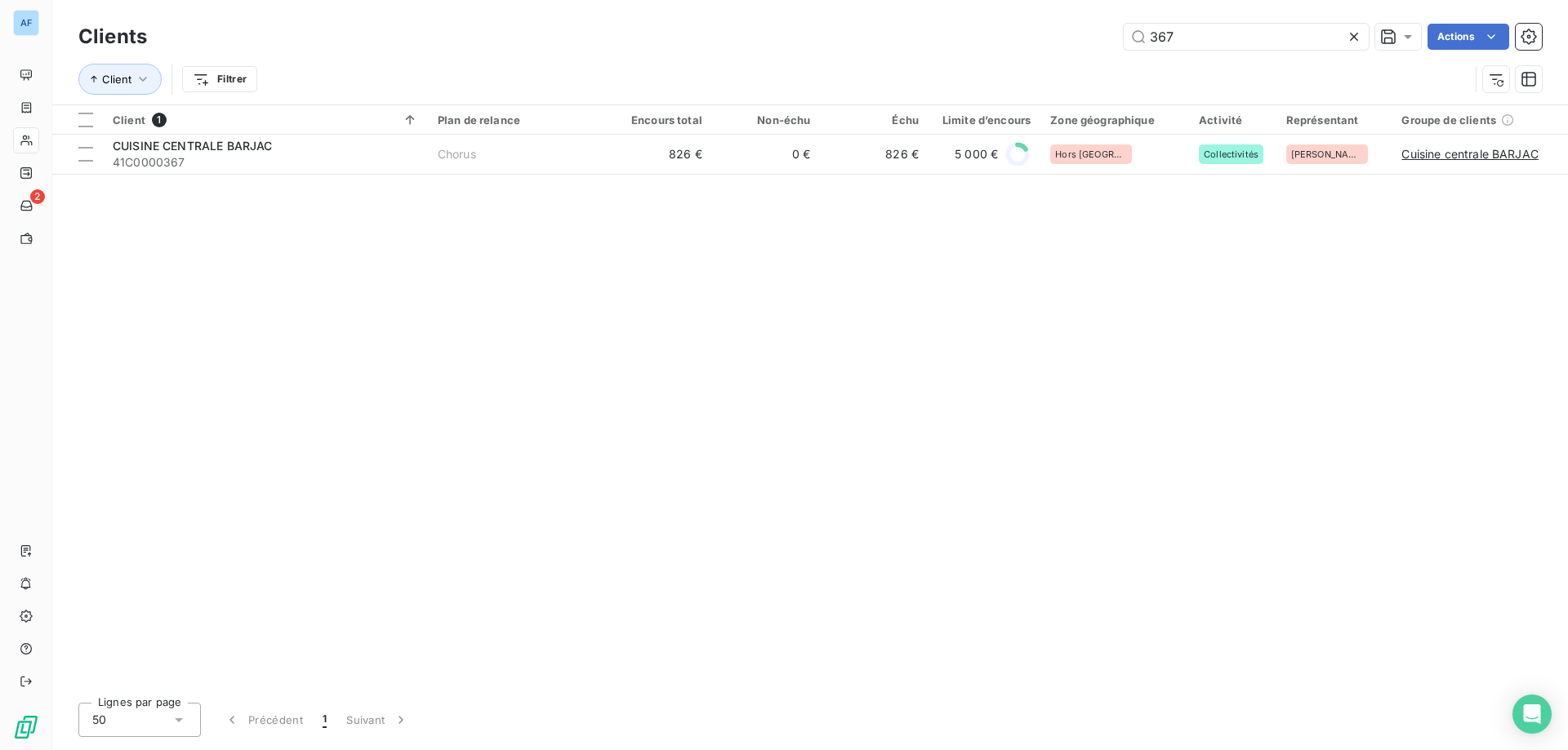
drag, startPoint x: 1209, startPoint y: 36, endPoint x: 597, endPoint y: 74, distance: 613.2
click at [619, 74] on div "Clients 367 Actions Client Filtrer" at bounding box center [810, 62] width 1463 height 85
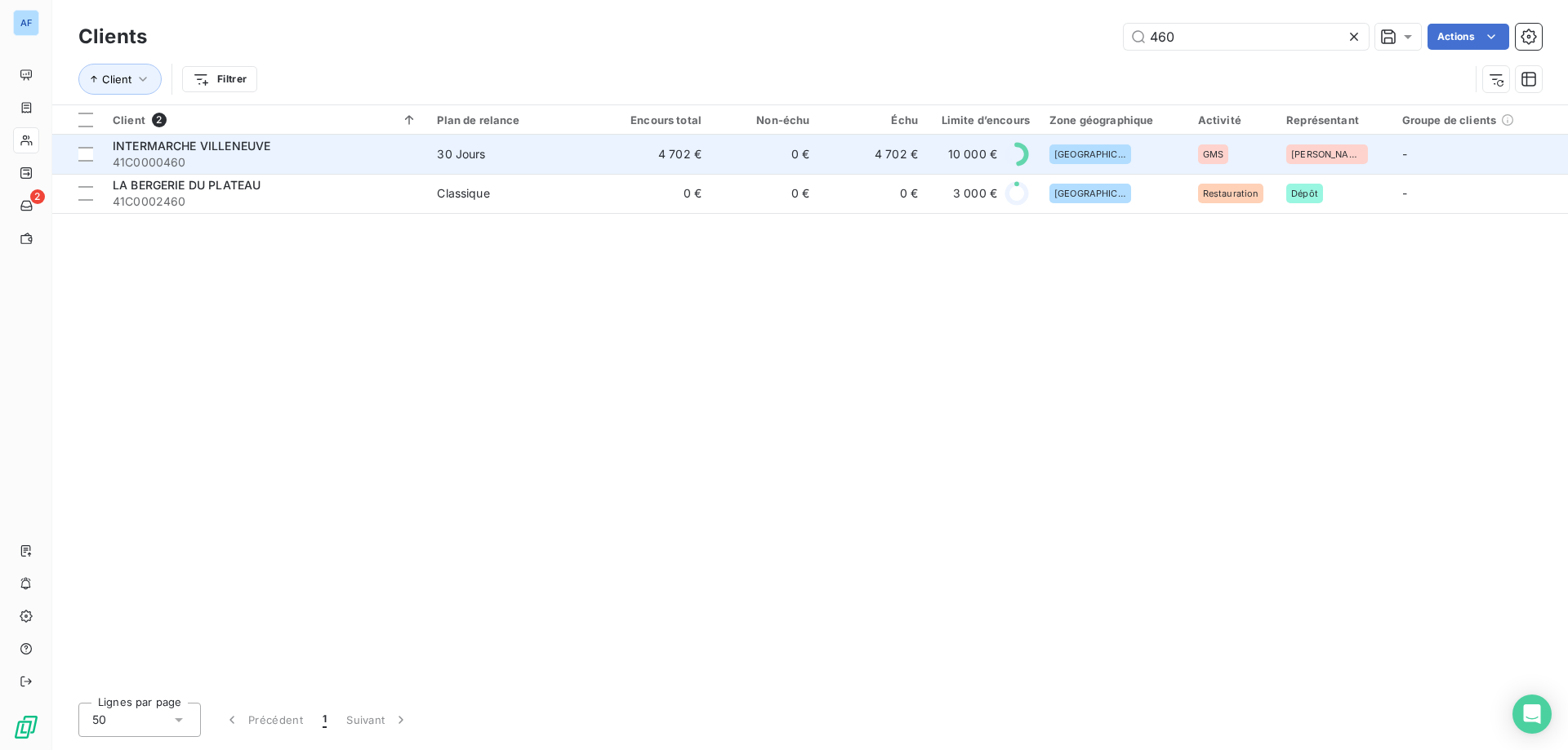
type input "460"
click at [537, 165] on td "30 Jours" at bounding box center [515, 154] width 175 height 39
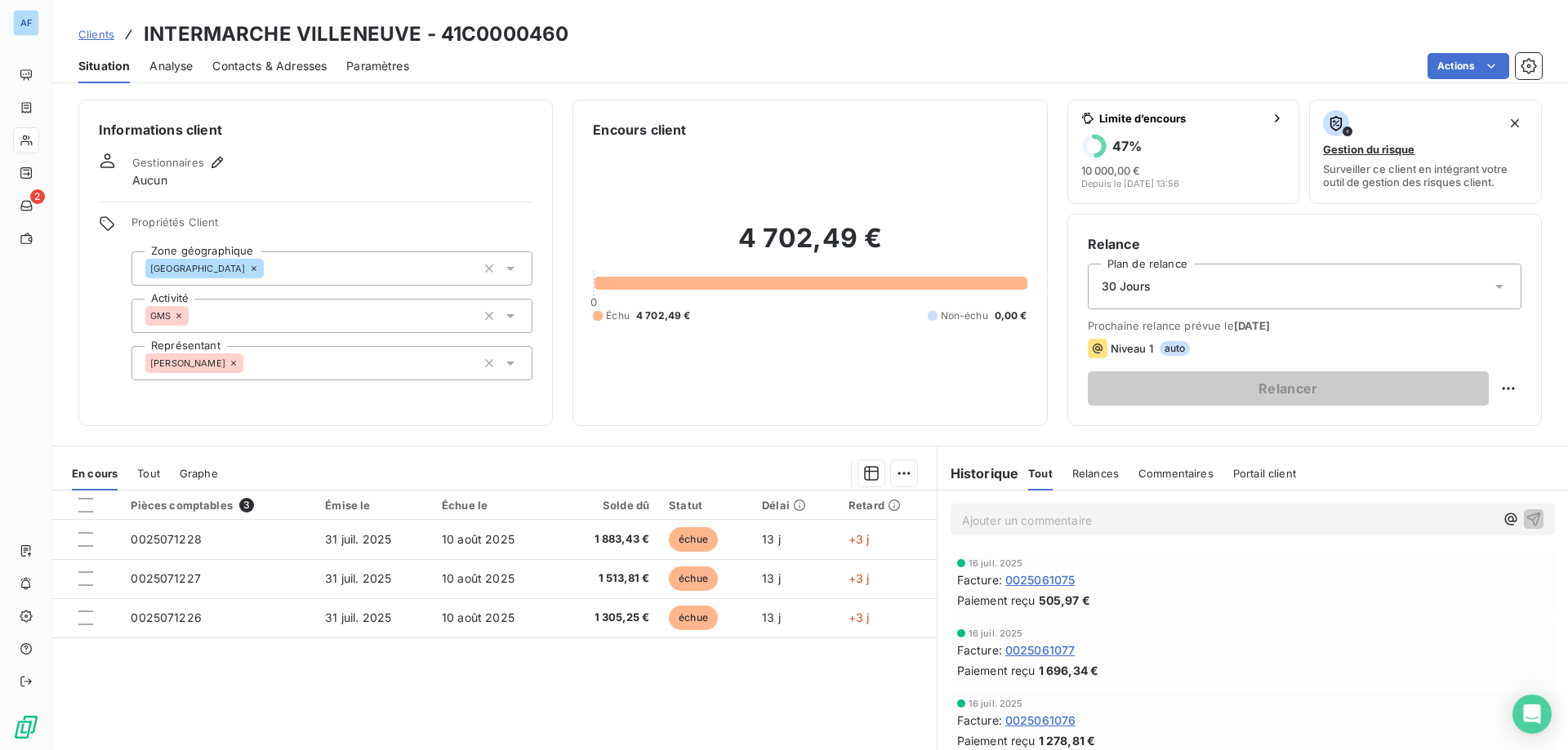
click at [94, 40] on span "Clients" at bounding box center [96, 34] width 36 height 13
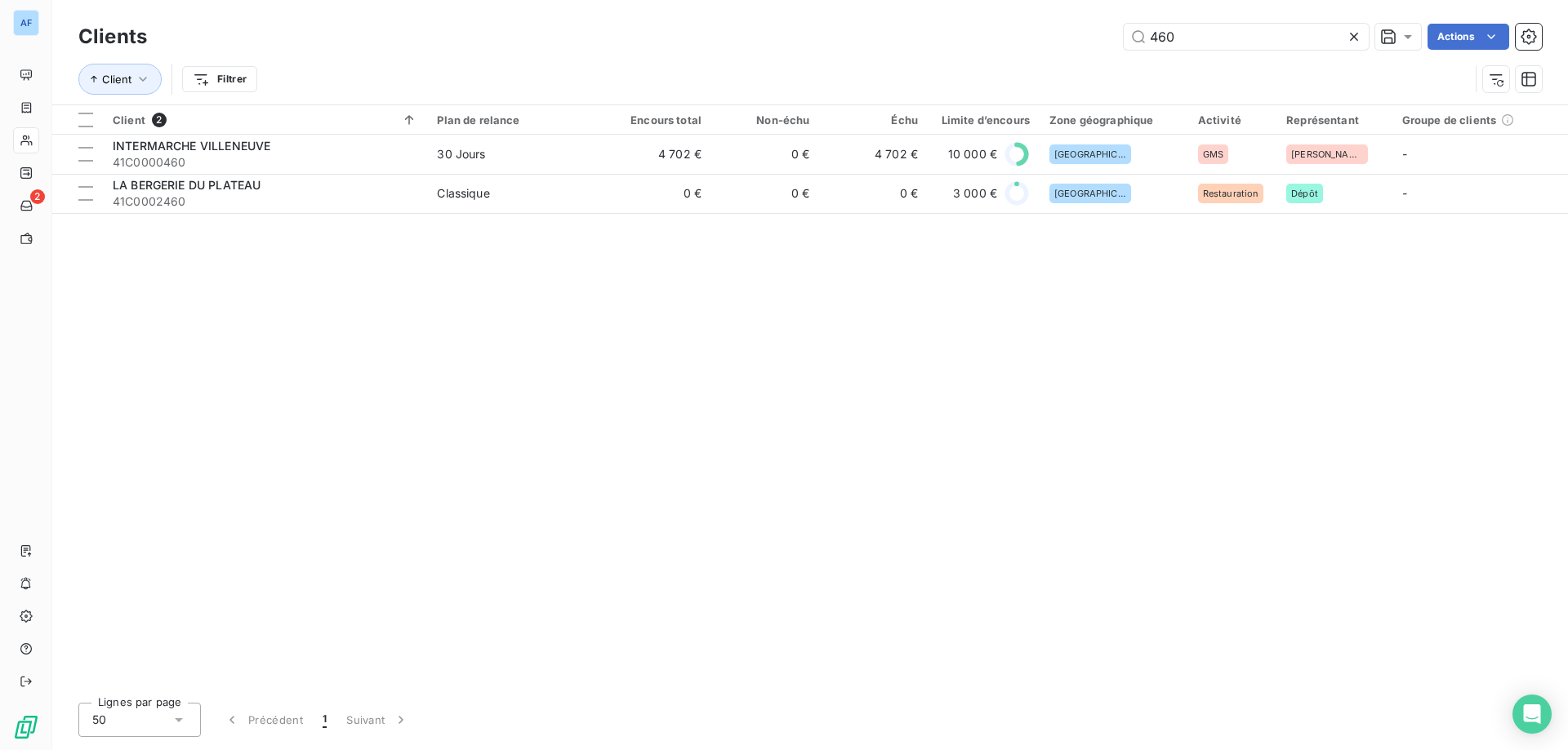
drag, startPoint x: 1222, startPoint y: 38, endPoint x: 618, endPoint y: 32, distance: 604.0
click at [668, 22] on div "Clients 460 Actions" at bounding box center [810, 36] width 1463 height 34
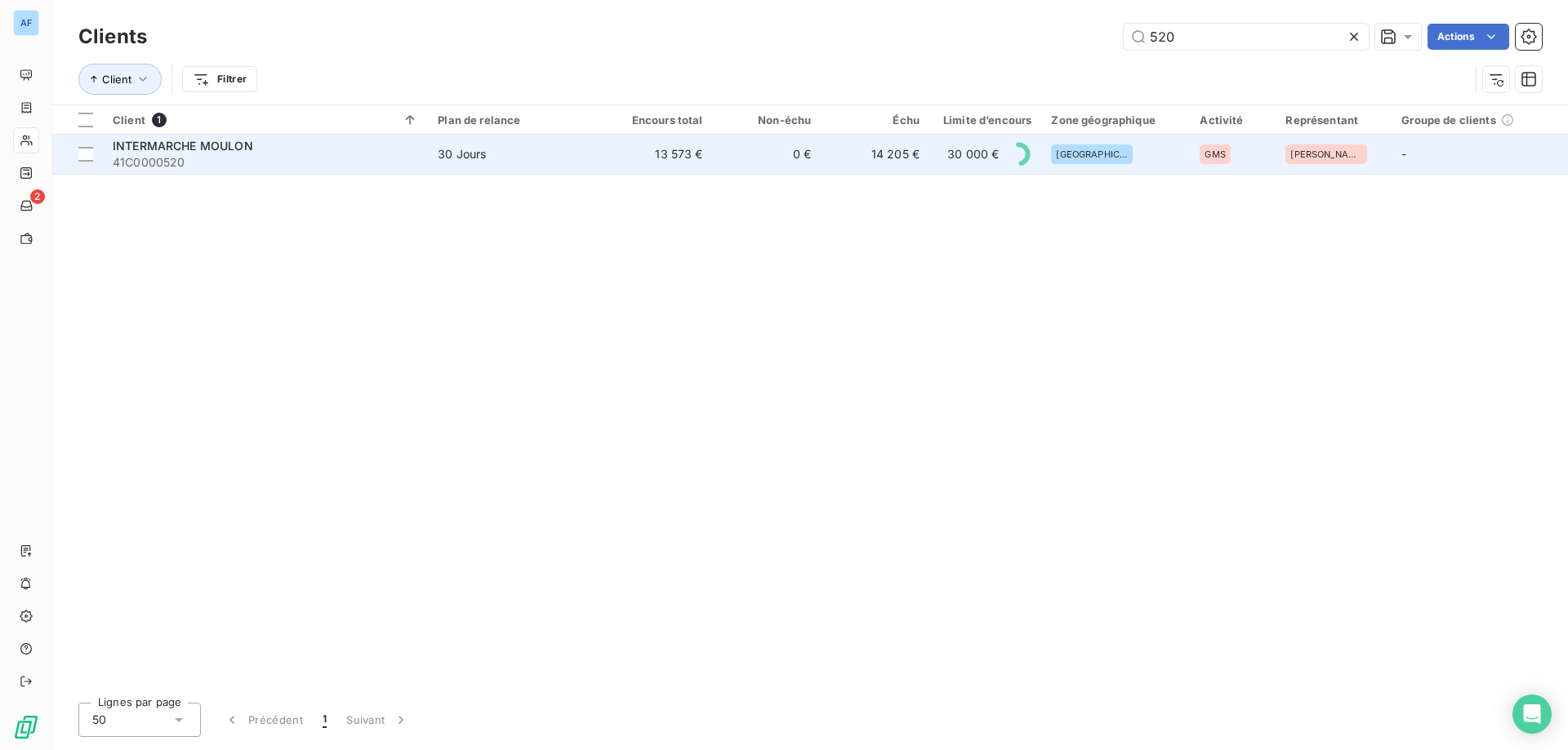
type input "520"
click at [649, 150] on td "13 573 €" at bounding box center [658, 154] width 108 height 39
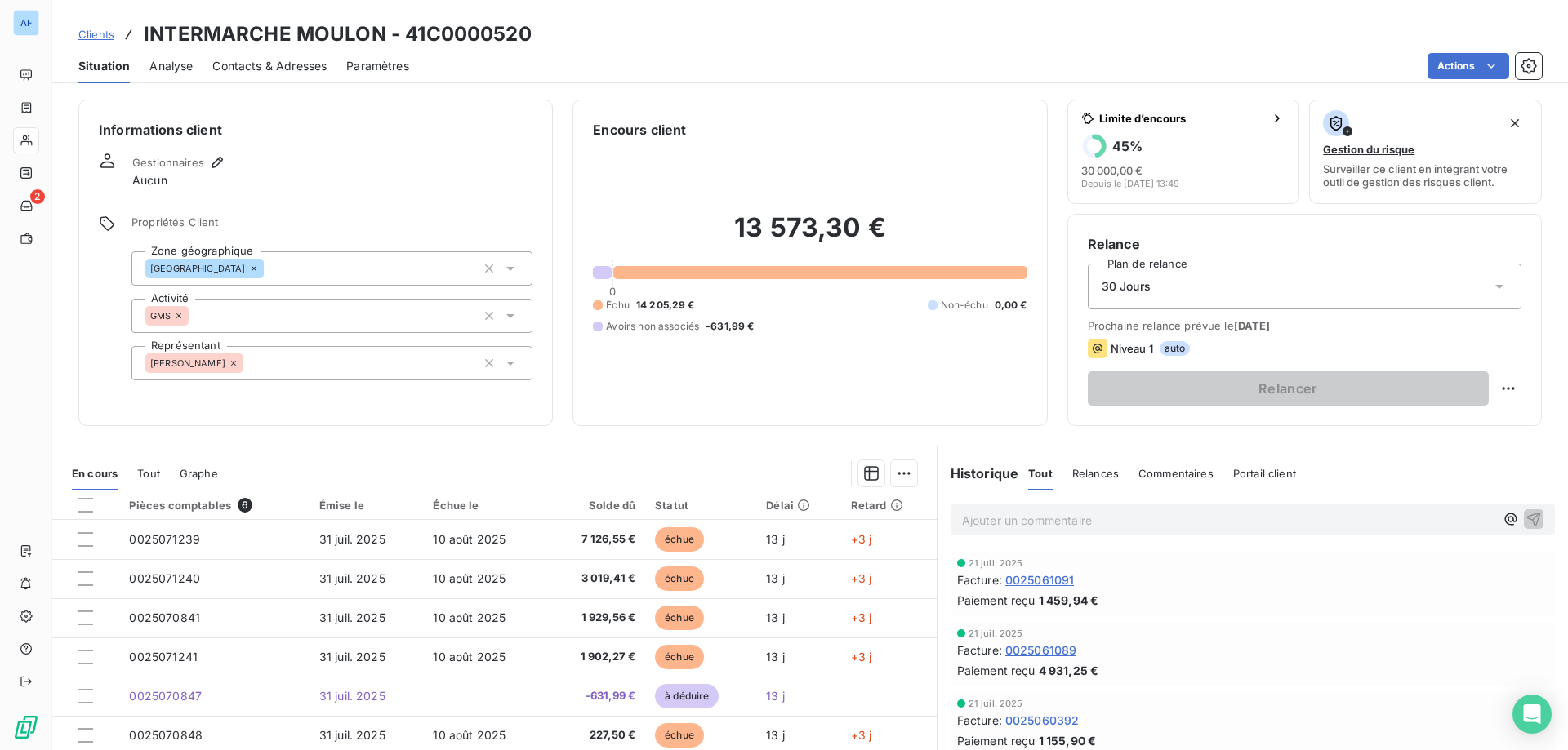
click at [111, 32] on span "Clients" at bounding box center [96, 34] width 36 height 13
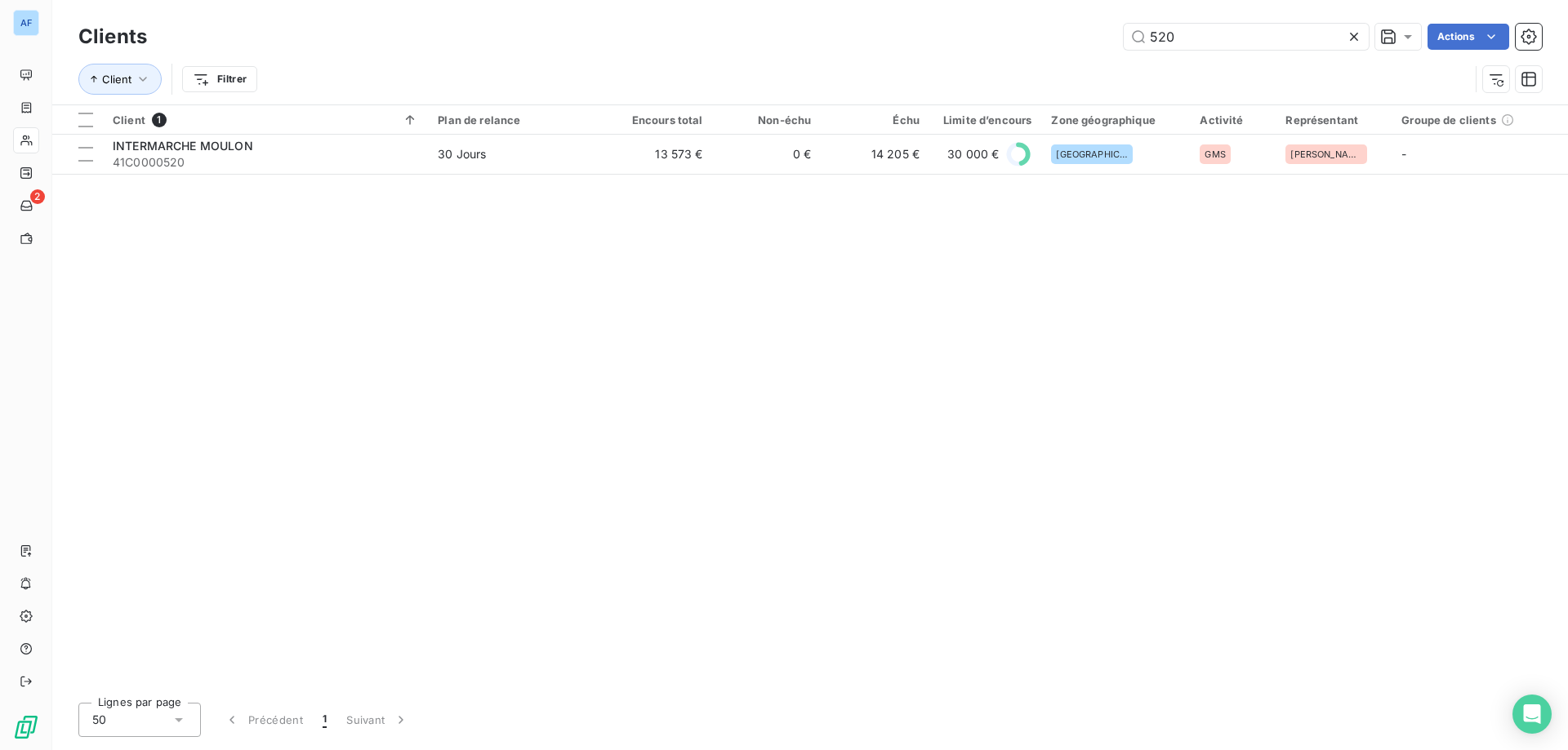
drag, startPoint x: 1214, startPoint y: 35, endPoint x: 694, endPoint y: 41, distance: 520.0
click at [746, 43] on div "520 Actions" at bounding box center [854, 37] width 1375 height 26
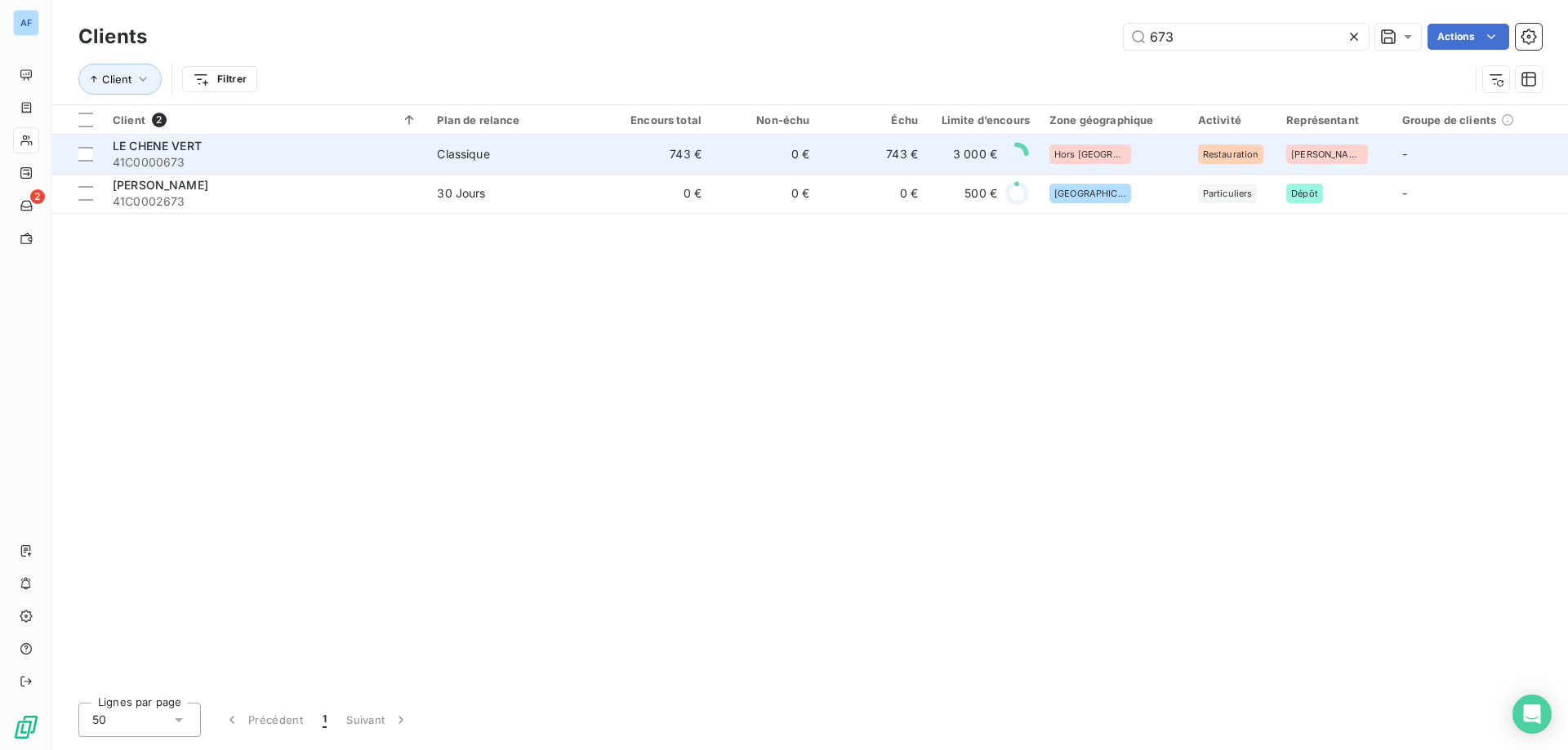
type input "673"
click at [686, 164] on td "743 €" at bounding box center [658, 154] width 108 height 39
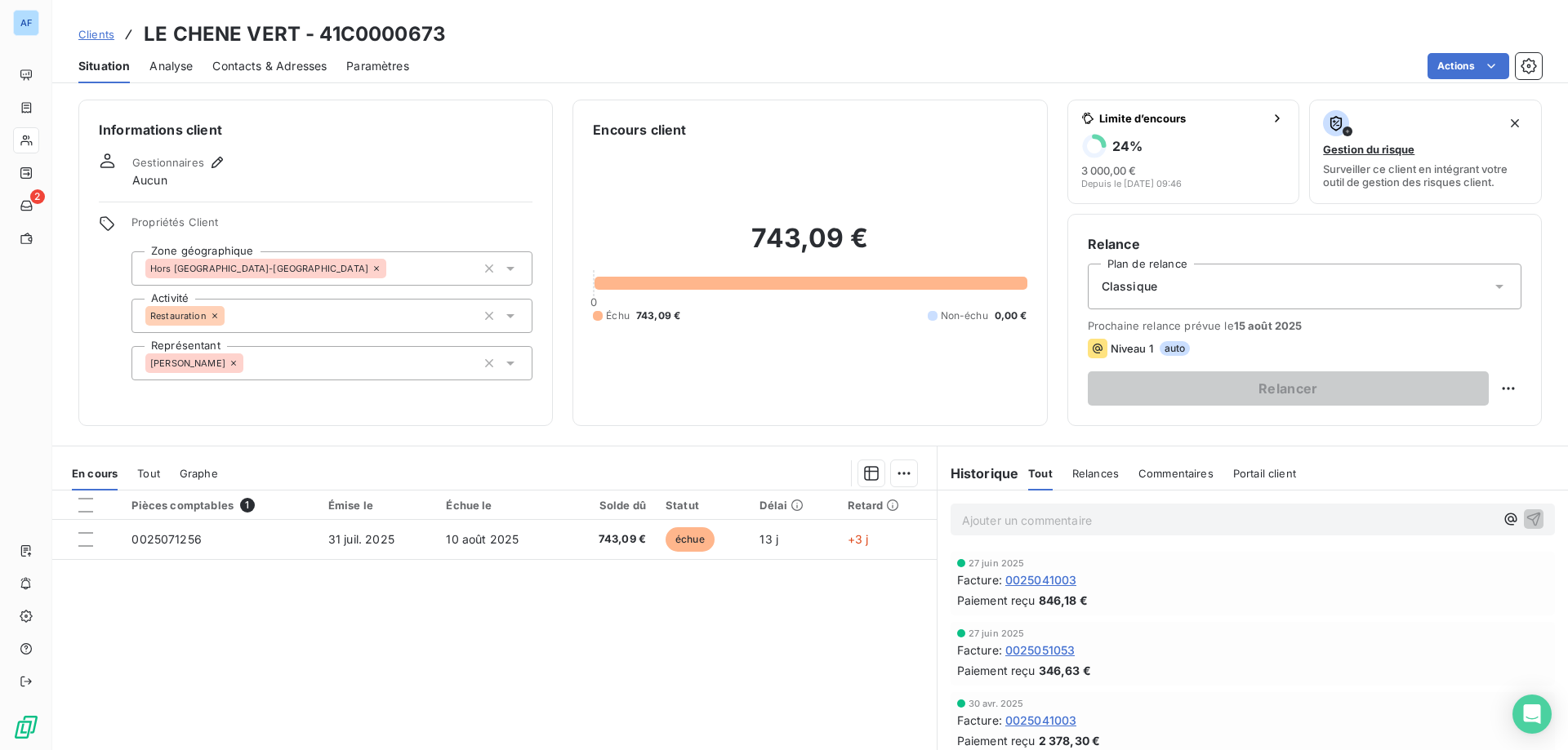
click at [102, 36] on span "Clients" at bounding box center [96, 34] width 36 height 13
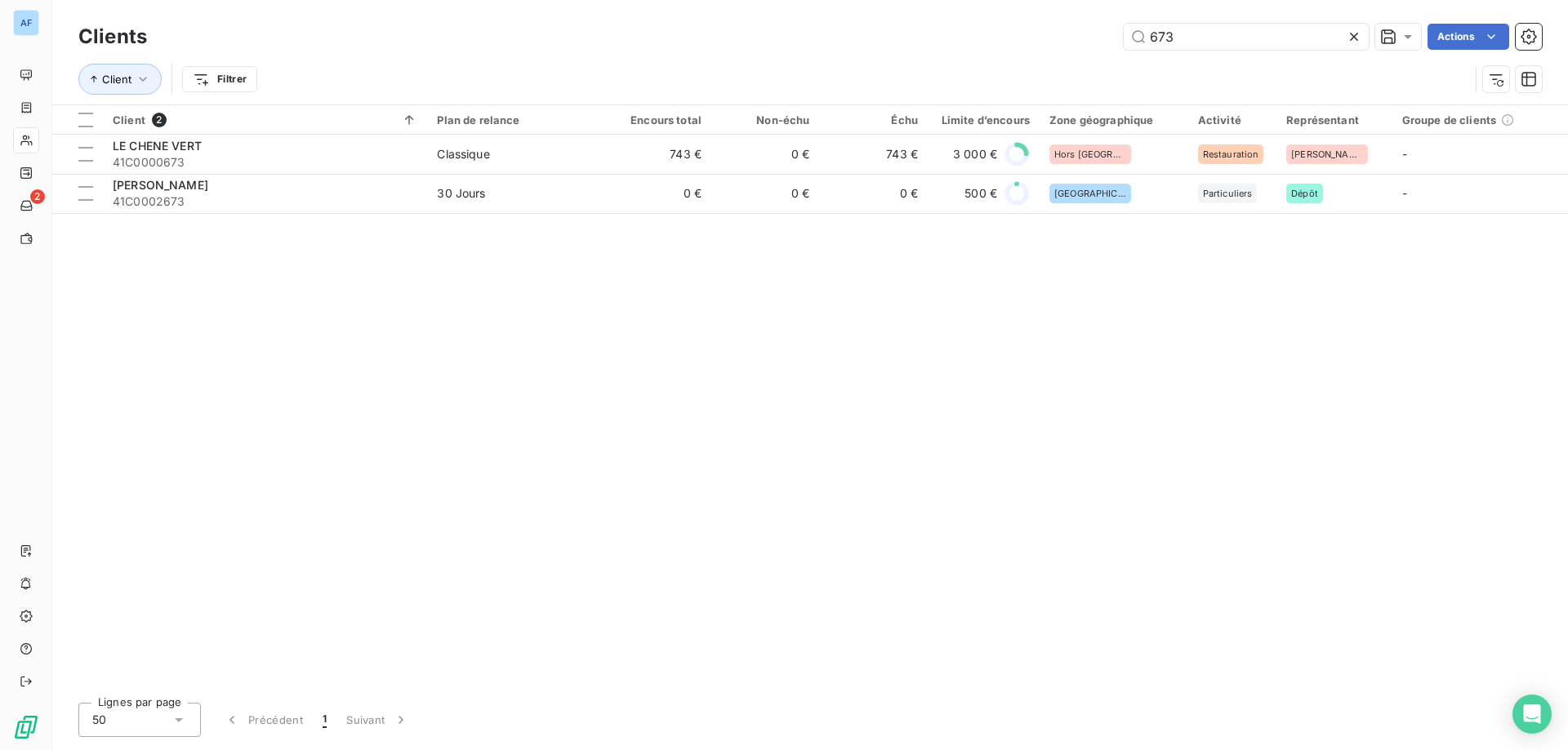
drag, startPoint x: 1193, startPoint y: 44, endPoint x: 604, endPoint y: 17, distance: 589.6
click at [581, 48] on div "673 Actions" at bounding box center [854, 37] width 1375 height 26
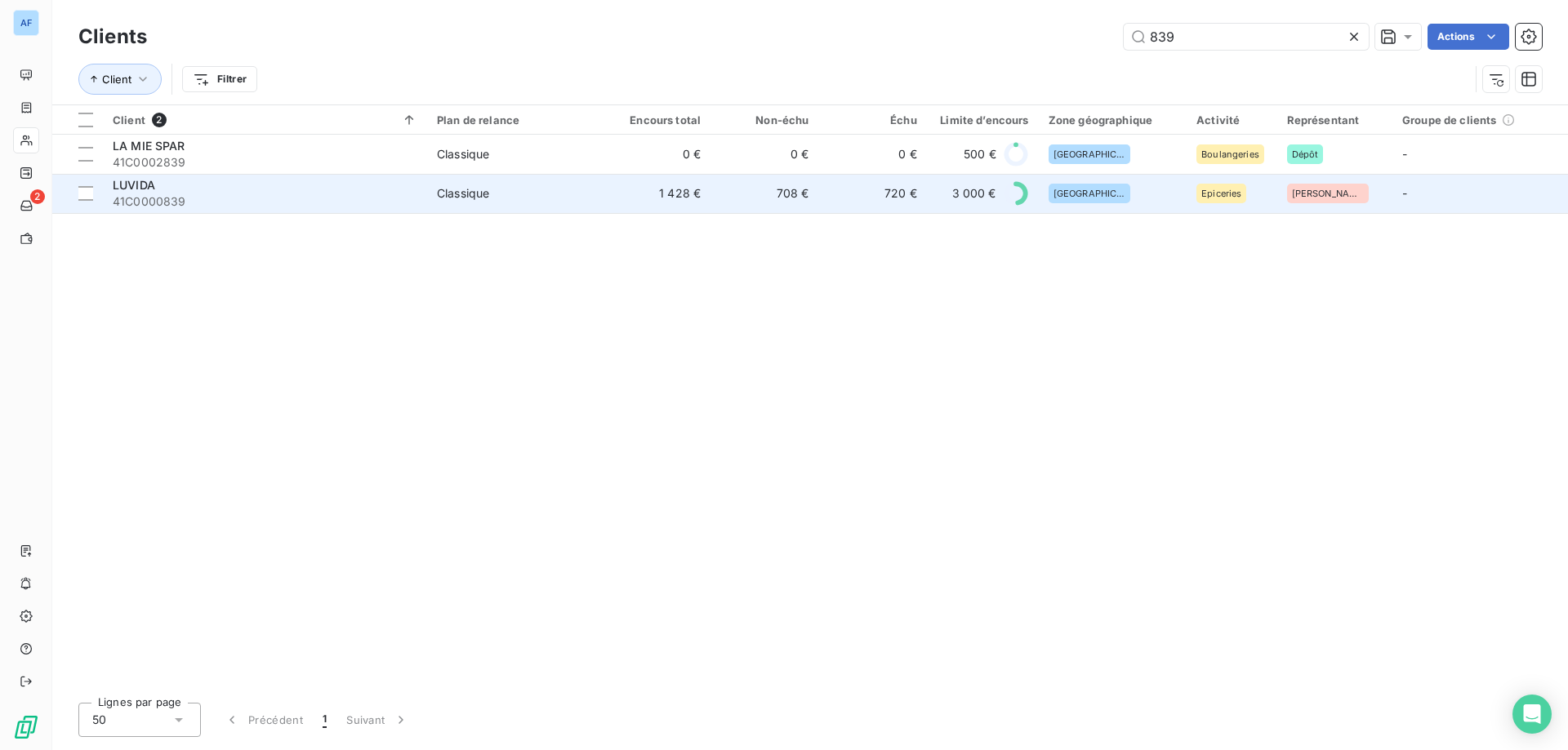
type input "839"
click at [466, 189] on div "Classique" at bounding box center [463, 193] width 52 height 17
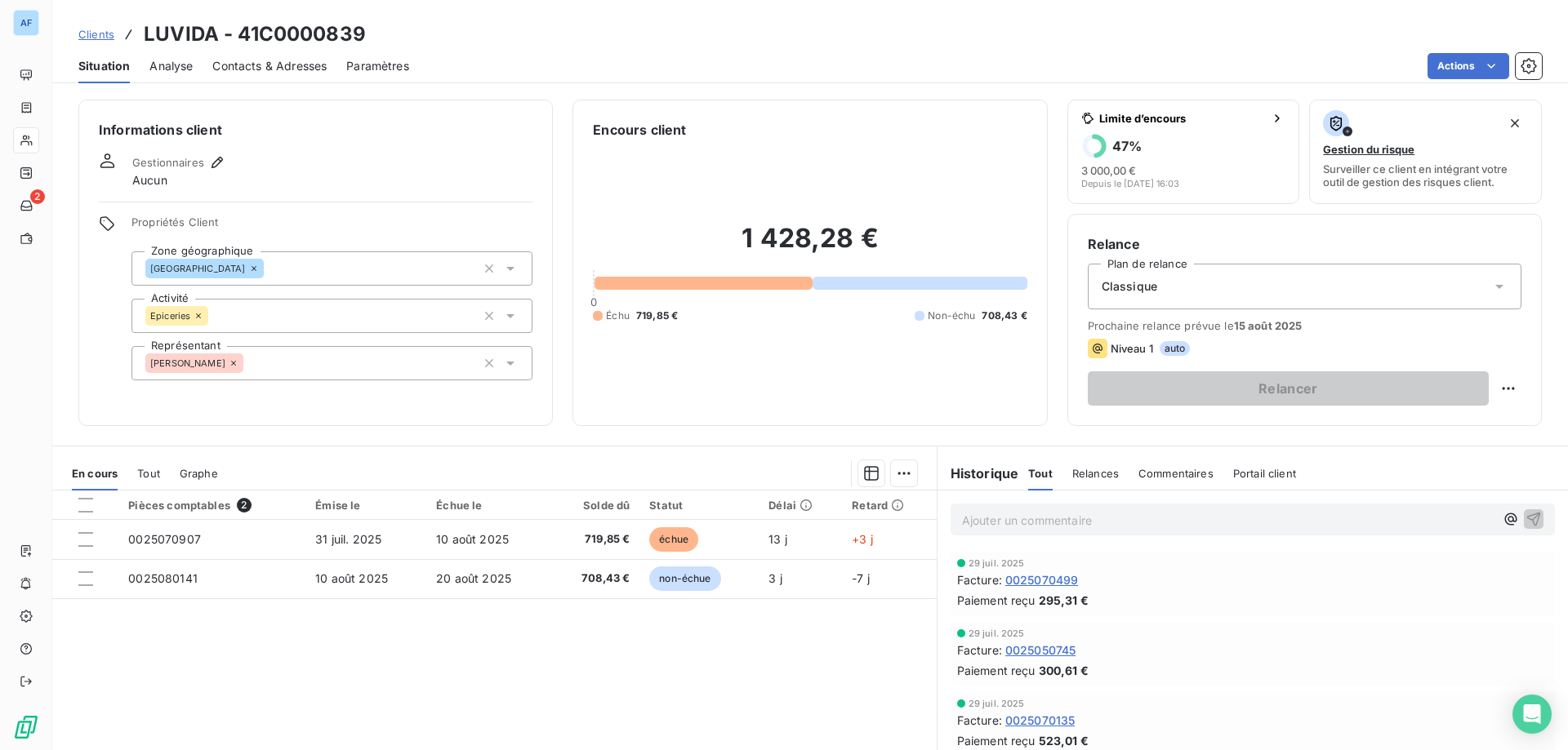
click at [108, 32] on span "Clients" at bounding box center [96, 34] width 36 height 13
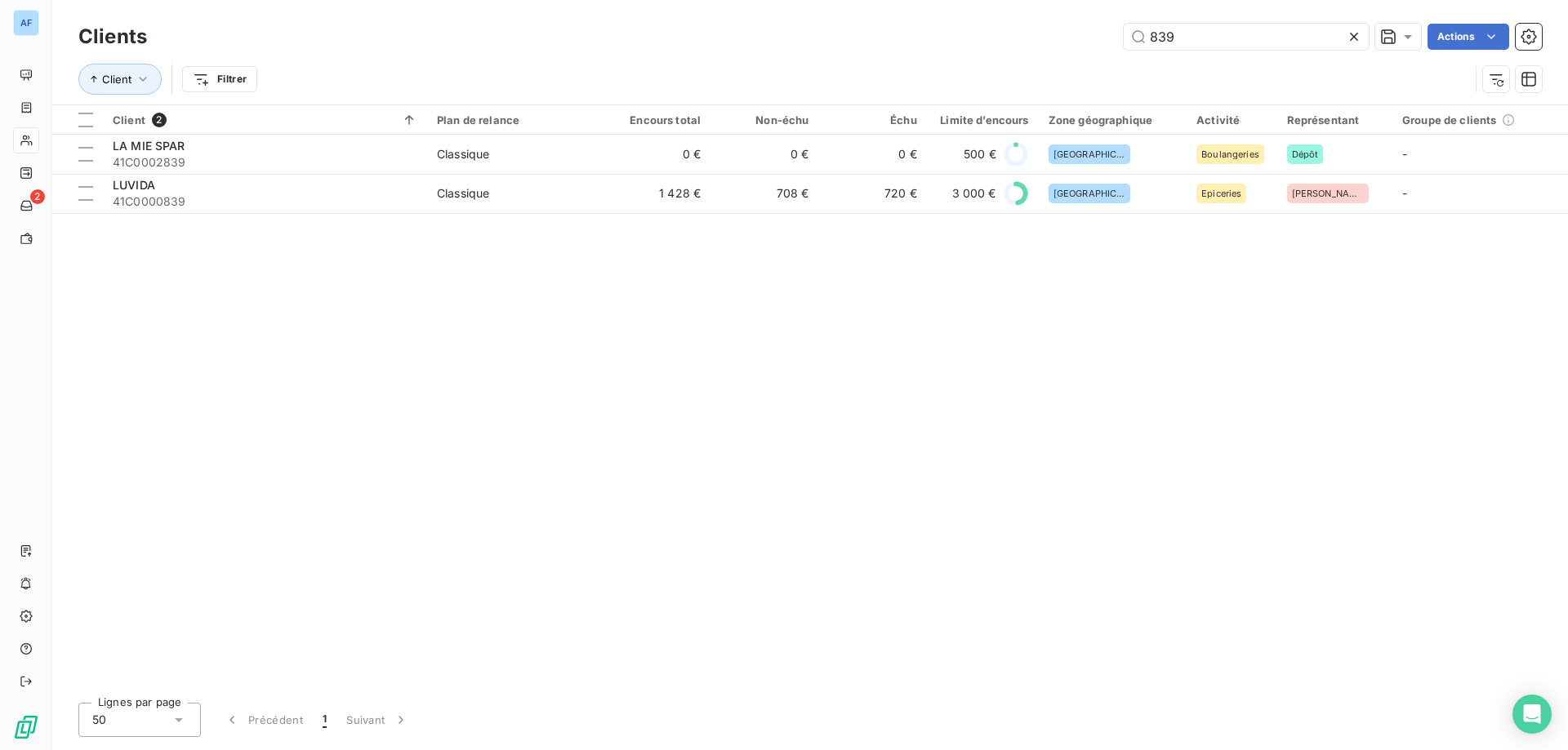
drag, startPoint x: 1197, startPoint y: 46, endPoint x: 829, endPoint y: 34, distance: 368.2
click at [852, 34] on div "839 Actions" at bounding box center [854, 37] width 1375 height 26
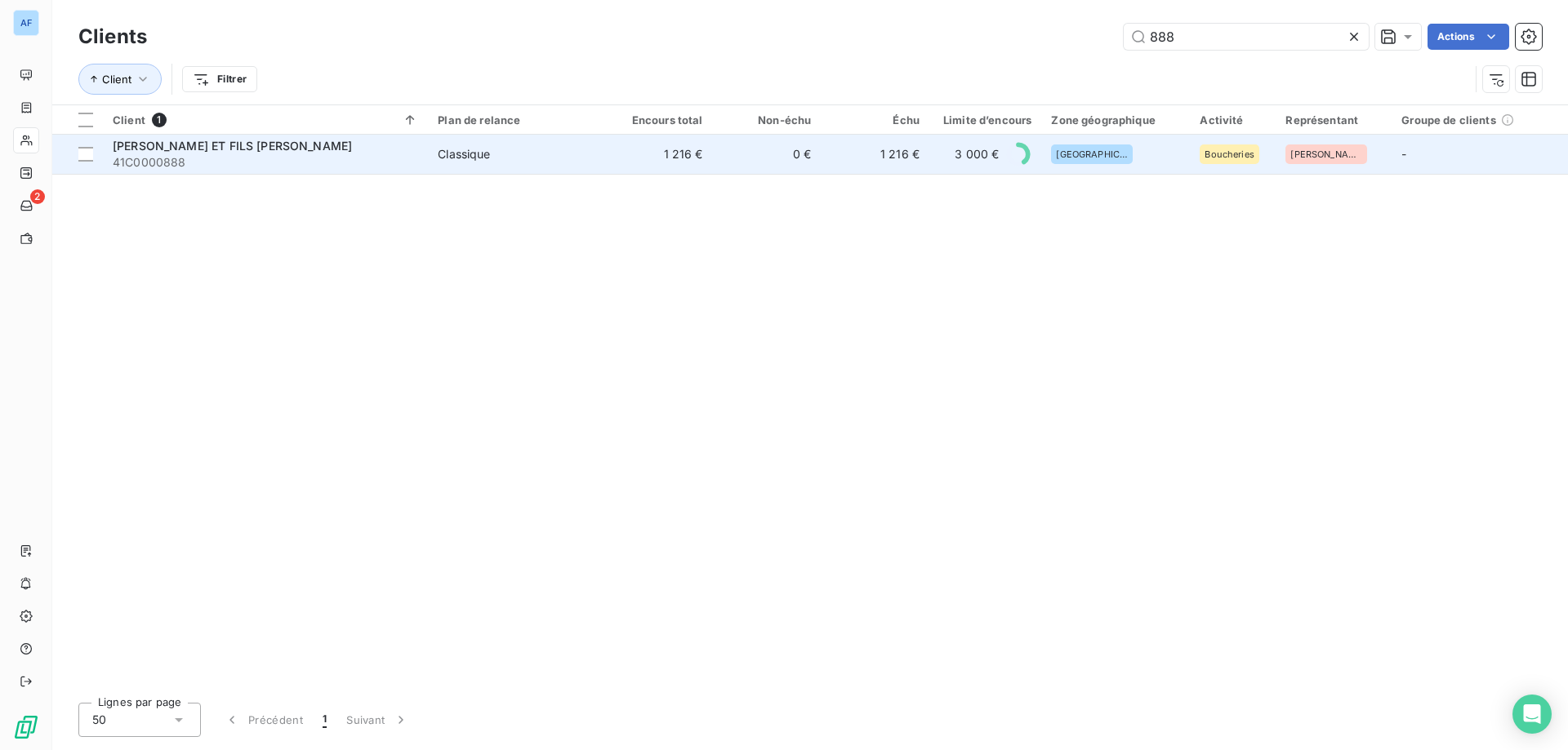
type input "888"
click at [850, 146] on td "1 216 €" at bounding box center [874, 154] width 108 height 39
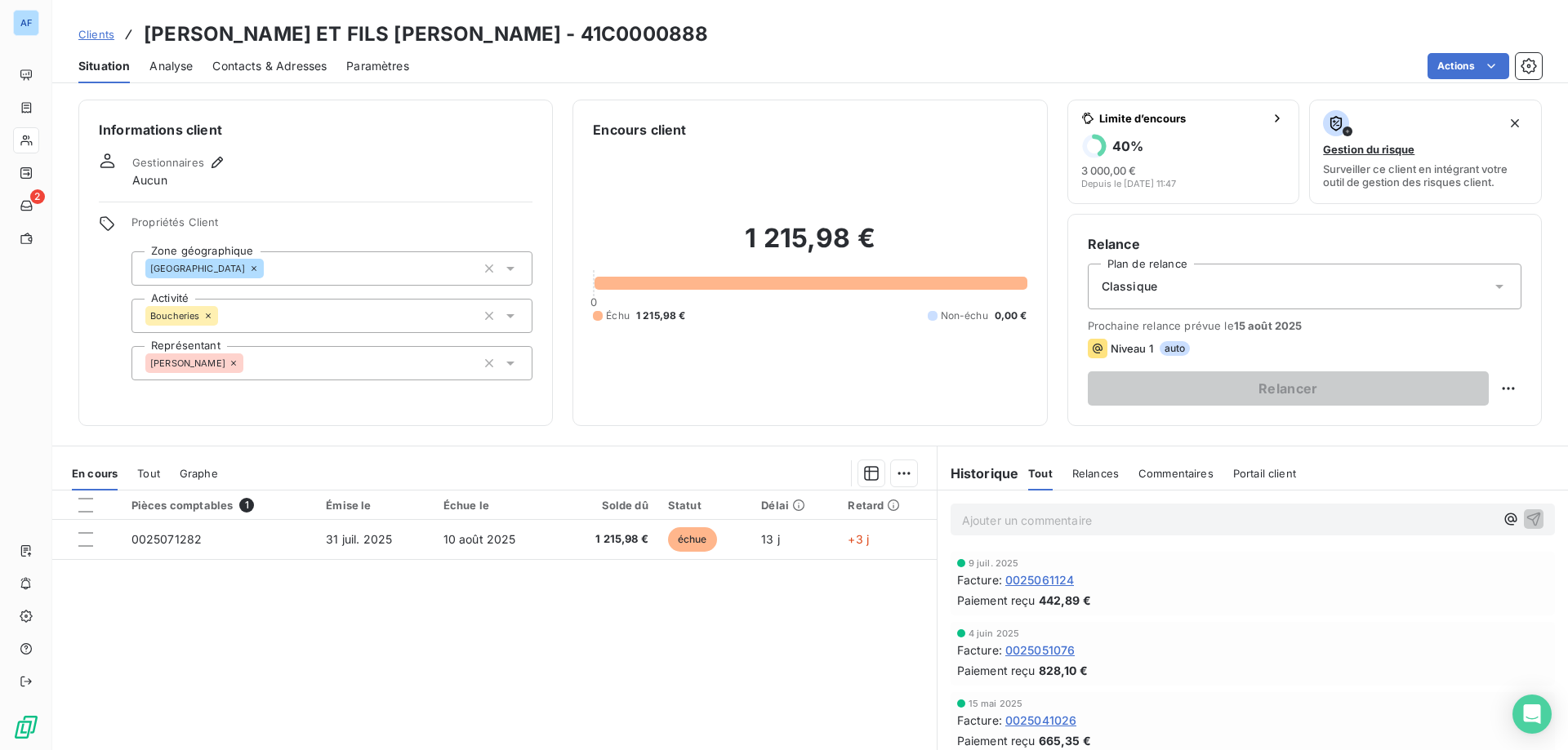
click at [99, 35] on span "Clients" at bounding box center [96, 34] width 36 height 13
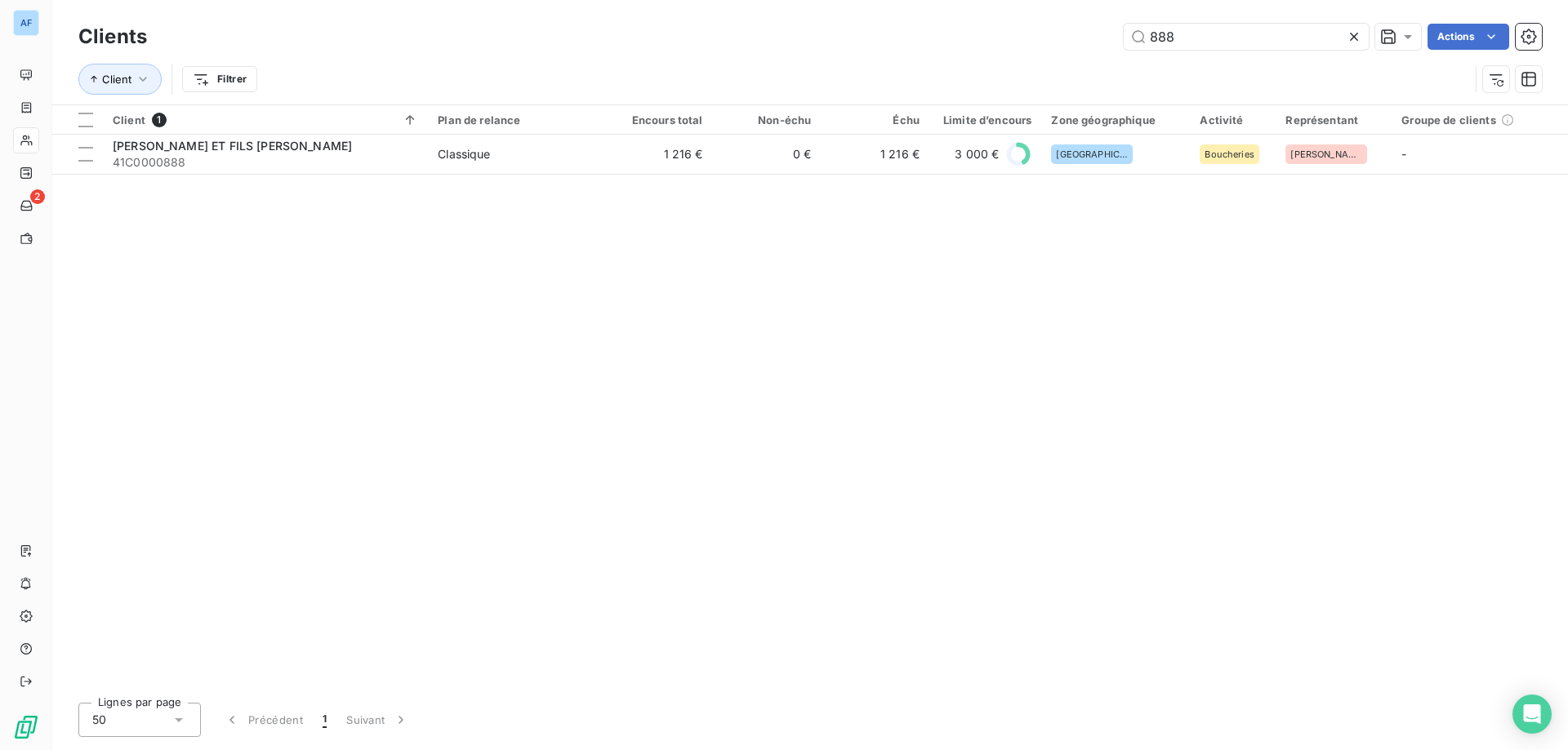
drag, startPoint x: 1113, startPoint y: 45, endPoint x: 710, endPoint y: 50, distance: 403.0
click at [717, 51] on div "Clients 888 Actions" at bounding box center [810, 36] width 1463 height 34
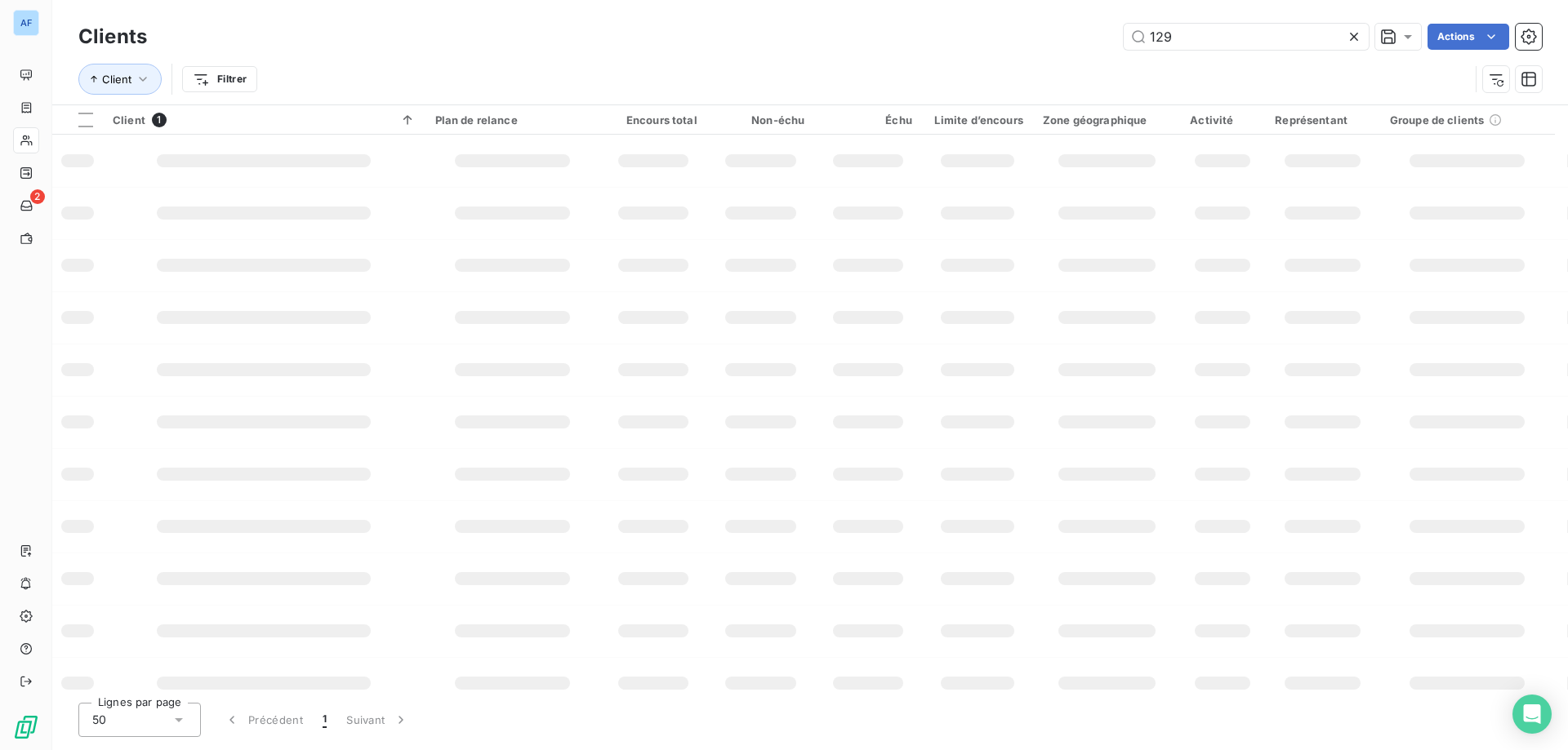
type input "1292"
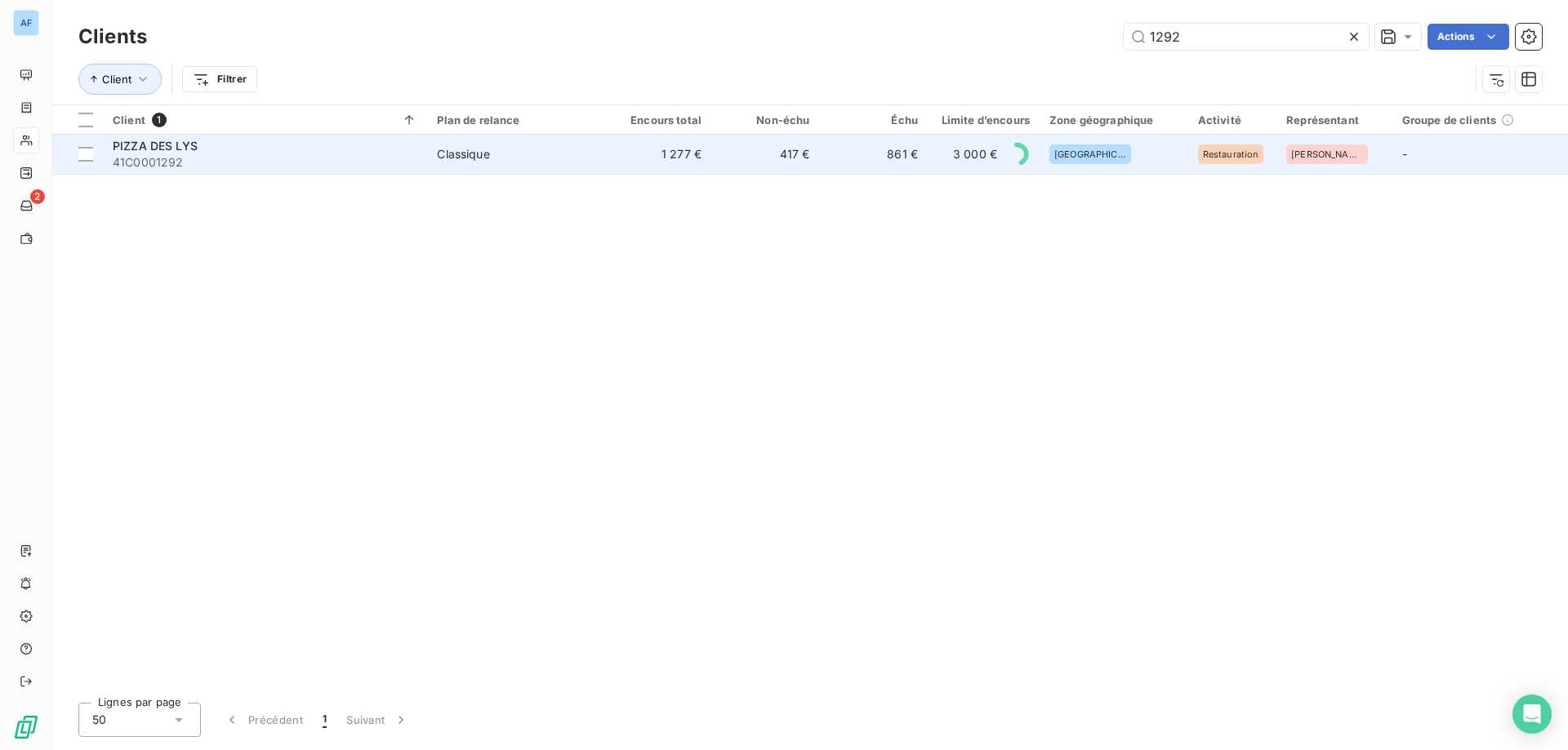
click at [800, 164] on td "417 €" at bounding box center [765, 154] width 108 height 39
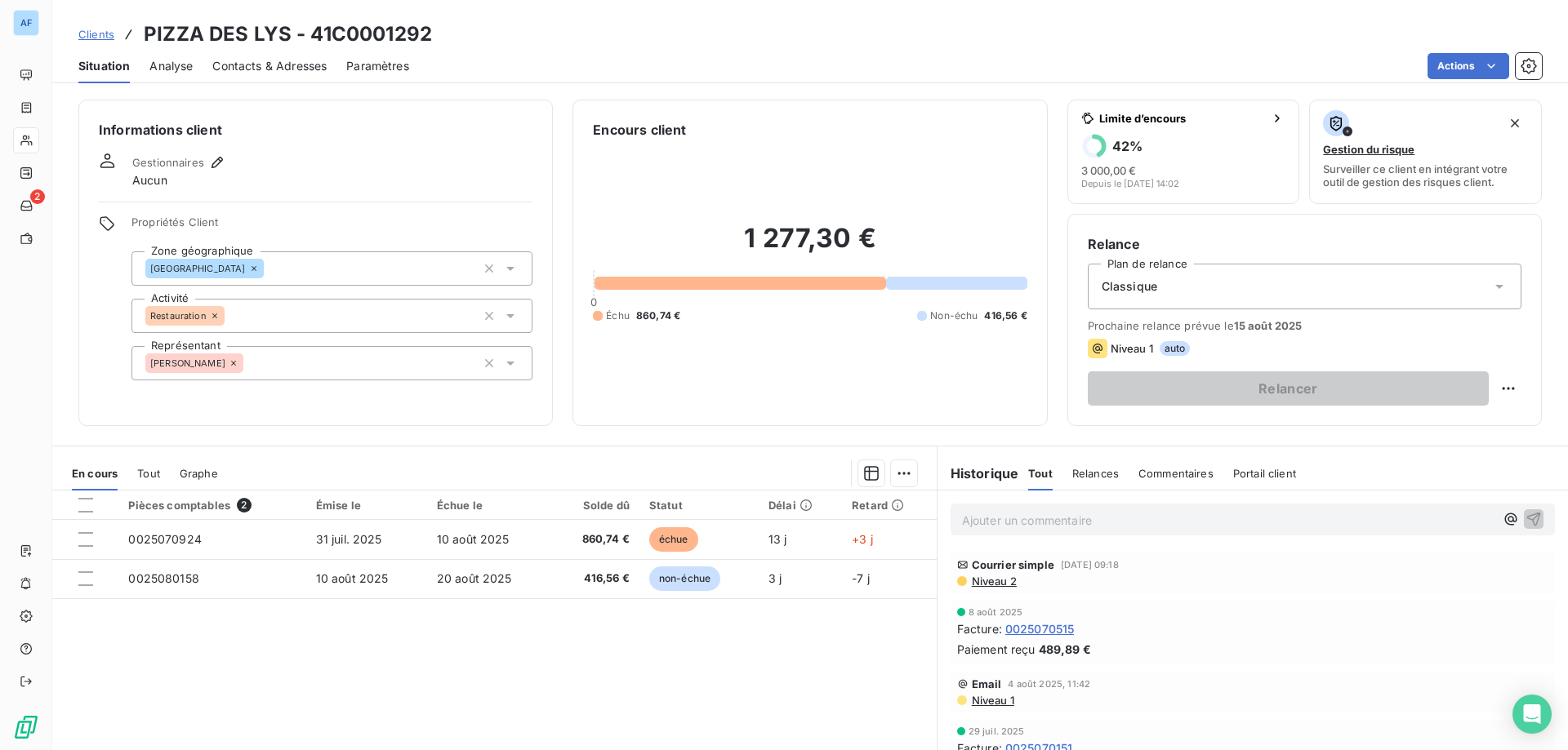
click at [100, 32] on span "Clients" at bounding box center [96, 34] width 36 height 13
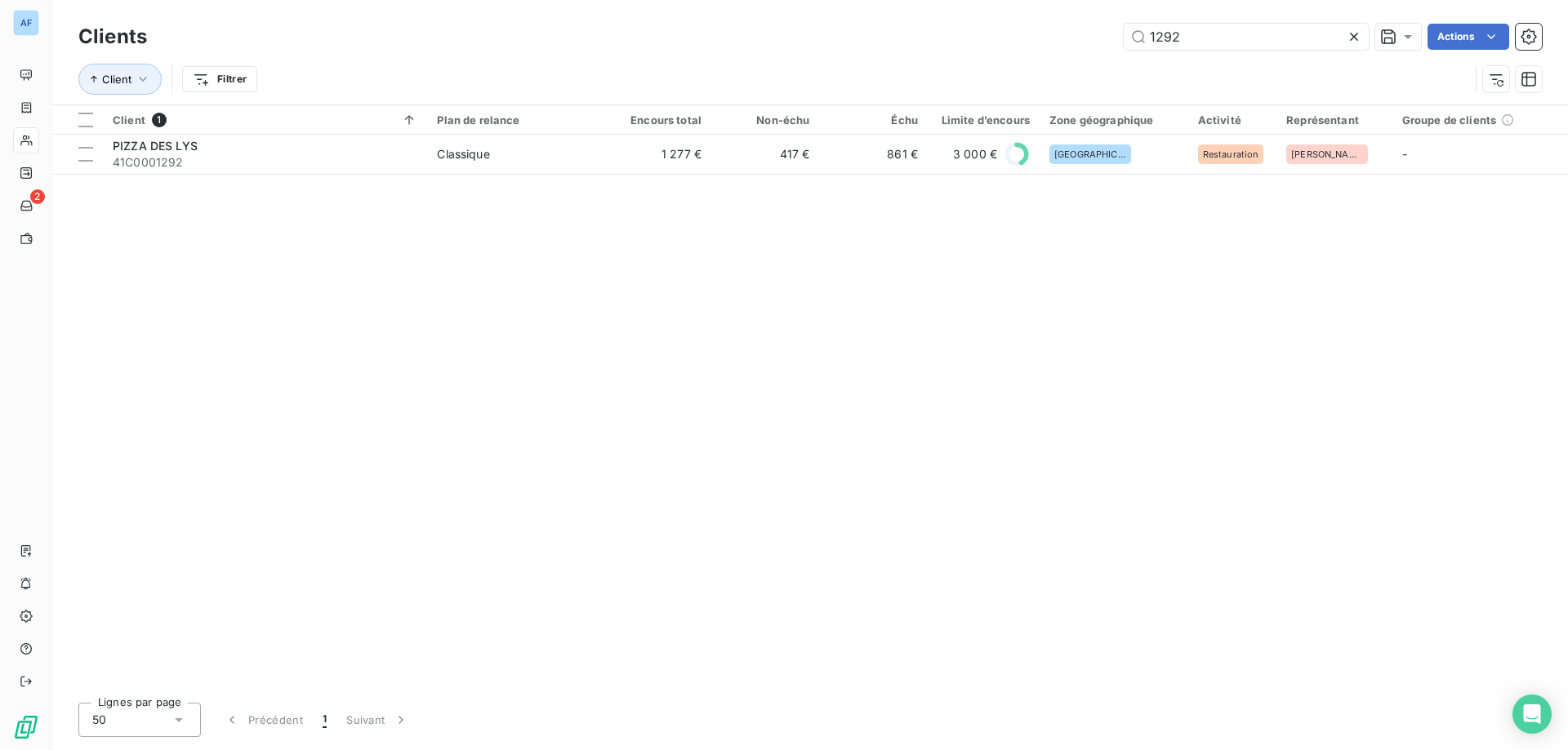
click at [1352, 38] on icon at bounding box center [1353, 36] width 8 height 8
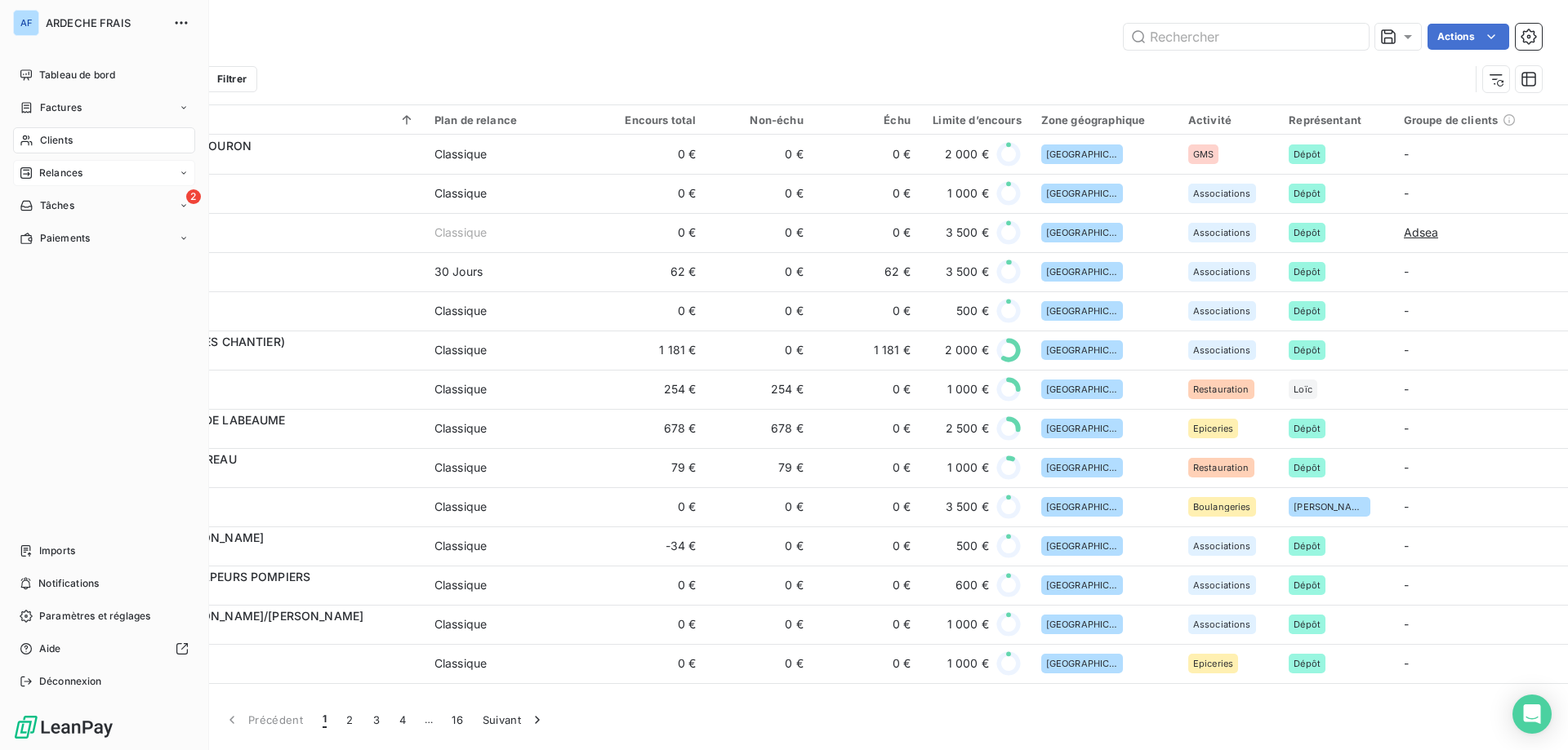
click at [82, 171] on span "Relances" at bounding box center [60, 173] width 43 height 15
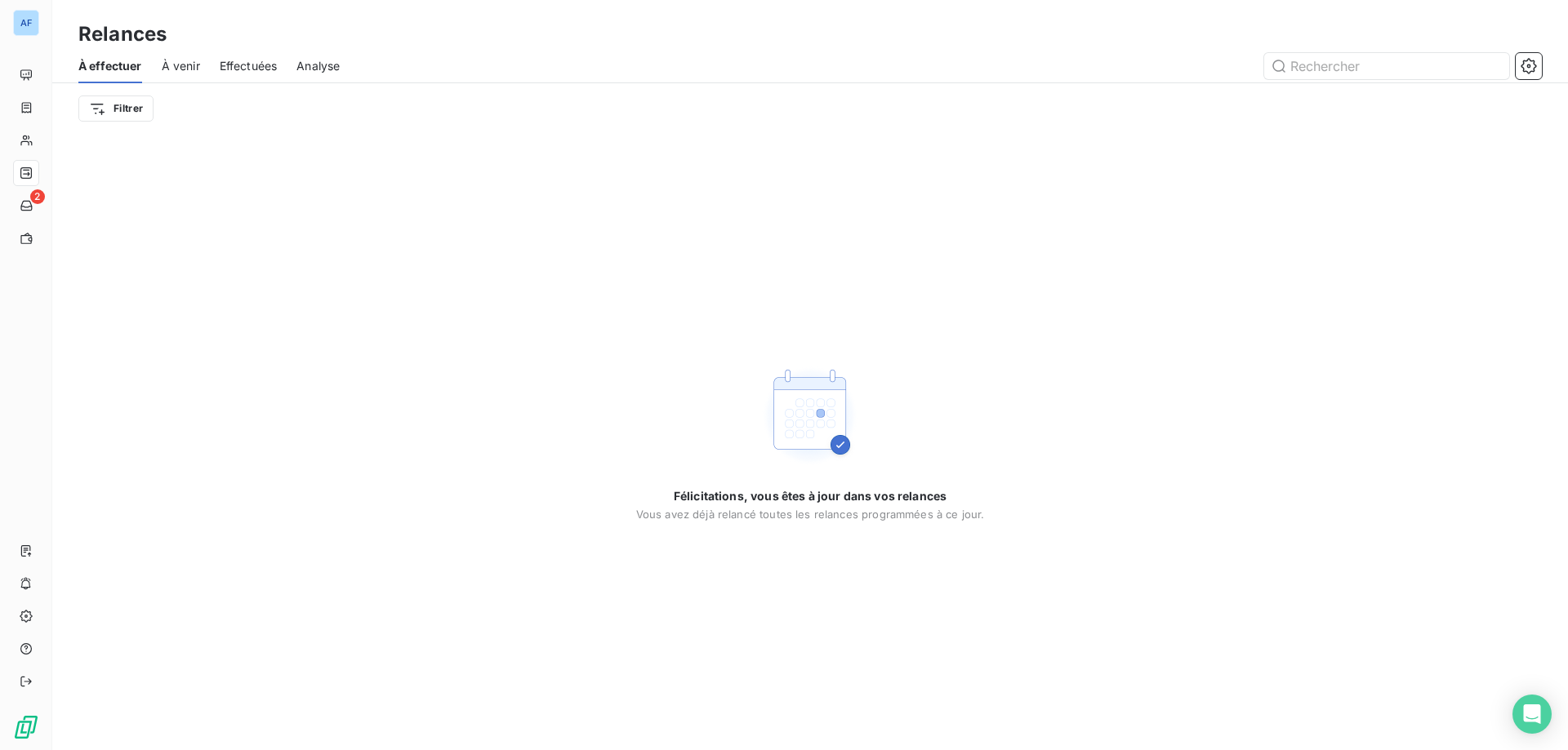
click at [261, 73] on span "Effectuées" at bounding box center [249, 66] width 58 height 17
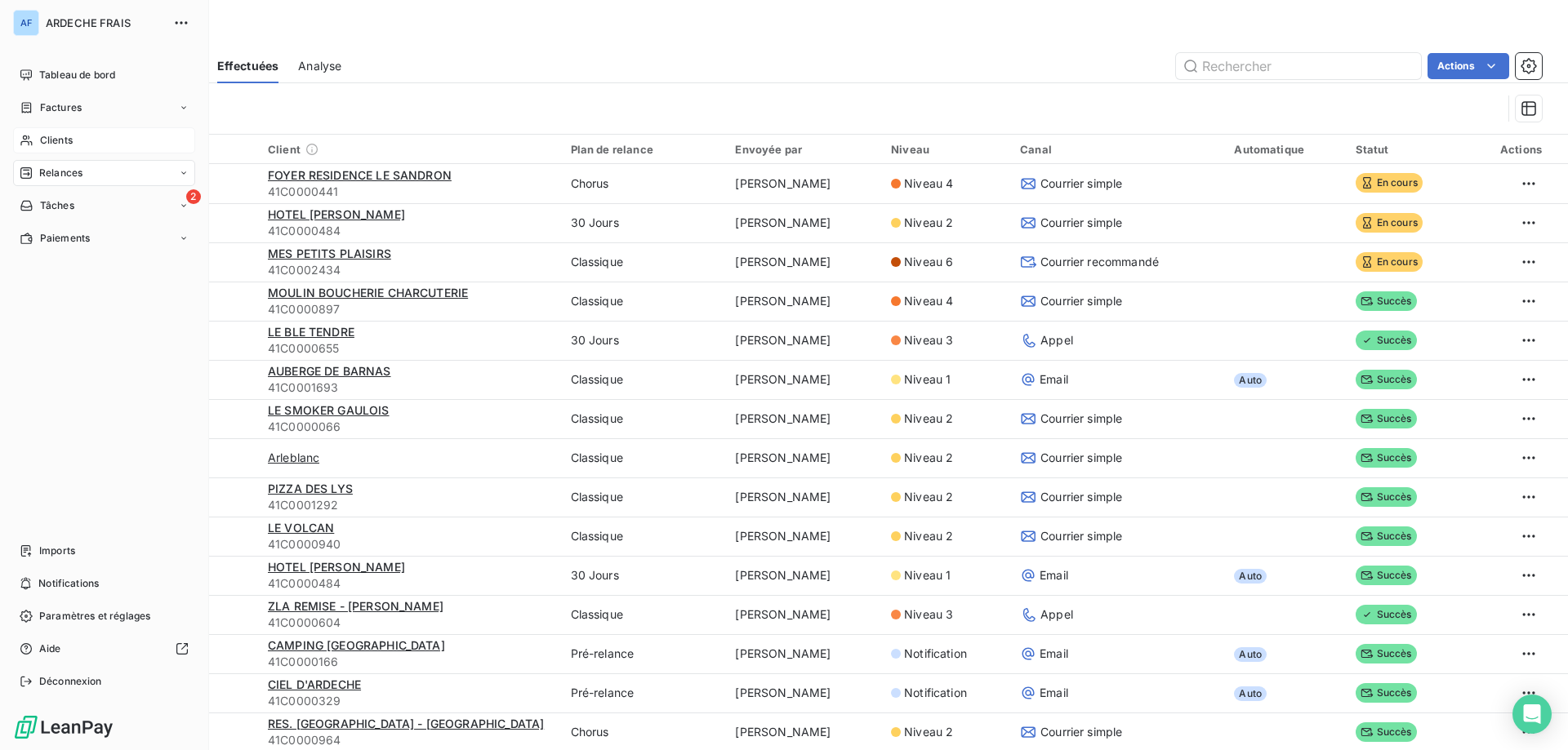
click at [66, 135] on span "Clients" at bounding box center [56, 140] width 33 height 15
